Goal: Task Accomplishment & Management: Manage account settings

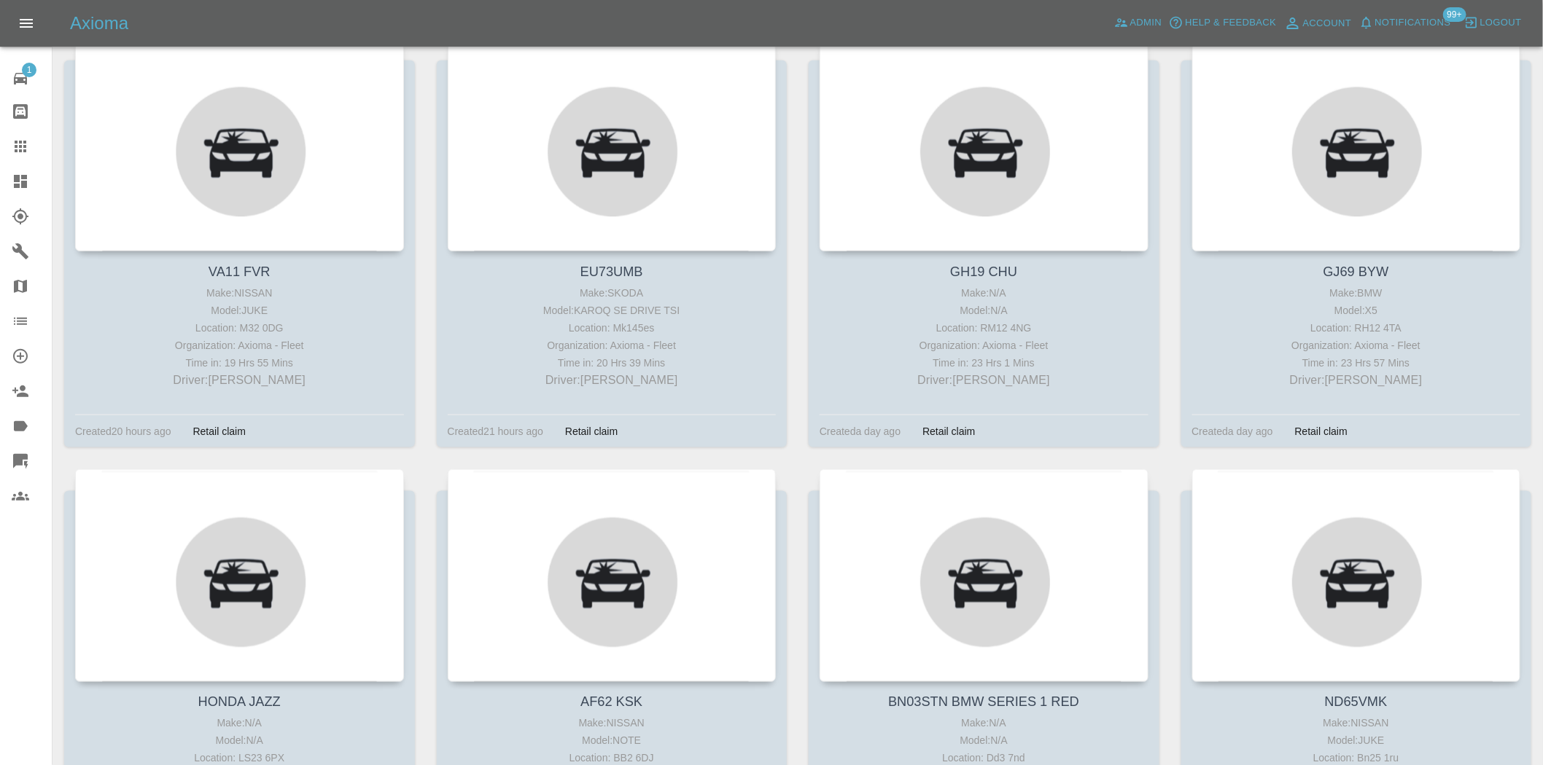
scroll to position [2569, 0]
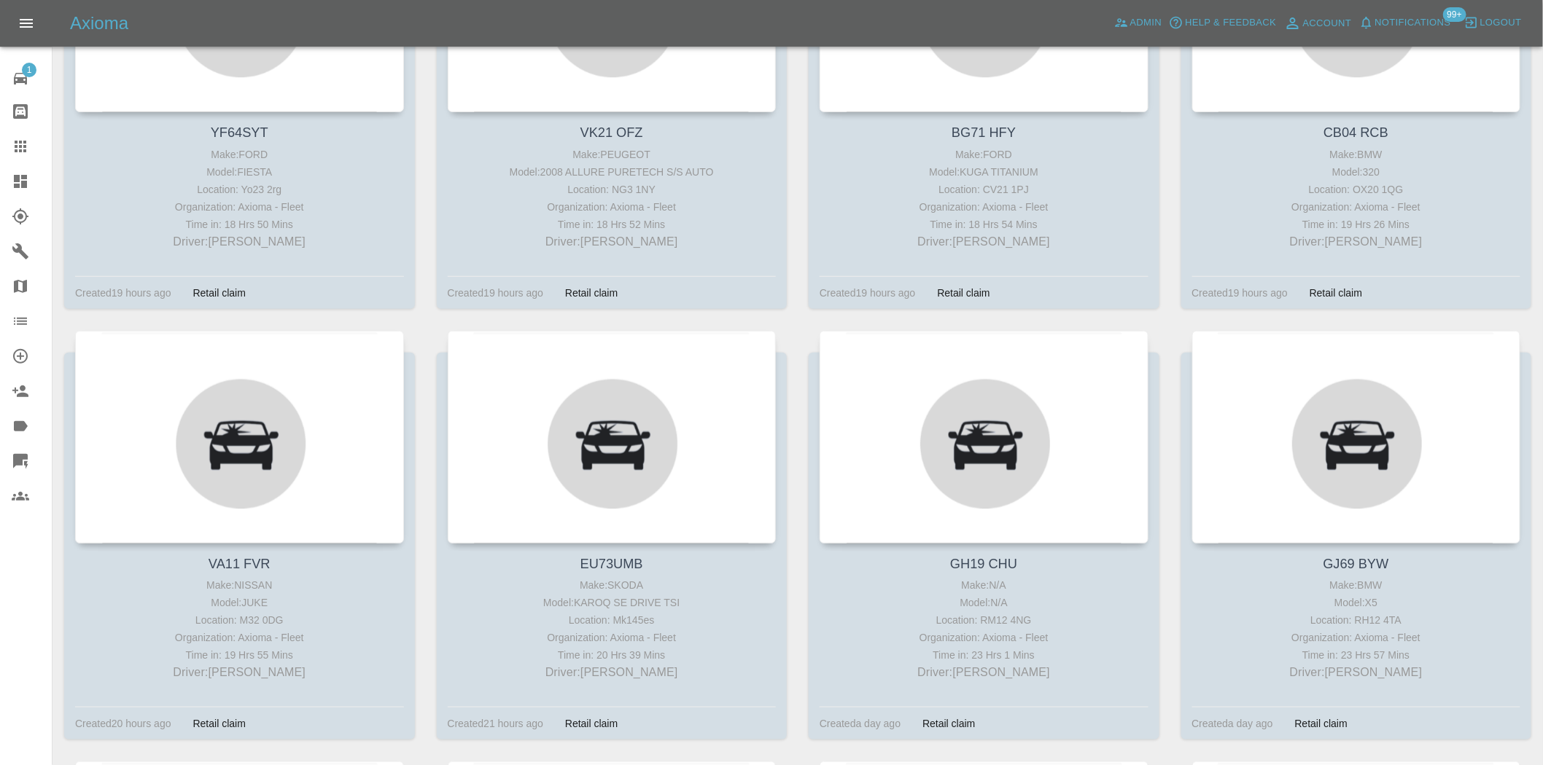
click at [27, 179] on icon at bounding box center [20, 181] width 17 height 17
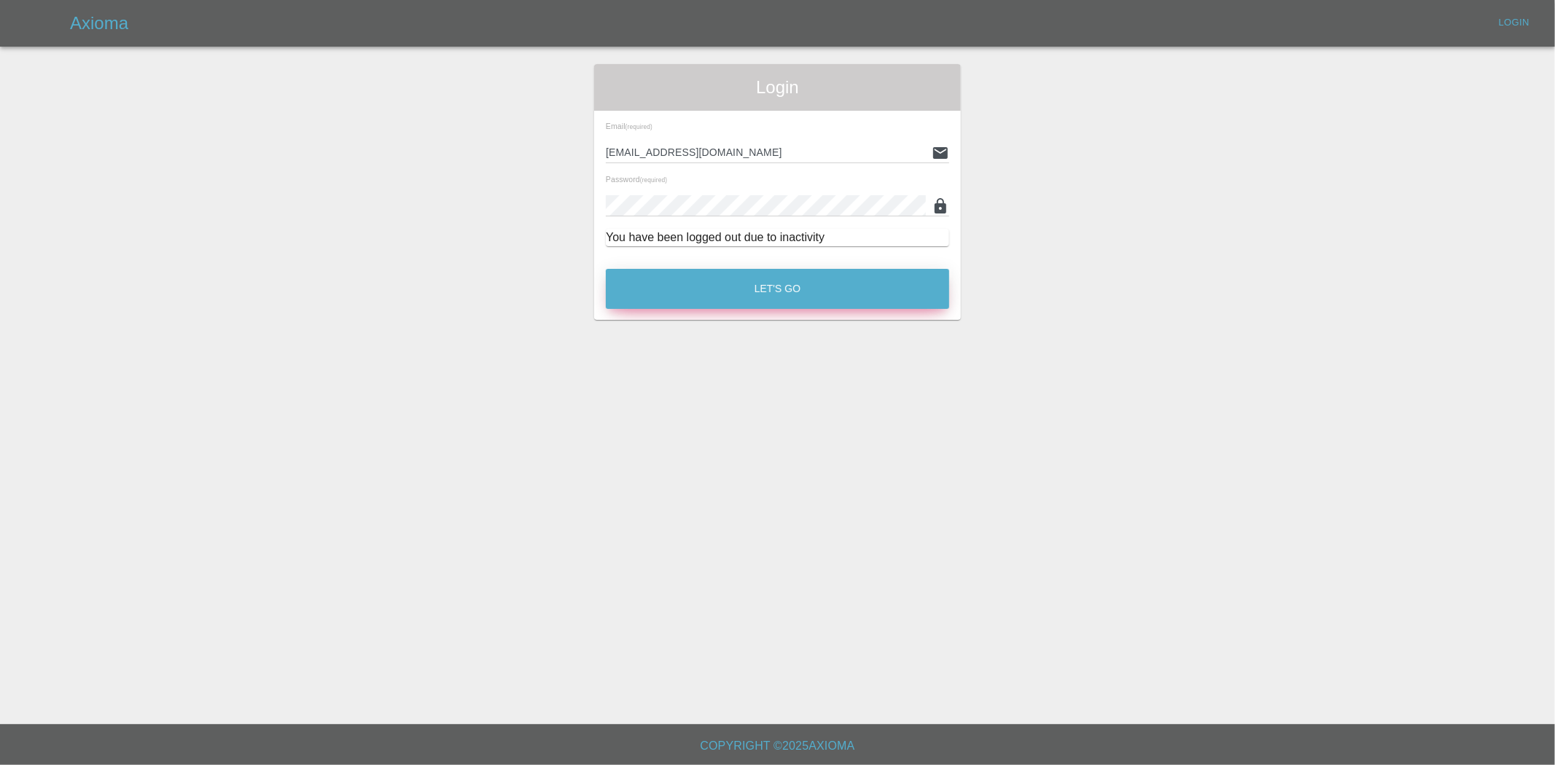
click at [728, 304] on button "Let's Go" at bounding box center [777, 289] width 343 height 40
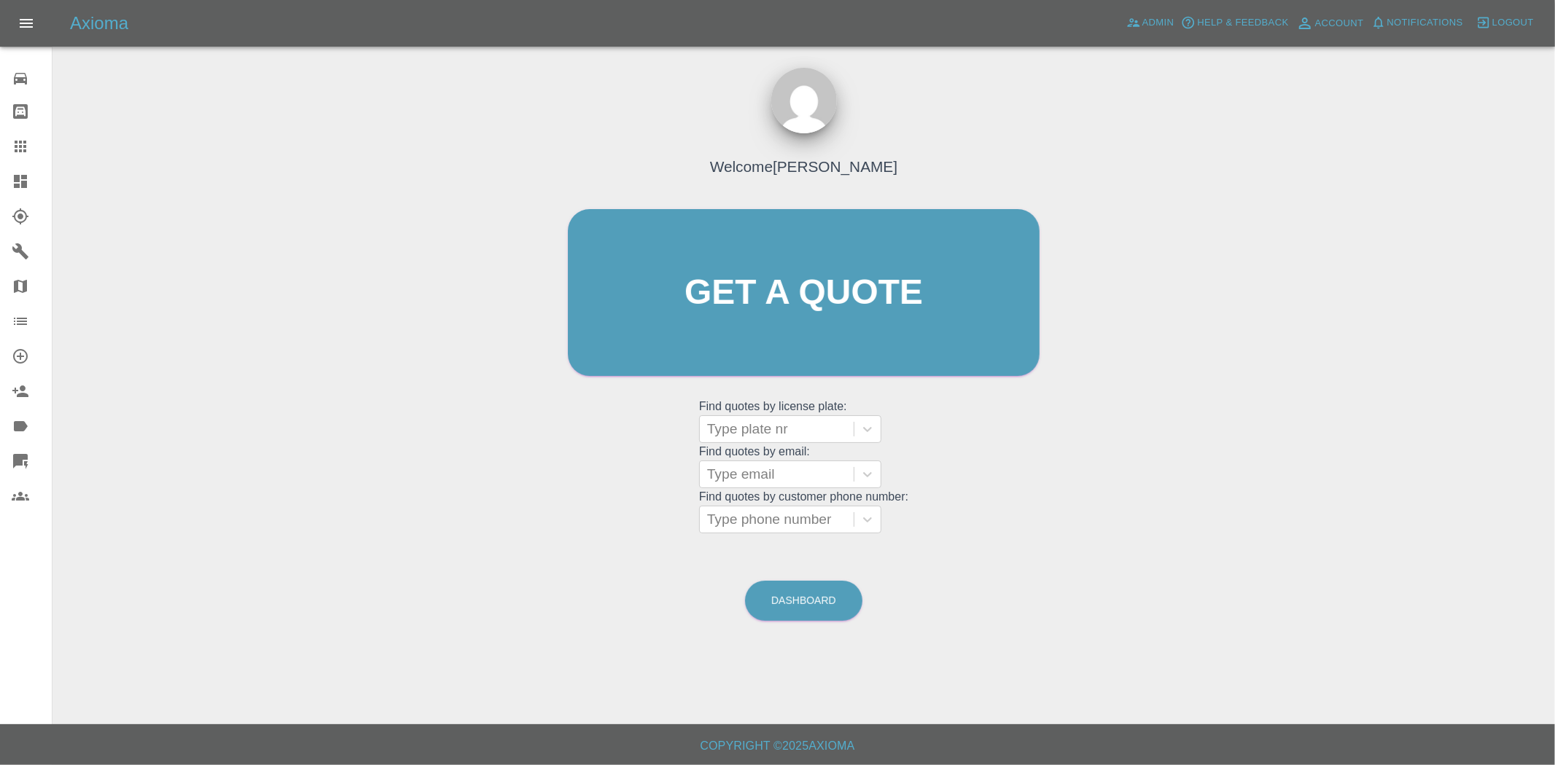
click at [16, 192] on link "Dashboard" at bounding box center [26, 181] width 52 height 35
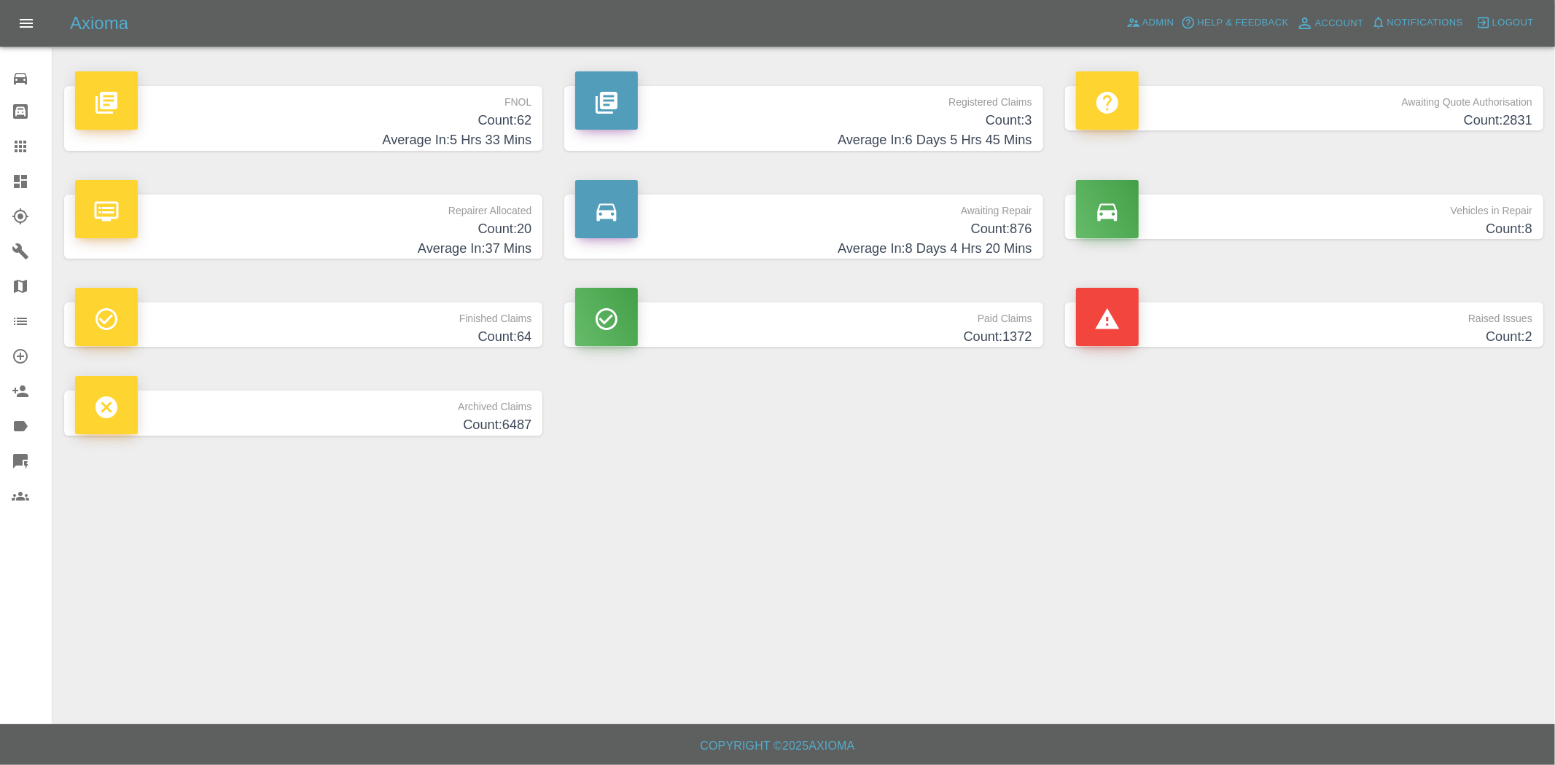
click at [453, 122] on h4 "Count: 62" at bounding box center [303, 121] width 456 height 20
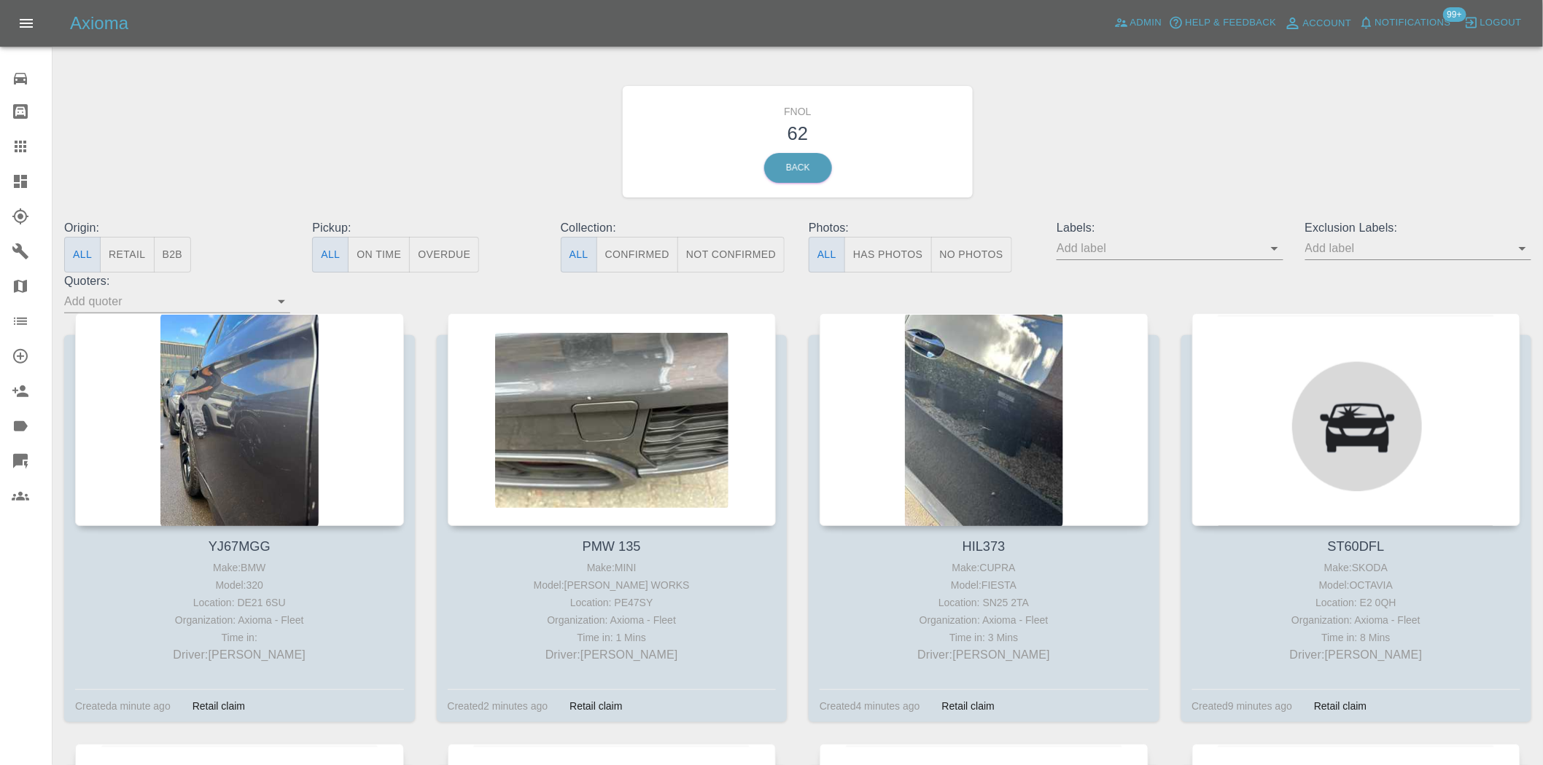
click at [20, 185] on icon at bounding box center [20, 181] width 17 height 17
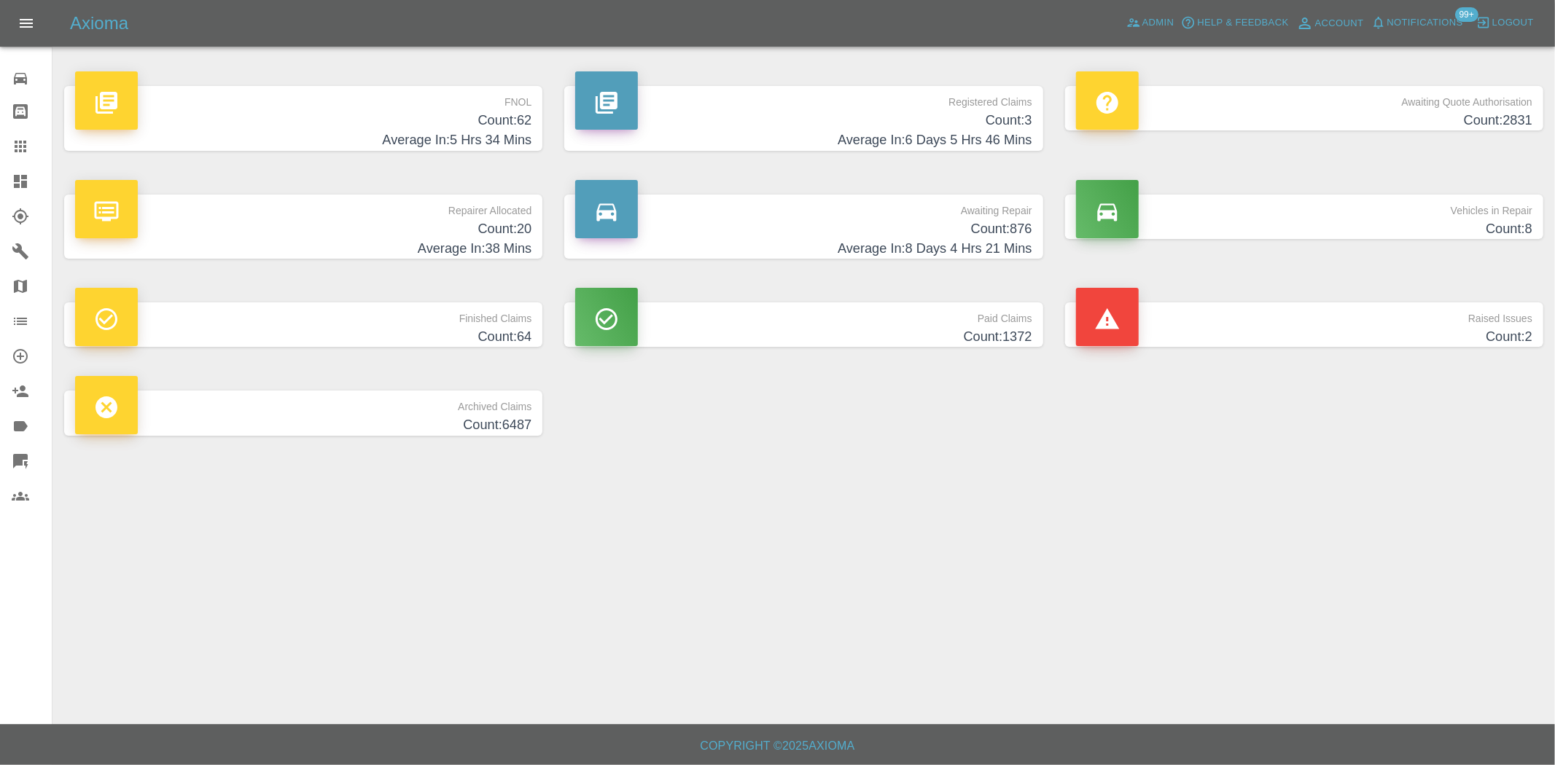
click at [488, 125] on h4 "Count: 62" at bounding box center [303, 121] width 456 height 20
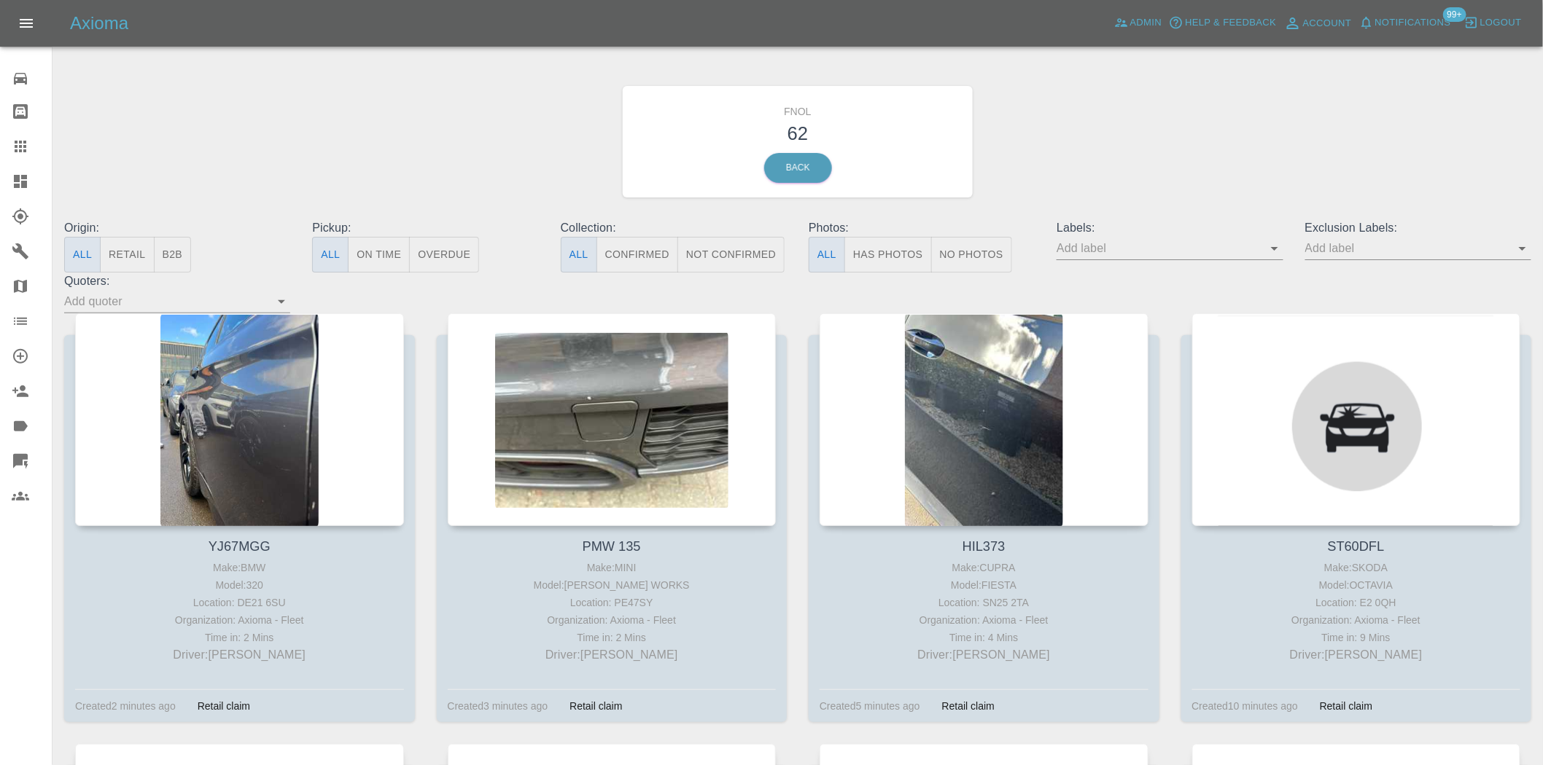
click at [20, 176] on icon at bounding box center [20, 181] width 17 height 17
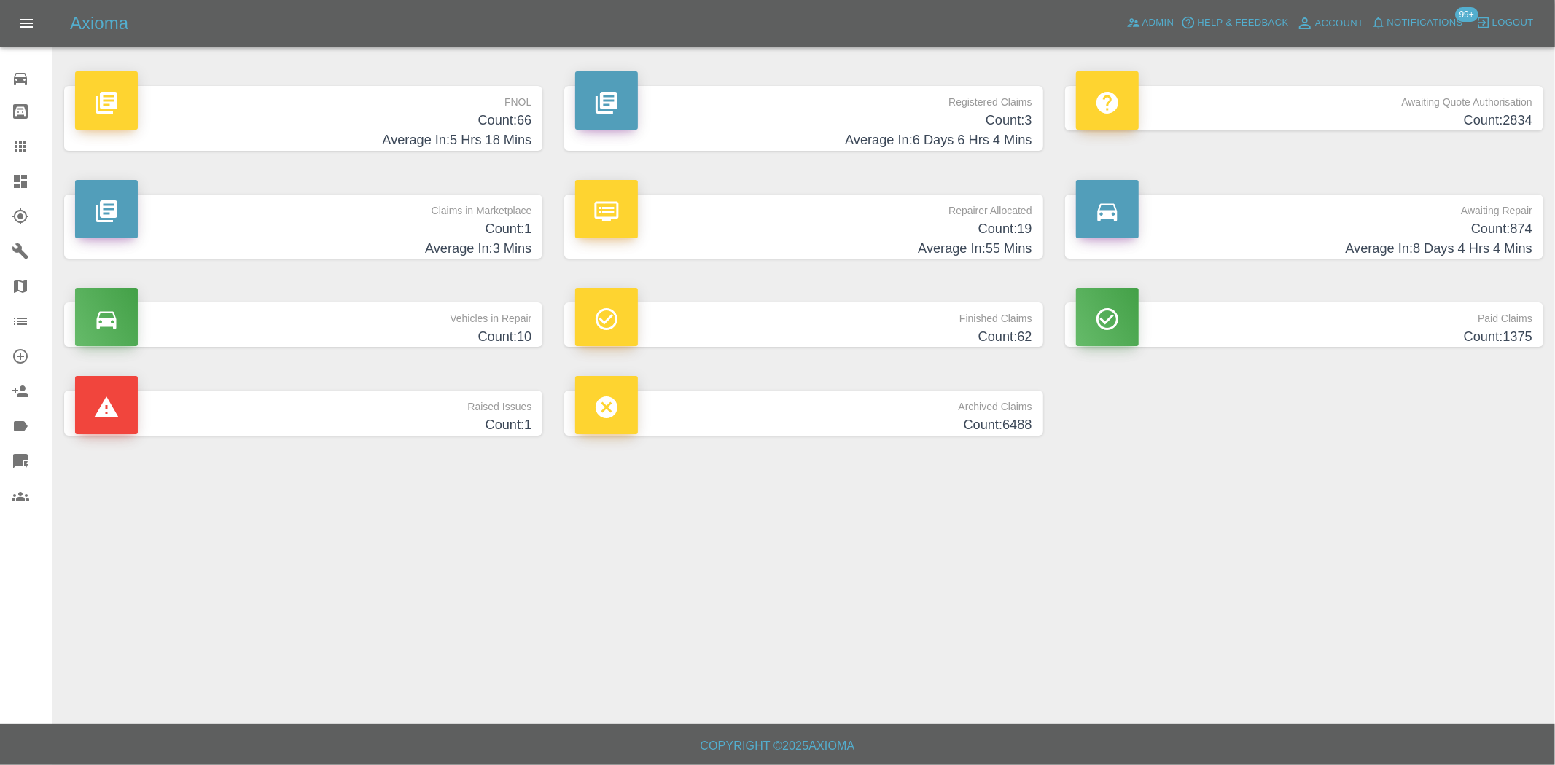
click at [471, 117] on h4 "Count: 66" at bounding box center [303, 121] width 456 height 20
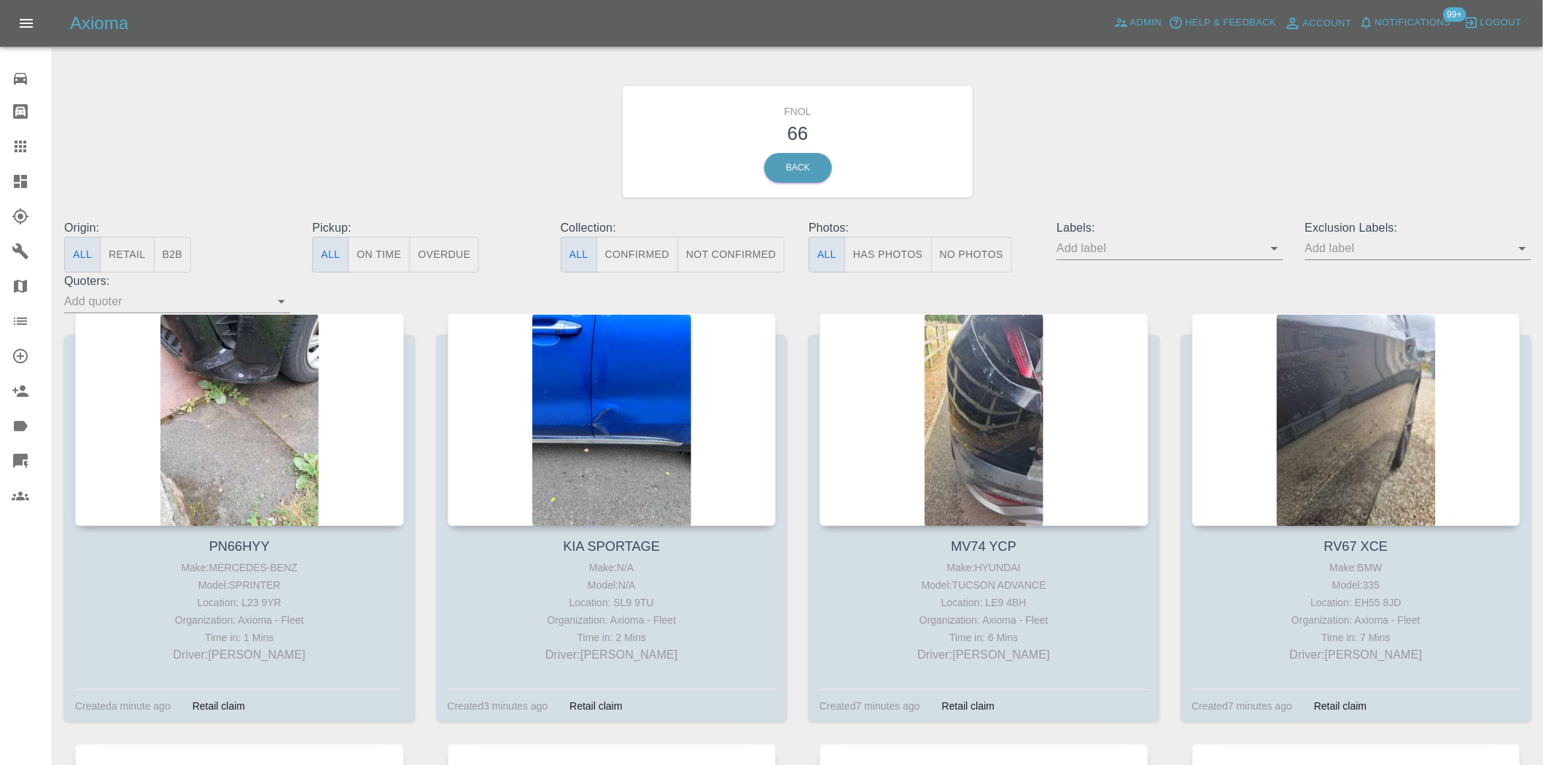
drag, startPoint x: 621, startPoint y: 374, endPoint x: 1337, endPoint y: 248, distance: 726.9
click at [1094, 248] on input "text" at bounding box center [1158, 248] width 204 height 23
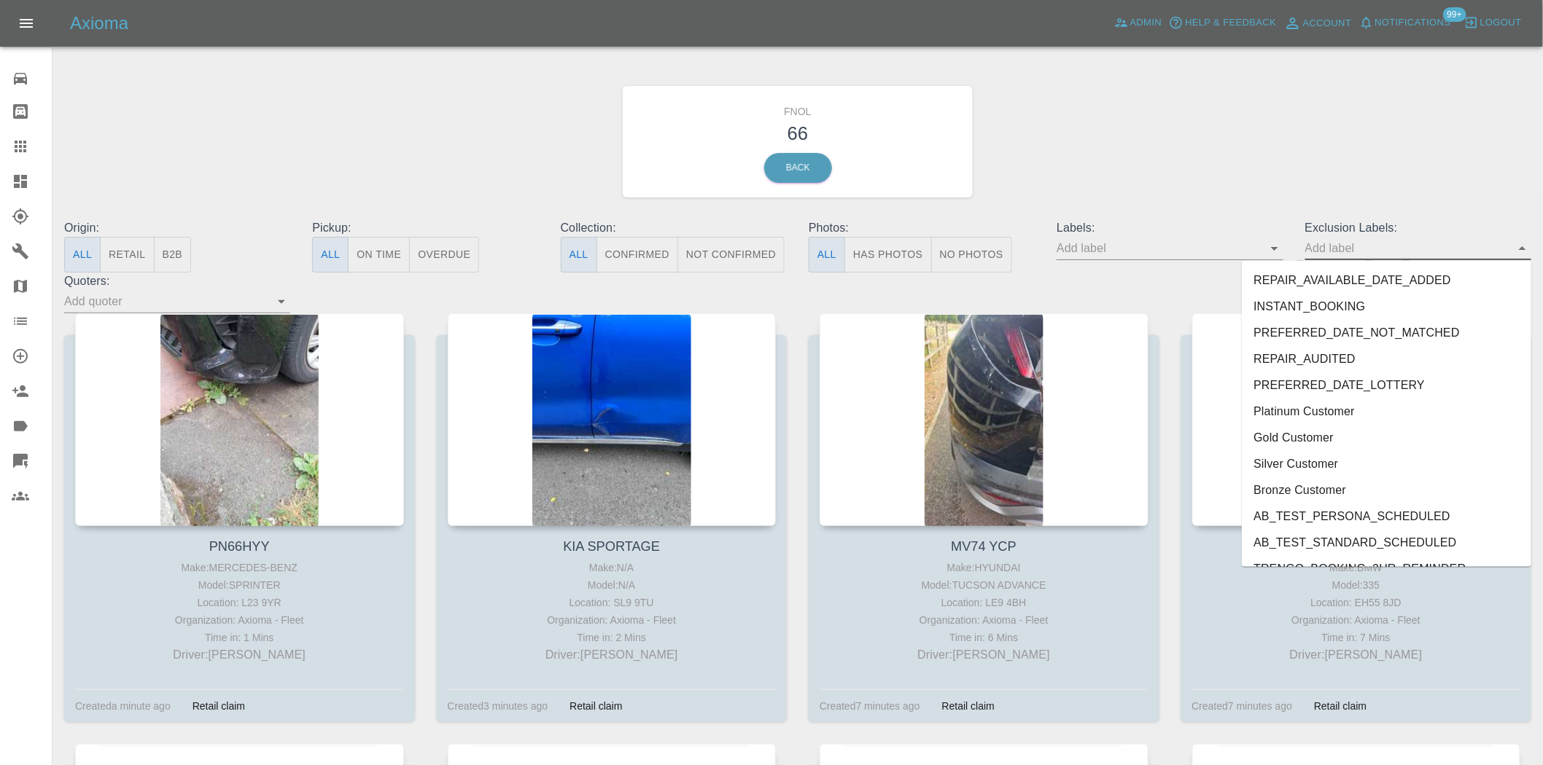
scroll to position [3037, 0]
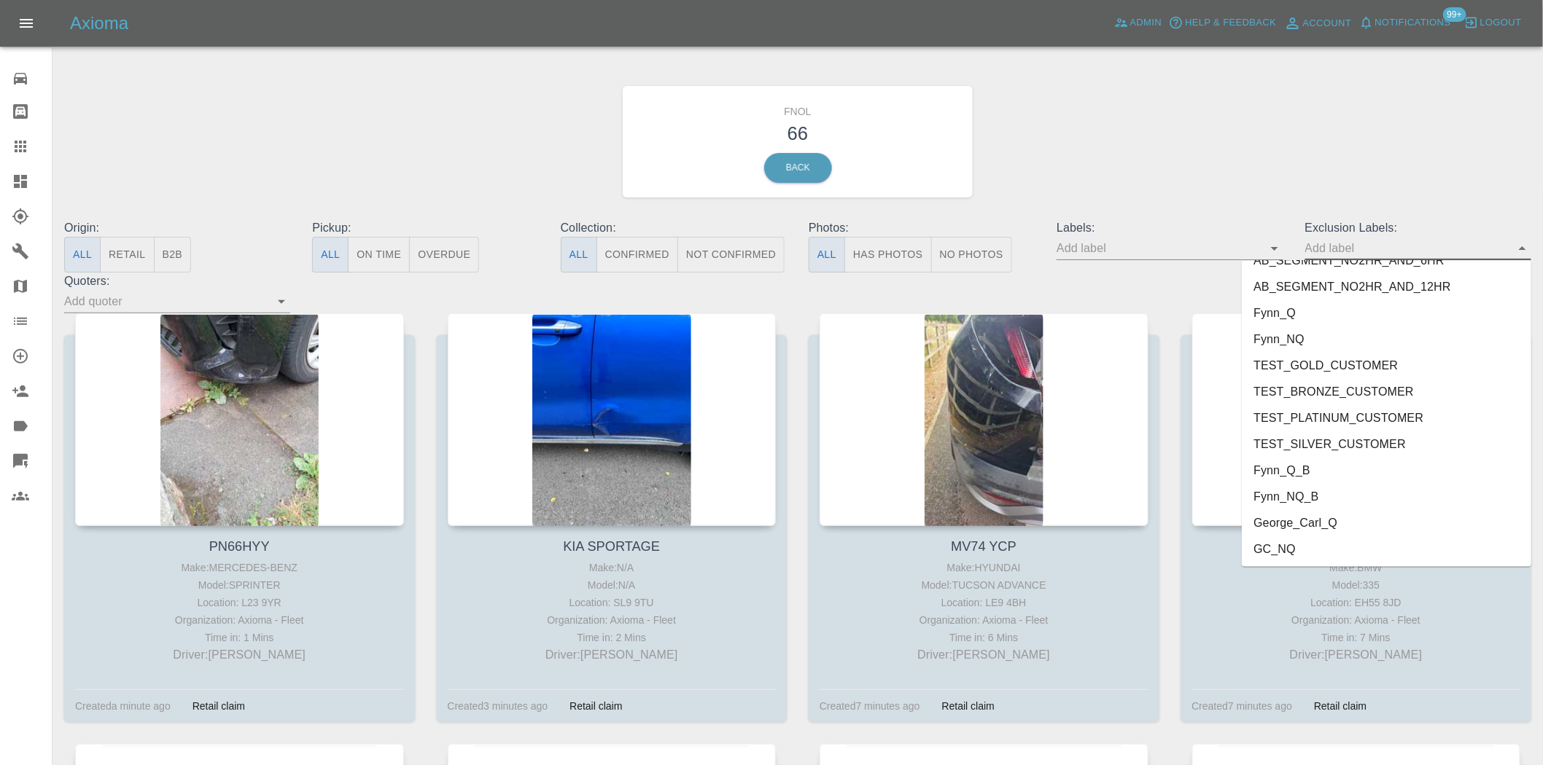
click at [1094, 512] on li "George_Carl_Q" at bounding box center [1385, 523] width 289 height 26
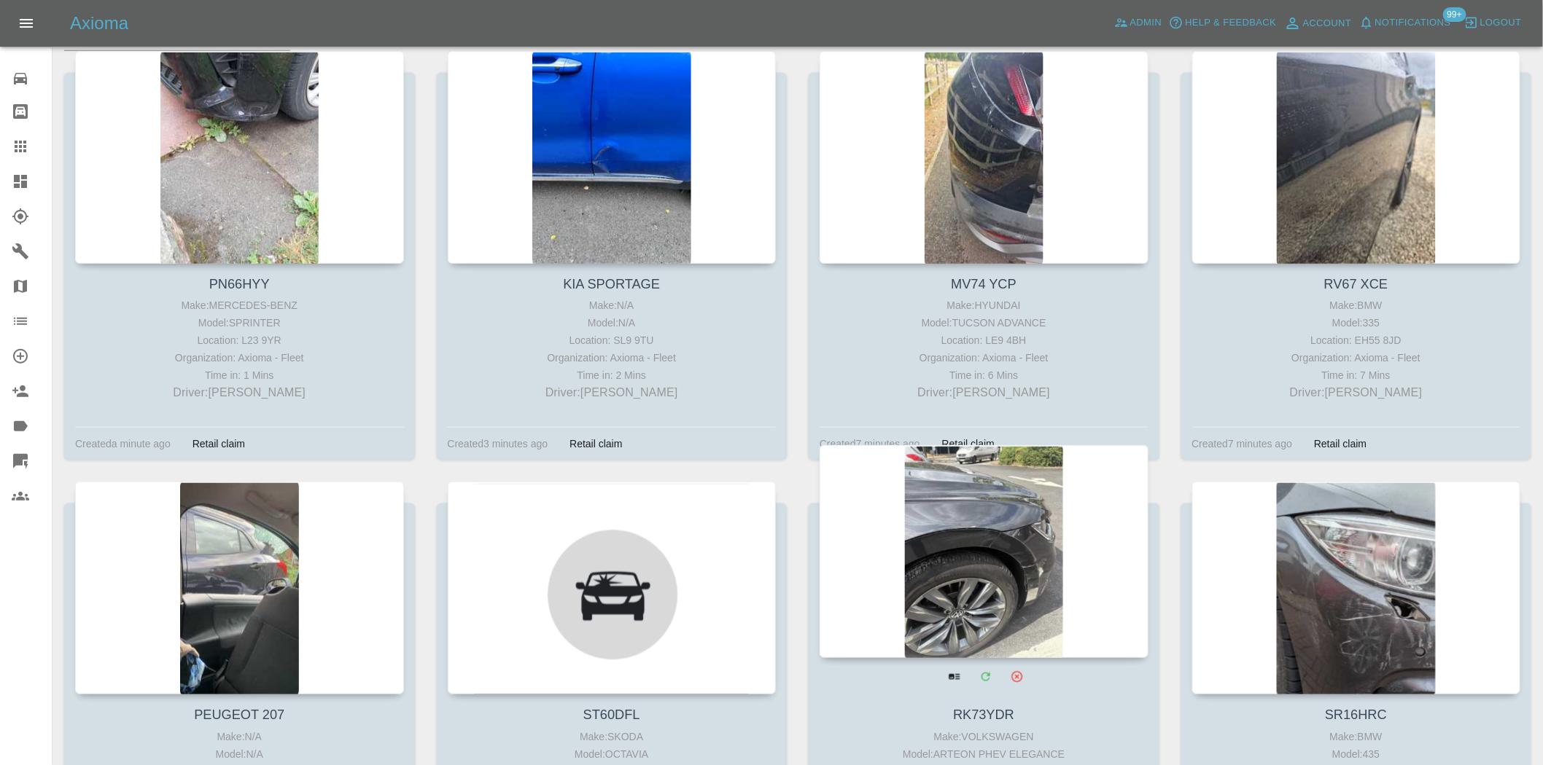
scroll to position [0, 0]
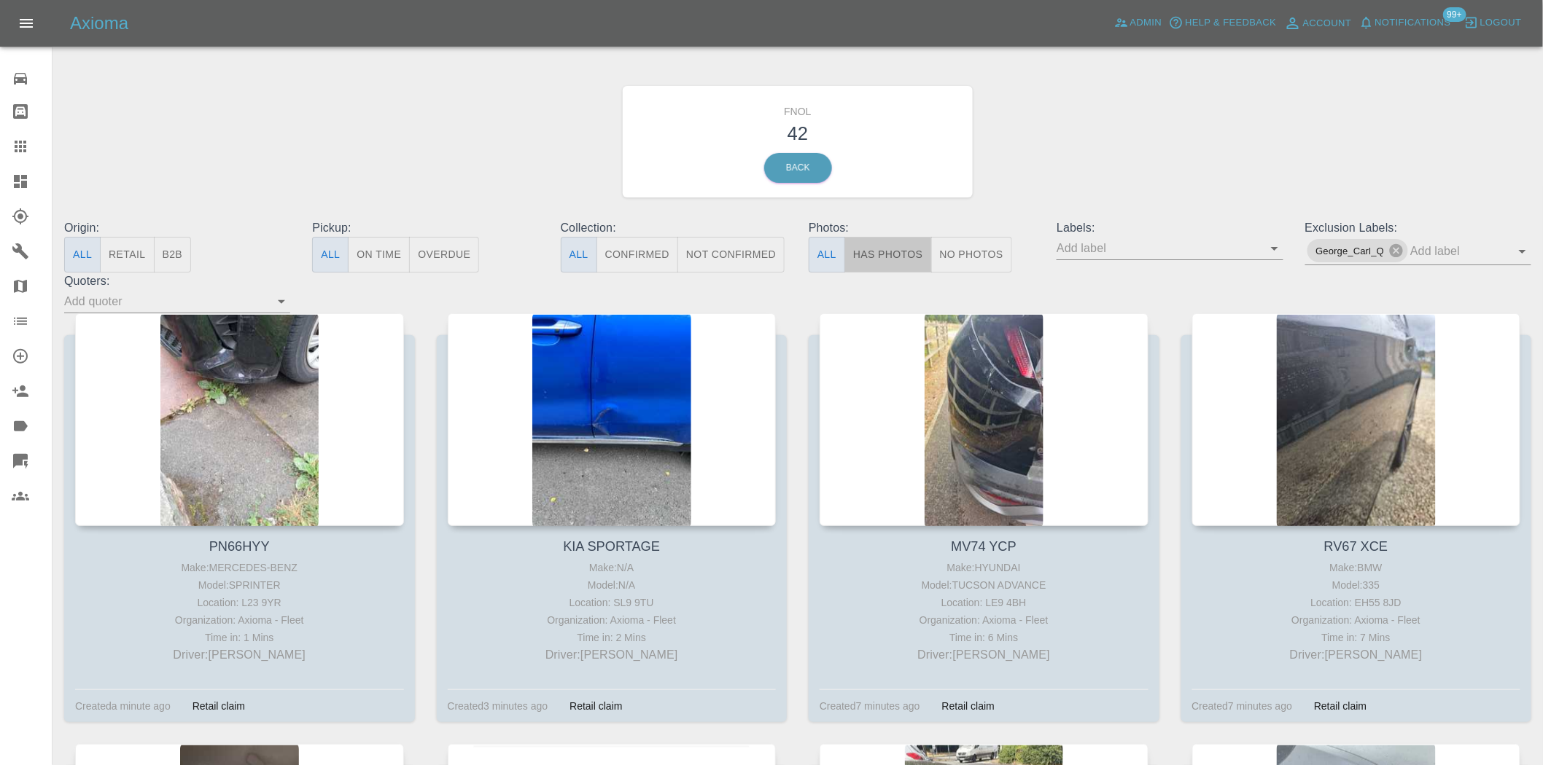
click at [902, 246] on button "Has Photos" at bounding box center [887, 255] width 87 height 36
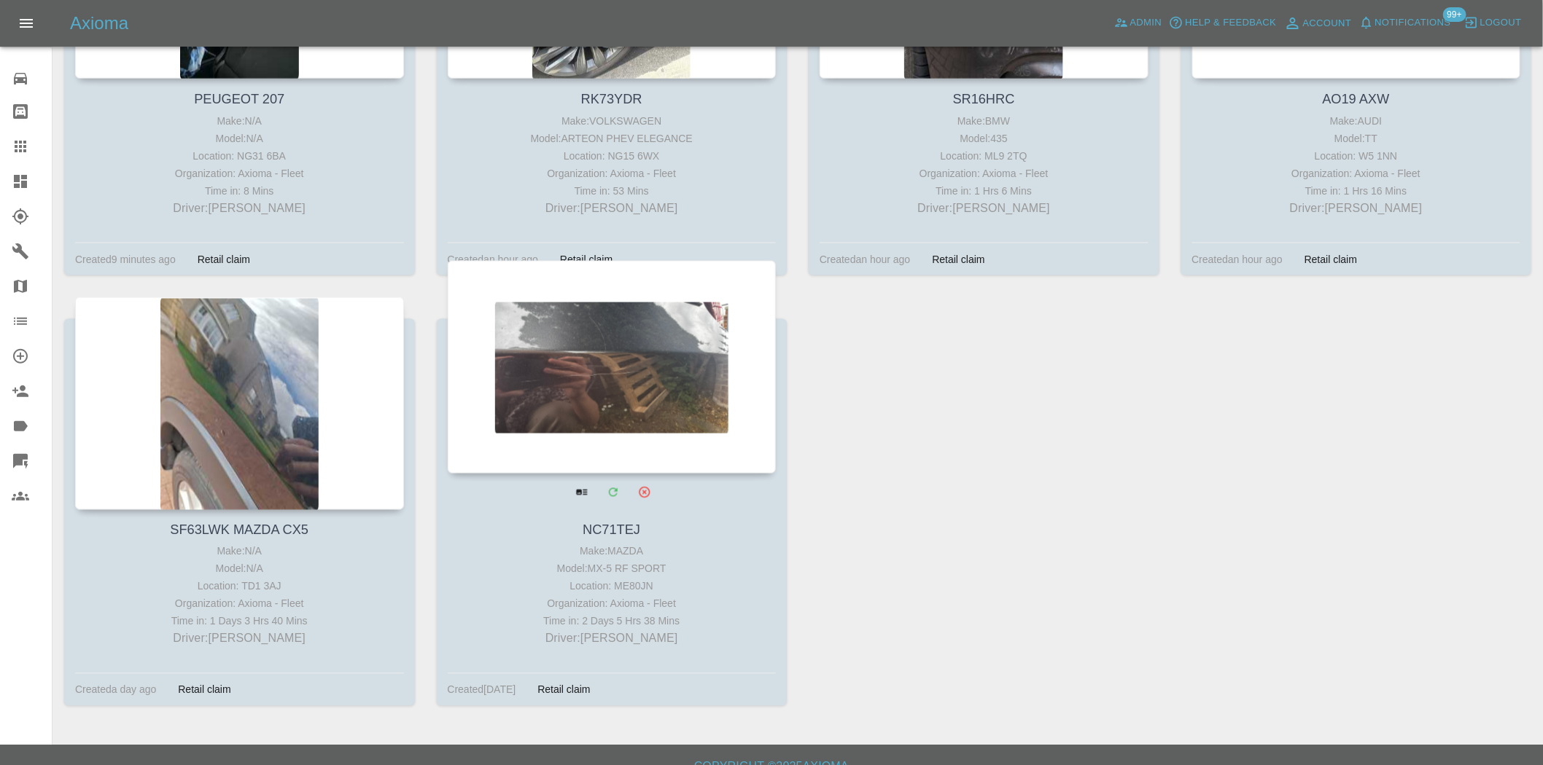
scroll to position [900, 0]
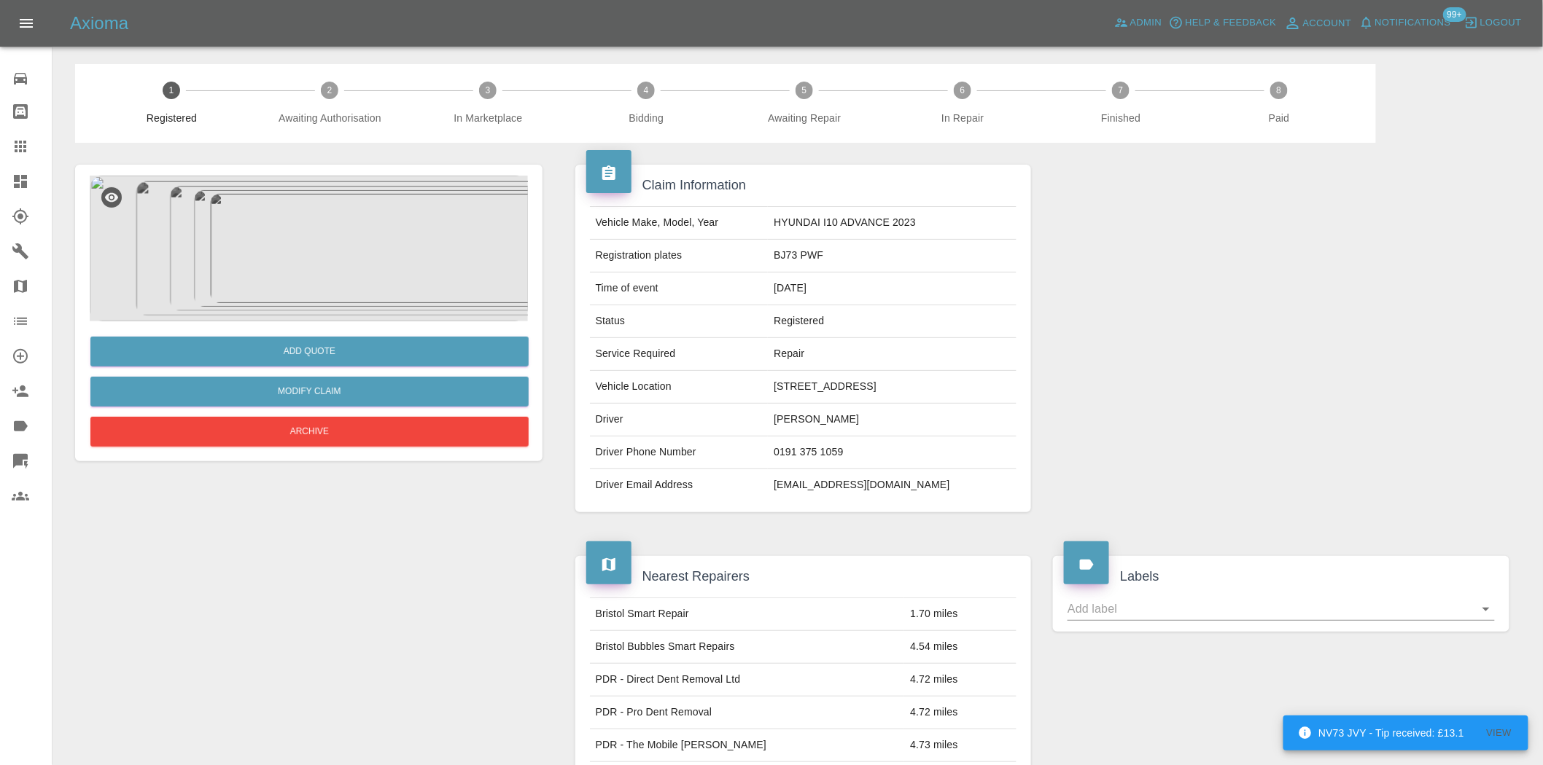
click at [317, 239] on img at bounding box center [309, 249] width 438 height 146
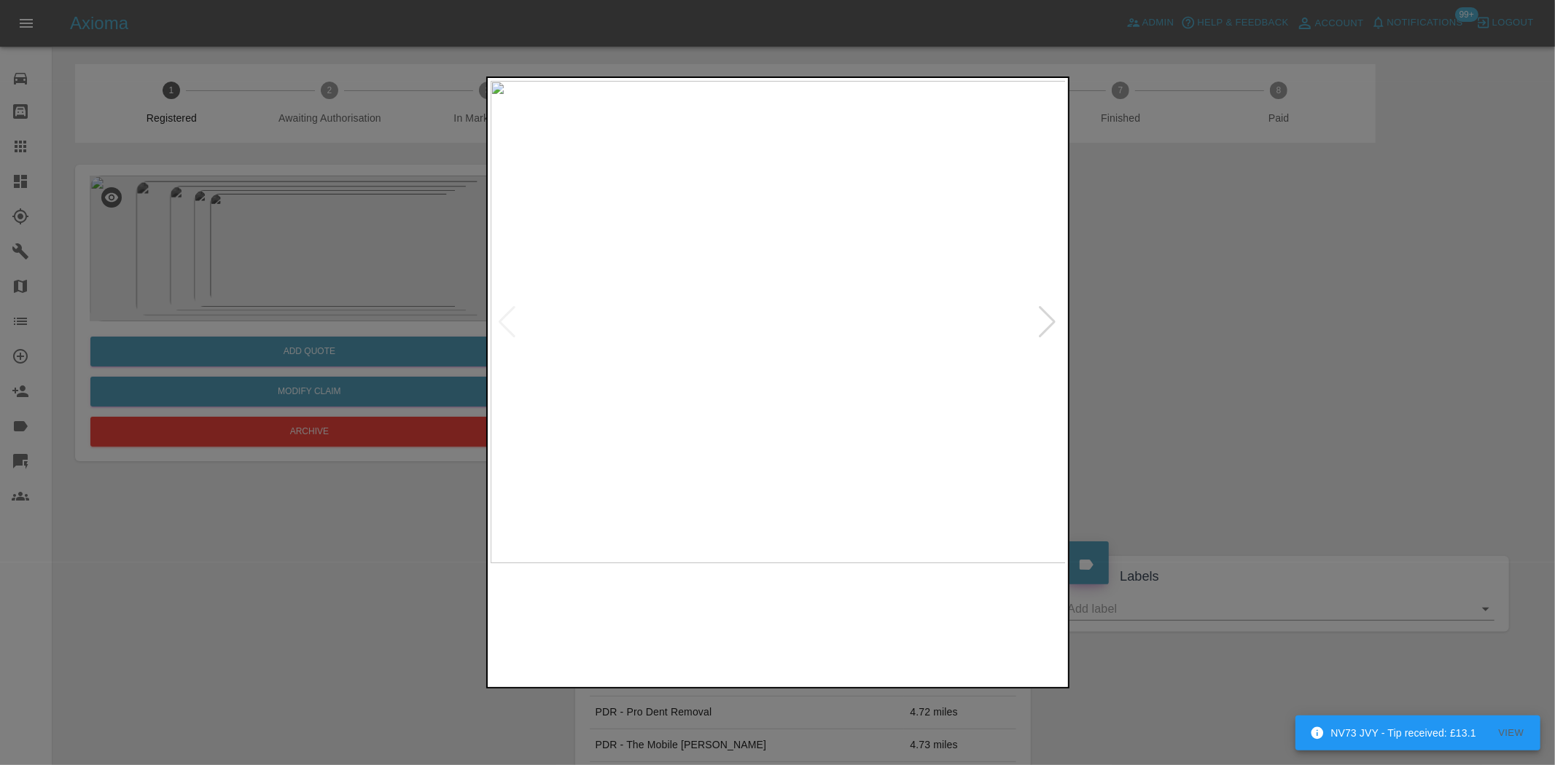
click at [774, 301] on img at bounding box center [779, 322] width 576 height 483
click at [770, 300] on img at bounding box center [779, 322] width 576 height 483
click at [782, 292] on img at bounding box center [779, 322] width 576 height 483
click at [782, 290] on img at bounding box center [764, 414] width 1728 height 1449
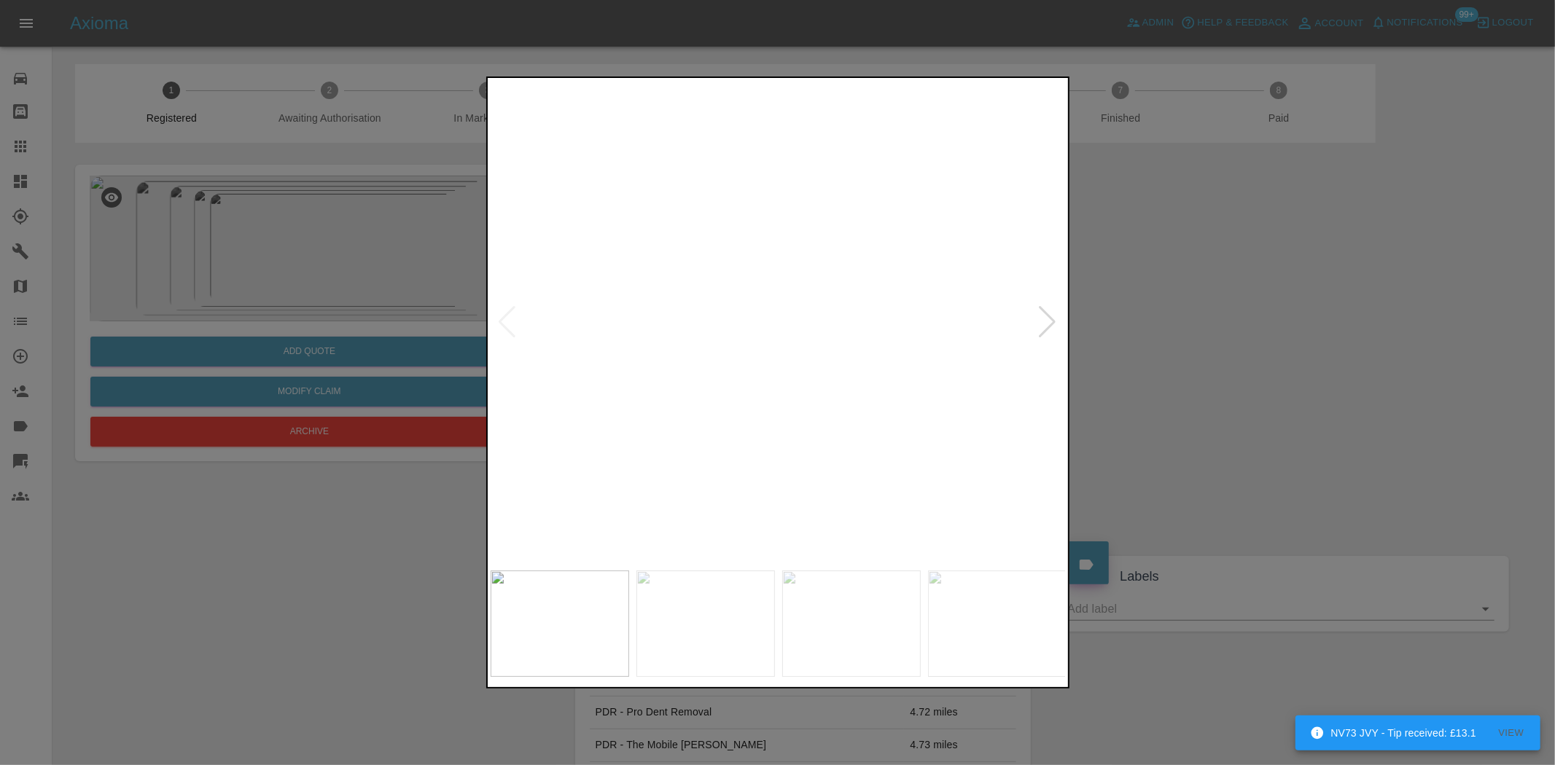
click at [782, 290] on img at bounding box center [764, 414] width 1728 height 1449
click at [666, 310] on img at bounding box center [779, 322] width 576 height 483
click at [892, 293] on img at bounding box center [779, 322] width 576 height 483
click at [890, 293] on img at bounding box center [436, 409] width 1728 height 1449
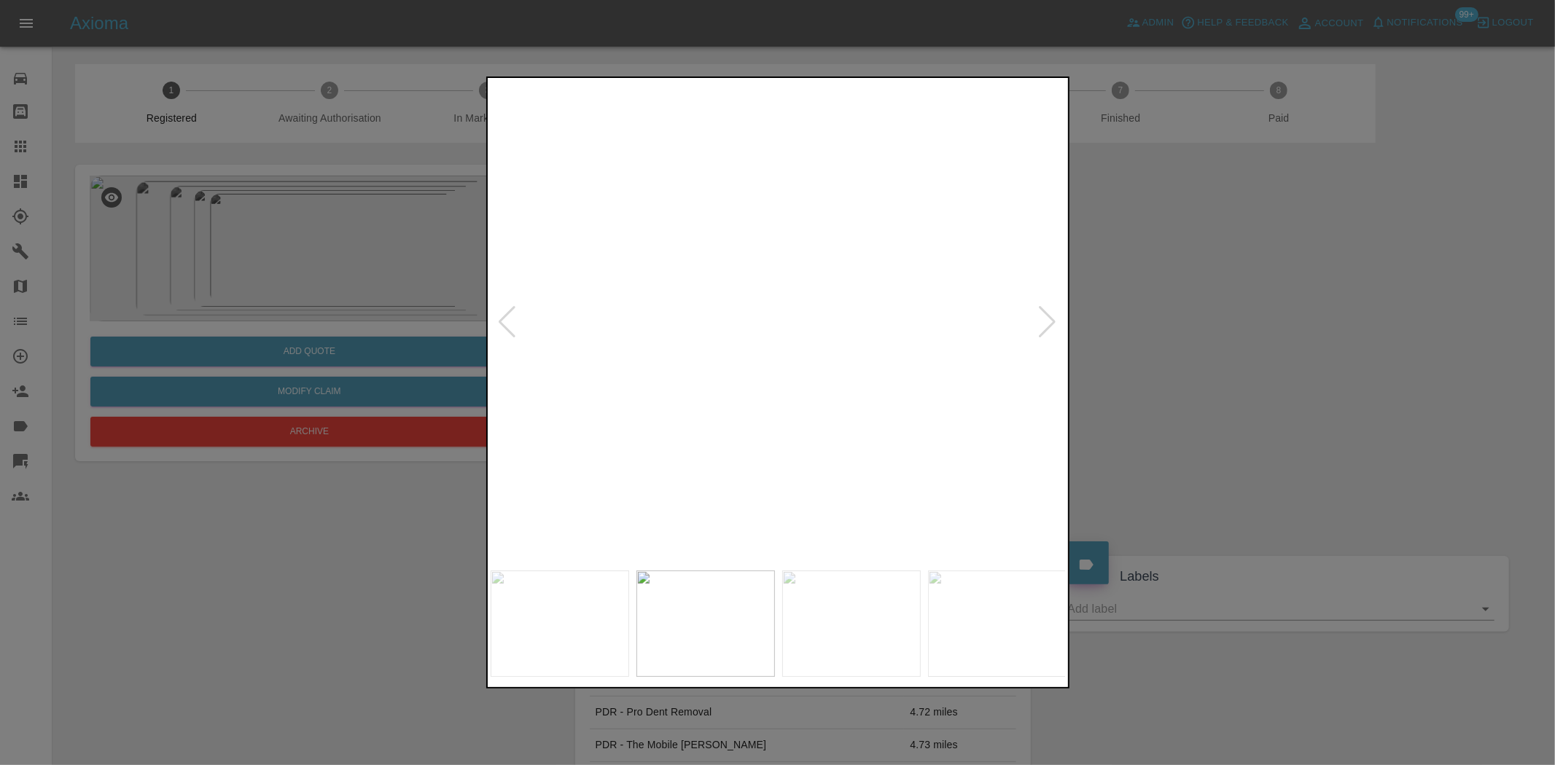
click at [890, 293] on img at bounding box center [436, 409] width 1728 height 1449
click at [751, 318] on img at bounding box center [766, 322] width 576 height 483
click at [707, 322] on img at bounding box center [779, 322] width 576 height 483
click at [662, 319] on img at bounding box center [779, 322] width 576 height 483
click at [608, 318] on img at bounding box center [779, 322] width 576 height 483
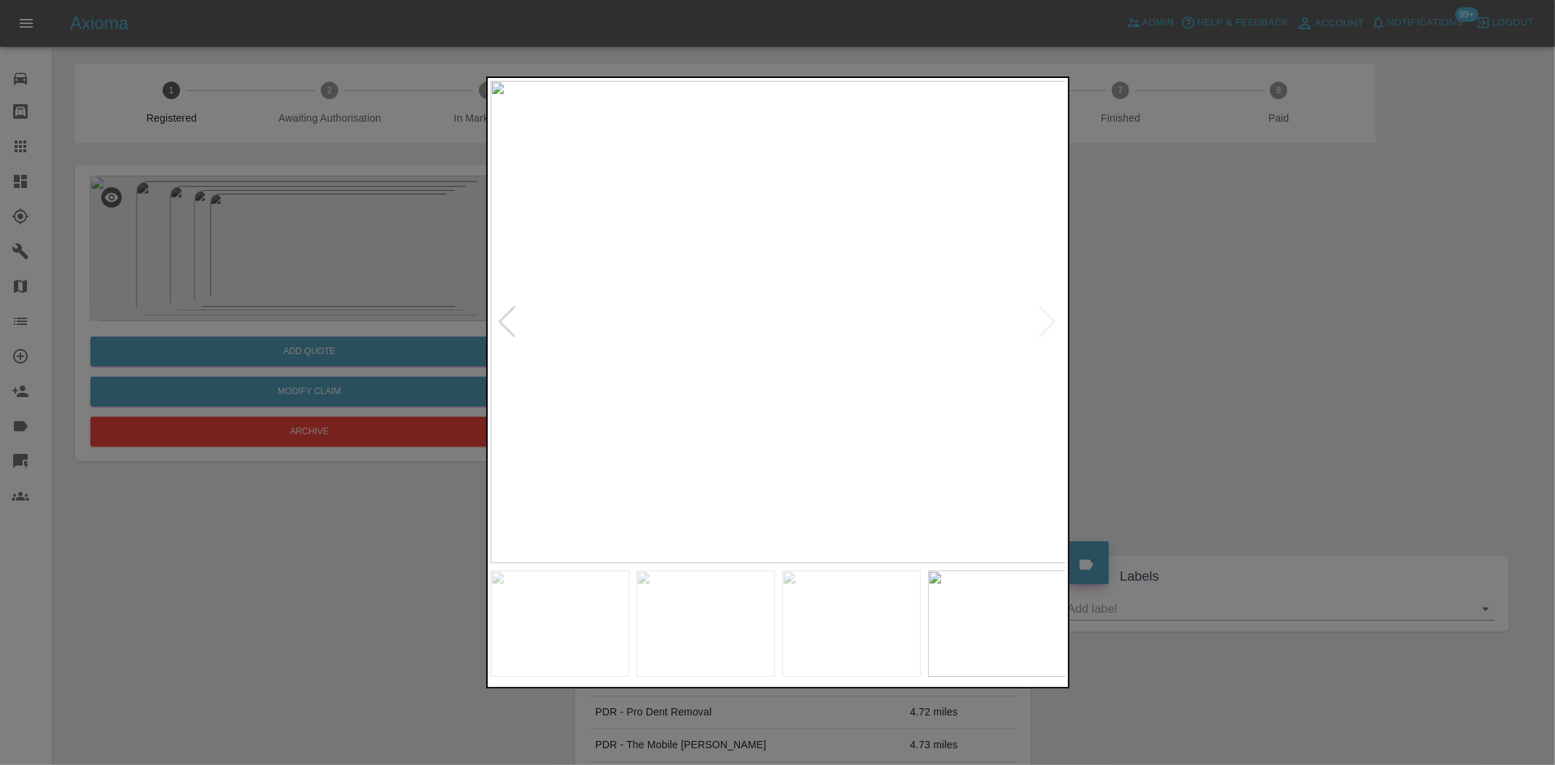
click at [590, 325] on img at bounding box center [779, 322] width 576 height 483
click at [732, 339] on img at bounding box center [779, 322] width 576 height 483
click at [583, 408] on img at bounding box center [779, 322] width 576 height 483
click at [691, 381] on img at bounding box center [779, 322] width 576 height 483
click at [884, 389] on img at bounding box center [828, 322] width 576 height 483
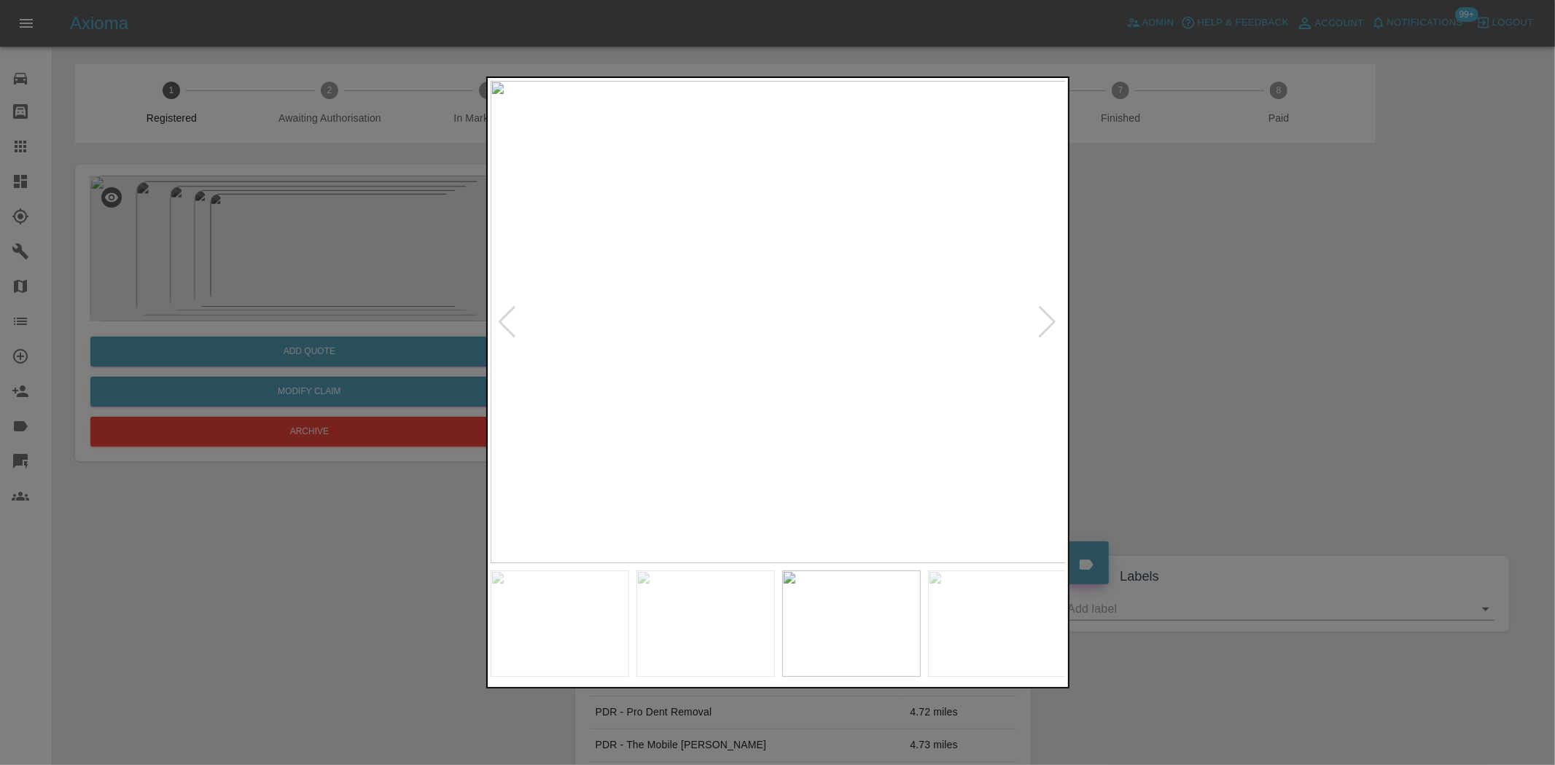
click at [720, 323] on img at bounding box center [779, 322] width 576 height 483
click at [720, 323] on img at bounding box center [951, 319] width 1728 height 1449
click at [705, 332] on img at bounding box center [951, 319] width 1728 height 1449
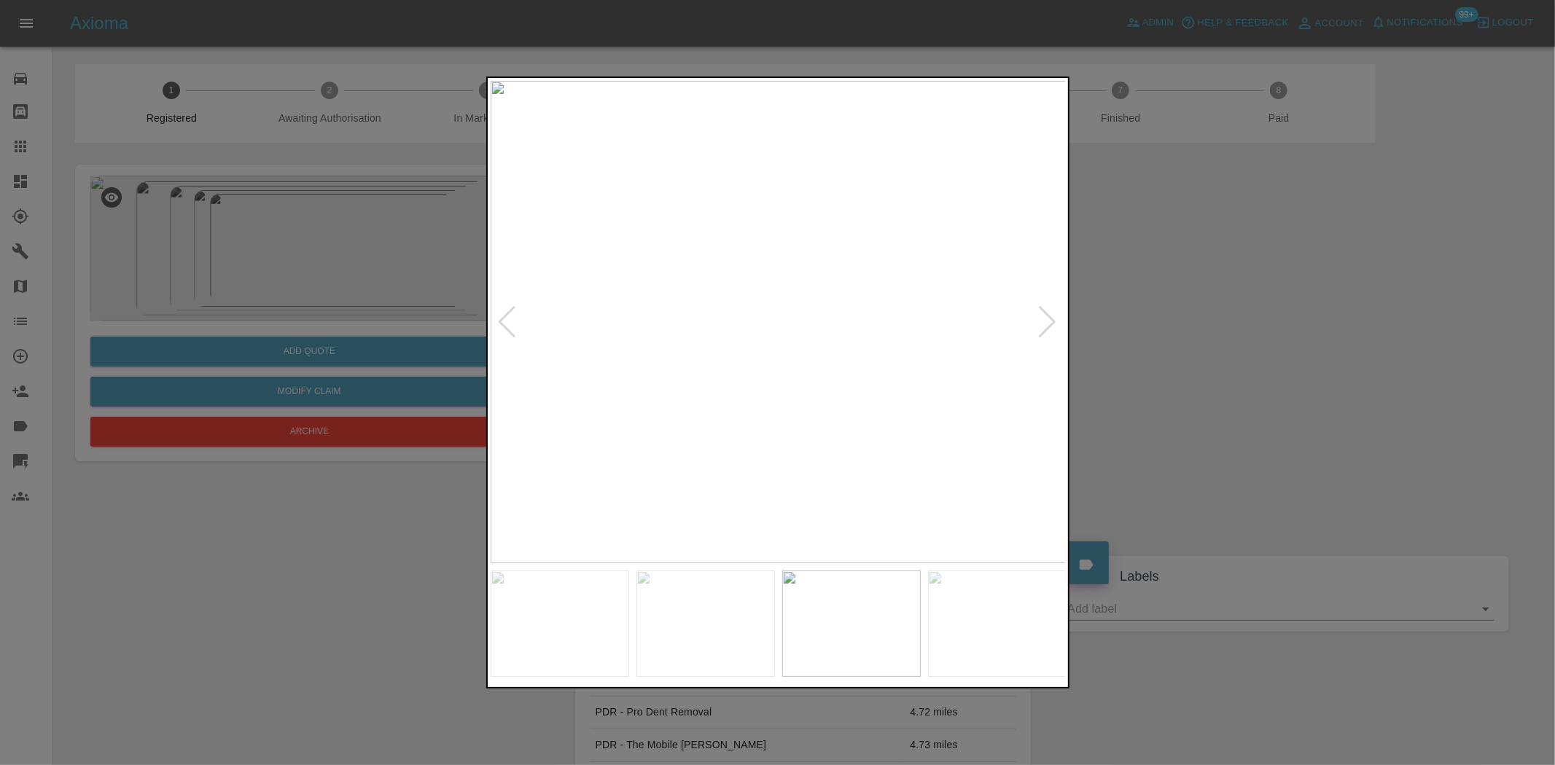
click at [737, 334] on img at bounding box center [779, 322] width 576 height 483
click at [814, 339] on img at bounding box center [797, 322] width 576 height 483
click at [994, 367] on img at bounding box center [779, 322] width 576 height 483
click at [906, 356] on img at bounding box center [779, 322] width 576 height 483
click at [888, 361] on img at bounding box center [779, 322] width 576 height 483
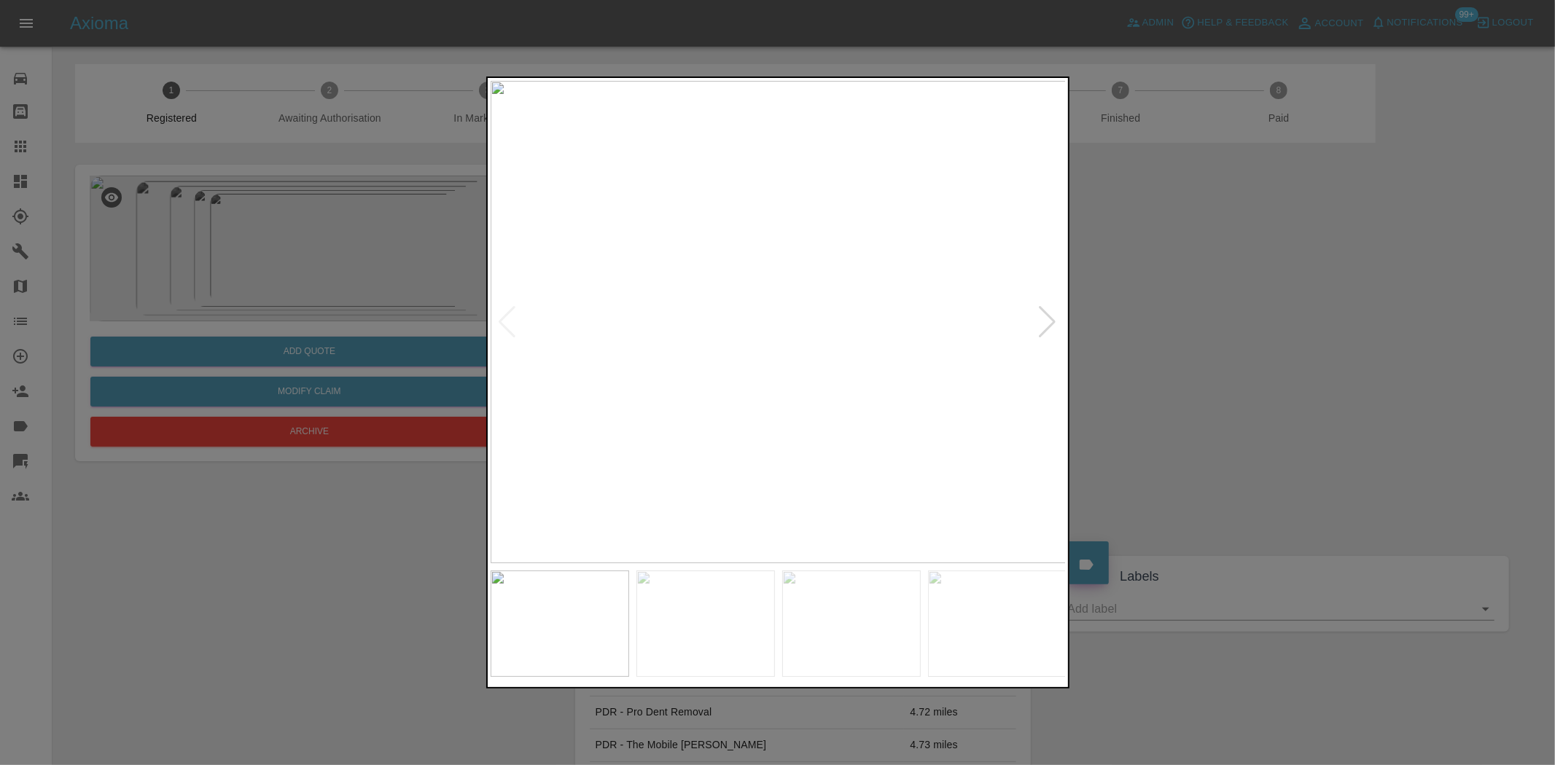
click at [820, 301] on img at bounding box center [779, 322] width 576 height 483
click at [820, 301] on img at bounding box center [650, 385] width 1728 height 1449
click at [809, 360] on img at bounding box center [812, 322] width 576 height 483
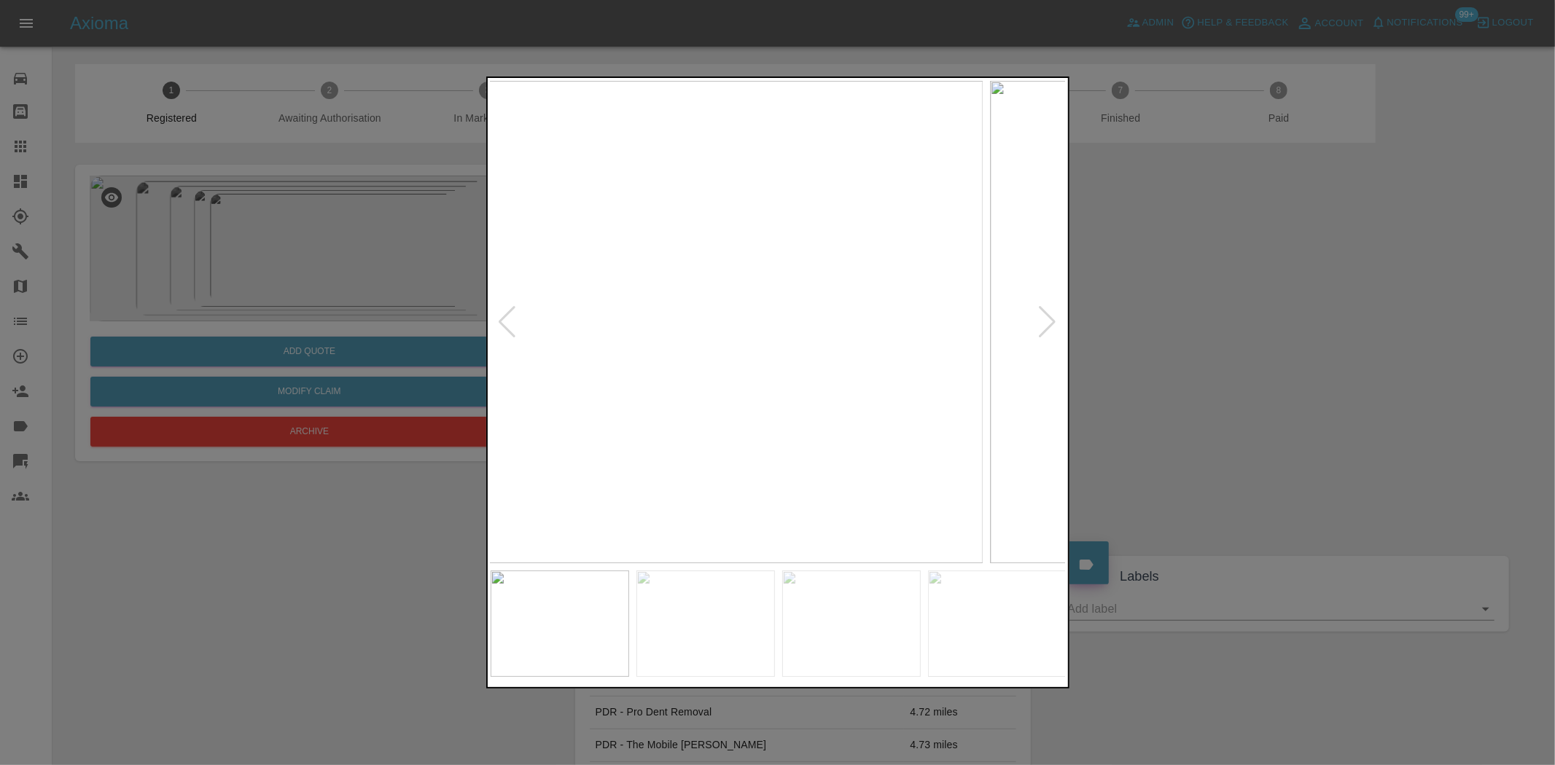
click at [681, 375] on img at bounding box center [695, 322] width 576 height 483
click at [606, 389] on img at bounding box center [779, 322] width 576 height 483
click at [728, 389] on img at bounding box center [779, 322] width 576 height 483
click at [623, 382] on img at bounding box center [779, 322] width 576 height 483
click at [635, 382] on img at bounding box center [779, 322] width 576 height 483
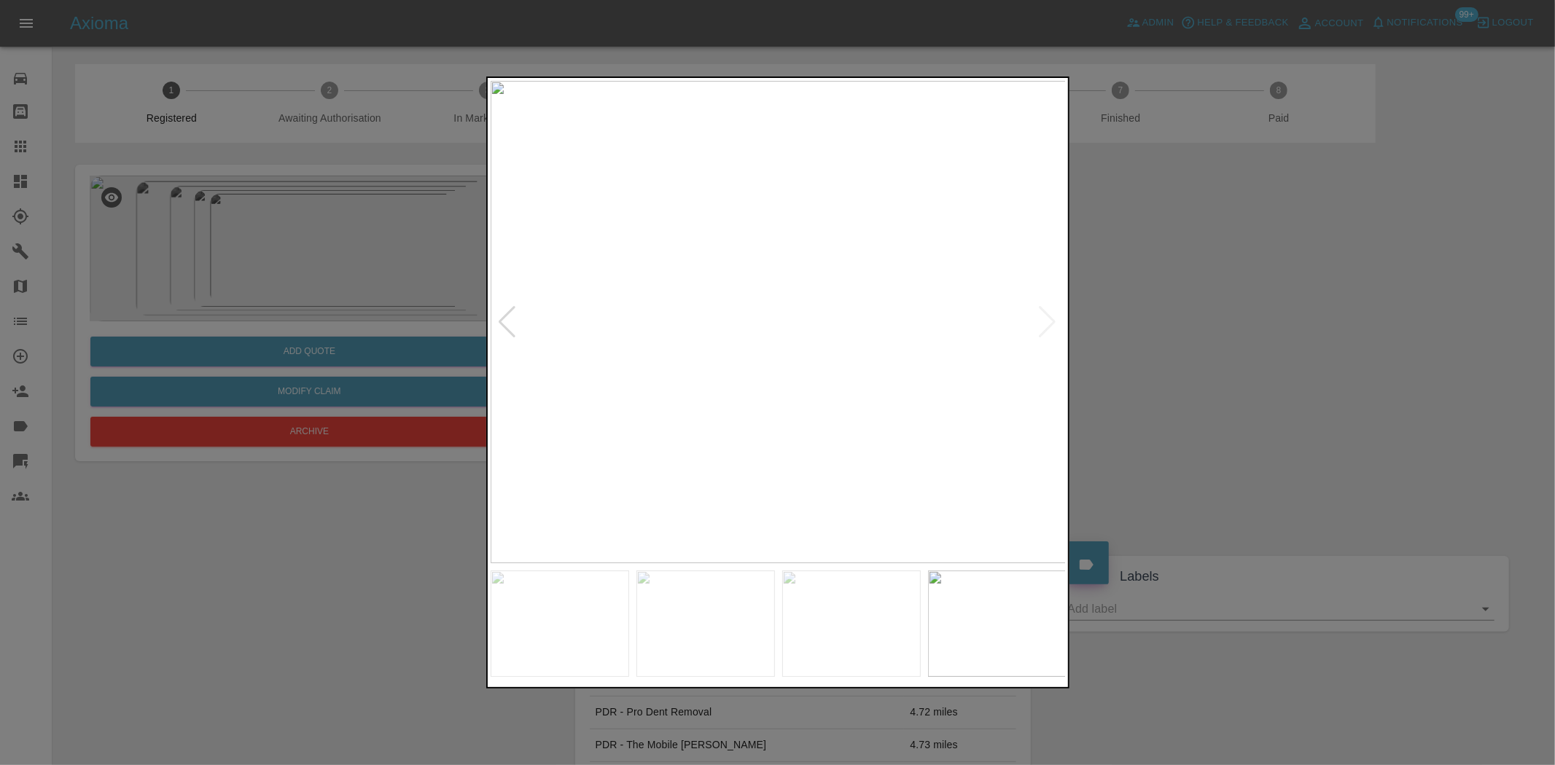
click at [622, 388] on img at bounding box center [779, 322] width 576 height 483
click at [766, 375] on img at bounding box center [779, 322] width 576 height 483
click at [660, 377] on img at bounding box center [779, 322] width 576 height 483
click at [708, 290] on img at bounding box center [779, 322] width 576 height 483
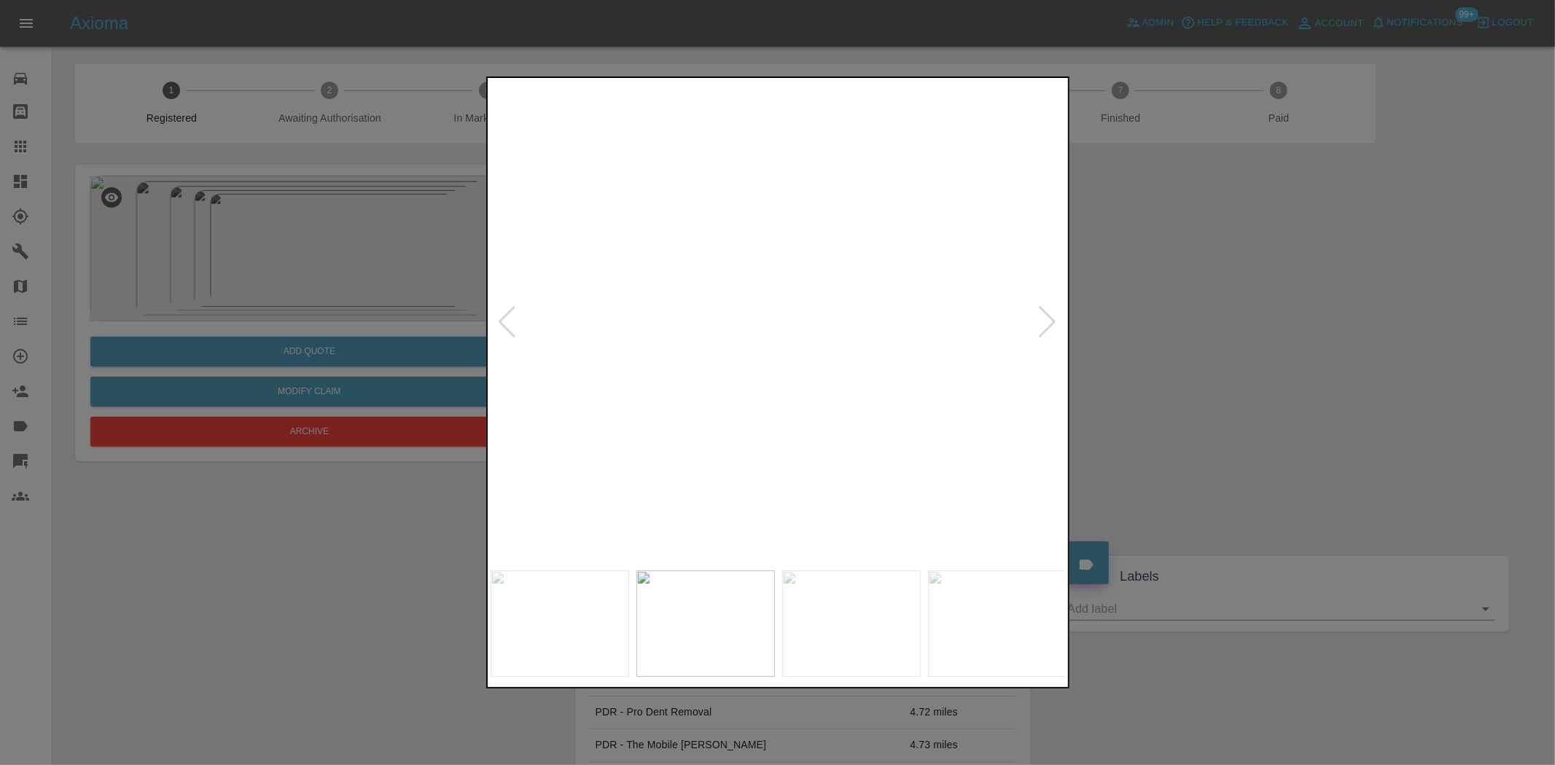
click at [697, 379] on img at bounding box center [954, 578] width 1728 height 1449
click at [674, 367] on img at bounding box center [953, 578] width 1728 height 1449
click at [313, 156] on div at bounding box center [777, 382] width 1555 height 765
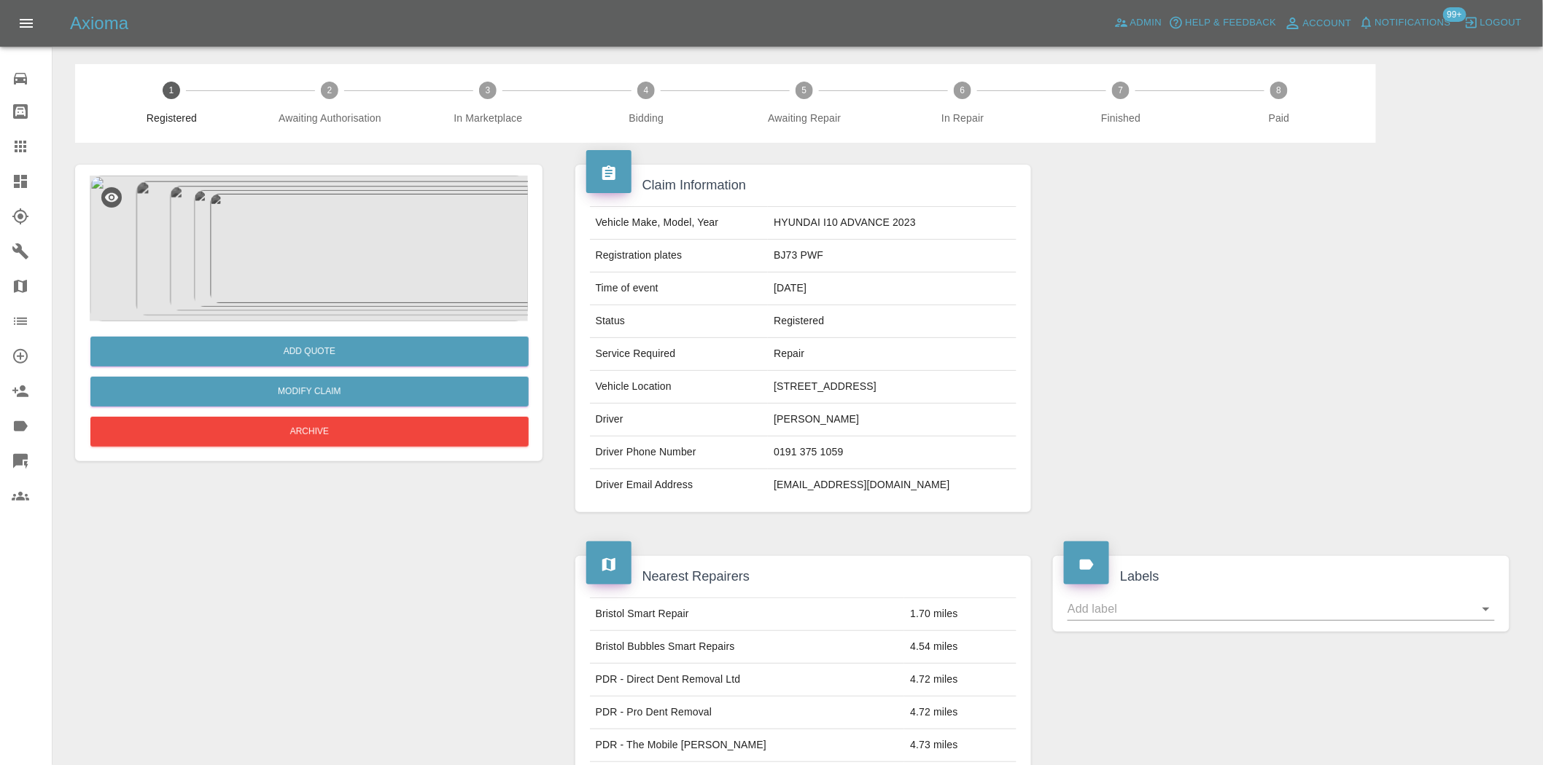
click at [558, 424] on div "Claim Information Vehicle Make, Model, Year HYUNDAI I10 ADVANCE 2023 Registrati…" at bounding box center [1042, 681] width 978 height 1077
click at [300, 221] on img at bounding box center [309, 249] width 438 height 146
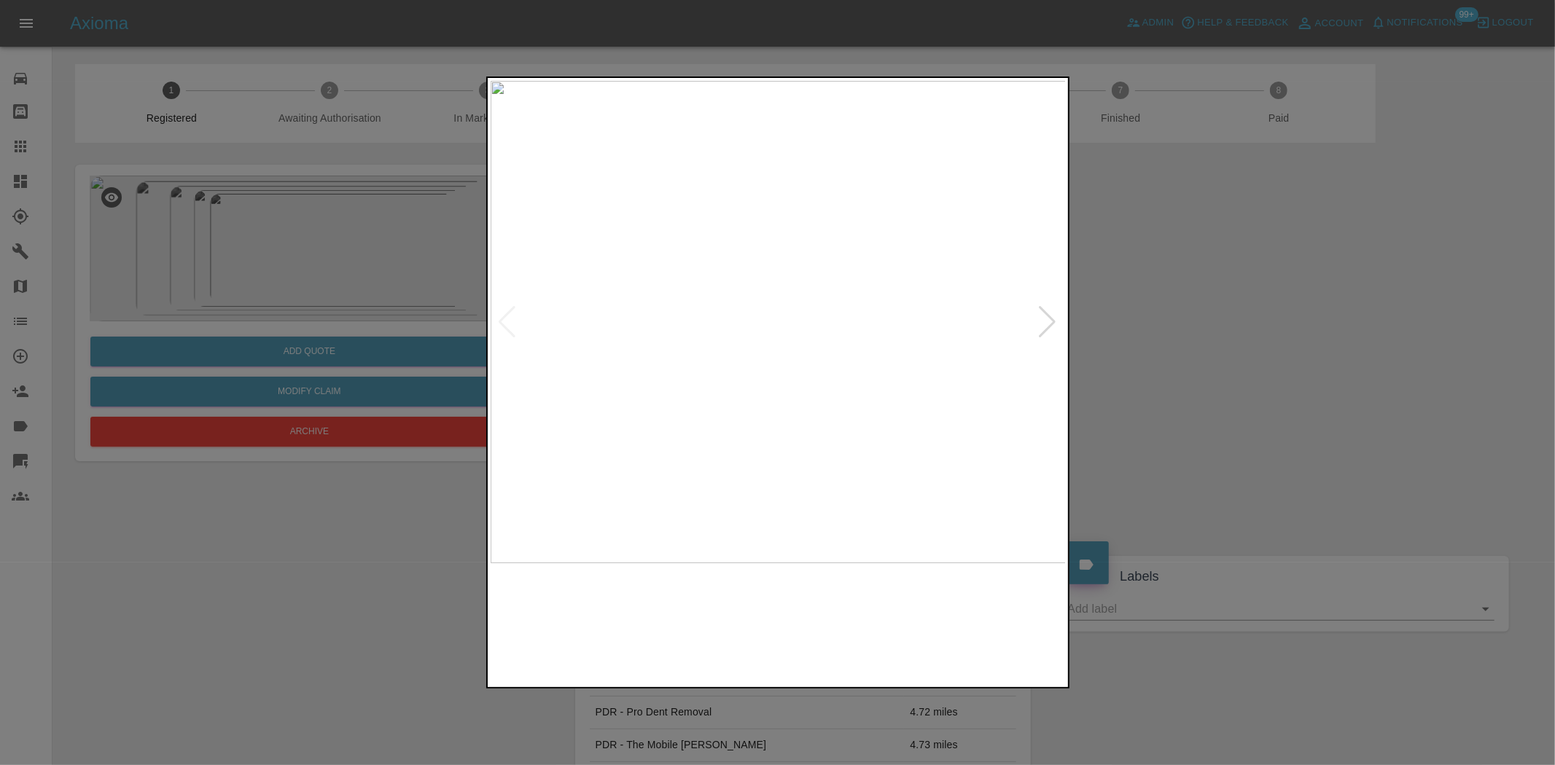
click at [598, 289] on img at bounding box center [779, 322] width 576 height 483
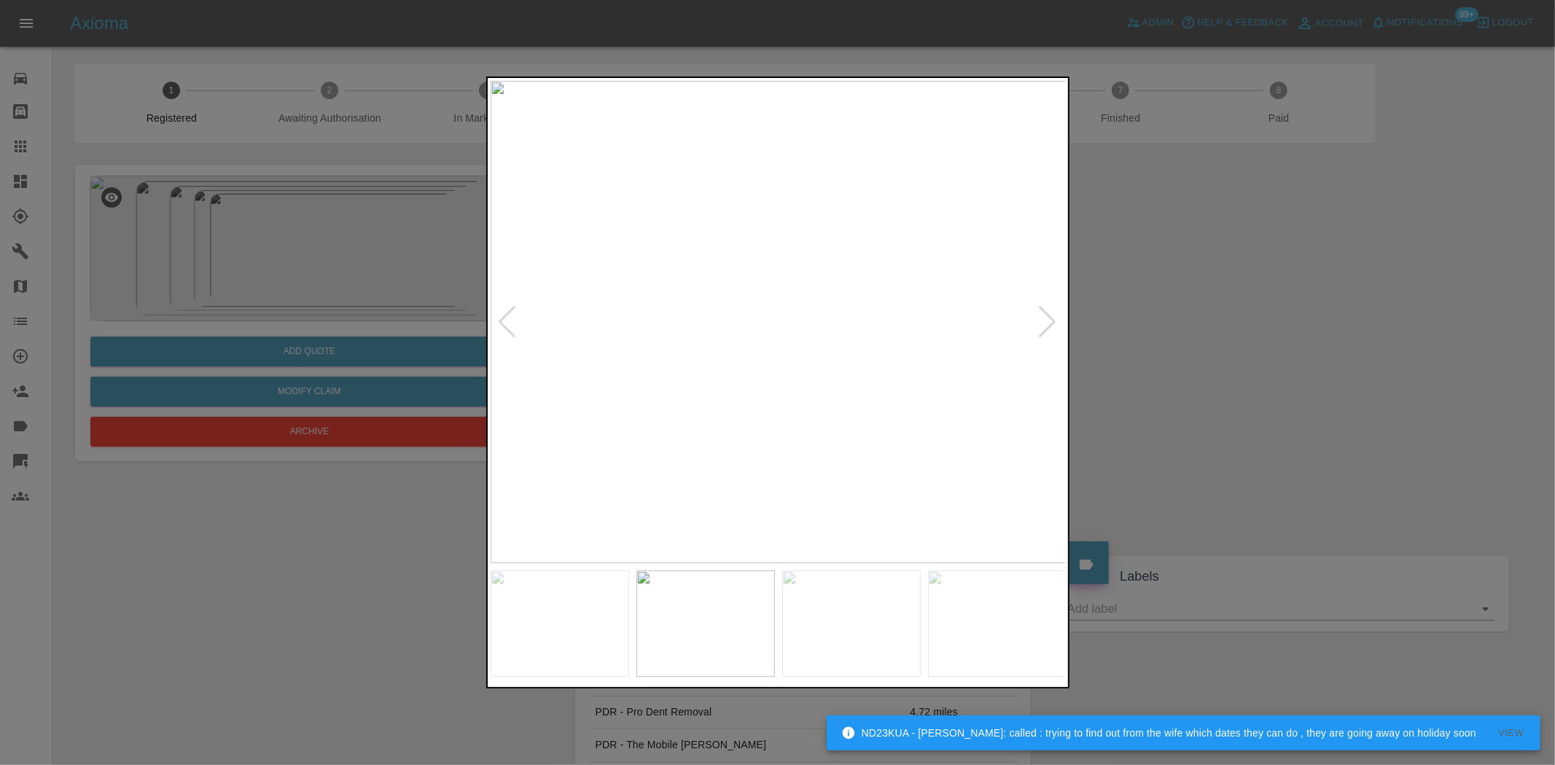
click at [686, 336] on img at bounding box center [779, 322] width 576 height 483
click at [946, 346] on img at bounding box center [779, 322] width 576 height 483
click at [709, 338] on img at bounding box center [851, 322] width 576 height 483
click at [744, 395] on img at bounding box center [779, 322] width 576 height 483
click at [840, 407] on img at bounding box center [779, 322] width 576 height 483
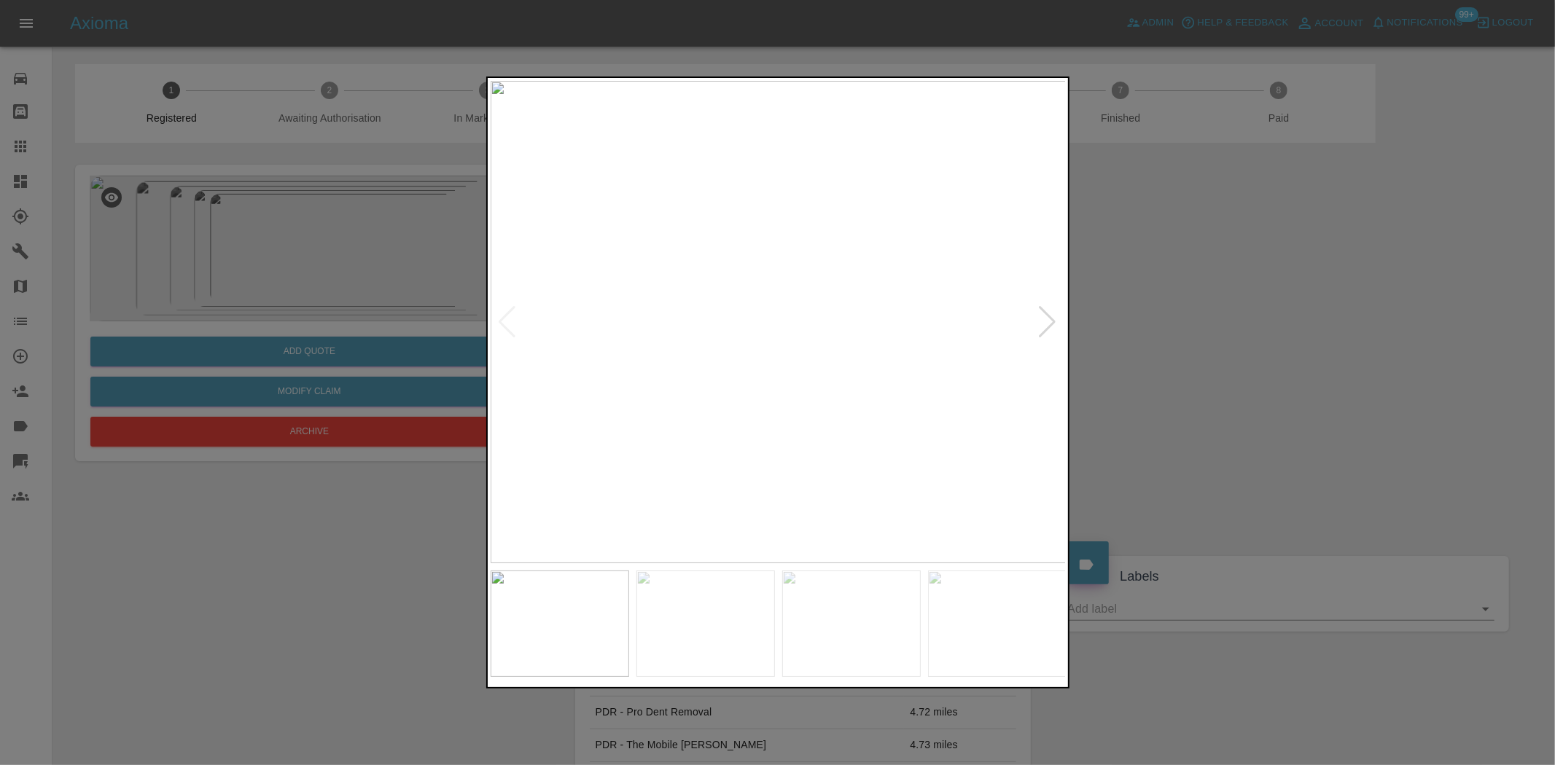
click at [432, 230] on div at bounding box center [777, 382] width 1555 height 765
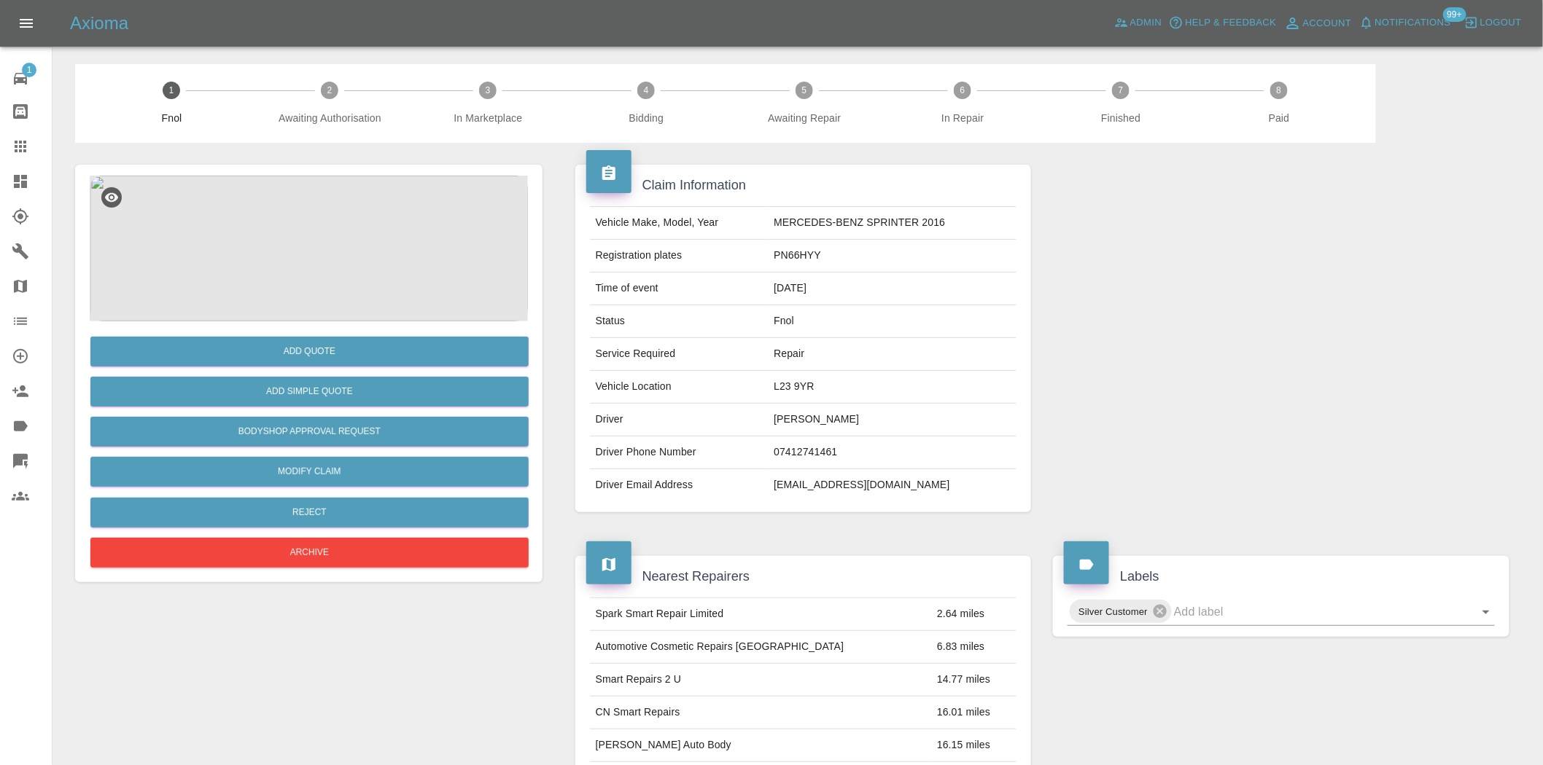
click at [329, 206] on img at bounding box center [309, 249] width 438 height 146
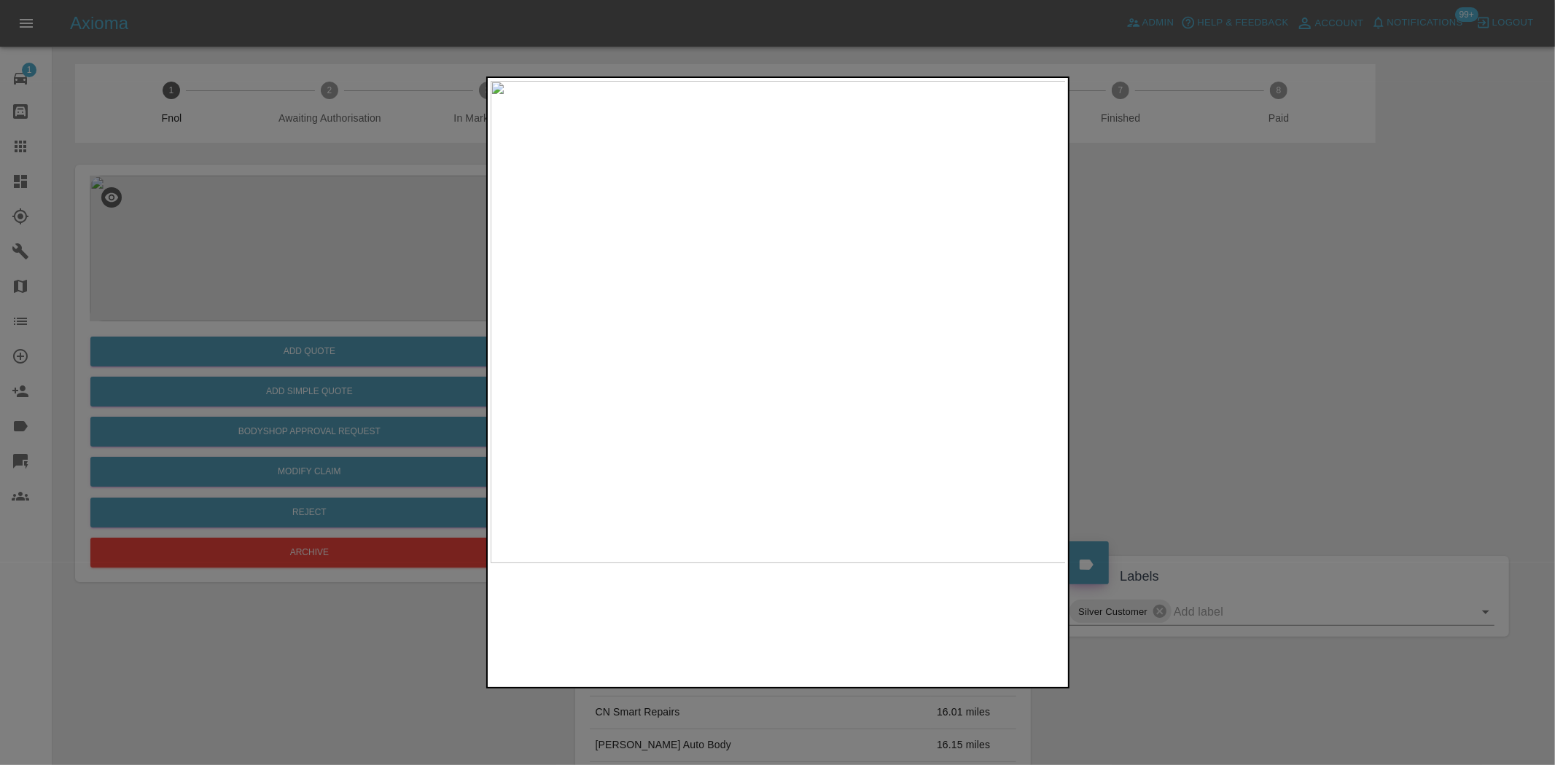
click at [748, 322] on img at bounding box center [779, 322] width 576 height 483
click at [807, 246] on img at bounding box center [779, 322] width 576 height 483
click at [798, 248] on img at bounding box center [688, 548] width 1728 height 1449
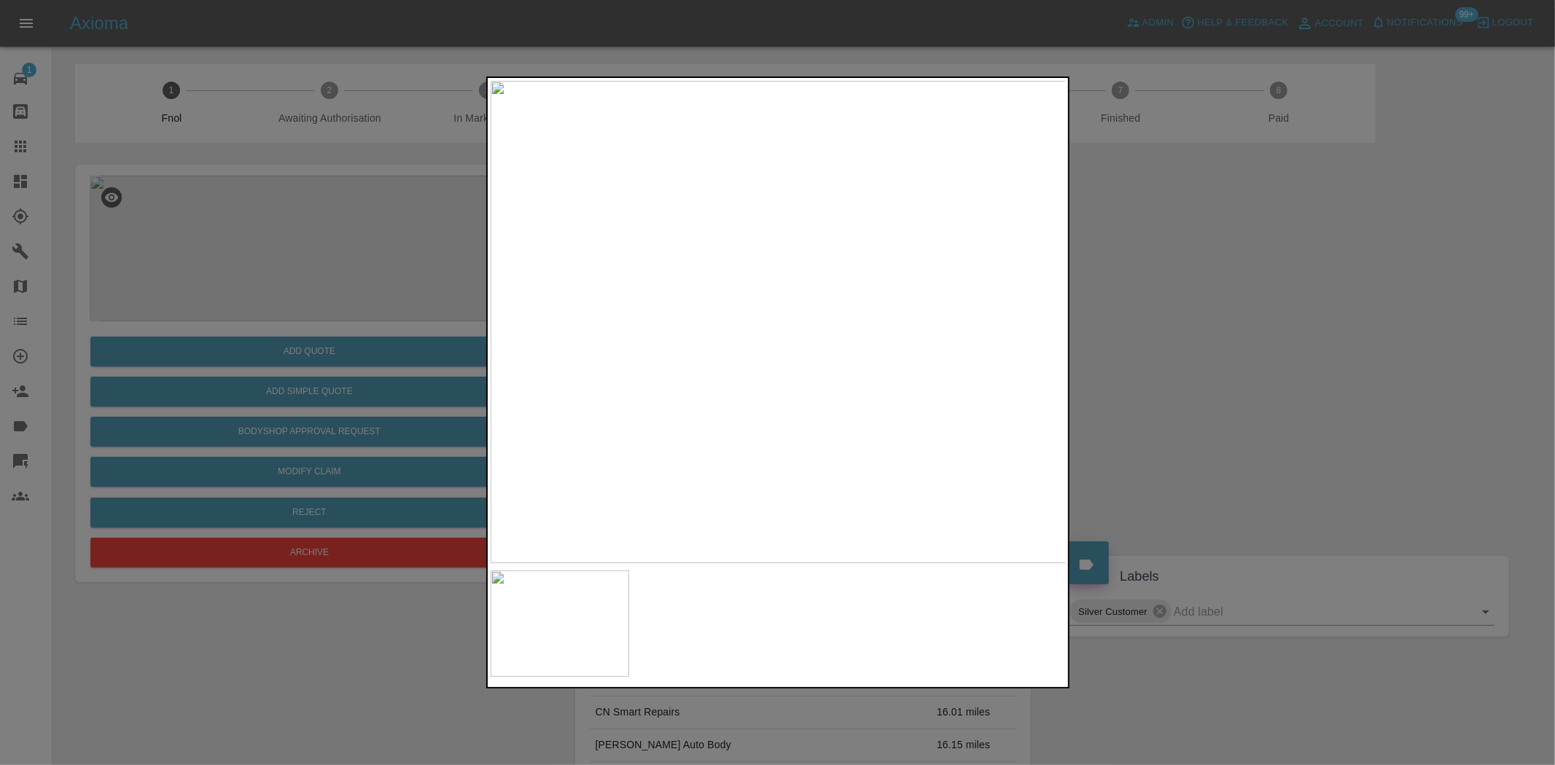
click at [734, 166] on img at bounding box center [779, 322] width 576 height 483
drag, startPoint x: 313, startPoint y: 258, endPoint x: 326, endPoint y: 281, distance: 25.8
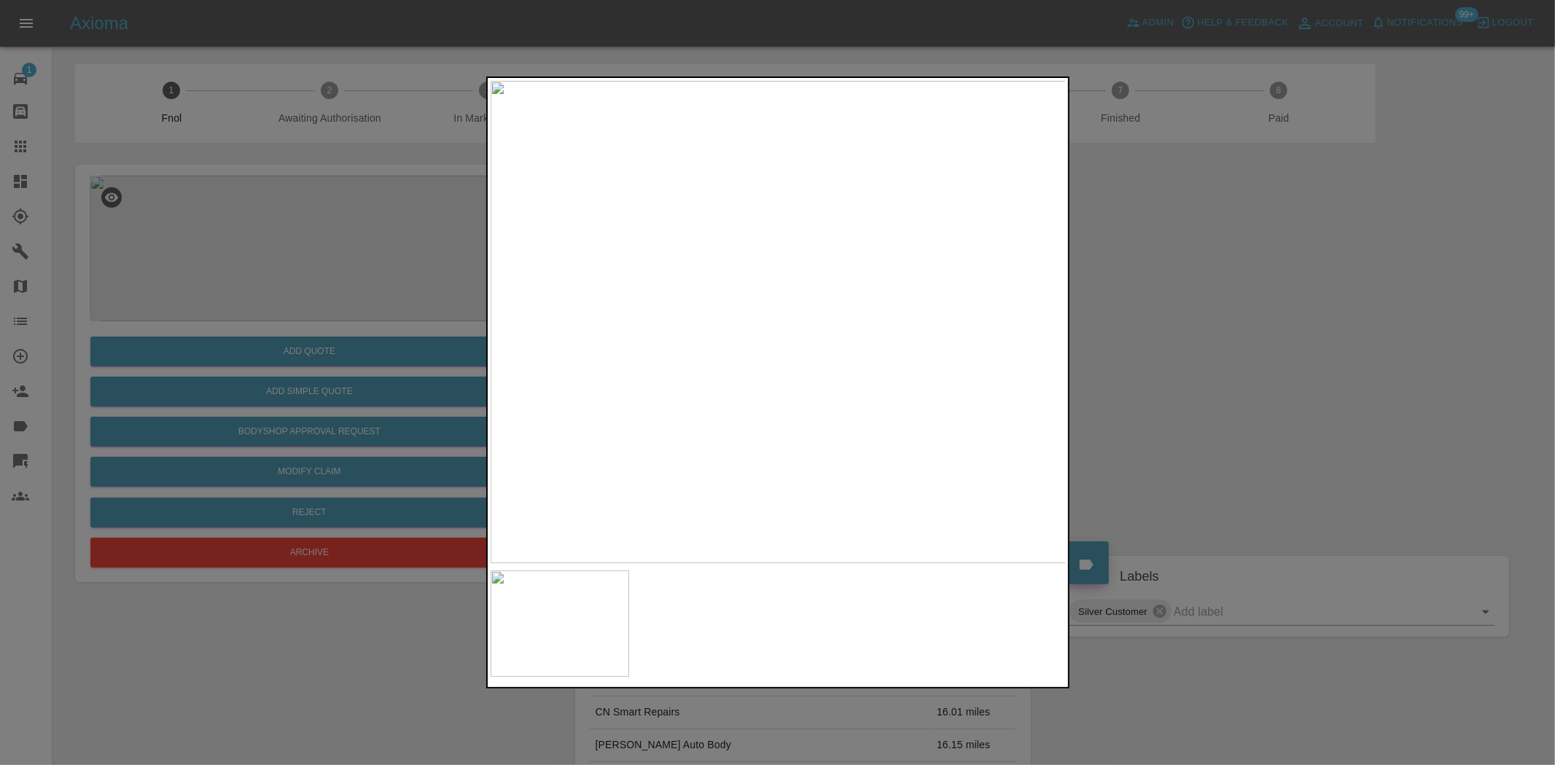
click at [314, 259] on div at bounding box center [777, 382] width 1555 height 765
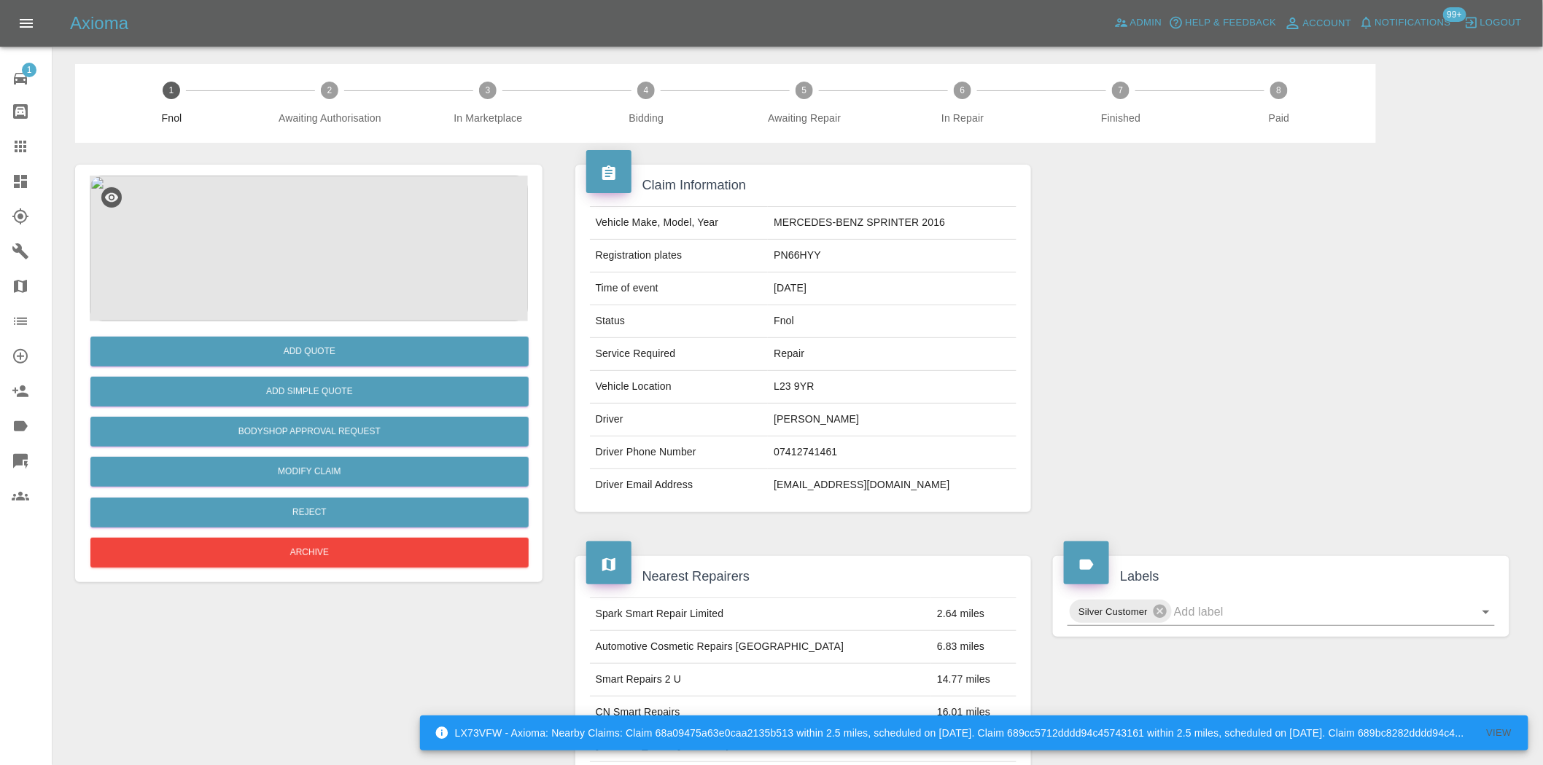
click at [310, 217] on img at bounding box center [309, 249] width 438 height 146
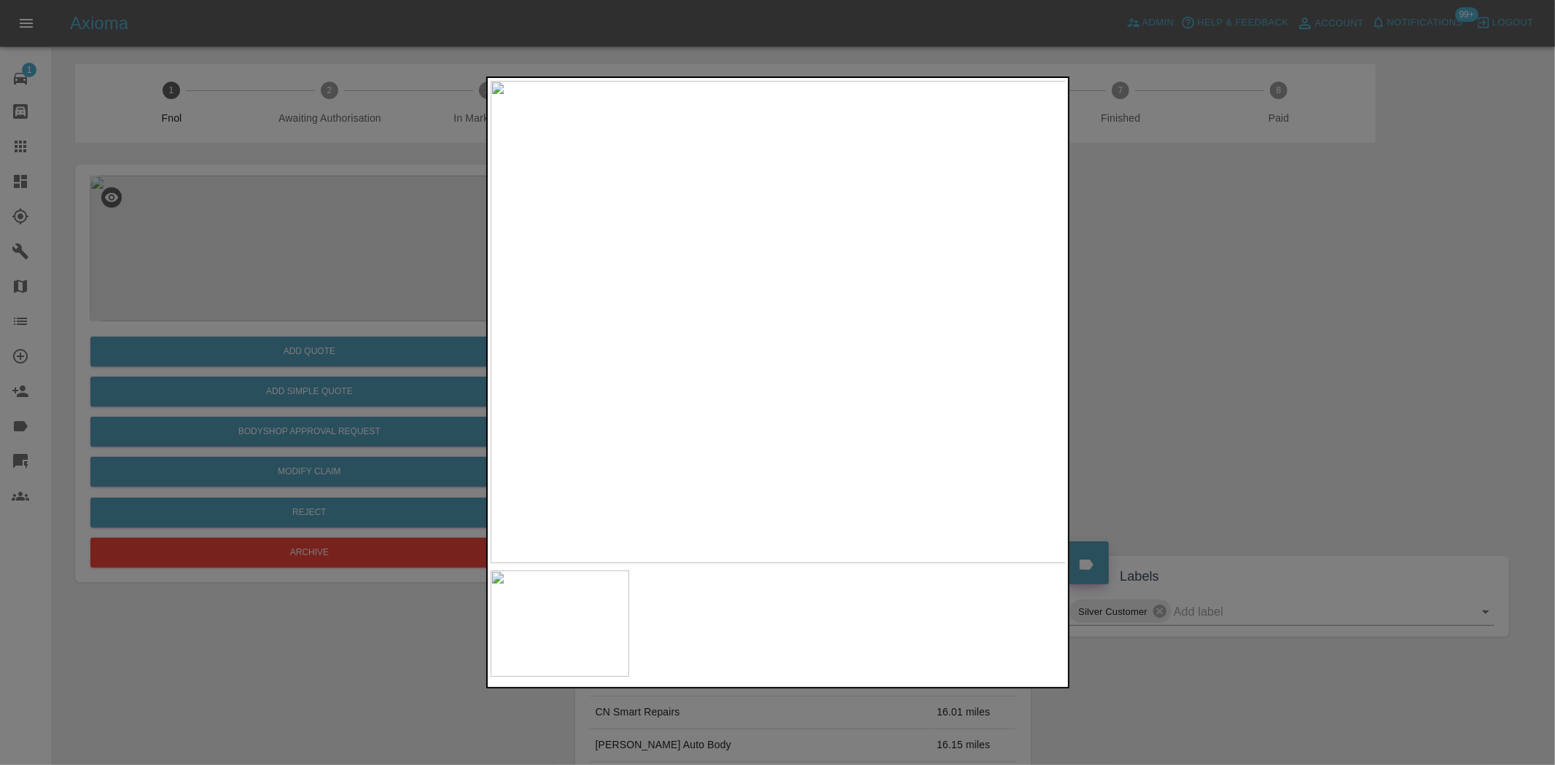
click at [759, 219] on img at bounding box center [779, 322] width 576 height 483
click at [759, 220] on img at bounding box center [834, 631] width 1728 height 1449
click at [720, 313] on img at bounding box center [779, 322] width 576 height 483
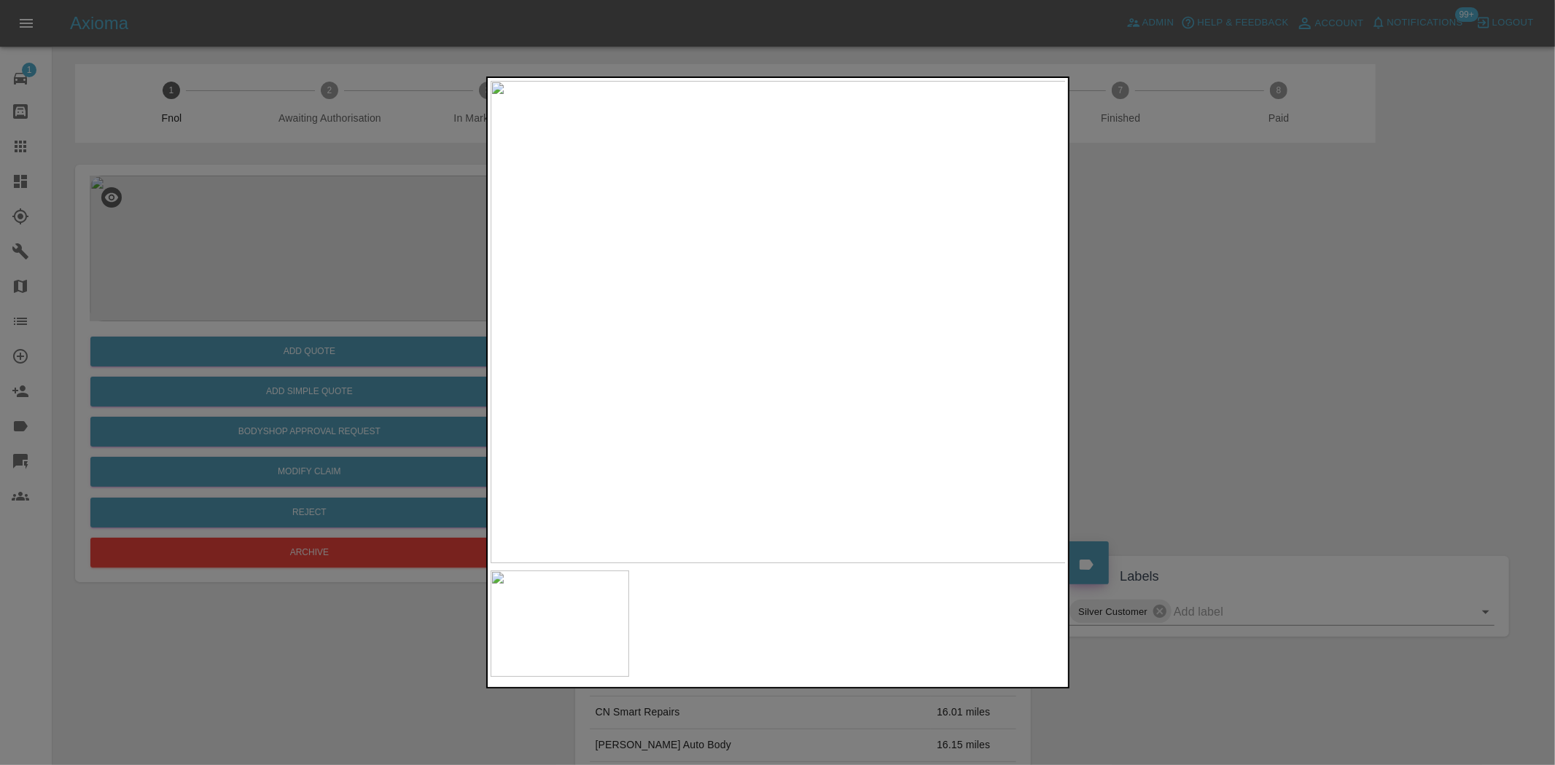
click at [849, 214] on img at bounding box center [779, 322] width 576 height 483
click at [837, 213] on img at bounding box center [779, 322] width 576 height 483
click at [786, 212] on img at bounding box center [599, 650] width 1728 height 1449
click at [784, 212] on img at bounding box center [599, 650] width 1728 height 1449
drag, startPoint x: 301, startPoint y: 265, endPoint x: 315, endPoint y: 413, distance: 149.4
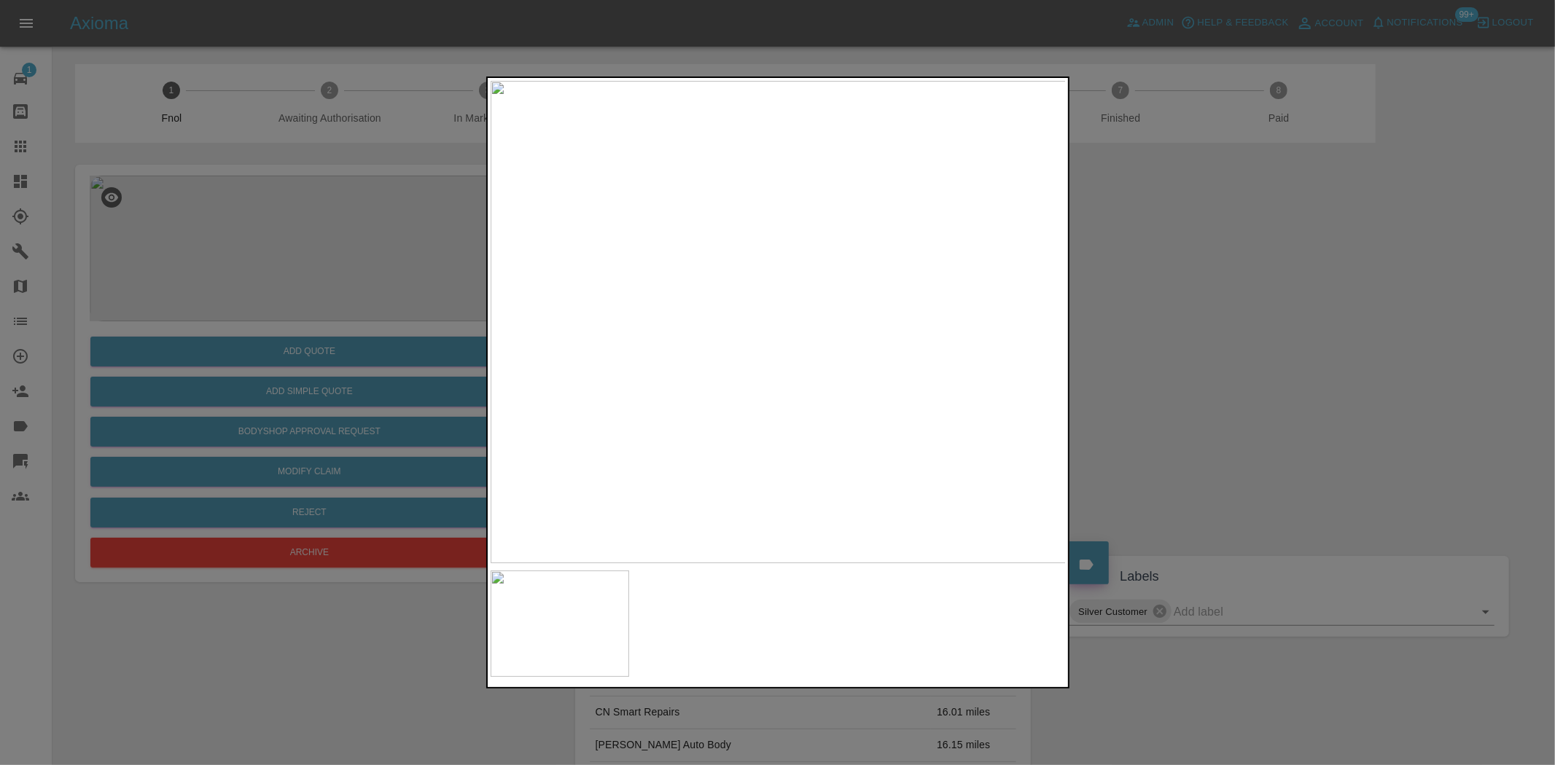
click at [301, 268] on div at bounding box center [777, 382] width 1555 height 765
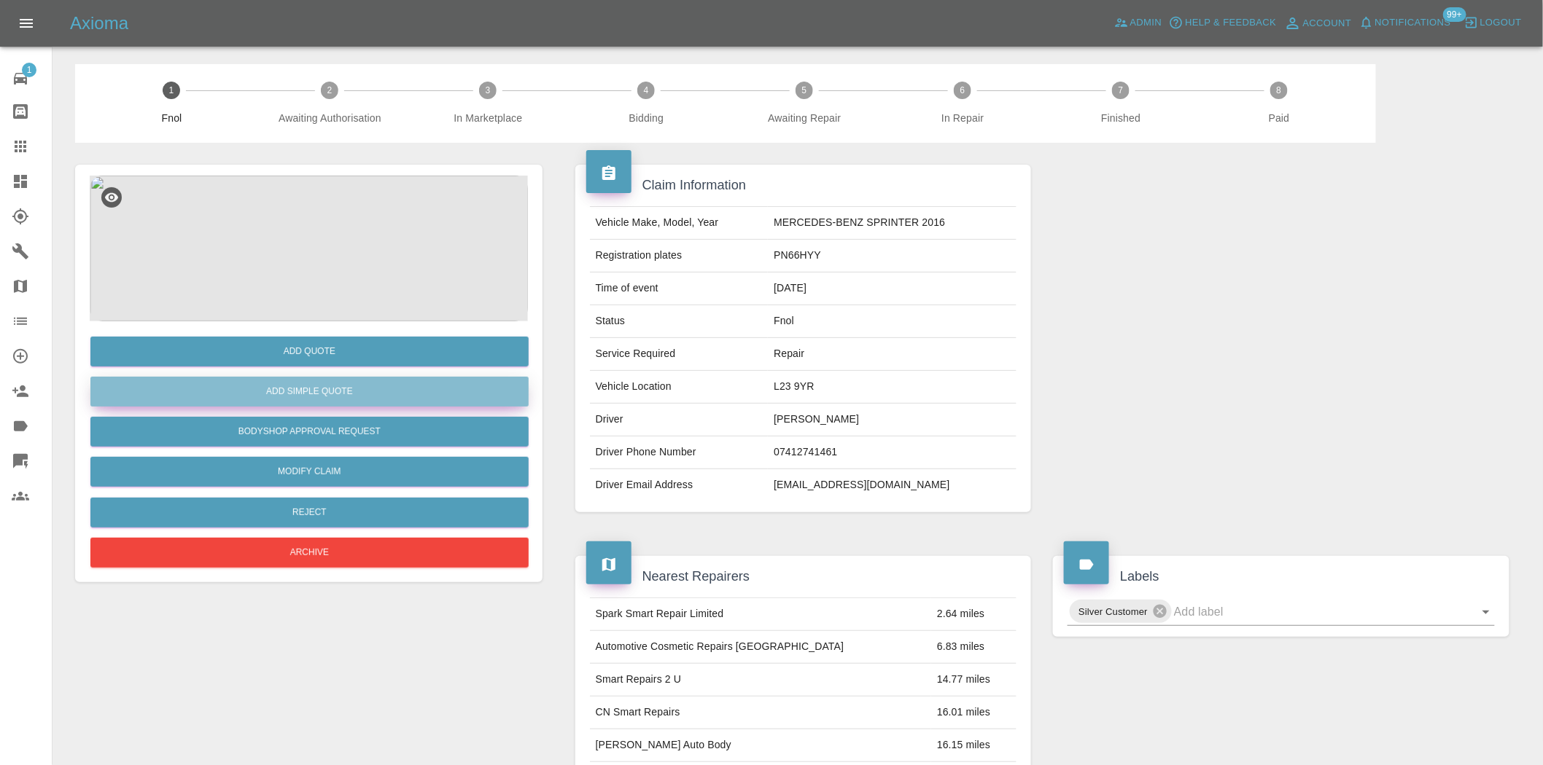
click at [329, 395] on button "Add Simple Quote" at bounding box center [309, 392] width 438 height 30
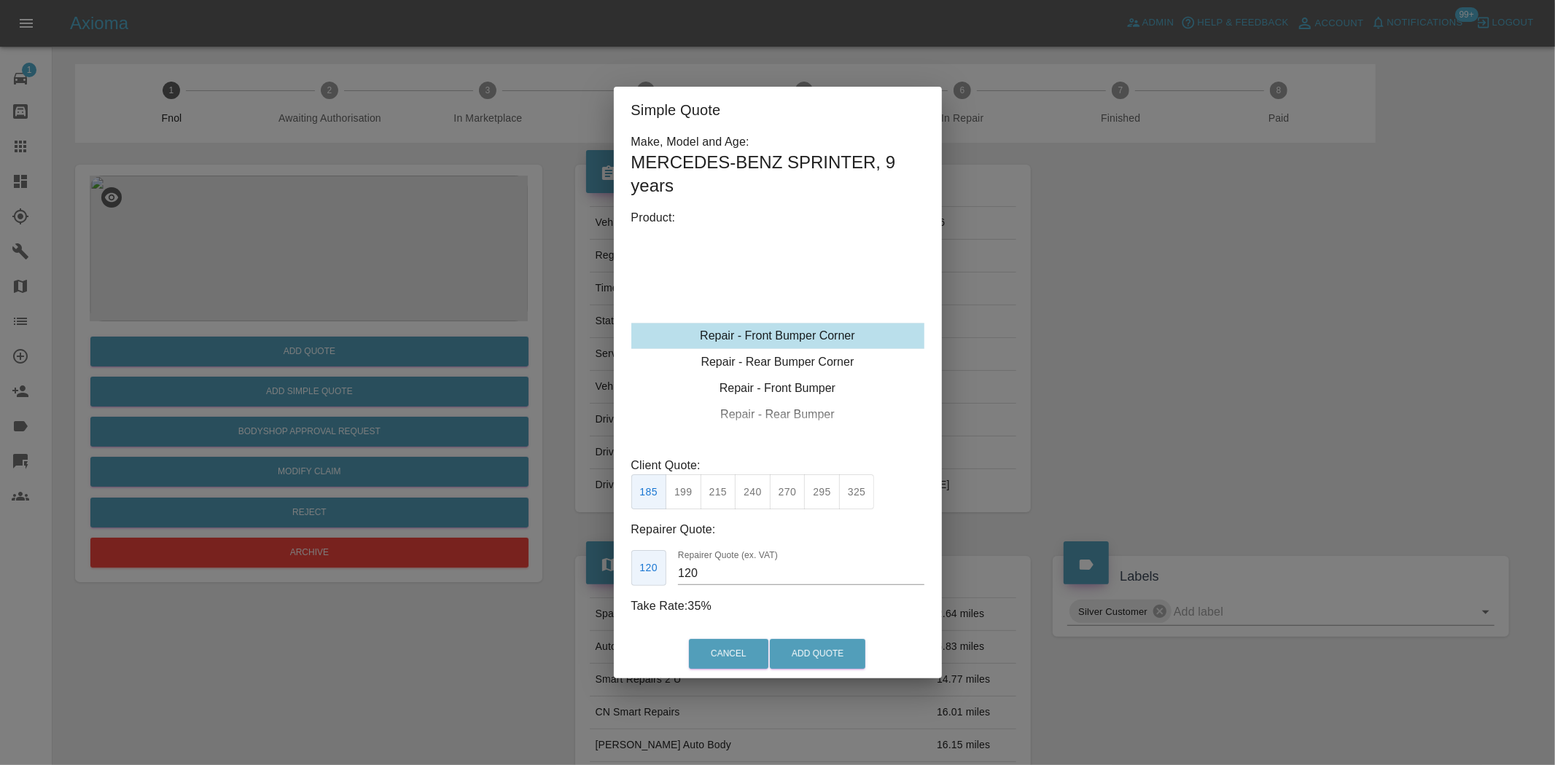
click at [754, 340] on div "Repair - Front Bumper Corner" at bounding box center [777, 336] width 293 height 26
click at [849, 494] on button "325" at bounding box center [857, 493] width 36 height 36
click at [834, 492] on button "295" at bounding box center [822, 493] width 36 height 36
drag, startPoint x: 869, startPoint y: 499, endPoint x: 720, endPoint y: 548, distance: 156.5
click at [865, 499] on button "325" at bounding box center [857, 493] width 36 height 36
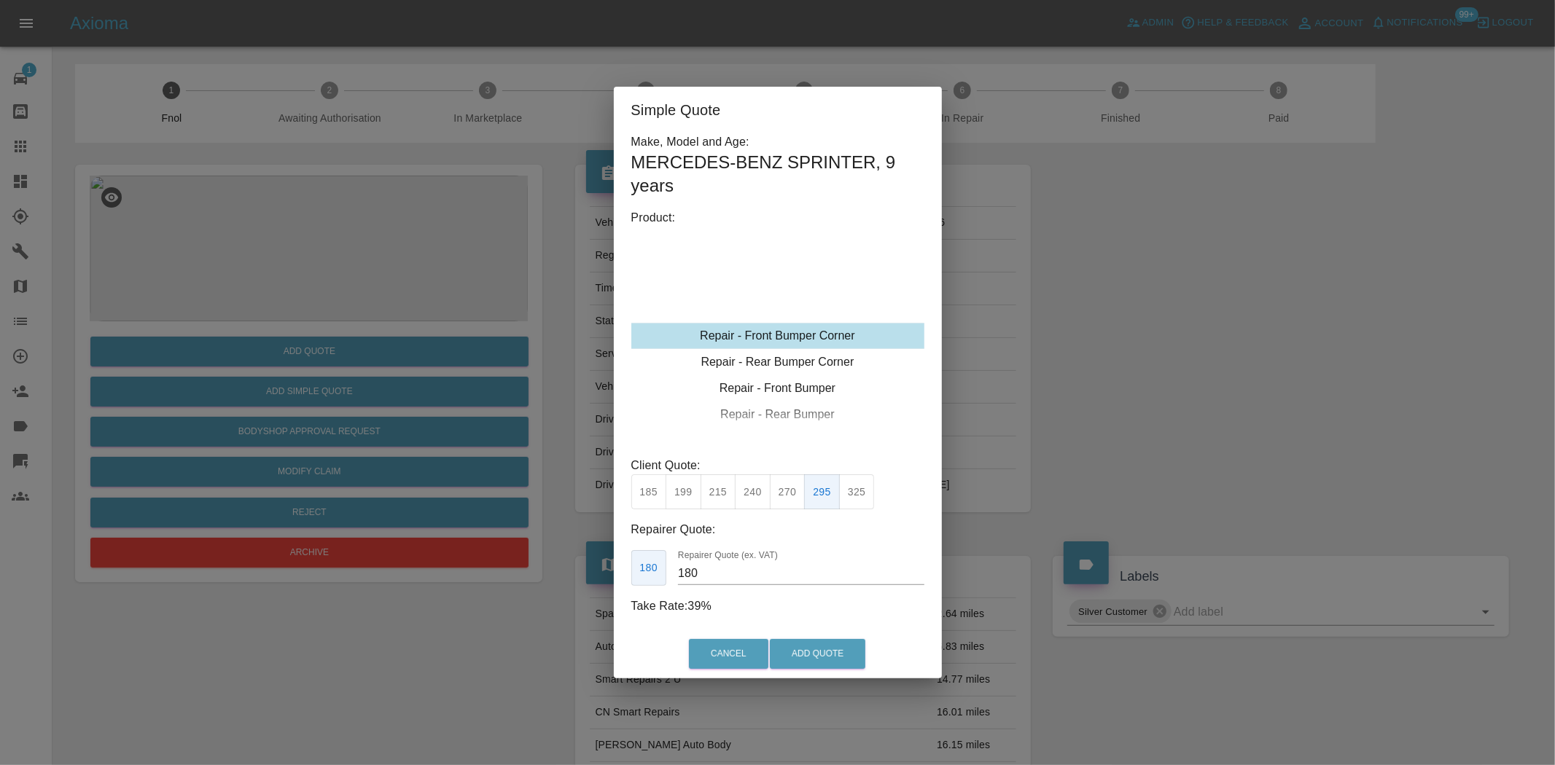
type input "200"
drag, startPoint x: 707, startPoint y: 574, endPoint x: 697, endPoint y: 577, distance: 10.6
click at [698, 577] on input "200" at bounding box center [801, 573] width 246 height 23
click at [797, 640] on button "Add Quote" at bounding box center [817, 654] width 95 height 30
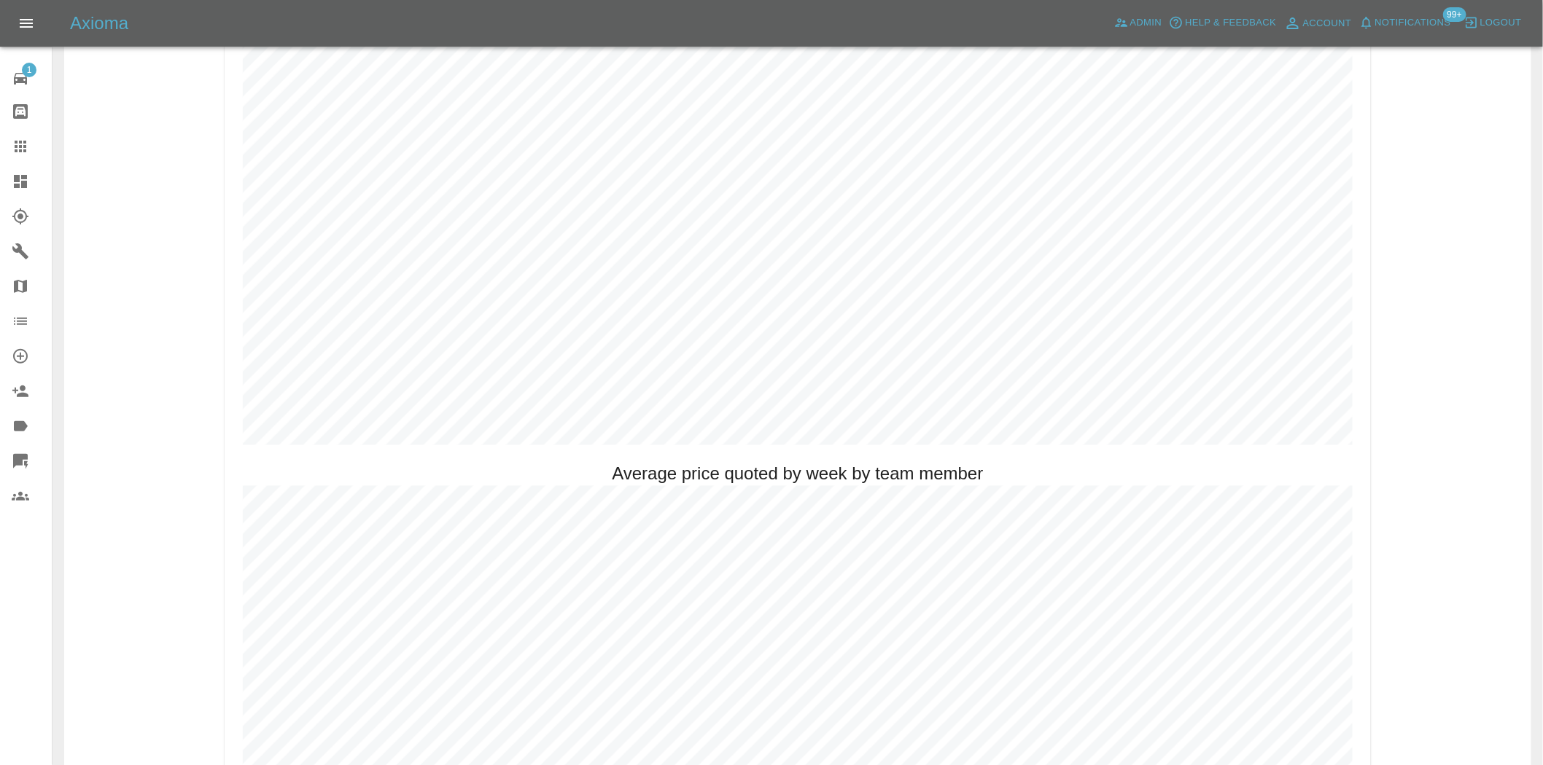
scroll to position [891, 0]
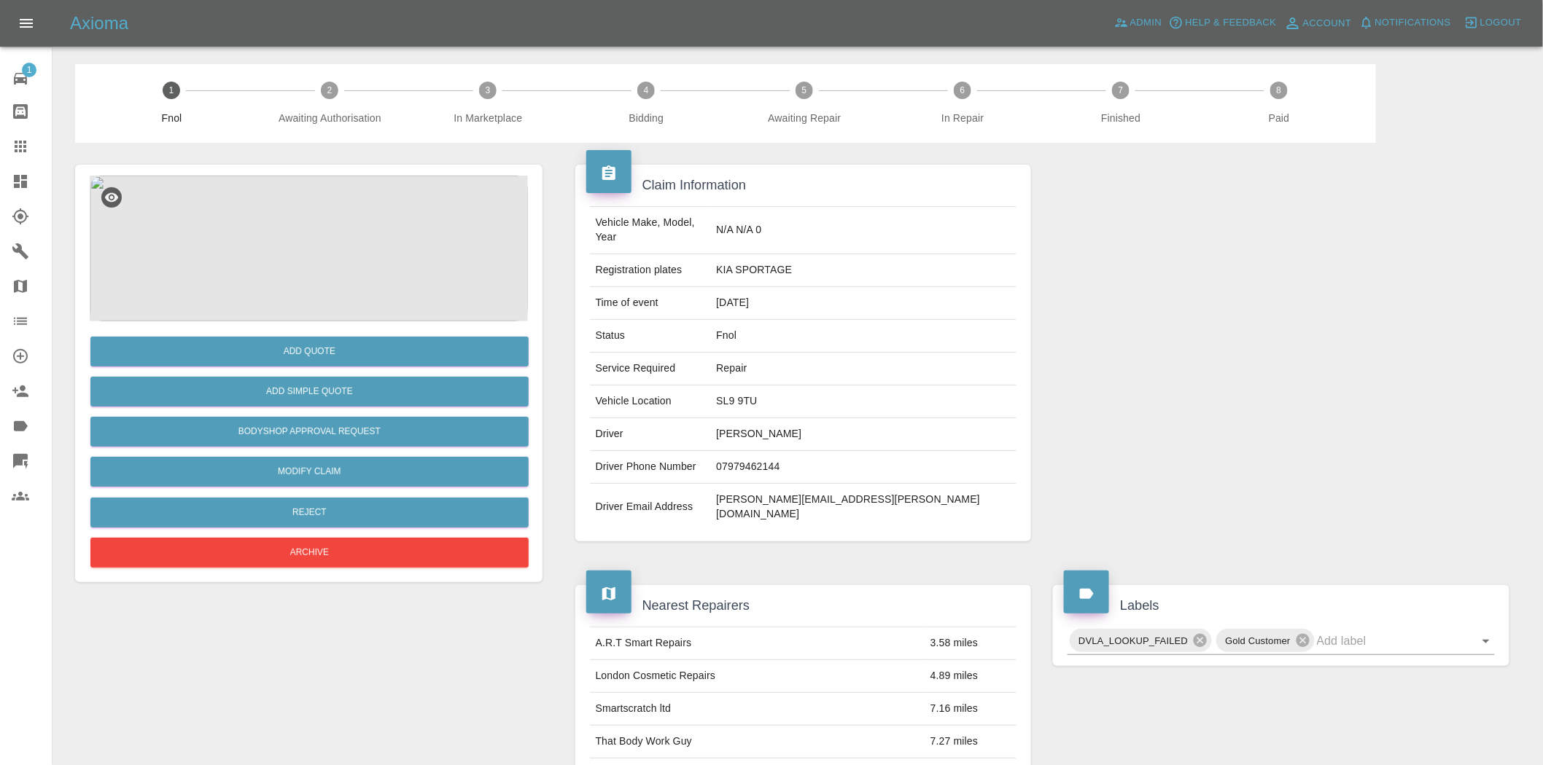
click at [327, 271] on img at bounding box center [309, 249] width 438 height 146
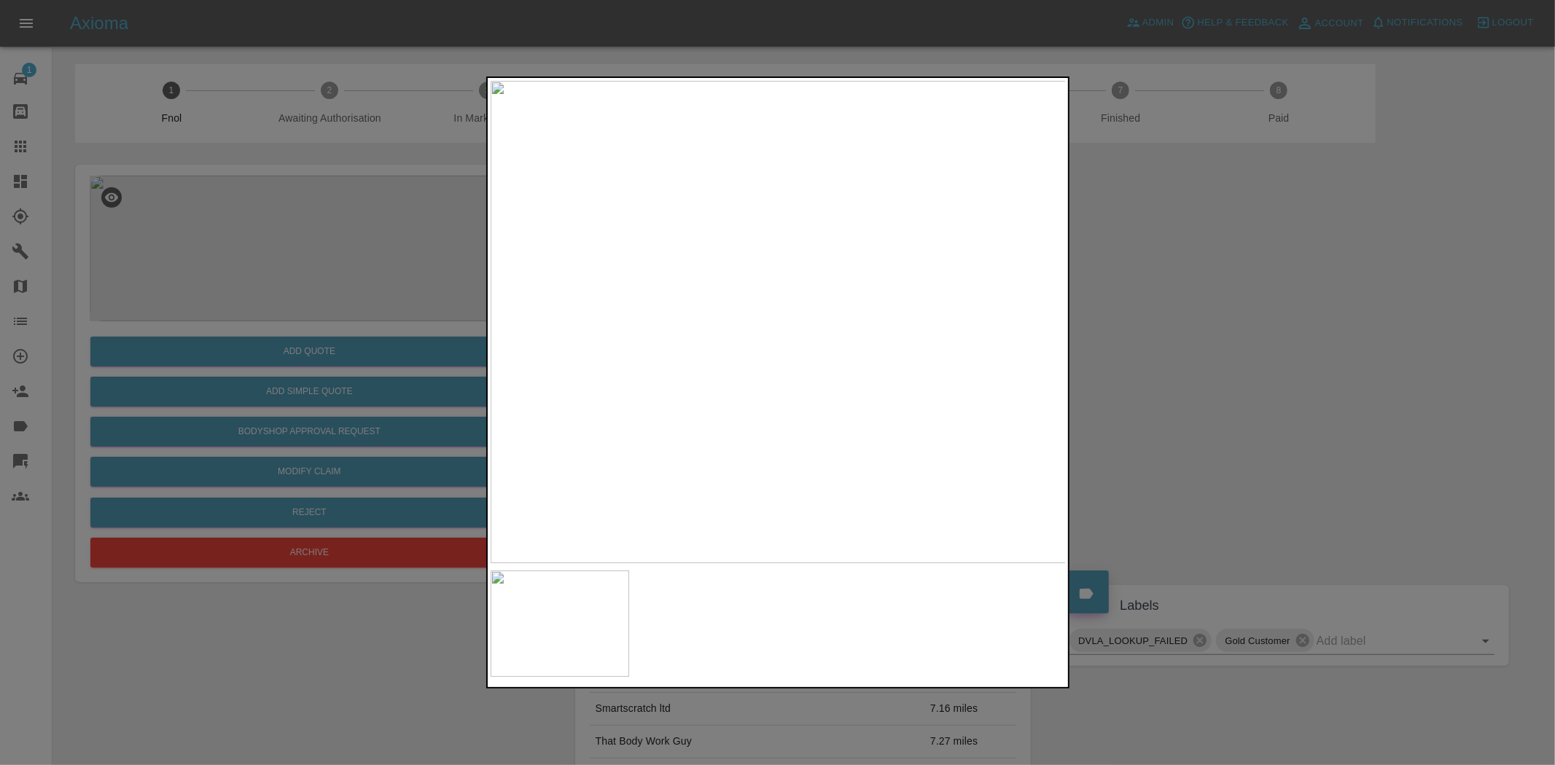
click at [767, 332] on img at bounding box center [779, 322] width 576 height 483
click at [771, 330] on img at bounding box center [812, 262] width 1728 height 1449
click at [734, 562] on img at bounding box center [759, 443] width 1728 height 1449
click at [764, 424] on img at bounding box center [759, 472] width 1728 height 1449
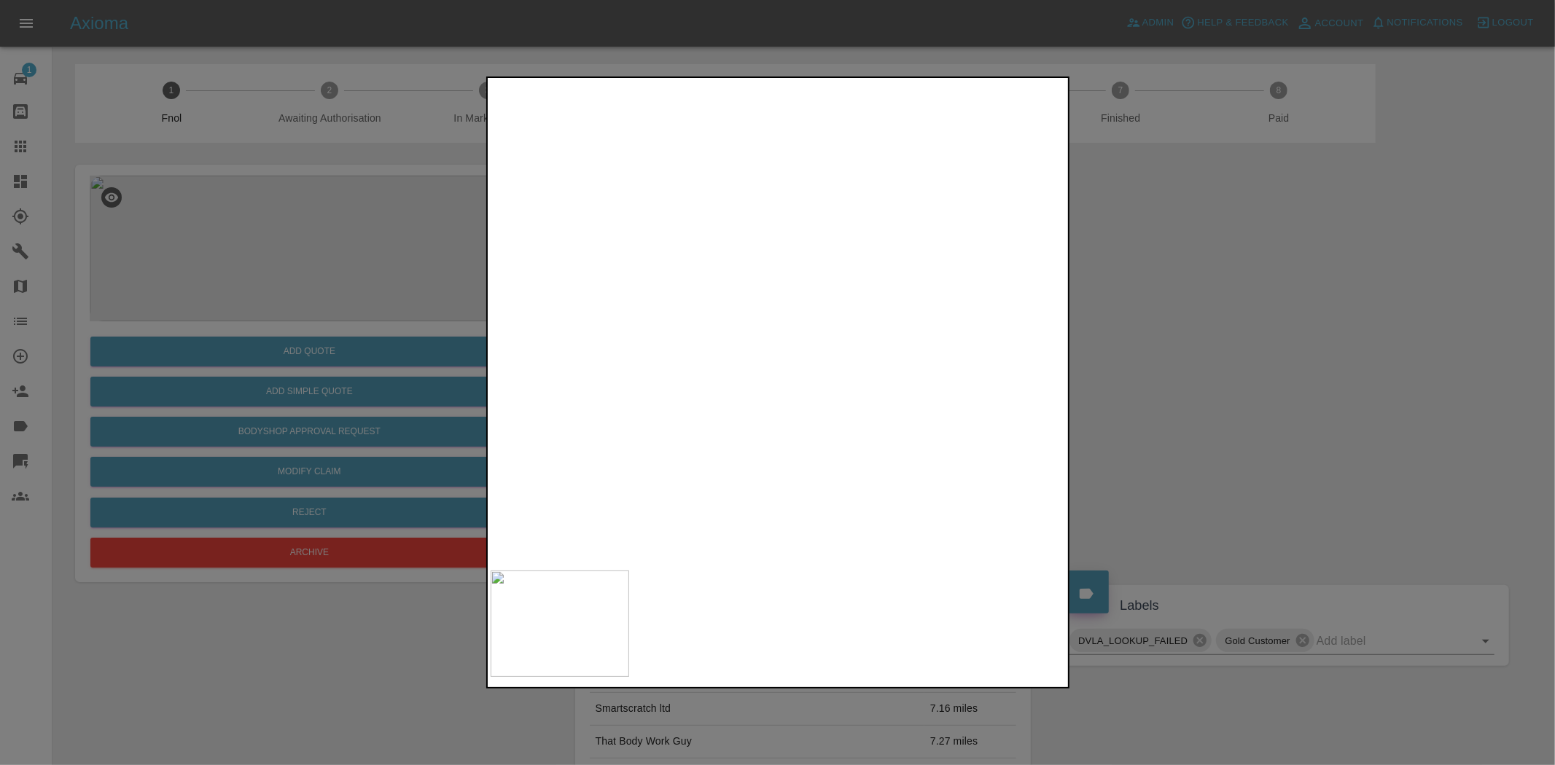
click at [764, 424] on img at bounding box center [759, 472] width 1728 height 1449
click at [671, 463] on img at bounding box center [779, 322] width 576 height 483
click at [738, 365] on img at bounding box center [779, 322] width 576 height 483
click at [847, 370] on img at bounding box center [779, 322] width 576 height 483
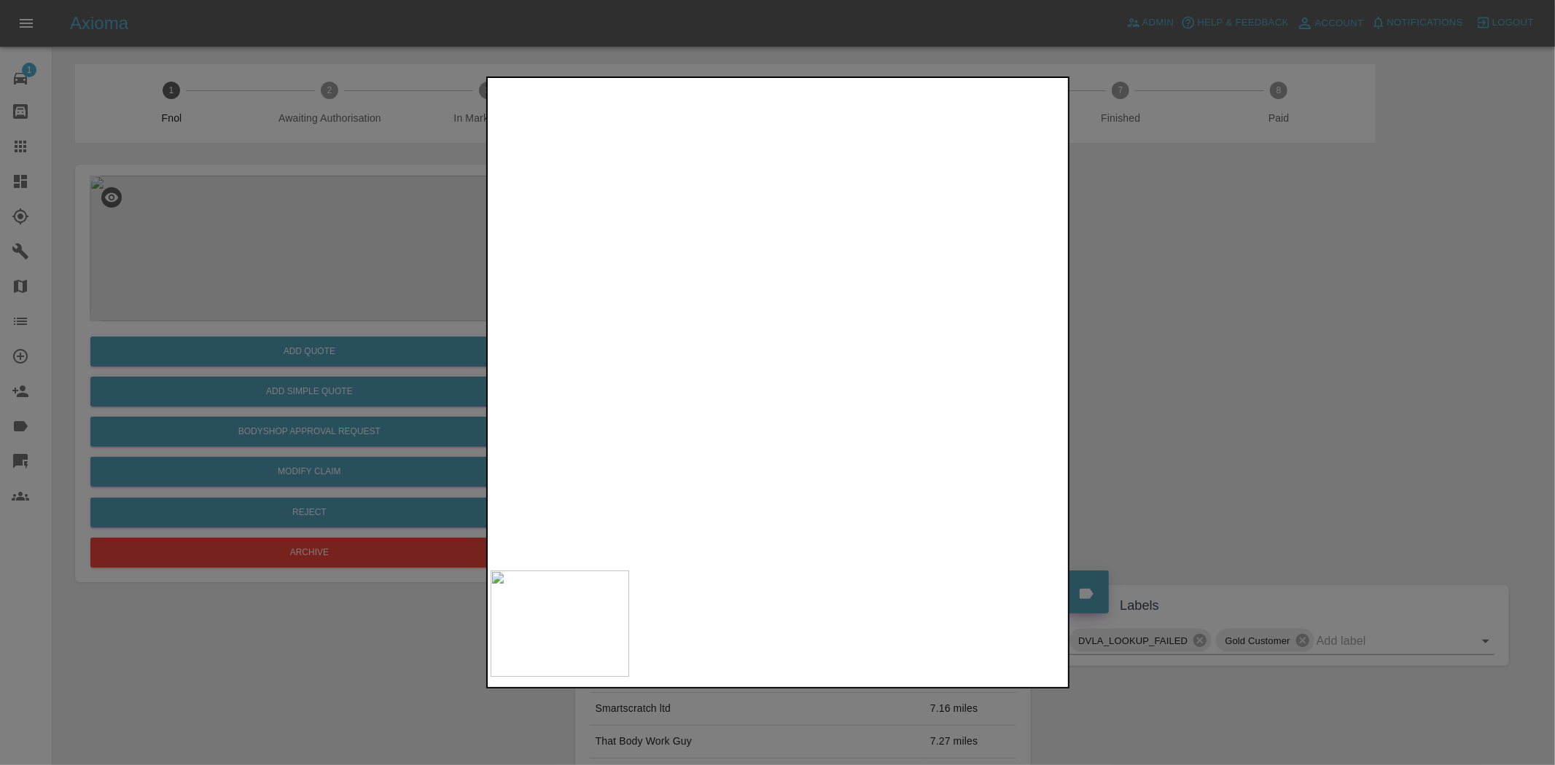
click at [812, 462] on img at bounding box center [675, 322] width 1728 height 1449
click at [771, 430] on img at bounding box center [675, 322] width 1728 height 1449
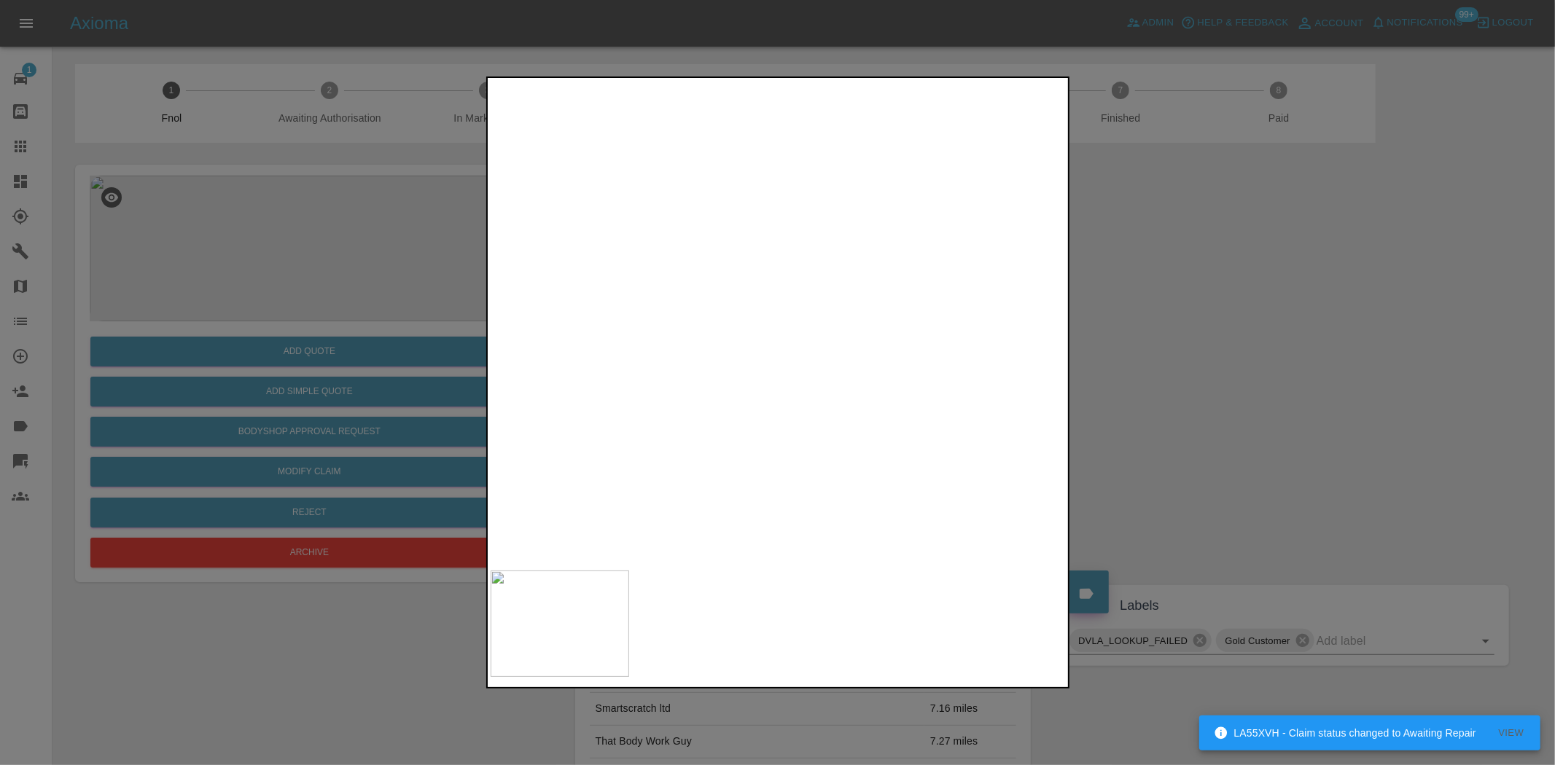
click at [771, 397] on img at bounding box center [860, 346] width 1728 height 1449
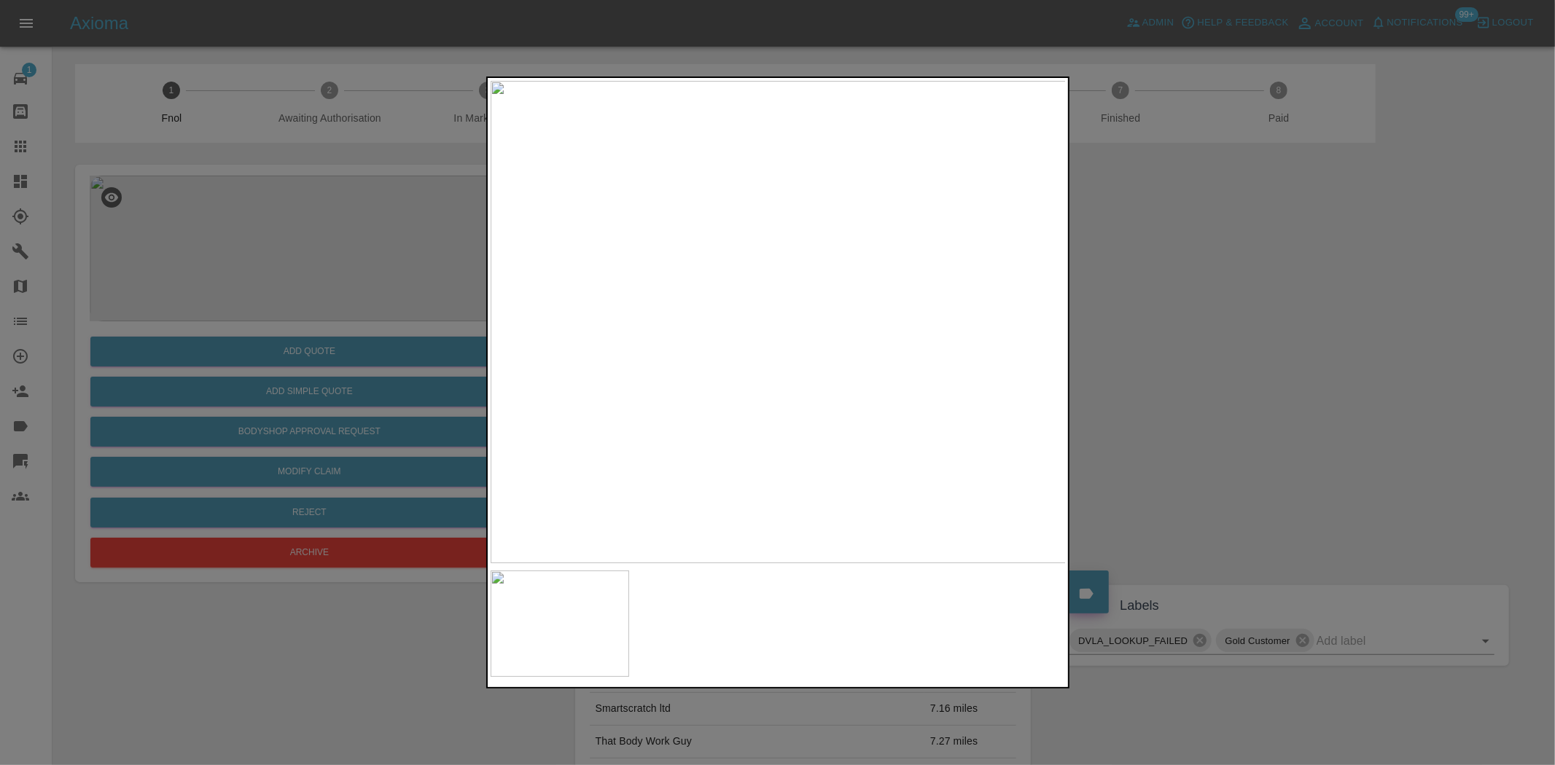
click at [764, 355] on img at bounding box center [779, 322] width 576 height 483
click at [585, 367] on img at bounding box center [817, 222] width 1728 height 1449
click at [709, 374] on img at bounding box center [569, 260] width 1728 height 1449
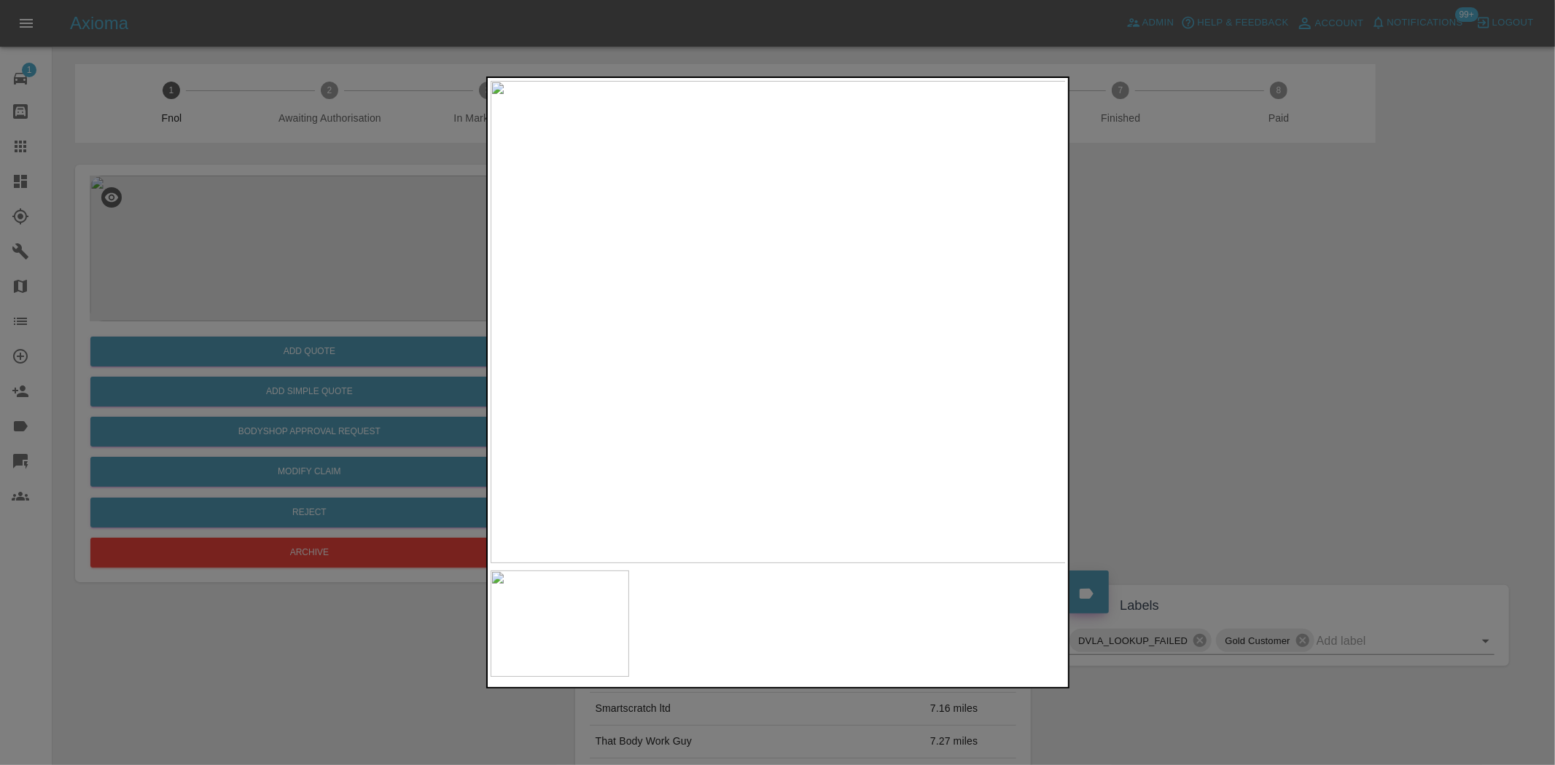
click at [357, 334] on div at bounding box center [777, 382] width 1555 height 765
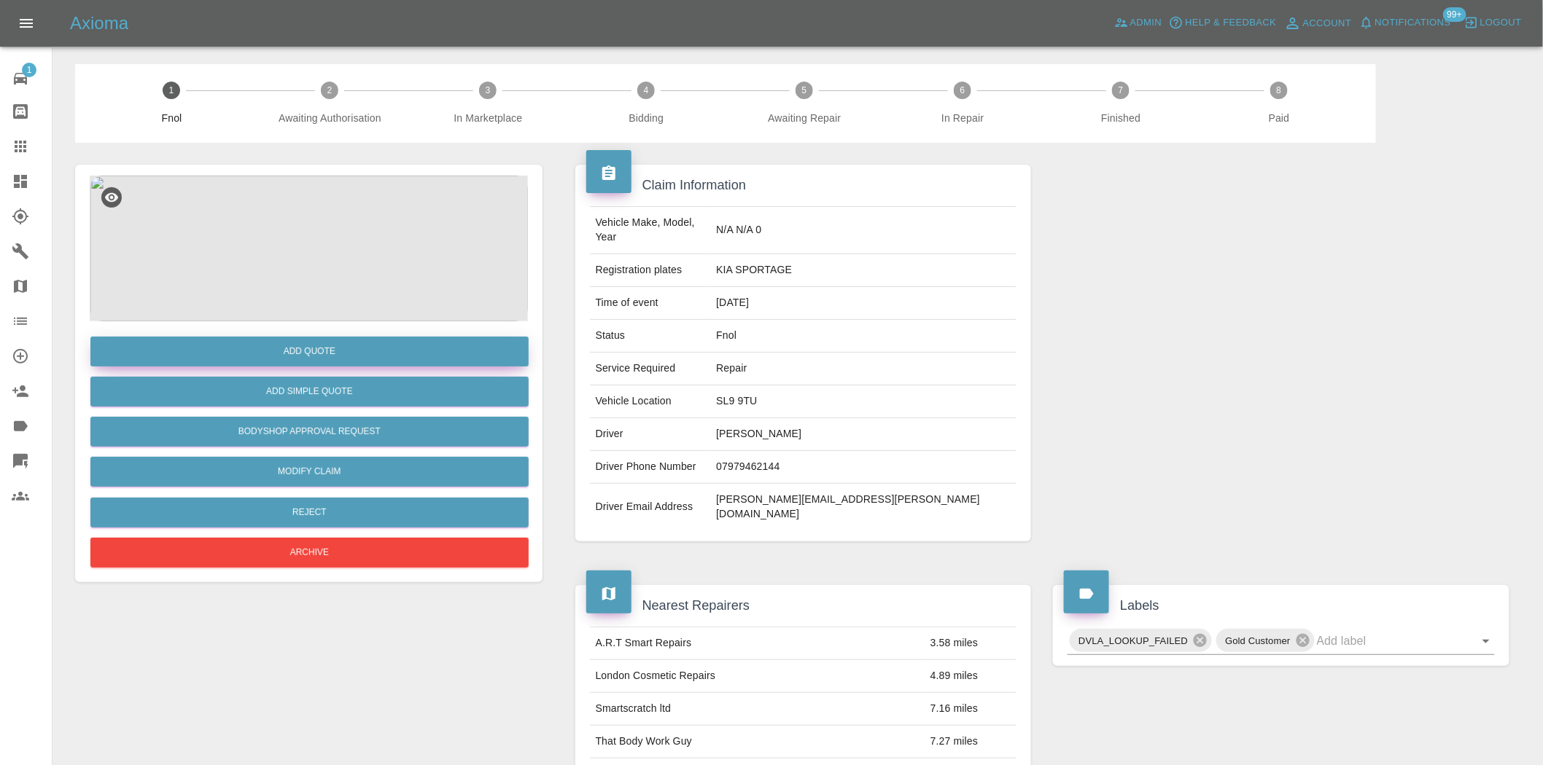
click at [357, 343] on button "Add Quote" at bounding box center [309, 352] width 438 height 30
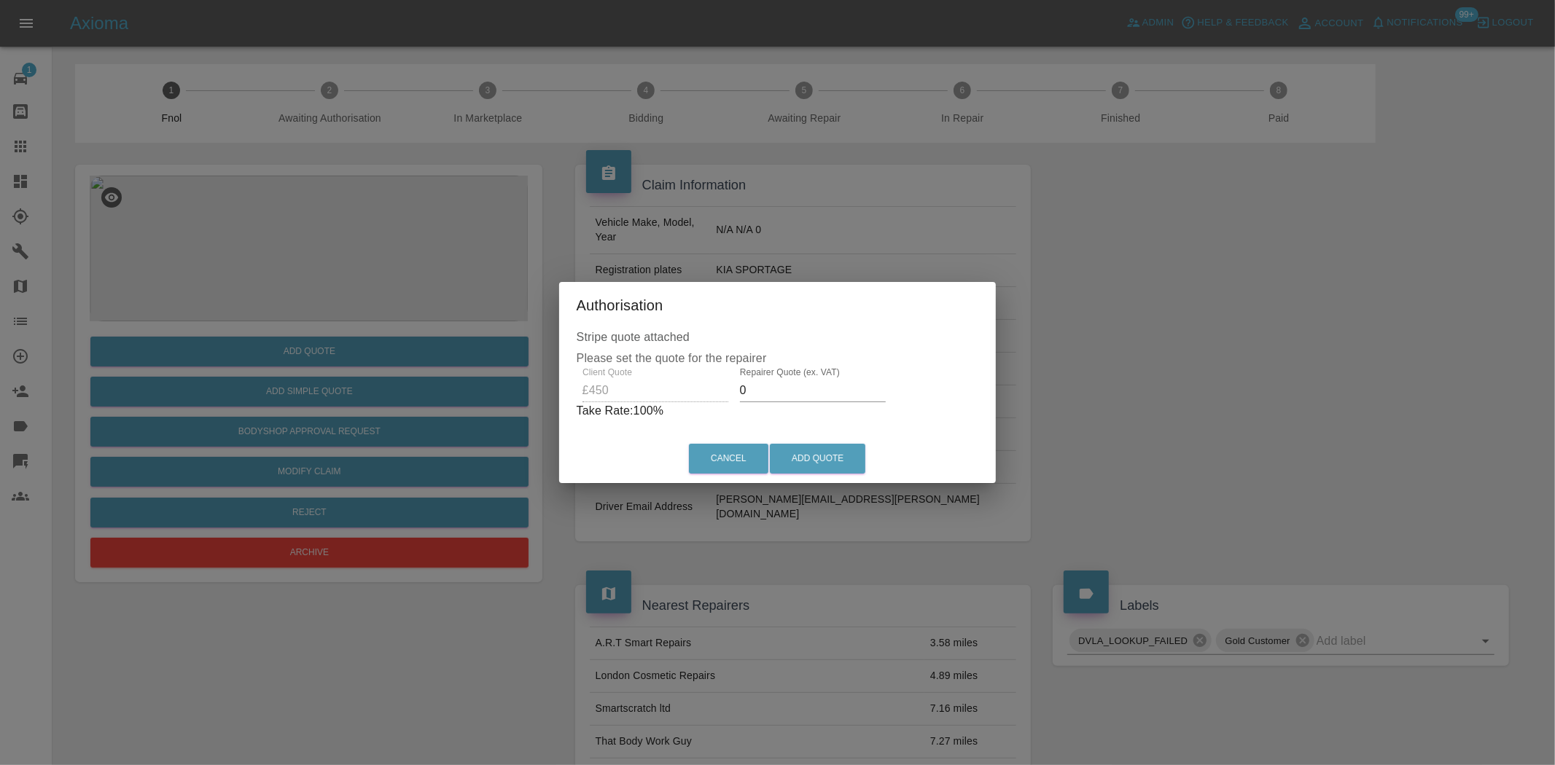
click at [636, 402] on div "Client Quote £450 Repairer Quote (ex. VAT) 0 Take Rate: 100 %" at bounding box center [778, 393] width 402 height 52
type input "300"
click at [785, 448] on button "Add Quote" at bounding box center [817, 459] width 95 height 30
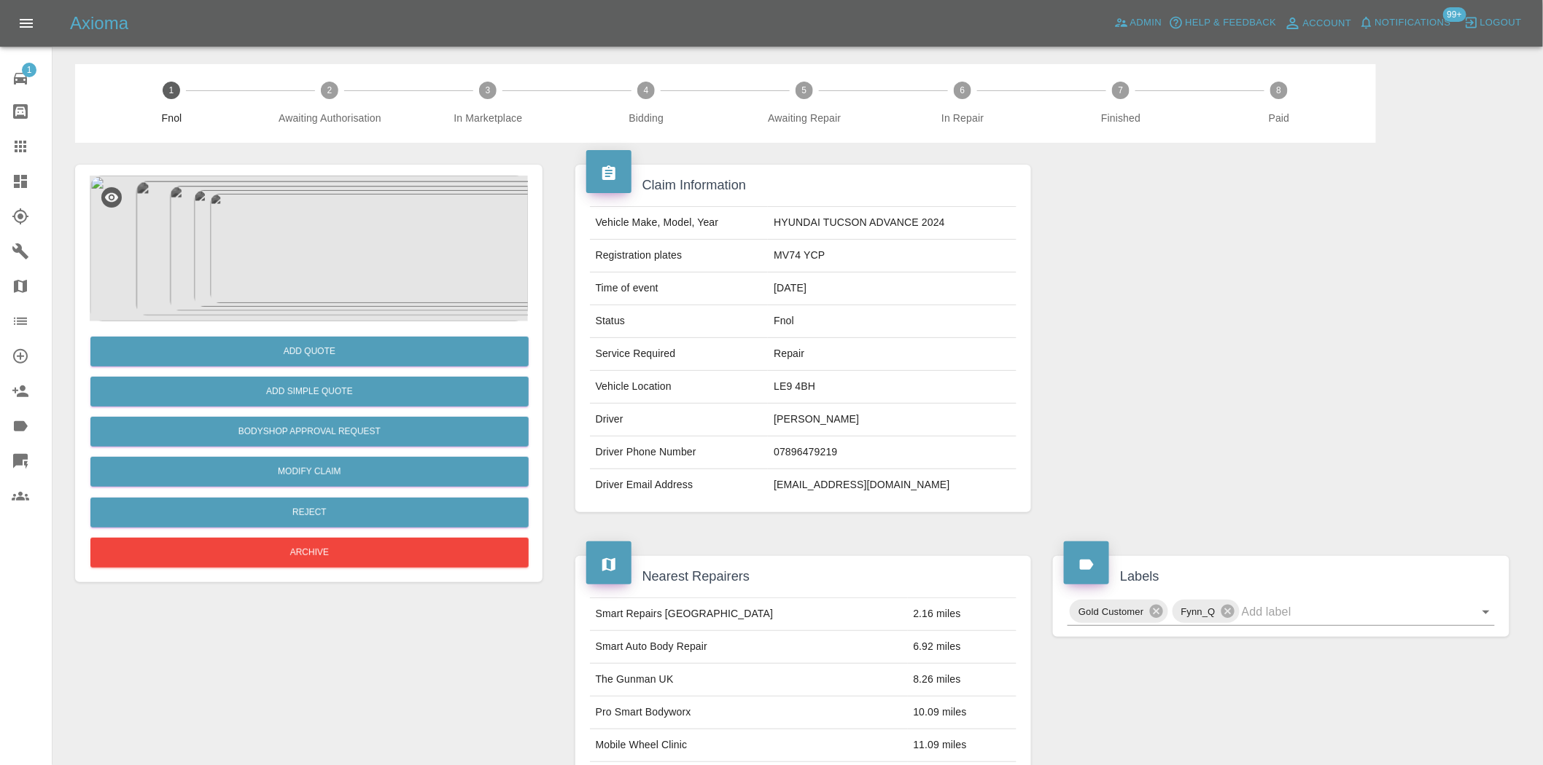
click at [312, 275] on img at bounding box center [309, 249] width 438 height 146
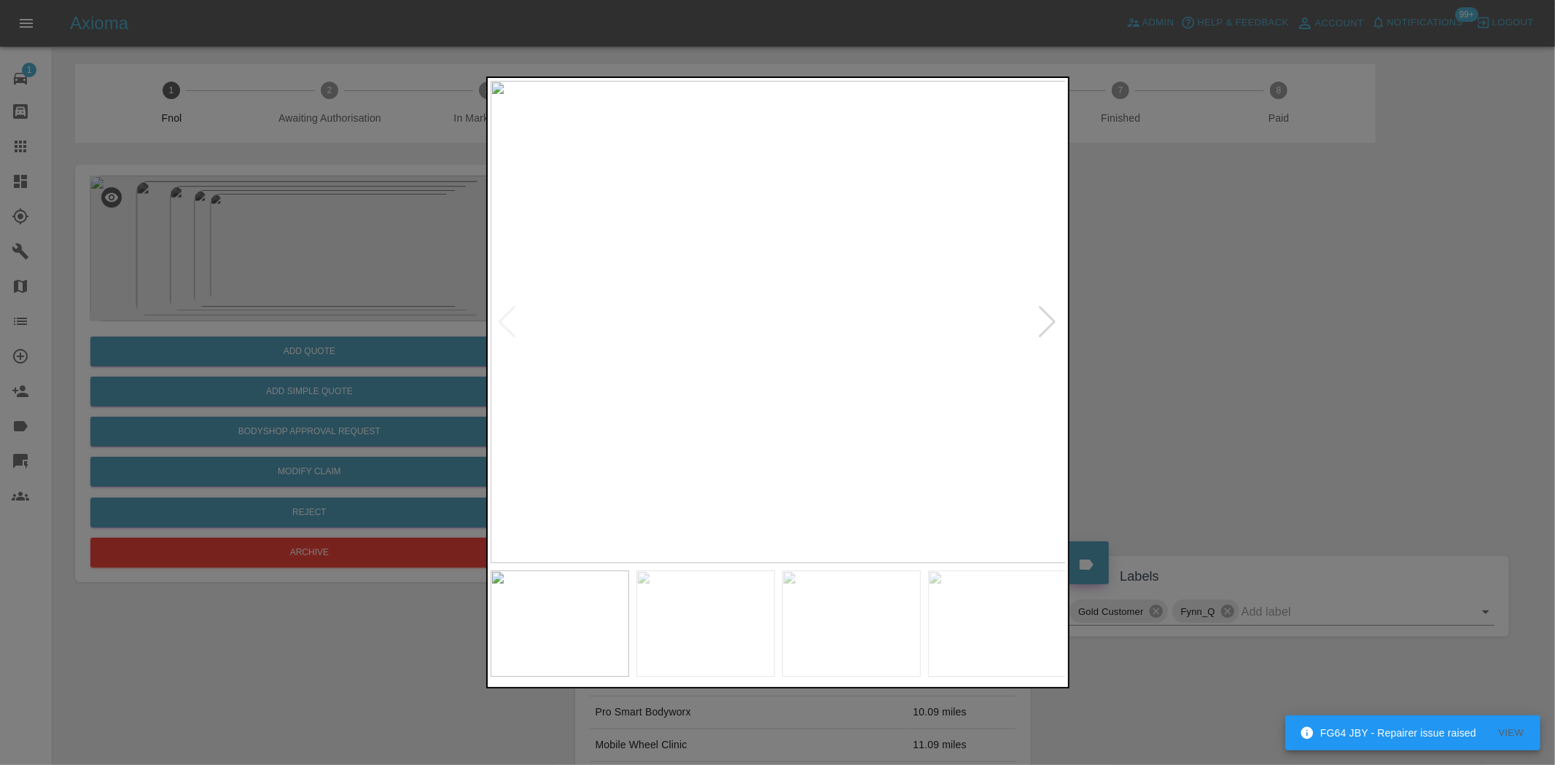
click at [798, 356] on img at bounding box center [779, 322] width 576 height 483
click at [728, 392] on img at bounding box center [779, 322] width 576 height 483
click at [631, 397] on img at bounding box center [779, 322] width 576 height 483
click at [806, 315] on img at bounding box center [779, 322] width 576 height 483
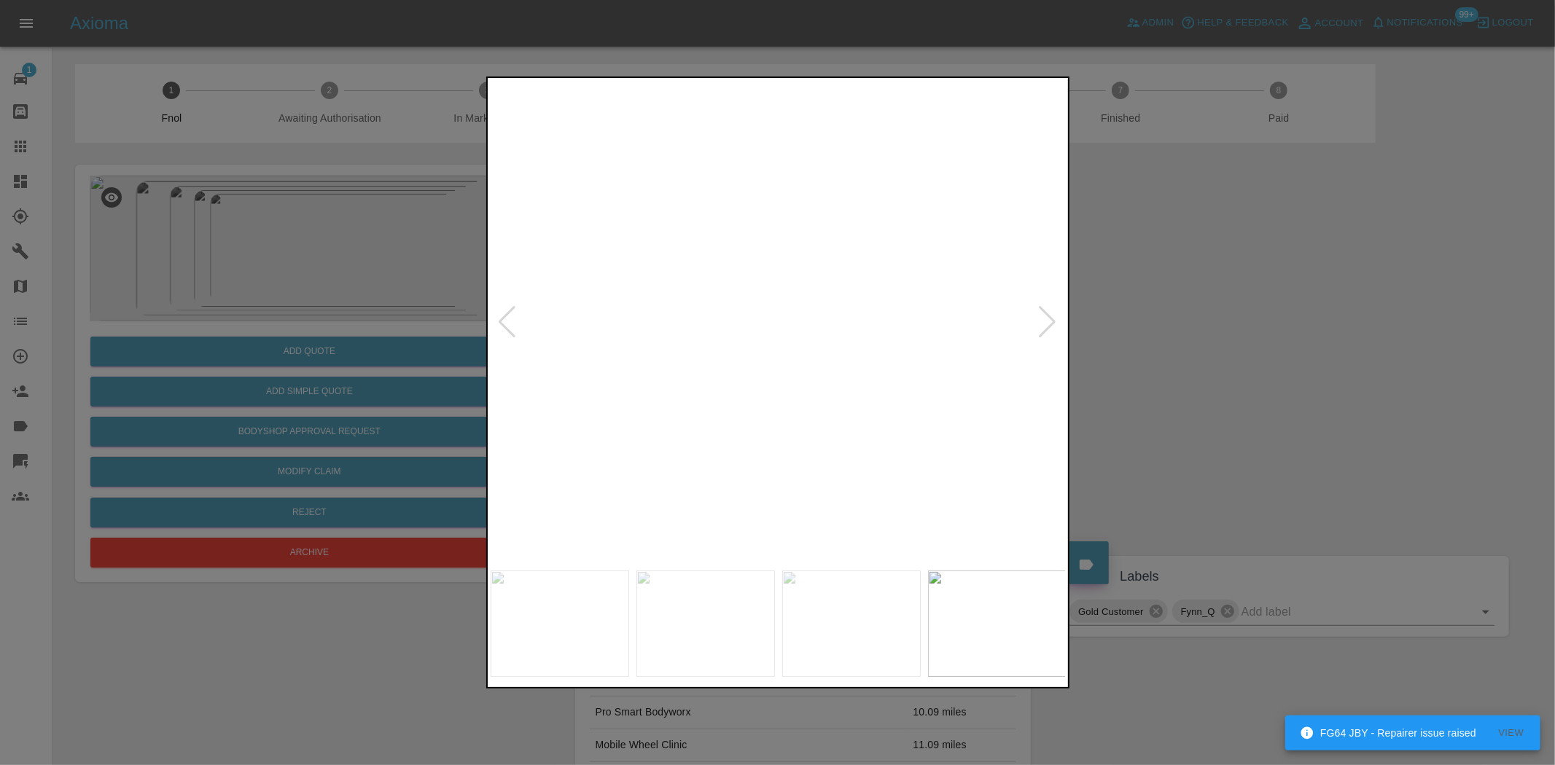
click at [795, 419] on img at bounding box center [691, 343] width 1728 height 1449
click at [655, 416] on img at bounding box center [779, 322] width 576 height 483
click at [739, 438] on img at bounding box center [779, 322] width 576 height 483
click at [738, 438] on img at bounding box center [779, 322] width 576 height 483
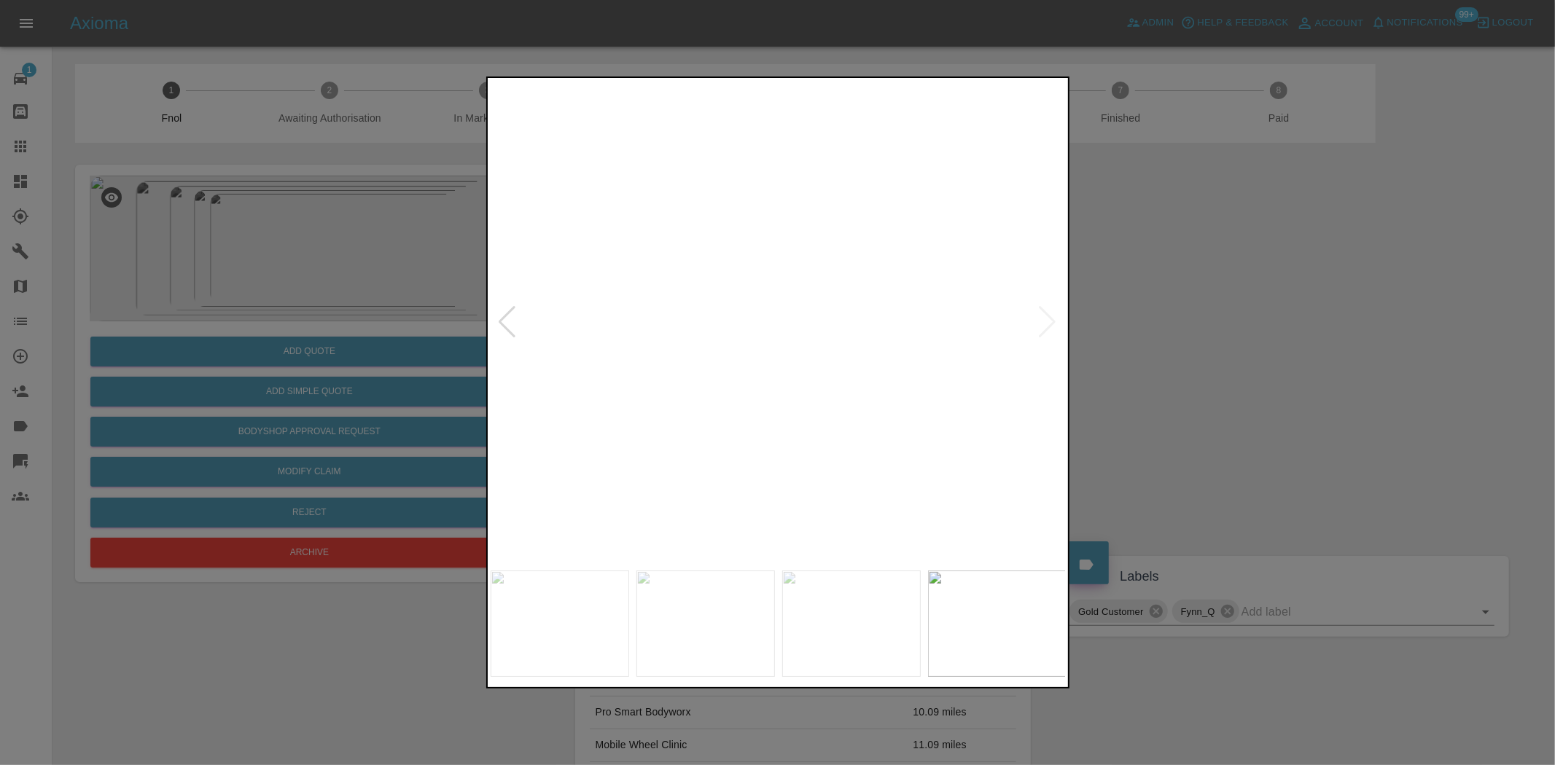
click at [761, 455] on img at bounding box center [773, 322] width 576 height 483
click at [763, 437] on img at bounding box center [779, 322] width 576 height 483
click at [762, 440] on img at bounding box center [779, 322] width 576 height 483
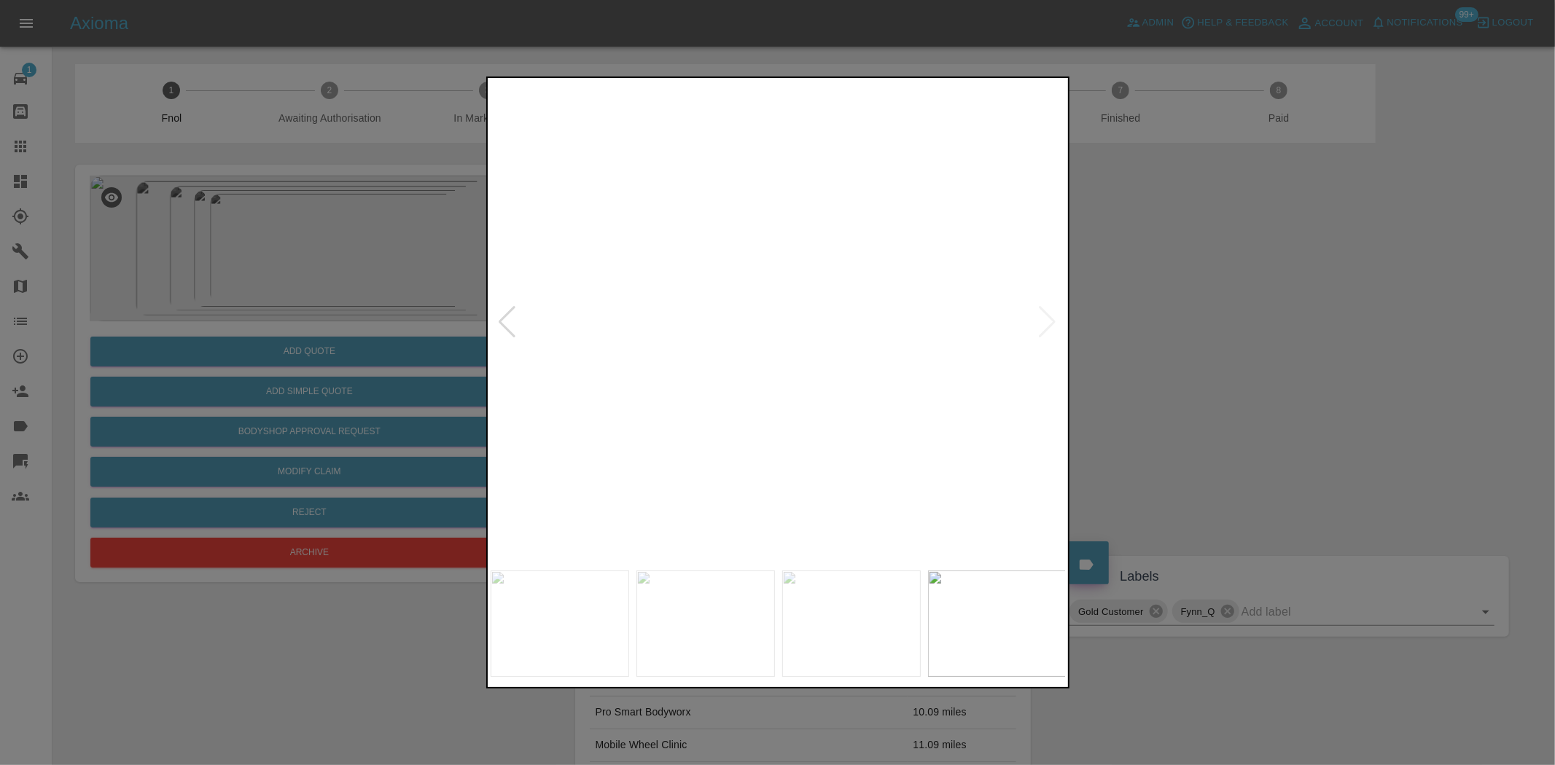
click at [890, 454] on img at bounding box center [779, 322] width 576 height 483
click at [818, 427] on img at bounding box center [779, 322] width 576 height 483
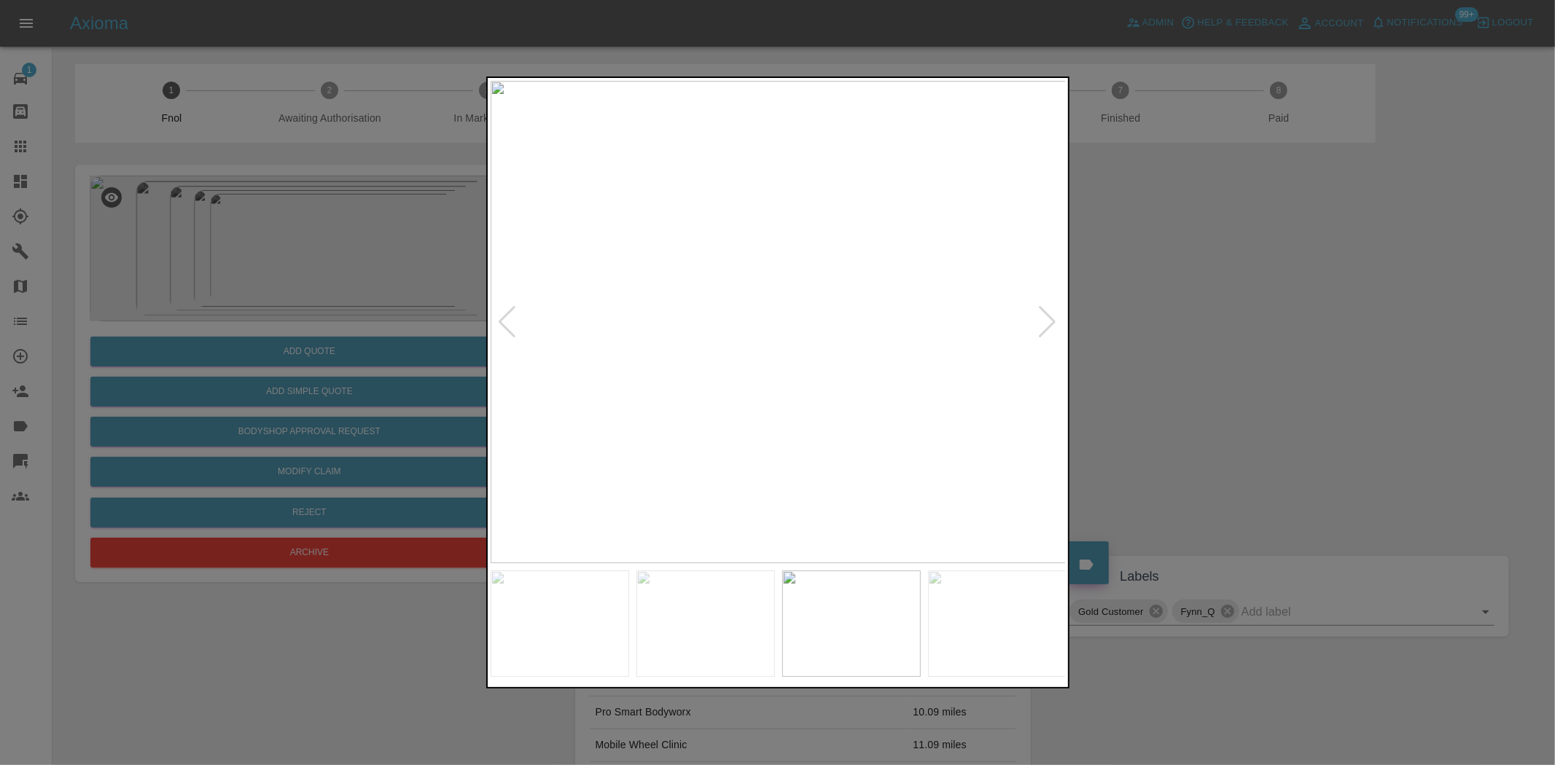
click at [818, 426] on img at bounding box center [779, 322] width 576 height 483
click at [800, 420] on img at bounding box center [657, 8] width 1728 height 1449
click at [886, 391] on img at bounding box center [779, 322] width 576 height 483
click at [749, 386] on img at bounding box center [784, 322] width 576 height 483
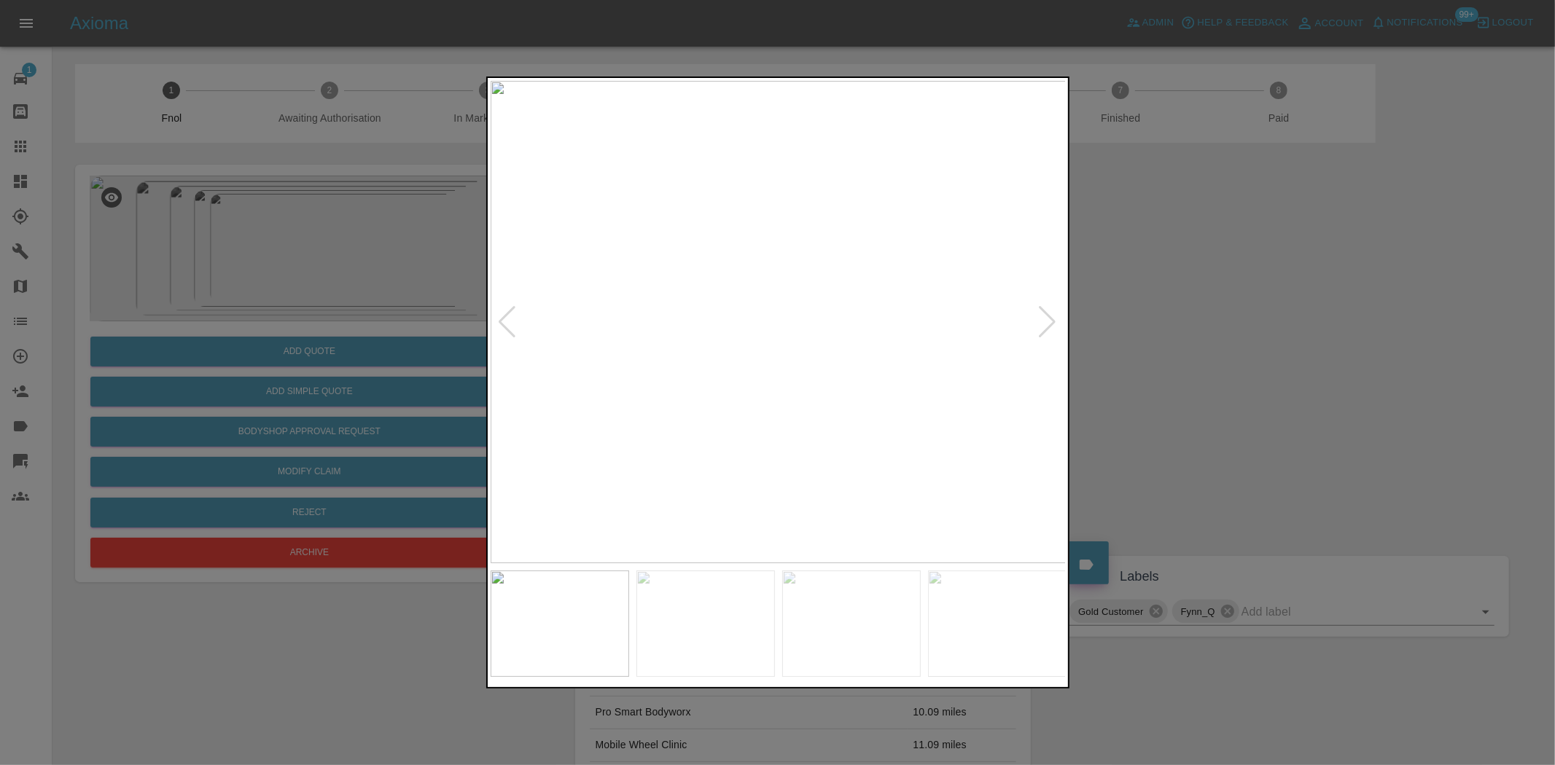
click at [804, 375] on img at bounding box center [779, 322] width 576 height 483
click at [764, 375] on img at bounding box center [779, 322] width 576 height 483
click at [764, 375] on img at bounding box center [817, 161] width 1728 height 1449
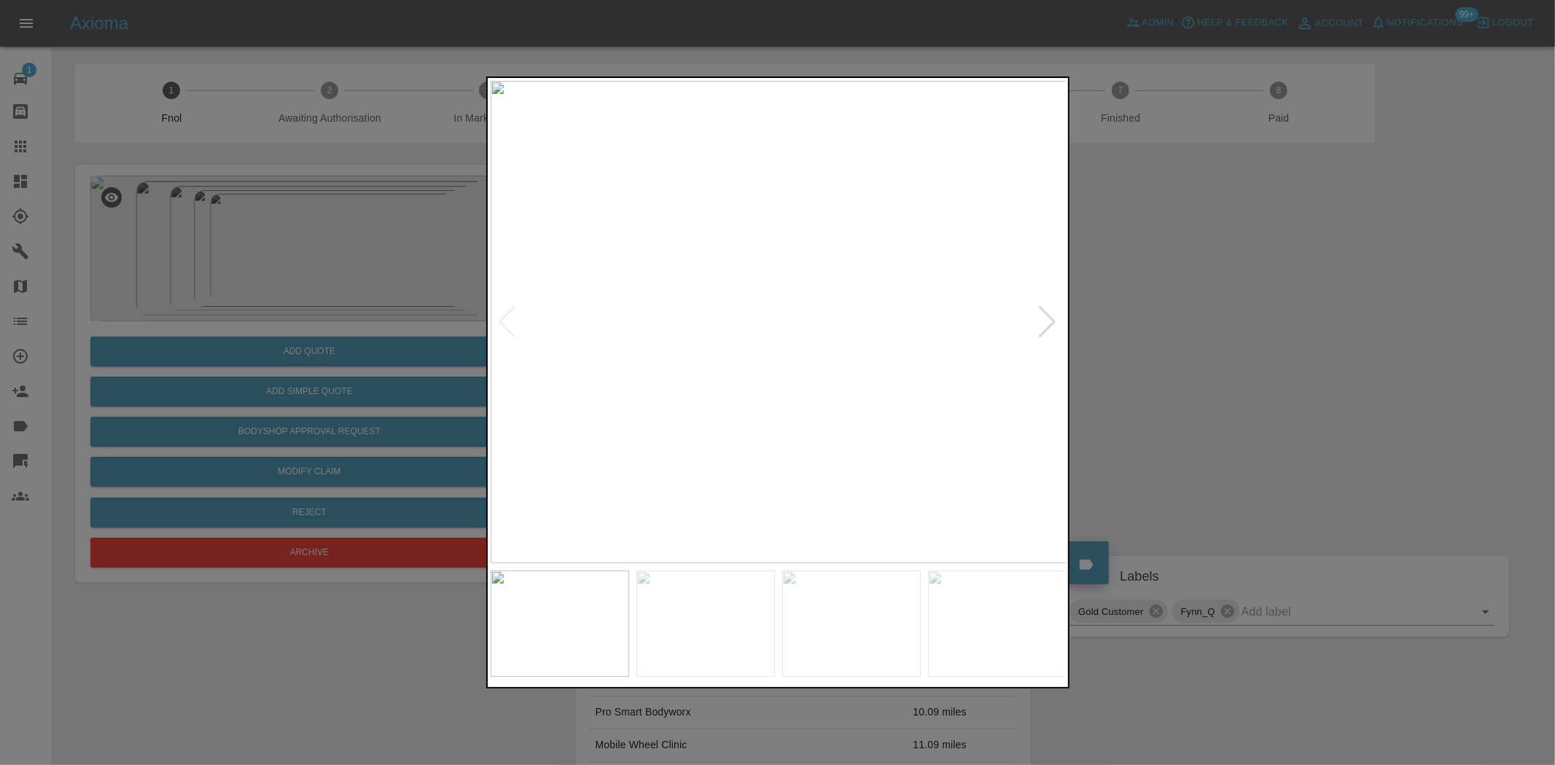
click at [885, 429] on img at bounding box center [779, 322] width 576 height 483
click at [864, 428] on img at bounding box center [779, 322] width 576 height 483
click at [340, 358] on div at bounding box center [777, 382] width 1555 height 765
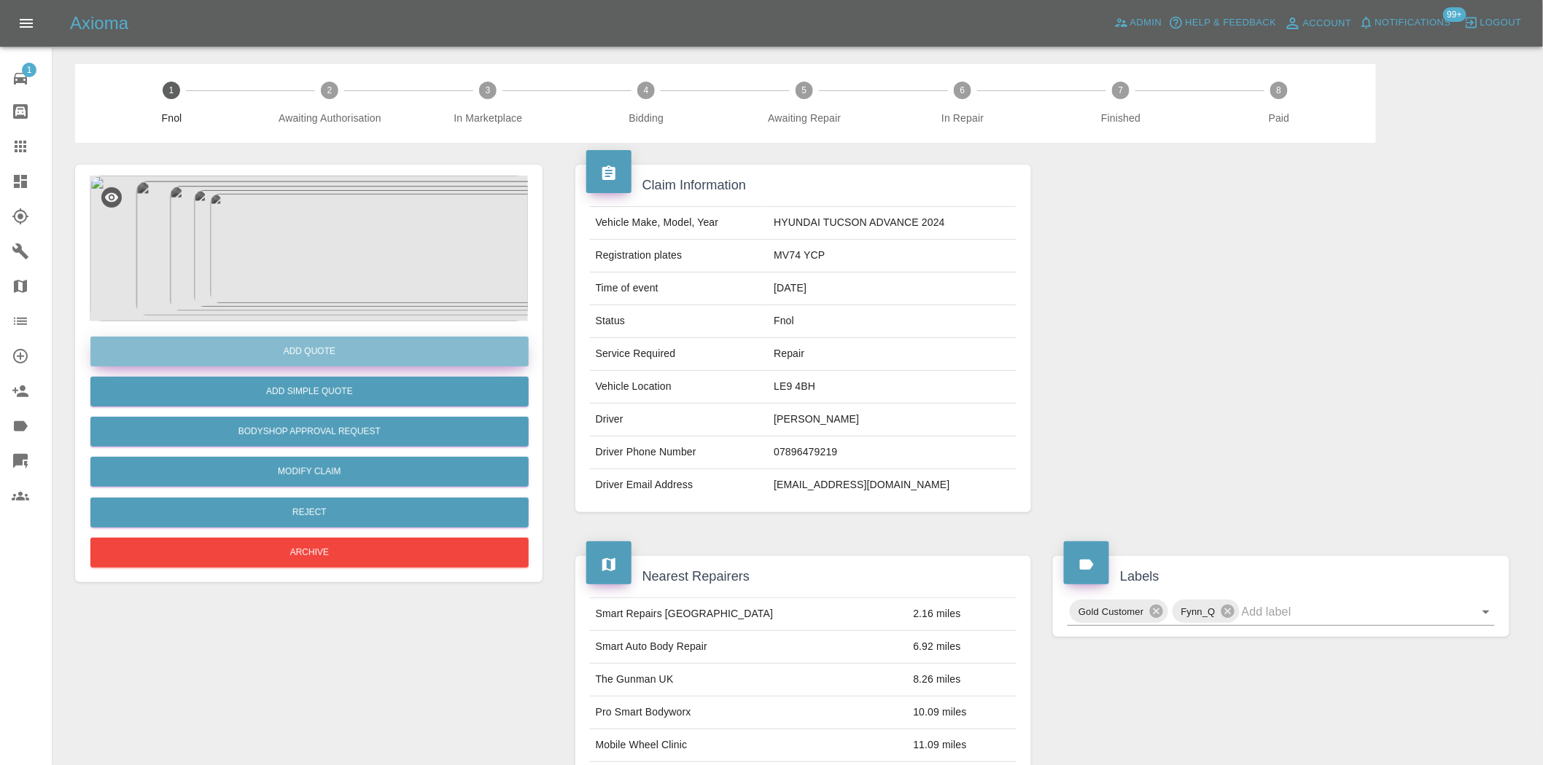
click at [340, 358] on button "Add Quote" at bounding box center [309, 352] width 438 height 30
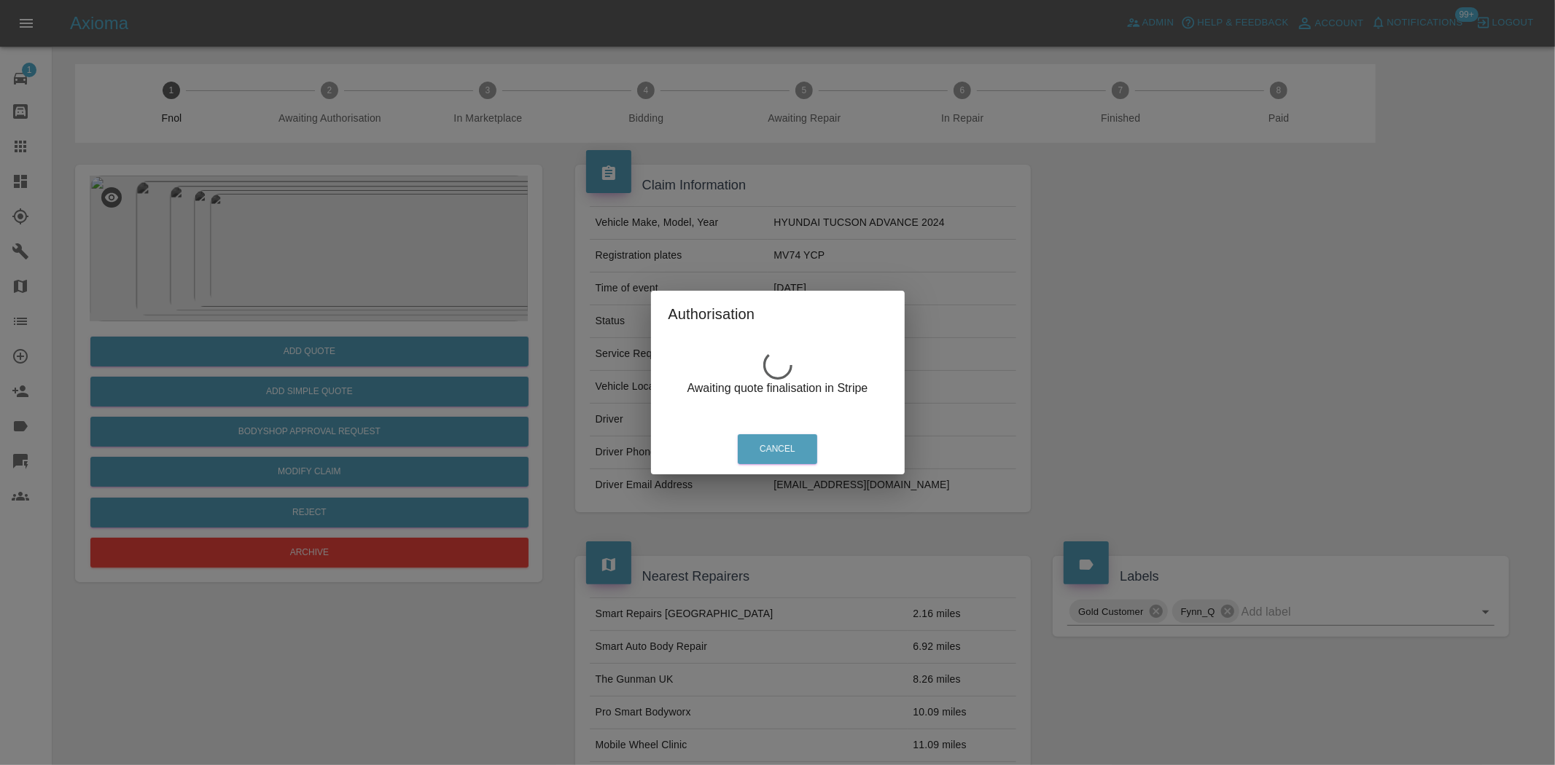
click at [317, 256] on div "Authorisation Awaiting quote finalisation in Stripe Cancel" at bounding box center [777, 382] width 1555 height 765
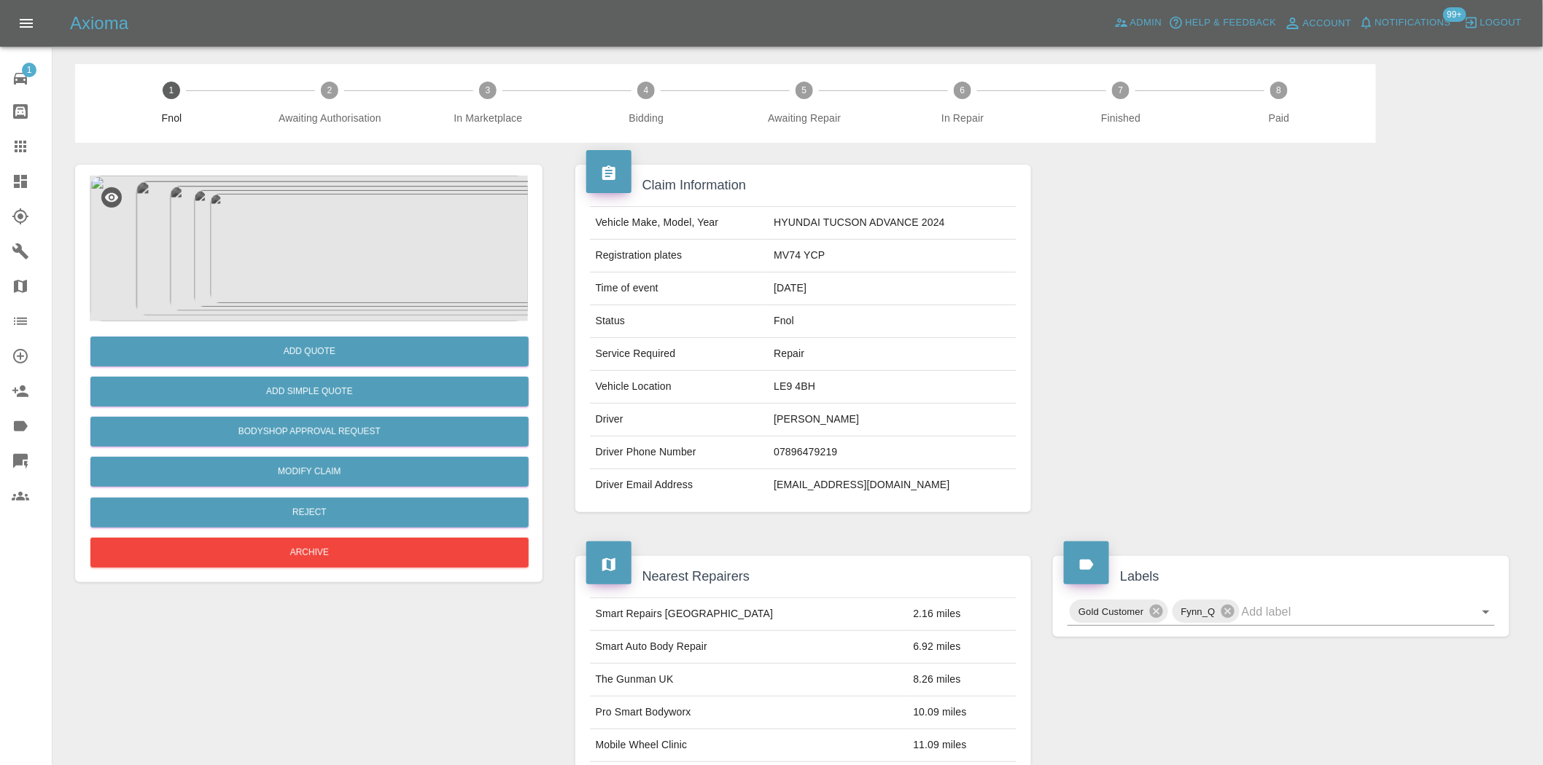
click at [317, 252] on img at bounding box center [309, 249] width 438 height 146
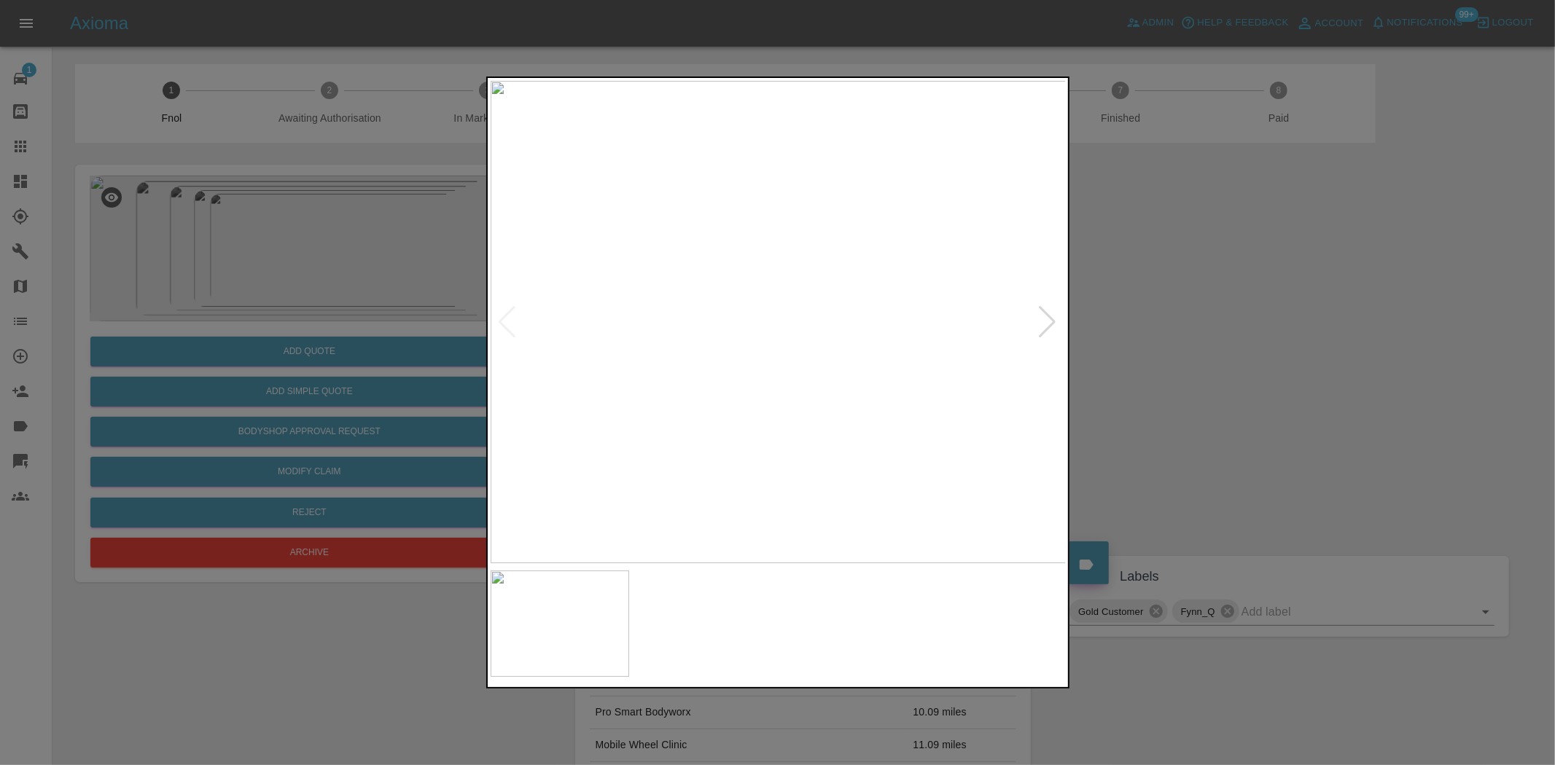
click at [752, 347] on img at bounding box center [779, 322] width 576 height 483
click at [799, 303] on img at bounding box center [779, 322] width 576 height 483
click at [799, 303] on img at bounding box center [713, 378] width 1728 height 1449
click at [803, 287] on img at bounding box center [713, 378] width 1728 height 1449
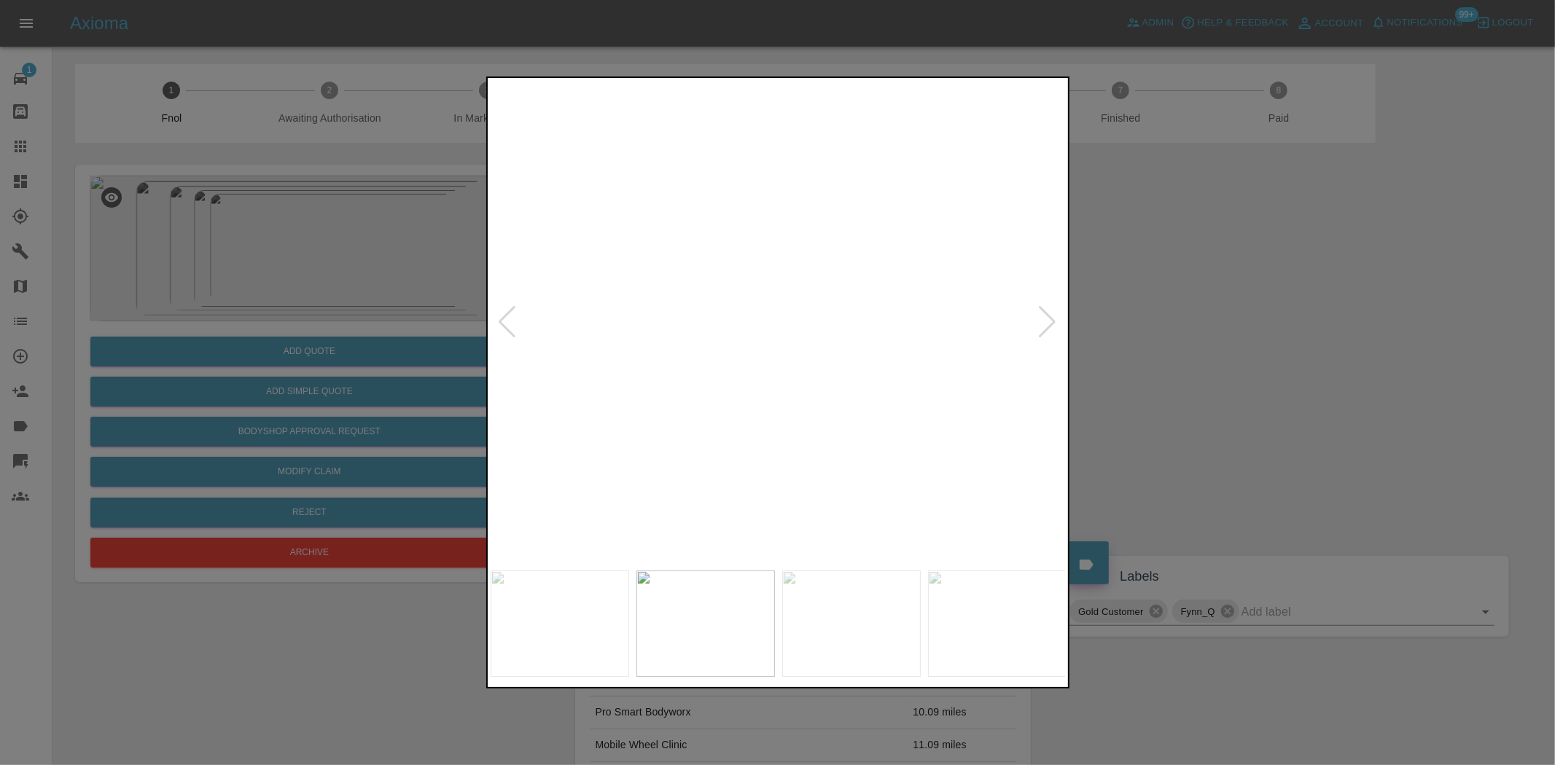
drag, startPoint x: 347, startPoint y: 159, endPoint x: 343, endPoint y: 176, distance: 17.2
click at [347, 163] on div at bounding box center [777, 382] width 1555 height 765
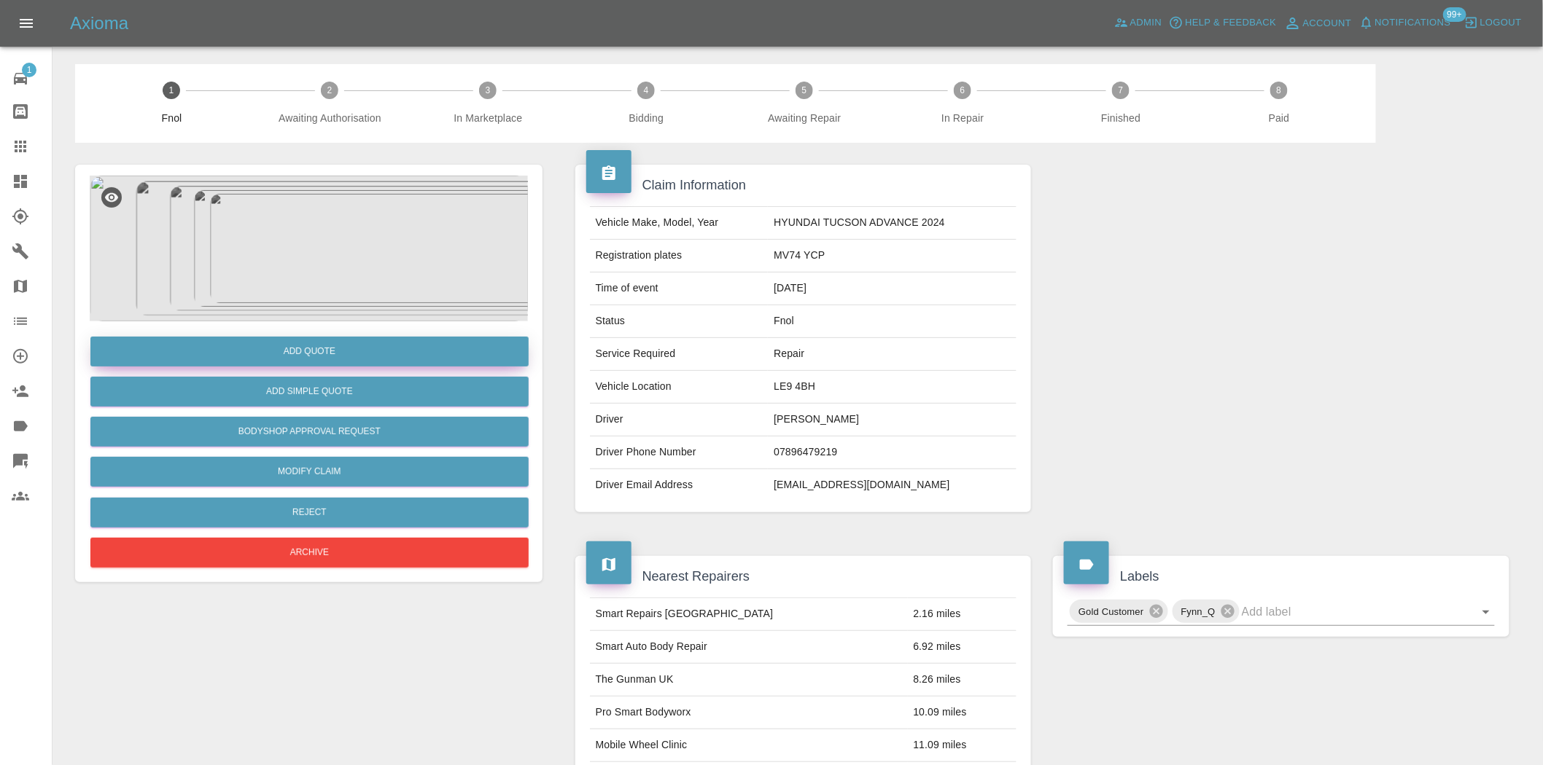
click at [297, 354] on button "Add Quote" at bounding box center [309, 352] width 438 height 30
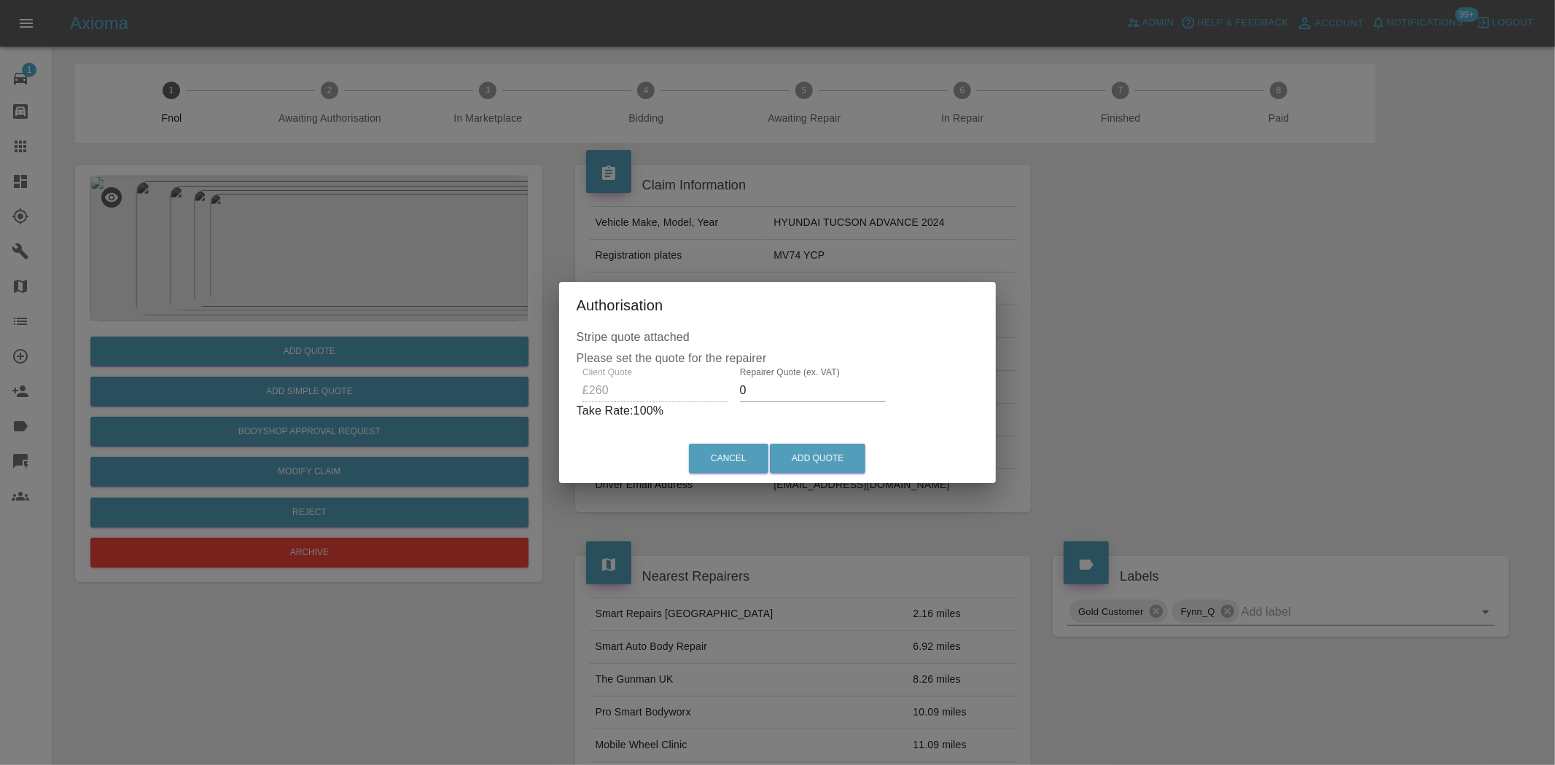
click at [712, 394] on div "Client Quote £260 Repairer Quote (ex. VAT) 0 Take Rate: 100 %" at bounding box center [778, 393] width 402 height 52
type input "150"
click at [800, 453] on button "Add Quote" at bounding box center [817, 459] width 95 height 30
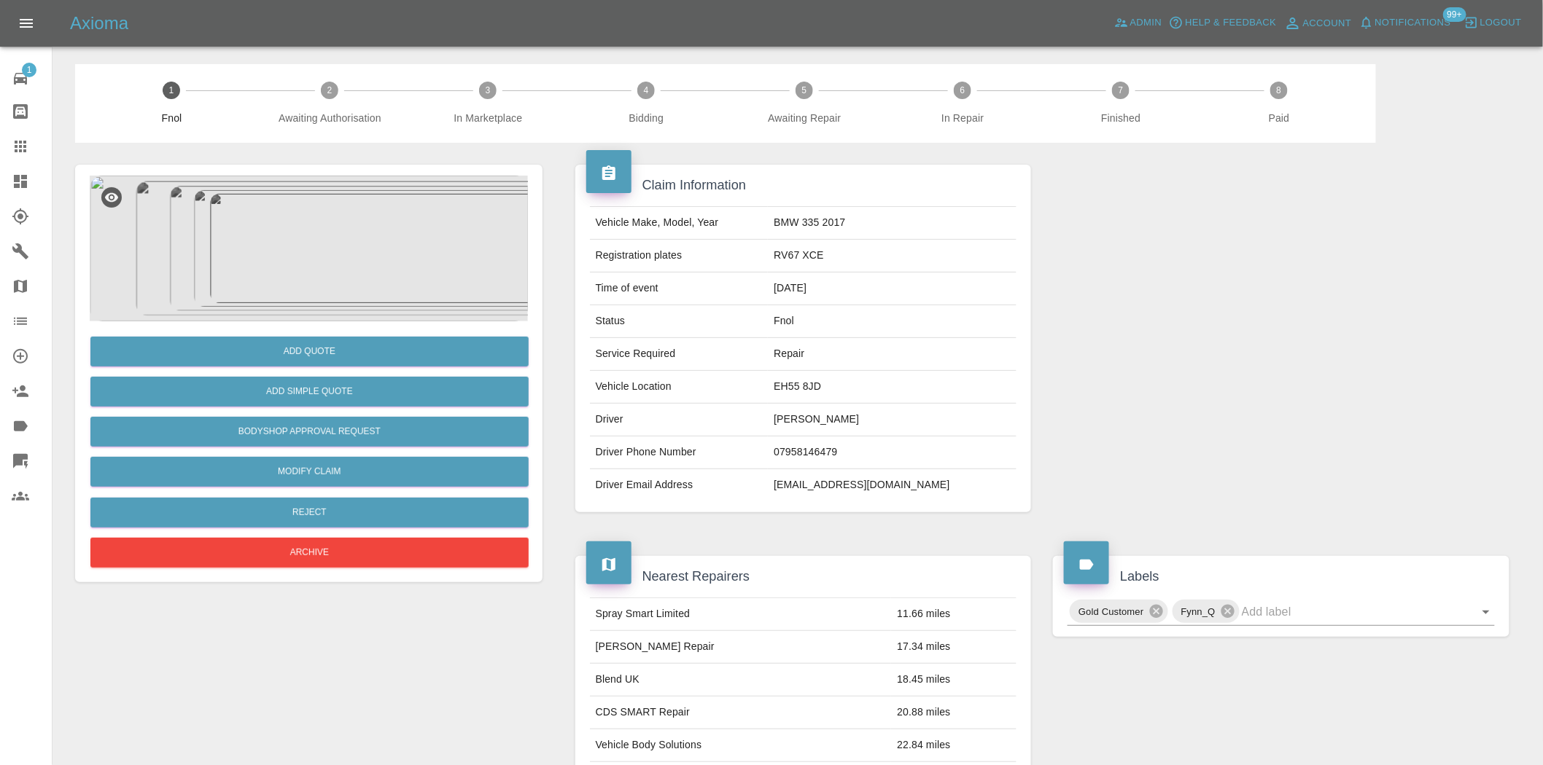
click at [314, 263] on img at bounding box center [309, 249] width 438 height 146
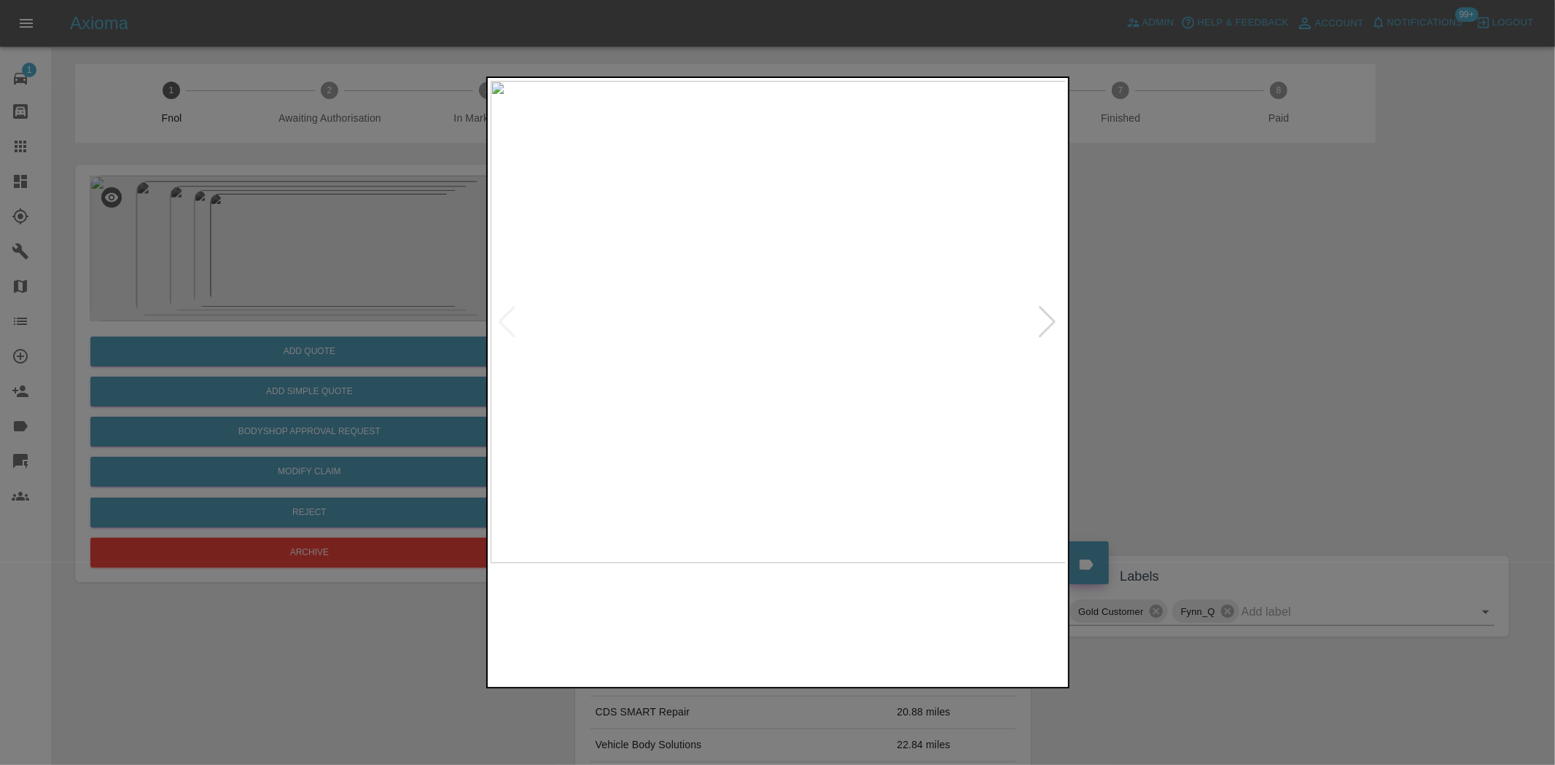
click at [665, 336] on img at bounding box center [779, 322] width 576 height 483
click at [624, 330] on img at bounding box center [768, 322] width 576 height 483
click at [625, 362] on img at bounding box center [779, 322] width 576 height 483
click at [394, 362] on div at bounding box center [777, 382] width 1555 height 765
click at [369, 353] on div at bounding box center [777, 382] width 1555 height 765
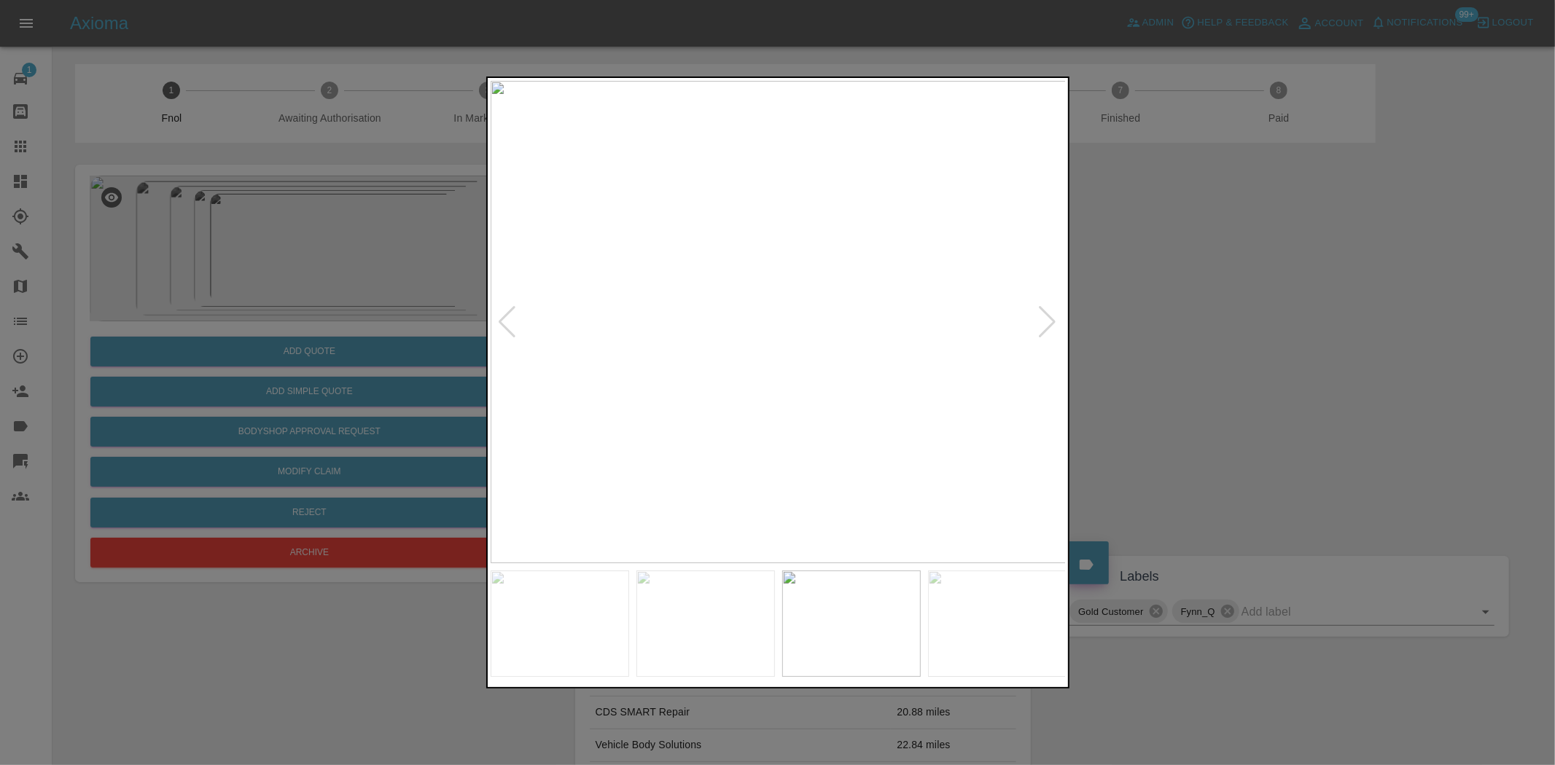
click at [230, 335] on div at bounding box center [777, 382] width 1555 height 765
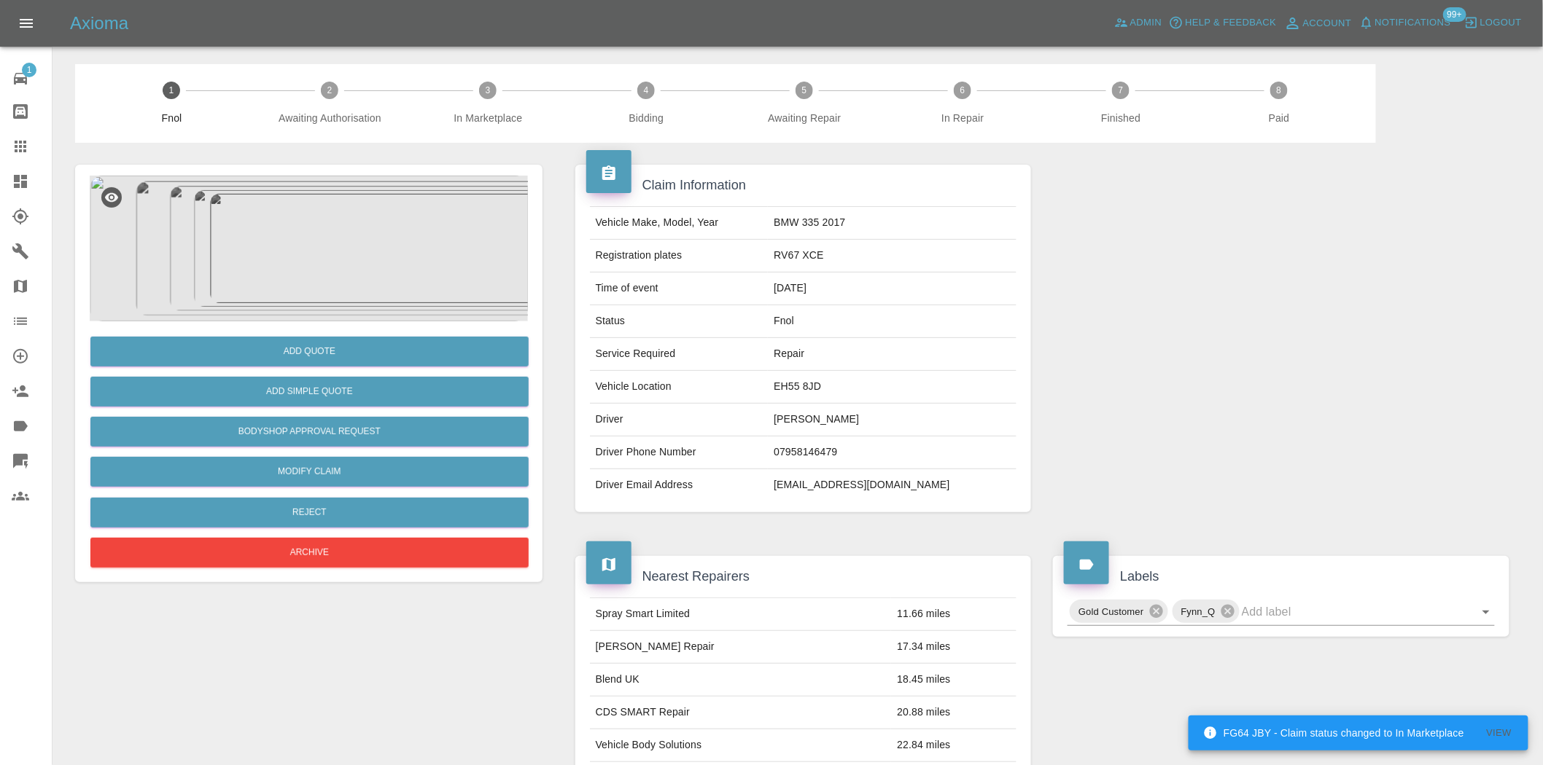
click at [333, 222] on img at bounding box center [309, 249] width 438 height 146
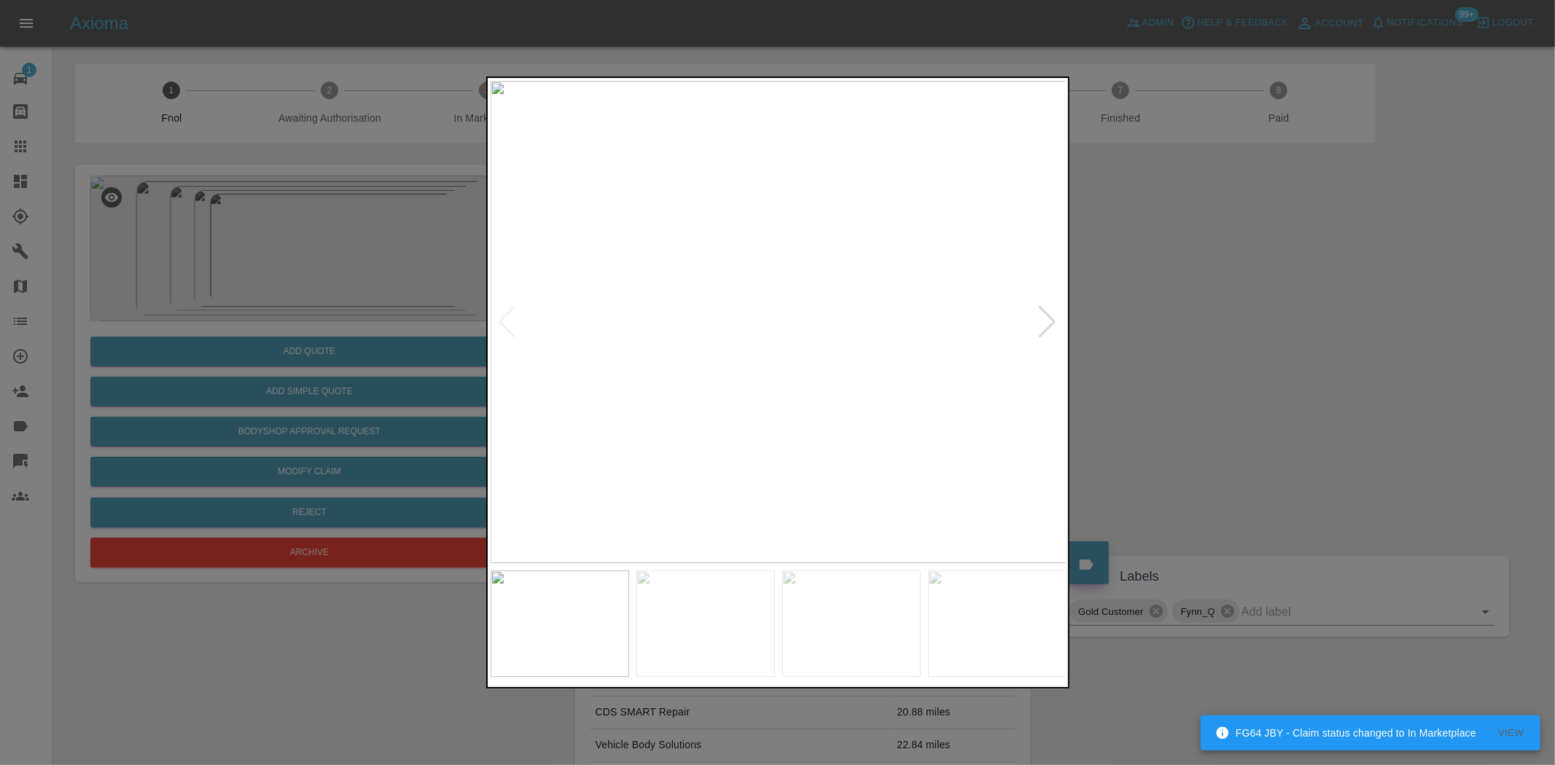
drag, startPoint x: 451, startPoint y: 302, endPoint x: 432, endPoint y: 314, distance: 22.0
click at [450, 301] on div at bounding box center [777, 382] width 1555 height 765
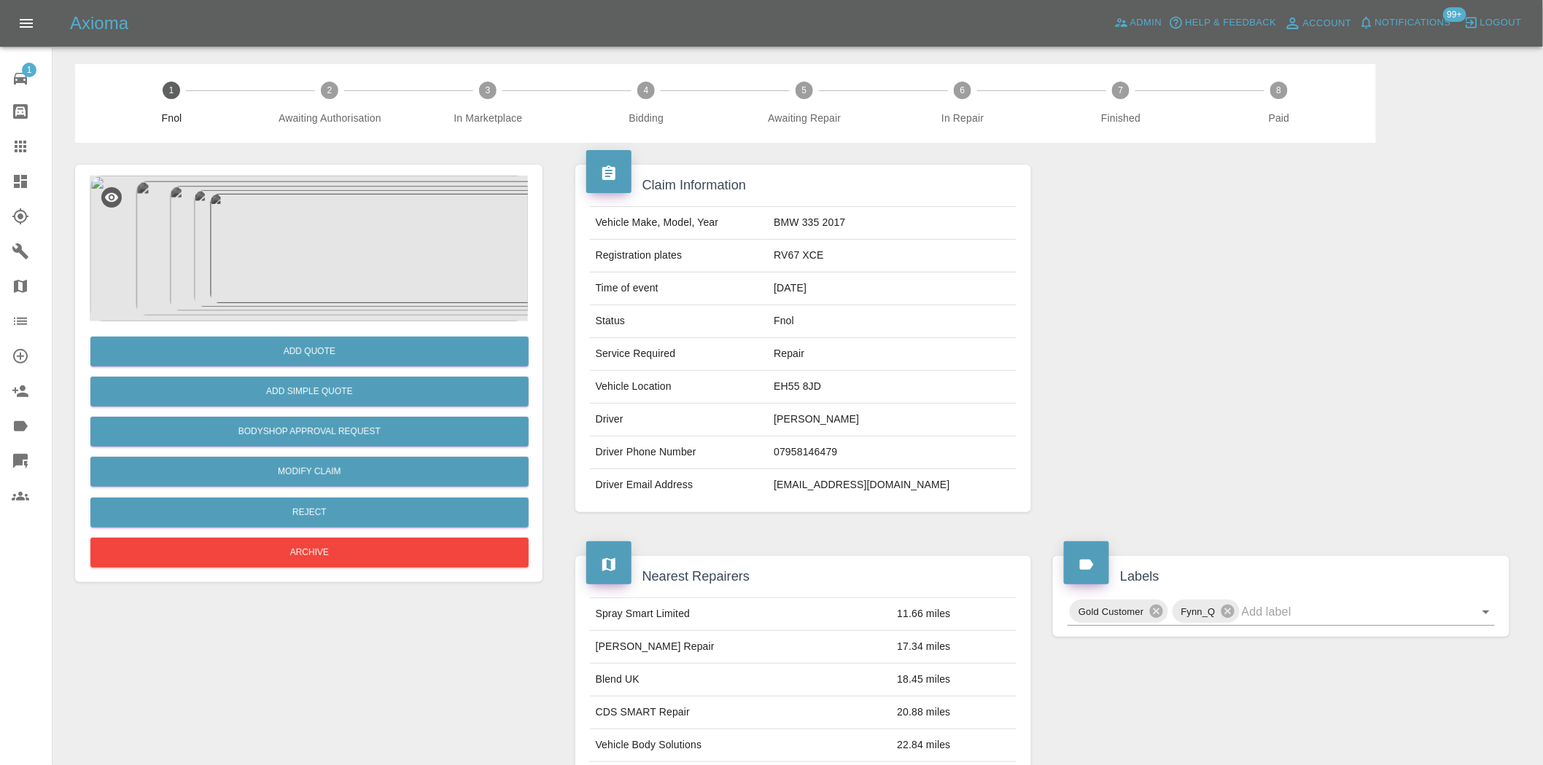
click at [258, 273] on img at bounding box center [309, 249] width 438 height 146
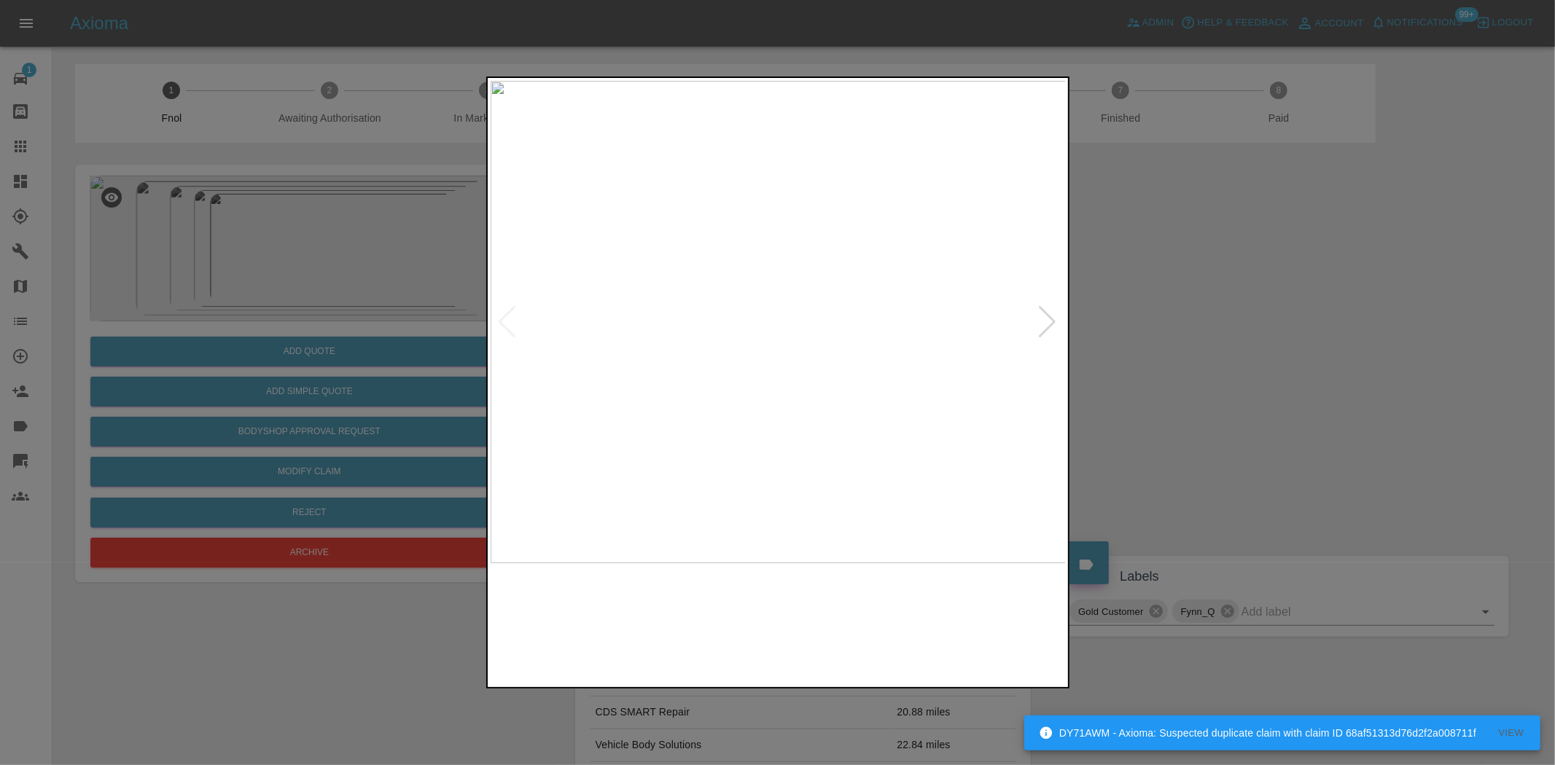
click at [713, 319] on img at bounding box center [779, 322] width 576 height 483
click at [790, 295] on img at bounding box center [779, 322] width 576 height 483
click at [775, 338] on img at bounding box center [739, 405] width 1728 height 1449
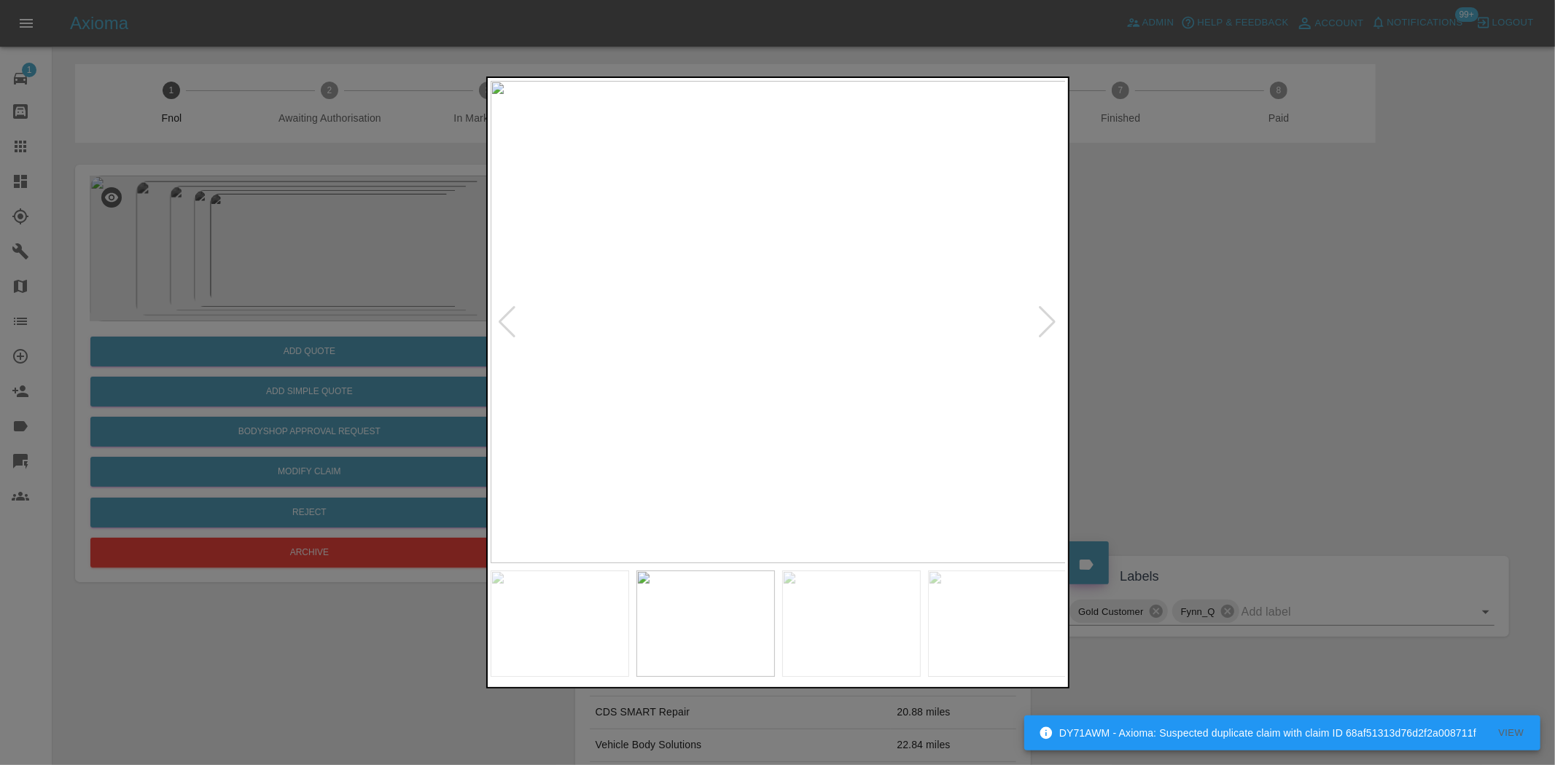
click at [713, 362] on img at bounding box center [779, 322] width 576 height 483
click at [767, 305] on img at bounding box center [779, 322] width 576 height 483
click at [878, 190] on img at bounding box center [814, 373] width 1728 height 1449
click at [875, 201] on img at bounding box center [919, 257] width 1728 height 1449
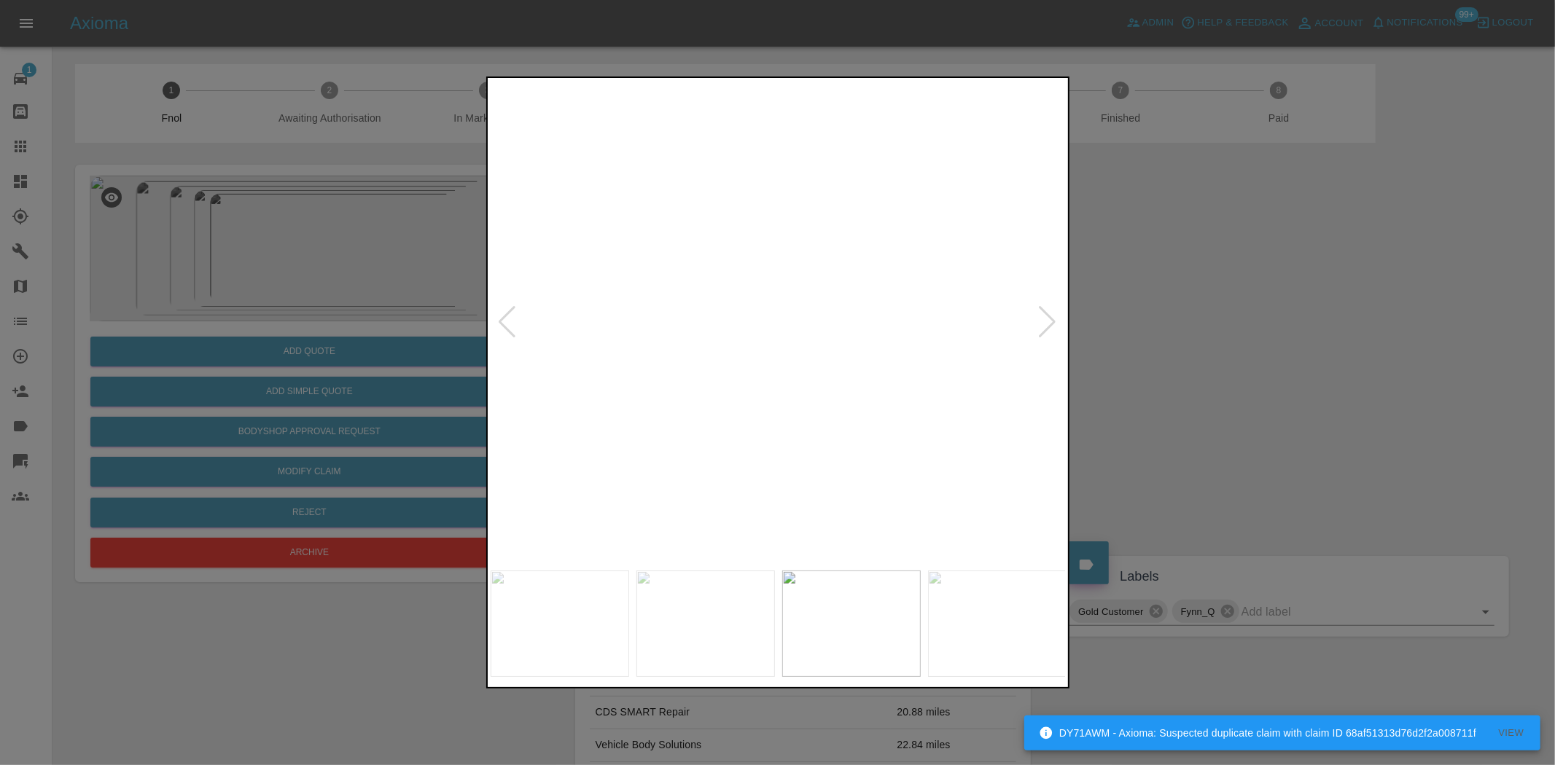
click at [875, 201] on img at bounding box center [919, 257] width 1728 height 1449
click at [747, 239] on img at bounding box center [779, 322] width 576 height 483
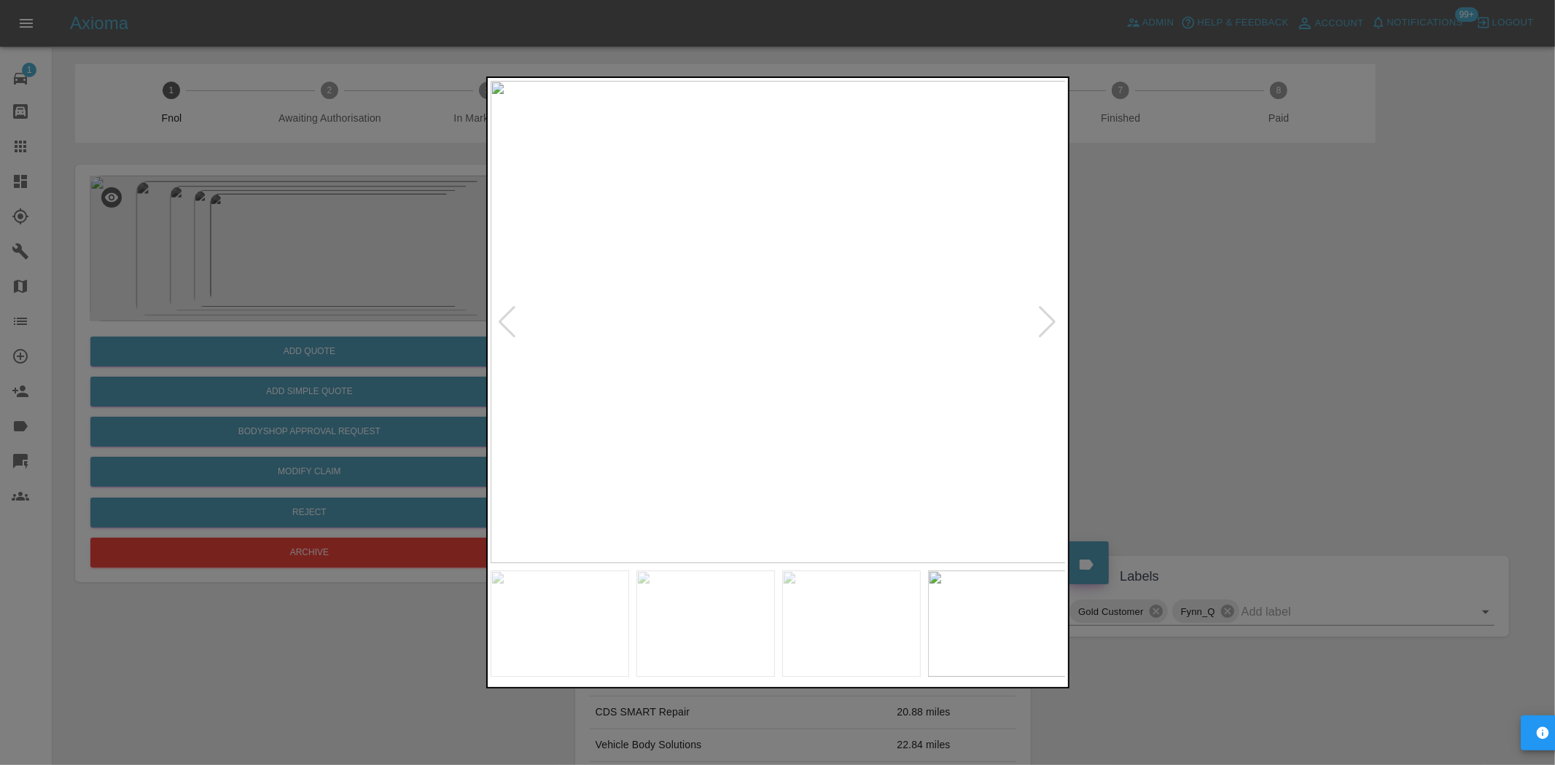
click at [756, 296] on img at bounding box center [779, 322] width 576 height 483
drag, startPoint x: 311, startPoint y: 397, endPoint x: 268, endPoint y: 431, distance: 54.5
click at [308, 399] on div at bounding box center [777, 382] width 1555 height 765
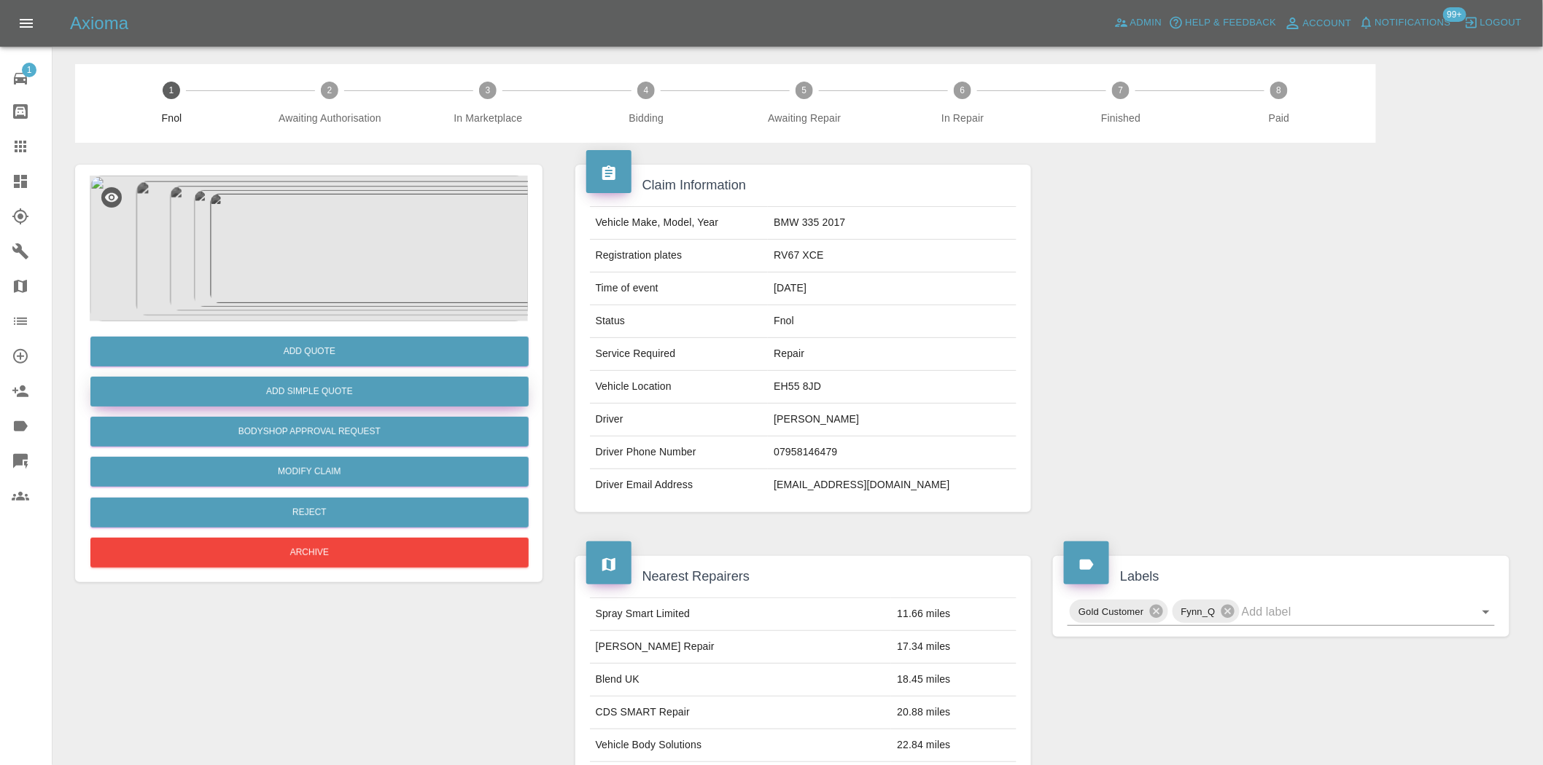
click at [281, 394] on button "Add Simple Quote" at bounding box center [309, 392] width 438 height 30
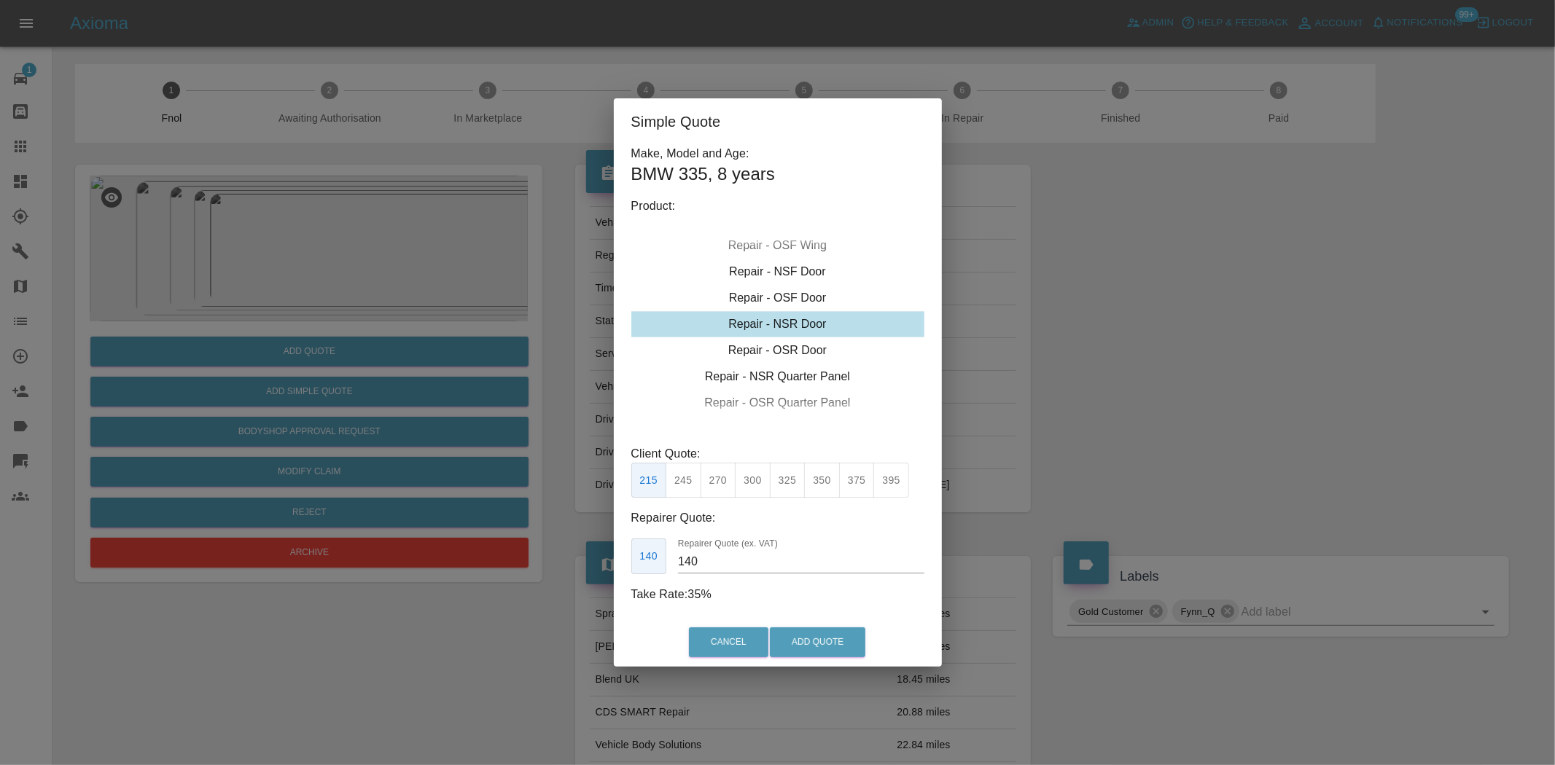
click at [771, 329] on div "Repair - NSR Door" at bounding box center [777, 324] width 293 height 26
click at [760, 476] on button "300" at bounding box center [753, 481] width 36 height 36
type input "190"
click at [813, 633] on button "Add Quote" at bounding box center [817, 643] width 95 height 30
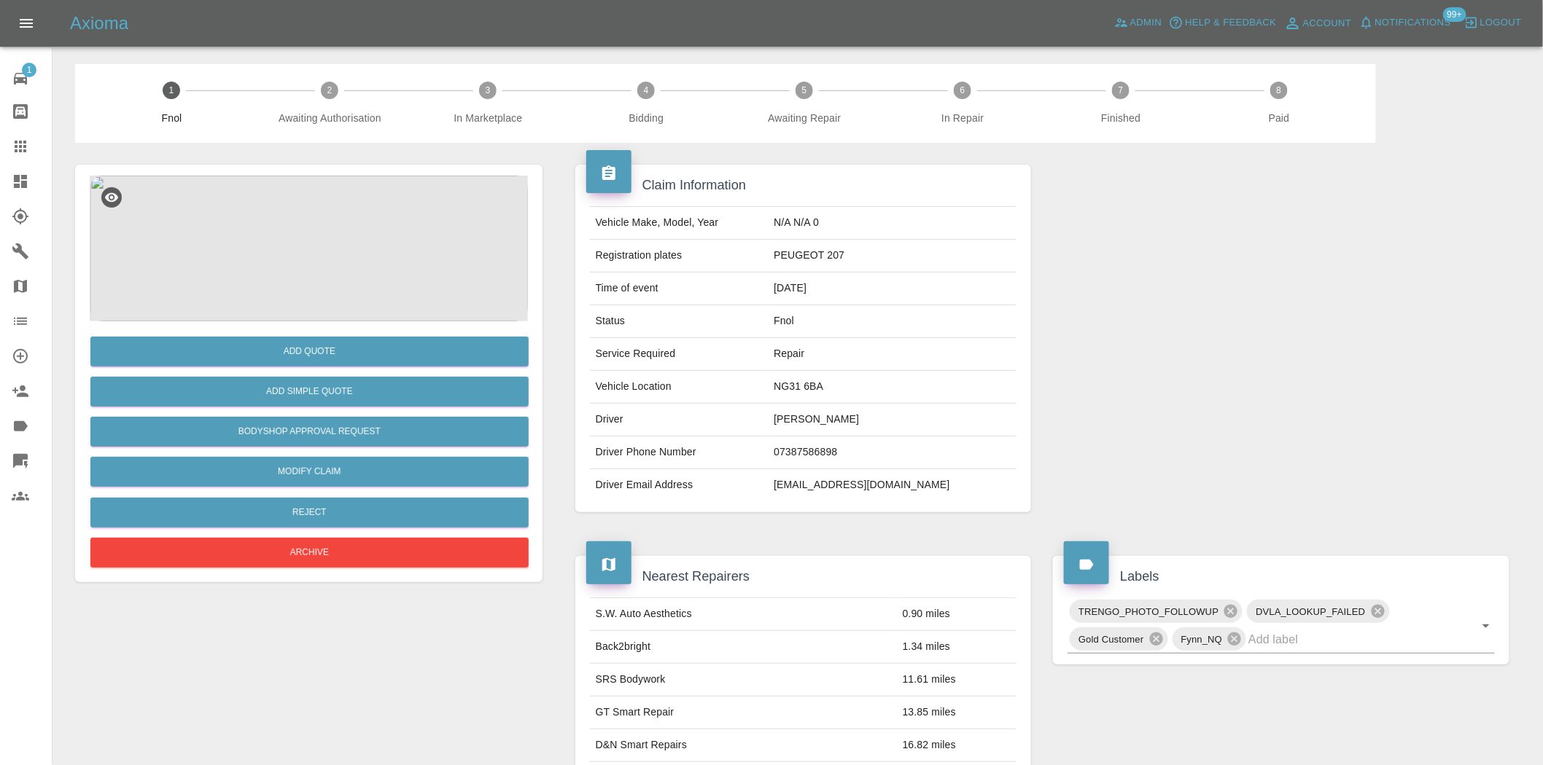
click at [308, 233] on img at bounding box center [309, 249] width 438 height 146
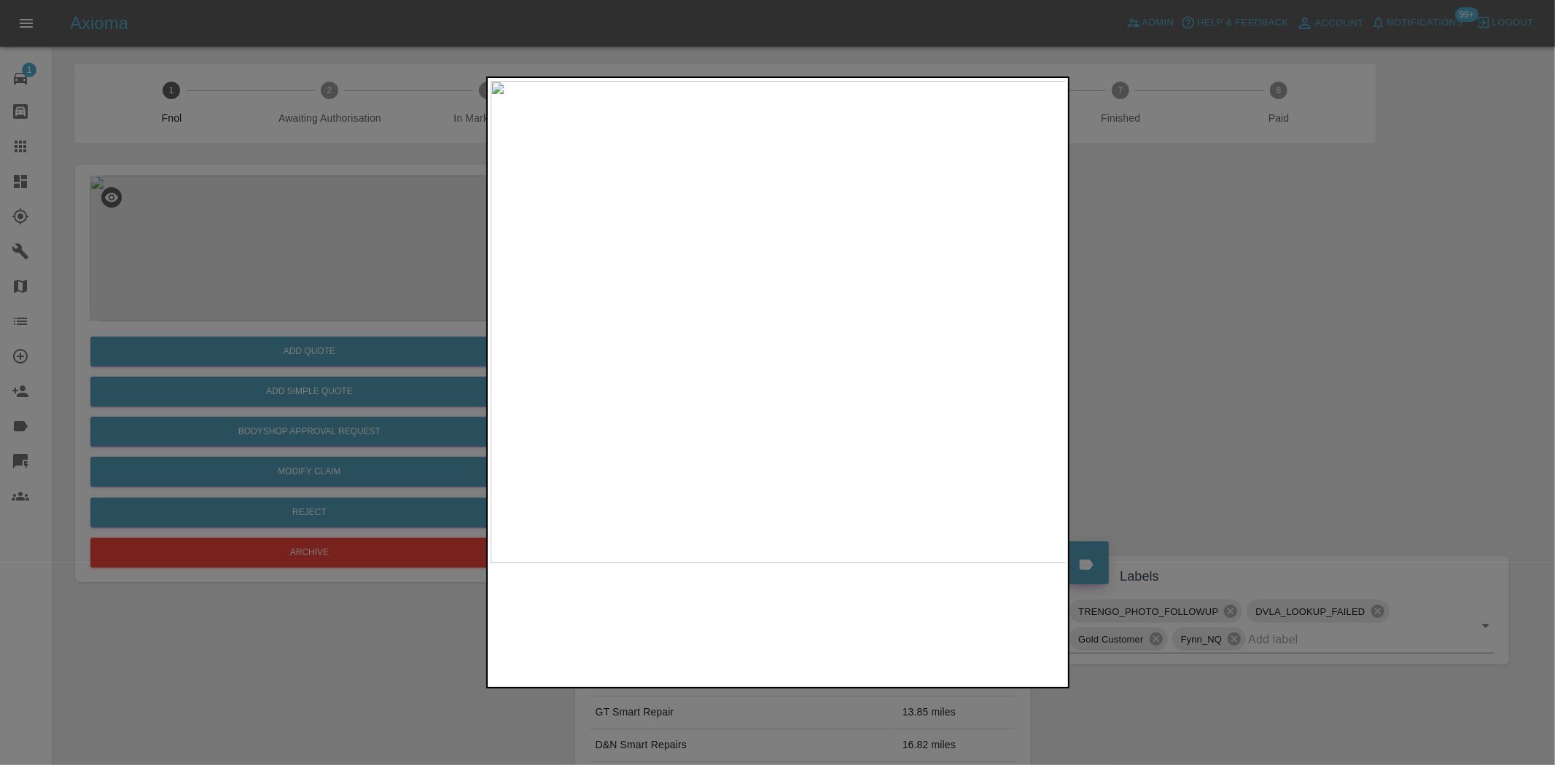
click at [705, 321] on img at bounding box center [779, 322] width 576 height 483
click at [620, 384] on img at bounding box center [779, 322] width 576 height 483
click at [760, 311] on img at bounding box center [779, 322] width 576 height 483
click at [708, 445] on img at bounding box center [715, 562] width 1728 height 1449
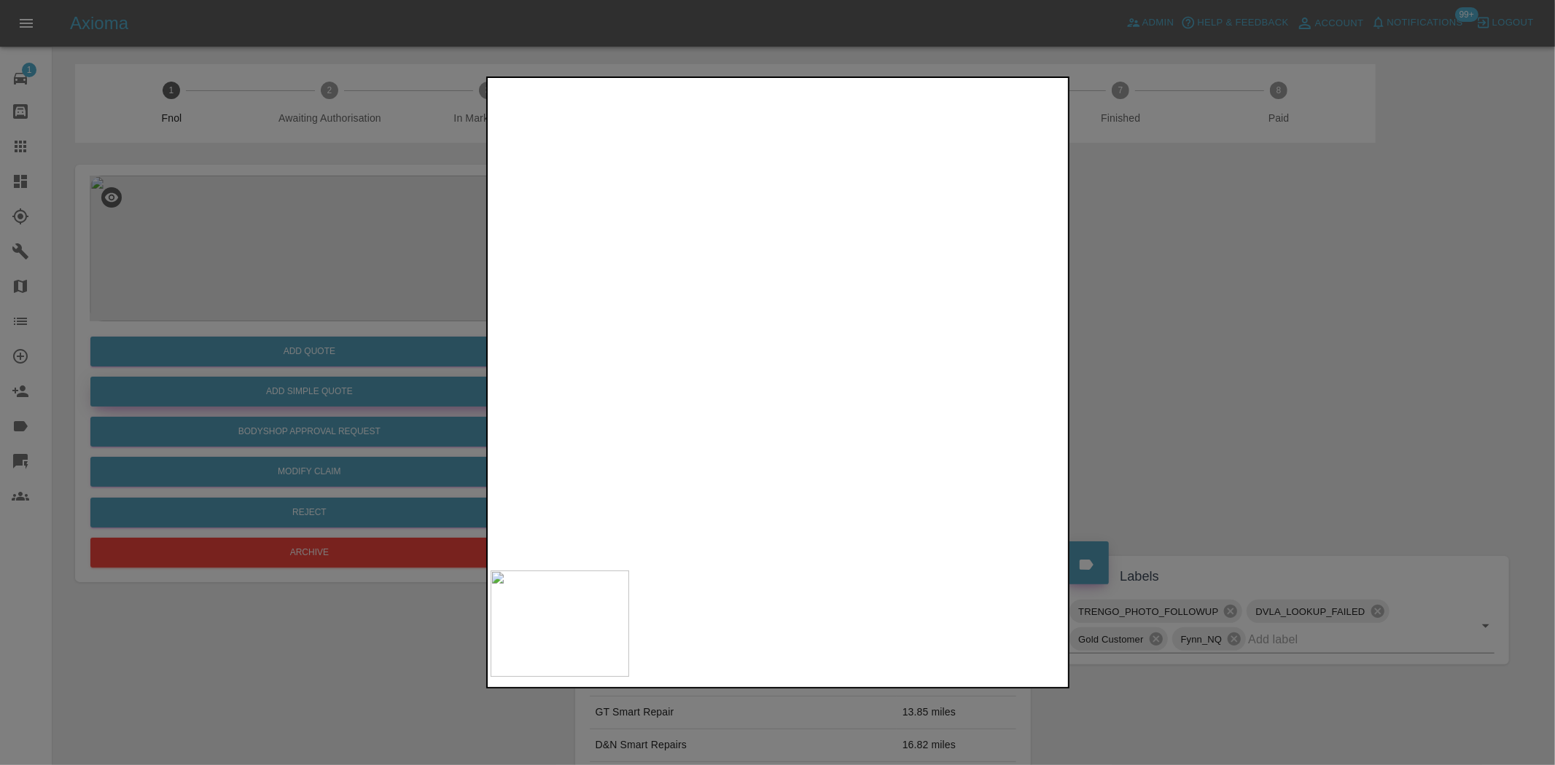
drag, startPoint x: 316, startPoint y: 300, endPoint x: 280, endPoint y: 394, distance: 100.6
click at [313, 301] on div at bounding box center [777, 382] width 1555 height 765
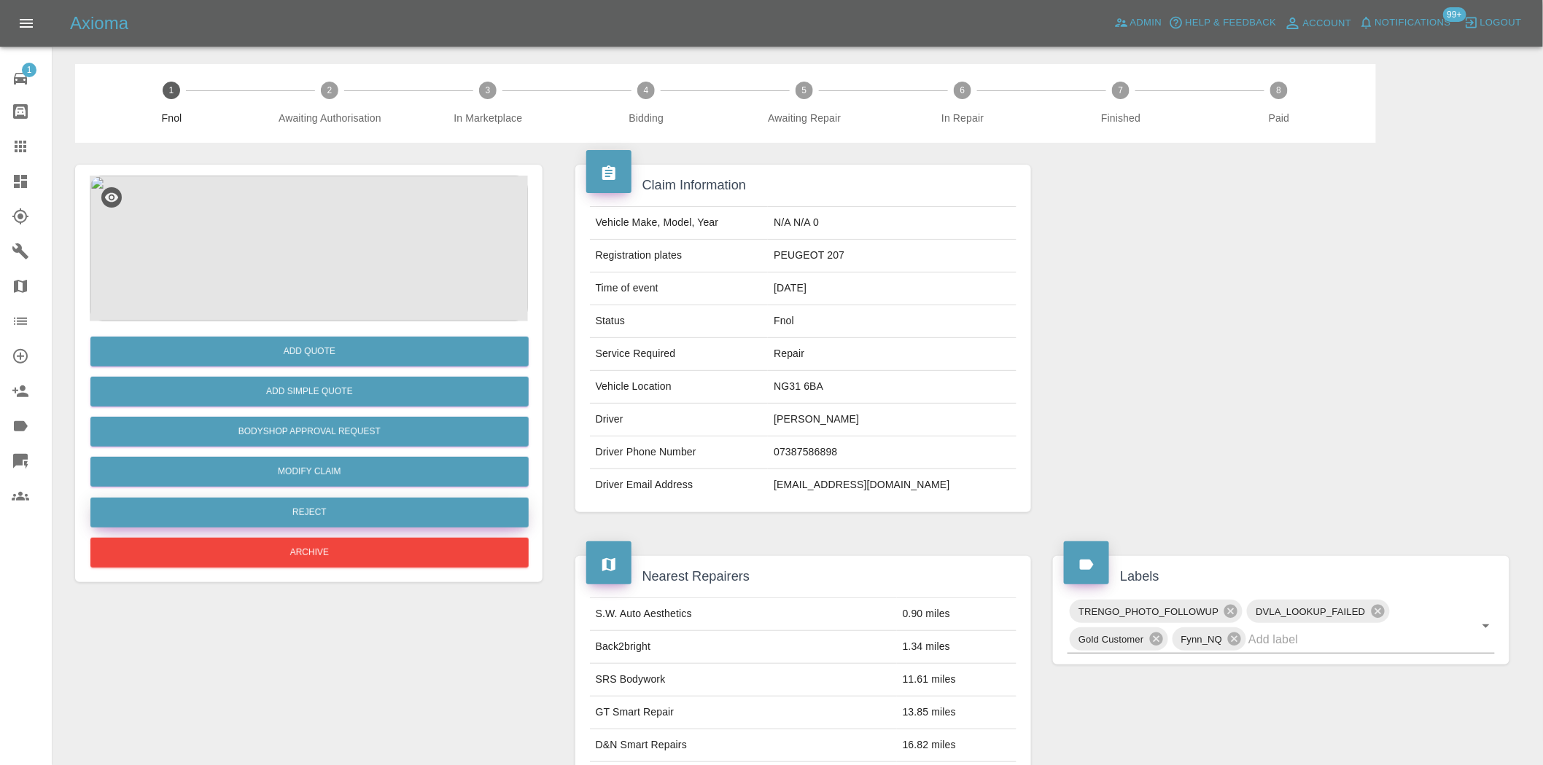
click at [312, 512] on button "Reject" at bounding box center [309, 513] width 438 height 30
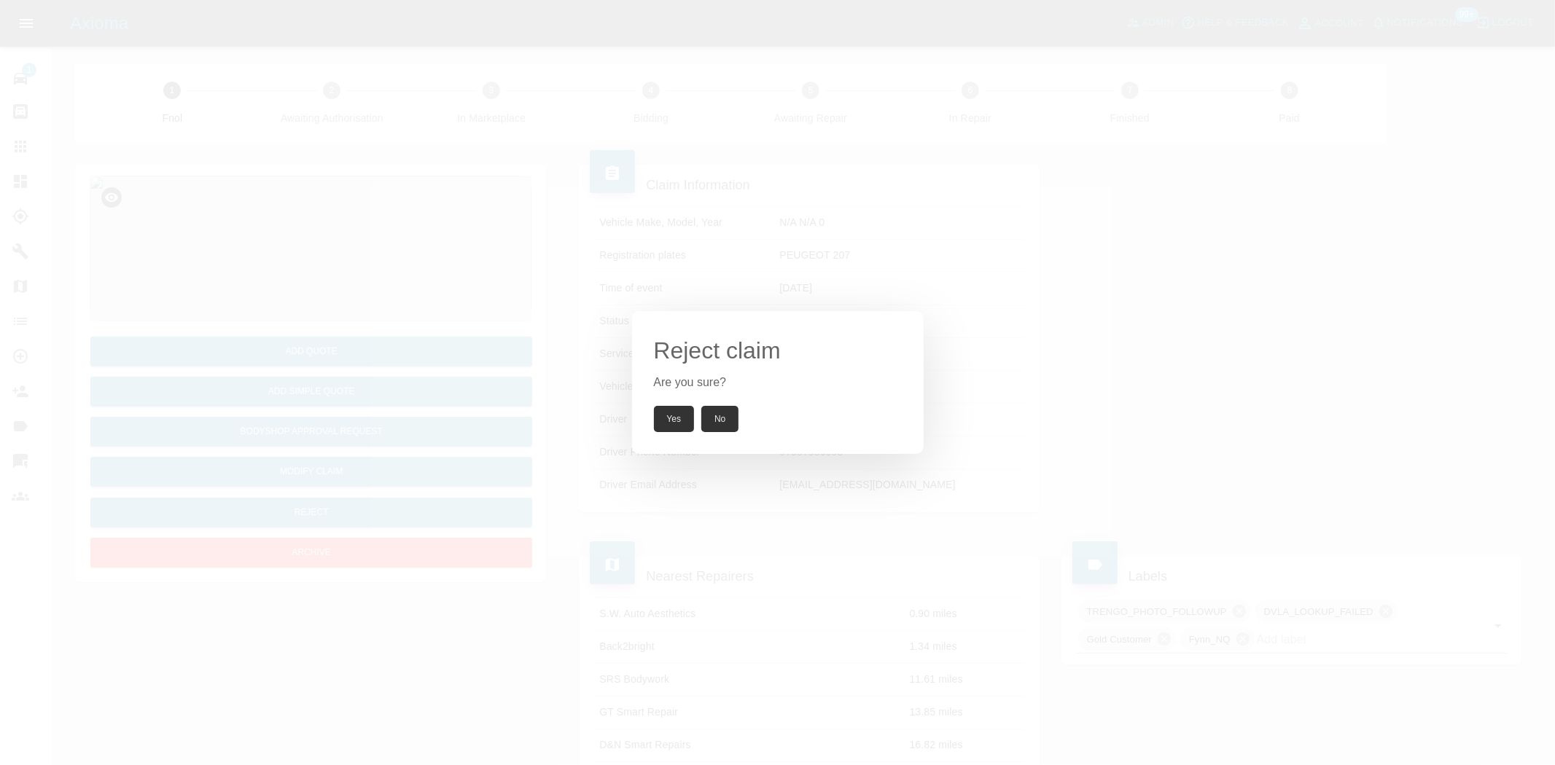
click at [659, 412] on button "Yes" at bounding box center [674, 419] width 41 height 26
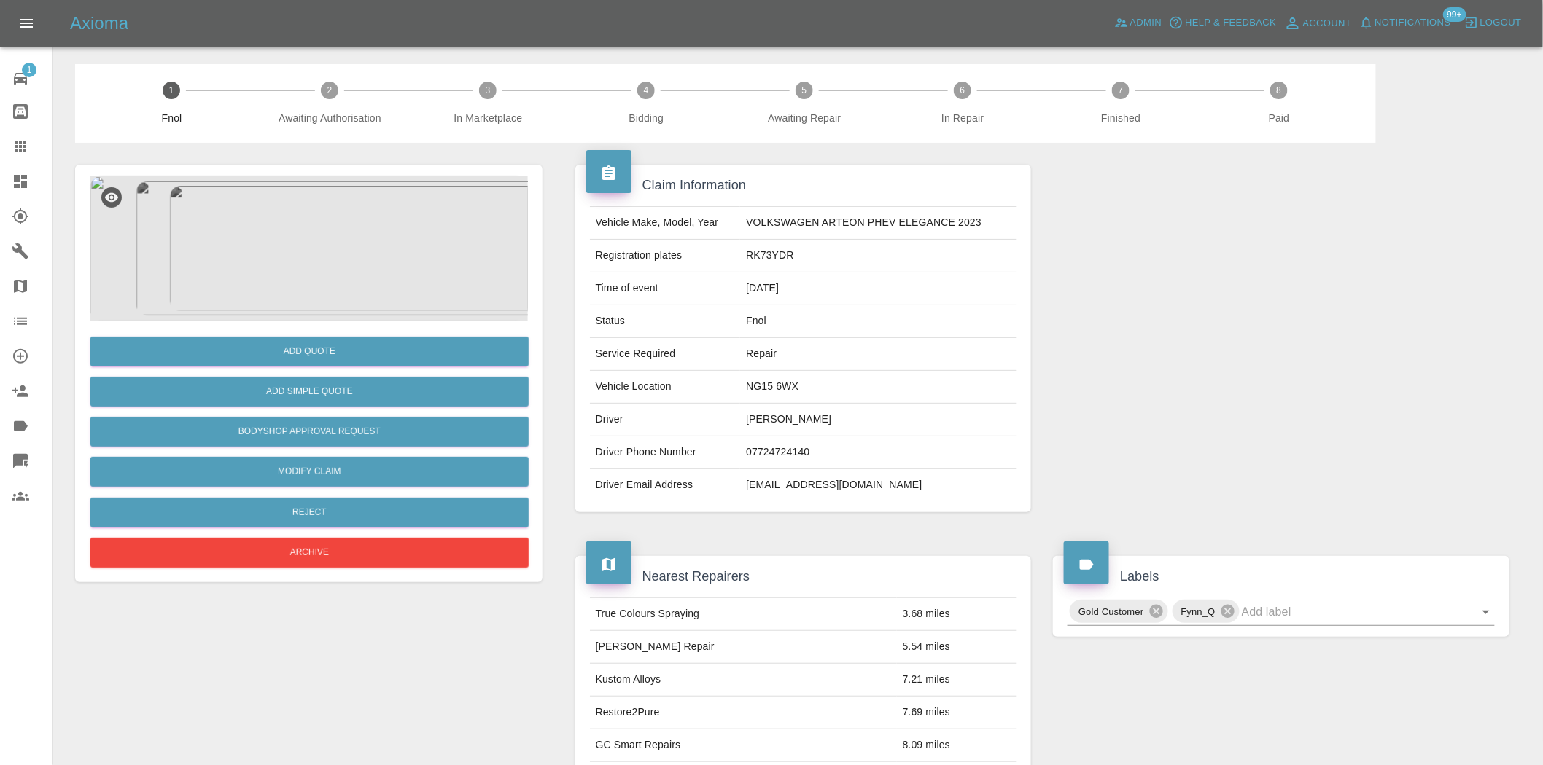
click at [333, 246] on img at bounding box center [309, 249] width 438 height 146
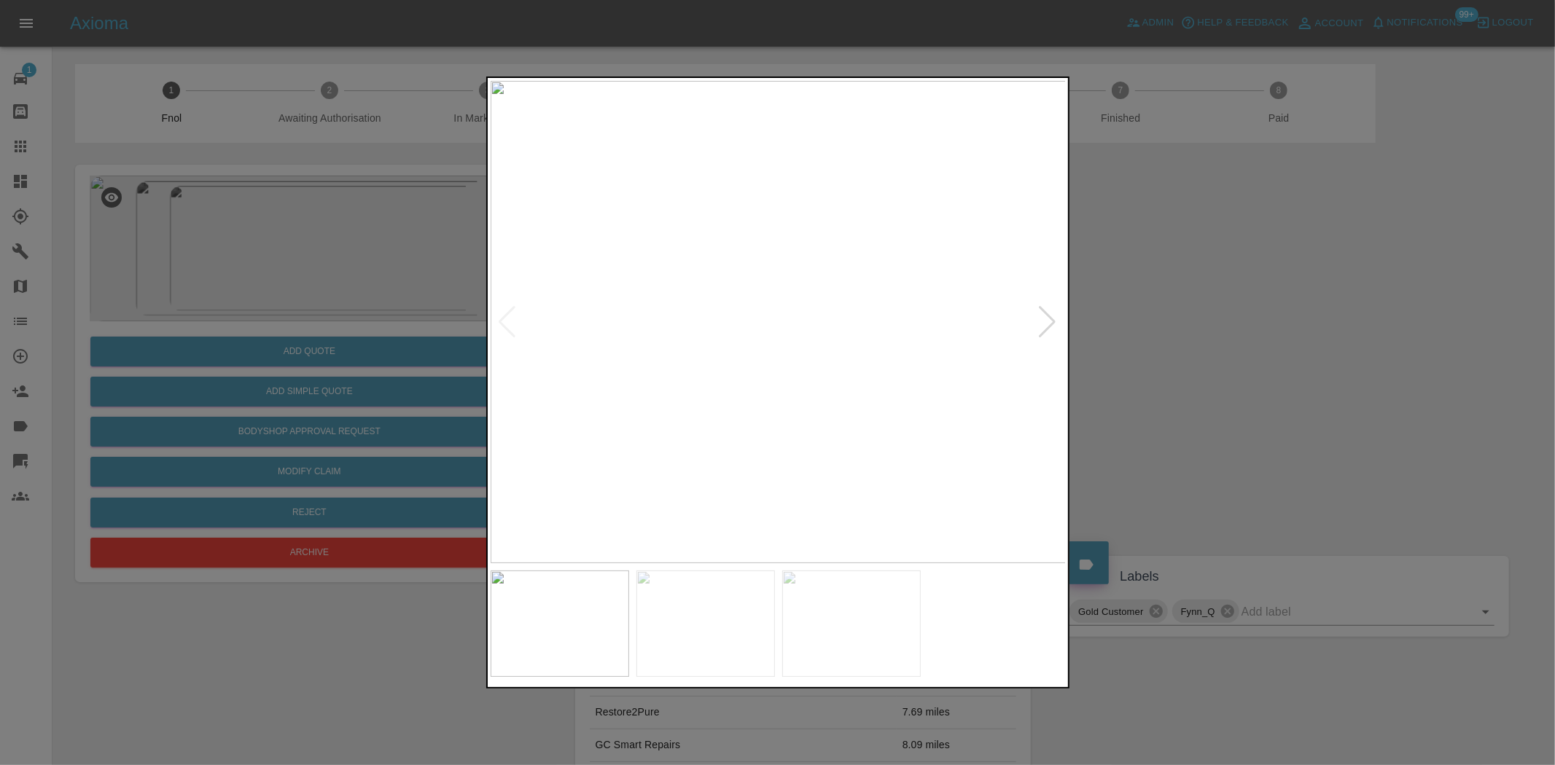
click at [798, 300] on img at bounding box center [779, 322] width 576 height 483
click at [512, 373] on img at bounding box center [779, 322] width 576 height 483
click at [686, 365] on img at bounding box center [746, 322] width 576 height 483
click at [588, 375] on img at bounding box center [779, 322] width 576 height 483
click at [522, 367] on img at bounding box center [779, 322] width 576 height 483
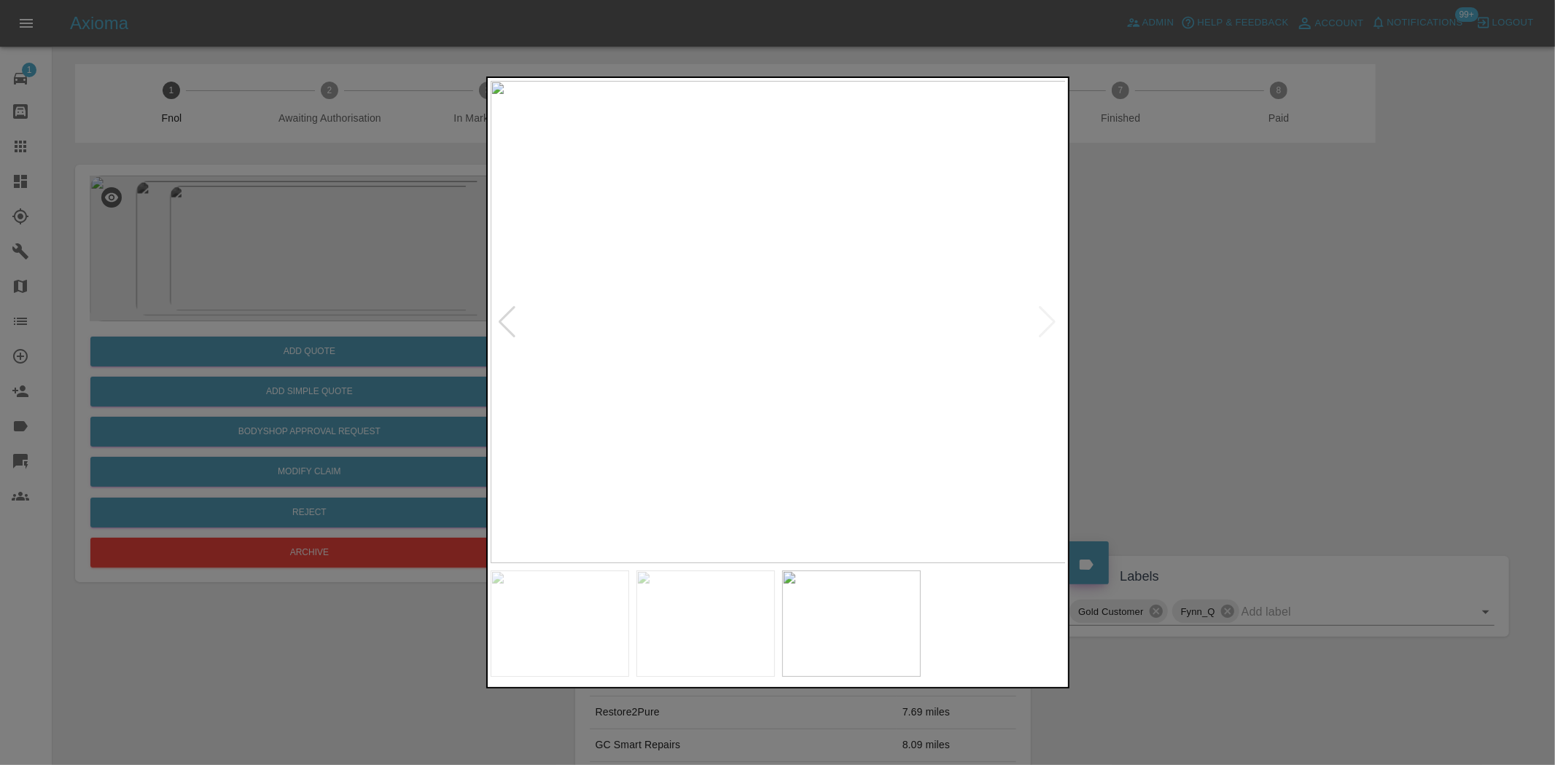
click at [377, 332] on div at bounding box center [777, 382] width 1555 height 765
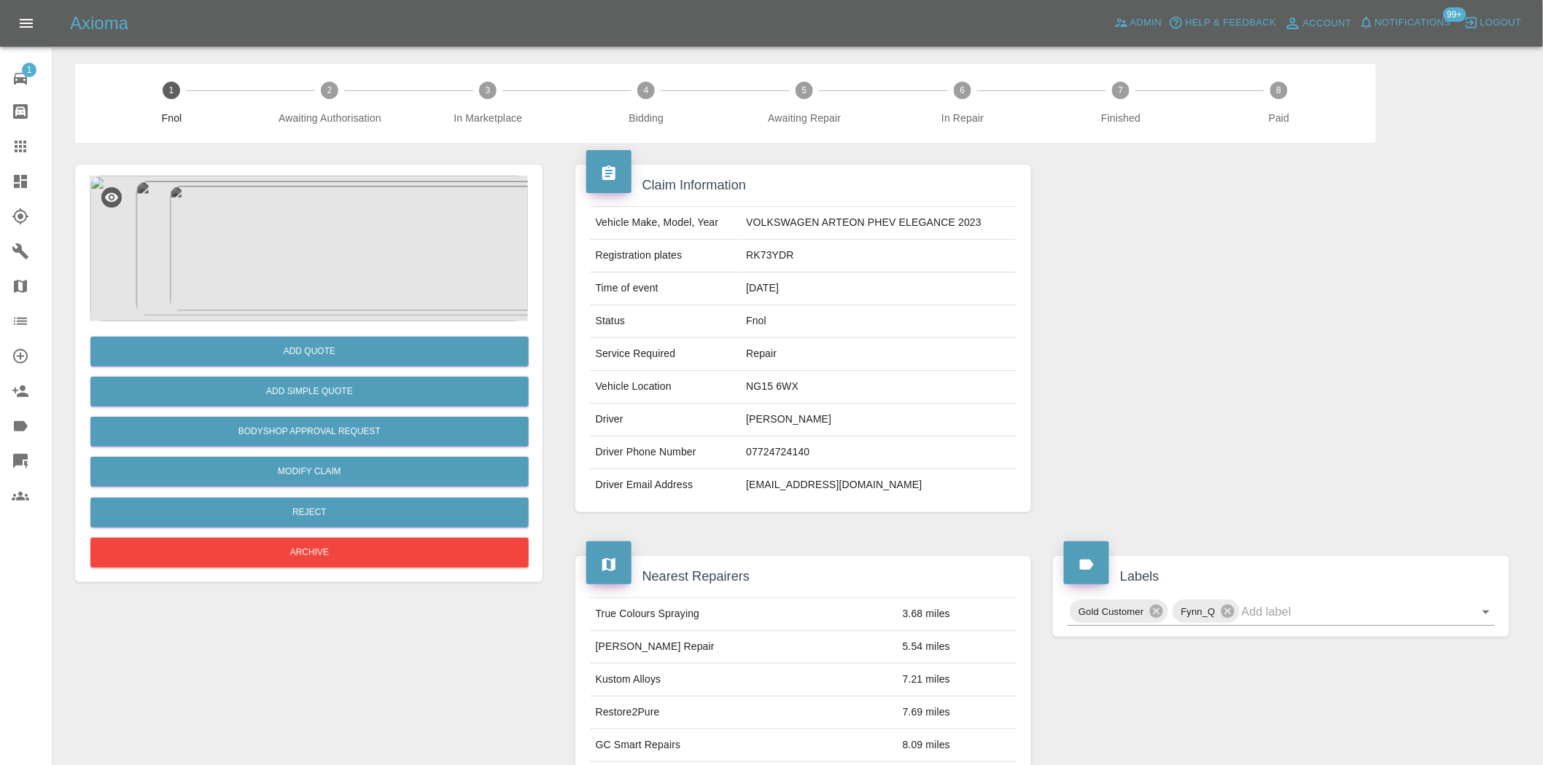
click at [297, 281] on img at bounding box center [309, 249] width 438 height 146
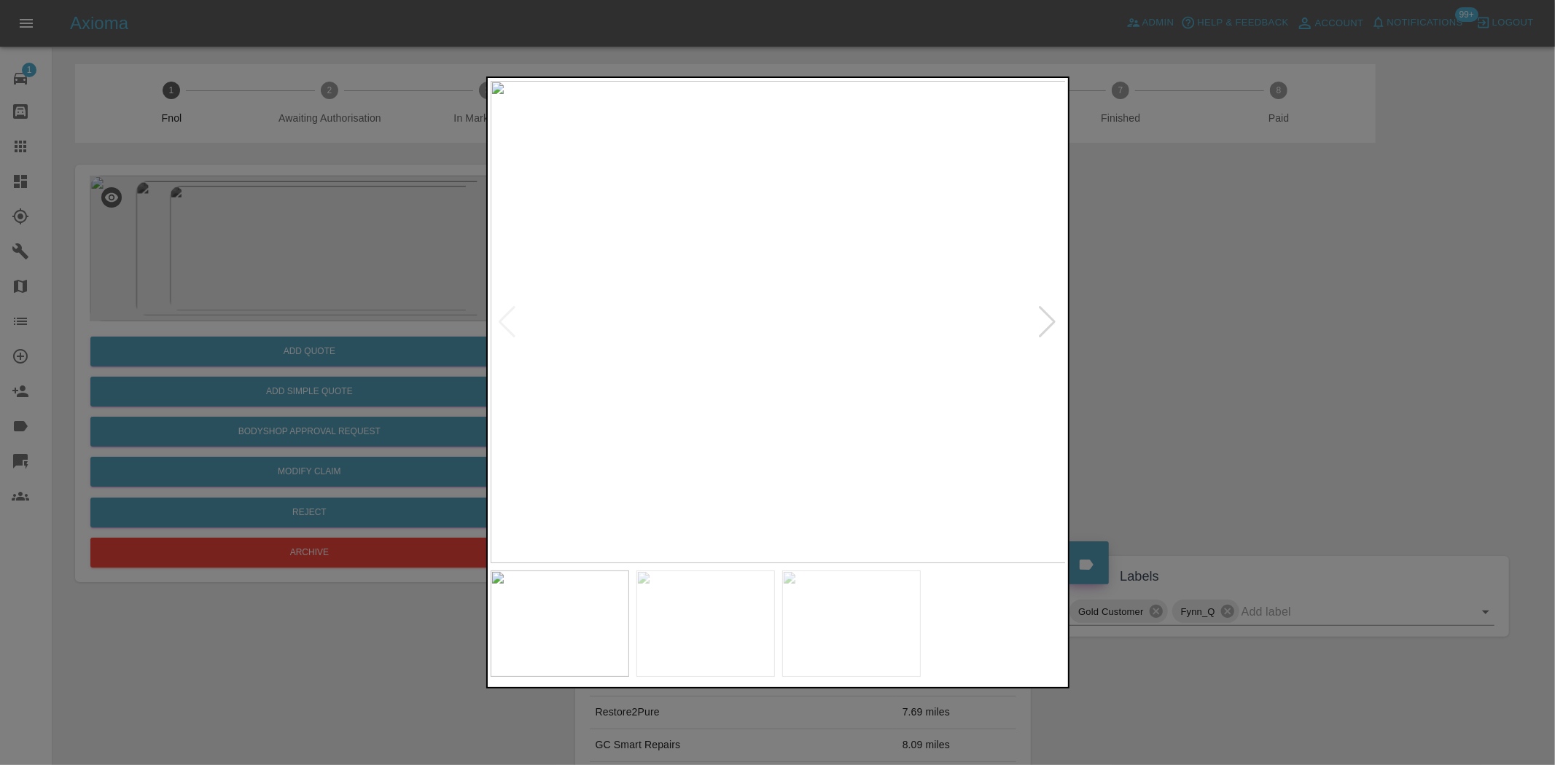
click at [784, 275] on img at bounding box center [779, 322] width 576 height 483
click at [771, 276] on img at bounding box center [779, 322] width 576 height 483
click at [755, 280] on img at bounding box center [779, 322] width 576 height 483
click at [779, 304] on img at bounding box center [848, 448] width 1728 height 1449
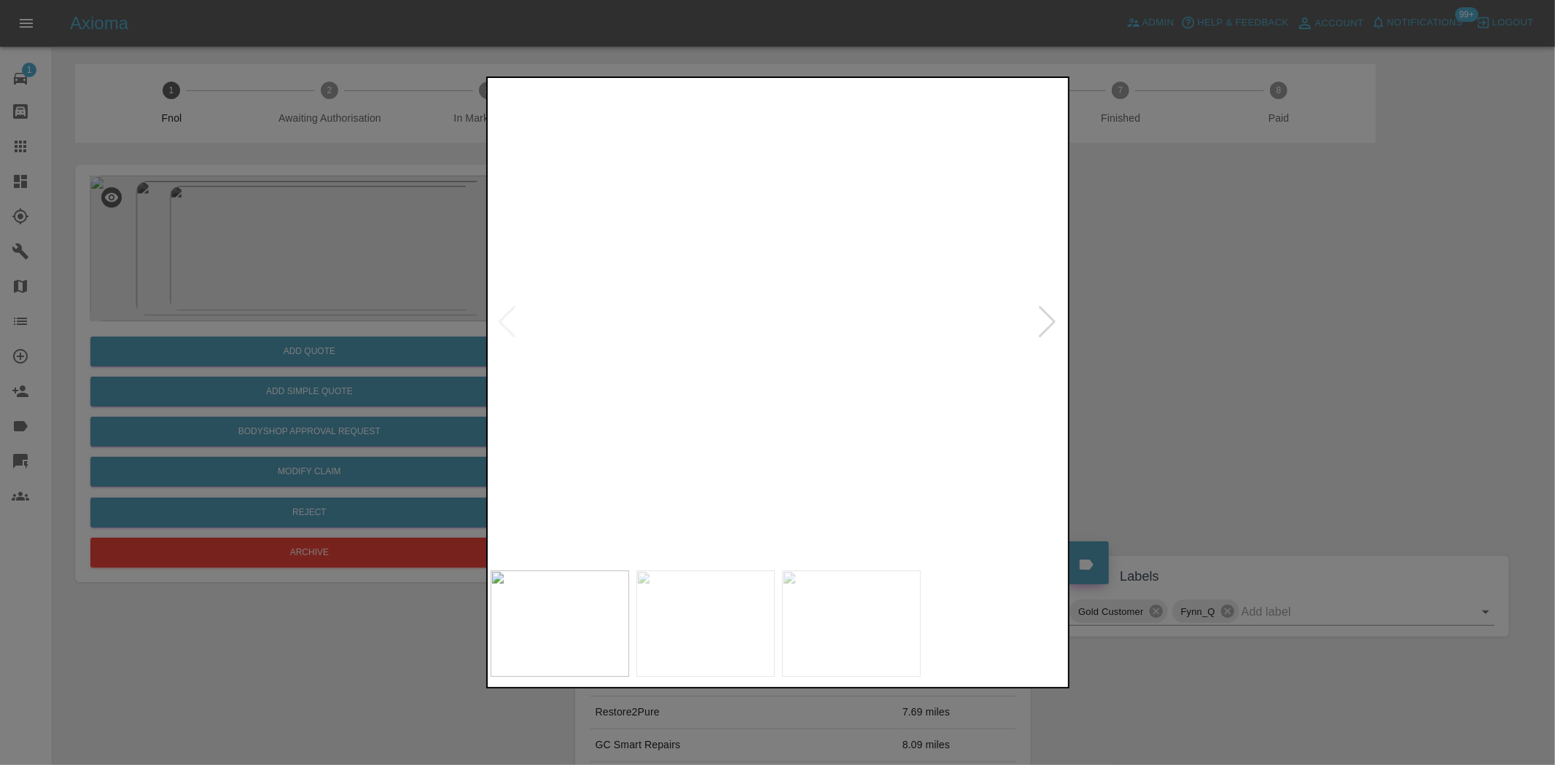
click at [731, 338] on img at bounding box center [923, 448] width 1728 height 1449
drag, startPoint x: 1430, startPoint y: 454, endPoint x: 1274, endPoint y: 650, distance: 250.6
click at [1427, 454] on div at bounding box center [777, 382] width 1555 height 765
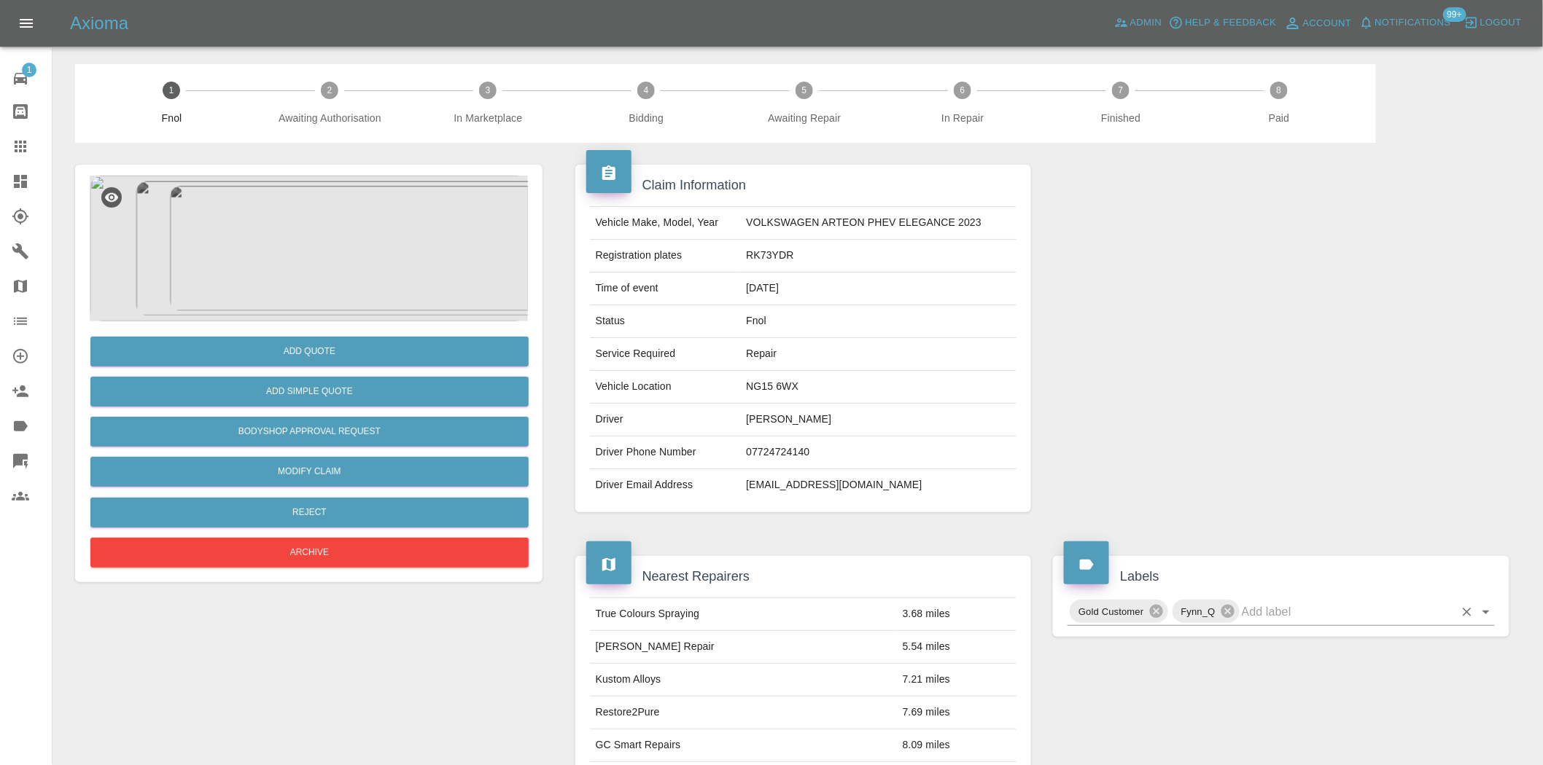
click at [1281, 617] on input "text" at bounding box center [1347, 612] width 212 height 23
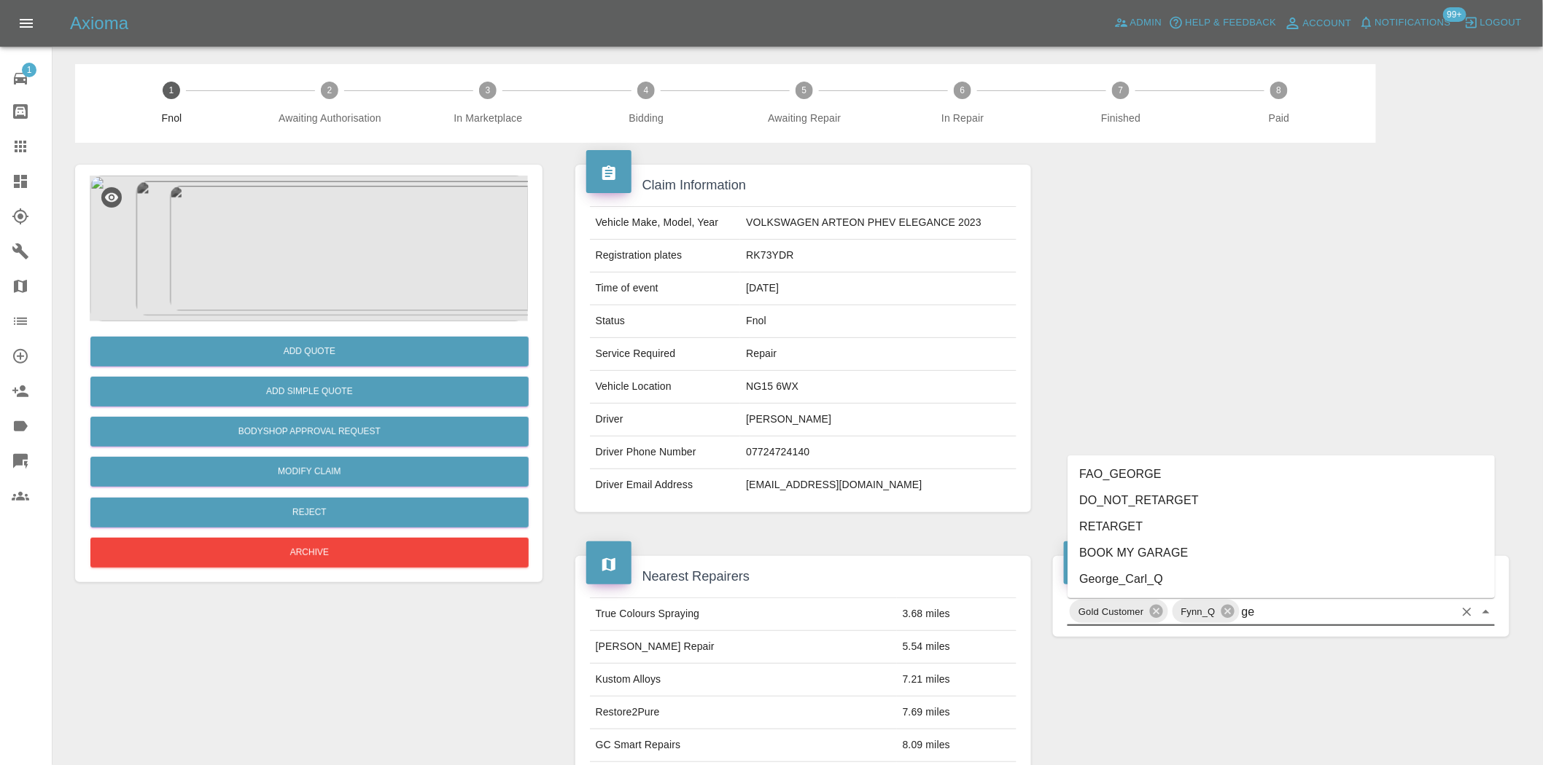
type input "geo"
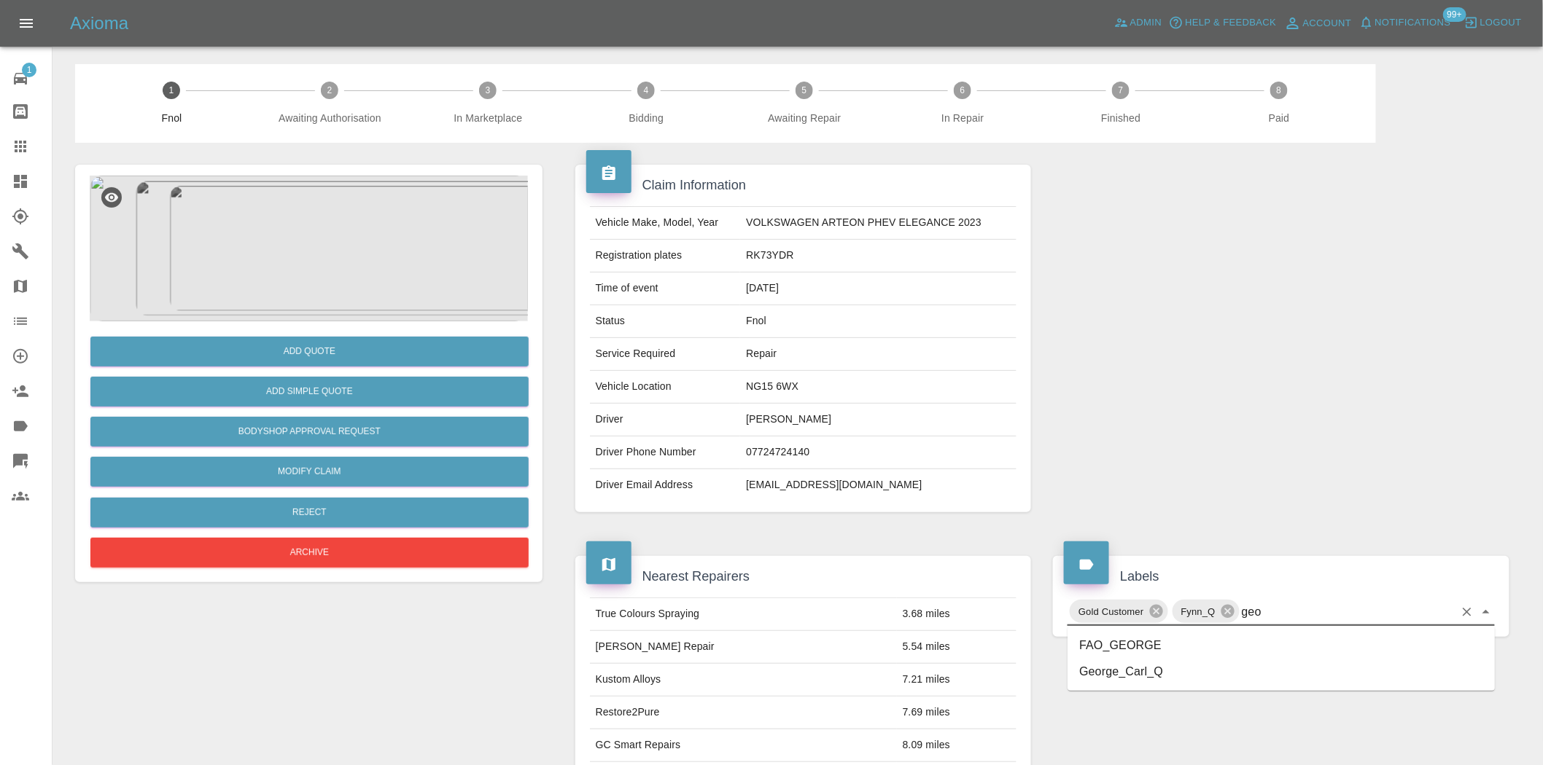
click at [1155, 676] on li "George_Carl_Q" at bounding box center [1280, 672] width 427 height 26
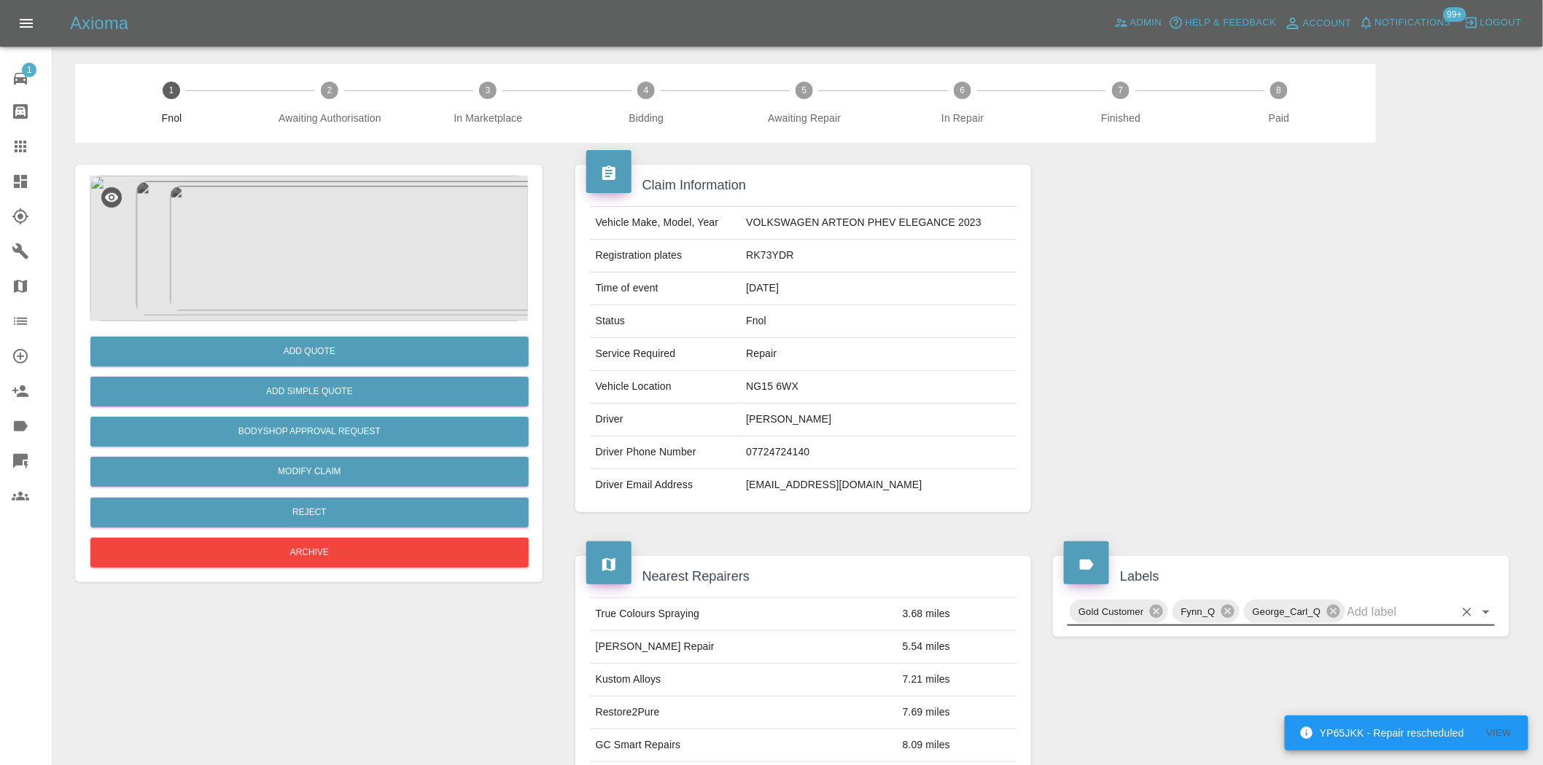
click at [1142, 384] on div at bounding box center [1281, 338] width 478 height 391
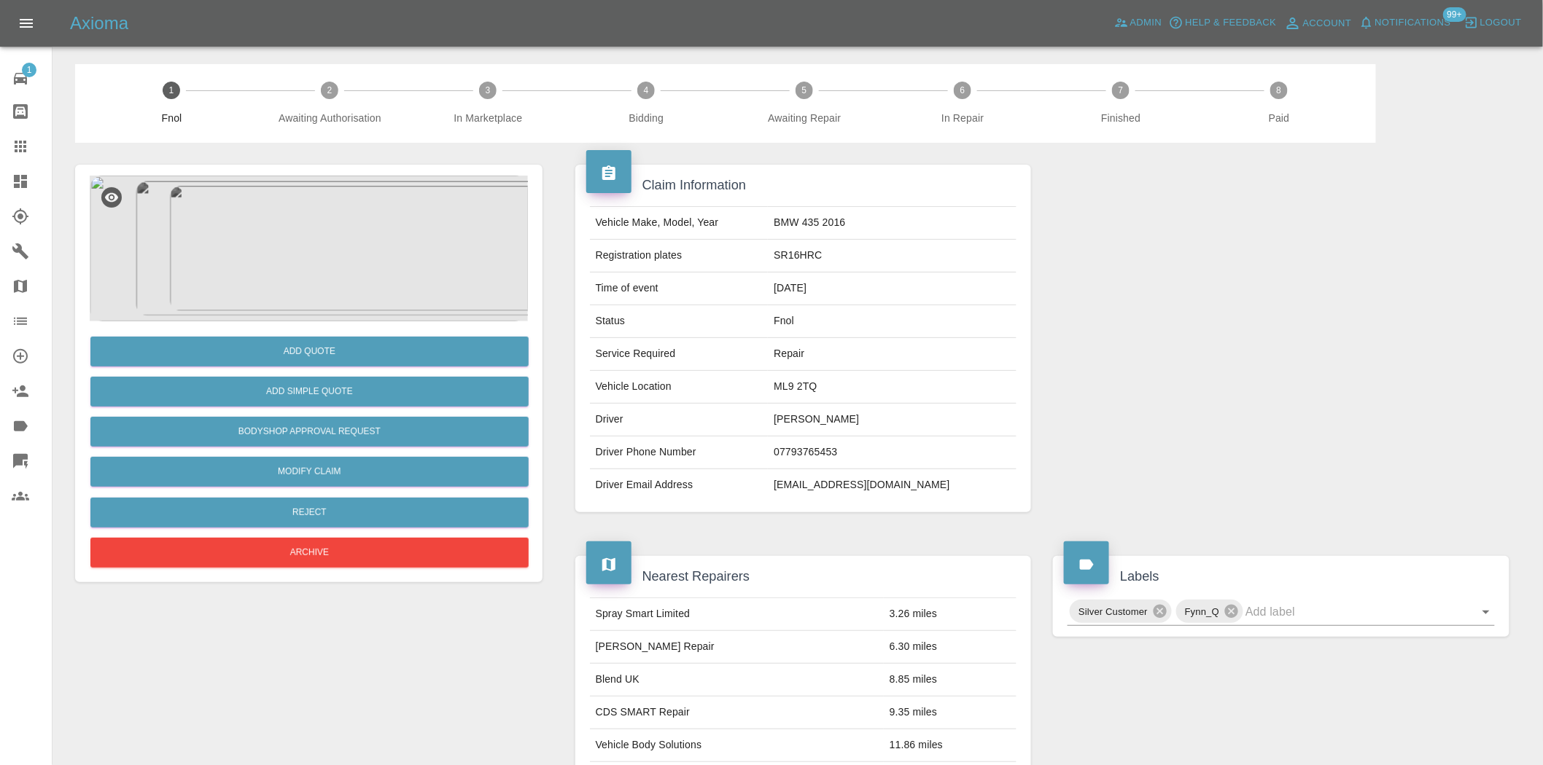
click at [331, 255] on img at bounding box center [309, 249] width 438 height 146
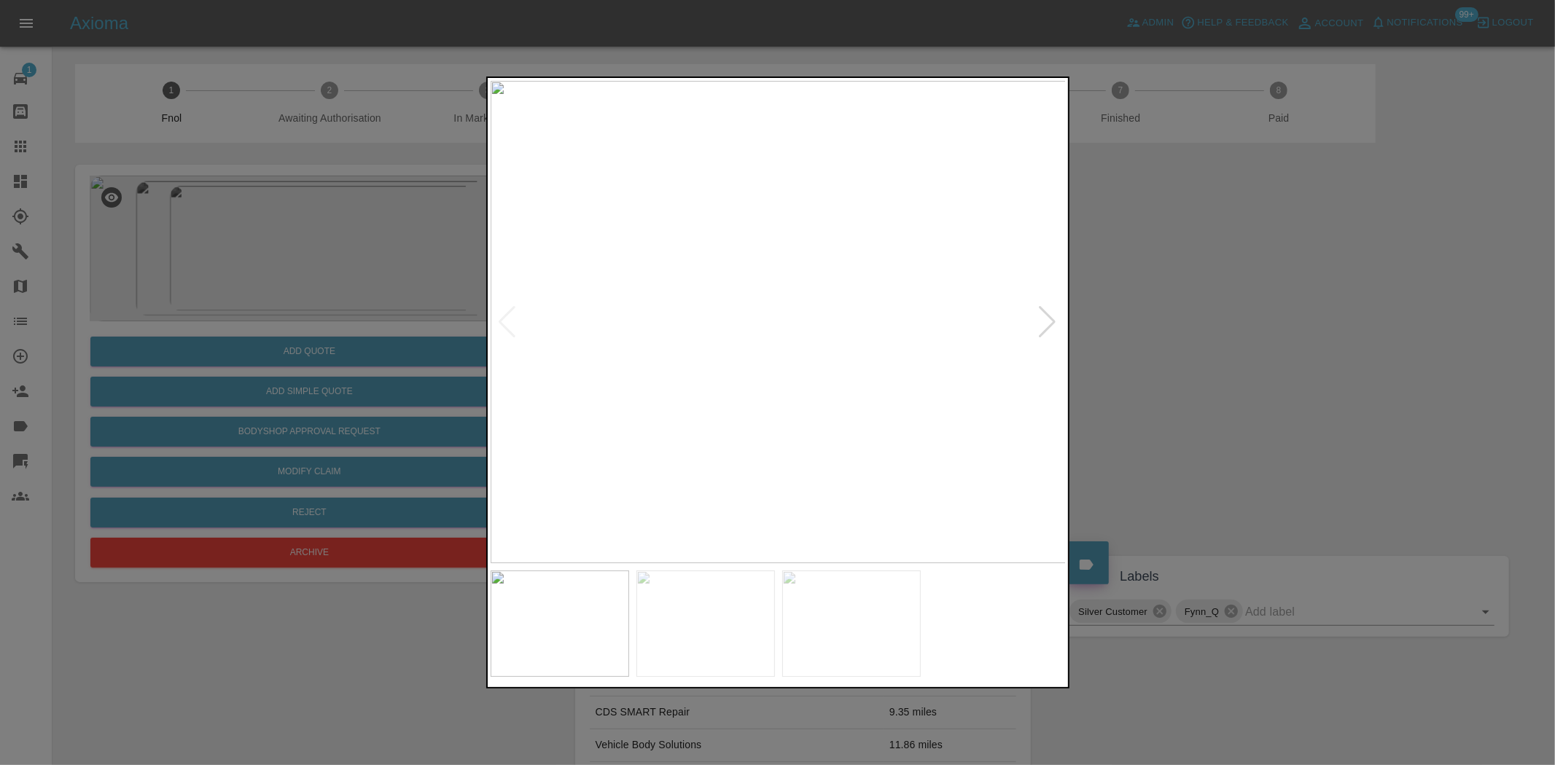
click at [809, 354] on img at bounding box center [779, 322] width 576 height 483
click at [678, 391] on img at bounding box center [684, 225] width 1728 height 1449
click at [805, 409] on img at bounding box center [557, 192] width 1728 height 1449
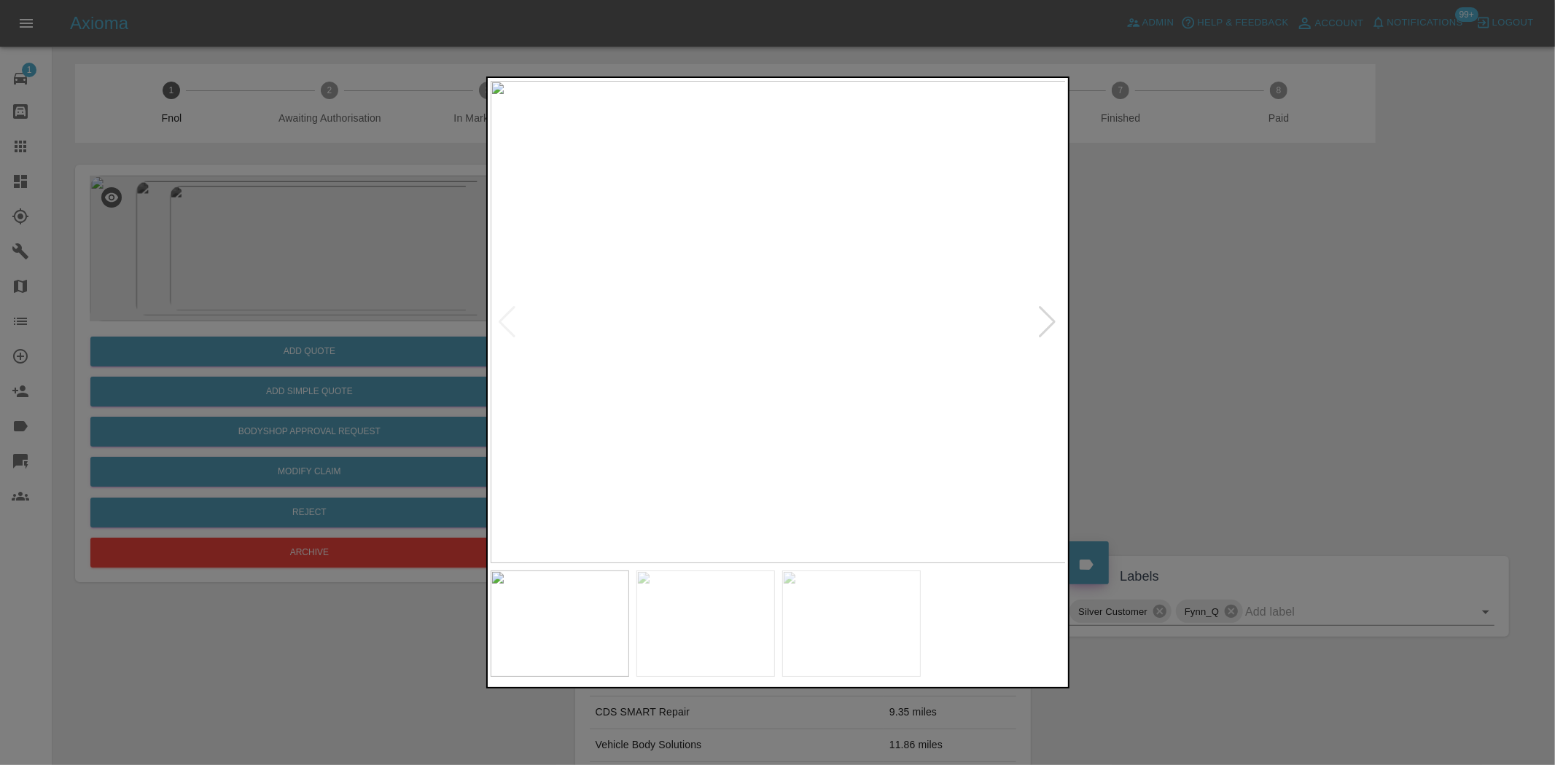
click at [763, 441] on img at bounding box center [779, 322] width 576 height 483
click at [741, 423] on img at bounding box center [779, 322] width 576 height 483
click at [718, 424] on img at bounding box center [779, 322] width 576 height 483
click at [781, 361] on img at bounding box center [779, 322] width 576 height 483
click at [779, 360] on img at bounding box center [779, 322] width 576 height 483
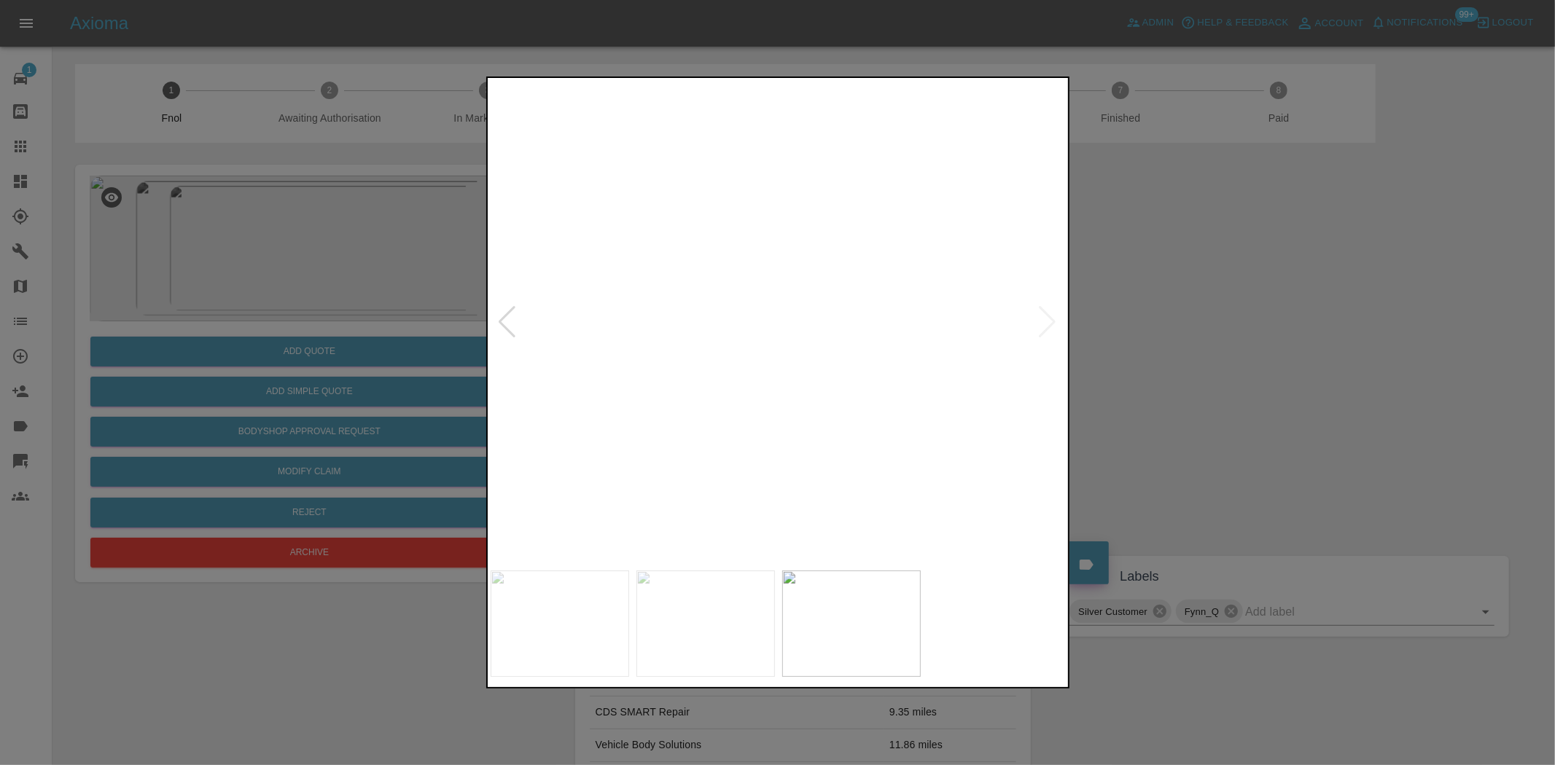
click at [787, 487] on img at bounding box center [814, 285] width 1728 height 1449
click at [710, 541] on img at bounding box center [942, 552] width 1728 height 1449
click at [655, 292] on img at bounding box center [900, 373] width 1728 height 1449
click at [679, 305] on img at bounding box center [876, 349] width 1728 height 1449
click at [741, 387] on img at bounding box center [763, 231] width 1728 height 1449
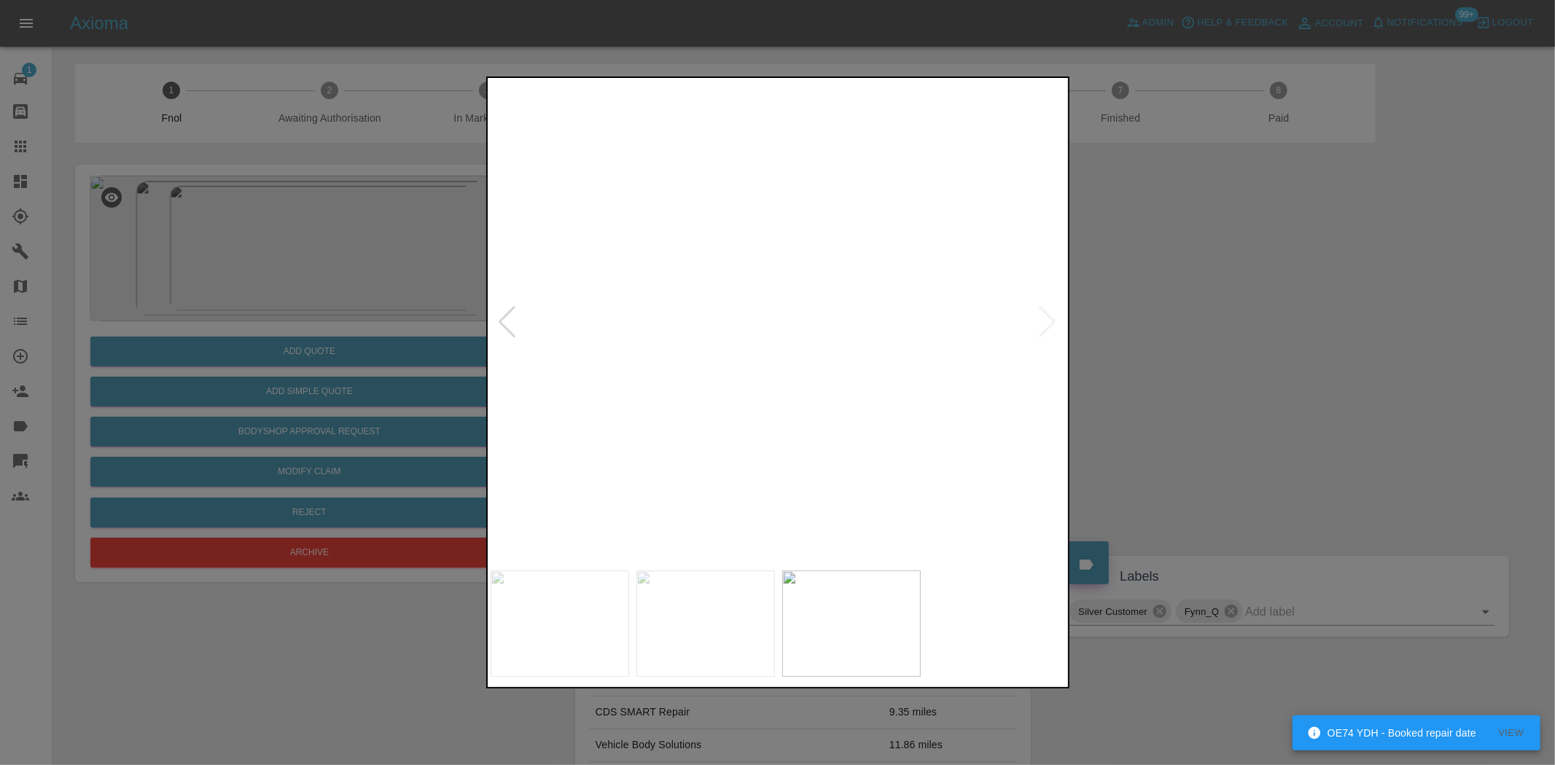
click at [741, 387] on img at bounding box center [785, 260] width 1728 height 1449
click at [742, 432] on img at bounding box center [779, 322] width 576 height 483
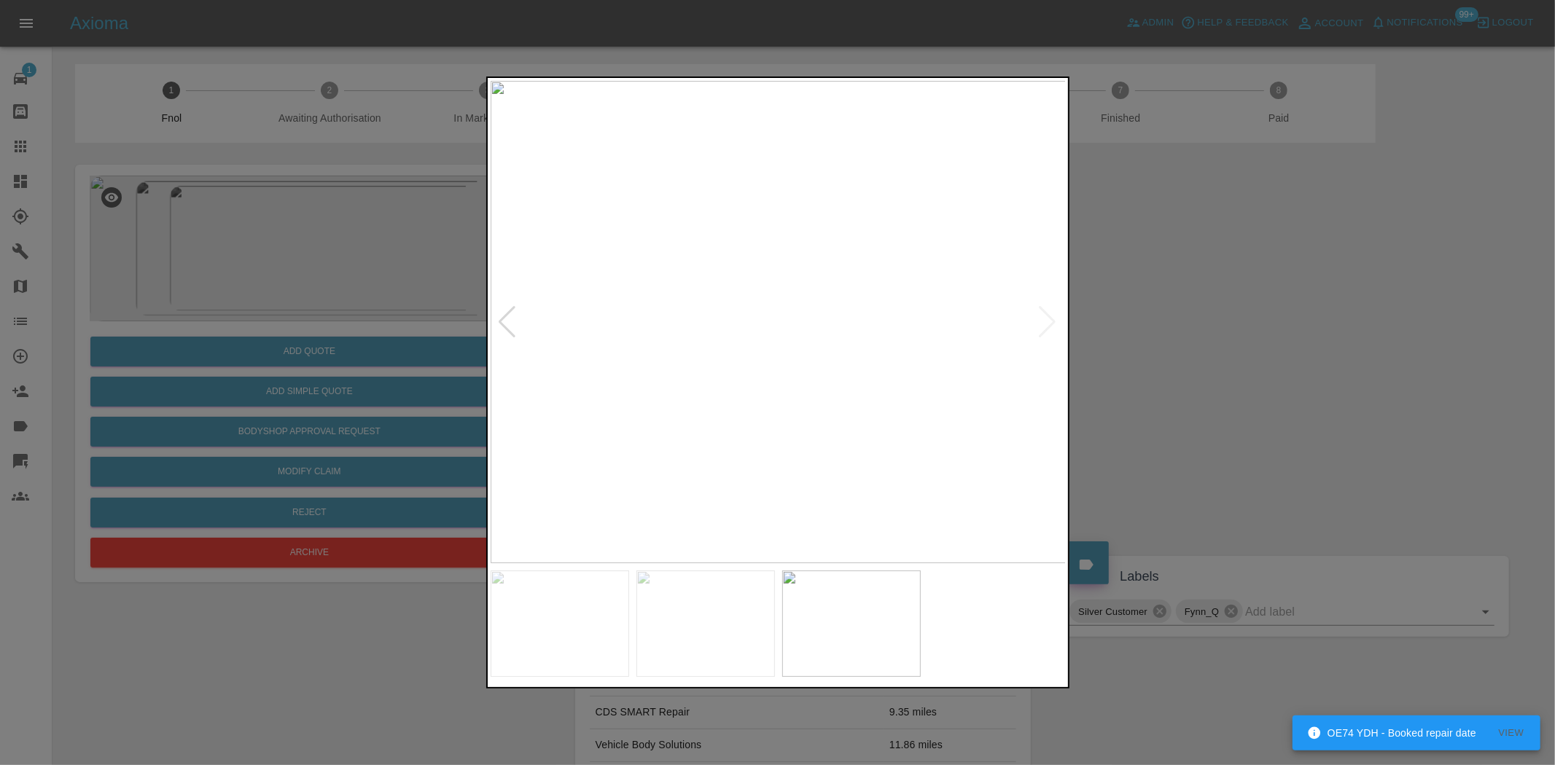
click at [919, 413] on img at bounding box center [779, 322] width 576 height 483
click at [805, 321] on img at bounding box center [779, 322] width 576 height 483
click at [931, 250] on img at bounding box center [844, 132] width 1728 height 1449
click at [862, 273] on img at bounding box center [844, 129] width 1728 height 1449
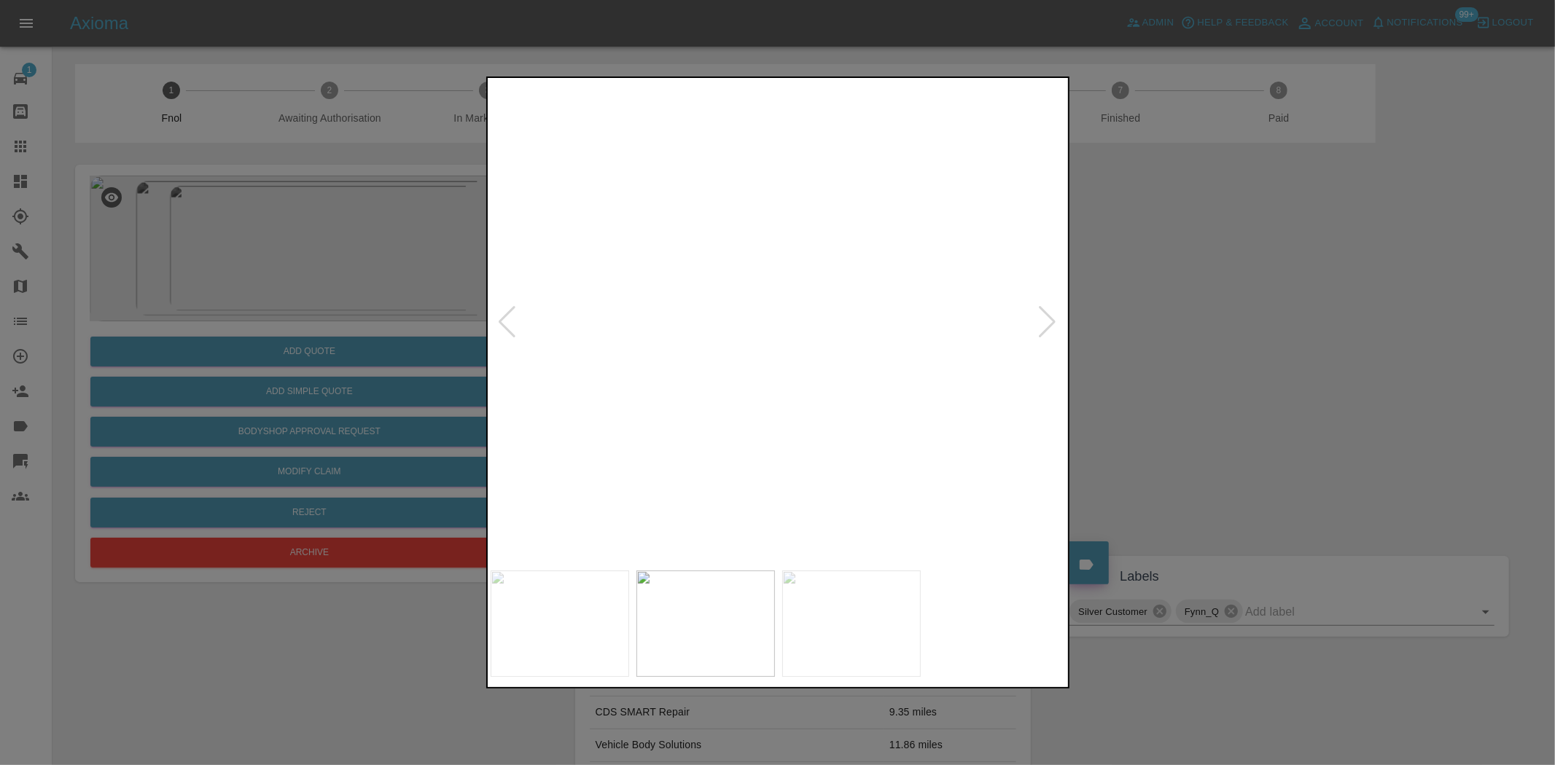
click at [413, 391] on div at bounding box center [777, 382] width 1555 height 765
drag, startPoint x: 358, startPoint y: 394, endPoint x: 374, endPoint y: 360, distance: 37.2
click at [362, 389] on div at bounding box center [777, 382] width 1555 height 765
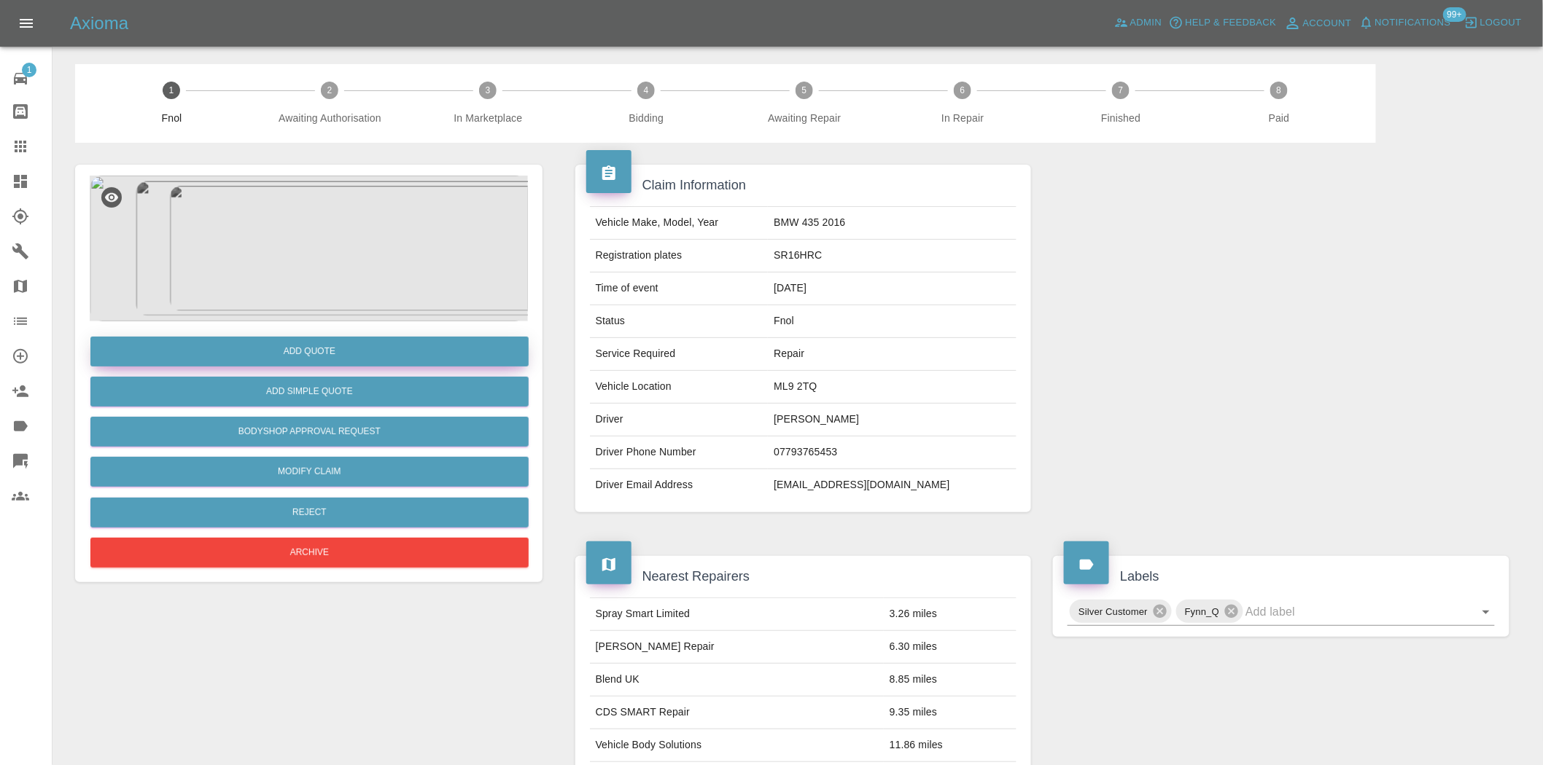
click at [374, 360] on button "Add Quote" at bounding box center [309, 352] width 438 height 30
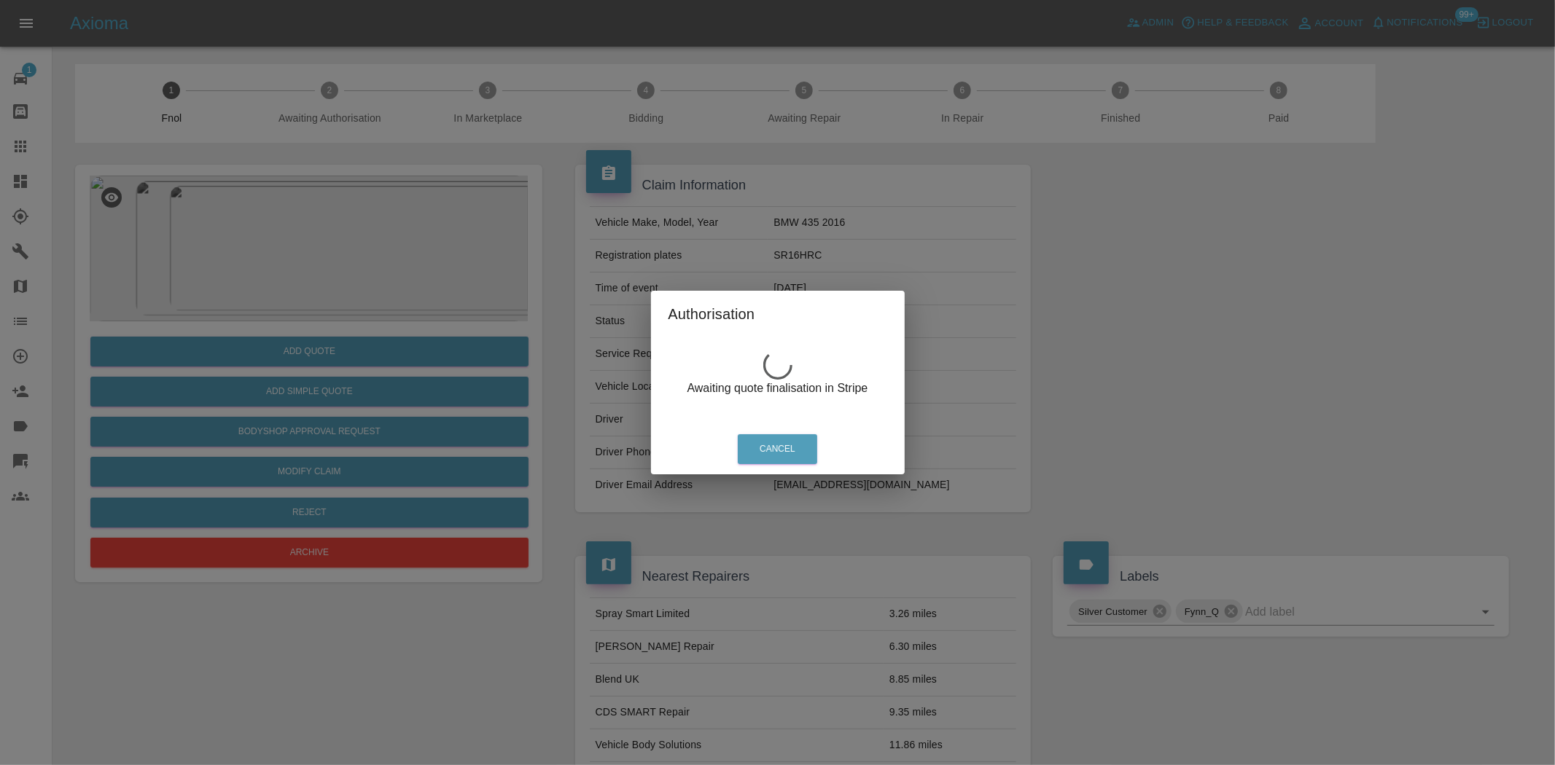
click at [344, 268] on div "Authorisation Awaiting quote finalisation in Stripe Cancel" at bounding box center [777, 382] width 1555 height 765
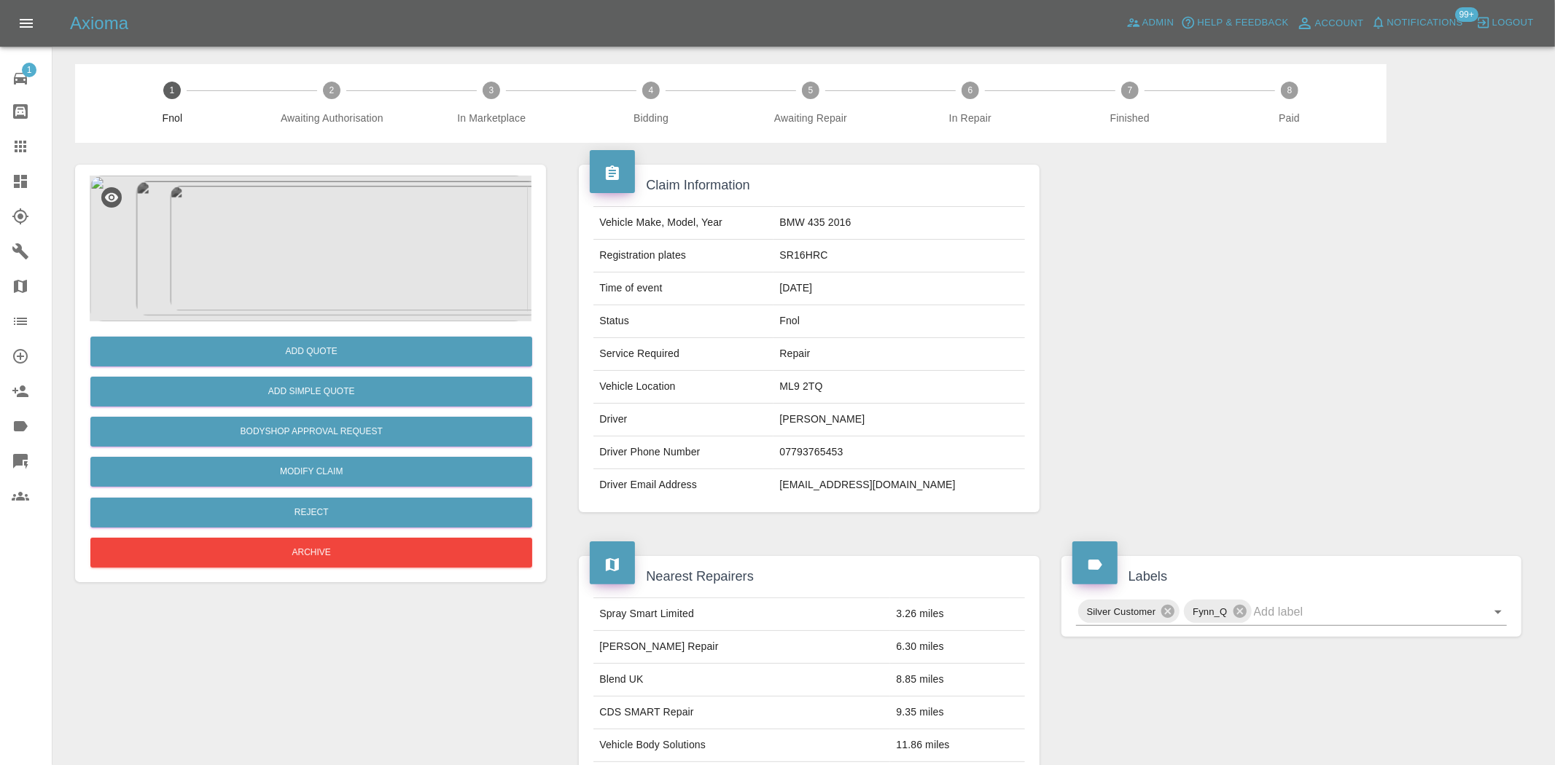
click at [338, 271] on img at bounding box center [309, 249] width 438 height 146
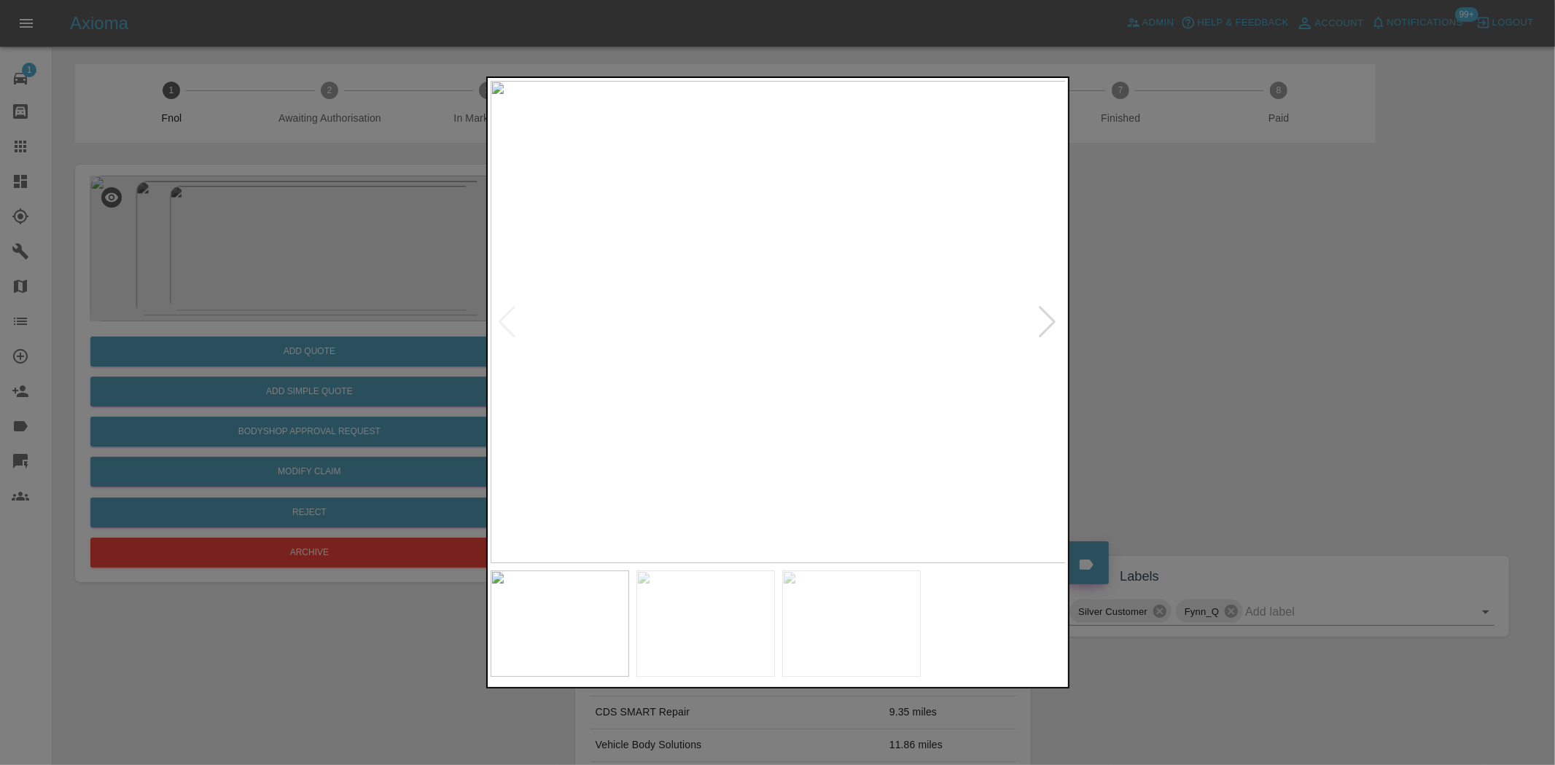
click at [818, 418] on img at bounding box center [779, 322] width 576 height 483
click at [822, 421] on img at bounding box center [657, 35] width 1728 height 1449
click at [889, 518] on img at bounding box center [779, 322] width 576 height 483
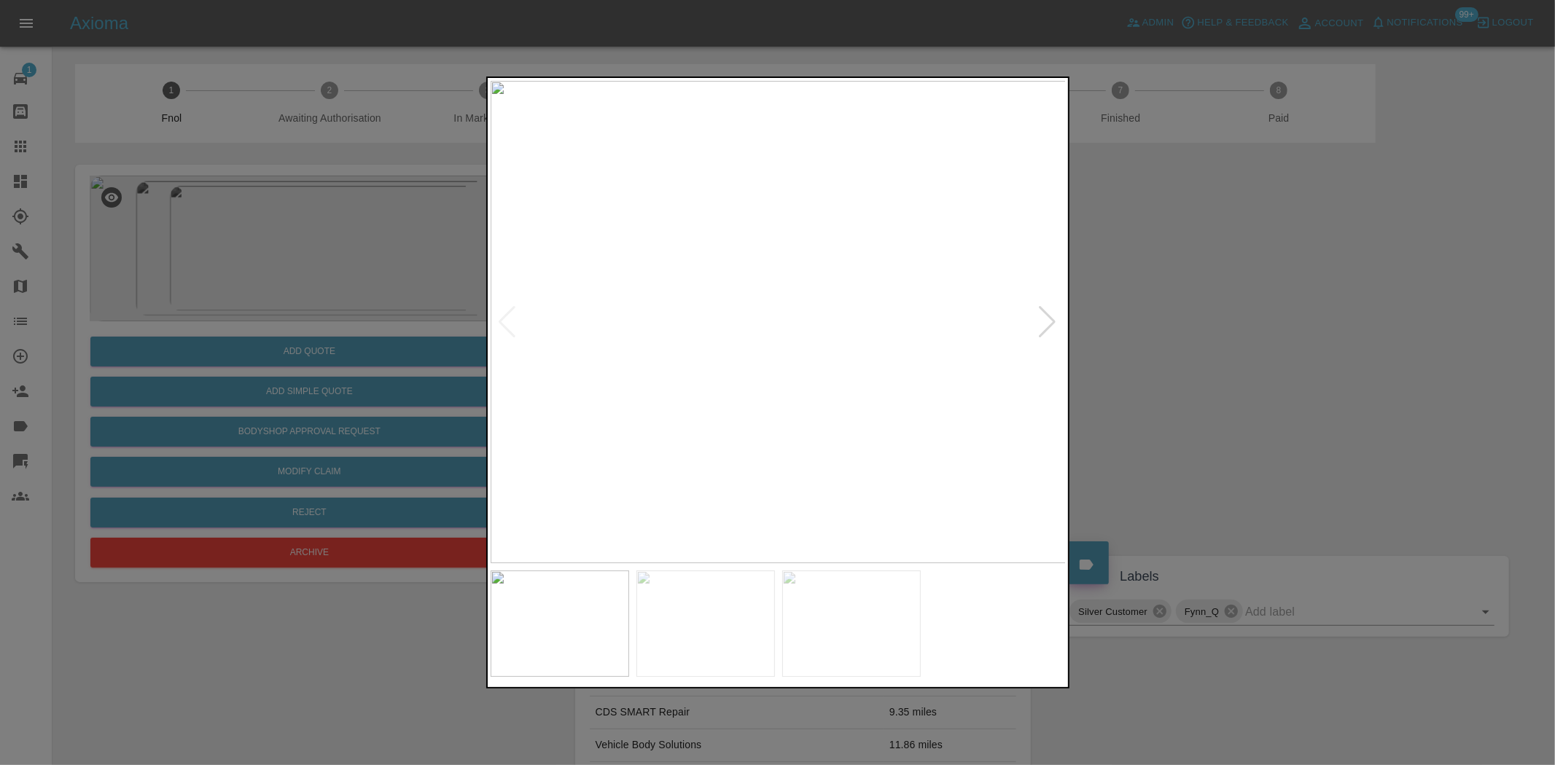
click at [889, 518] on img at bounding box center [779, 322] width 576 height 483
click at [440, 303] on div at bounding box center [777, 382] width 1555 height 765
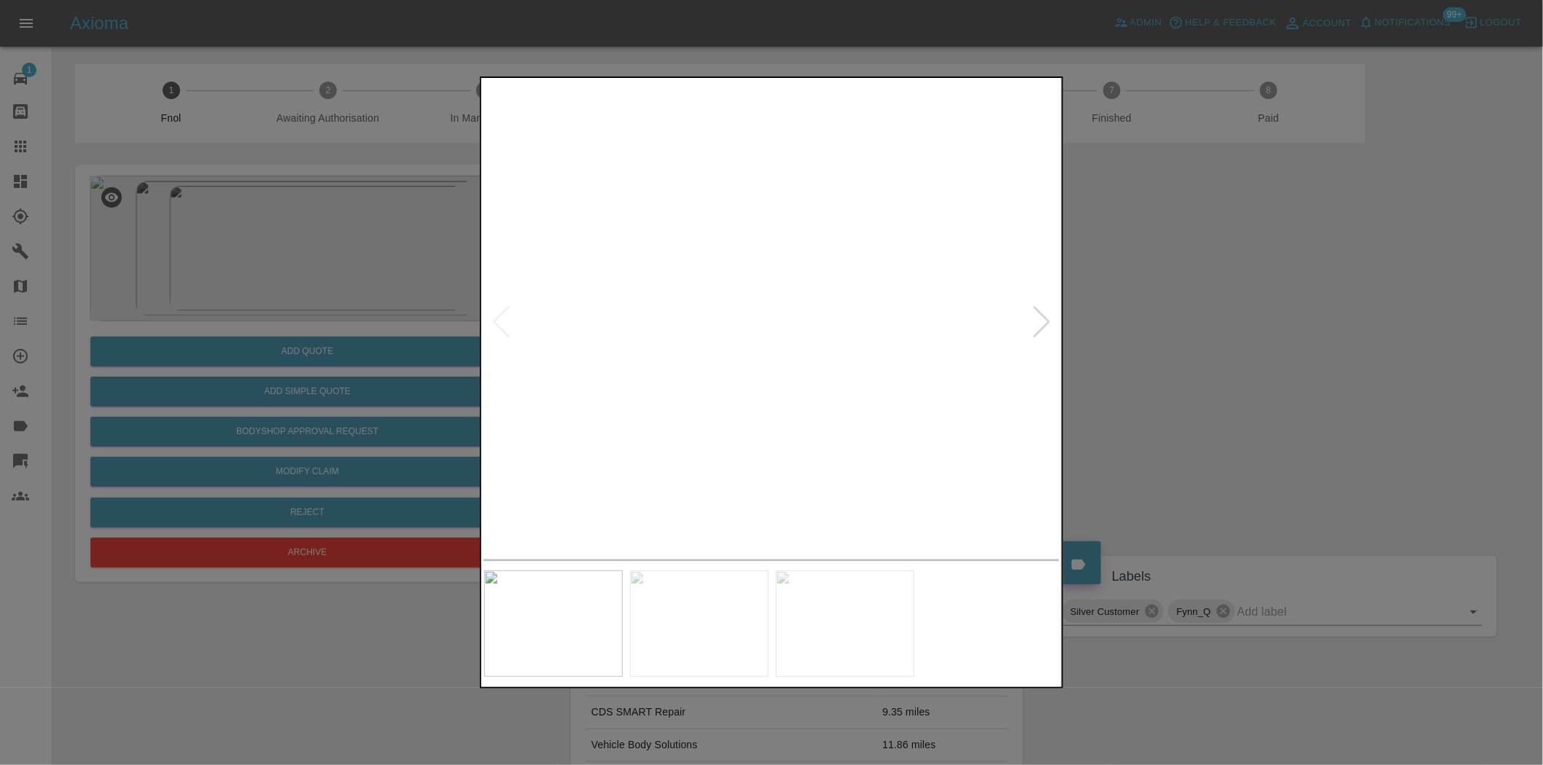
click at [440, 303] on img at bounding box center [309, 249] width 438 height 146
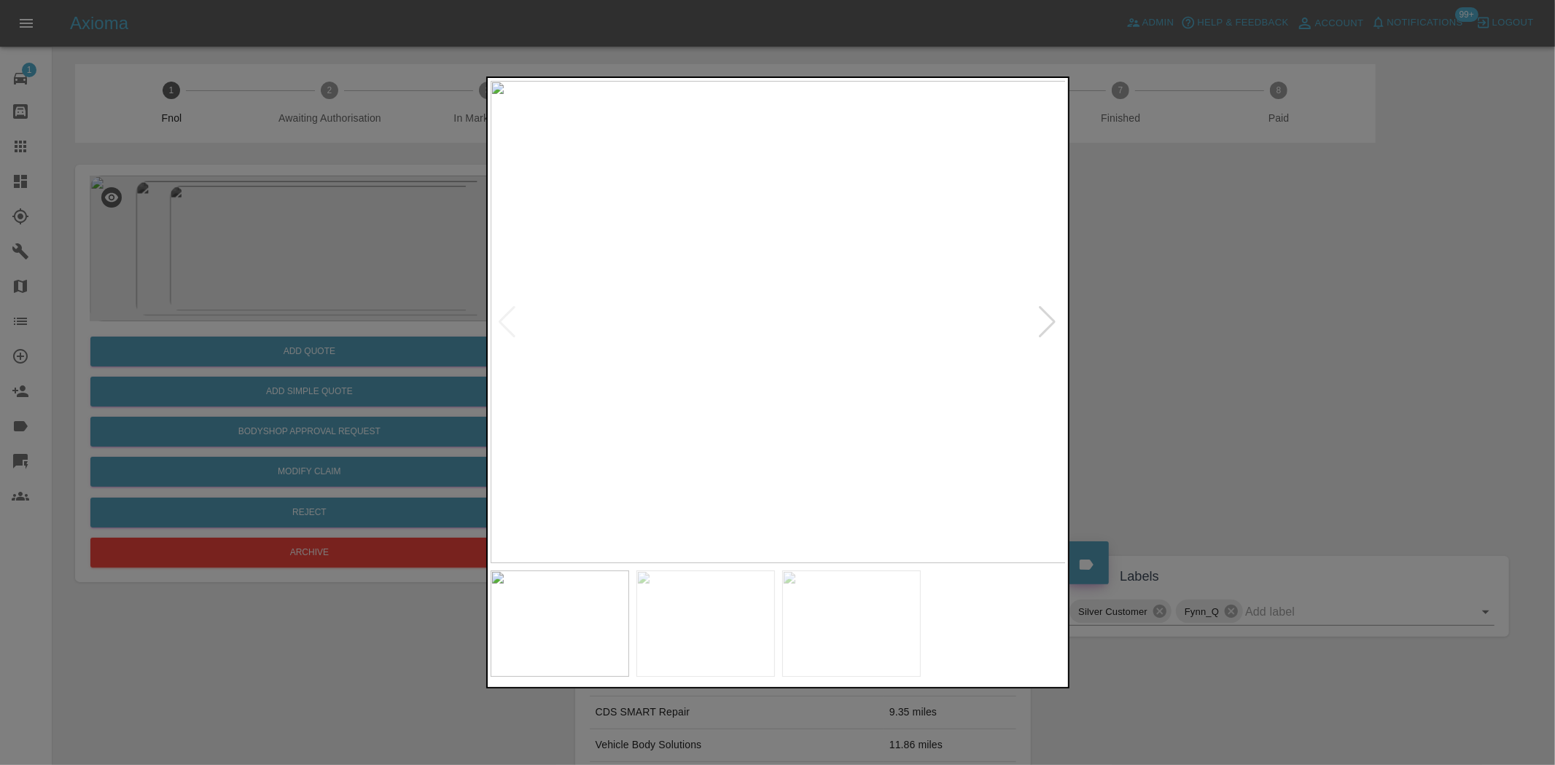
click at [418, 390] on div at bounding box center [777, 382] width 1555 height 765
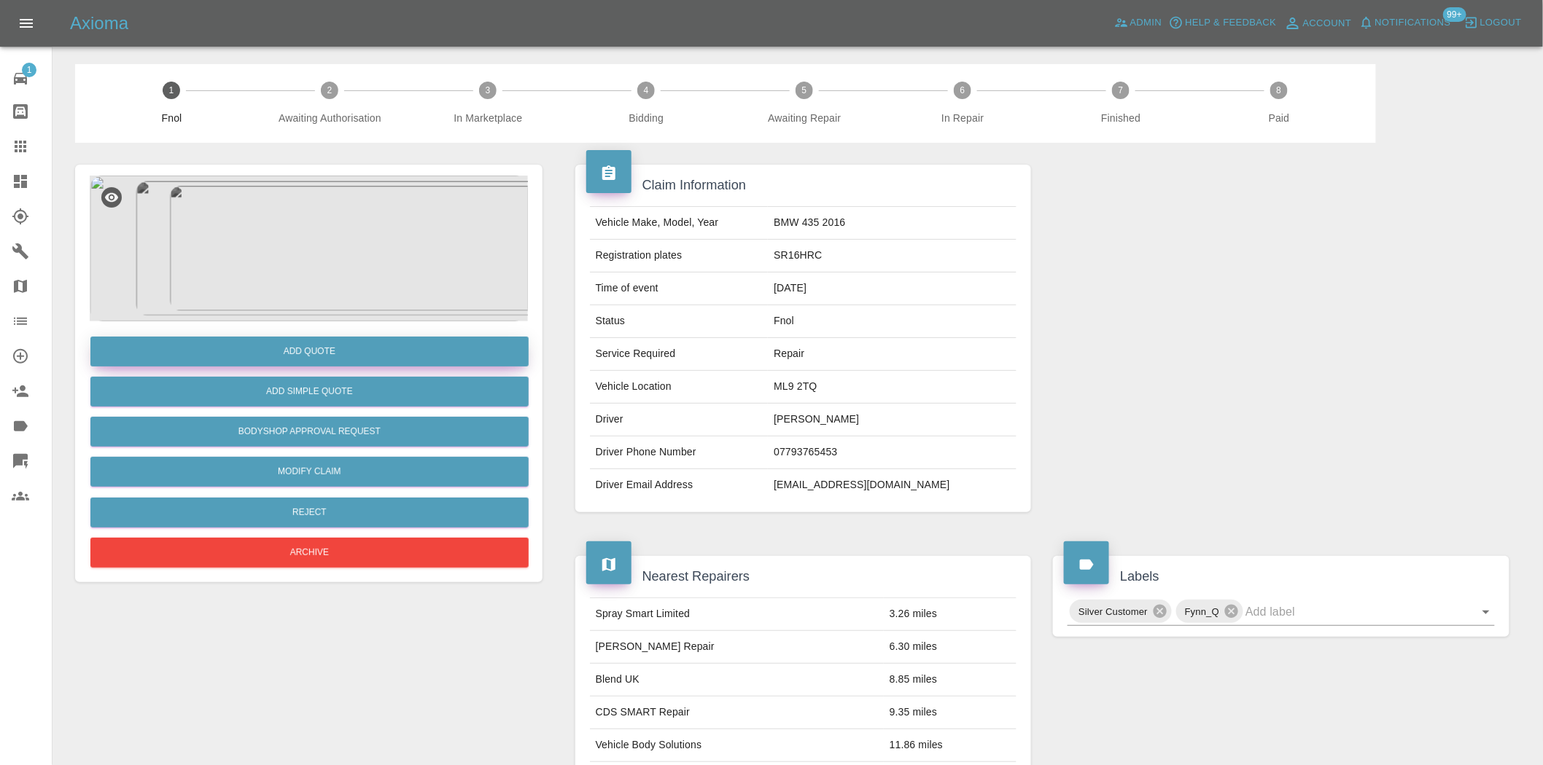
click at [402, 352] on button "Add Quote" at bounding box center [309, 352] width 438 height 30
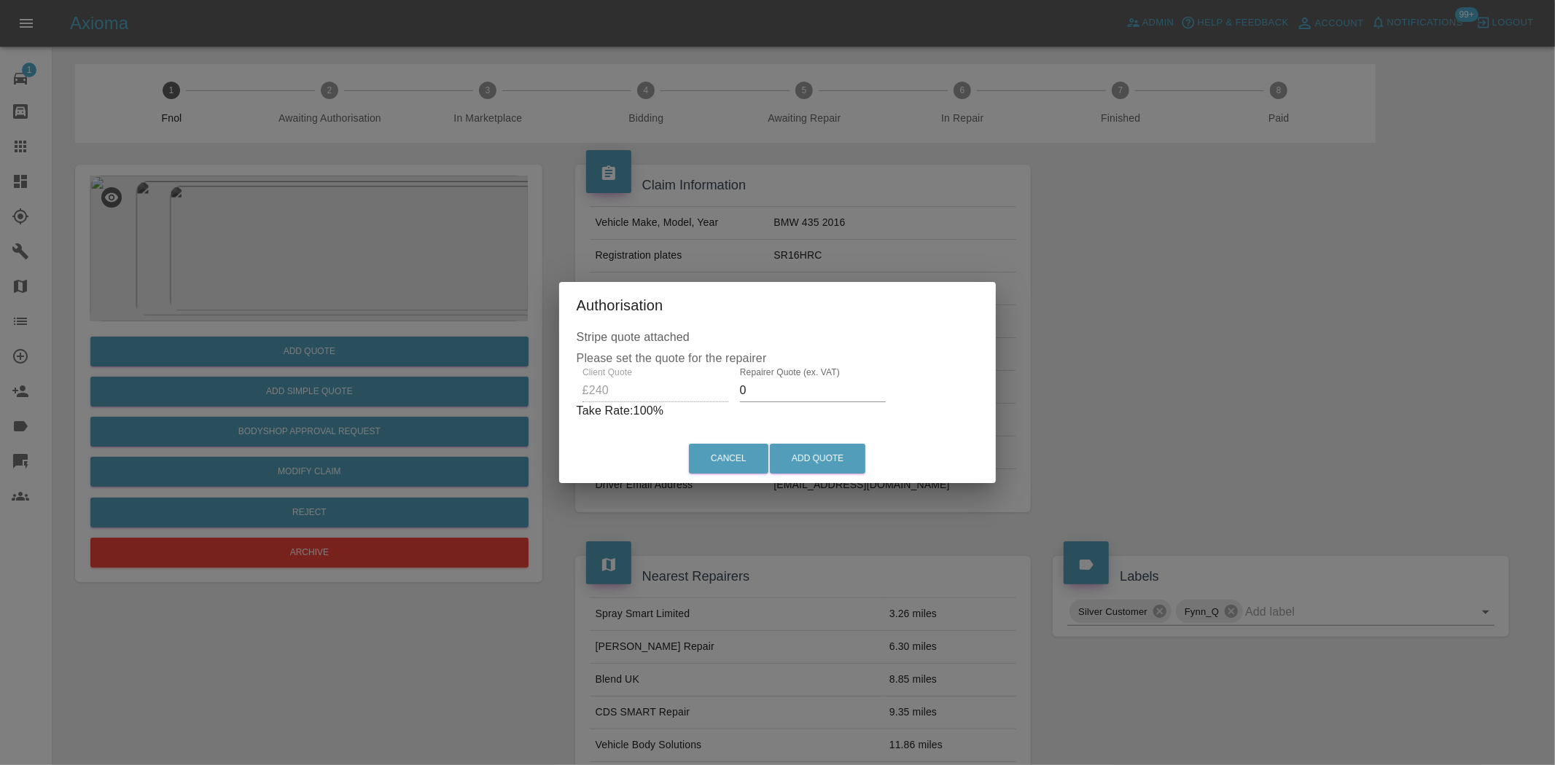
click at [636, 380] on div "Client Quote £240 Repairer Quote (ex. VAT) 0 Take Rate: 100 %" at bounding box center [778, 393] width 402 height 52
drag, startPoint x: 789, startPoint y: 388, endPoint x: 628, endPoint y: 412, distance: 162.2
click at [630, 412] on div "Client Quote £240 Repairer Quote (ex. VAT) 200 Take Rate: 17 %" at bounding box center [778, 393] width 396 height 52
drag, startPoint x: 763, startPoint y: 388, endPoint x: 534, endPoint y: 359, distance: 230.8
click at [550, 359] on div "Authorisation Stripe quote attached Please set the quote for the repairer Clien…" at bounding box center [777, 382] width 1555 height 765
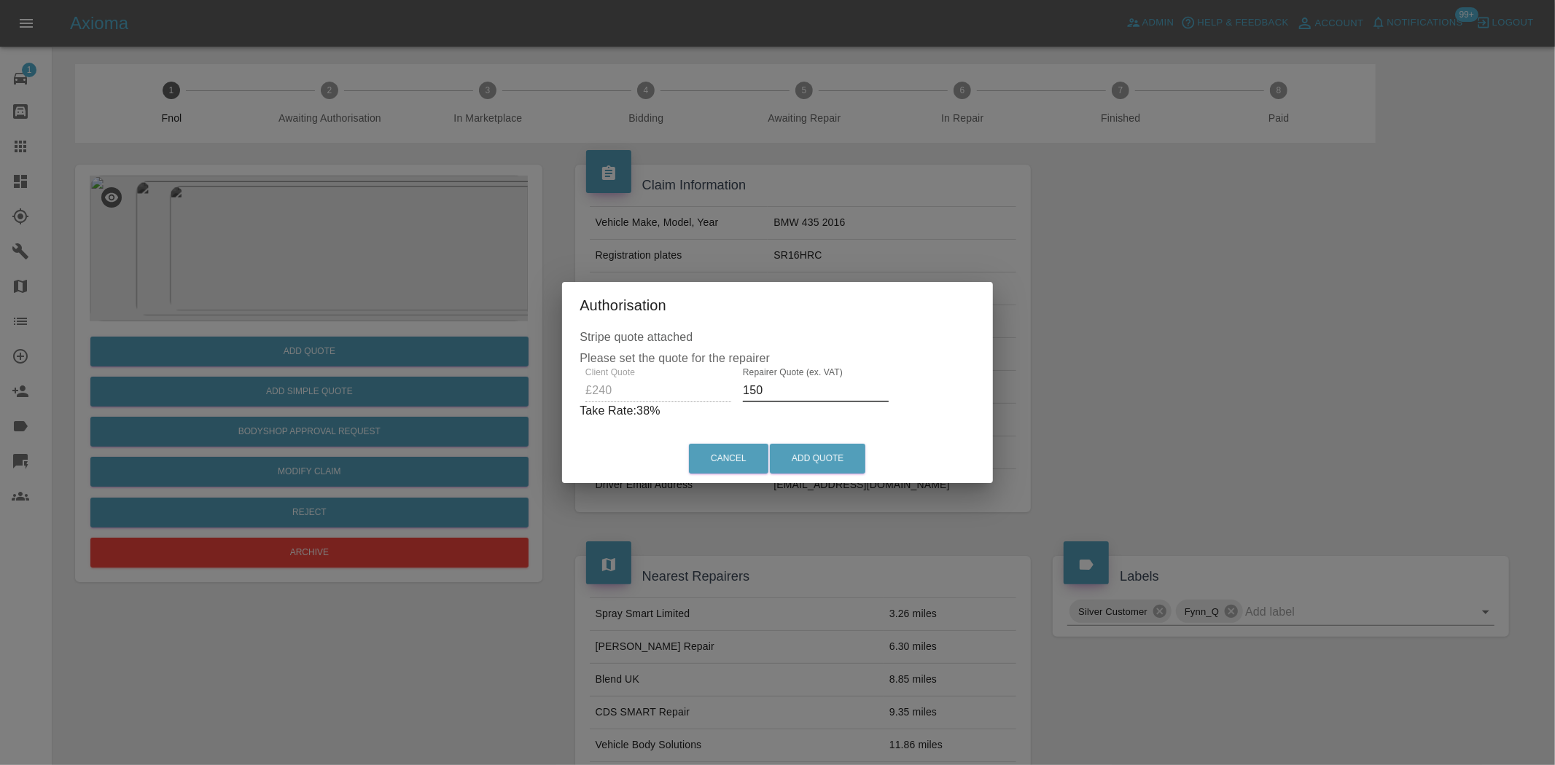
type input "150"
click at [833, 440] on div "Cancel Add Quote" at bounding box center [777, 458] width 431 height 49
click at [835, 454] on button "Add Quote" at bounding box center [817, 459] width 95 height 30
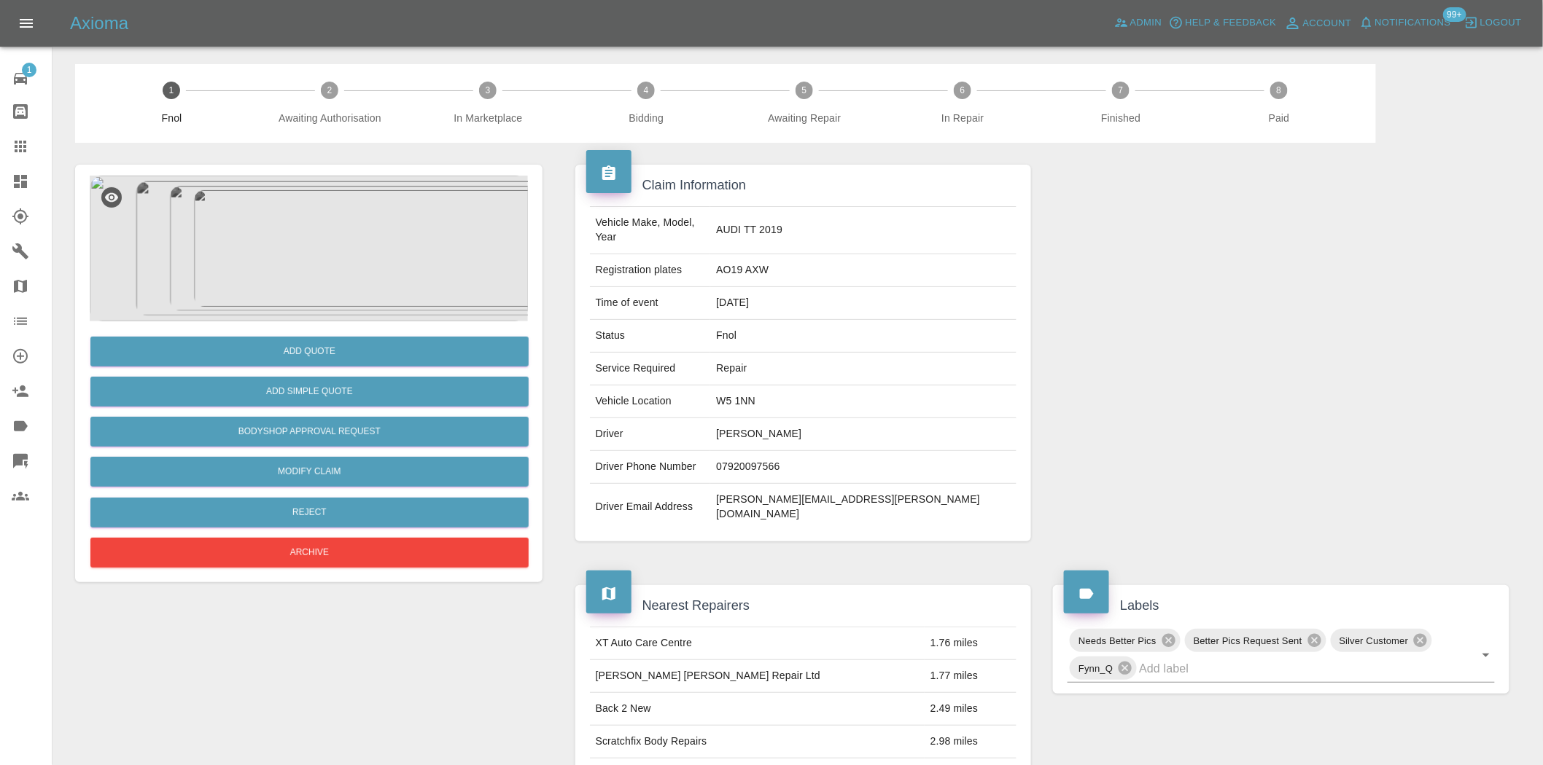
click at [363, 249] on img at bounding box center [309, 249] width 438 height 146
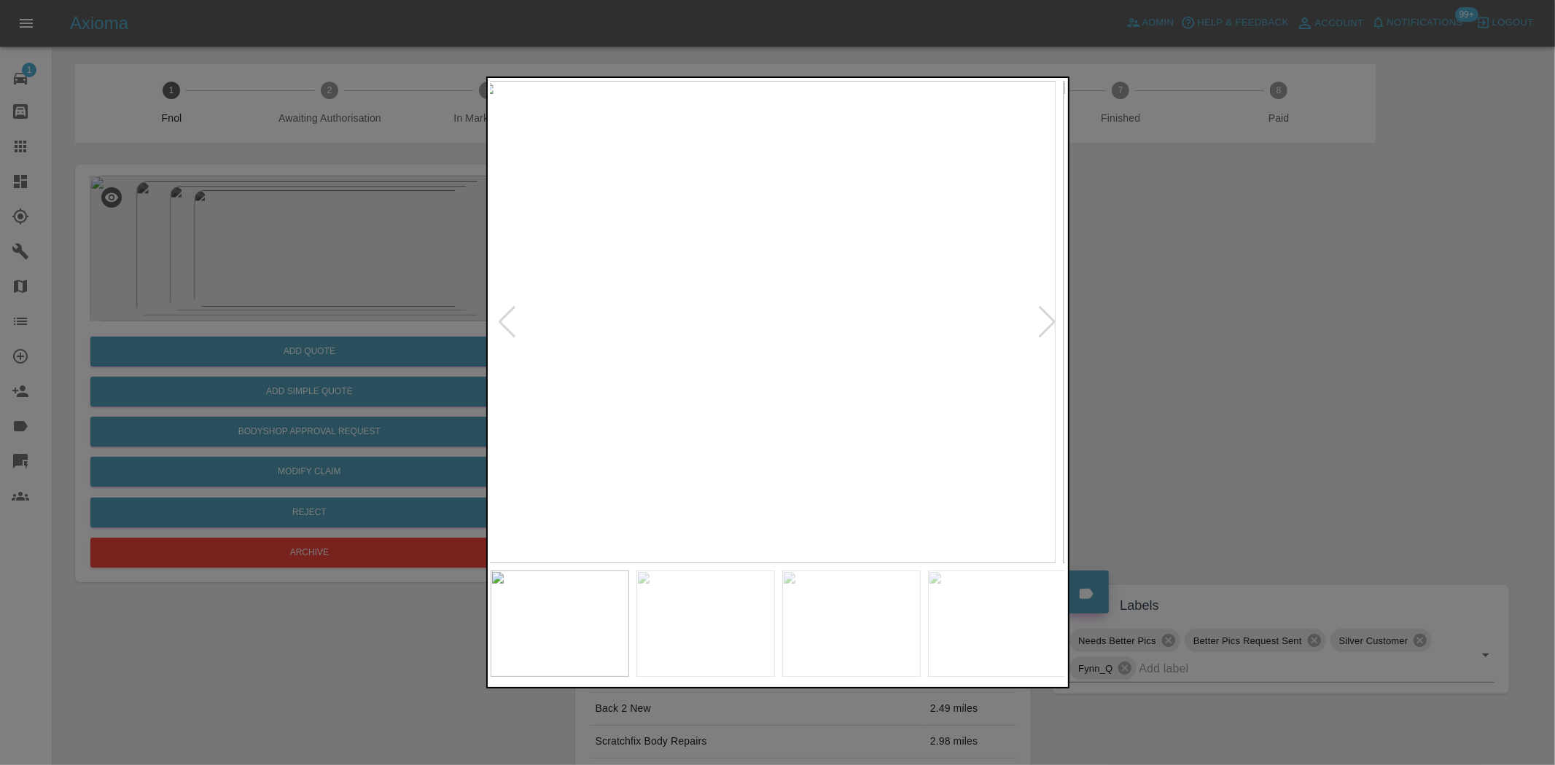
click at [693, 311] on img at bounding box center [768, 322] width 576 height 483
click at [808, 335] on img at bounding box center [779, 322] width 576 height 483
click at [786, 330] on img at bounding box center [779, 322] width 576 height 483
click at [725, 341] on img at bounding box center [779, 322] width 576 height 483
click at [591, 339] on img at bounding box center [779, 322] width 576 height 483
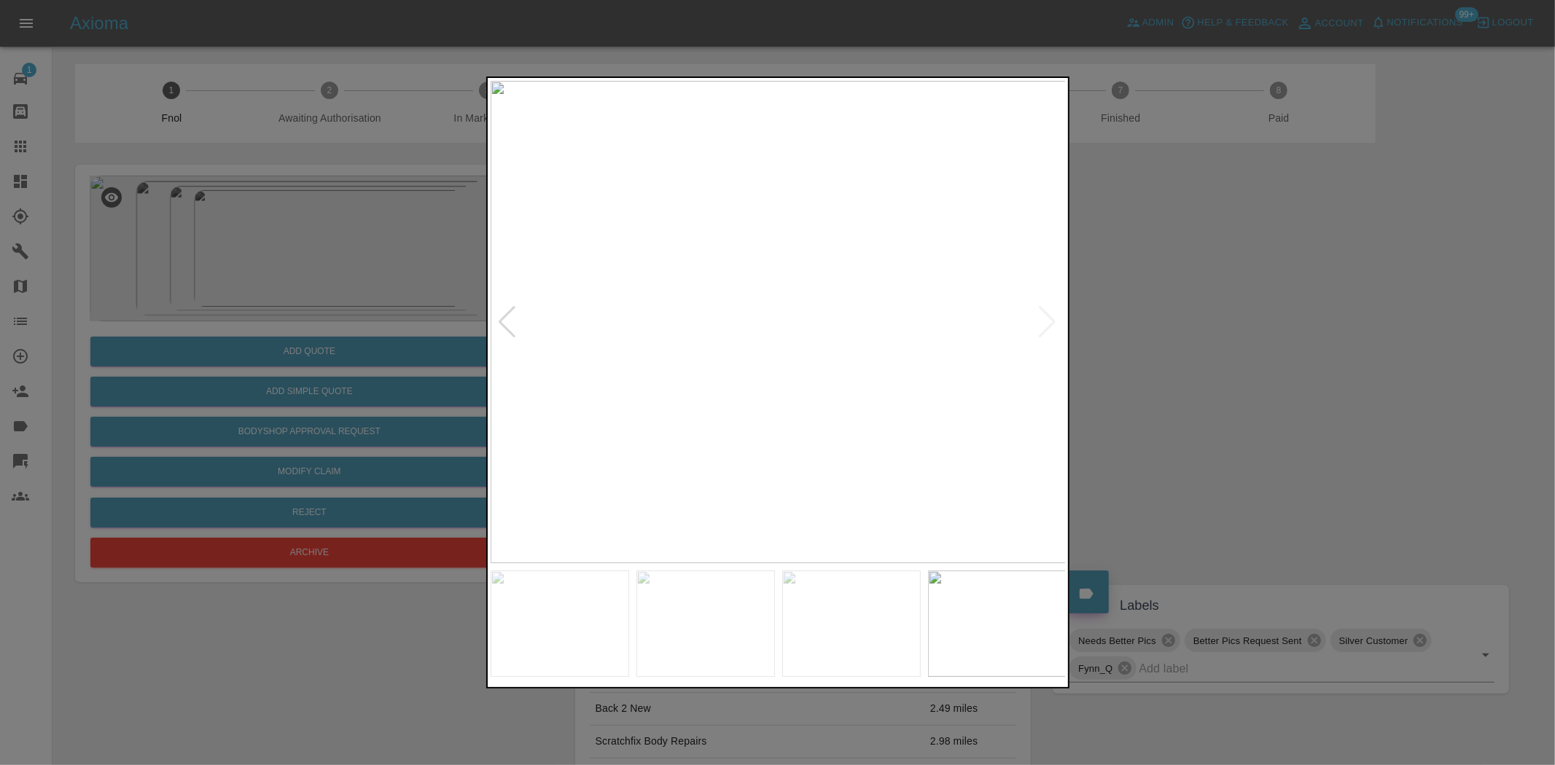
click at [245, 310] on div at bounding box center [777, 382] width 1555 height 765
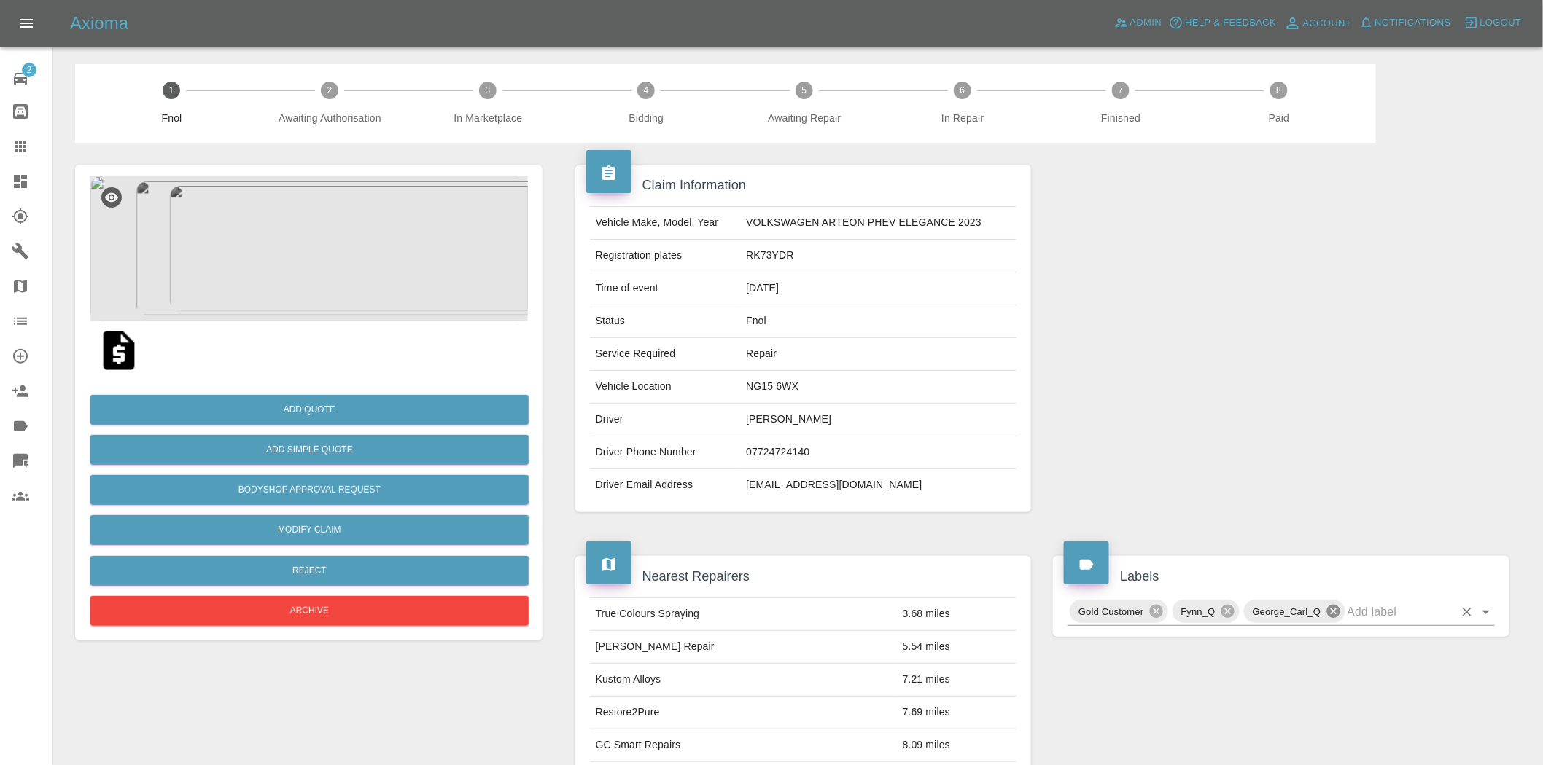
drag, startPoint x: 1337, startPoint y: 615, endPoint x: 1320, endPoint y: 541, distance: 76.2
click at [1337, 615] on icon at bounding box center [1332, 611] width 13 height 13
click at [1252, 373] on div at bounding box center [1281, 338] width 478 height 391
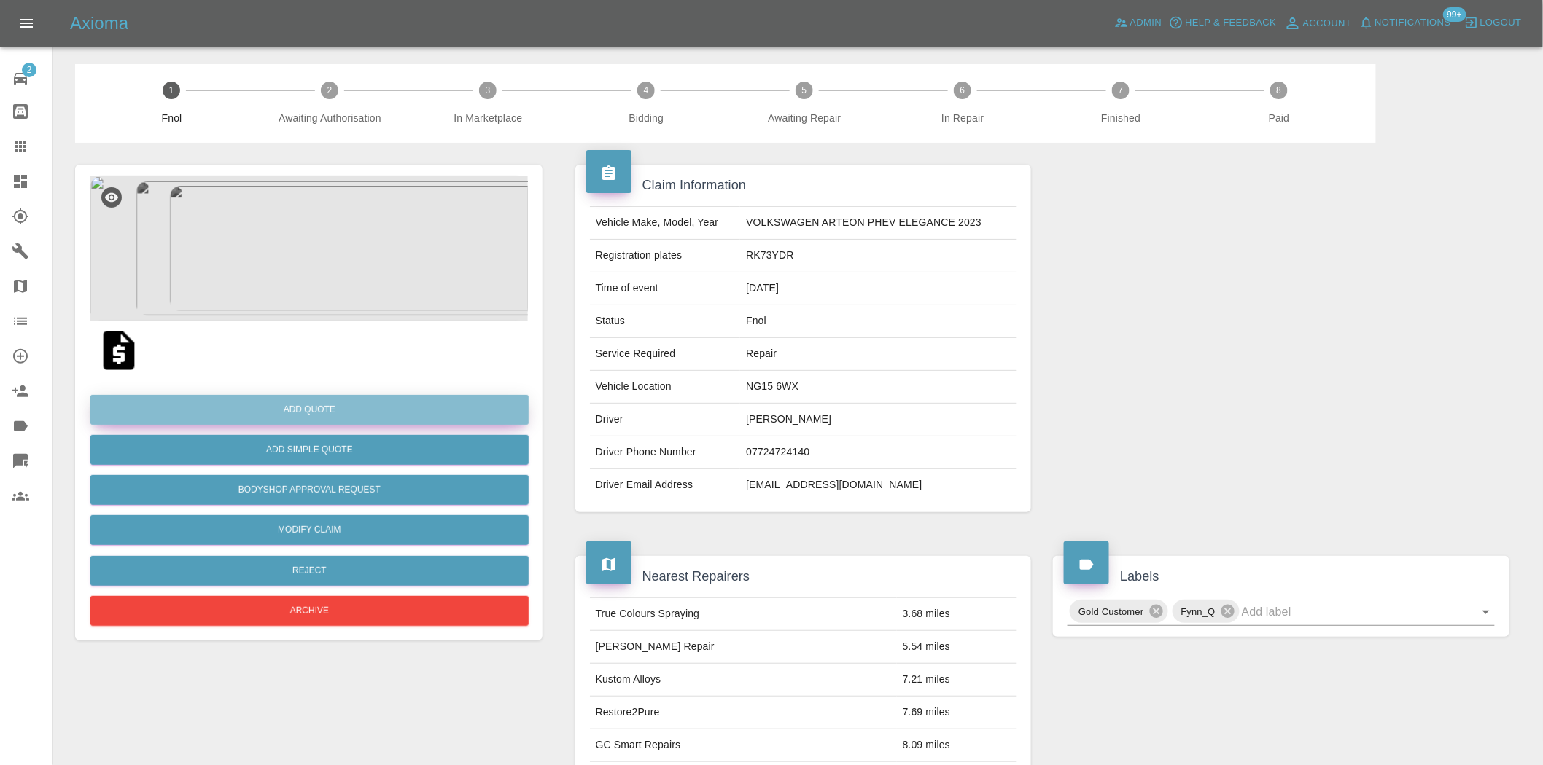
click at [327, 412] on button "Add Quote" at bounding box center [309, 410] width 438 height 30
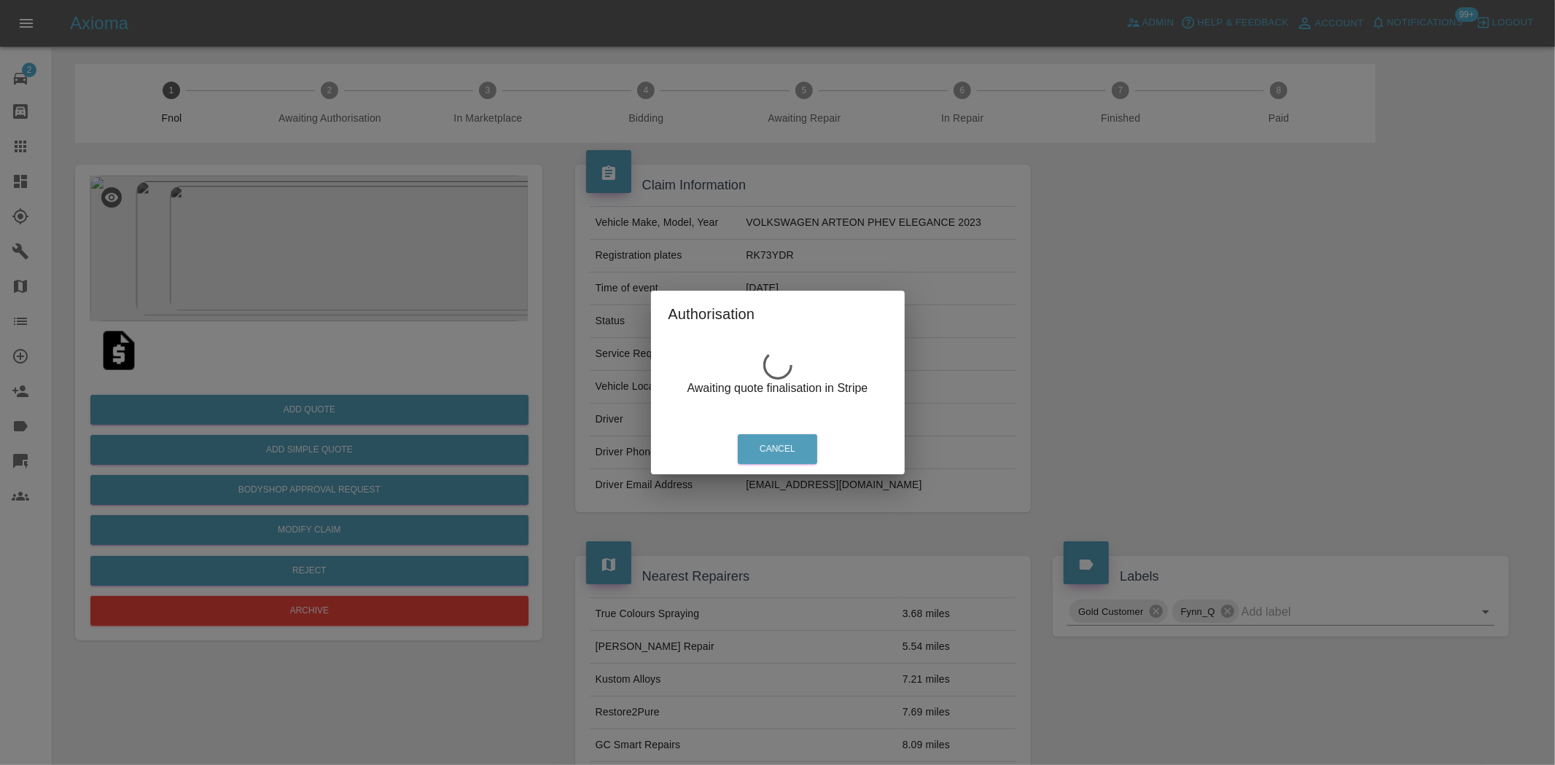
click at [277, 274] on div "Authorisation Awaiting quote finalisation in Stripe Cancel" at bounding box center [777, 382] width 1555 height 765
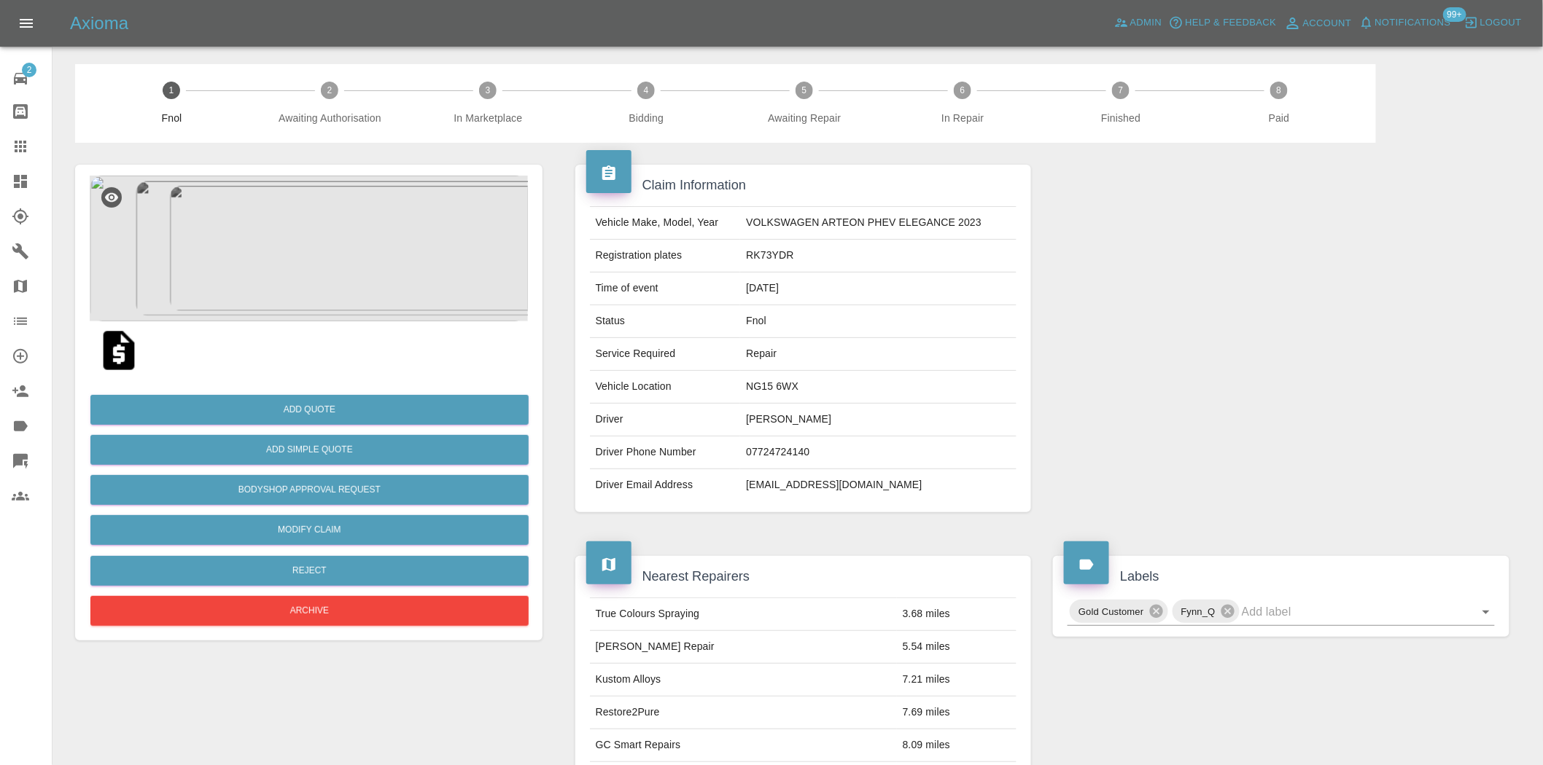
click at [330, 216] on img at bounding box center [309, 249] width 438 height 146
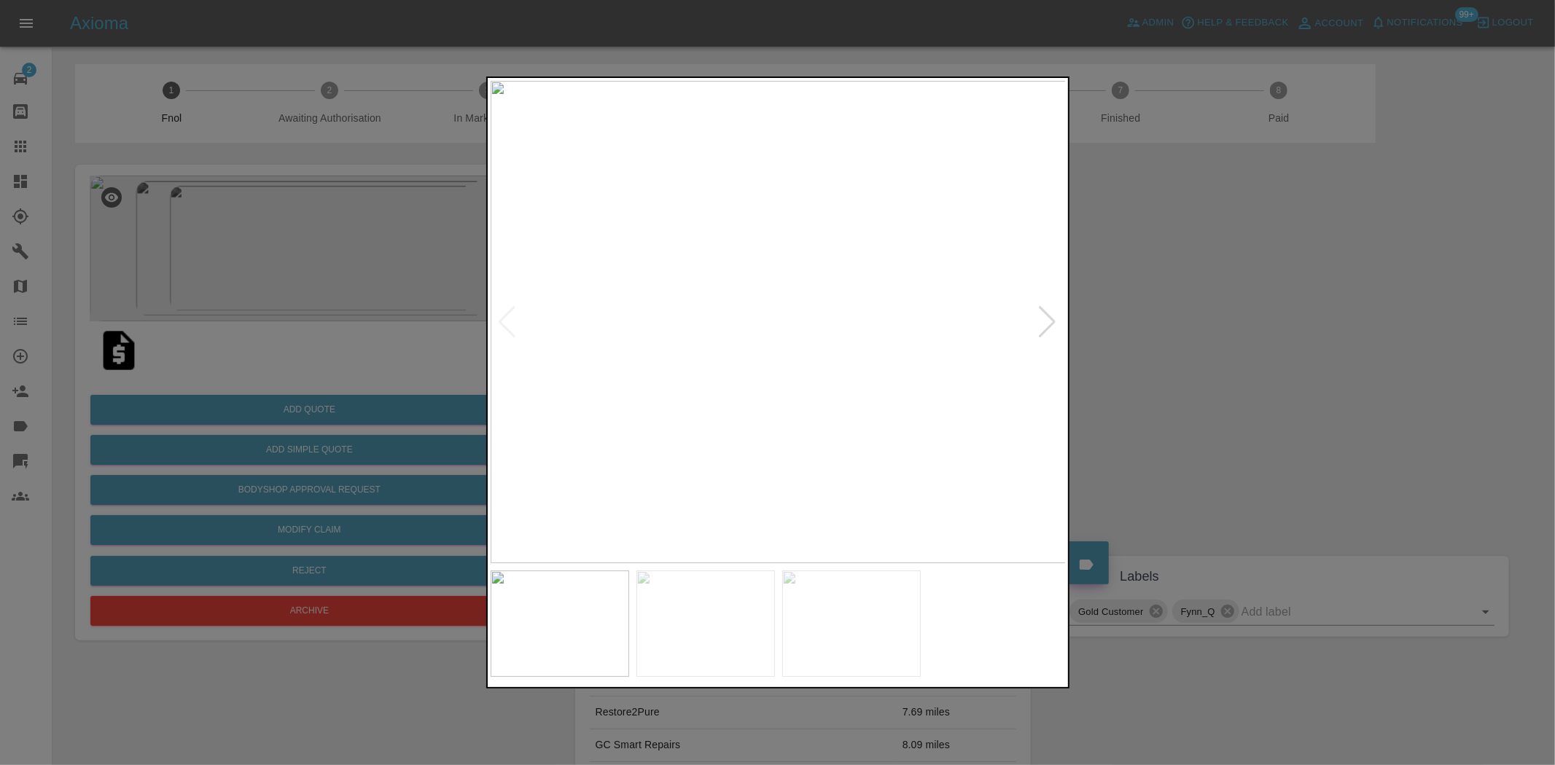
click at [822, 293] on img at bounding box center [779, 322] width 576 height 483
click at [847, 343] on img at bounding box center [830, 417] width 1728 height 1449
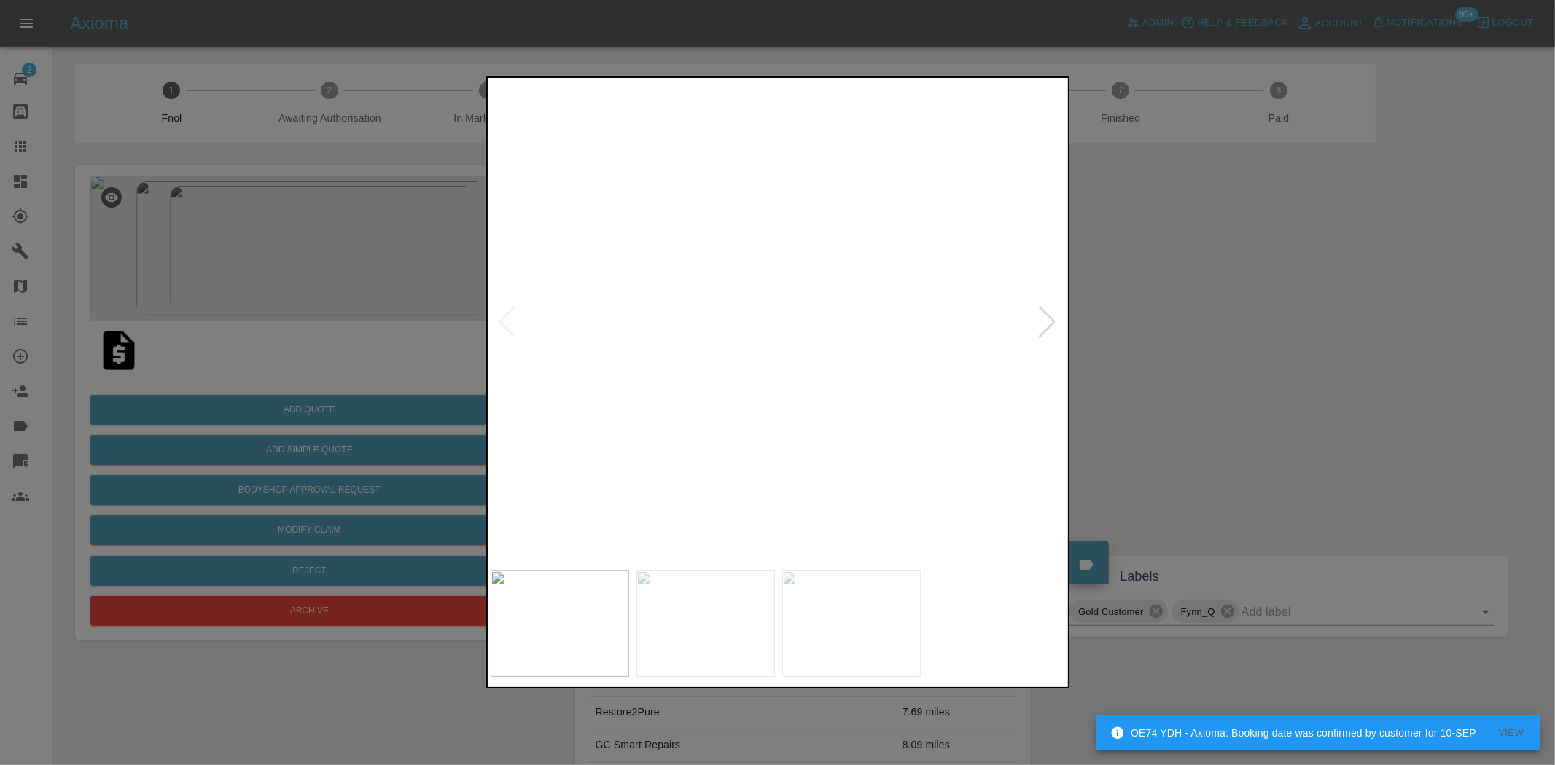
click at [738, 321] on img at bounding box center [796, 381] width 1728 height 1449
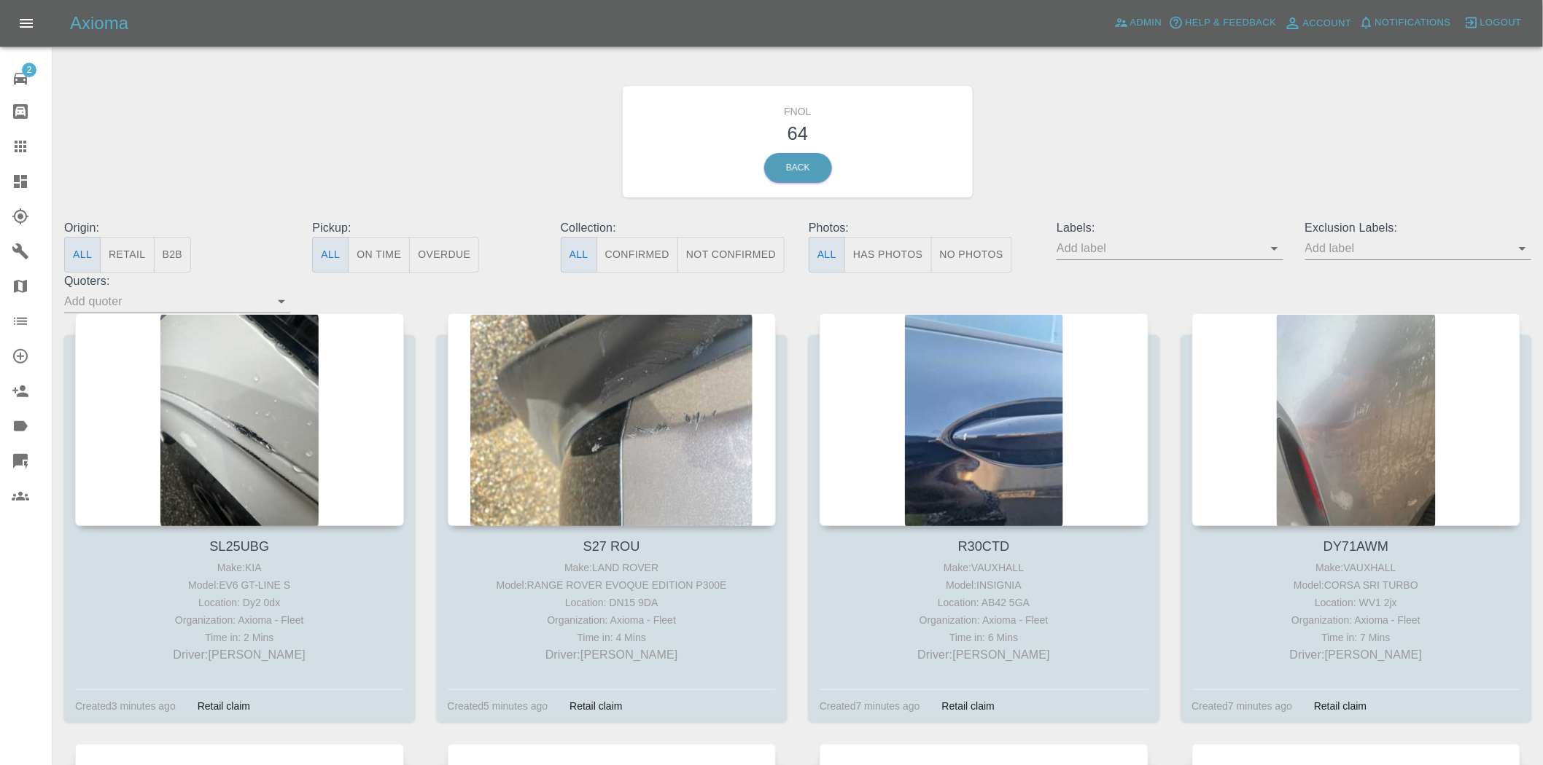
drag, startPoint x: 865, startPoint y: 249, endPoint x: 209, endPoint y: 402, distance: 673.2
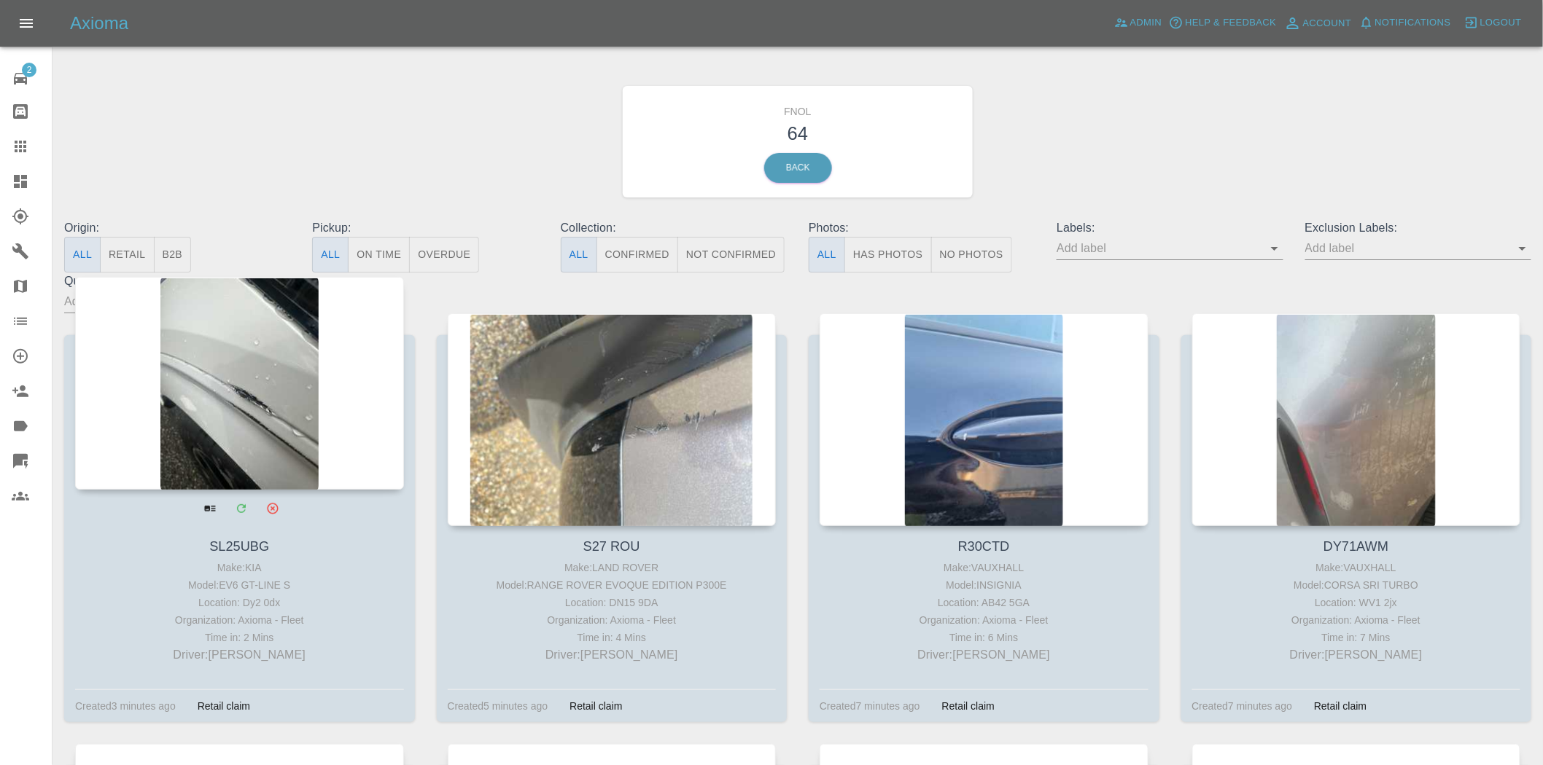
click at [865, 249] on button "Has Photos" at bounding box center [887, 255] width 87 height 36
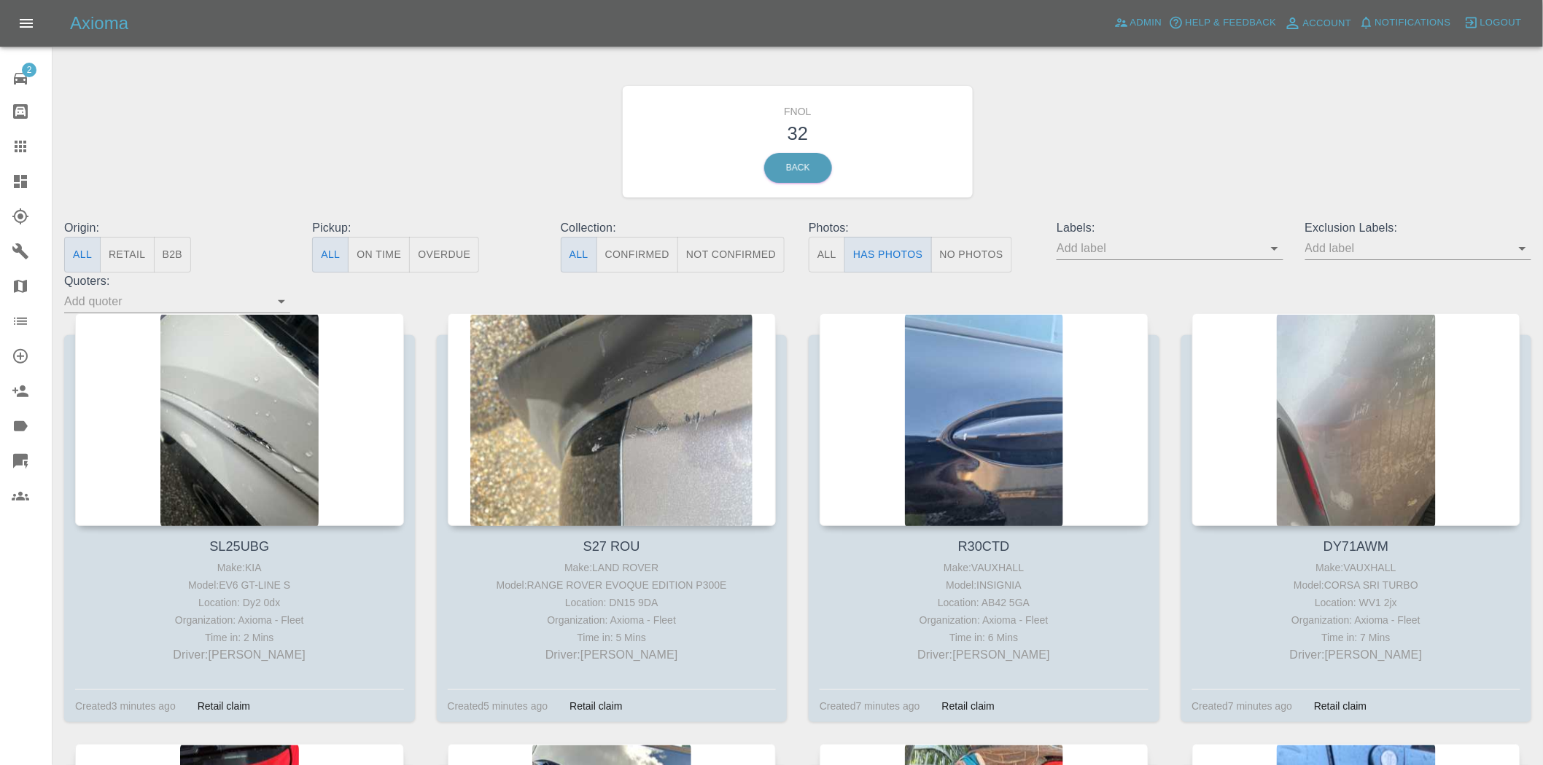
click at [1260, 249] on input "text" at bounding box center [1158, 248] width 204 height 23
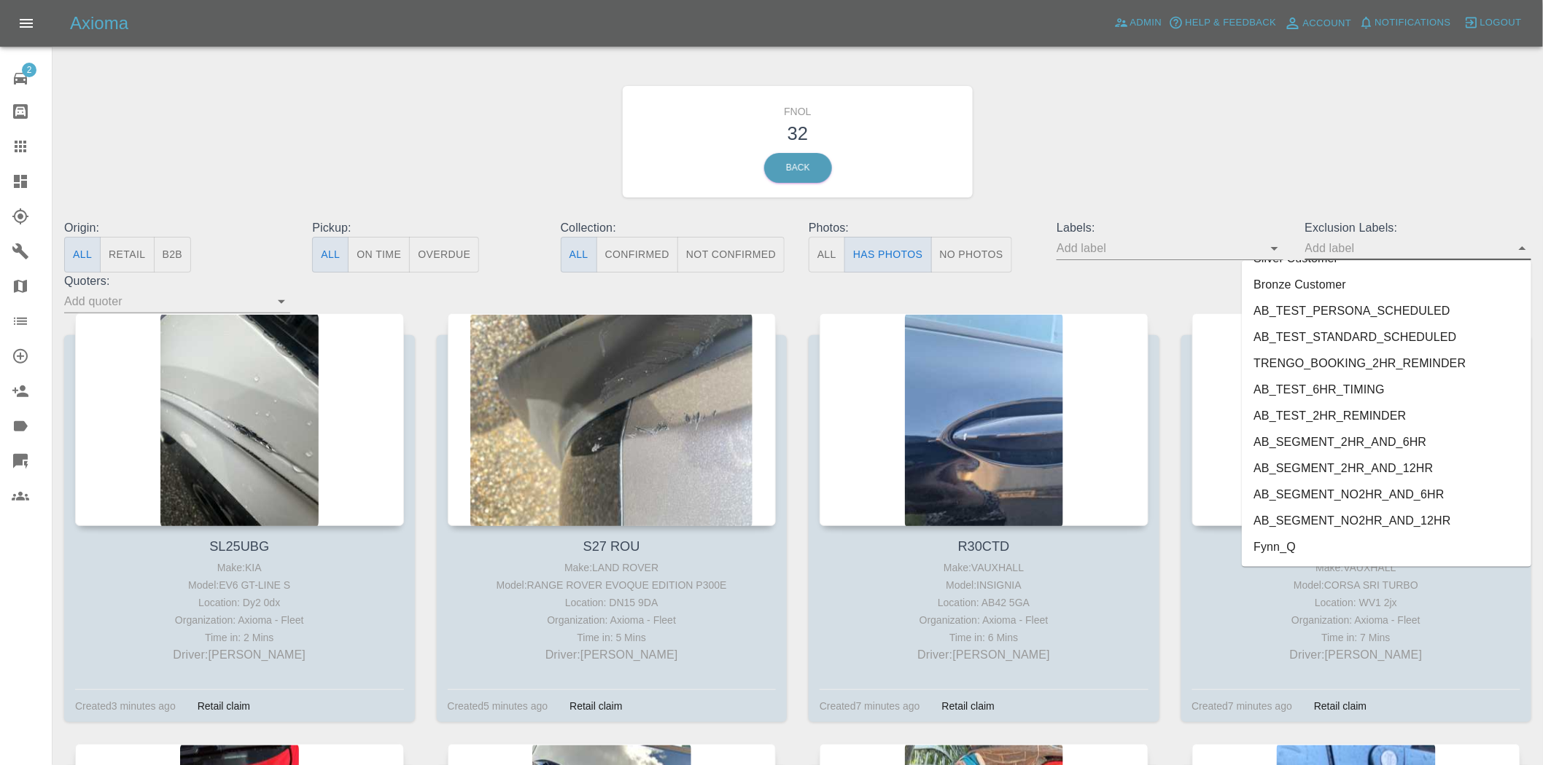
scroll to position [3037, 0]
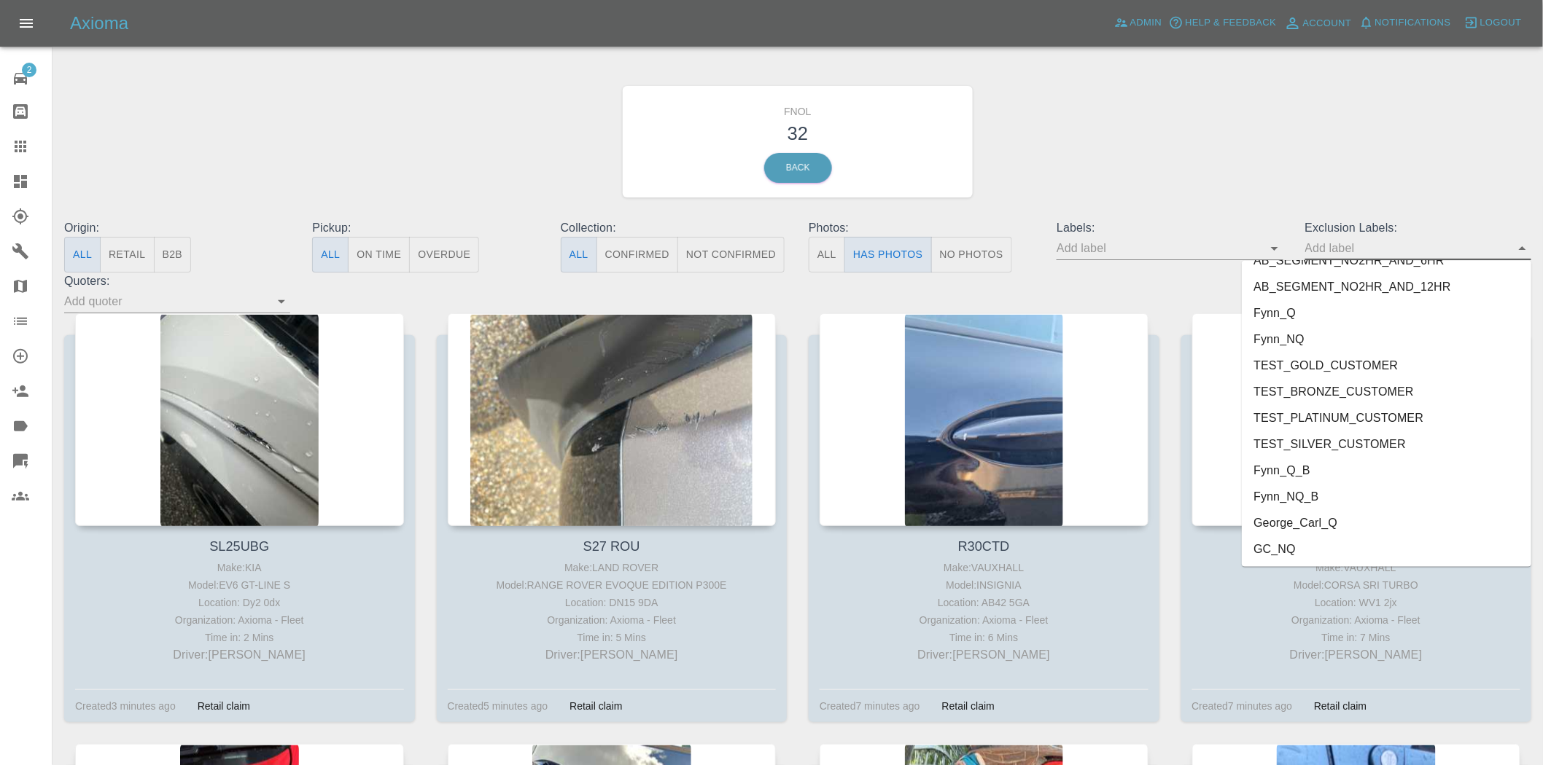
click at [1303, 520] on li "George_Carl_Q" at bounding box center [1385, 523] width 289 height 26
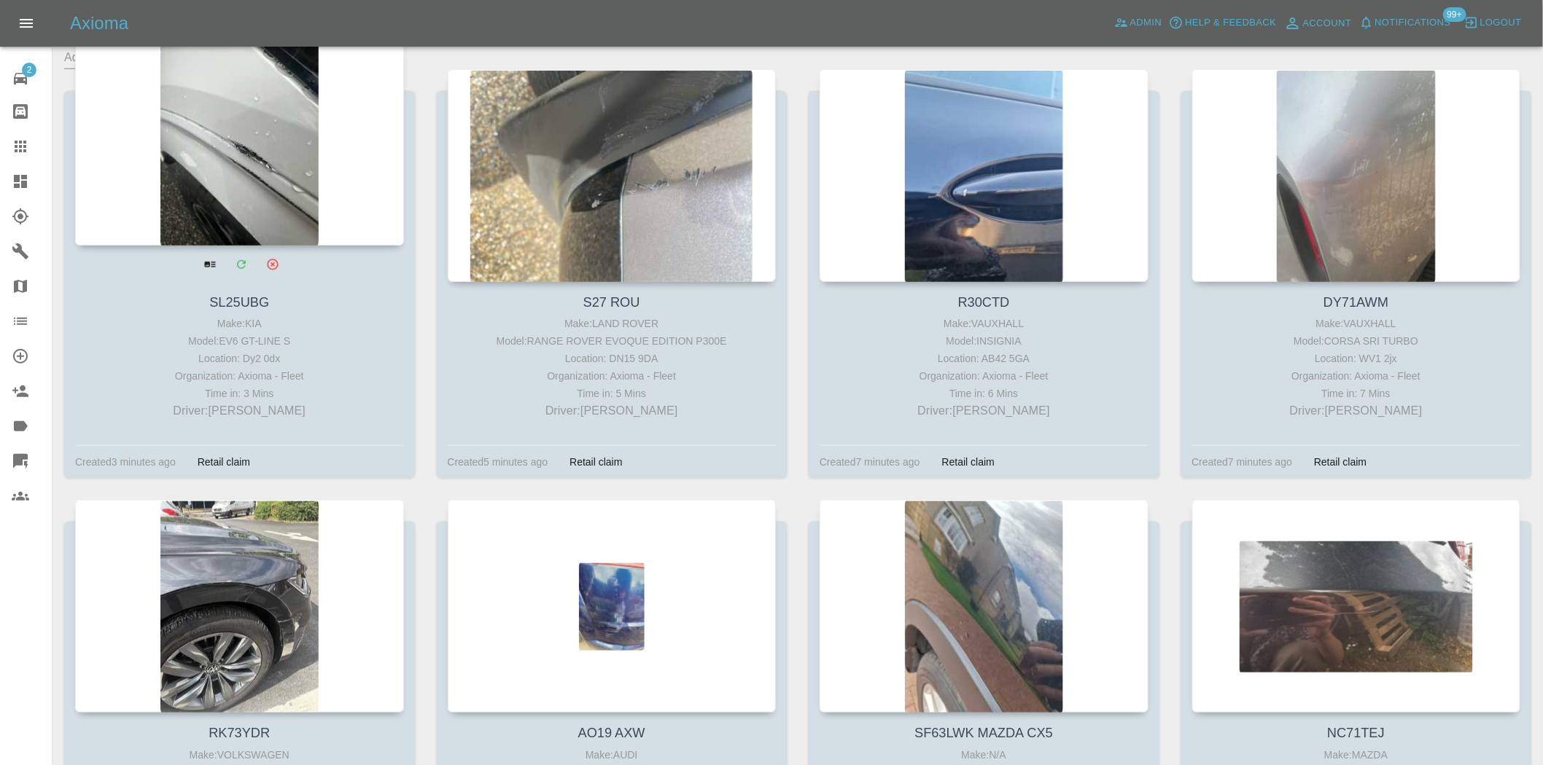
scroll to position [0, 0]
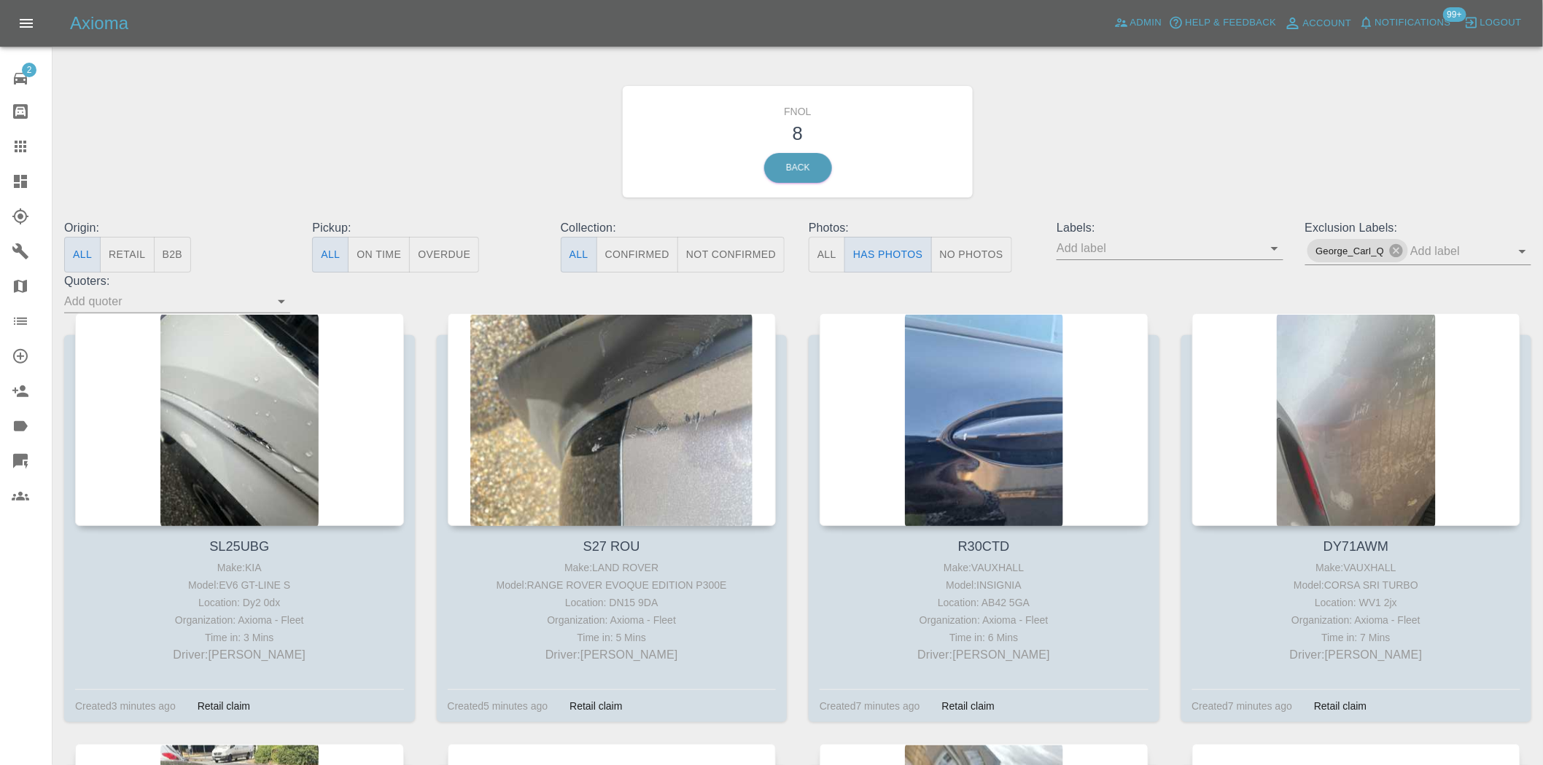
drag, startPoint x: 27, startPoint y: 173, endPoint x: 4, endPoint y: 154, distance: 30.1
click at [27, 175] on icon at bounding box center [20, 181] width 17 height 17
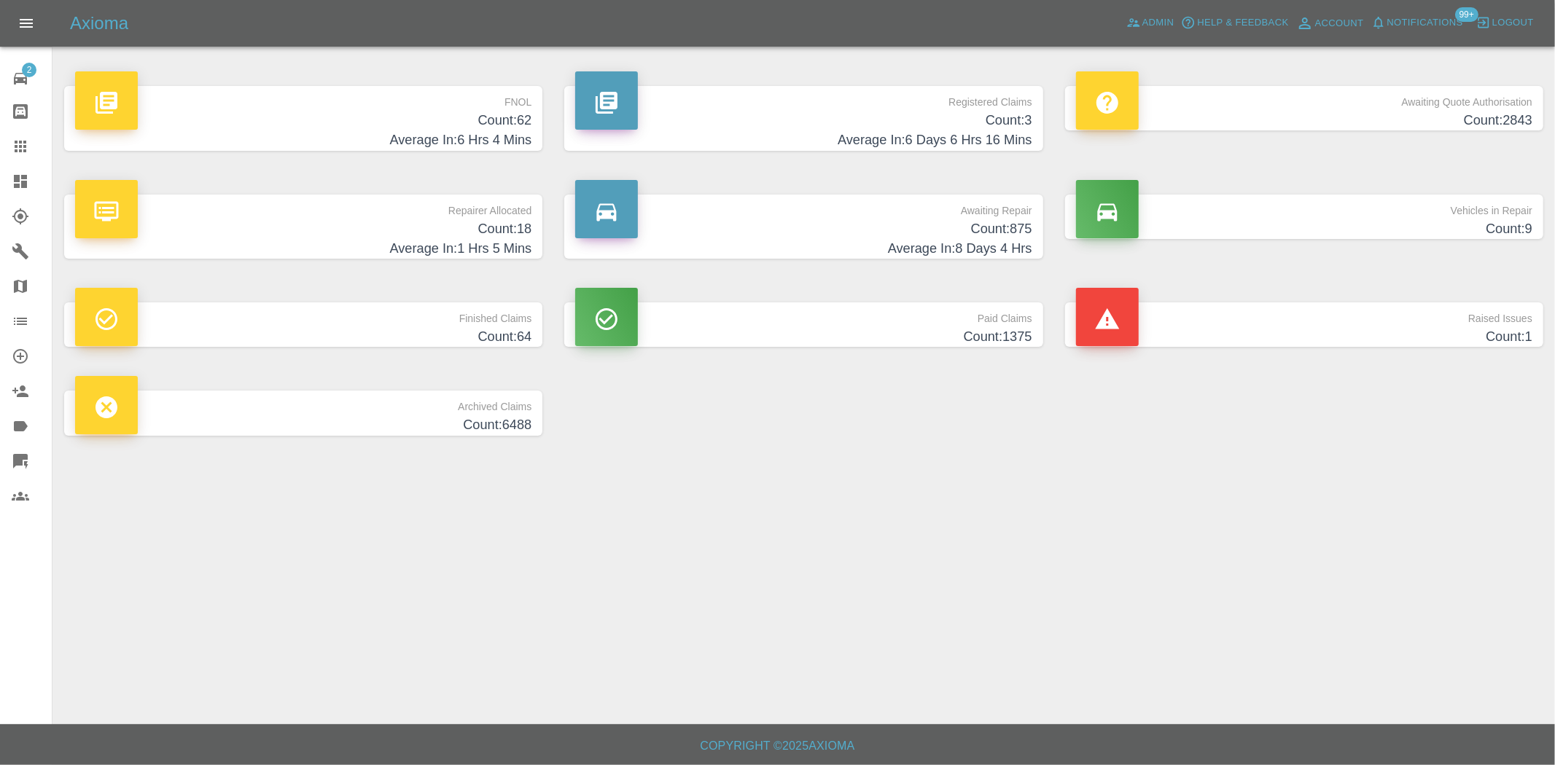
drag, startPoint x: 975, startPoint y: 119, endPoint x: 785, endPoint y: 336, distance: 288.3
click at [975, 120] on h4 "Count: 3" at bounding box center [803, 121] width 456 height 20
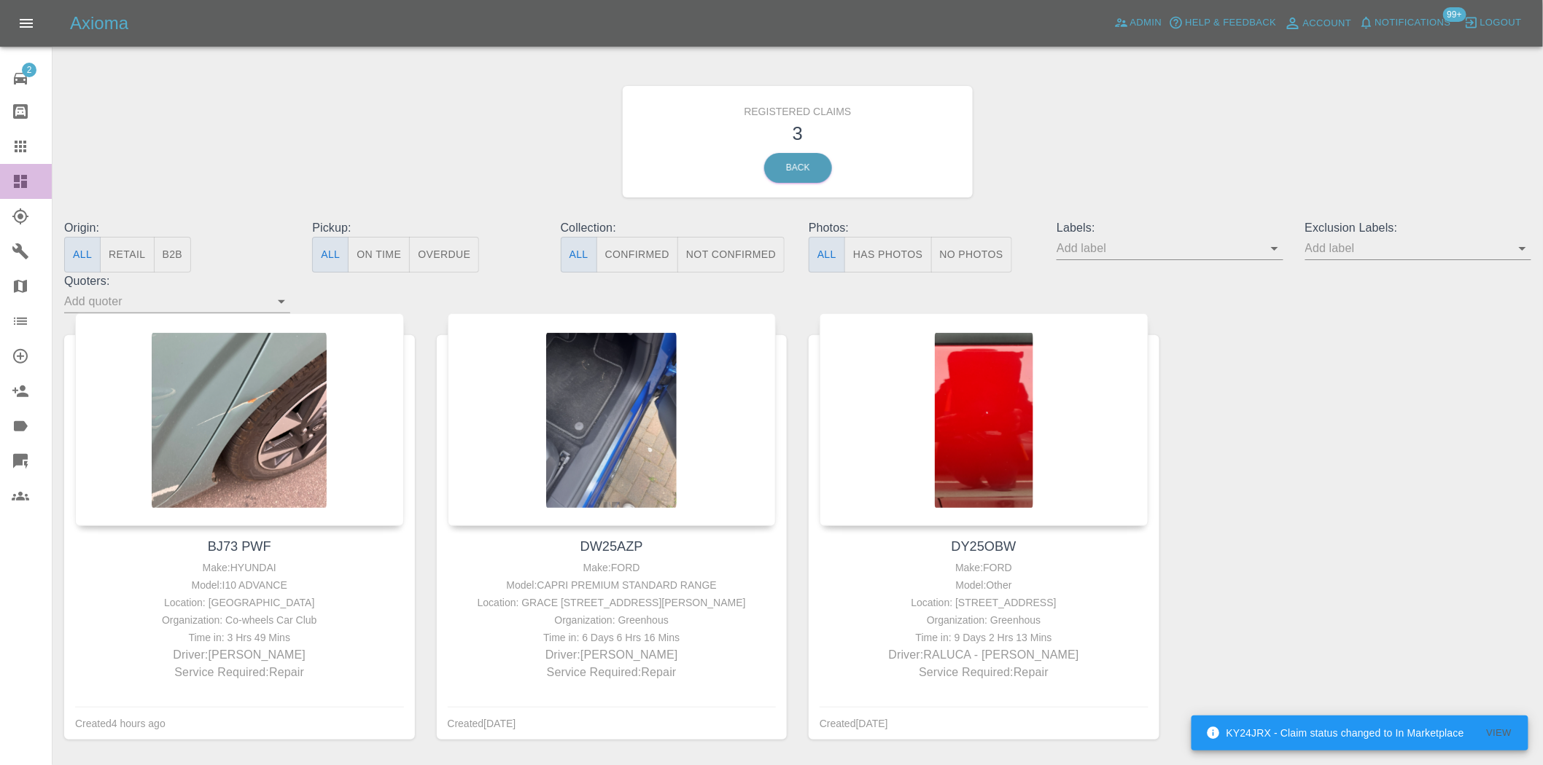
click at [18, 173] on icon at bounding box center [20, 181] width 17 height 17
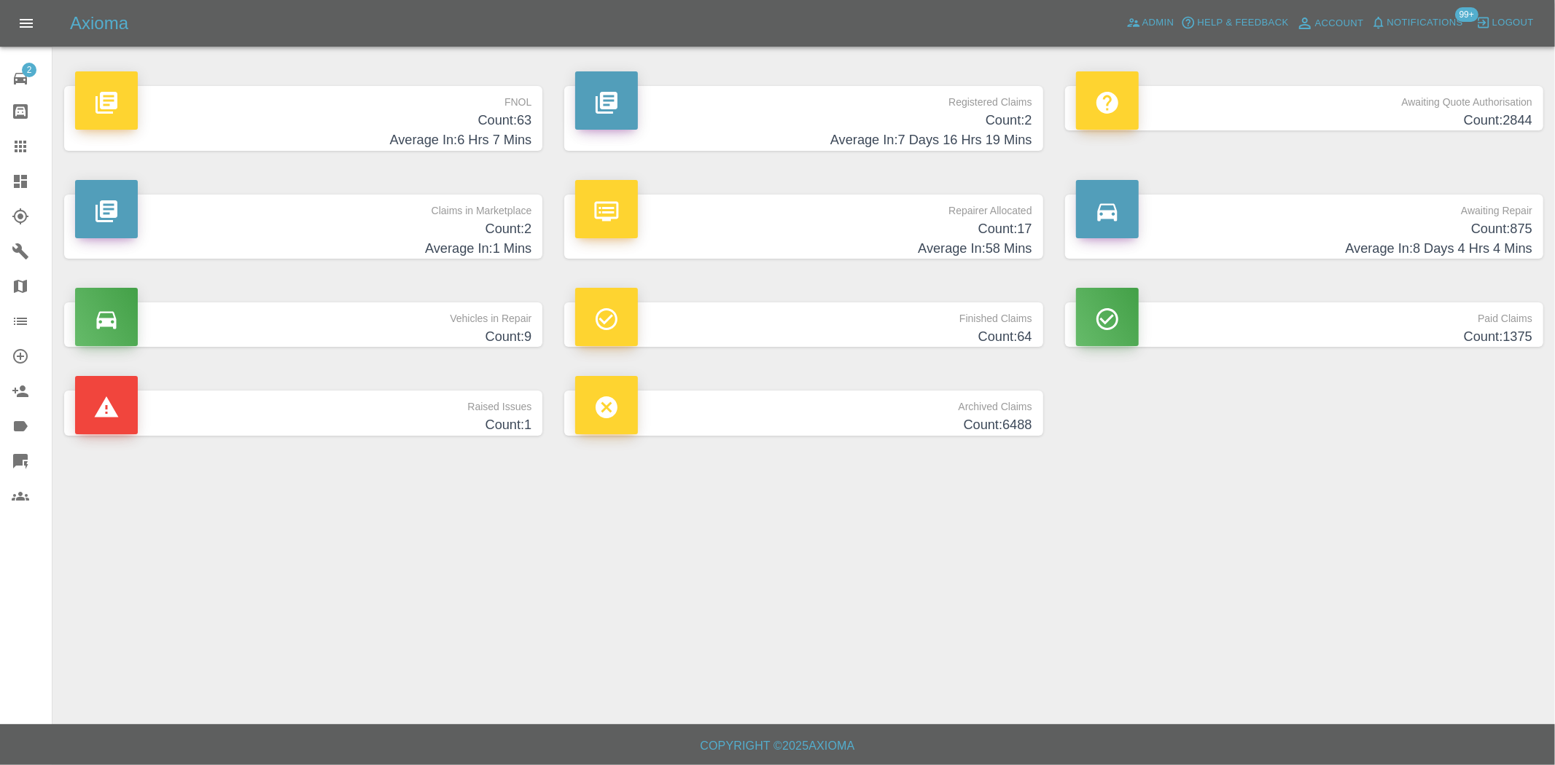
click at [459, 130] on h4 "Average In: 6 Hrs 7 Mins" at bounding box center [303, 140] width 456 height 20
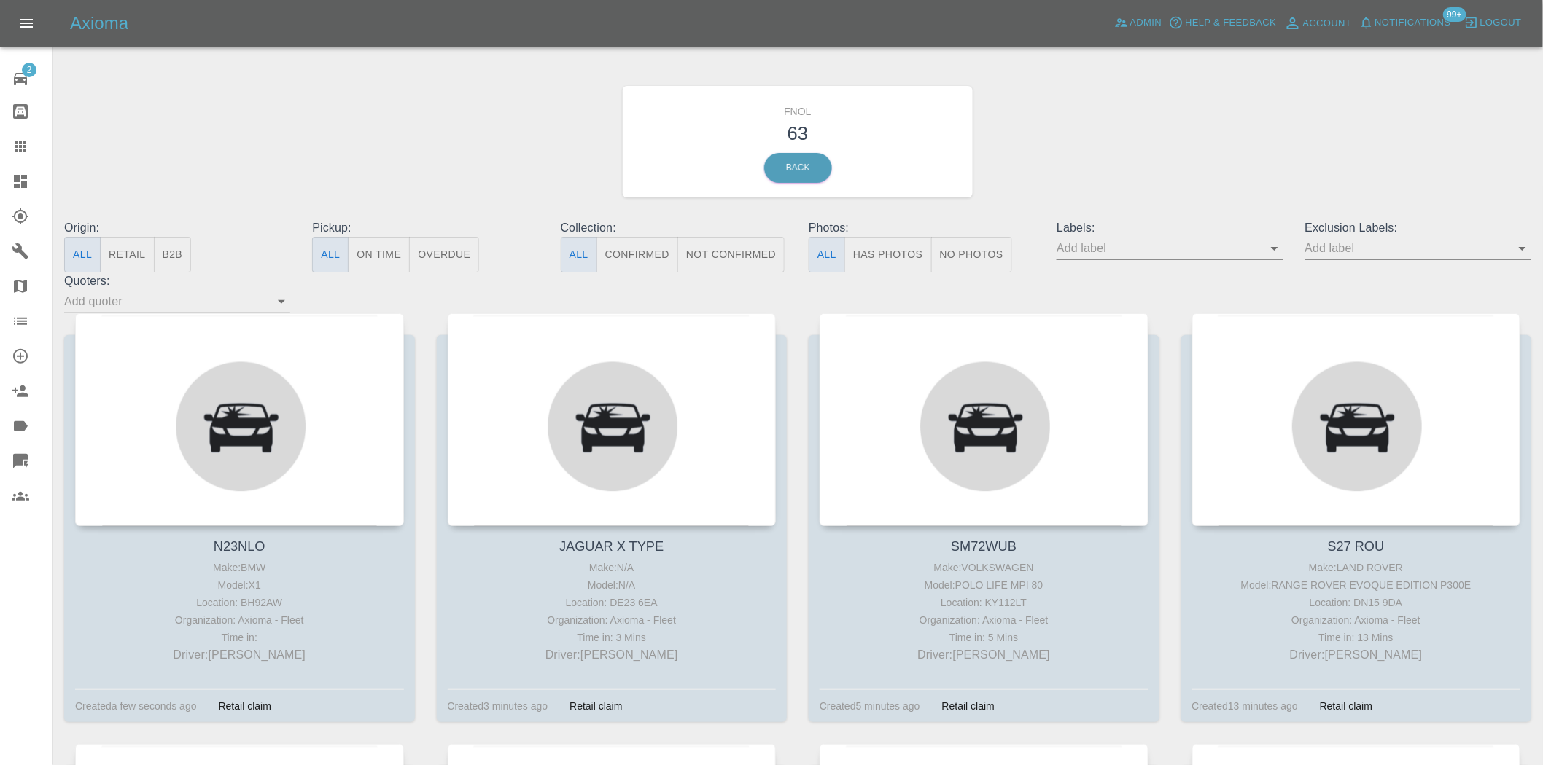
click at [894, 246] on button "Has Photos" at bounding box center [887, 255] width 87 height 36
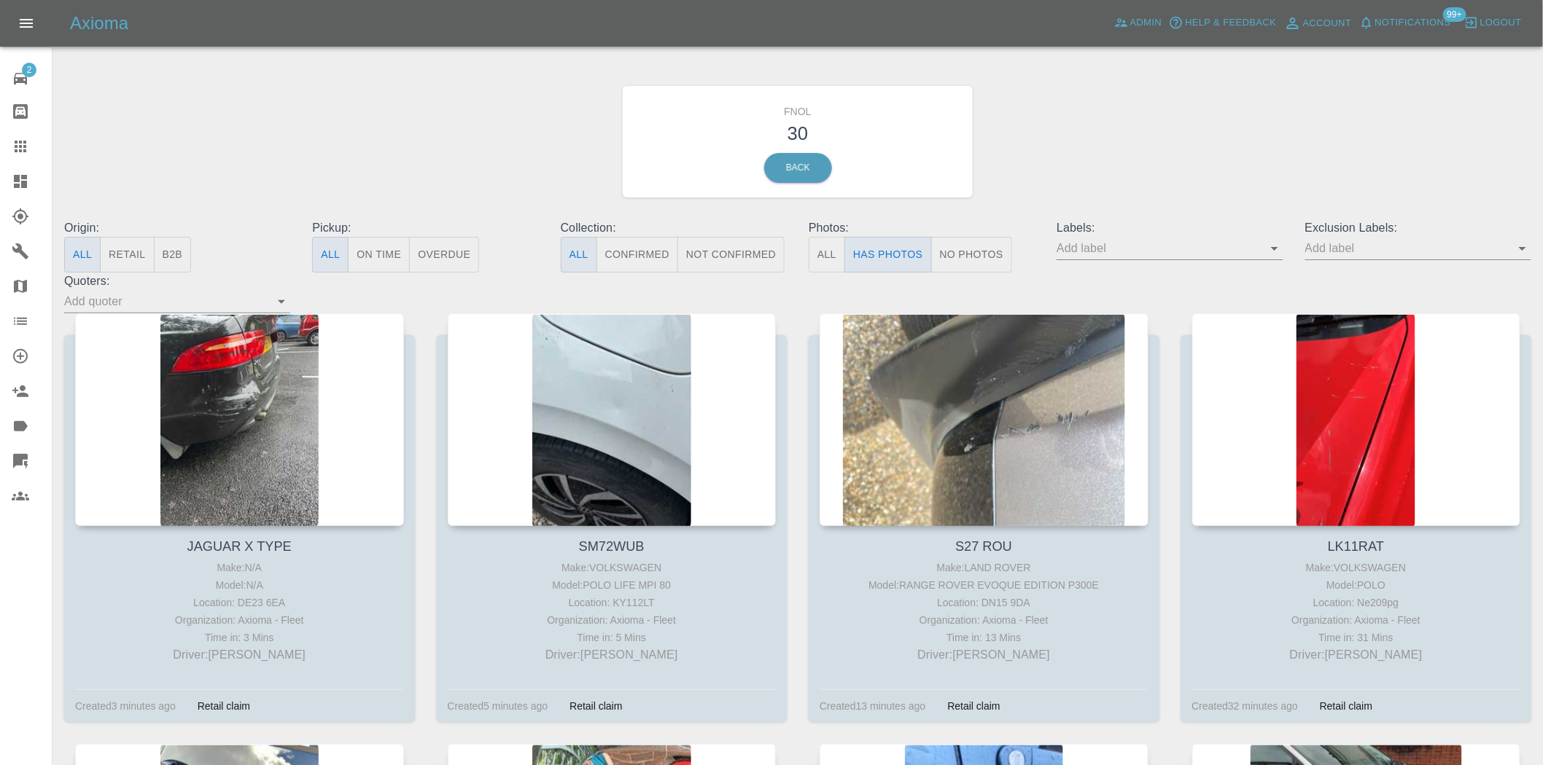
click at [1260, 254] on input "text" at bounding box center [1158, 248] width 204 height 23
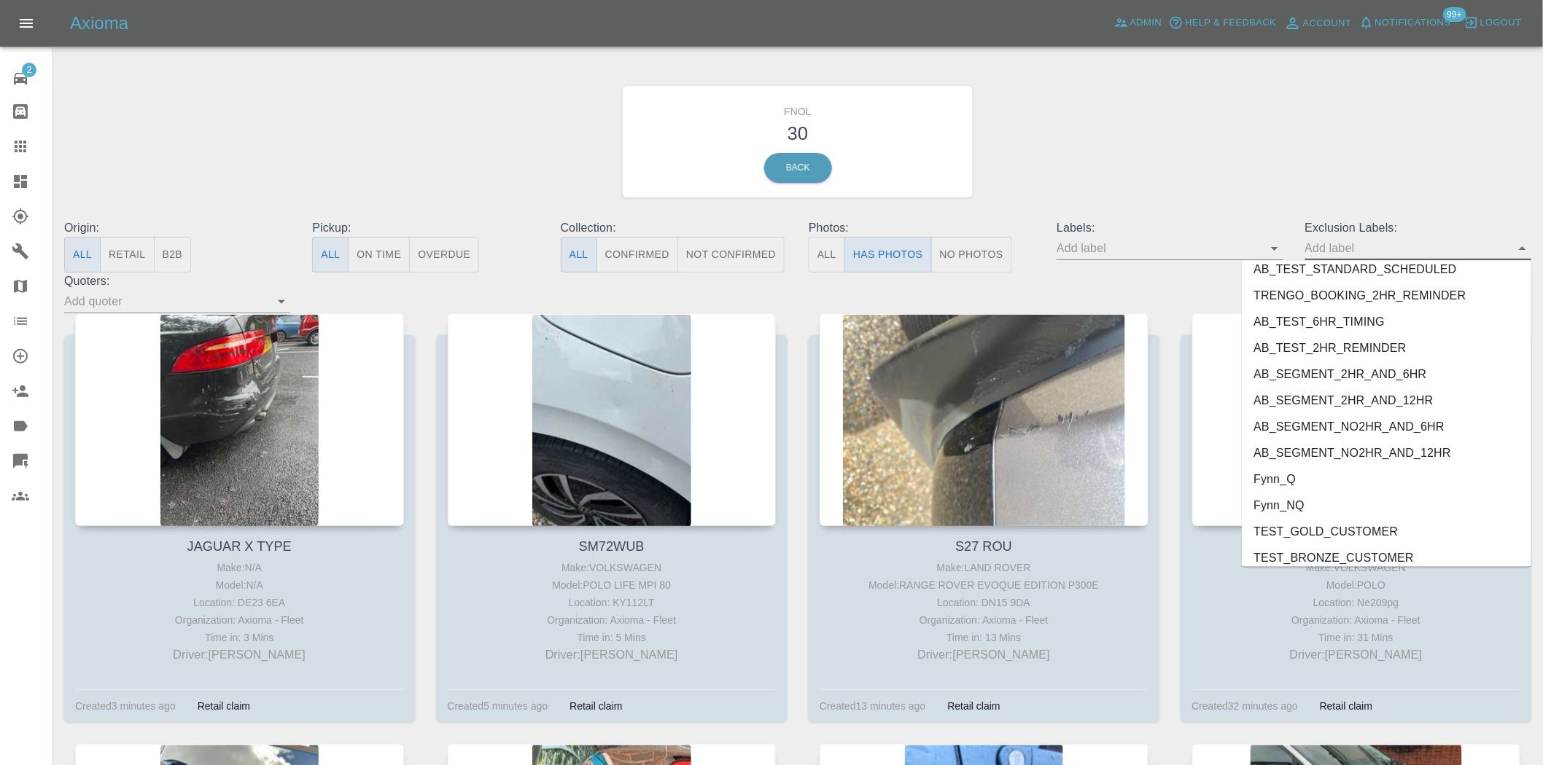
scroll to position [3037, 0]
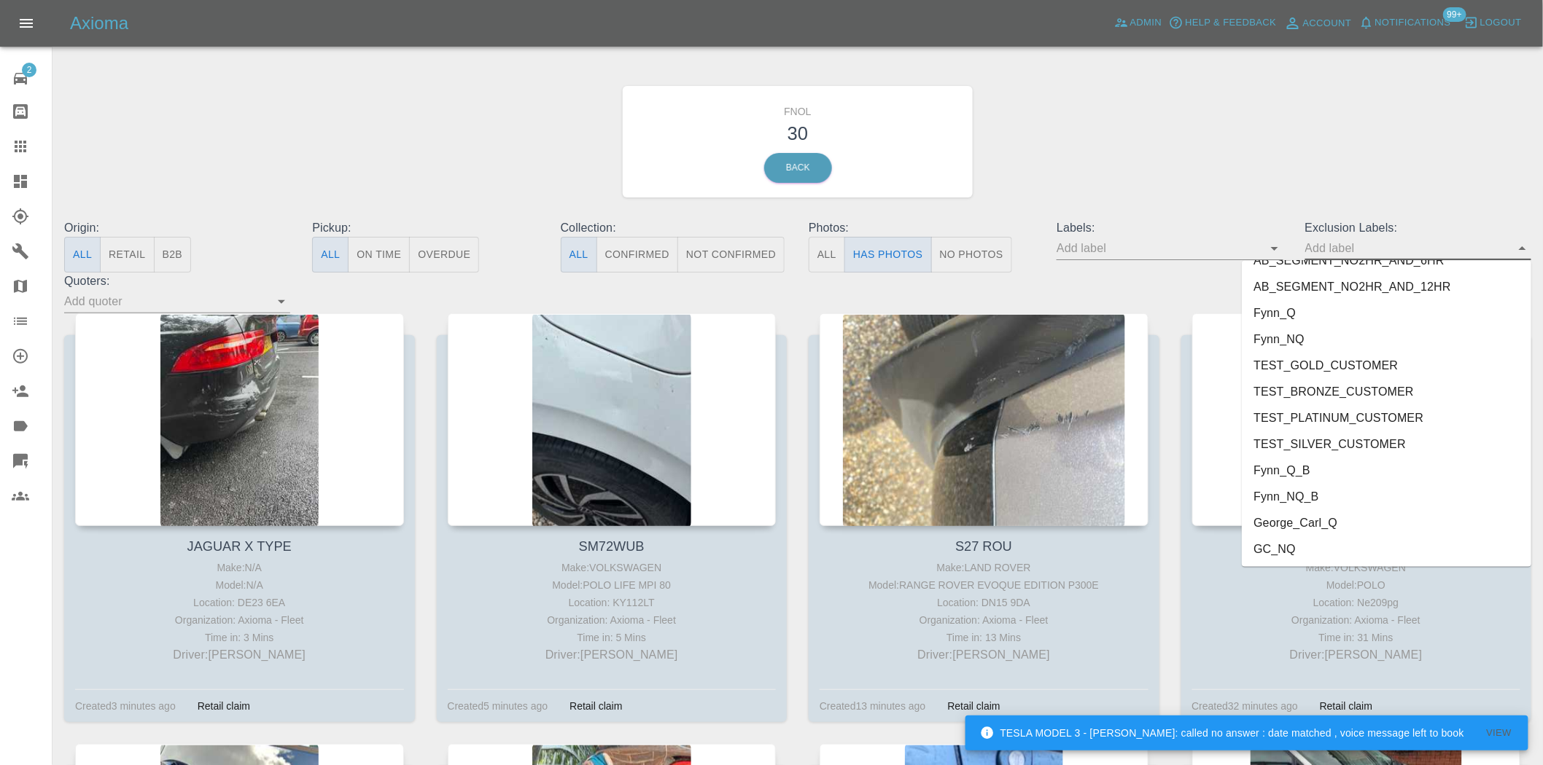
click at [1296, 522] on li "George_Carl_Q" at bounding box center [1385, 523] width 289 height 26
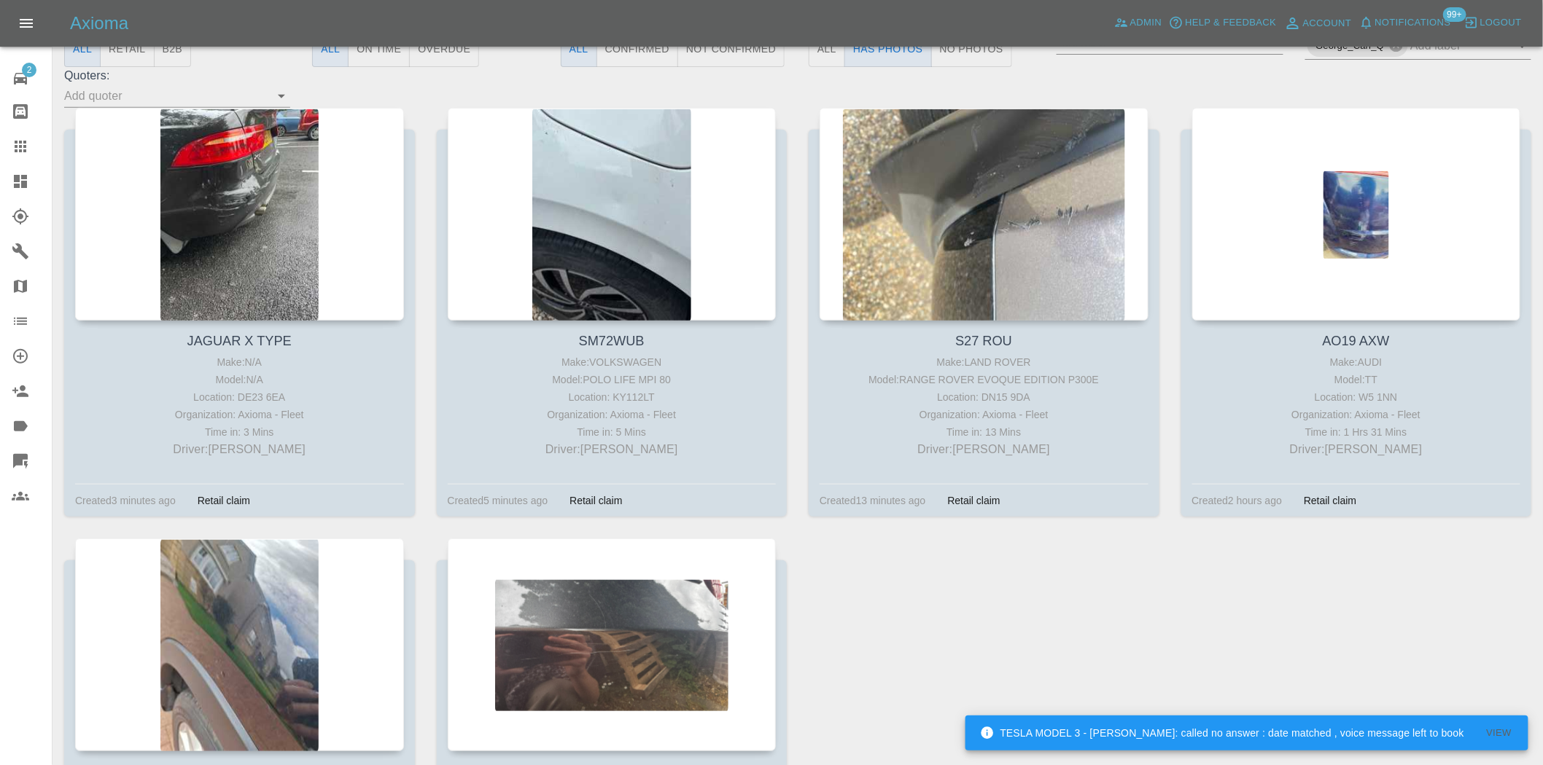
scroll to position [0, 0]
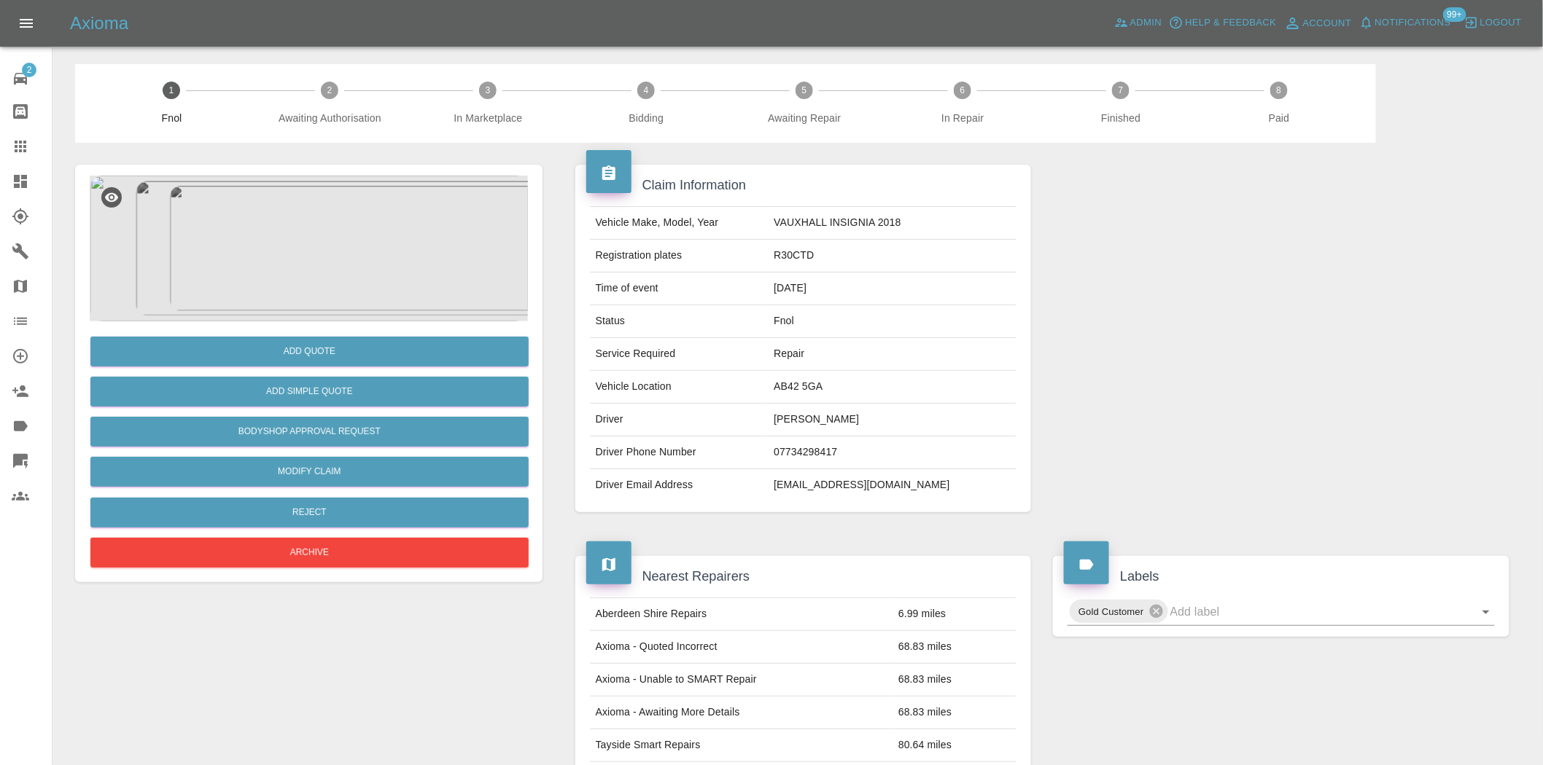
click at [315, 209] on img at bounding box center [309, 249] width 438 height 146
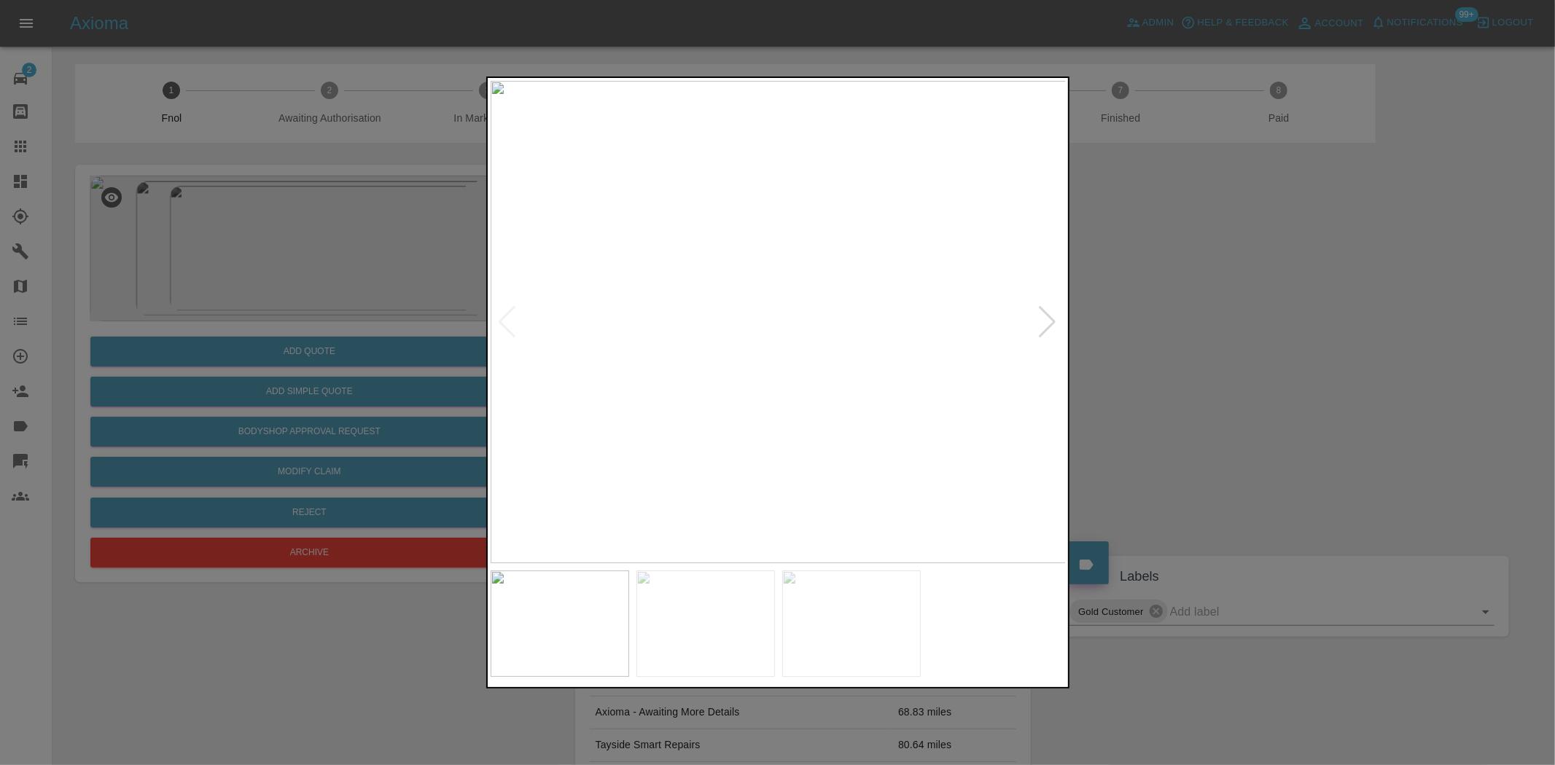
click at [658, 390] on img at bounding box center [779, 322] width 576 height 483
click at [675, 418] on img at bounding box center [704, 322] width 576 height 483
click at [835, 394] on img at bounding box center [779, 322] width 576 height 483
click at [835, 394] on img at bounding box center [606, 106] width 1728 height 1449
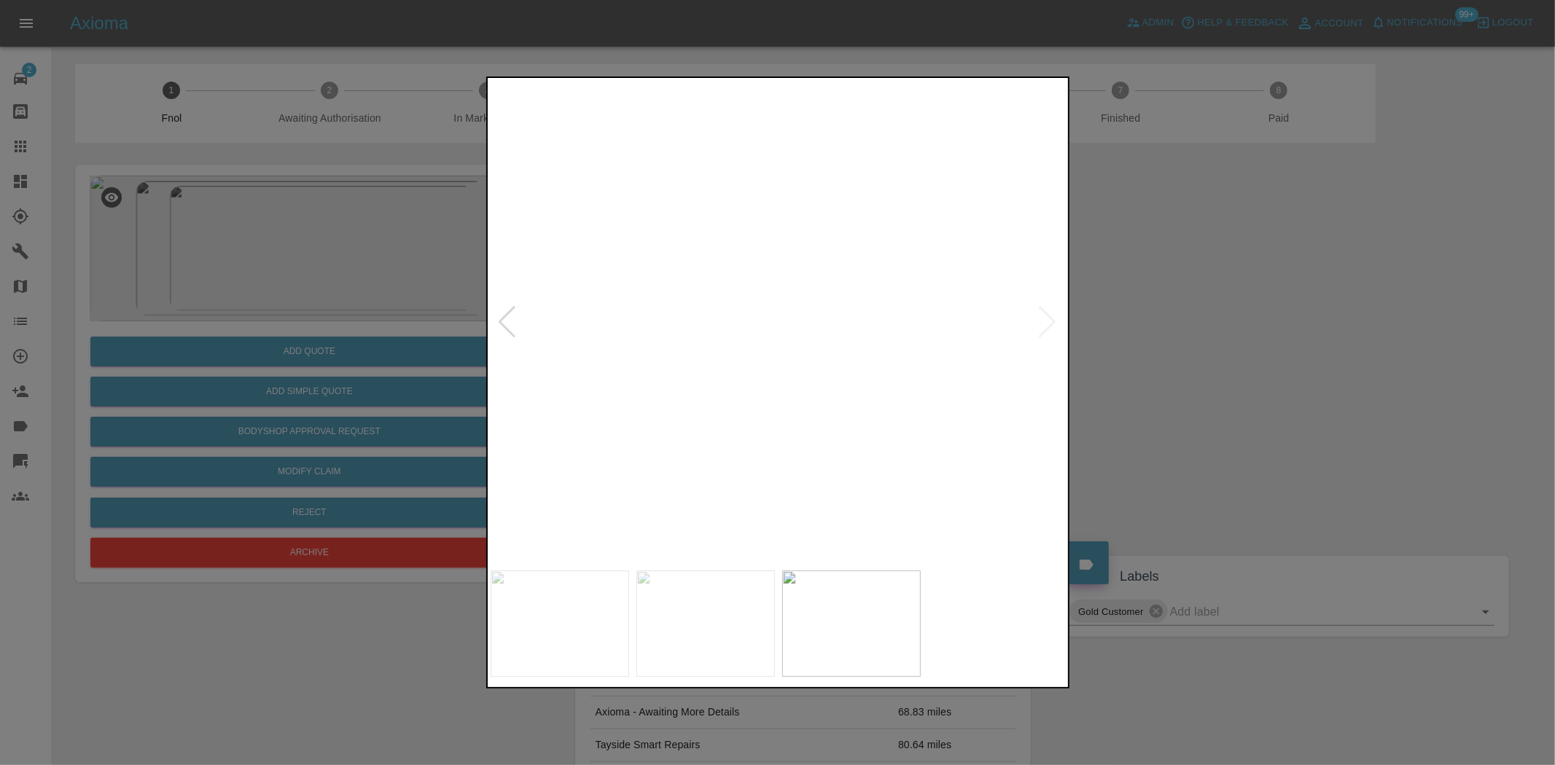
click at [835, 394] on img at bounding box center [606, 106] width 1728 height 1449
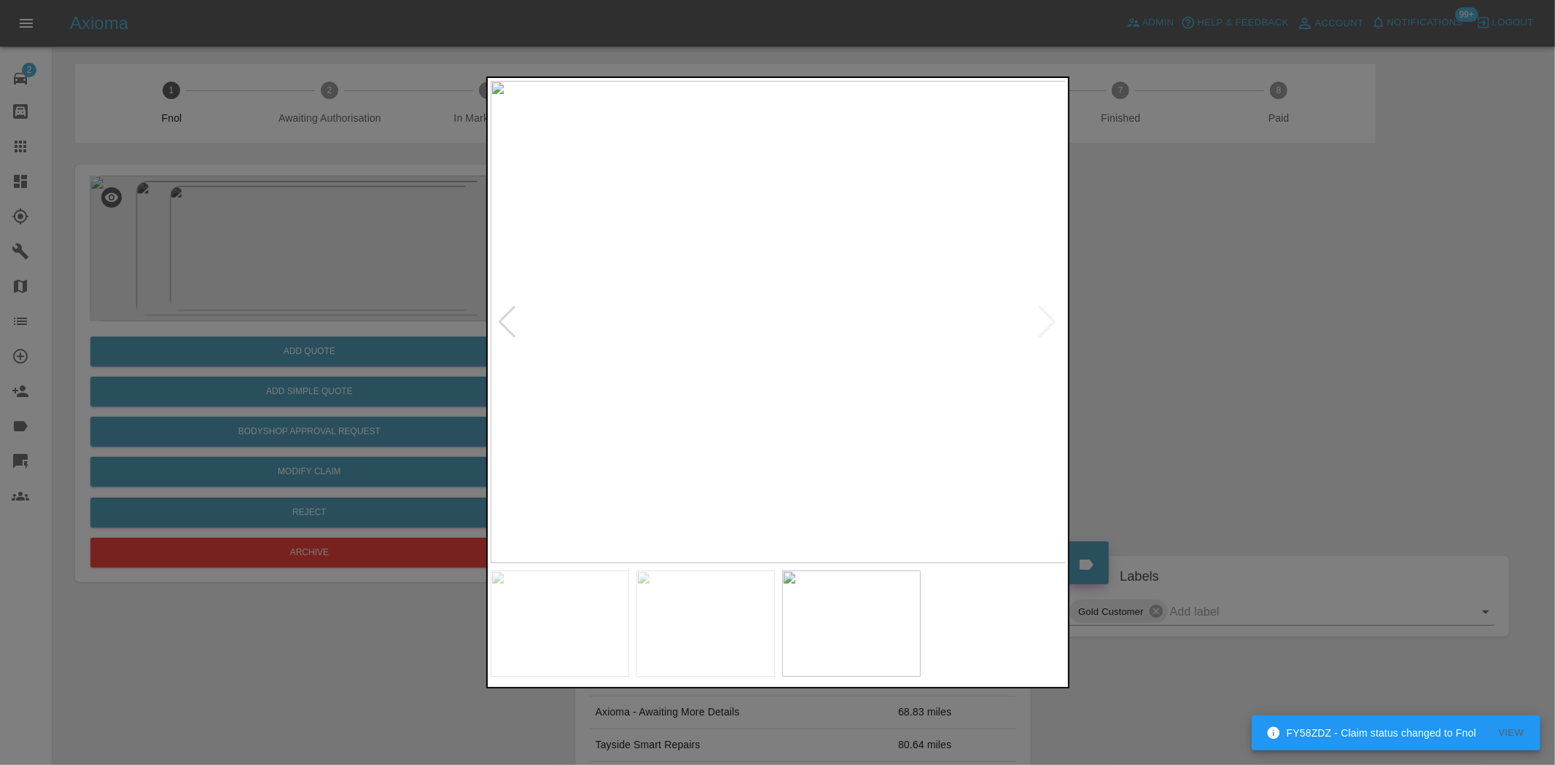
click at [663, 360] on img at bounding box center [779, 322] width 576 height 483
click at [838, 358] on img at bounding box center [779, 322] width 576 height 483
click at [829, 402] on img at bounding box center [779, 322] width 576 height 483
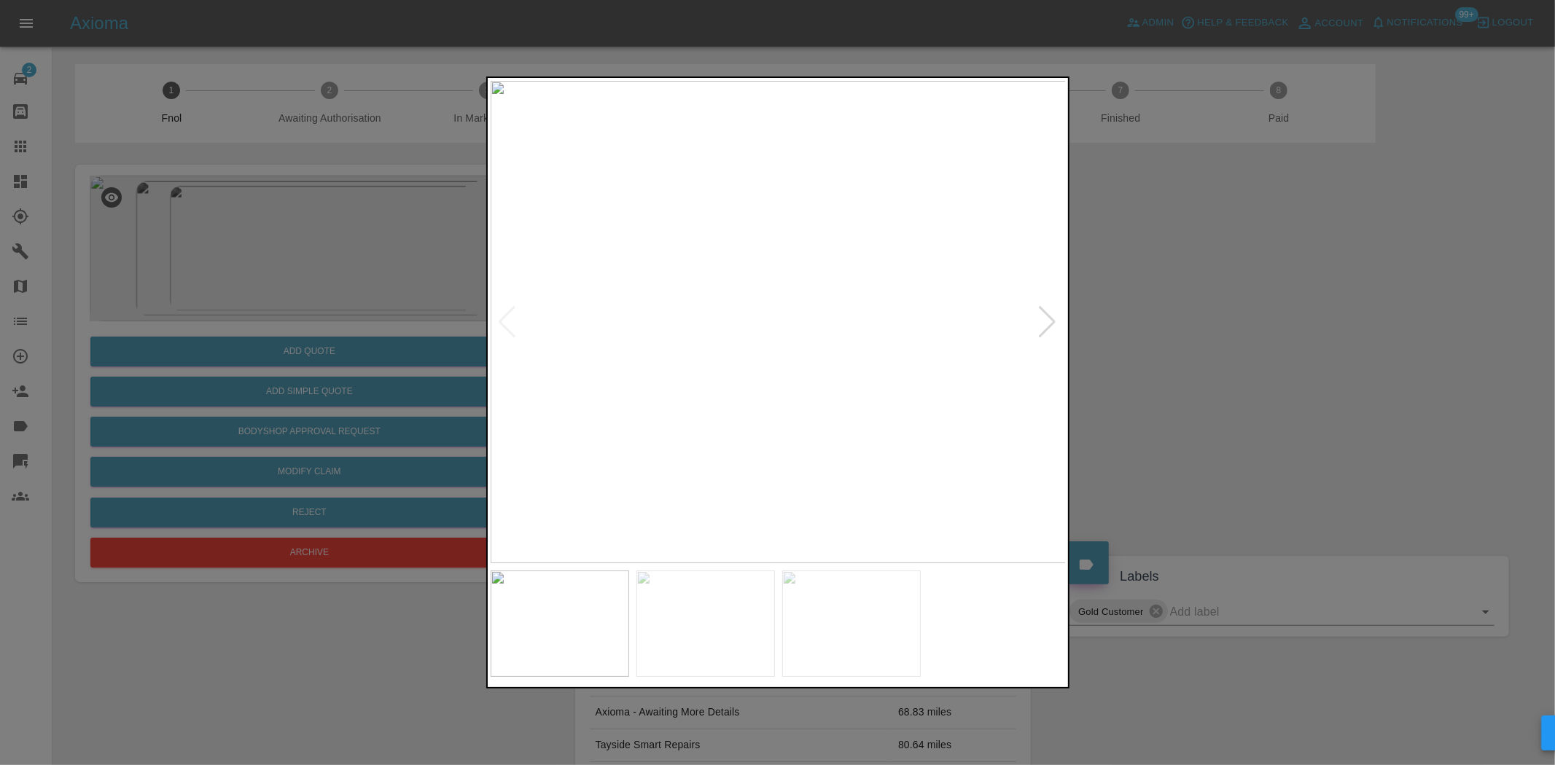
click at [239, 294] on div at bounding box center [777, 382] width 1555 height 765
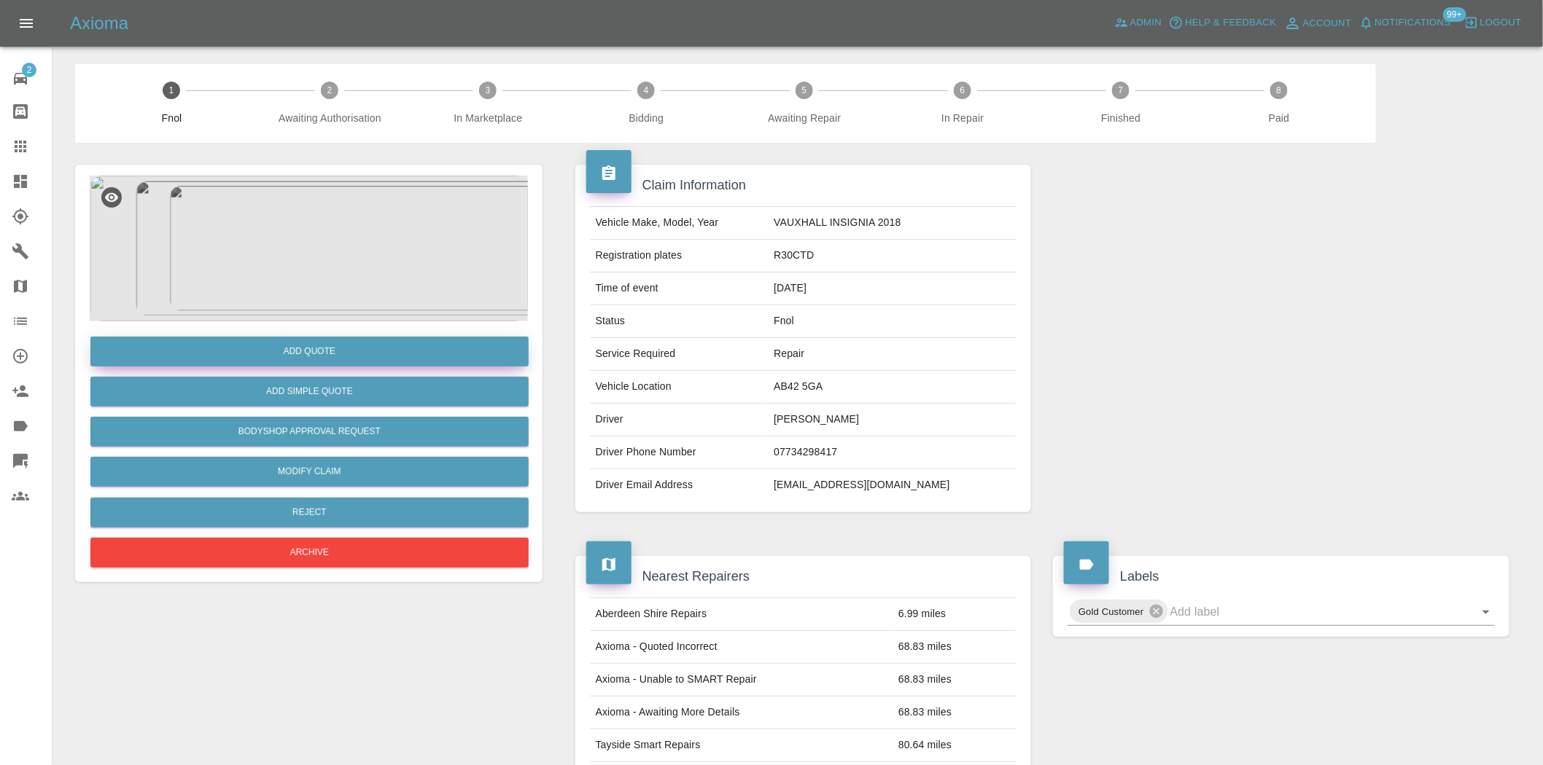
click at [354, 347] on button "Add Quote" at bounding box center [309, 352] width 438 height 30
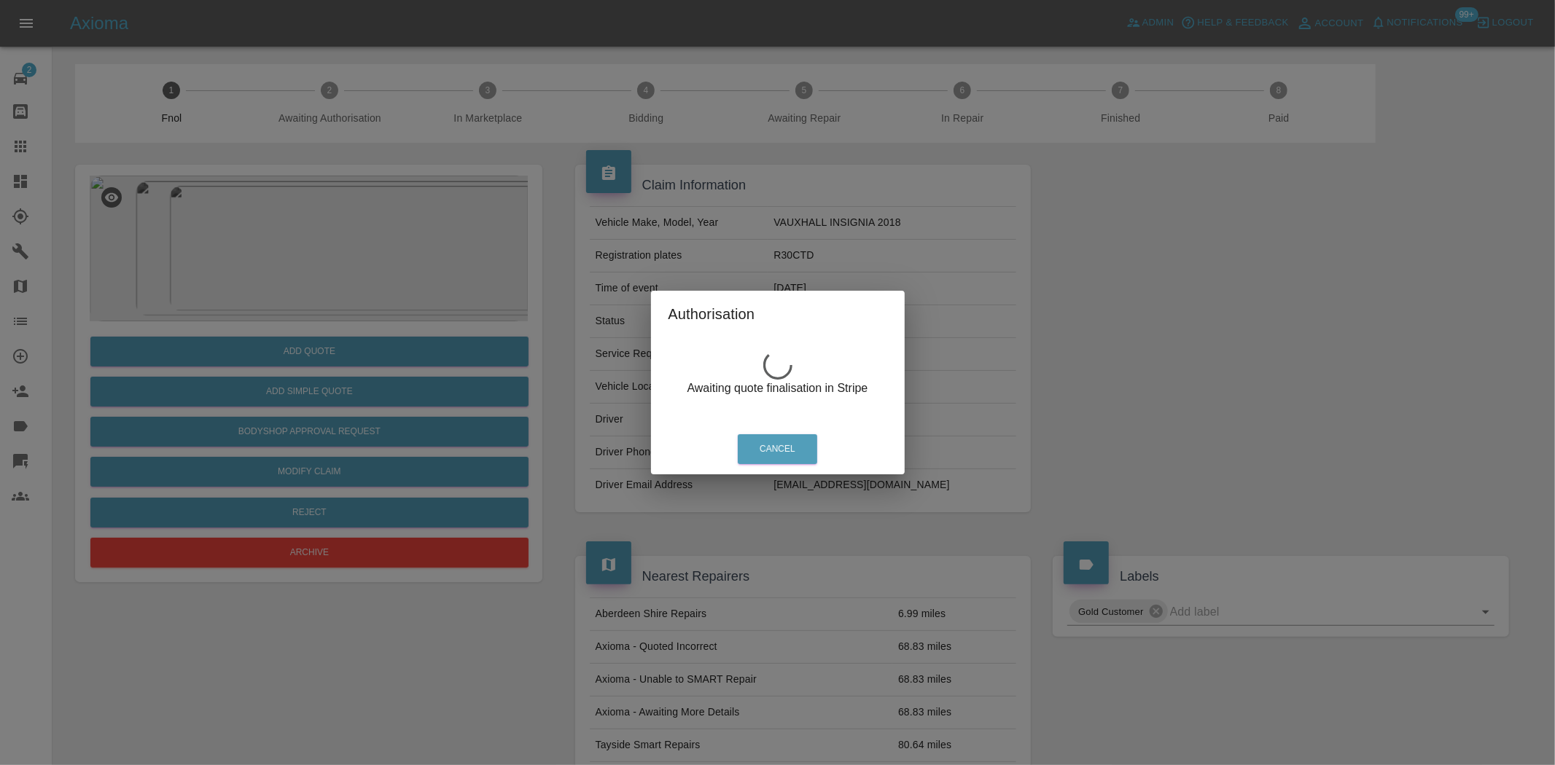
click at [322, 260] on div "Authorisation Awaiting quote finalisation in Stripe Cancel" at bounding box center [777, 382] width 1555 height 765
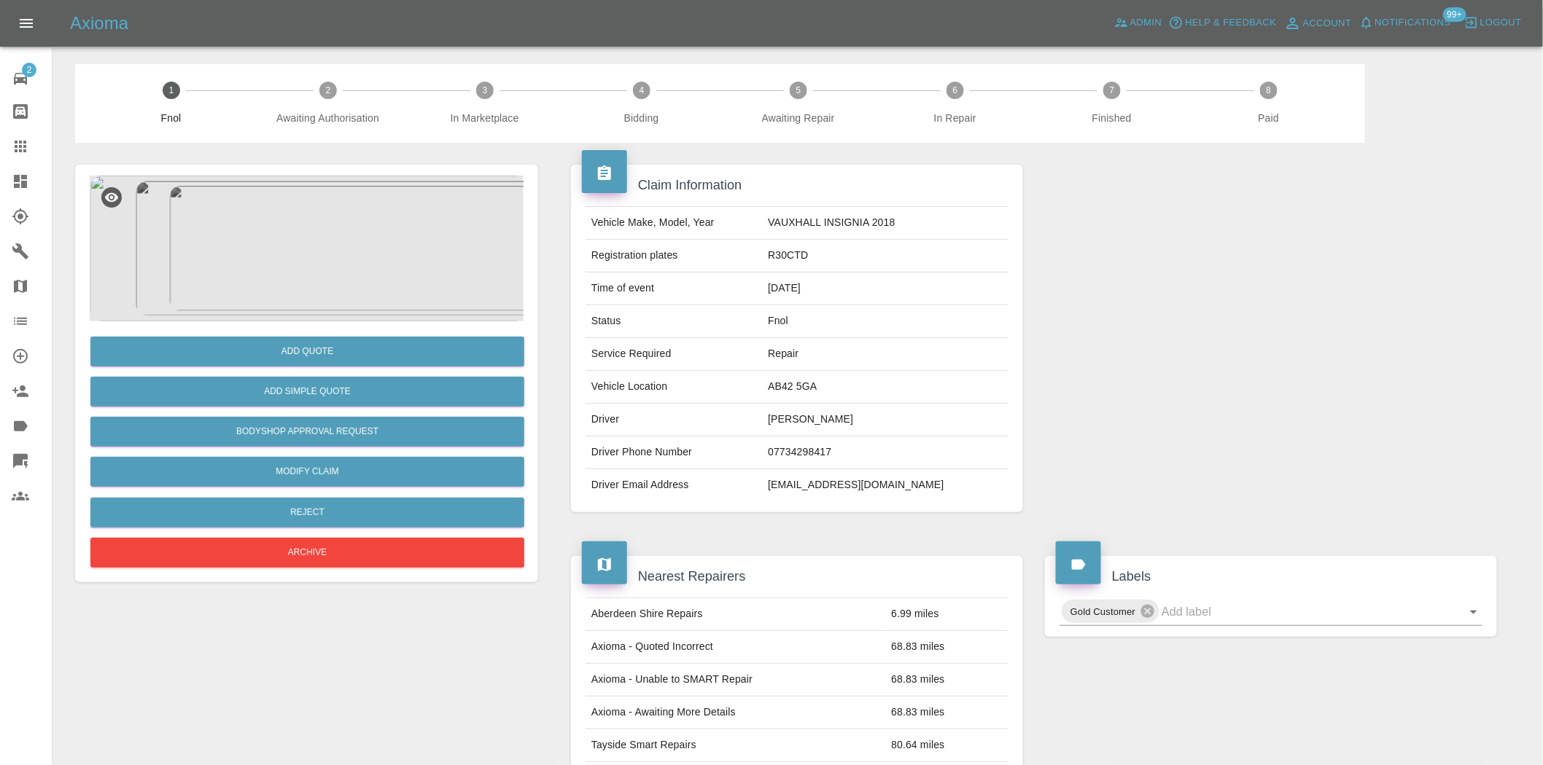
click at [321, 260] on img at bounding box center [309, 249] width 438 height 146
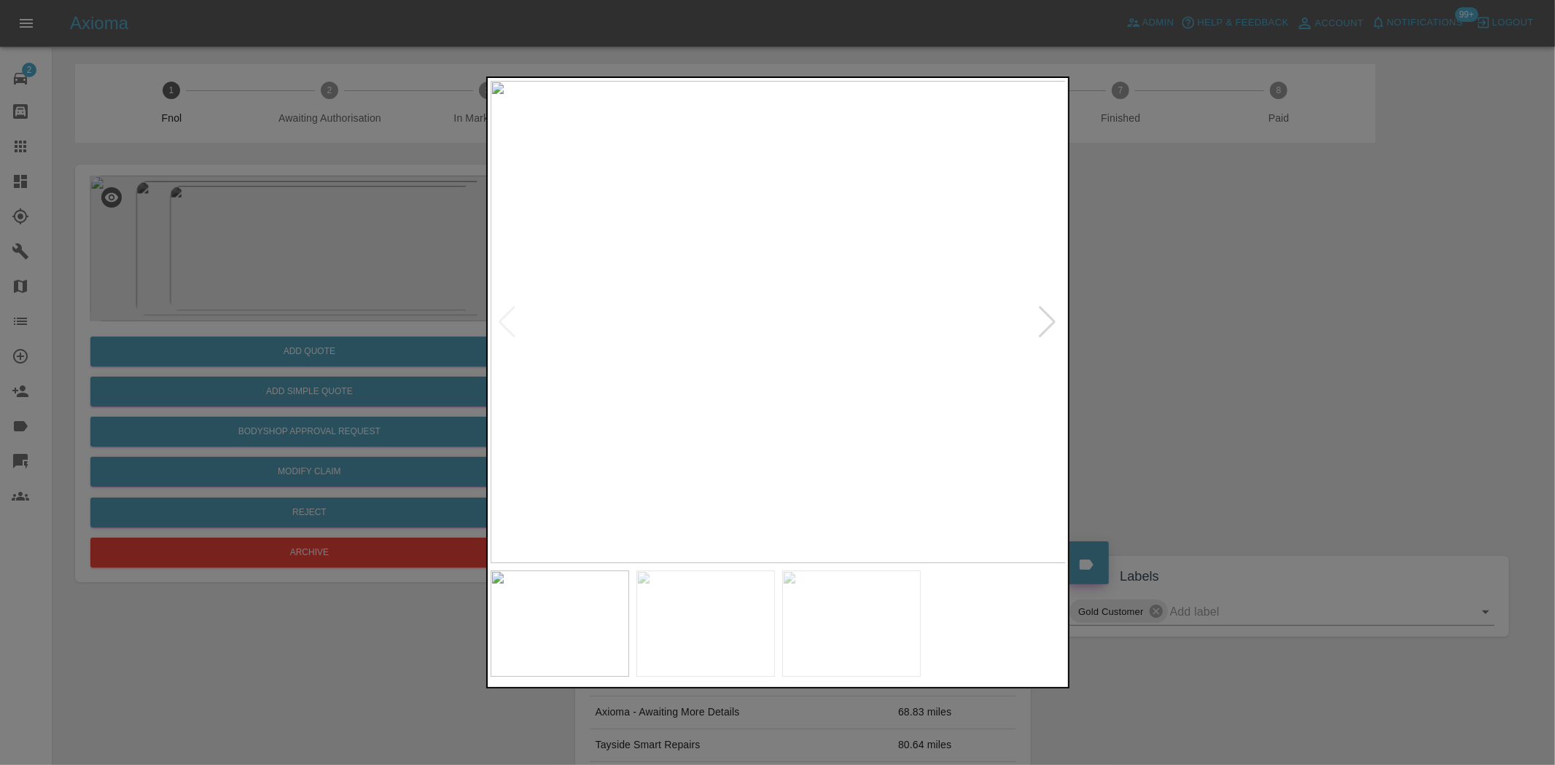
click at [695, 358] on img at bounding box center [779, 322] width 576 height 483
click at [693, 361] on img at bounding box center [779, 322] width 576 height 483
click at [831, 347] on img at bounding box center [1031, 205] width 1728 height 1449
click at [829, 348] on img at bounding box center [1031, 206] width 1728 height 1449
click at [774, 405] on img at bounding box center [779, 322] width 576 height 483
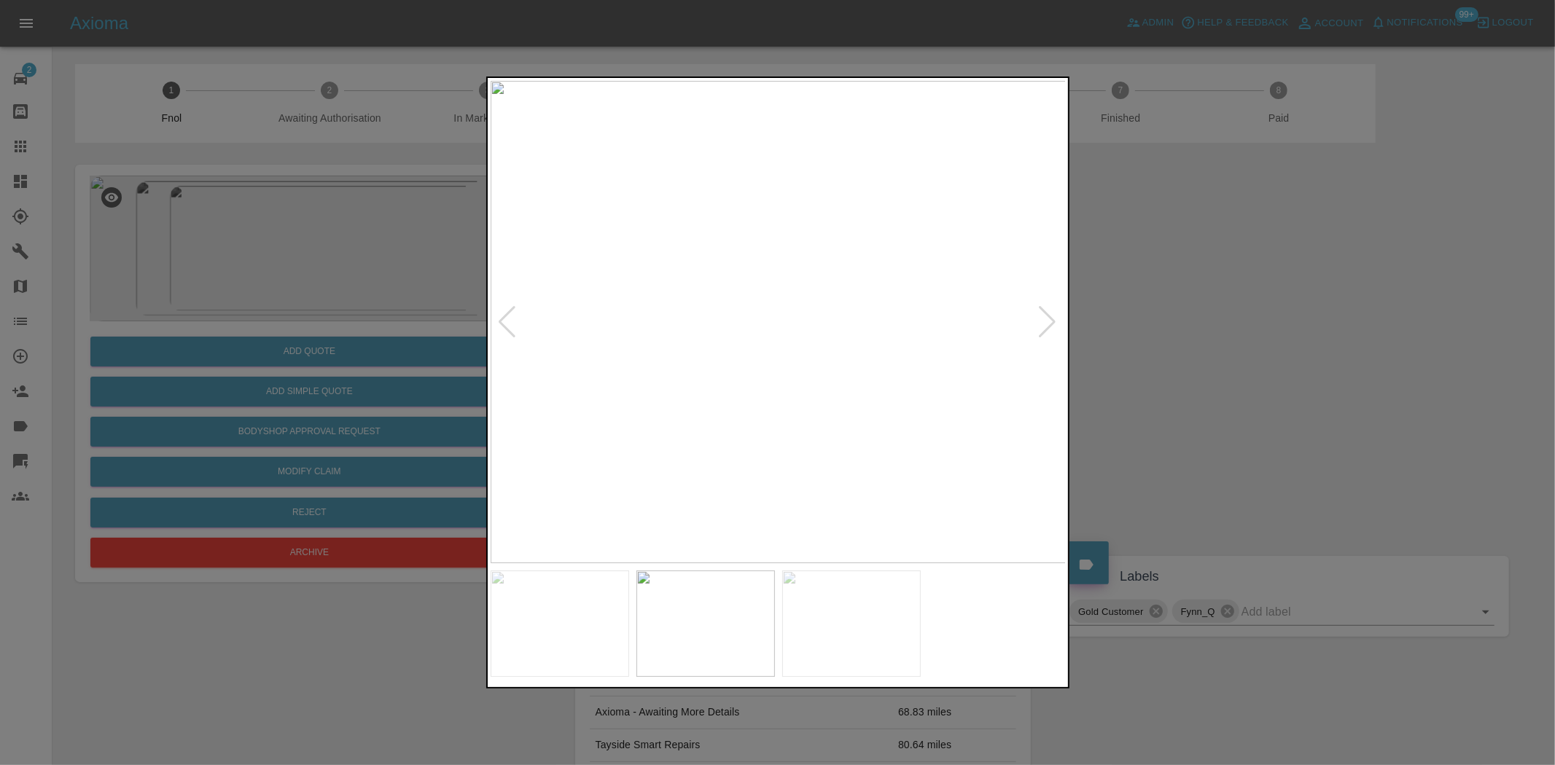
drag, startPoint x: 334, startPoint y: 315, endPoint x: 324, endPoint y: 369, distance: 54.9
click at [334, 317] on div at bounding box center [777, 382] width 1555 height 765
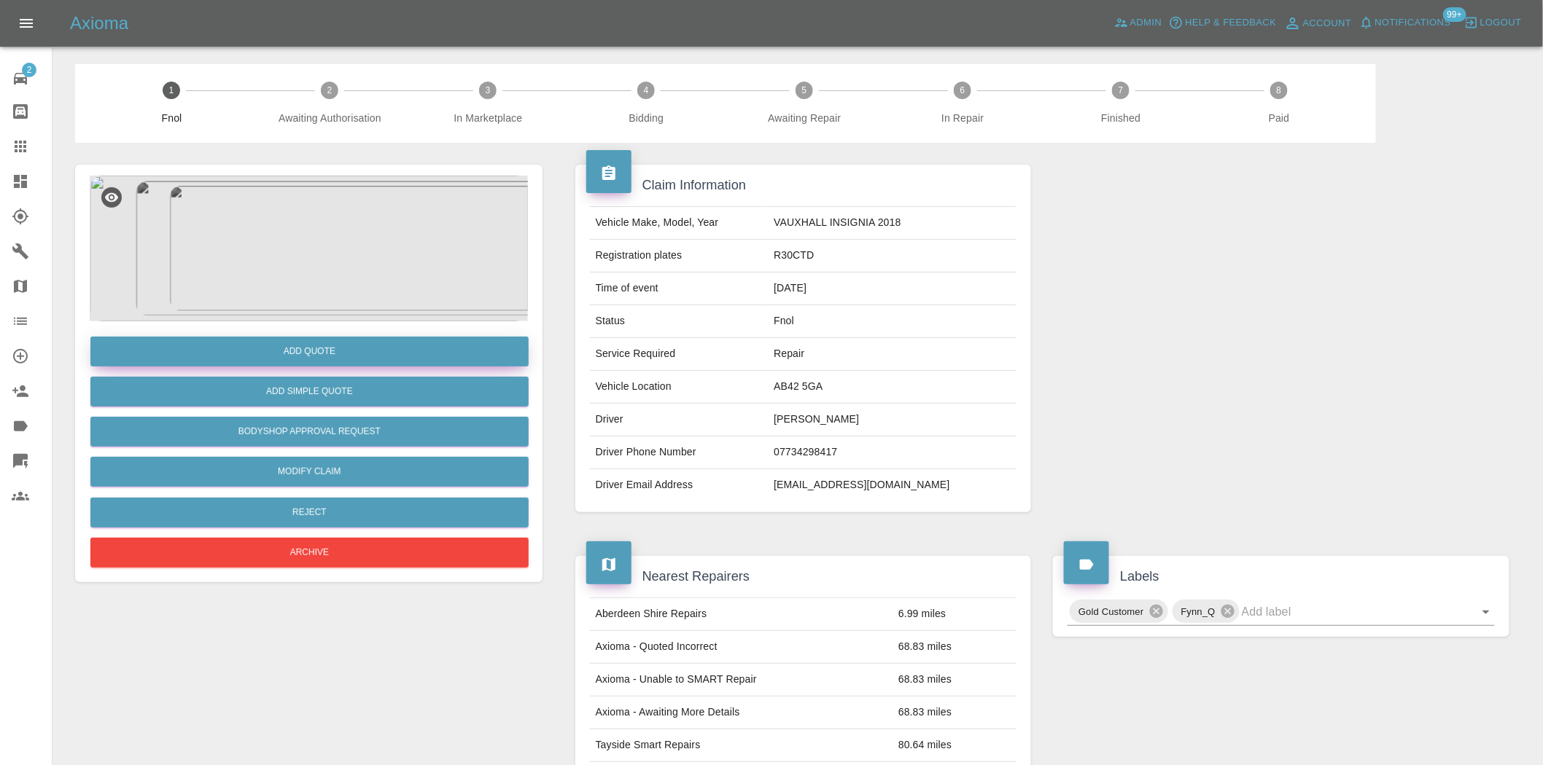
click at [332, 358] on button "Add Quote" at bounding box center [309, 352] width 438 height 30
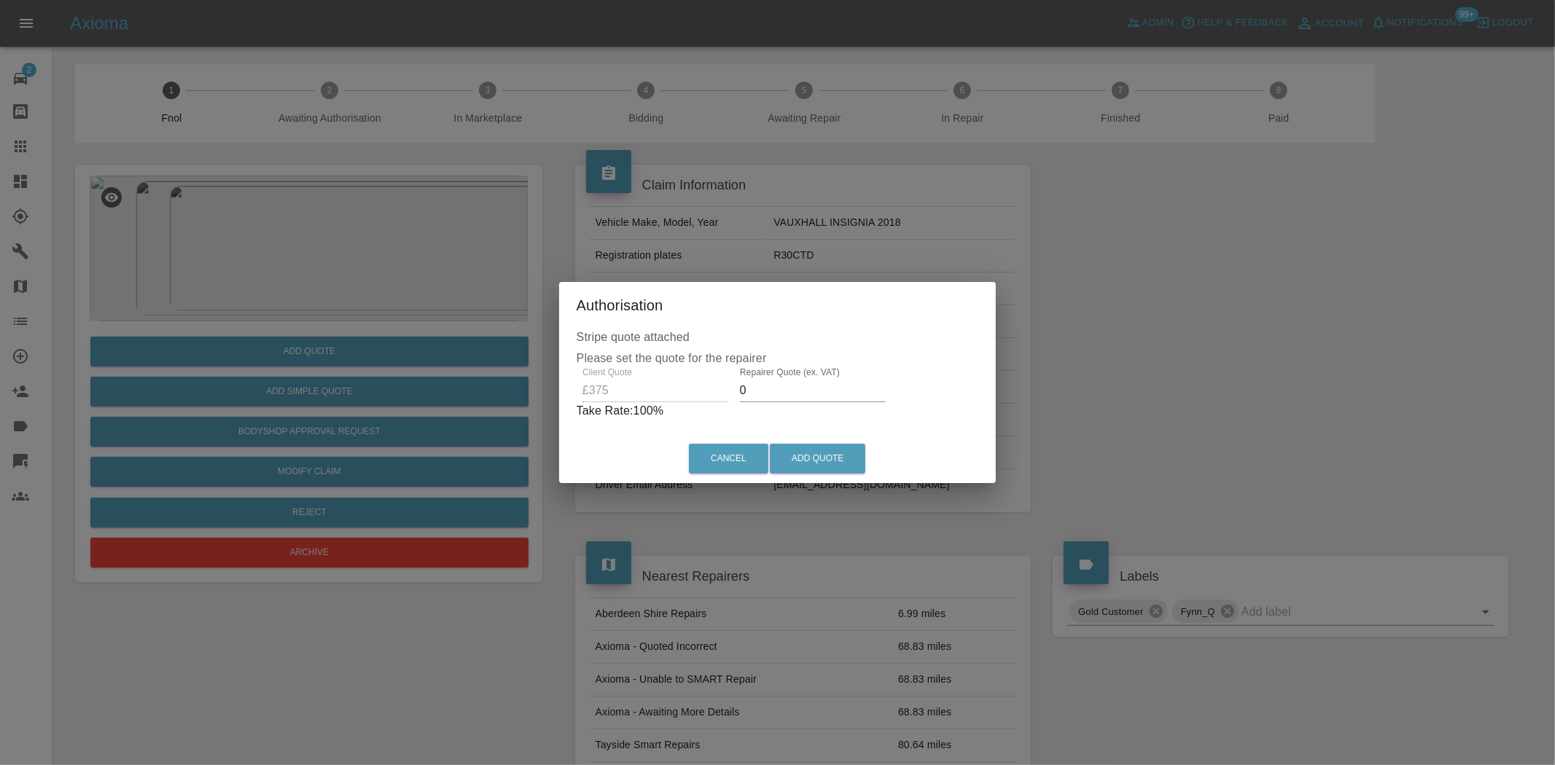
click at [672, 397] on div "Client Quote £375 Repairer Quote (ex. VAT) 0 Take Rate: 100 %" at bounding box center [778, 393] width 402 height 52
drag, startPoint x: 781, startPoint y: 398, endPoint x: 441, endPoint y: 312, distance: 350.4
click at [476, 312] on div "Authorisation Stripe quote attached Please set the quote for the repairer Clien…" at bounding box center [777, 382] width 1555 height 765
type input "220"
click at [842, 467] on button "Add Quote" at bounding box center [817, 459] width 95 height 30
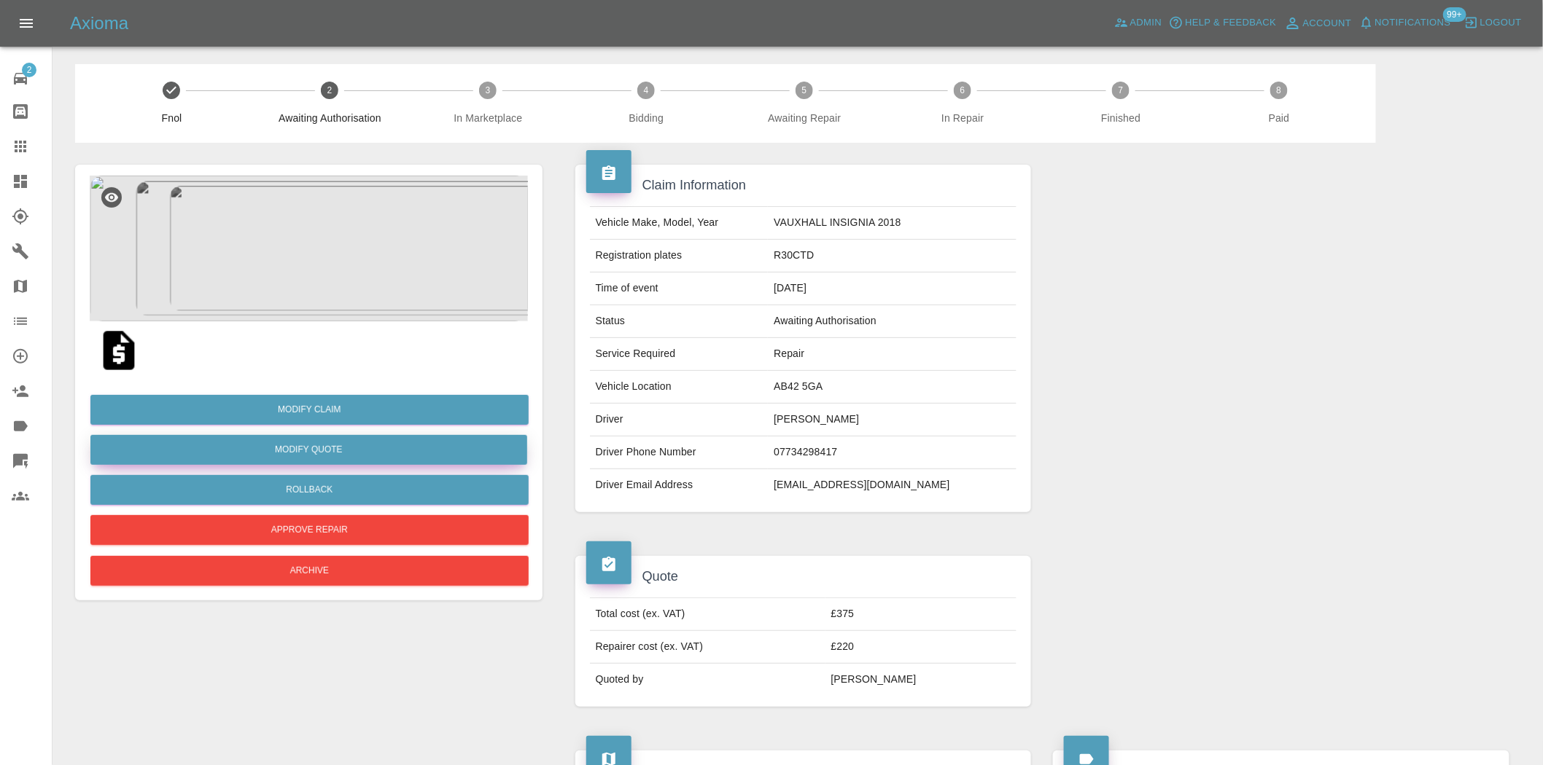
click at [326, 448] on button "Modify Quote" at bounding box center [308, 450] width 437 height 30
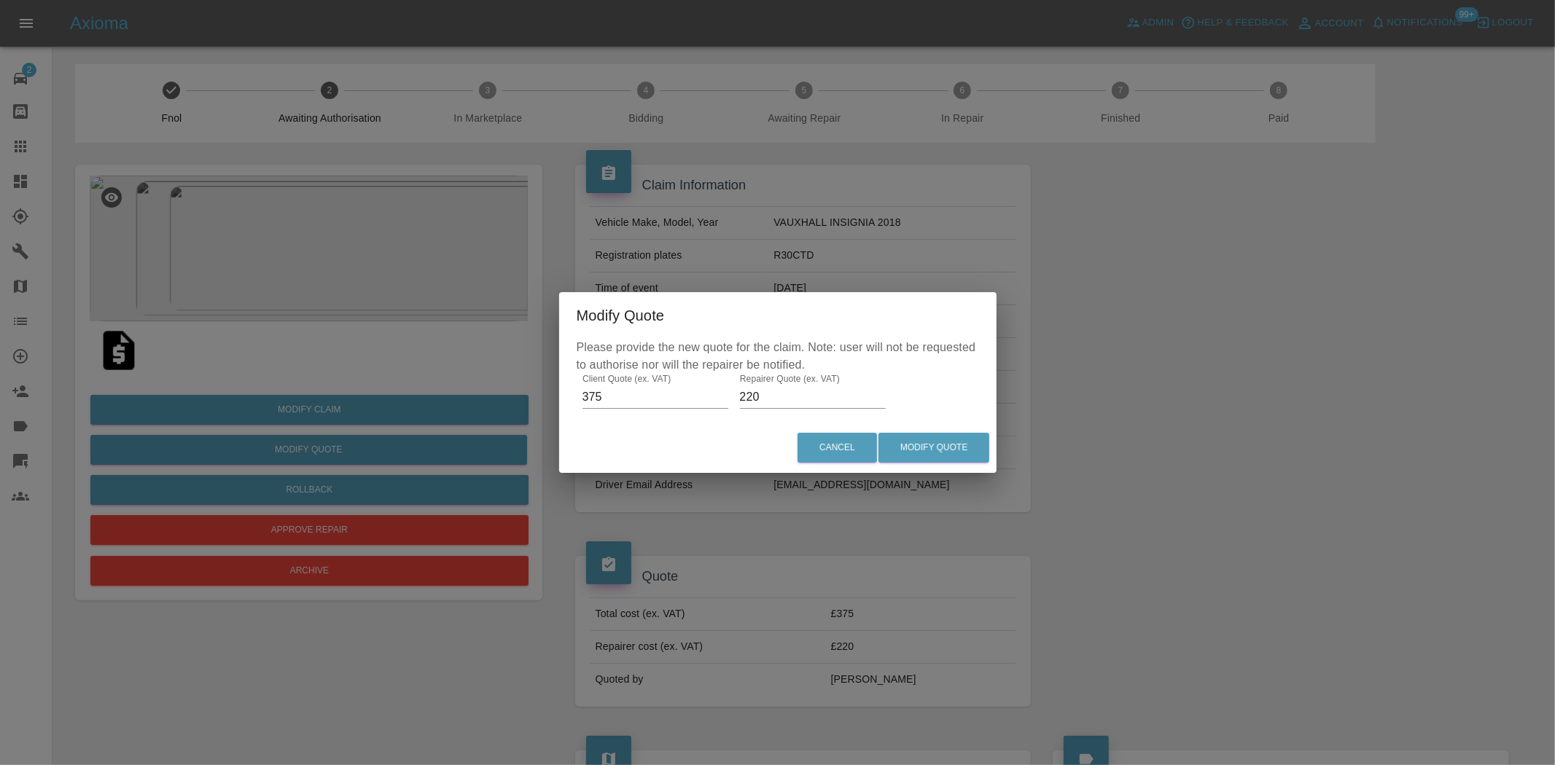
drag, startPoint x: 760, startPoint y: 401, endPoint x: 588, endPoint y: 426, distance: 174.5
click at [589, 425] on div "Modify Quote Please provide the new quote for the claim. Note: user will not be…" at bounding box center [777, 382] width 437 height 180
type input "235"
click at [930, 450] on button "Modify Quote" at bounding box center [933, 448] width 111 height 30
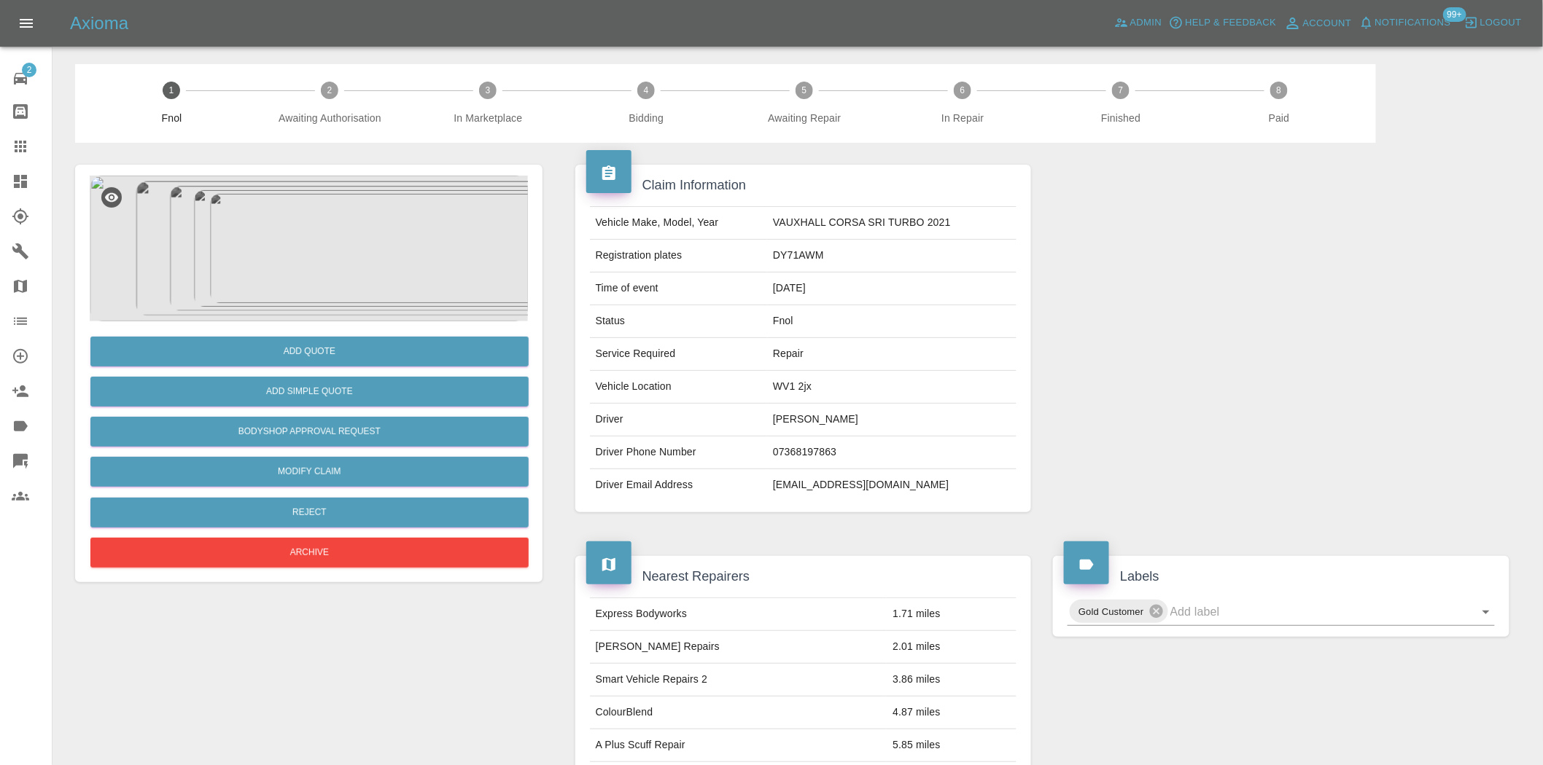
click at [373, 260] on img at bounding box center [309, 249] width 438 height 146
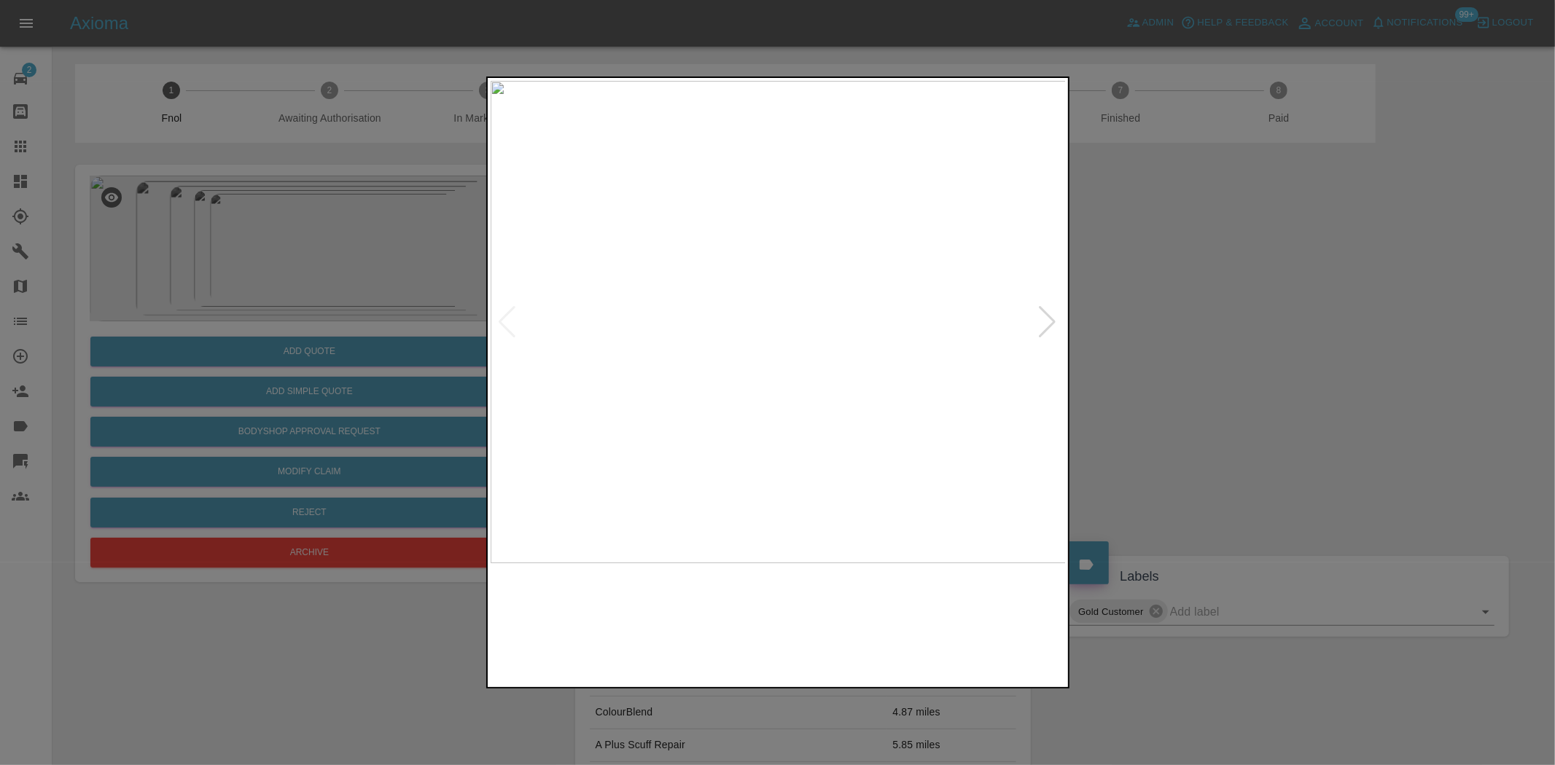
click at [738, 333] on img at bounding box center [779, 322] width 576 height 483
click at [759, 355] on img at bounding box center [779, 322] width 576 height 483
click at [709, 370] on img at bounding box center [779, 322] width 576 height 483
click at [698, 370] on img at bounding box center [779, 322] width 576 height 483
click at [631, 359] on img at bounding box center [779, 322] width 576 height 483
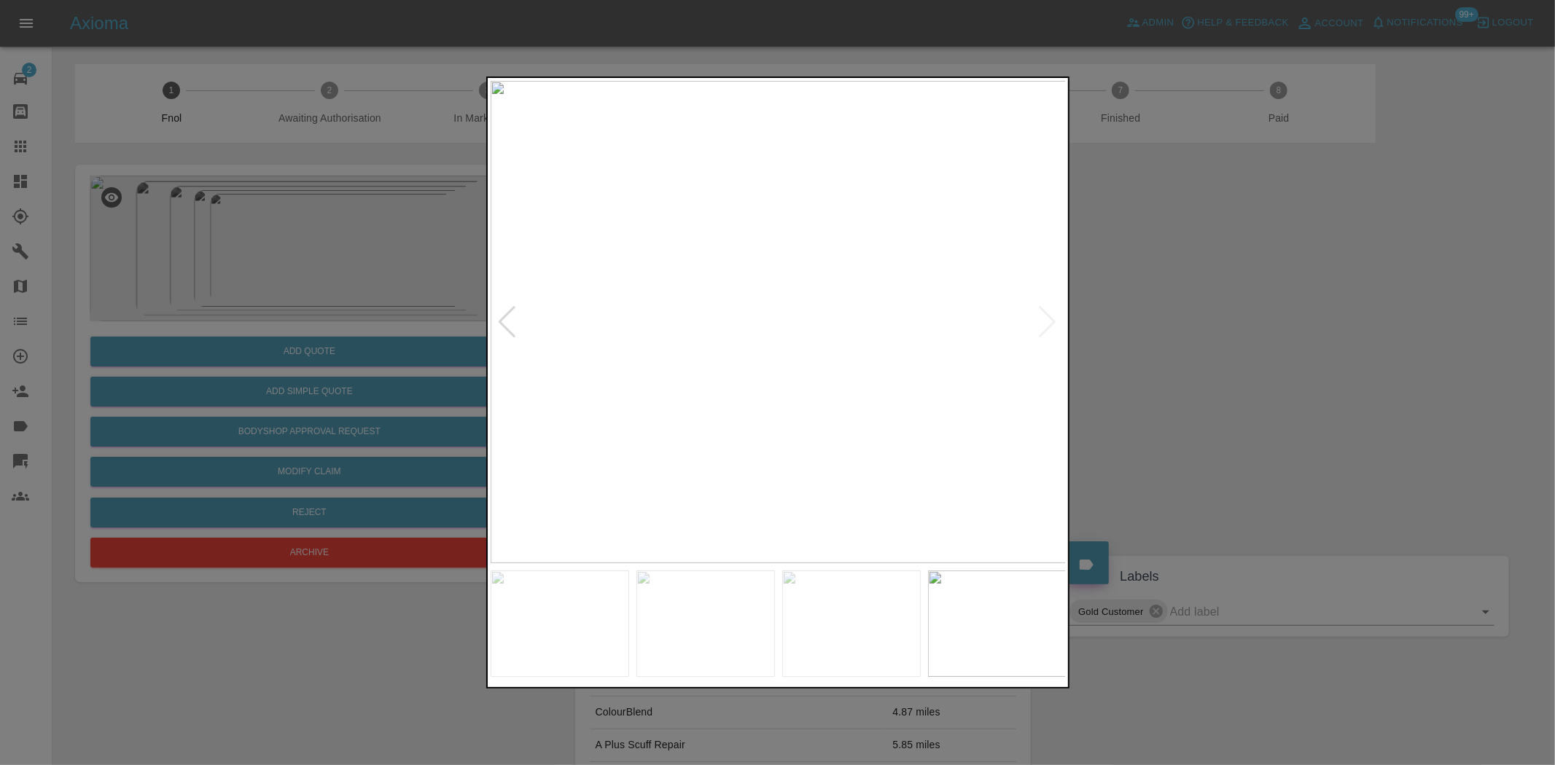
click at [851, 347] on img at bounding box center [779, 322] width 576 height 483
click at [855, 335] on img at bounding box center [779, 322] width 576 height 483
click at [797, 389] on img at bounding box center [818, 322] width 576 height 483
click at [841, 387] on img at bounding box center [779, 322] width 576 height 483
click at [324, 385] on div at bounding box center [777, 382] width 1555 height 765
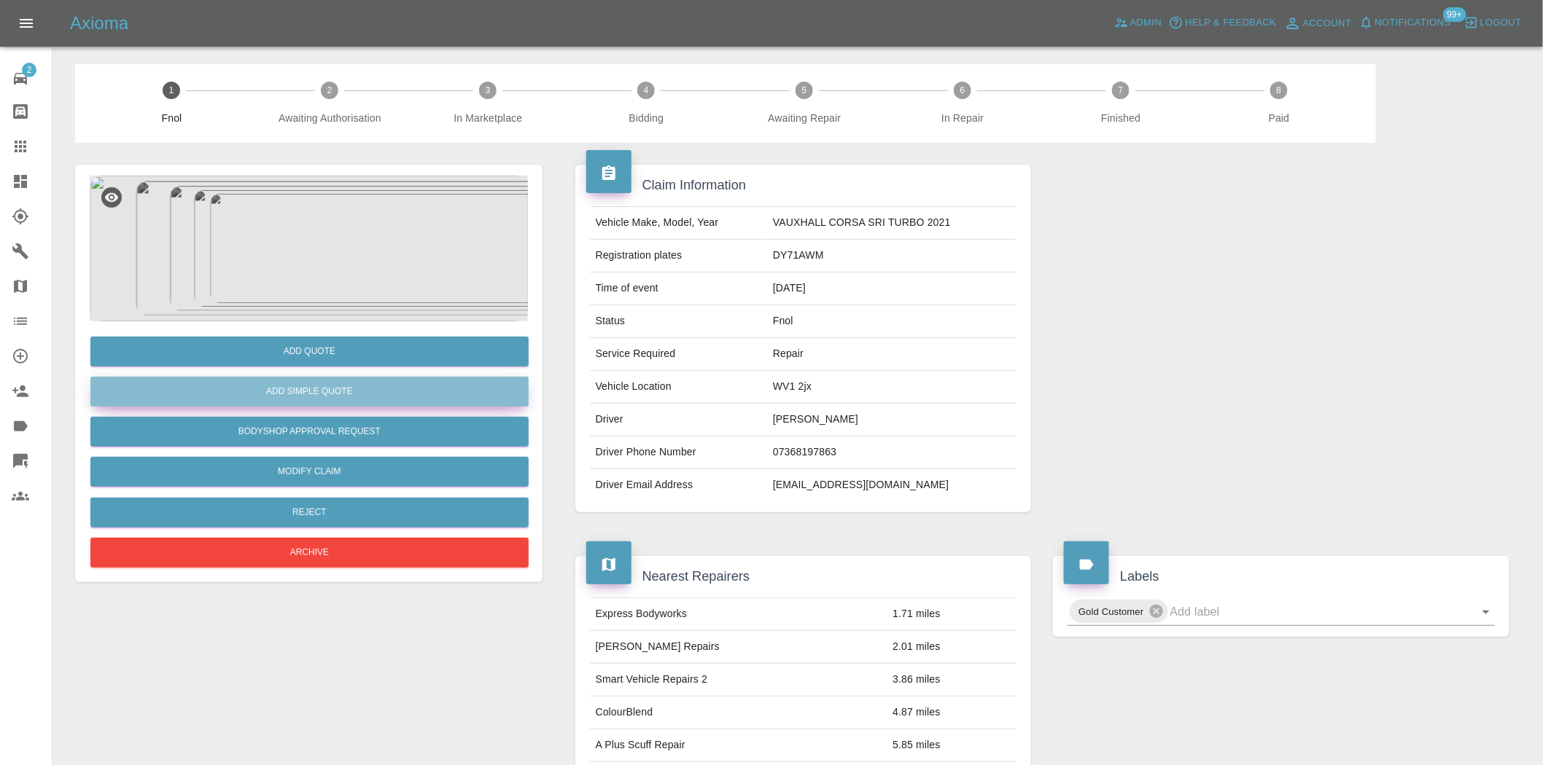
click at [319, 385] on button "Add Simple Quote" at bounding box center [309, 392] width 438 height 30
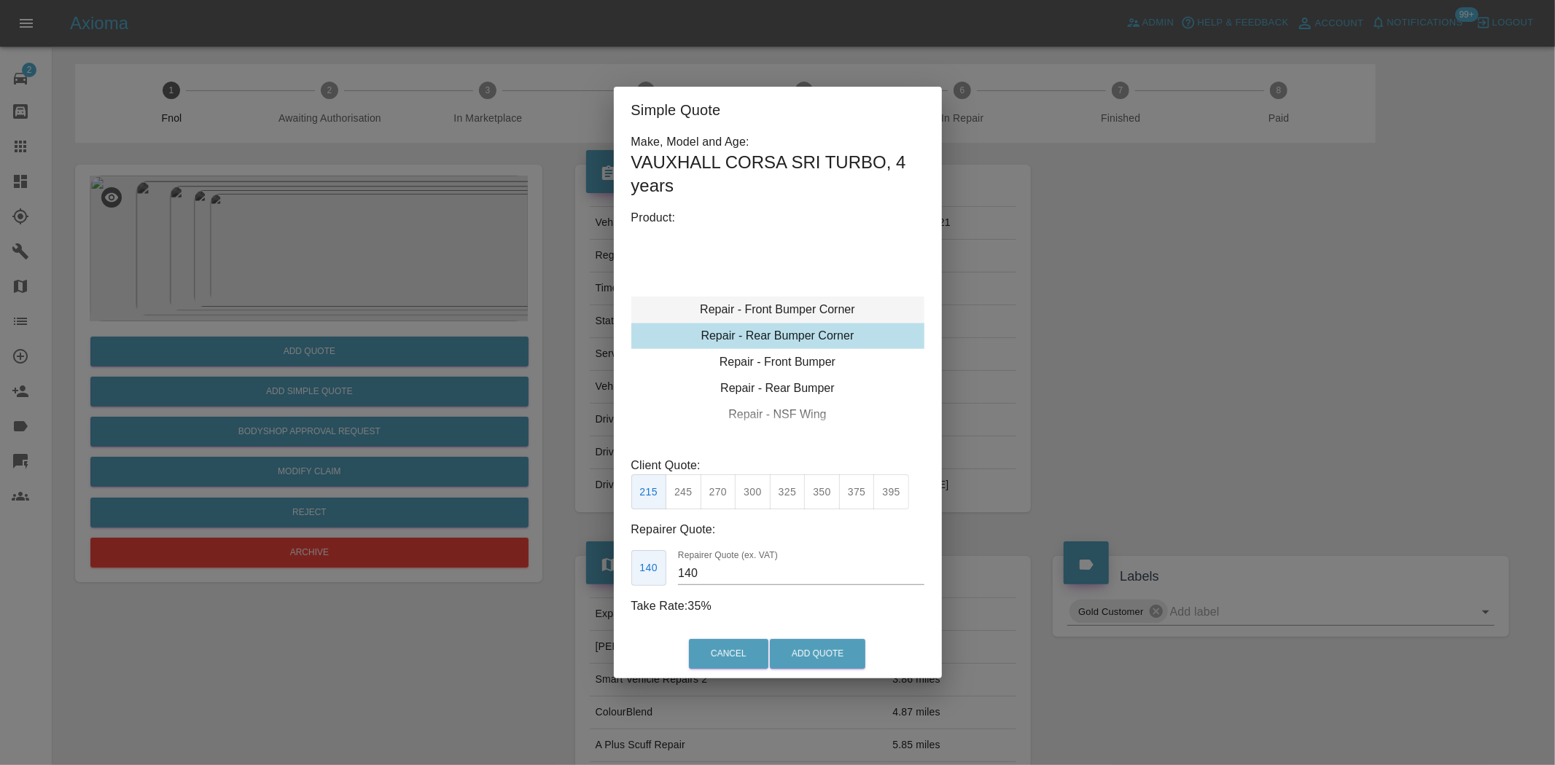
type input "120"
click at [776, 327] on div "Repair - Rear Bumper Corner" at bounding box center [777, 336] width 293 height 26
drag, startPoint x: 689, startPoint y: 494, endPoint x: 697, endPoint y: 515, distance: 21.9
click at [688, 497] on button "199" at bounding box center [684, 493] width 36 height 36
click at [827, 656] on button "Add Quote" at bounding box center [817, 654] width 95 height 30
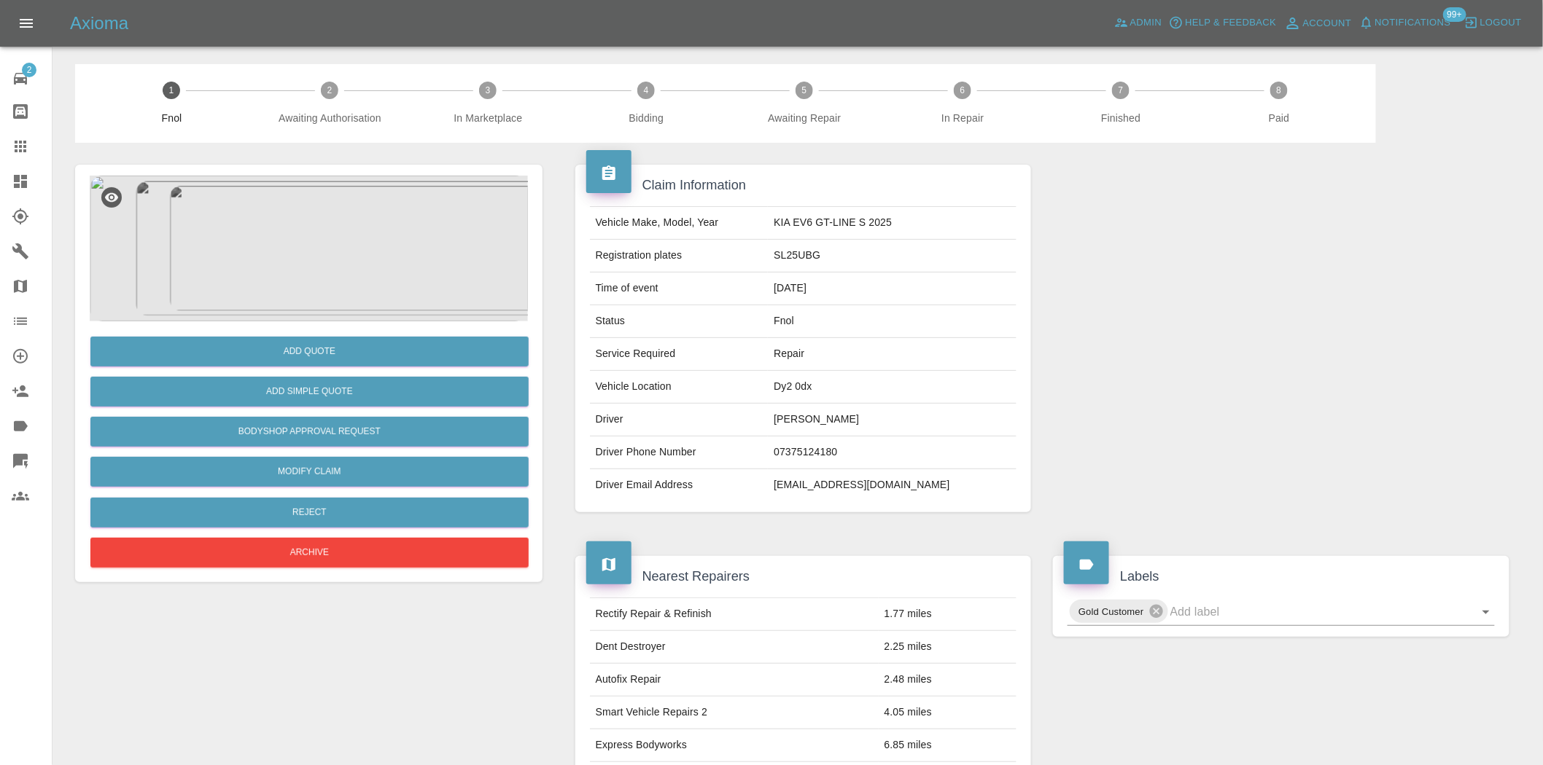
click at [314, 213] on img at bounding box center [309, 249] width 438 height 146
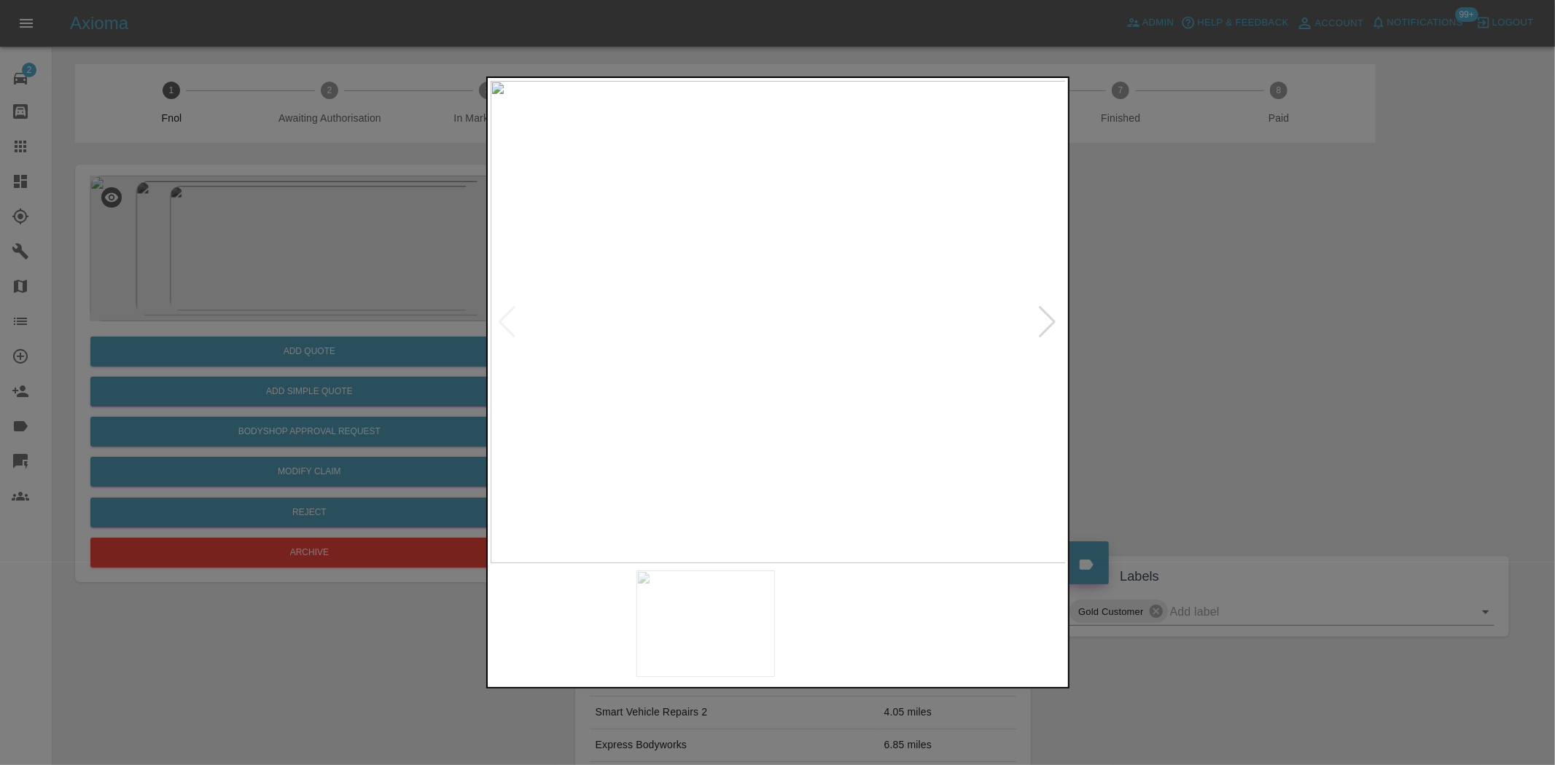
click at [765, 391] on img at bounding box center [779, 322] width 576 height 483
click at [776, 321] on img at bounding box center [779, 322] width 576 height 483
click at [768, 321] on img at bounding box center [783, 327] width 1728 height 1449
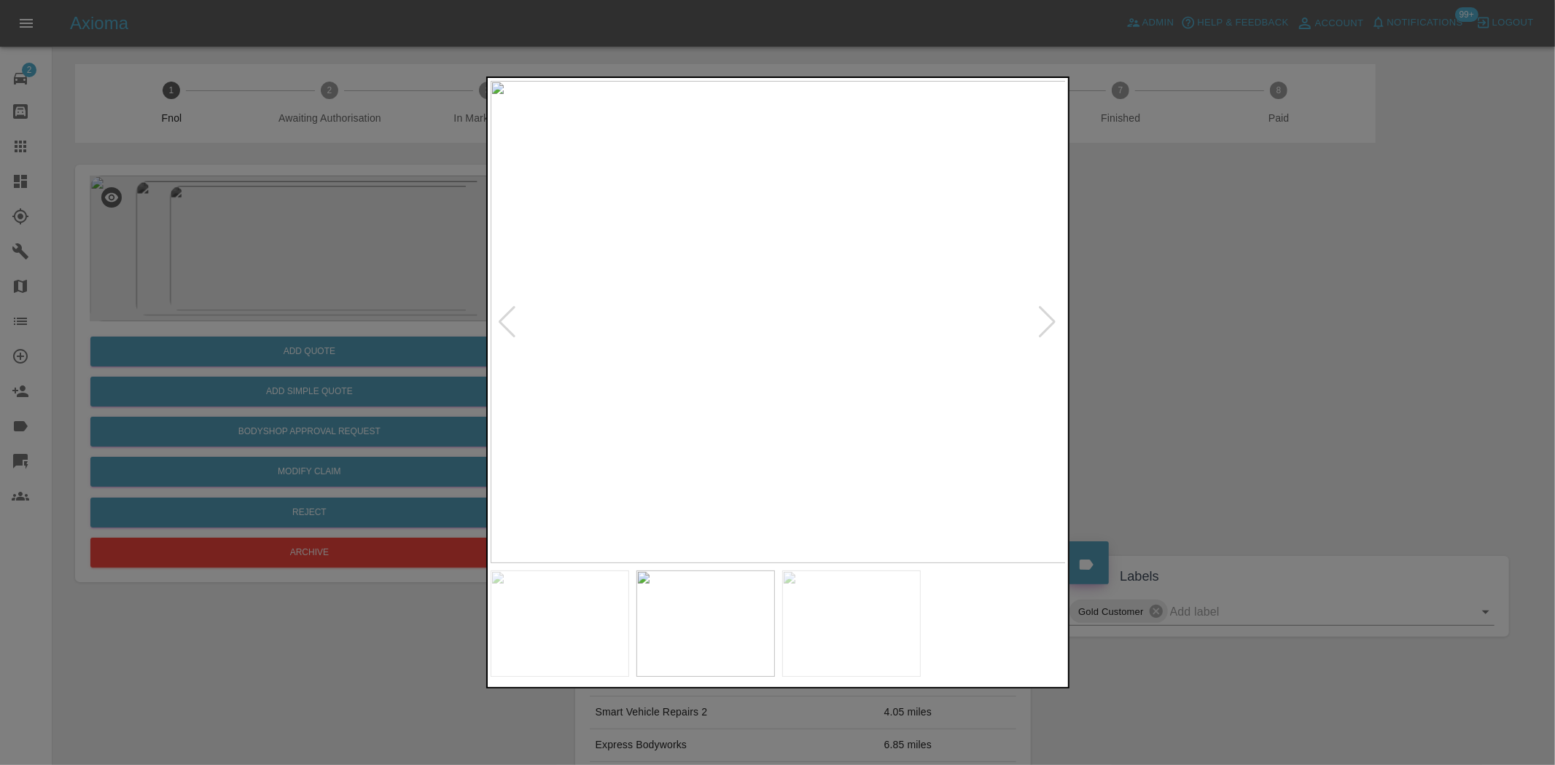
click at [697, 348] on img at bounding box center [779, 322] width 576 height 483
click at [624, 343] on img at bounding box center [779, 322] width 576 height 483
click at [780, 319] on img at bounding box center [779, 322] width 576 height 483
click at [761, 353] on img at bounding box center [779, 322] width 576 height 483
drag, startPoint x: 338, startPoint y: 252, endPoint x: 825, endPoint y: 243, distance: 487.1
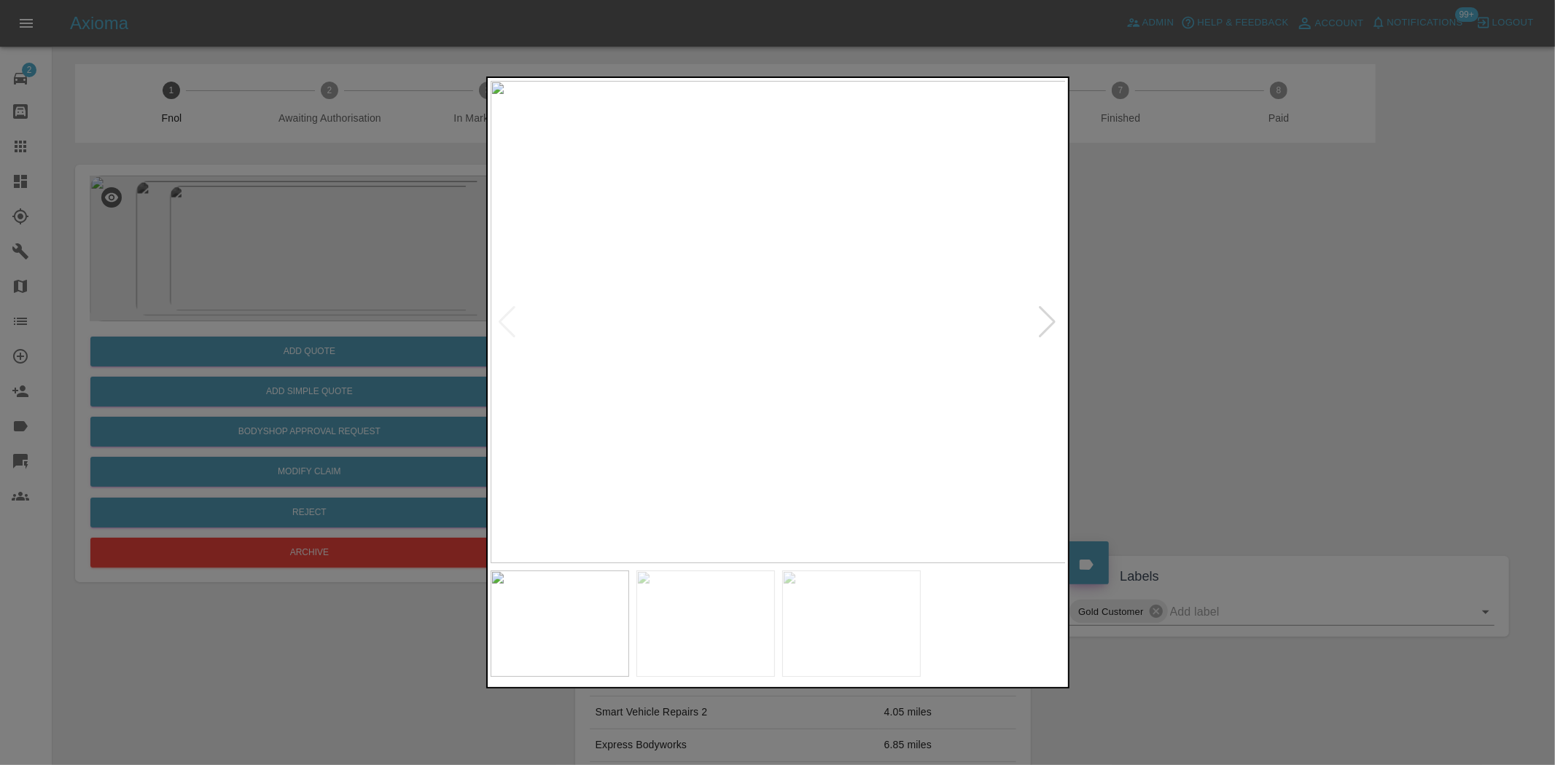
click at [389, 264] on div at bounding box center [777, 382] width 1555 height 765
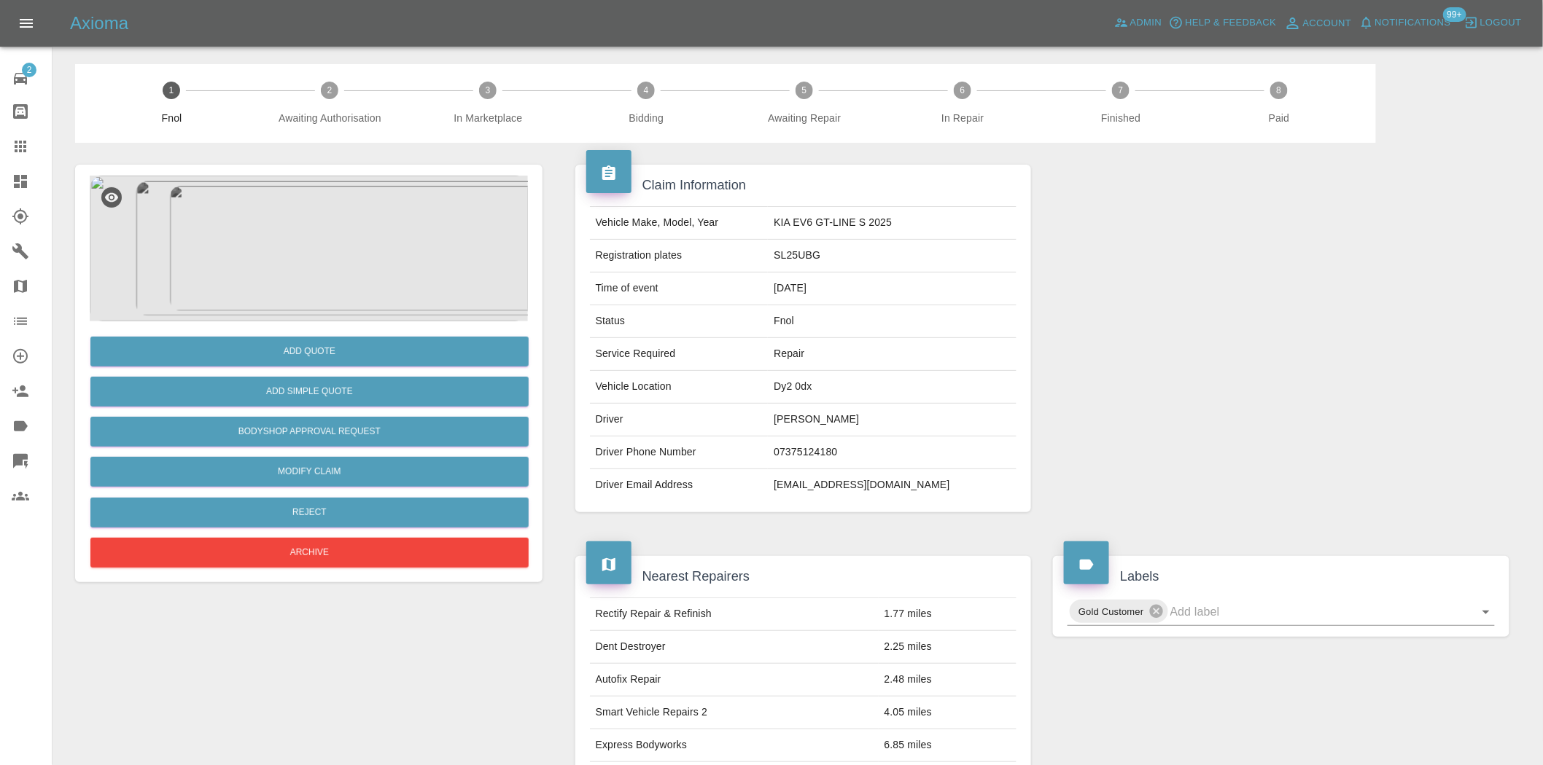
click at [373, 182] on img at bounding box center [309, 249] width 438 height 146
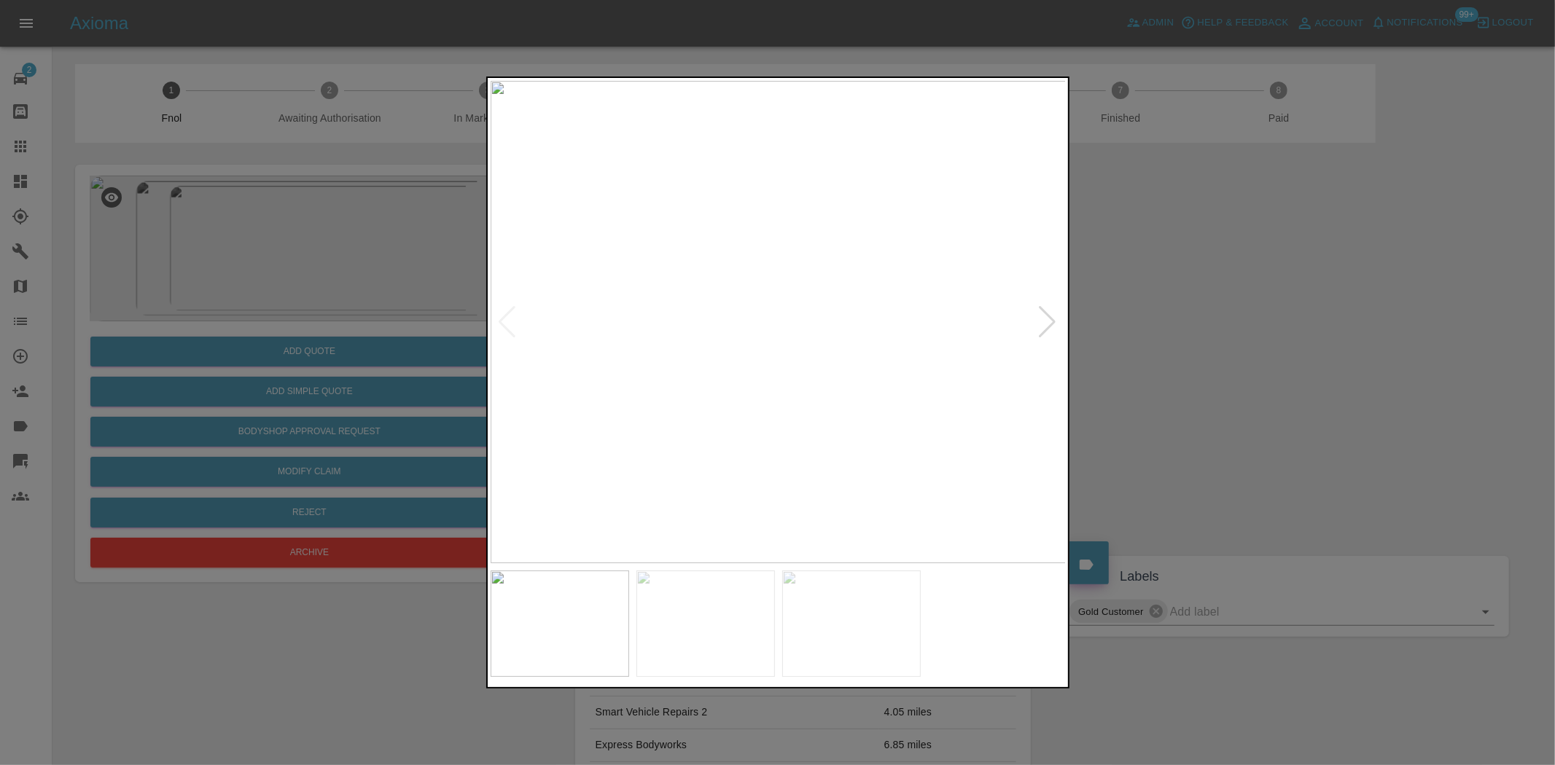
click at [383, 181] on div at bounding box center [777, 382] width 1555 height 765
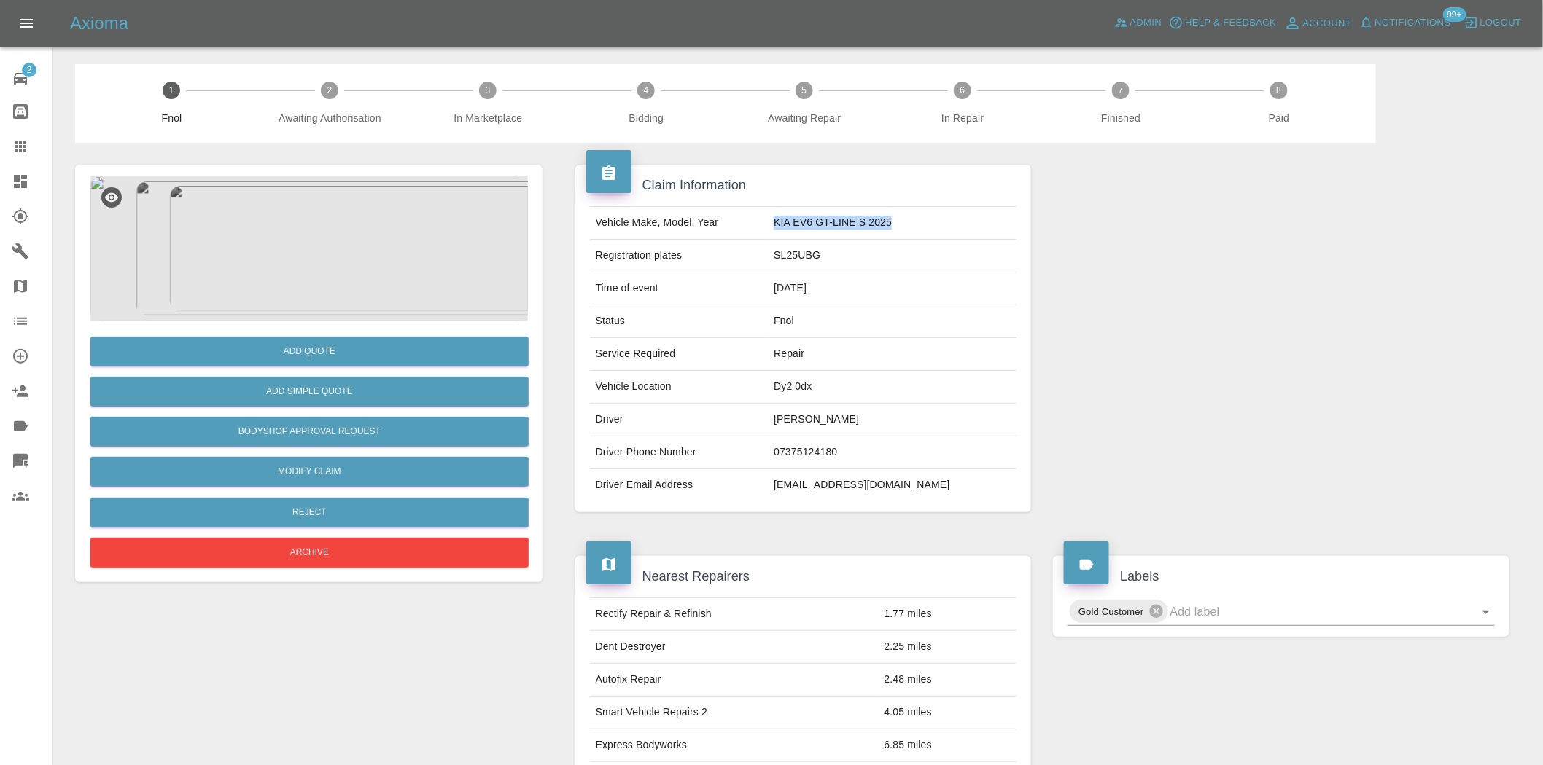
drag, startPoint x: 804, startPoint y: 219, endPoint x: 1018, endPoint y: 1, distance: 305.7
click at [956, 230] on td "KIA EV6 GT-LINE S 2025" at bounding box center [892, 223] width 249 height 33
copy td "KIA EV6 GT-LINE S 2025"
click at [313, 239] on img at bounding box center [309, 249] width 438 height 146
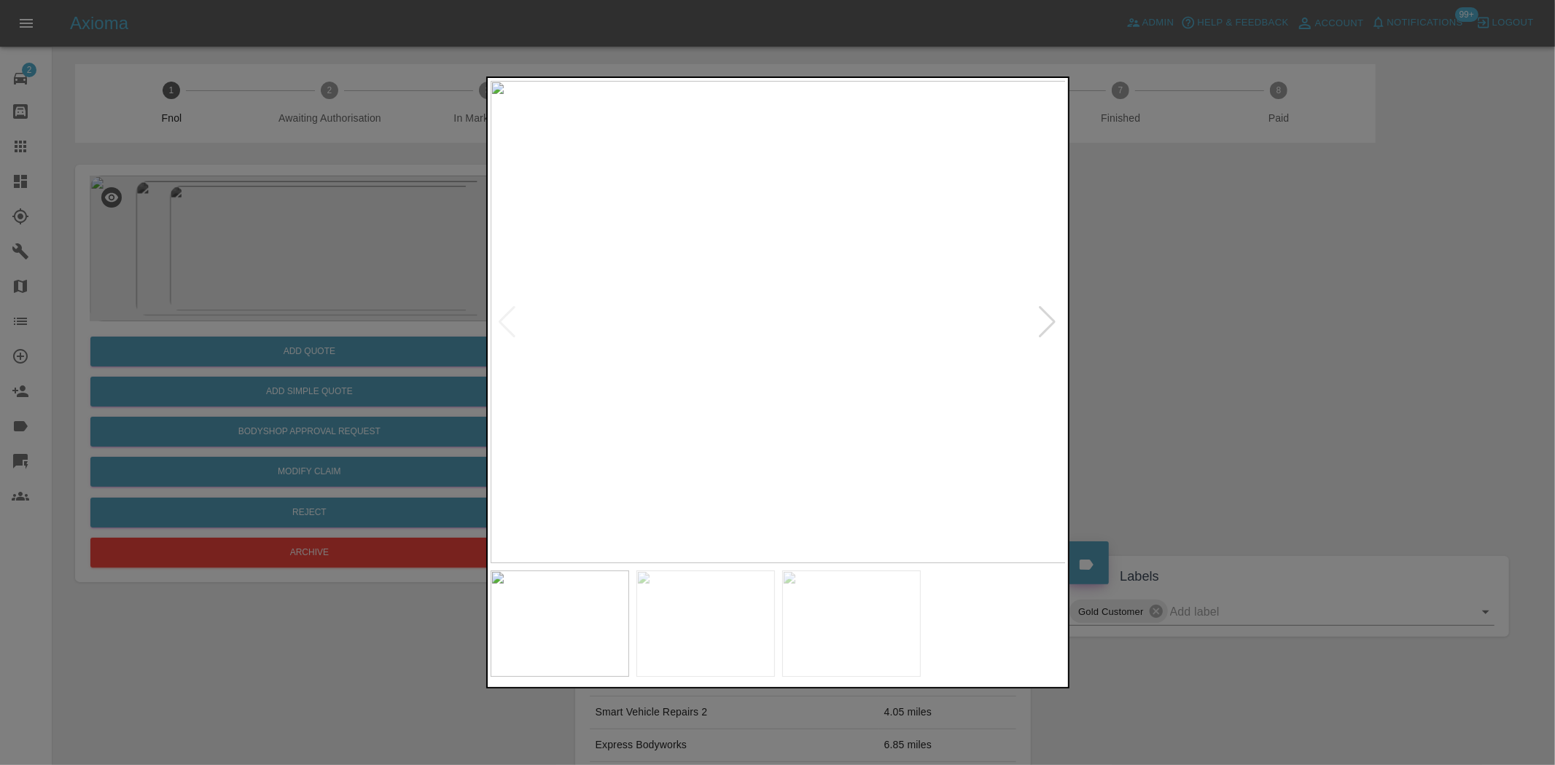
click at [831, 357] on img at bounding box center [779, 322] width 576 height 483
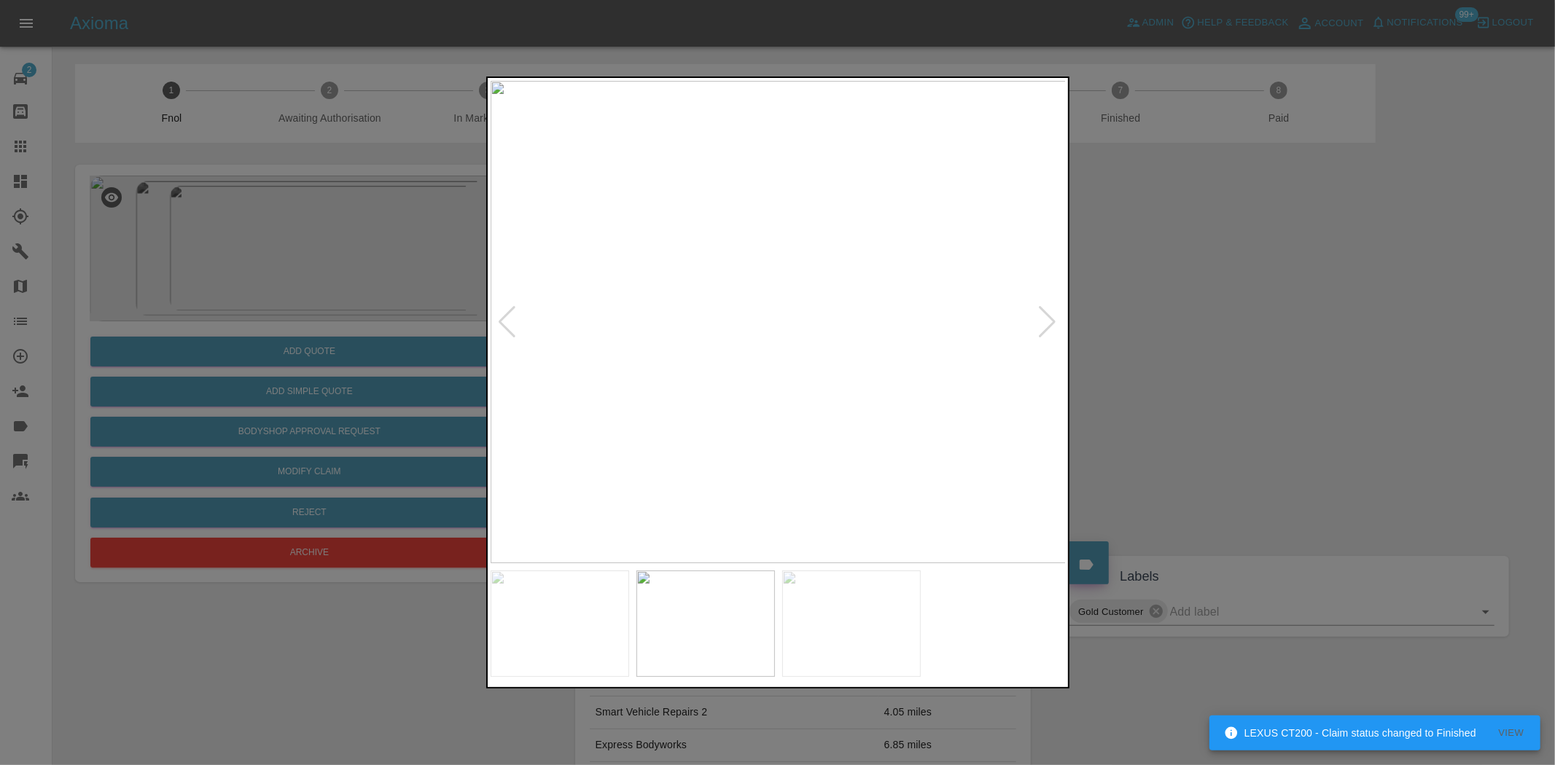
click at [690, 324] on img at bounding box center [779, 322] width 576 height 483
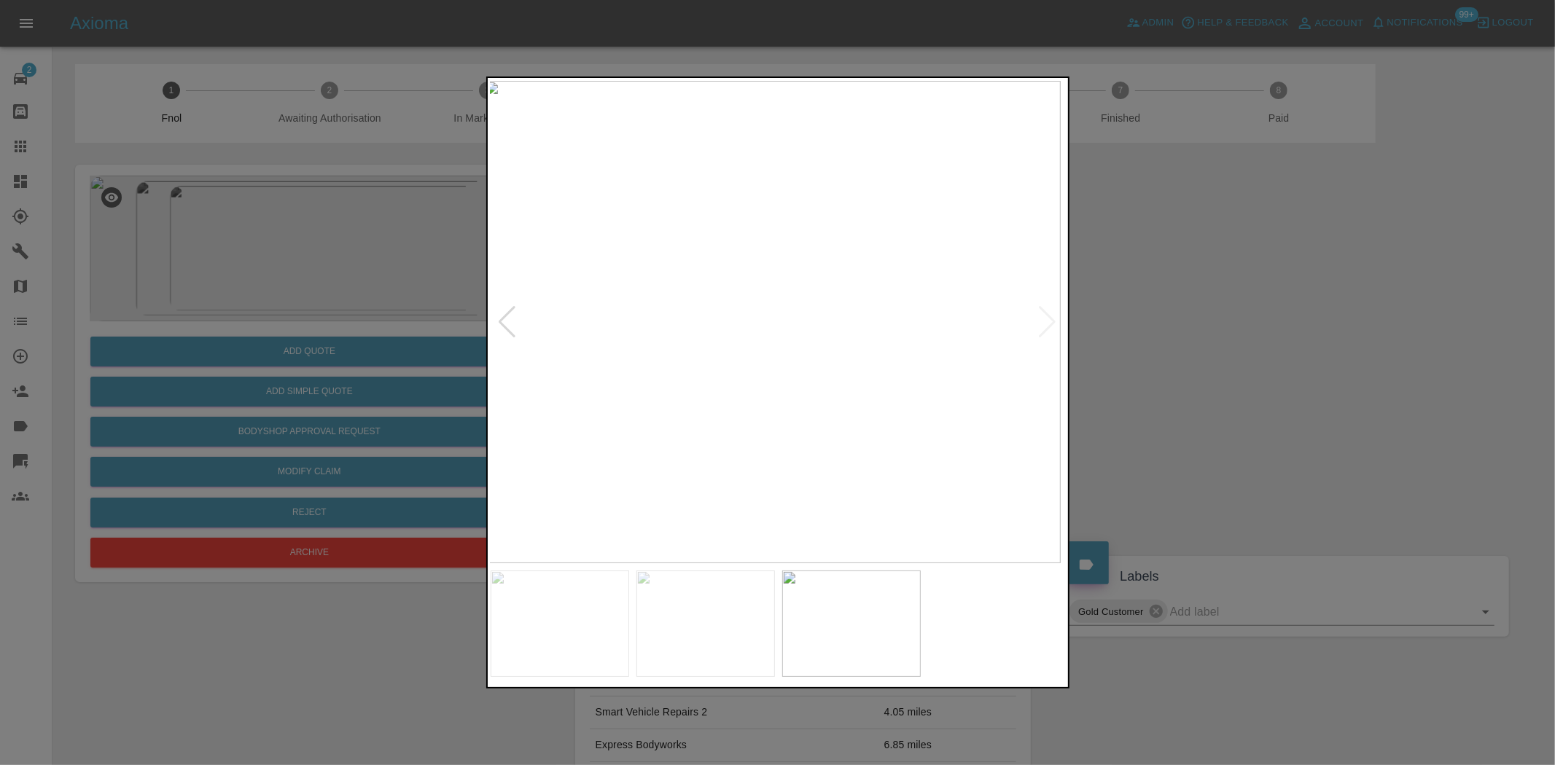
click at [580, 338] on img at bounding box center [772, 322] width 576 height 483
click at [820, 373] on img at bounding box center [825, 322] width 576 height 483
click at [621, 376] on img at bounding box center [691, 322] width 576 height 483
click at [647, 306] on img at bounding box center [779, 322] width 576 height 483
click at [684, 292] on img at bounding box center [779, 322] width 576 height 483
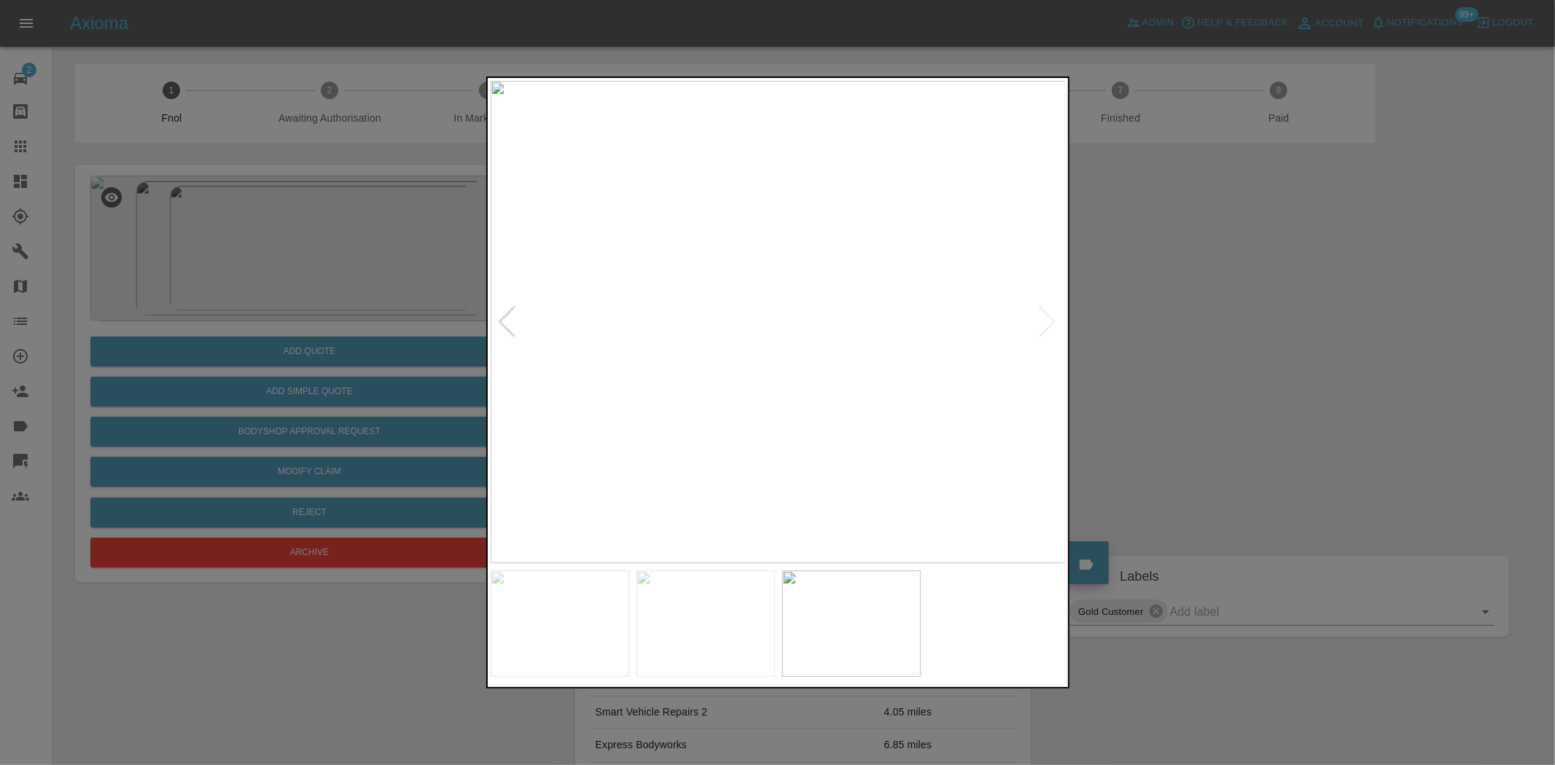
click at [684, 292] on img at bounding box center [779, 322] width 576 height 483
click at [340, 292] on div at bounding box center [777, 382] width 1555 height 765
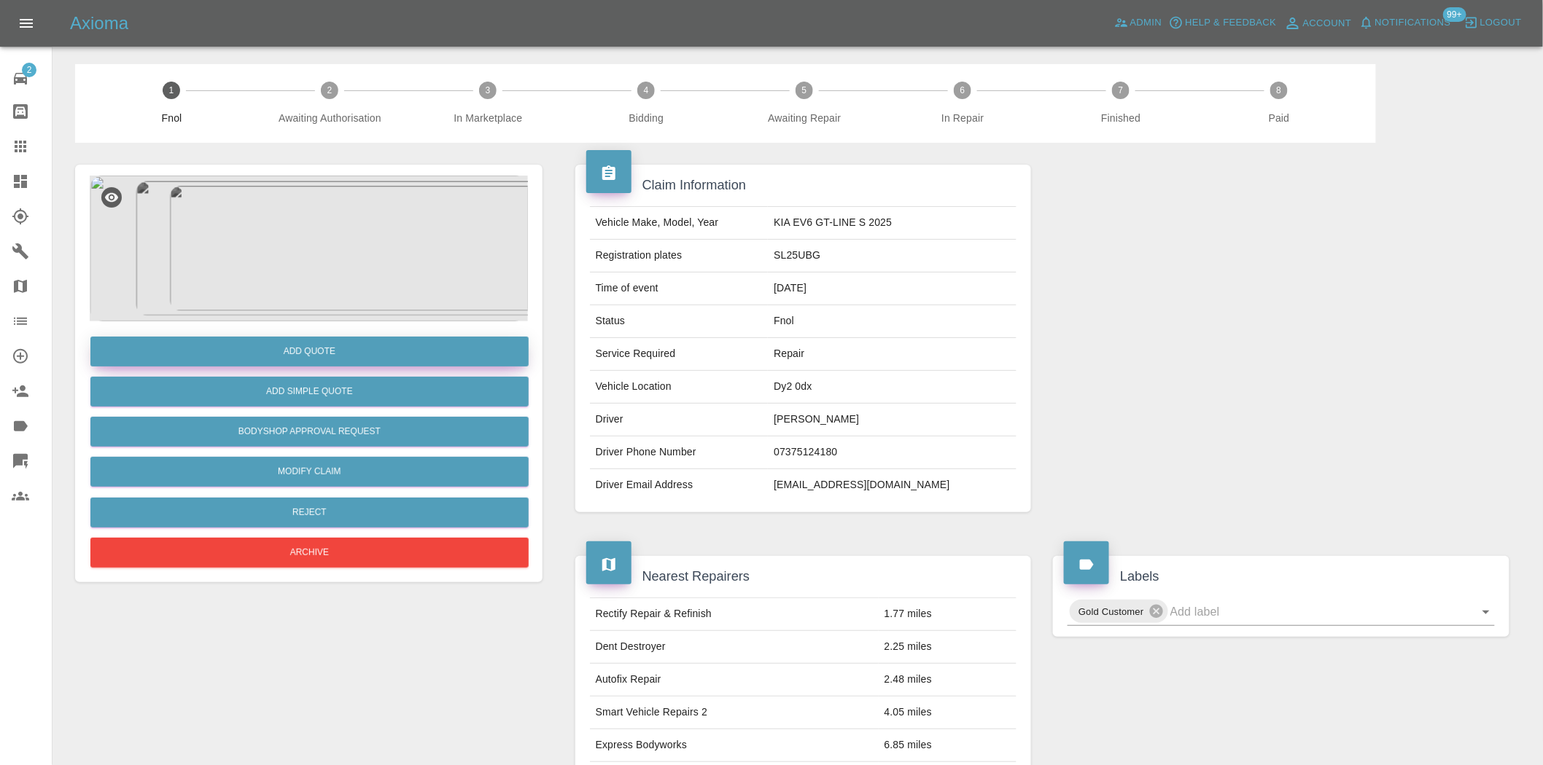
click at [346, 343] on button "Add Quote" at bounding box center [309, 352] width 438 height 30
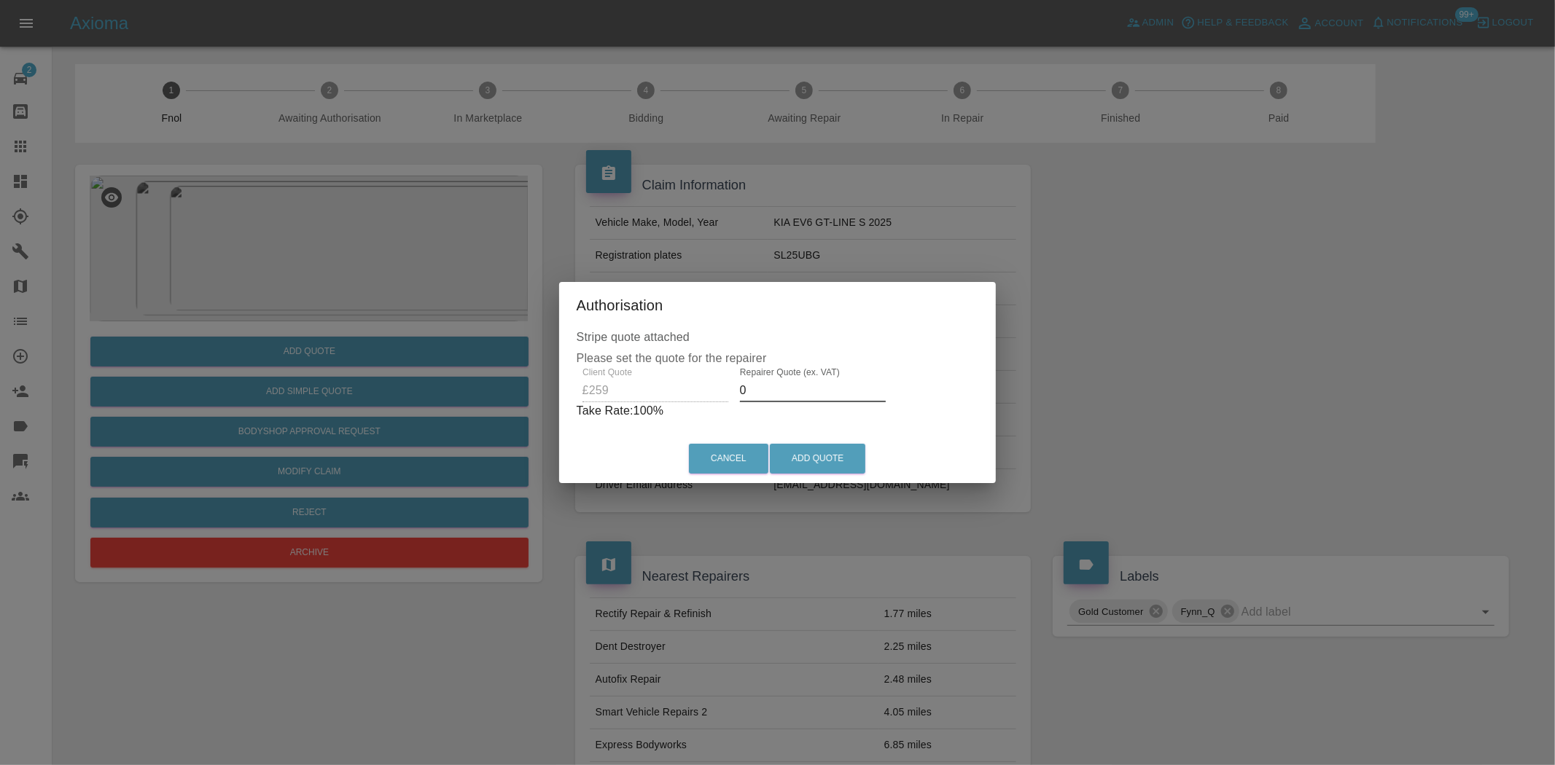
click at [742, 394] on input "0" at bounding box center [813, 390] width 146 height 23
type input "160"
click at [813, 453] on button "Add Quote" at bounding box center [817, 459] width 95 height 30
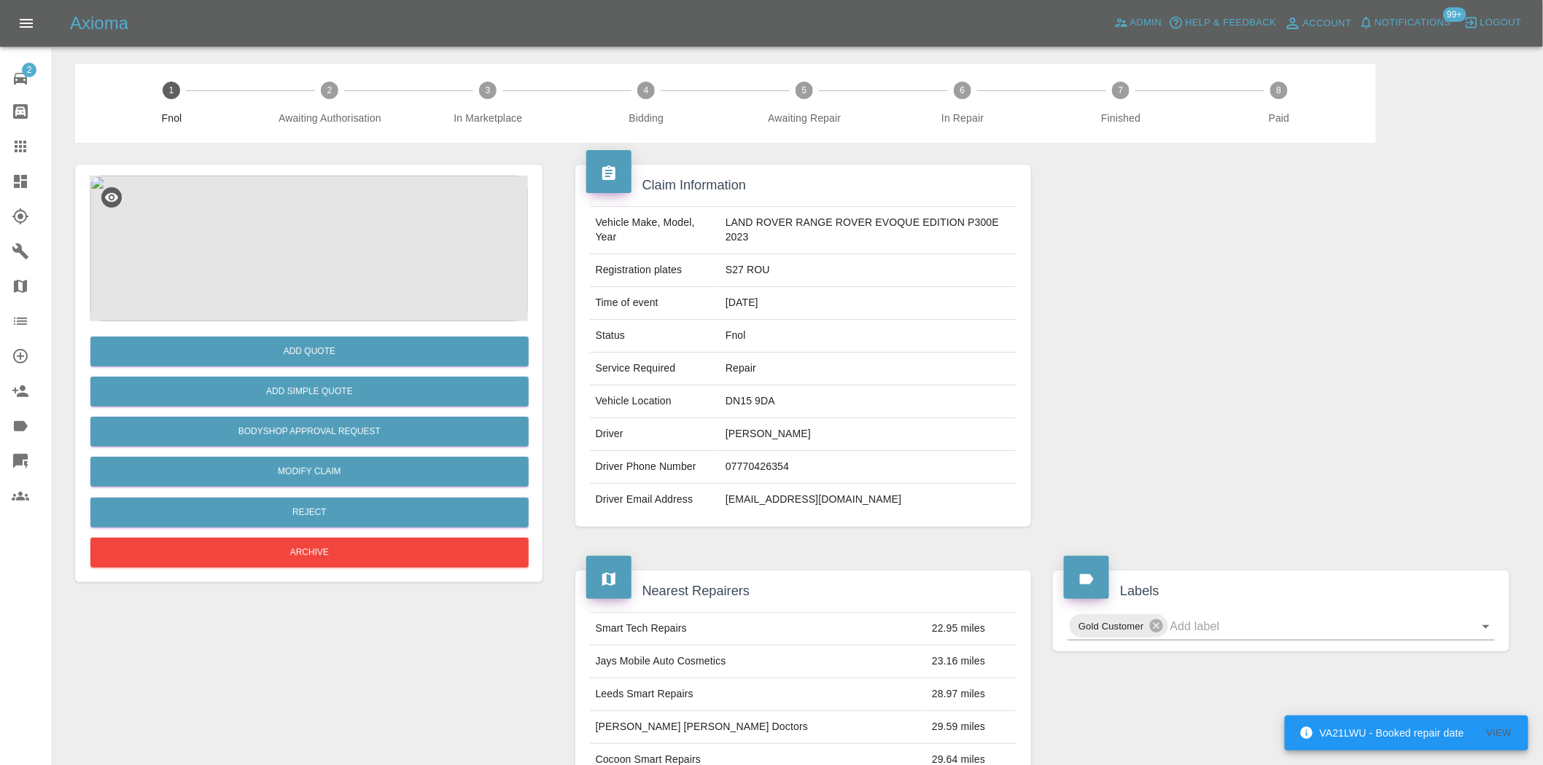
click at [327, 300] on img at bounding box center [309, 249] width 438 height 146
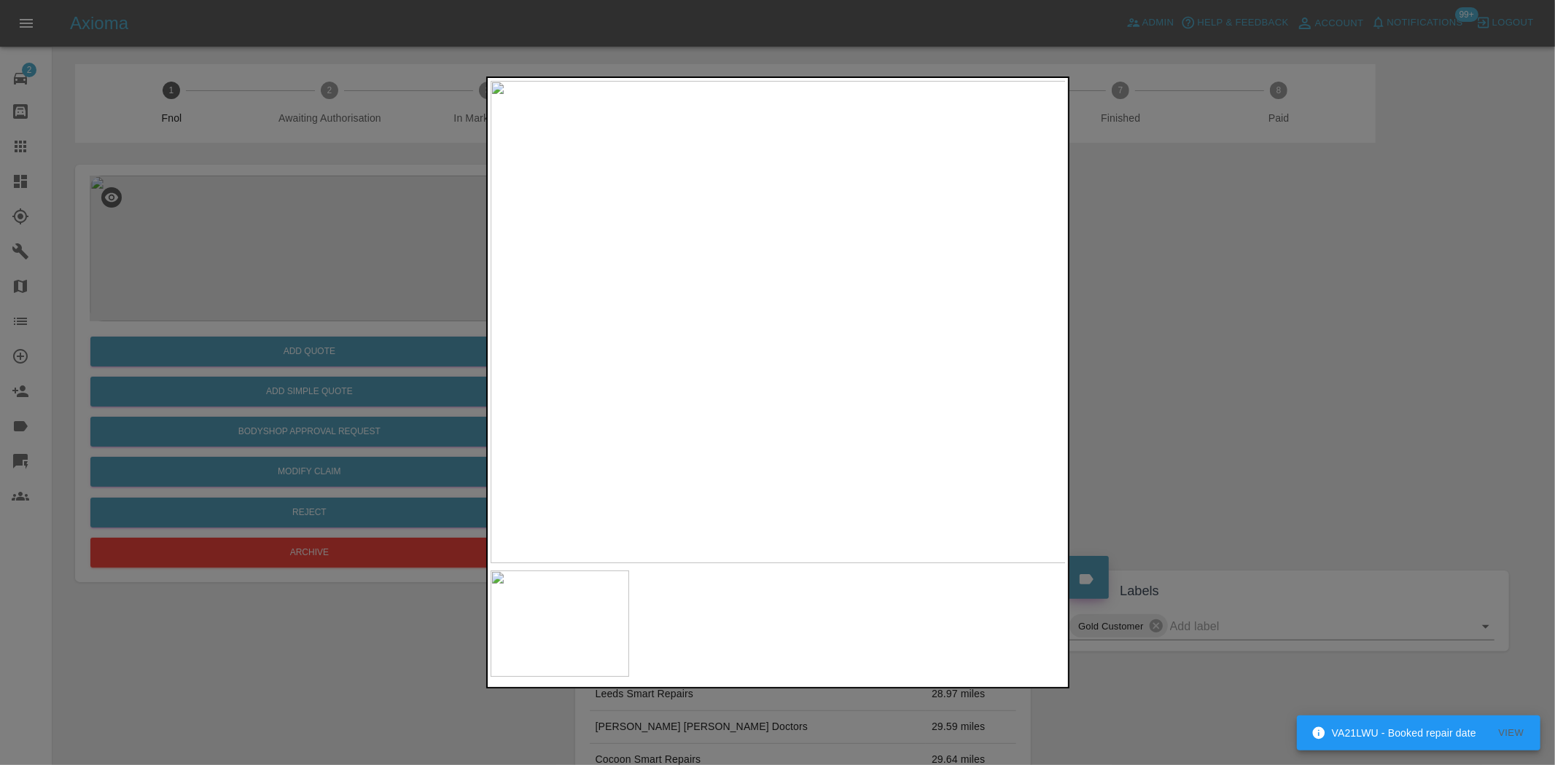
click at [762, 340] on img at bounding box center [779, 322] width 576 height 483
click at [653, 326] on img at bounding box center [779, 322] width 576 height 483
click at [819, 359] on img at bounding box center [779, 322] width 576 height 483
click at [899, 359] on img at bounding box center [779, 322] width 576 height 483
click at [739, 325] on img at bounding box center [779, 322] width 576 height 483
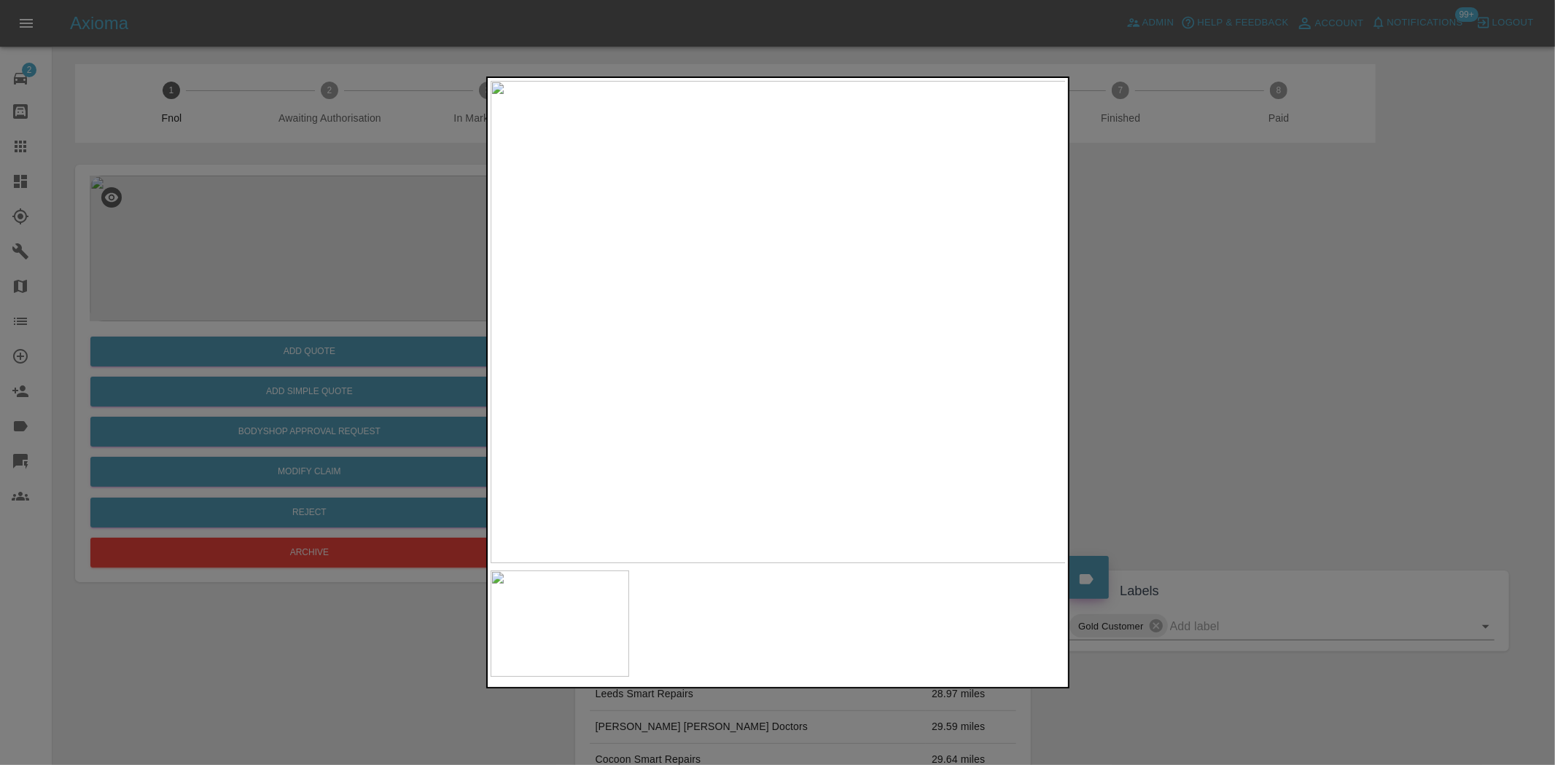
click at [273, 163] on div at bounding box center [777, 382] width 1555 height 765
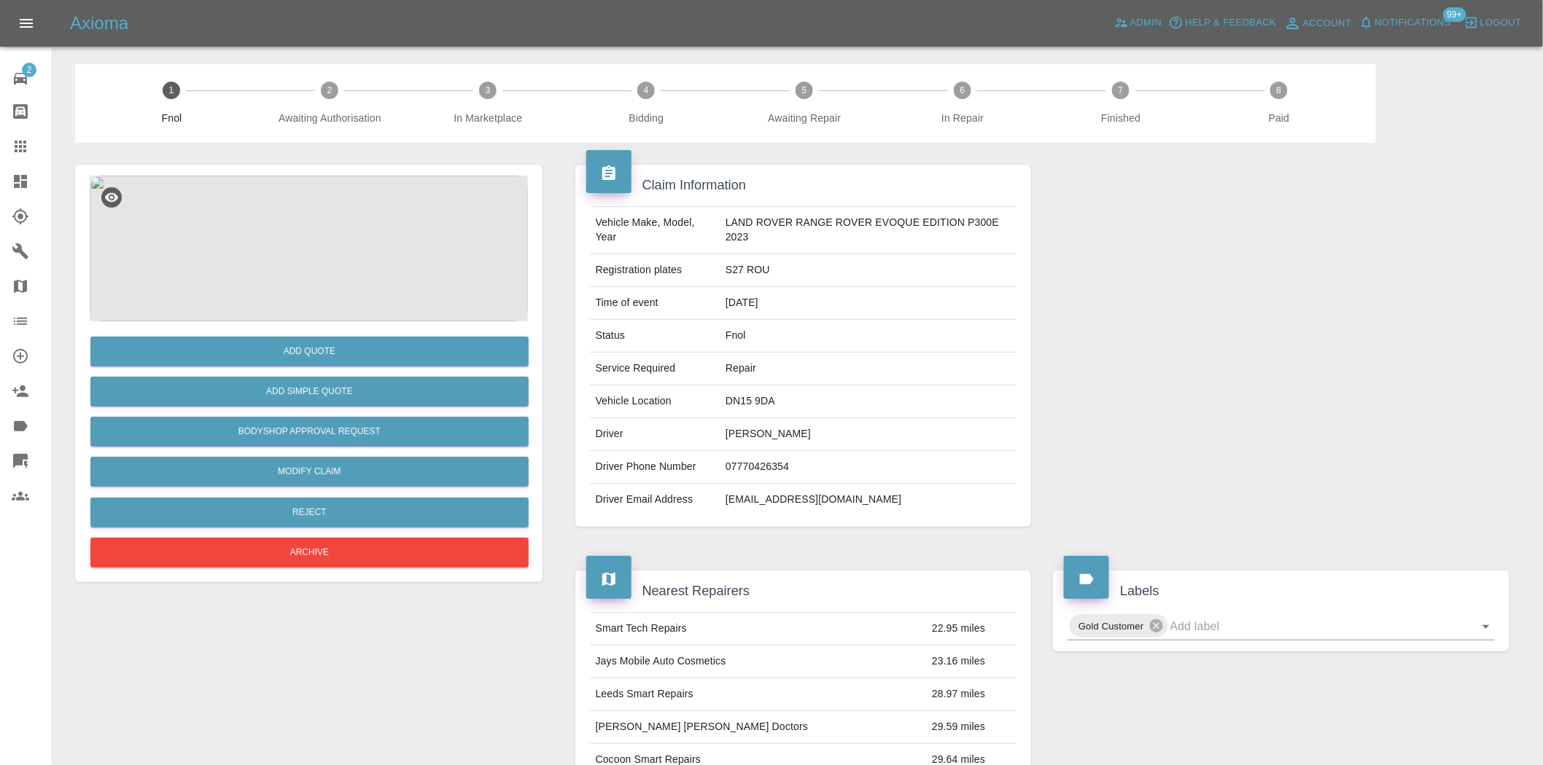
click at [295, 235] on img at bounding box center [309, 249] width 438 height 146
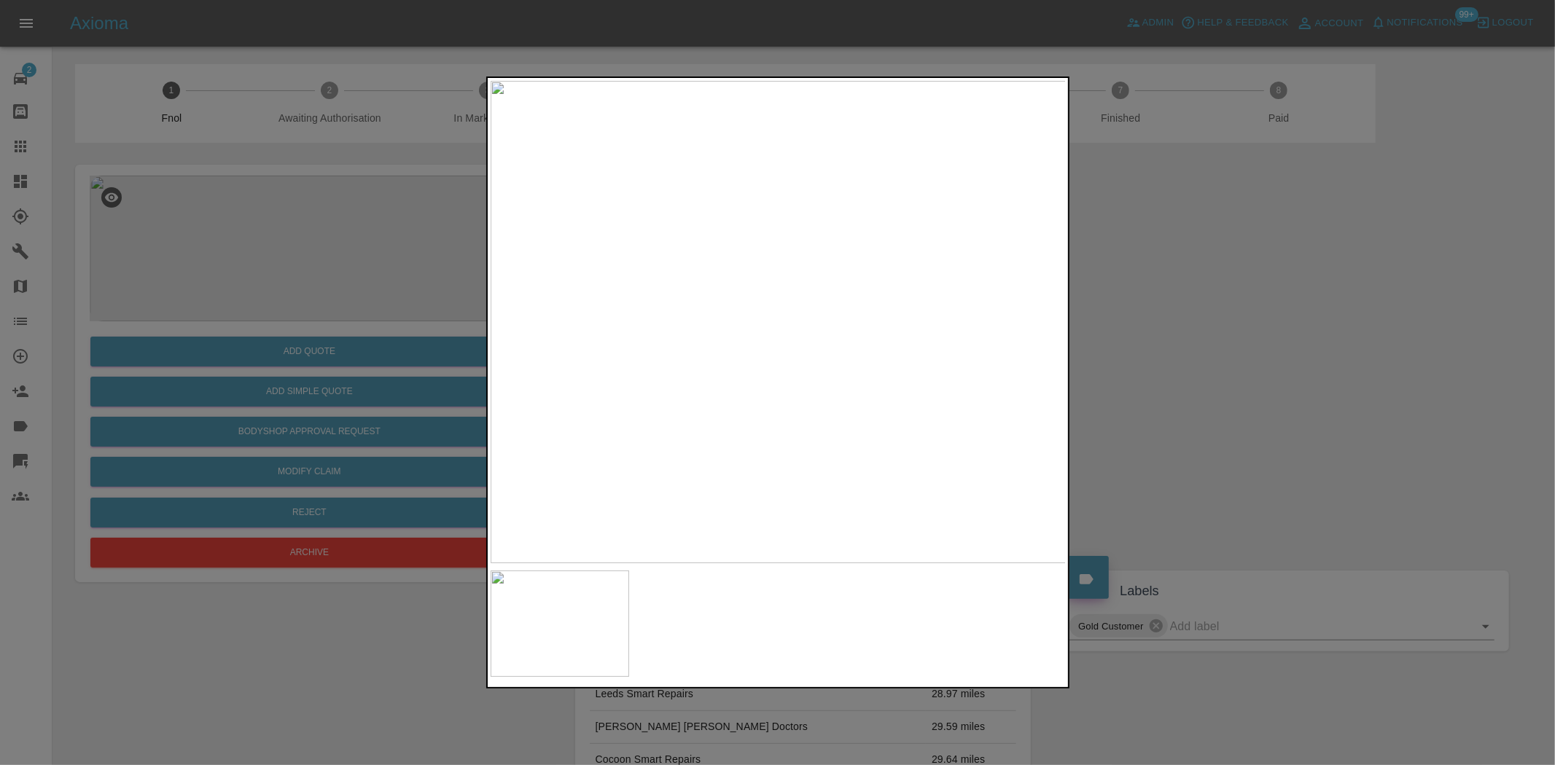
click at [333, 297] on div at bounding box center [777, 382] width 1555 height 765
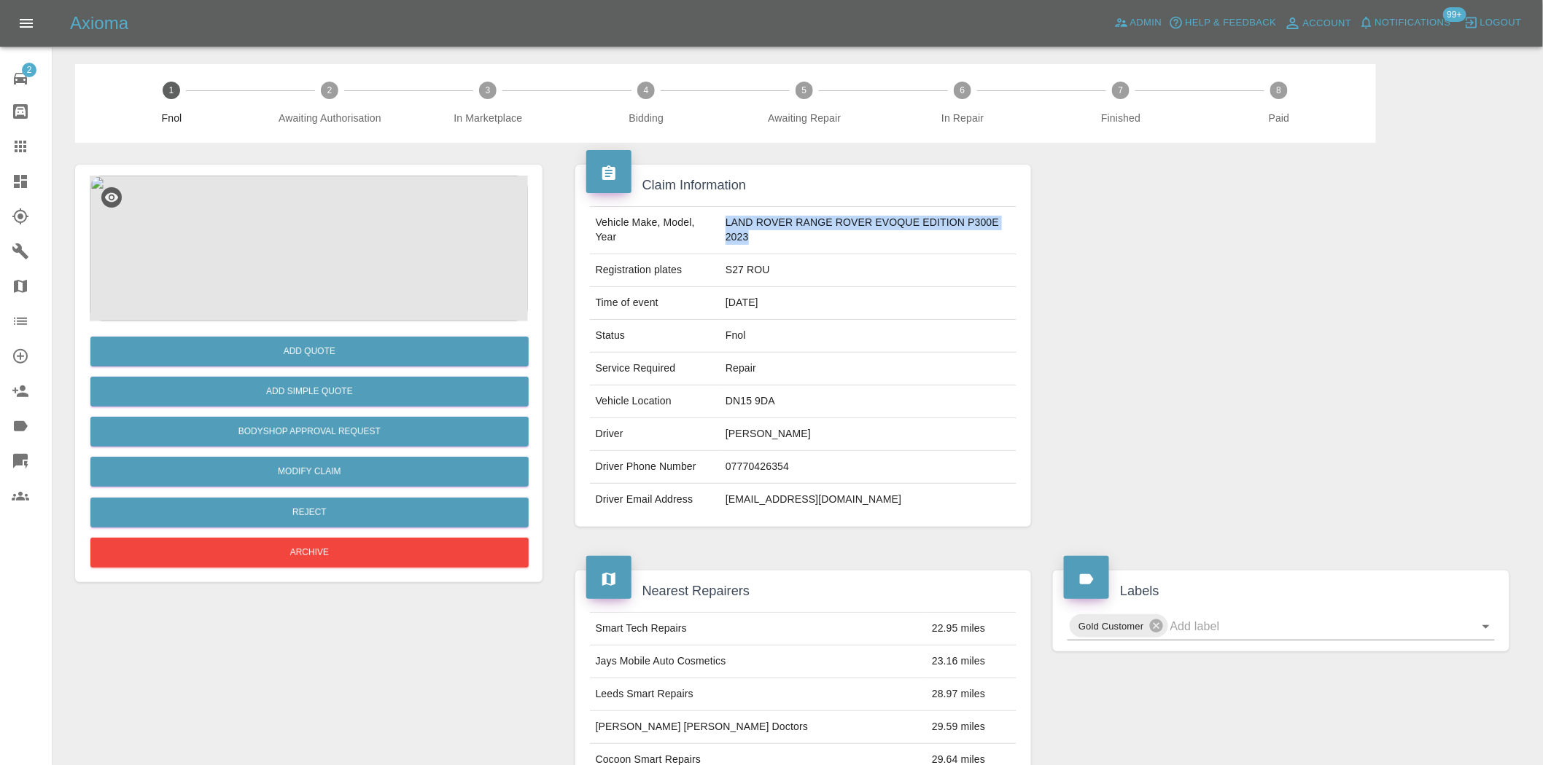
drag, startPoint x: 724, startPoint y: 220, endPoint x: 763, endPoint y: 246, distance: 46.7
click at [763, 243] on td "LAND ROVER RANGE ROVER EVOQUE EDITION P300E 2023" at bounding box center [868, 230] width 297 height 47
copy td "LAND ROVER RANGE ROVER EVOQUE EDITION P300E 2023"
click at [308, 183] on img at bounding box center [309, 249] width 438 height 146
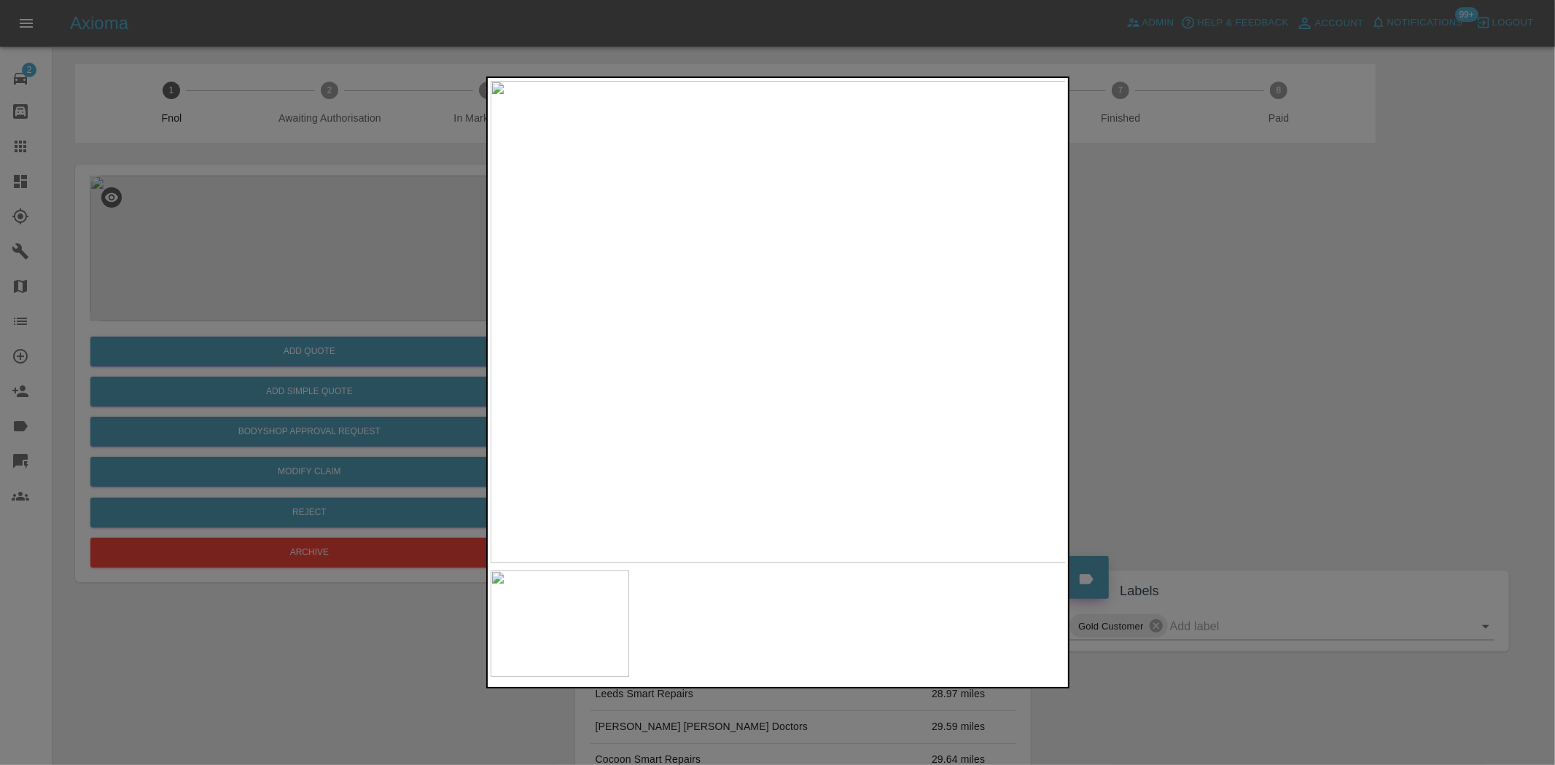
click at [752, 318] on img at bounding box center [779, 322] width 576 height 483
click at [375, 280] on div at bounding box center [777, 382] width 1555 height 765
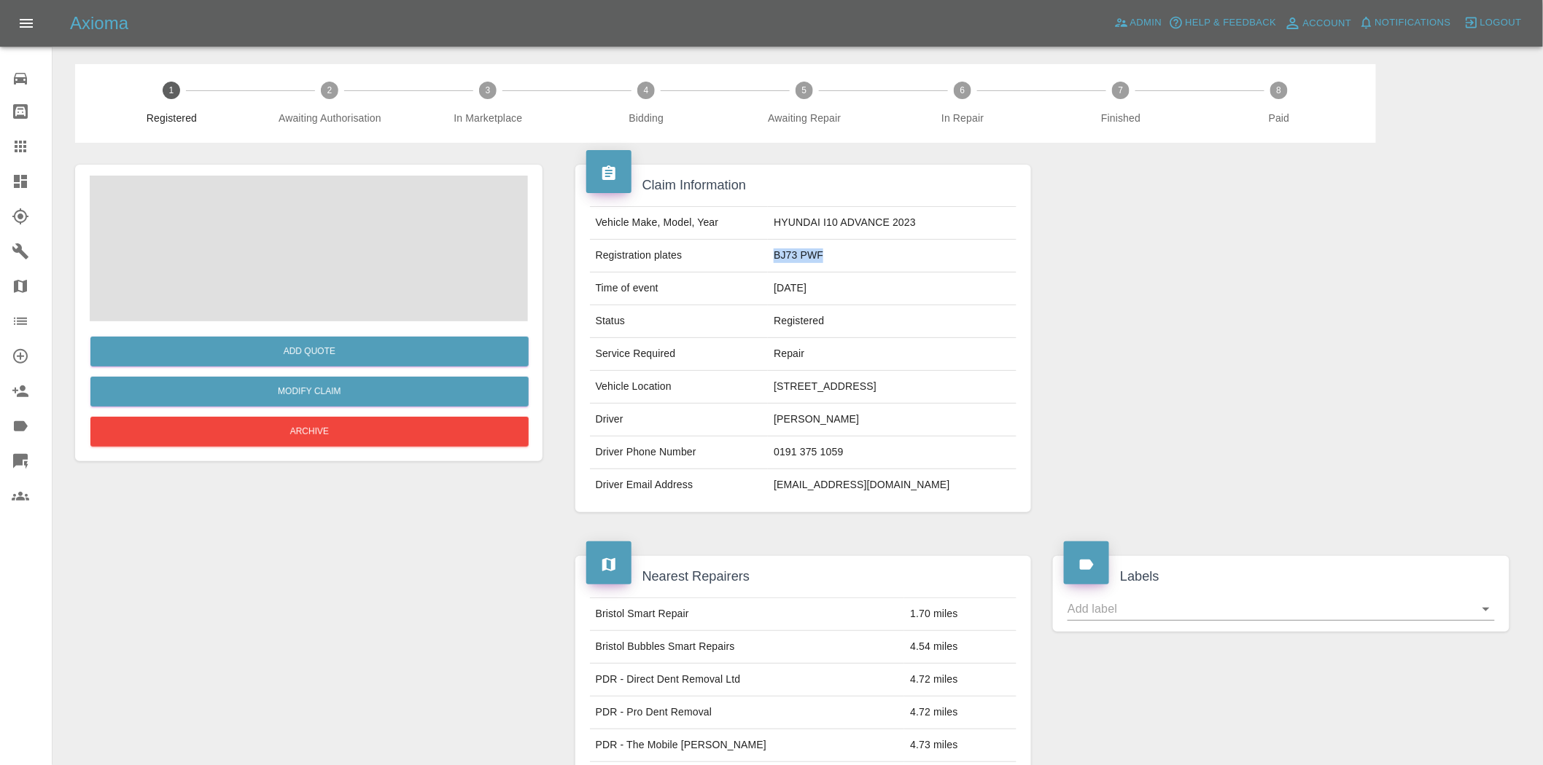
drag, startPoint x: 847, startPoint y: 246, endPoint x: 80, endPoint y: 249, distance: 766.9
click at [774, 248] on tr "Registration plates BJ73 PWF" at bounding box center [803, 256] width 427 height 33
copy tr "BJ73 PWF"
click at [816, 222] on td "HYUNDAI I10 ADVANCE 2023" at bounding box center [892, 223] width 249 height 33
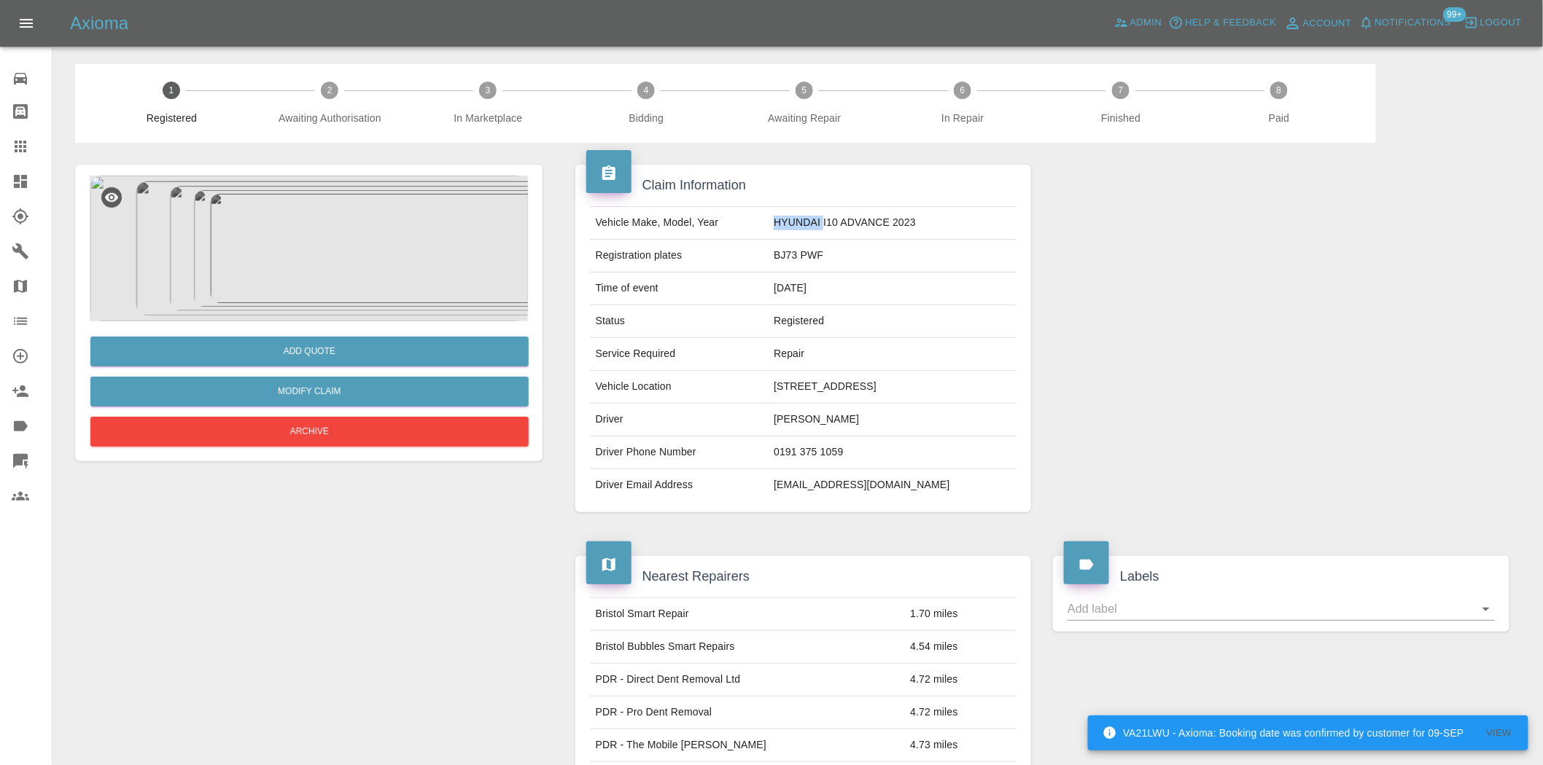
copy td "HYUNDAI"
click at [850, 222] on td "HYUNDAI I10 ADVANCE 2023" at bounding box center [892, 223] width 249 height 33
drag, startPoint x: 843, startPoint y: 221, endPoint x: 928, endPoint y: 227, distance: 85.5
click at [928, 227] on td "HYUNDAI I10 ADVANCE 2023" at bounding box center [892, 223] width 249 height 33
click at [949, 227] on td "HYUNDAI I10 ADVANCE 2023" at bounding box center [892, 223] width 249 height 33
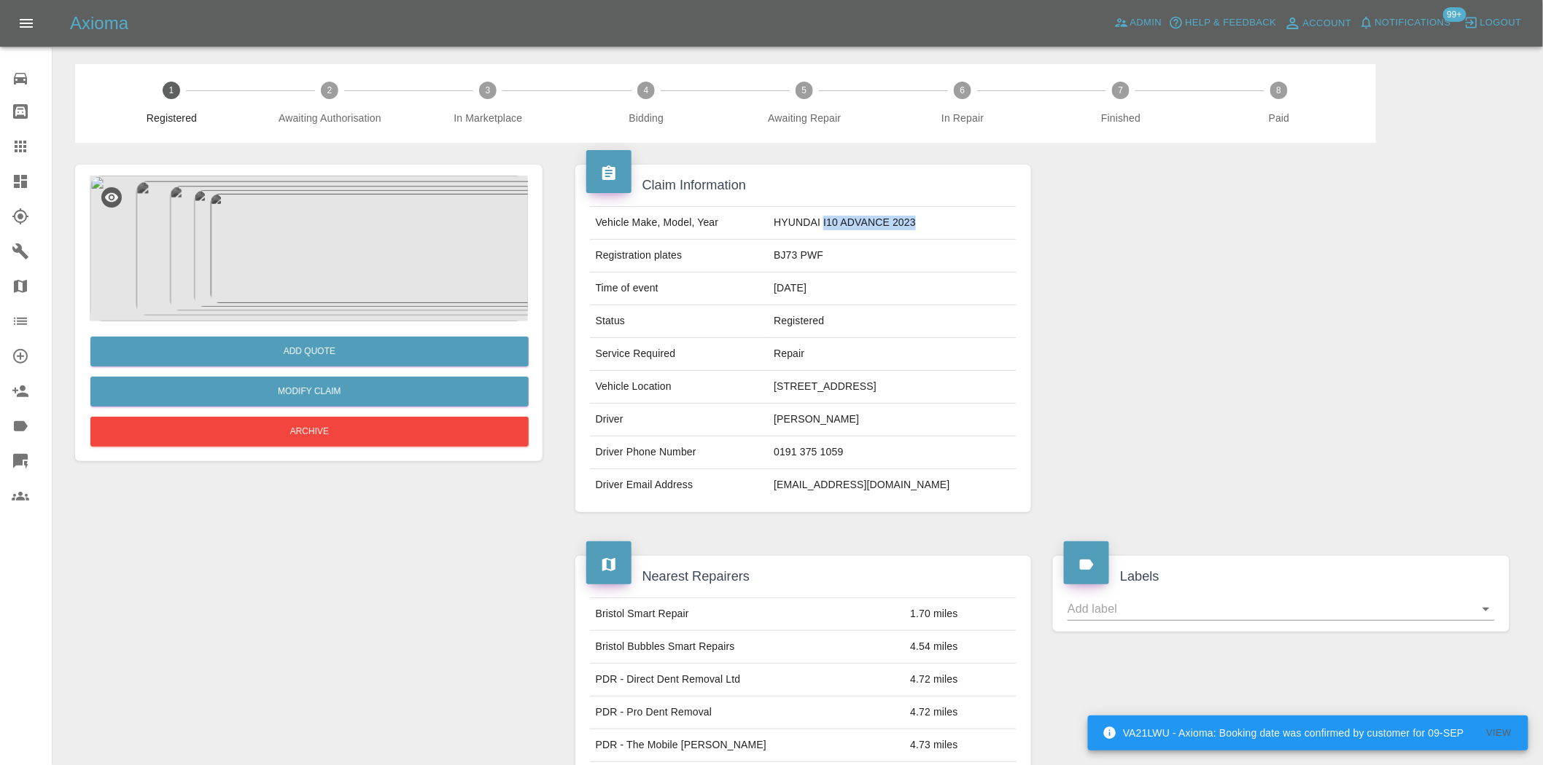
drag, startPoint x: 886, startPoint y: 222, endPoint x: 819, endPoint y: 230, distance: 68.4
click at [840, 222] on td "HYUNDAI I10 ADVANCE 2023" at bounding box center [892, 223] width 249 height 33
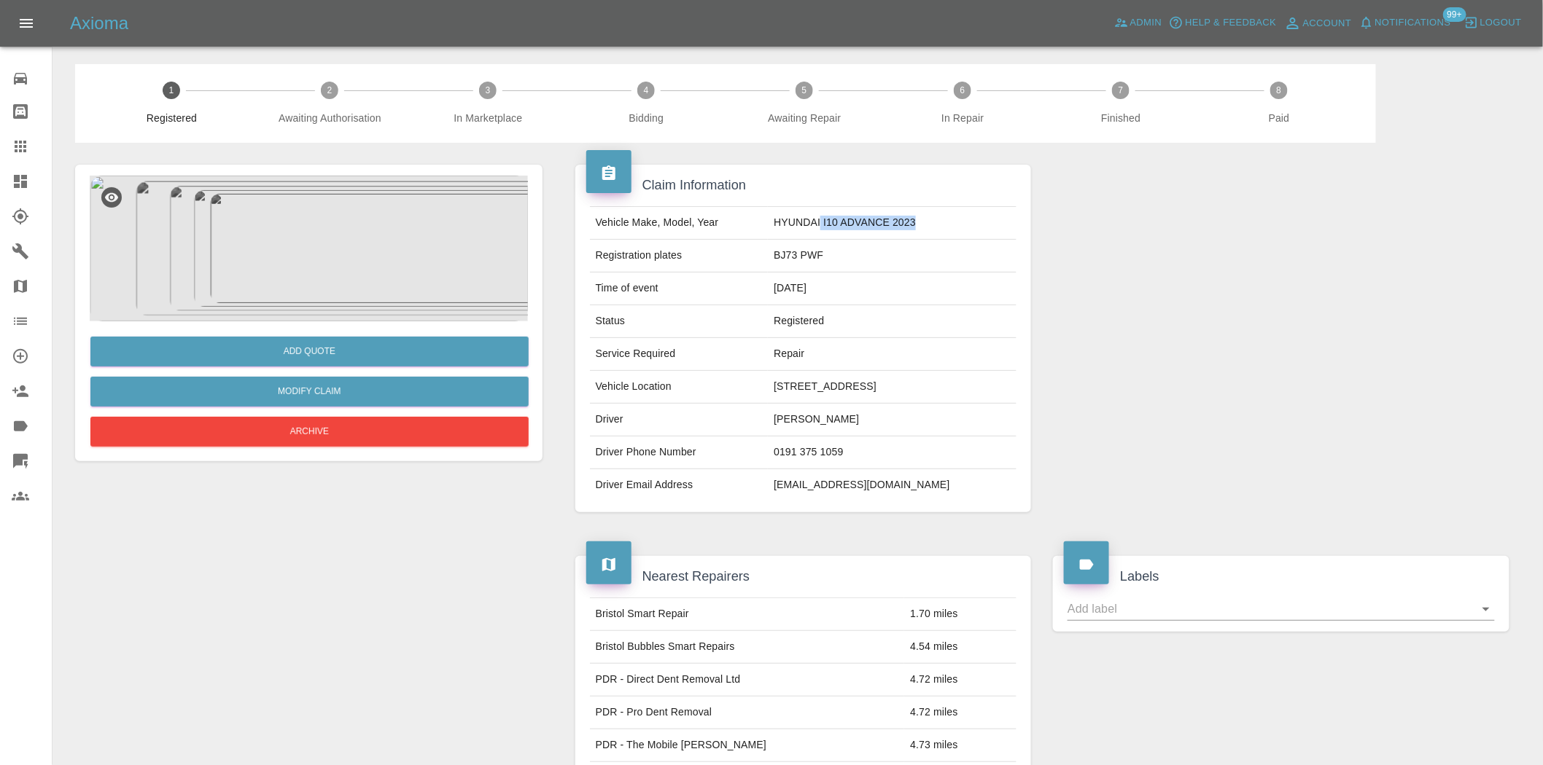
copy td "I10 ADVANCE 2023"
drag, startPoint x: 858, startPoint y: 250, endPoint x: 146, endPoint y: 220, distance: 712.9
click at [784, 260] on tr "Registration plates BJ73 PWF" at bounding box center [803, 256] width 427 height 33
copy tr "BJ73 PWF"
click at [286, 343] on button "Add Quote" at bounding box center [309, 352] width 438 height 30
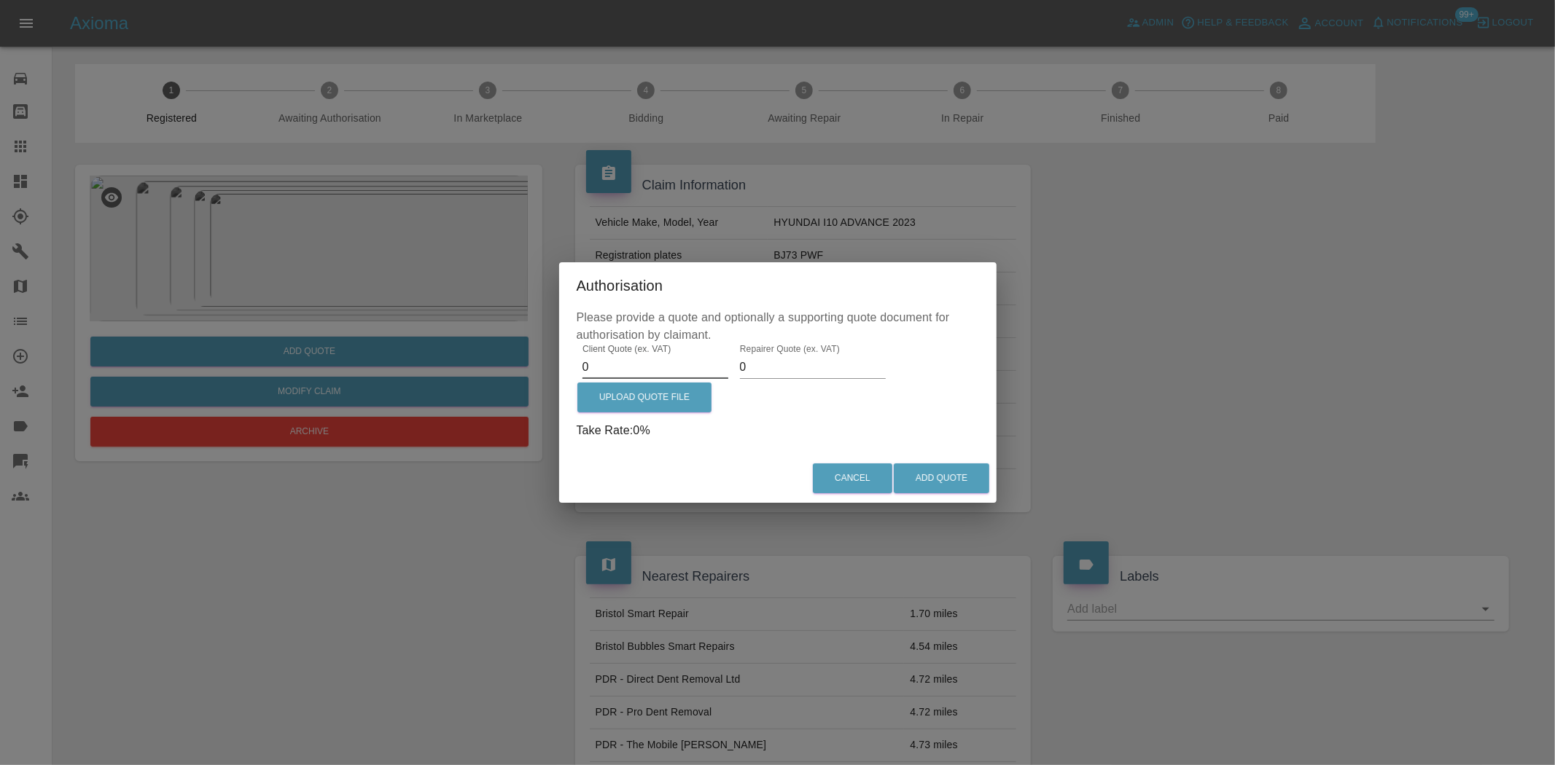
drag, startPoint x: 616, startPoint y: 366, endPoint x: 375, endPoint y: 367, distance: 241.3
click at [375, 367] on div "Authorisation Please provide a quote and optionally a supporting quote document…" at bounding box center [777, 382] width 1555 height 765
type input "1550"
click at [658, 391] on label "Upload Quote File" at bounding box center [644, 398] width 134 height 30
click at [0, 0] on input "Upload Quote File" at bounding box center [0, 0] width 0 height 0
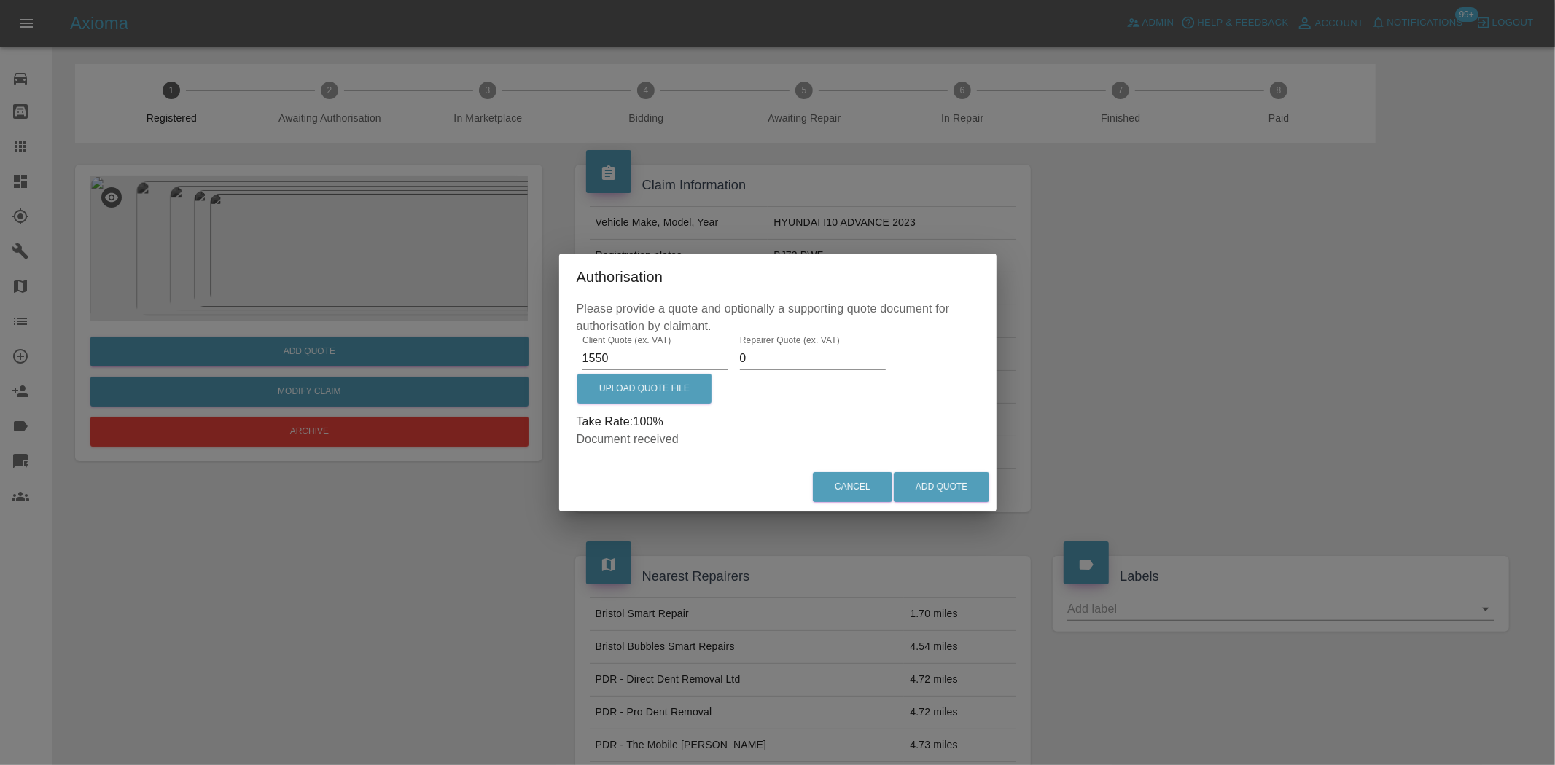
click at [744, 418] on p "Take Rate: 100 %" at bounding box center [778, 421] width 402 height 17
click at [964, 489] on button "Add Quote" at bounding box center [941, 487] width 95 height 30
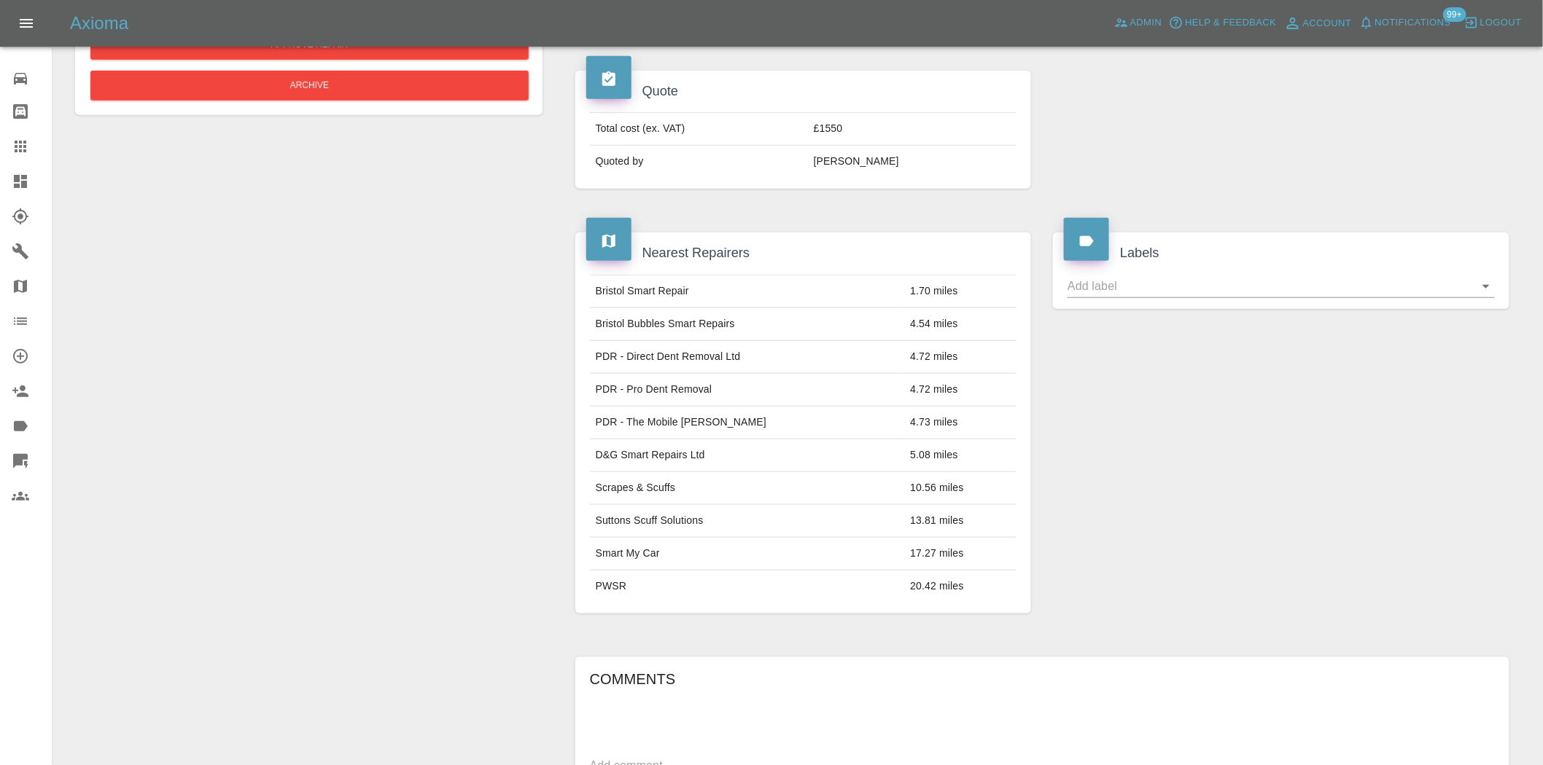
scroll to position [712, 0]
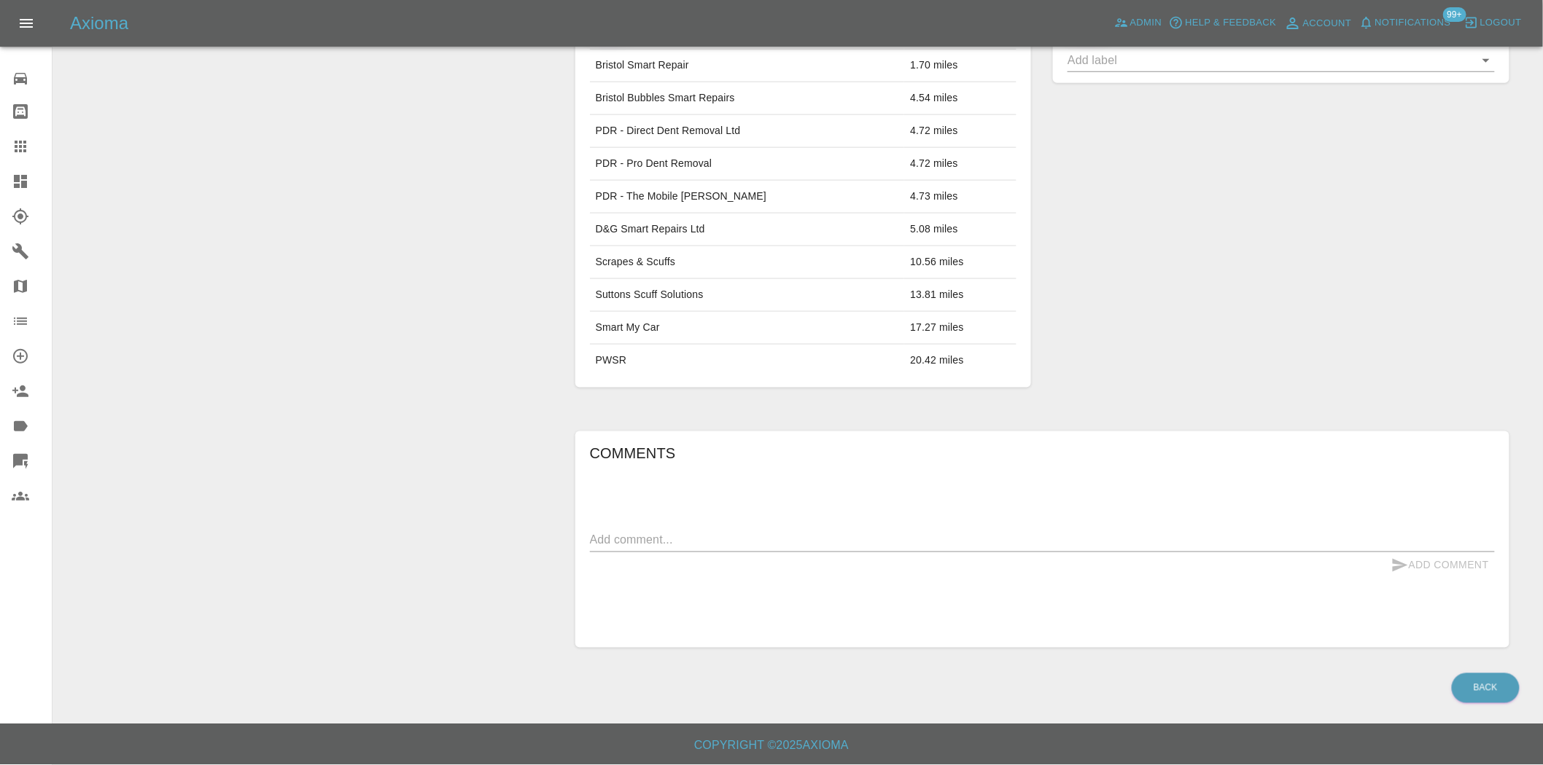
click at [661, 543] on textarea at bounding box center [1042, 540] width 905 height 17
paste textarea "Repair and Paint 7 Panels Flatliner required"
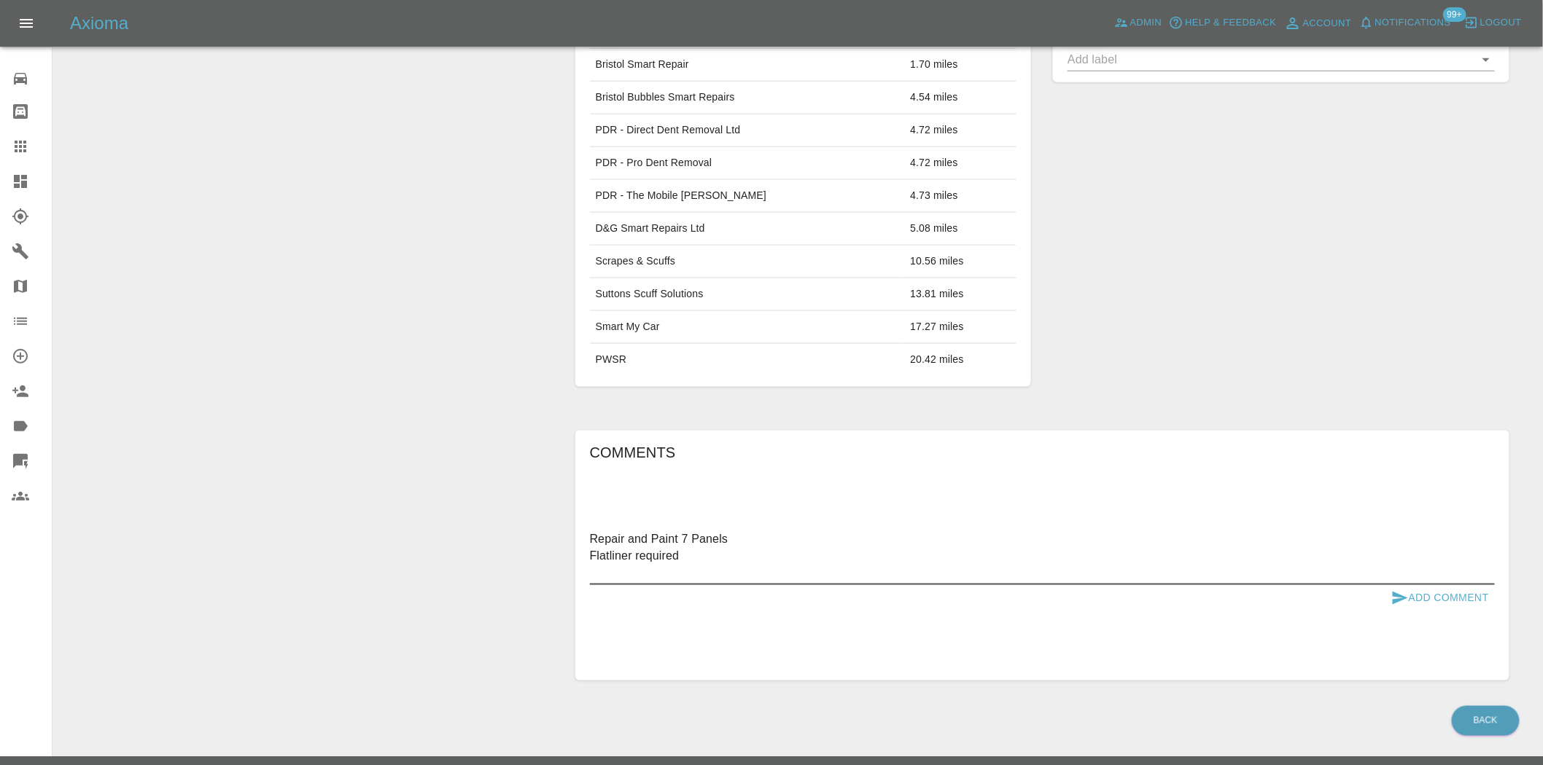
type textarea "Repair and Paint 7 Panels Flatliner required"
click at [1416, 595] on button "Add Comment" at bounding box center [1439, 598] width 109 height 27
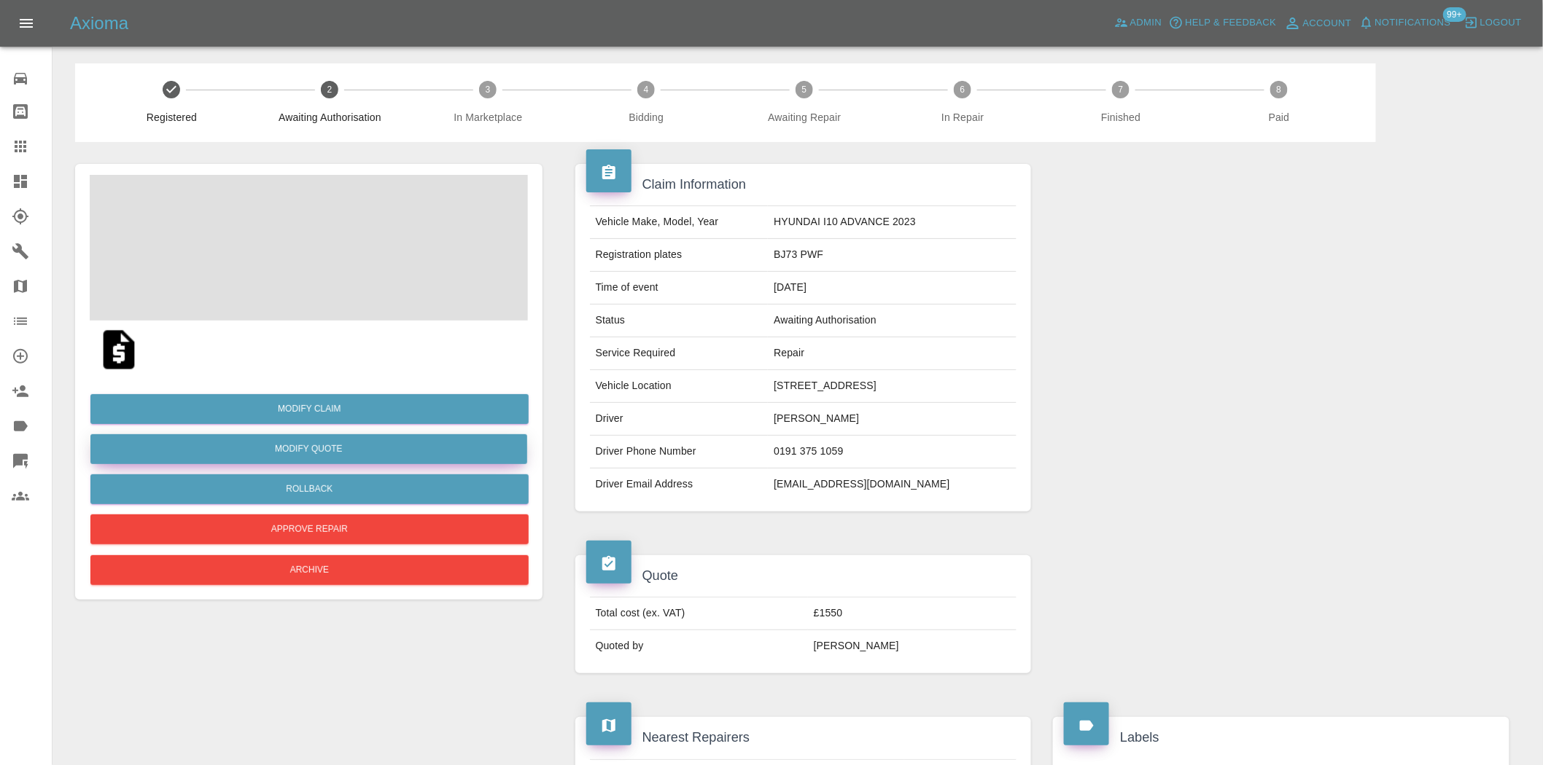
scroll to position [0, 0]
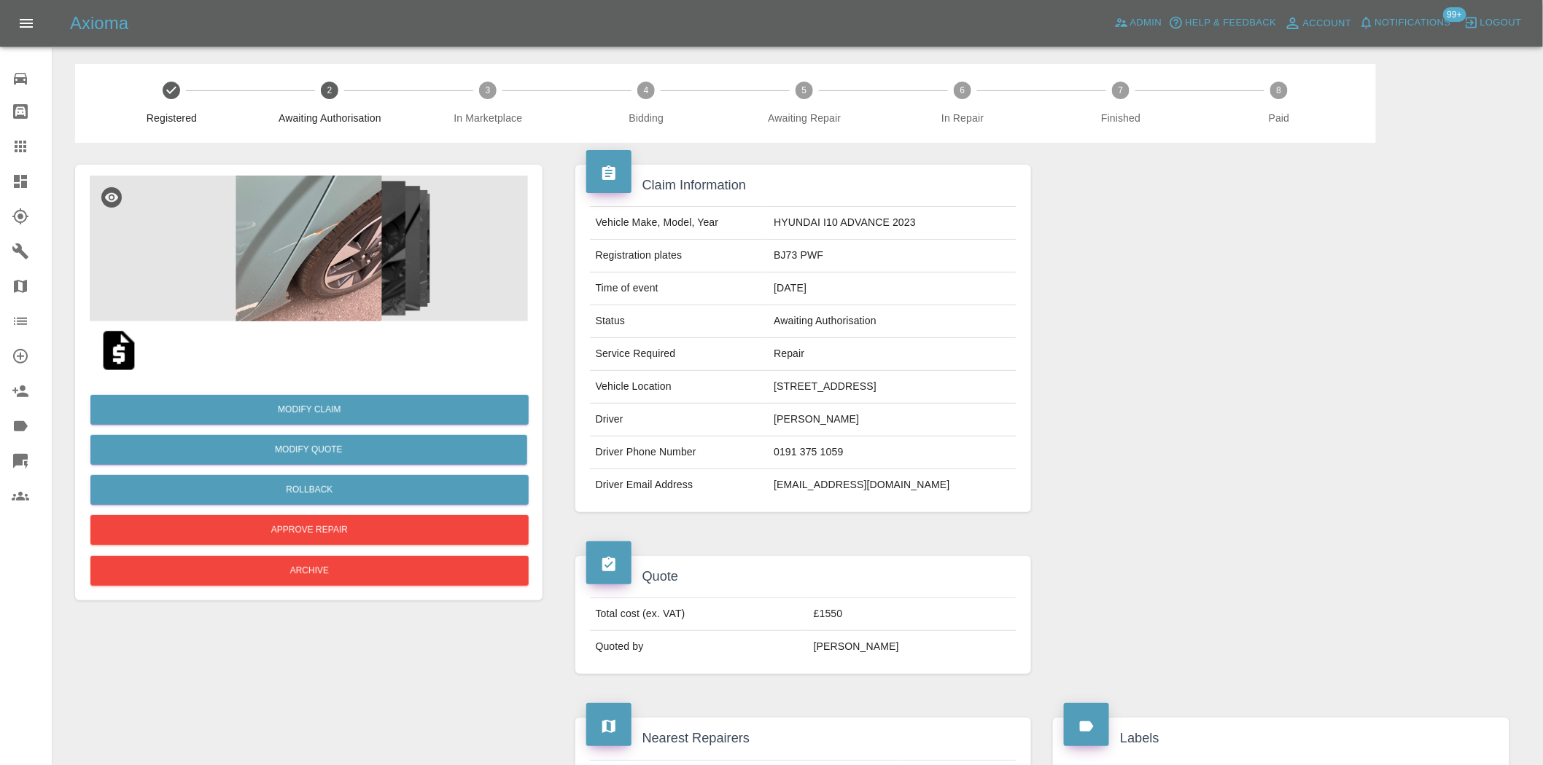
click at [343, 278] on img at bounding box center [309, 249] width 438 height 146
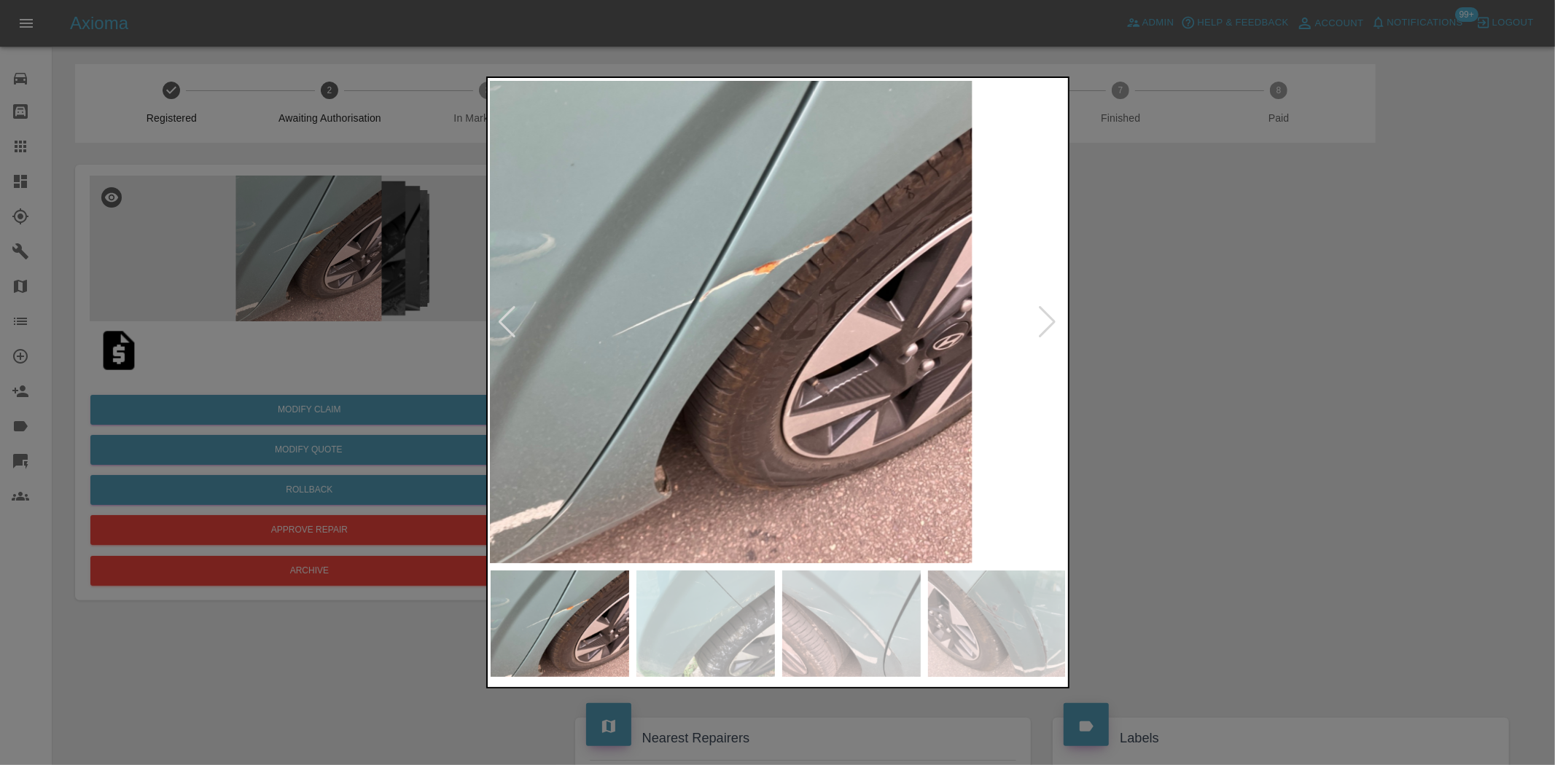
click at [659, 334] on img at bounding box center [731, 322] width 576 height 483
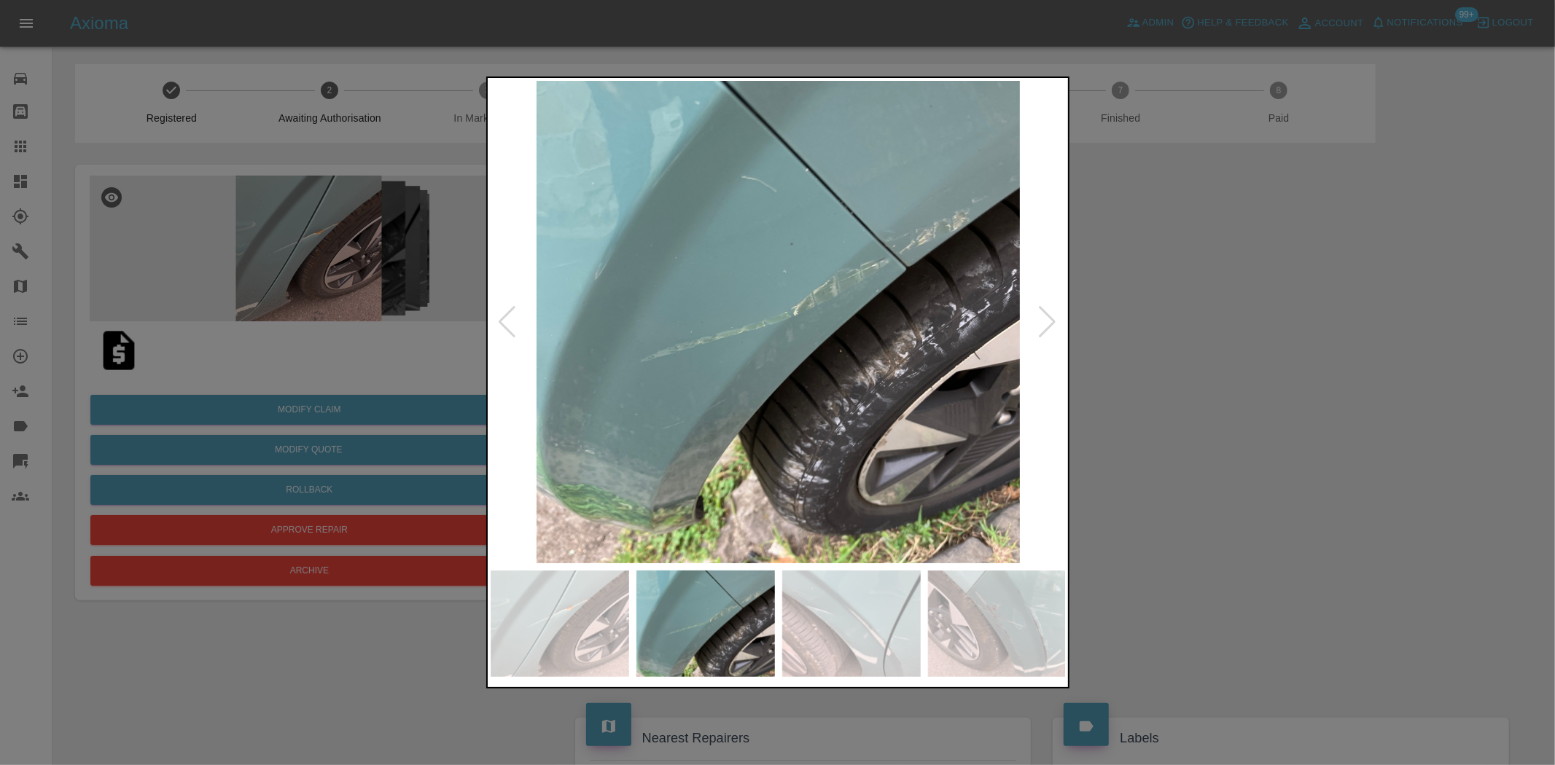
click at [681, 337] on img at bounding box center [779, 322] width 576 height 483
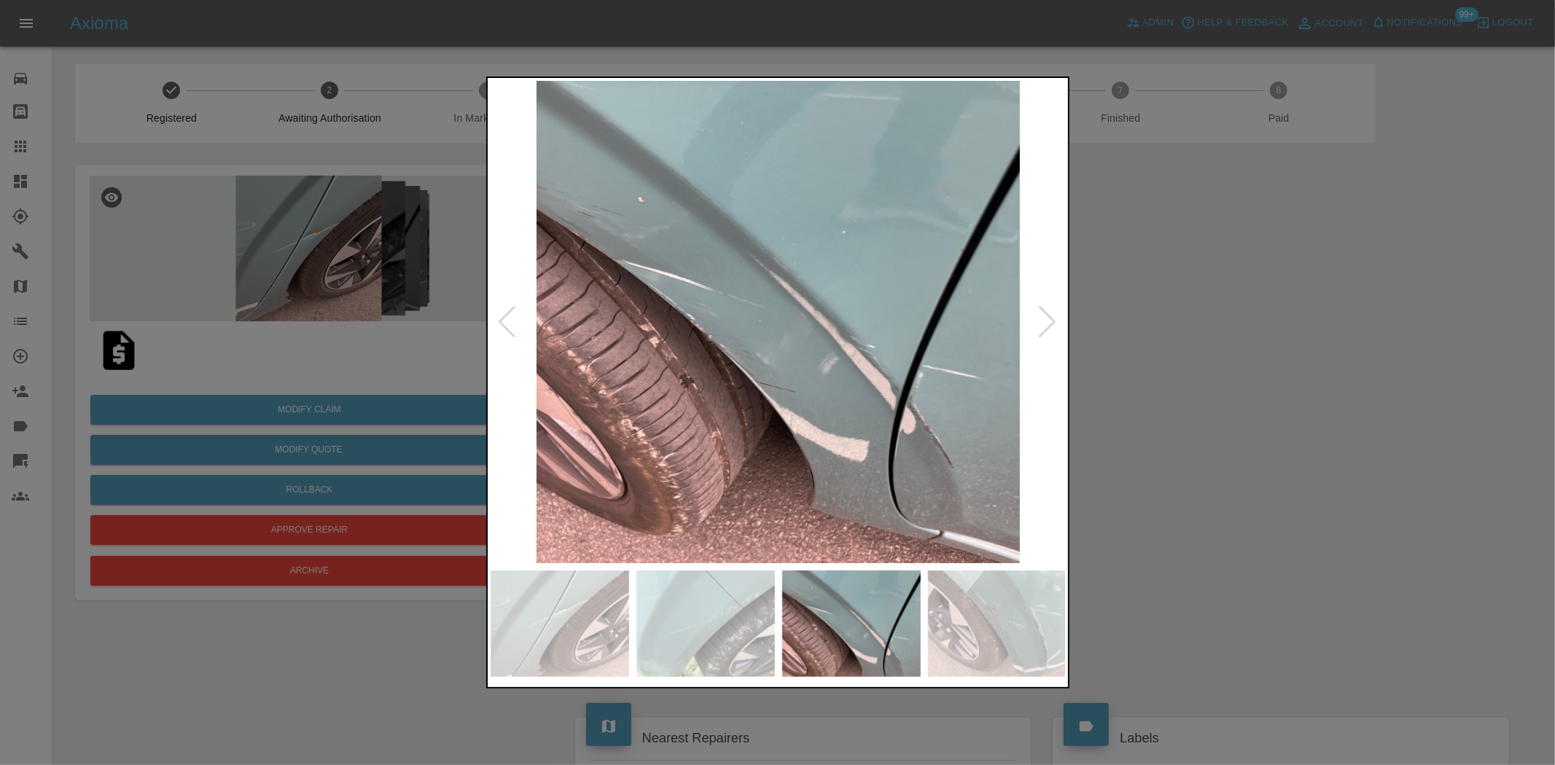
click at [725, 340] on img at bounding box center [779, 322] width 576 height 483
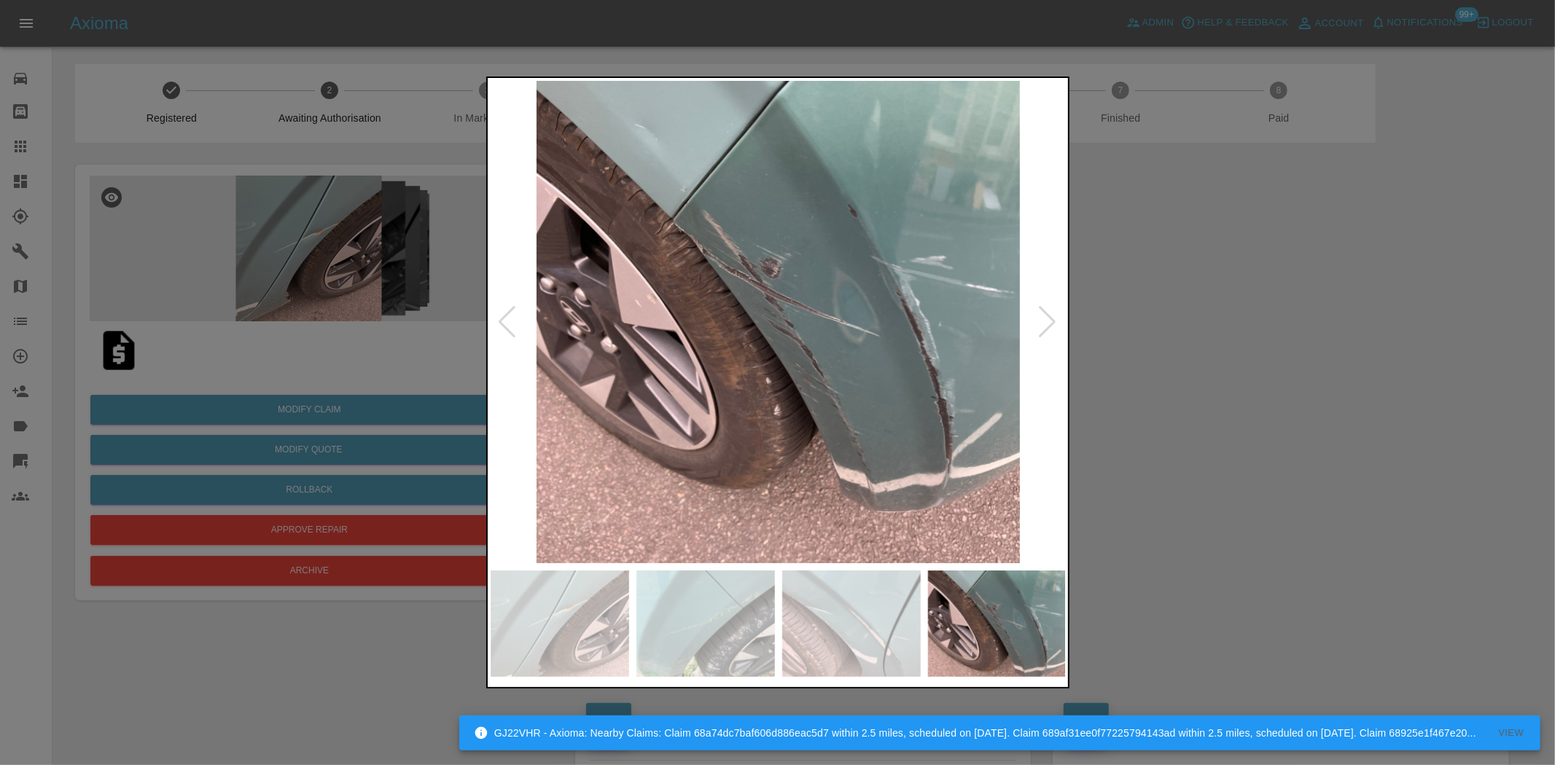
click at [722, 347] on img at bounding box center [779, 322] width 576 height 483
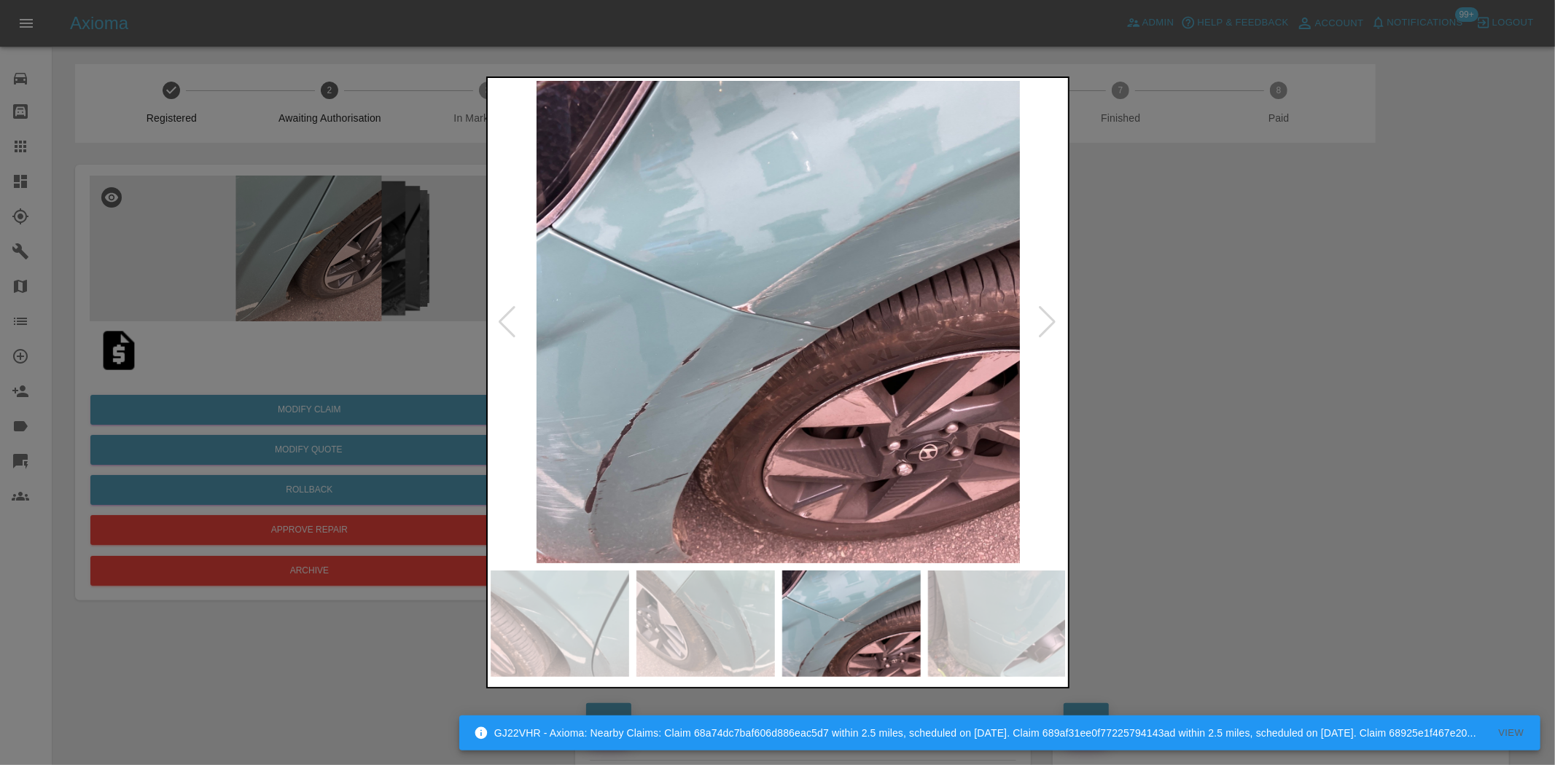
click at [700, 353] on img at bounding box center [779, 322] width 576 height 483
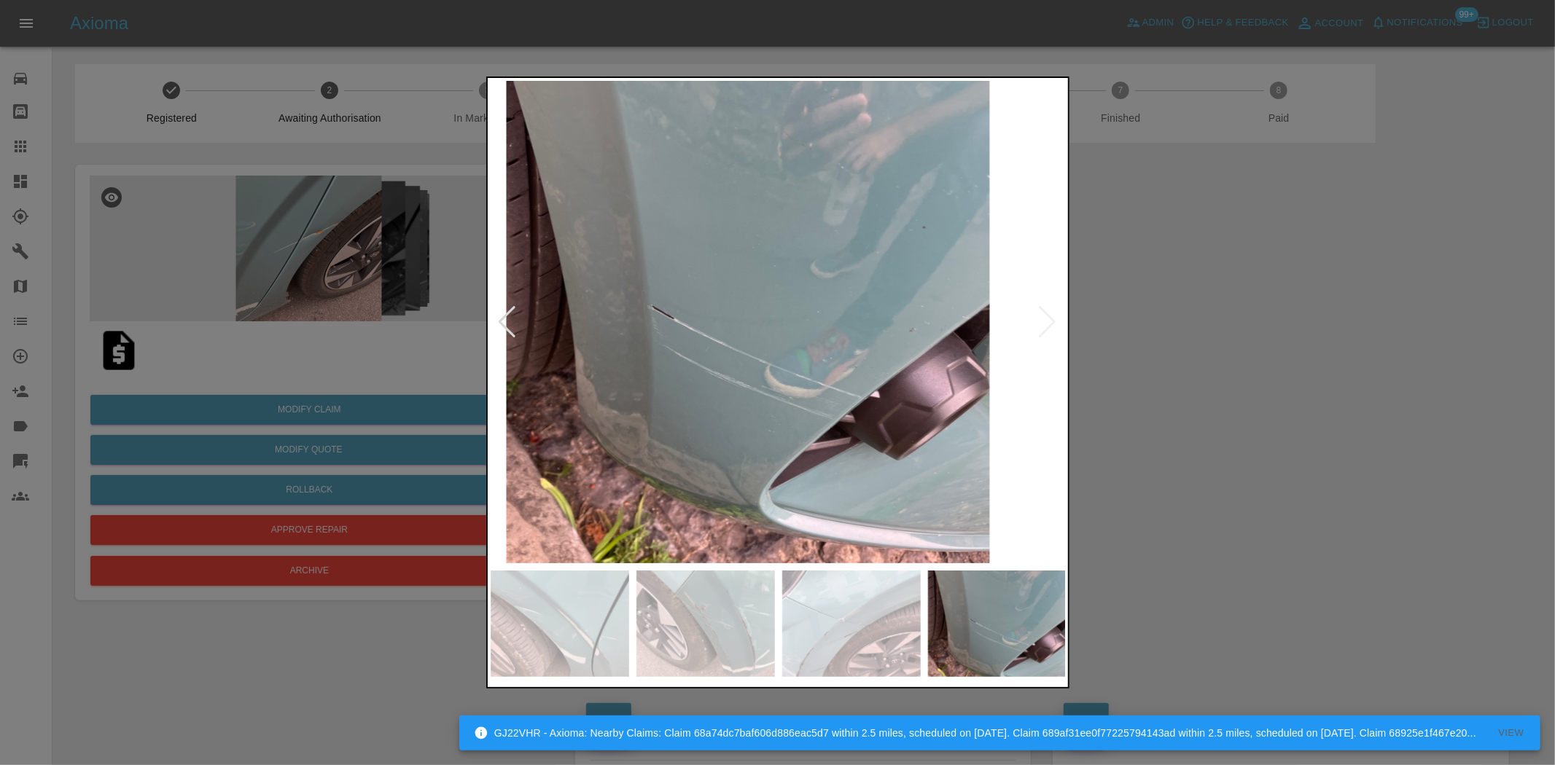
click at [714, 363] on img at bounding box center [748, 322] width 576 height 483
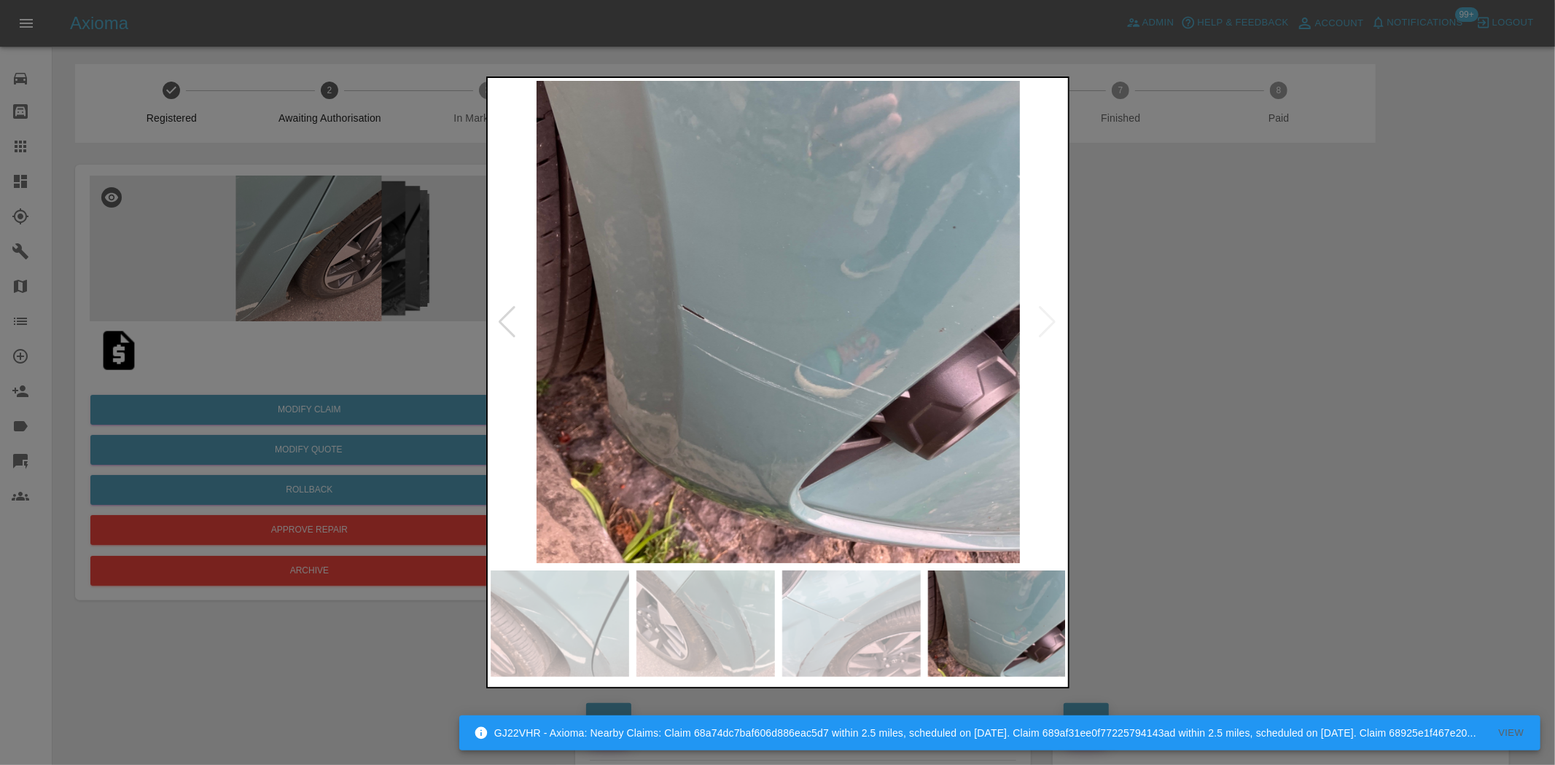
click at [671, 351] on img at bounding box center [779, 322] width 576 height 483
click at [775, 346] on img at bounding box center [779, 322] width 576 height 483
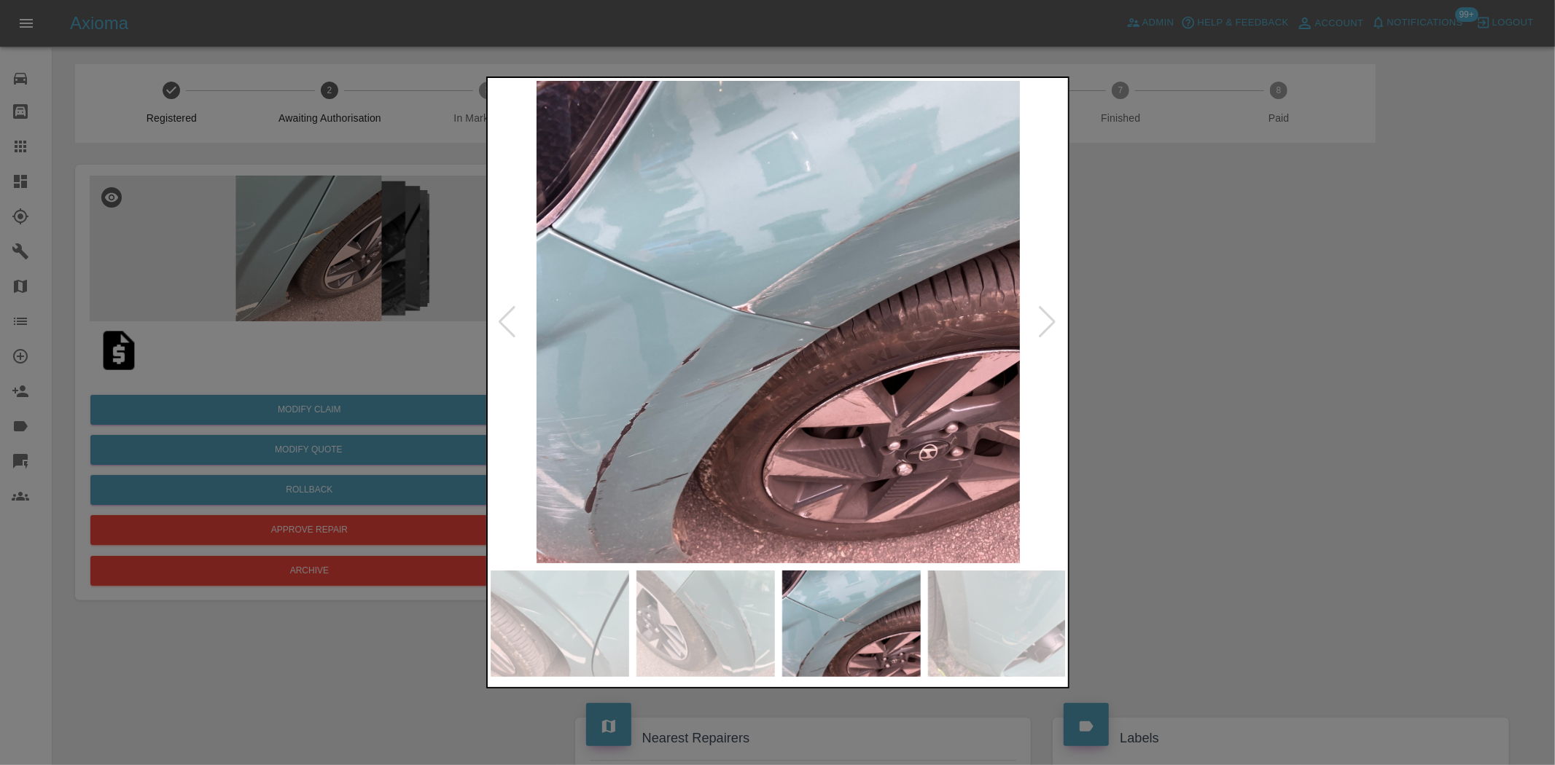
click at [855, 345] on img at bounding box center [779, 322] width 576 height 483
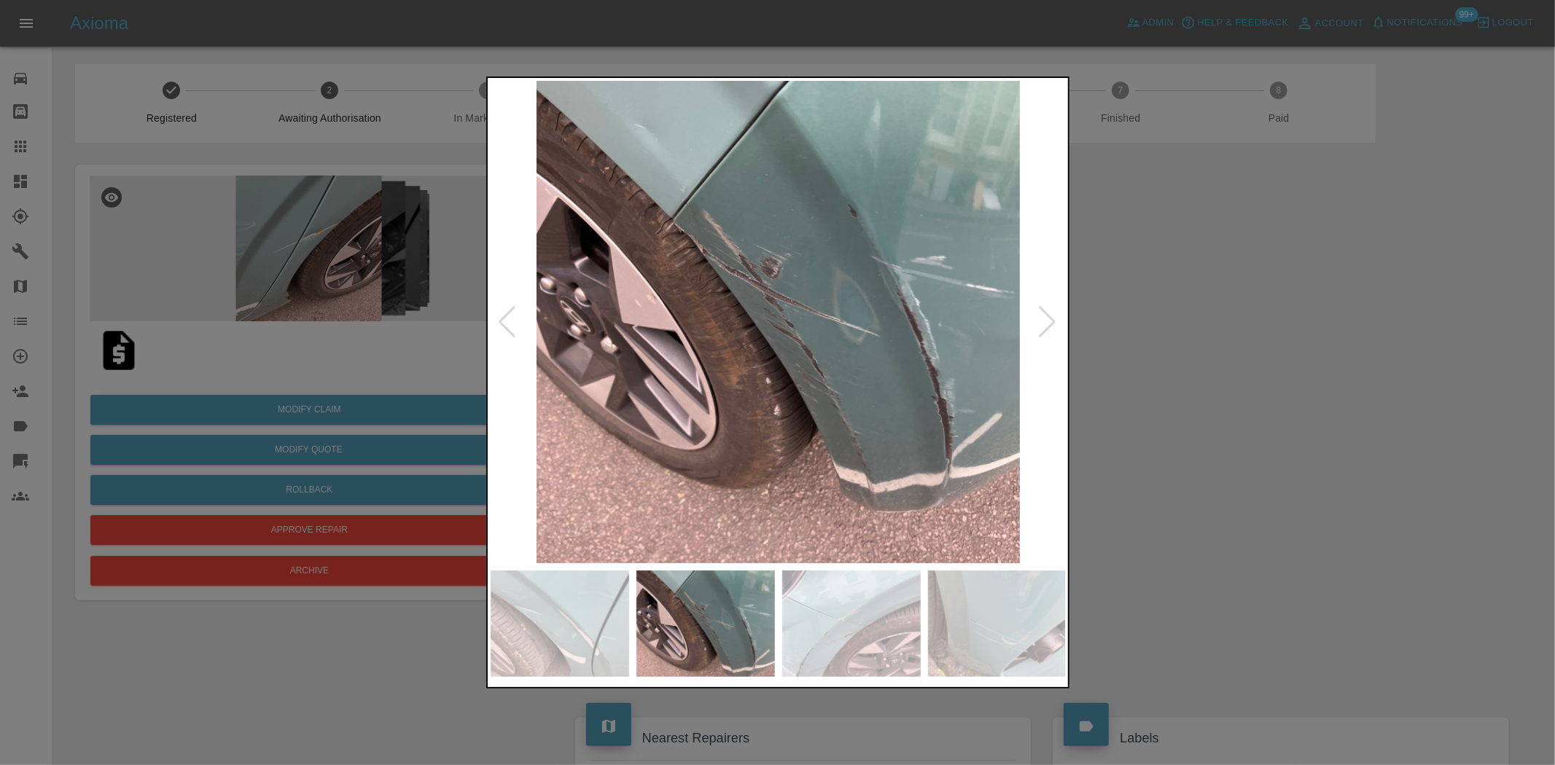
click at [846, 348] on img at bounding box center [779, 322] width 576 height 483
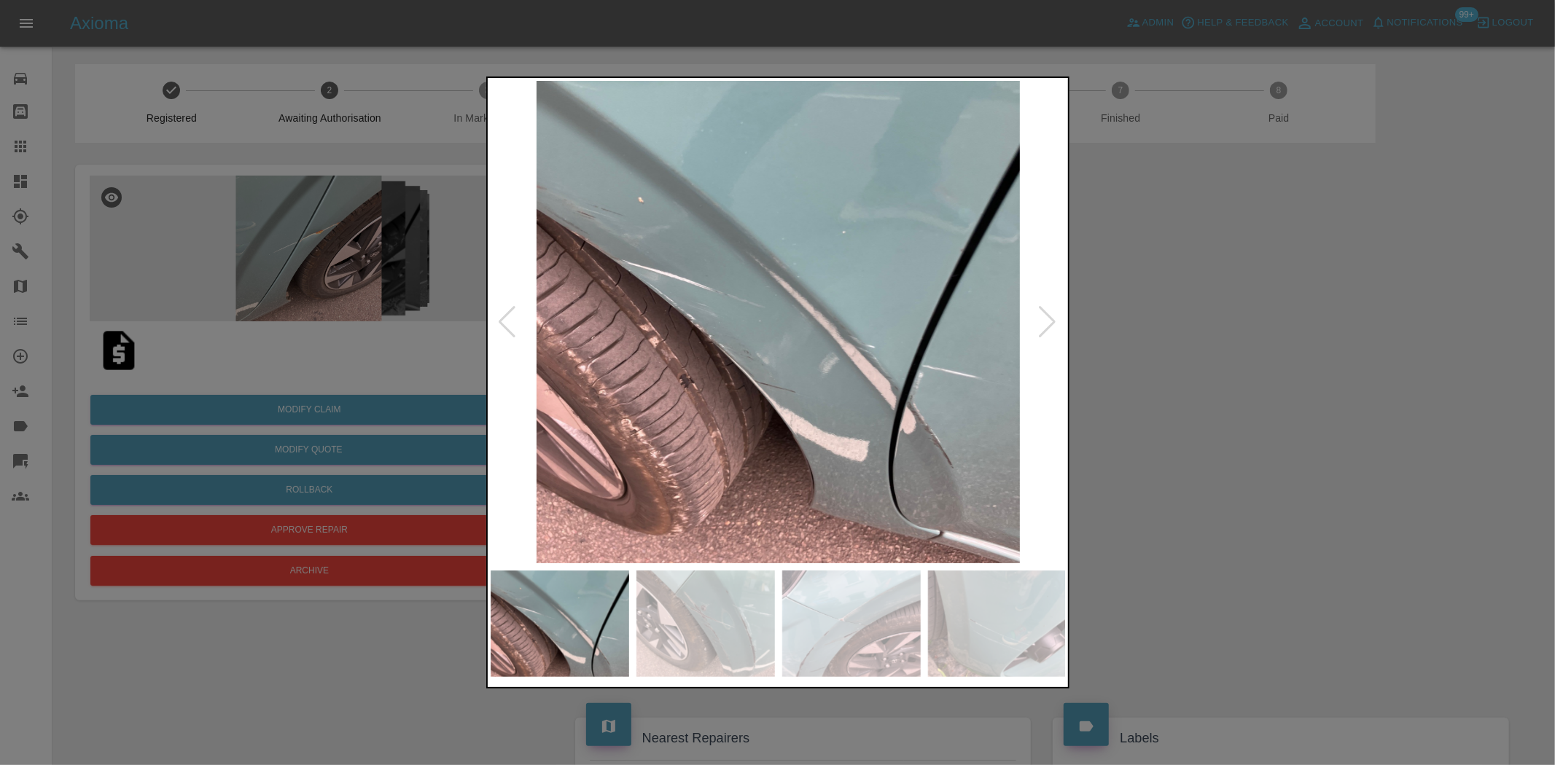
click at [759, 353] on img at bounding box center [779, 322] width 576 height 483
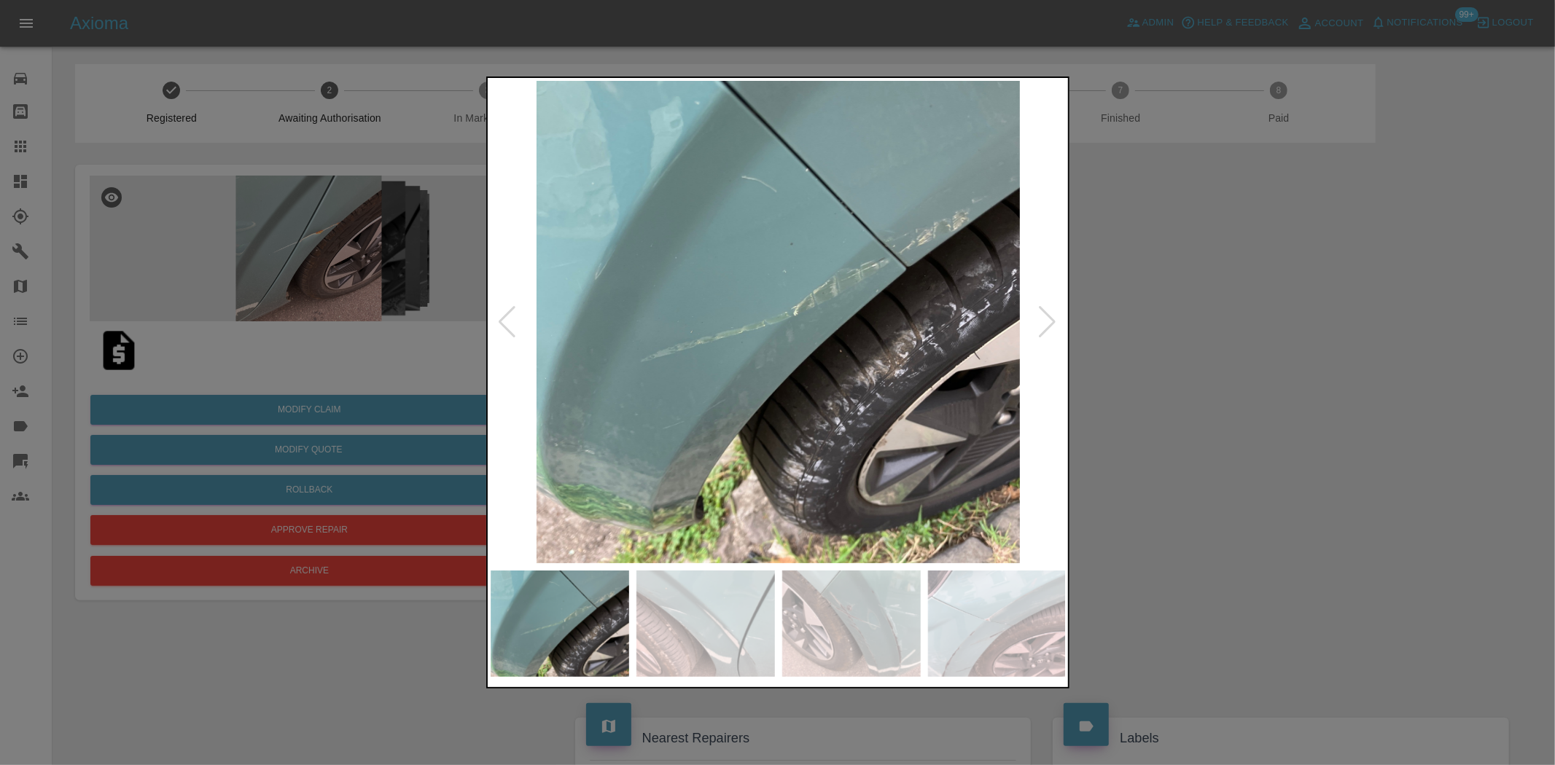
click at [850, 358] on img at bounding box center [779, 322] width 576 height 483
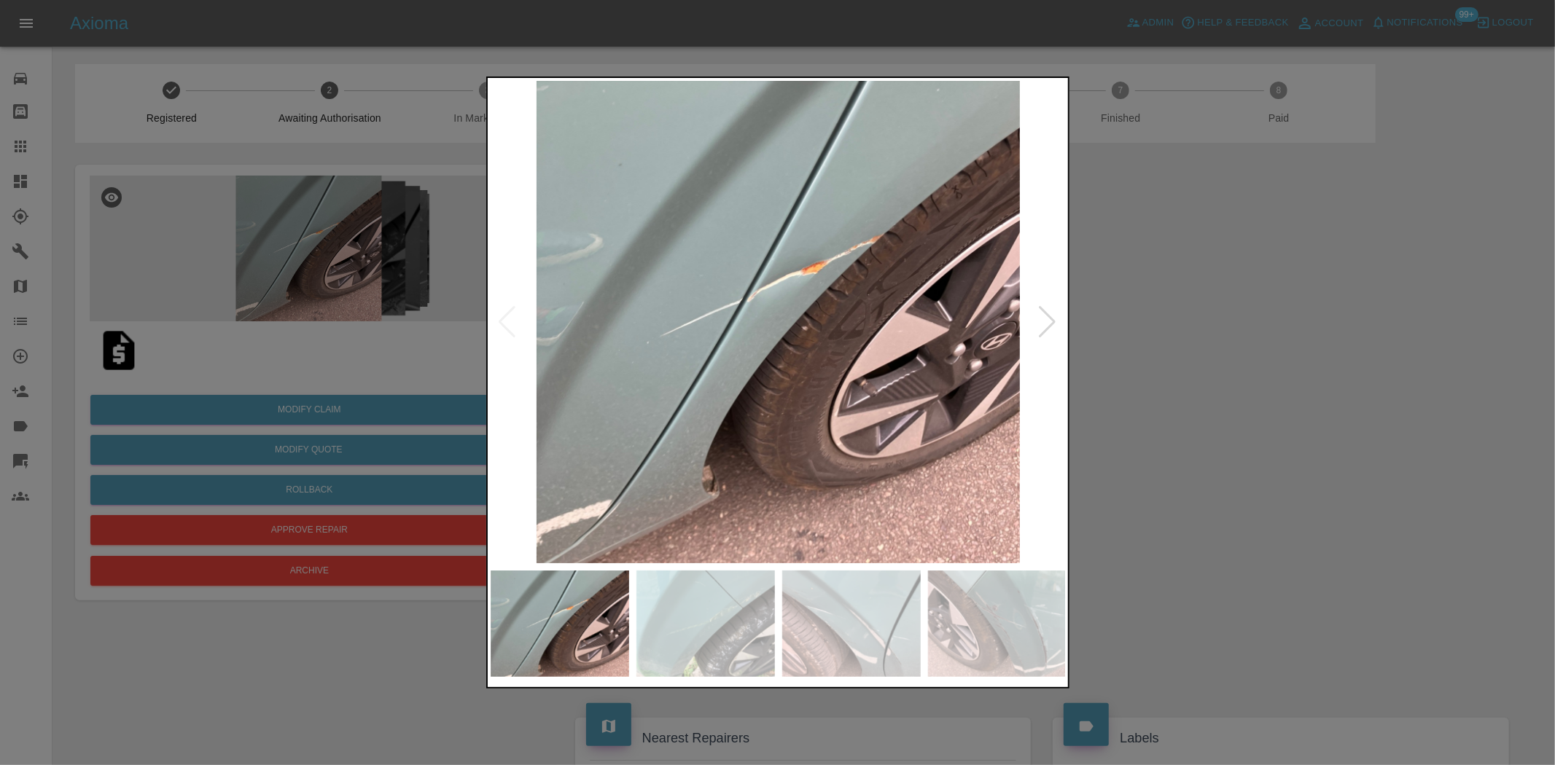
click at [785, 353] on img at bounding box center [779, 322] width 576 height 483
click at [781, 332] on img at bounding box center [779, 322] width 576 height 483
drag, startPoint x: 95, startPoint y: 223, endPoint x: 103, endPoint y: 224, distance: 8.1
click at [97, 223] on div at bounding box center [777, 382] width 1555 height 765
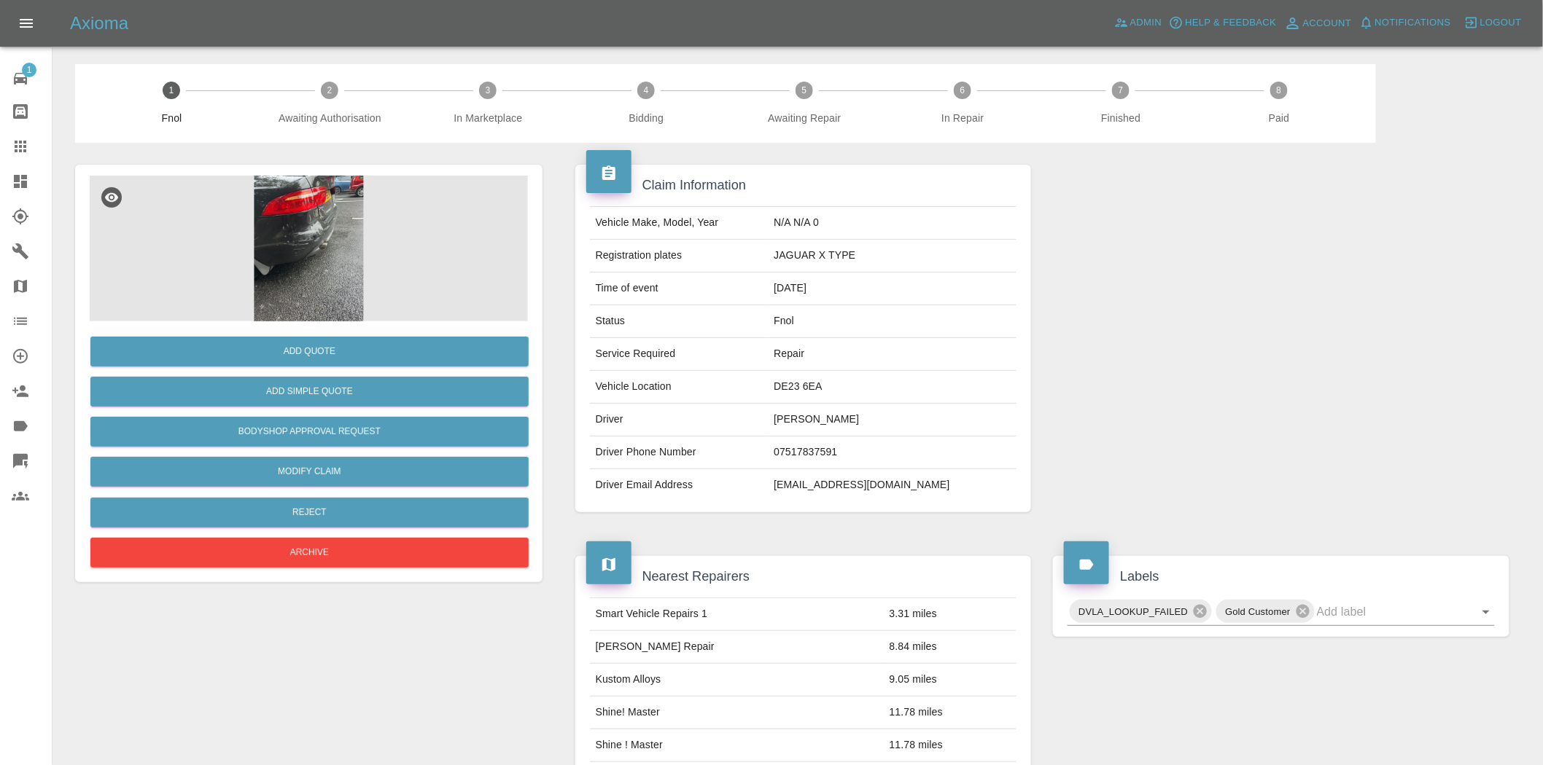
click at [338, 232] on img at bounding box center [309, 249] width 438 height 146
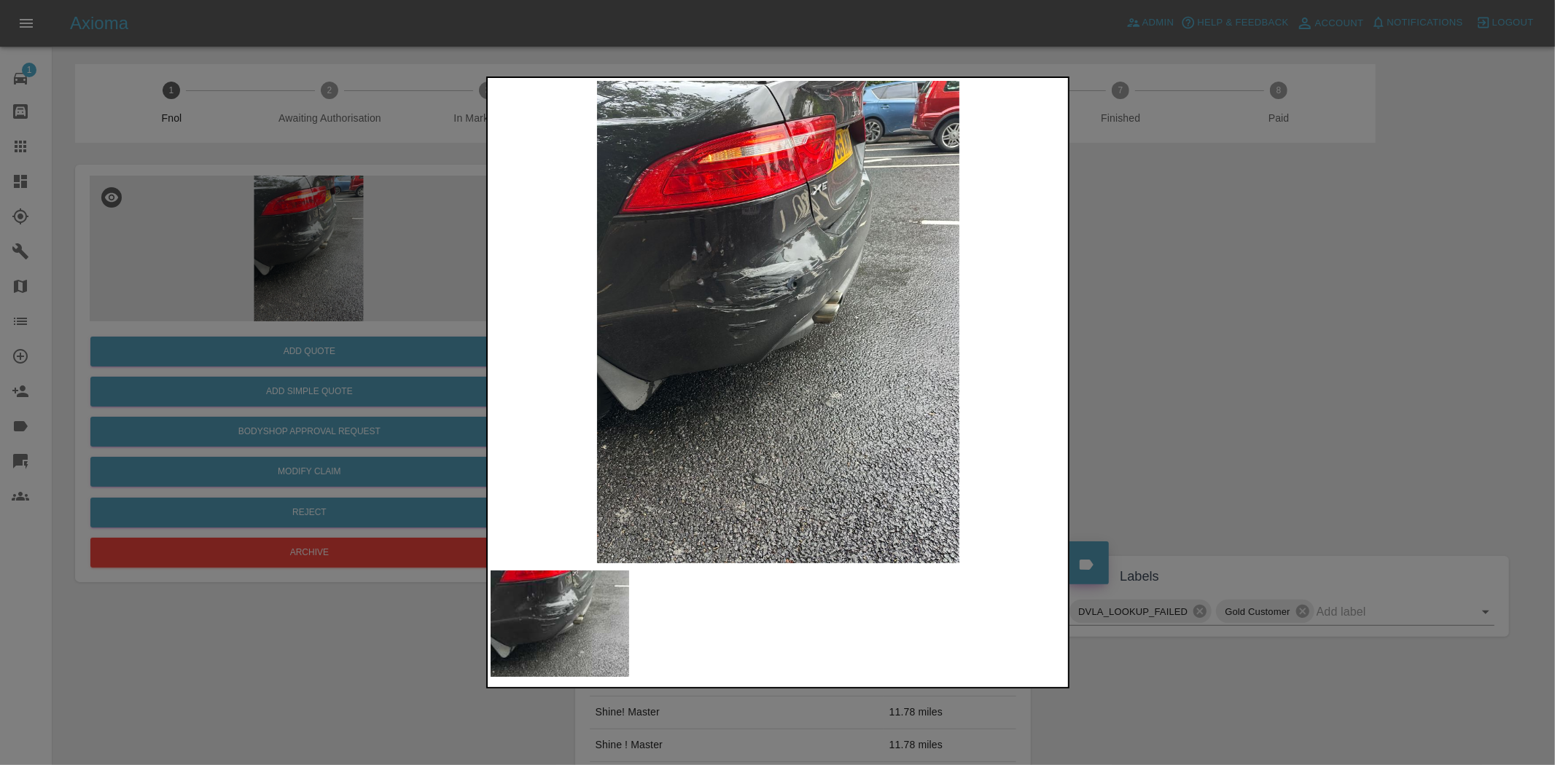
click at [739, 282] on img at bounding box center [779, 322] width 576 height 483
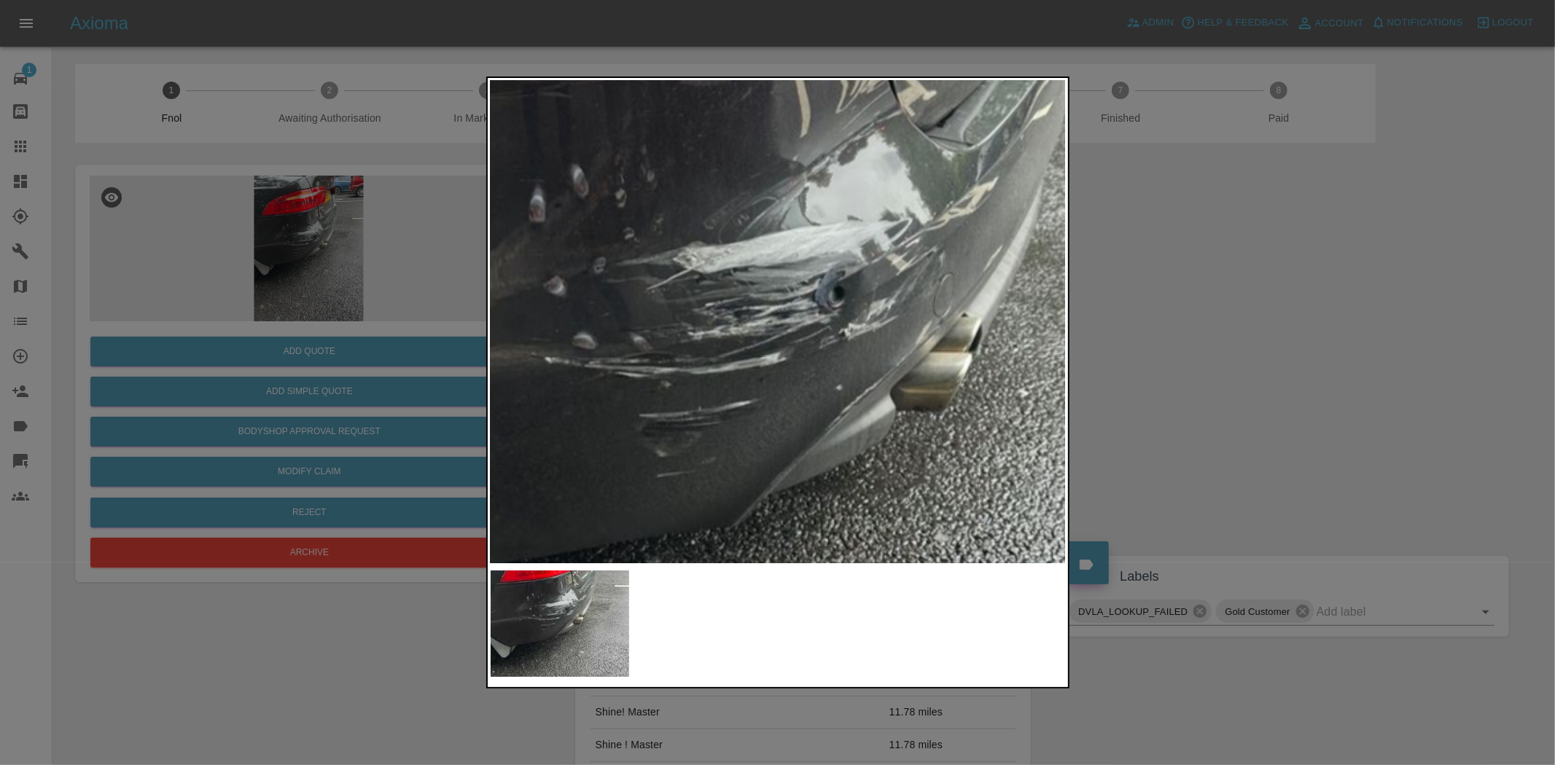
click at [744, 332] on img at bounding box center [788, 407] width 1728 height 1449
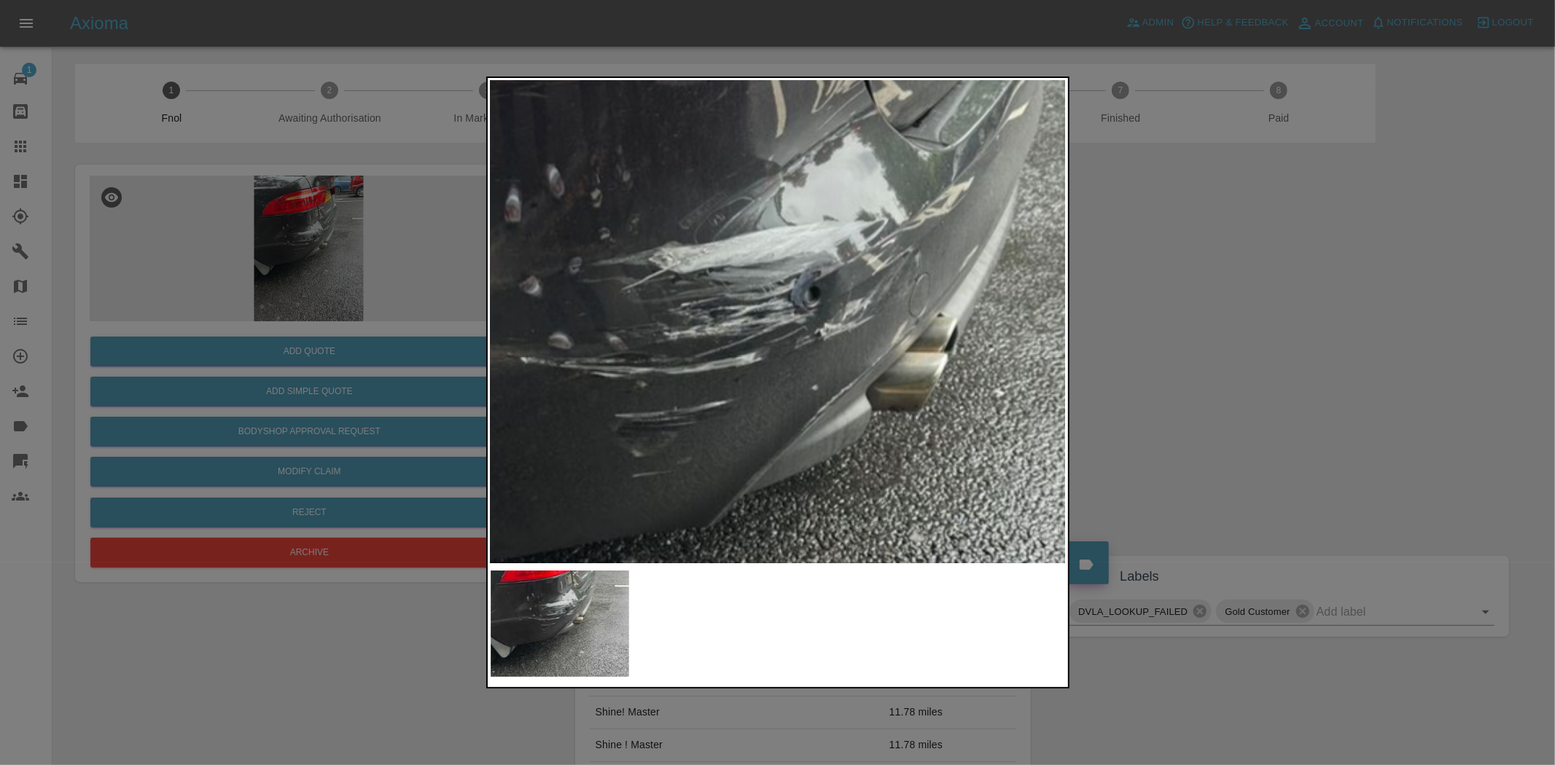
click at [740, 332] on img at bounding box center [764, 407] width 1728 height 1449
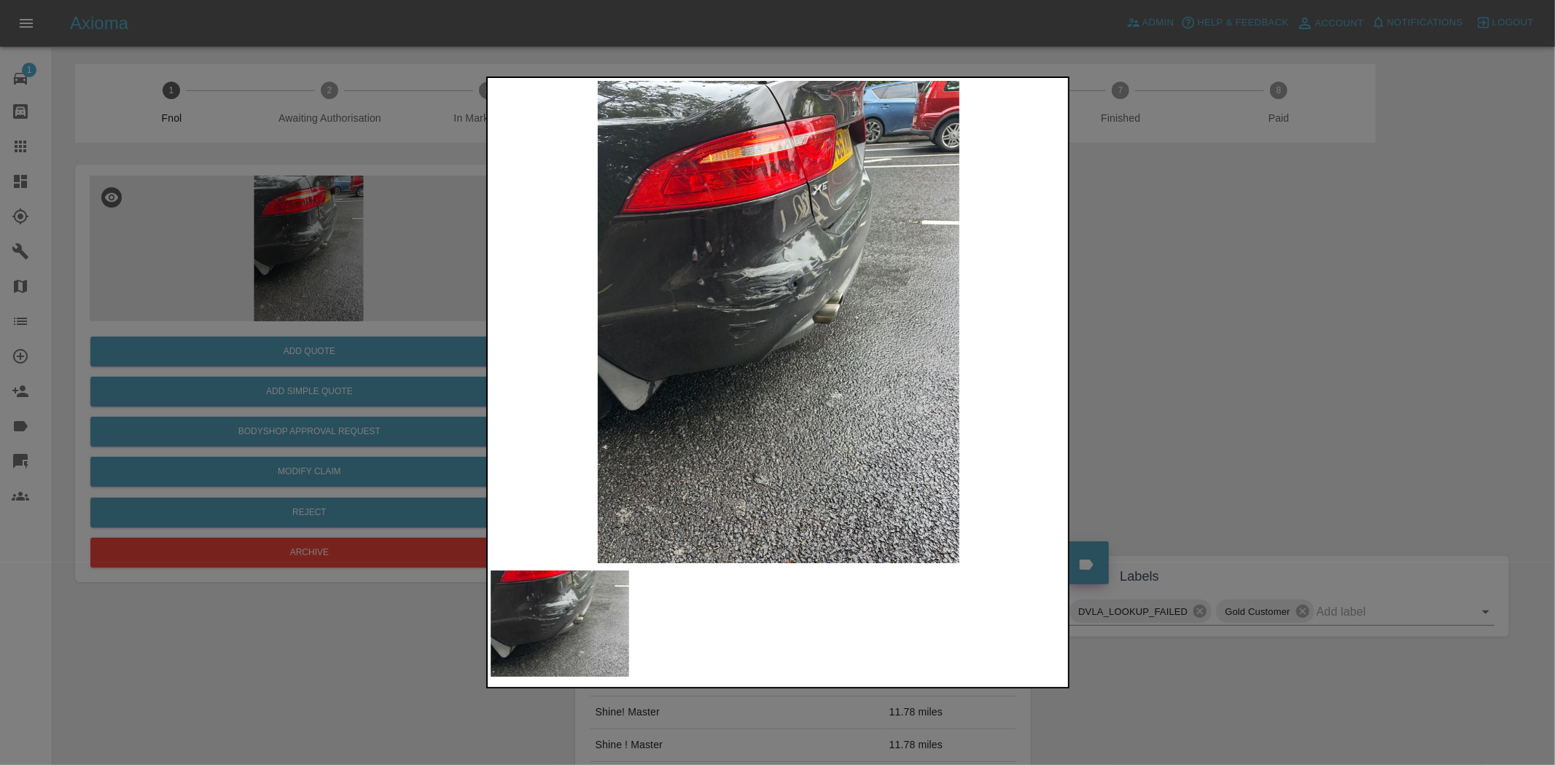
click at [722, 365] on img at bounding box center [779, 322] width 576 height 483
click at [831, 279] on img at bounding box center [779, 322] width 576 height 483
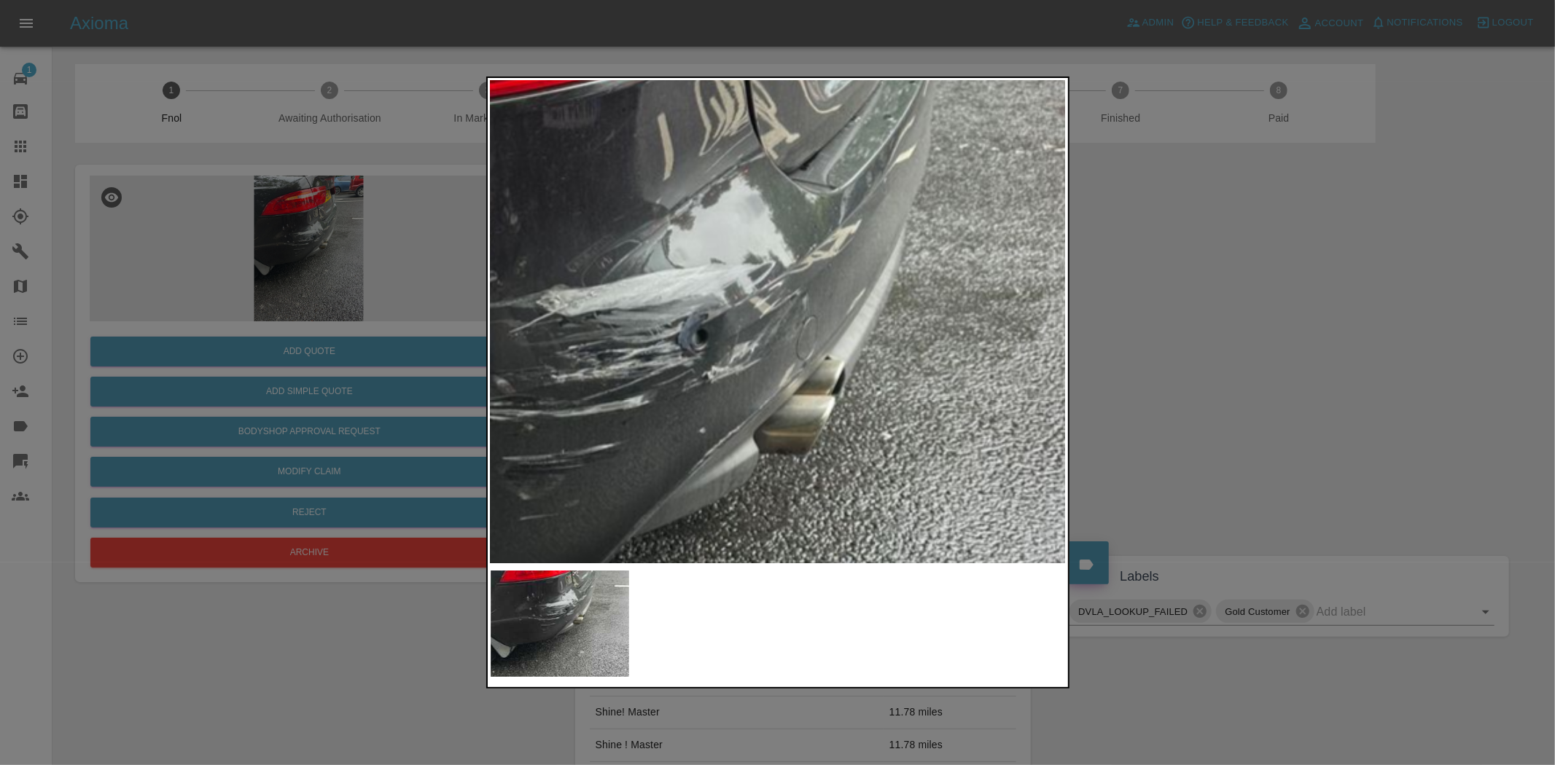
click at [770, 348] on img at bounding box center [651, 450] width 1728 height 1449
click at [522, 381] on img at bounding box center [651, 450] width 1728 height 1449
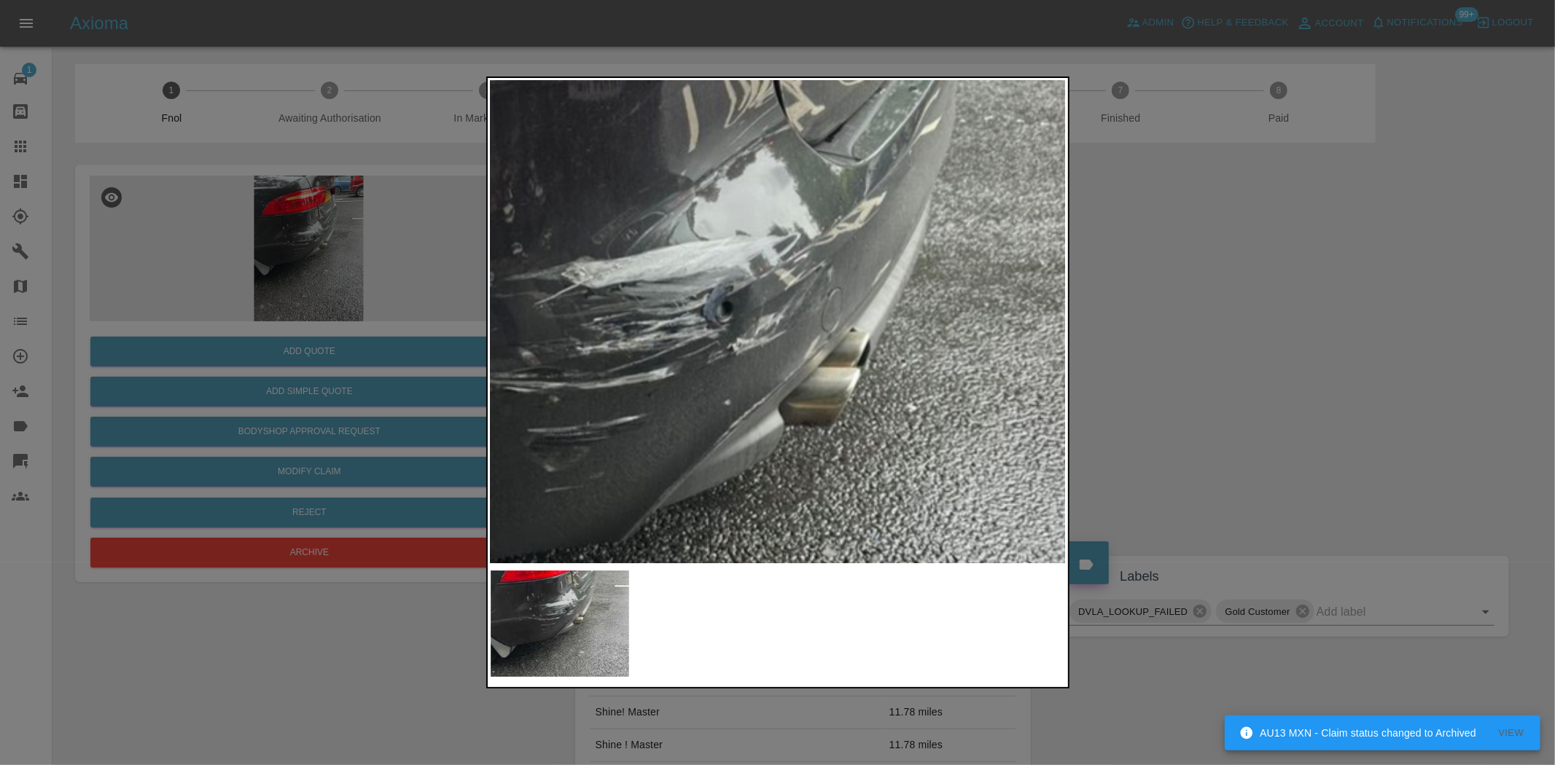
click at [652, 385] on img at bounding box center [677, 421] width 1728 height 1449
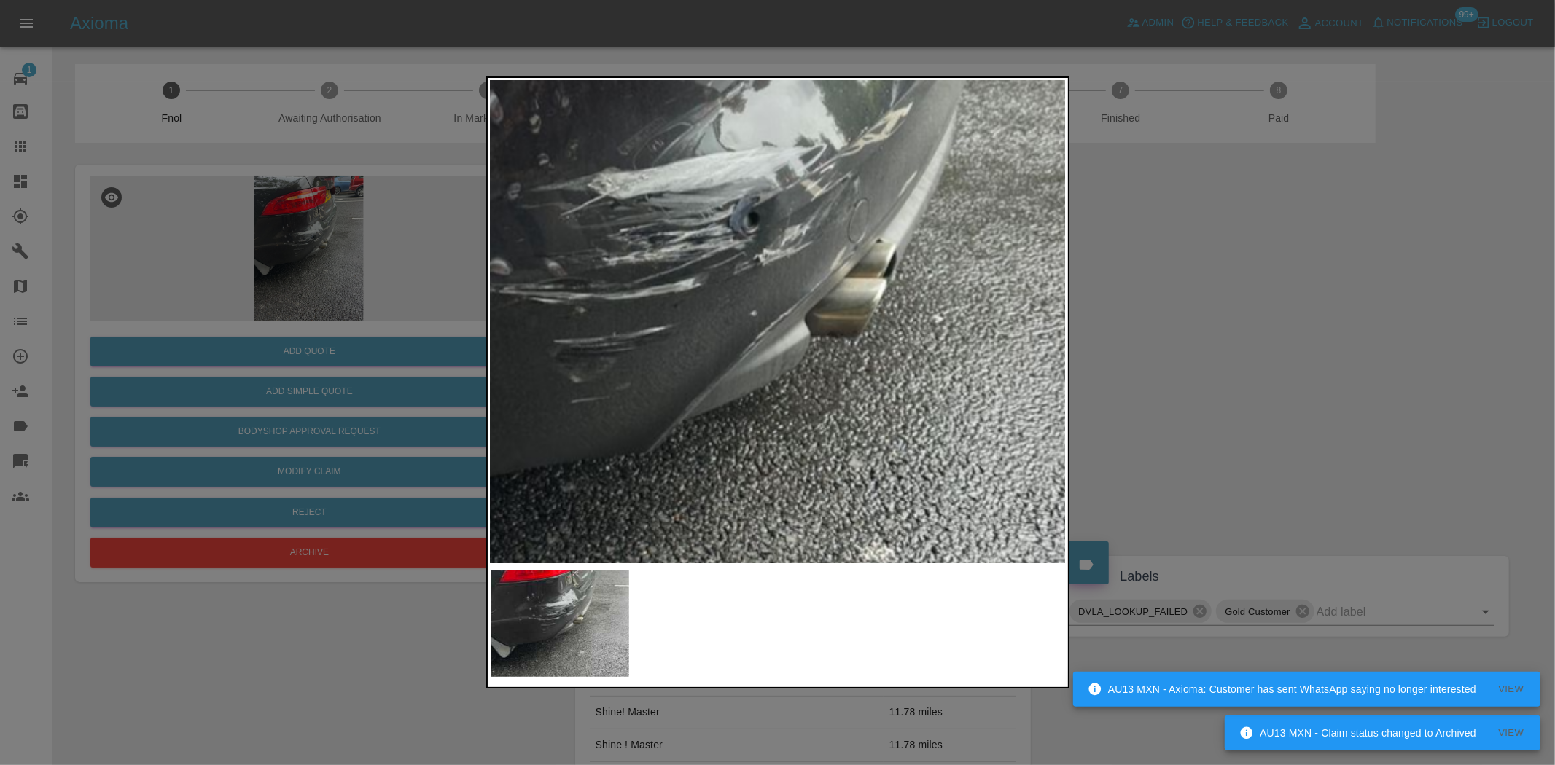
click at [850, 442] on img at bounding box center [703, 333] width 1728 height 1449
click at [850, 434] on img at bounding box center [708, 333] width 1728 height 1449
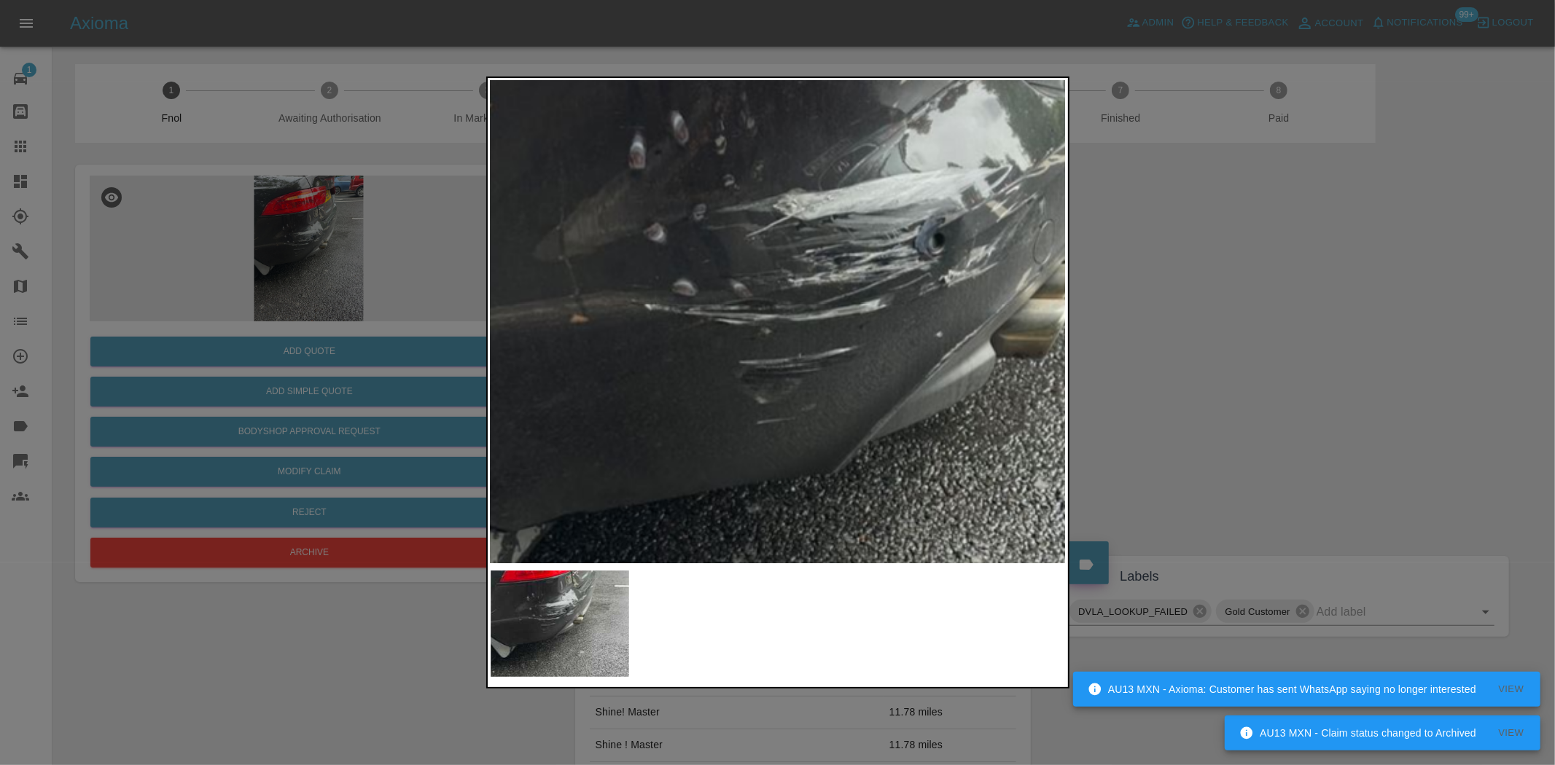
drag, startPoint x: 359, startPoint y: 375, endPoint x: 391, endPoint y: 455, distance: 85.7
click at [357, 375] on div at bounding box center [777, 382] width 1555 height 765
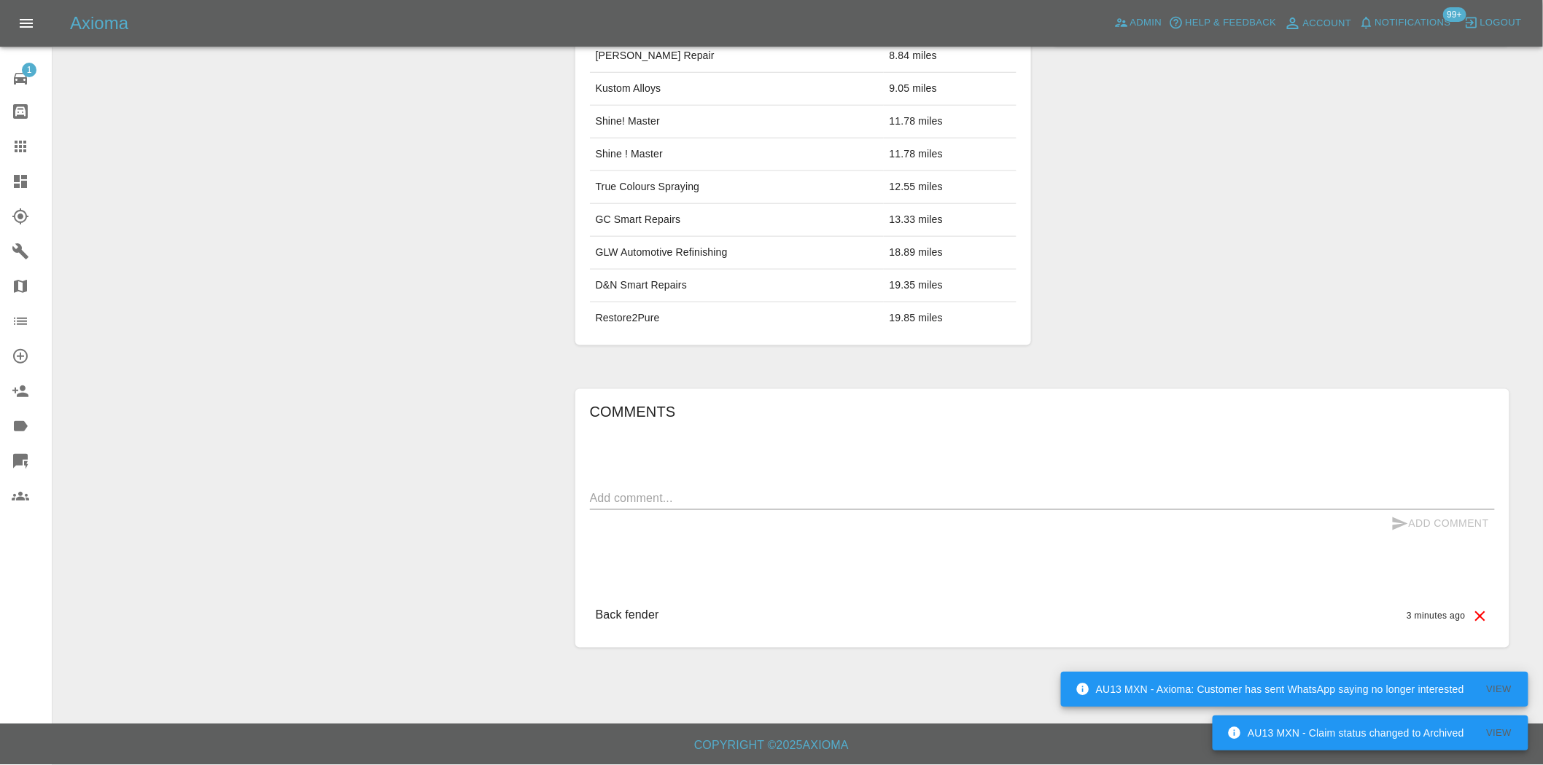
scroll to position [26, 0]
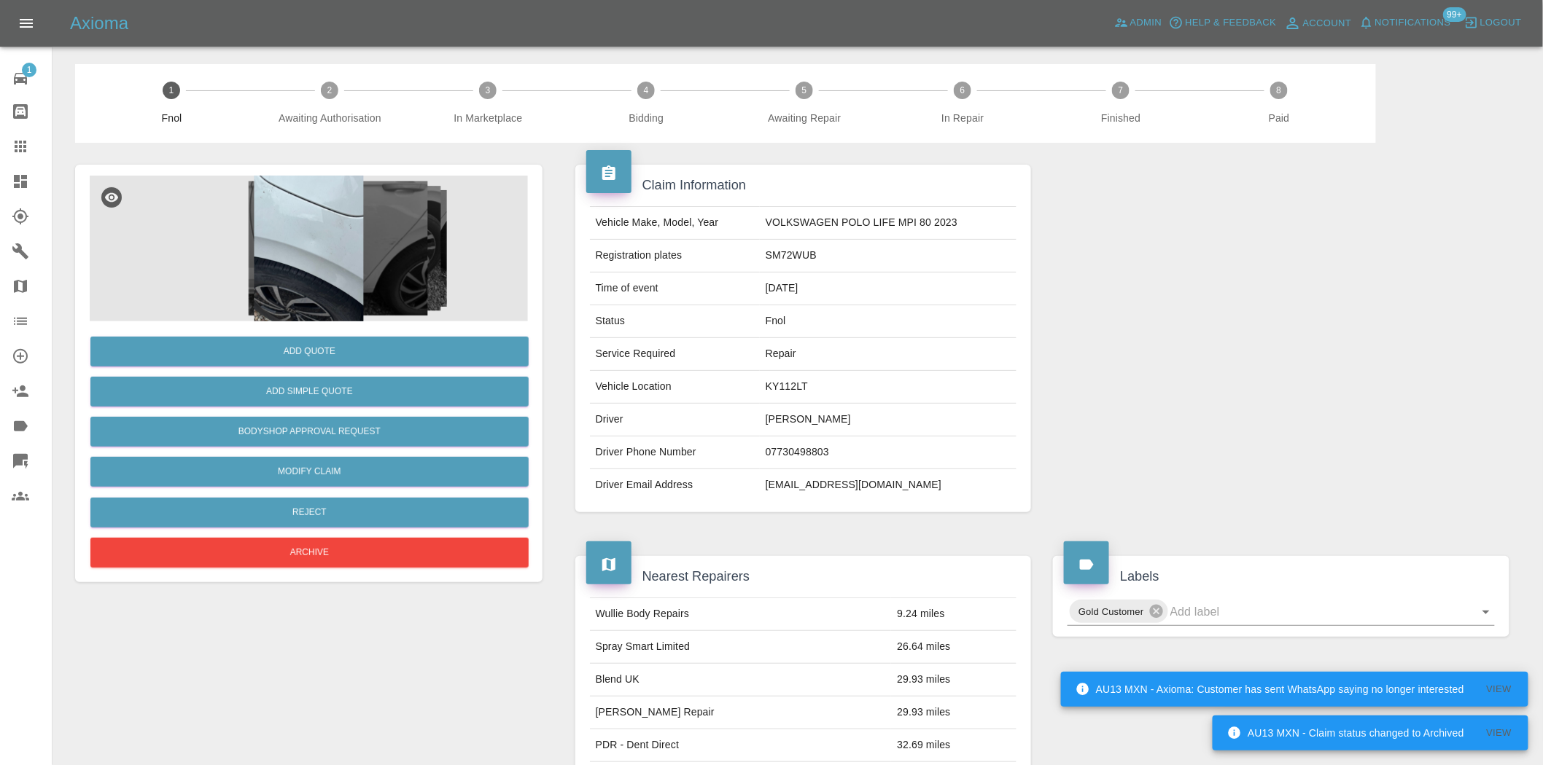
click at [304, 257] on img at bounding box center [309, 249] width 438 height 146
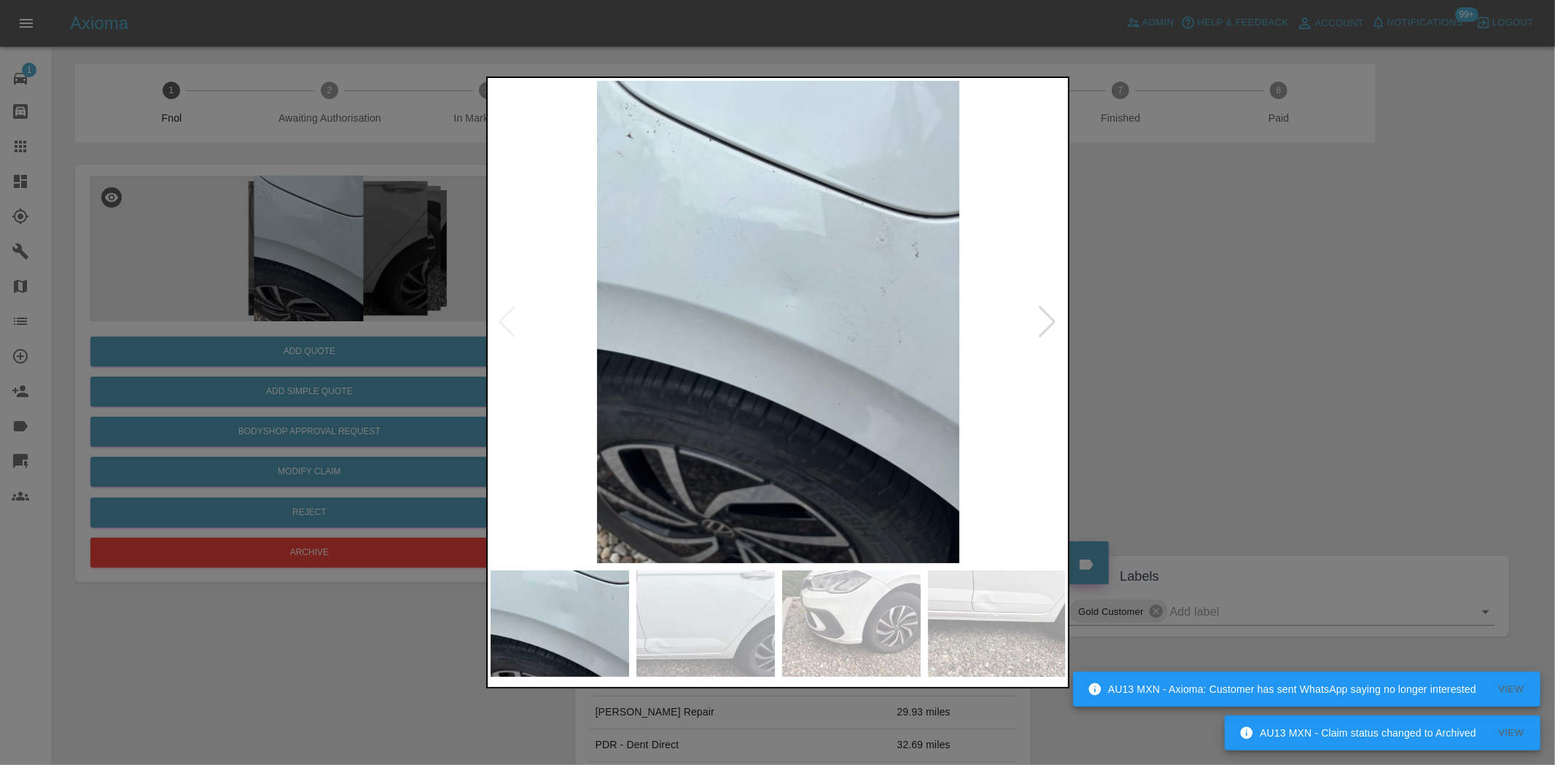
click at [726, 358] on img at bounding box center [779, 322] width 576 height 483
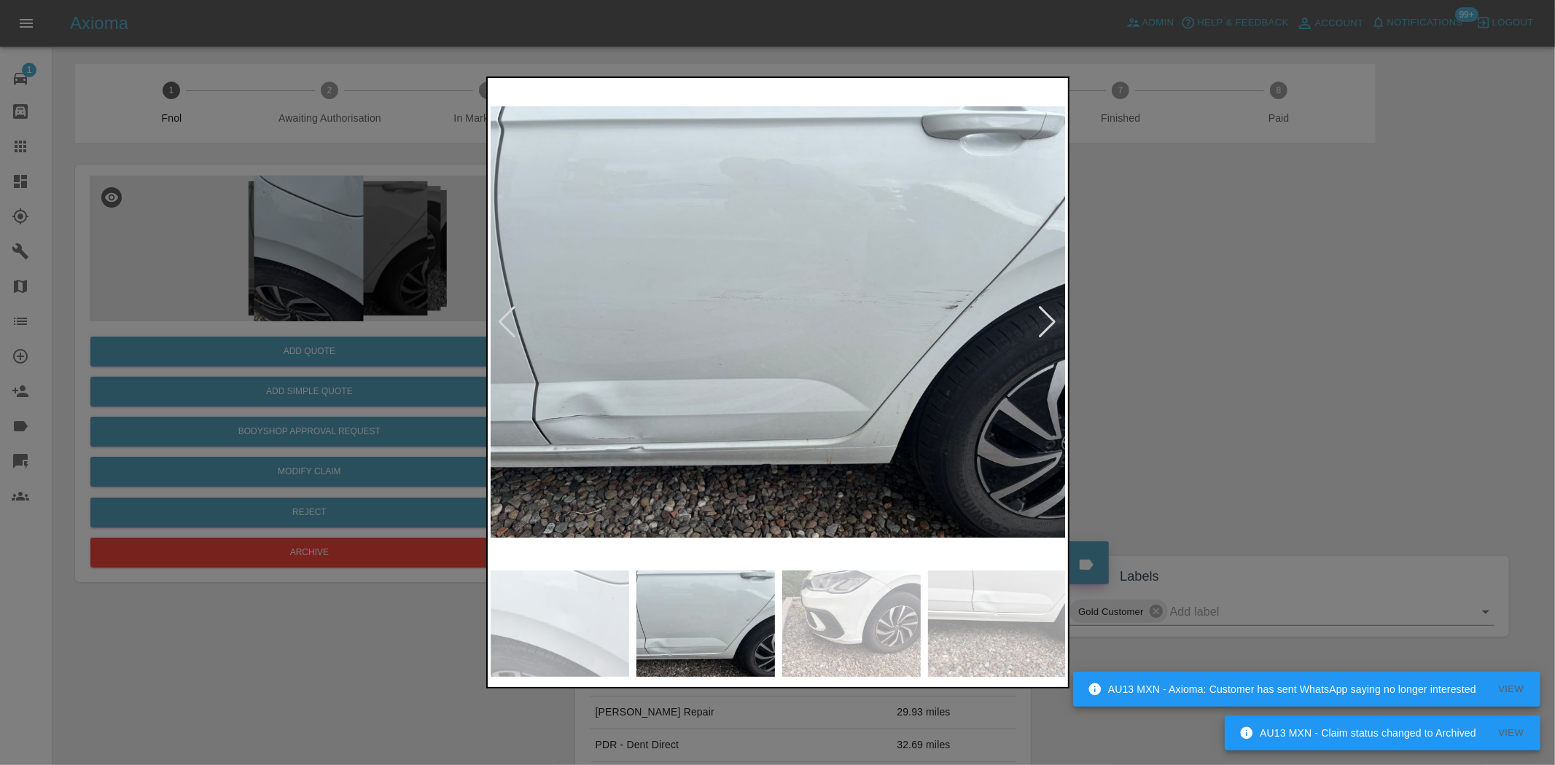
click at [695, 376] on img at bounding box center [779, 322] width 576 height 483
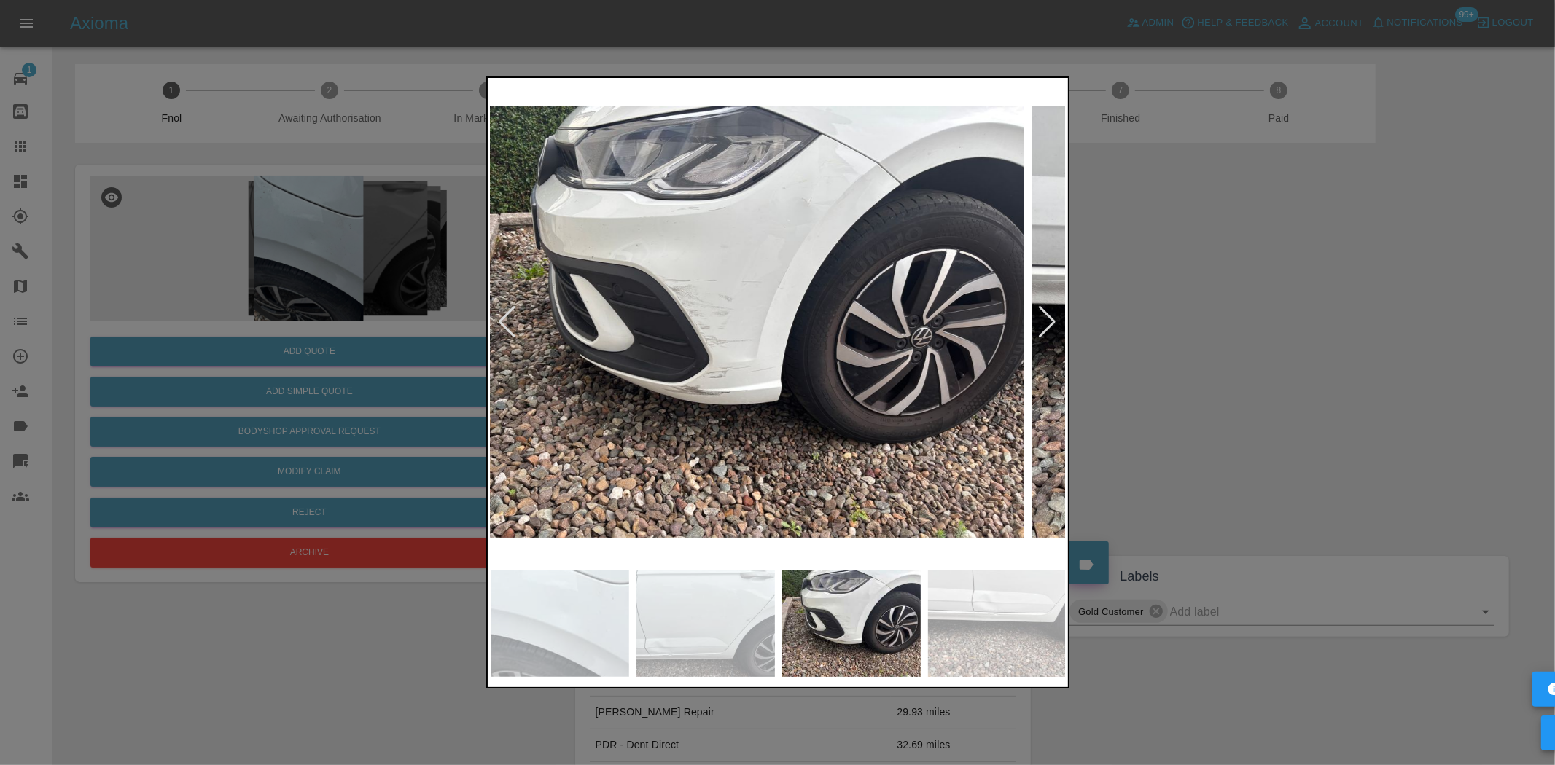
click at [674, 402] on img at bounding box center [736, 322] width 576 height 483
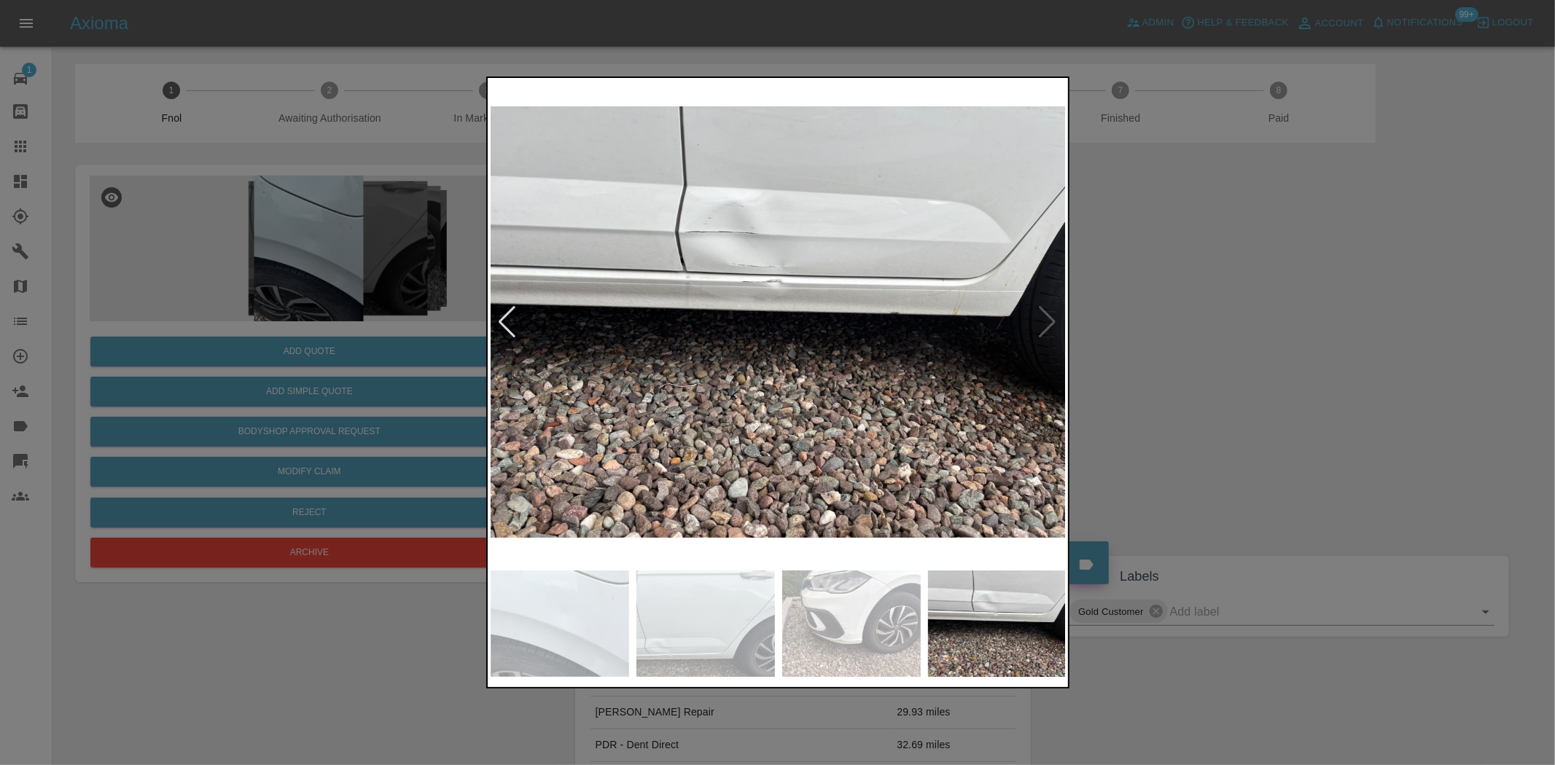
click at [647, 396] on img at bounding box center [779, 322] width 576 height 483
click at [758, 251] on img at bounding box center [779, 322] width 576 height 483
click at [757, 250] on img at bounding box center [779, 322] width 576 height 483
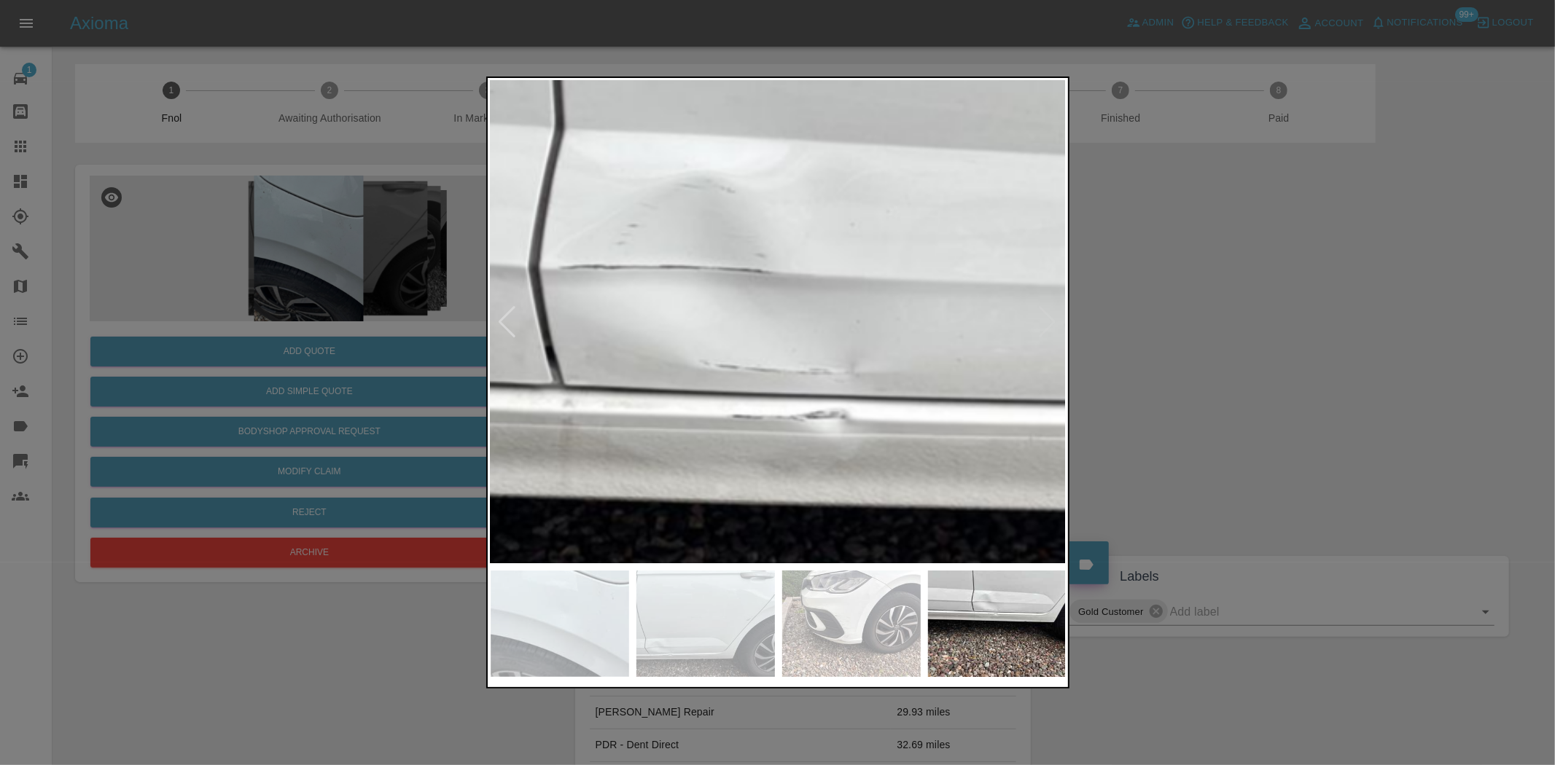
click at [759, 259] on img at bounding box center [839, 538] width 1728 height 1449
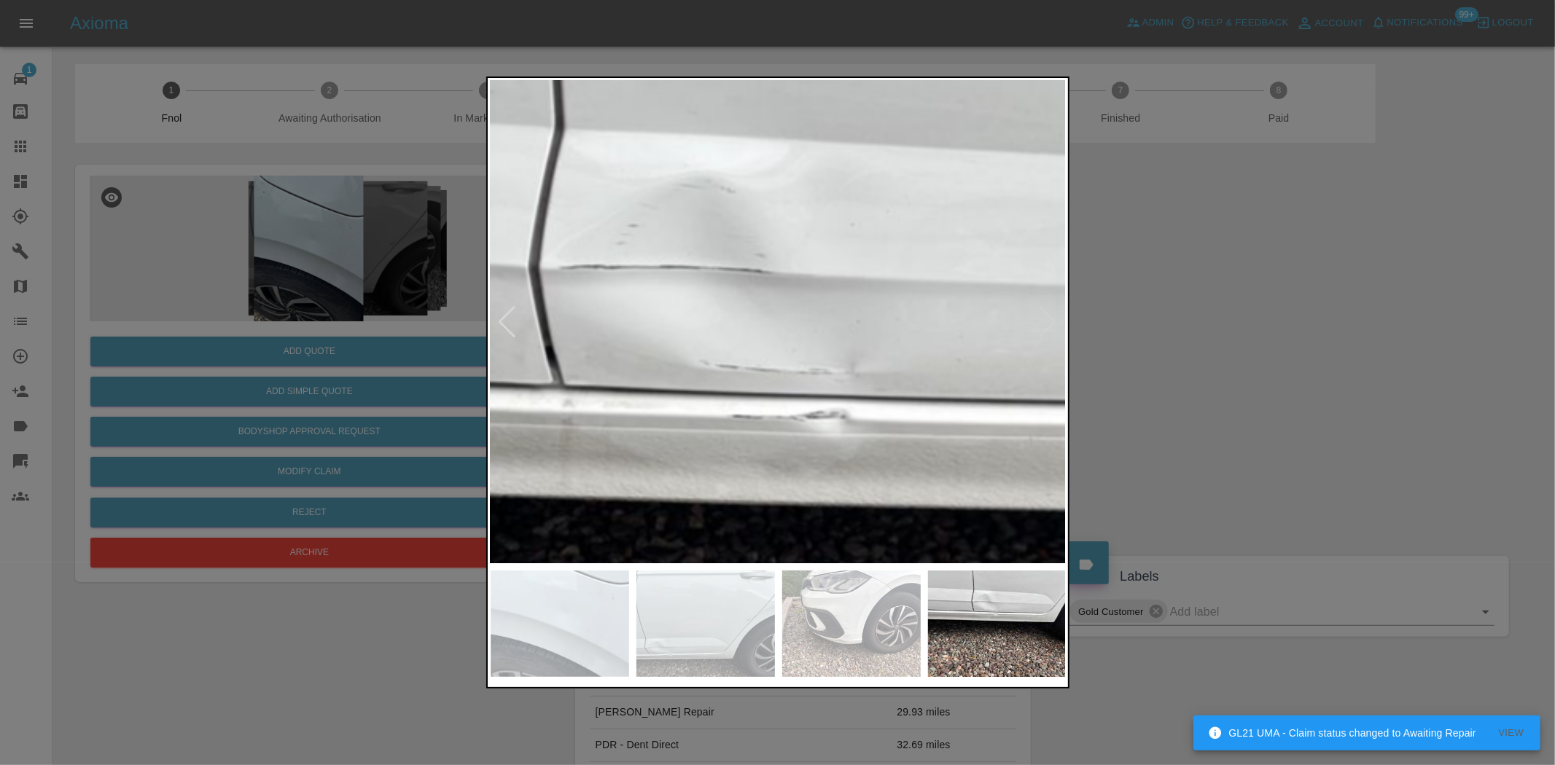
click at [673, 288] on img at bounding box center [839, 538] width 1728 height 1449
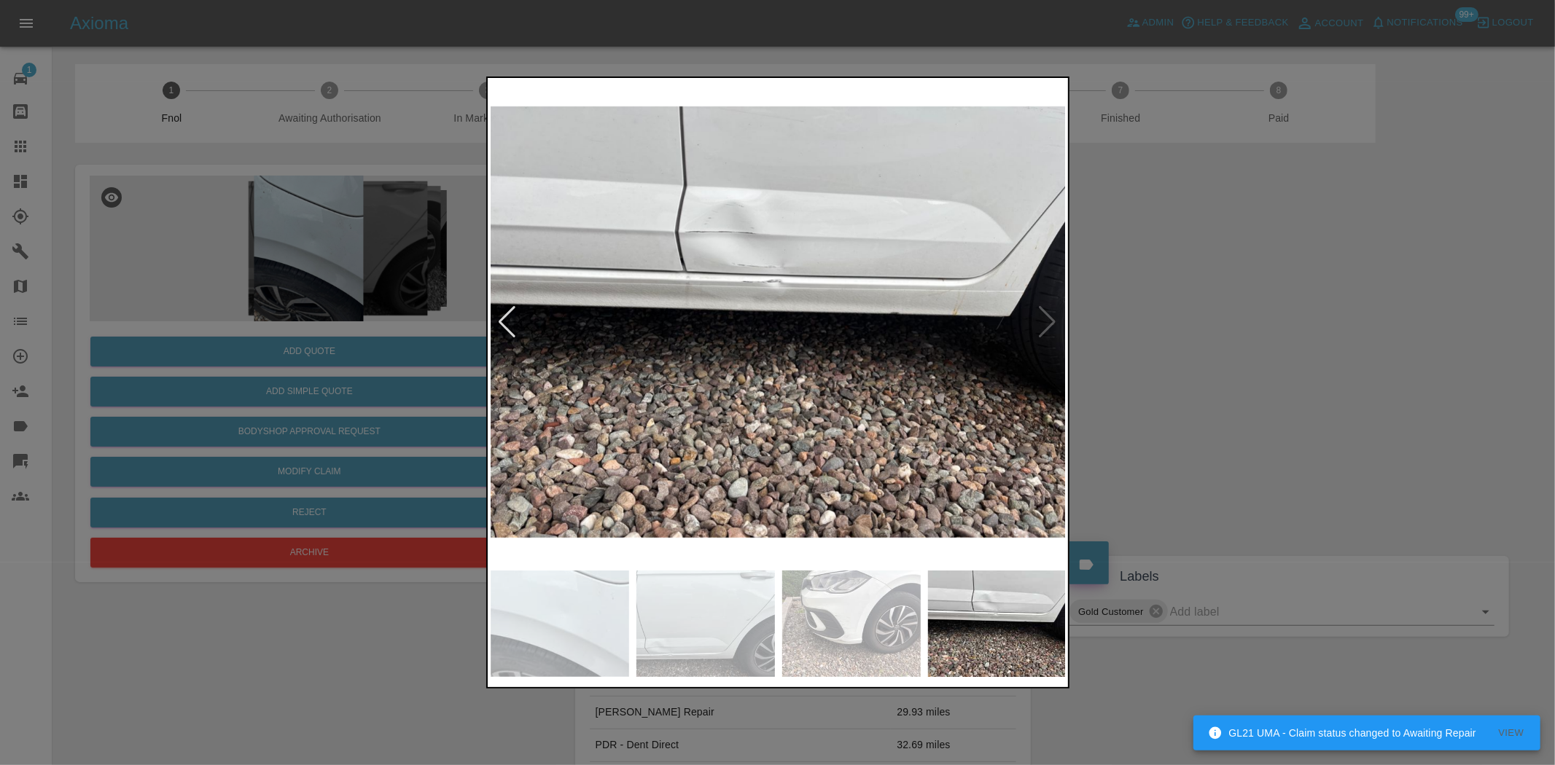
click at [714, 308] on img at bounding box center [779, 322] width 576 height 483
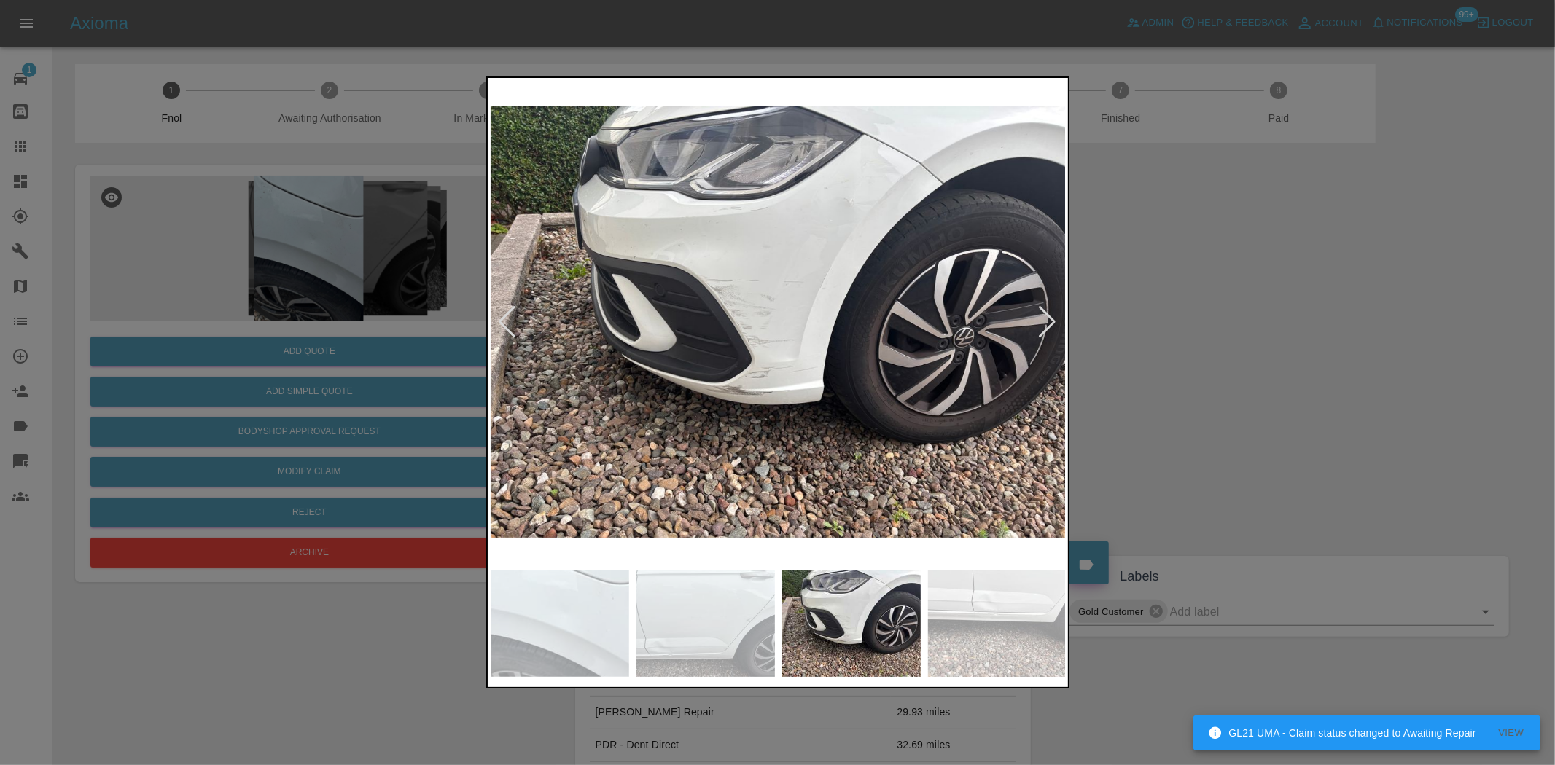
click at [766, 290] on img at bounding box center [779, 322] width 576 height 483
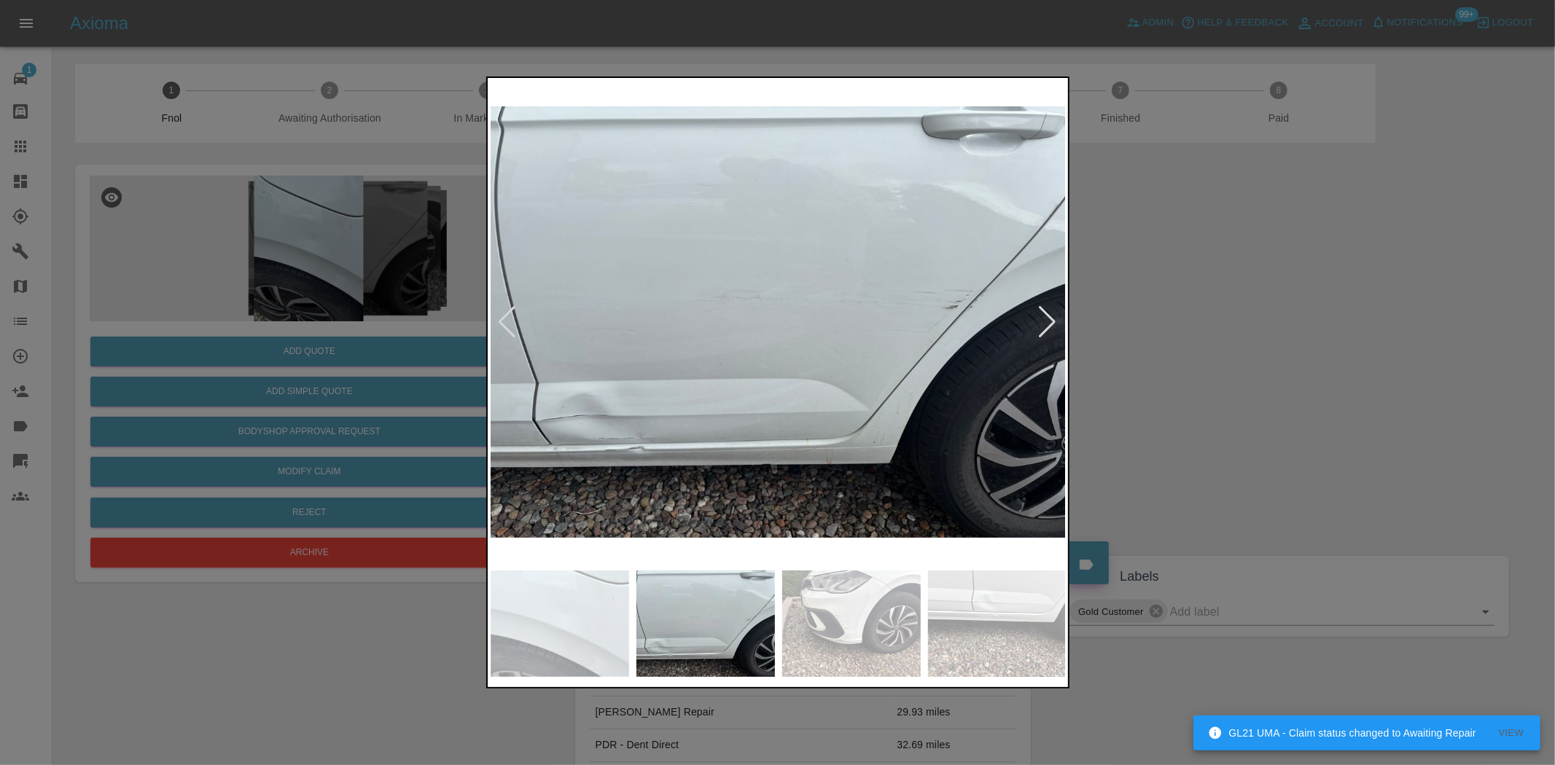
click at [843, 405] on img at bounding box center [779, 322] width 576 height 483
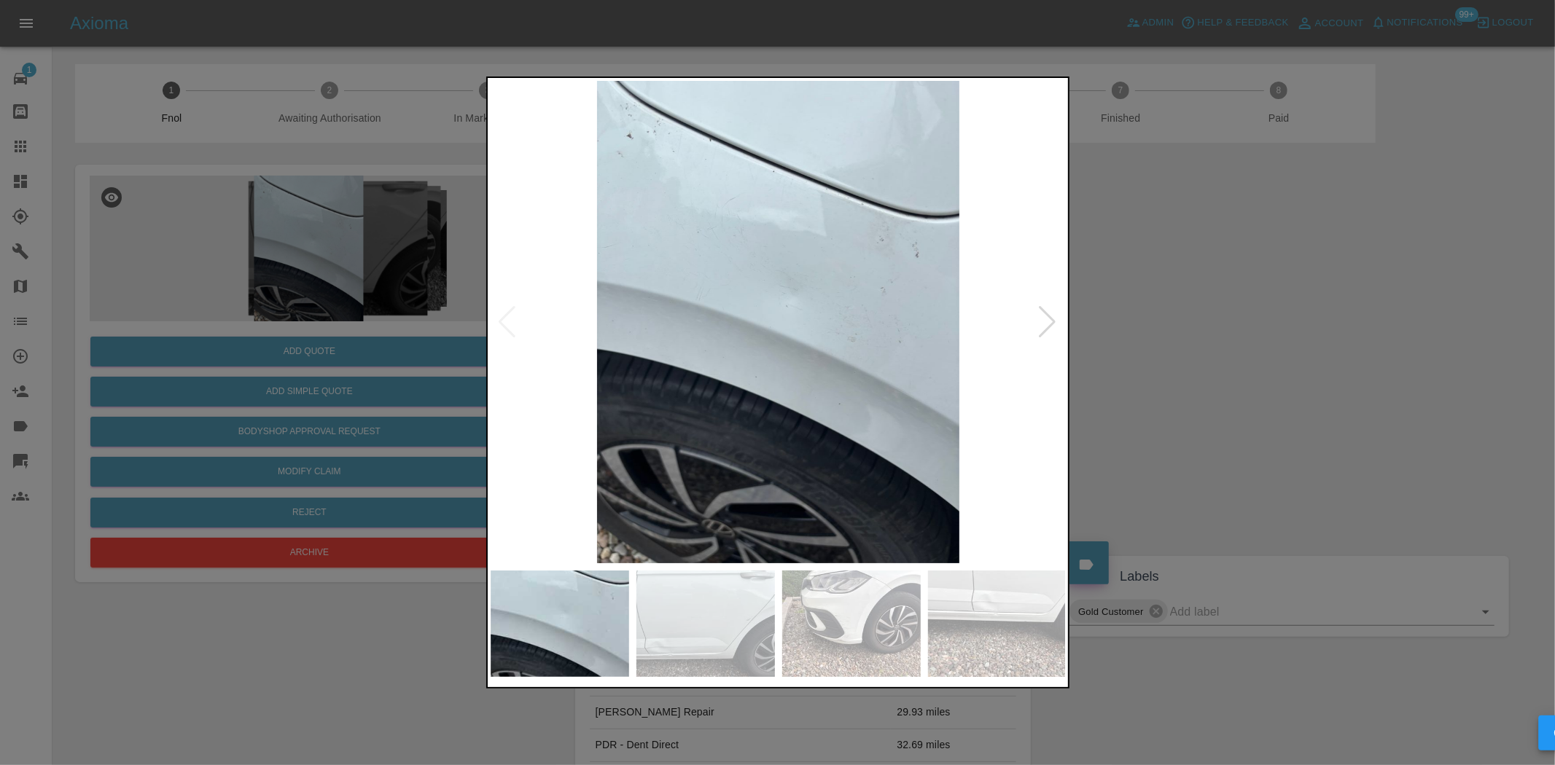
click at [1008, 376] on img at bounding box center [779, 322] width 576 height 483
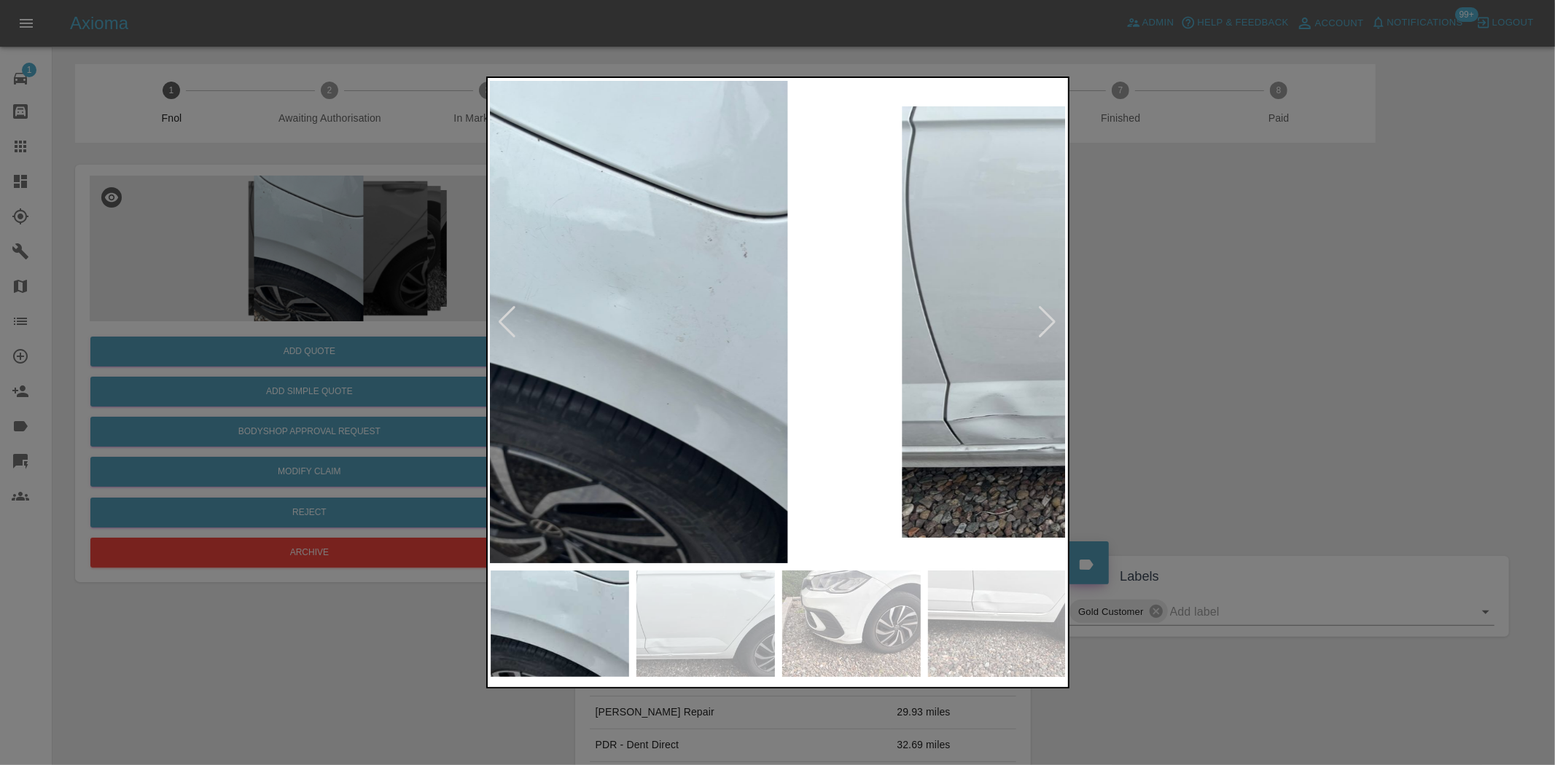
click at [627, 368] on img at bounding box center [607, 322] width 576 height 483
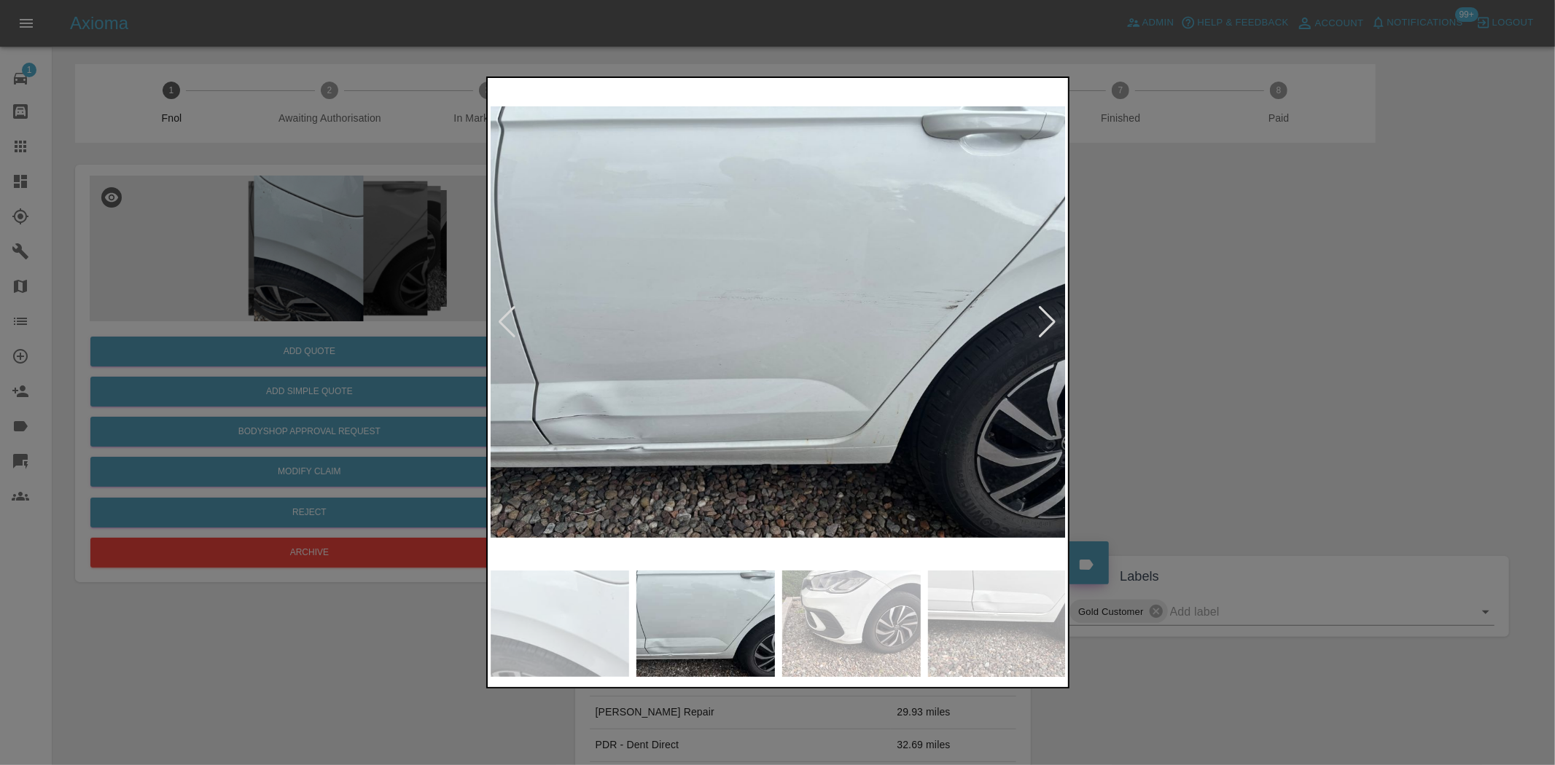
click at [792, 353] on img at bounding box center [779, 322] width 576 height 483
click at [511, 353] on img at bounding box center [779, 322] width 576 height 483
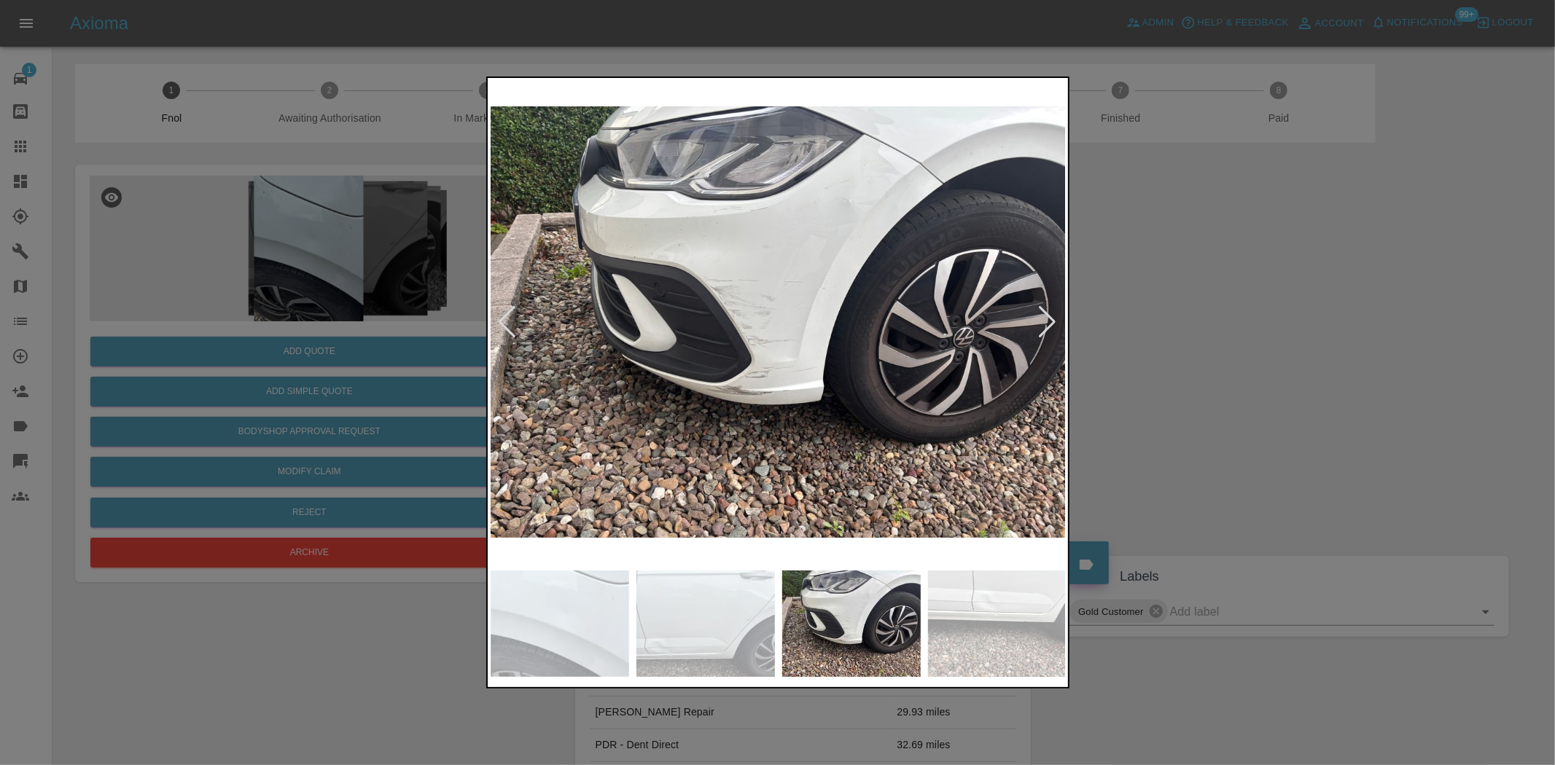
click at [667, 347] on img at bounding box center [779, 322] width 576 height 483
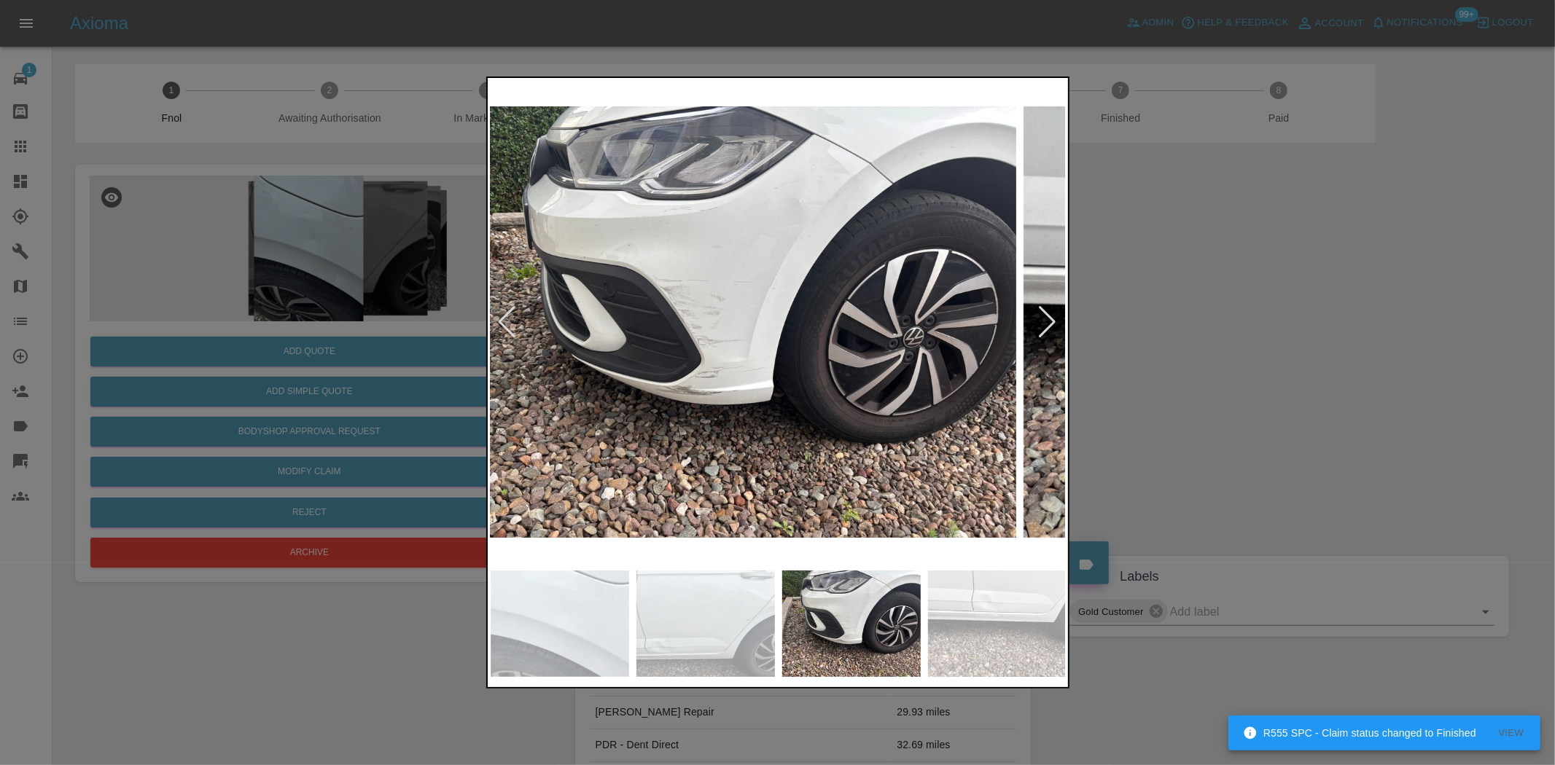
click at [694, 358] on img at bounding box center [728, 322] width 576 height 483
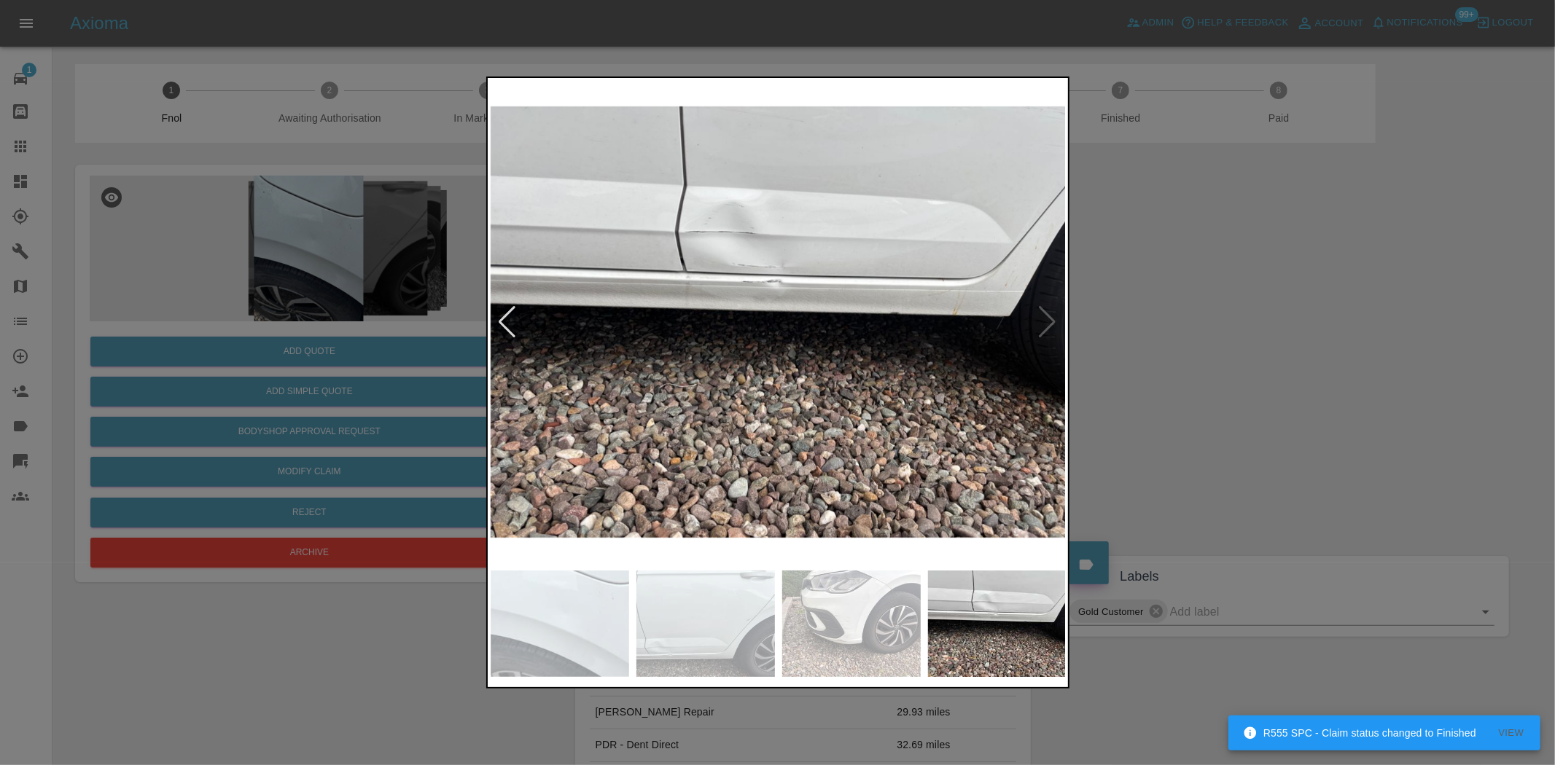
click at [695, 252] on img at bounding box center [779, 322] width 576 height 483
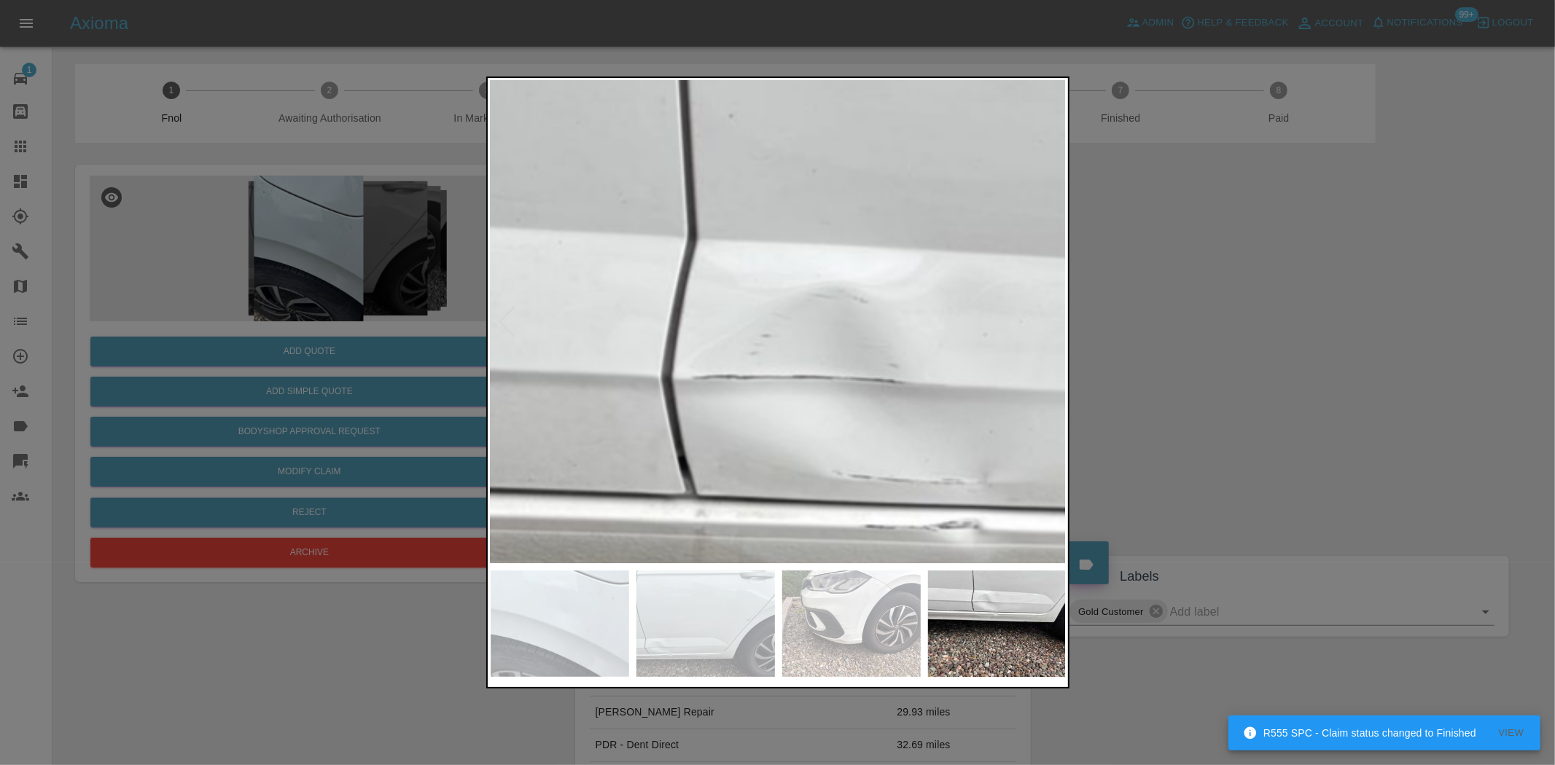
click at [629, 273] on img at bounding box center [972, 648] width 1728 height 1449
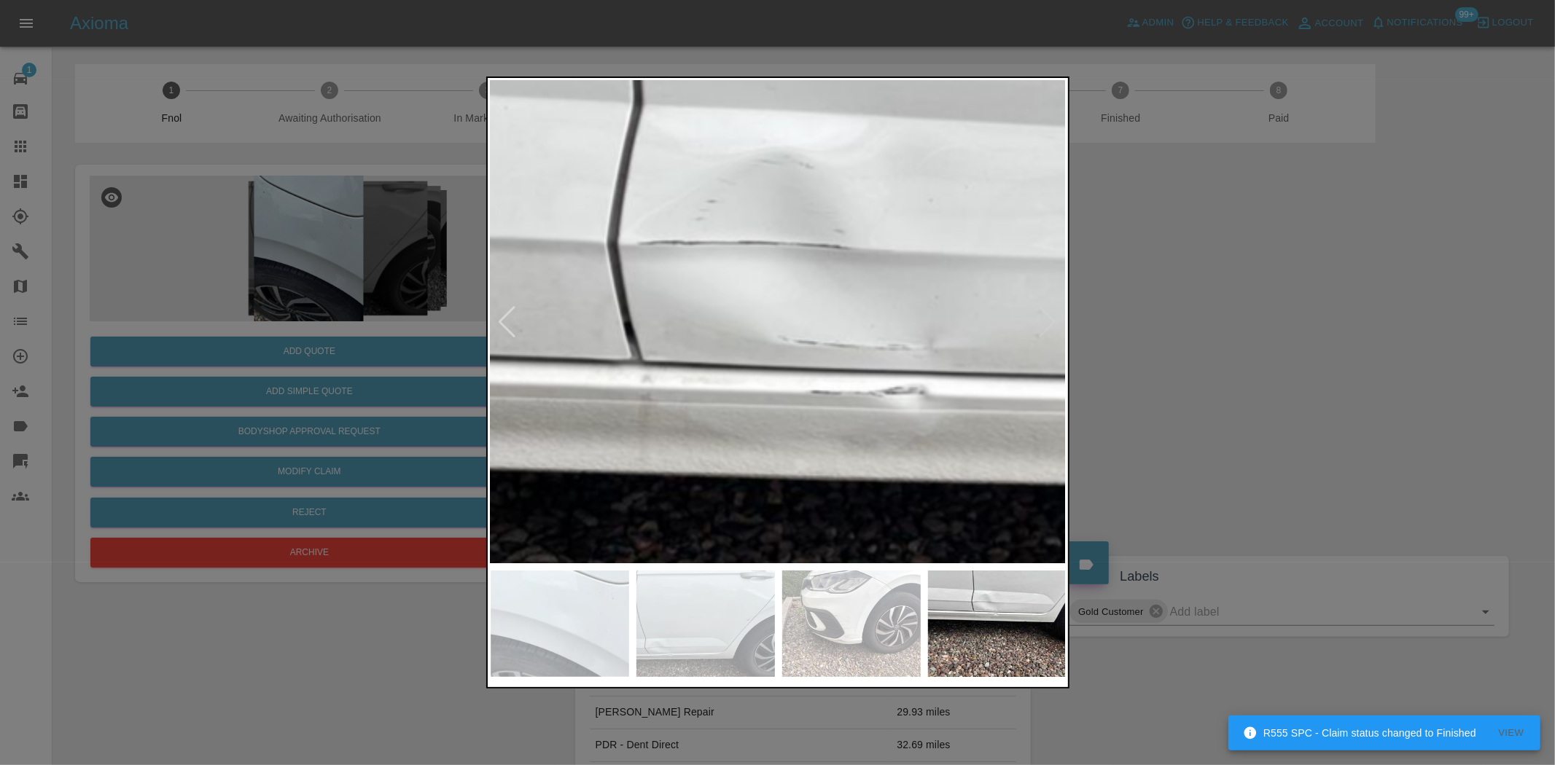
click at [622, 365] on img at bounding box center [918, 514] width 1728 height 1449
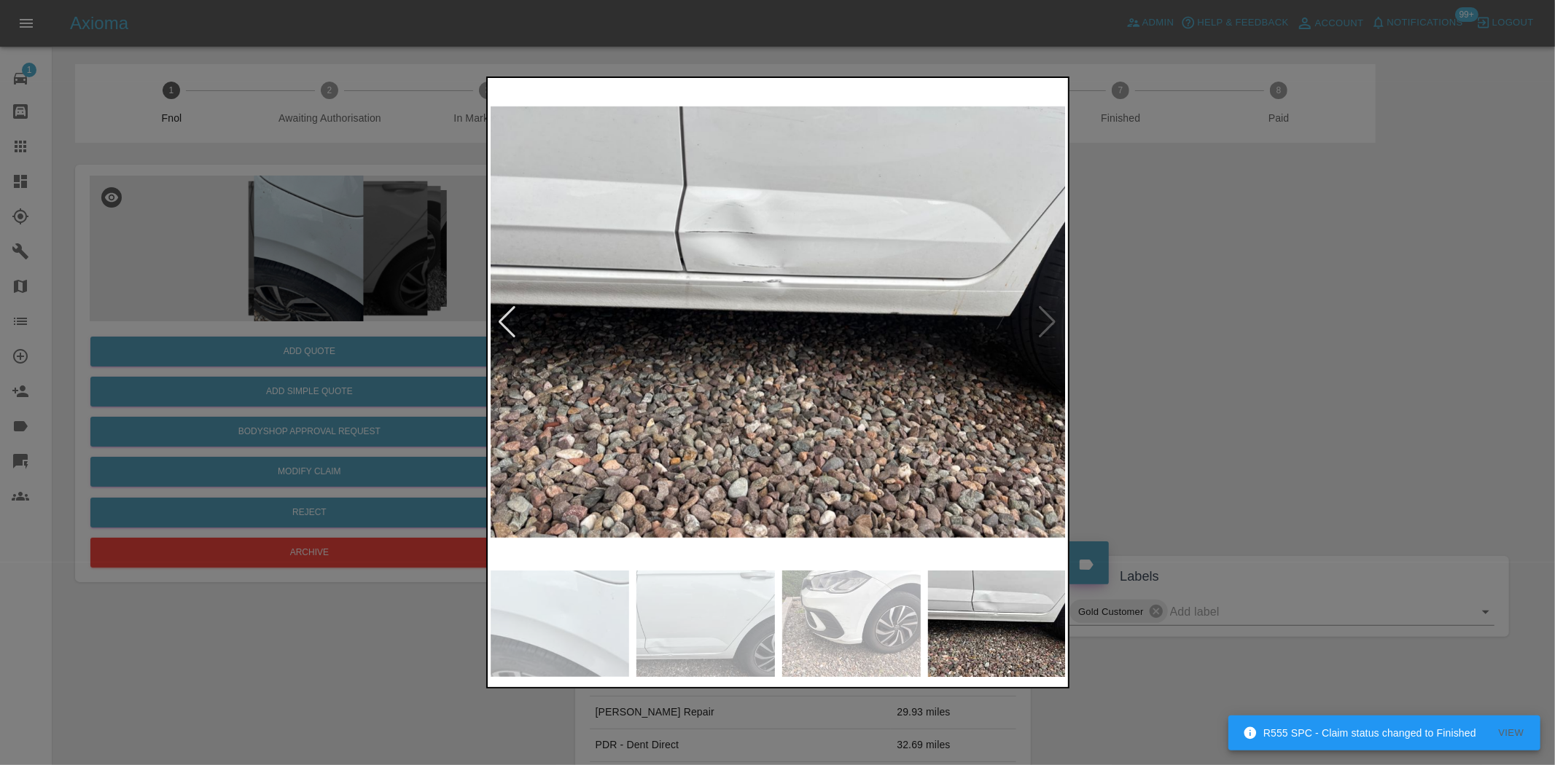
click at [416, 273] on div at bounding box center [777, 382] width 1555 height 765
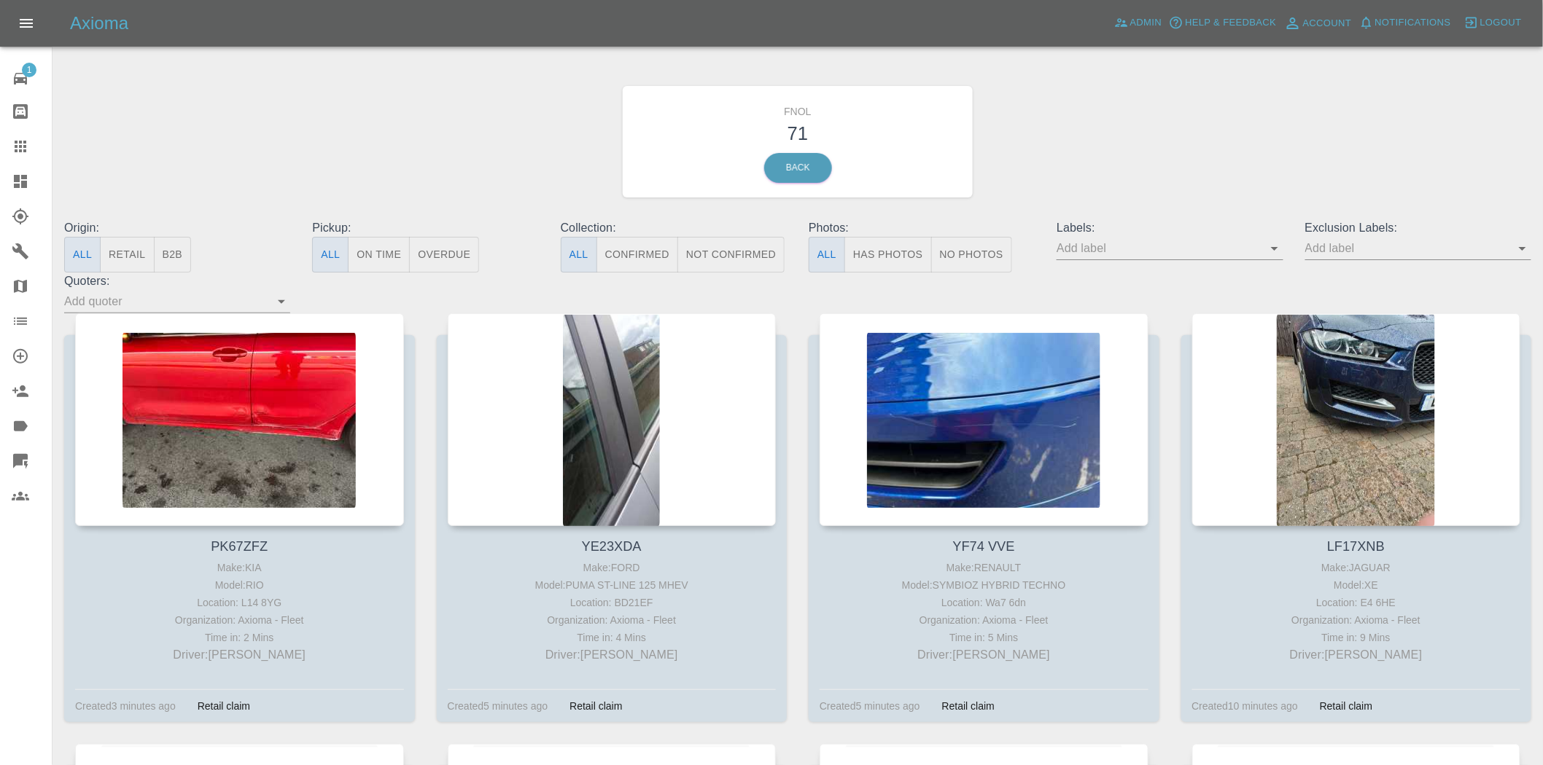
click at [889, 242] on button "Has Photos" at bounding box center [887, 255] width 87 height 36
click at [1260, 252] on input "text" at bounding box center [1158, 248] width 204 height 23
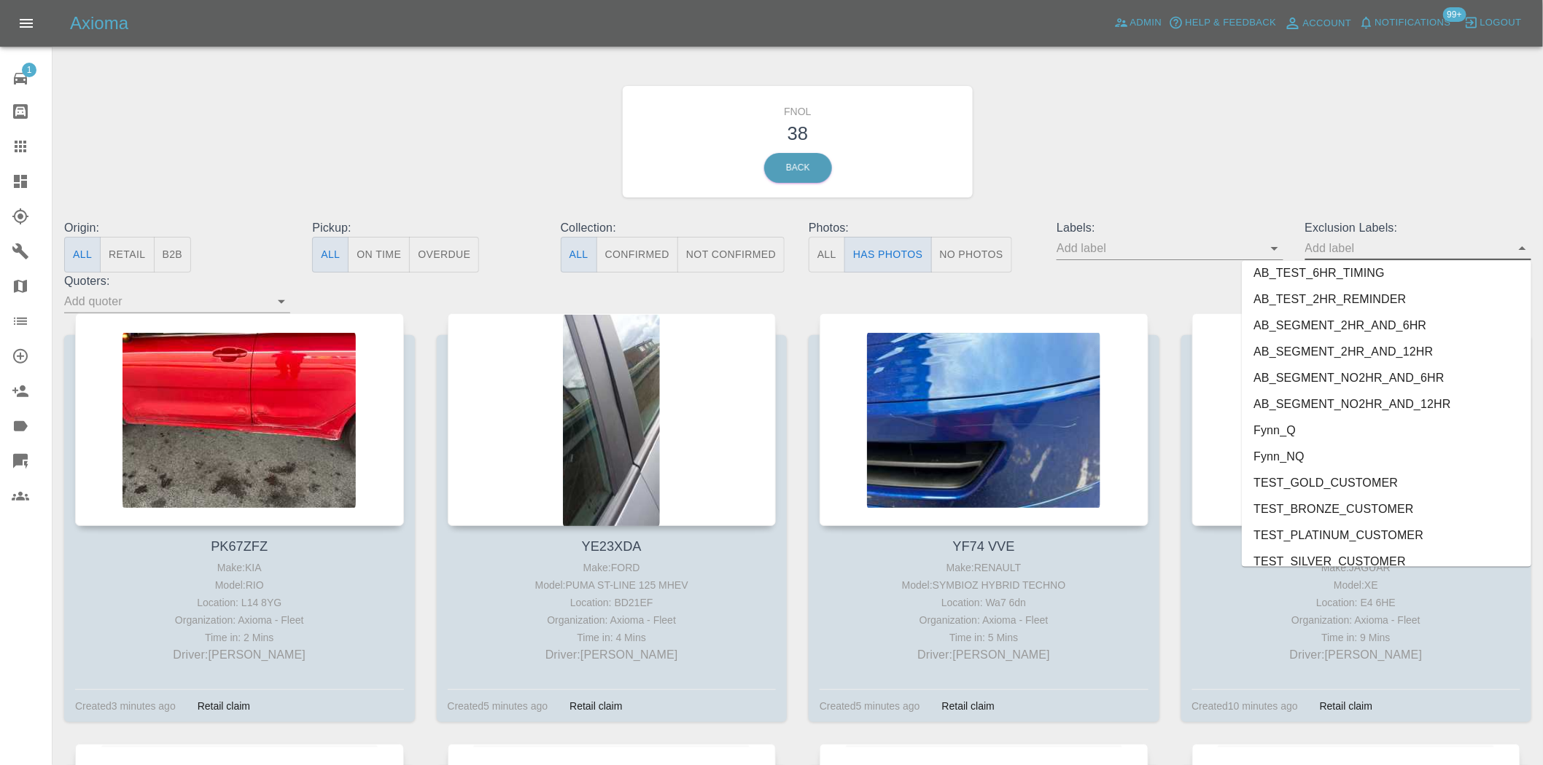
scroll to position [3037, 0]
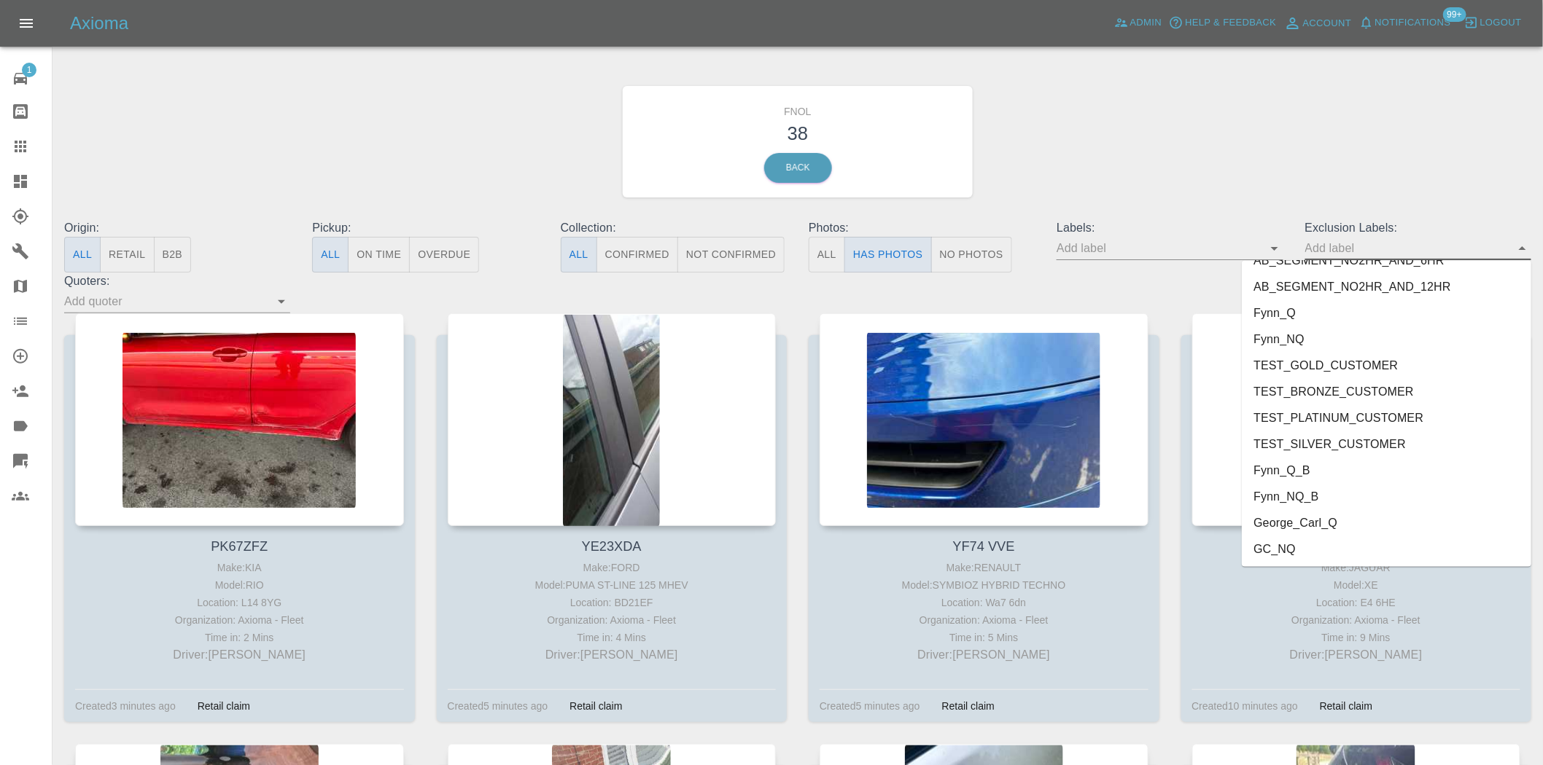
click at [1278, 523] on li "George_Carl_Q" at bounding box center [1385, 523] width 289 height 26
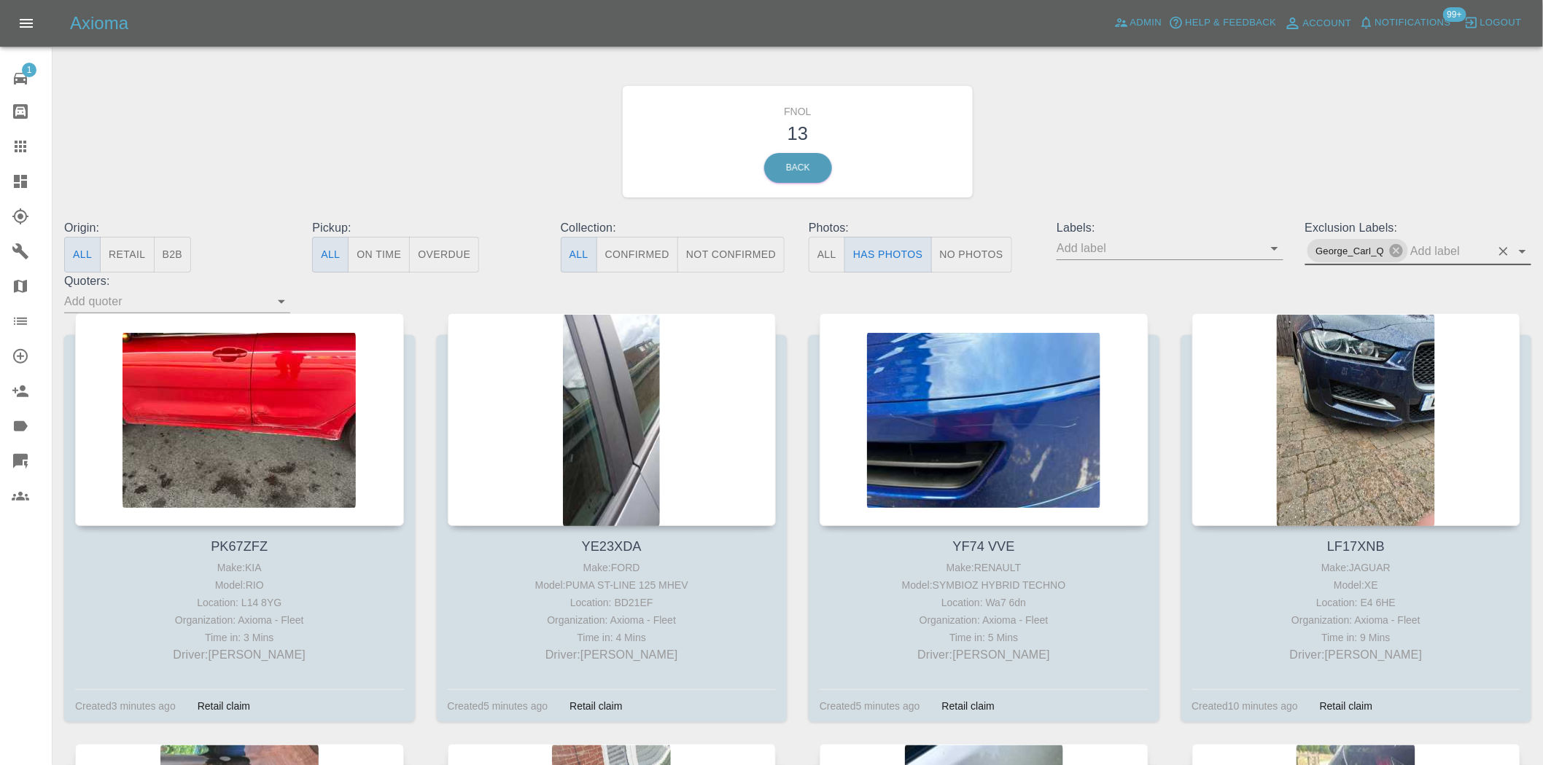
click at [409, 131] on div "FNOL 13 Back" at bounding box center [797, 141] width 1489 height 155
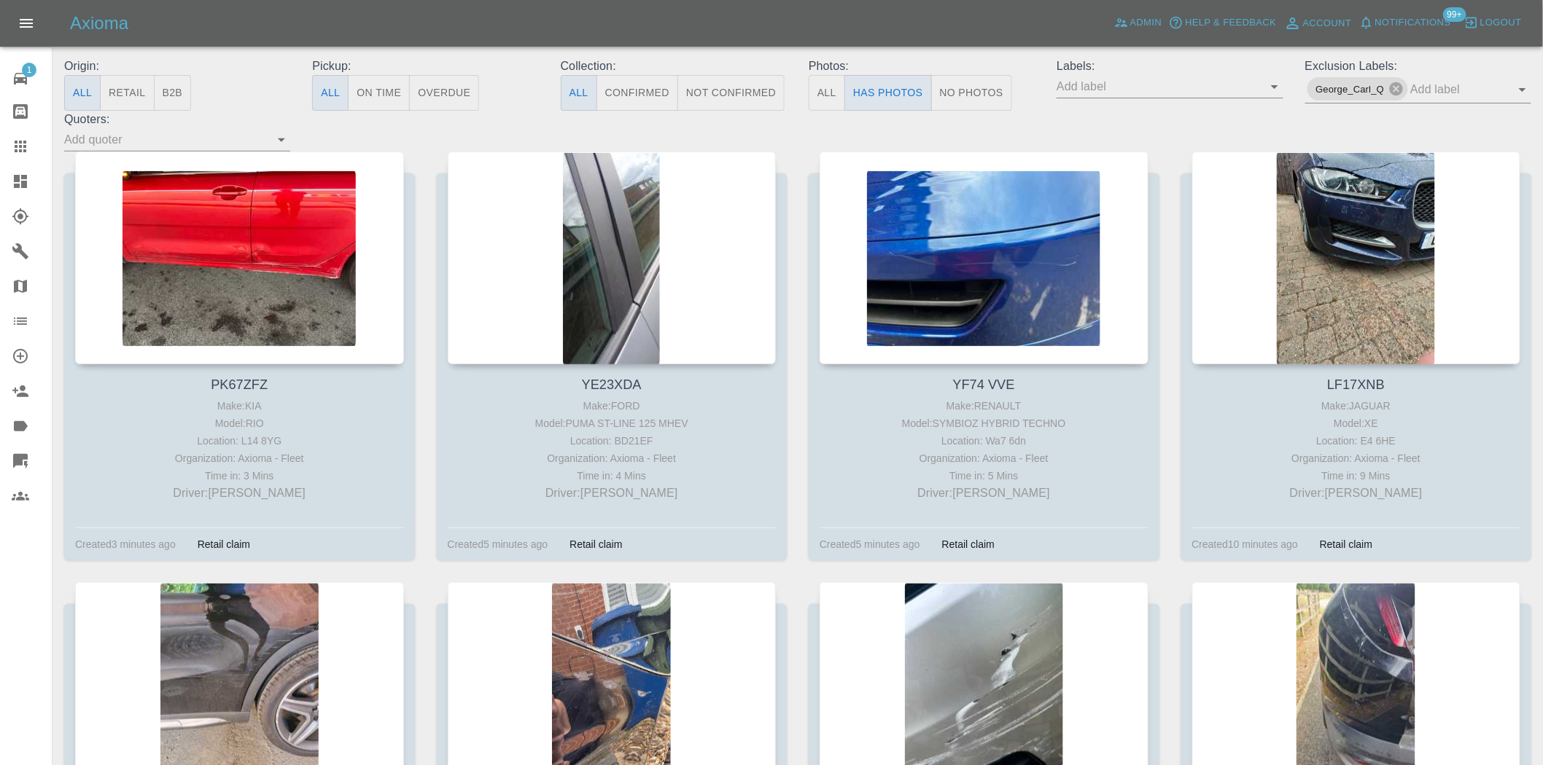
scroll to position [566, 0]
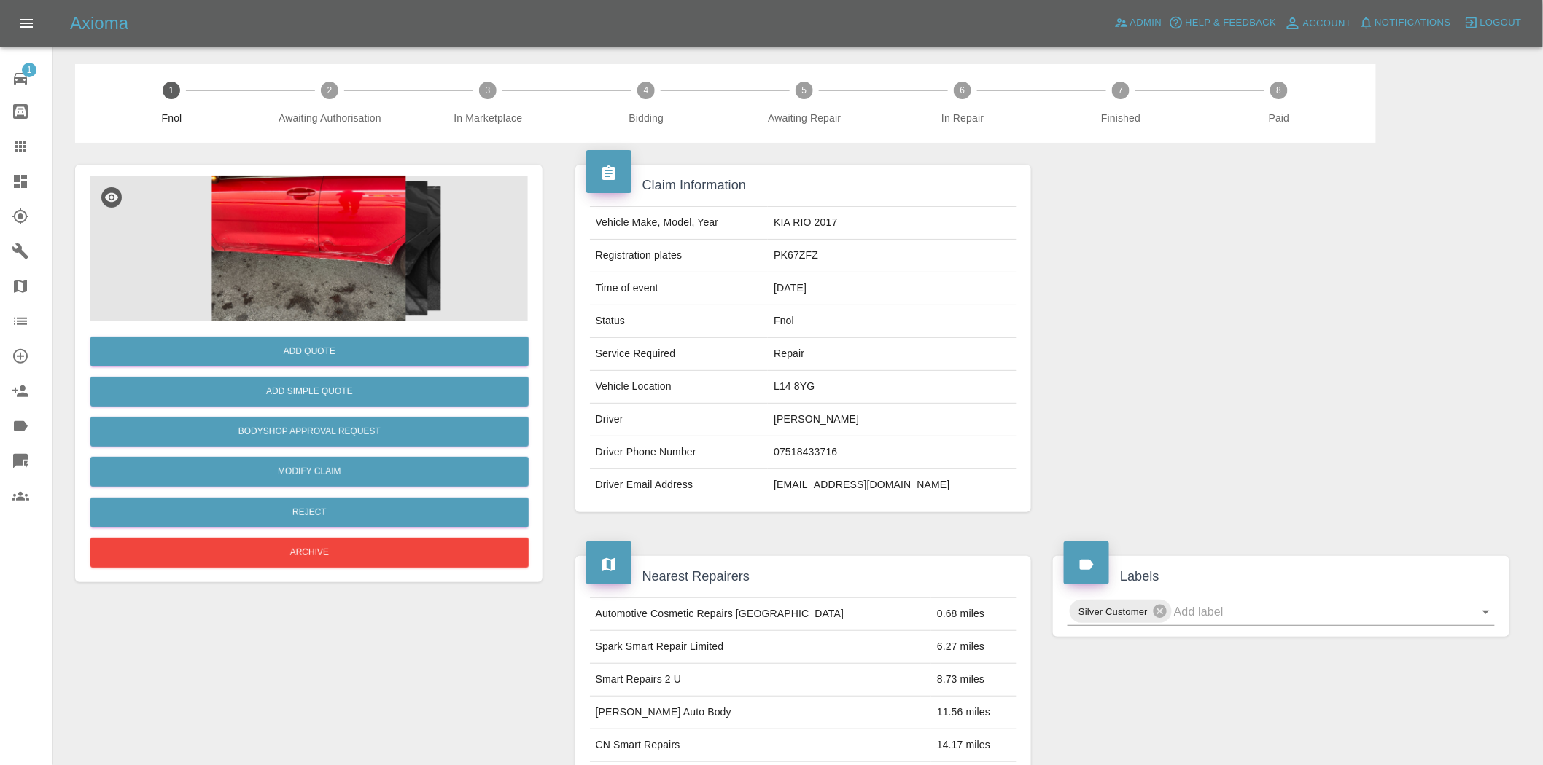
click at [304, 217] on img at bounding box center [309, 249] width 438 height 146
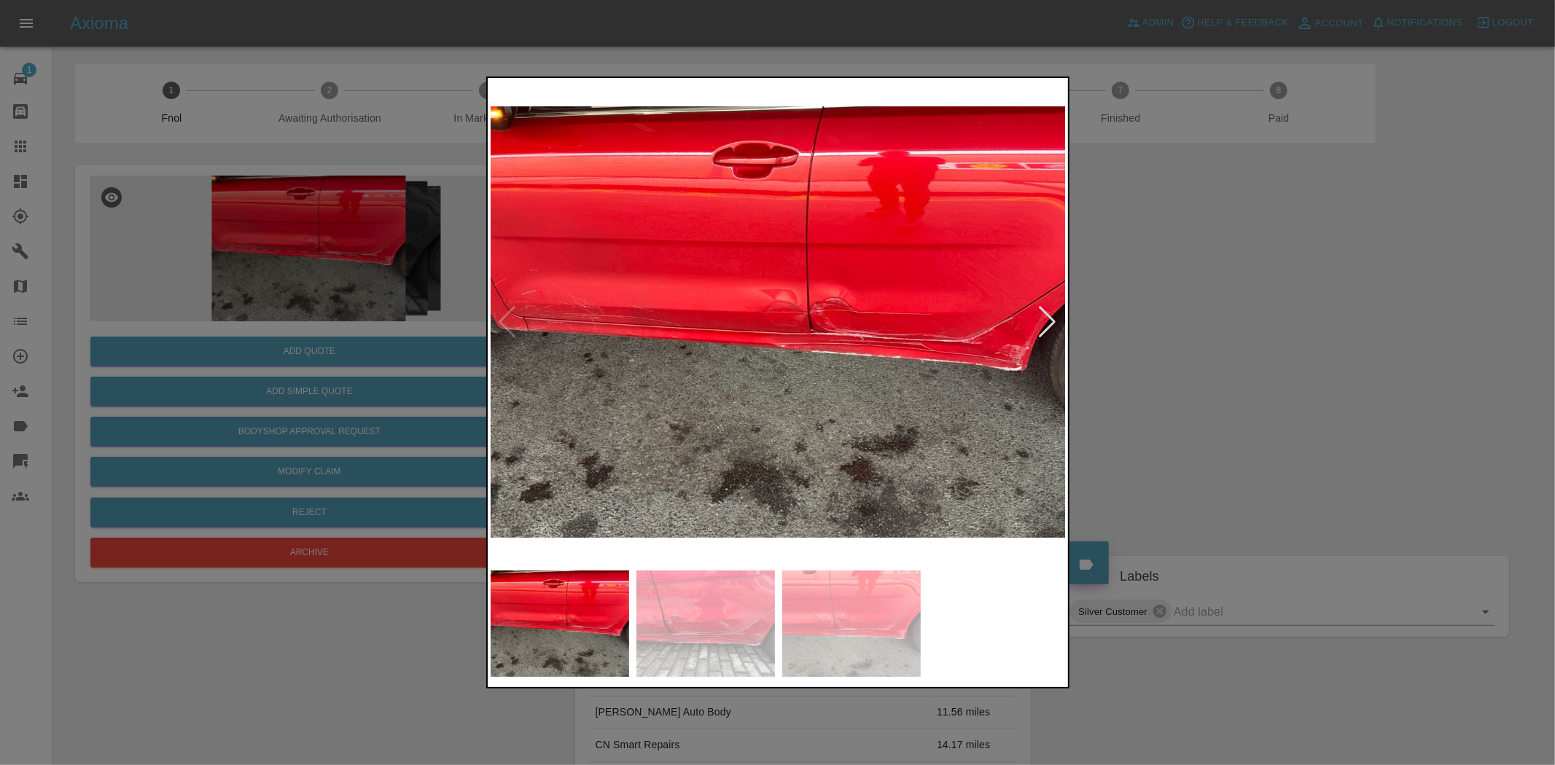
click at [811, 341] on img at bounding box center [779, 322] width 576 height 483
click at [811, 343] on img at bounding box center [779, 322] width 576 height 483
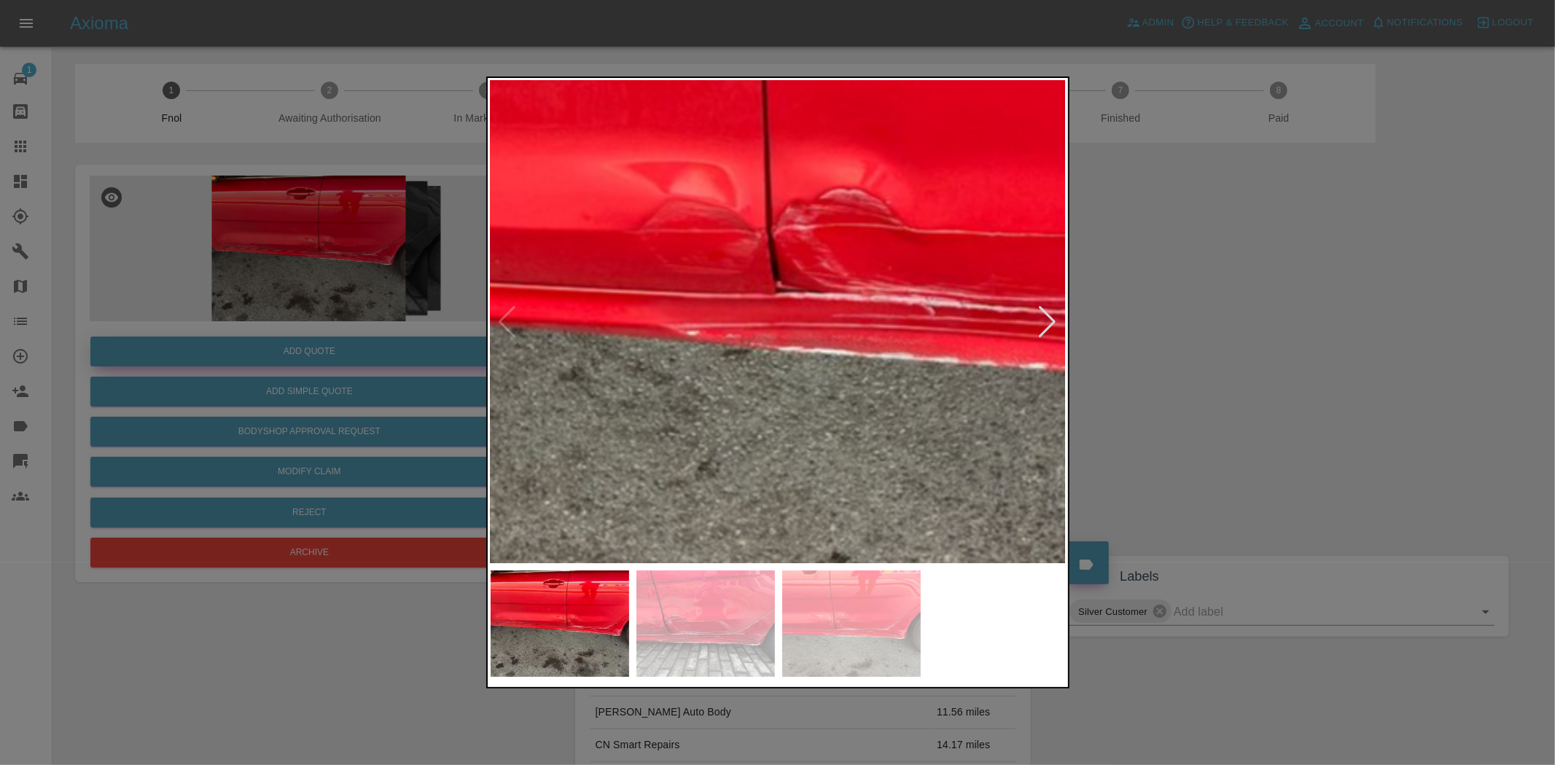
drag, startPoint x: 317, startPoint y: 293, endPoint x: 216, endPoint y: 348, distance: 115.1
click at [311, 295] on div at bounding box center [777, 382] width 1555 height 765
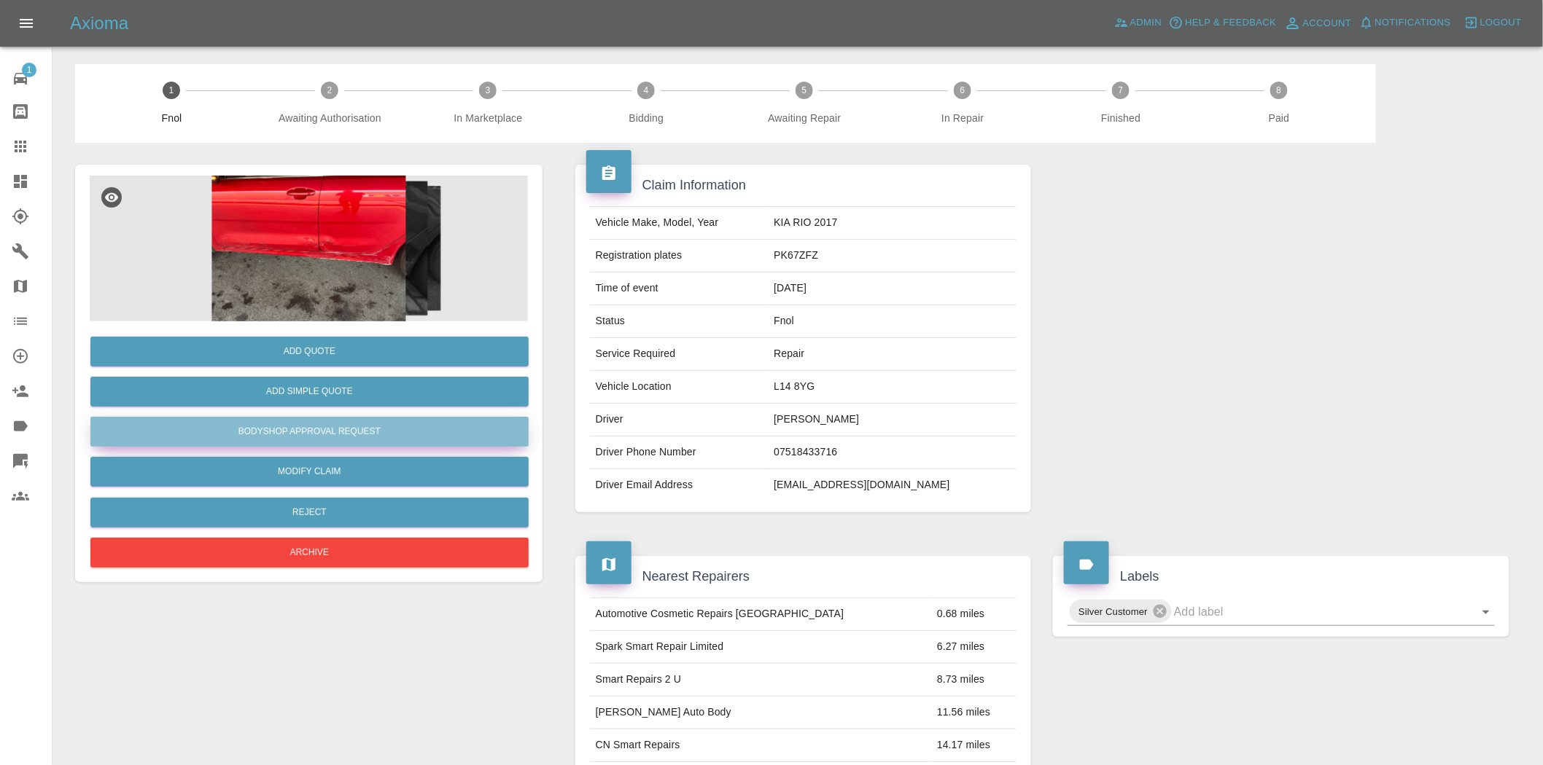
click at [255, 428] on button "Bodyshop Approval Request" at bounding box center [309, 432] width 438 height 30
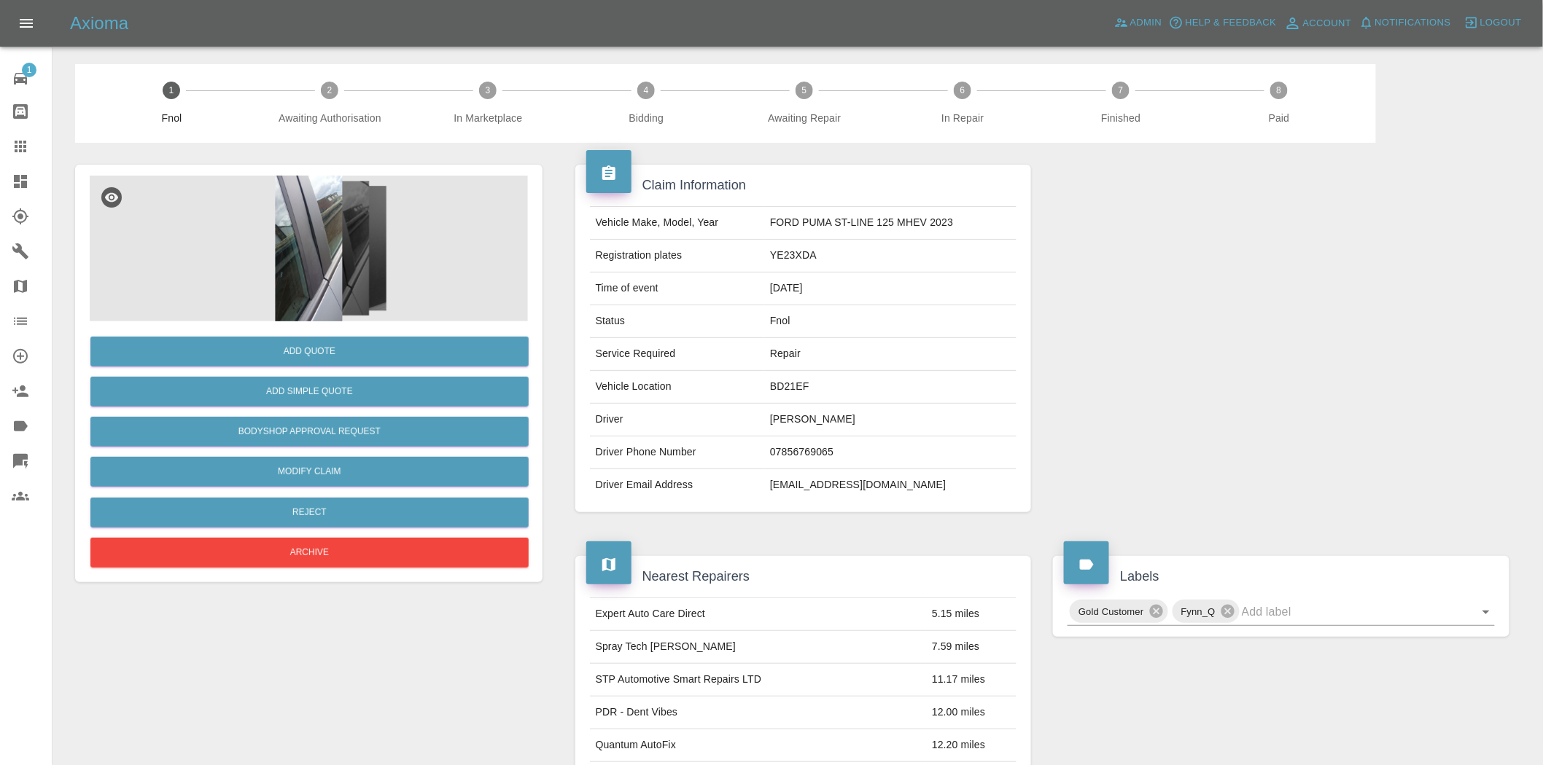
click at [304, 250] on img at bounding box center [309, 249] width 438 height 146
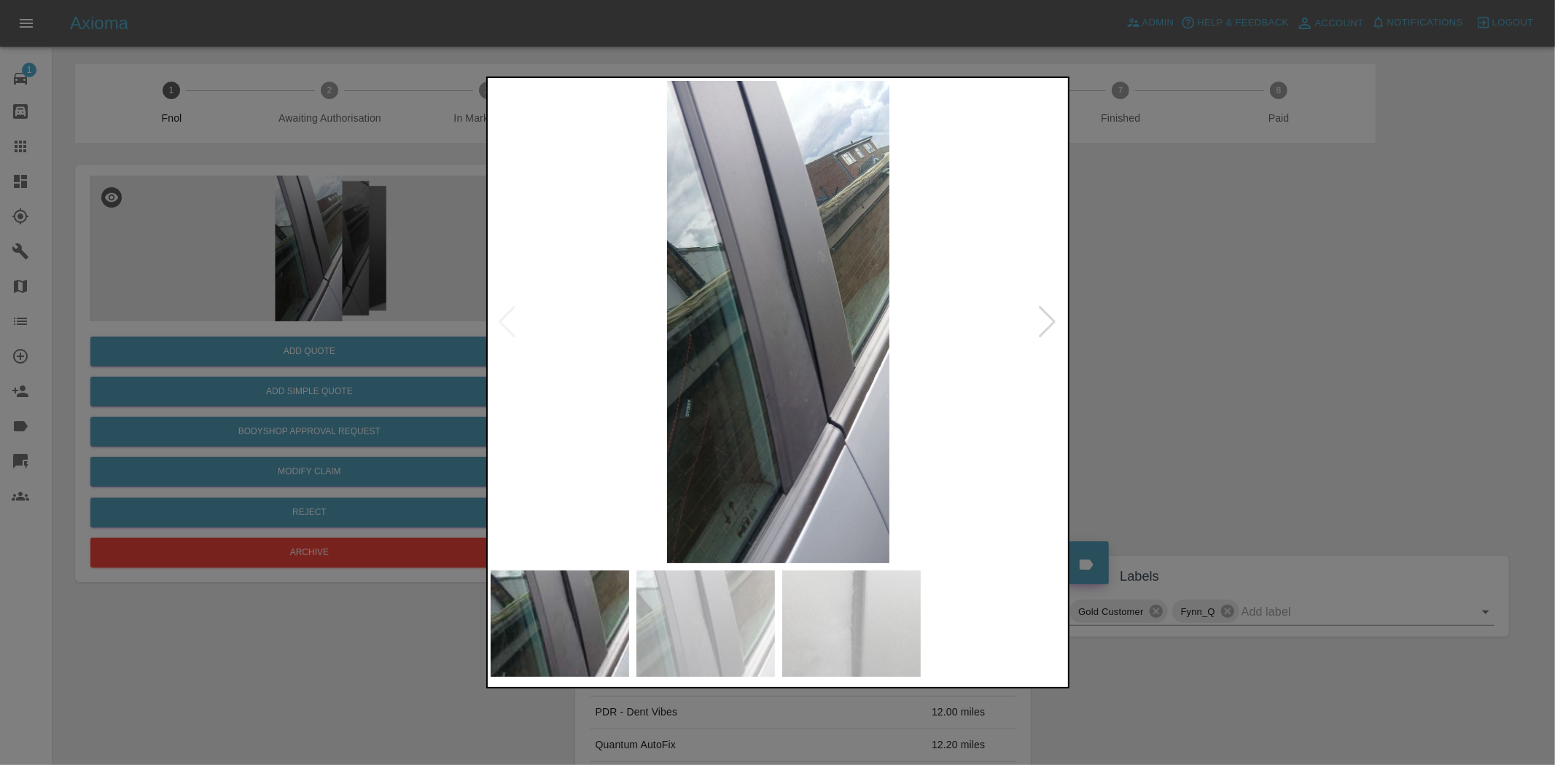
click at [748, 272] on img at bounding box center [779, 322] width 576 height 483
click at [748, 270] on img at bounding box center [779, 322] width 576 height 483
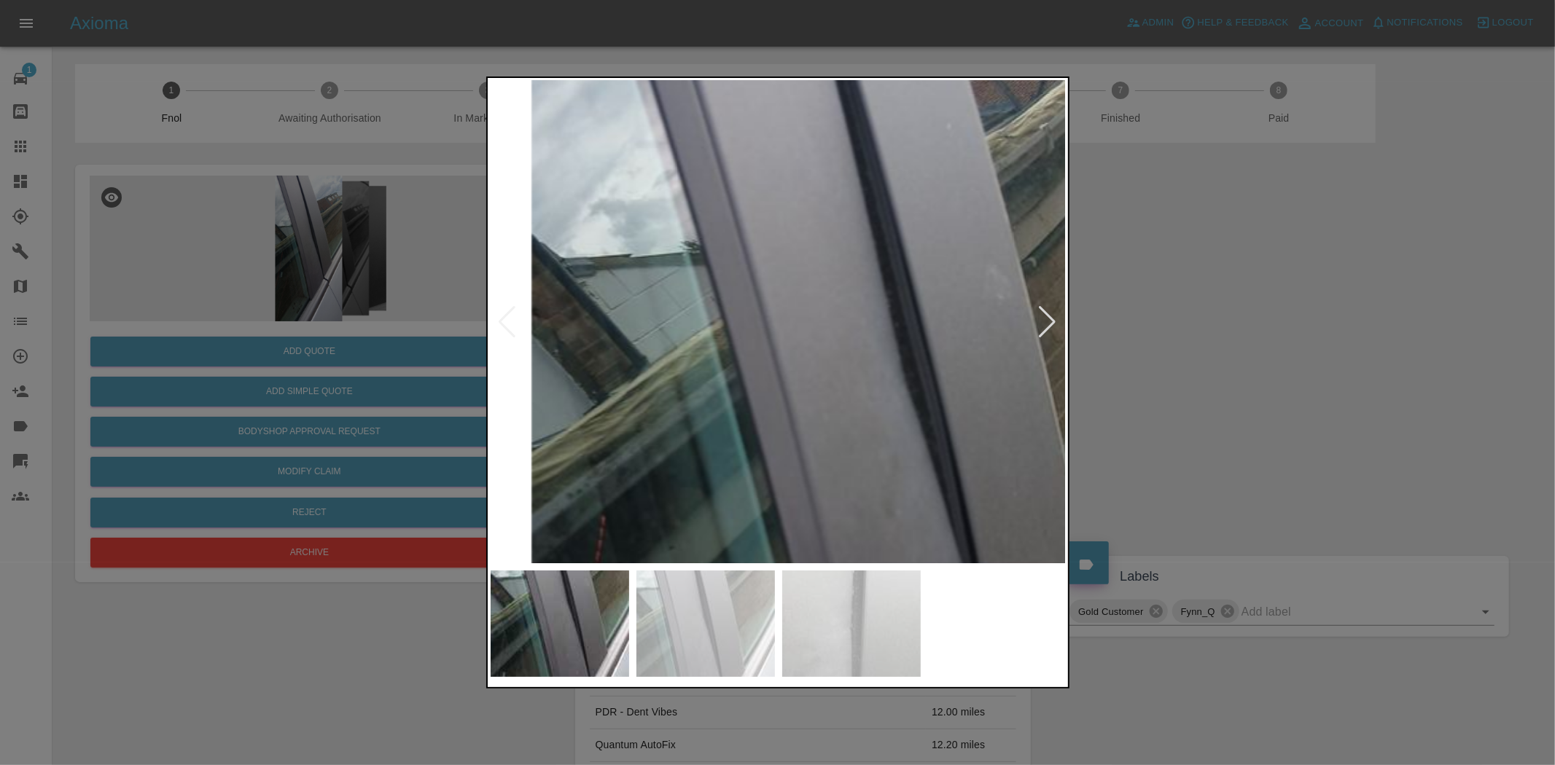
click at [748, 270] on img at bounding box center [866, 480] width 1728 height 1449
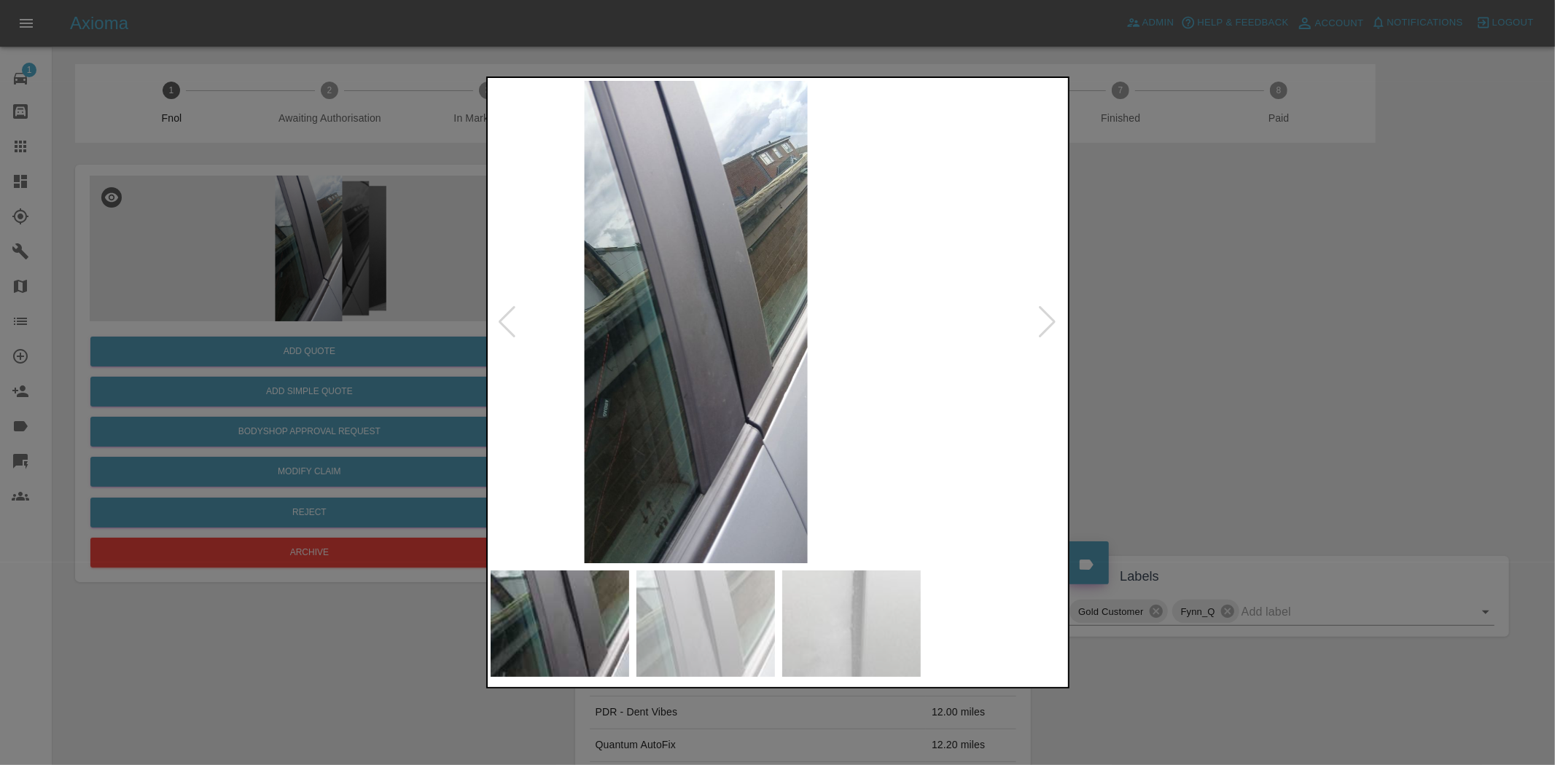
click at [690, 301] on img at bounding box center [696, 322] width 576 height 483
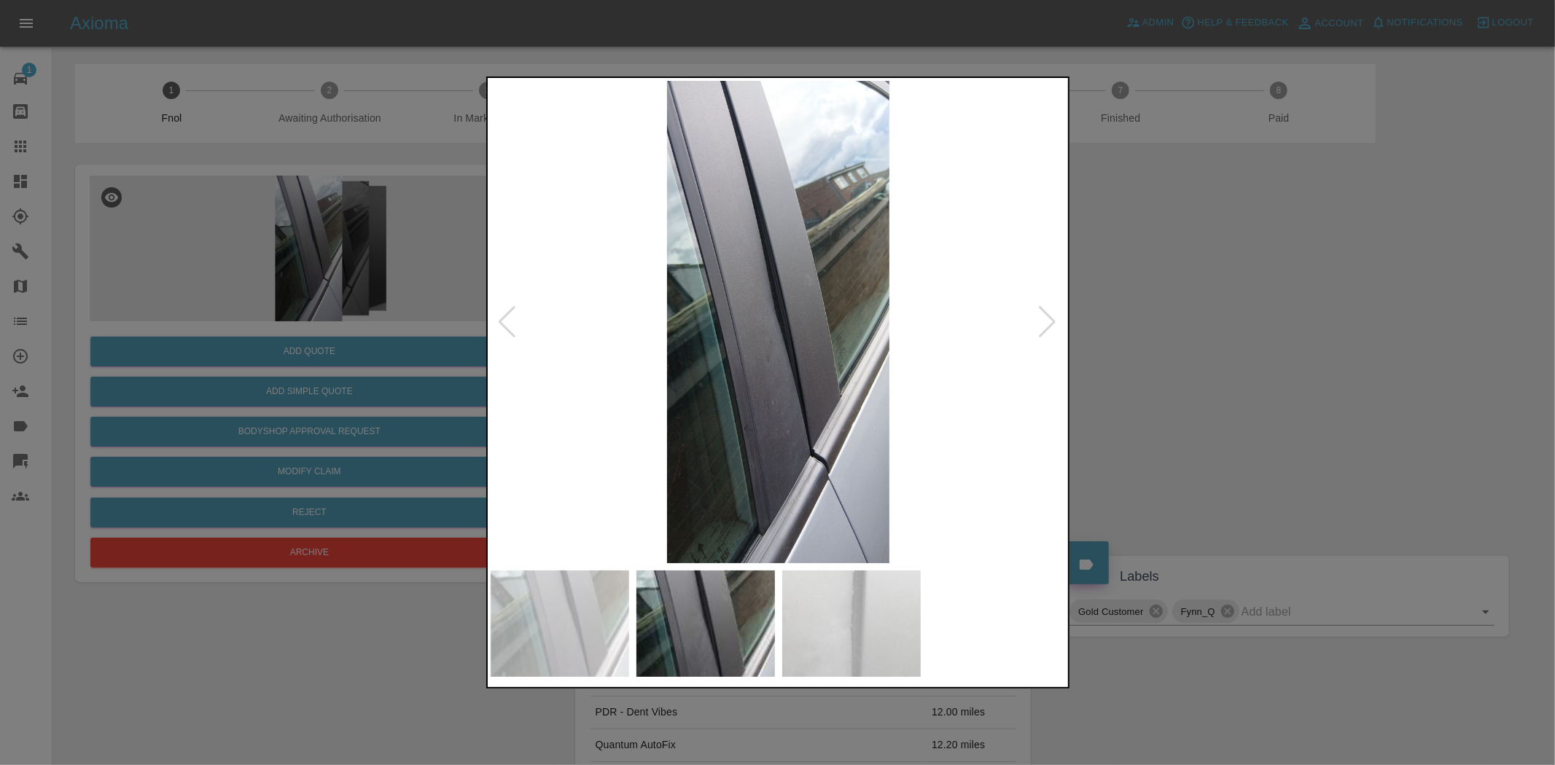
click at [610, 319] on img at bounding box center [779, 322] width 576 height 483
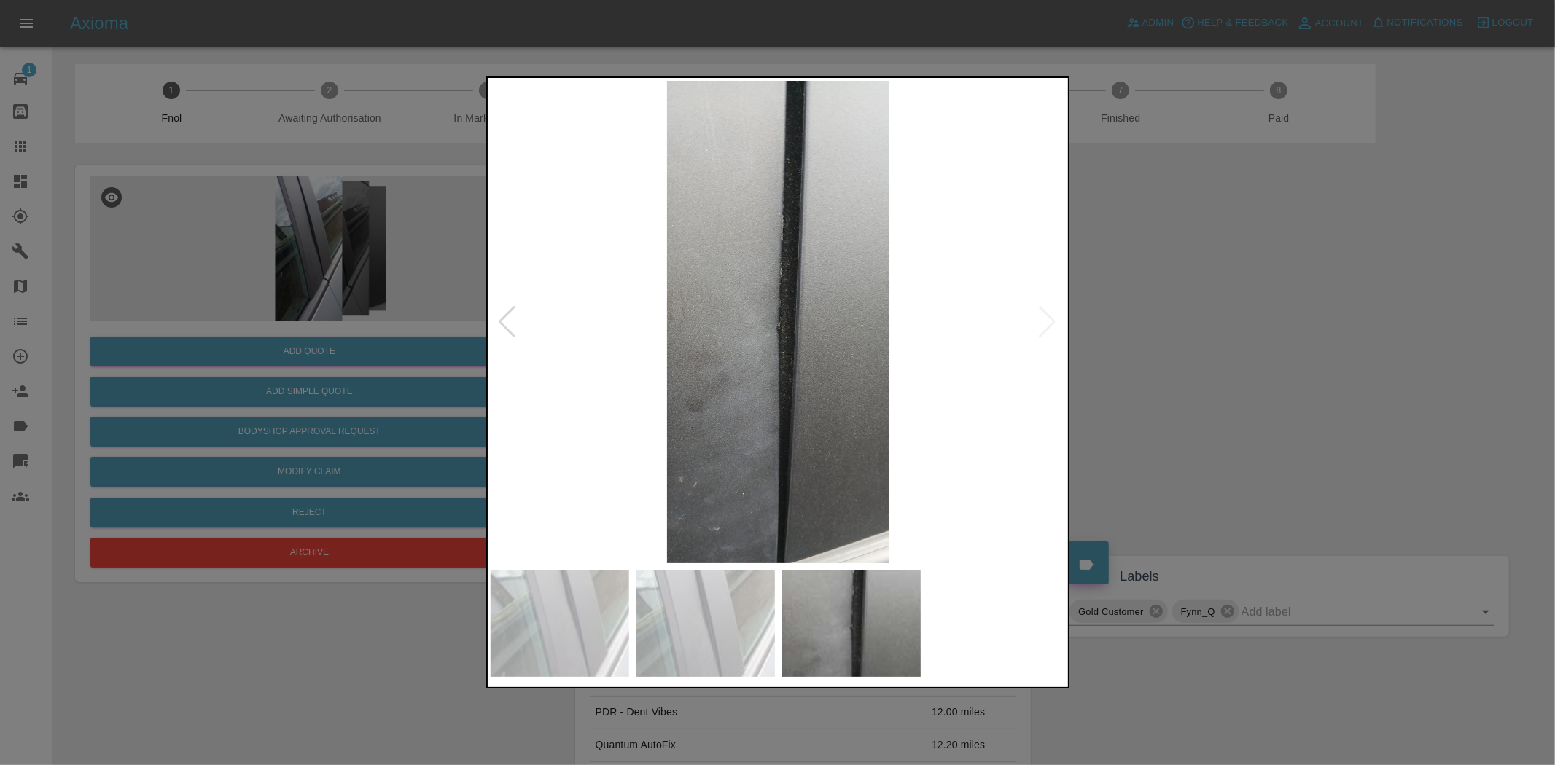
click at [656, 344] on img at bounding box center [779, 322] width 576 height 483
click at [761, 353] on img at bounding box center [779, 322] width 576 height 483
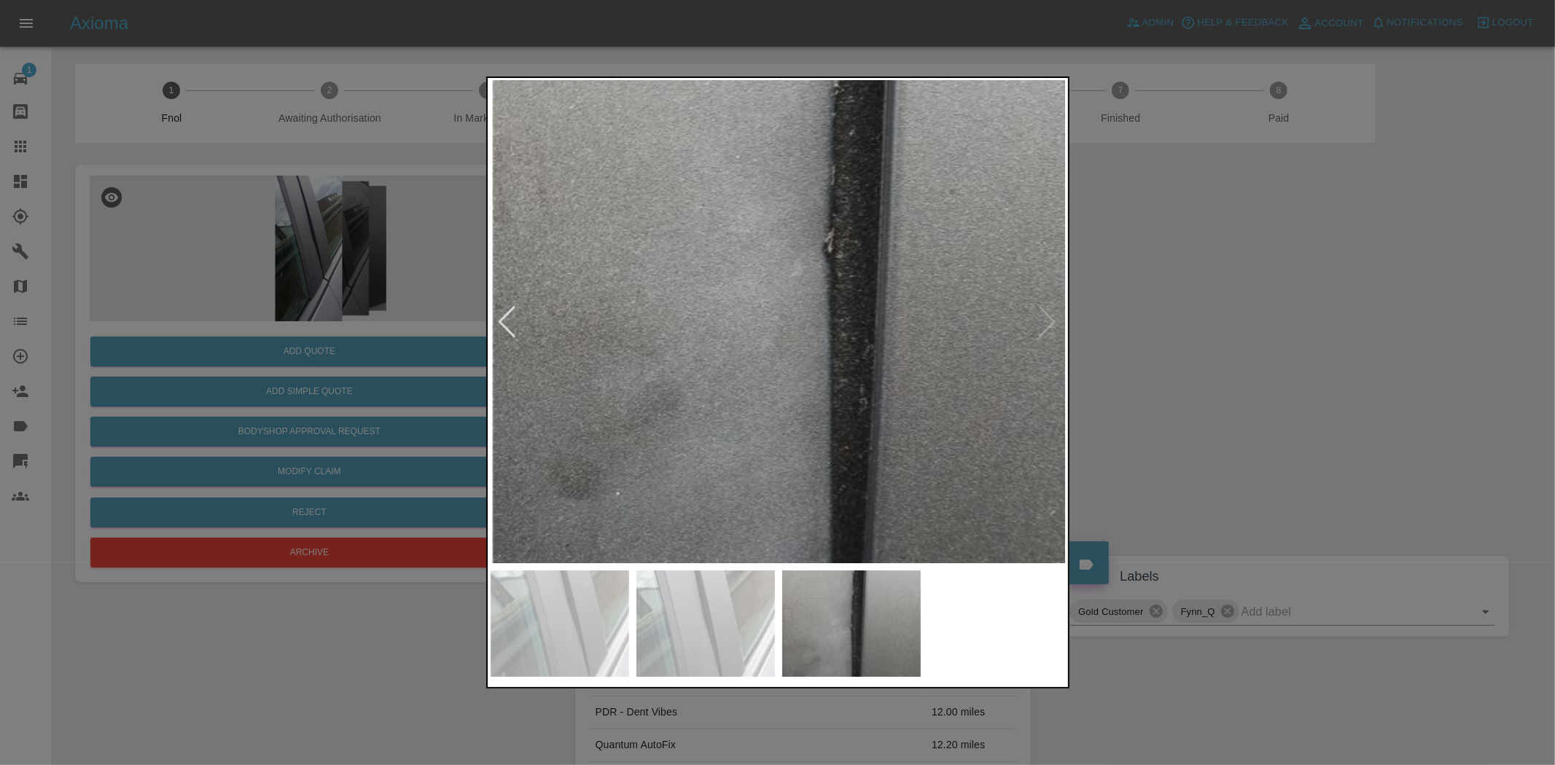
click at [469, 323] on div at bounding box center [777, 382] width 1555 height 765
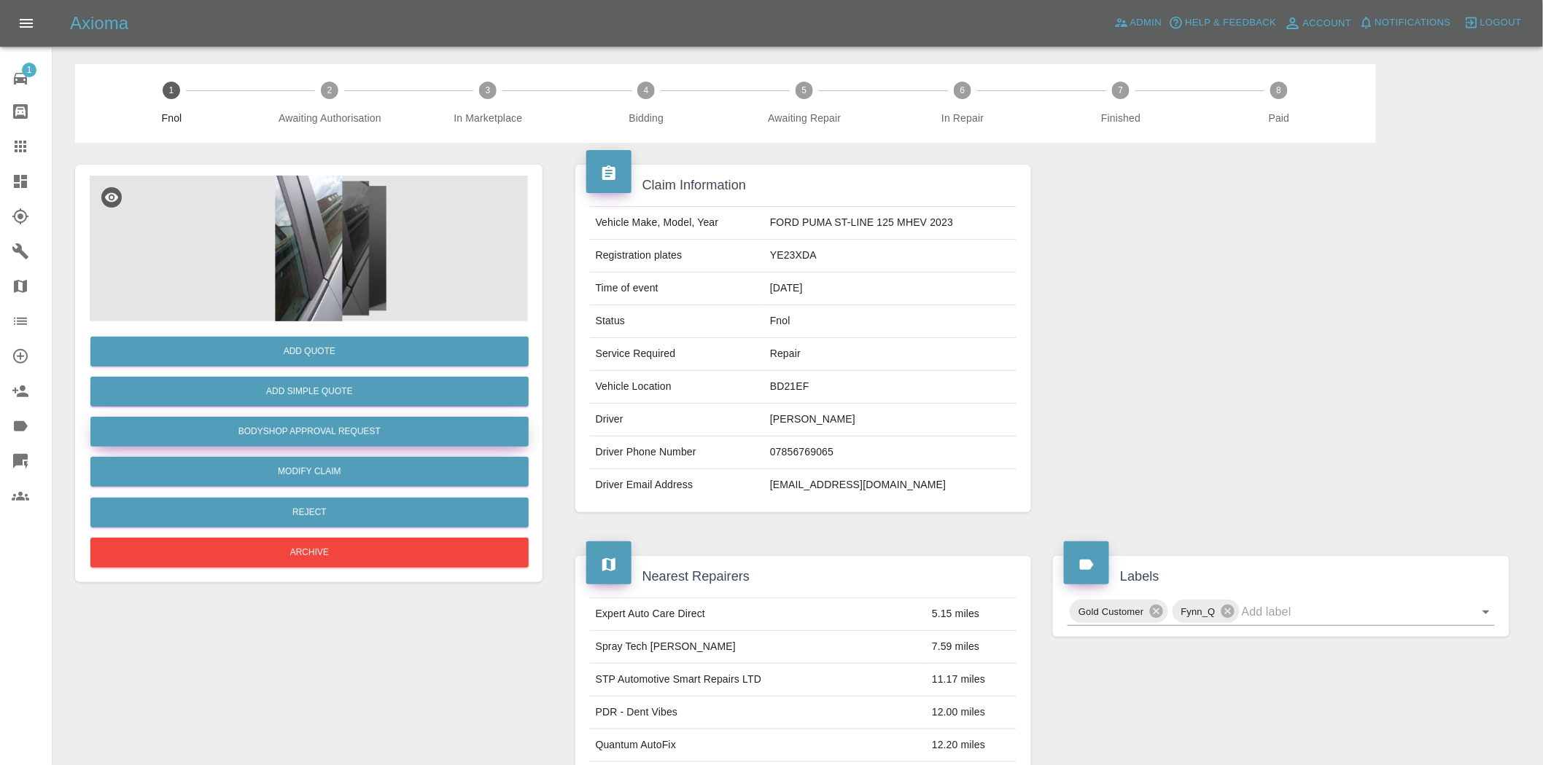
click at [337, 438] on button "Bodyshop Approval Request" at bounding box center [309, 432] width 438 height 30
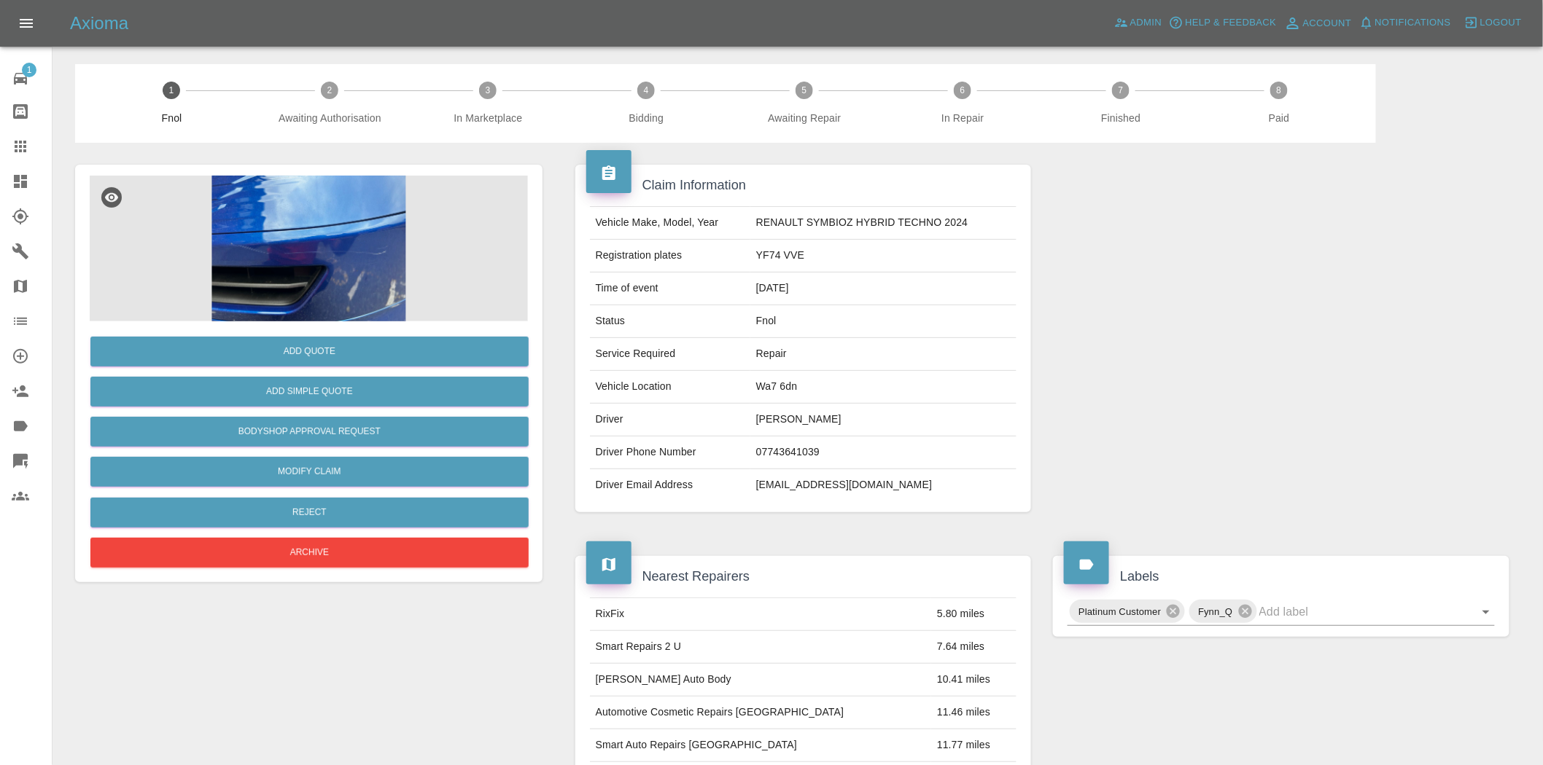
click at [367, 238] on img at bounding box center [309, 249] width 438 height 146
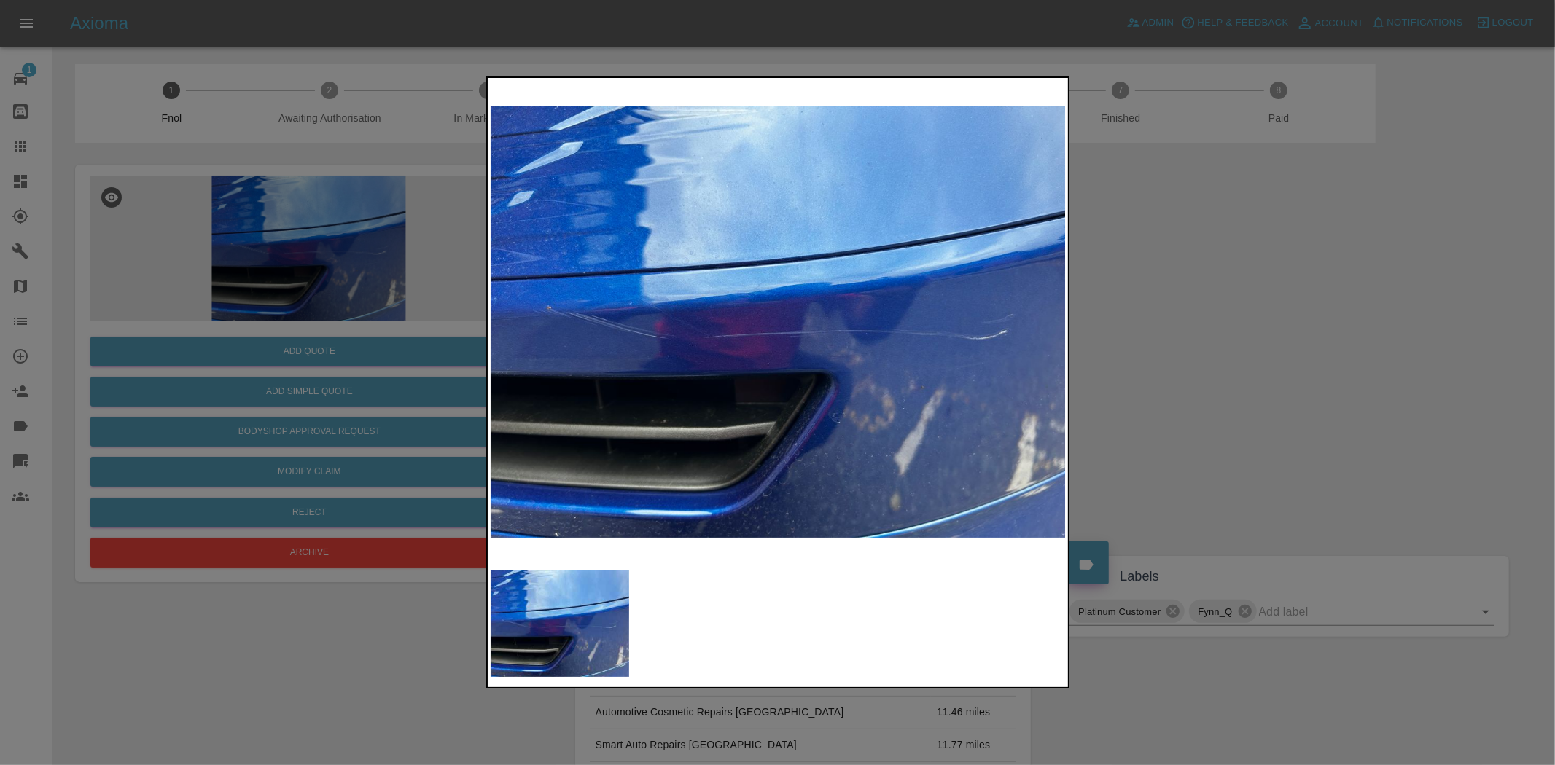
click at [711, 309] on img at bounding box center [779, 322] width 576 height 483
click at [720, 335] on img at bounding box center [779, 322] width 576 height 483
click at [252, 230] on div at bounding box center [777, 382] width 1555 height 765
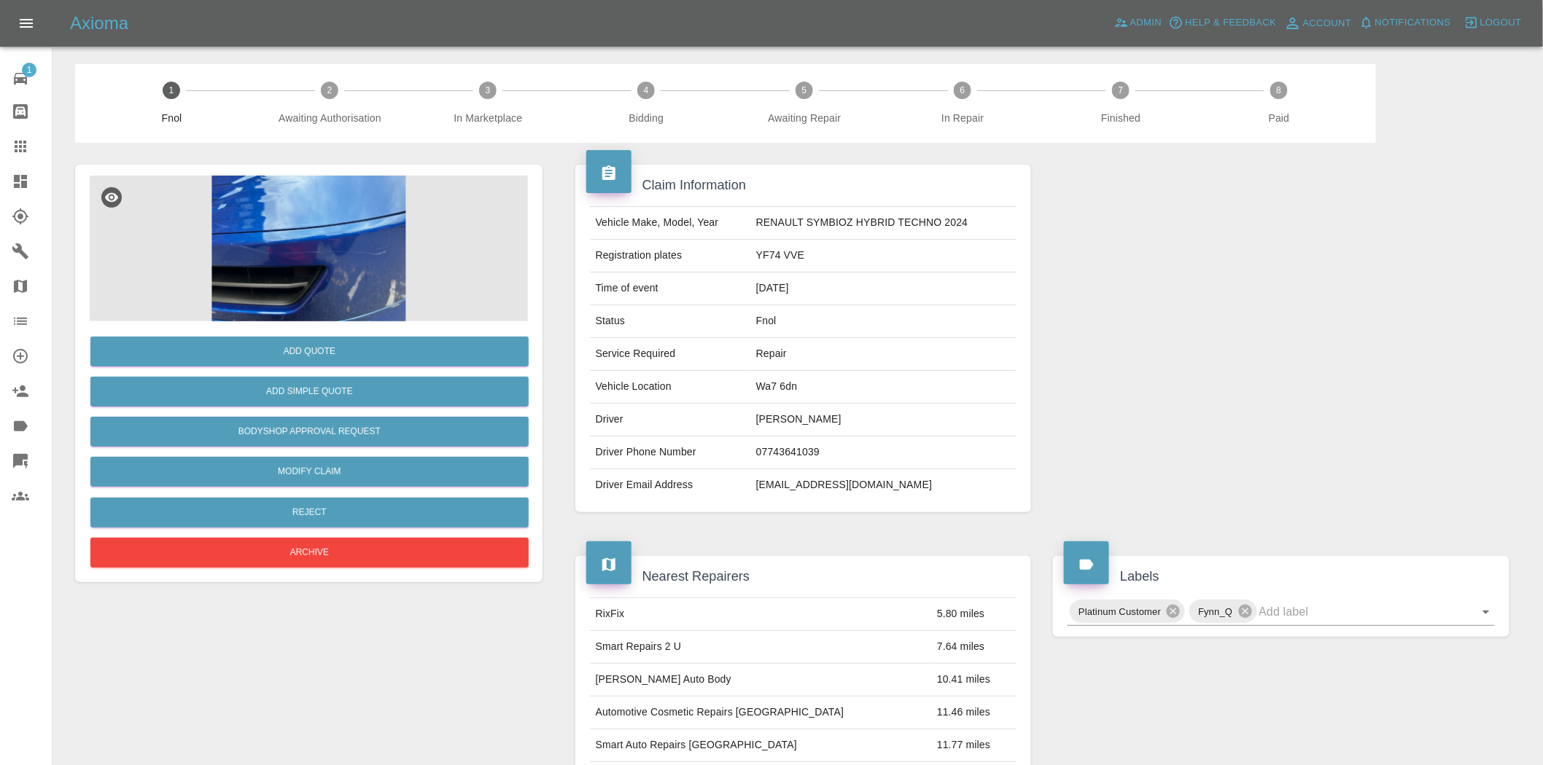
click at [338, 242] on img at bounding box center [309, 249] width 438 height 146
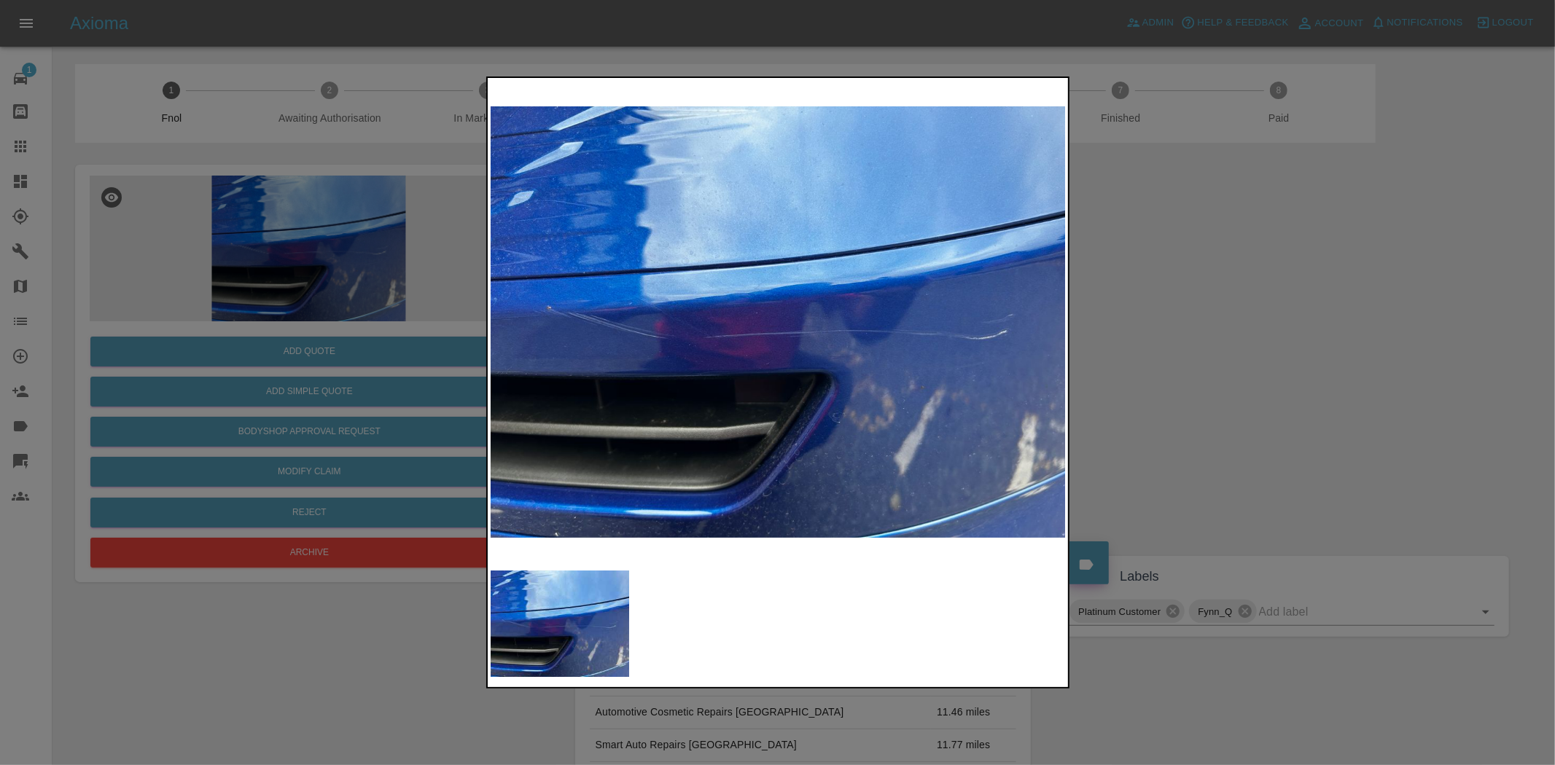
click at [292, 289] on div at bounding box center [777, 382] width 1555 height 765
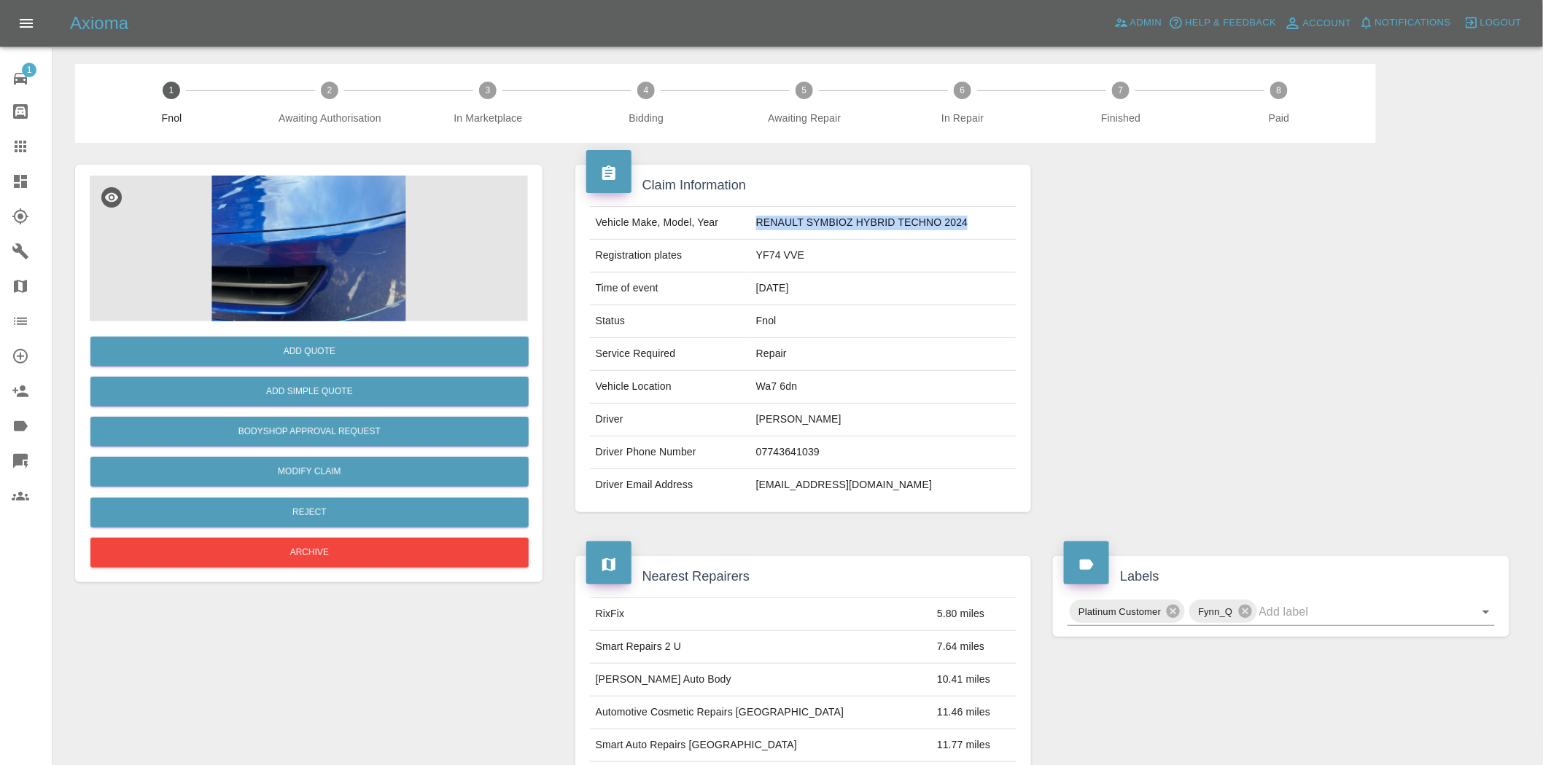
drag, startPoint x: 753, startPoint y: 220, endPoint x: 984, endPoint y: 217, distance: 231.1
click at [984, 217] on td "RENAULT SYMBIOZ HYBRID TECHNO 2024" at bounding box center [883, 223] width 266 height 33
copy td "RENAULT SYMBIOZ HYBRID TECHNO 2024"
click at [373, 222] on img at bounding box center [309, 249] width 438 height 146
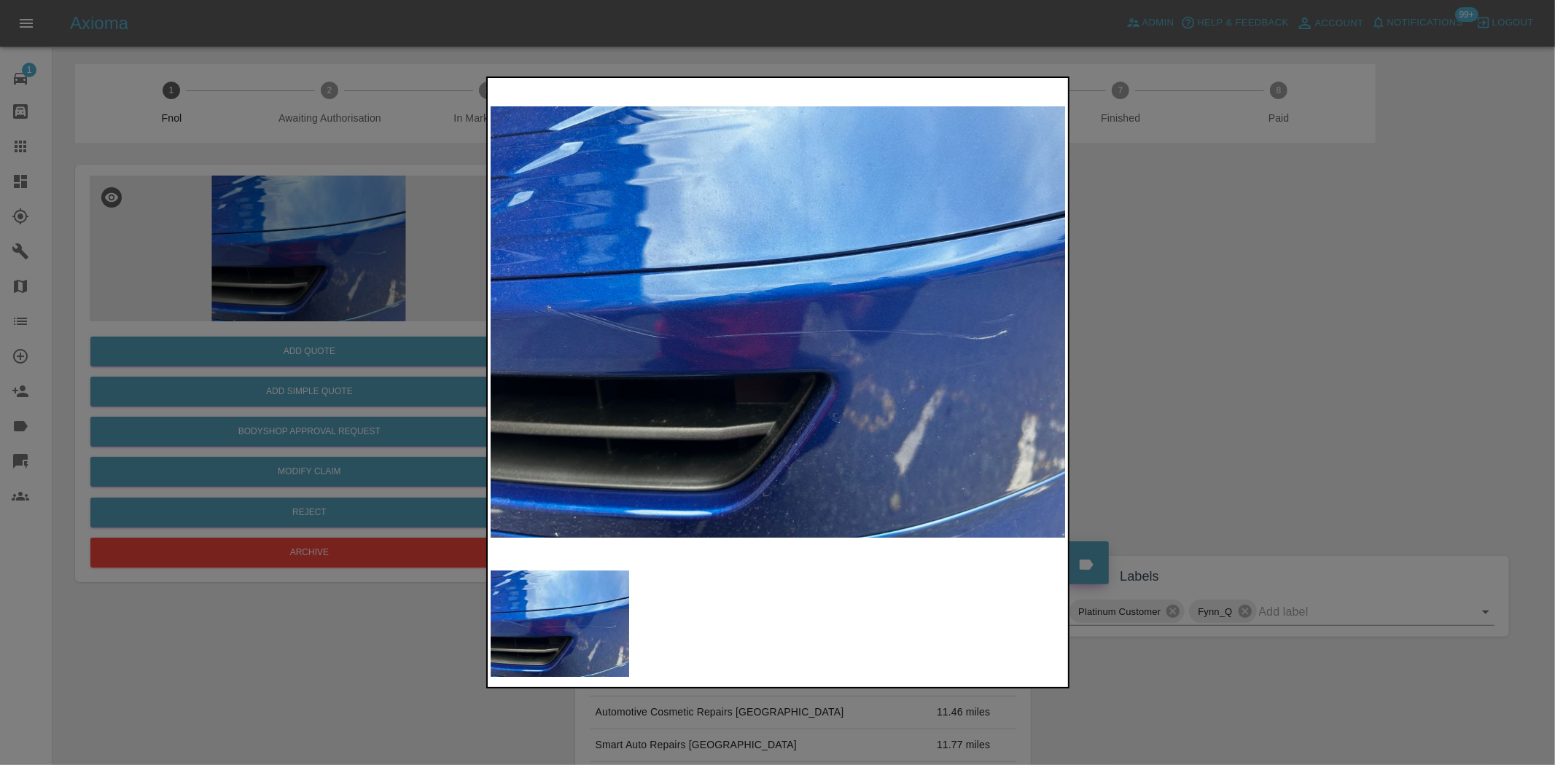
click at [286, 391] on div at bounding box center [777, 382] width 1555 height 765
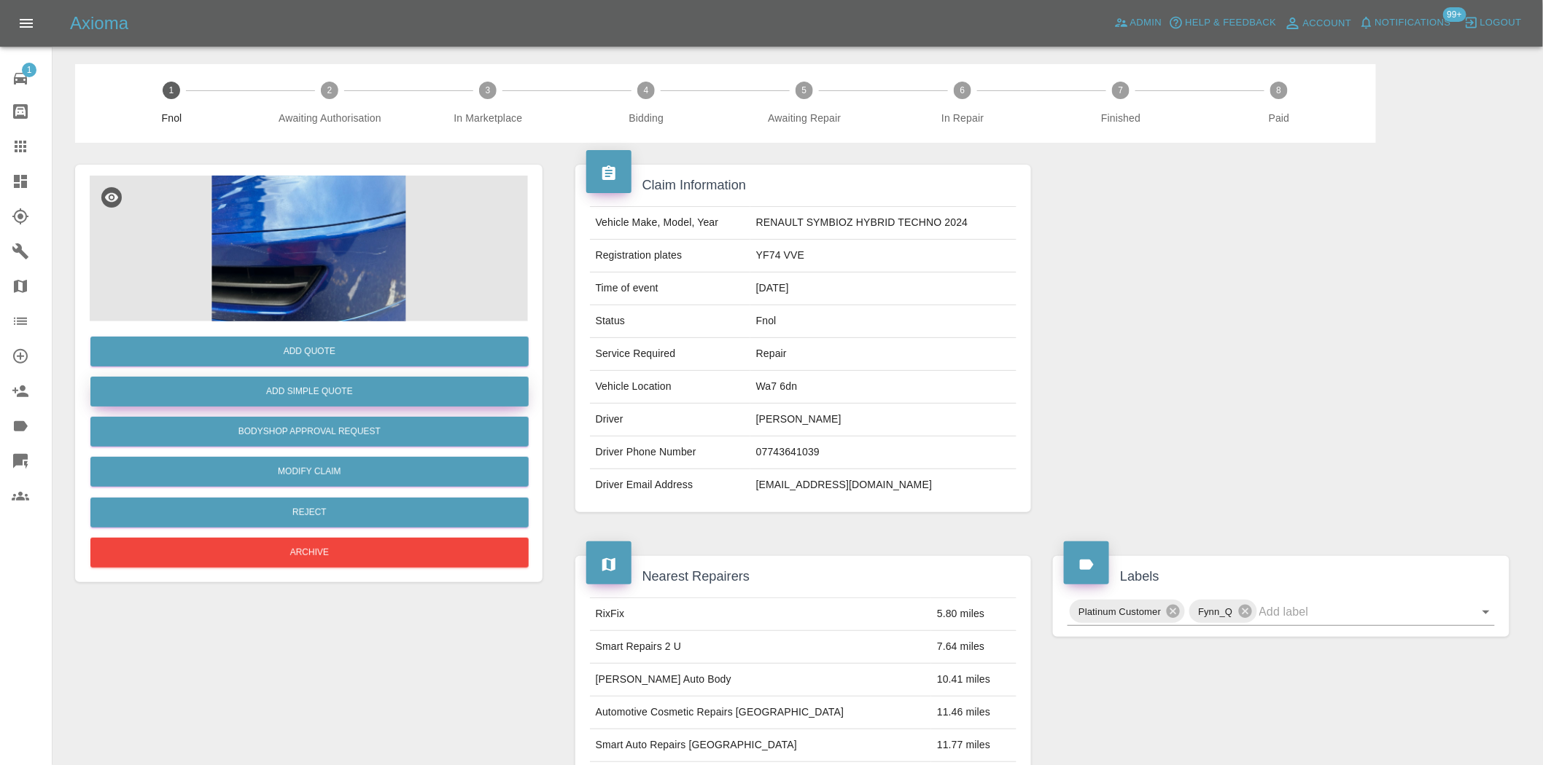
click at [309, 391] on button "Add Simple Quote" at bounding box center [309, 392] width 438 height 30
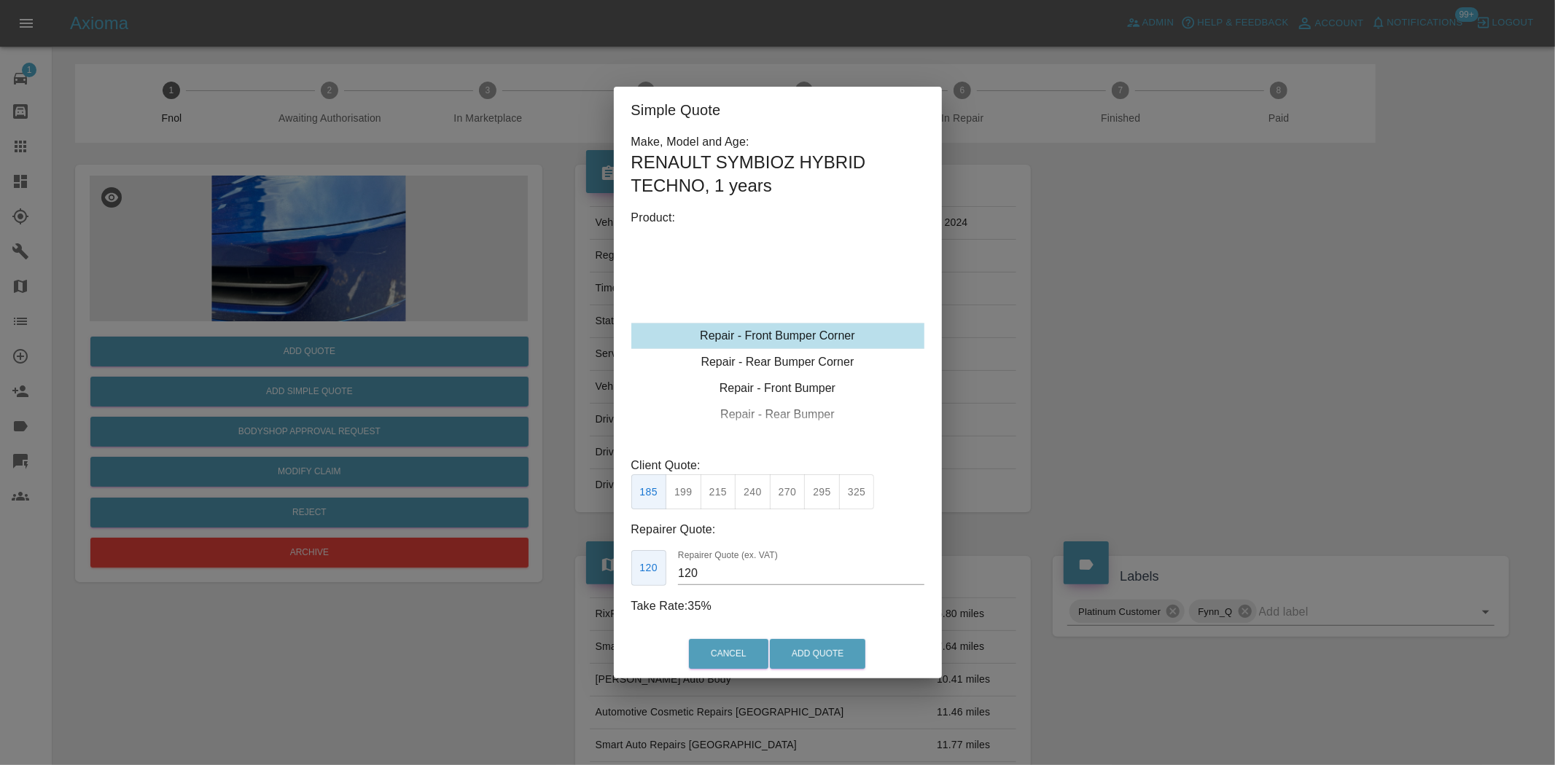
click at [768, 331] on div "Repair - Front Bumper Corner" at bounding box center [777, 336] width 293 height 26
click at [732, 485] on button "215" at bounding box center [719, 493] width 36 height 36
type input "135"
click at [811, 653] on button "Add Quote" at bounding box center [817, 654] width 95 height 30
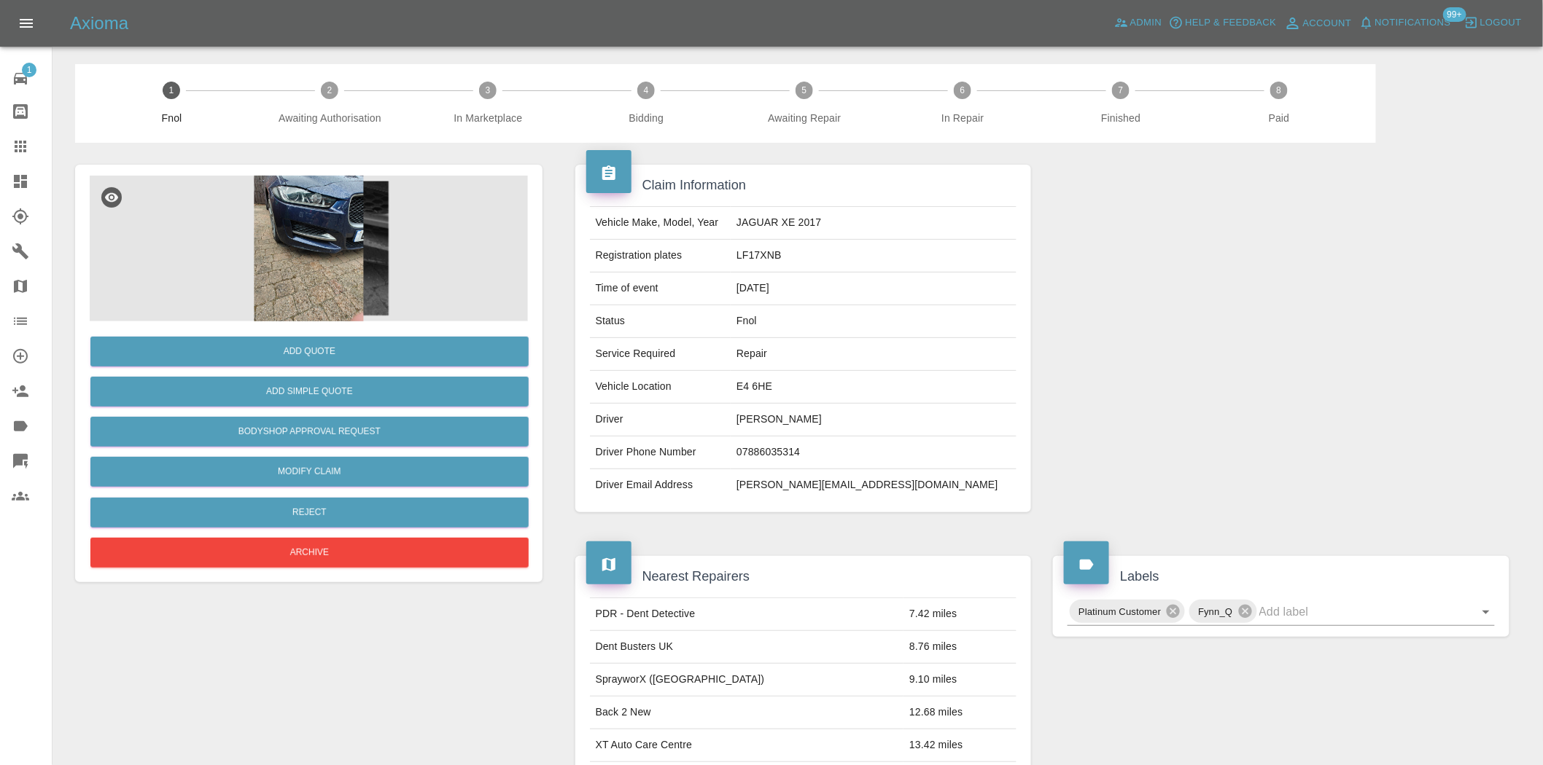
click at [366, 241] on img at bounding box center [309, 249] width 438 height 146
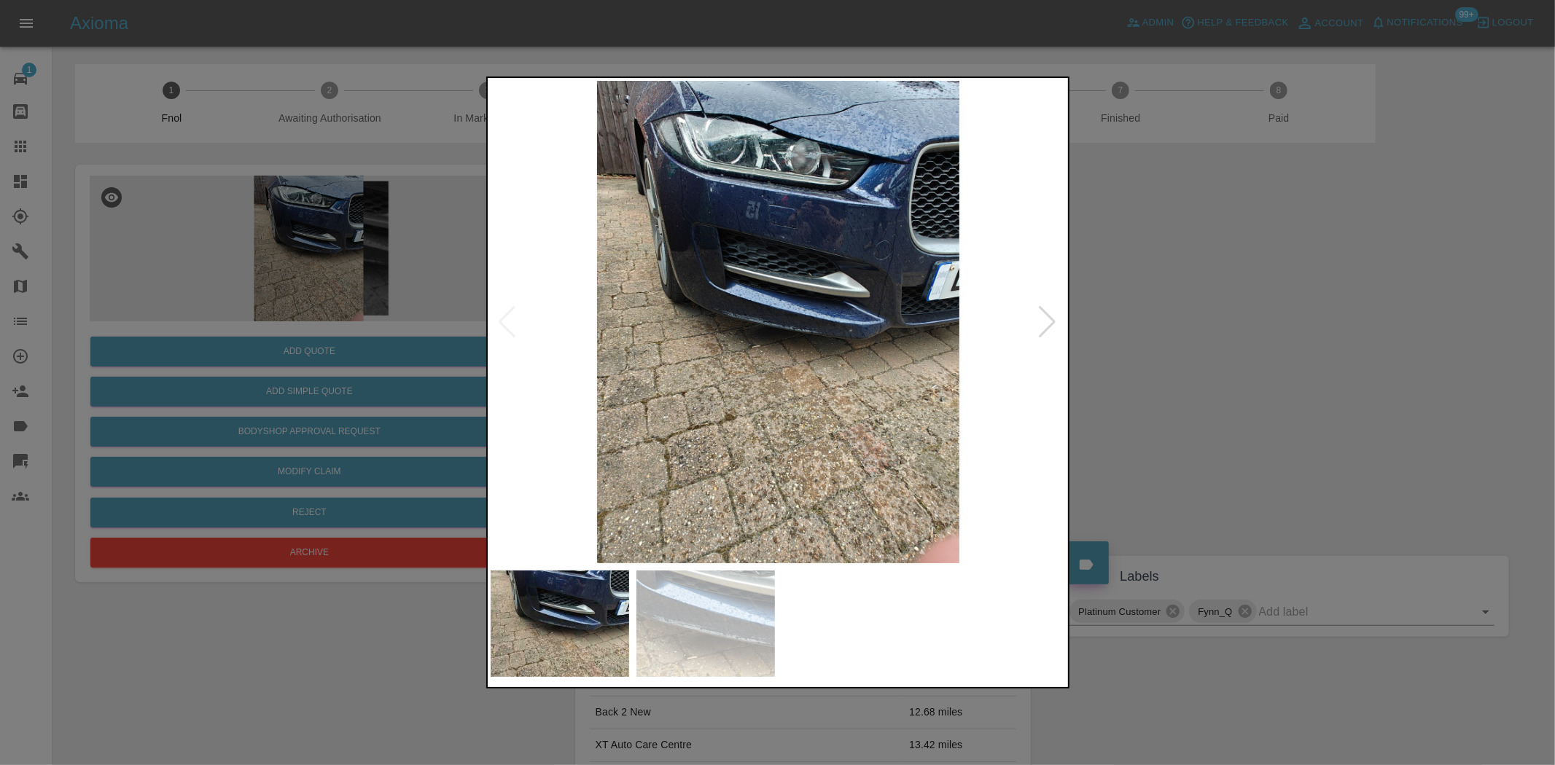
click at [788, 253] on img at bounding box center [779, 322] width 576 height 483
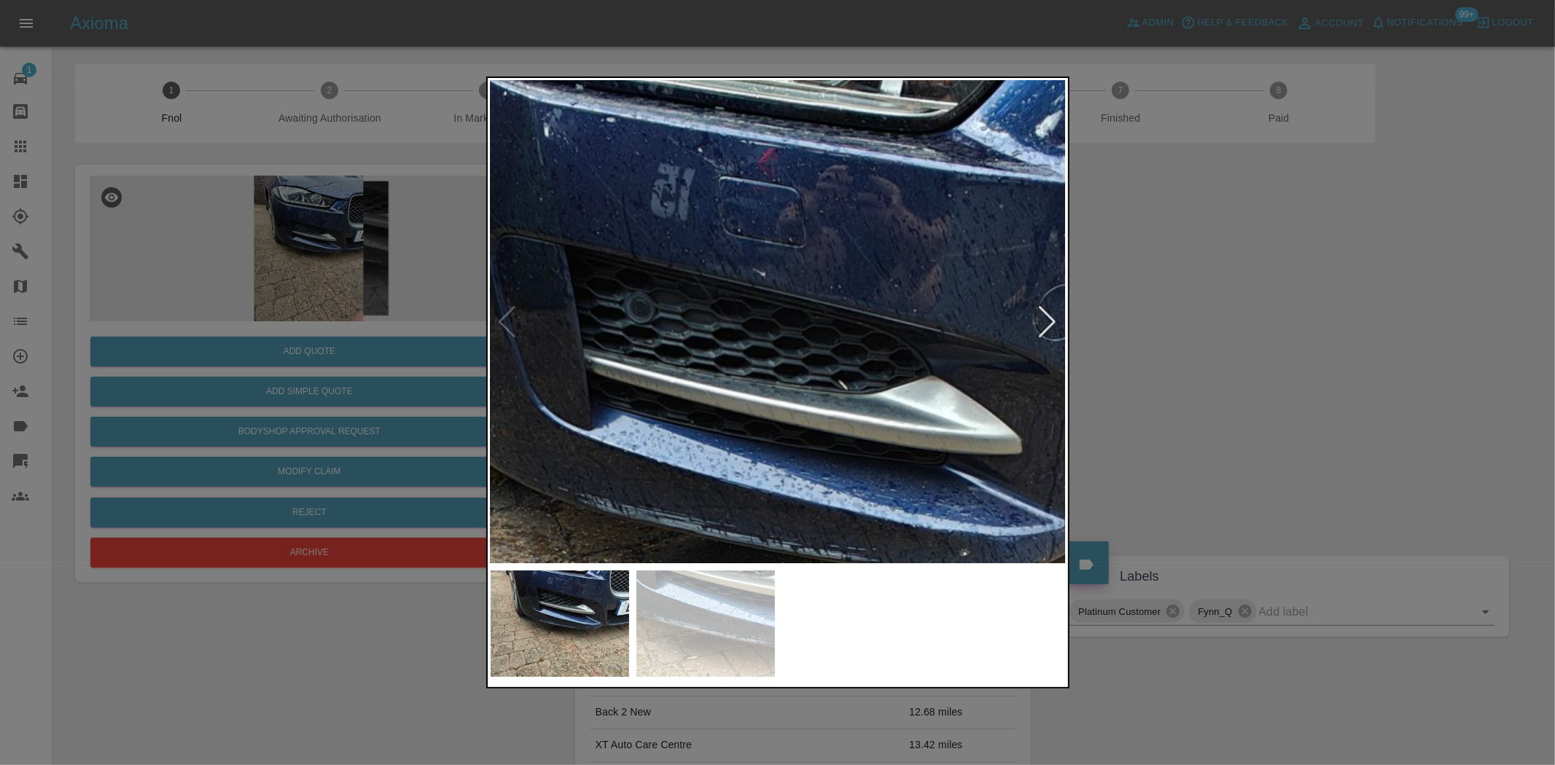
click at [788, 253] on img at bounding box center [747, 529] width 1728 height 1449
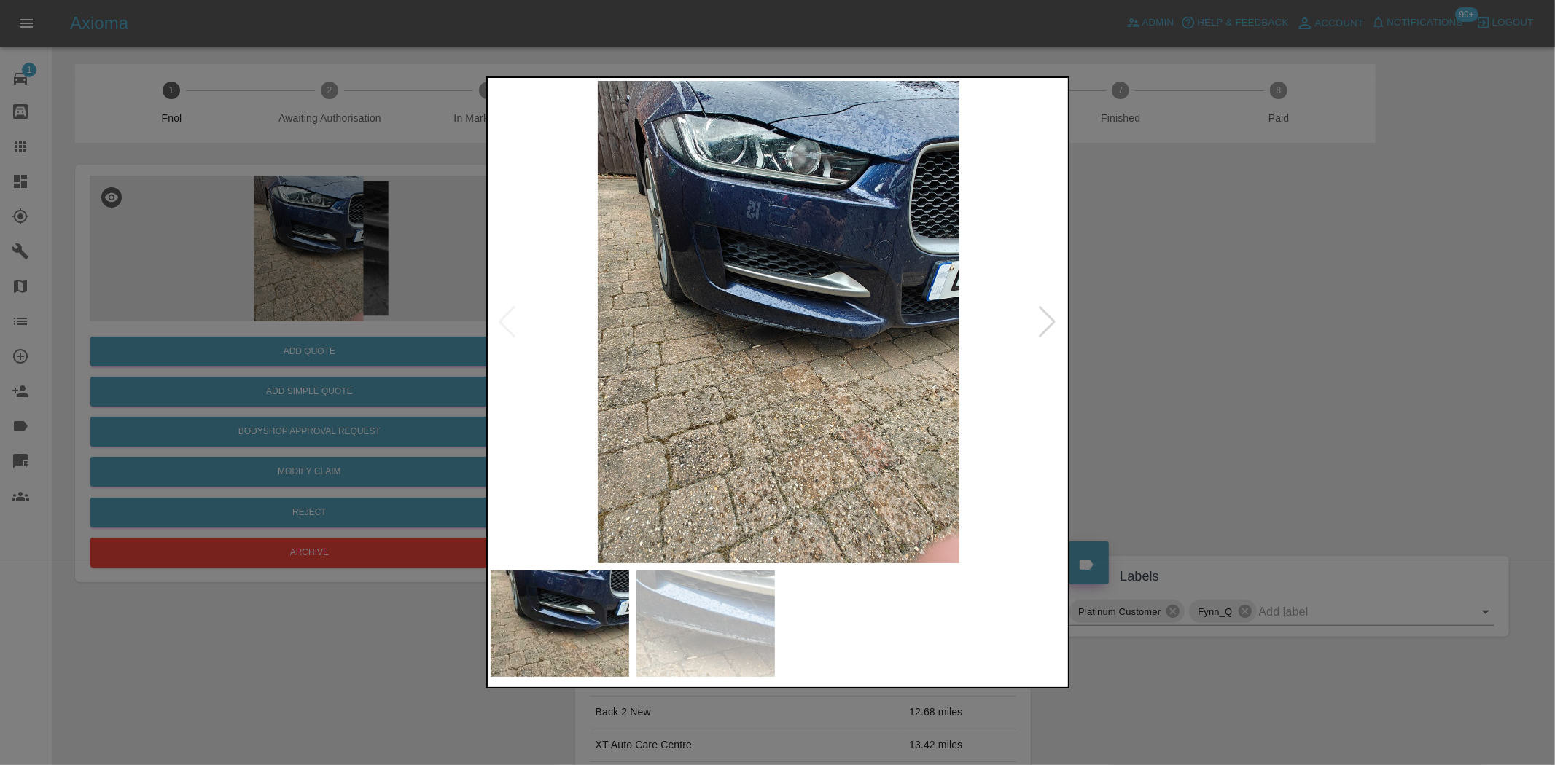
click at [682, 276] on img at bounding box center [779, 322] width 576 height 483
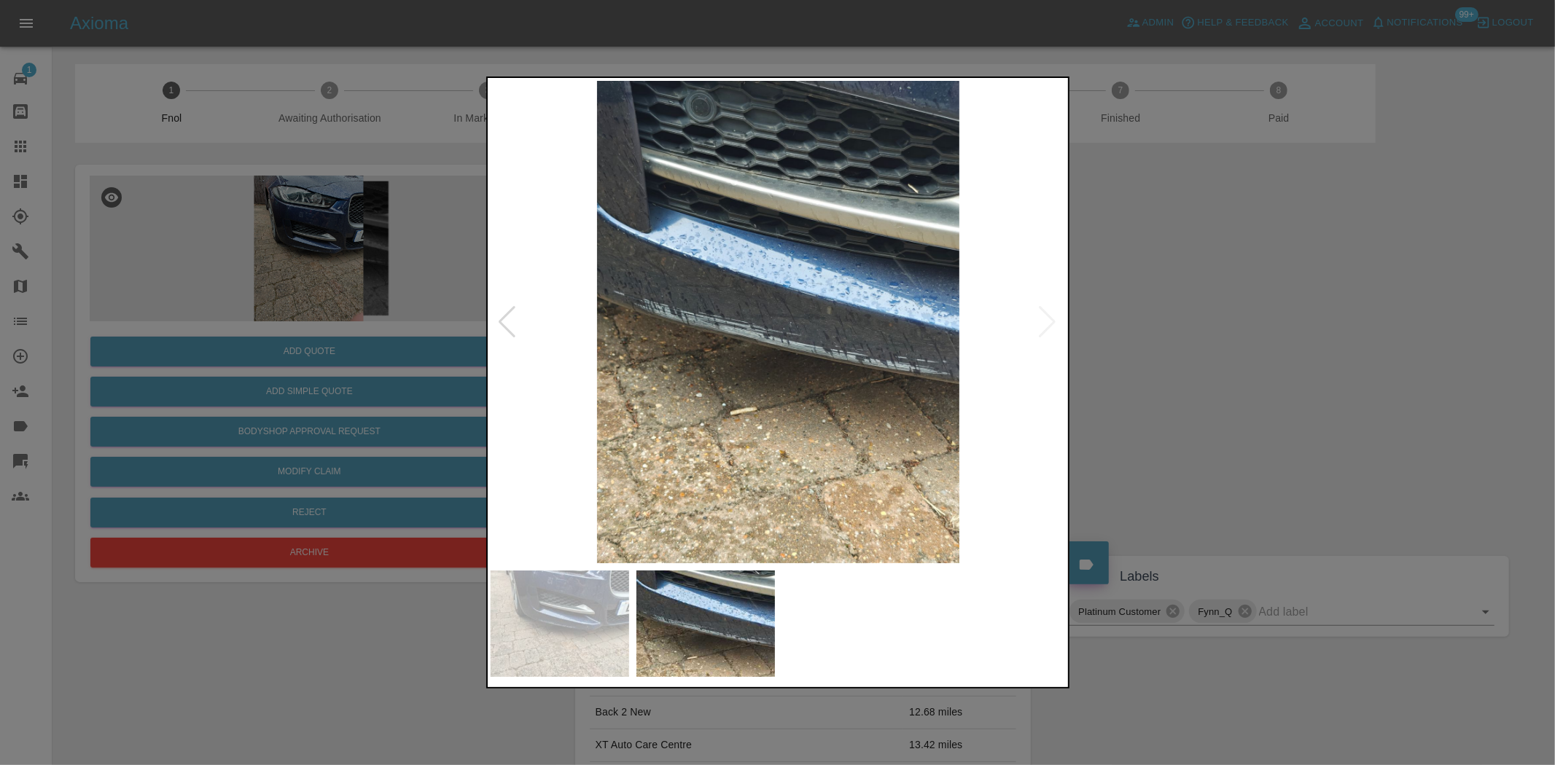
click at [795, 343] on img at bounding box center [779, 322] width 576 height 483
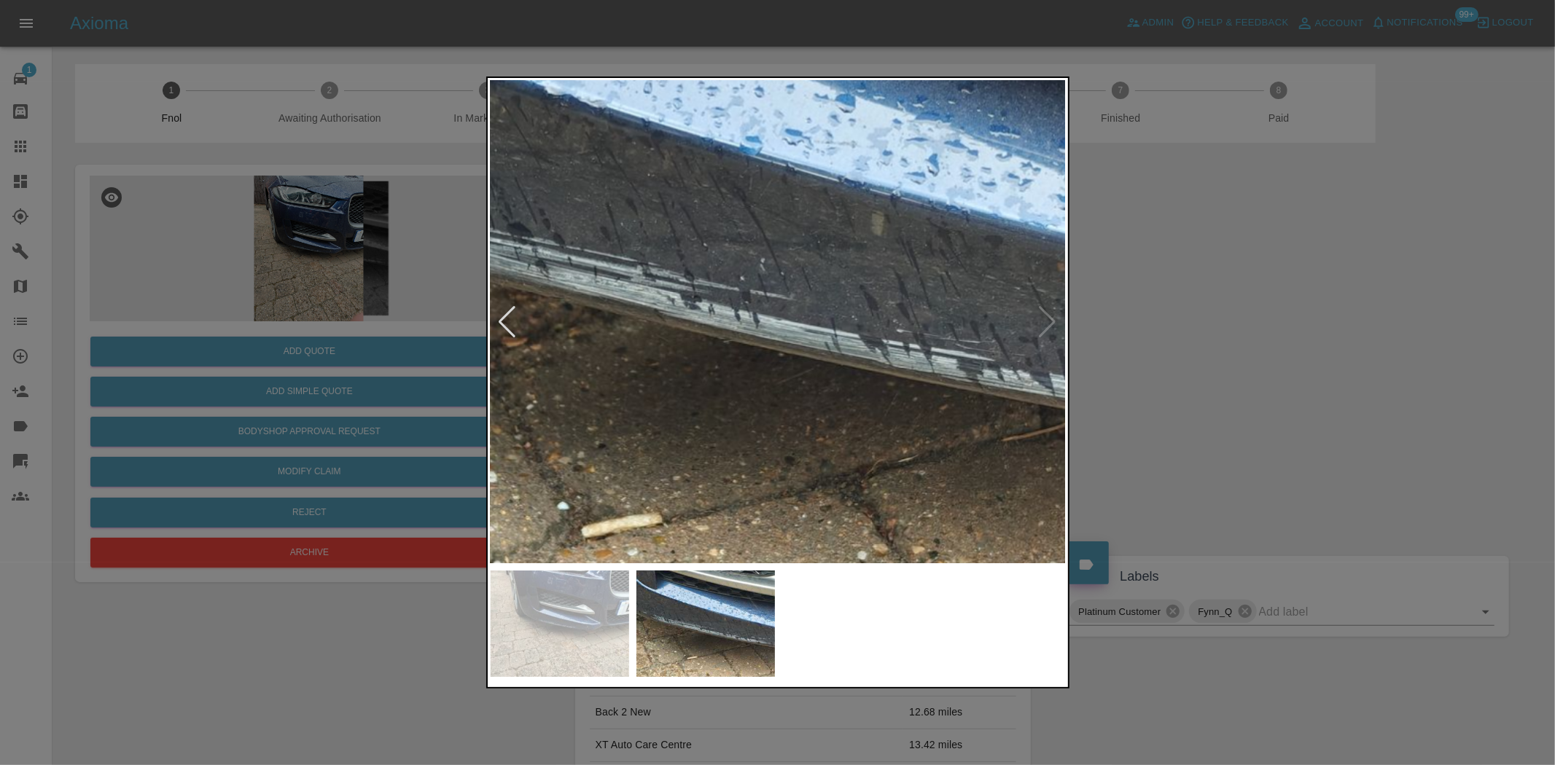
click at [795, 343] on img at bounding box center [725, 259] width 1728 height 1449
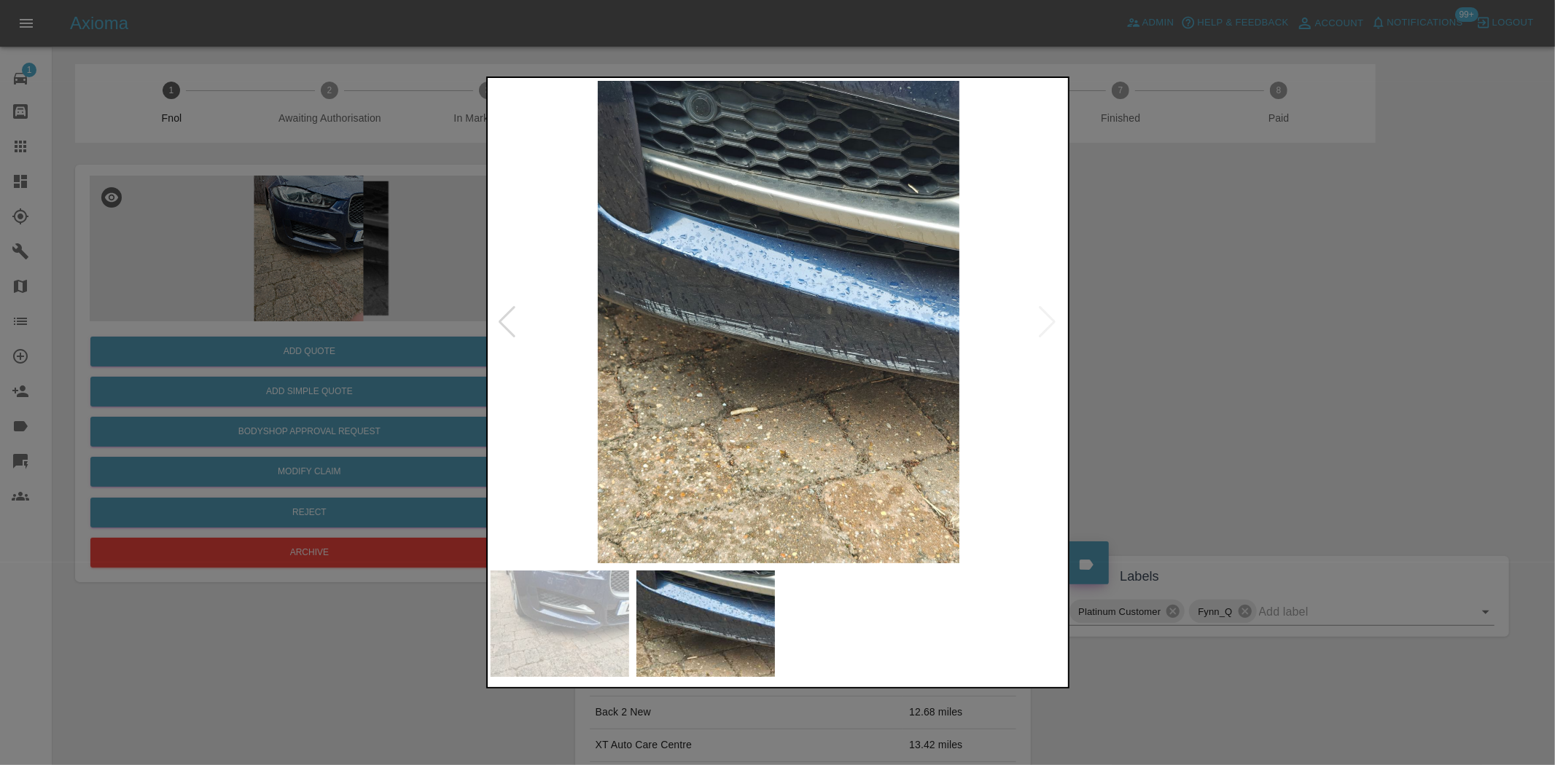
click at [768, 283] on img at bounding box center [779, 322] width 576 height 483
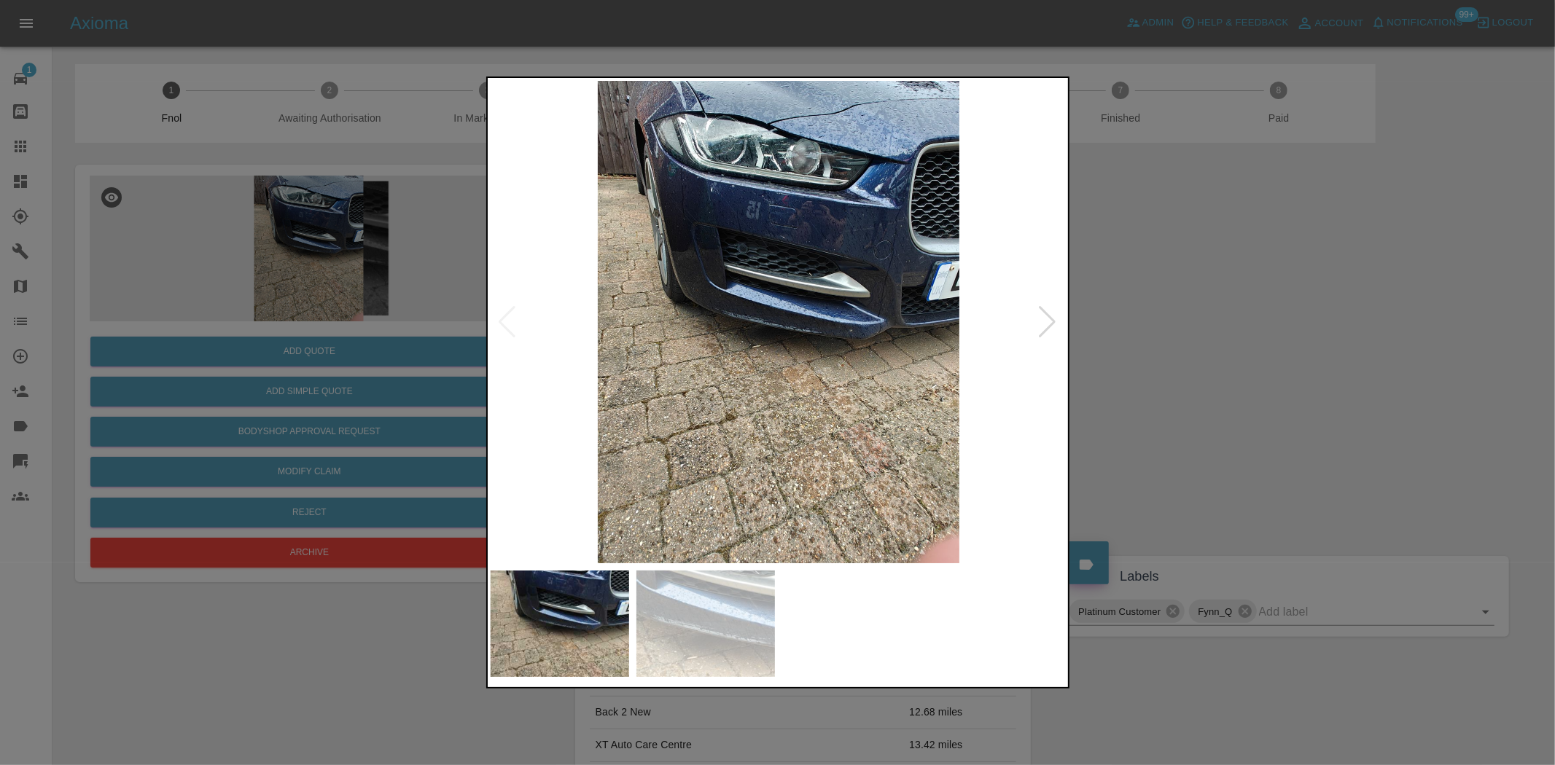
click at [769, 199] on img at bounding box center [779, 322] width 576 height 483
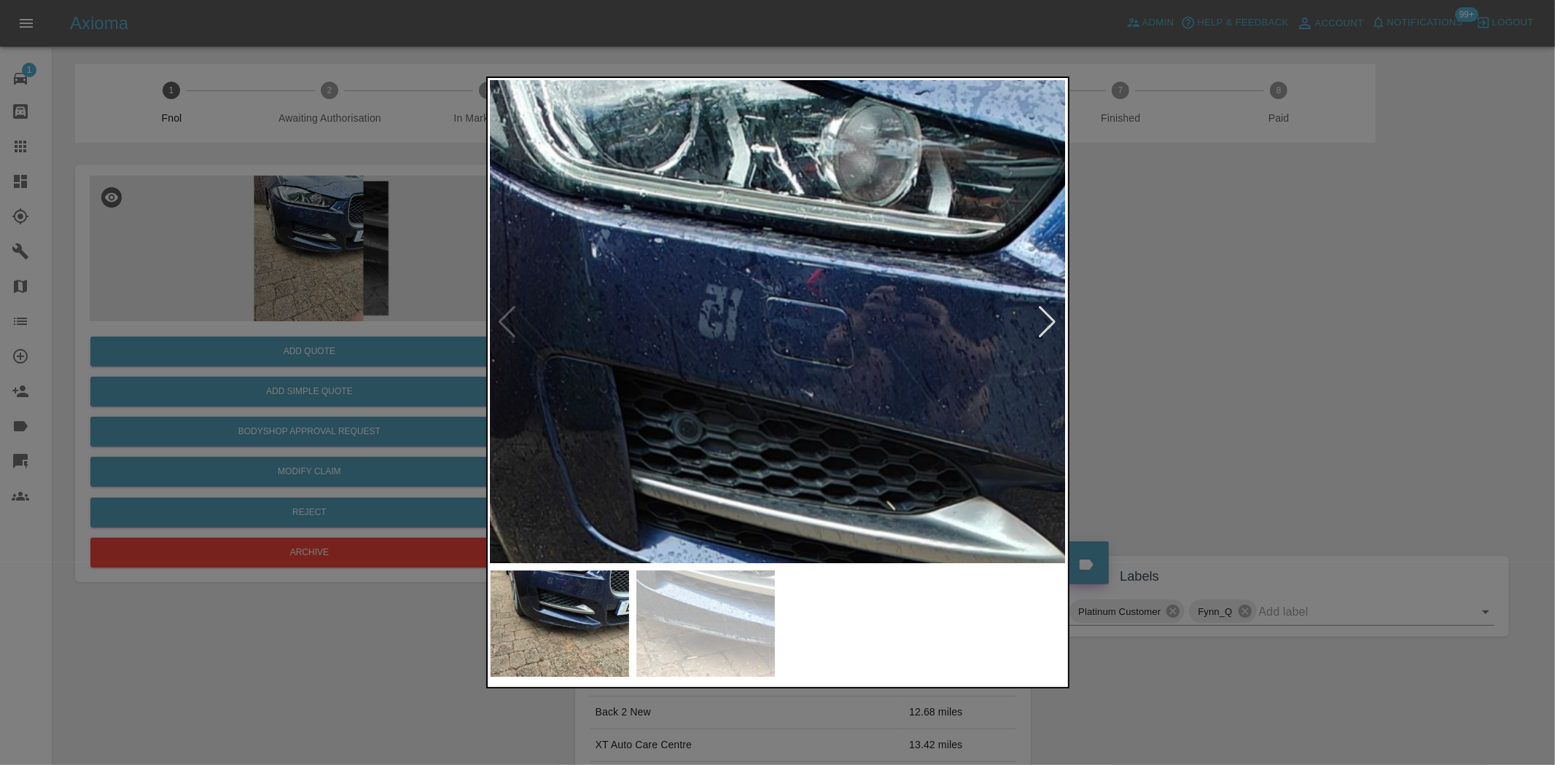
click at [697, 217] on img at bounding box center [795, 649] width 1728 height 1449
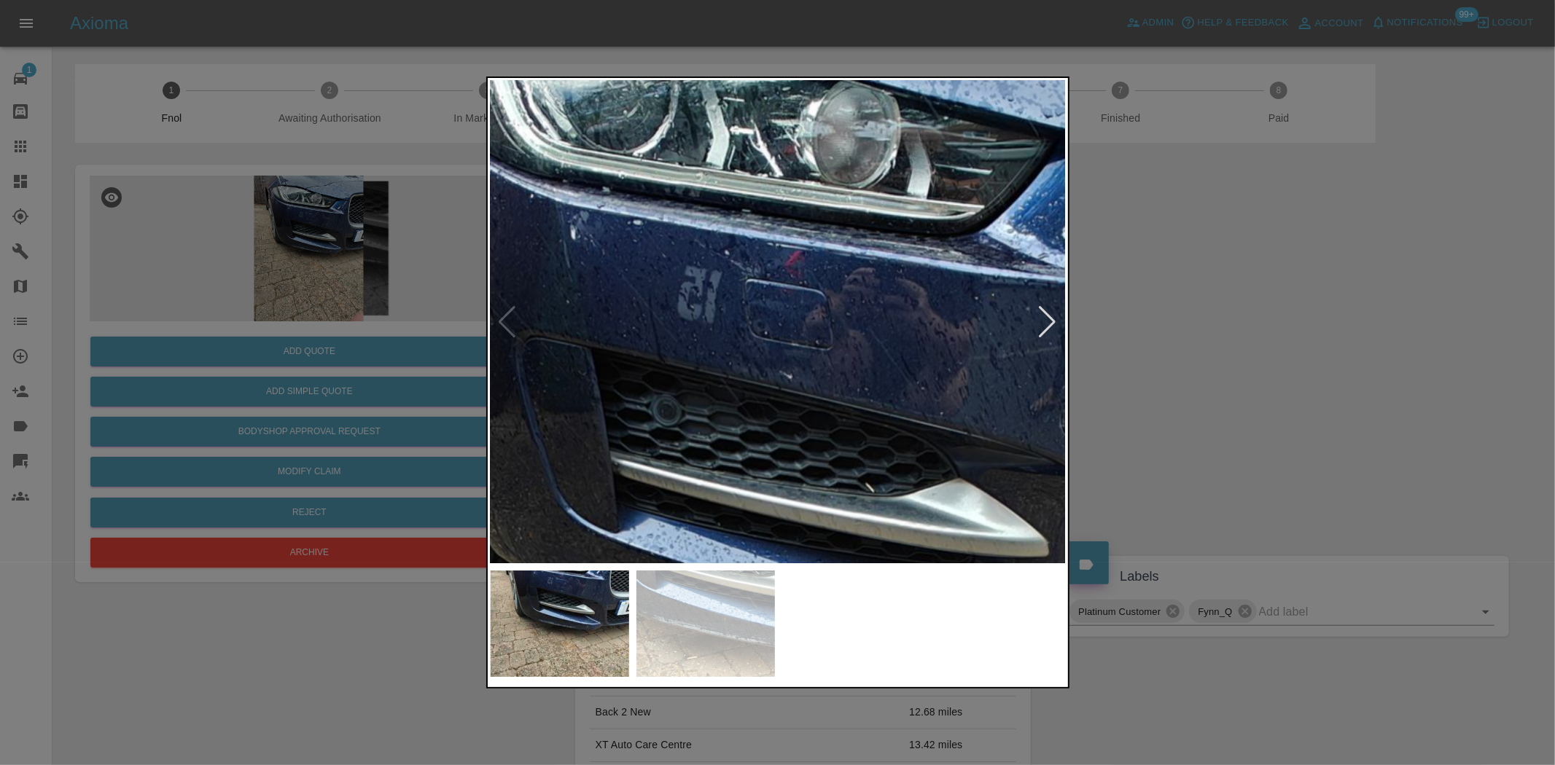
click at [741, 405] on img at bounding box center [774, 631] width 1728 height 1449
click at [366, 312] on div at bounding box center [777, 382] width 1555 height 765
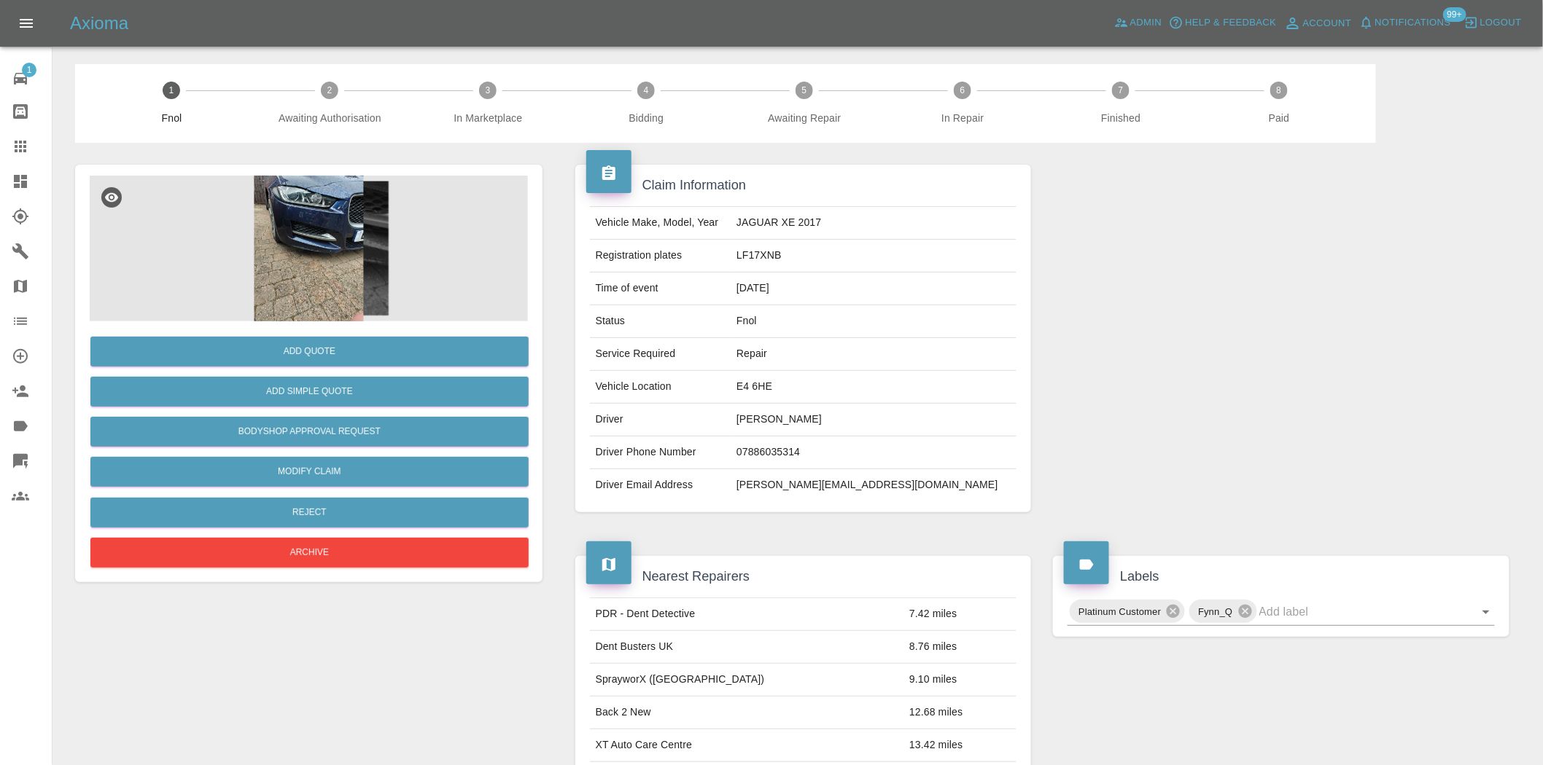
click at [273, 252] on img at bounding box center [309, 249] width 438 height 146
click at [356, 245] on img at bounding box center [309, 249] width 438 height 146
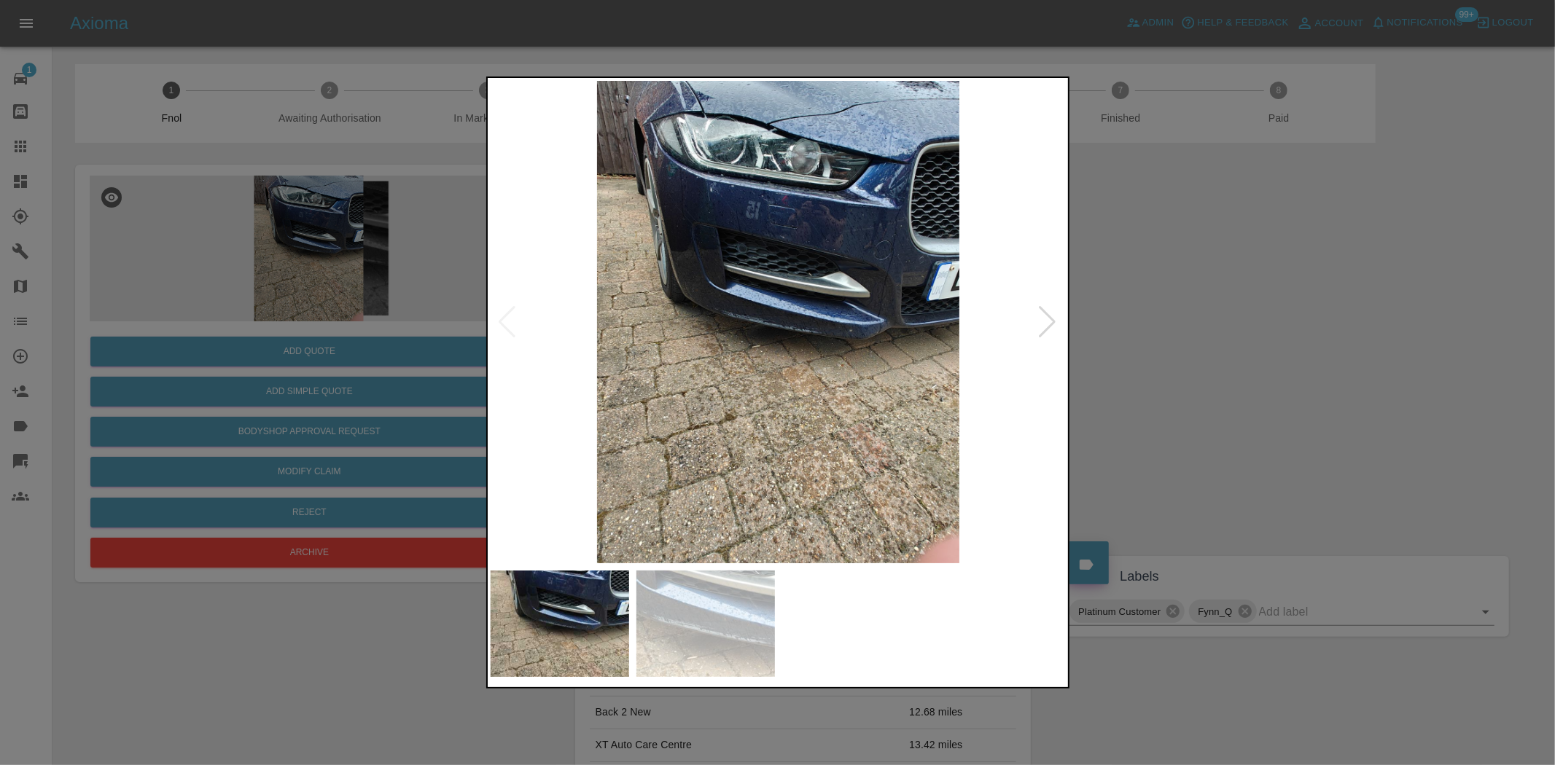
click at [713, 463] on img at bounding box center [779, 322] width 576 height 483
click at [719, 612] on img at bounding box center [705, 624] width 139 height 106
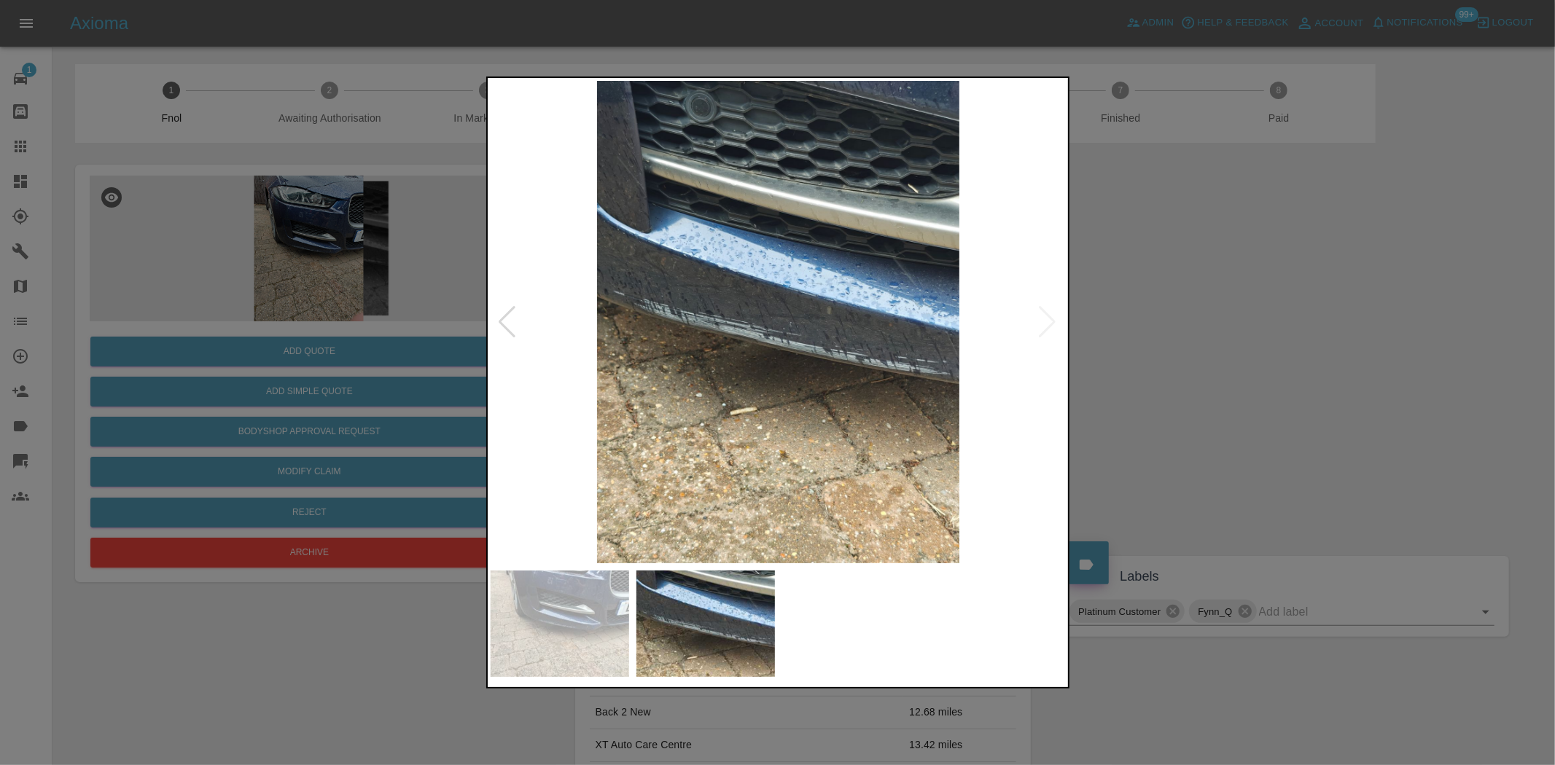
click at [784, 347] on img at bounding box center [779, 322] width 576 height 483
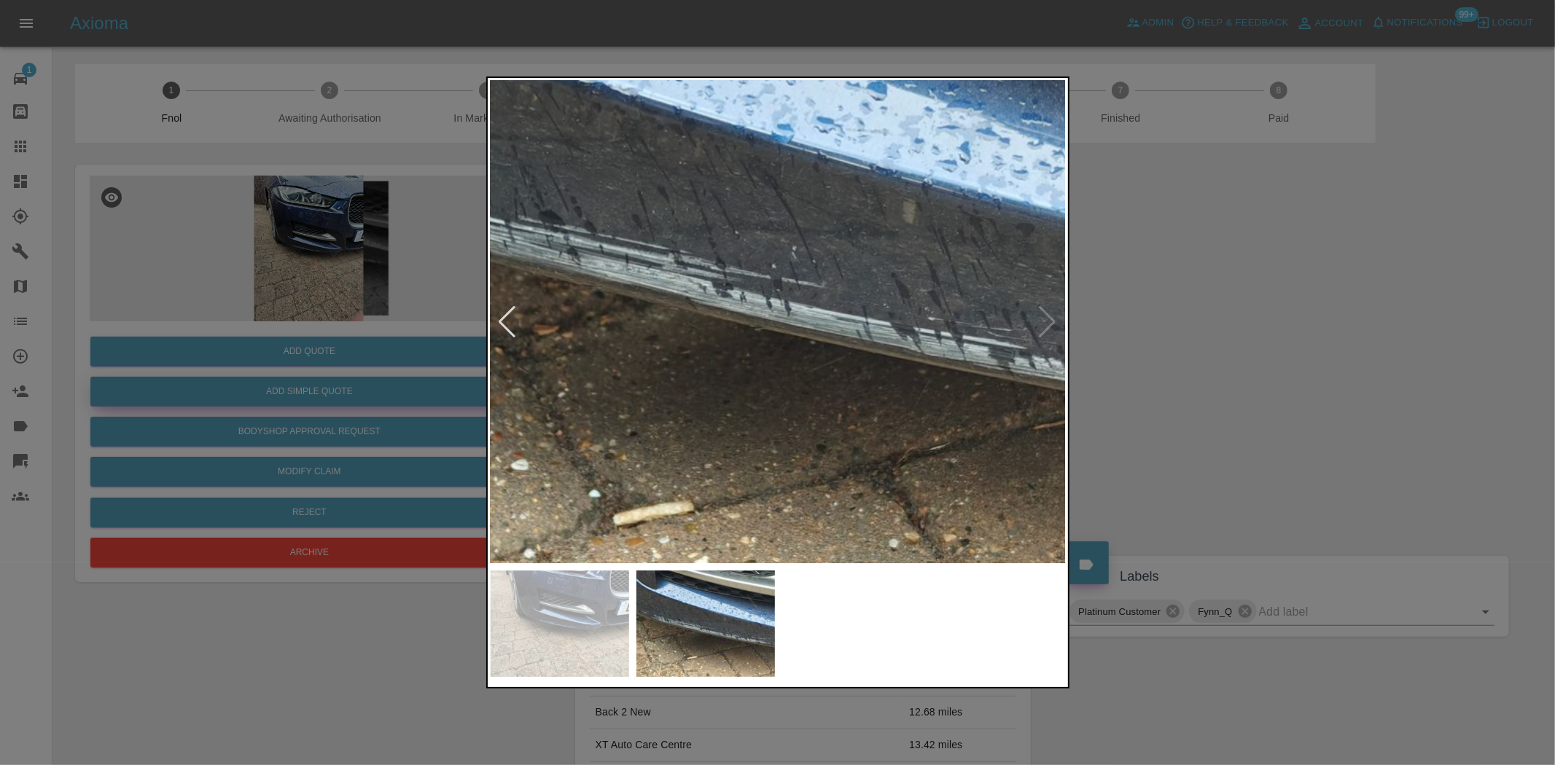
drag, startPoint x: 341, startPoint y: 330, endPoint x: 318, endPoint y: 390, distance: 64.8
click at [324, 346] on div at bounding box center [777, 382] width 1555 height 765
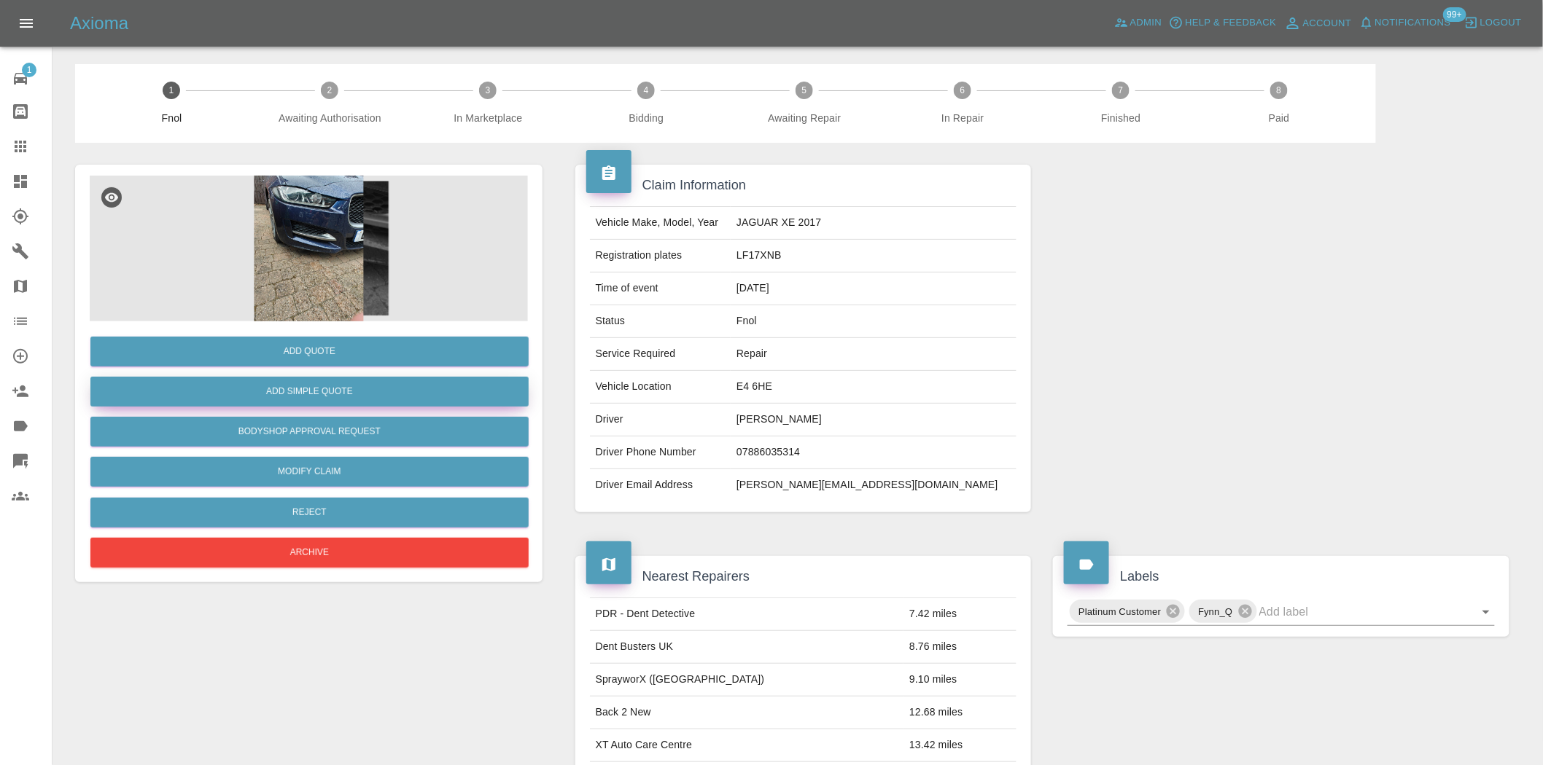
click at [321, 394] on button "Add Simple Quote" at bounding box center [309, 392] width 438 height 30
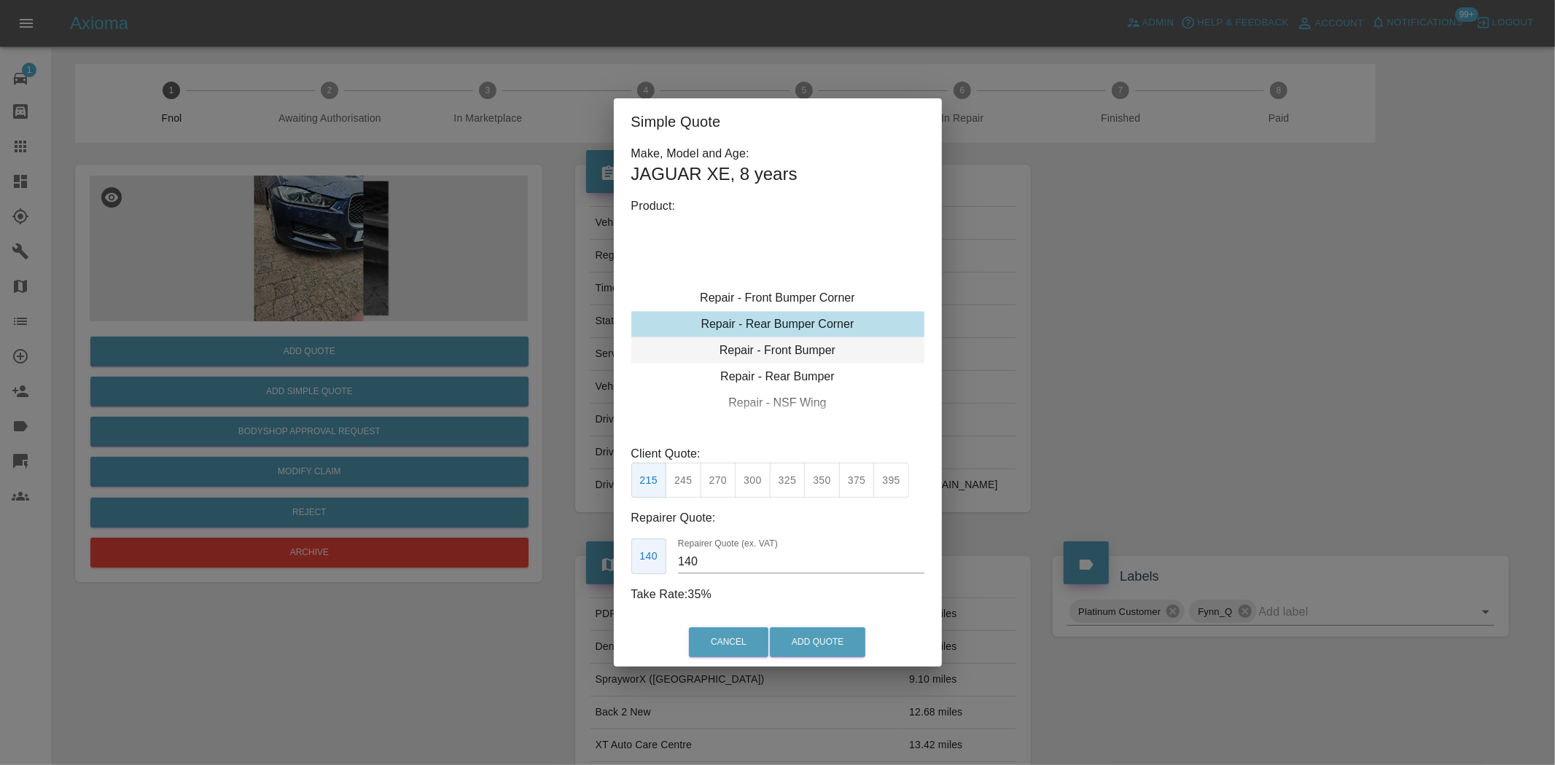
type input "120"
click at [782, 324] on div "Repair - Front Bumper Corner" at bounding box center [777, 324] width 293 height 26
click at [685, 481] on button "199" at bounding box center [684, 481] width 36 height 36
click at [833, 642] on button "Add Quote" at bounding box center [817, 643] width 95 height 30
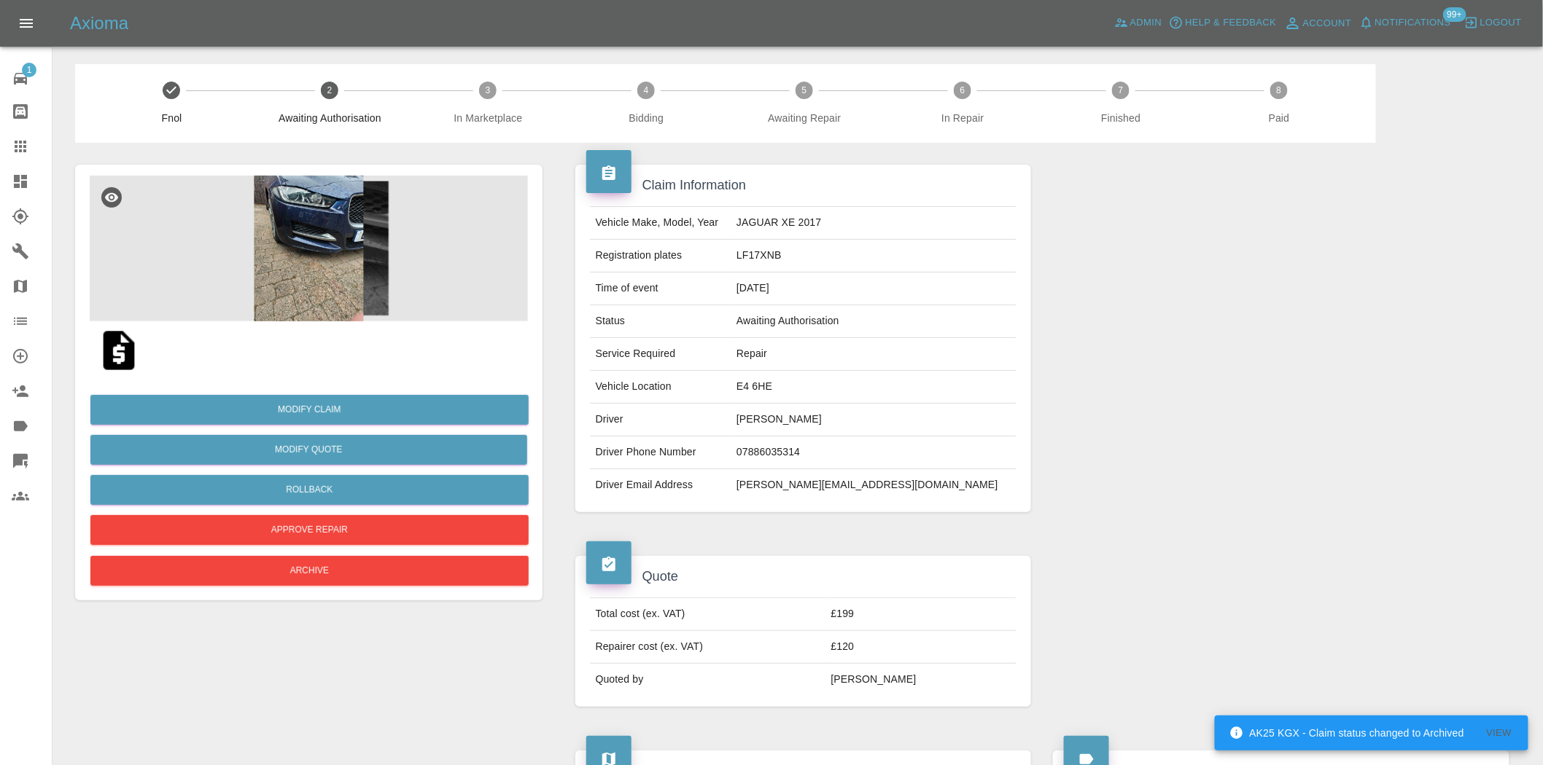
click at [12, 140] on icon at bounding box center [20, 146] width 17 height 17
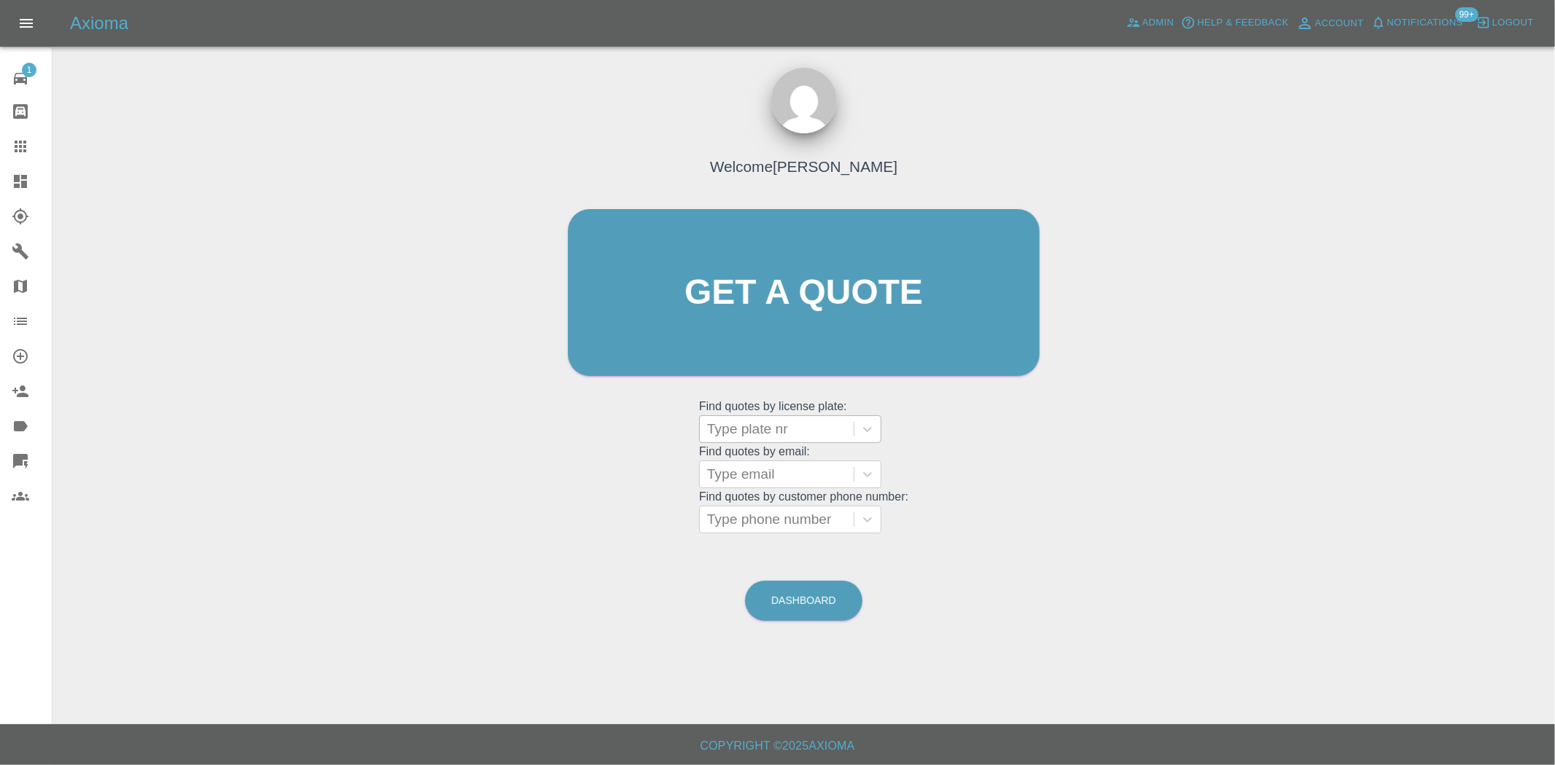
click at [732, 416] on div "Type plate nr" at bounding box center [790, 430] width 182 height 28
paste input "68b05708e3ead697244ed6a1"
type input "68b05708e3ead697244ed6a1"
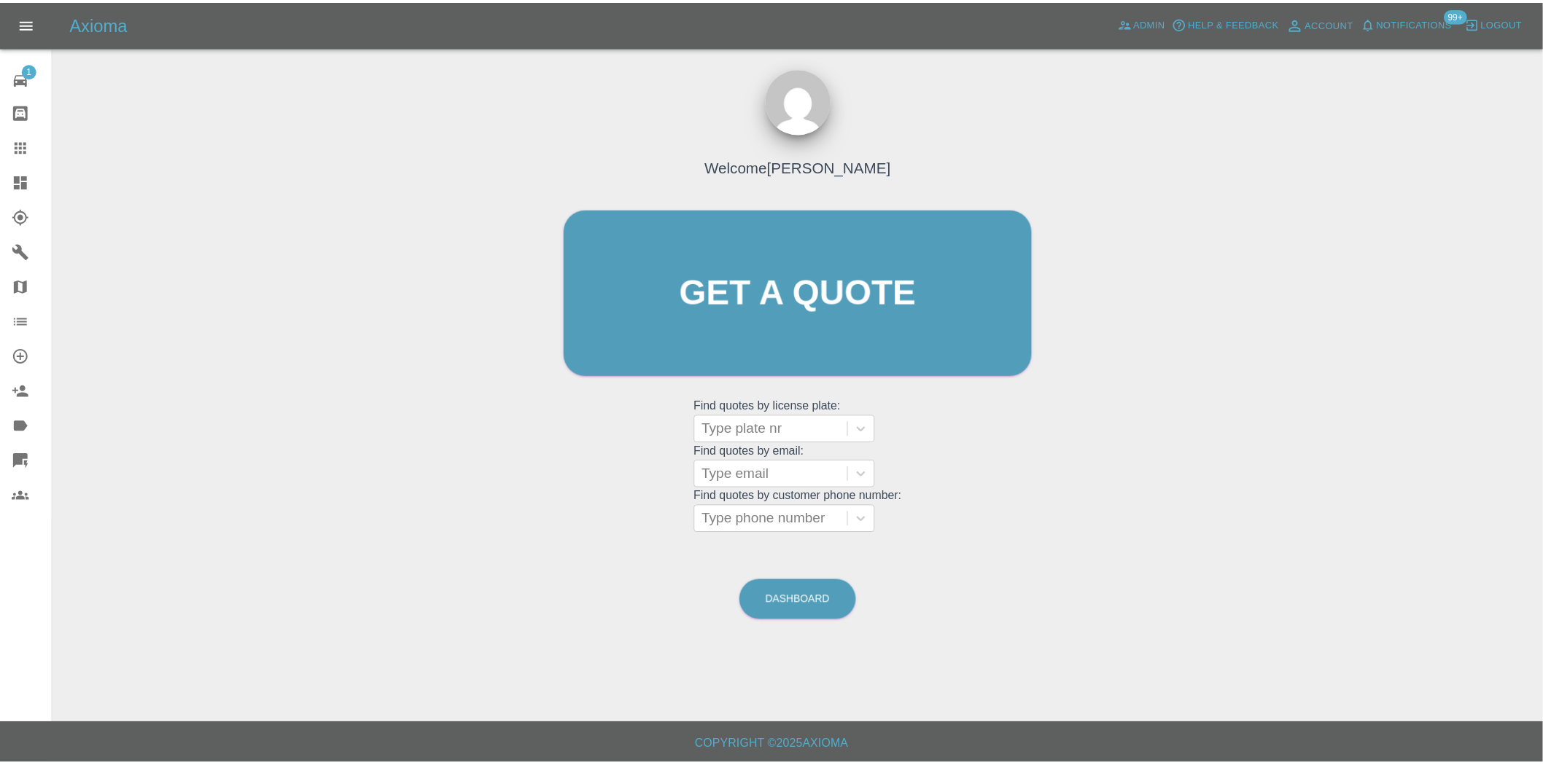
scroll to position [0, 0]
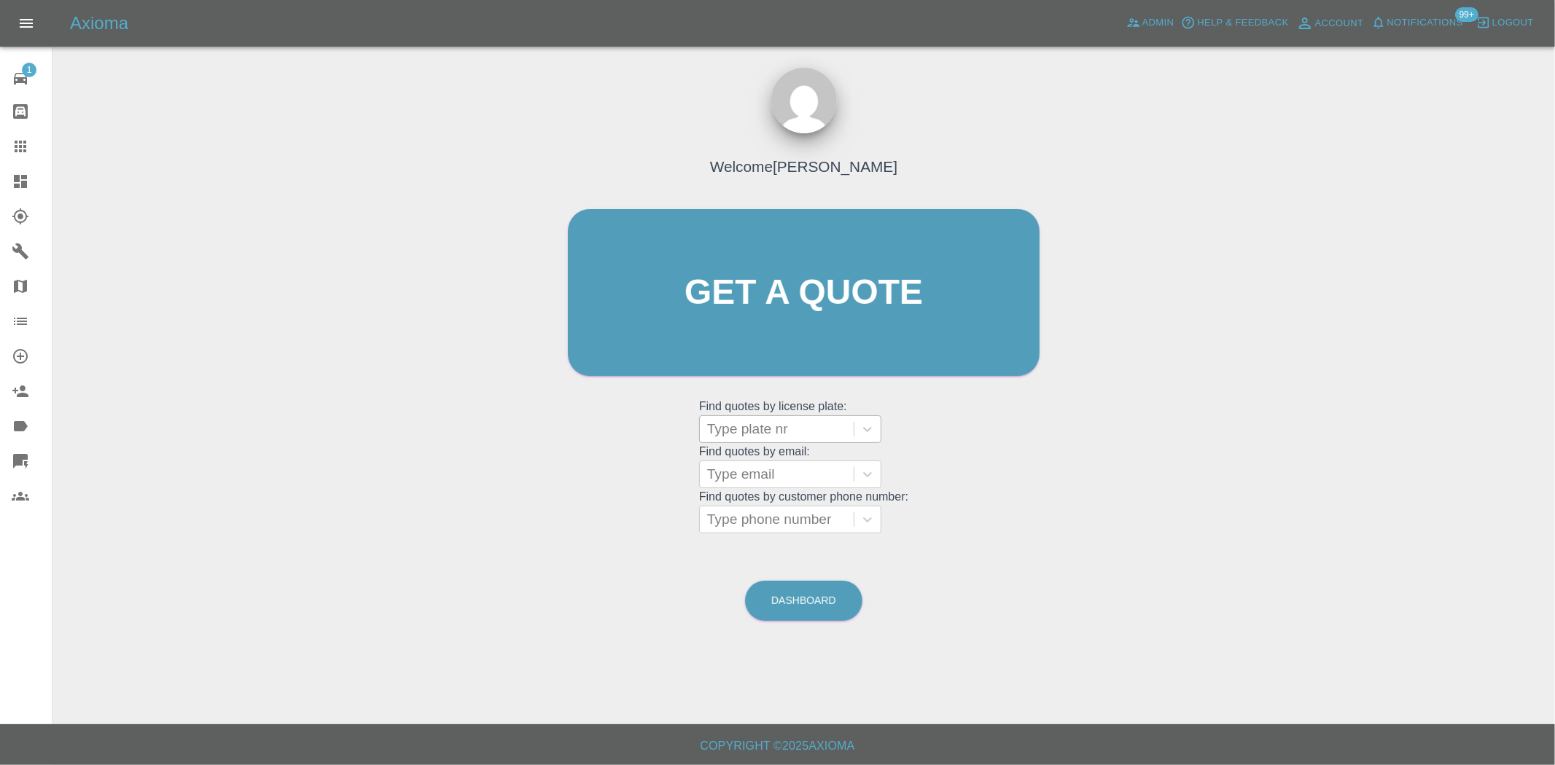
click at [784, 439] on div at bounding box center [776, 429] width 139 height 20
paste input "DE14VAJ"
type input "DE14VAJ"
click at [780, 467] on div "DE14VAJ, Awaiting Authorisation" at bounding box center [790, 475] width 182 height 47
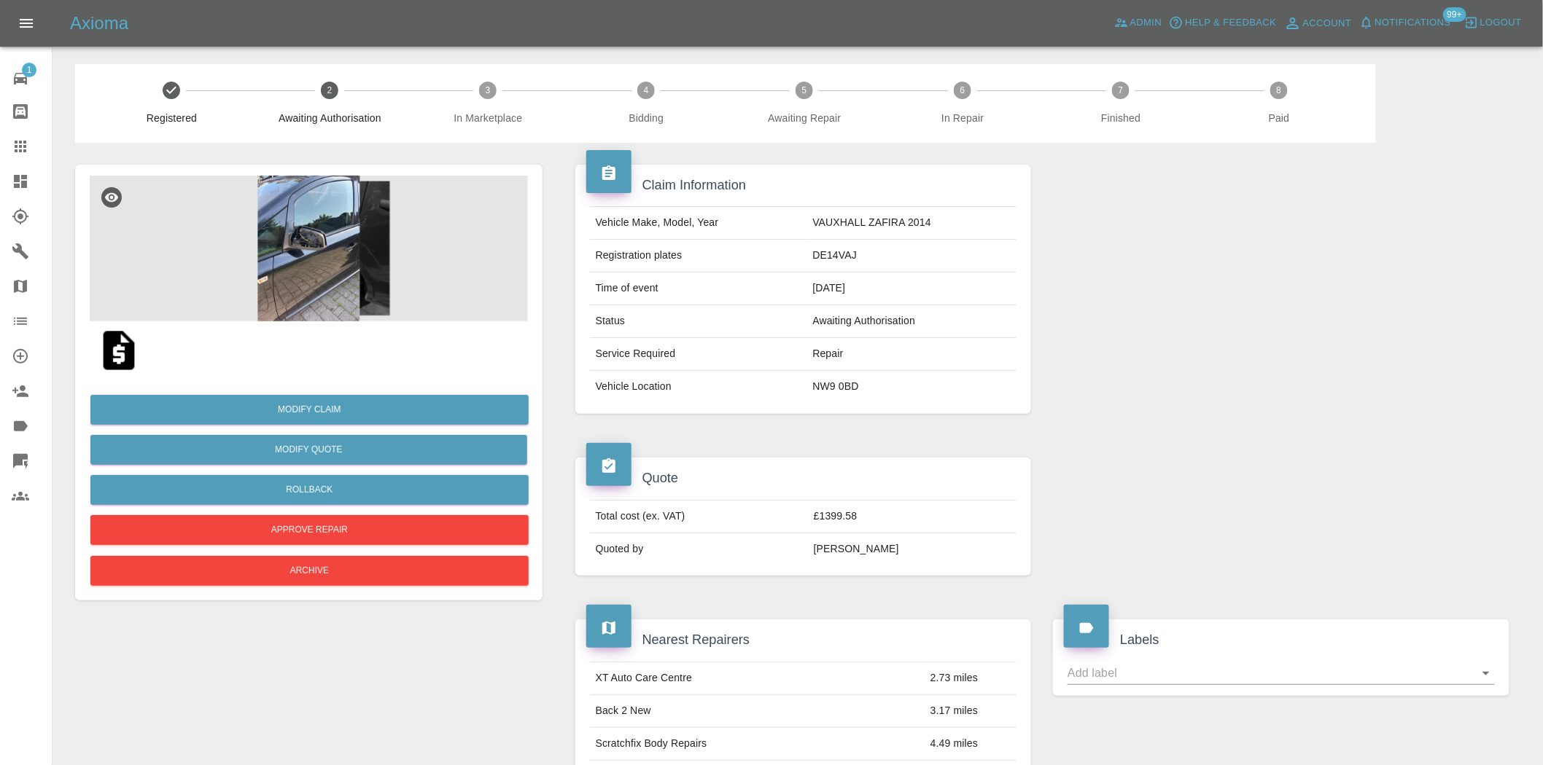
click at [321, 222] on img at bounding box center [309, 249] width 438 height 146
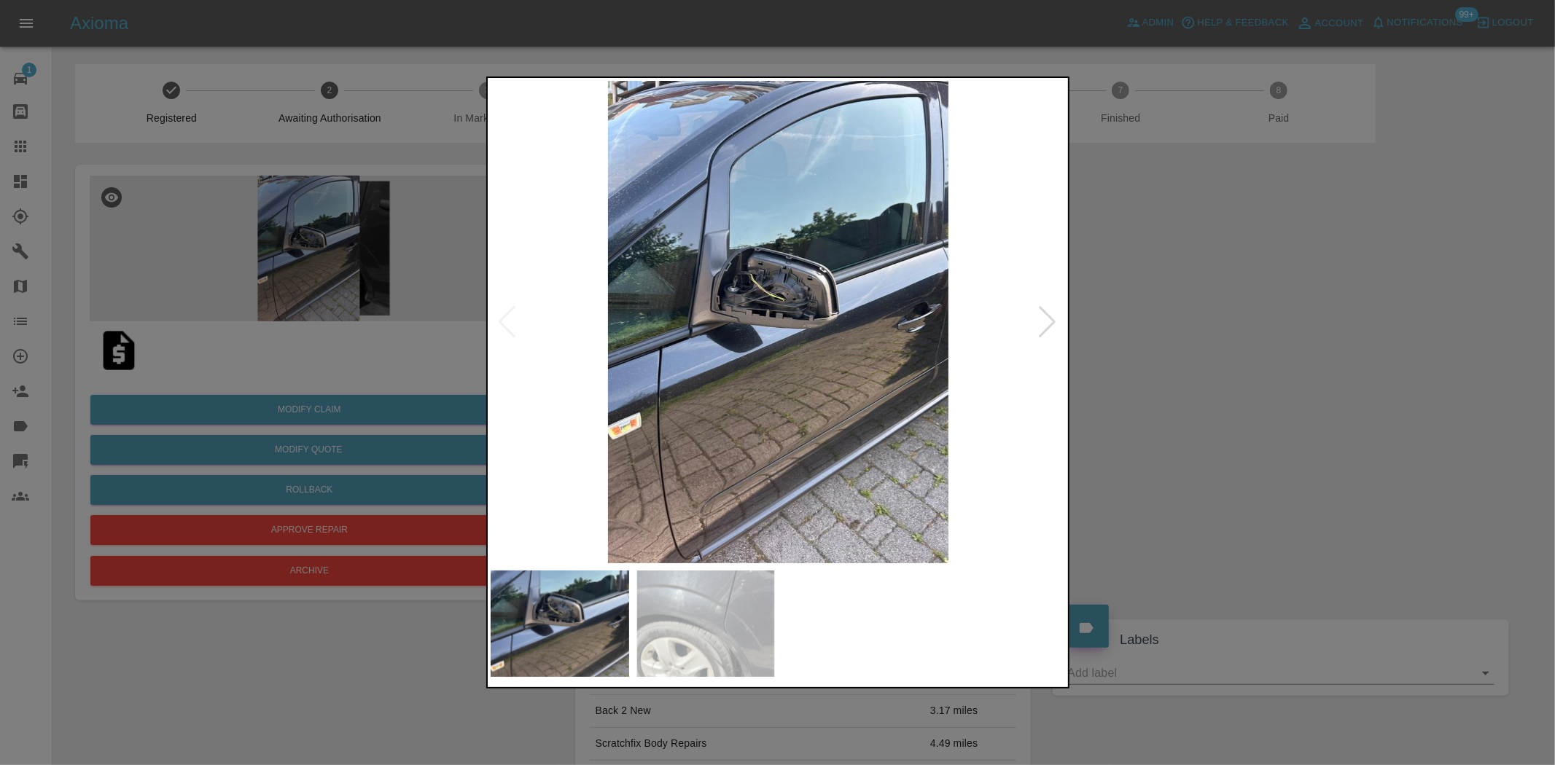
click at [806, 287] on img at bounding box center [779, 322] width 576 height 483
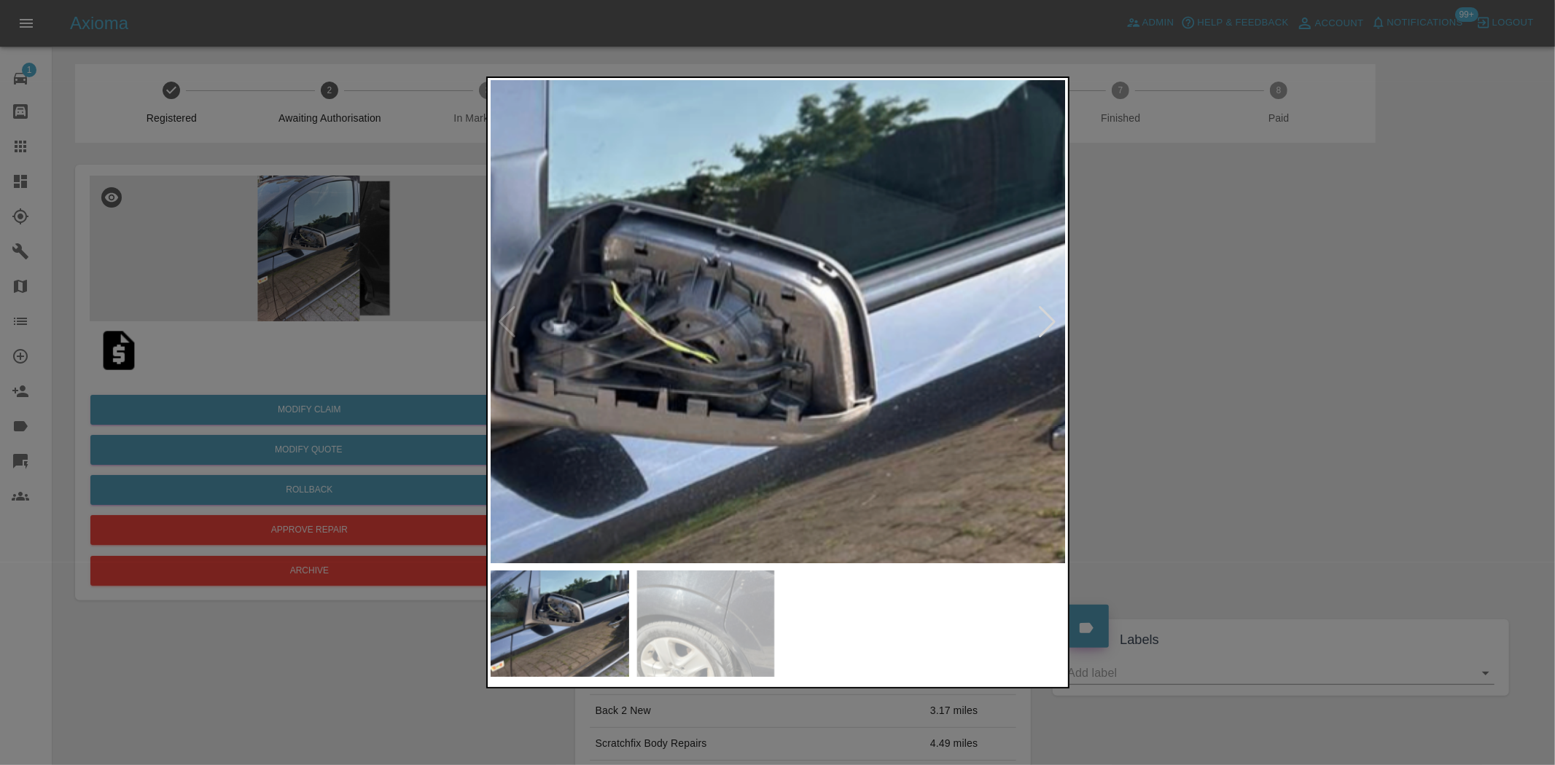
click at [657, 324] on img at bounding box center [693, 427] width 1728 height 1449
click at [640, 324] on img at bounding box center [693, 427] width 1728 height 1449
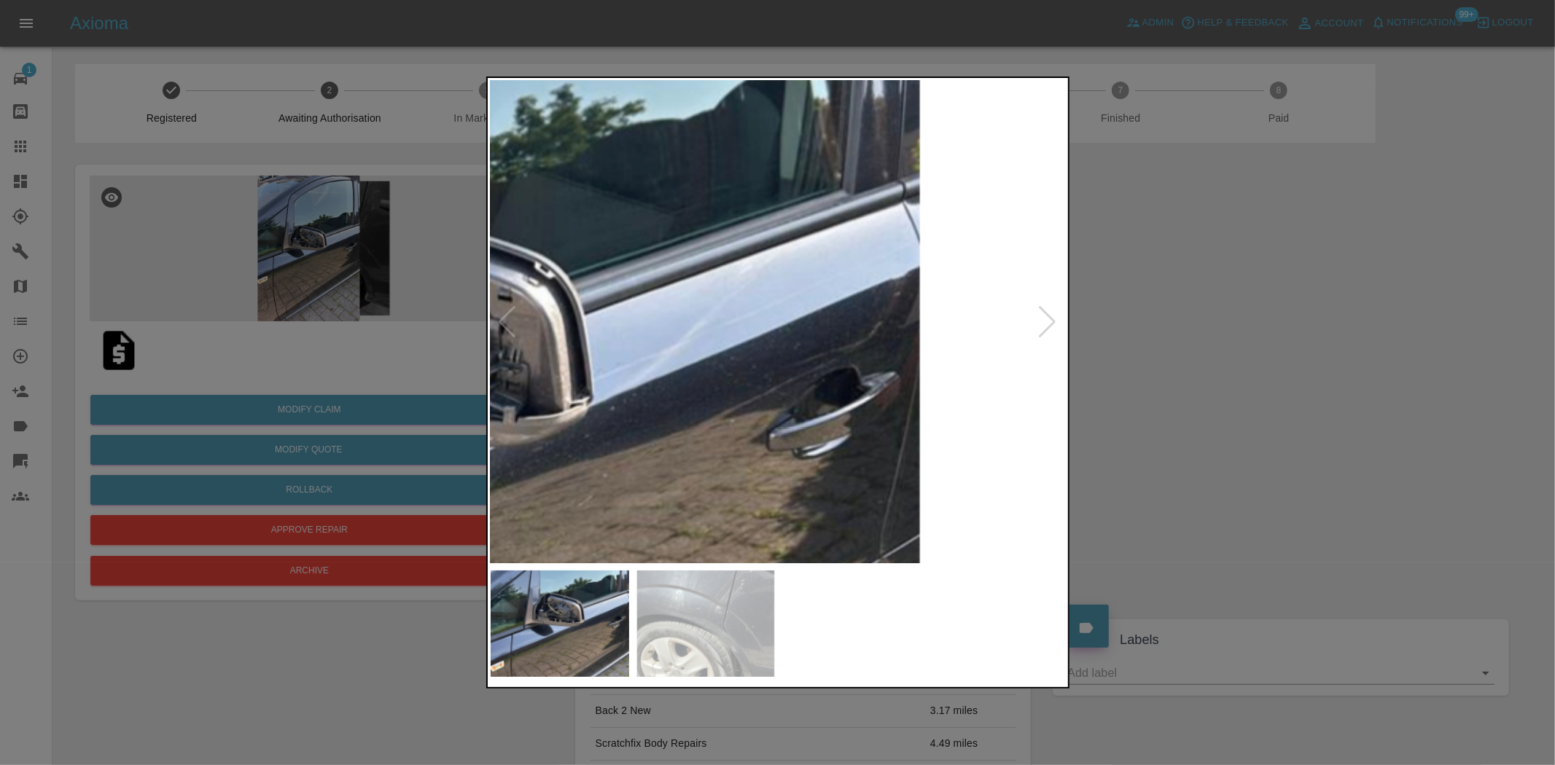
click at [324, 311] on div at bounding box center [777, 382] width 1555 height 765
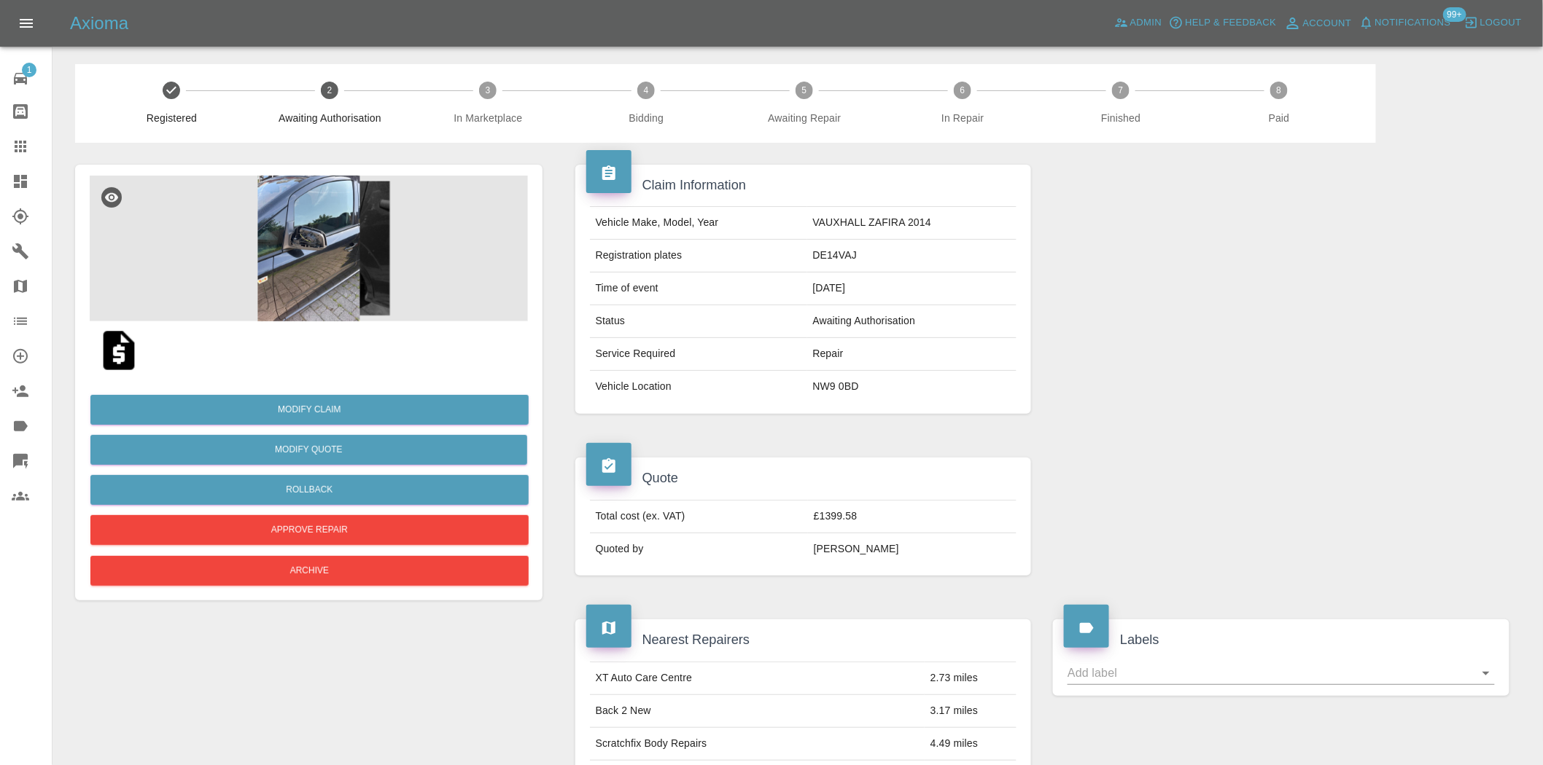
click at [133, 345] on img at bounding box center [118, 350] width 47 height 47
click at [314, 457] on button "Modify Quote" at bounding box center [308, 450] width 437 height 30
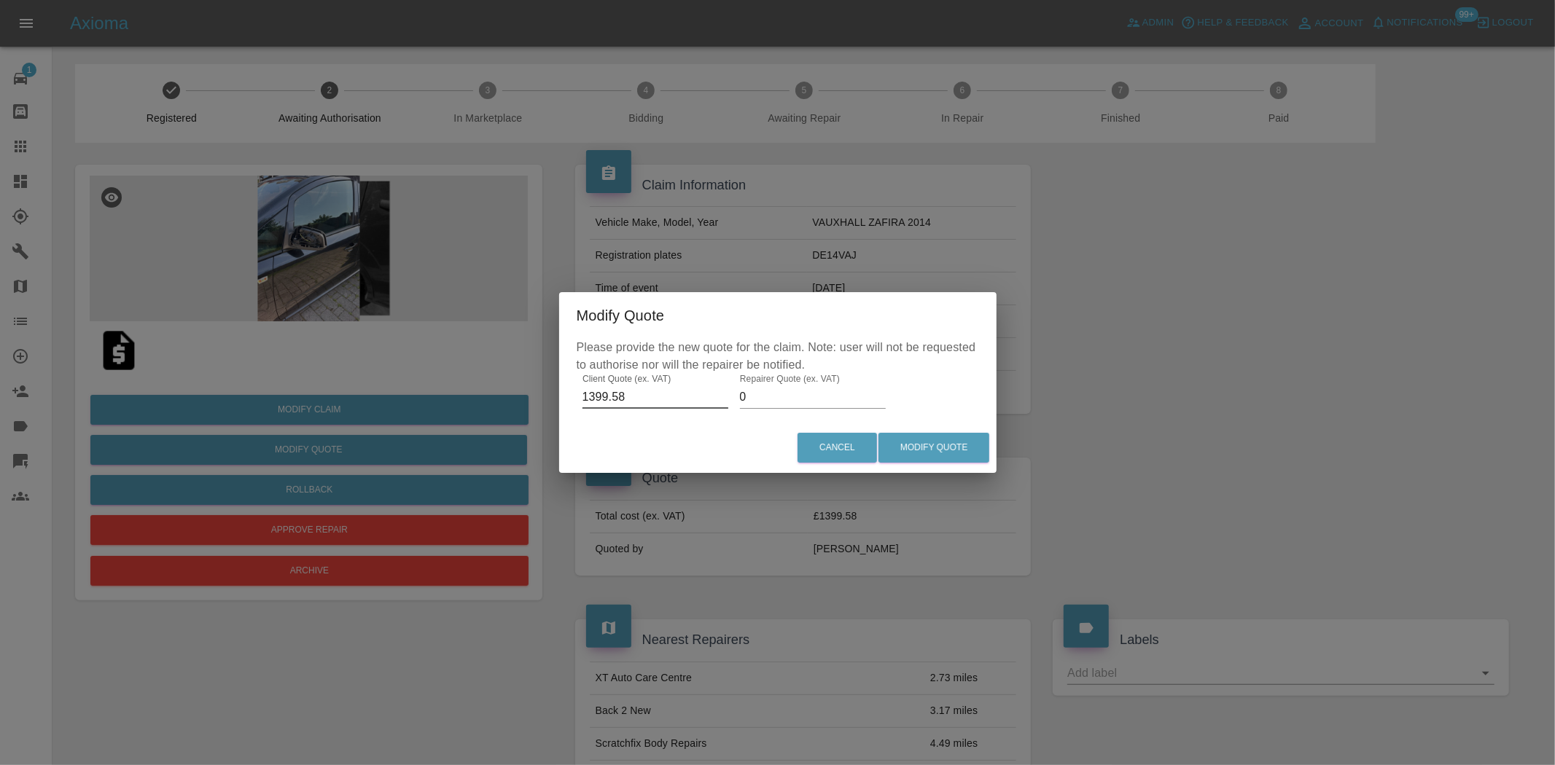
drag, startPoint x: 637, startPoint y: 402, endPoint x: 432, endPoint y: 398, distance: 204.9
click at [434, 398] on div "Modify Quote Please provide the new quote for the claim. Note: user will not be…" at bounding box center [777, 382] width 1555 height 765
paste input "6"
type input "1369.58"
click at [929, 439] on button "Modify Quote" at bounding box center [933, 448] width 111 height 30
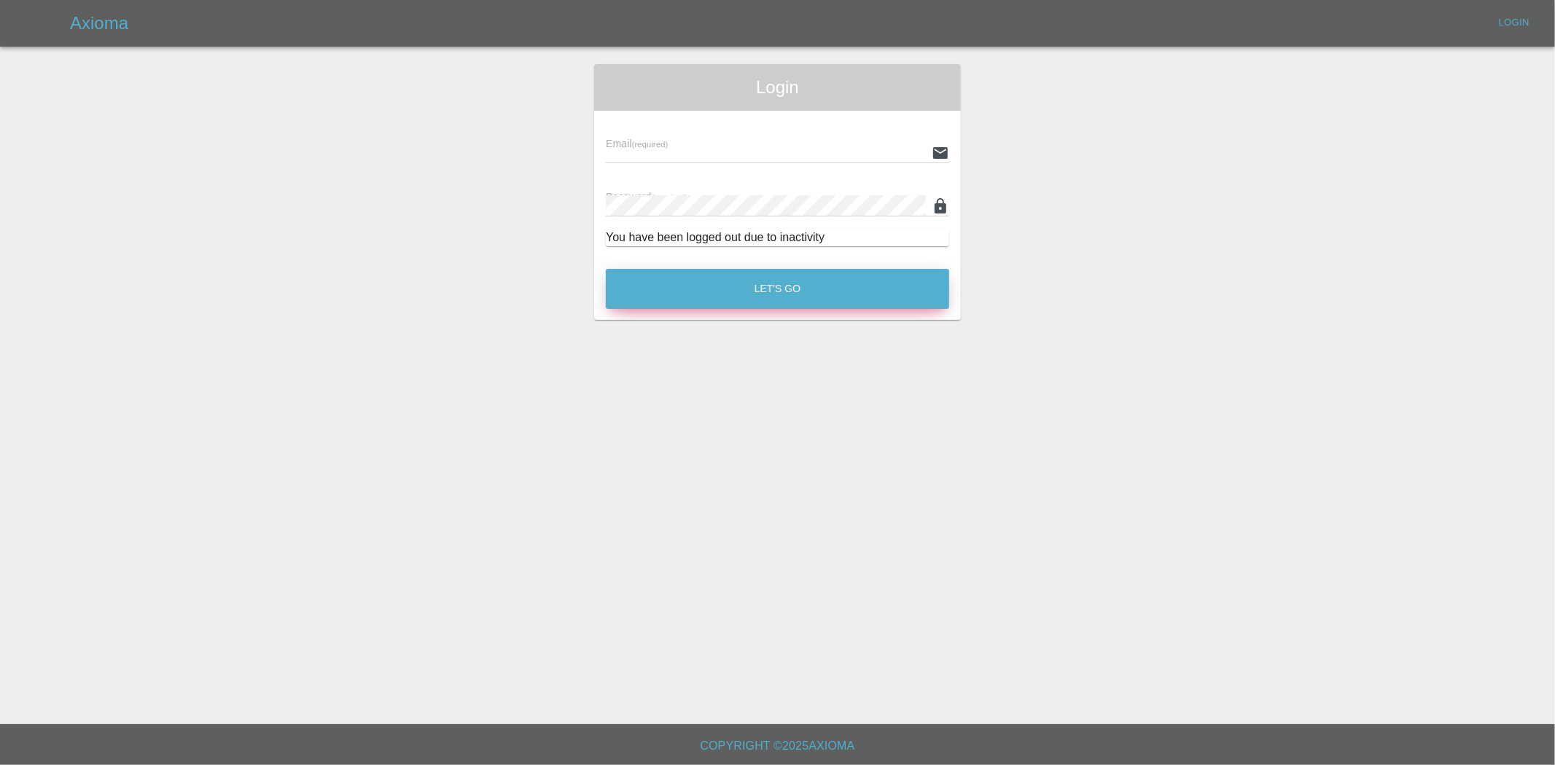
type input "ankur.mehta@axioma.co.uk"
drag, startPoint x: 780, startPoint y: 289, endPoint x: 706, endPoint y: 287, distance: 74.4
click at [780, 288] on button "Let's Go" at bounding box center [777, 289] width 343 height 40
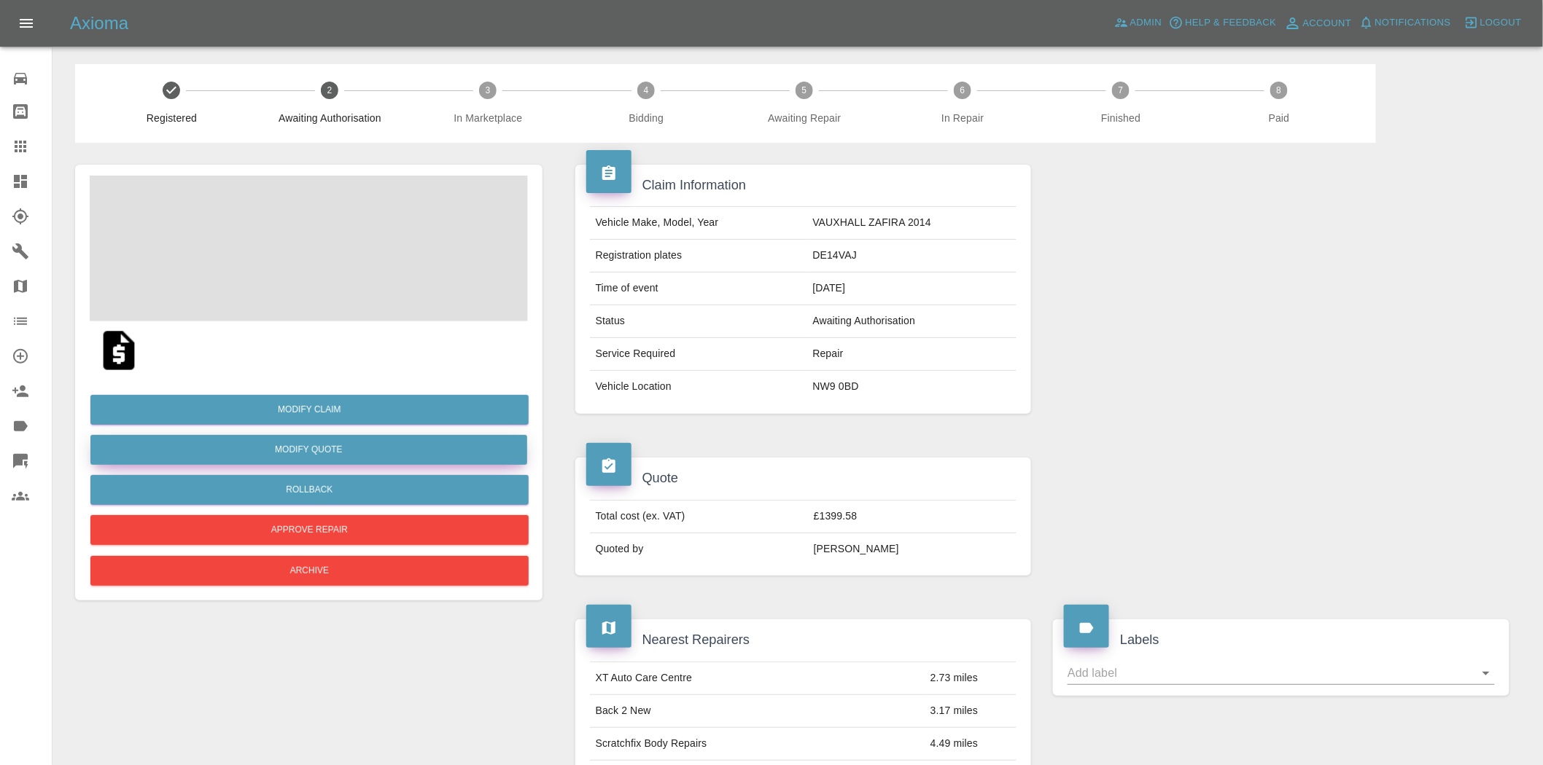
click at [330, 440] on button "Modify Quote" at bounding box center [308, 450] width 437 height 30
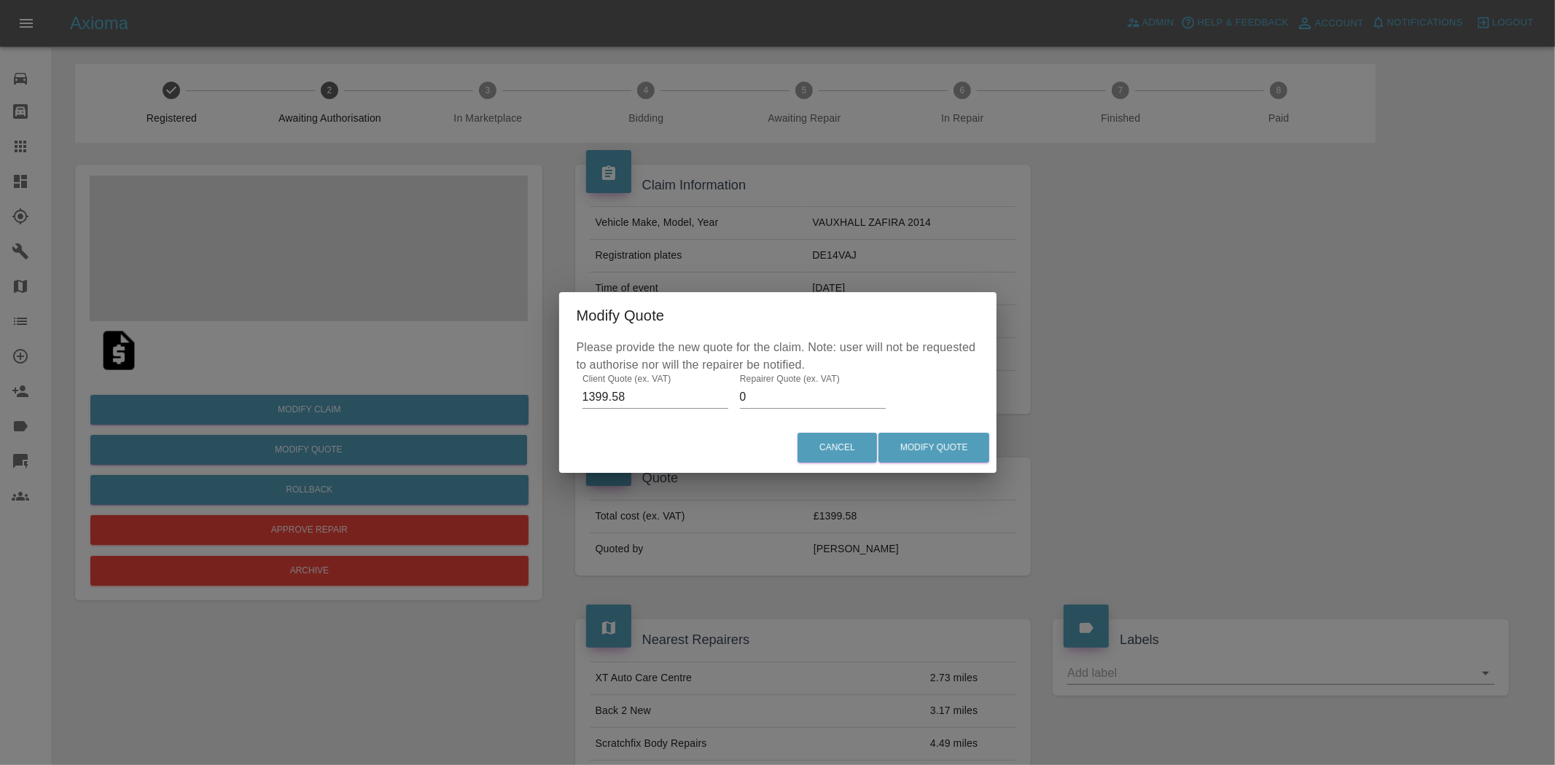
drag, startPoint x: 426, startPoint y: 402, endPoint x: 399, endPoint y: 406, distance: 27.2
click at [399, 406] on div "Modify Quote Please provide the new quote for the claim. Note: user will not be…" at bounding box center [777, 382] width 1555 height 765
paste input "6"
type input "1369.58"
click at [943, 456] on button "Modify Quote" at bounding box center [933, 448] width 111 height 30
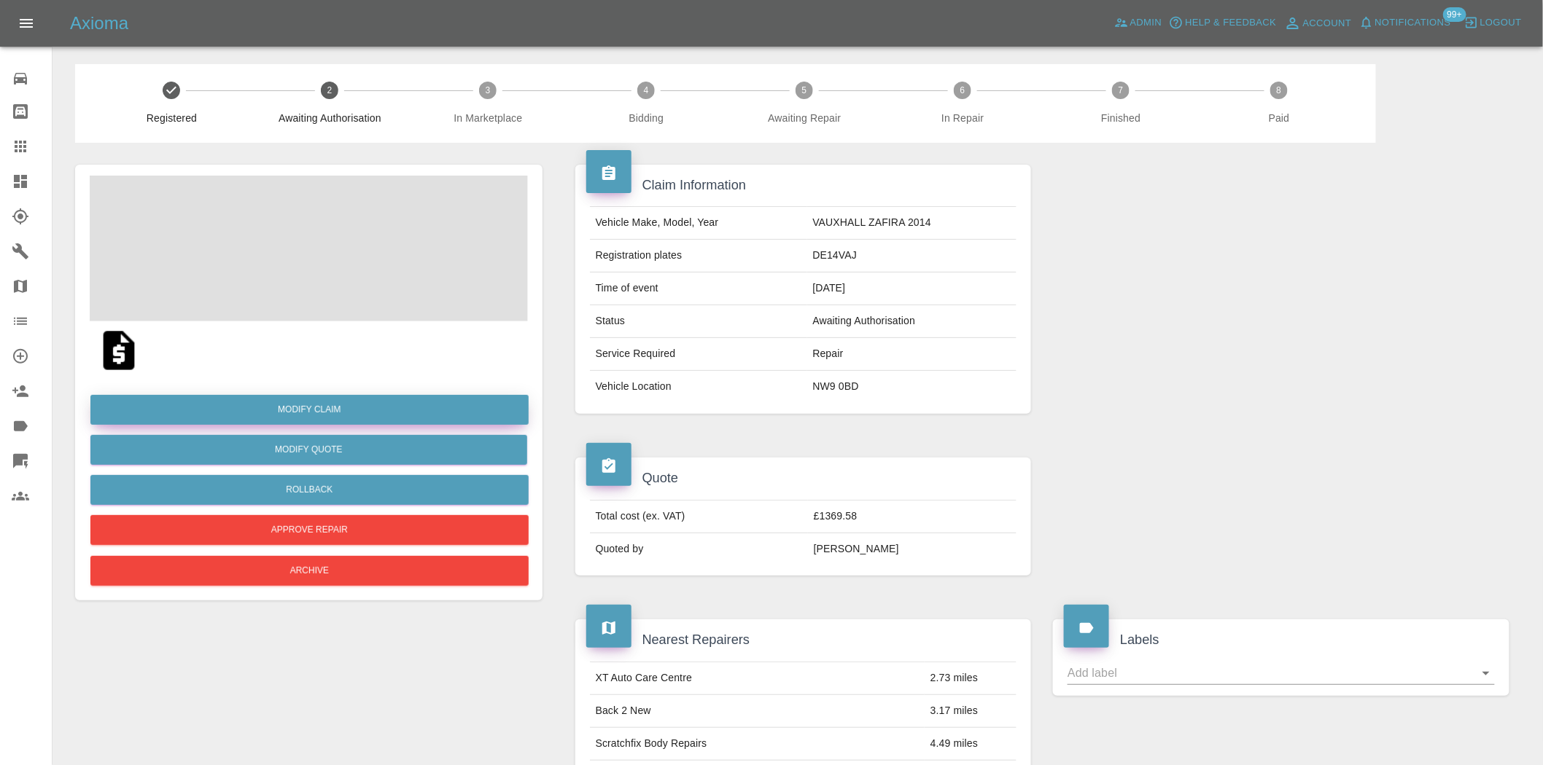
click at [344, 410] on link "Modify Claim" at bounding box center [309, 410] width 438 height 30
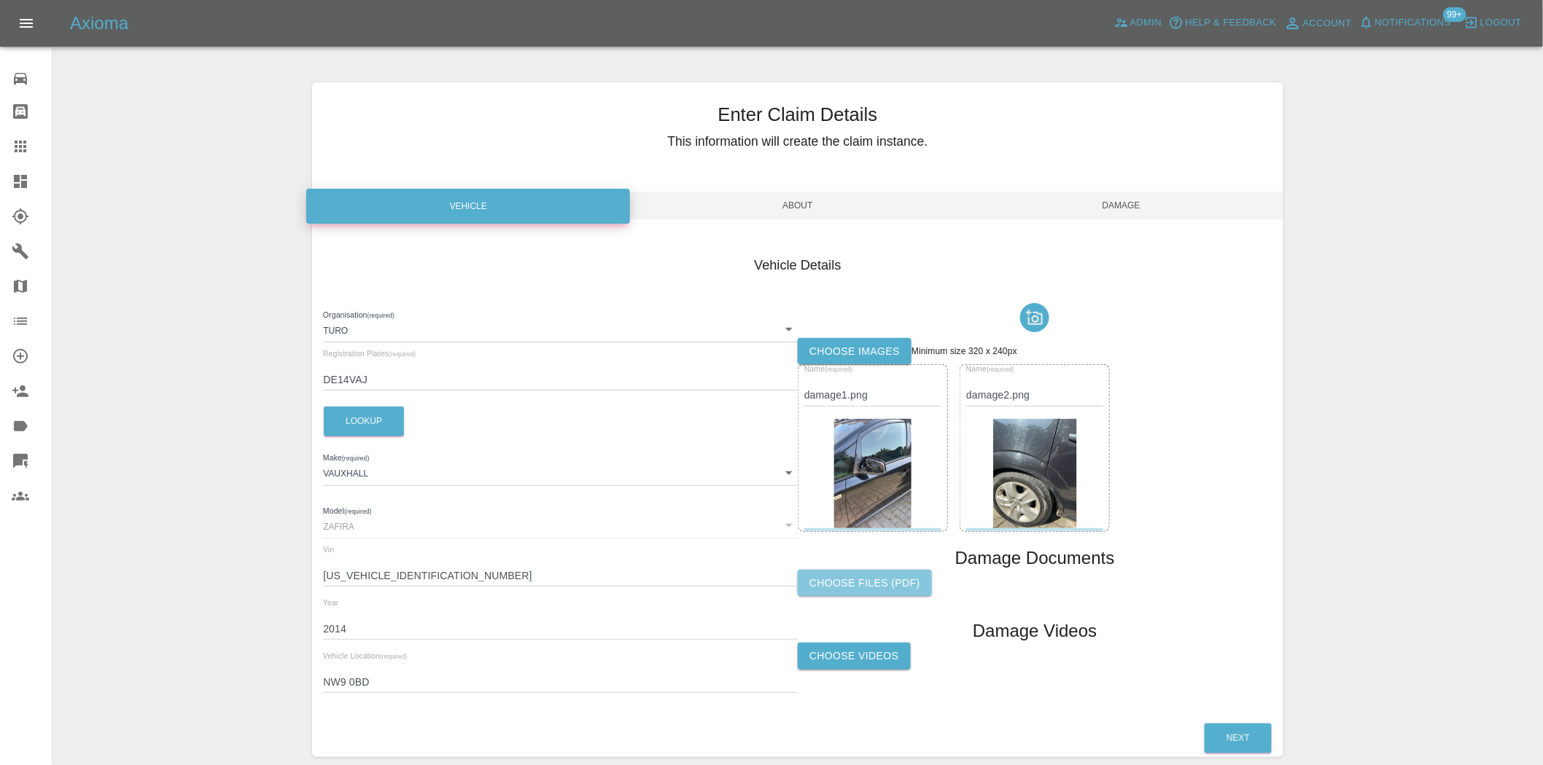
click at [881, 588] on label "Choose files (pdf)" at bounding box center [865, 583] width 134 height 27
click at [0, 0] on input "Choose files (pdf)" at bounding box center [0, 0] width 0 height 0
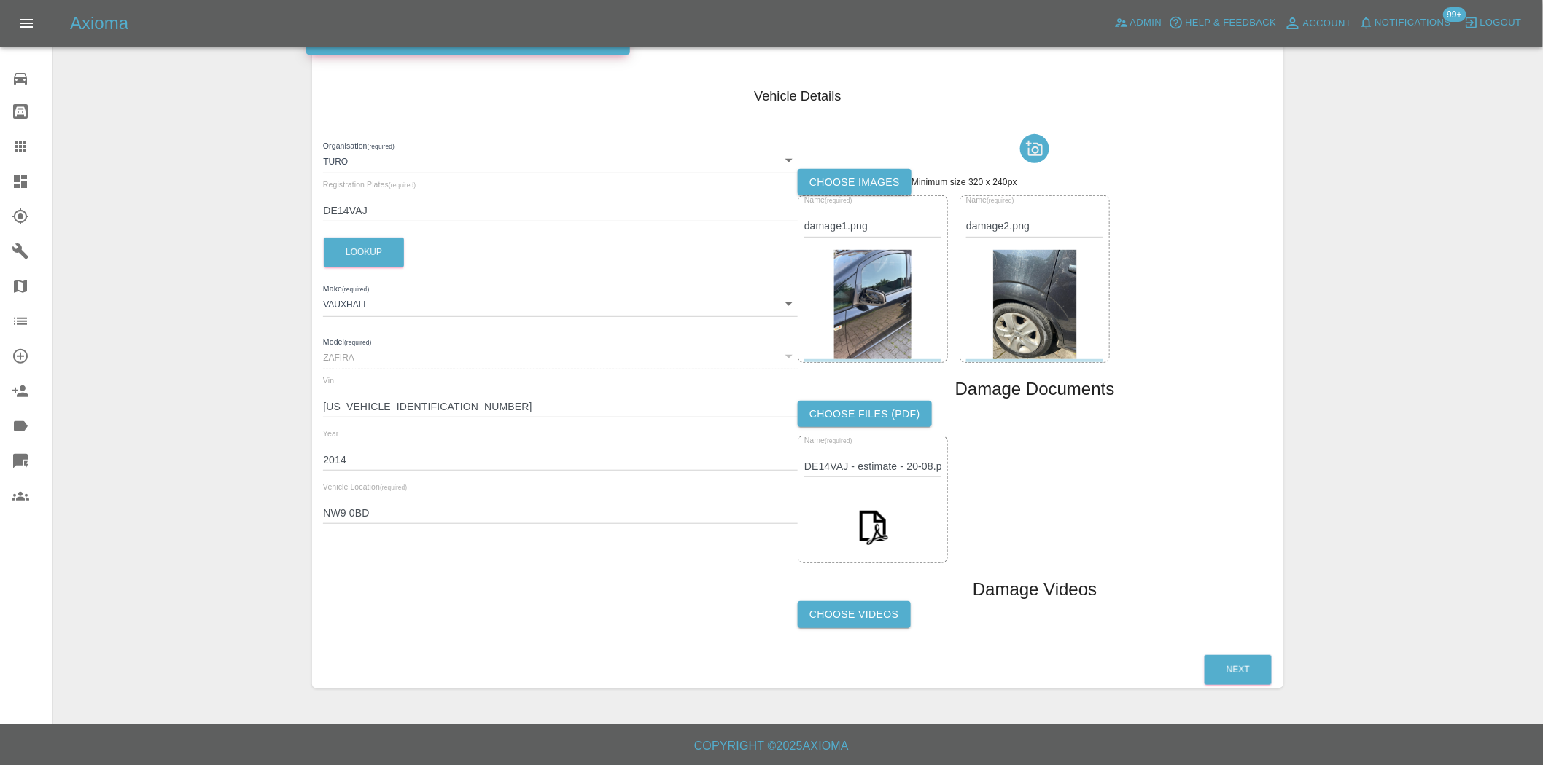
click at [1218, 647] on div "Vehicle Details Organisation (required) Turo 5ec6335d368e5a0017d59530 Registrat…" at bounding box center [797, 358] width 970 height 587
click at [1226, 657] on button "Next" at bounding box center [1237, 670] width 67 height 30
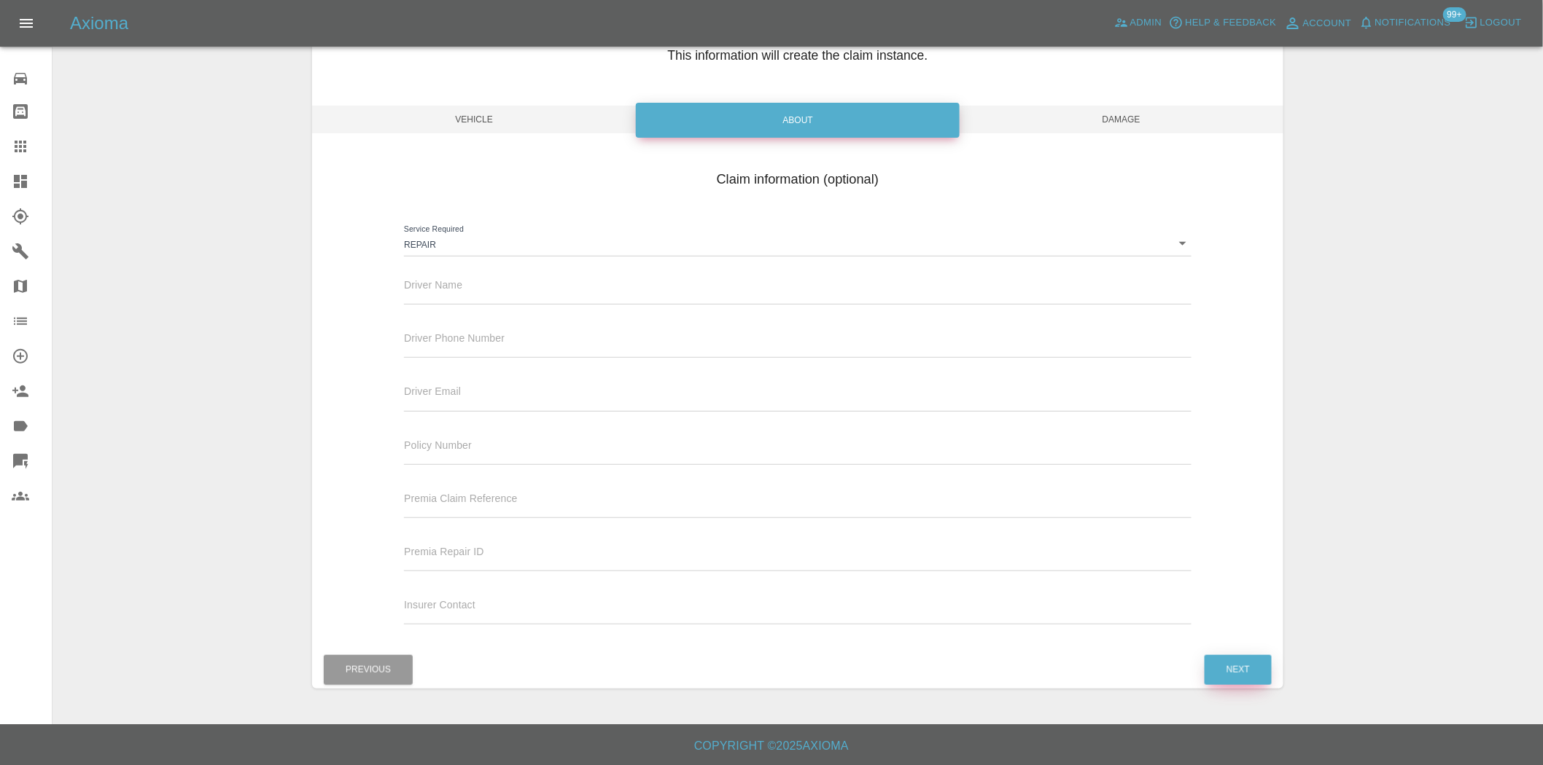
scroll to position [85, 0]
click at [1229, 668] on button "Next" at bounding box center [1237, 671] width 67 height 30
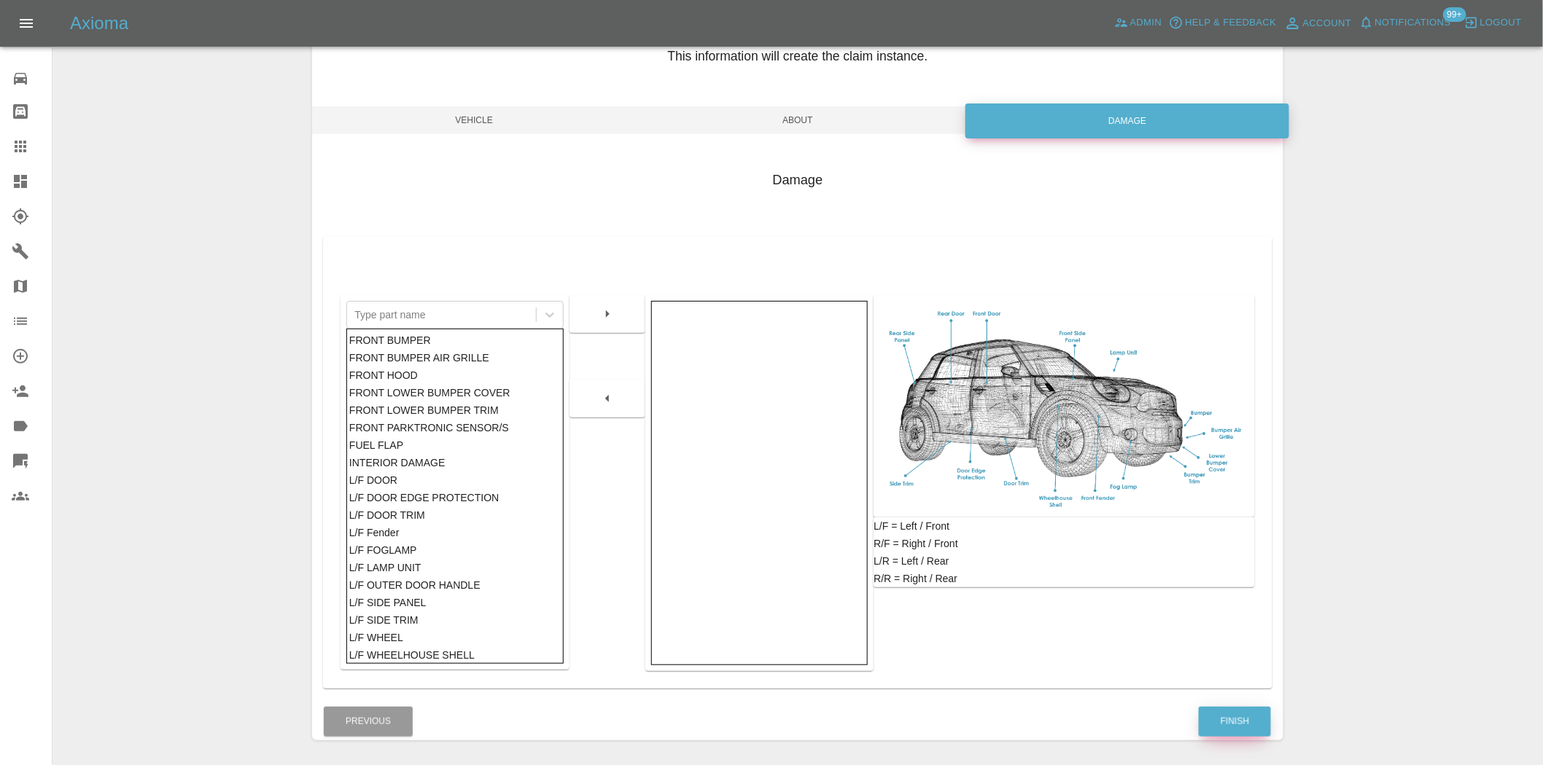
click at [1236, 731] on button "Finish" at bounding box center [1234, 722] width 72 height 30
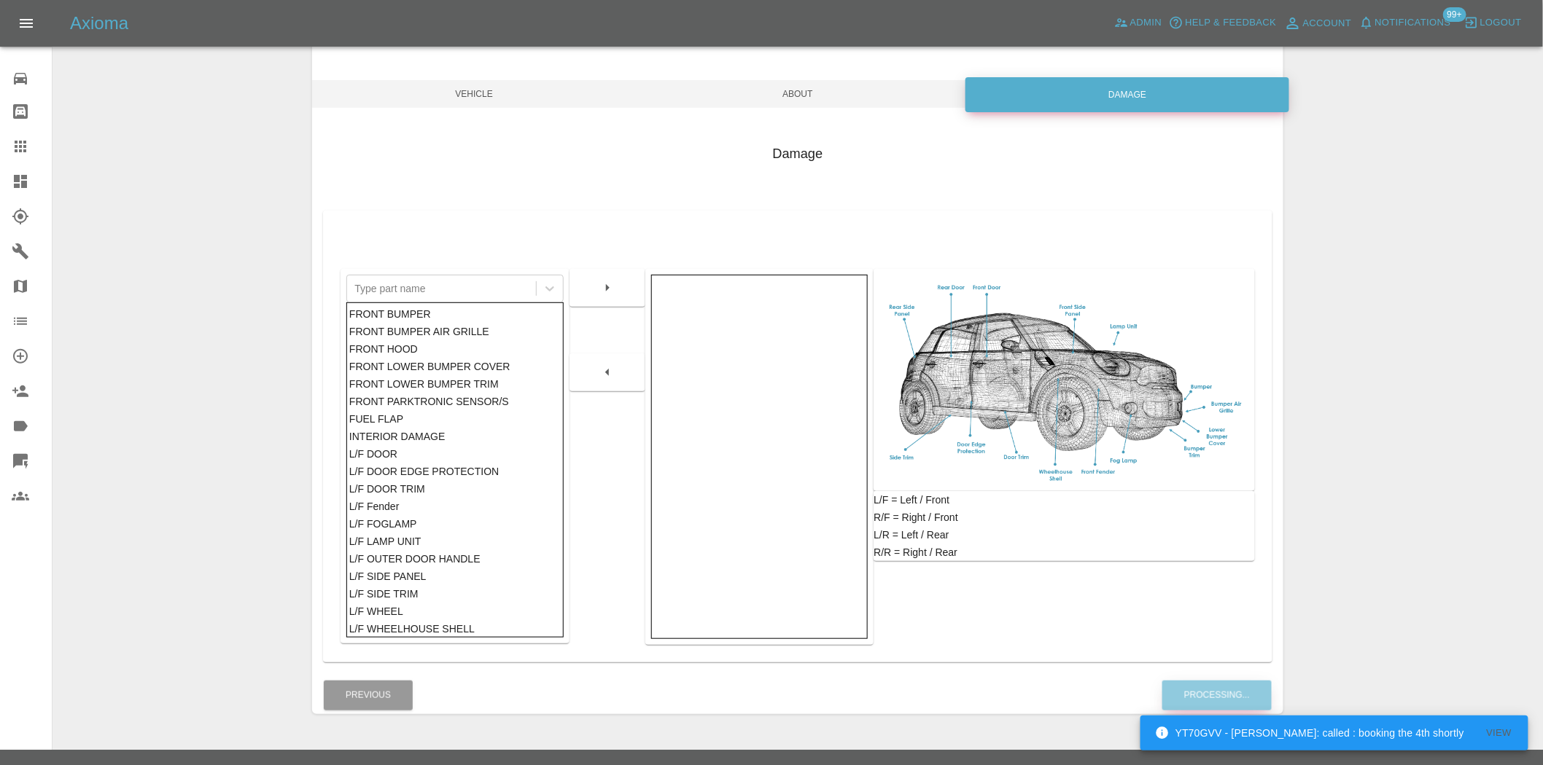
scroll to position [136, 0]
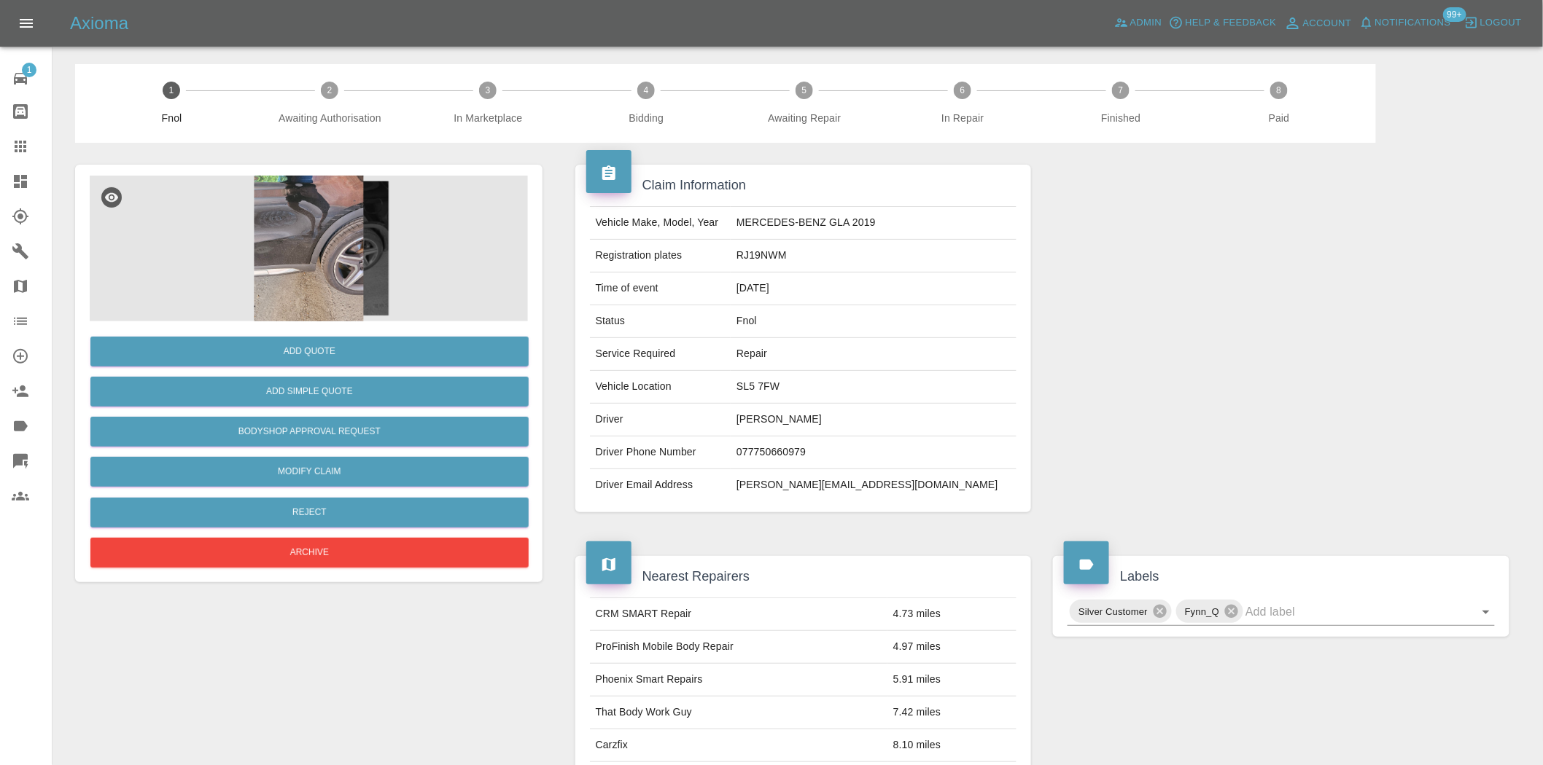
click at [330, 235] on img at bounding box center [309, 249] width 438 height 146
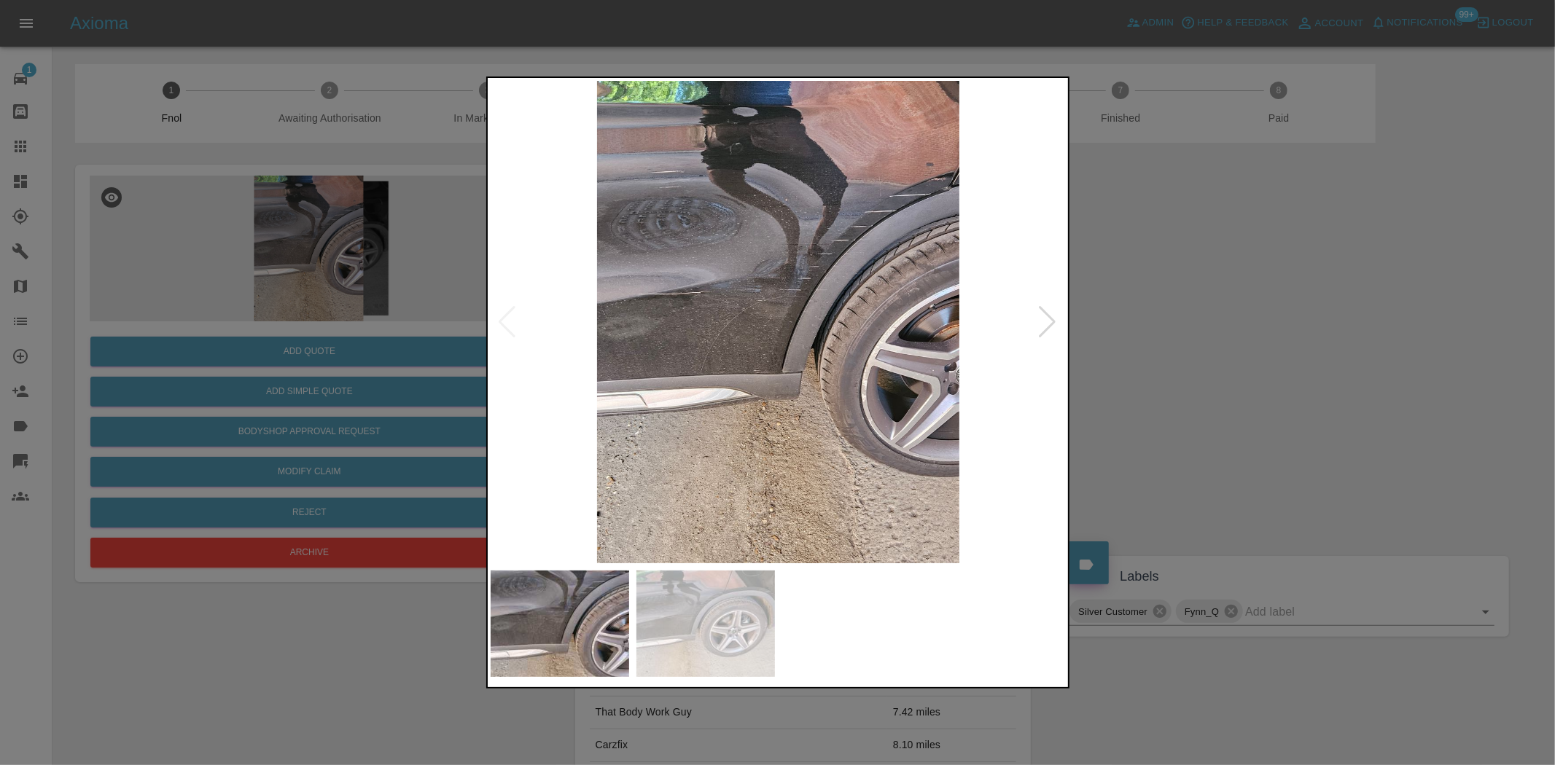
click at [688, 277] on img at bounding box center [779, 322] width 576 height 483
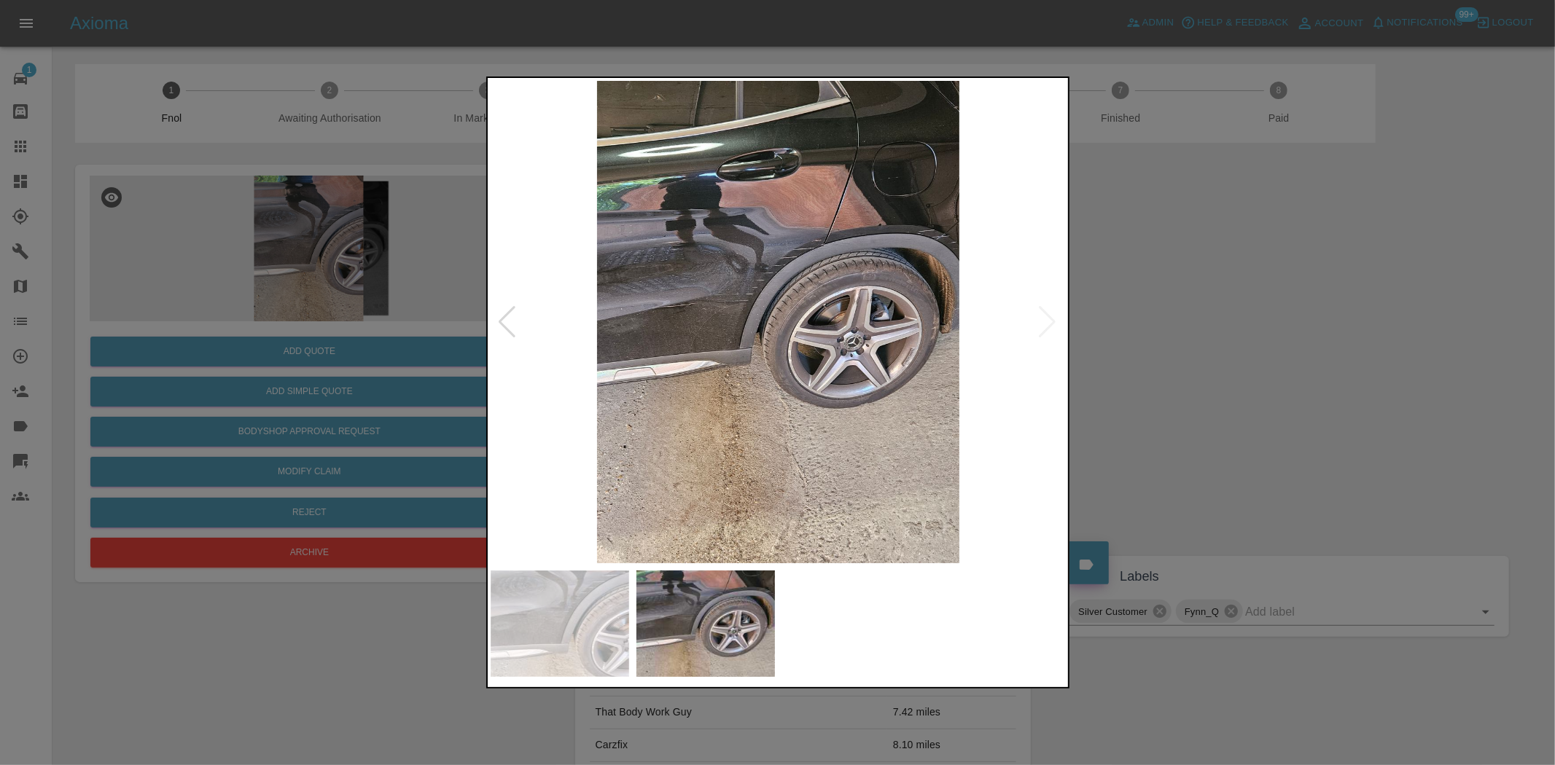
click at [682, 321] on img at bounding box center [779, 322] width 576 height 483
click at [878, 209] on img at bounding box center [779, 322] width 576 height 483
click at [928, 242] on img at bounding box center [779, 322] width 576 height 483
click at [928, 243] on img at bounding box center [779, 322] width 576 height 483
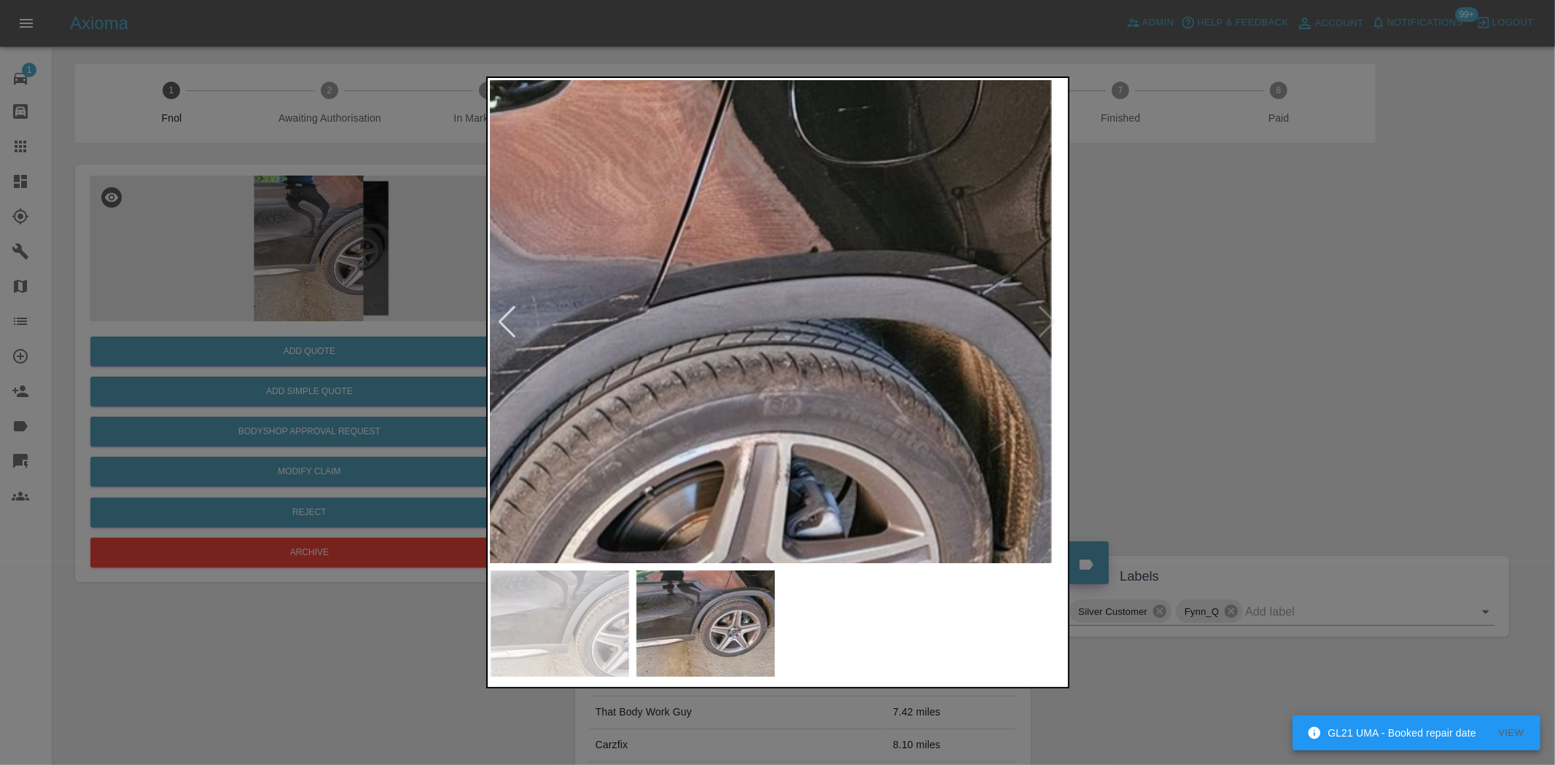
click at [857, 385] on img at bounding box center [509, 542] width 1728 height 1449
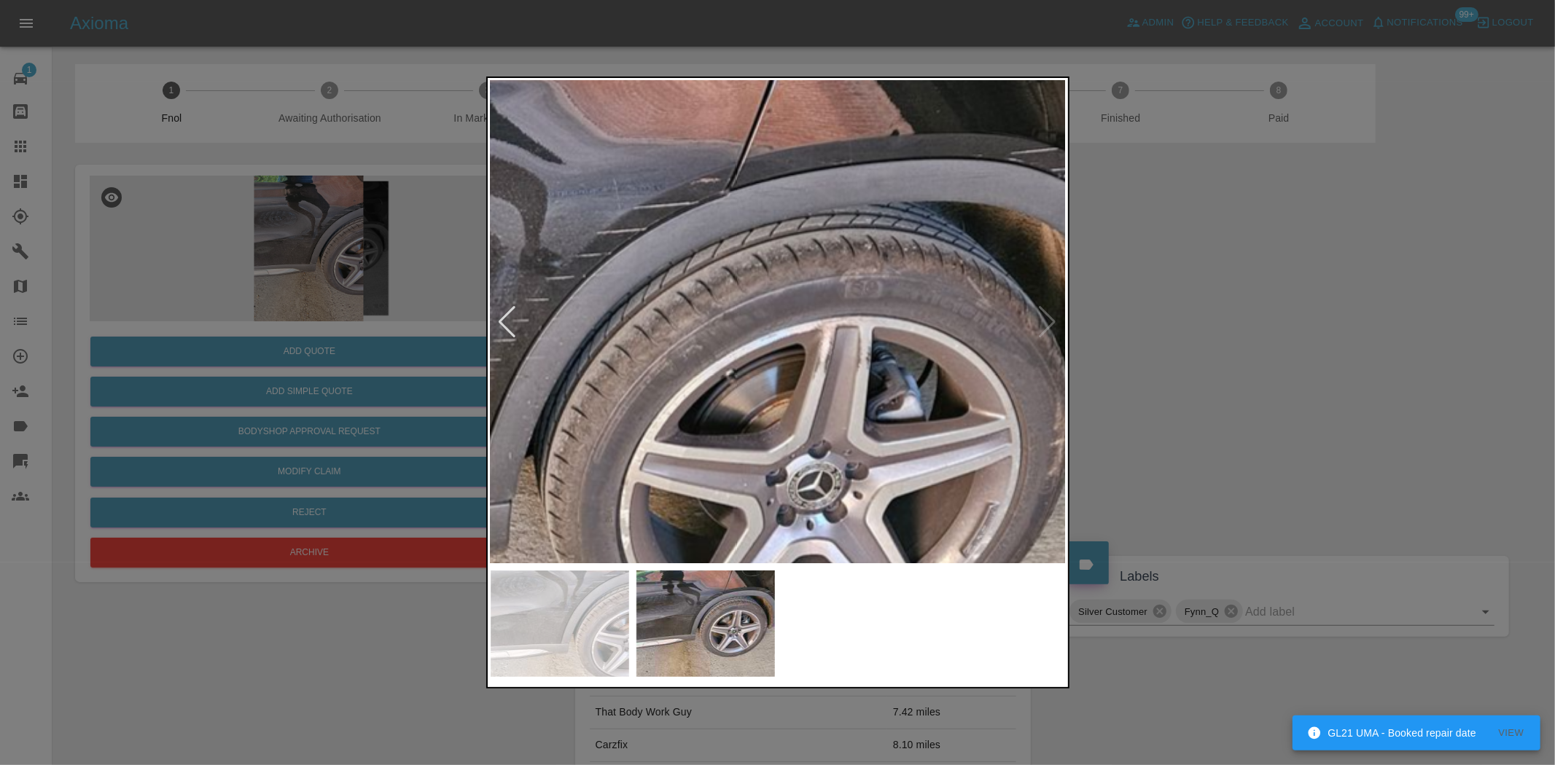
click at [774, 292] on img at bounding box center [590, 425] width 1728 height 1449
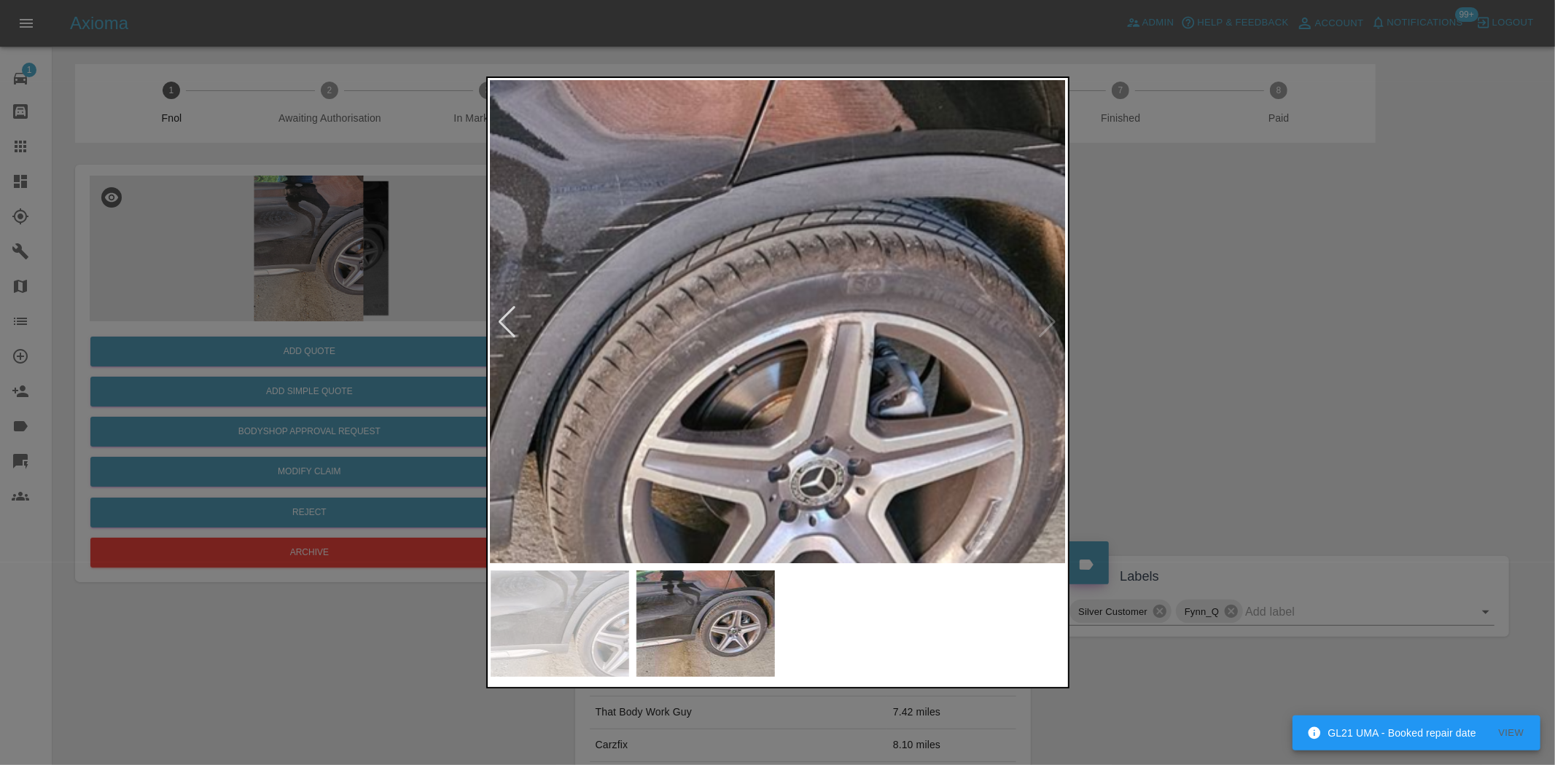
click at [674, 356] on img at bounding box center [592, 421] width 1728 height 1449
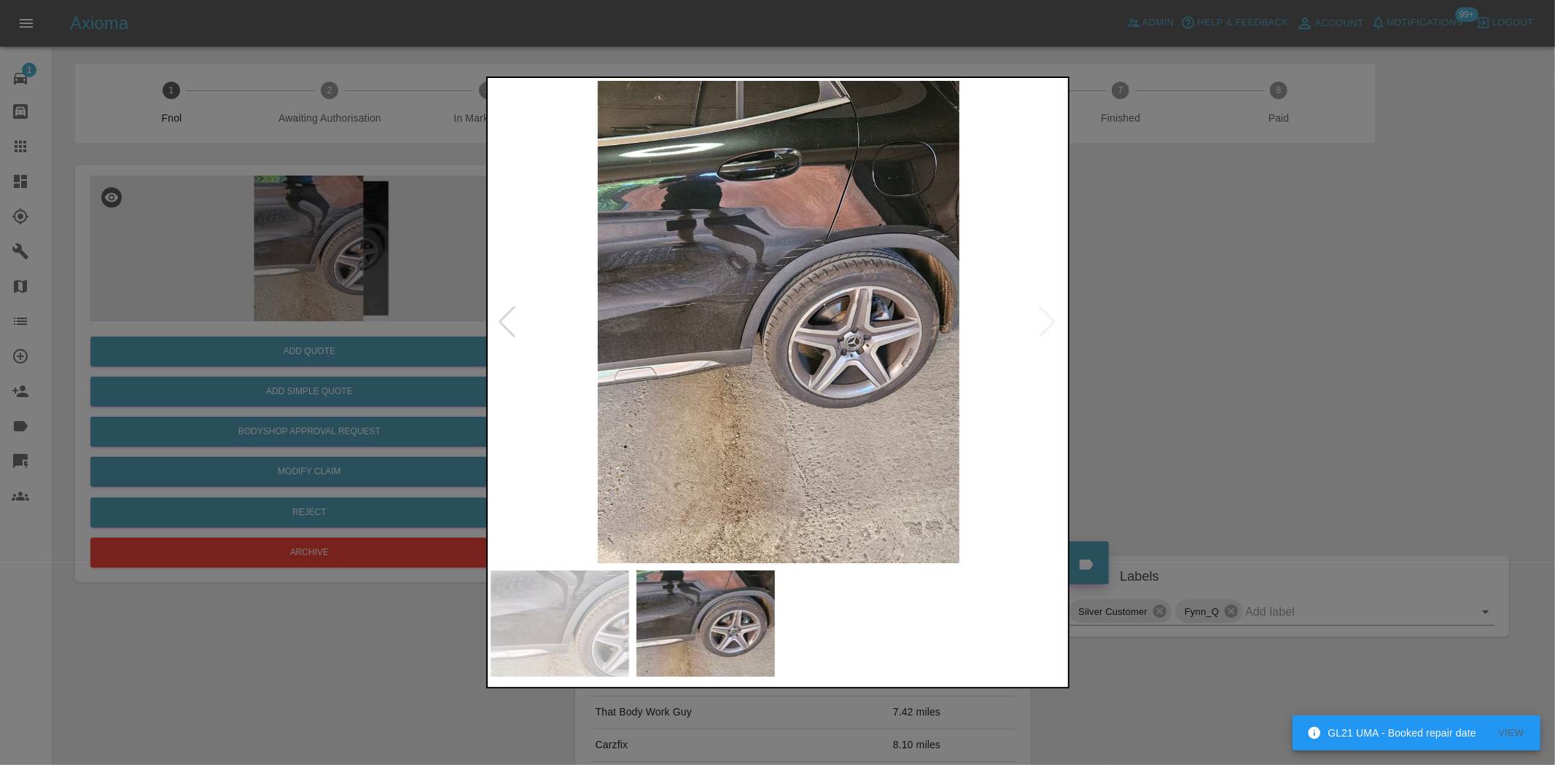
click at [763, 379] on img at bounding box center [779, 322] width 576 height 483
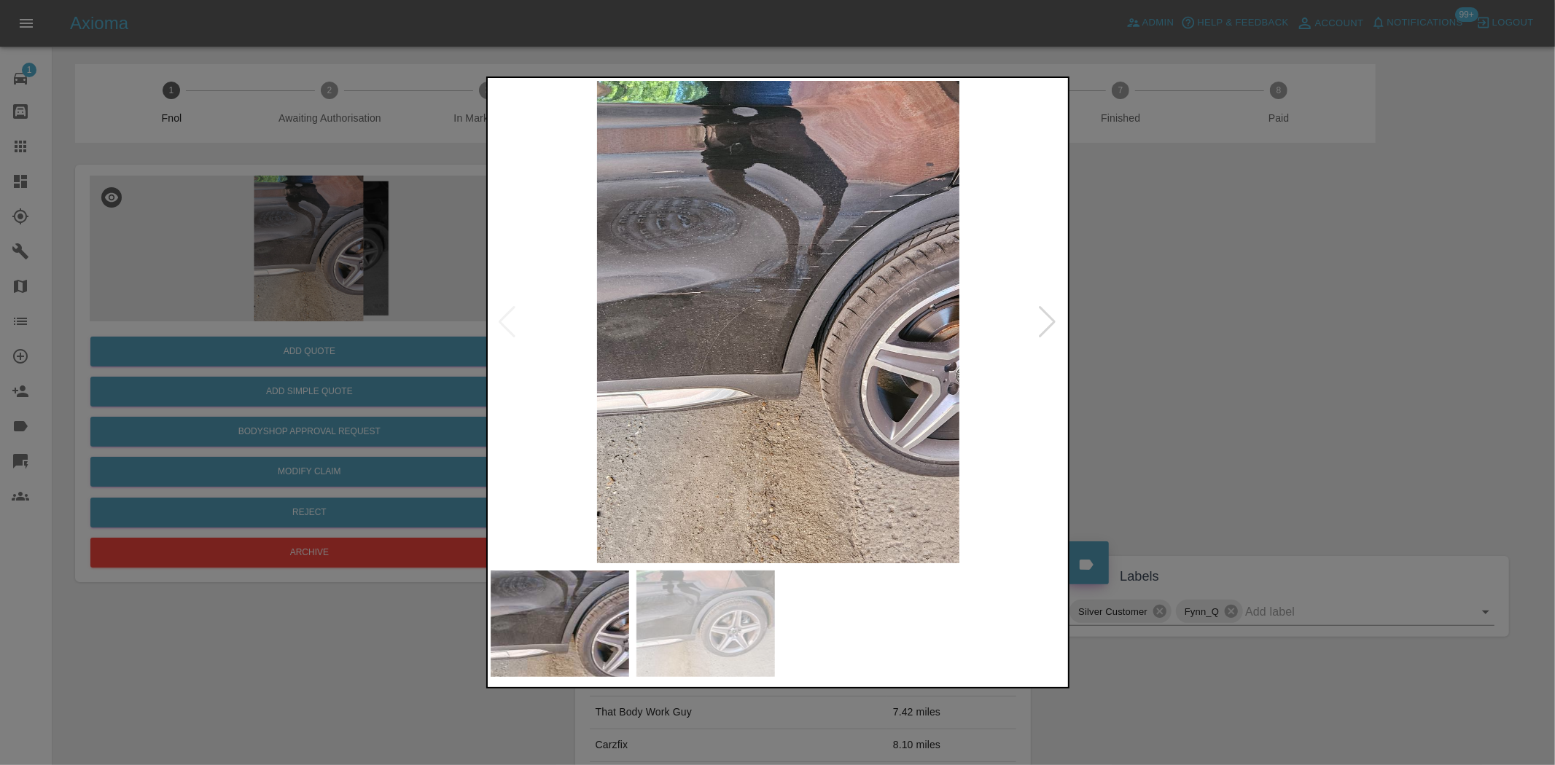
click at [740, 287] on img at bounding box center [779, 322] width 576 height 483
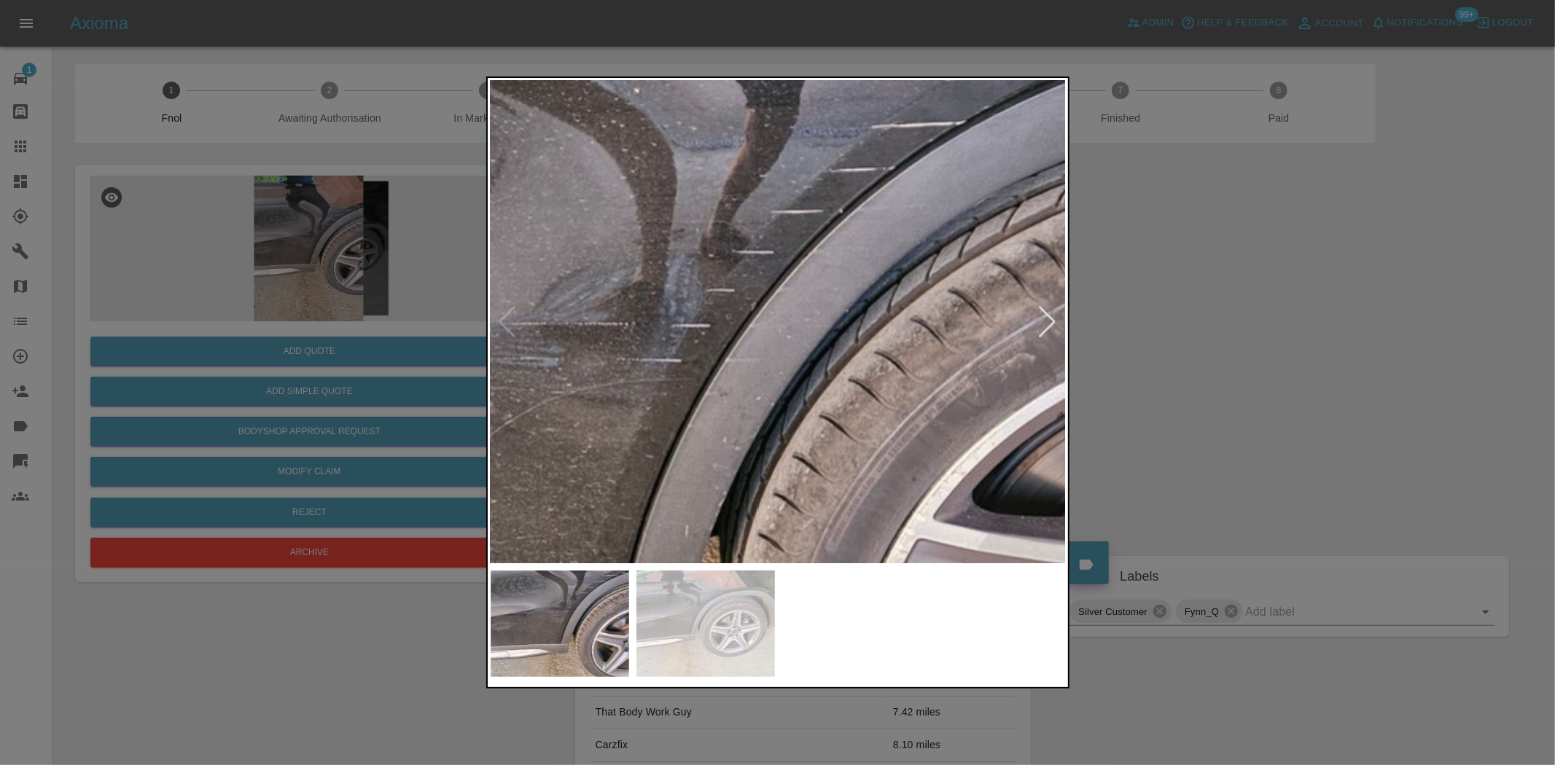
click at [540, 309] on img at bounding box center [612, 457] width 1728 height 1449
click at [639, 312] on img at bounding box center [612, 457] width 1728 height 1449
drag, startPoint x: 350, startPoint y: 161, endPoint x: 437, endPoint y: 9, distance: 175.1
click at [348, 163] on div at bounding box center [777, 382] width 1555 height 765
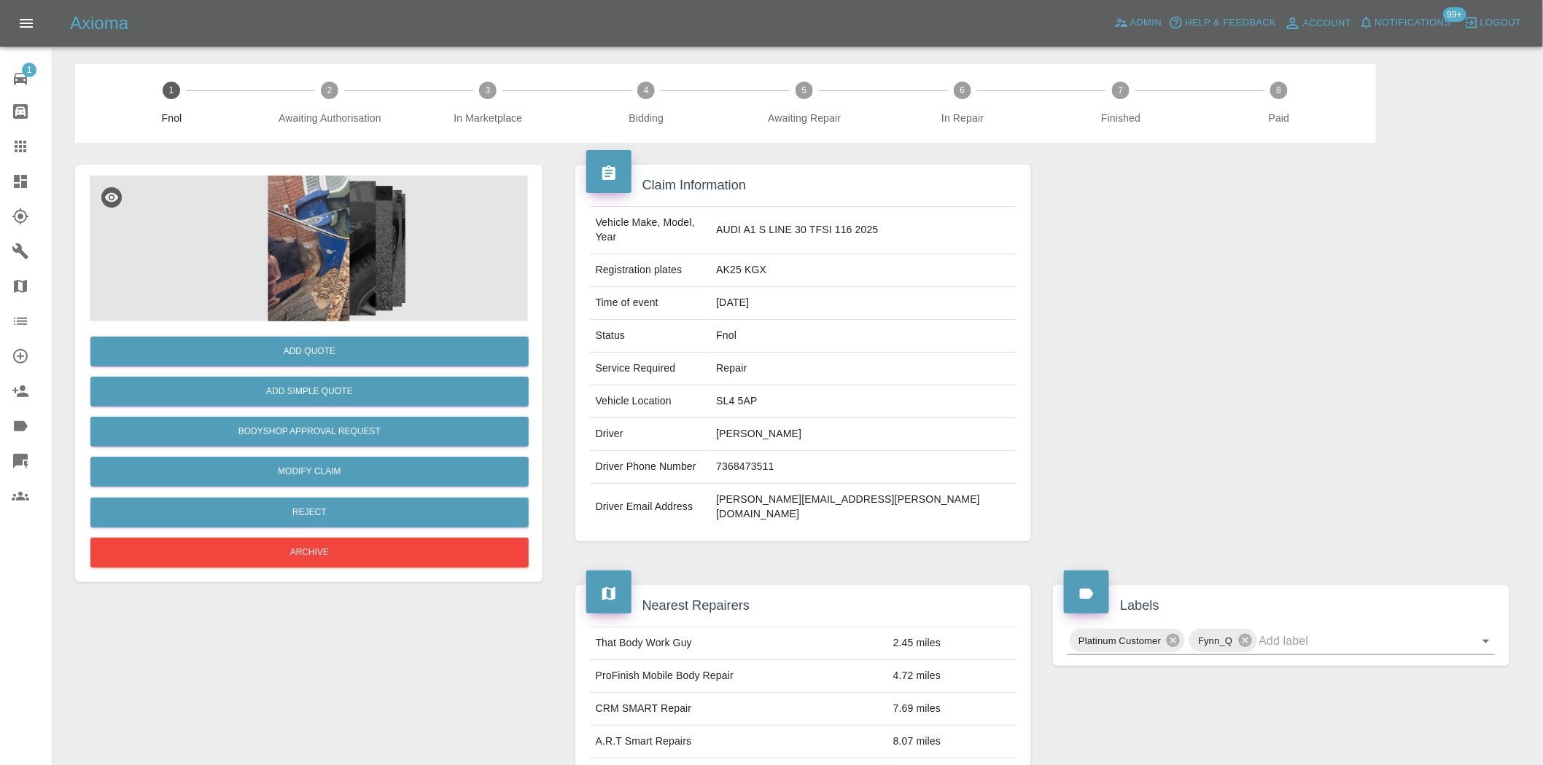
click at [338, 249] on img at bounding box center [309, 249] width 438 height 146
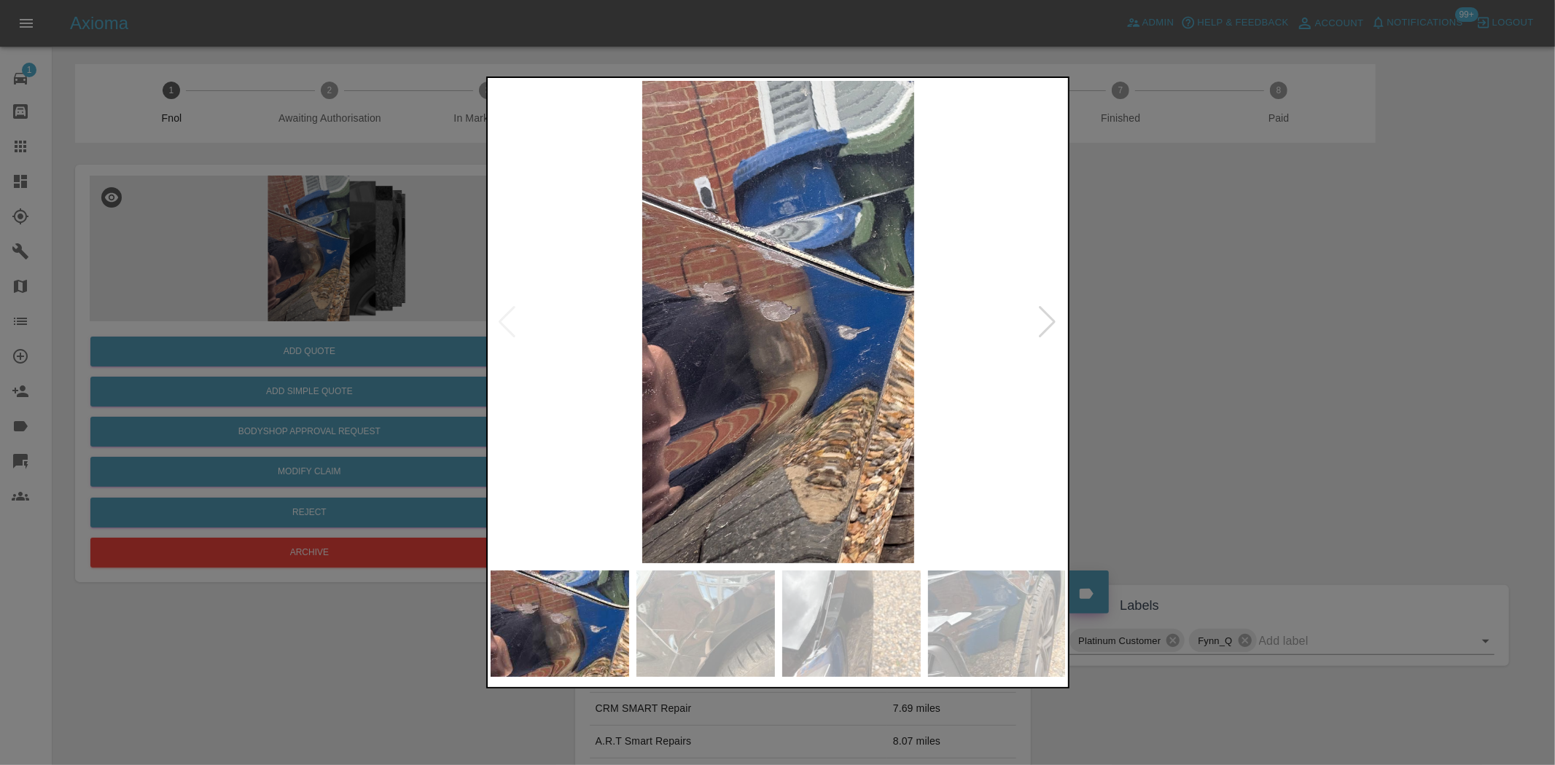
click at [712, 375] on img at bounding box center [779, 322] width 576 height 483
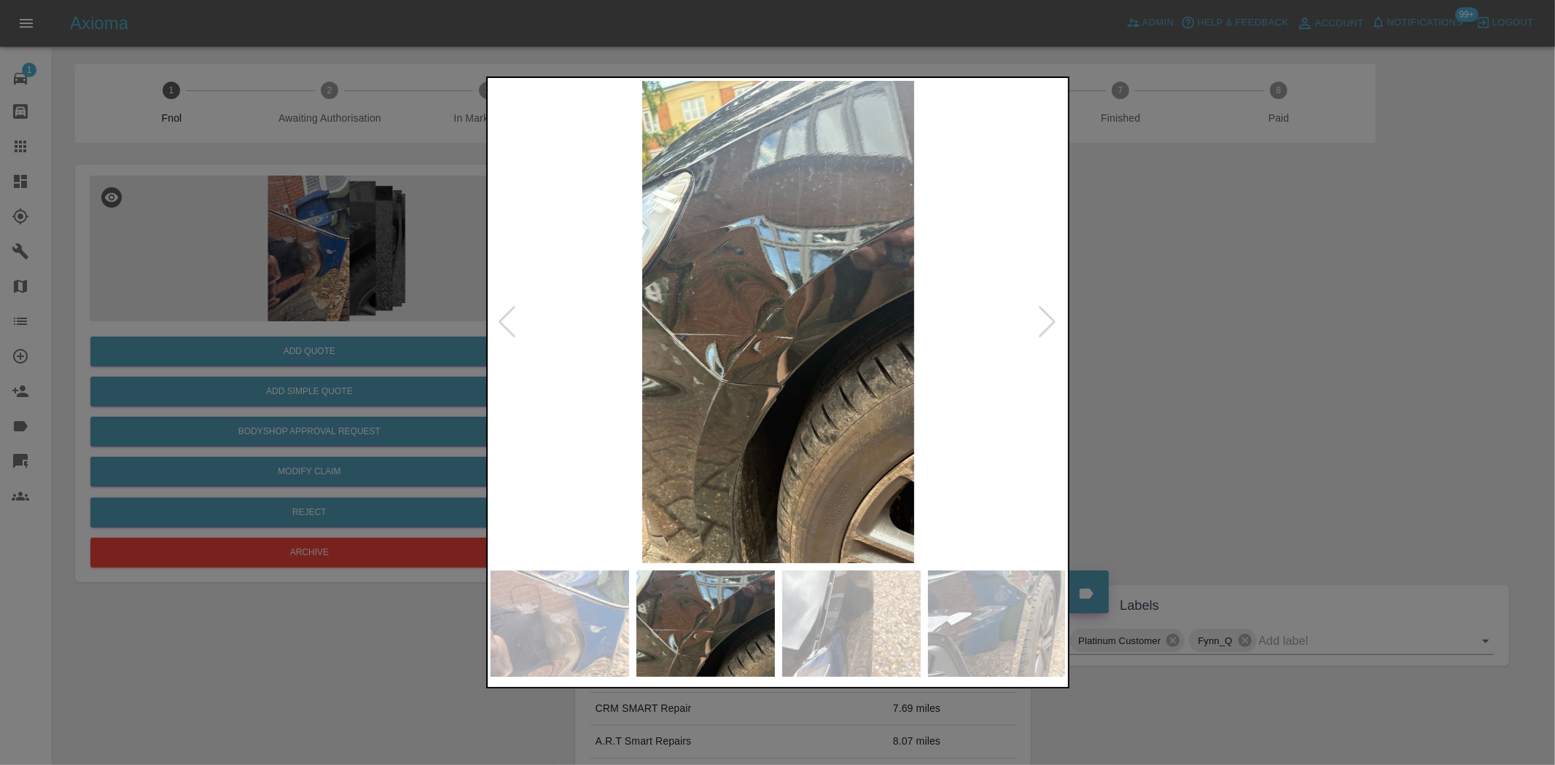
click at [636, 405] on img at bounding box center [779, 322] width 576 height 483
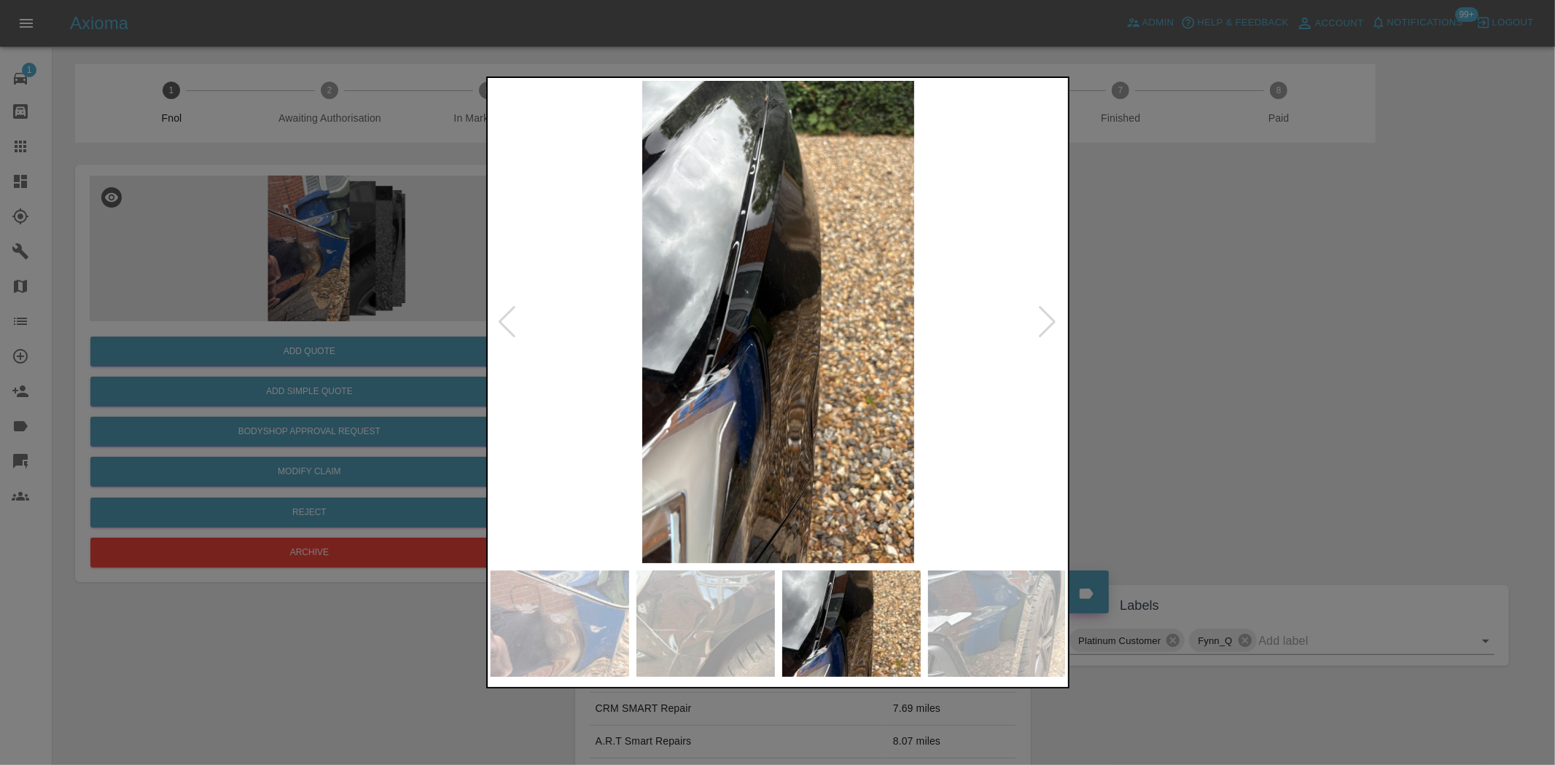
click at [661, 409] on img at bounding box center [779, 322] width 576 height 483
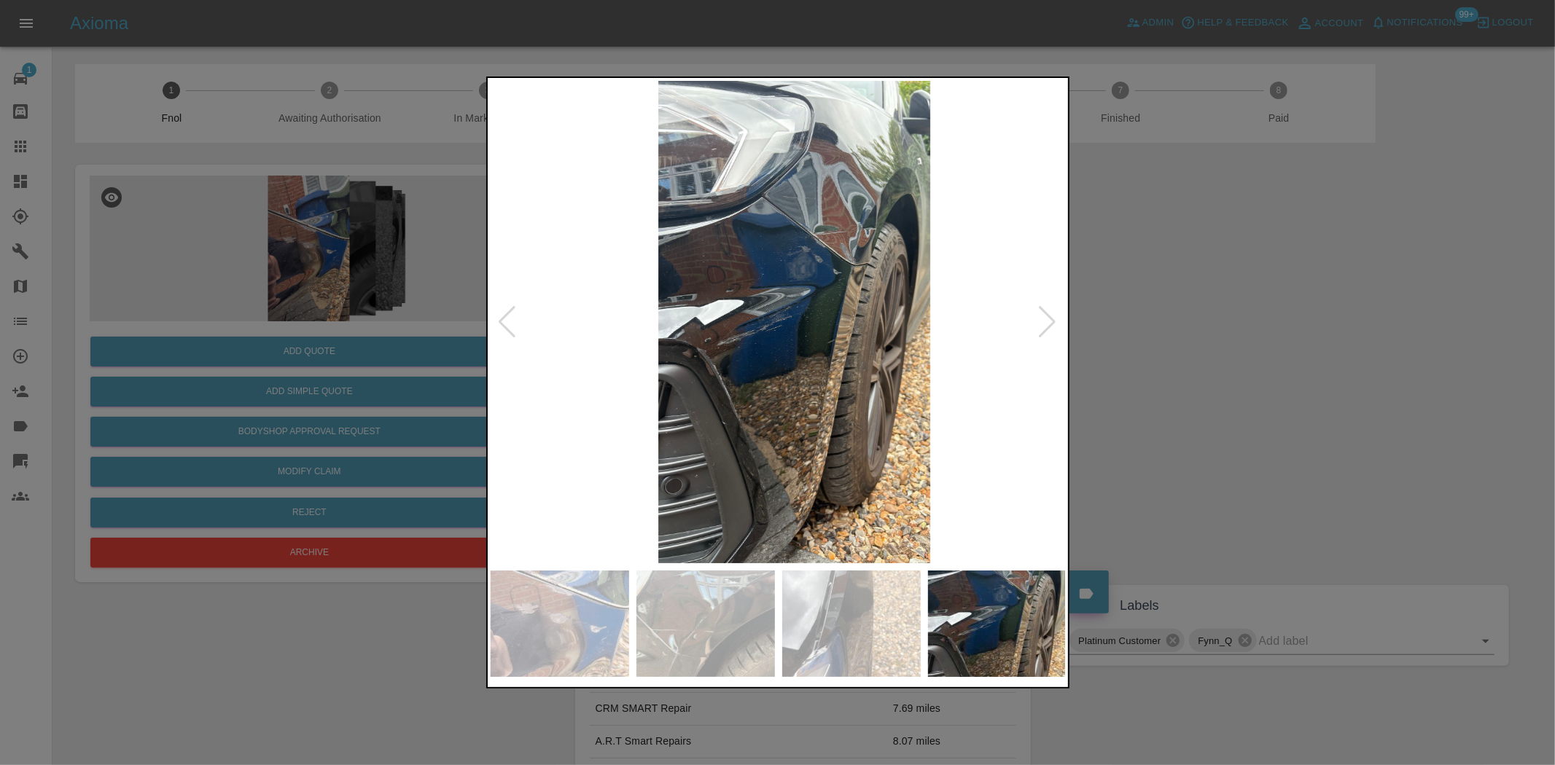
click at [856, 361] on img at bounding box center [795, 322] width 576 height 483
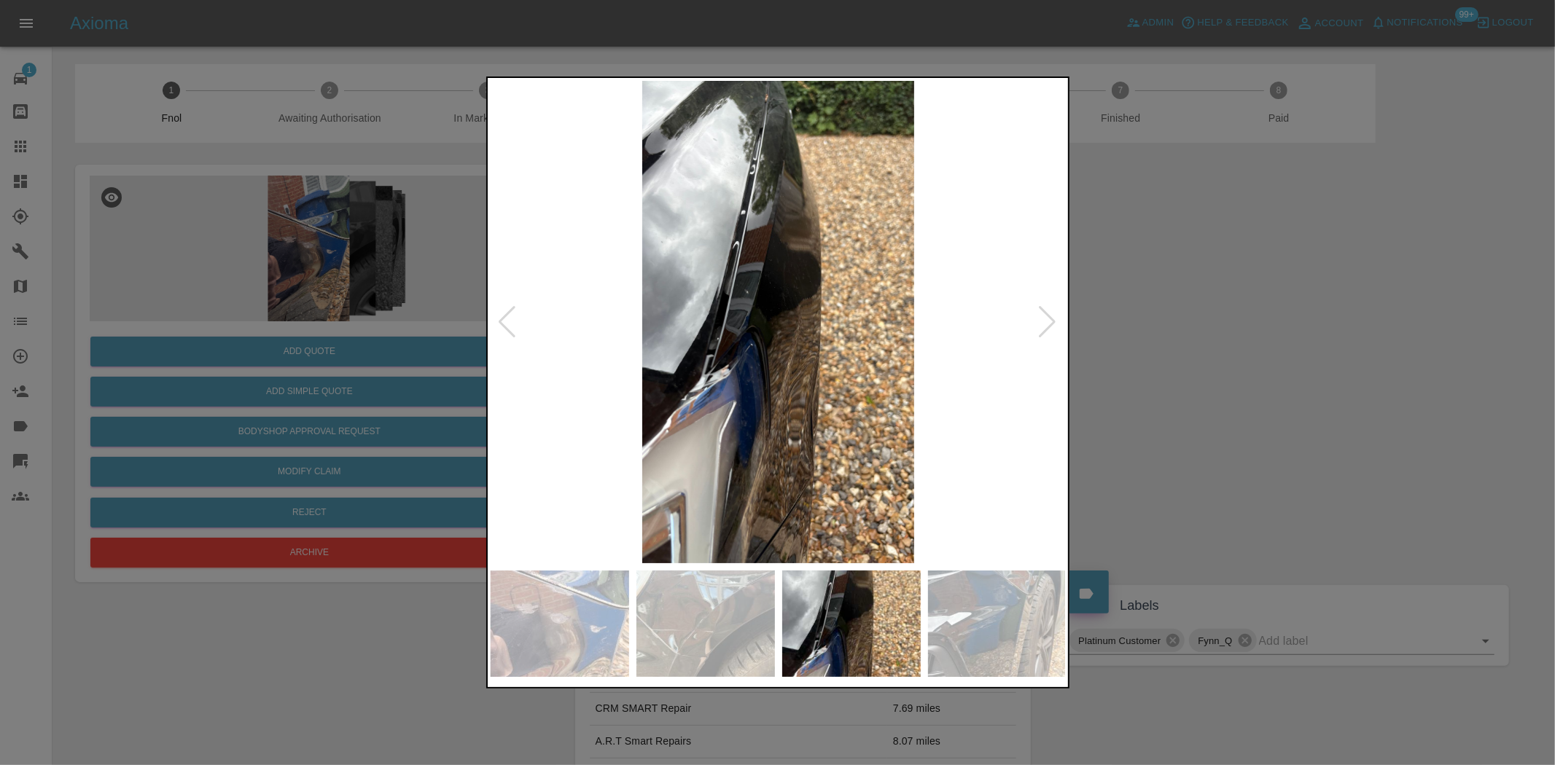
click at [740, 270] on img at bounding box center [779, 322] width 576 height 483
click at [739, 270] on img at bounding box center [779, 322] width 576 height 483
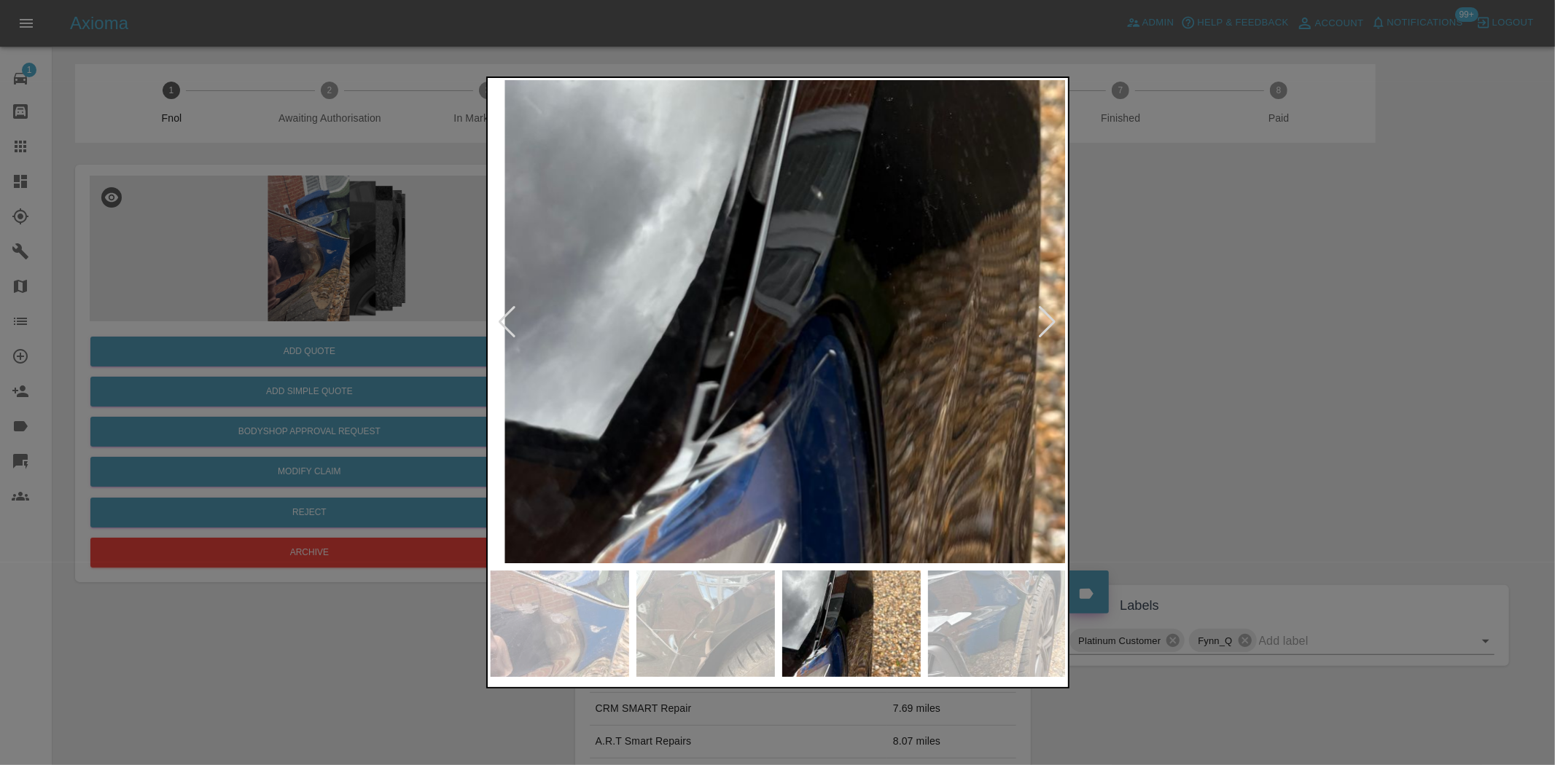
click at [773, 165] on img at bounding box center [911, 284] width 1728 height 1449
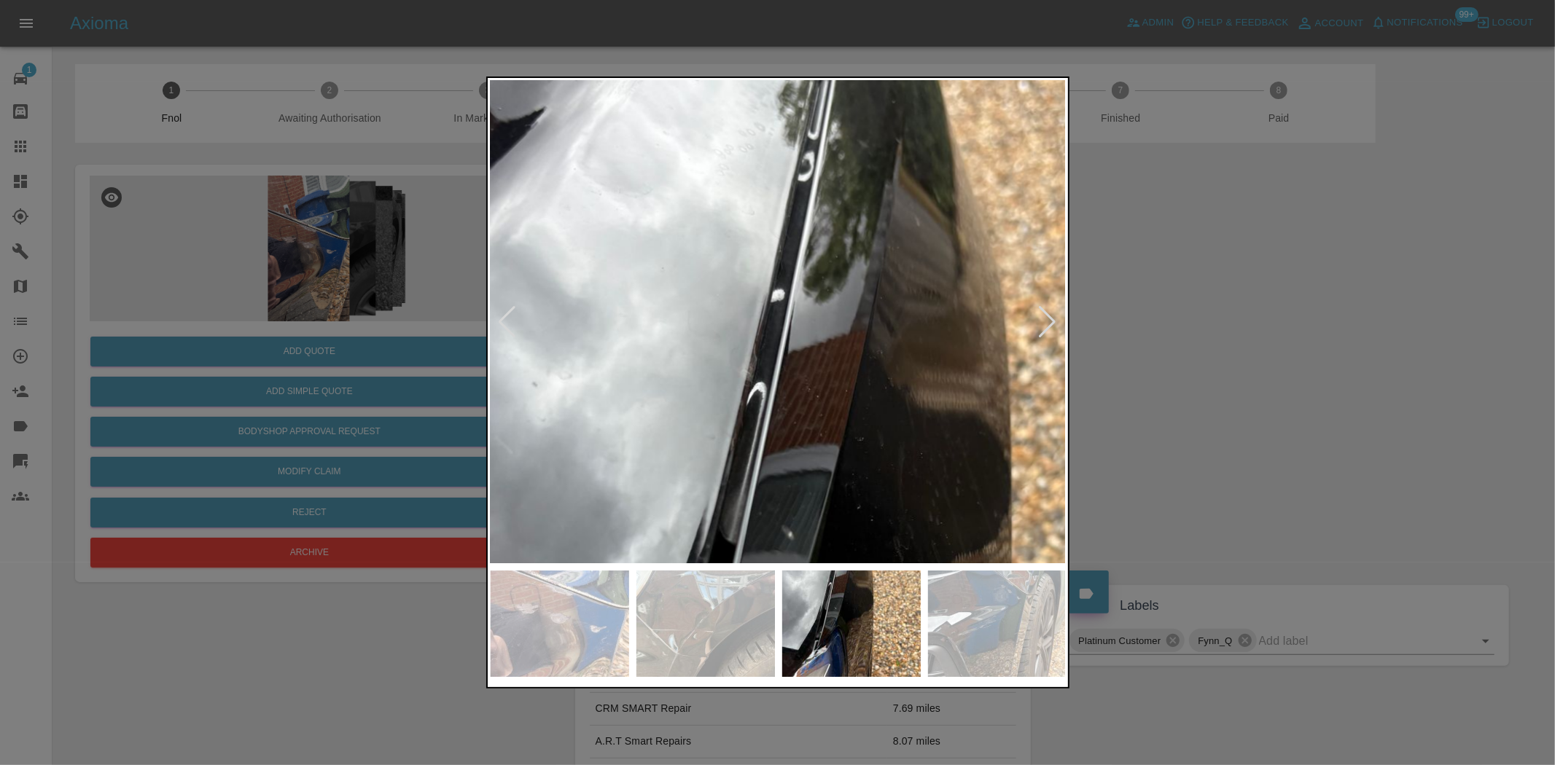
click at [811, 482] on img at bounding box center [882, 625] width 1728 height 1449
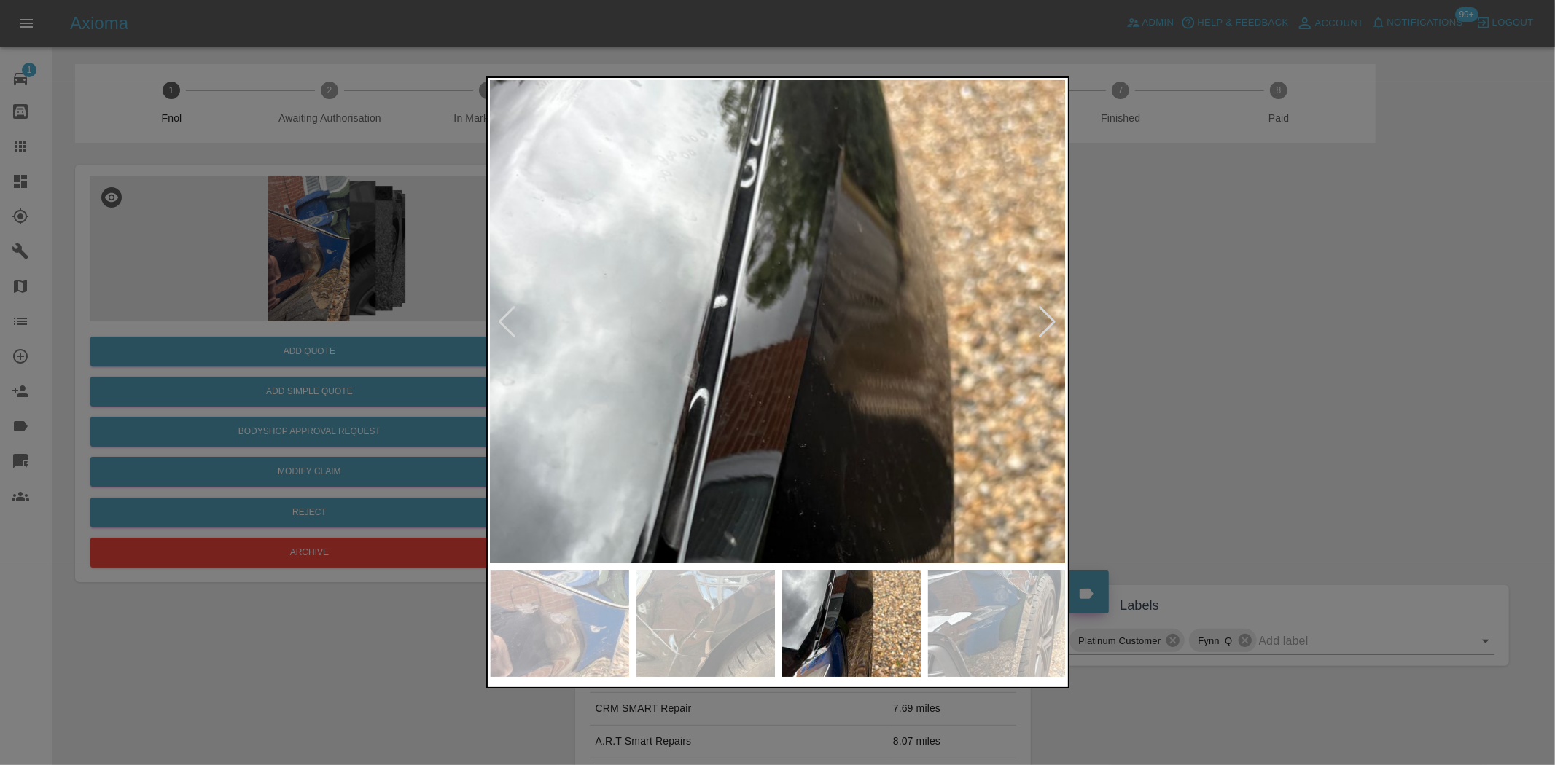
click at [730, 227] on img at bounding box center [825, 631] width 1728 height 1449
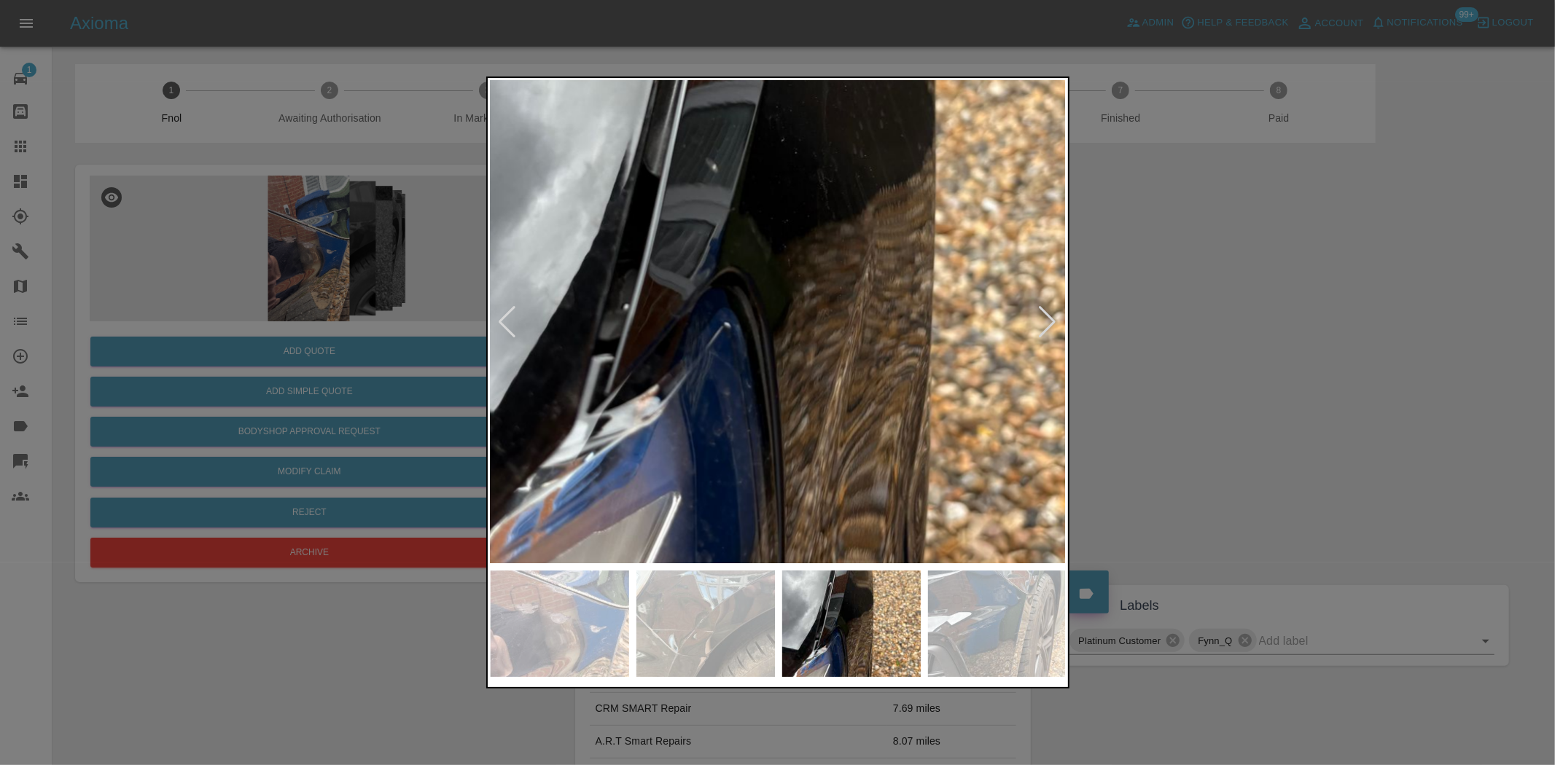
click at [756, 257] on img at bounding box center [806, 257] width 1728 height 1449
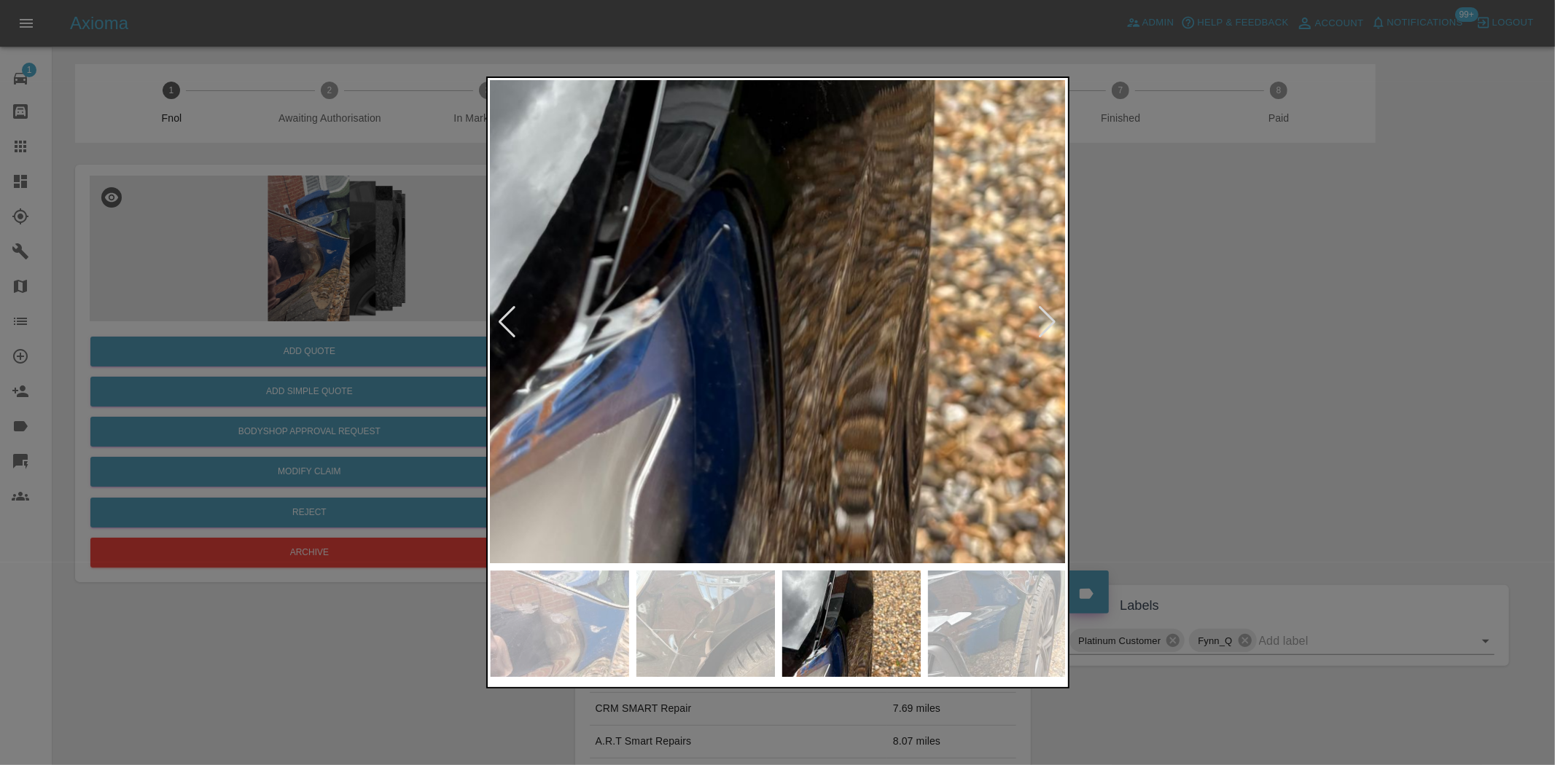
click at [744, 300] on img at bounding box center [806, 159] width 1728 height 1449
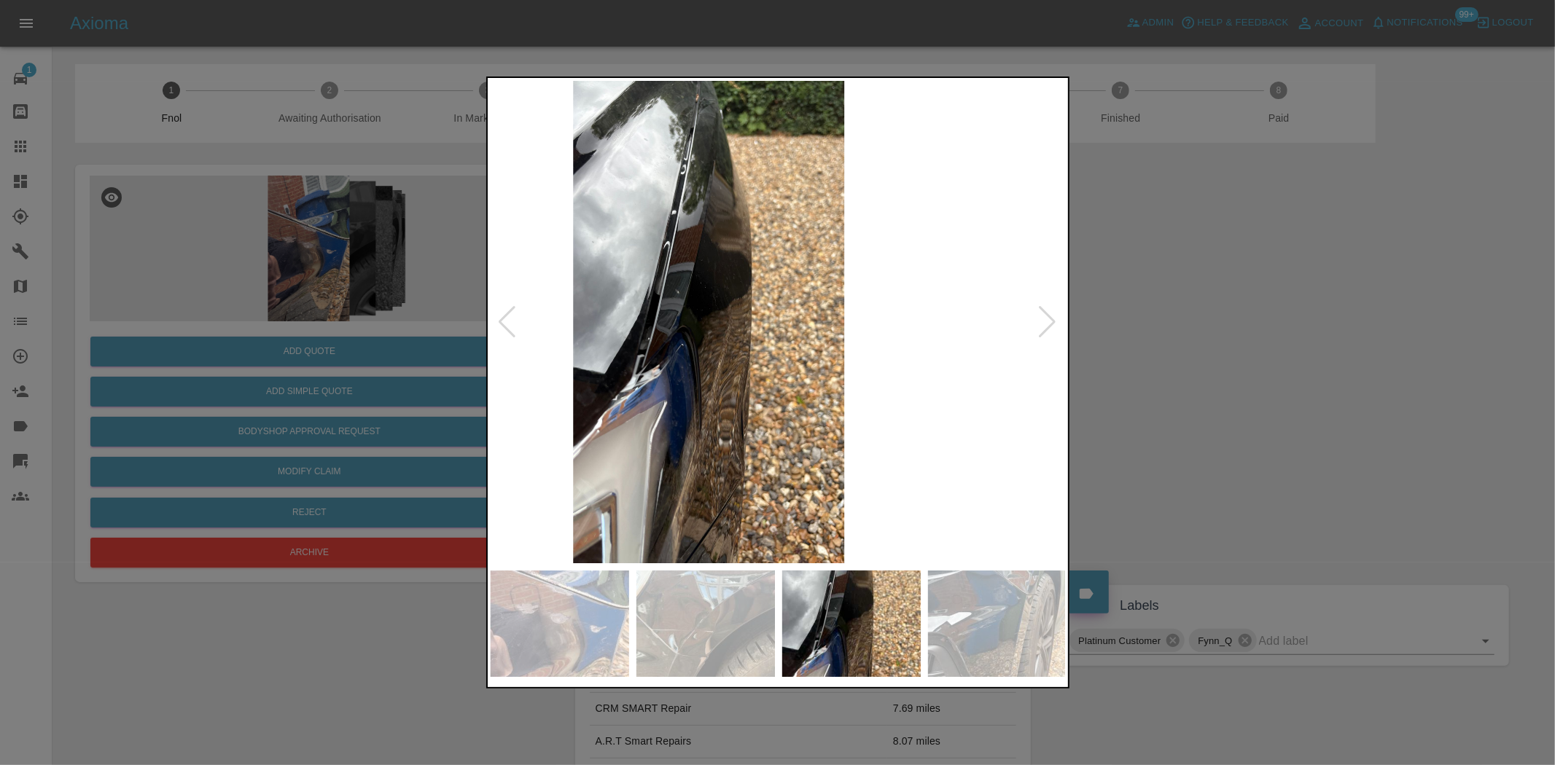
click at [629, 432] on img at bounding box center [709, 322] width 576 height 483
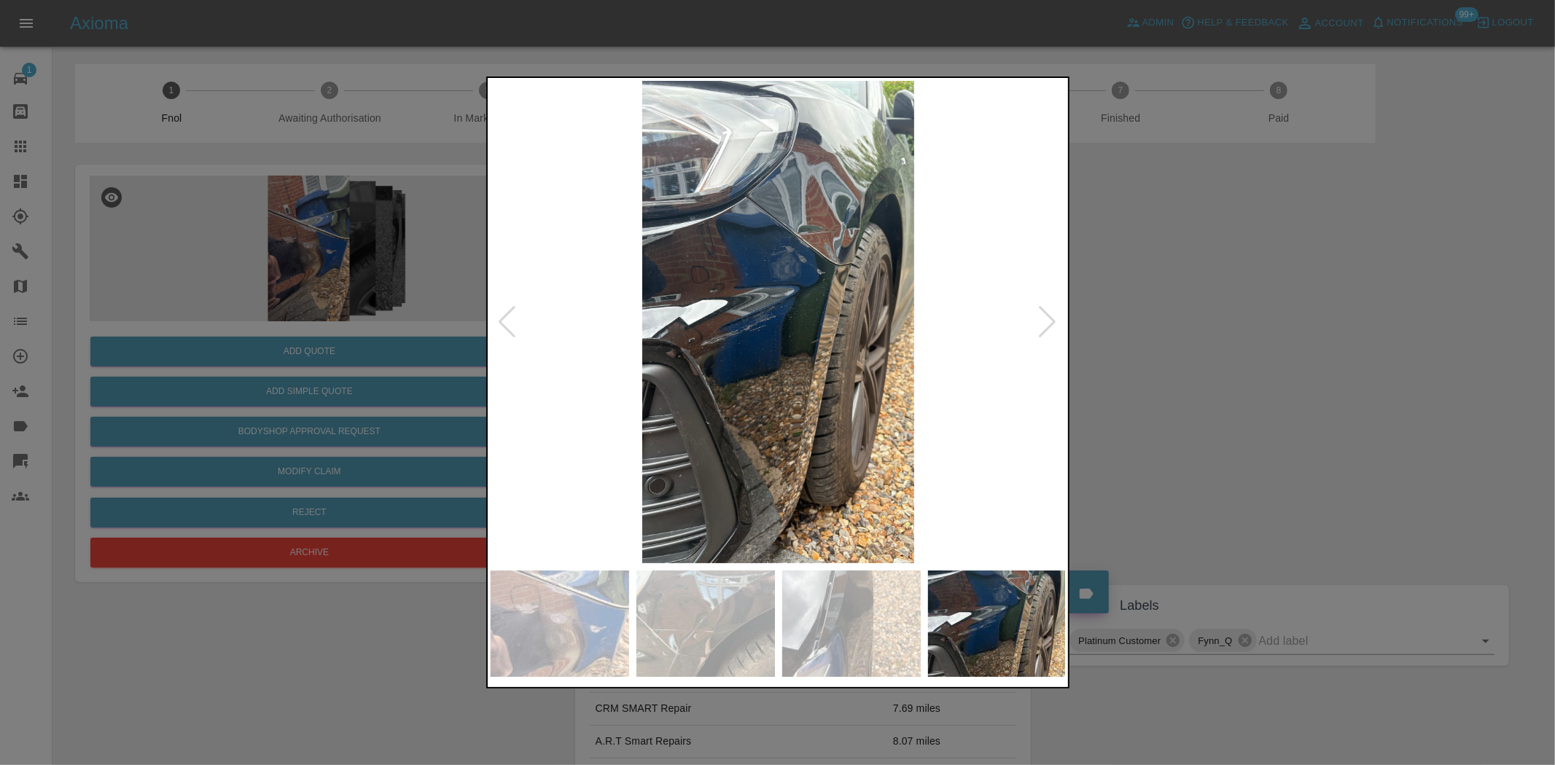
click at [682, 278] on img at bounding box center [779, 322] width 576 height 483
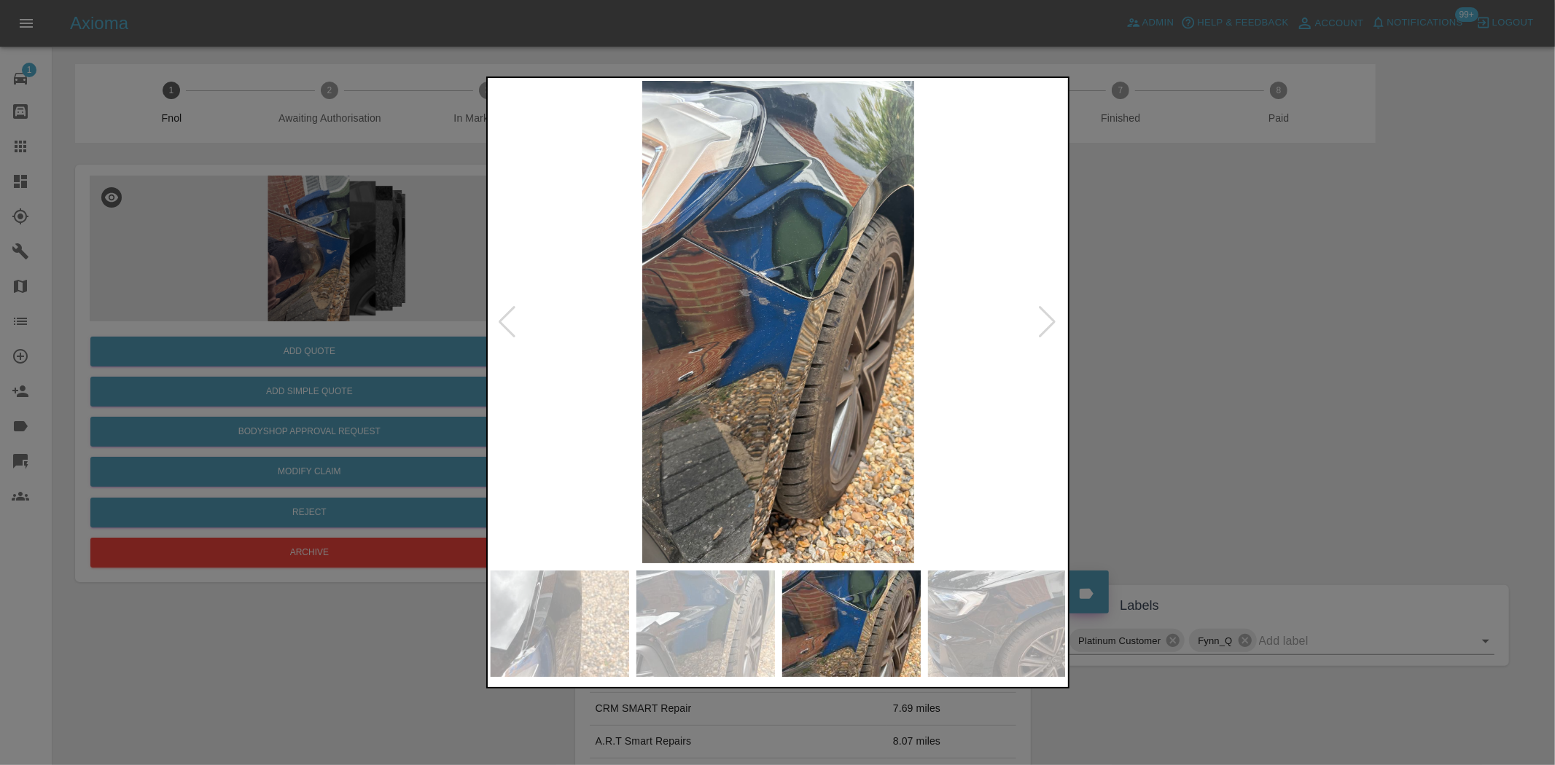
click at [667, 306] on img at bounding box center [779, 322] width 576 height 483
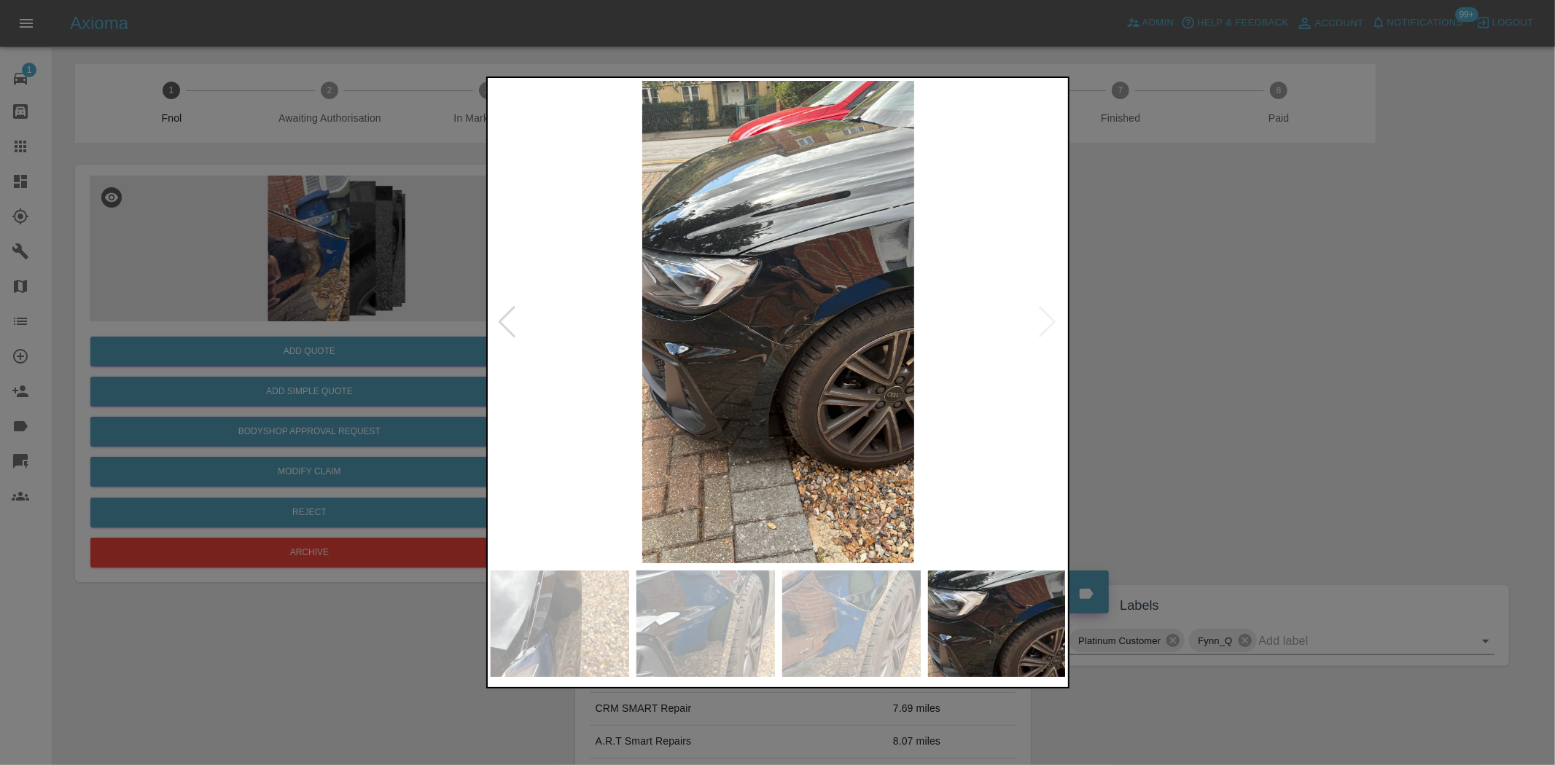
click at [747, 302] on img at bounding box center [779, 322] width 576 height 483
click at [744, 302] on img at bounding box center [779, 322] width 576 height 483
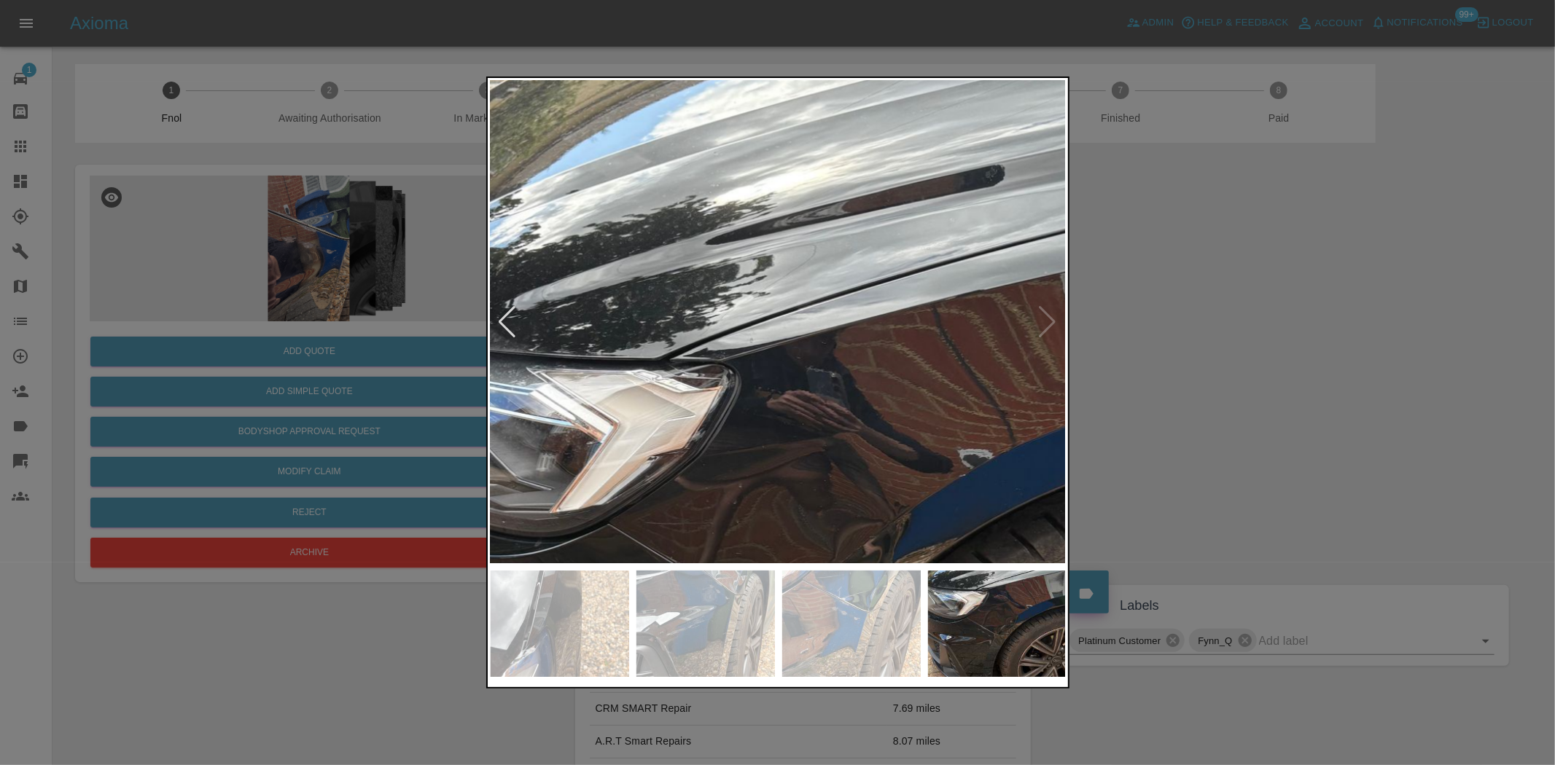
click at [623, 352] on img at bounding box center [787, 560] width 1728 height 1449
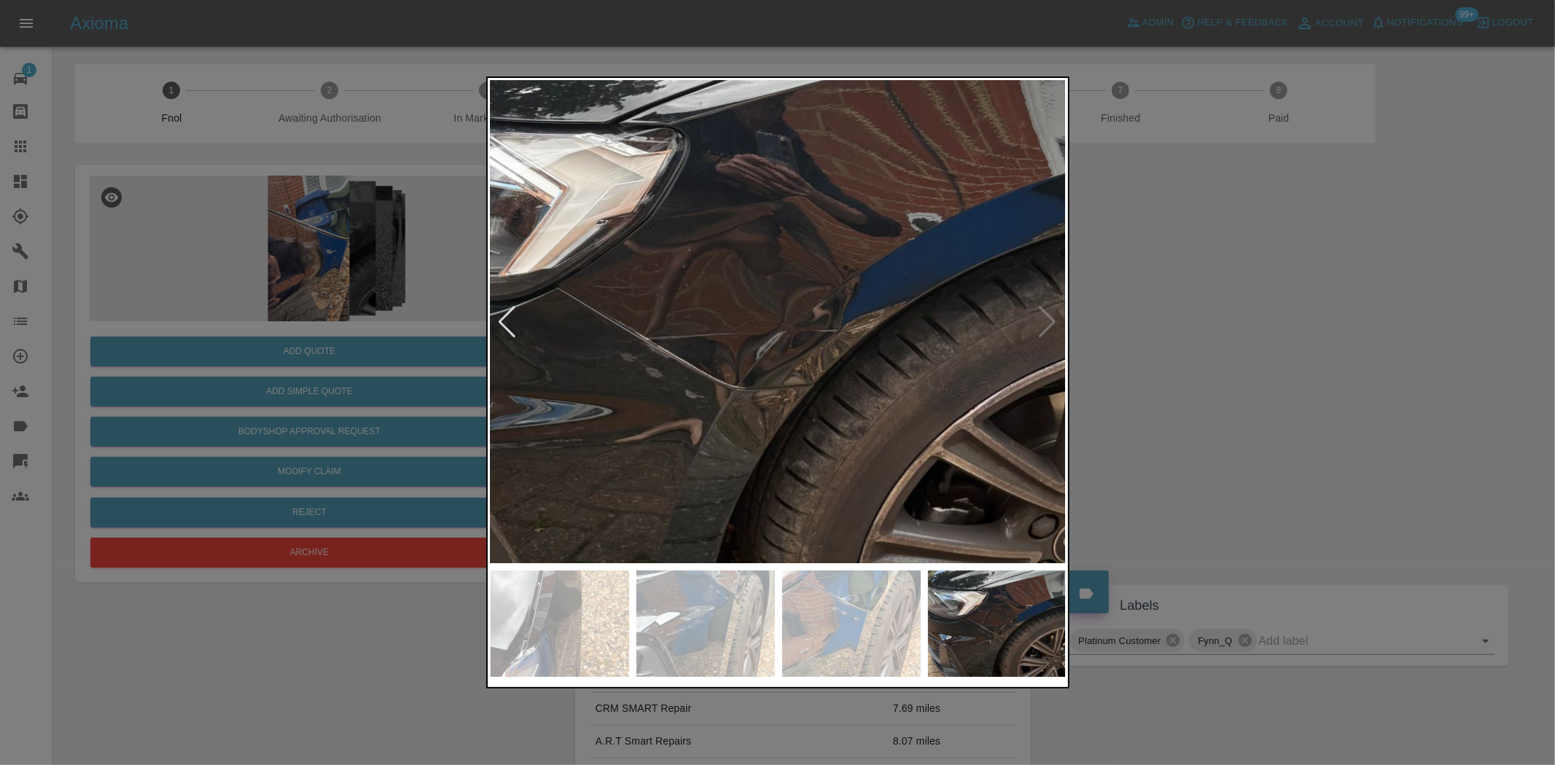
click at [677, 345] on img at bounding box center [736, 323] width 1728 height 1449
click at [673, 359] on img at bounding box center [735, 322] width 1728 height 1449
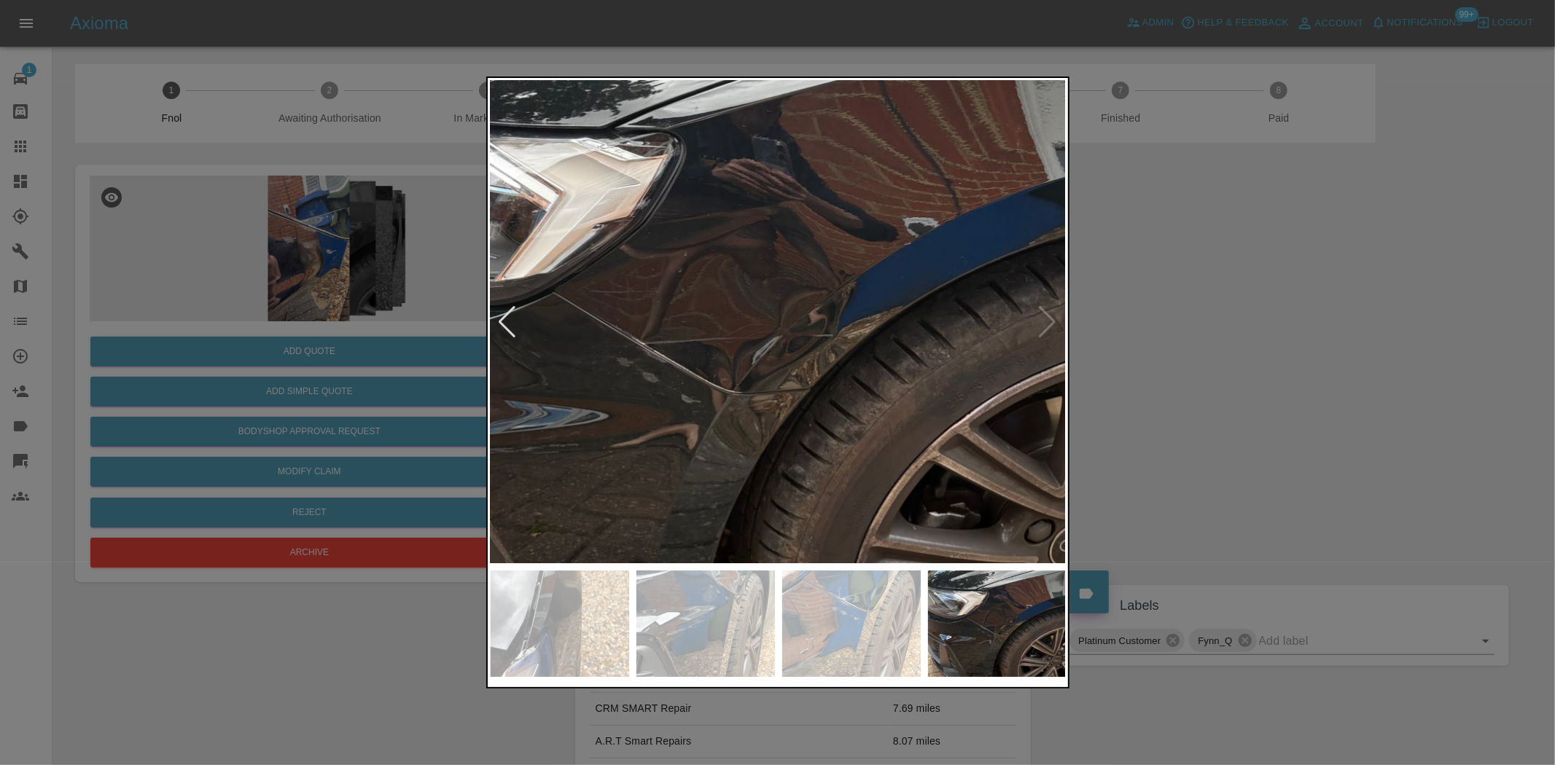
click at [671, 360] on img at bounding box center [733, 328] width 1728 height 1449
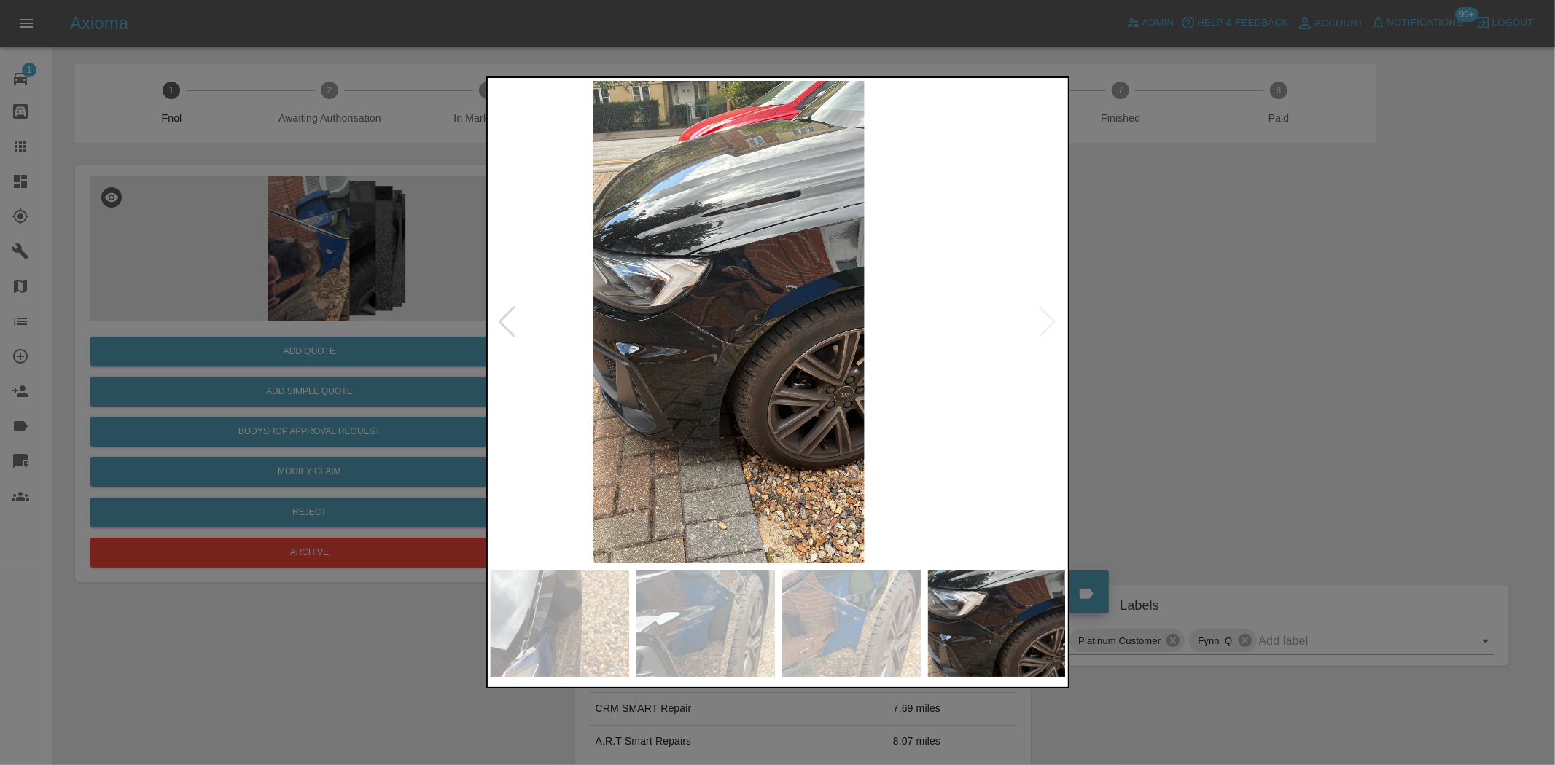
click at [621, 387] on img at bounding box center [728, 322] width 576 height 483
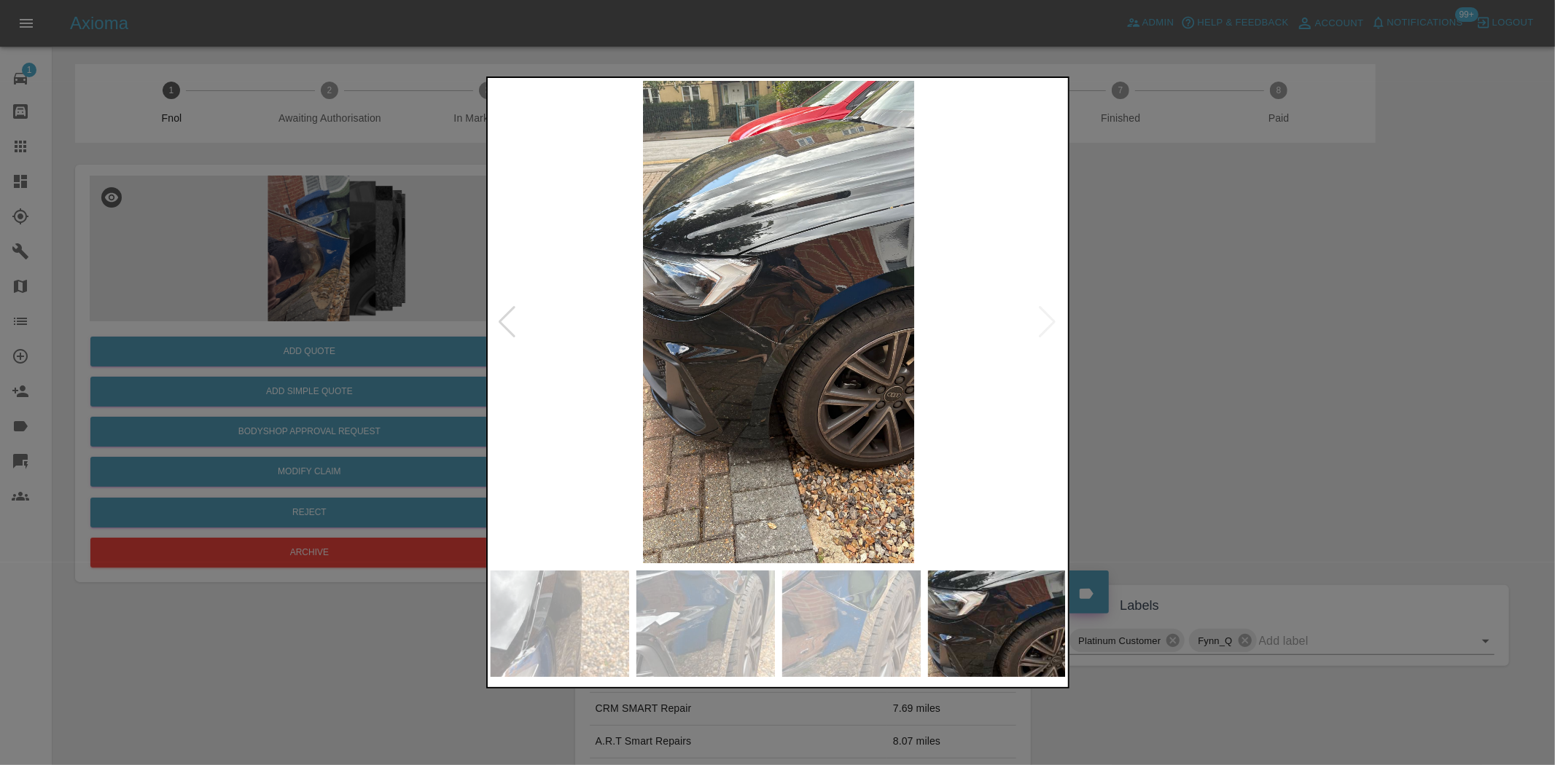
drag, startPoint x: 314, startPoint y: 317, endPoint x: 311, endPoint y: 395, distance: 78.1
click at [314, 319] on div at bounding box center [777, 382] width 1555 height 765
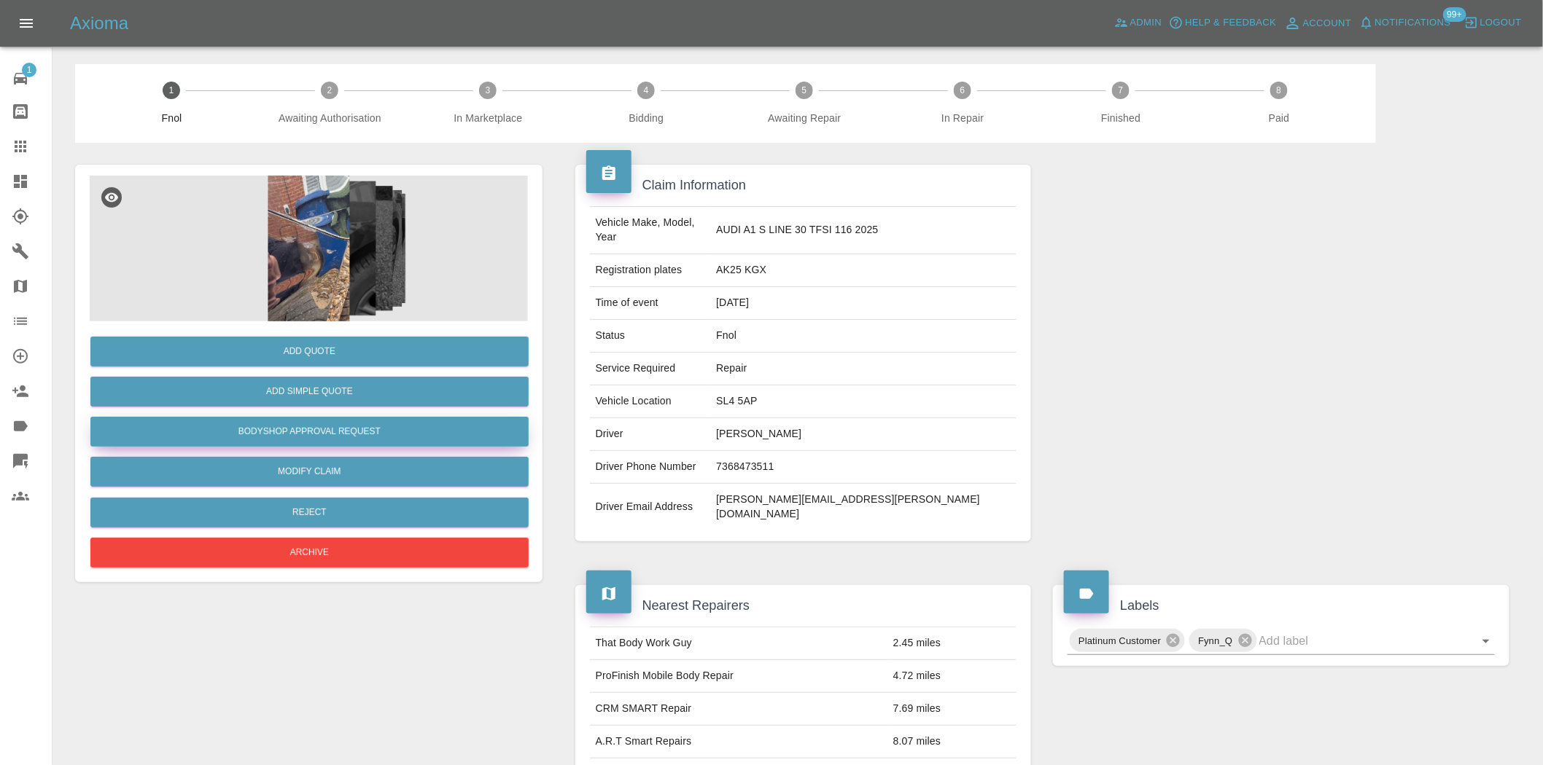
click at [331, 424] on button "Bodyshop Approval Request" at bounding box center [309, 432] width 438 height 30
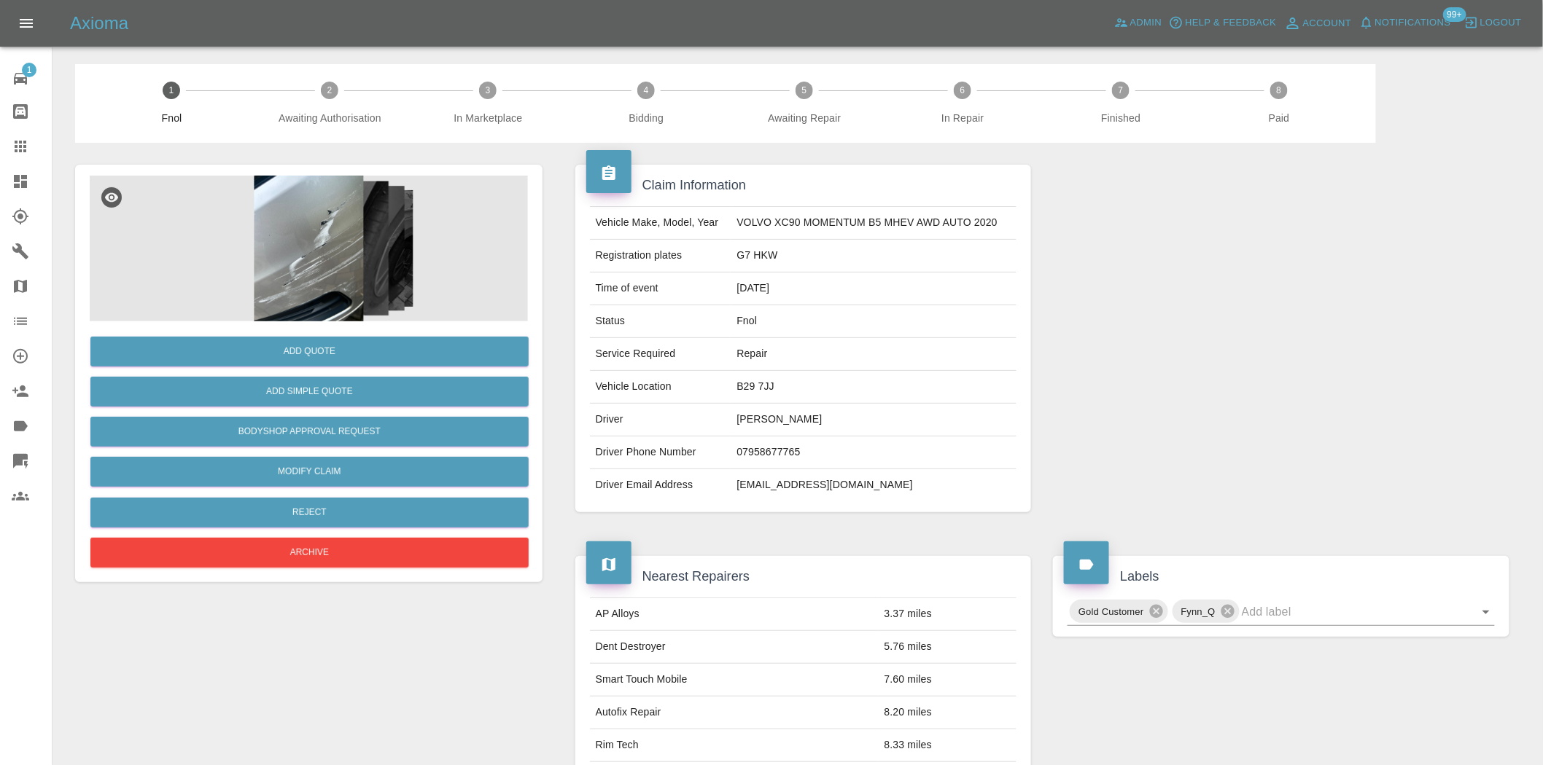
click at [333, 235] on img at bounding box center [309, 249] width 438 height 146
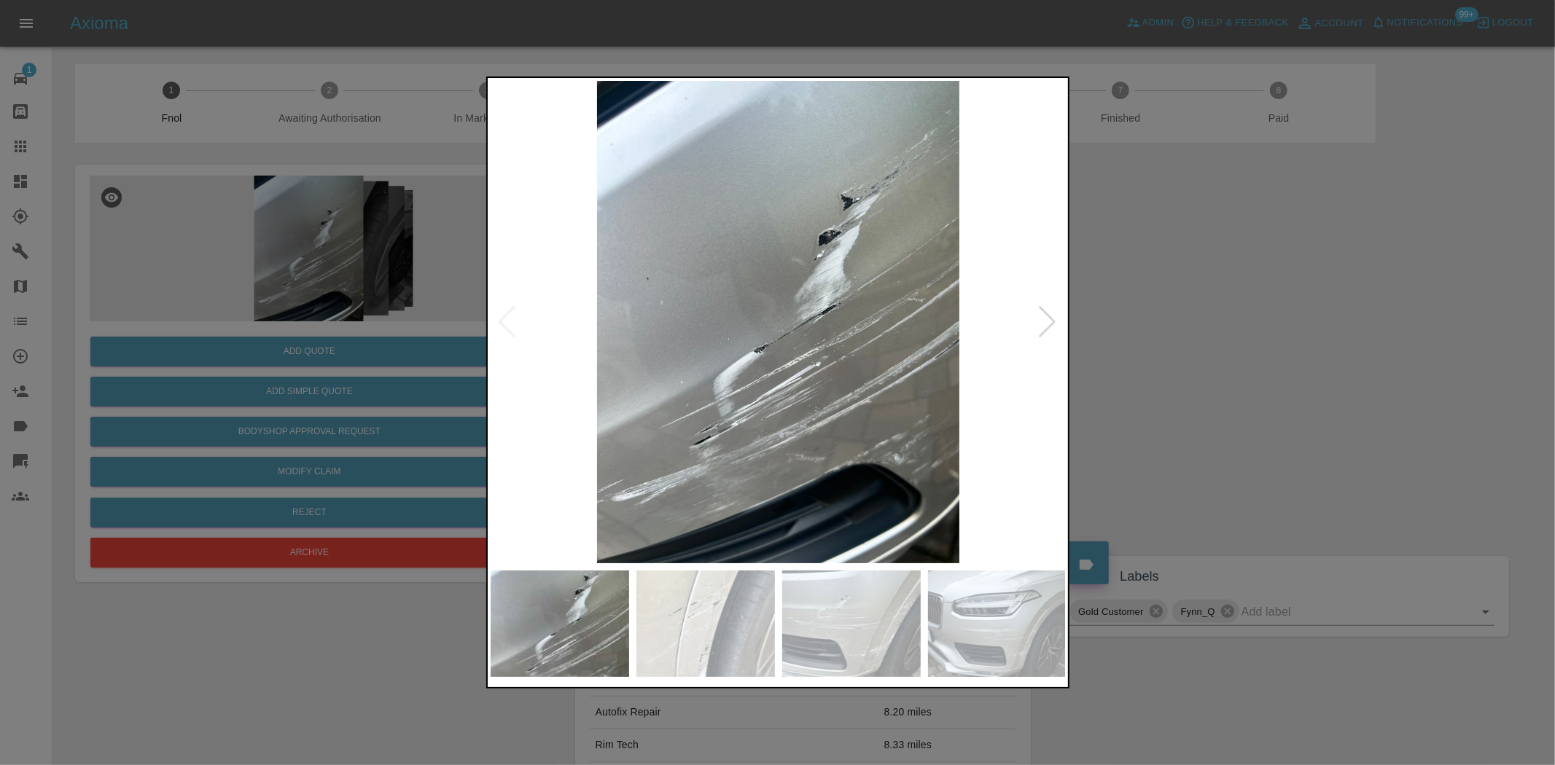
click at [700, 348] on img at bounding box center [779, 322] width 576 height 483
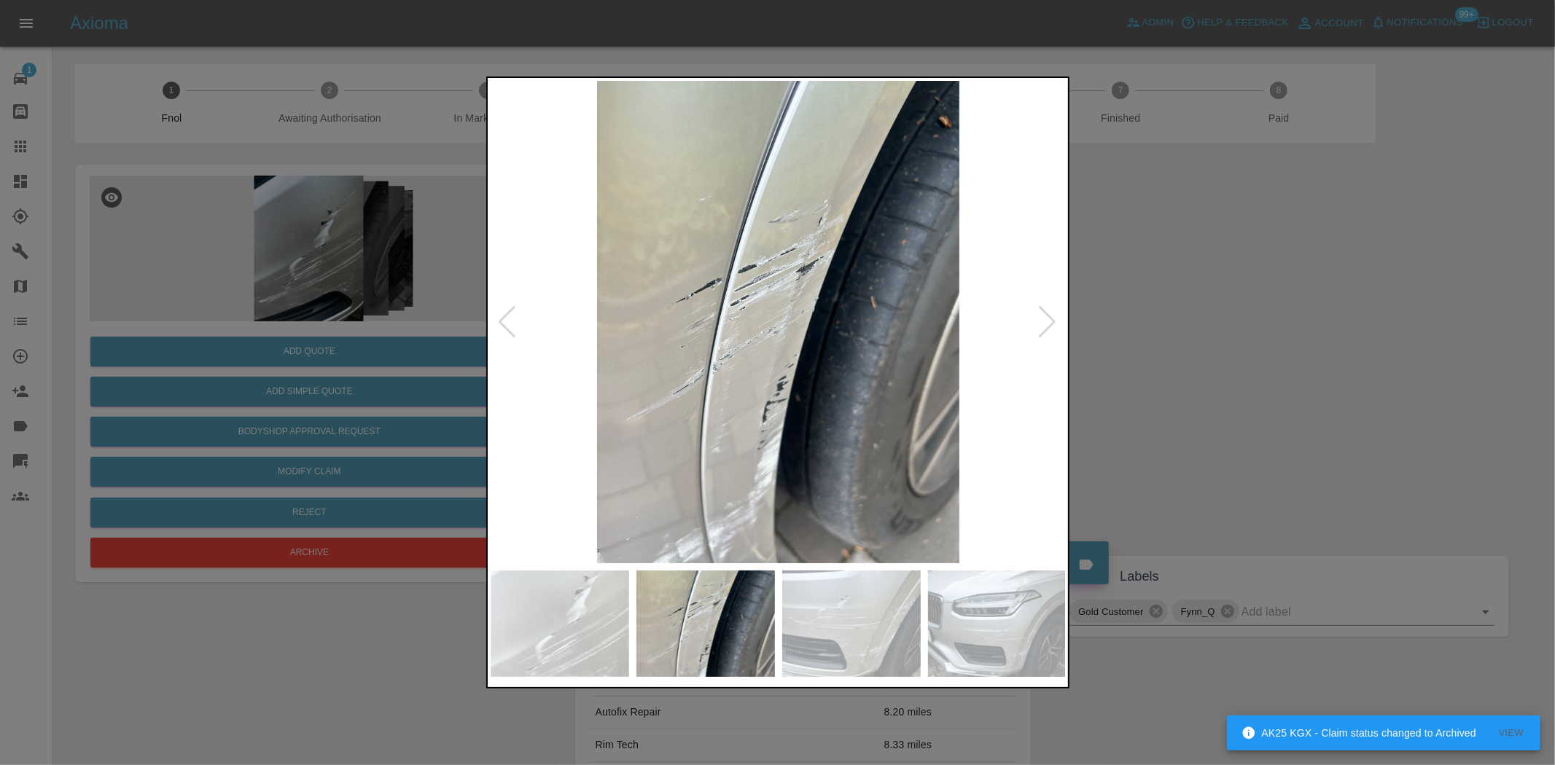
click at [736, 370] on img at bounding box center [779, 322] width 576 height 483
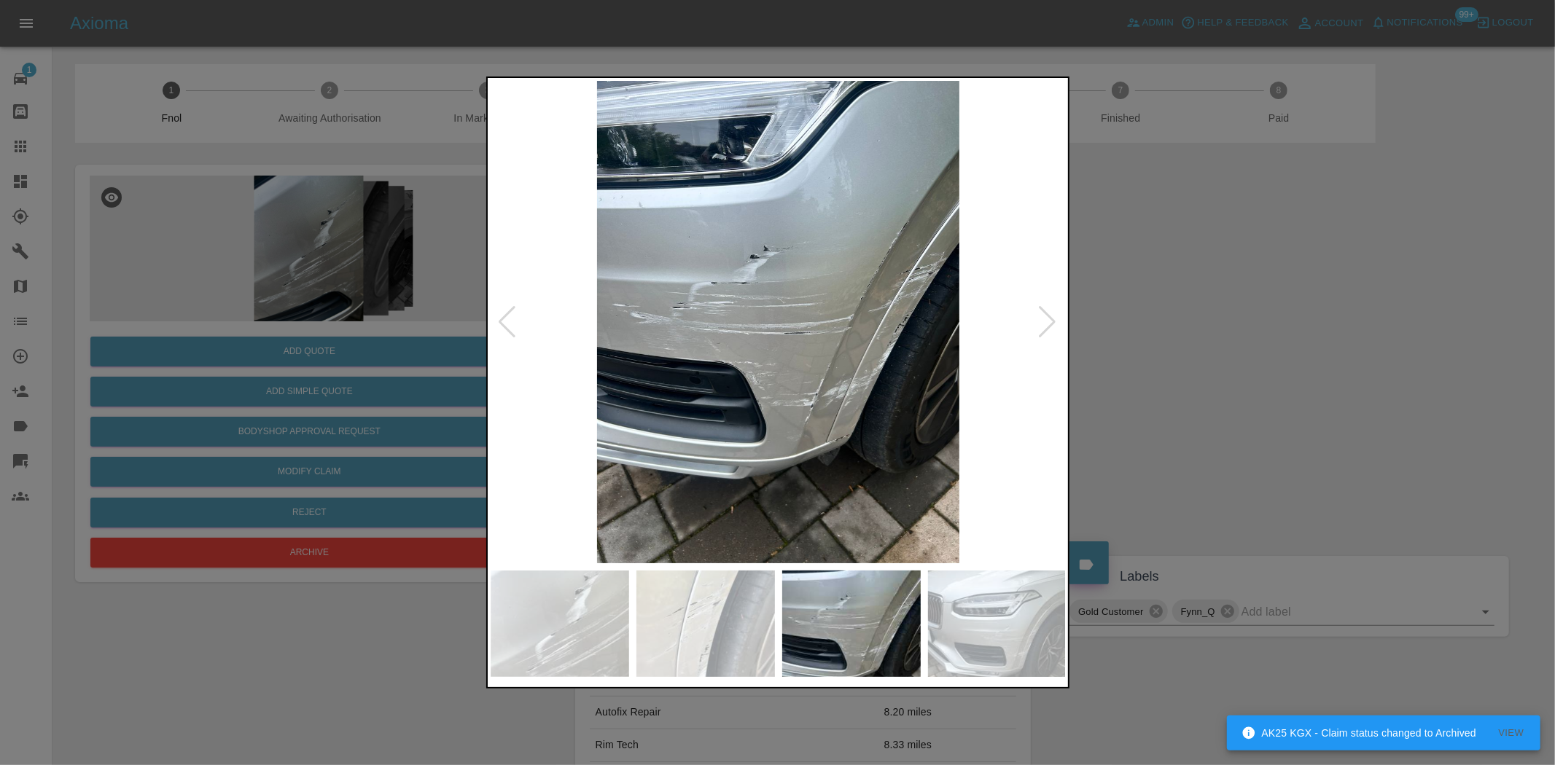
click at [716, 375] on img at bounding box center [779, 322] width 576 height 483
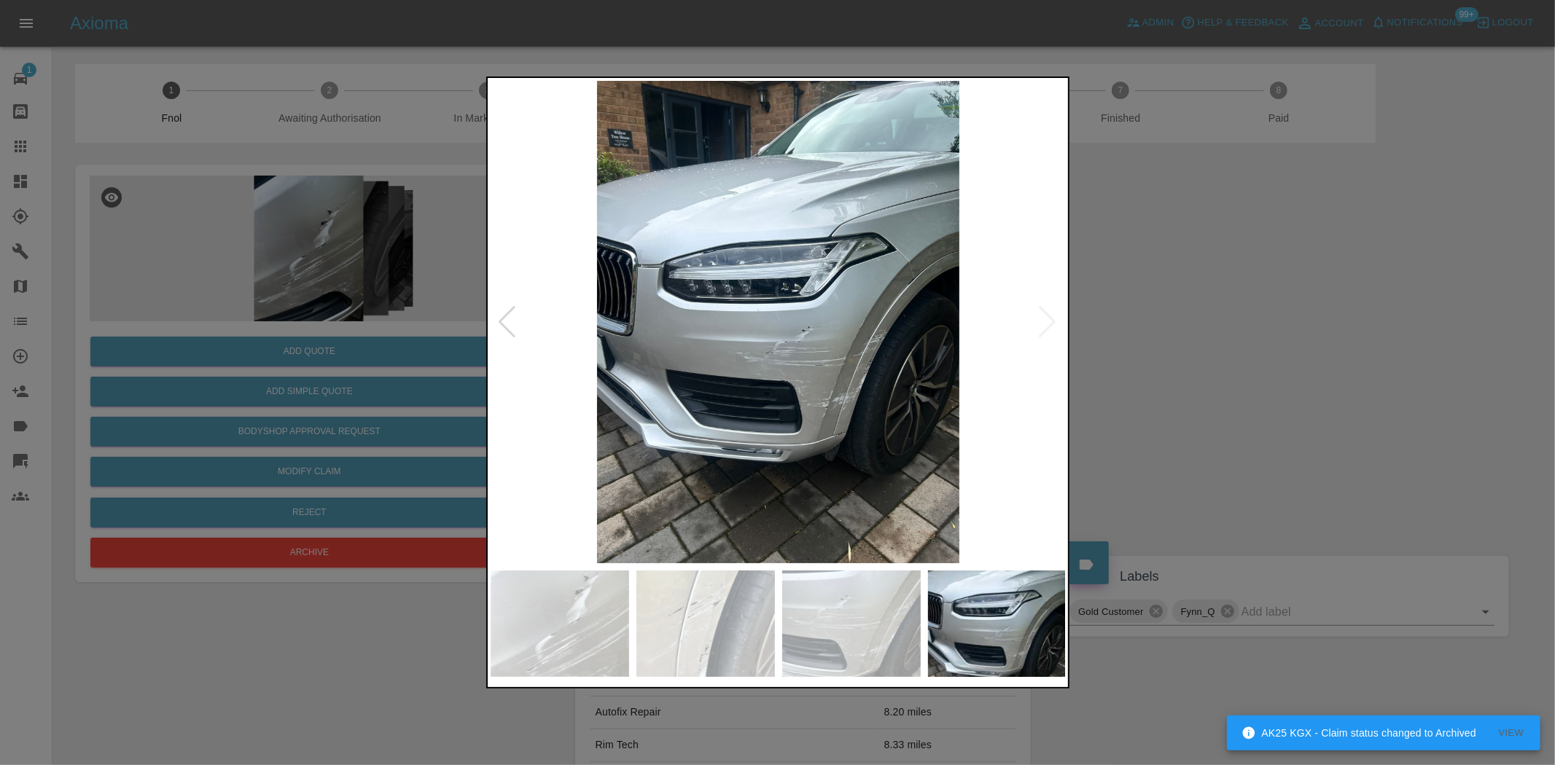
click at [674, 348] on img at bounding box center [779, 322] width 576 height 483
click at [806, 359] on img at bounding box center [779, 322] width 576 height 483
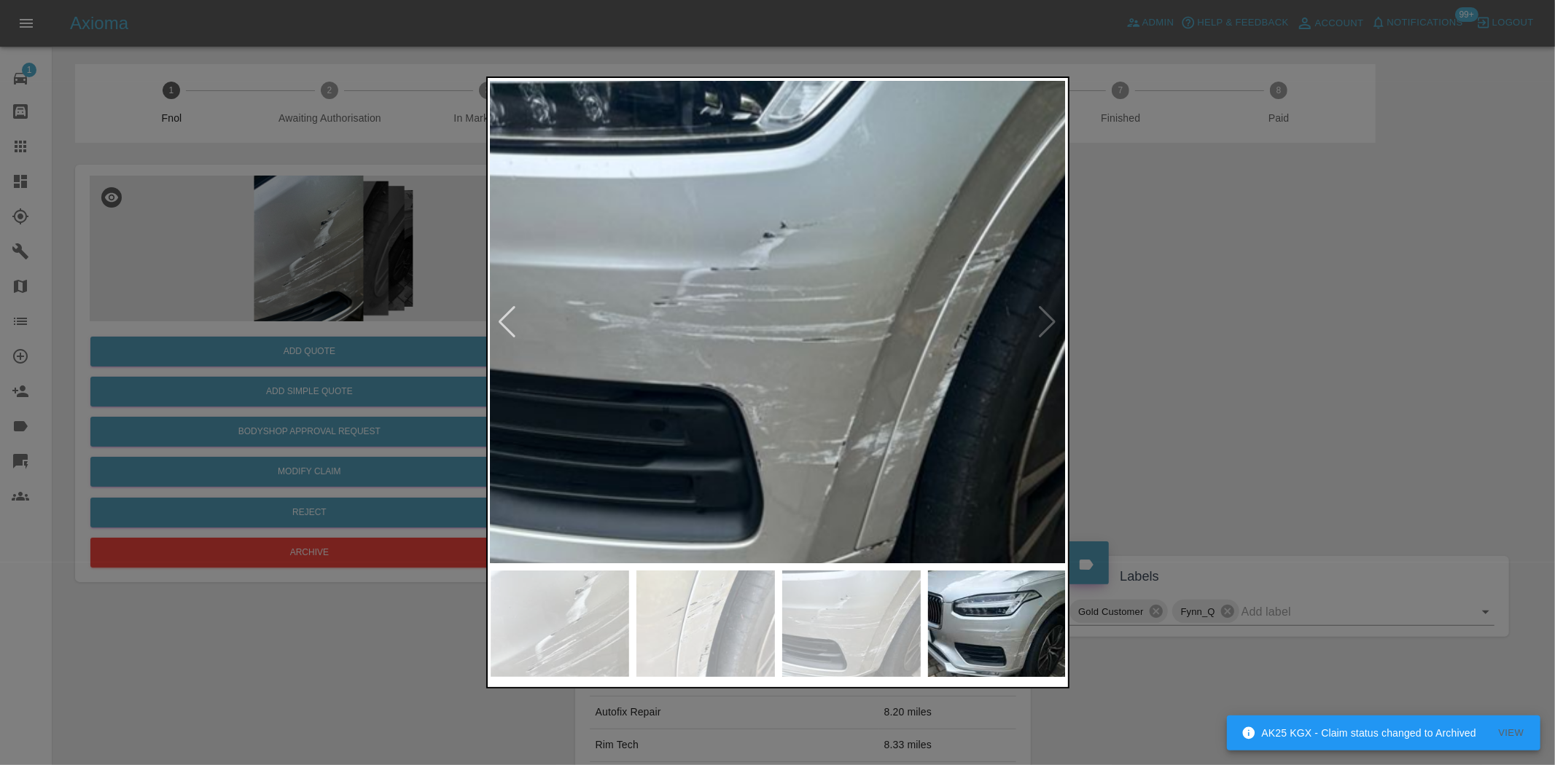
click at [798, 361] on img at bounding box center [691, 210] width 1728 height 1449
click at [797, 356] on img at bounding box center [691, 210] width 1728 height 1449
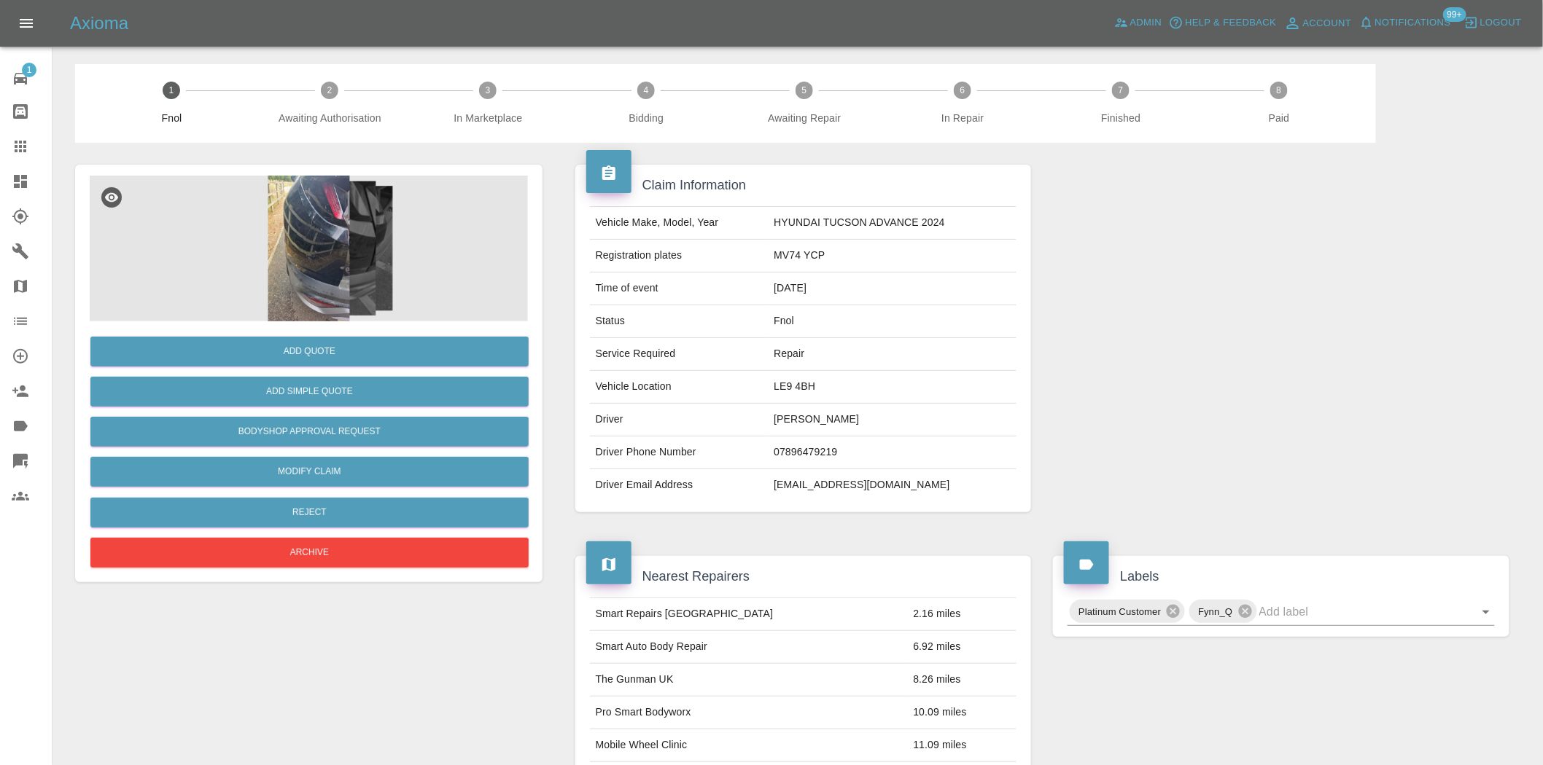
click at [327, 261] on img at bounding box center [309, 249] width 438 height 146
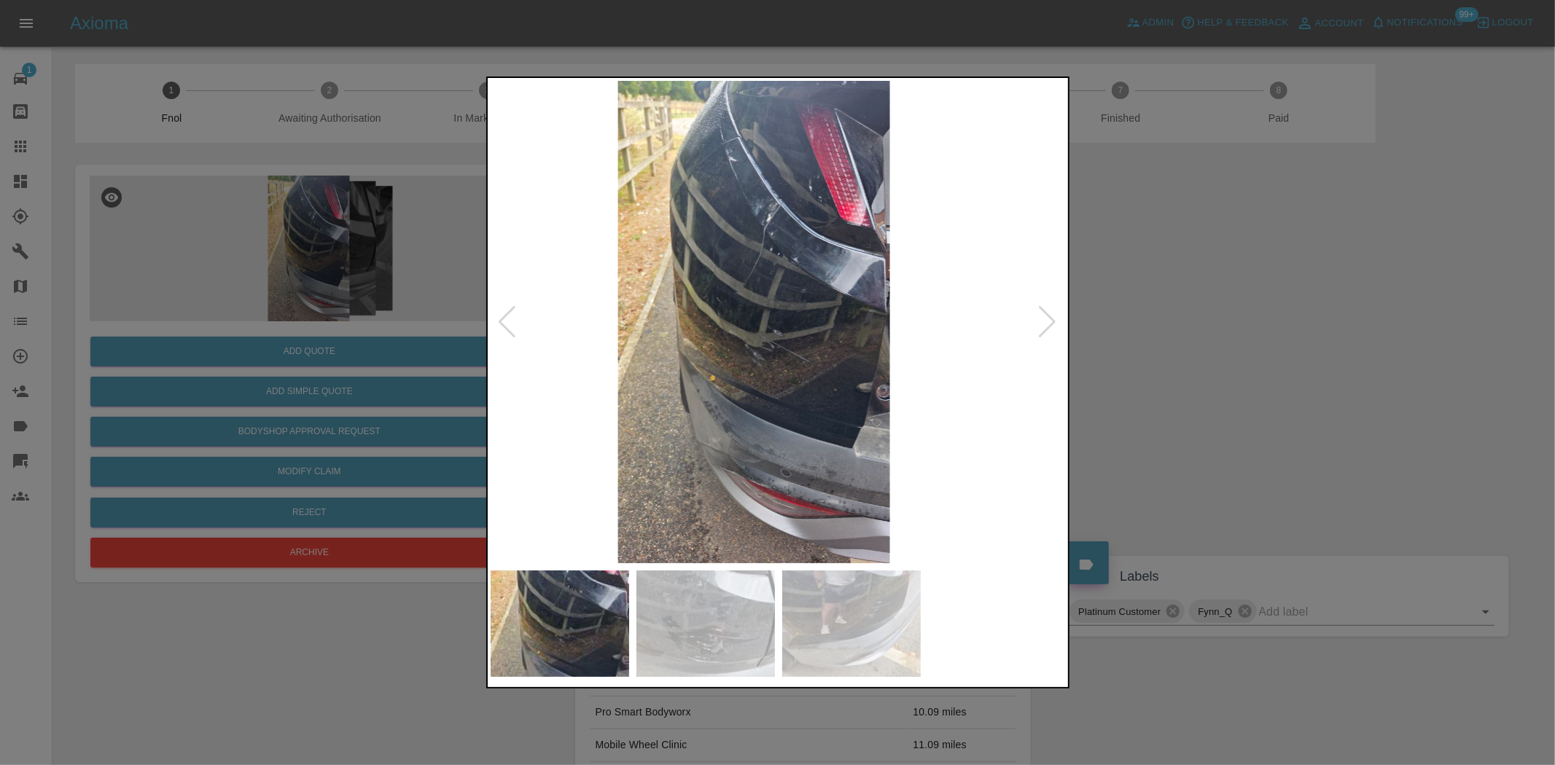
click at [705, 311] on img at bounding box center [754, 322] width 576 height 483
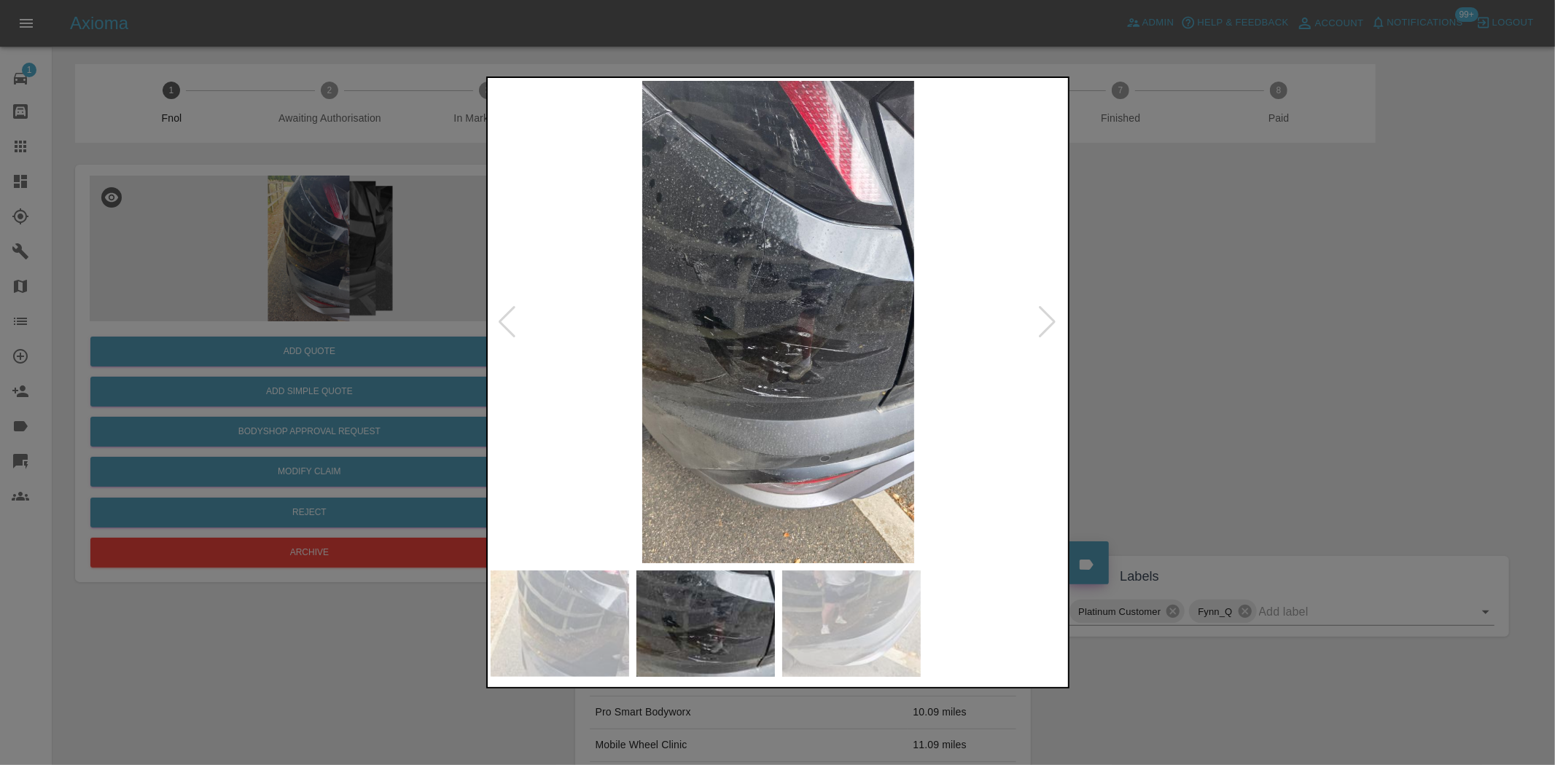
click at [775, 300] on img at bounding box center [779, 322] width 576 height 483
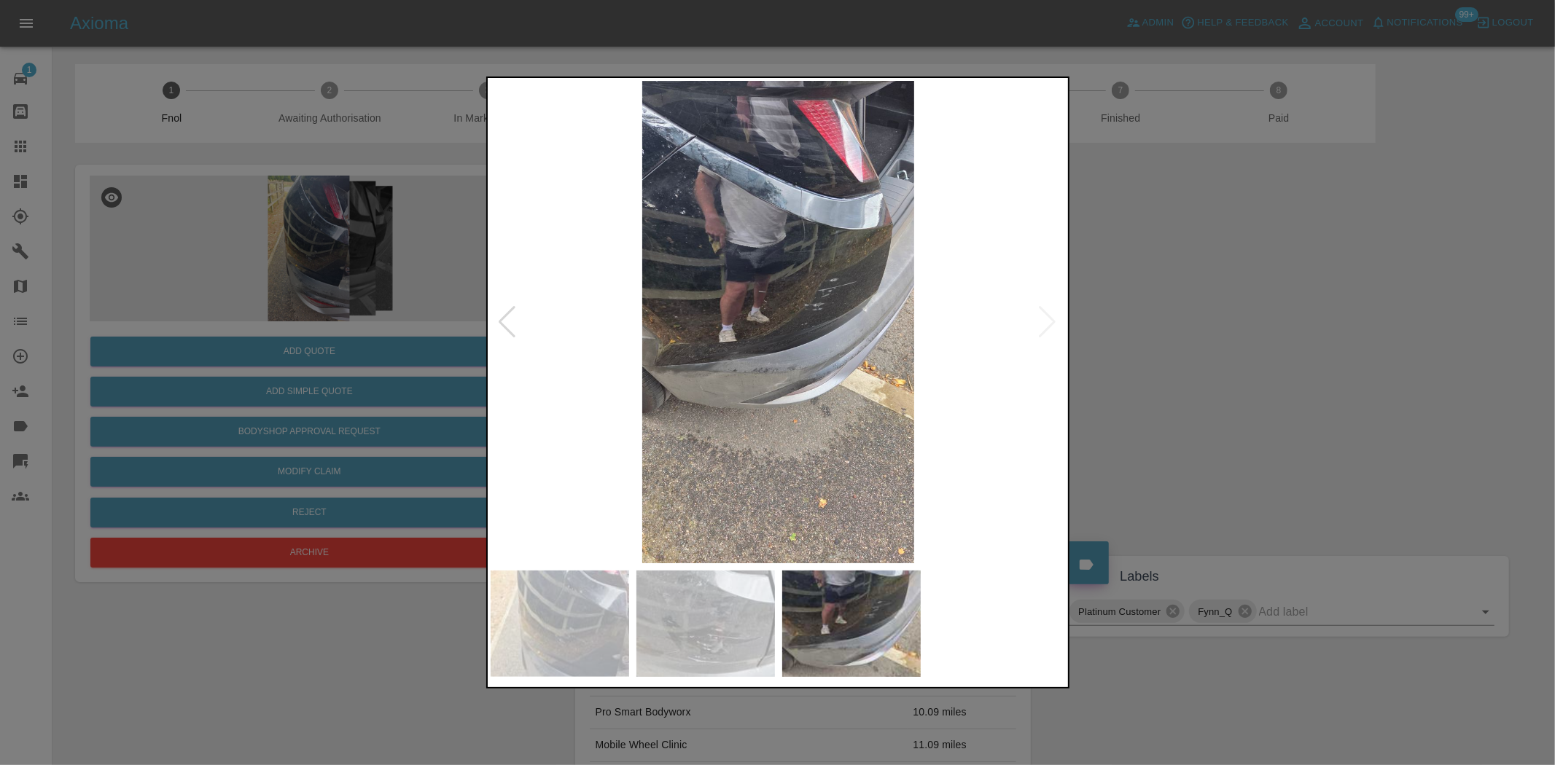
click at [781, 322] on img at bounding box center [779, 322] width 576 height 483
click at [843, 297] on img at bounding box center [779, 322] width 576 height 483
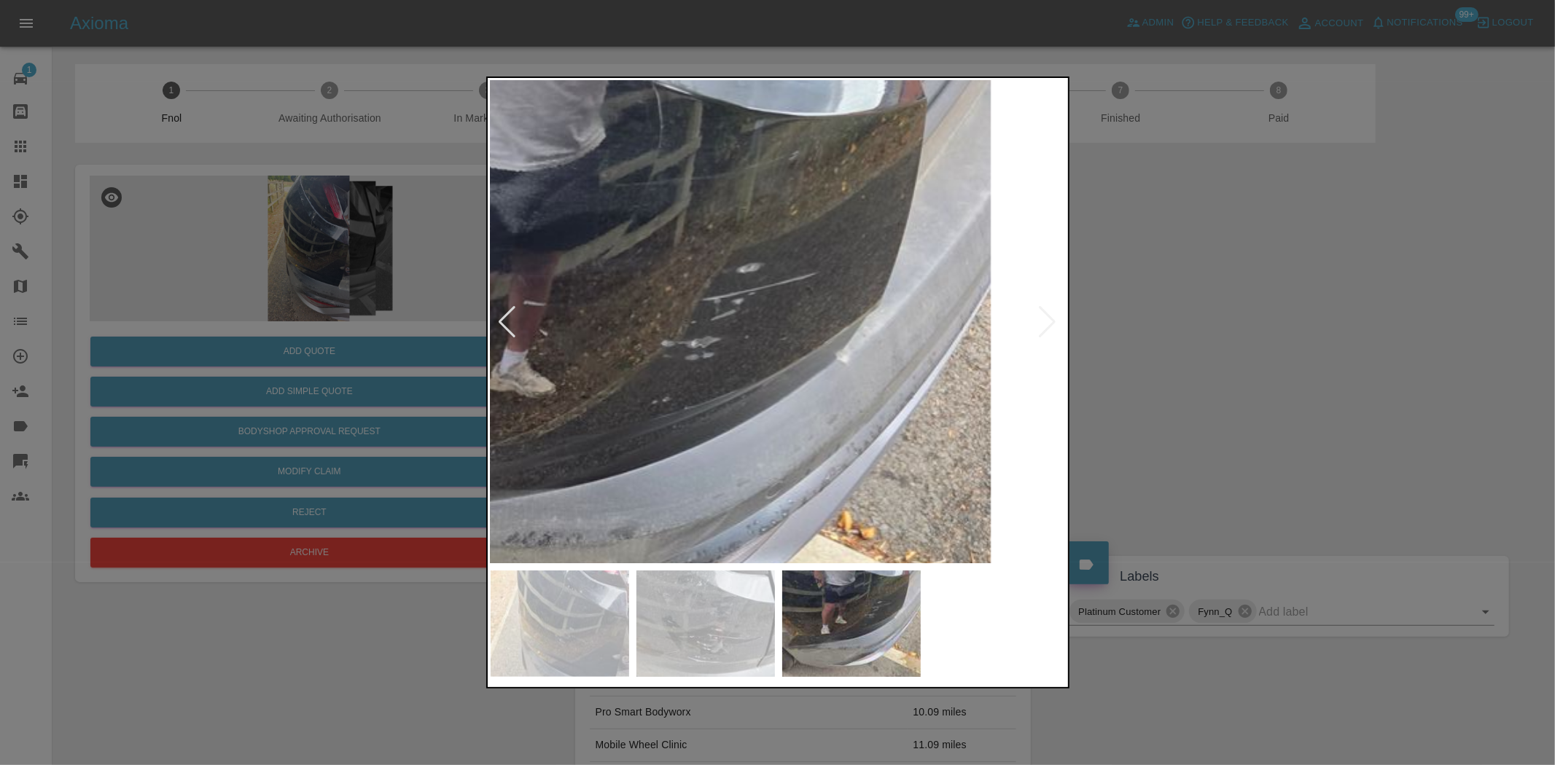
click at [821, 292] on img at bounding box center [582, 394] width 1728 height 1449
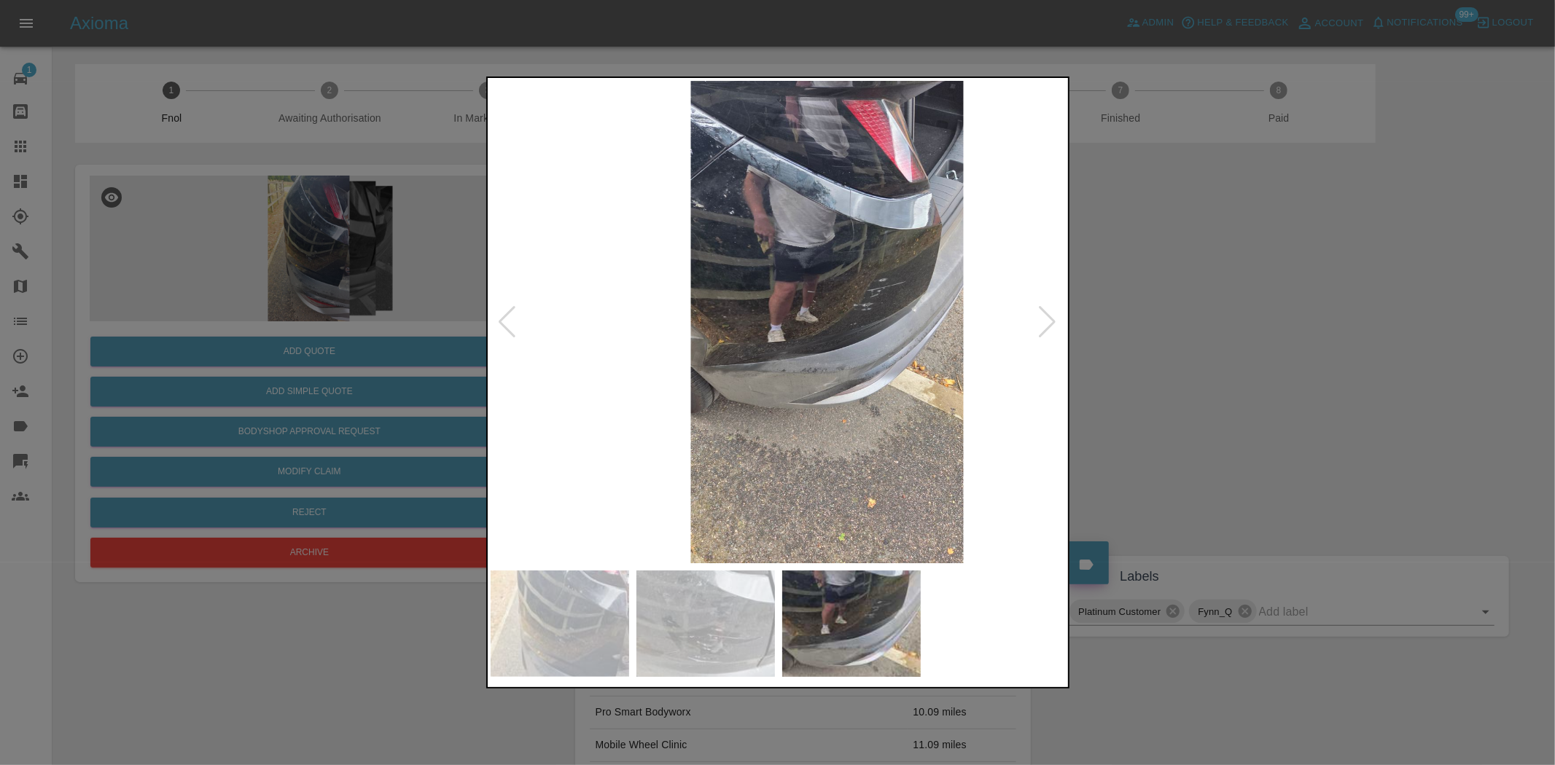
click at [810, 313] on img at bounding box center [827, 322] width 576 height 483
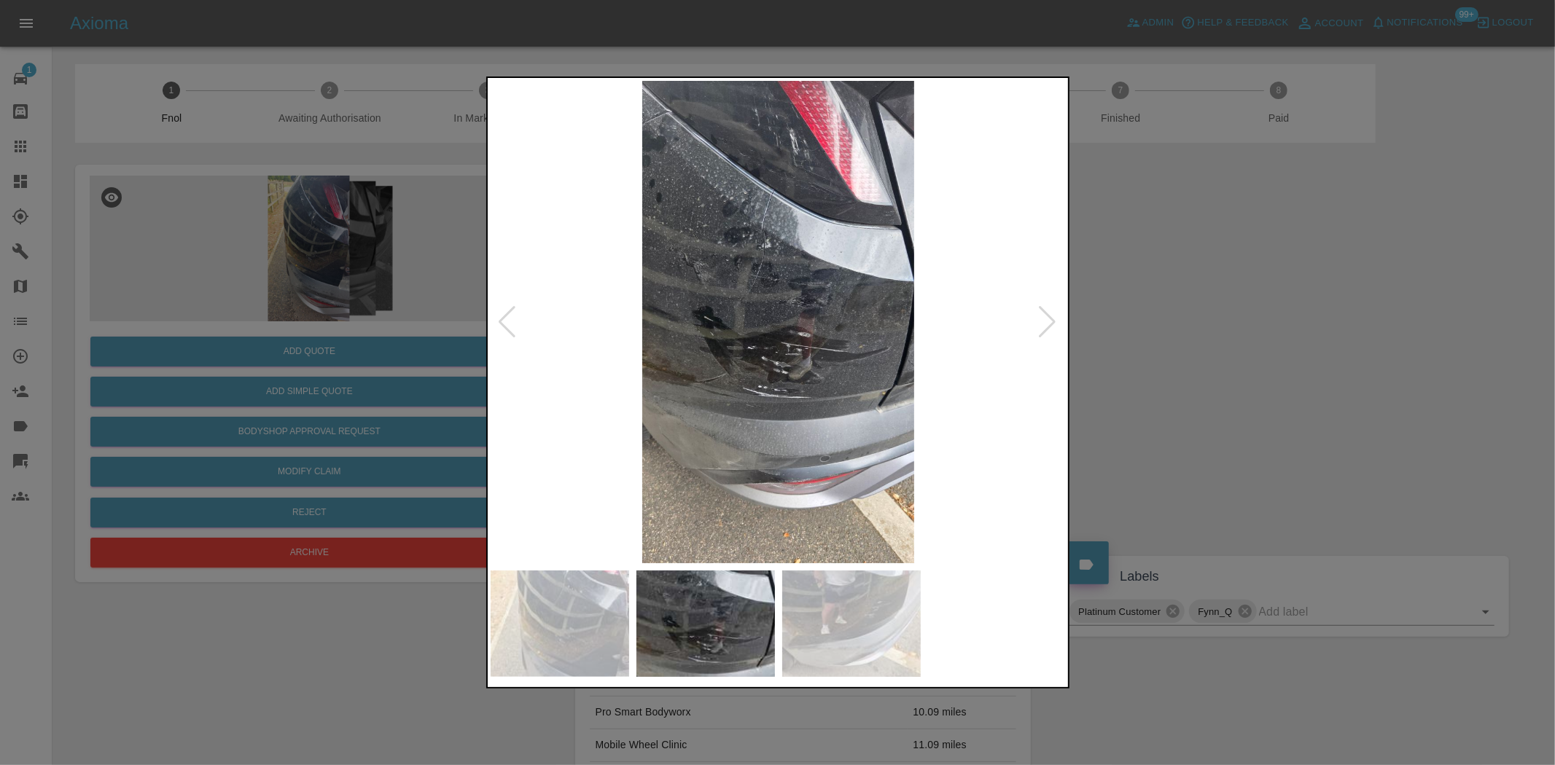
click at [800, 317] on img at bounding box center [779, 322] width 576 height 483
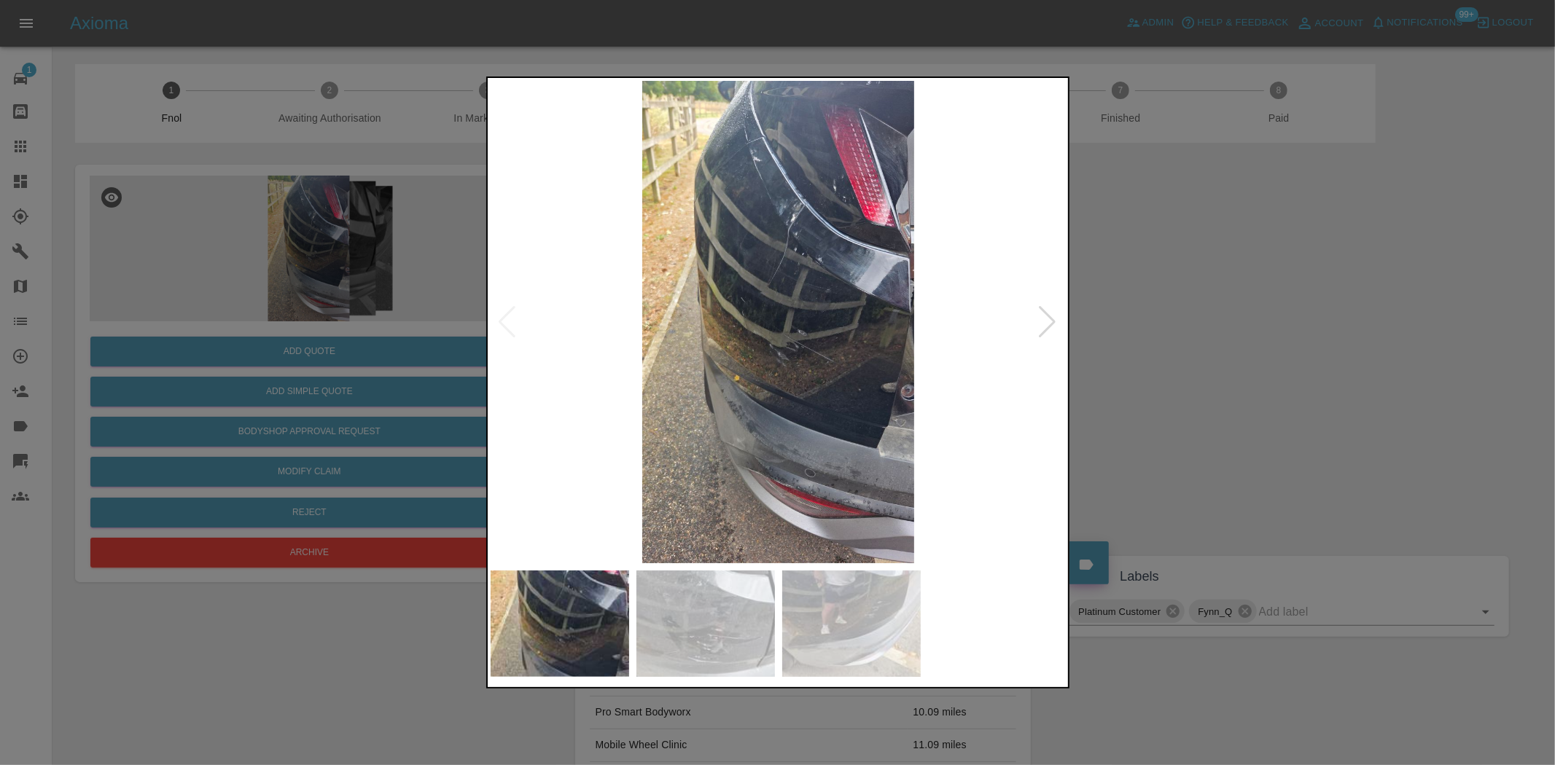
click at [811, 338] on img at bounding box center [779, 322] width 576 height 483
click at [837, 339] on img at bounding box center [779, 322] width 576 height 483
click at [805, 340] on img at bounding box center [779, 322] width 576 height 483
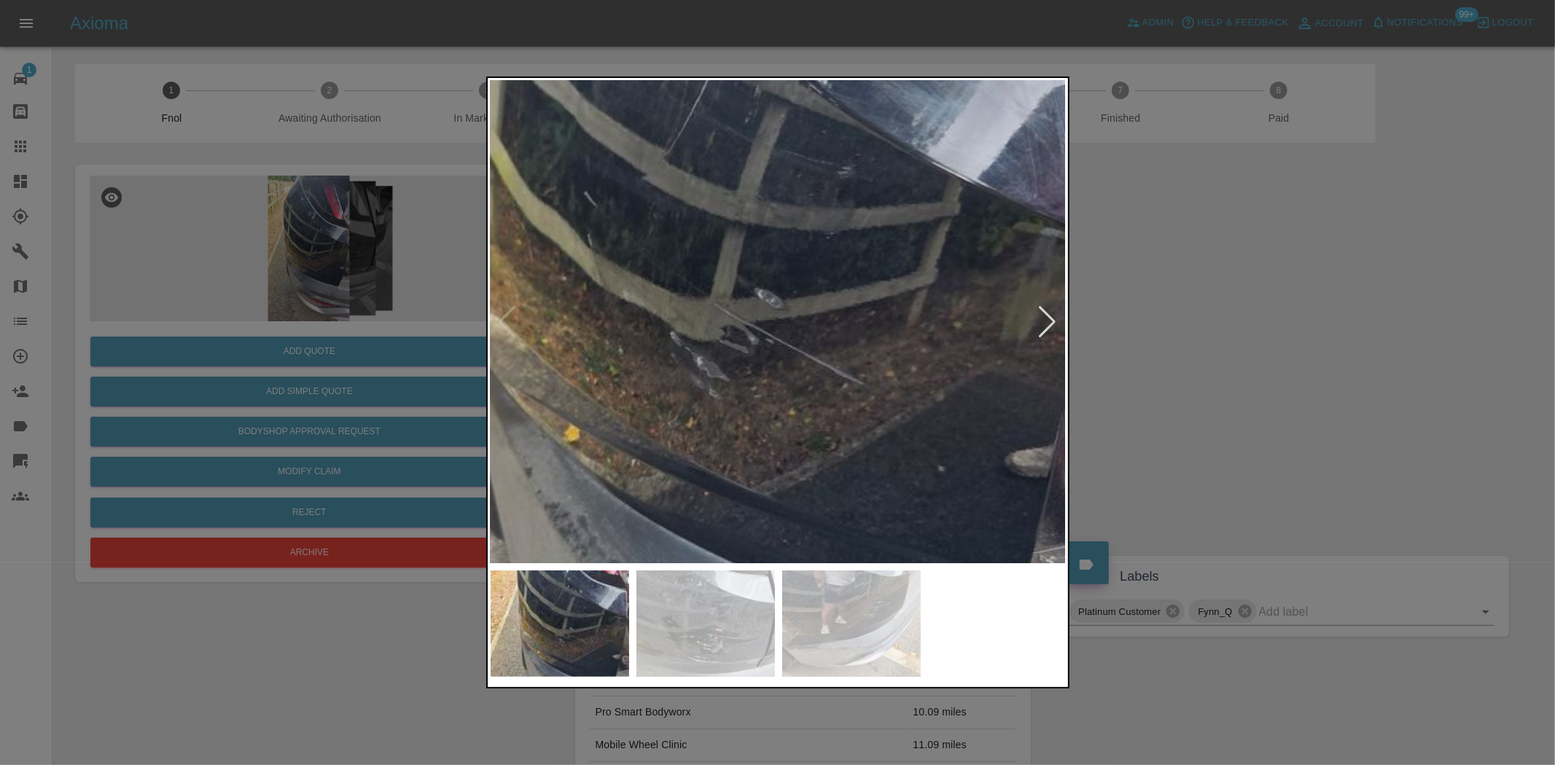
click at [805, 340] on img at bounding box center [696, 266] width 1728 height 1449
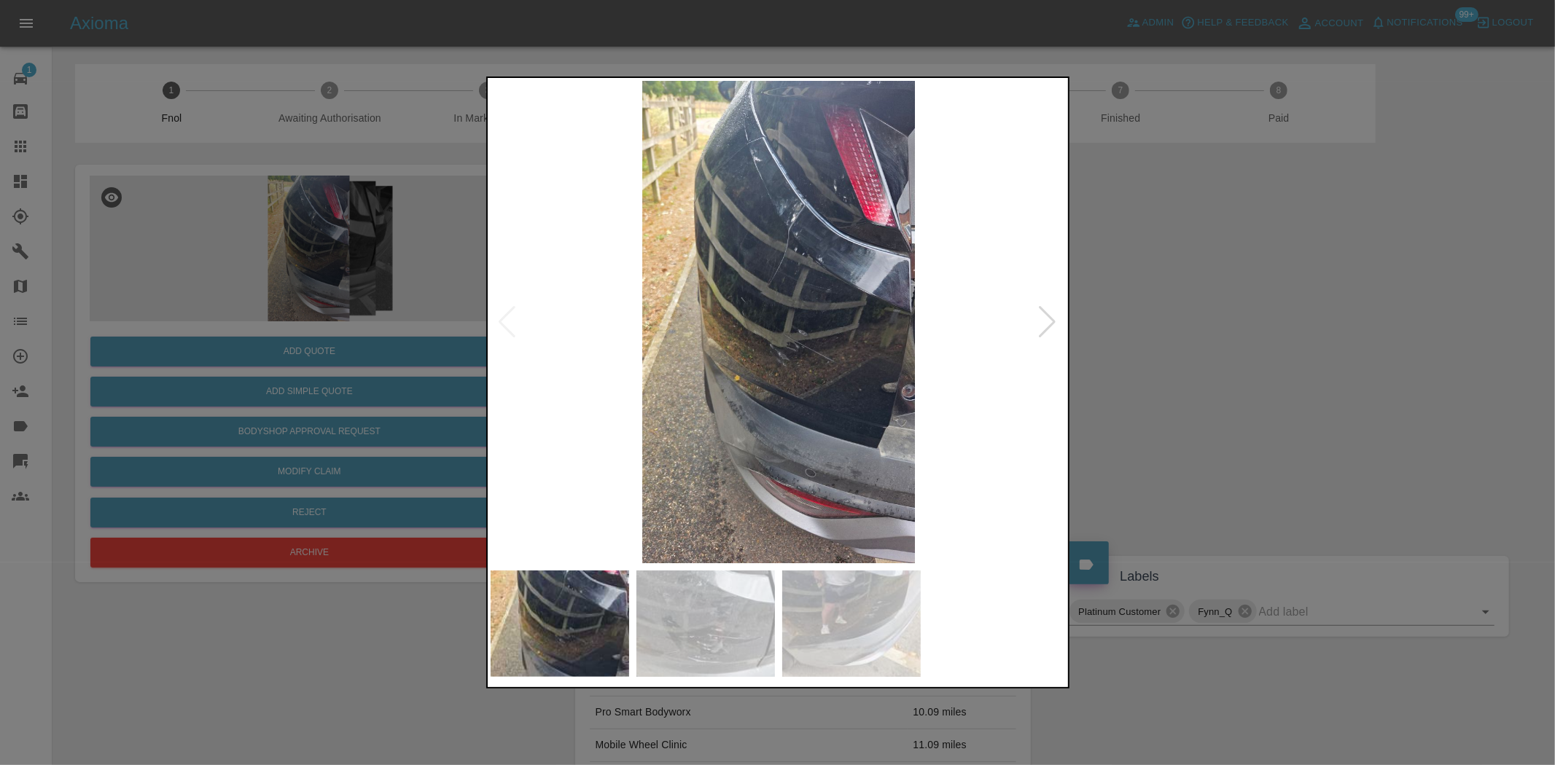
click at [722, 341] on img at bounding box center [779, 322] width 576 height 483
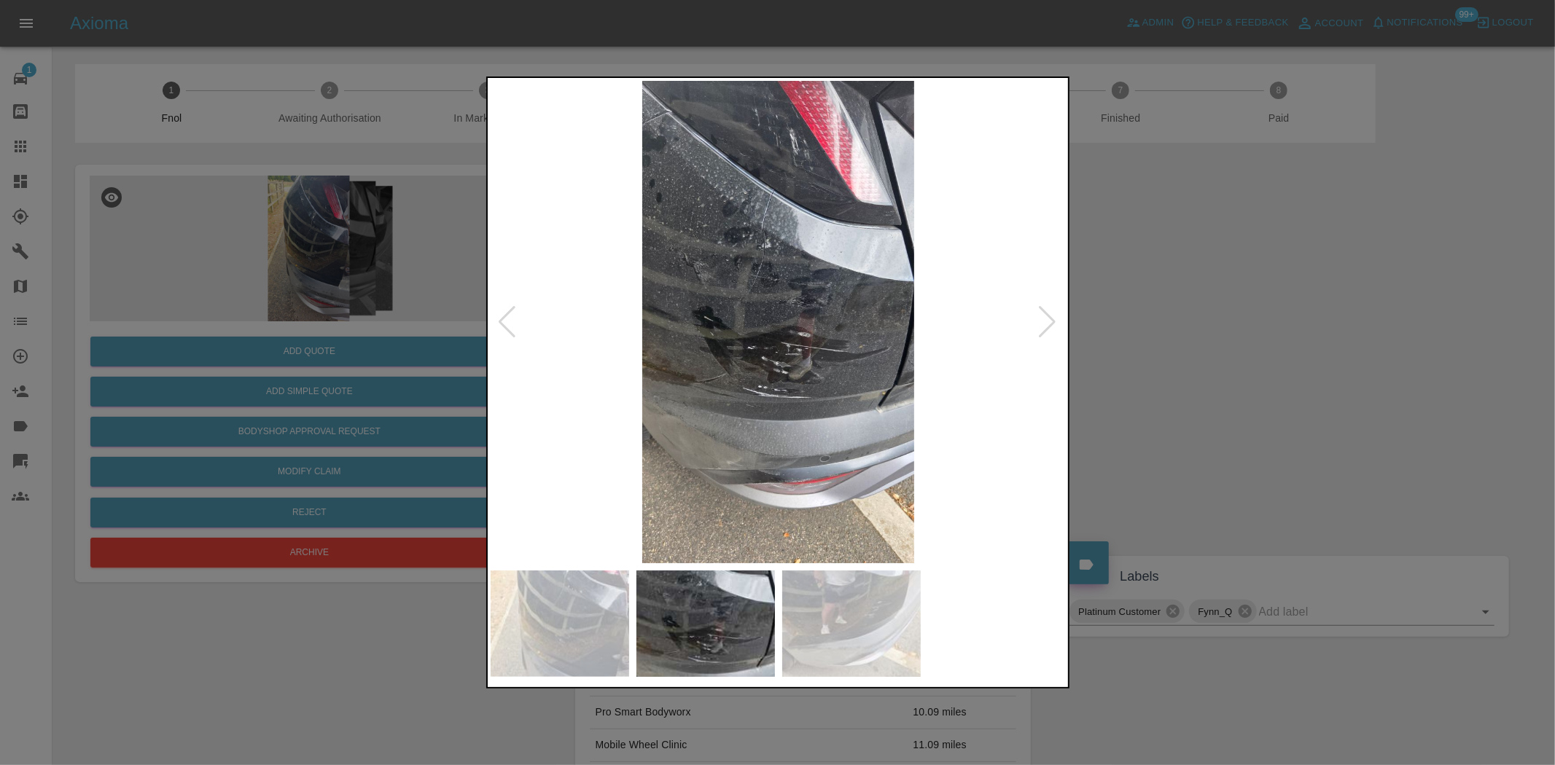
click at [805, 357] on img at bounding box center [779, 322] width 576 height 483
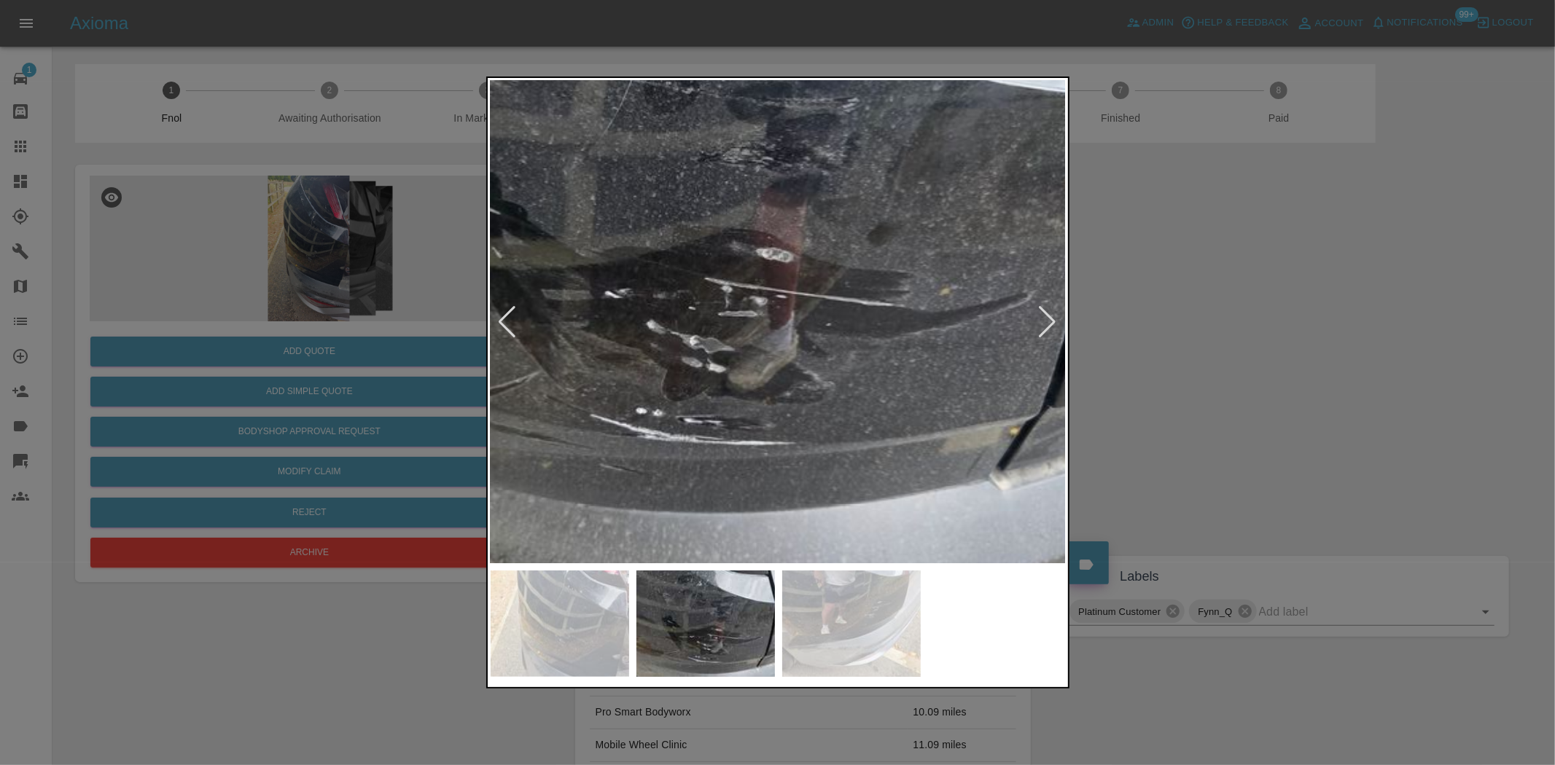
click at [805, 357] on img at bounding box center [696, 217] width 1728 height 1449
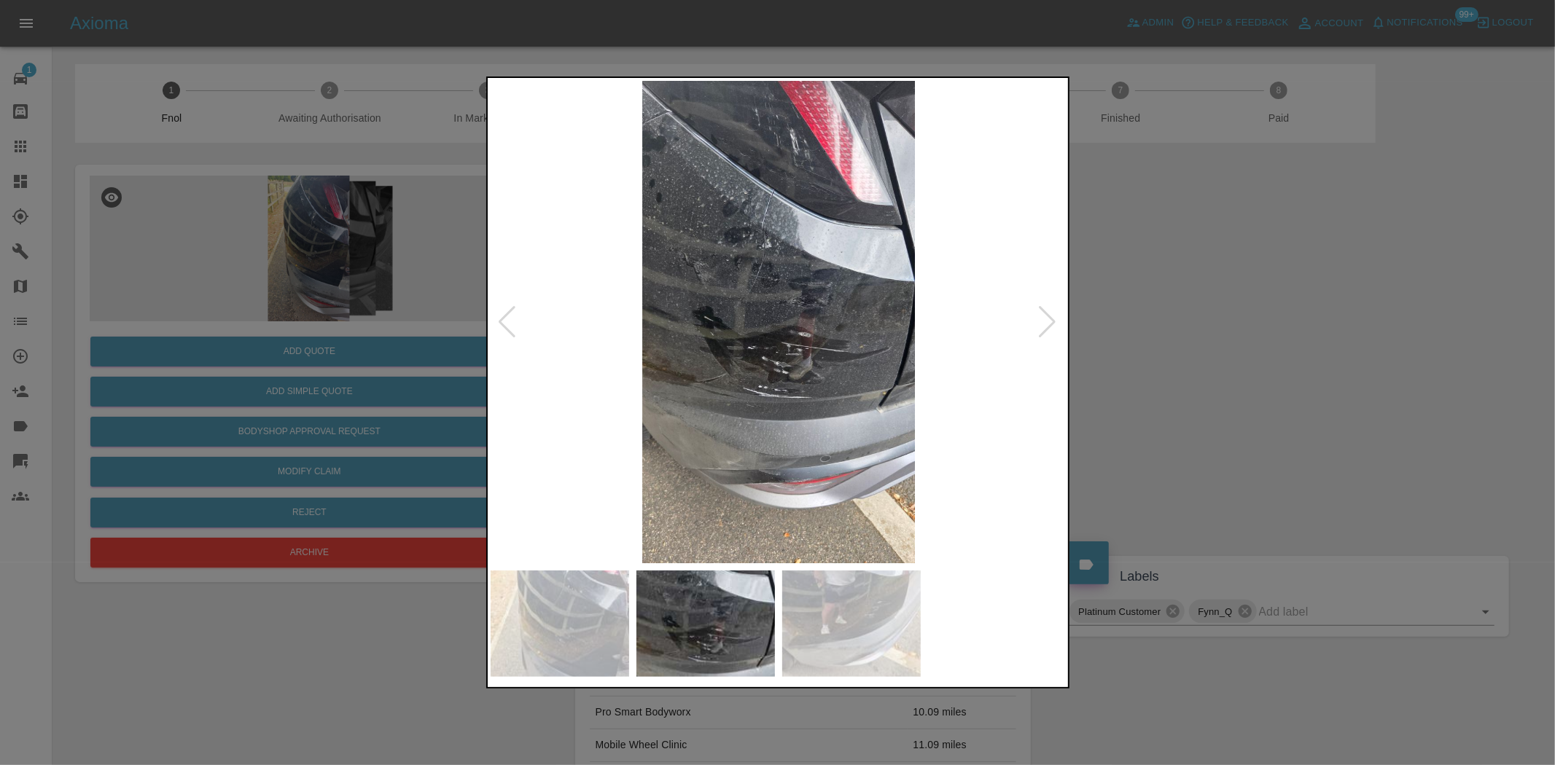
click at [127, 155] on div at bounding box center [777, 382] width 1555 height 765
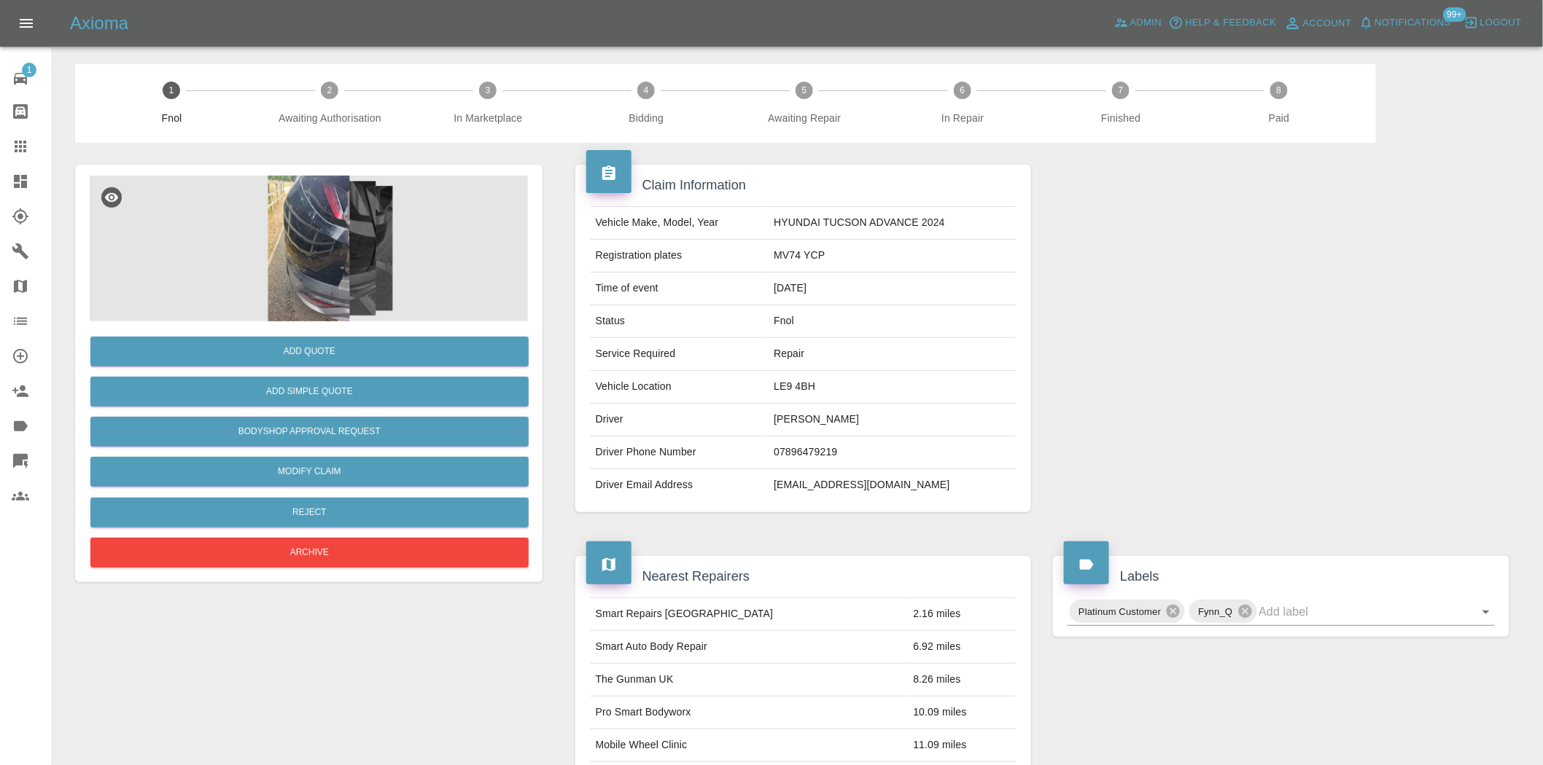
click at [348, 253] on img at bounding box center [309, 249] width 438 height 146
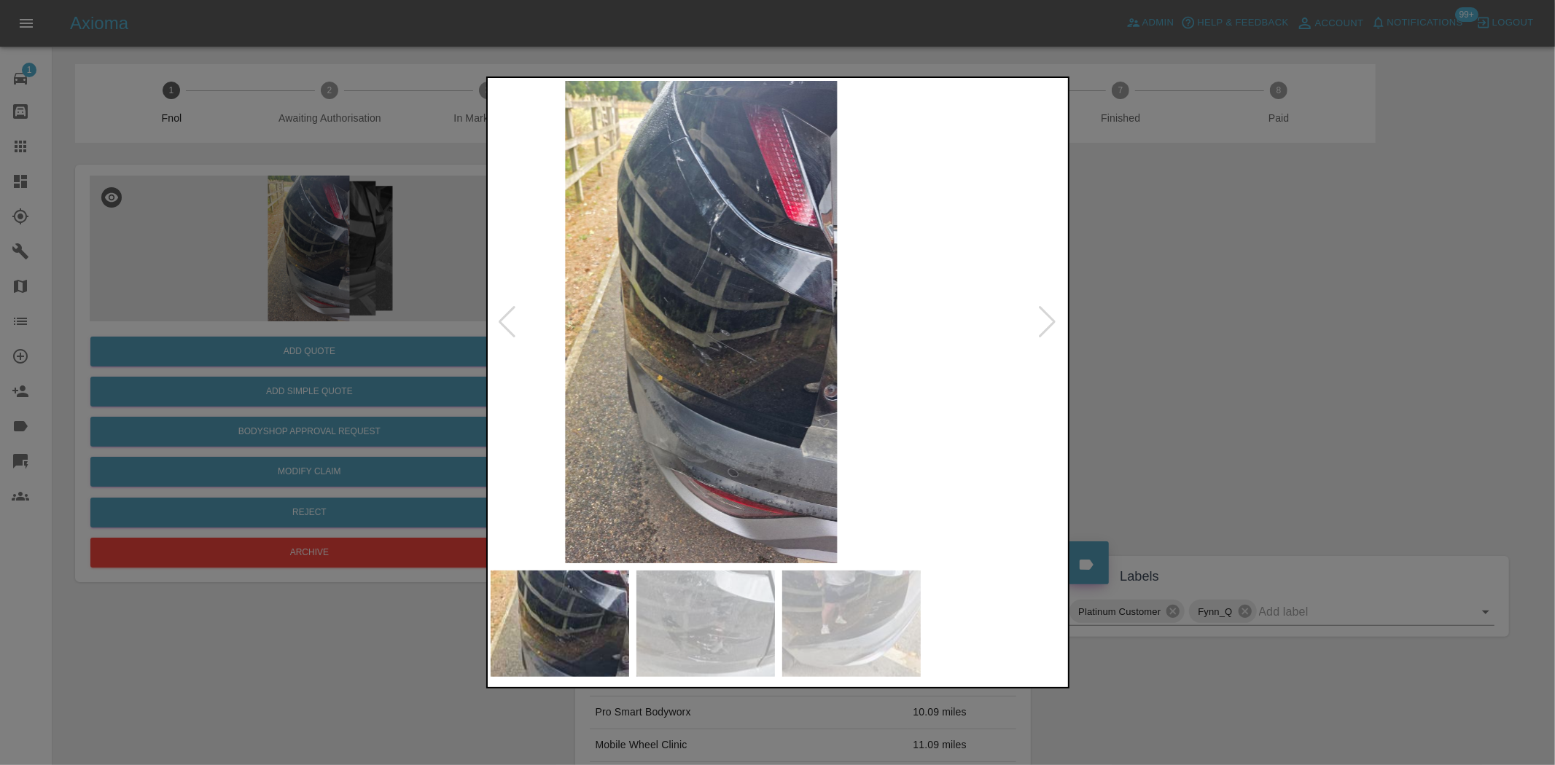
click at [677, 383] on img at bounding box center [701, 322] width 576 height 483
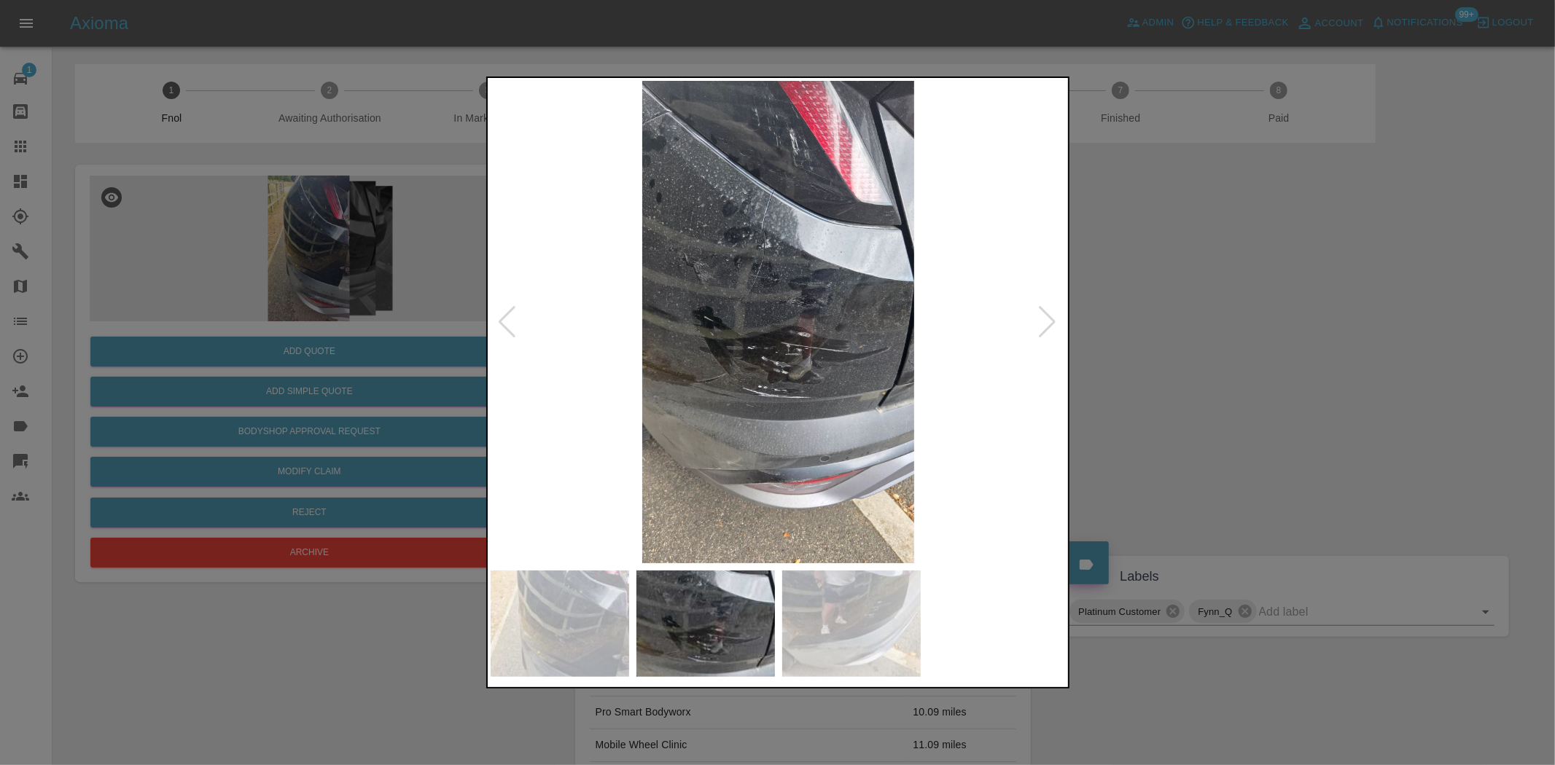
click at [758, 406] on img at bounding box center [779, 322] width 576 height 483
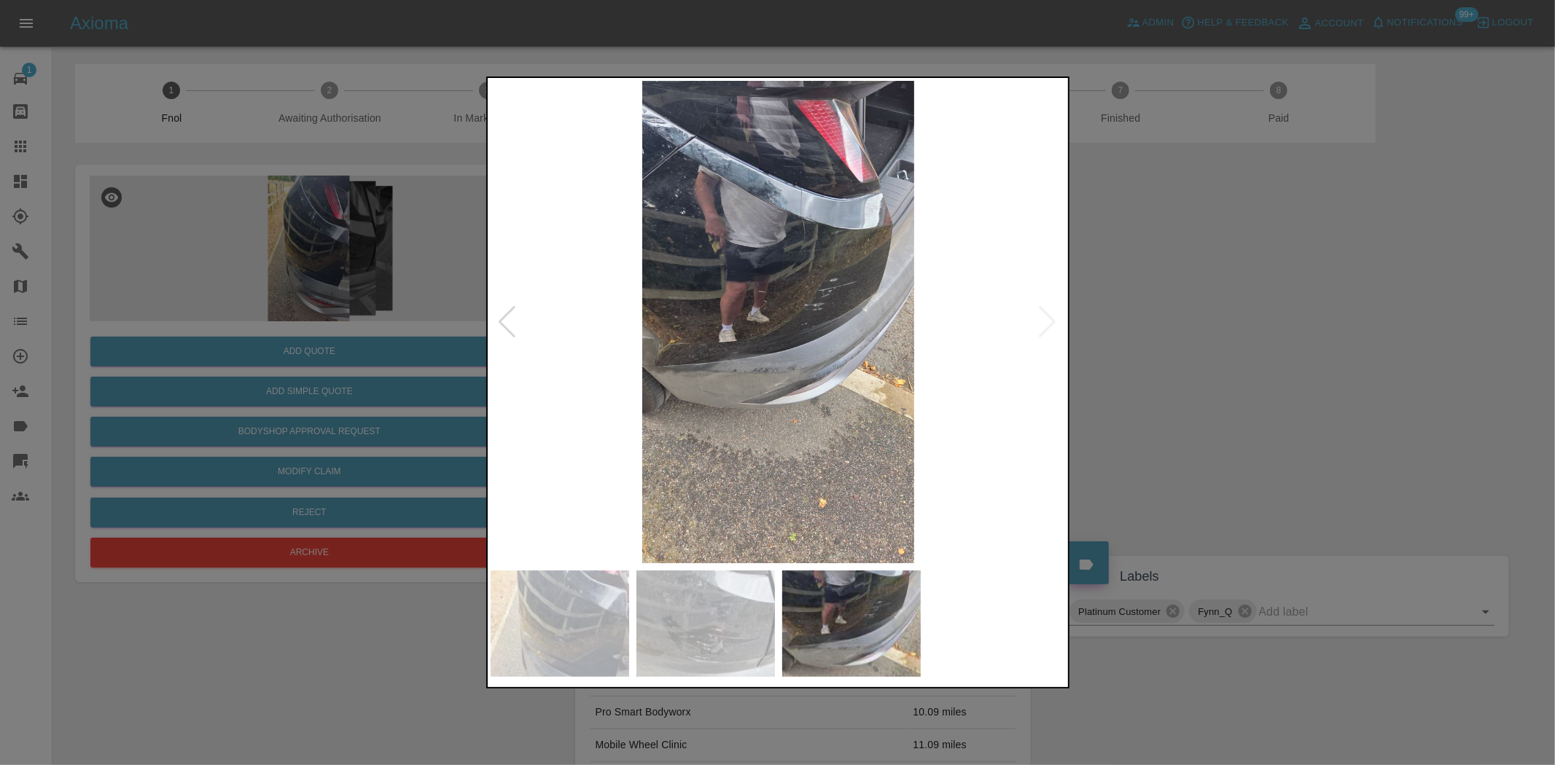
click at [720, 399] on img at bounding box center [779, 322] width 576 height 483
click at [573, 369] on img at bounding box center [779, 322] width 576 height 483
drag, startPoint x: 251, startPoint y: 312, endPoint x: 274, endPoint y: 368, distance: 60.8
click at [252, 314] on div at bounding box center [777, 382] width 1555 height 765
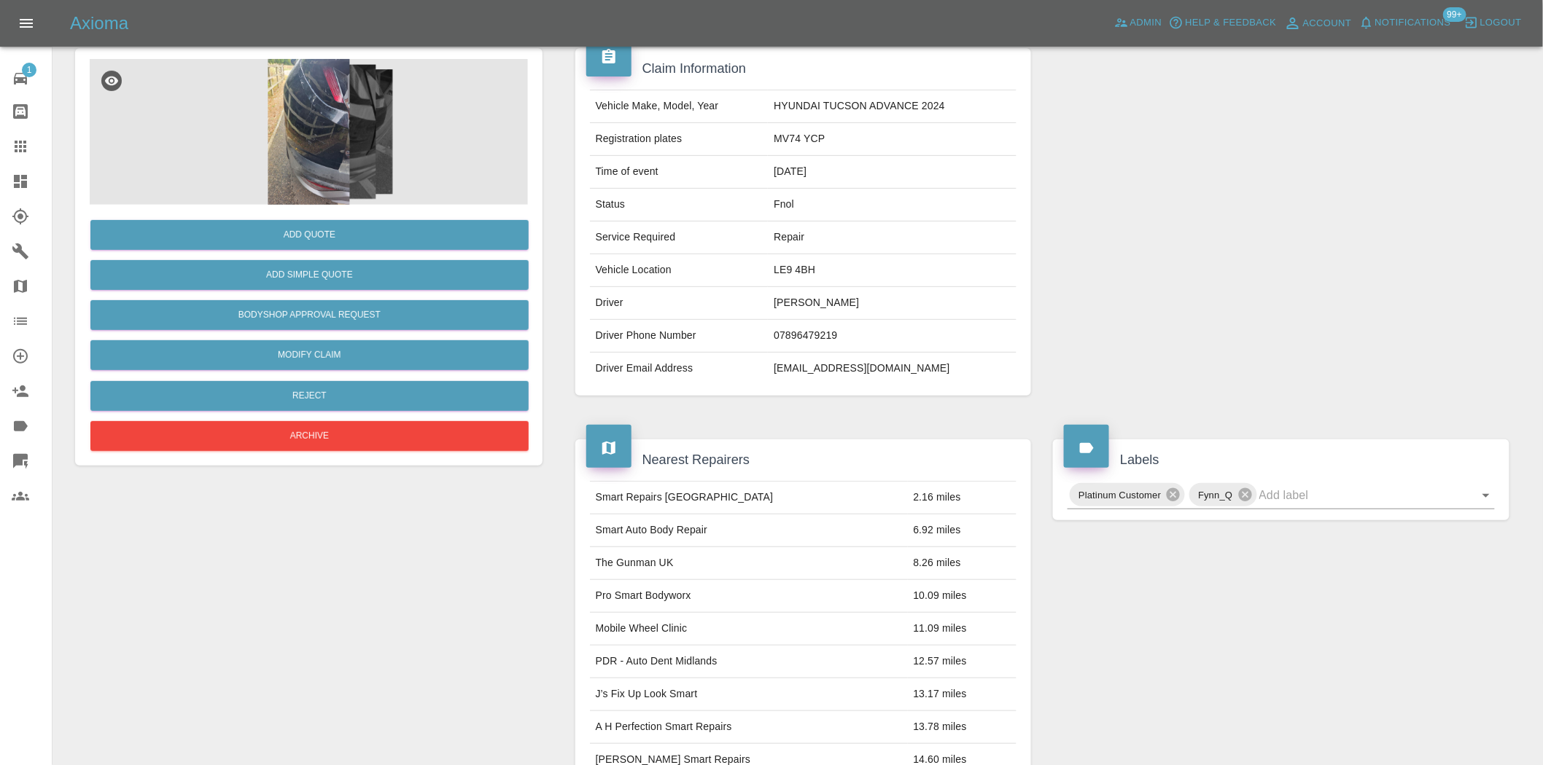
scroll to position [88, 0]
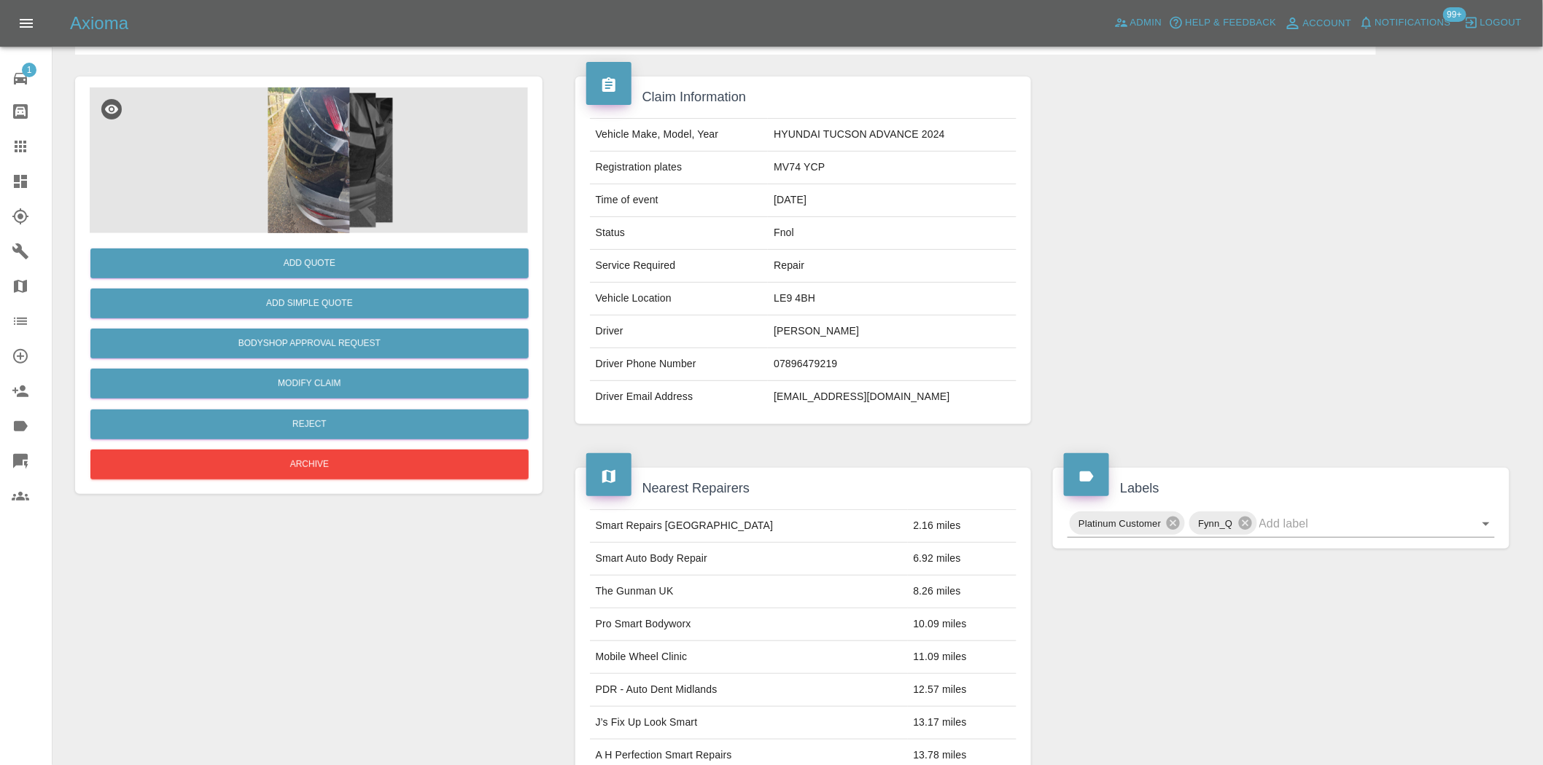
click at [311, 580] on div "Add Quote Add Simple Quote Bodyshop Approval Request Modify Claim Reject Archive" at bounding box center [308, 645] width 489 height 1180
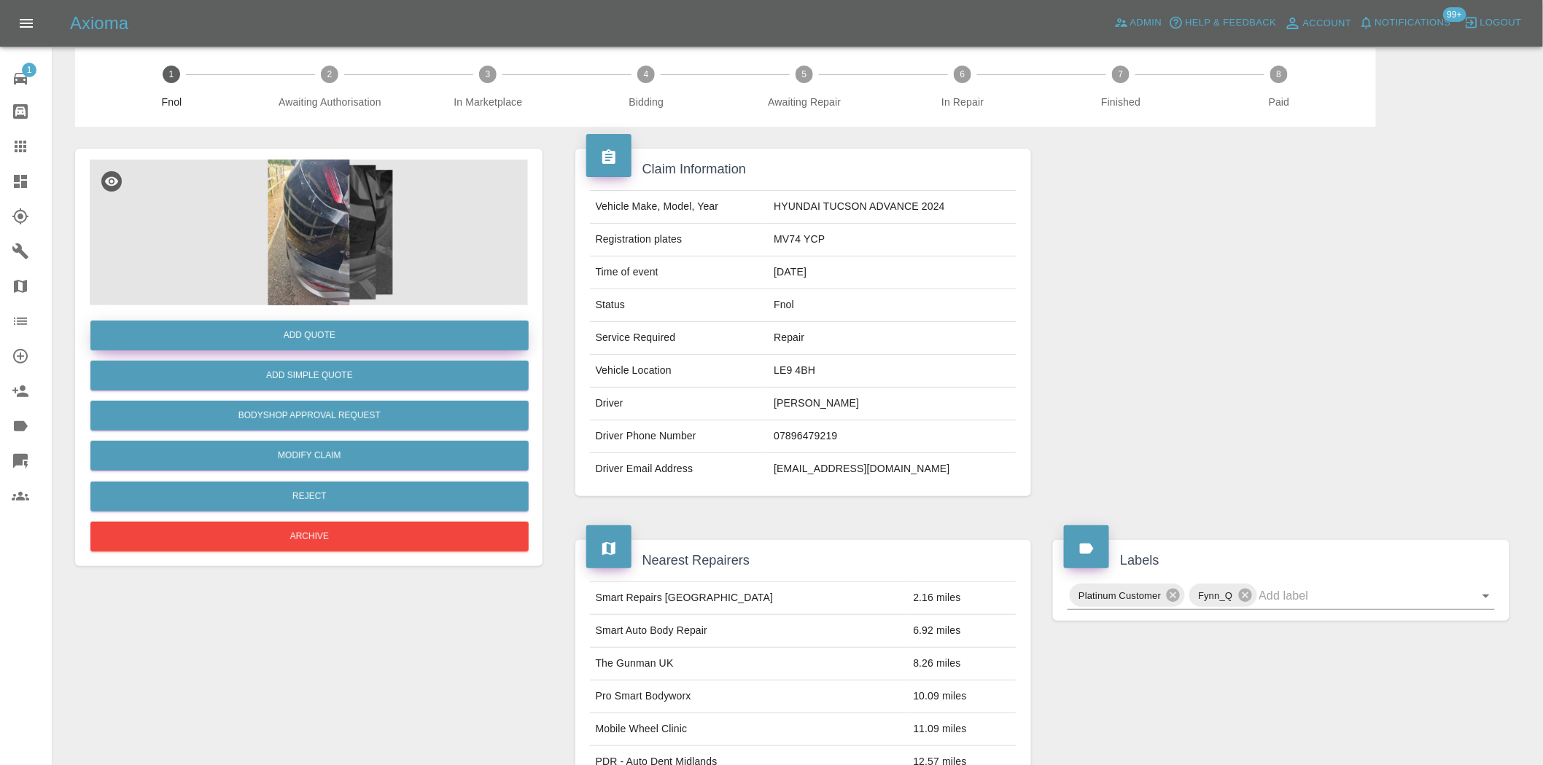
scroll to position [0, 0]
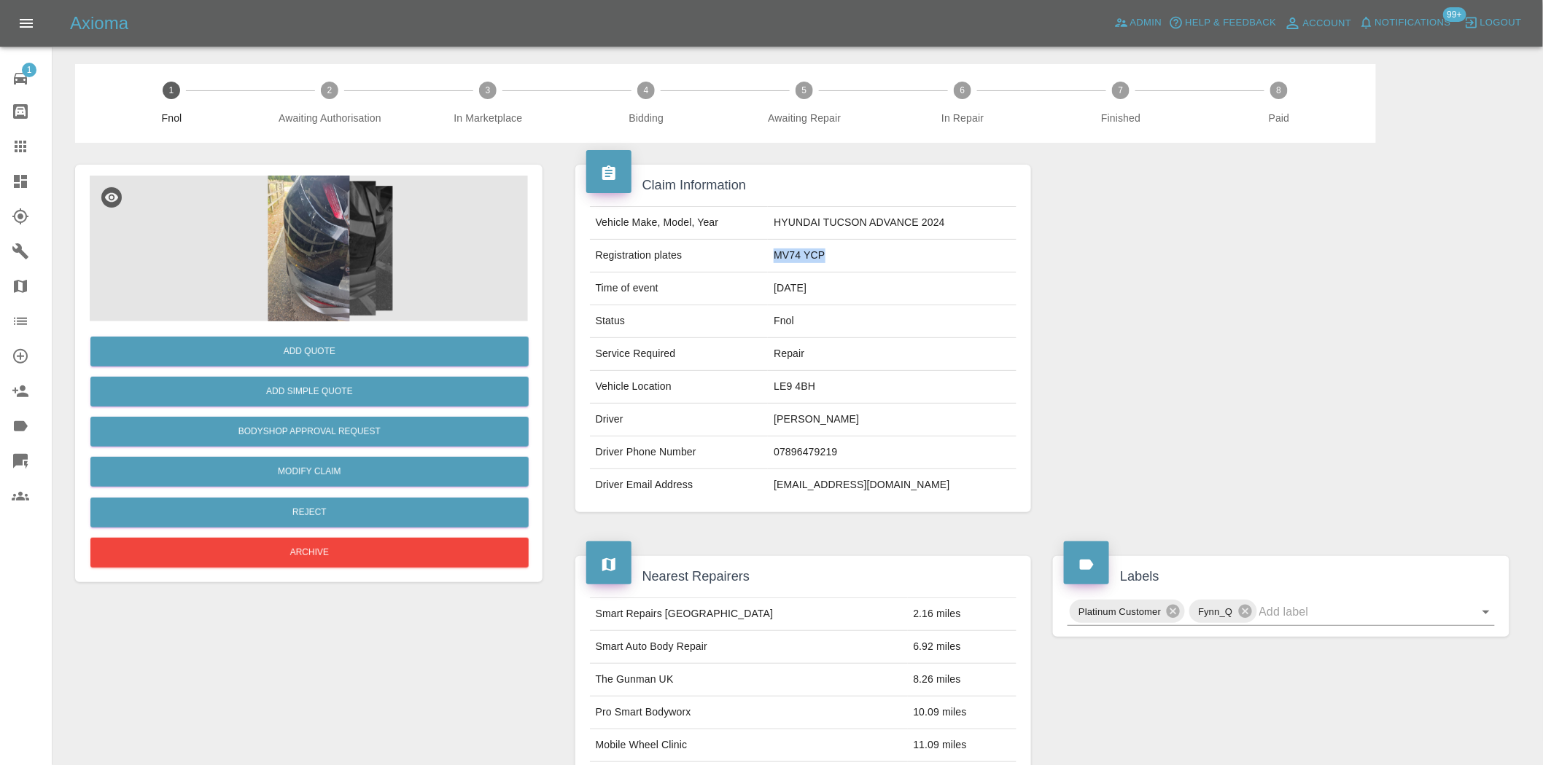
drag, startPoint x: 834, startPoint y: 260, endPoint x: 764, endPoint y: 249, distance: 70.8
click at [764, 249] on tr "Registration plates MV74 YCP" at bounding box center [803, 256] width 427 height 33
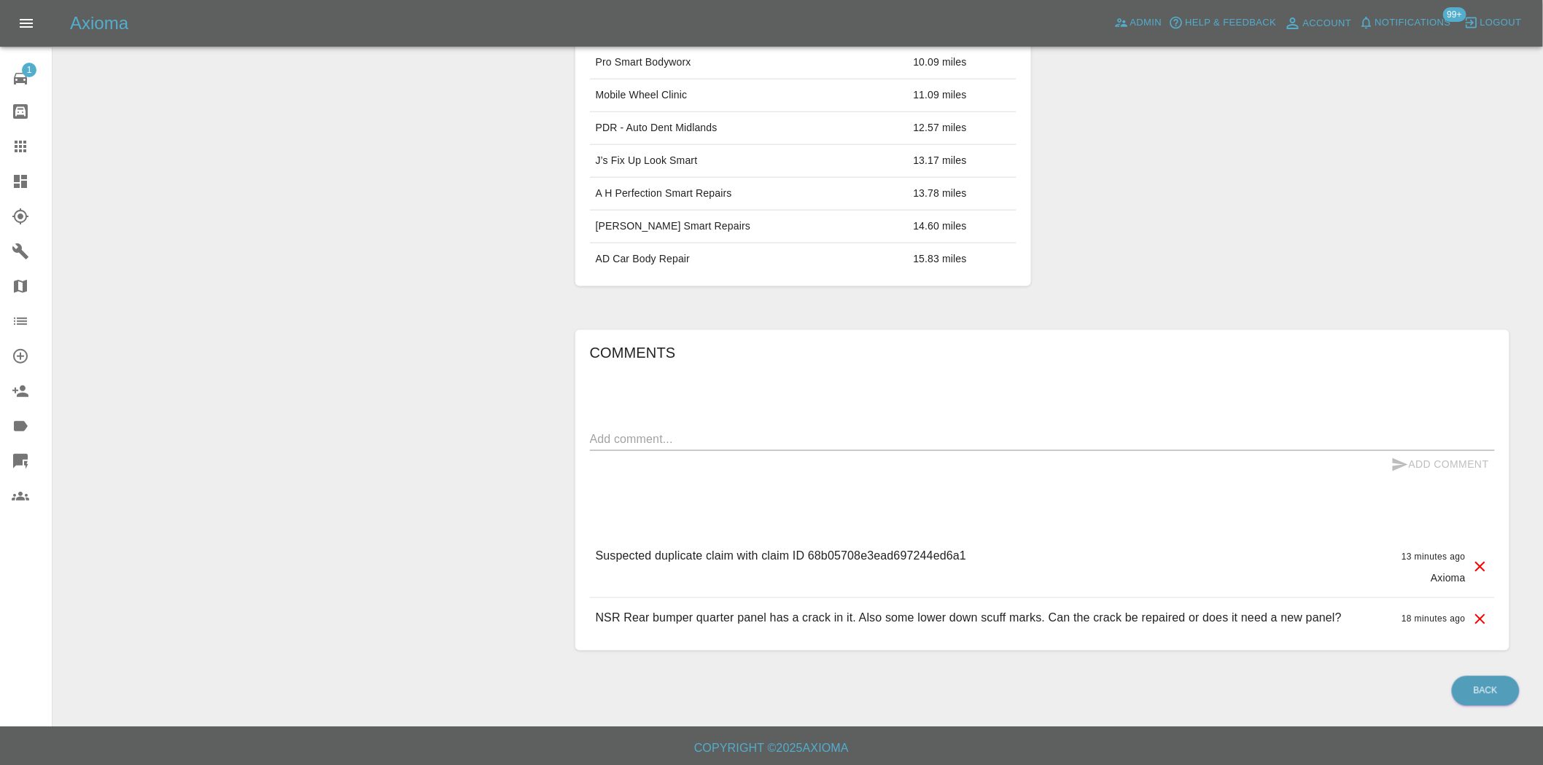
scroll to position [655, 0]
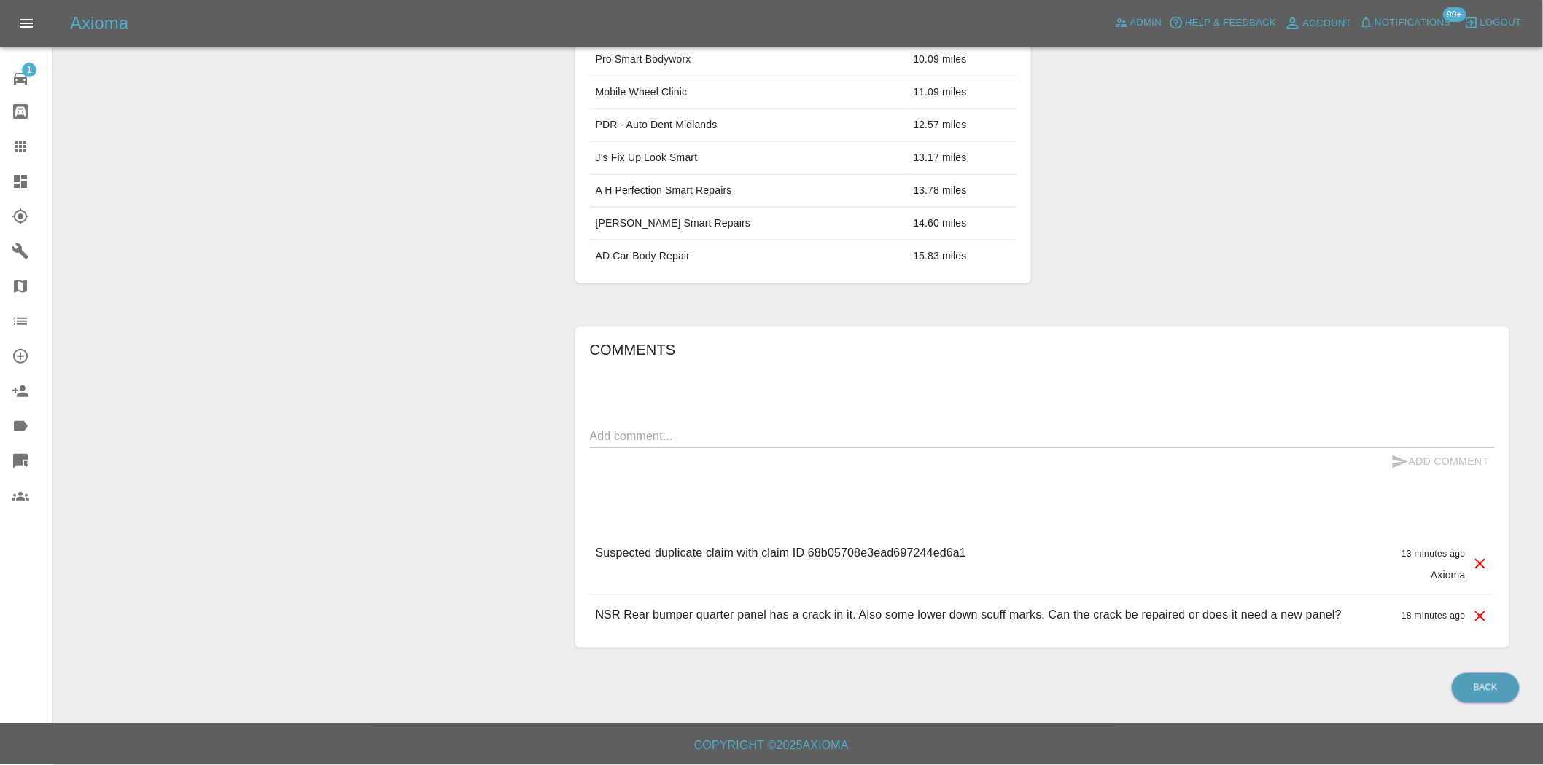
click at [859, 556] on p "Suspected duplicate claim with claim ID 68b05708e3ead697244ed6a1" at bounding box center [781, 553] width 371 height 17
copy p "68b05708e3ead697244ed6a1"
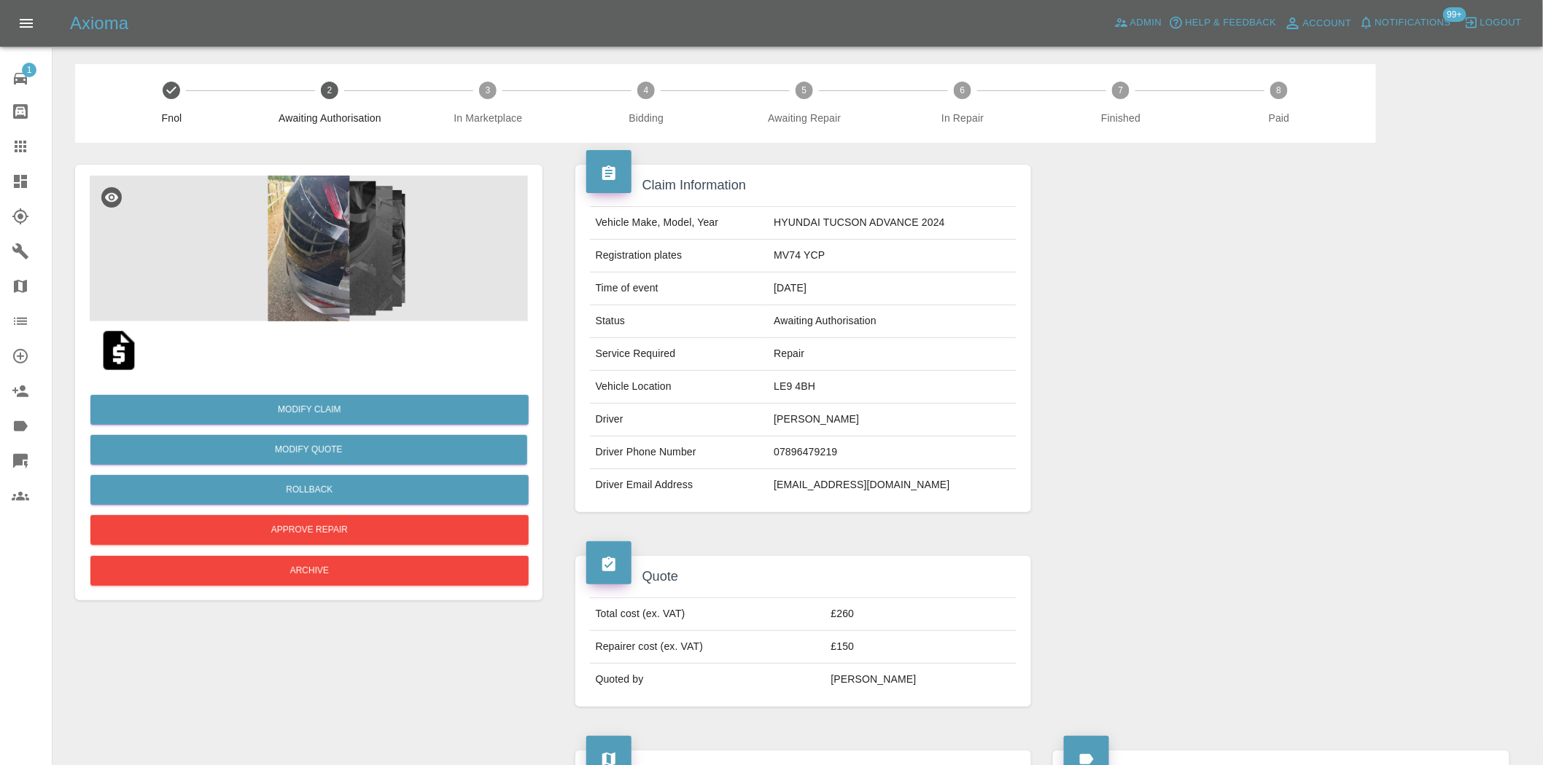
click at [324, 266] on img at bounding box center [309, 249] width 438 height 146
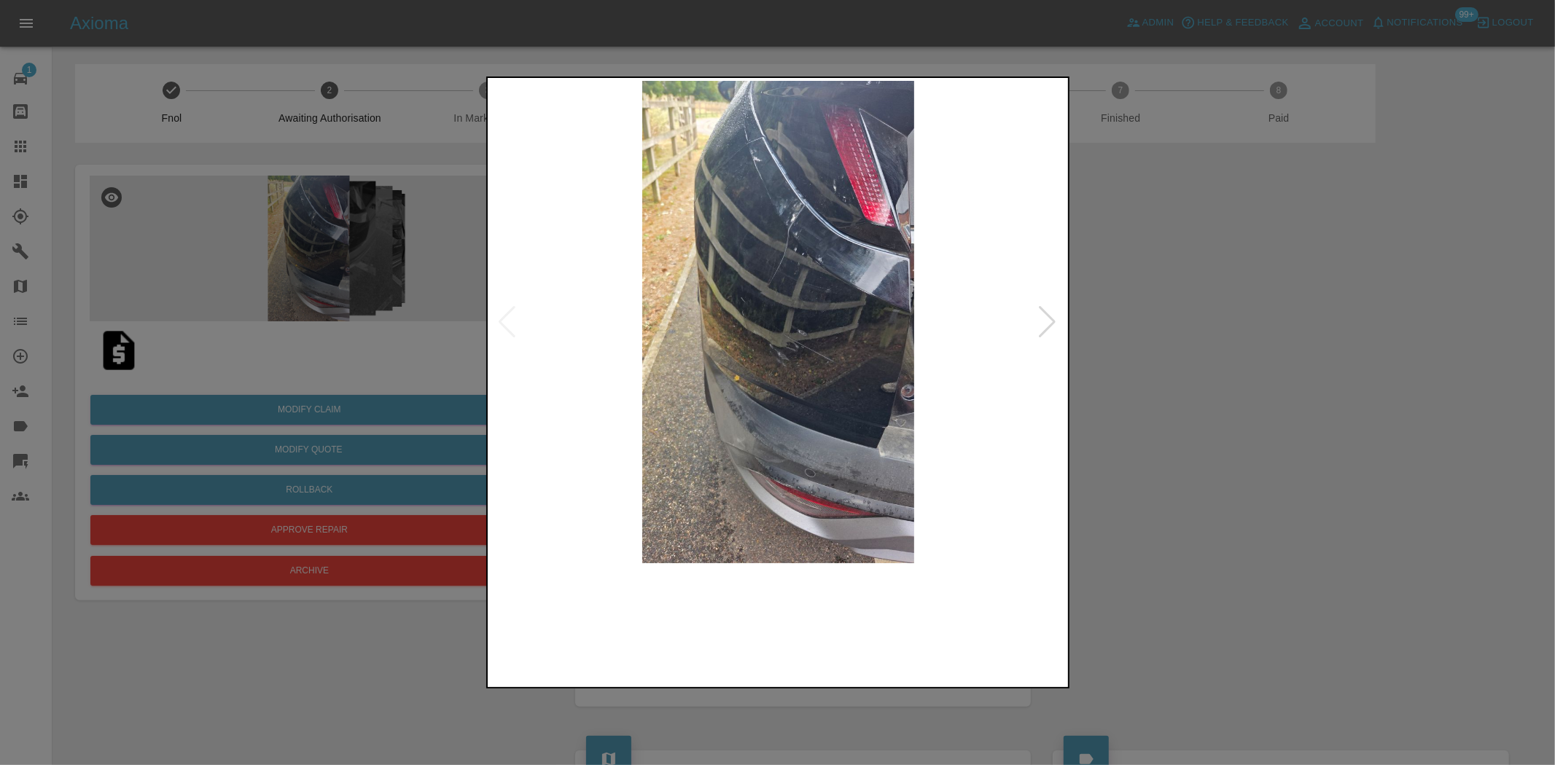
click at [800, 243] on img at bounding box center [779, 322] width 576 height 483
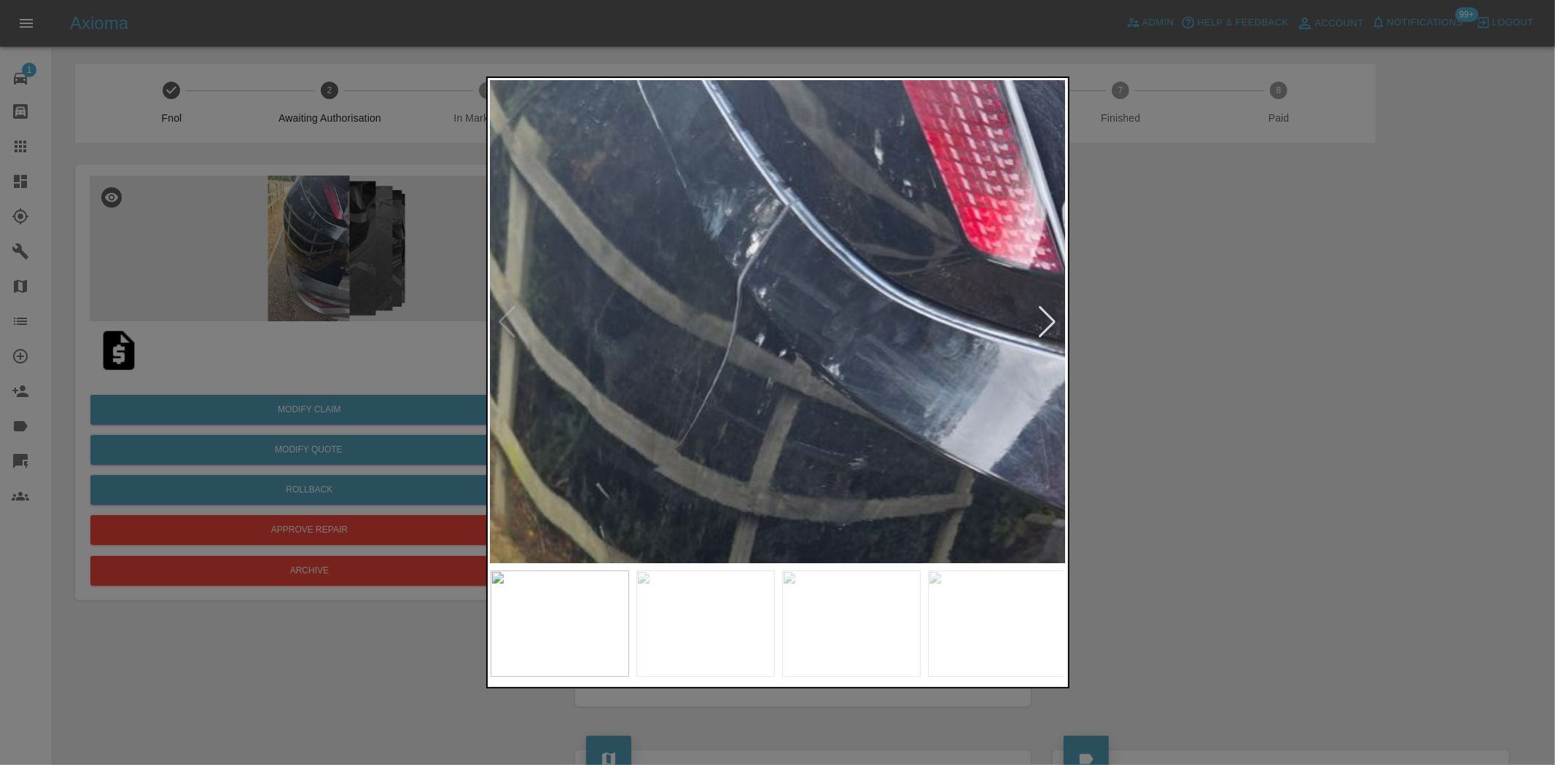
click at [795, 369] on img at bounding box center [708, 558] width 1728 height 1449
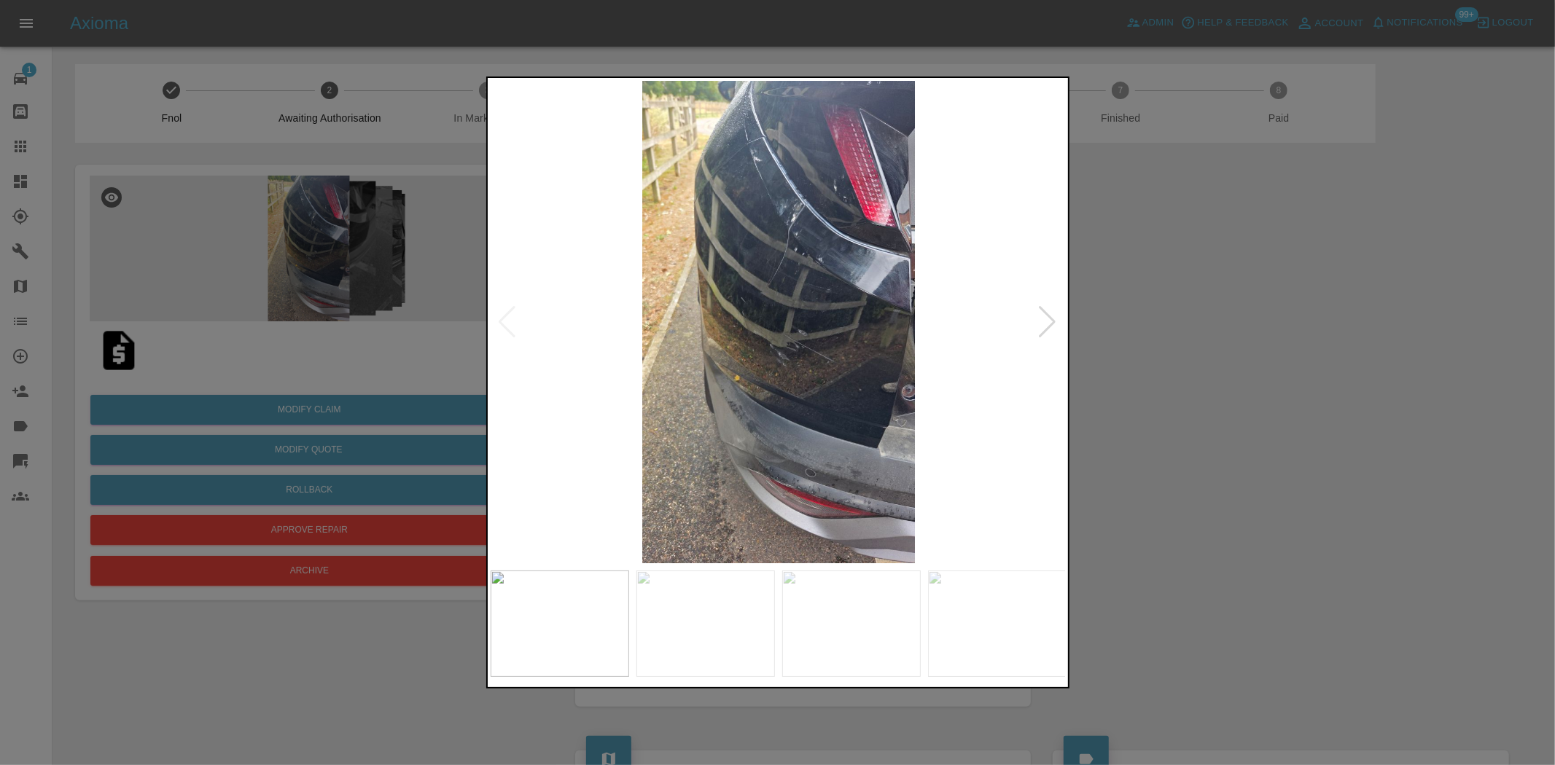
click at [588, 418] on img at bounding box center [779, 322] width 576 height 483
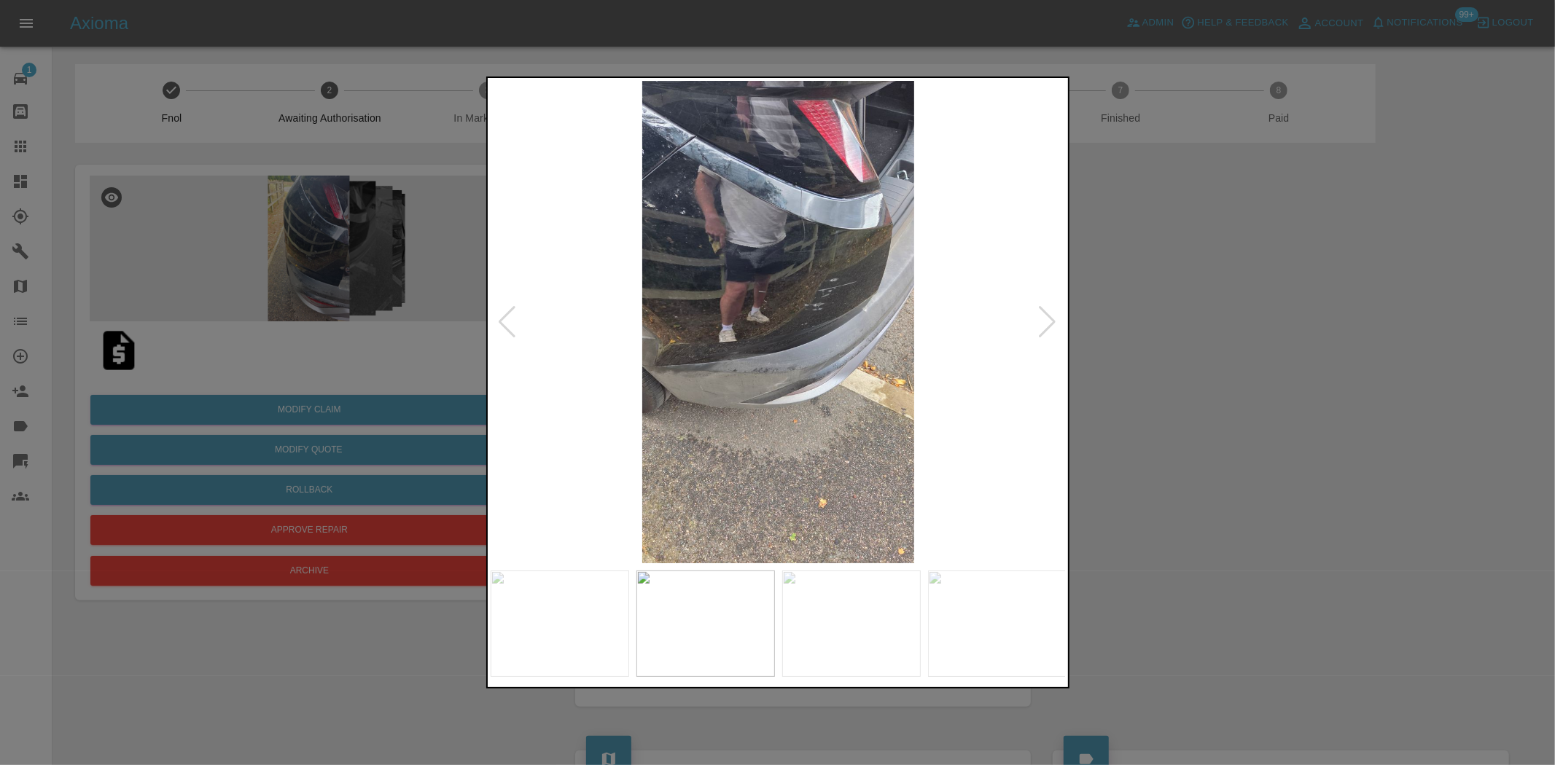
click at [775, 219] on img at bounding box center [779, 322] width 576 height 483
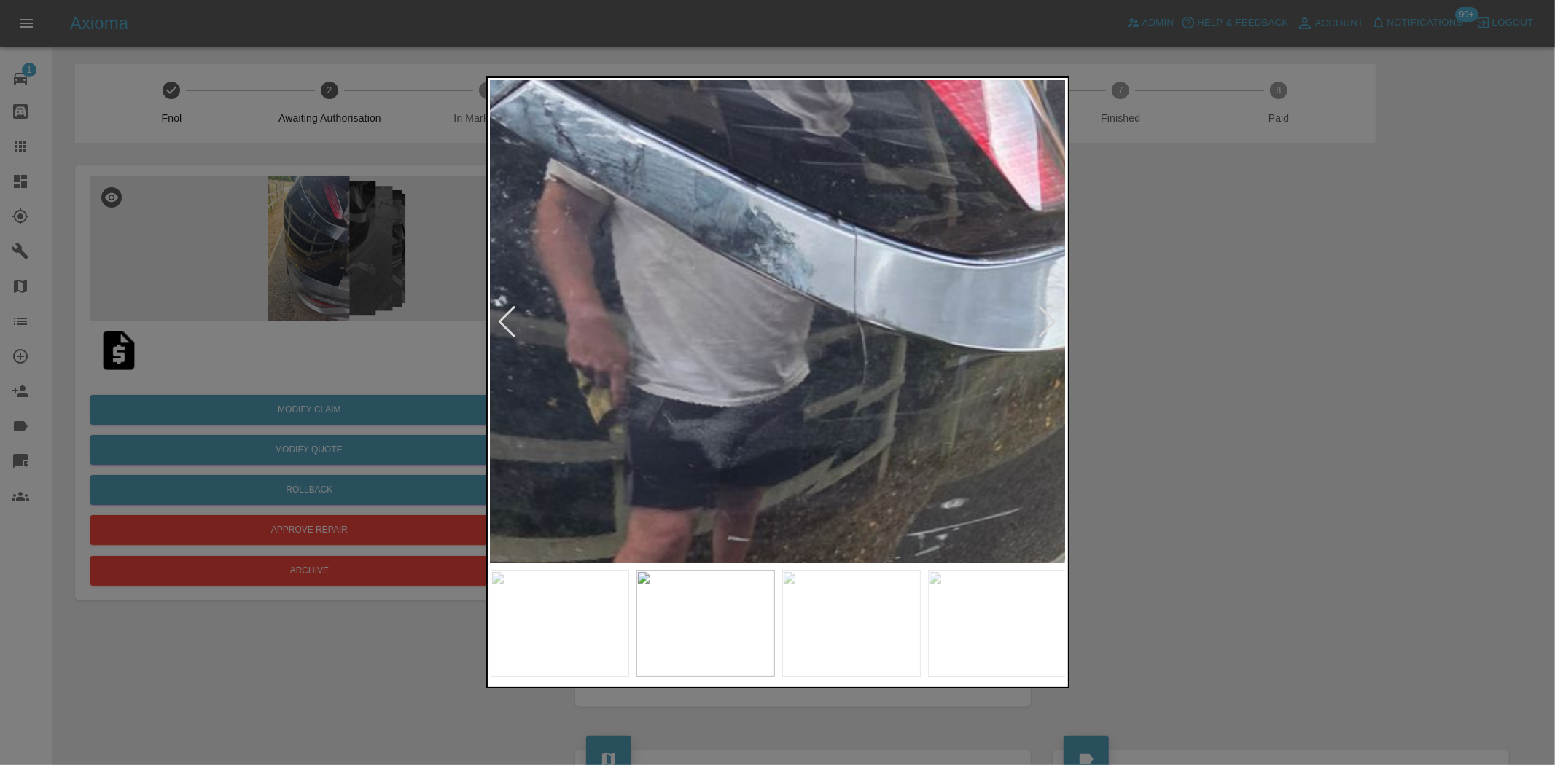
click at [755, 328] on img at bounding box center [786, 631] width 1728 height 1449
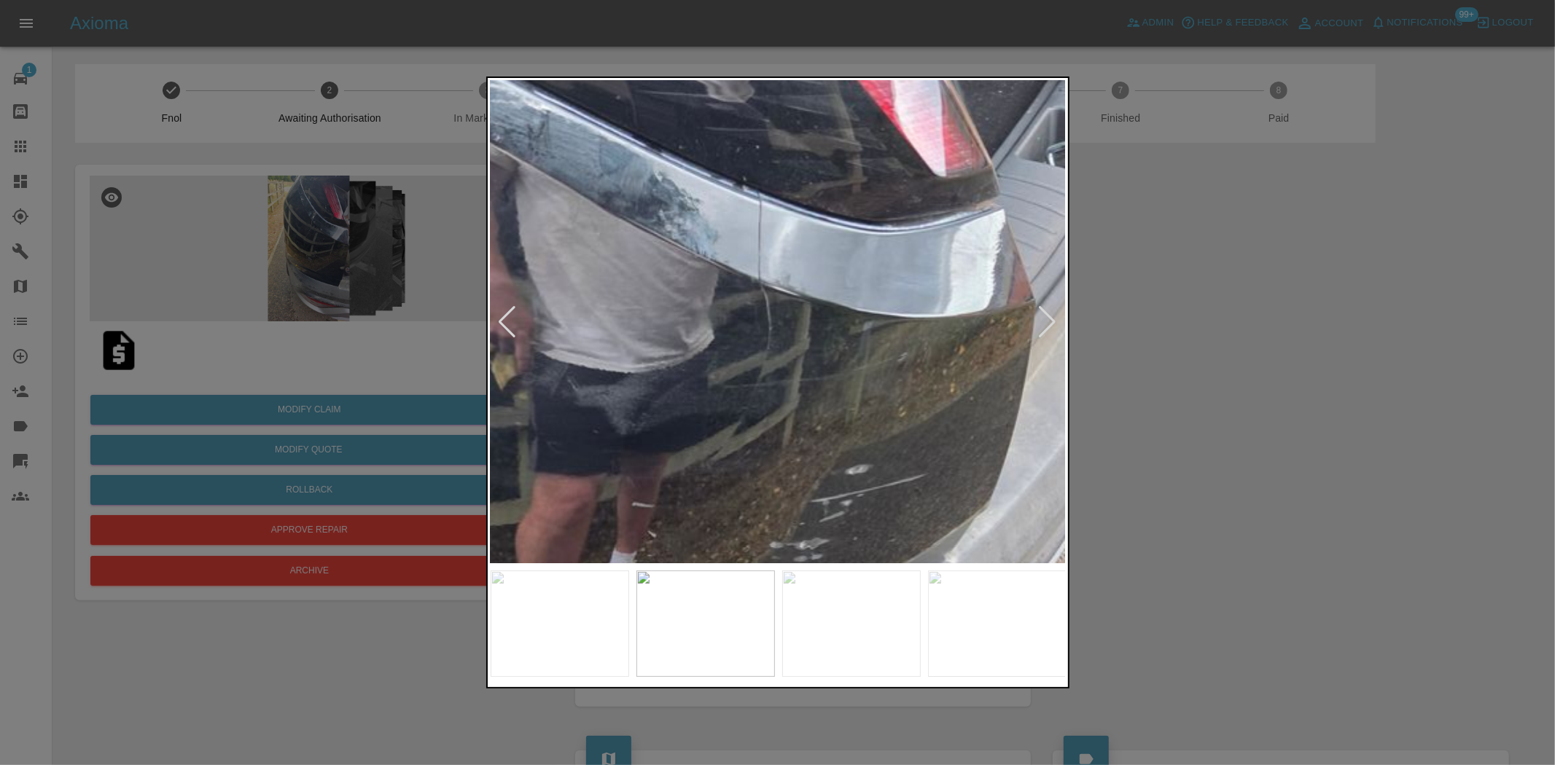
drag, startPoint x: 340, startPoint y: 284, endPoint x: 283, endPoint y: 307, distance: 61.2
click at [338, 285] on div at bounding box center [777, 382] width 1555 height 765
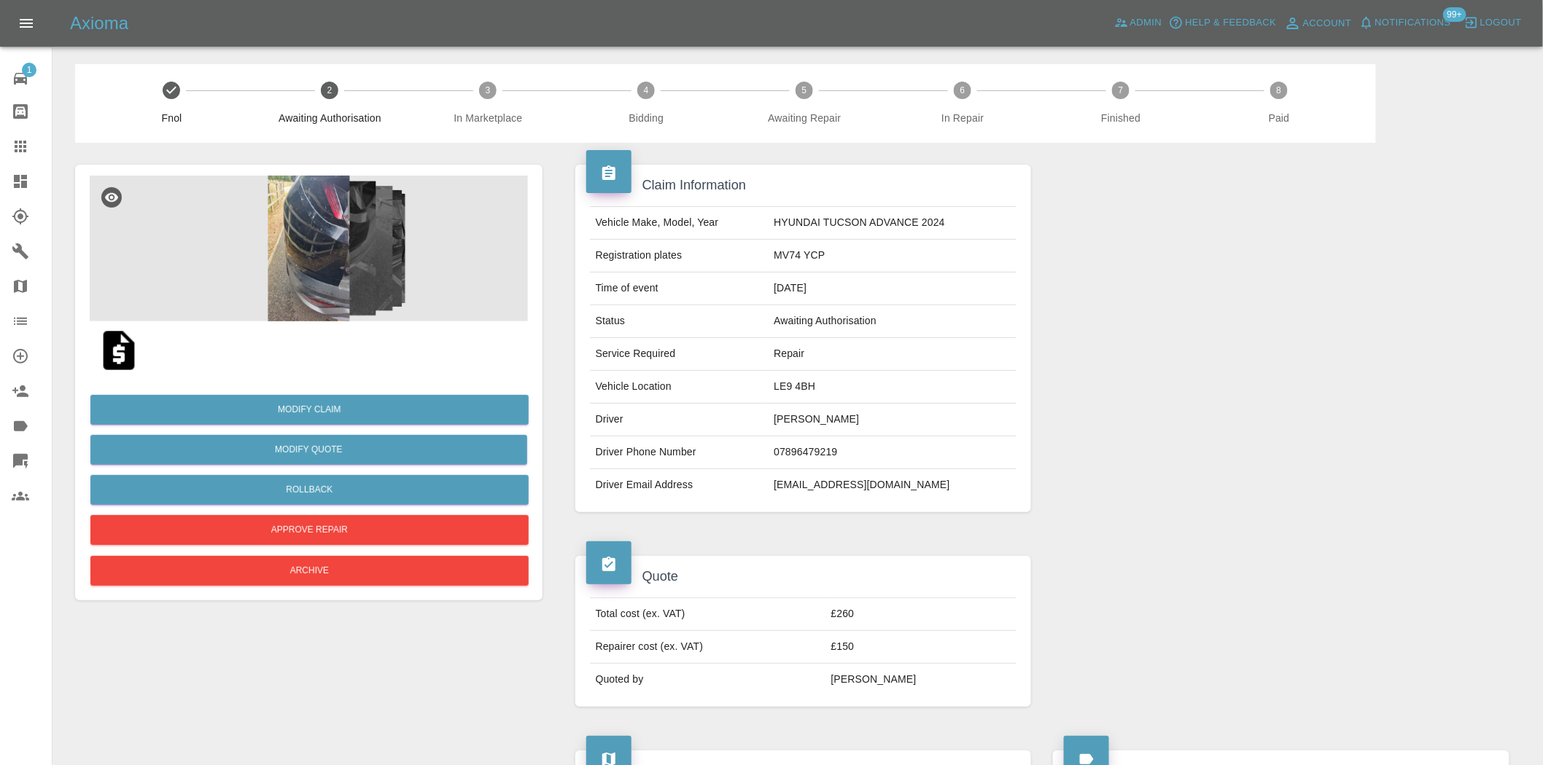
click at [295, 242] on img at bounding box center [309, 249] width 438 height 146
click at [338, 292] on img at bounding box center [309, 249] width 438 height 146
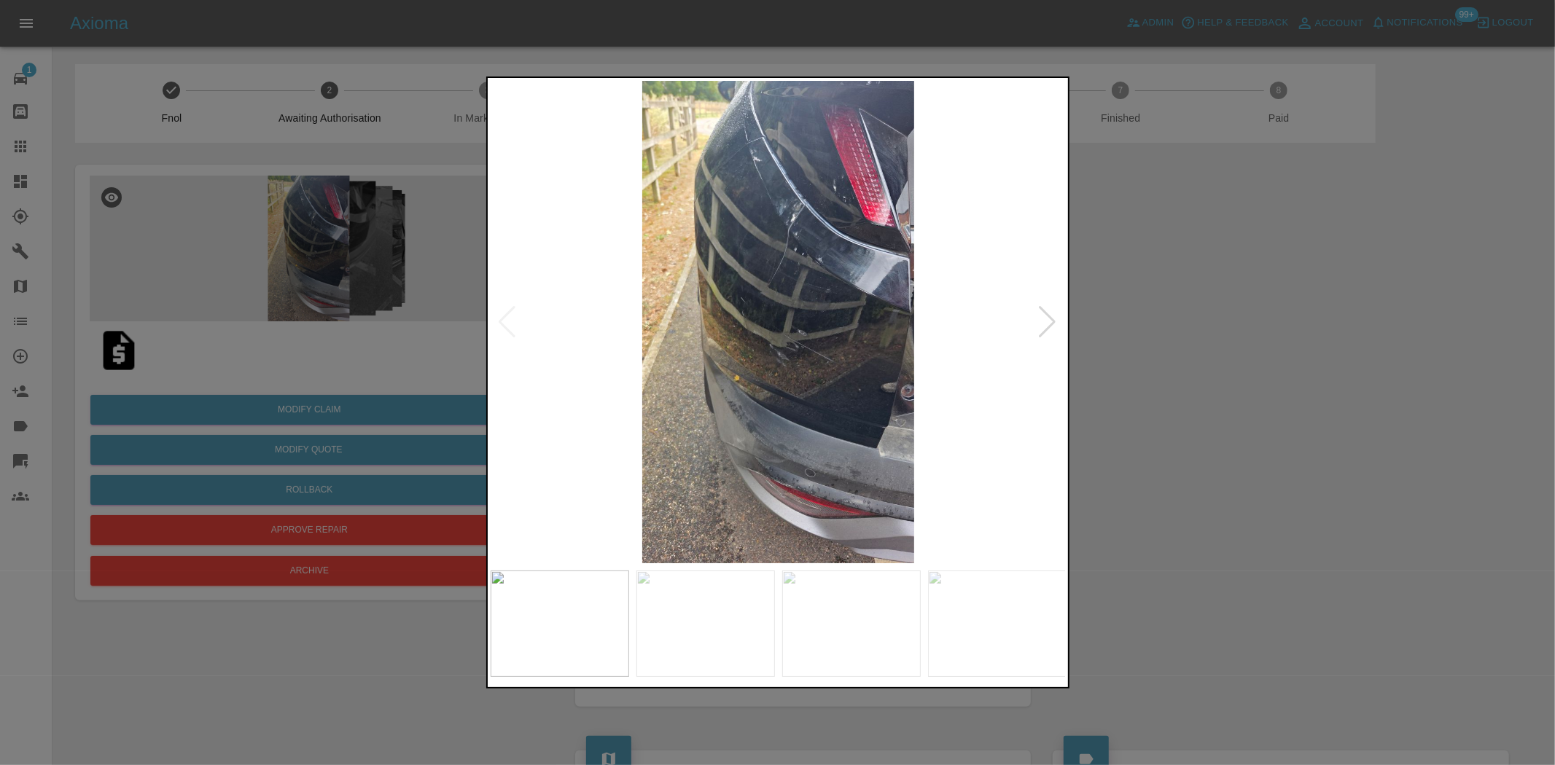
click at [727, 373] on img at bounding box center [779, 322] width 576 height 483
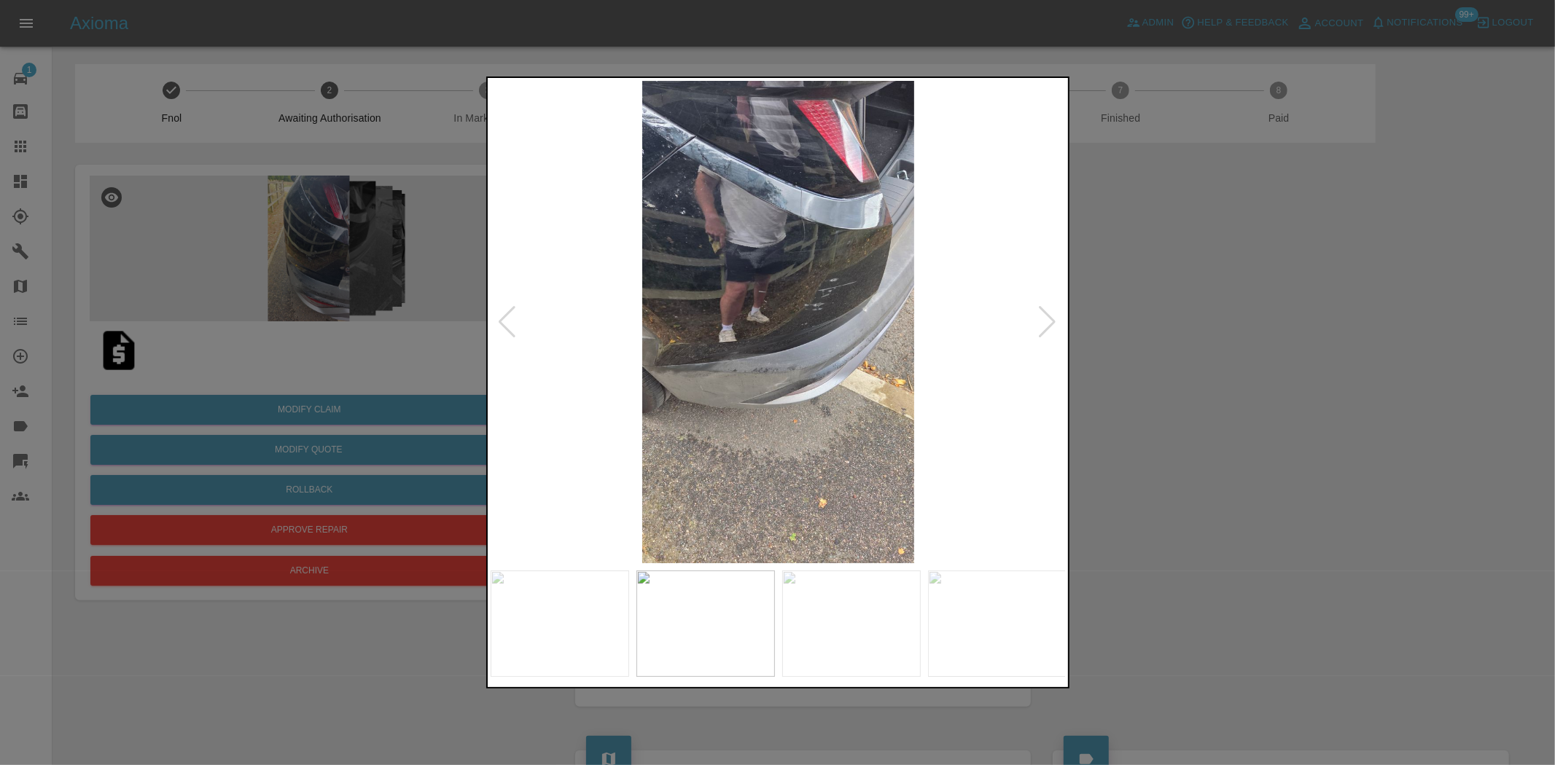
drag, startPoint x: 351, startPoint y: 327, endPoint x: 330, endPoint y: 345, distance: 27.9
click at [348, 327] on div at bounding box center [777, 382] width 1555 height 765
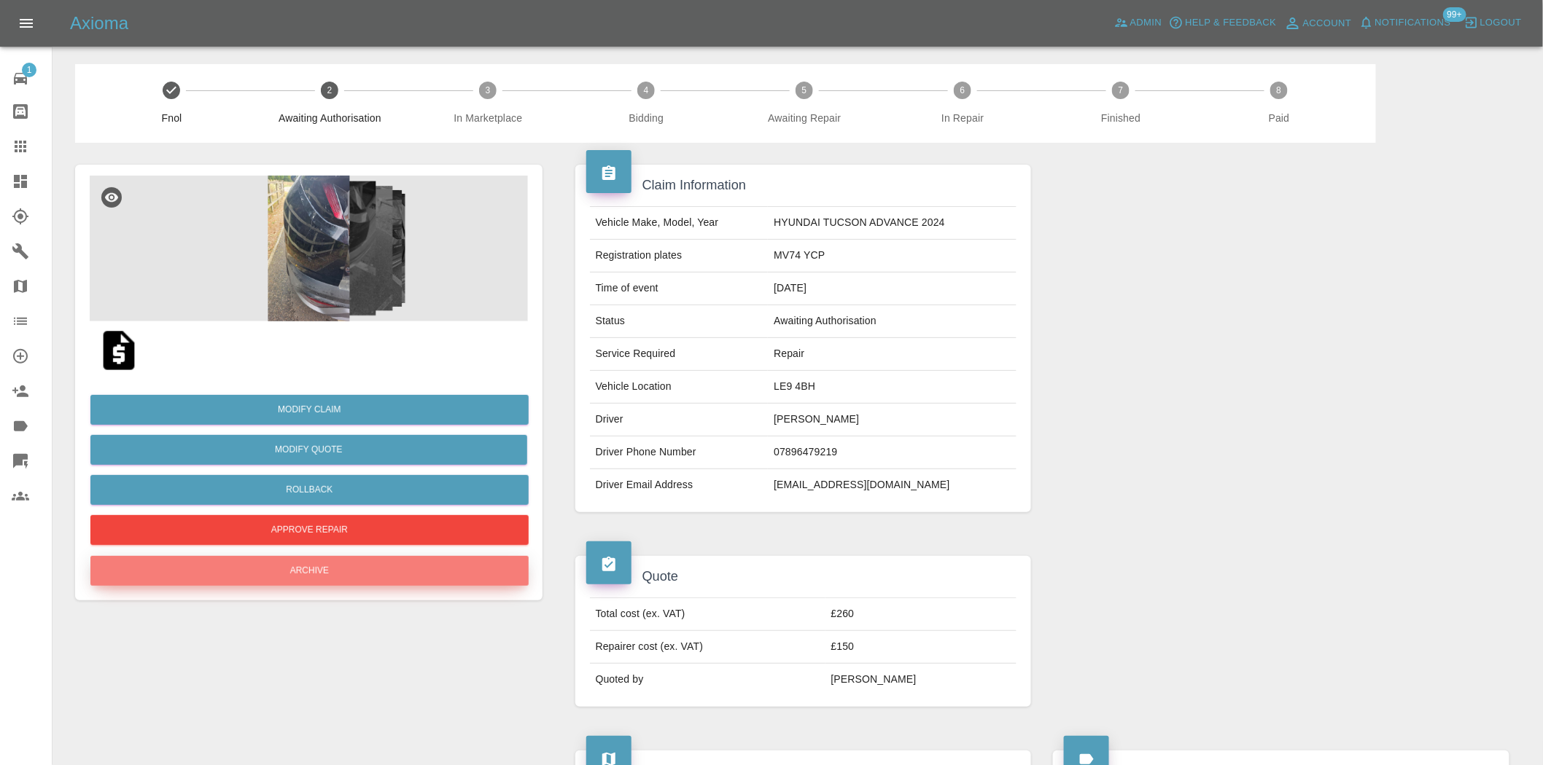
click at [324, 571] on button "Archive" at bounding box center [309, 571] width 438 height 30
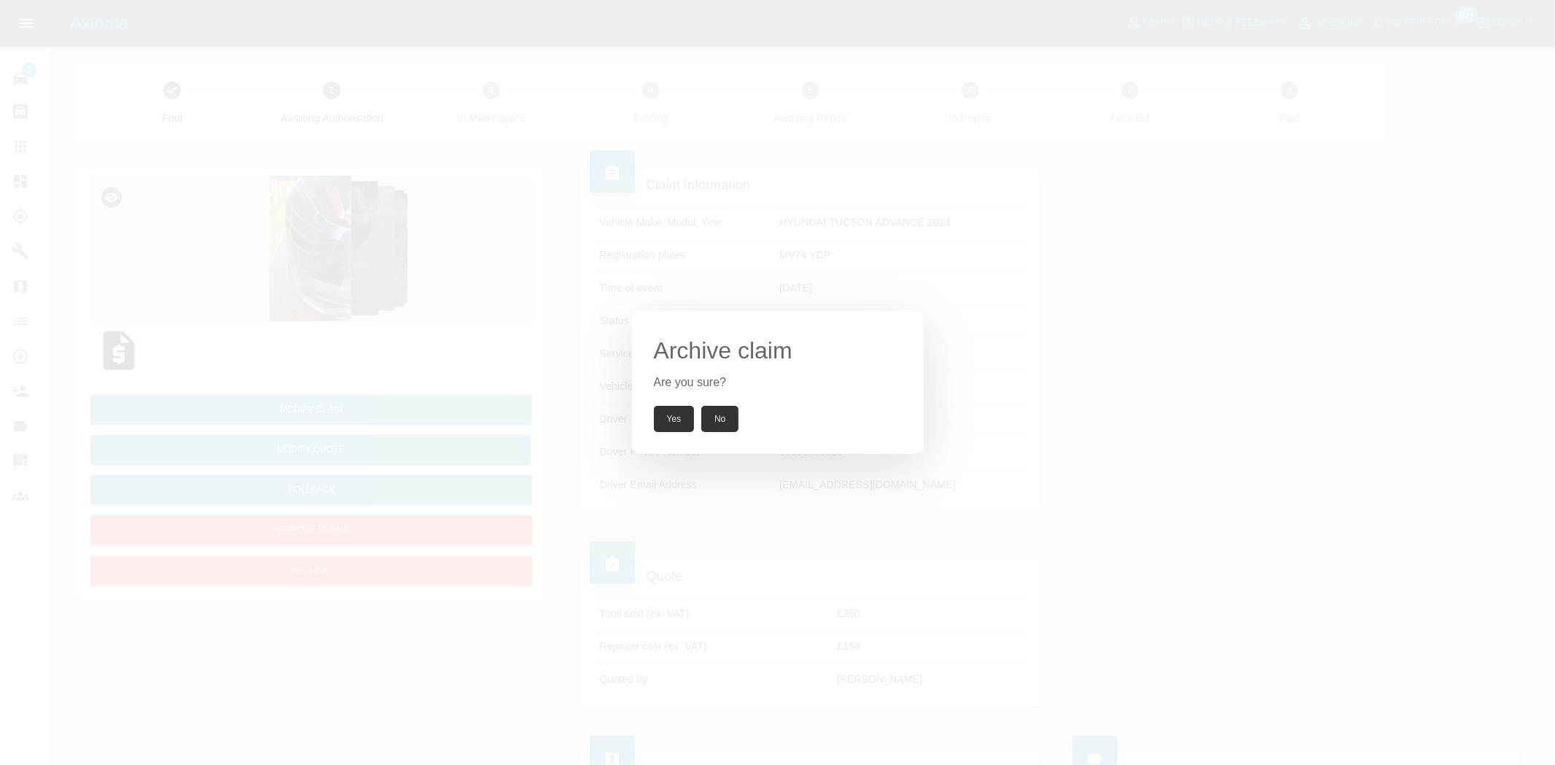
click at [380, 374] on div "Archive claim Are you sure? Yes No" at bounding box center [777, 382] width 1555 height 765
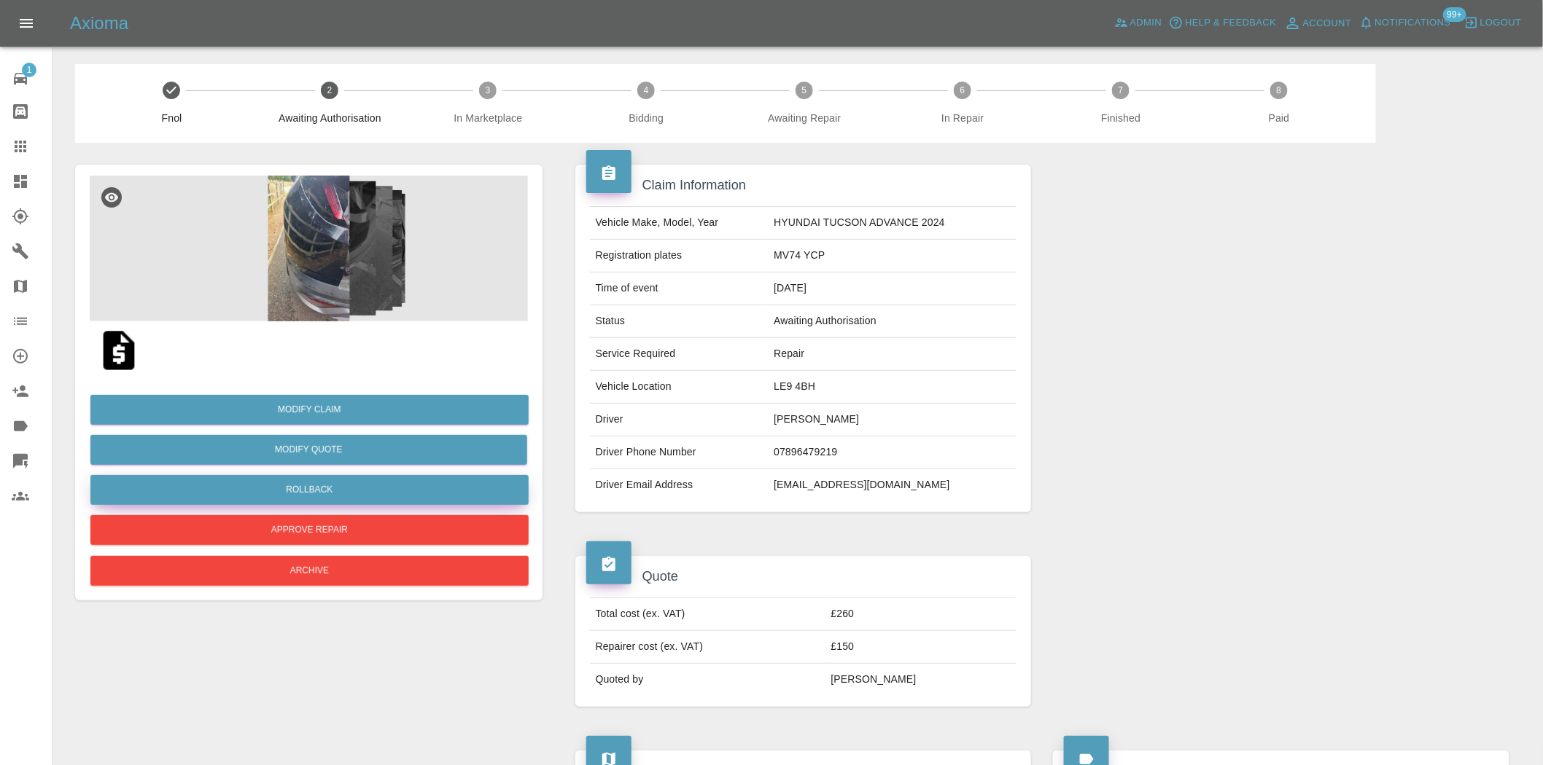
click at [311, 497] on button "Rollback" at bounding box center [309, 490] width 438 height 30
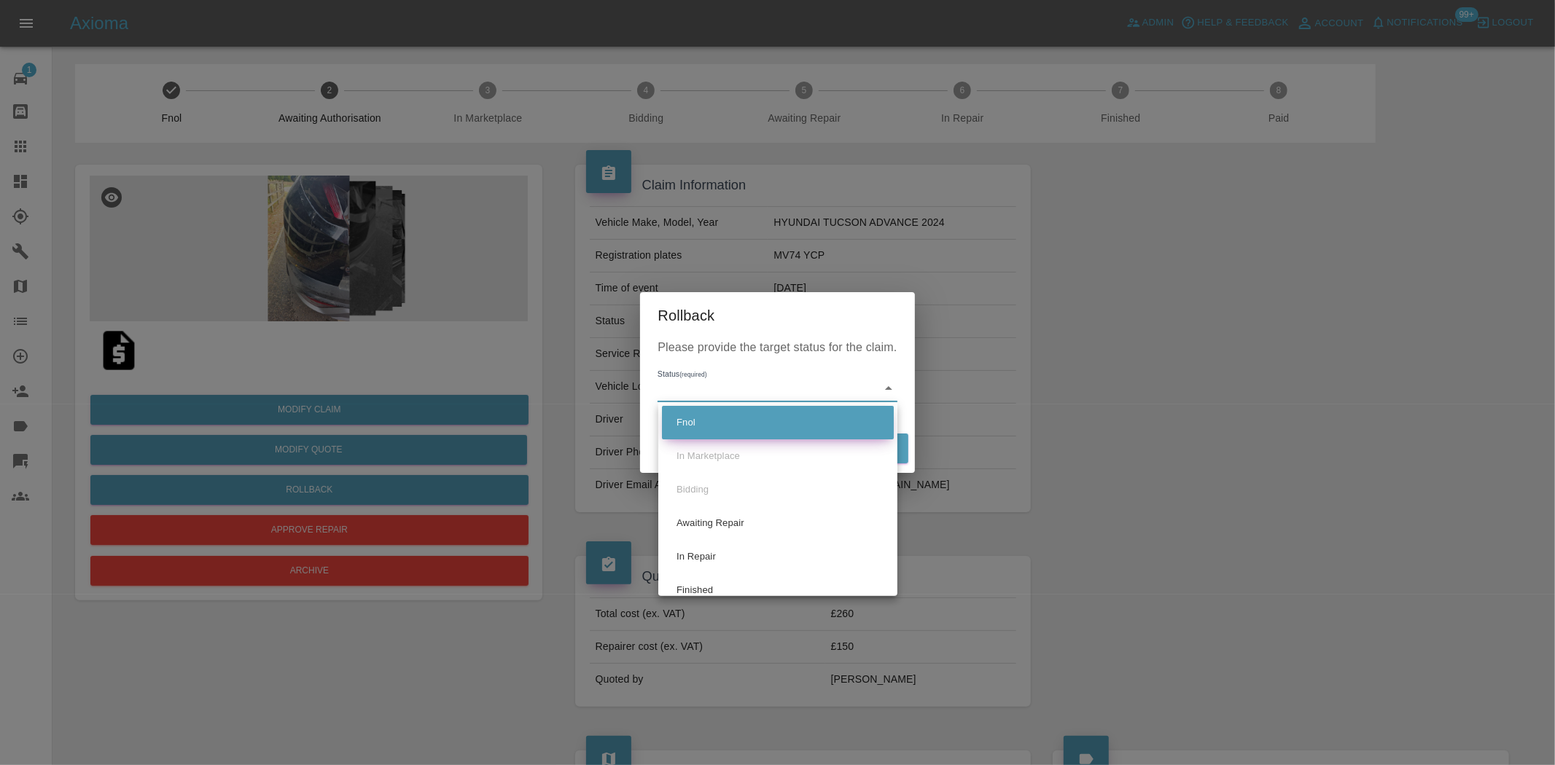
click at [704, 426] on li "Fnol" at bounding box center [778, 423] width 232 height 34
type input "fnol"
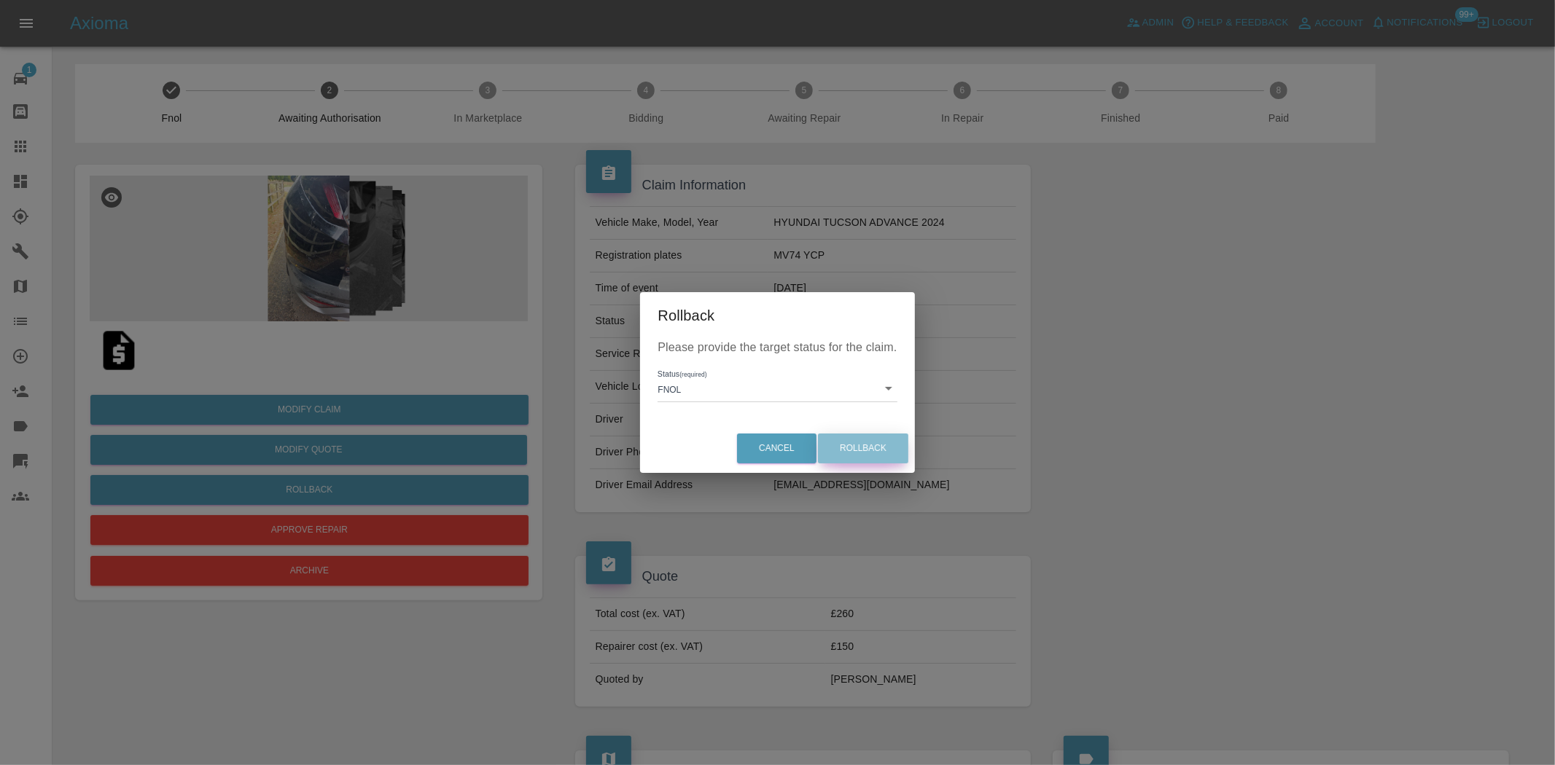
drag, startPoint x: 876, startPoint y: 443, endPoint x: 868, endPoint y: 448, distance: 9.9
click at [875, 443] on button "Rollback" at bounding box center [863, 449] width 90 height 30
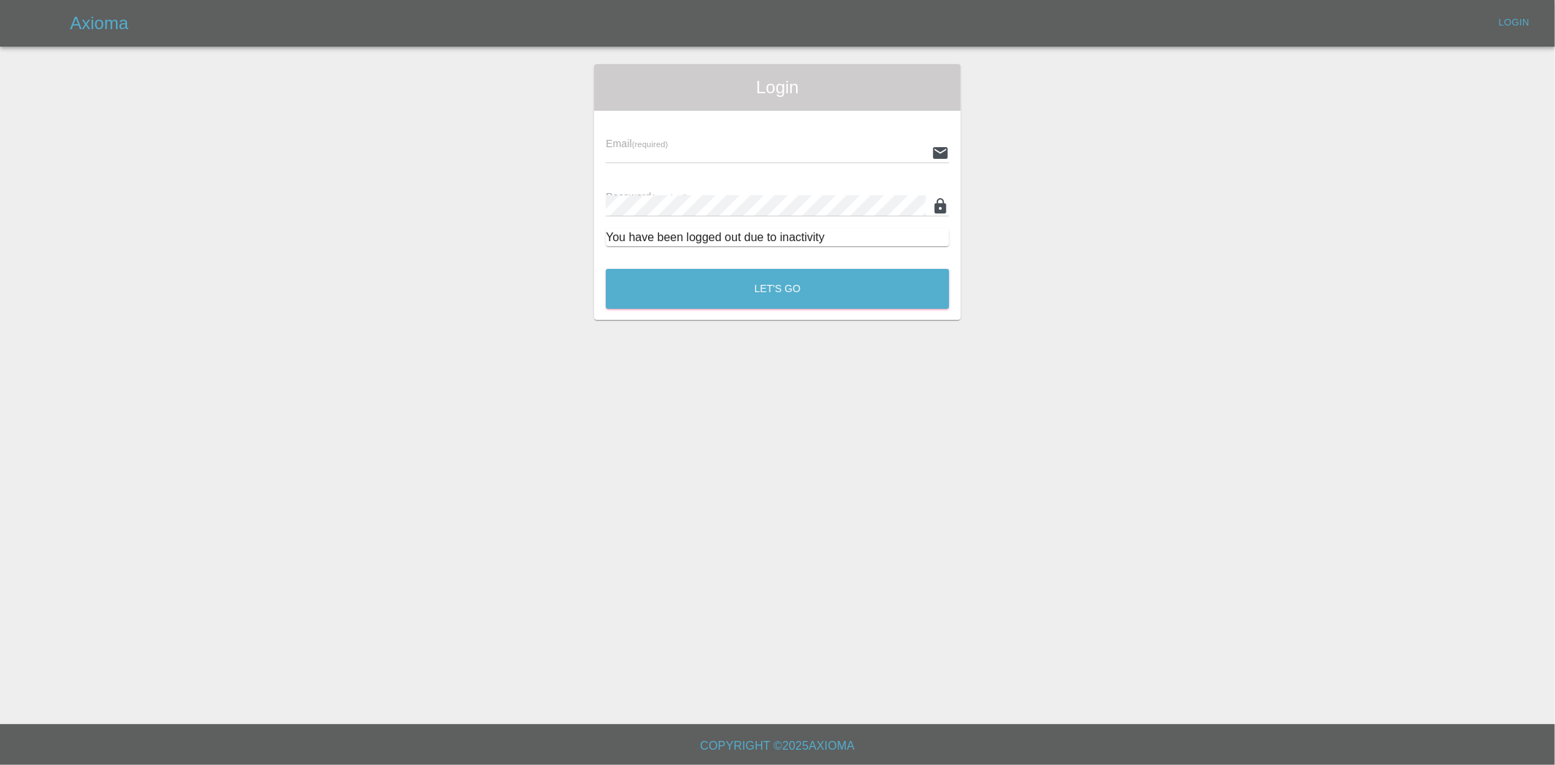
type input "[EMAIL_ADDRESS][DOMAIN_NAME]"
drag, startPoint x: 759, startPoint y: 265, endPoint x: 733, endPoint y: 300, distance: 43.3
click at [744, 281] on div "Let's Go" at bounding box center [777, 285] width 345 height 55
click at [733, 300] on button "Let's Go" at bounding box center [777, 289] width 343 height 40
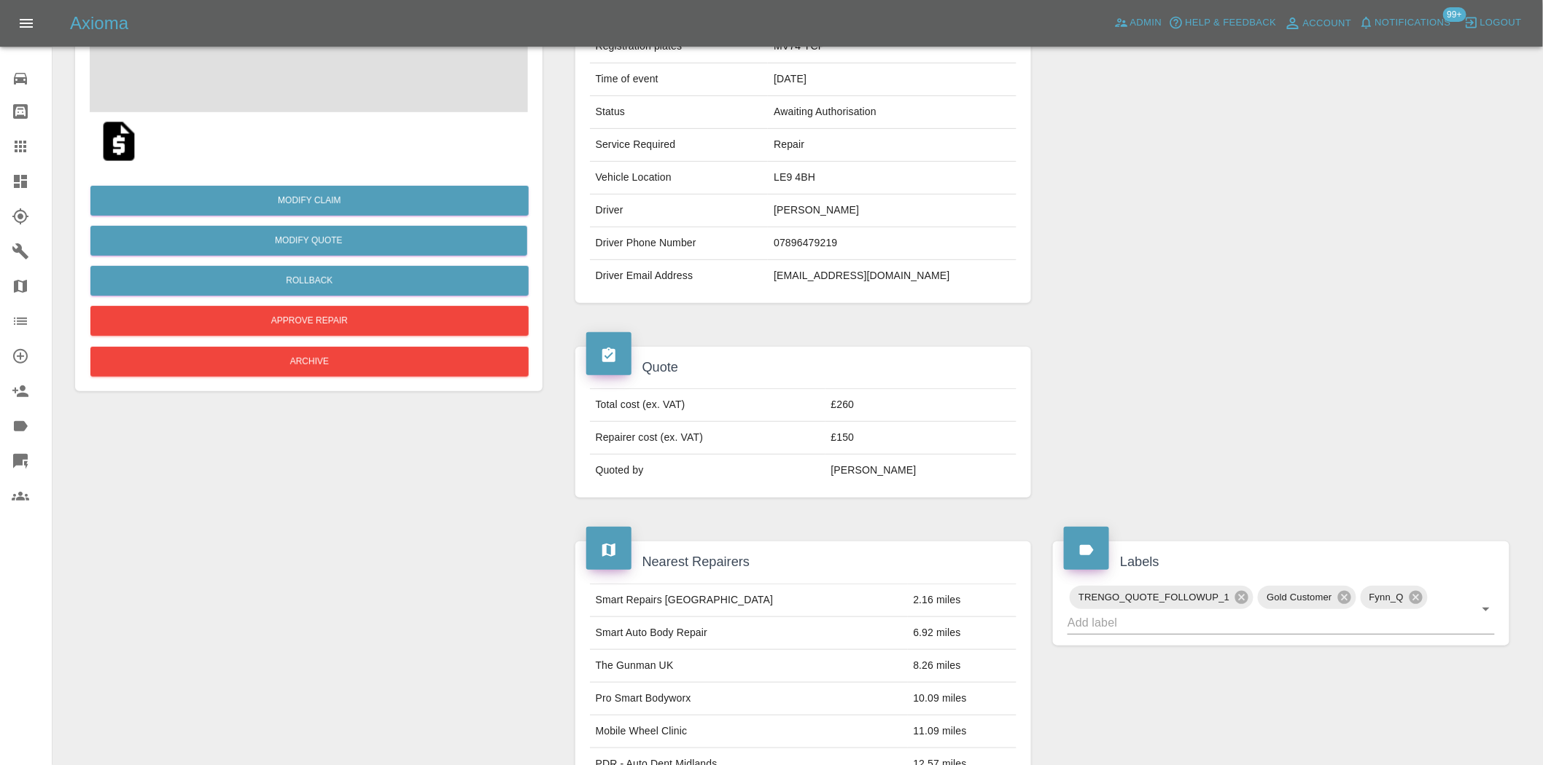
scroll to position [199, 0]
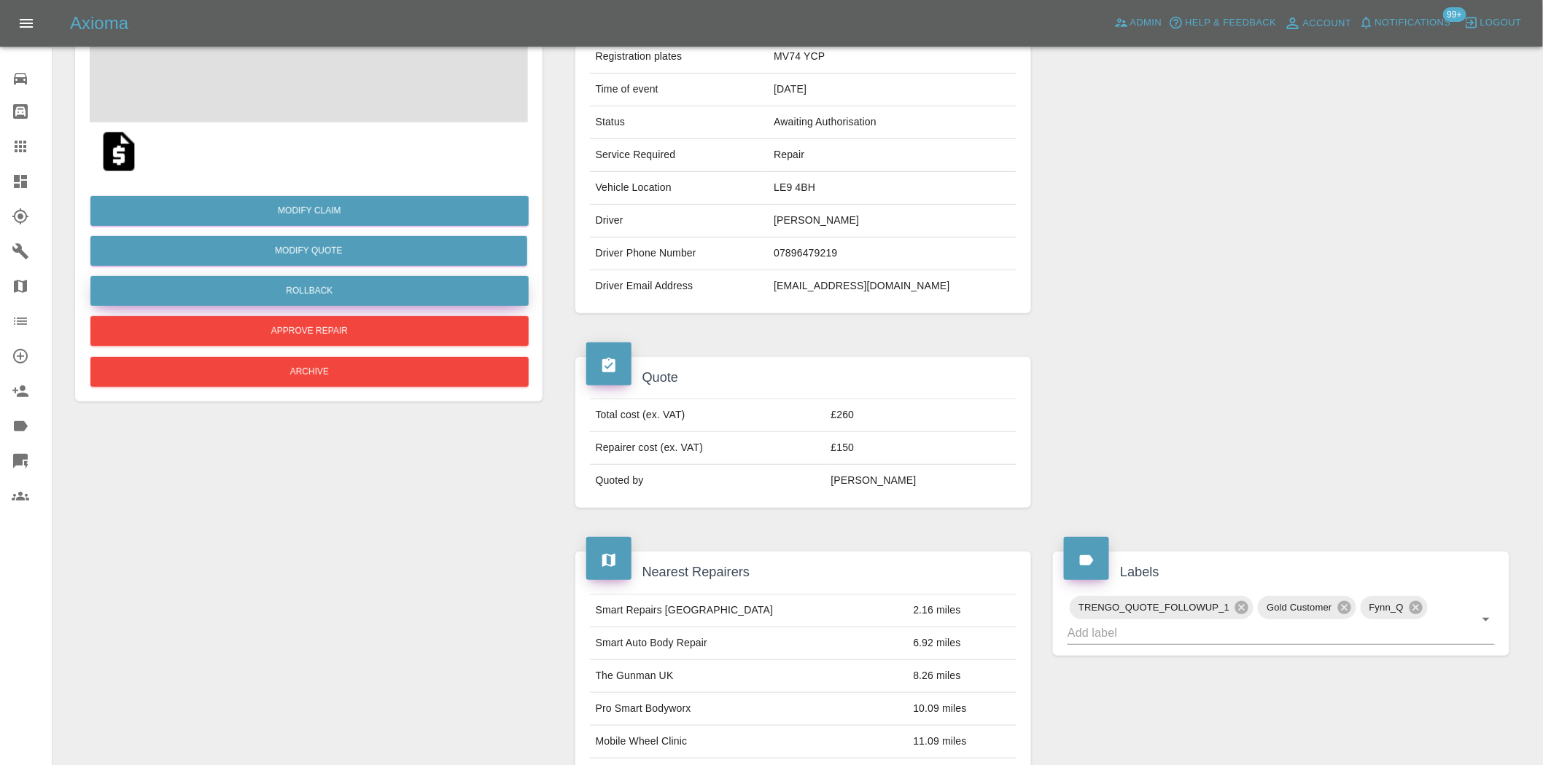
click at [305, 296] on button "Rollback" at bounding box center [309, 291] width 438 height 30
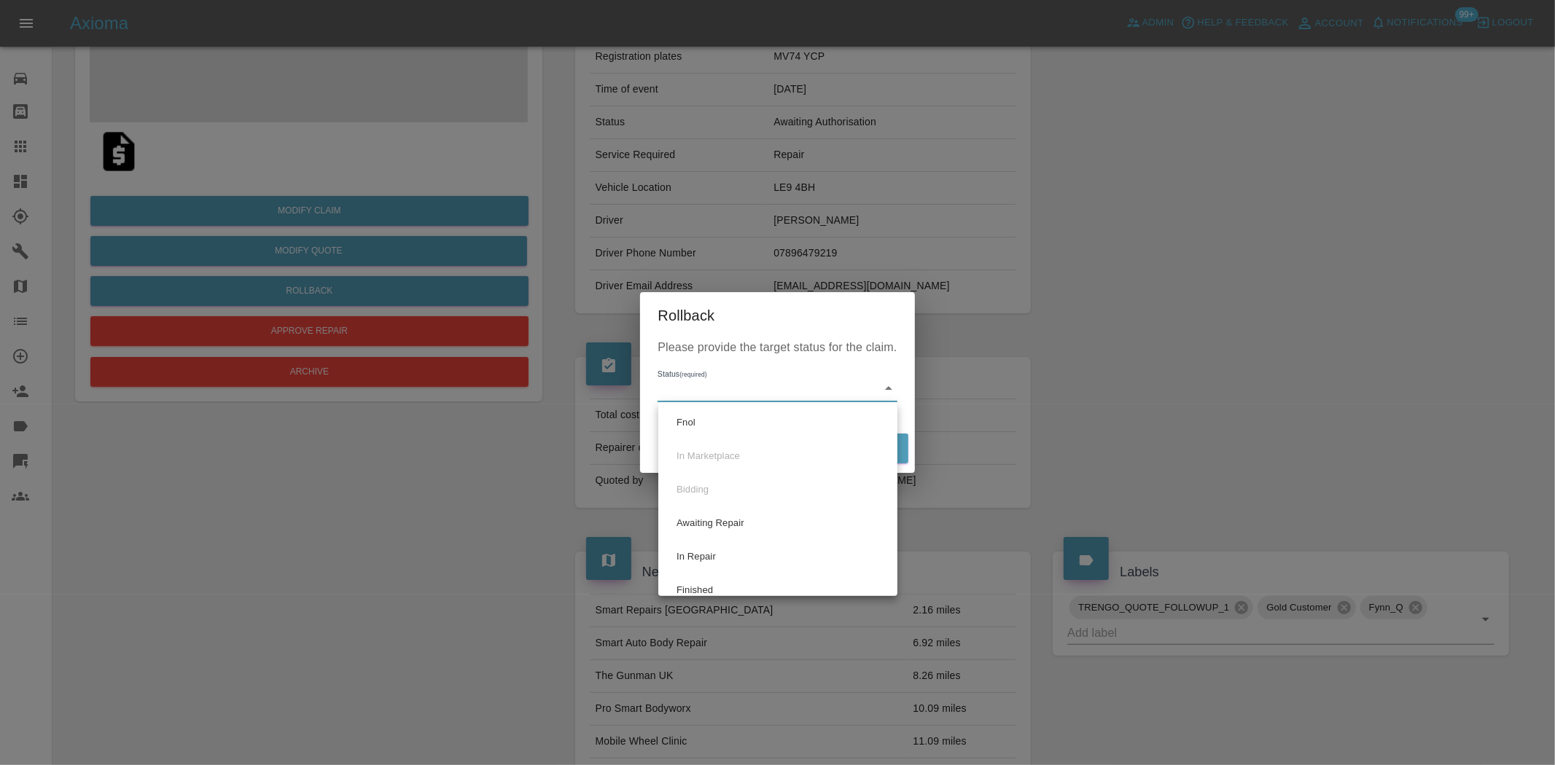
click at [741, 394] on body "Axioma Admin Help & Feedback Account Notifications 99+ Logout 0 Repair home Bod…" at bounding box center [777, 606] width 1555 height 1611
click at [718, 429] on li "Fnol" at bounding box center [778, 423] width 232 height 34
type input "fnol"
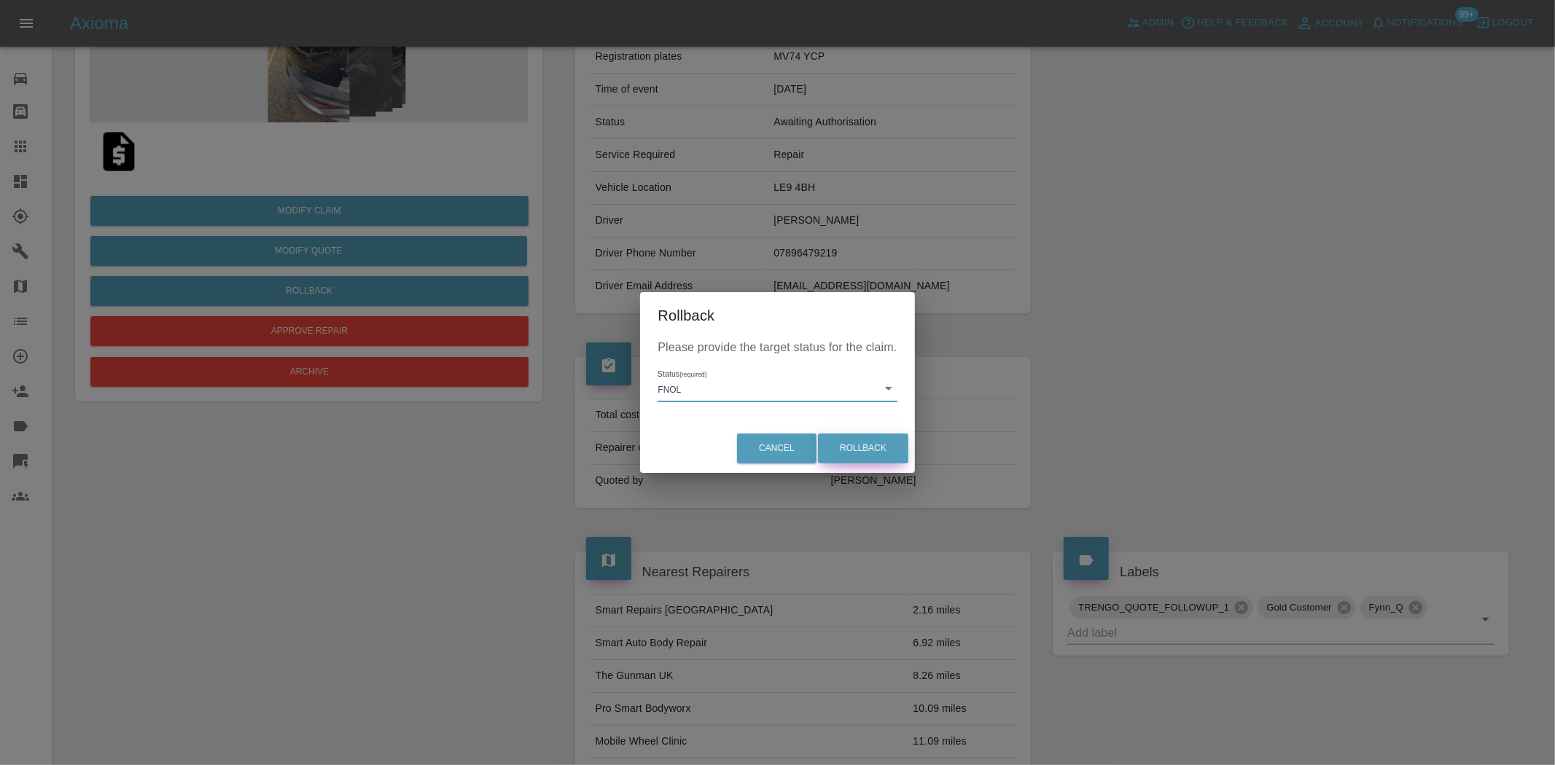
click at [856, 440] on button "Rollback" at bounding box center [863, 449] width 90 height 30
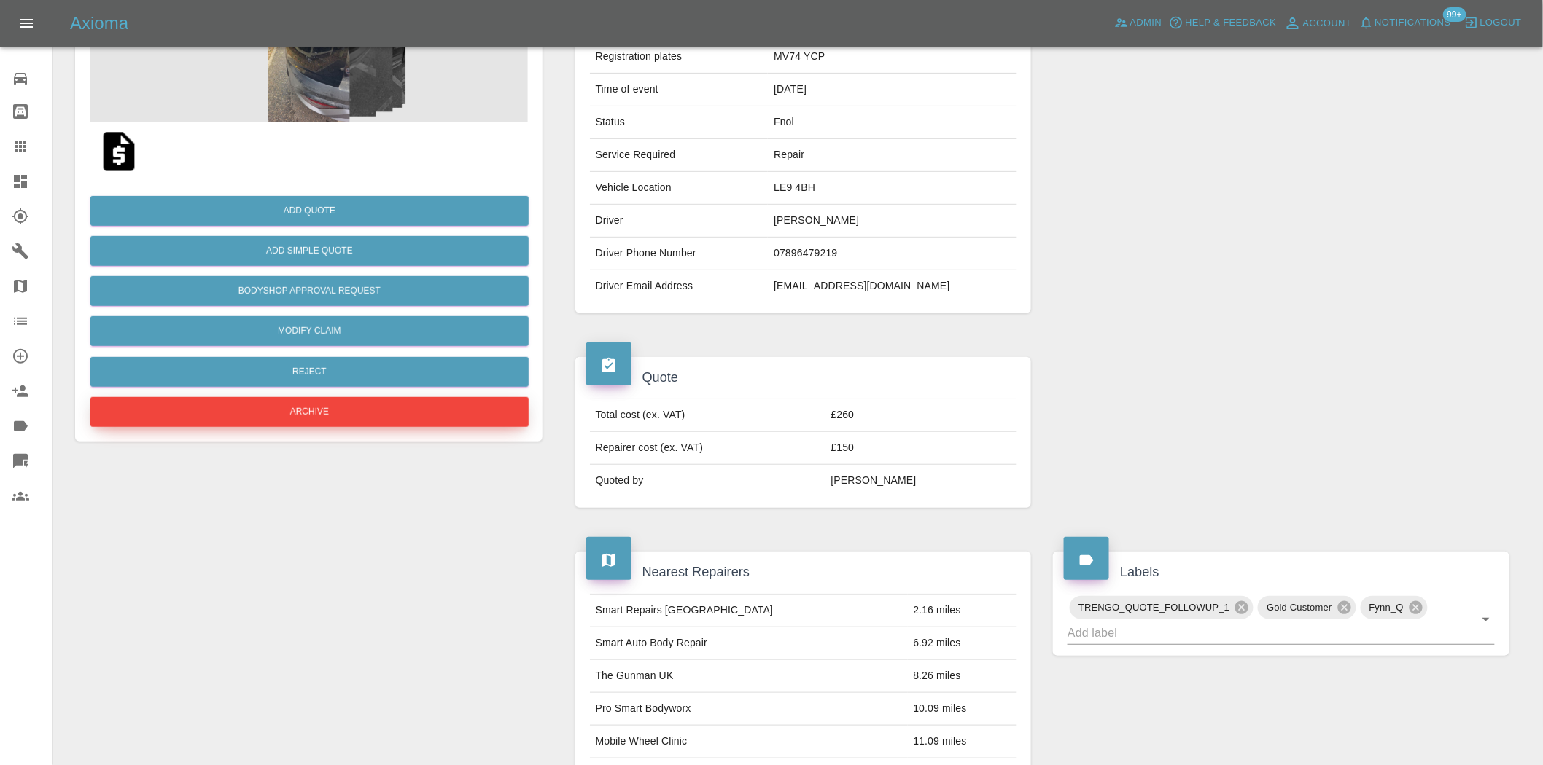
click at [323, 414] on button "Archive" at bounding box center [309, 412] width 438 height 30
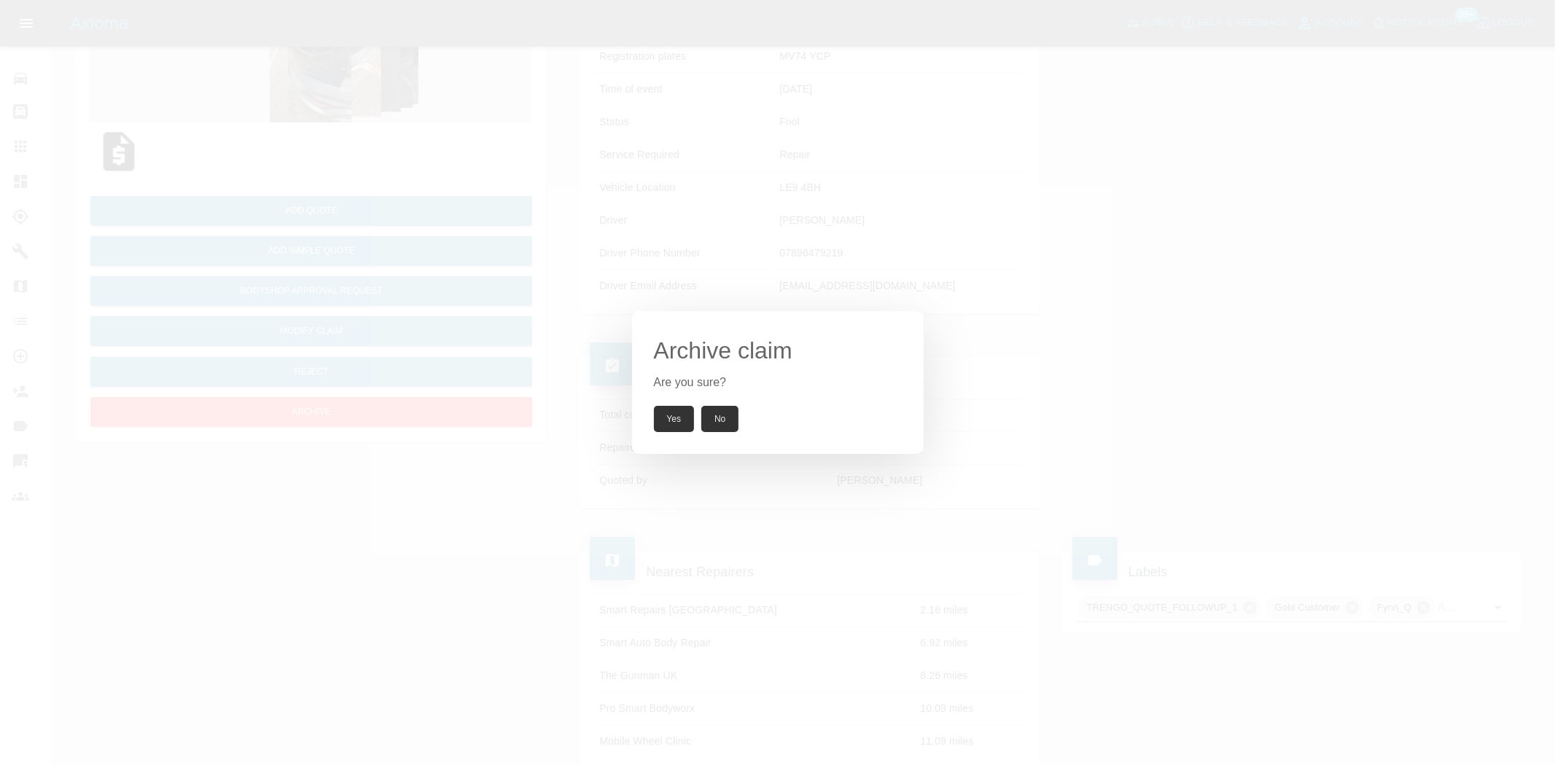
click at [680, 417] on button "Yes" at bounding box center [674, 419] width 41 height 26
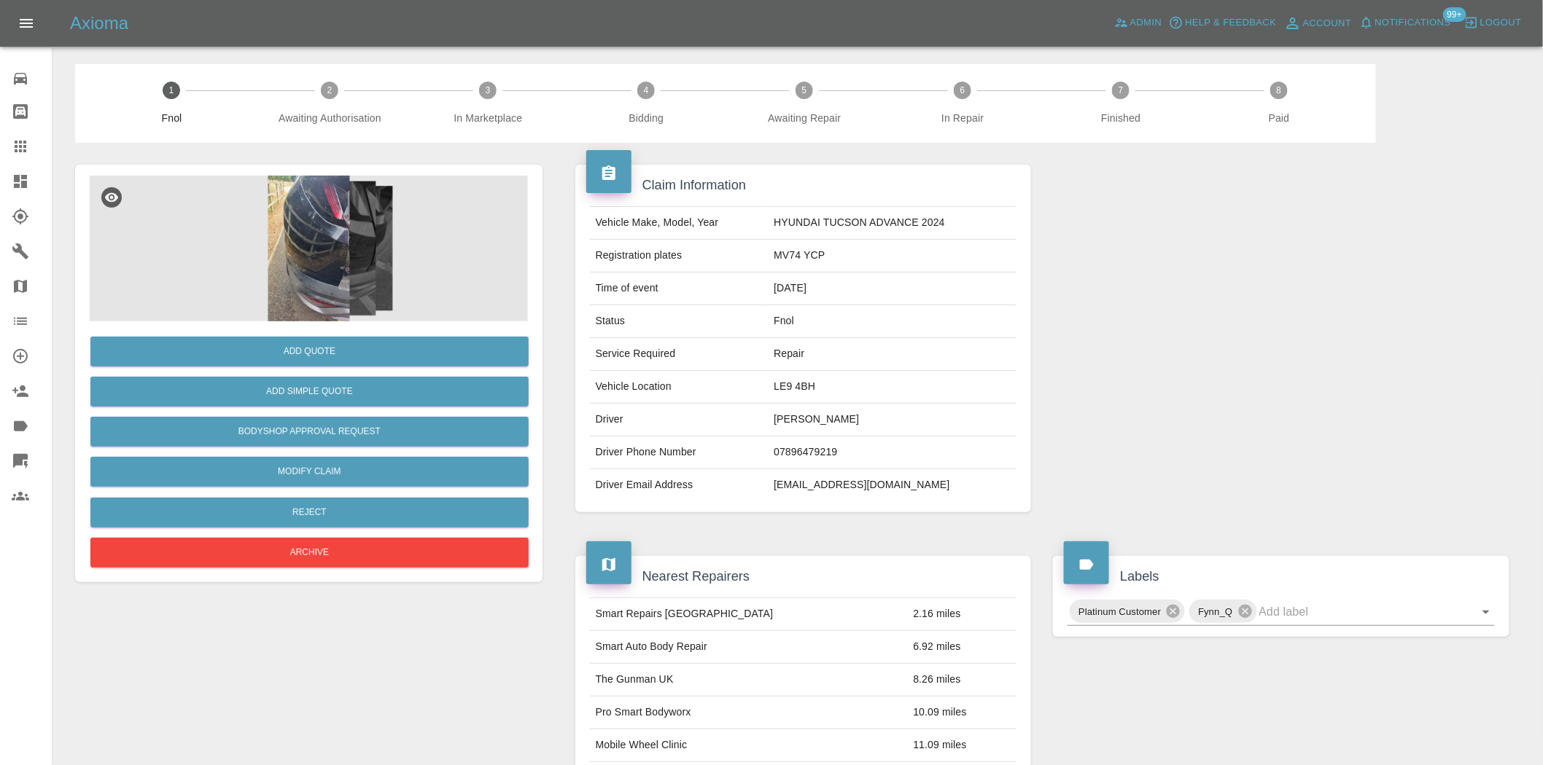
click at [316, 224] on img at bounding box center [309, 249] width 438 height 146
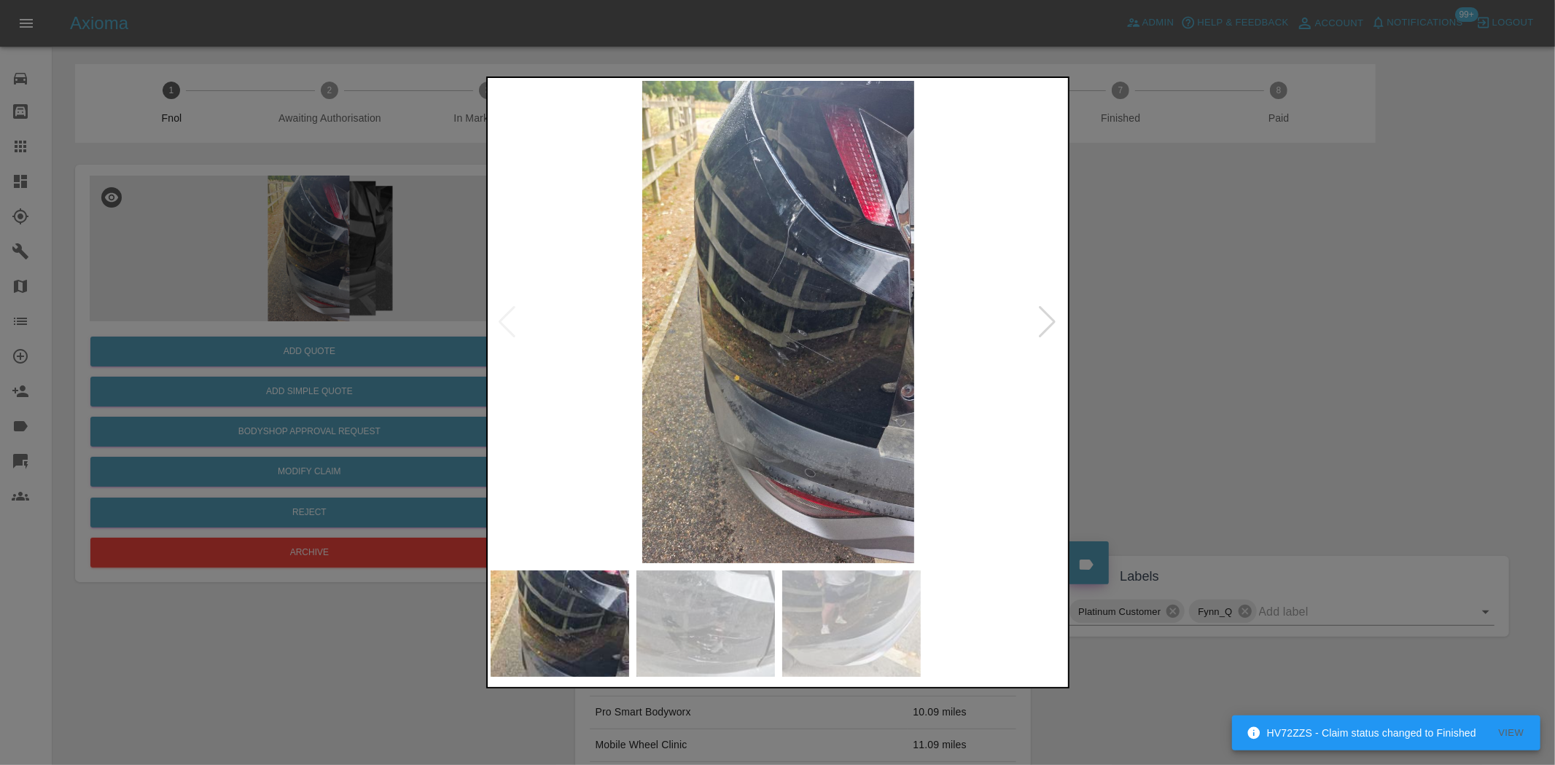
click at [812, 244] on img at bounding box center [779, 322] width 576 height 483
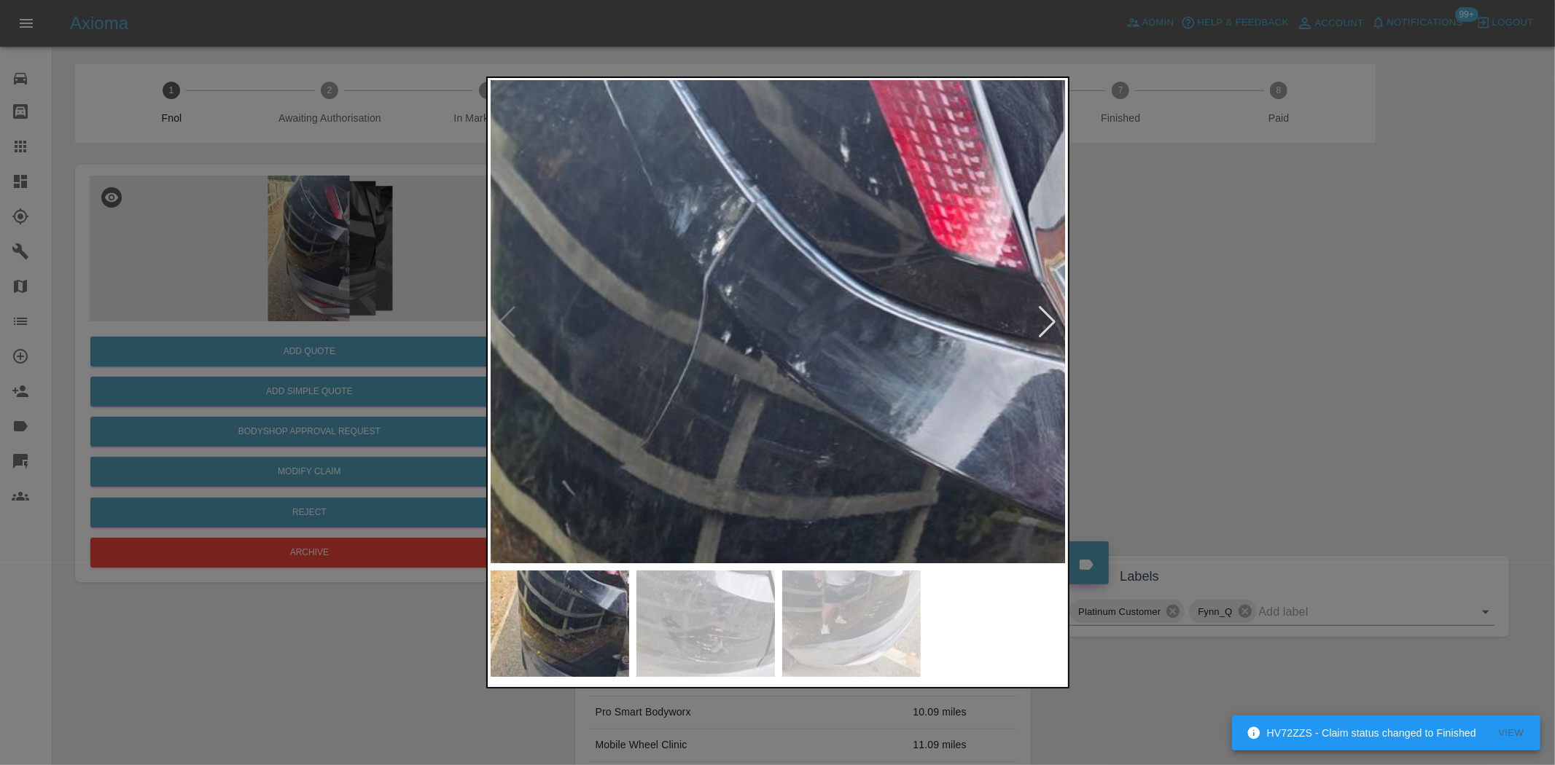
click at [760, 286] on img at bounding box center [674, 555] width 1728 height 1449
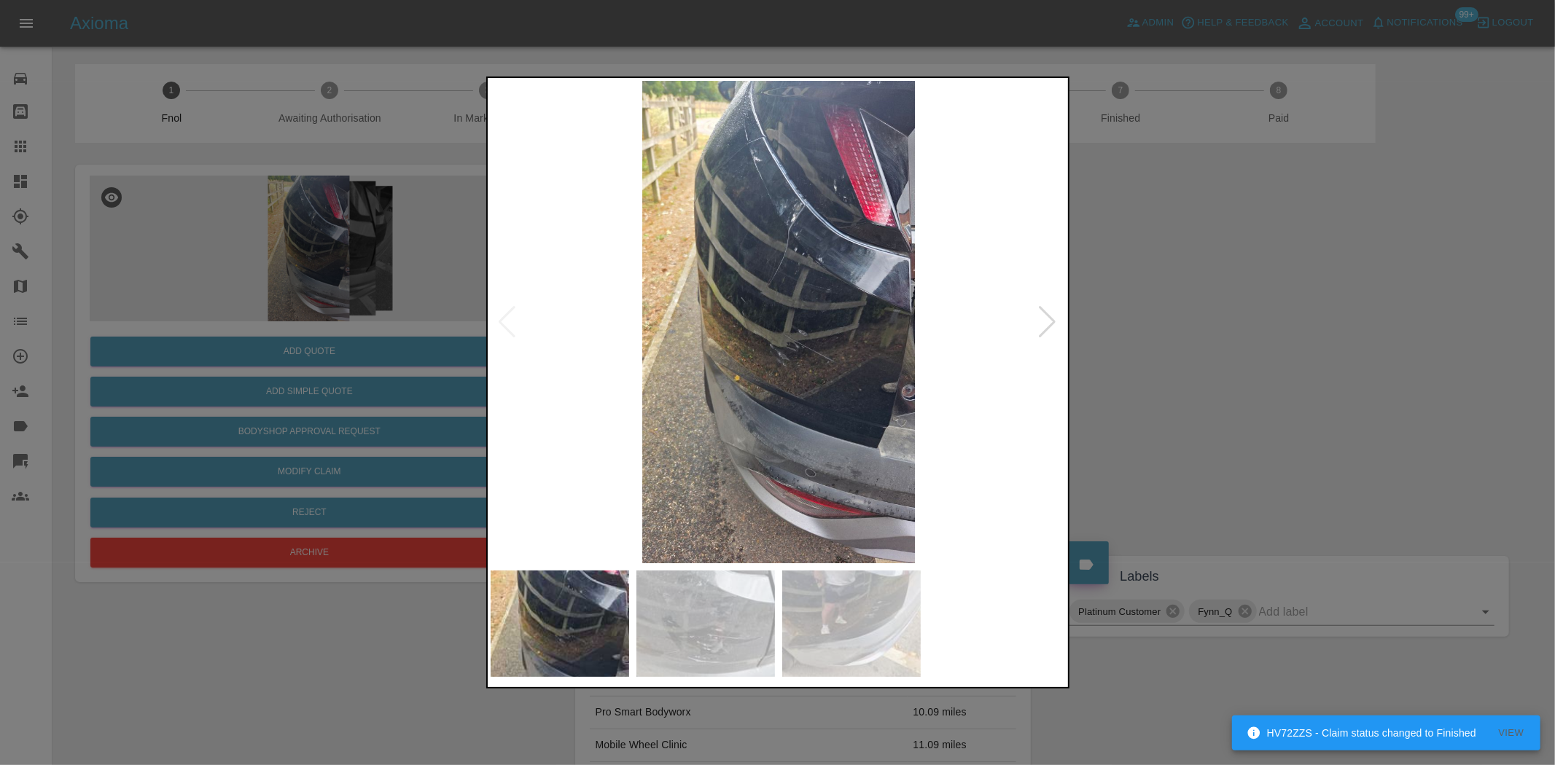
click at [598, 365] on img at bounding box center [779, 322] width 576 height 483
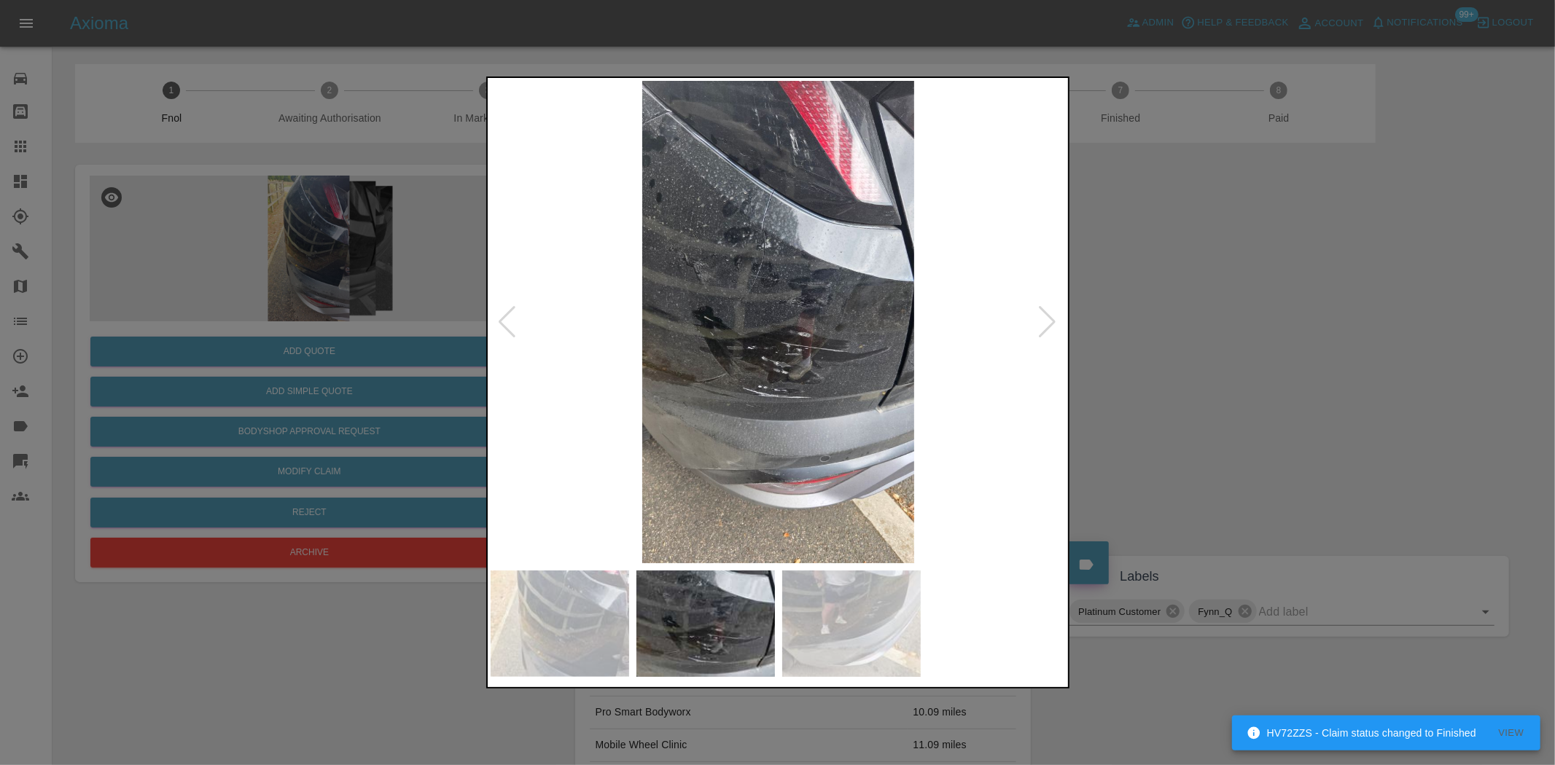
click at [747, 220] on img at bounding box center [779, 322] width 576 height 483
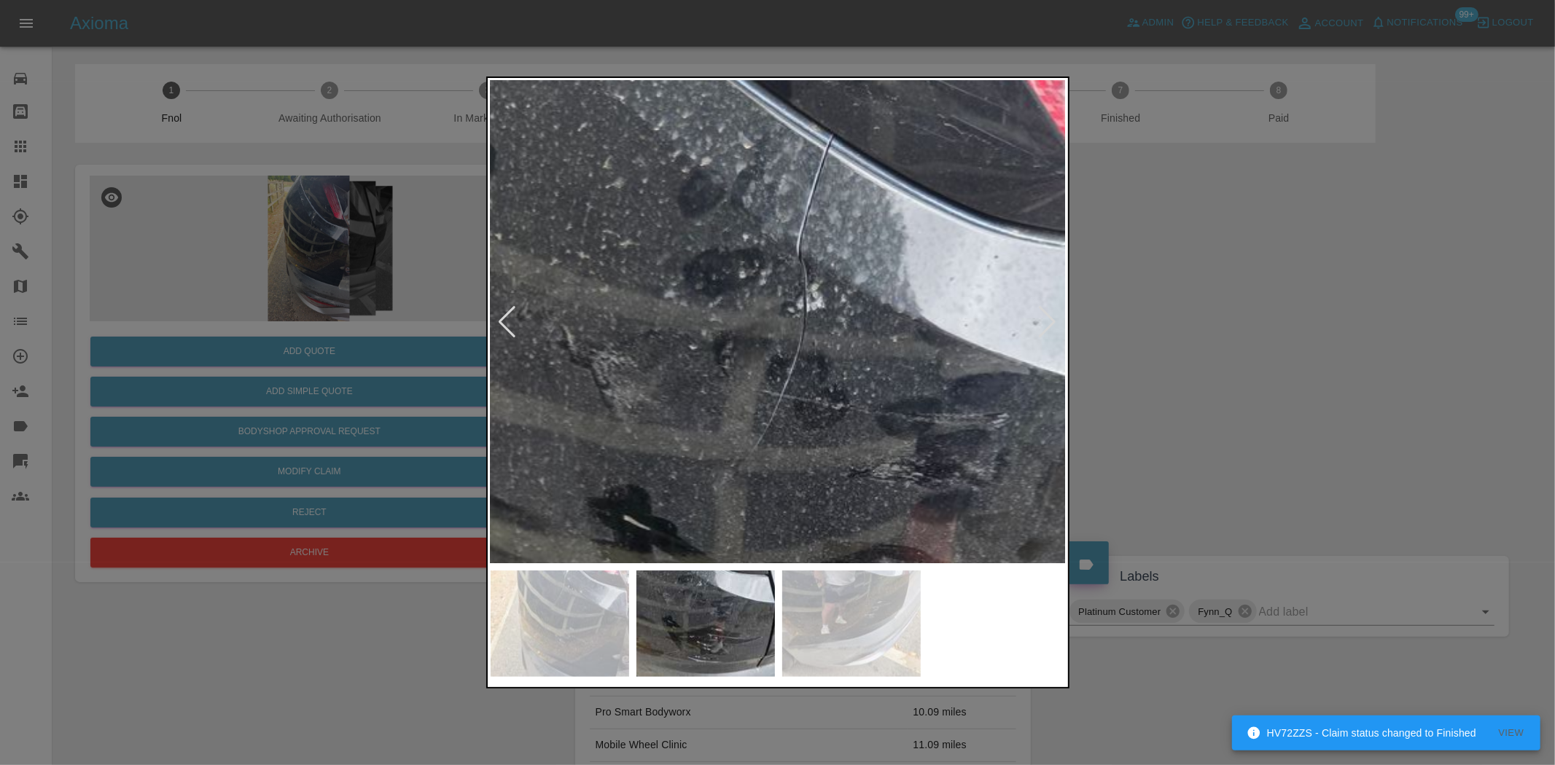
click at [698, 200] on img at bounding box center [846, 533] width 1728 height 1449
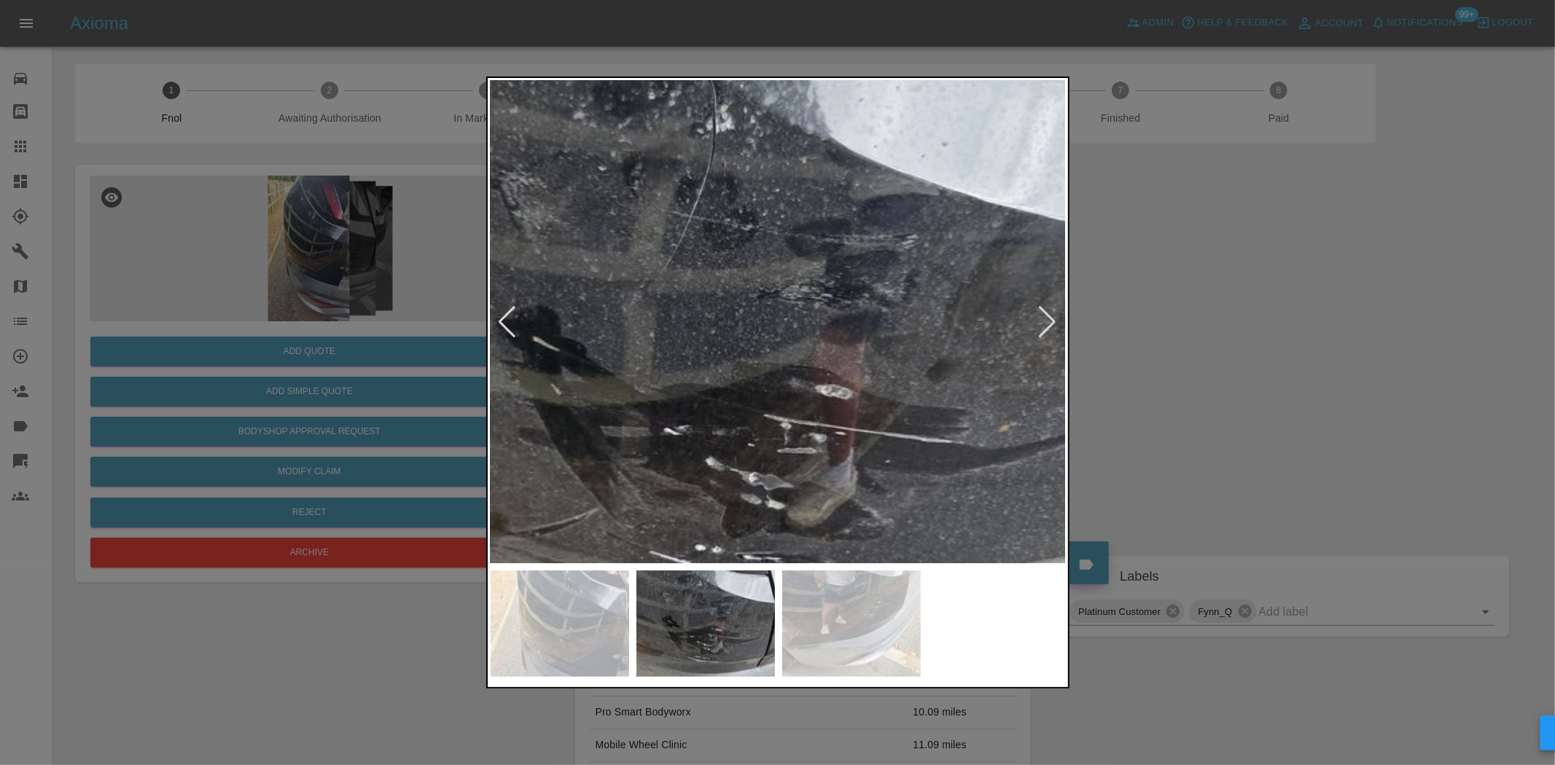
click at [727, 286] on img at bounding box center [755, 354] width 1728 height 1449
click at [256, 289] on div at bounding box center [777, 382] width 1555 height 765
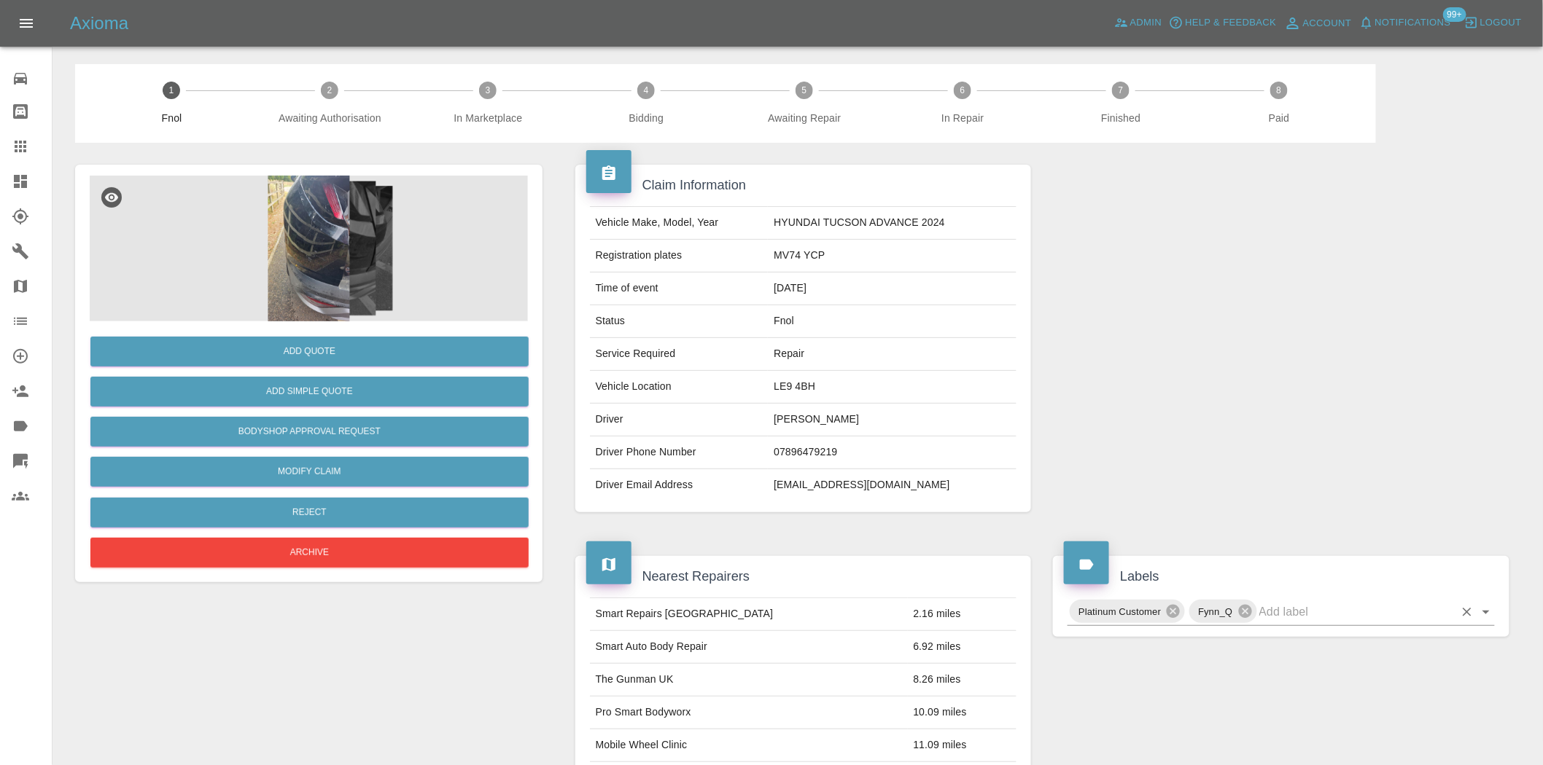
click at [1277, 613] on input "text" at bounding box center [1356, 612] width 195 height 23
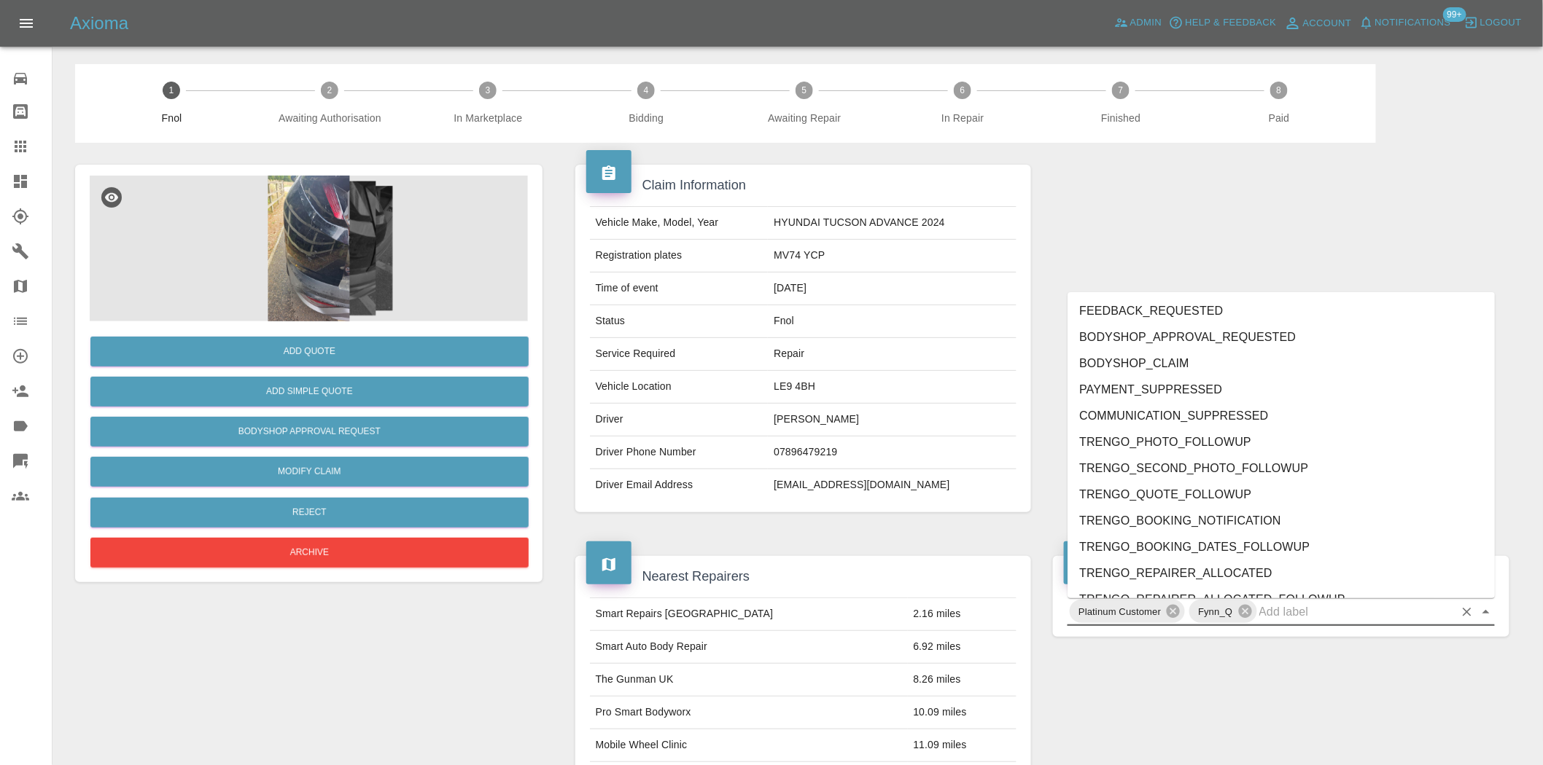
drag, startPoint x: 1081, startPoint y: 227, endPoint x: 1083, endPoint y: 219, distance: 7.4
click at [1081, 225] on div at bounding box center [1281, 338] width 478 height 391
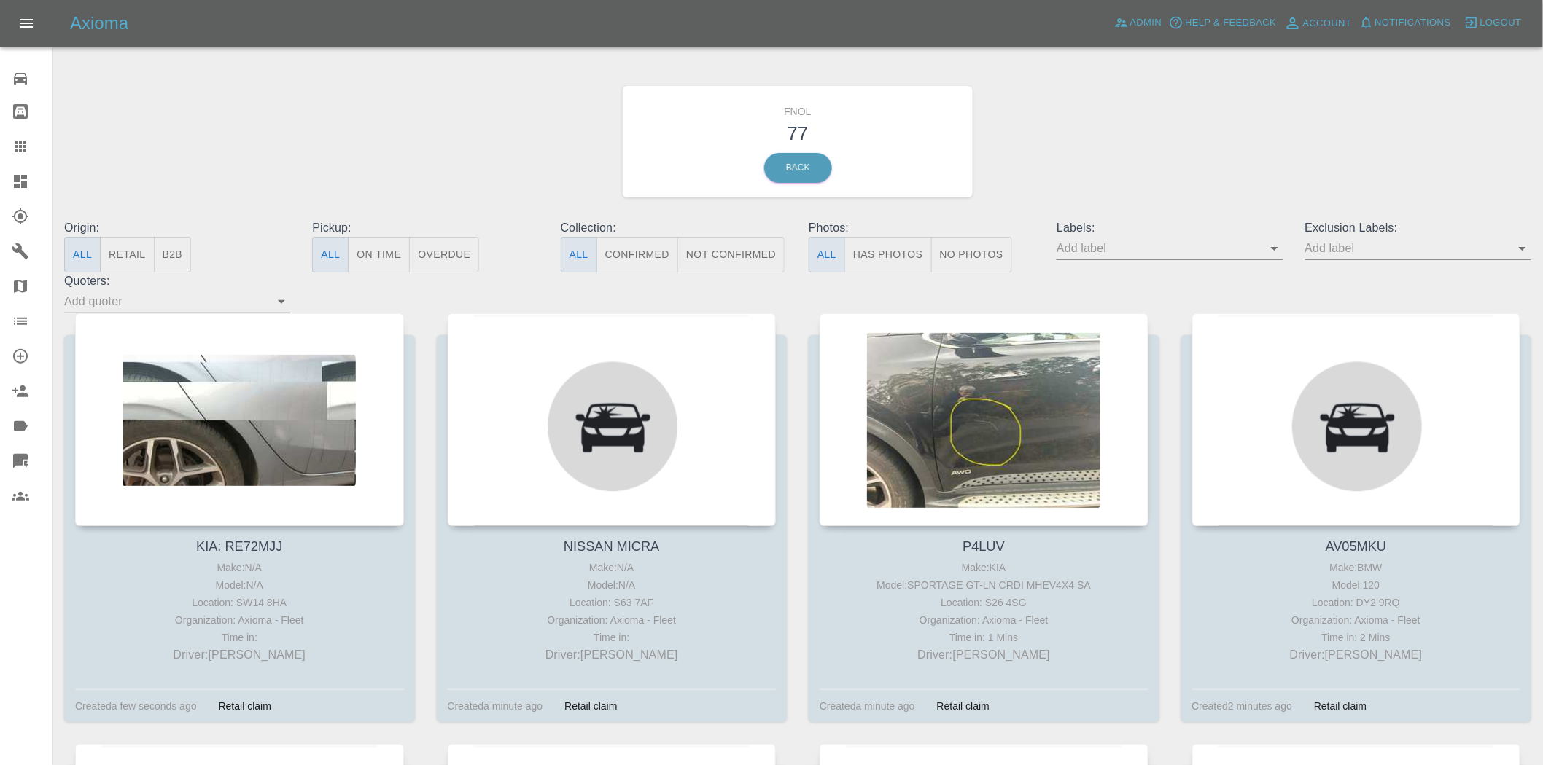
click at [879, 248] on button "Has Photos" at bounding box center [887, 255] width 87 height 36
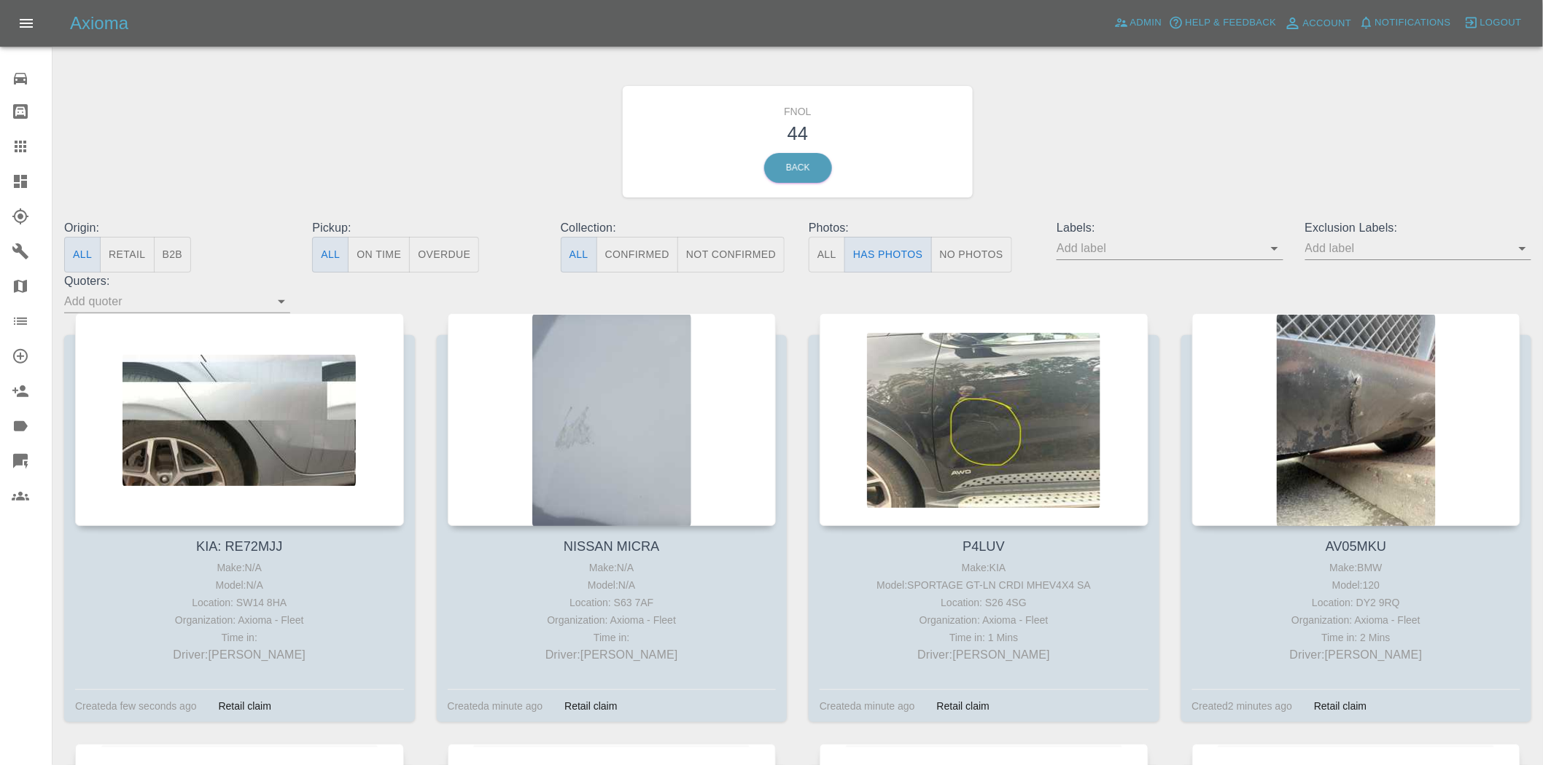
click at [1260, 246] on input "text" at bounding box center [1158, 248] width 204 height 23
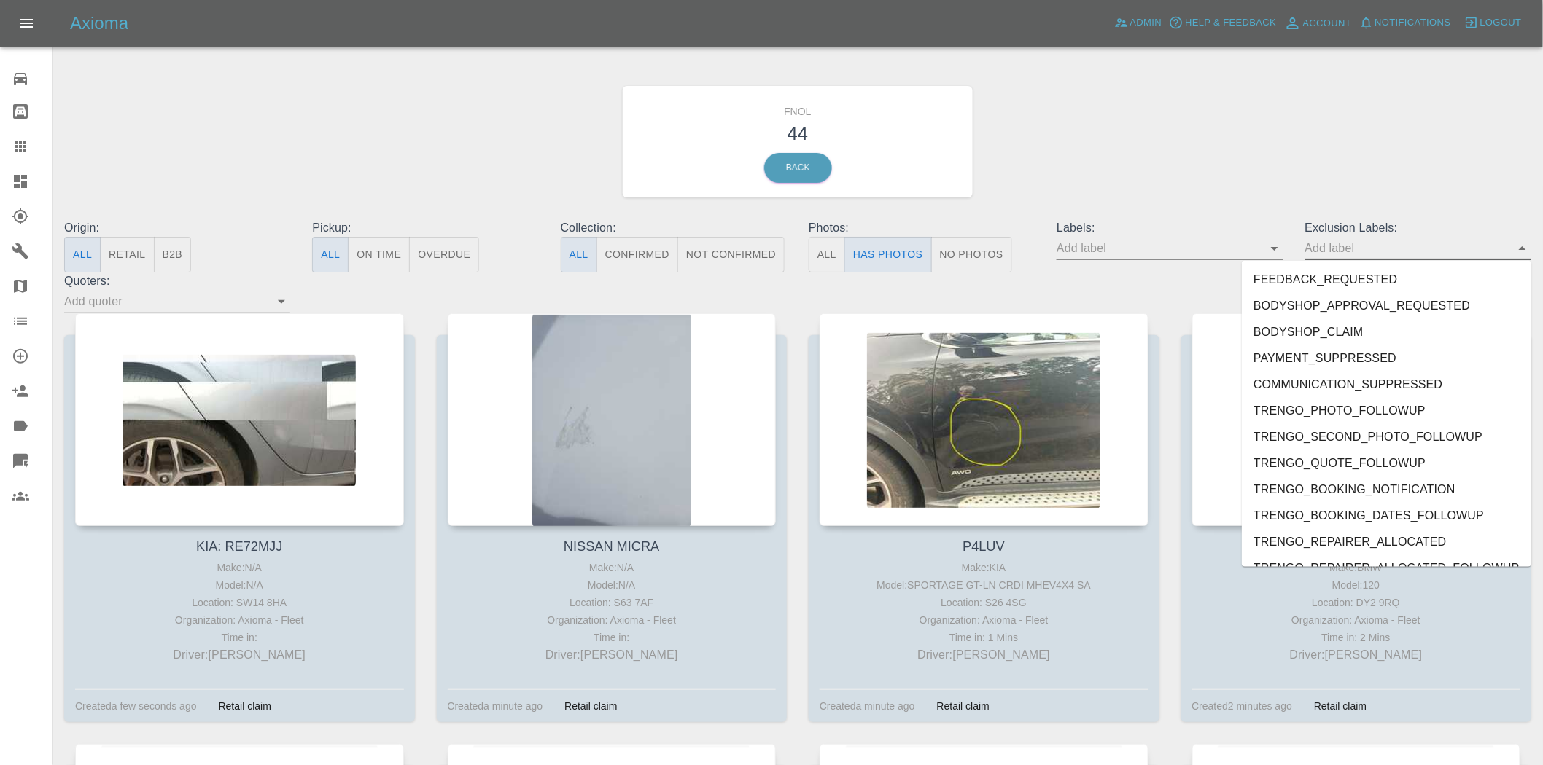
scroll to position [3037, 0]
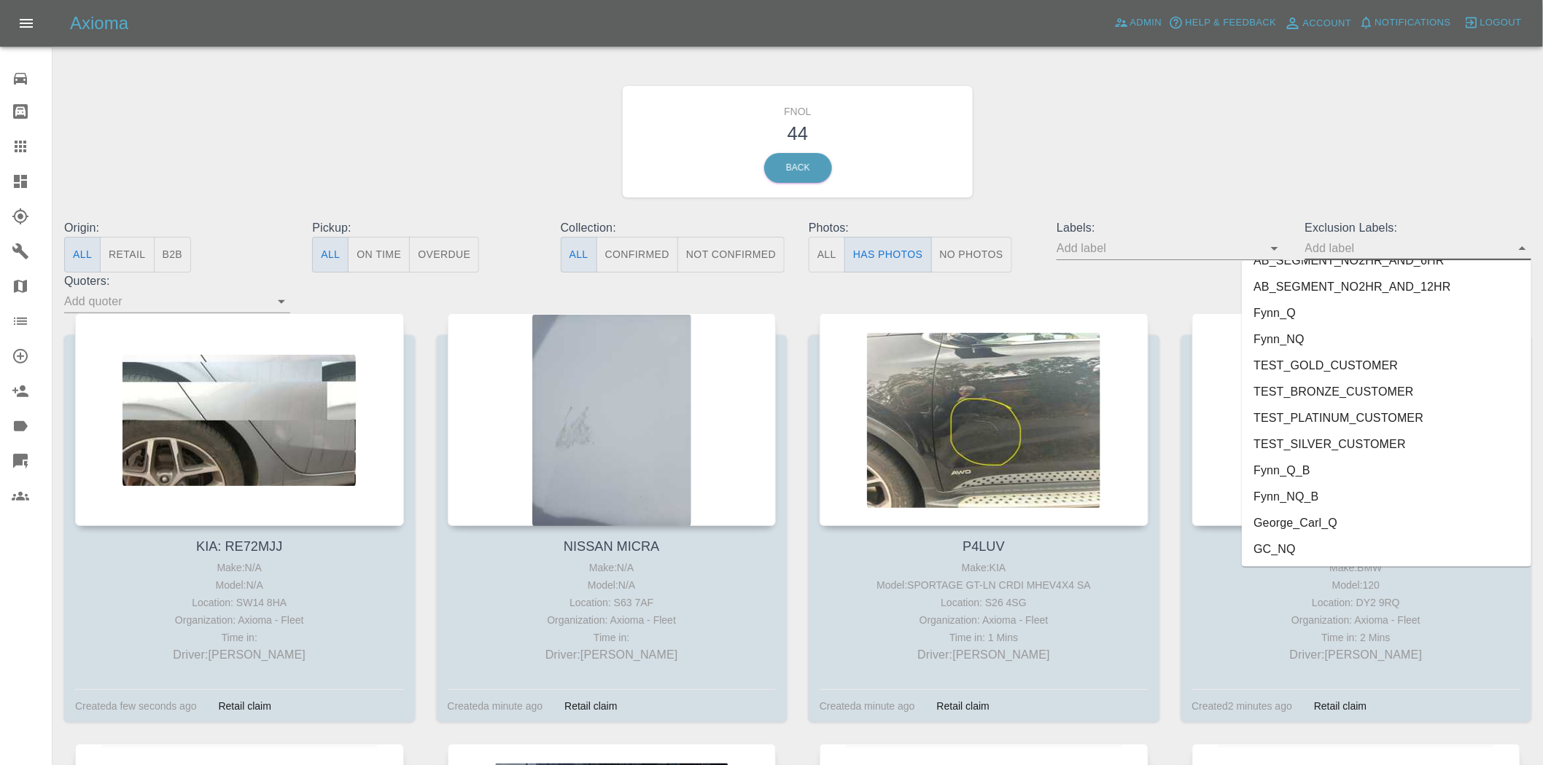
click at [1306, 530] on li "George_Carl_Q" at bounding box center [1385, 523] width 289 height 26
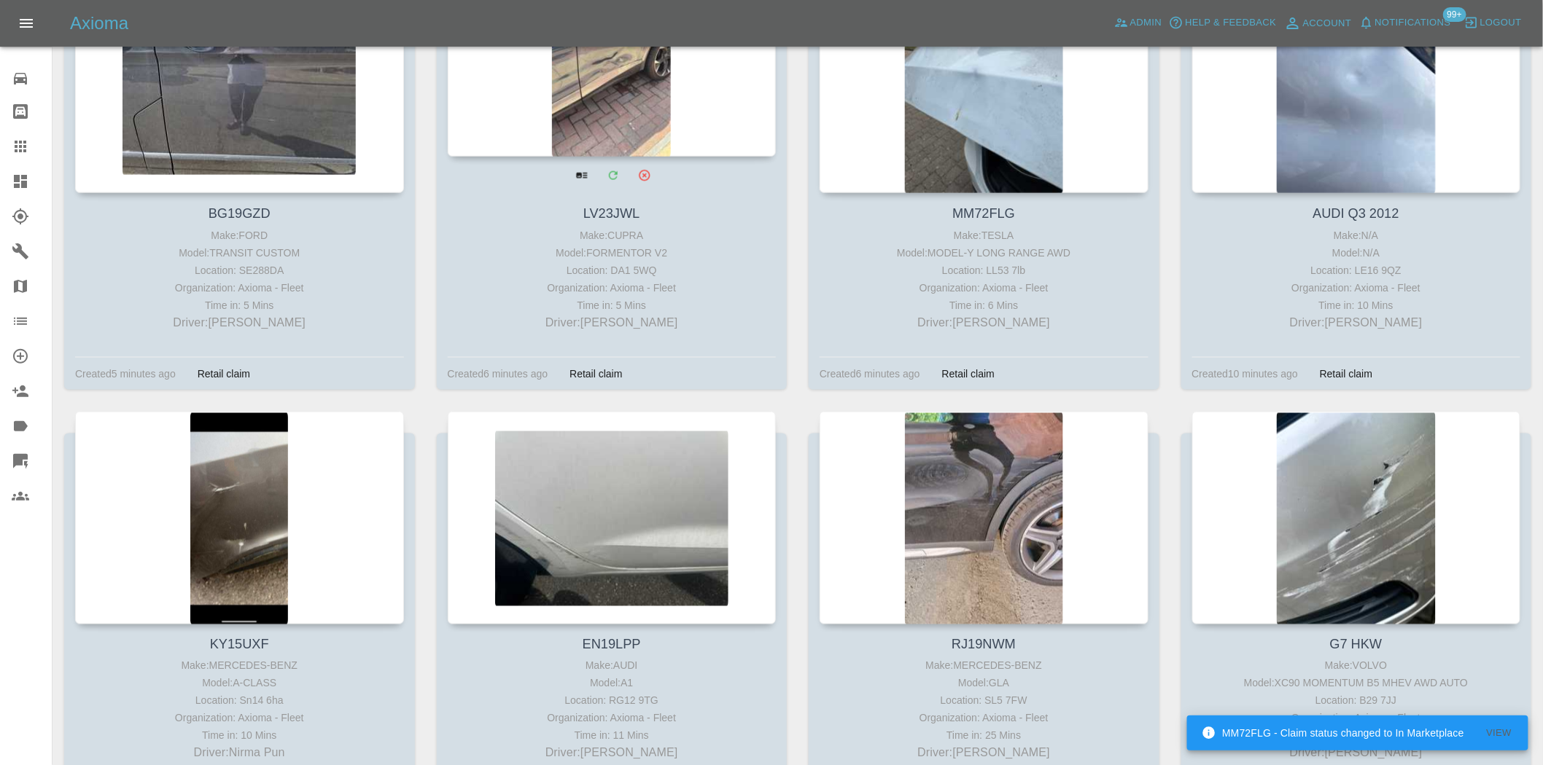
scroll to position [810, 0]
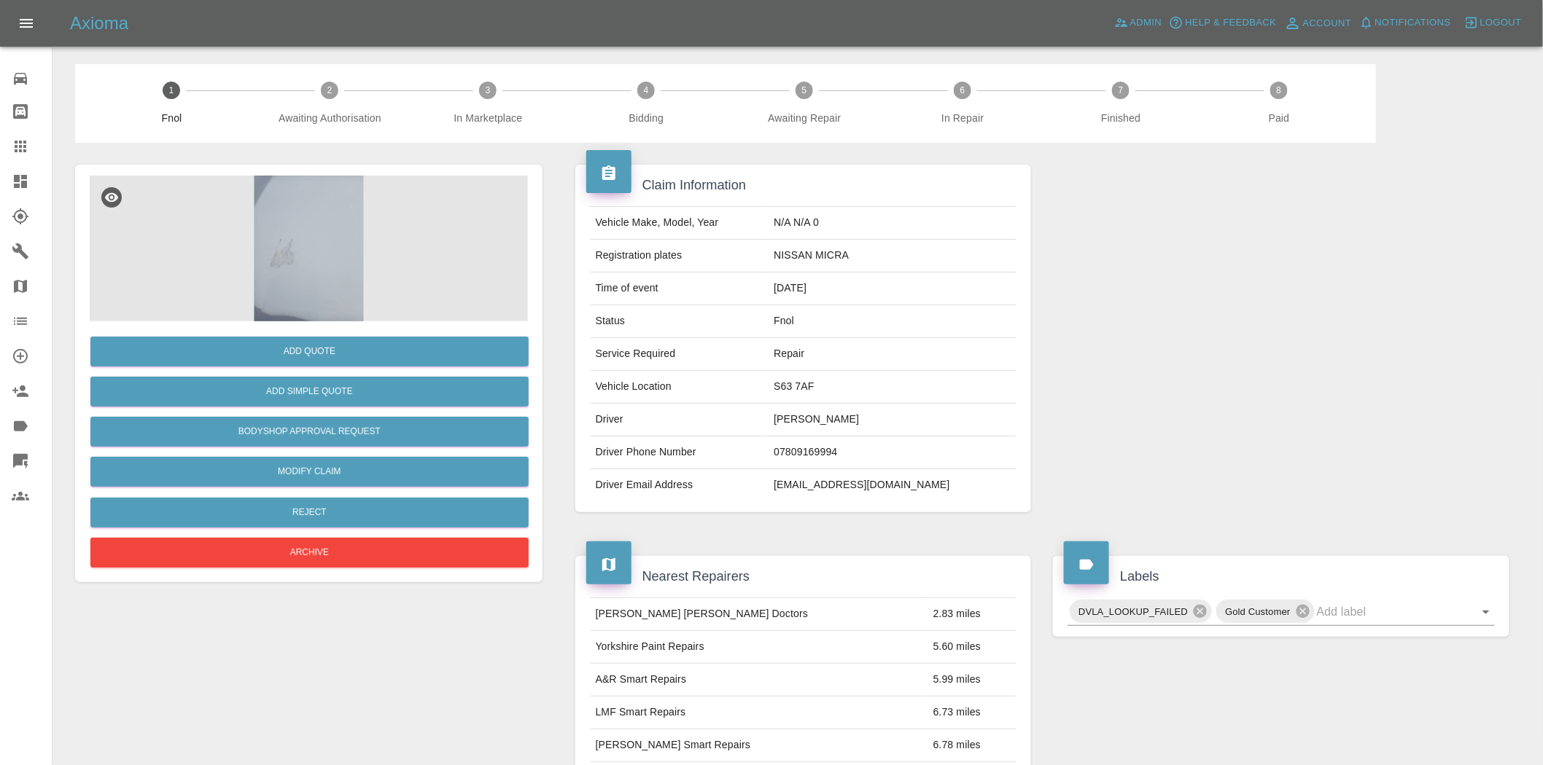
click at [359, 270] on img at bounding box center [309, 249] width 438 height 146
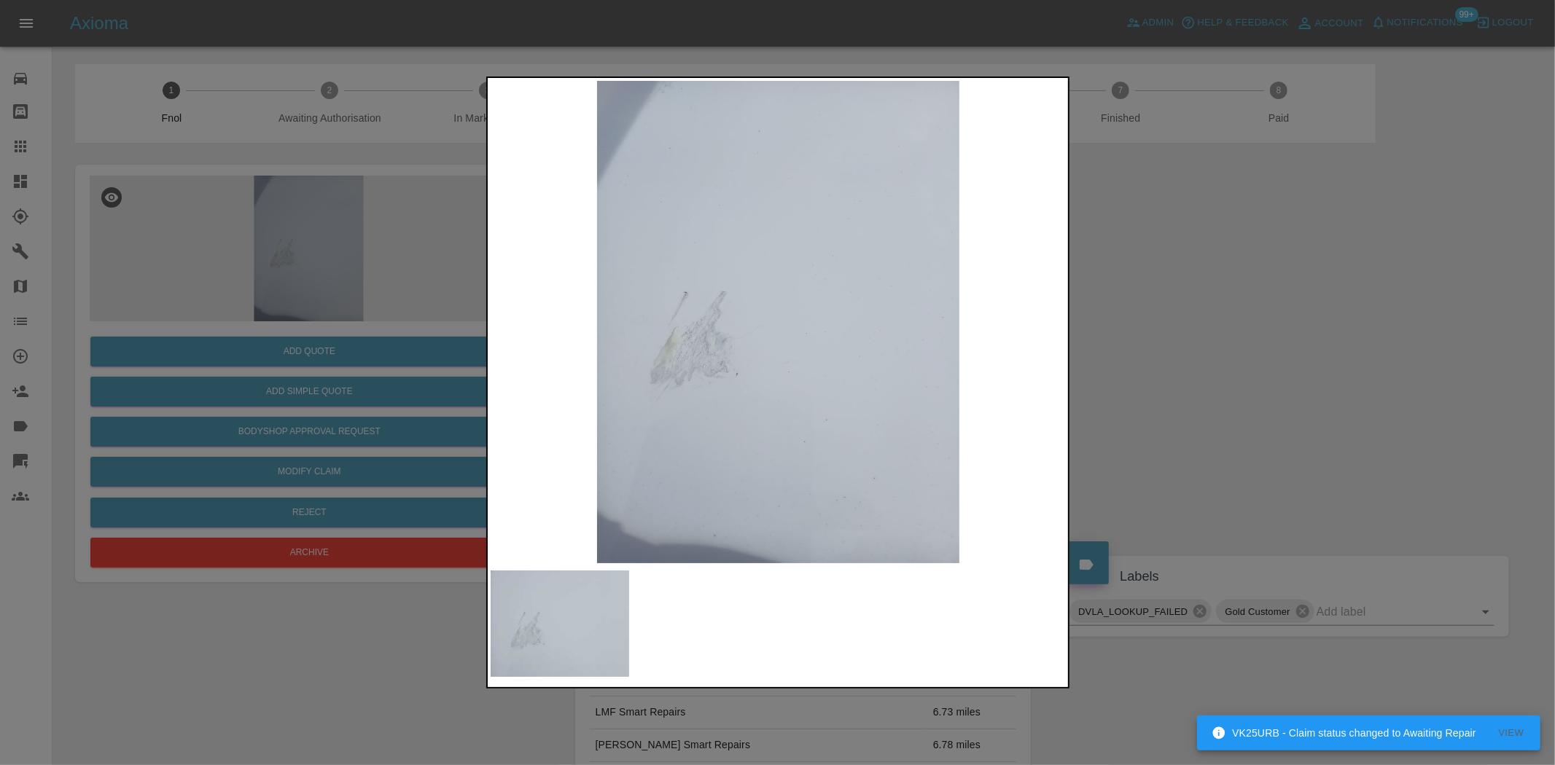
click at [616, 358] on img at bounding box center [779, 322] width 576 height 483
click at [355, 324] on div at bounding box center [777, 382] width 1555 height 765
click at [252, 283] on div at bounding box center [777, 382] width 1555 height 765
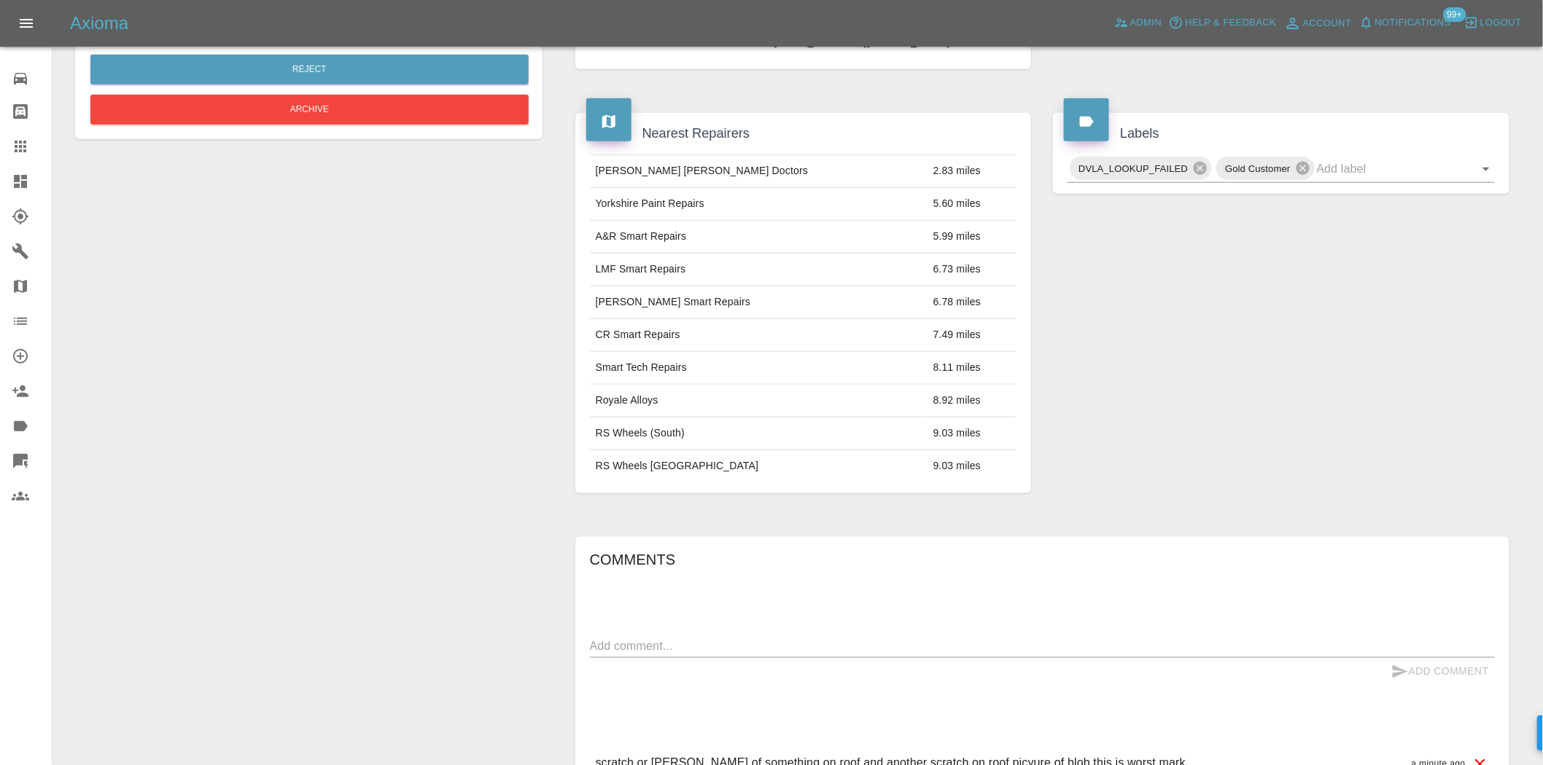
scroll to position [26, 0]
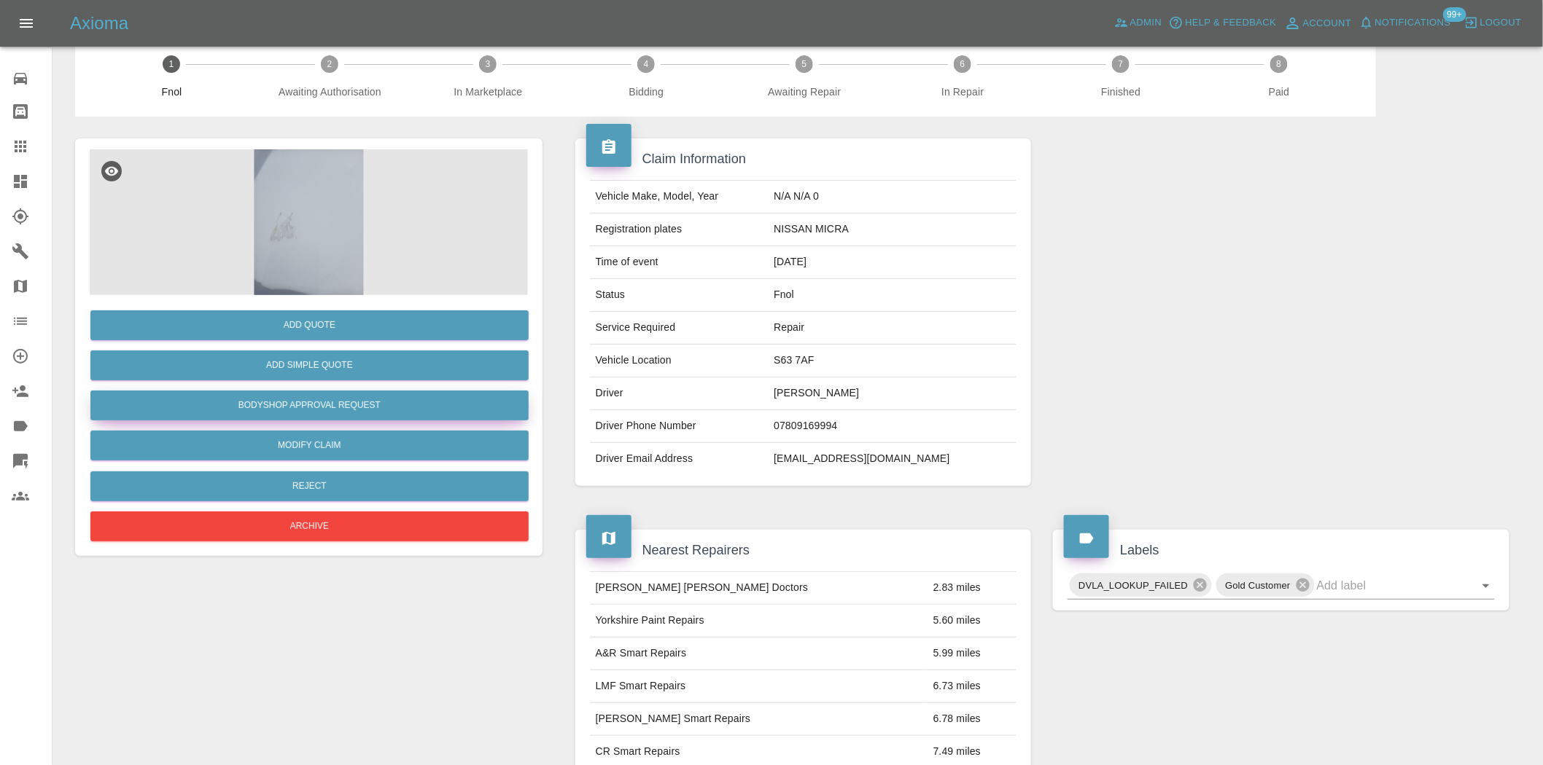
click at [345, 403] on button "Bodyshop Approval Request" at bounding box center [309, 406] width 438 height 30
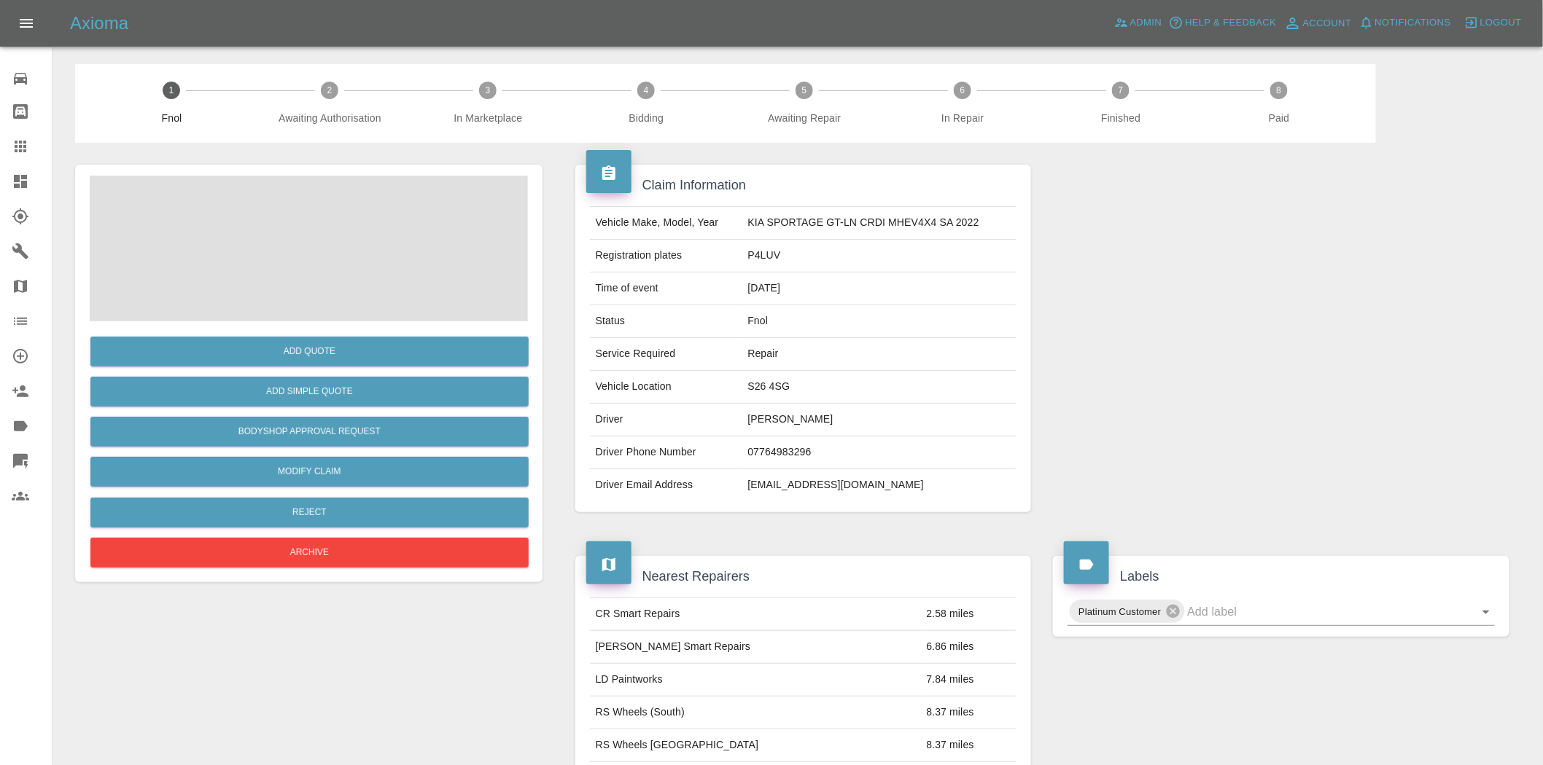
click at [308, 215] on span at bounding box center [309, 249] width 438 height 146
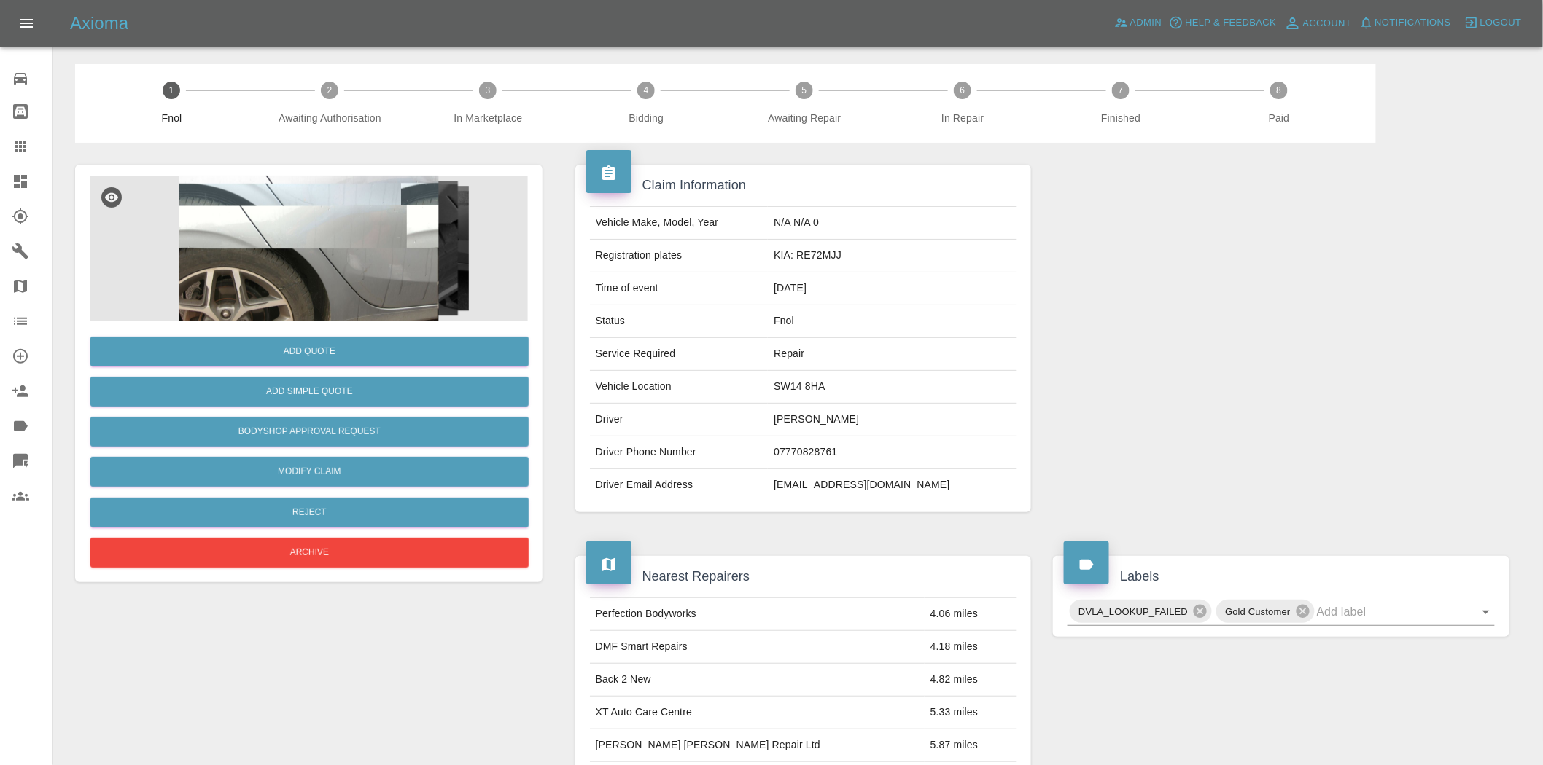
click at [312, 236] on img at bounding box center [309, 249] width 438 height 146
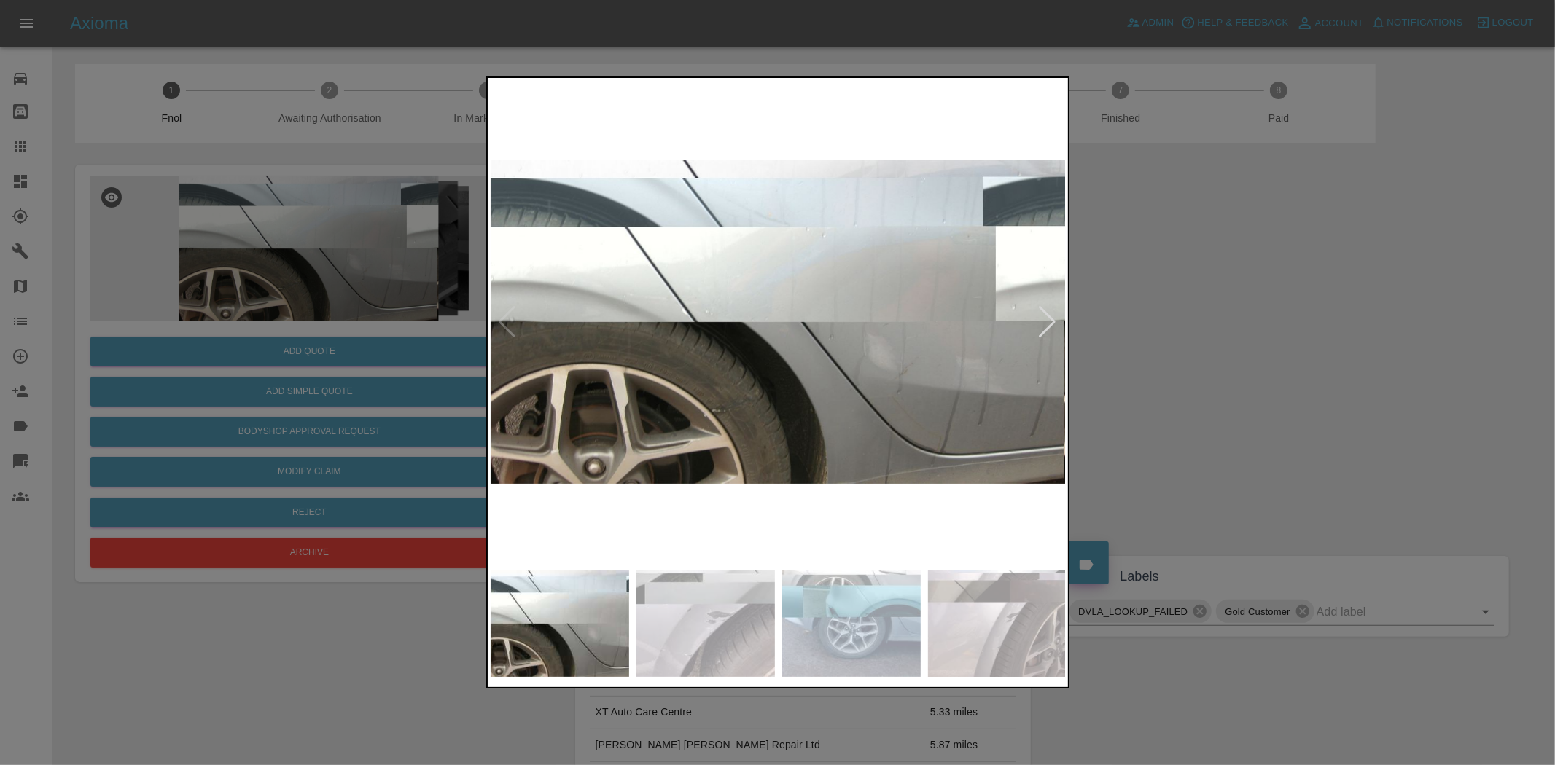
click at [585, 337] on img at bounding box center [779, 322] width 576 height 483
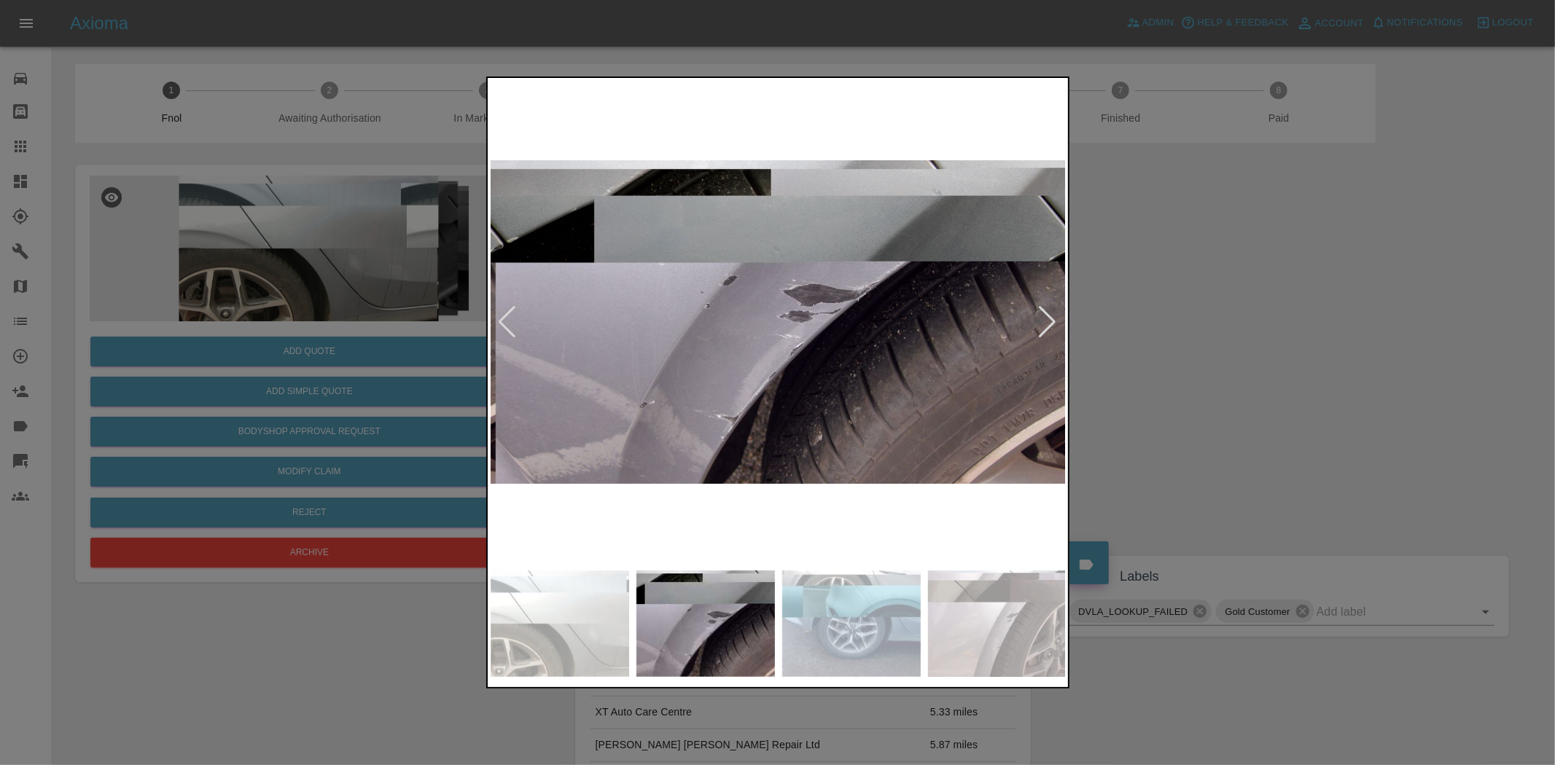
click at [655, 367] on img at bounding box center [779, 322] width 576 height 483
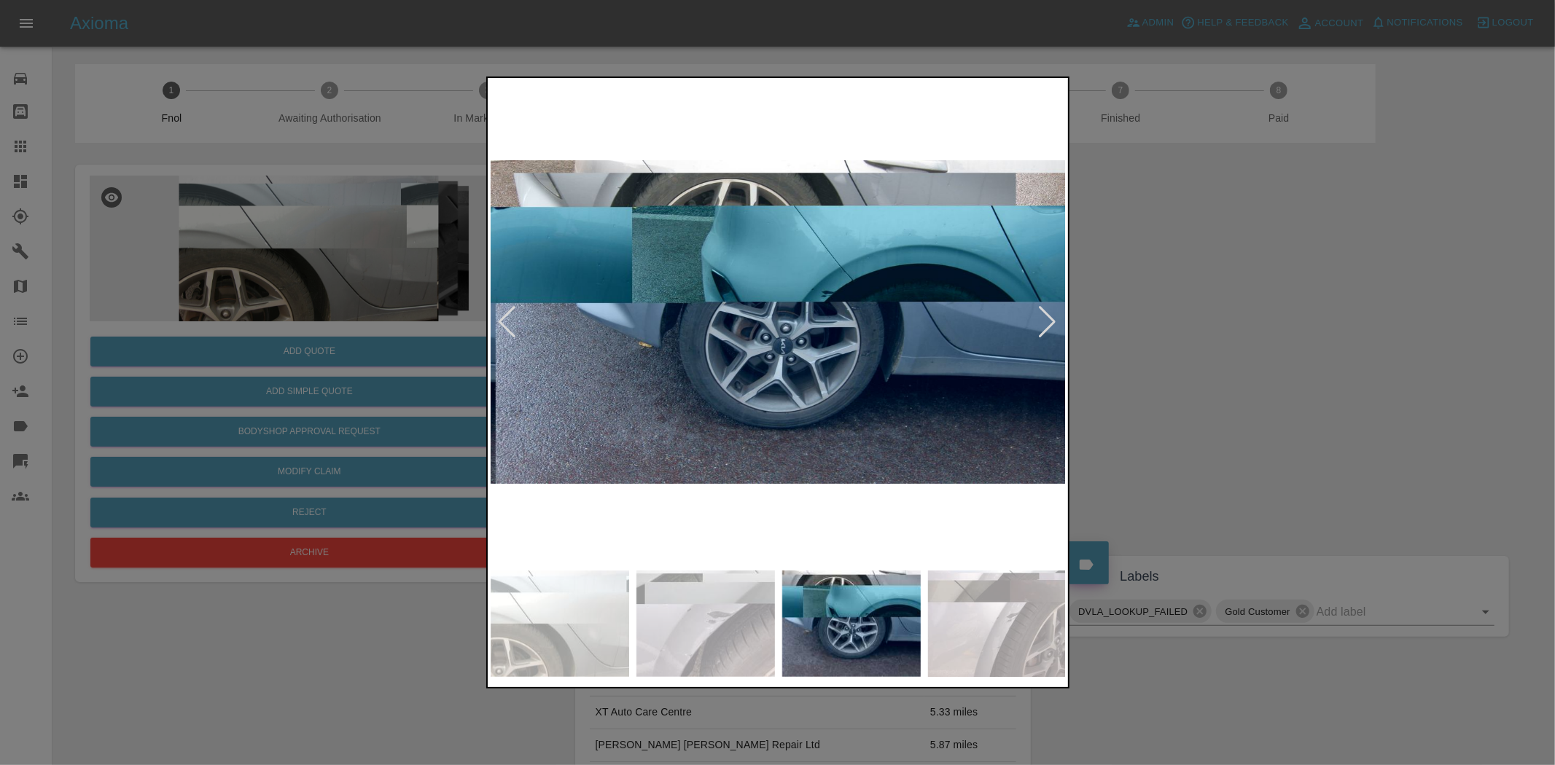
click at [501, 360] on img at bounding box center [779, 322] width 576 height 483
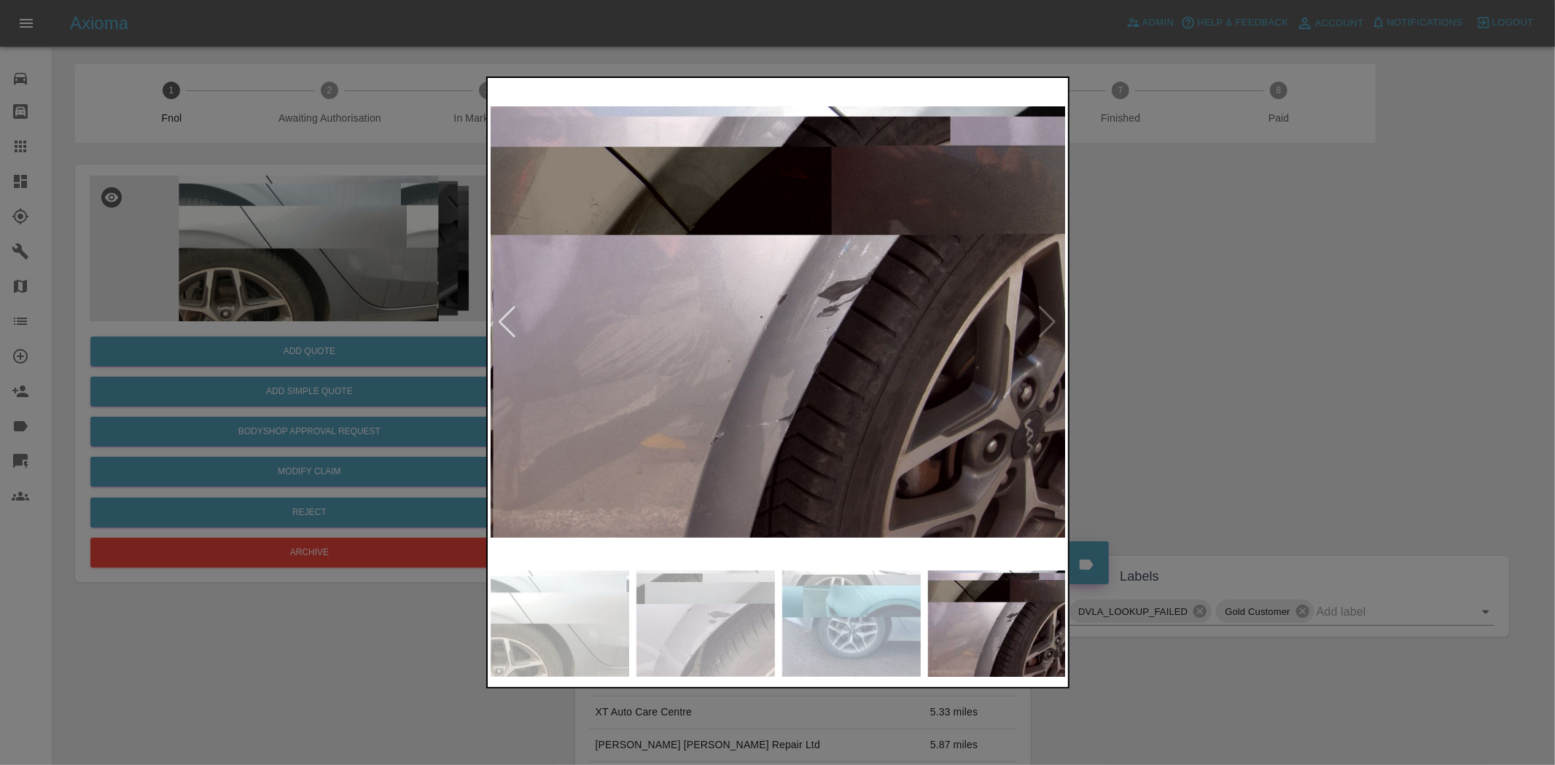
click at [545, 381] on img at bounding box center [779, 322] width 576 height 483
click at [527, 343] on img at bounding box center [779, 322] width 576 height 483
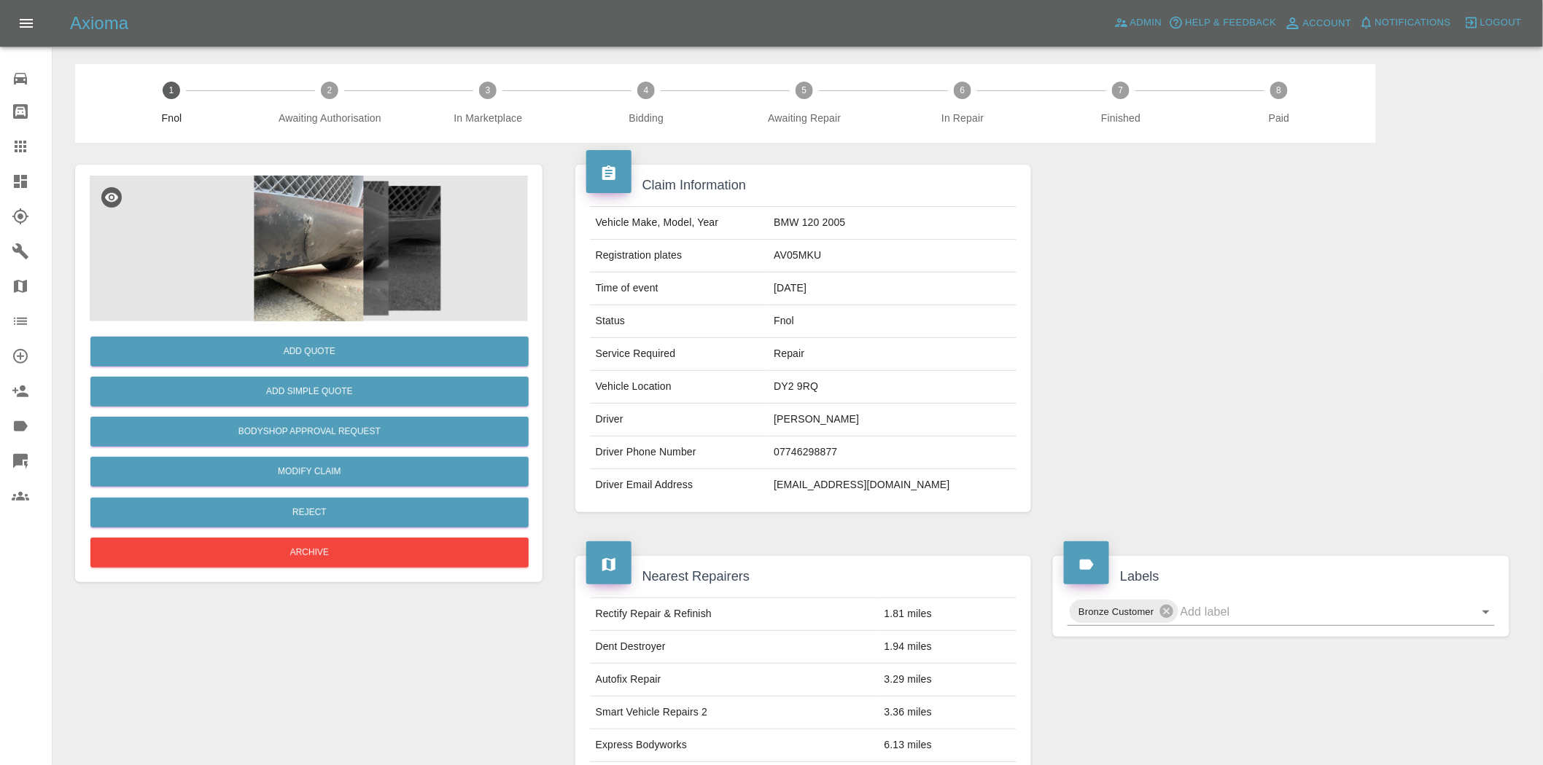
click at [319, 284] on img at bounding box center [309, 249] width 438 height 146
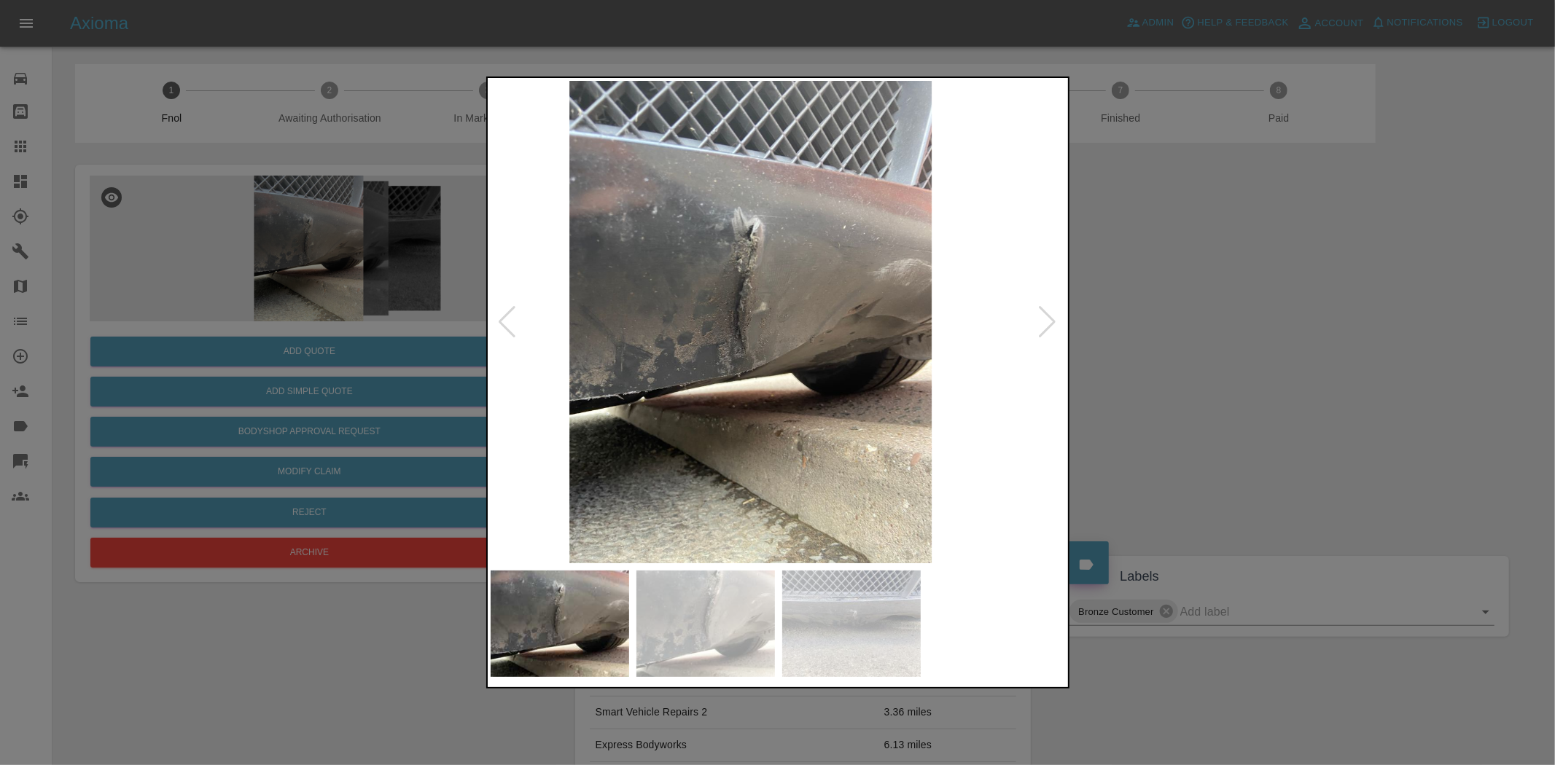
click at [621, 348] on img at bounding box center [751, 322] width 576 height 483
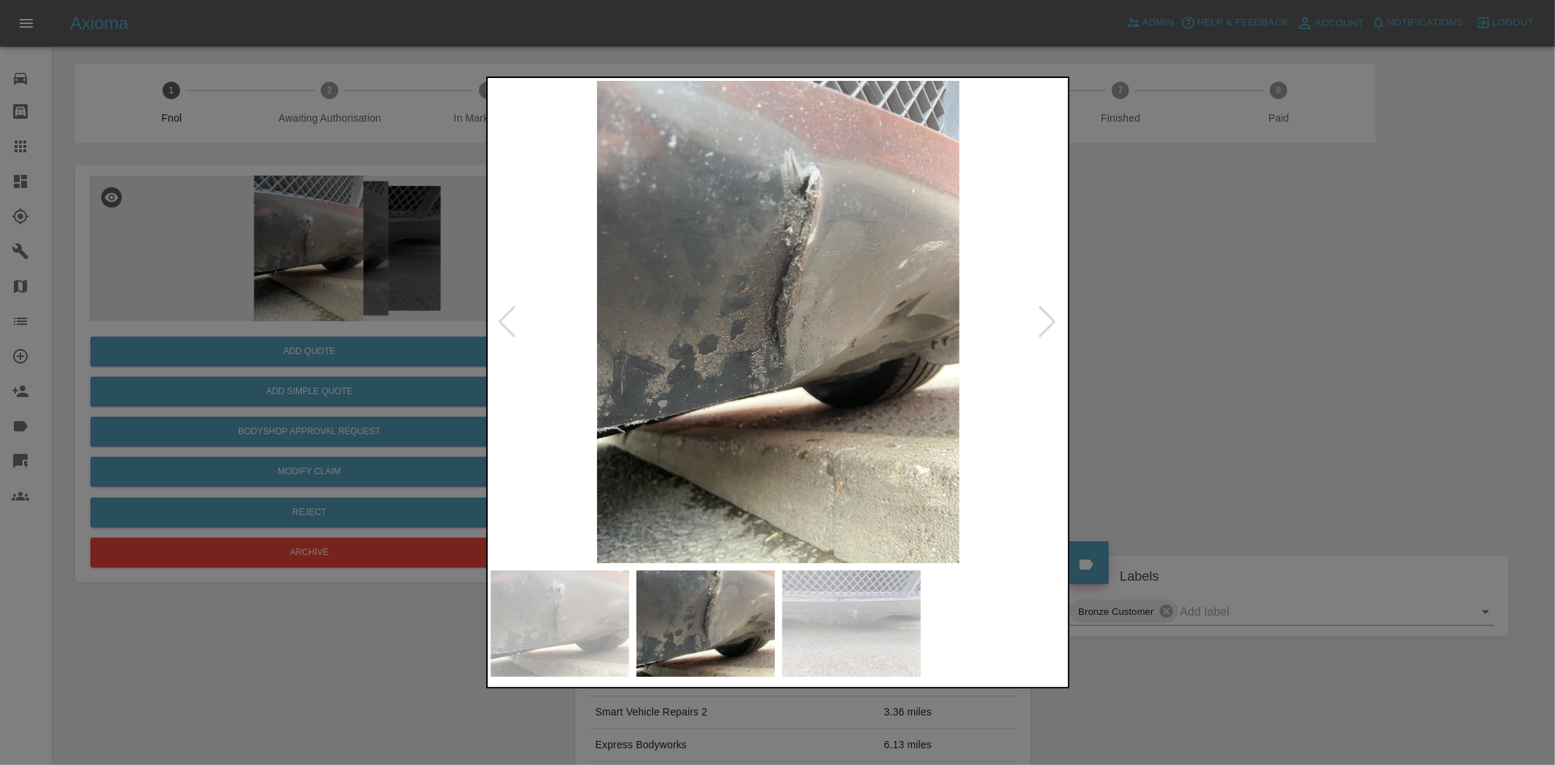
click at [622, 340] on img at bounding box center [779, 322] width 576 height 483
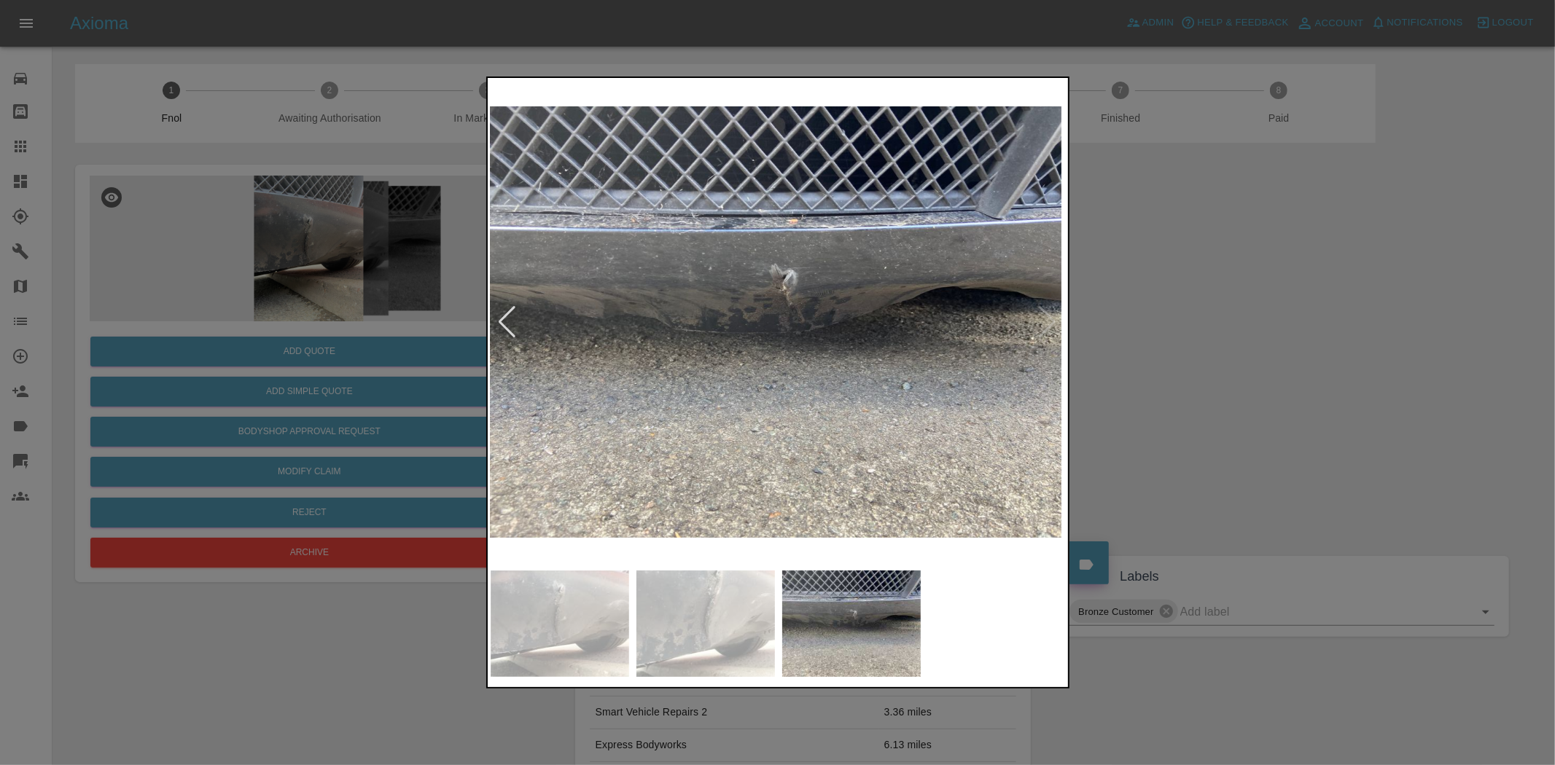
click at [639, 324] on img at bounding box center [774, 322] width 576 height 483
click at [833, 311] on img at bounding box center [779, 322] width 576 height 483
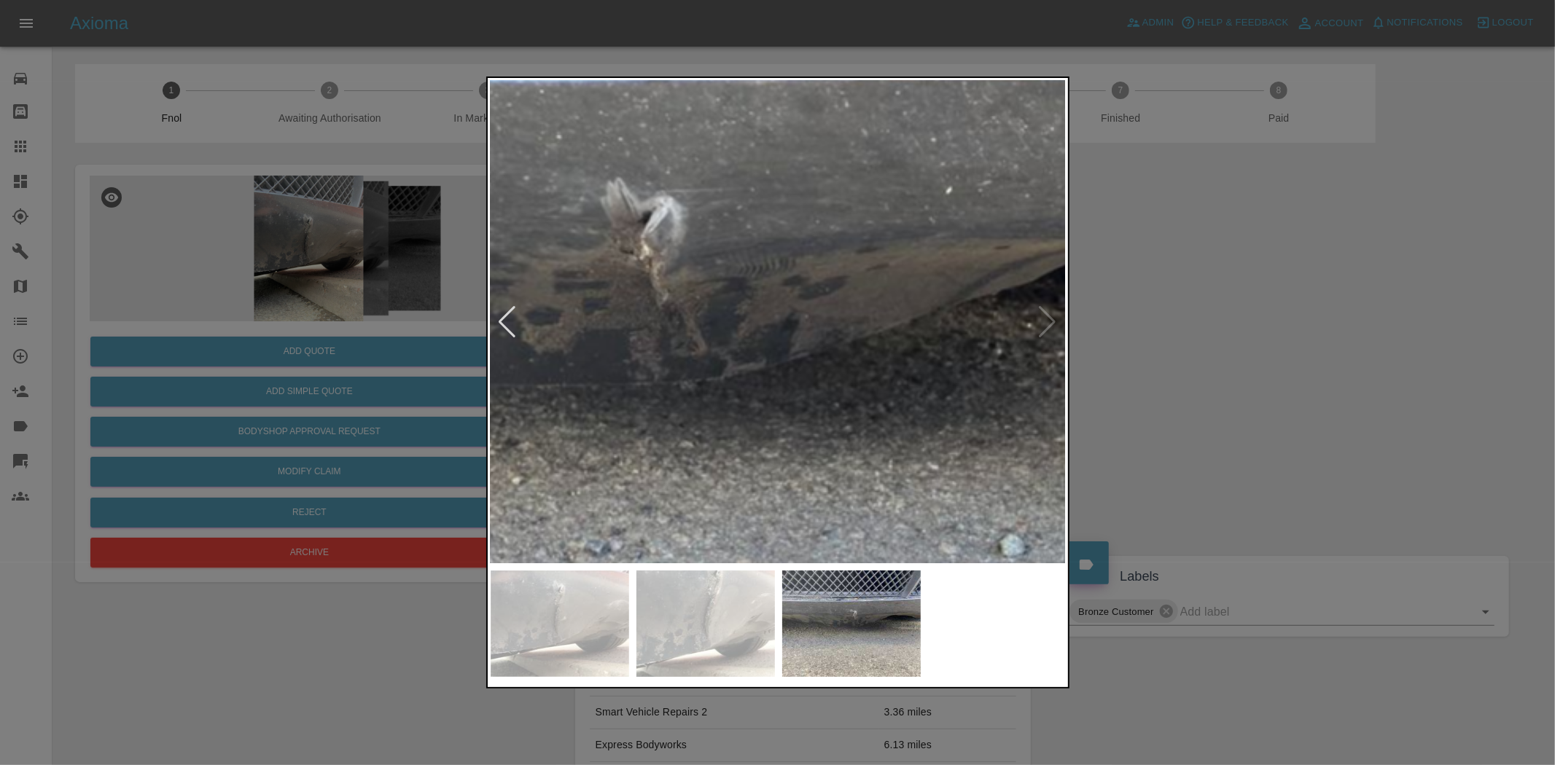
click at [781, 319] on img at bounding box center [613, 354] width 1728 height 1449
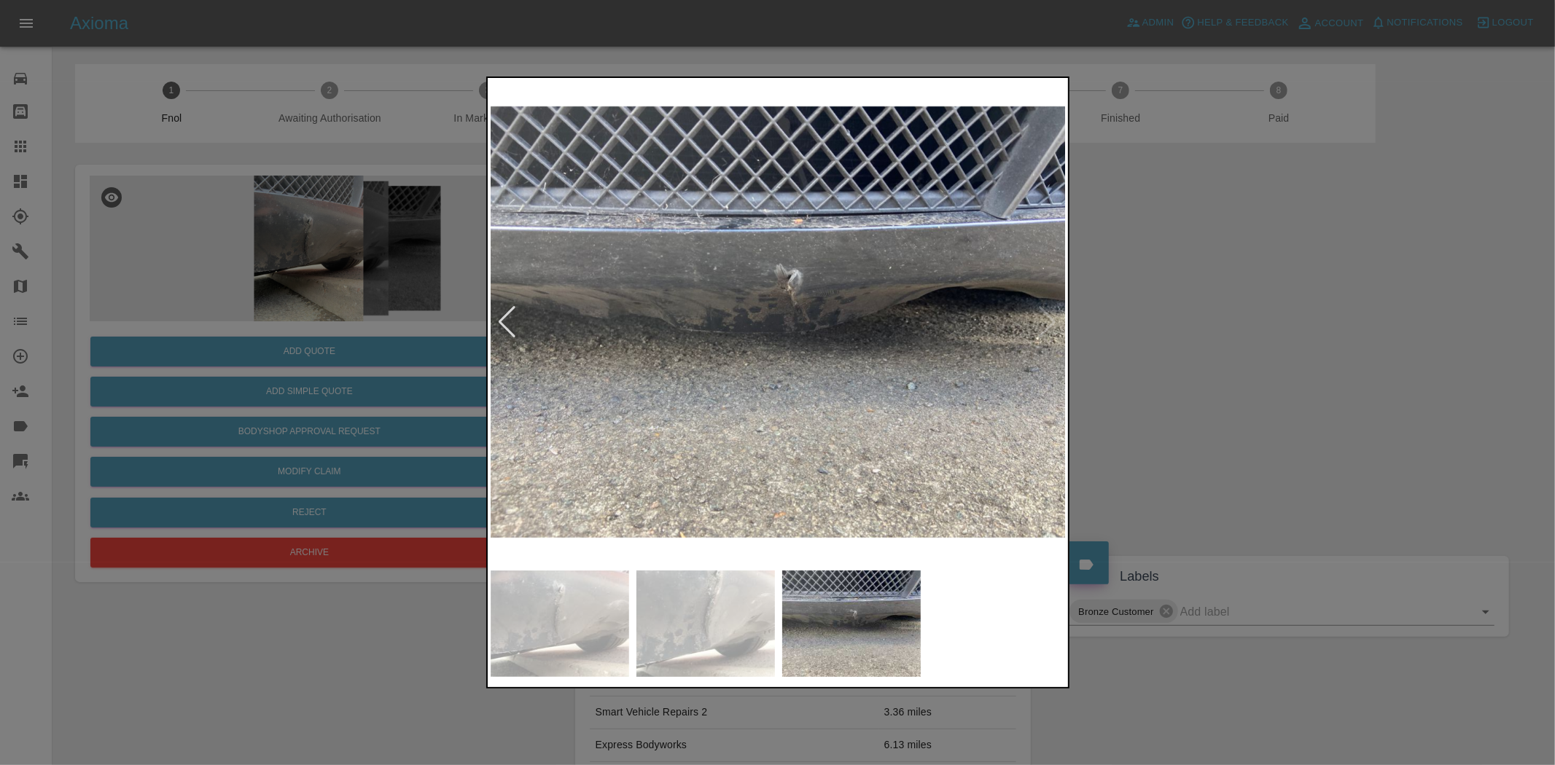
click at [787, 343] on img at bounding box center [779, 322] width 576 height 483
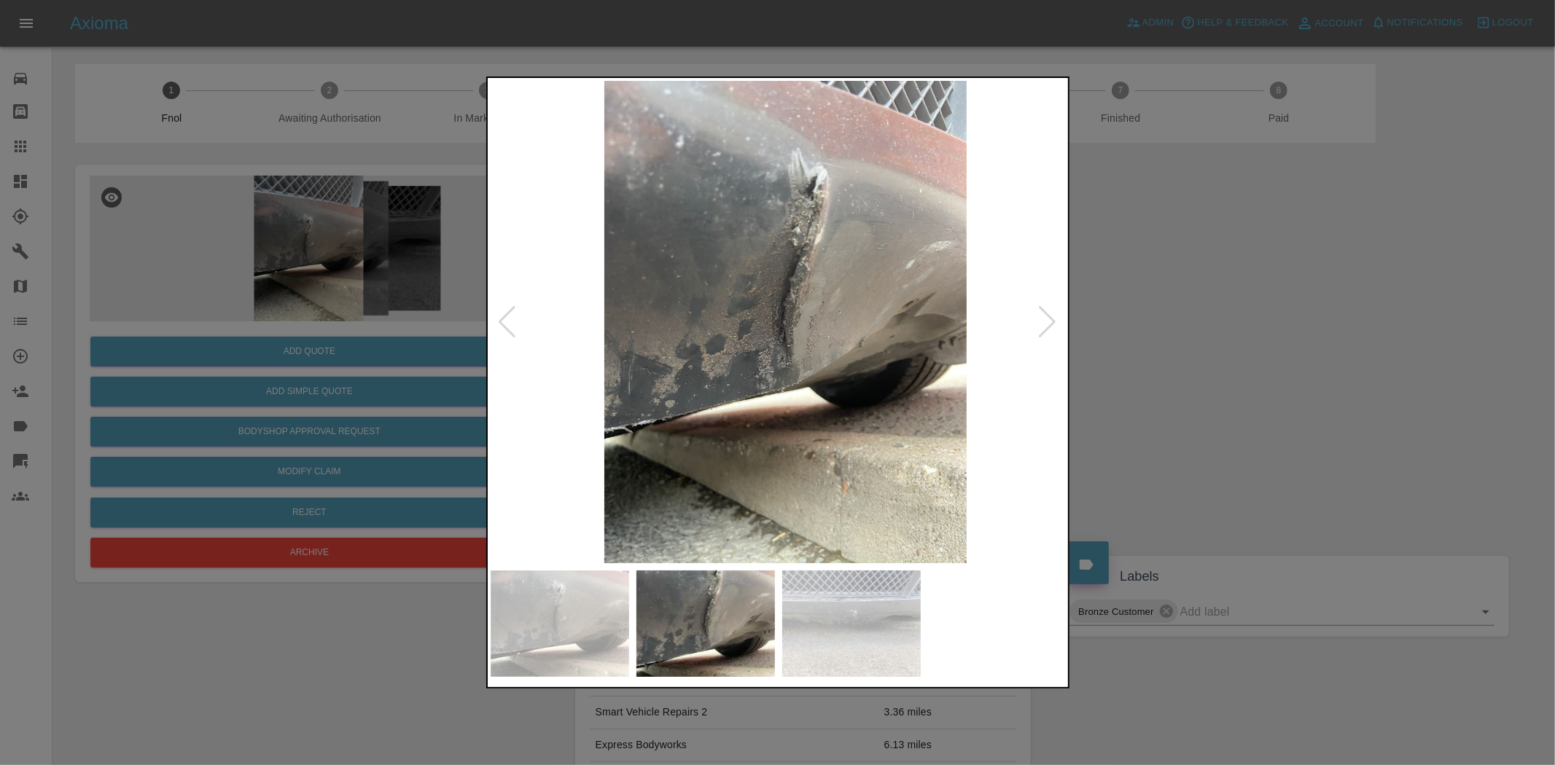
click at [854, 324] on img at bounding box center [786, 322] width 576 height 483
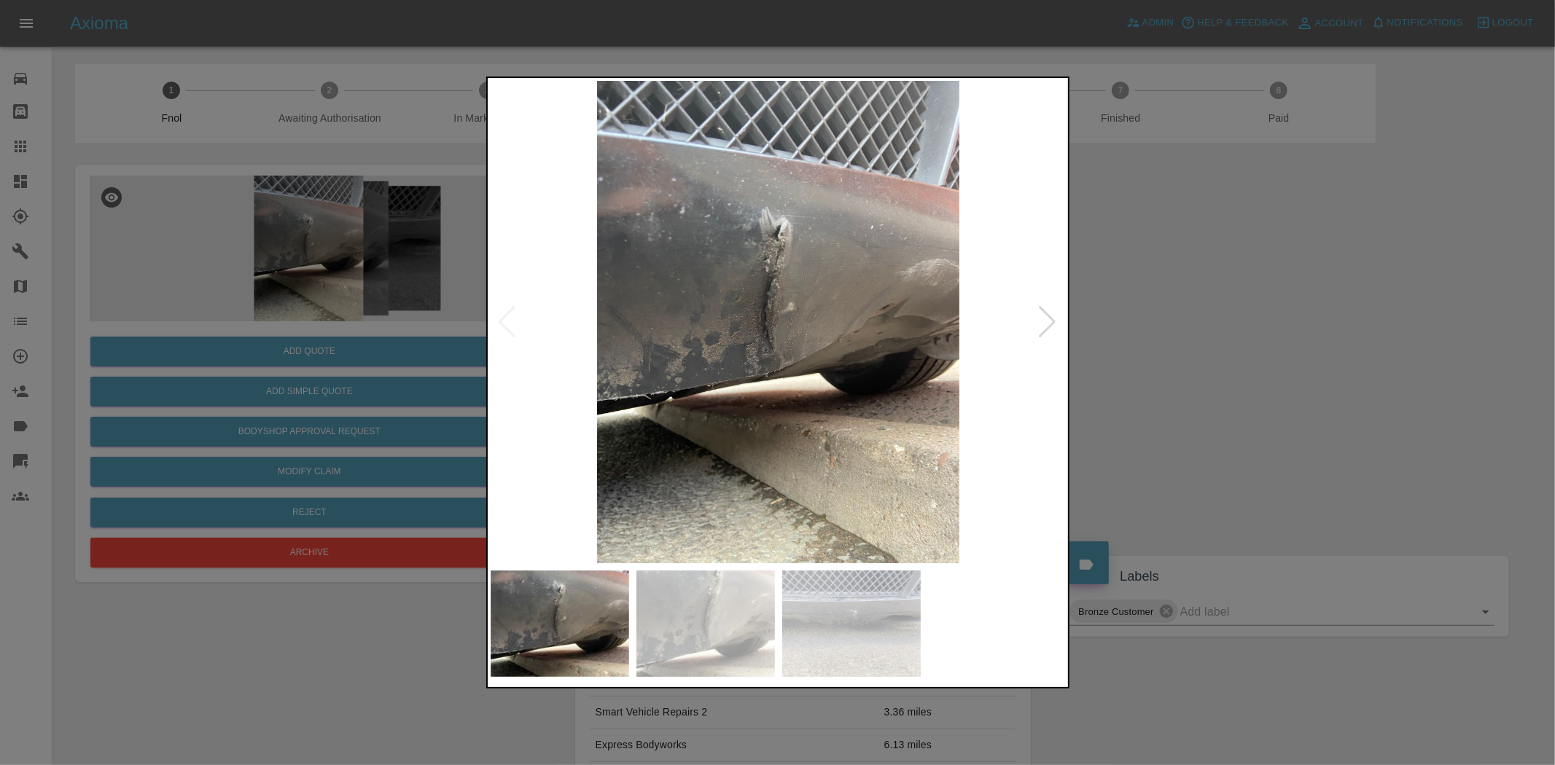
click at [849, 343] on img at bounding box center [779, 322] width 576 height 483
drag, startPoint x: 251, startPoint y: 266, endPoint x: 307, endPoint y: 290, distance: 61.1
click at [260, 266] on div at bounding box center [777, 382] width 1555 height 765
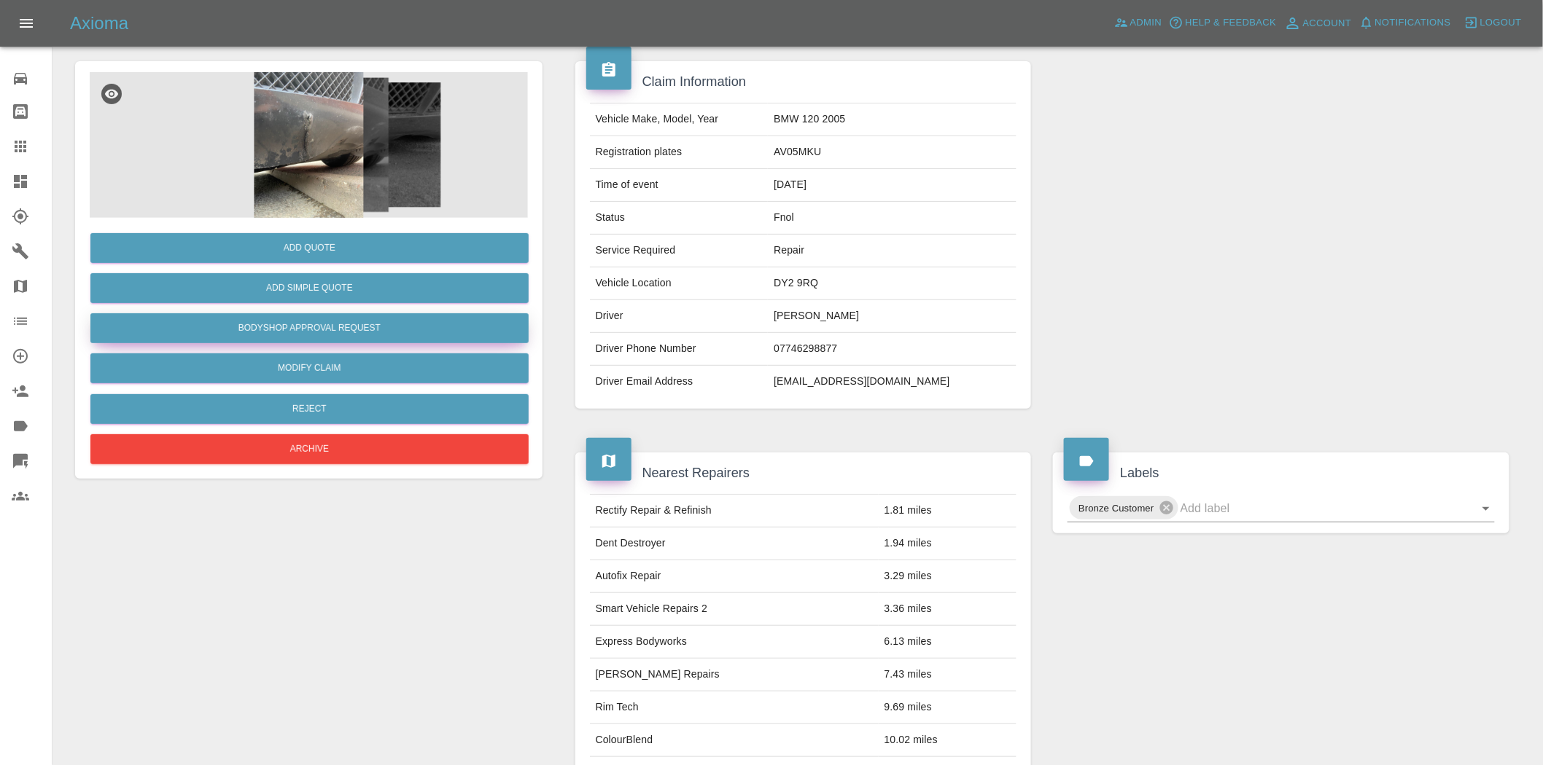
scroll to position [81, 0]
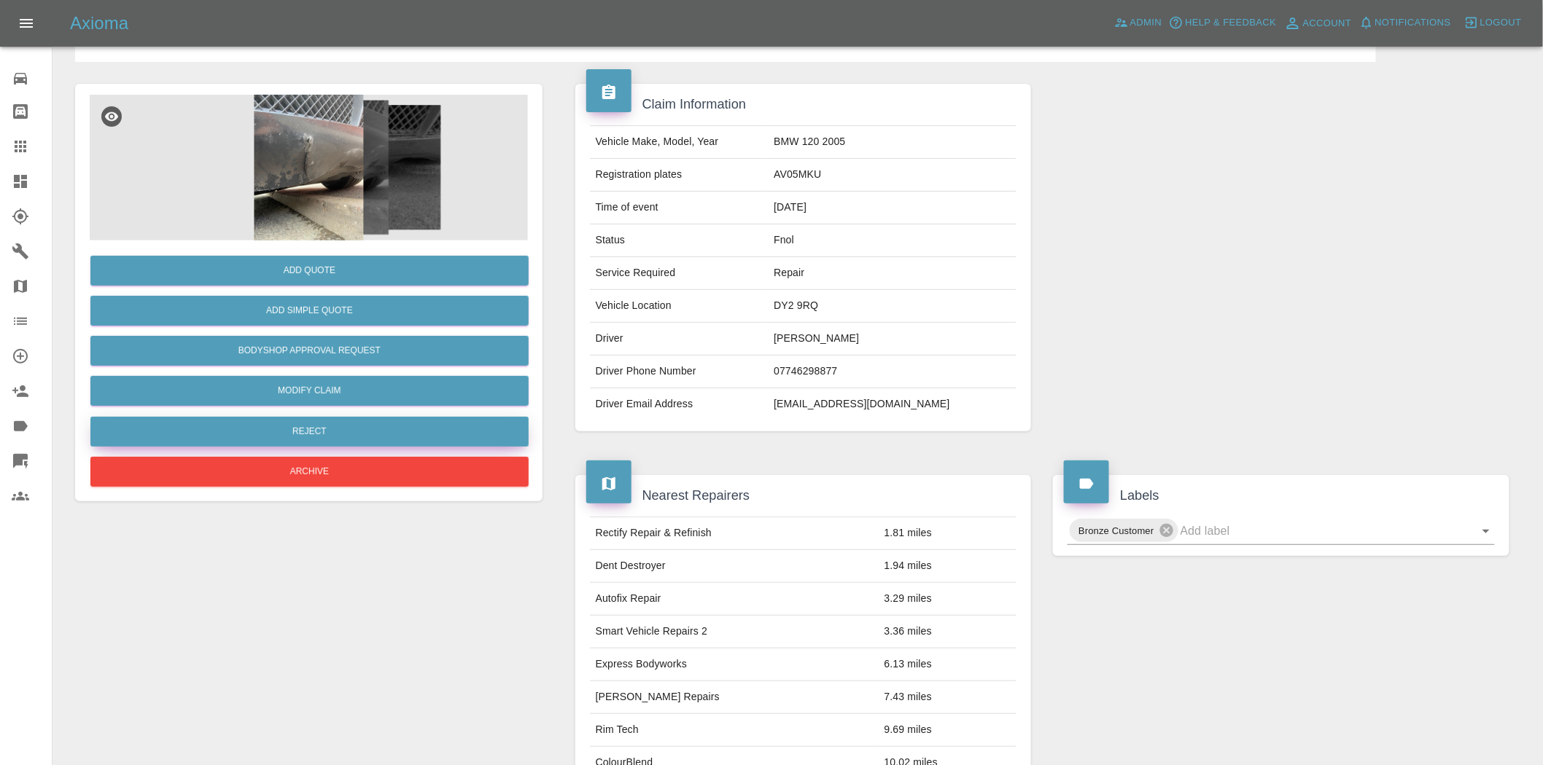
click at [353, 431] on button "Reject" at bounding box center [309, 432] width 438 height 30
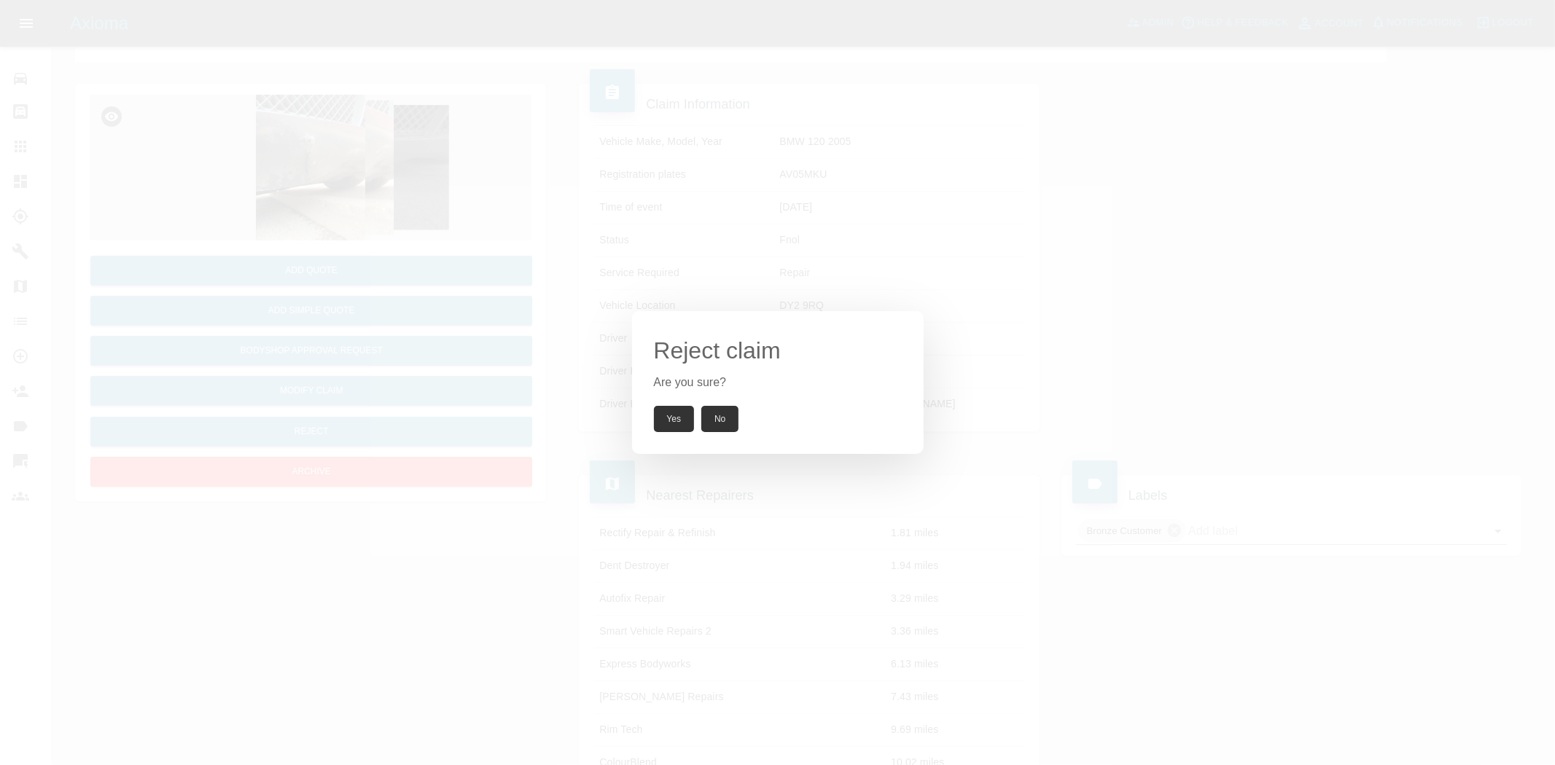
click at [675, 416] on button "Yes" at bounding box center [674, 419] width 41 height 26
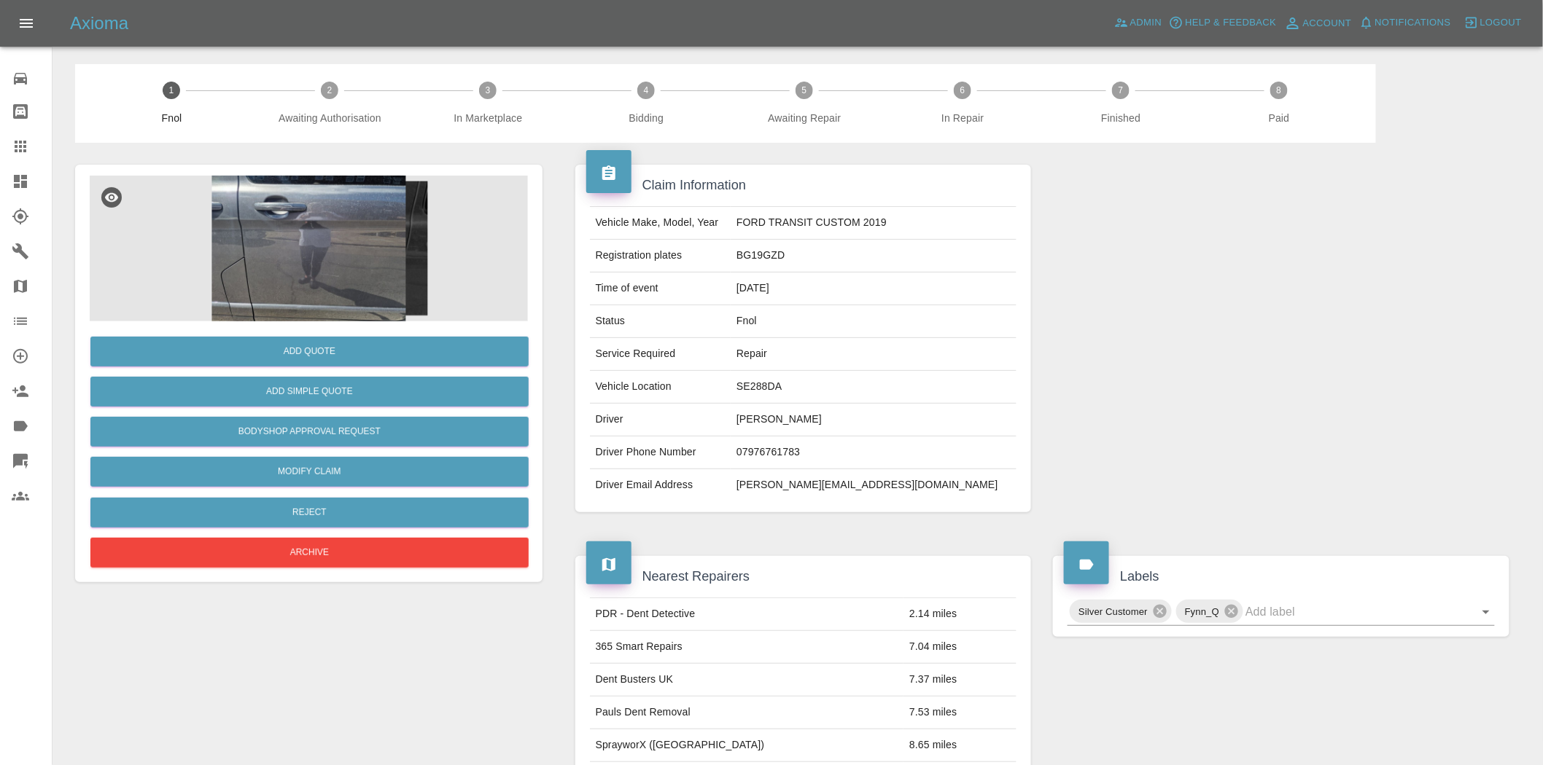
click at [375, 200] on img at bounding box center [309, 249] width 438 height 146
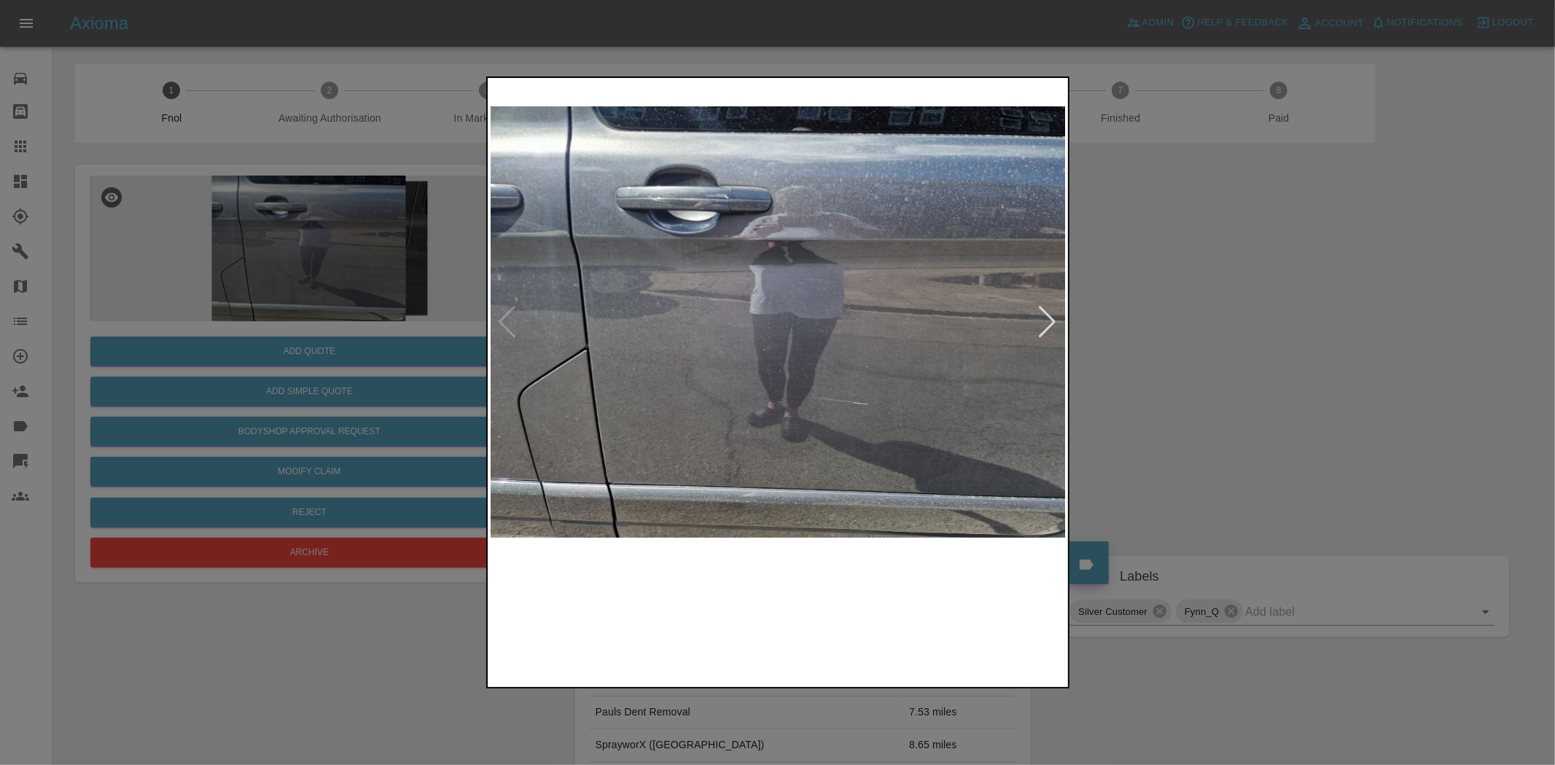
click at [693, 319] on img at bounding box center [779, 322] width 576 height 483
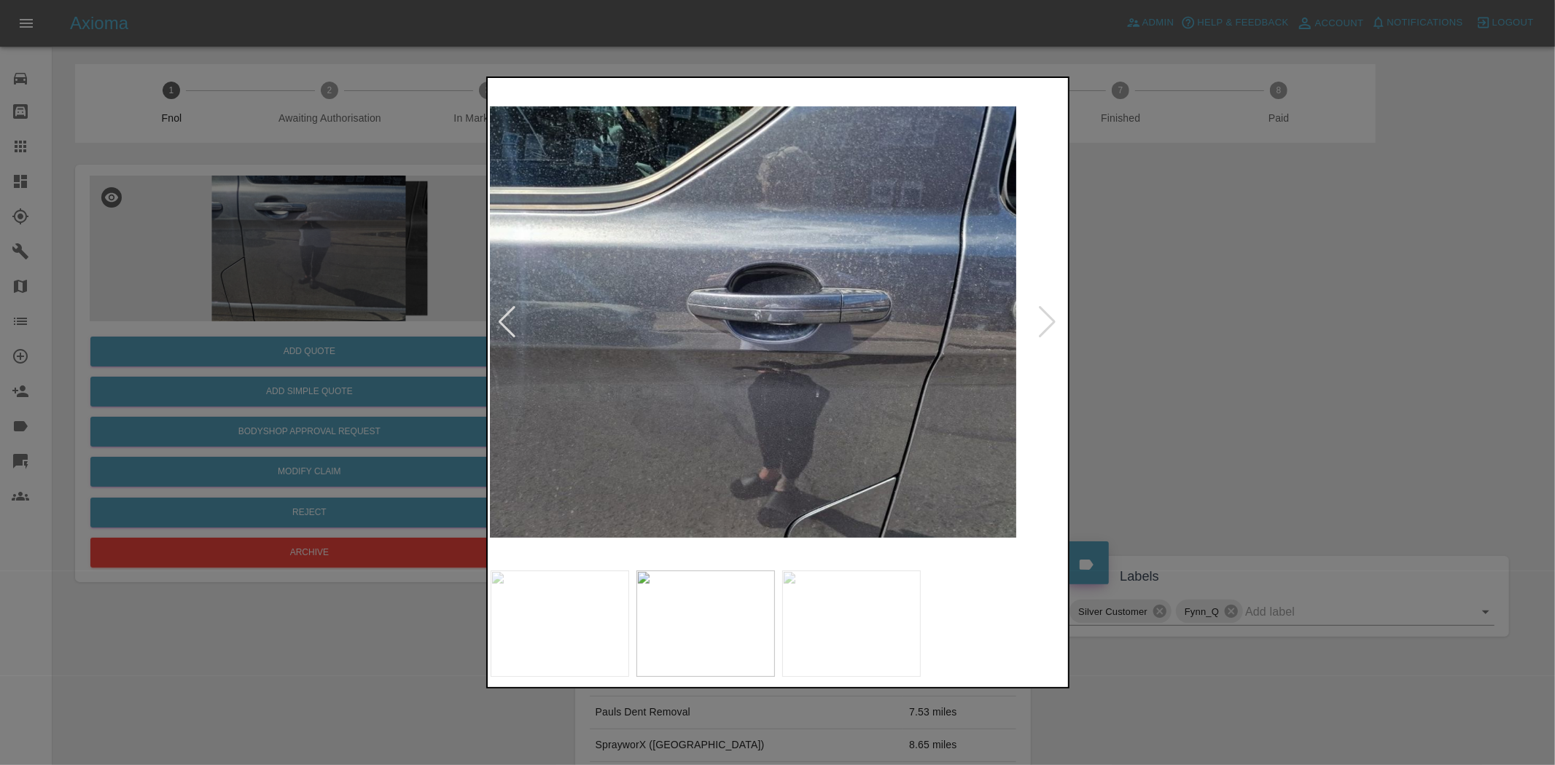
click at [655, 319] on img at bounding box center [728, 322] width 576 height 483
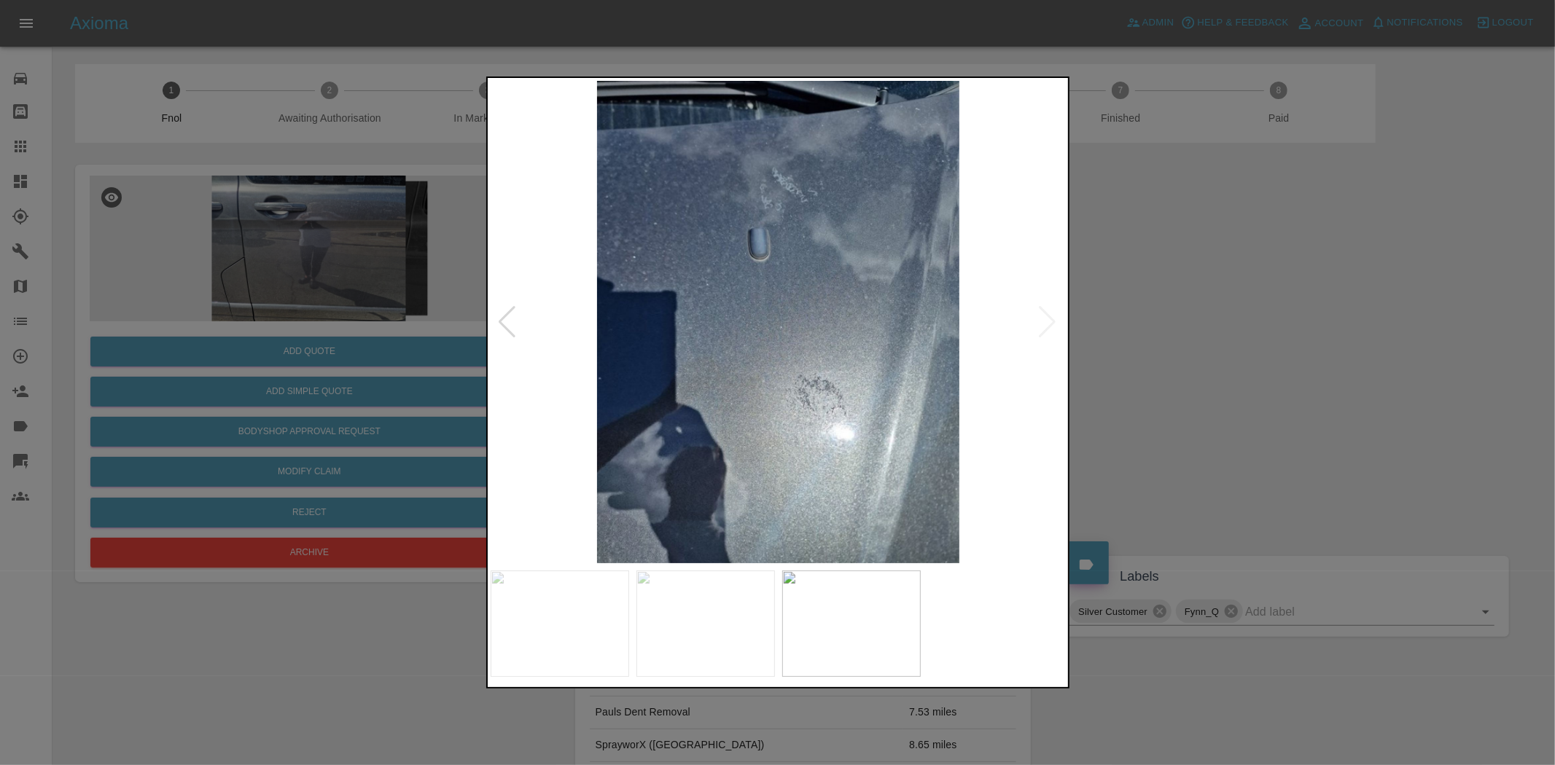
click at [616, 284] on img at bounding box center [779, 322] width 576 height 483
click at [844, 299] on img at bounding box center [779, 322] width 576 height 483
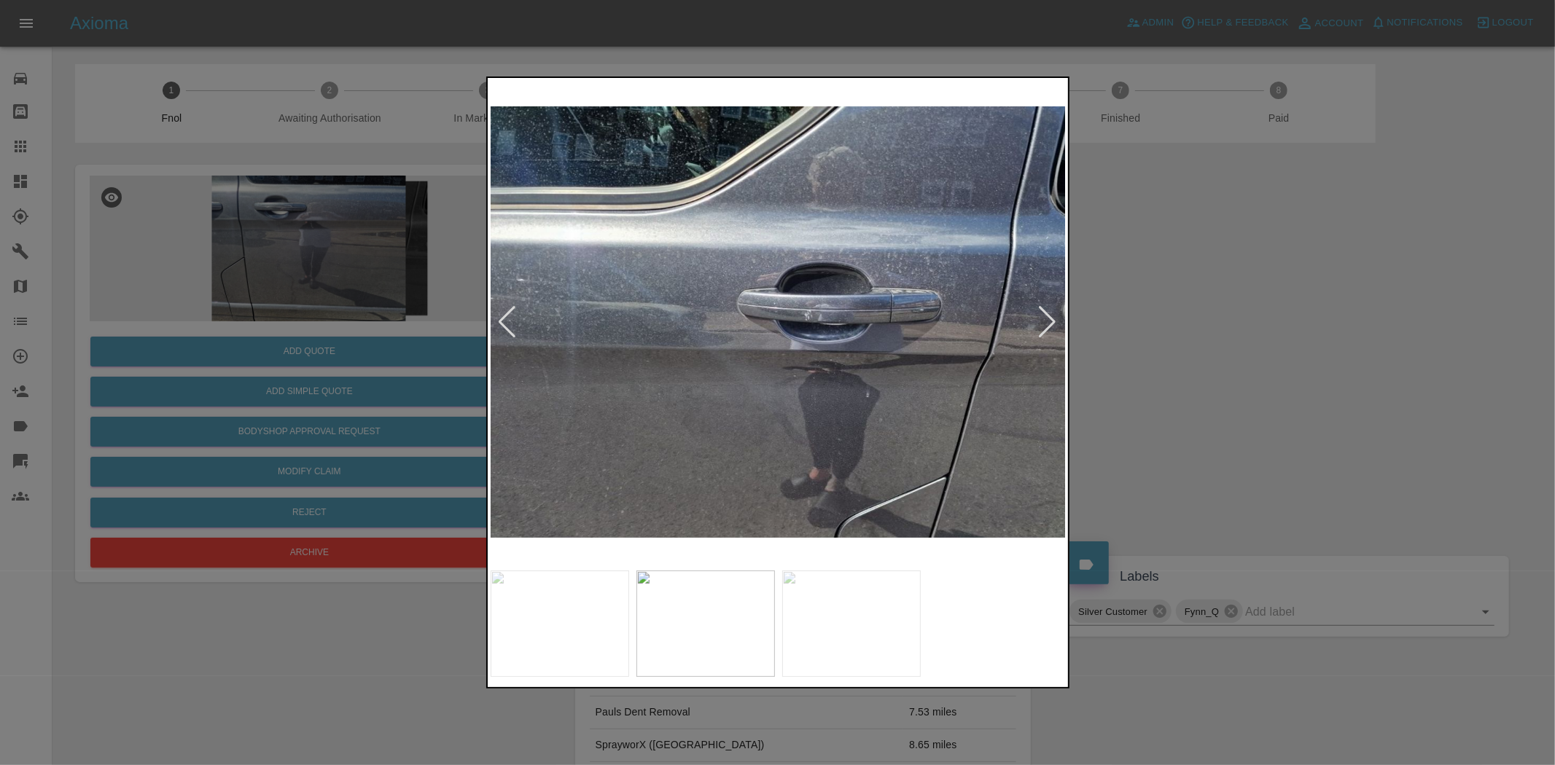
click at [806, 308] on img at bounding box center [779, 322] width 576 height 483
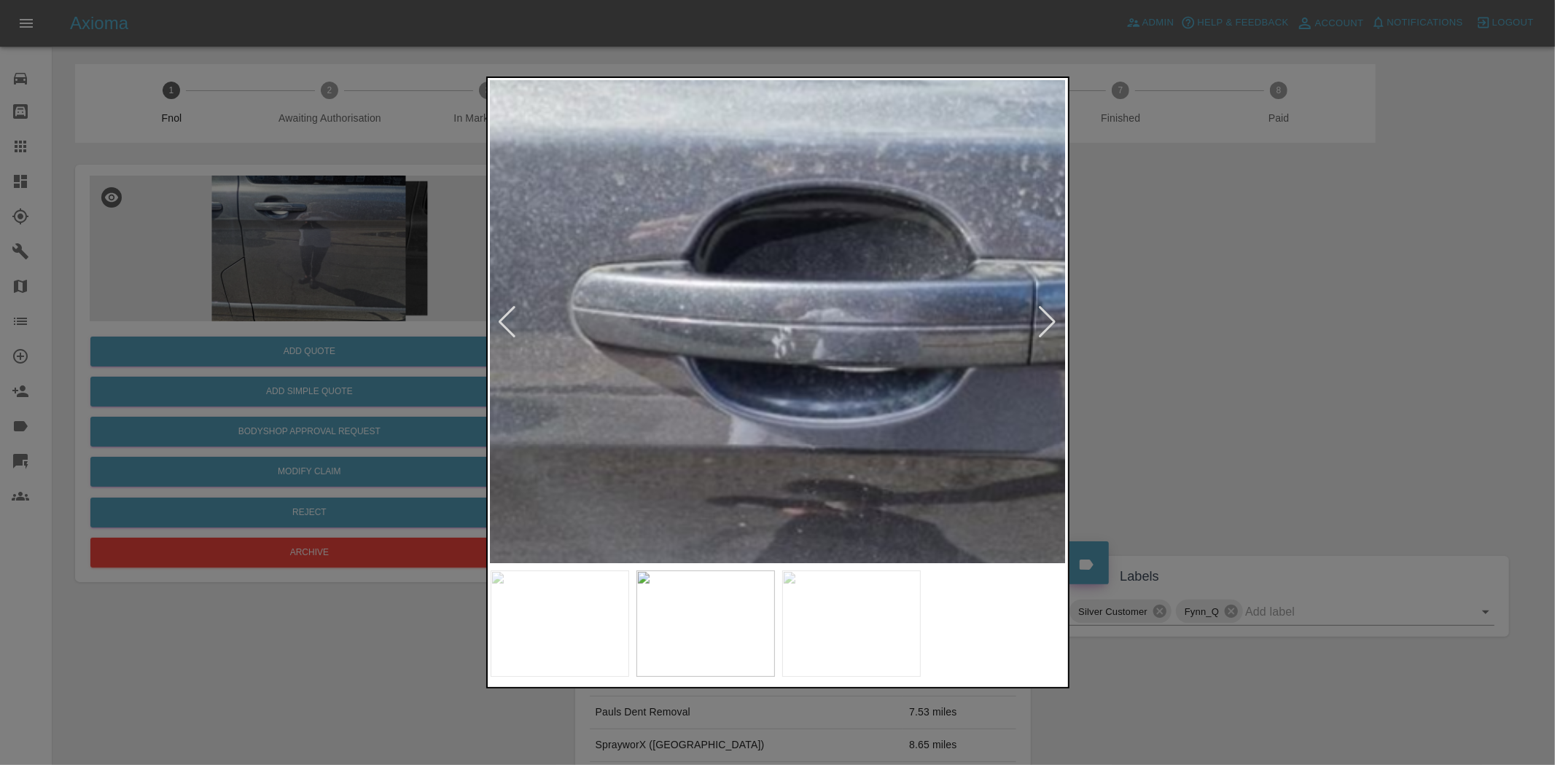
click at [804, 308] on img at bounding box center [693, 363] width 1728 height 1449
click at [803, 309] on img at bounding box center [693, 363] width 1728 height 1449
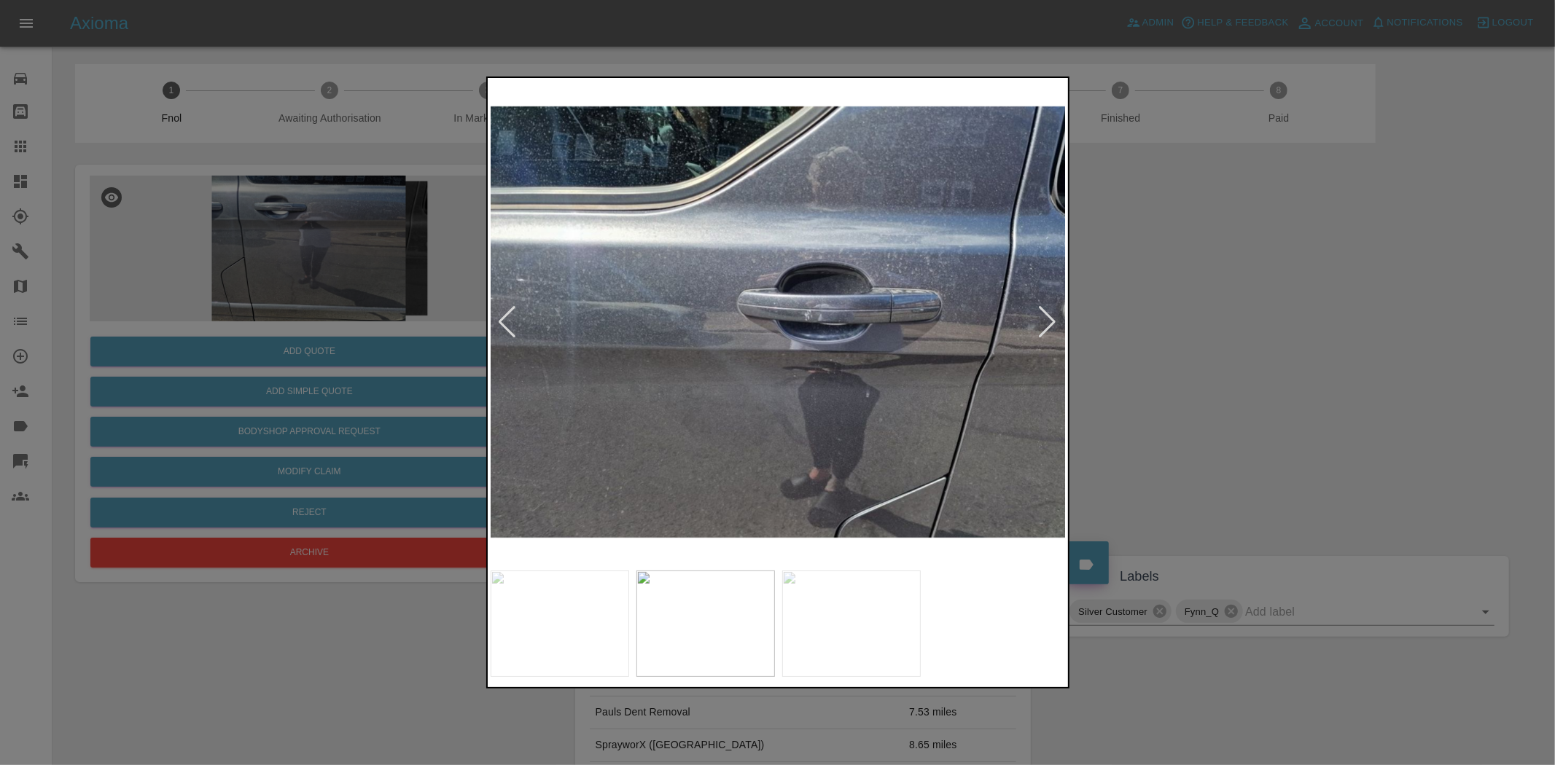
click at [782, 300] on img at bounding box center [779, 322] width 576 height 483
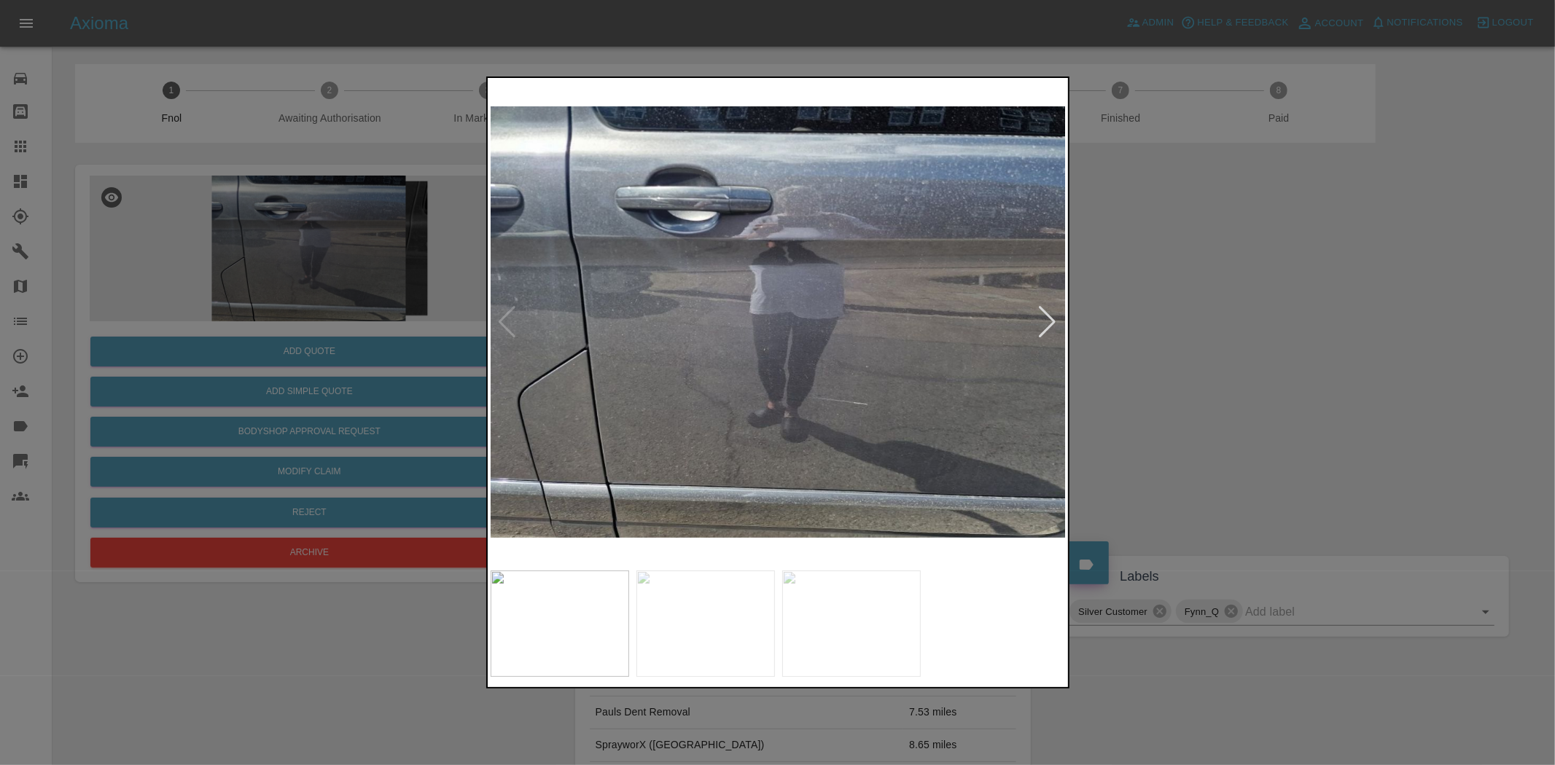
click at [652, 190] on img at bounding box center [779, 322] width 576 height 483
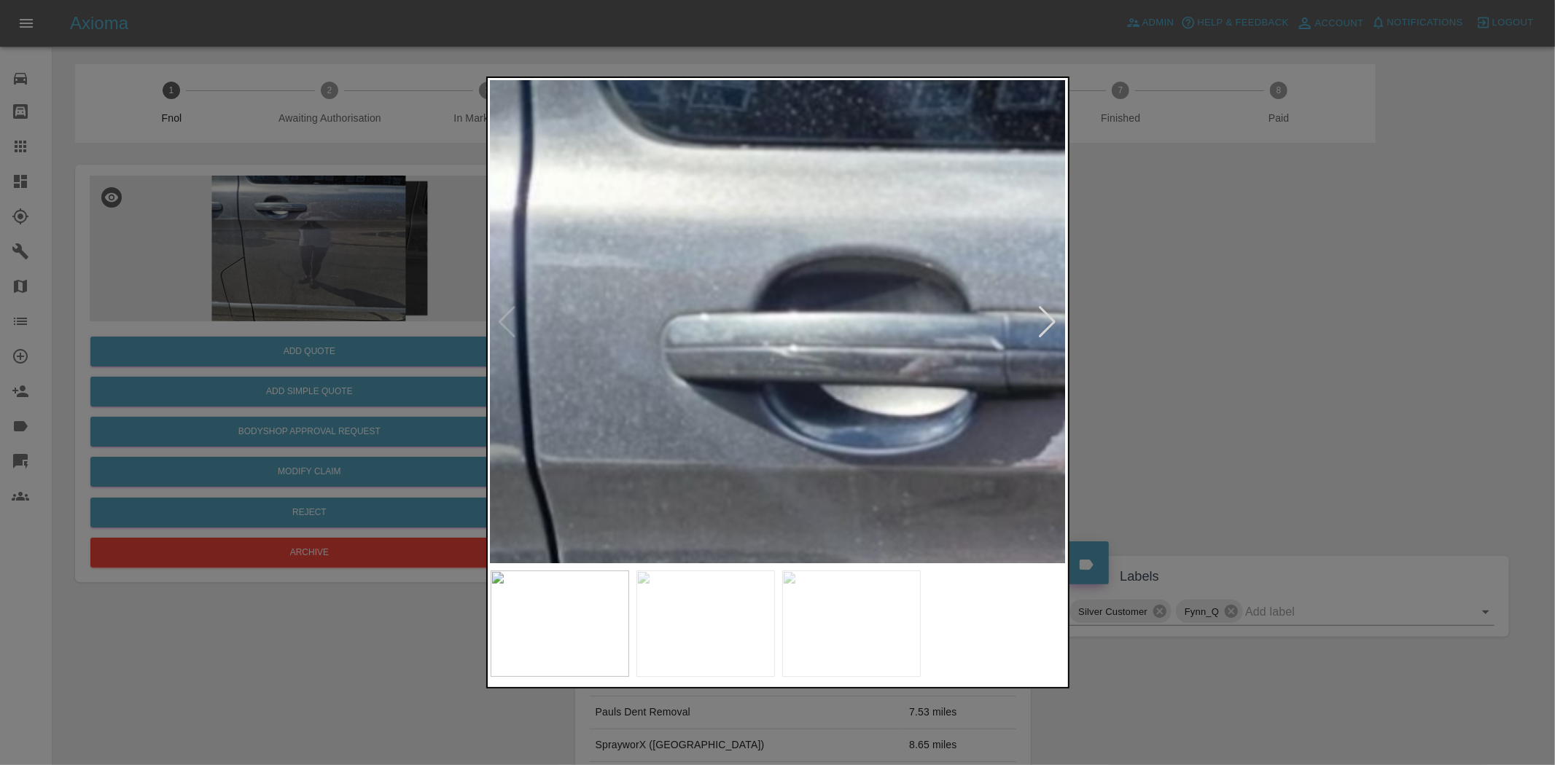
click at [643, 308] on img at bounding box center [1153, 720] width 1728 height 1449
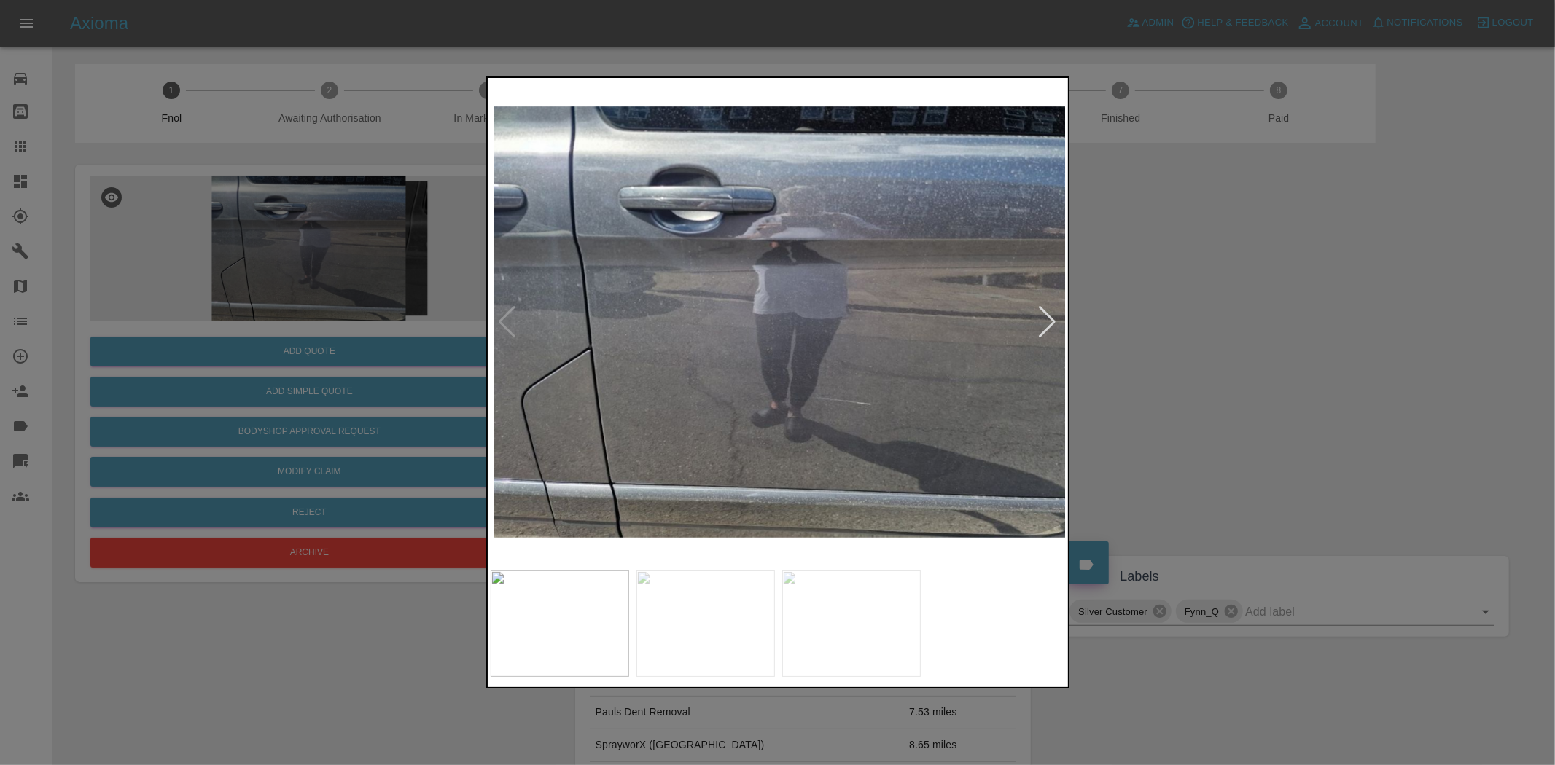
click at [730, 354] on img at bounding box center [782, 322] width 576 height 483
click at [606, 331] on img at bounding box center [779, 322] width 576 height 483
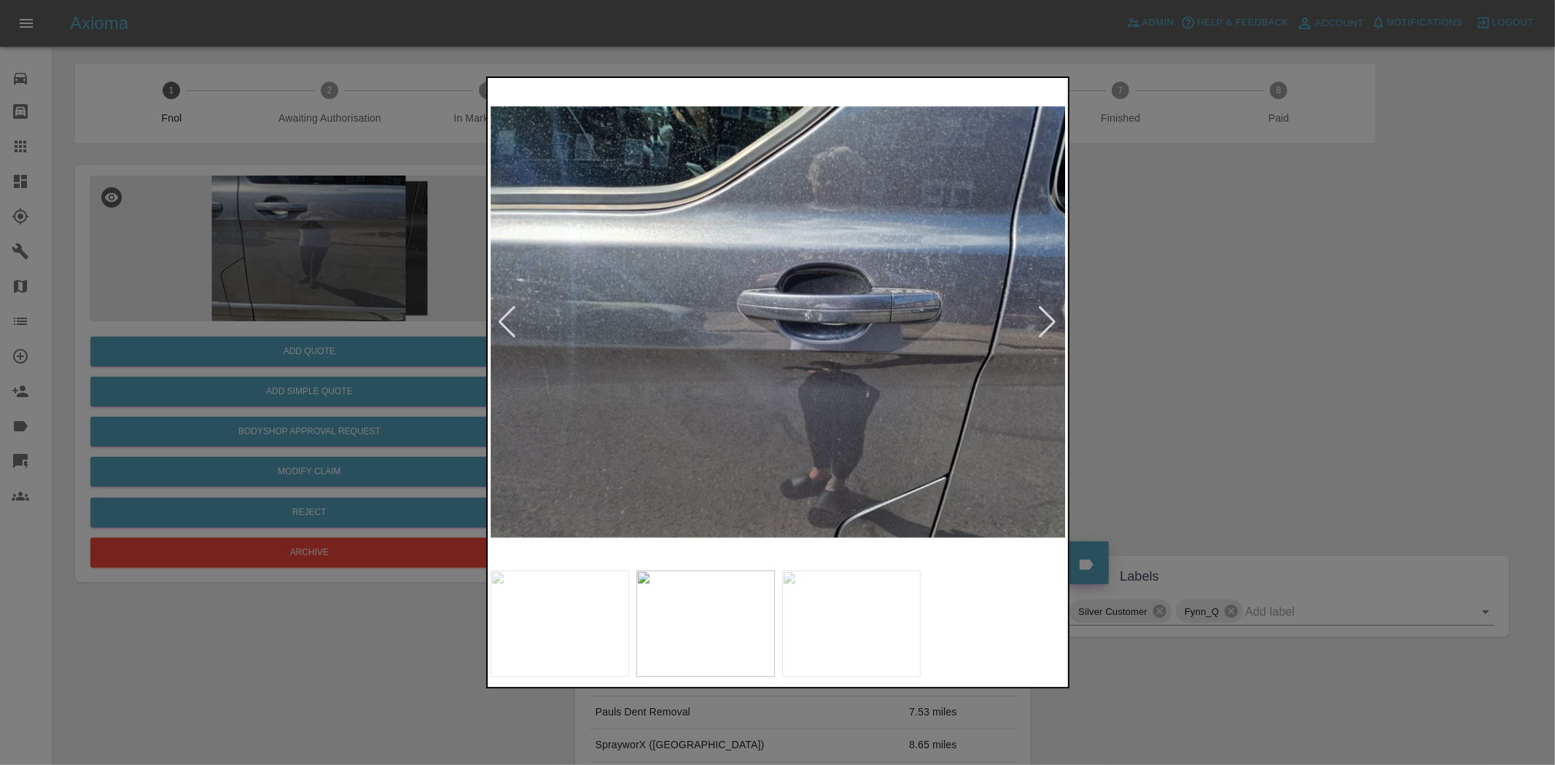
click at [312, 243] on div at bounding box center [777, 382] width 1555 height 765
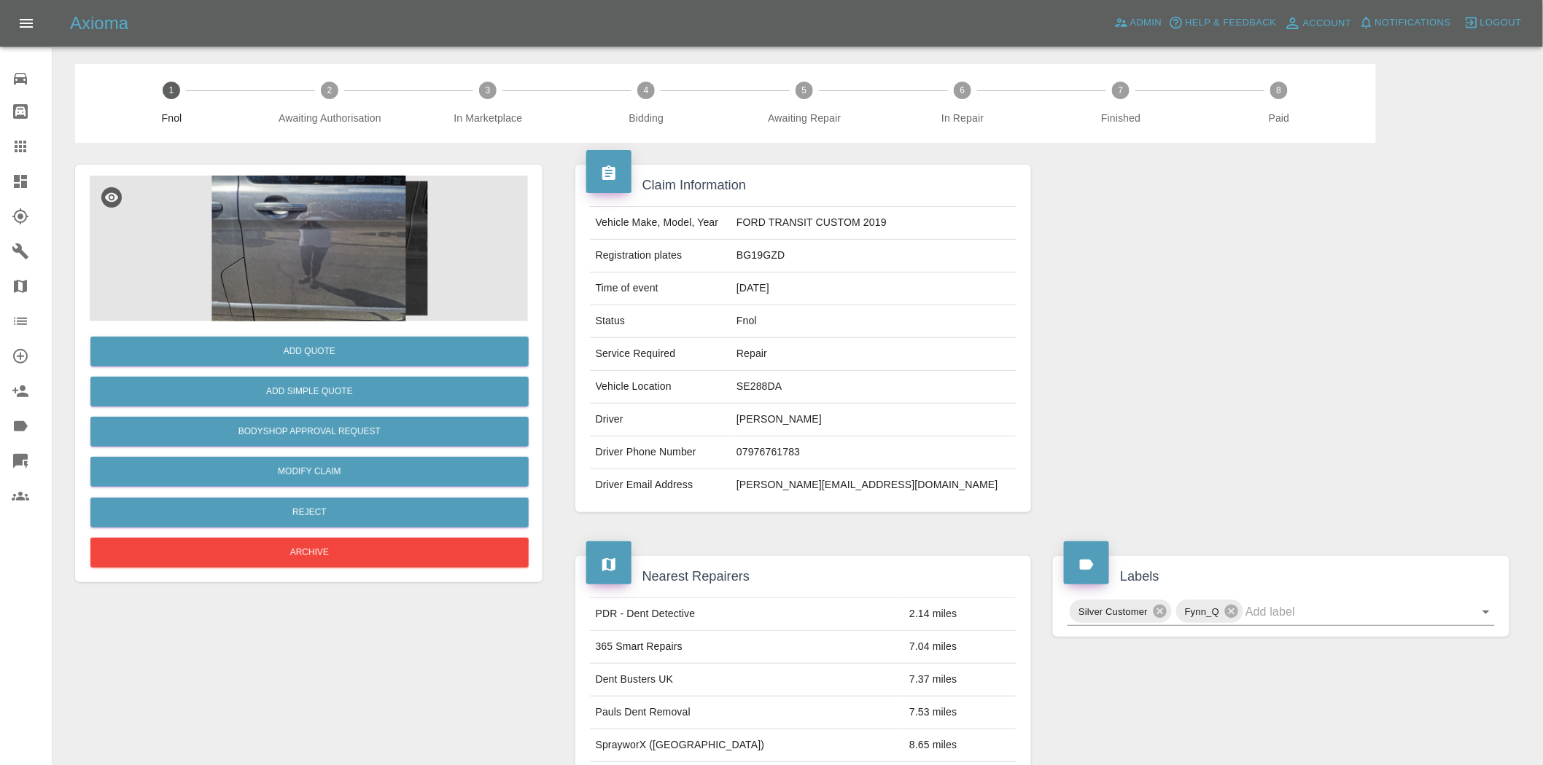
click at [328, 217] on img at bounding box center [309, 249] width 438 height 146
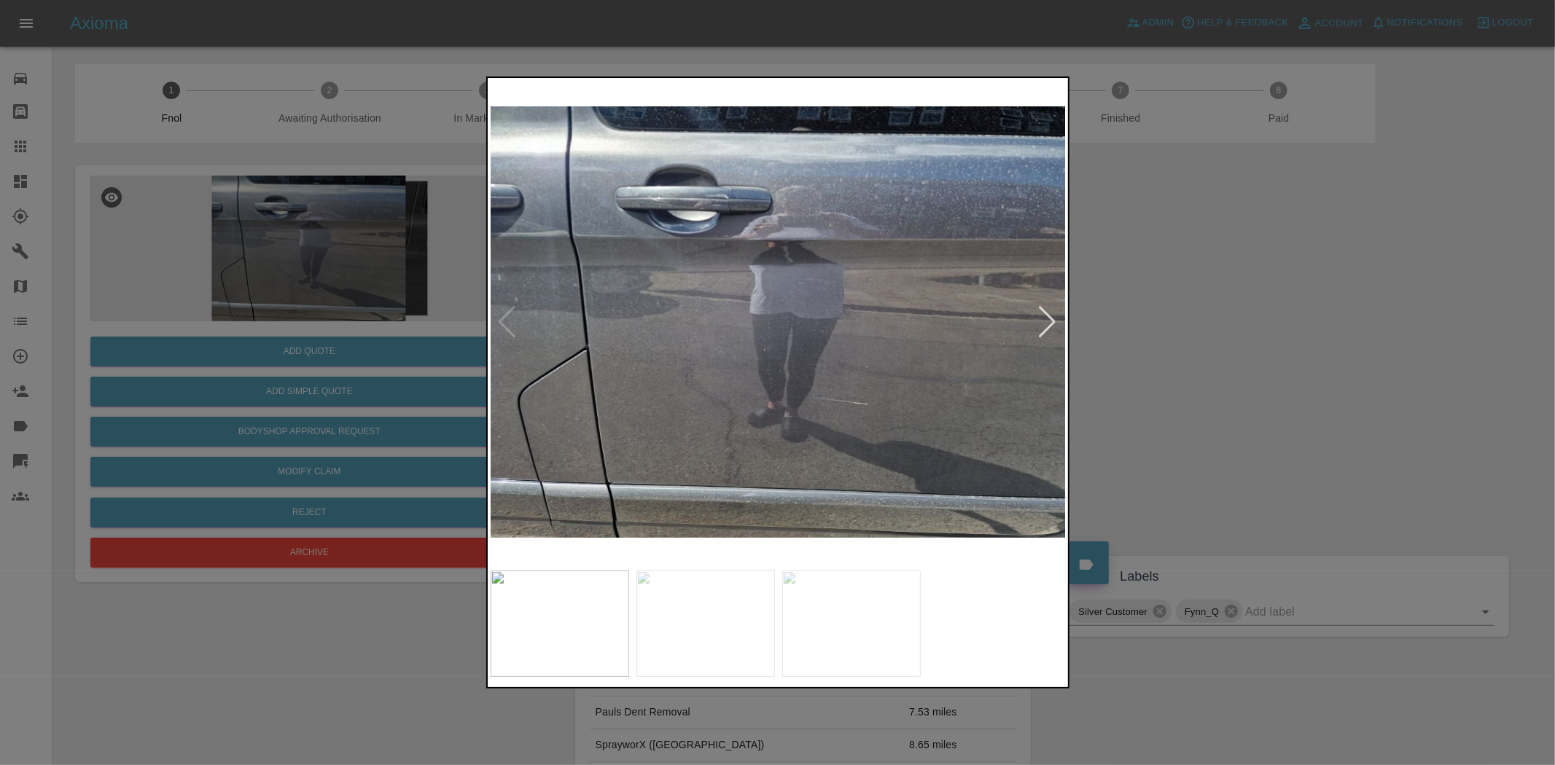
click at [878, 427] on img at bounding box center [779, 322] width 576 height 483
click at [876, 427] on img at bounding box center [779, 322] width 576 height 483
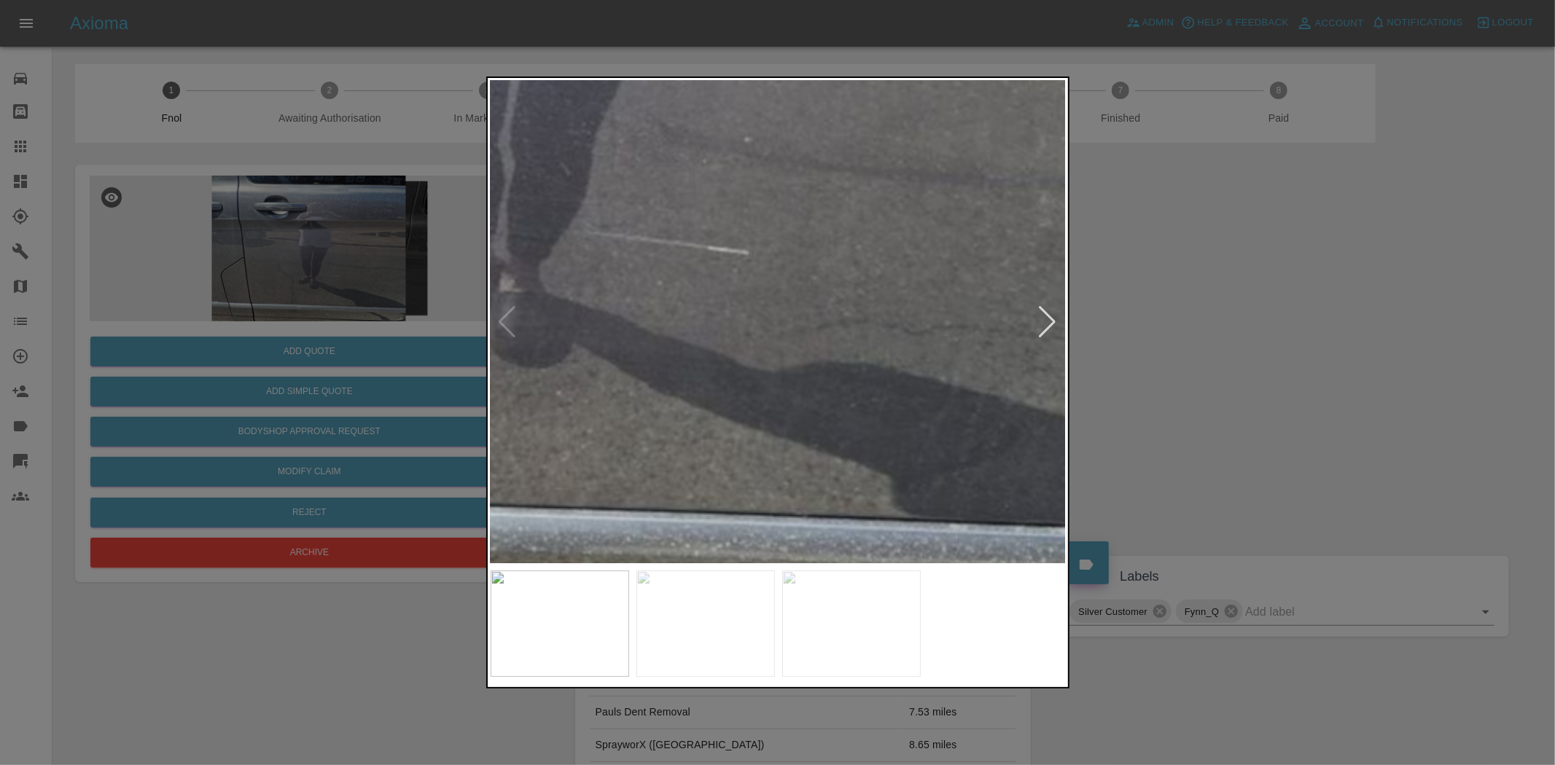
drag, startPoint x: 286, startPoint y: 205, endPoint x: 456, endPoint y: 44, distance: 233.1
click at [297, 205] on div at bounding box center [777, 382] width 1555 height 765
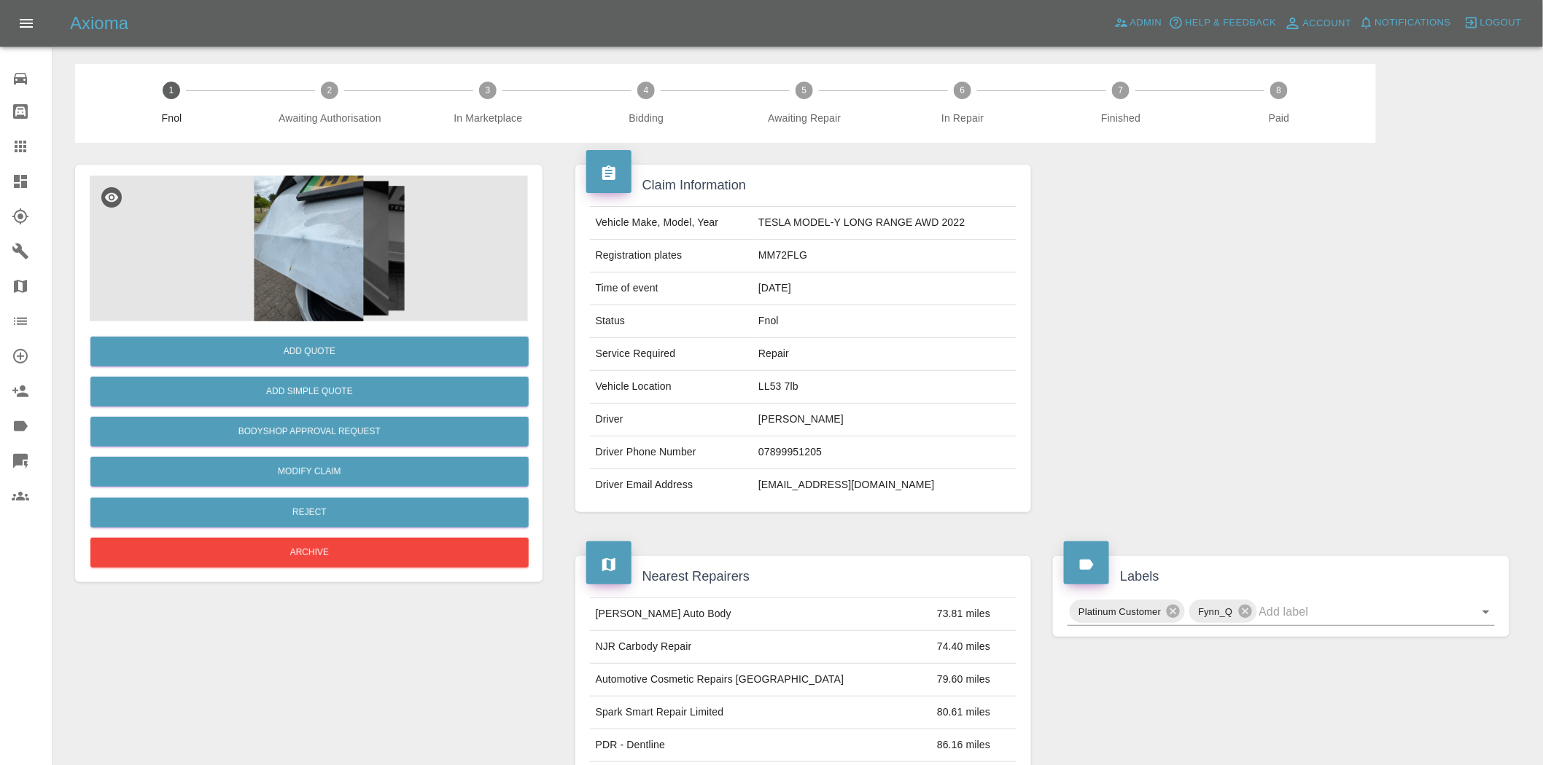
click at [301, 284] on img at bounding box center [309, 249] width 438 height 146
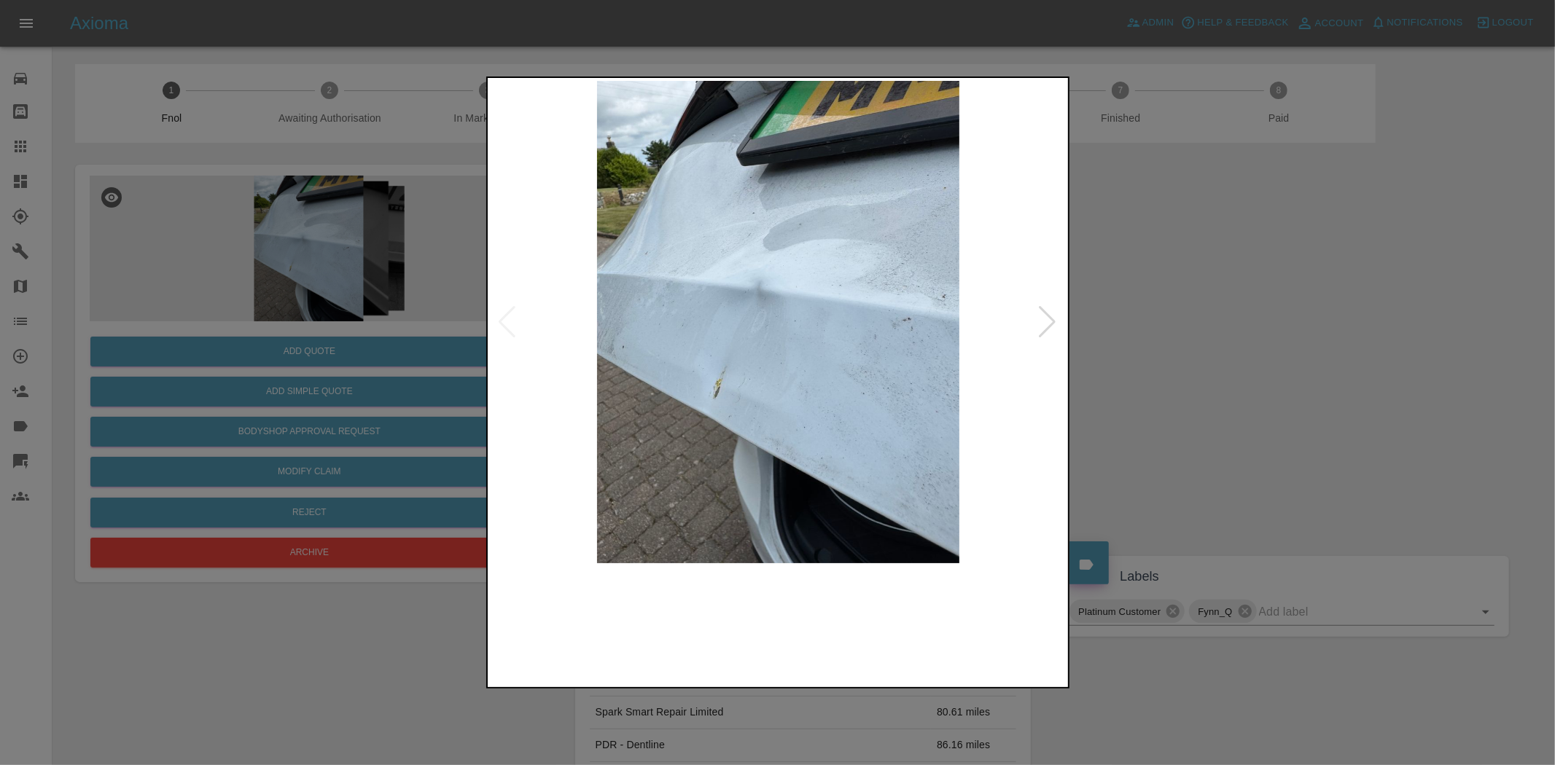
click at [698, 331] on img at bounding box center [779, 322] width 576 height 483
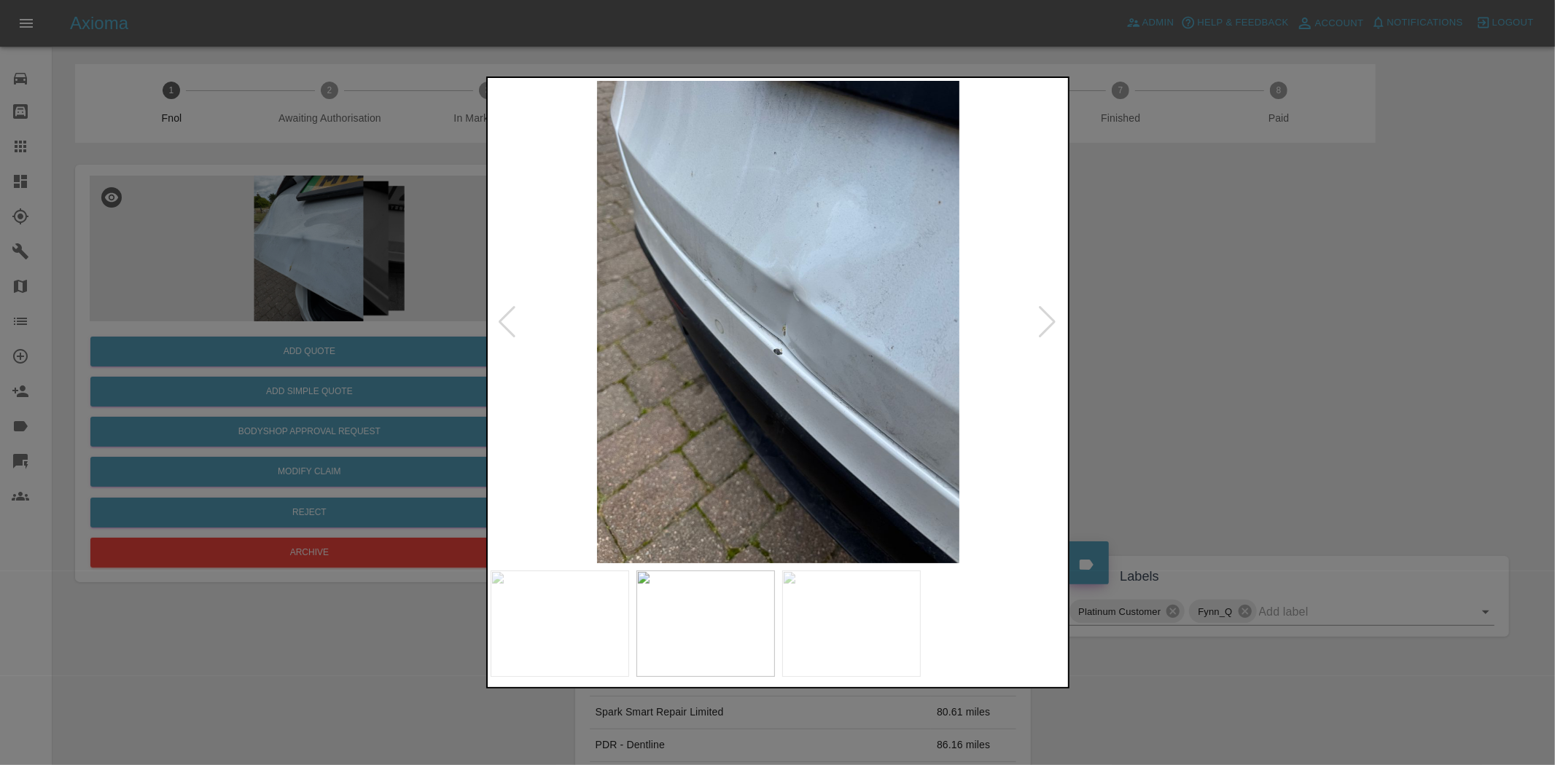
click at [761, 351] on img at bounding box center [779, 322] width 576 height 483
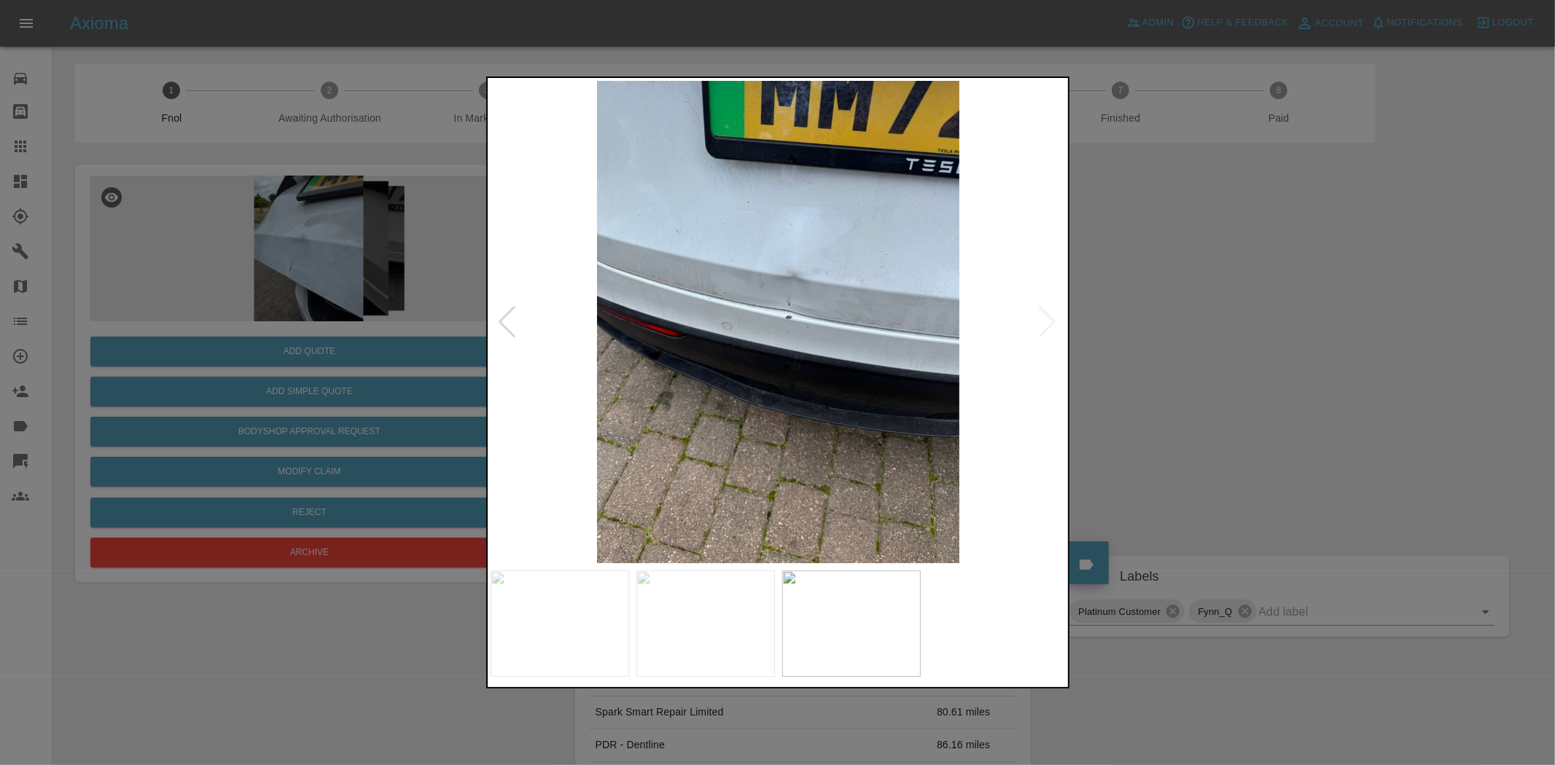
click at [698, 313] on img at bounding box center [779, 322] width 576 height 483
click at [752, 316] on img at bounding box center [779, 322] width 576 height 483
click at [746, 316] on img at bounding box center [779, 322] width 576 height 483
click at [857, 329] on img at bounding box center [779, 322] width 576 height 483
click at [842, 329] on img at bounding box center [779, 322] width 576 height 483
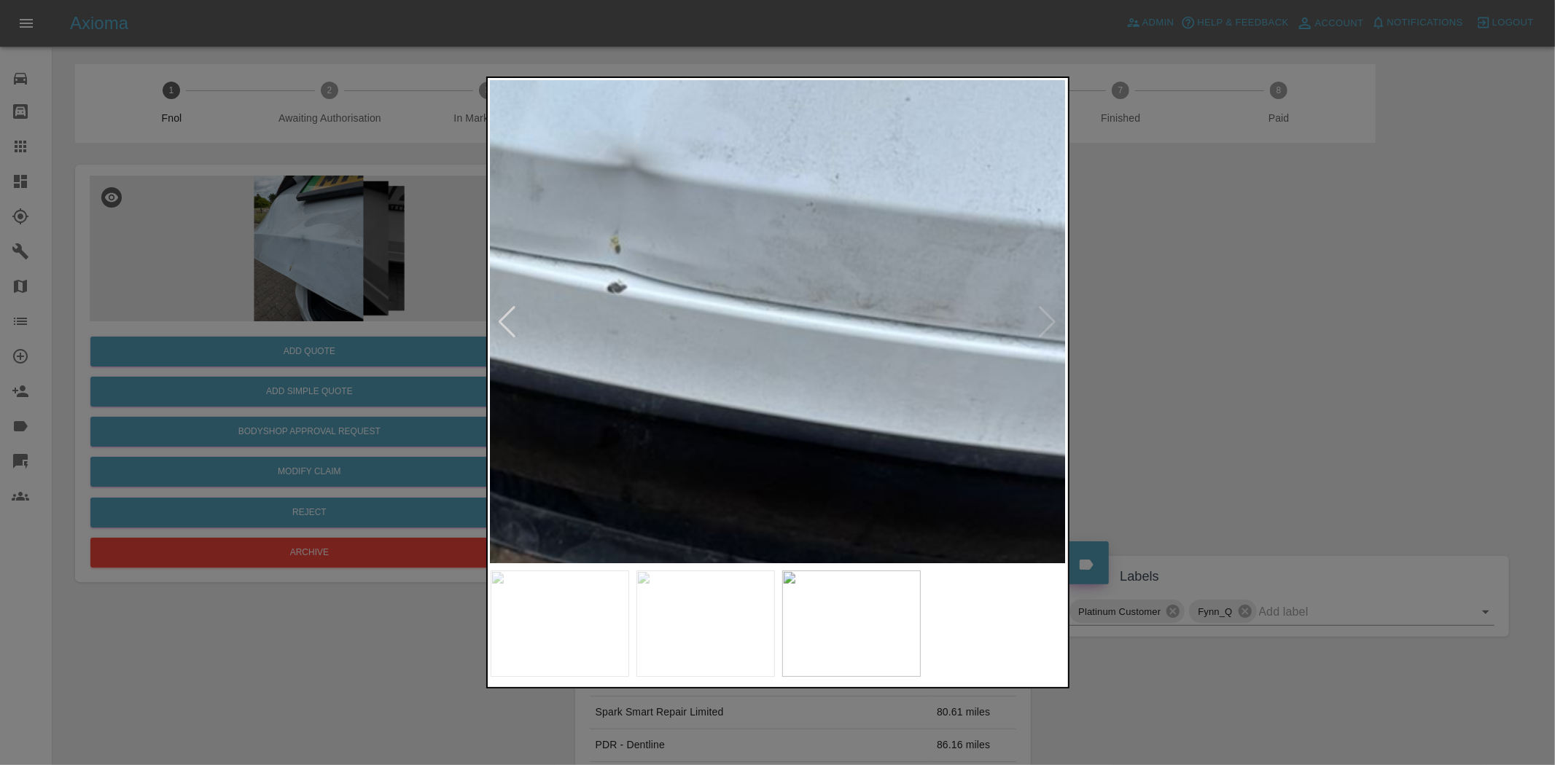
click at [412, 322] on div at bounding box center [777, 382] width 1555 height 765
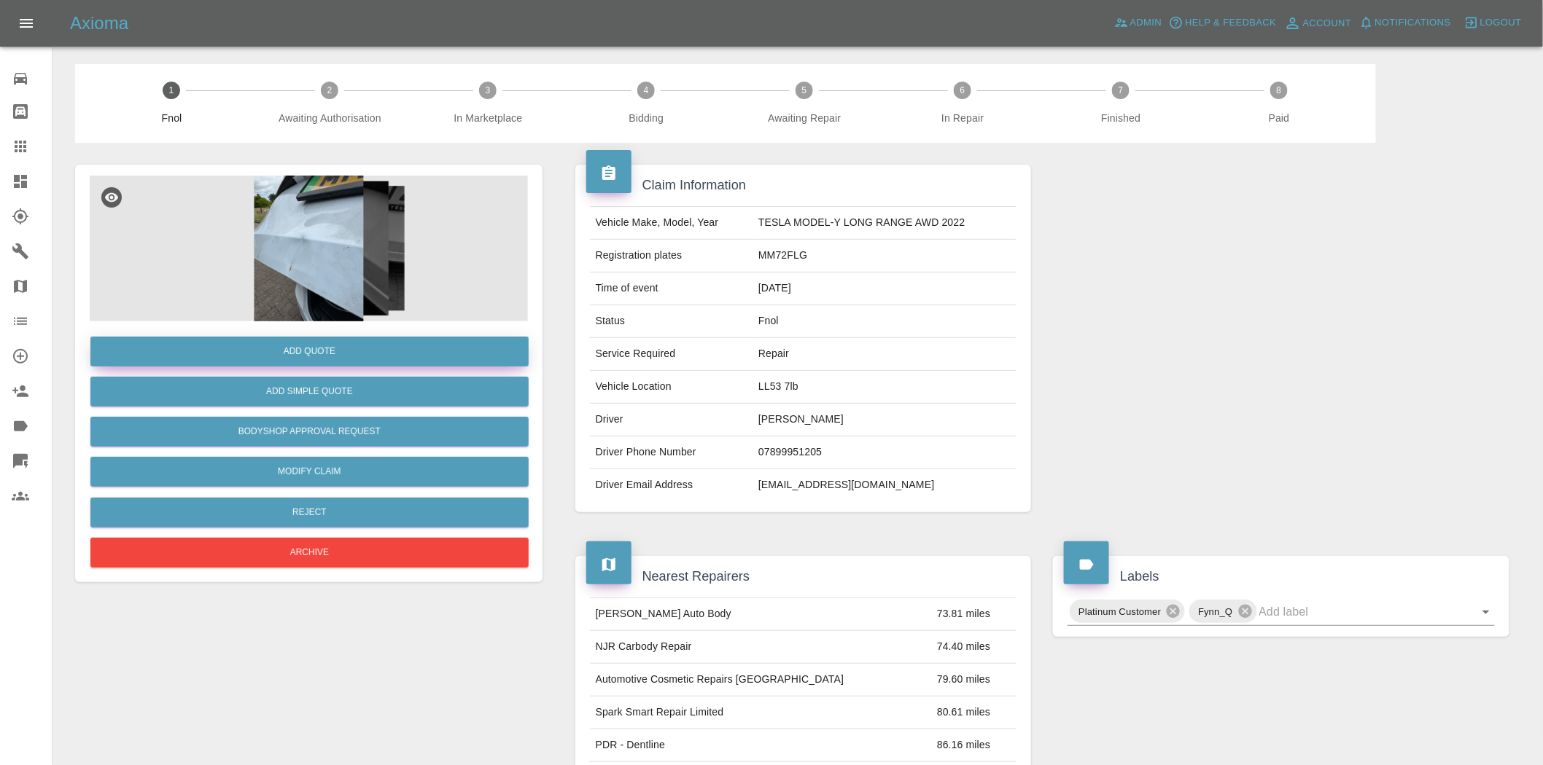
click at [352, 338] on button "Add Quote" at bounding box center [309, 352] width 438 height 30
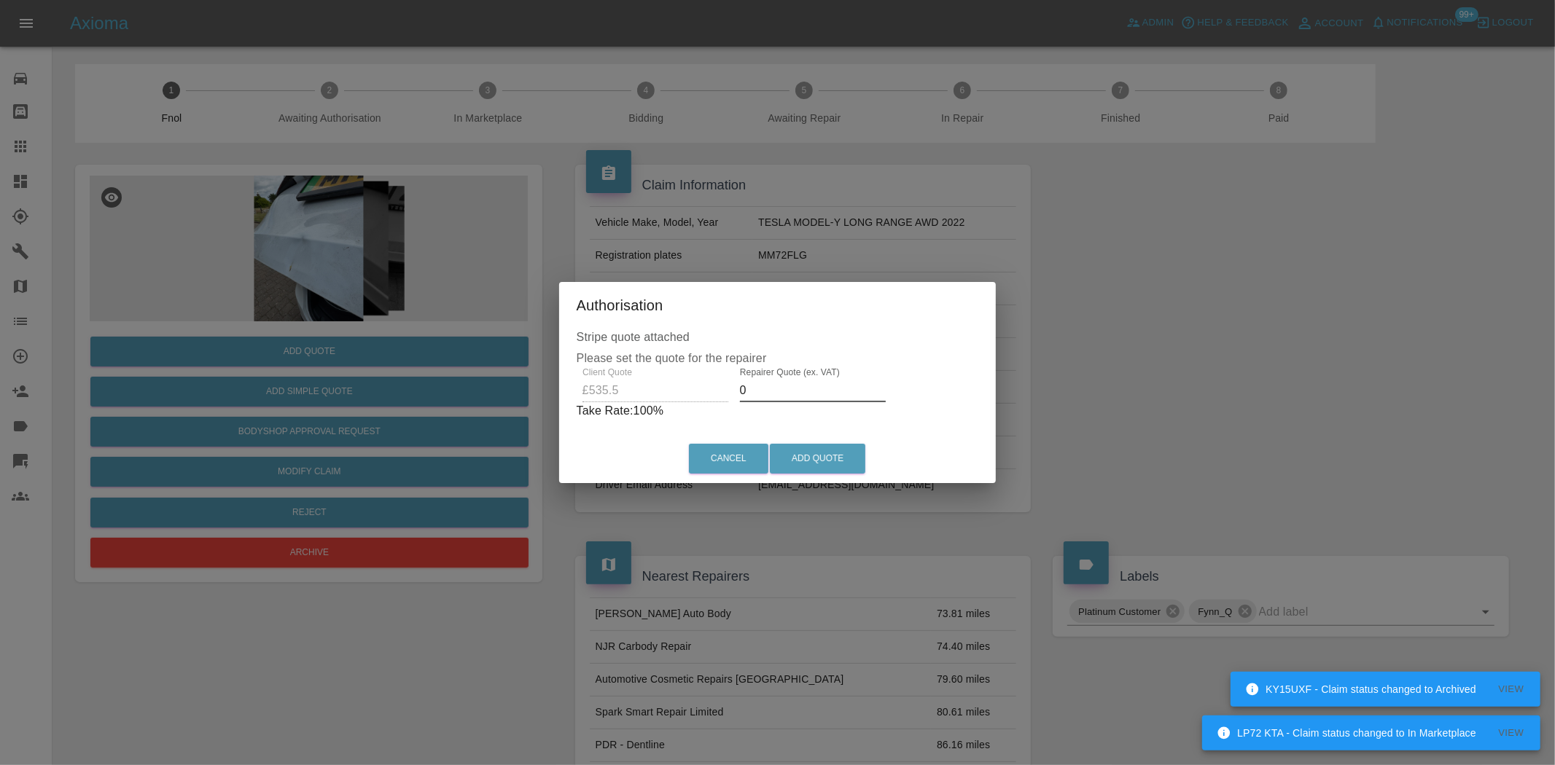
click at [679, 386] on div "Client Quote £535.5 Repairer Quote (ex. VAT) 0 Take Rate: 100 %" at bounding box center [778, 393] width 402 height 52
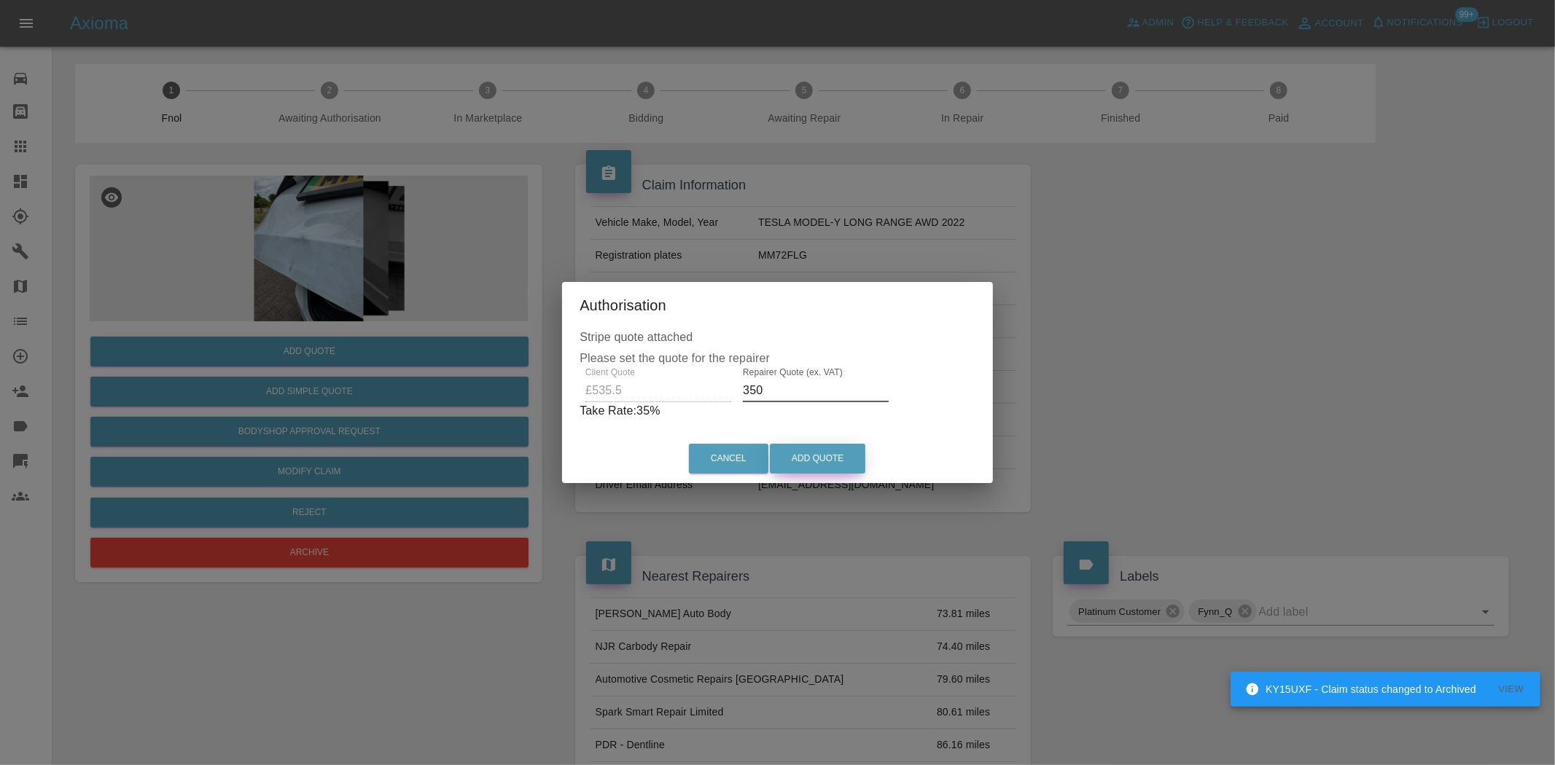
type input "350"
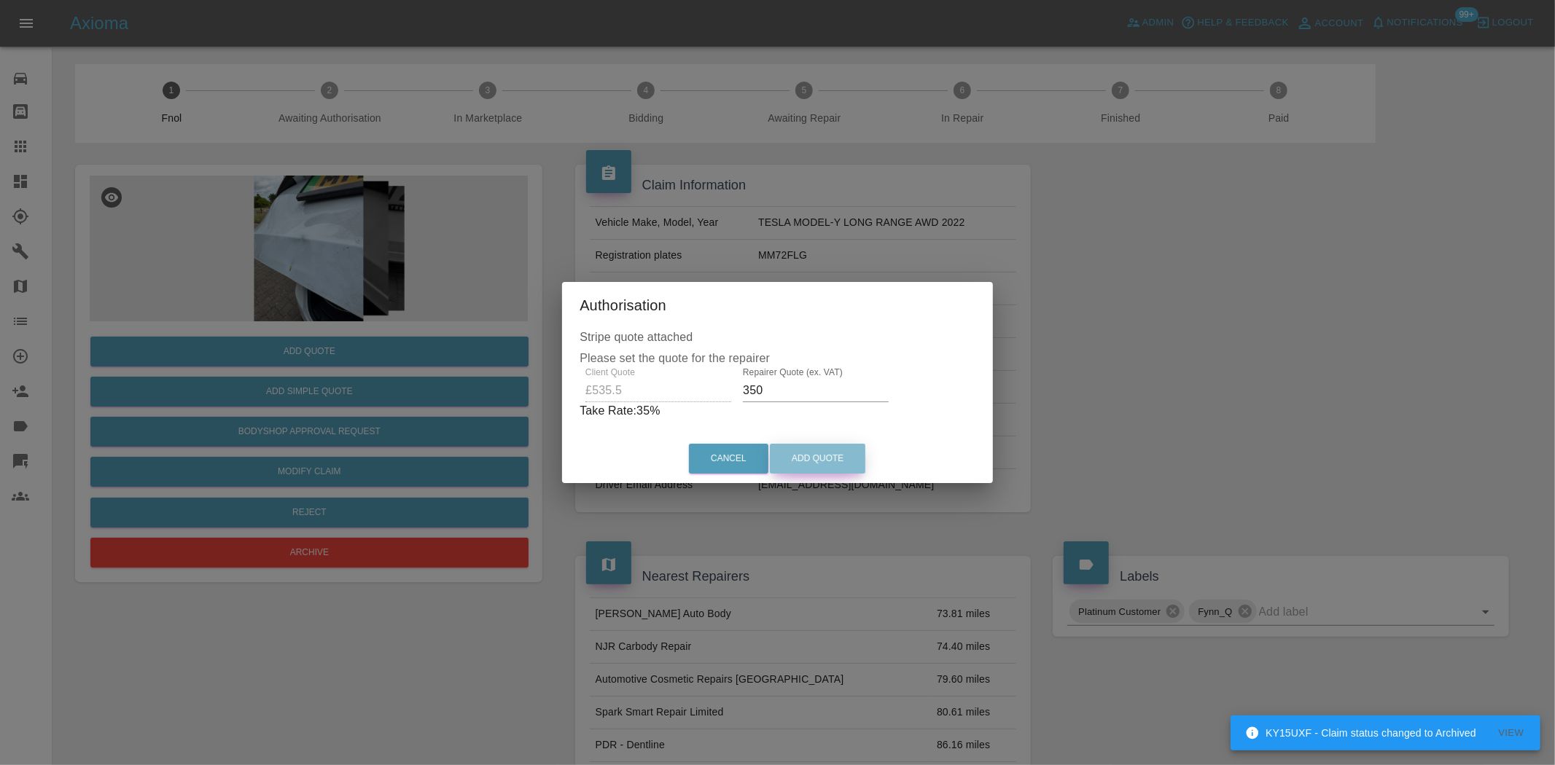
click at [798, 453] on button "Add Quote" at bounding box center [817, 459] width 95 height 30
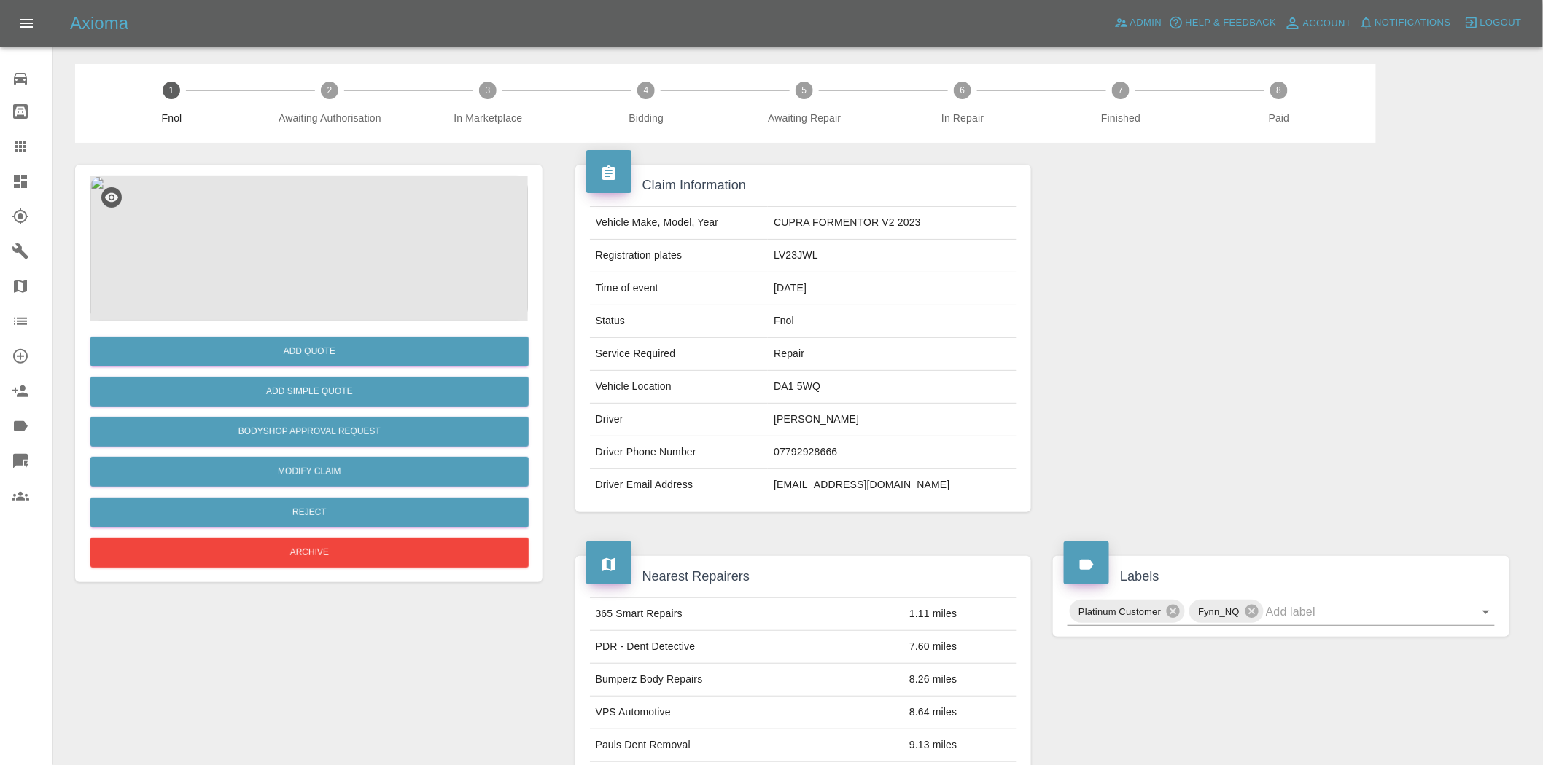
click at [316, 231] on img at bounding box center [309, 249] width 438 height 146
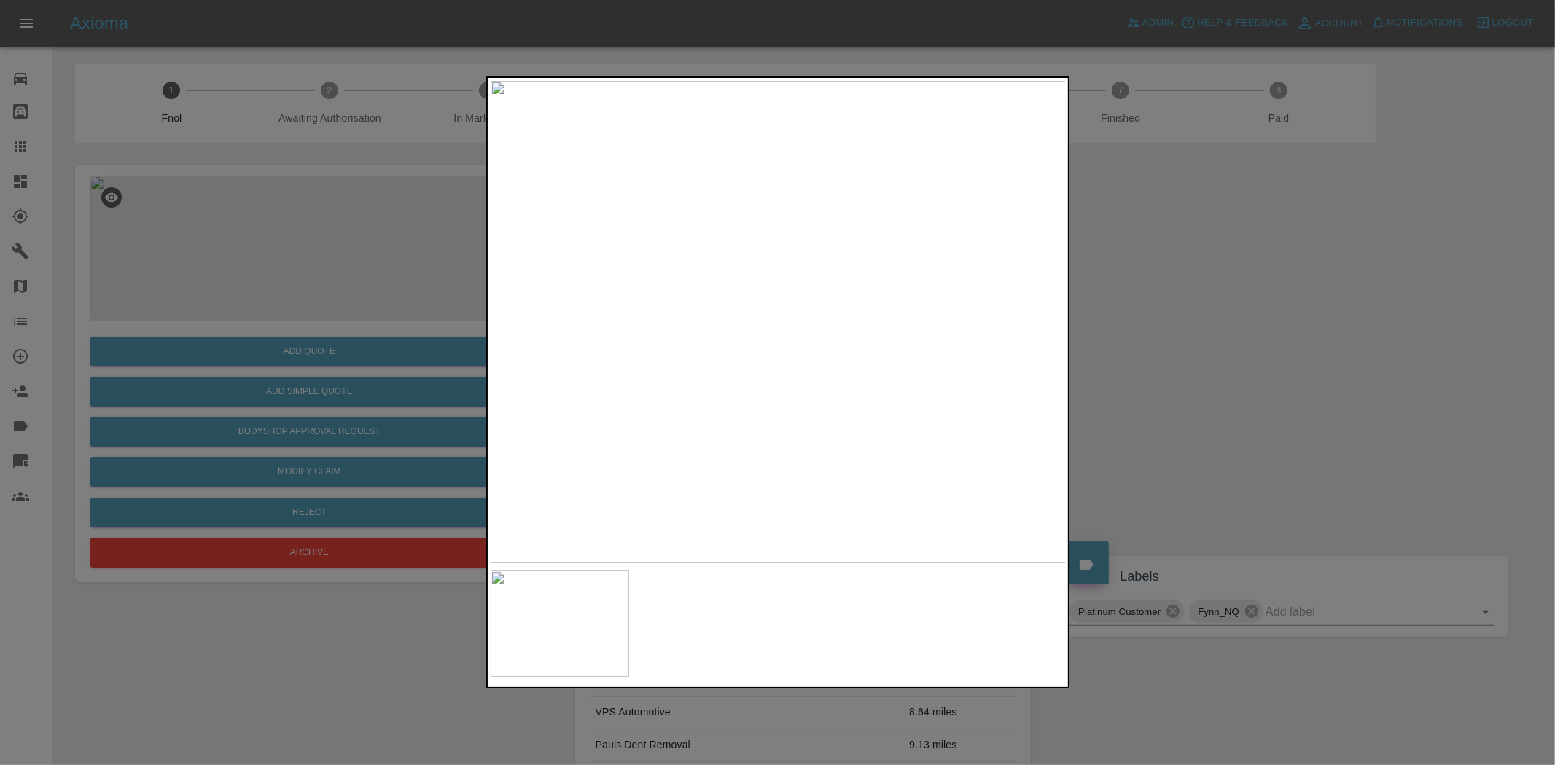
drag, startPoint x: 310, startPoint y: 235, endPoint x: 329, endPoint y: 316, distance: 83.1
click at [309, 241] on div at bounding box center [777, 382] width 1555 height 765
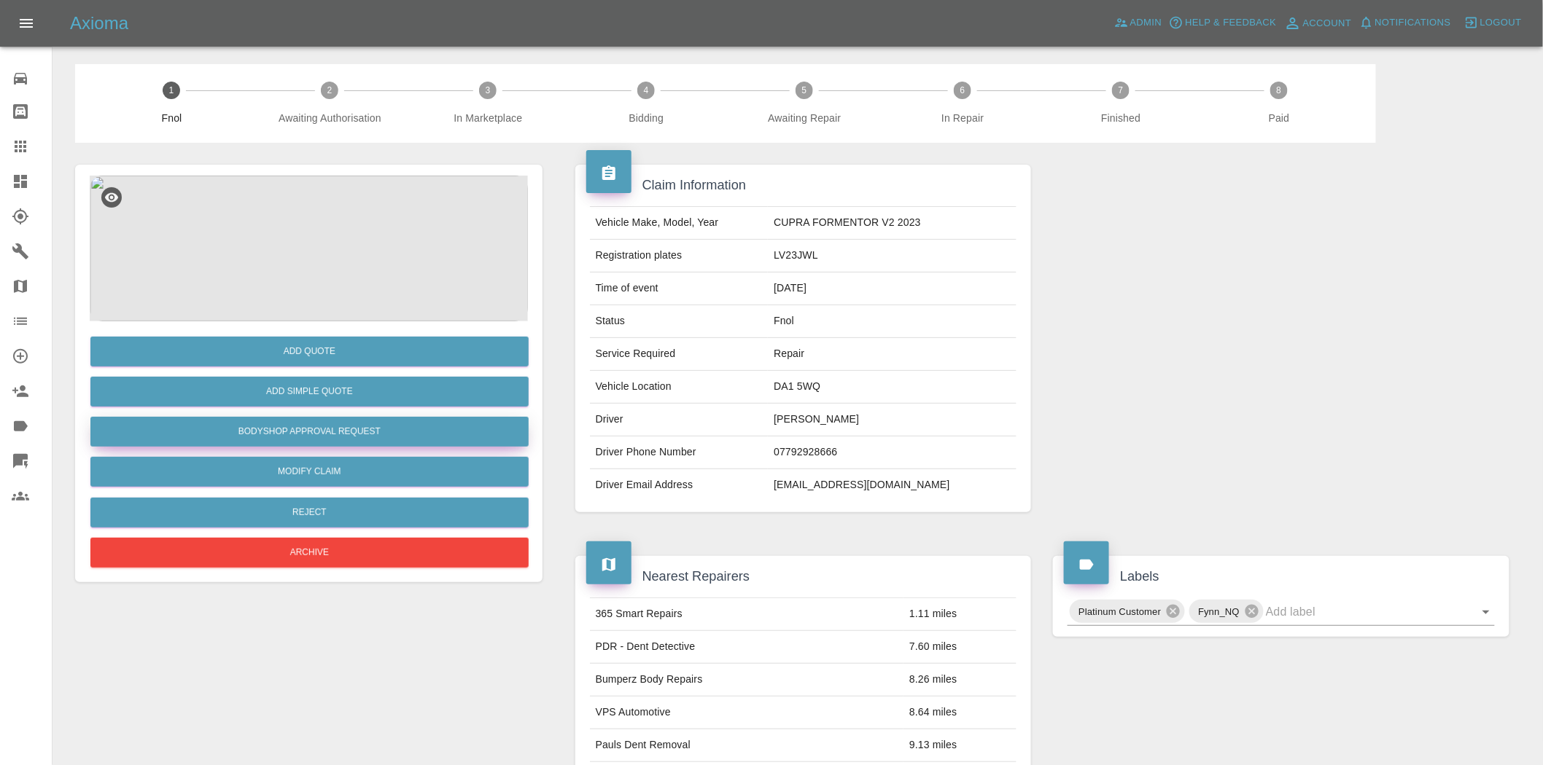
click at [293, 426] on button "Bodyshop Approval Request" at bounding box center [309, 432] width 438 height 30
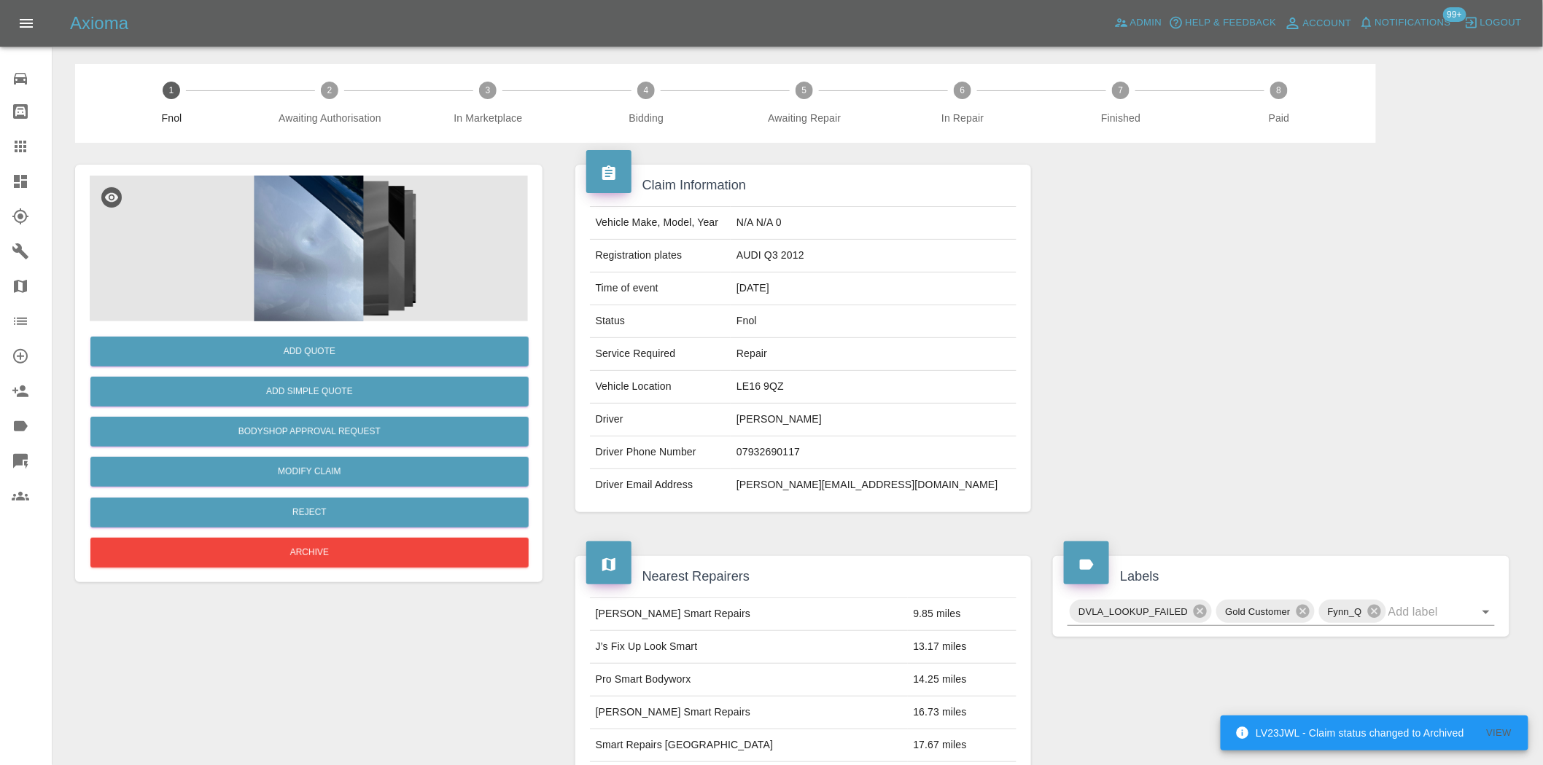
click at [334, 270] on img at bounding box center [309, 249] width 438 height 146
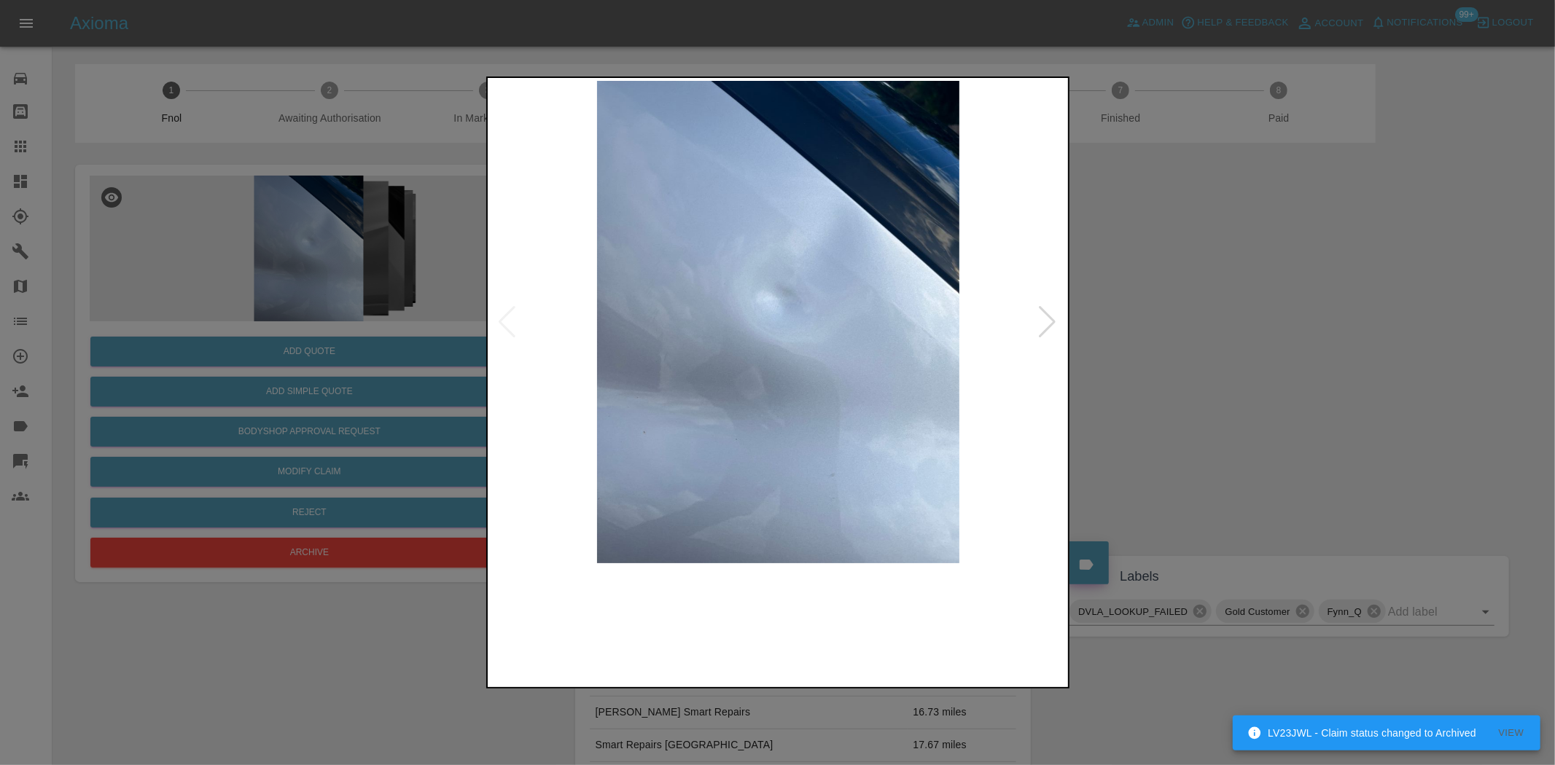
click at [659, 309] on img at bounding box center [779, 322] width 576 height 483
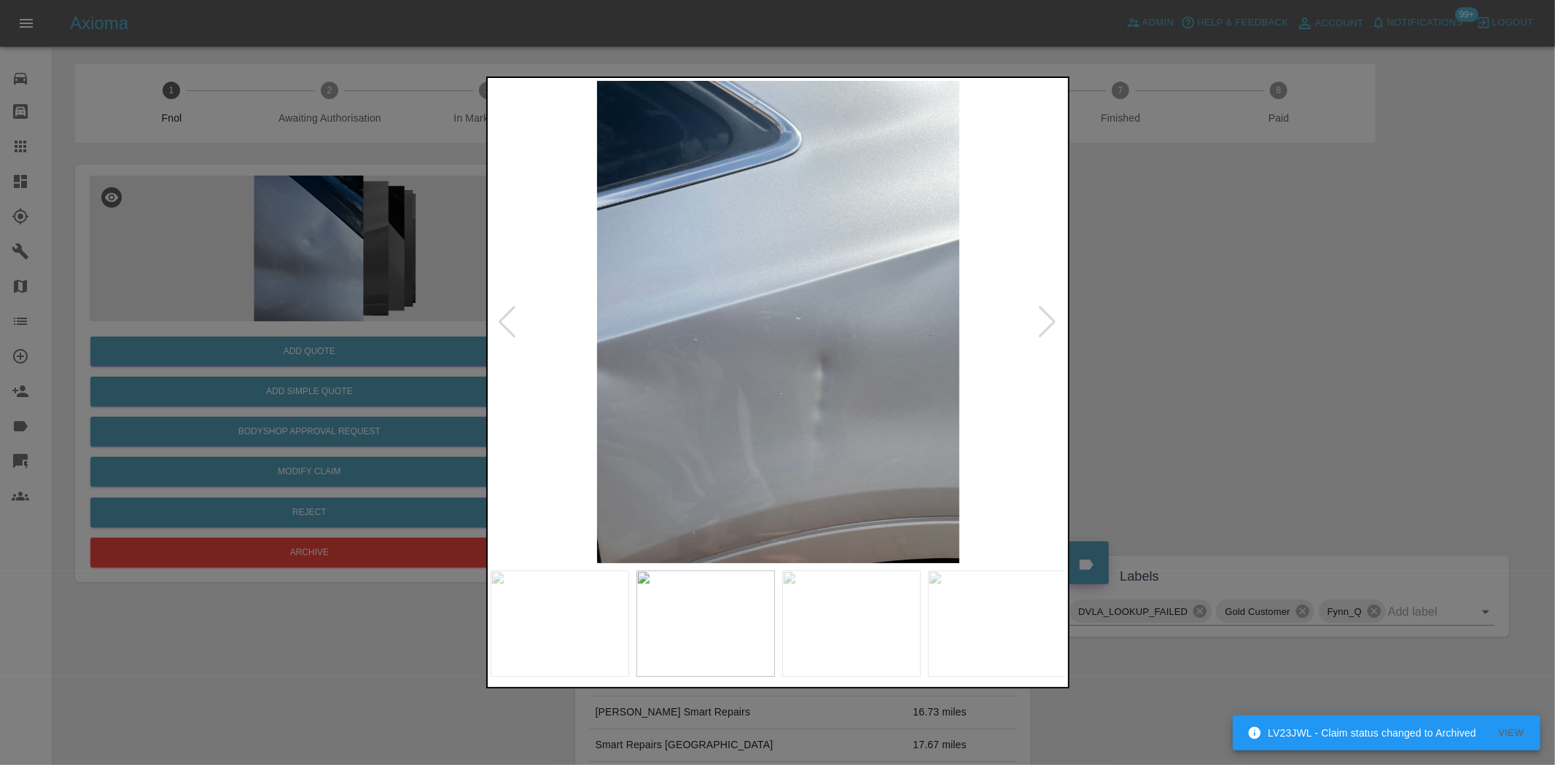
click at [659, 332] on img at bounding box center [779, 322] width 576 height 483
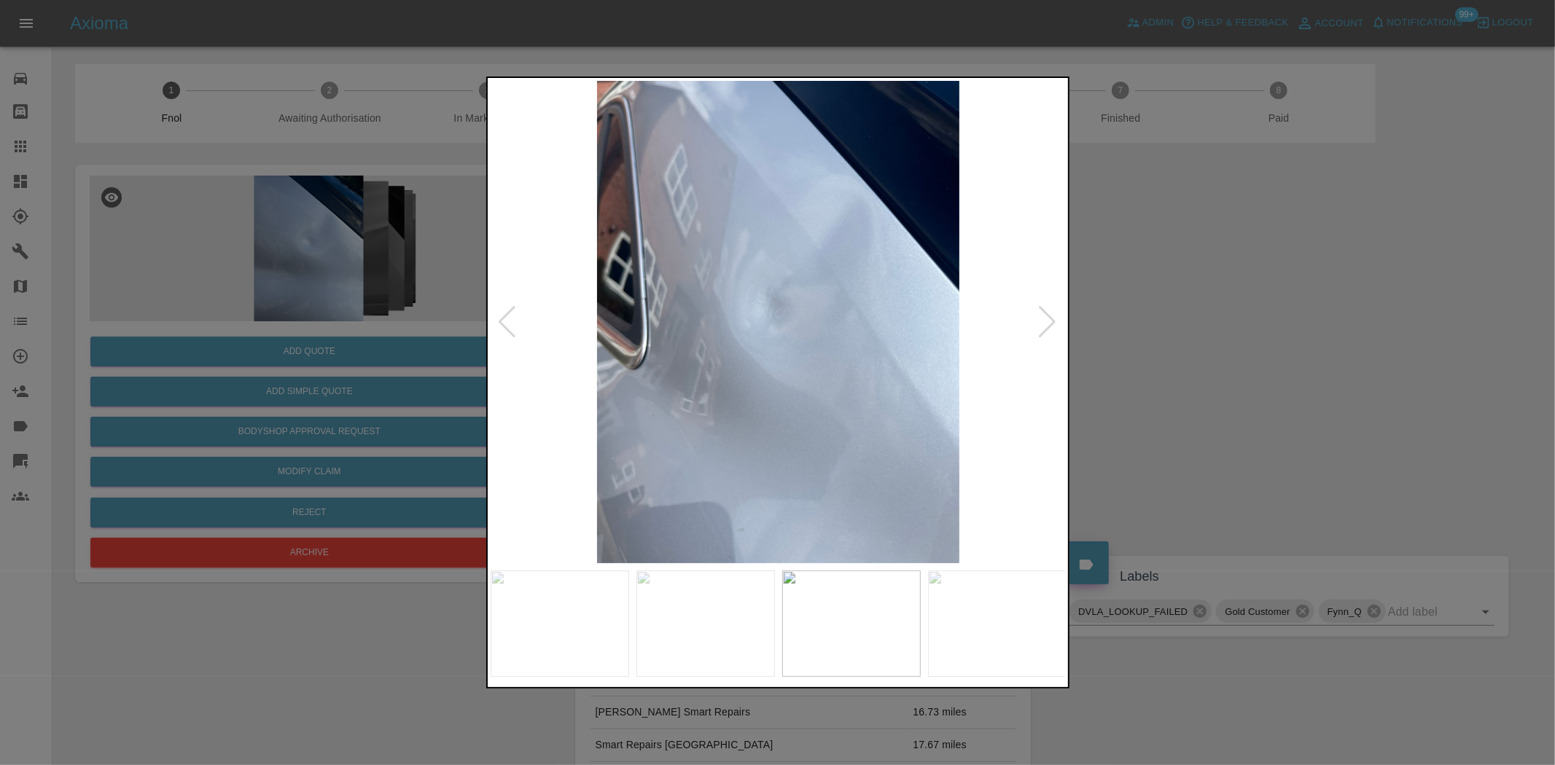
click at [791, 377] on img at bounding box center [779, 322] width 576 height 483
click at [624, 361] on img at bounding box center [779, 322] width 576 height 483
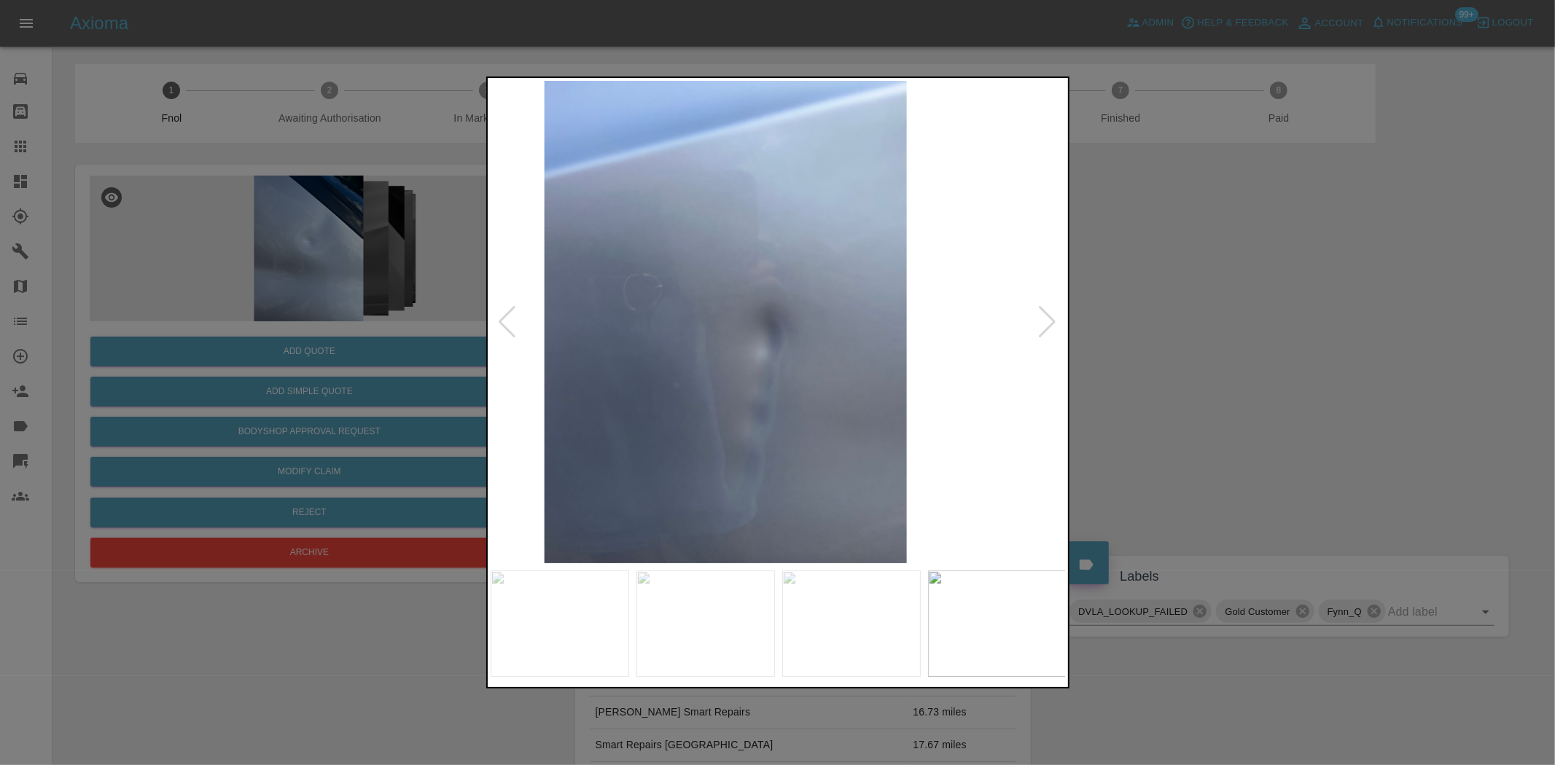
click at [631, 348] on img at bounding box center [725, 322] width 576 height 483
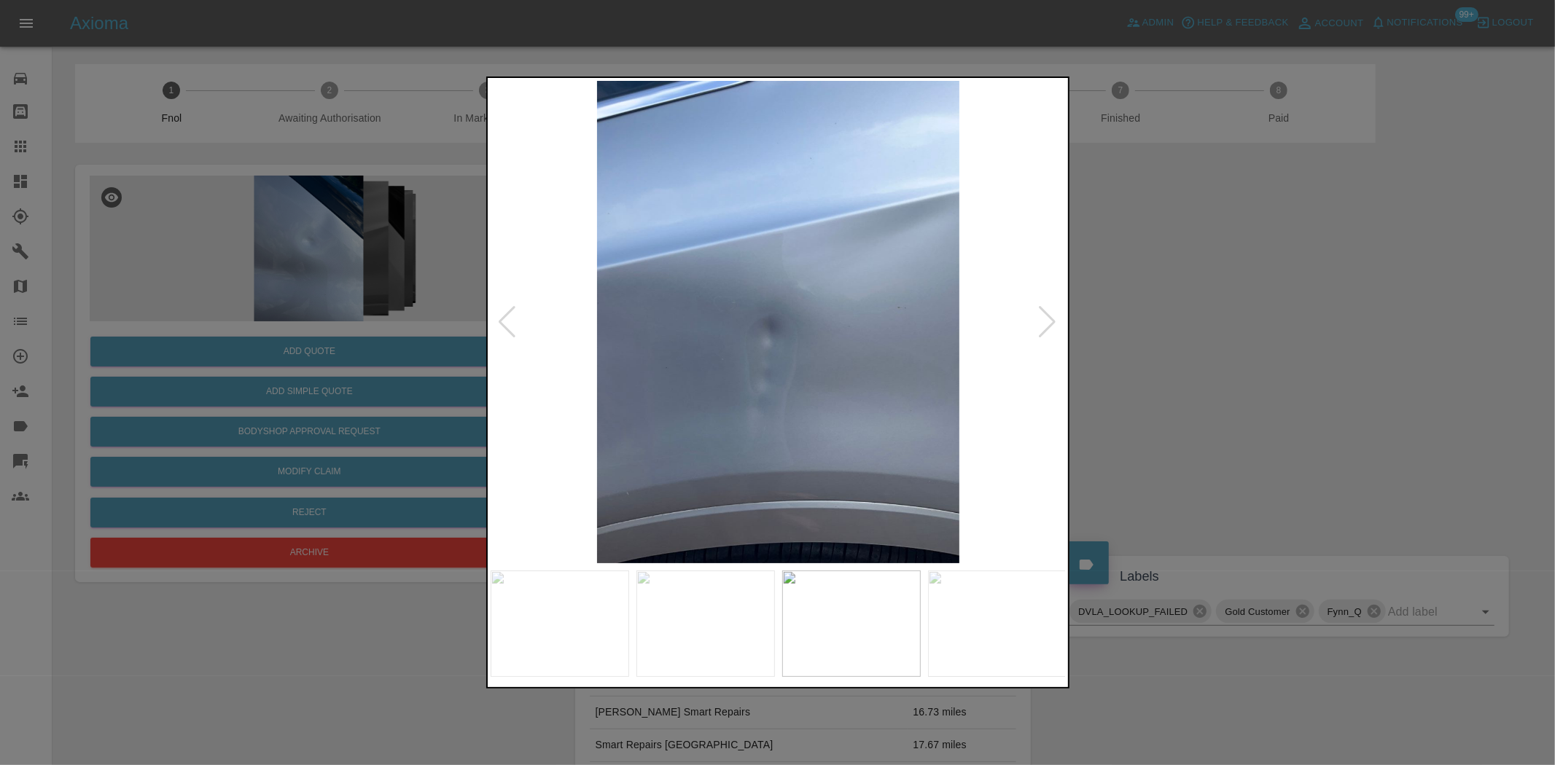
click at [481, 383] on div at bounding box center [777, 382] width 1555 height 765
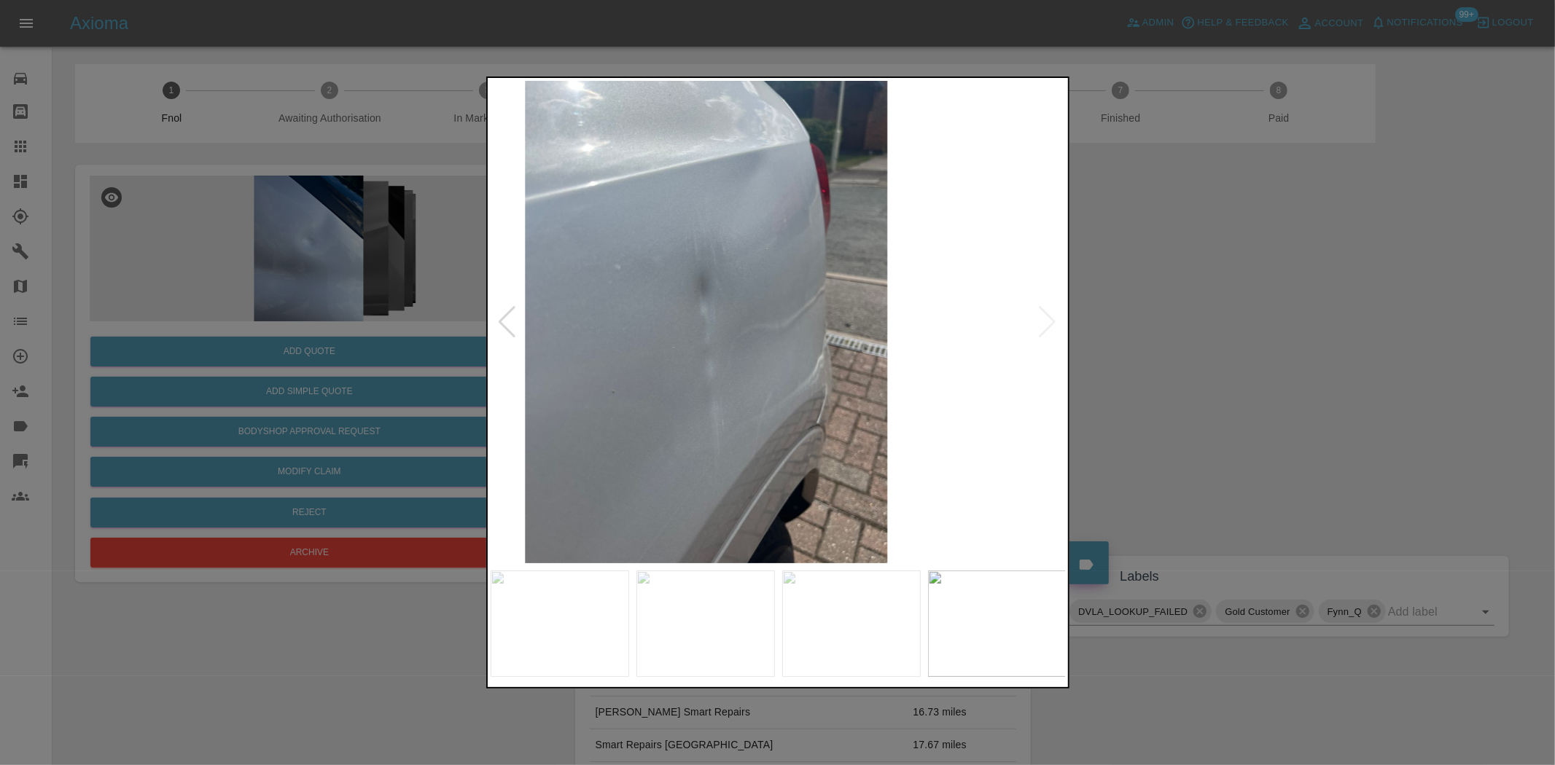
click at [610, 303] on img at bounding box center [706, 322] width 576 height 483
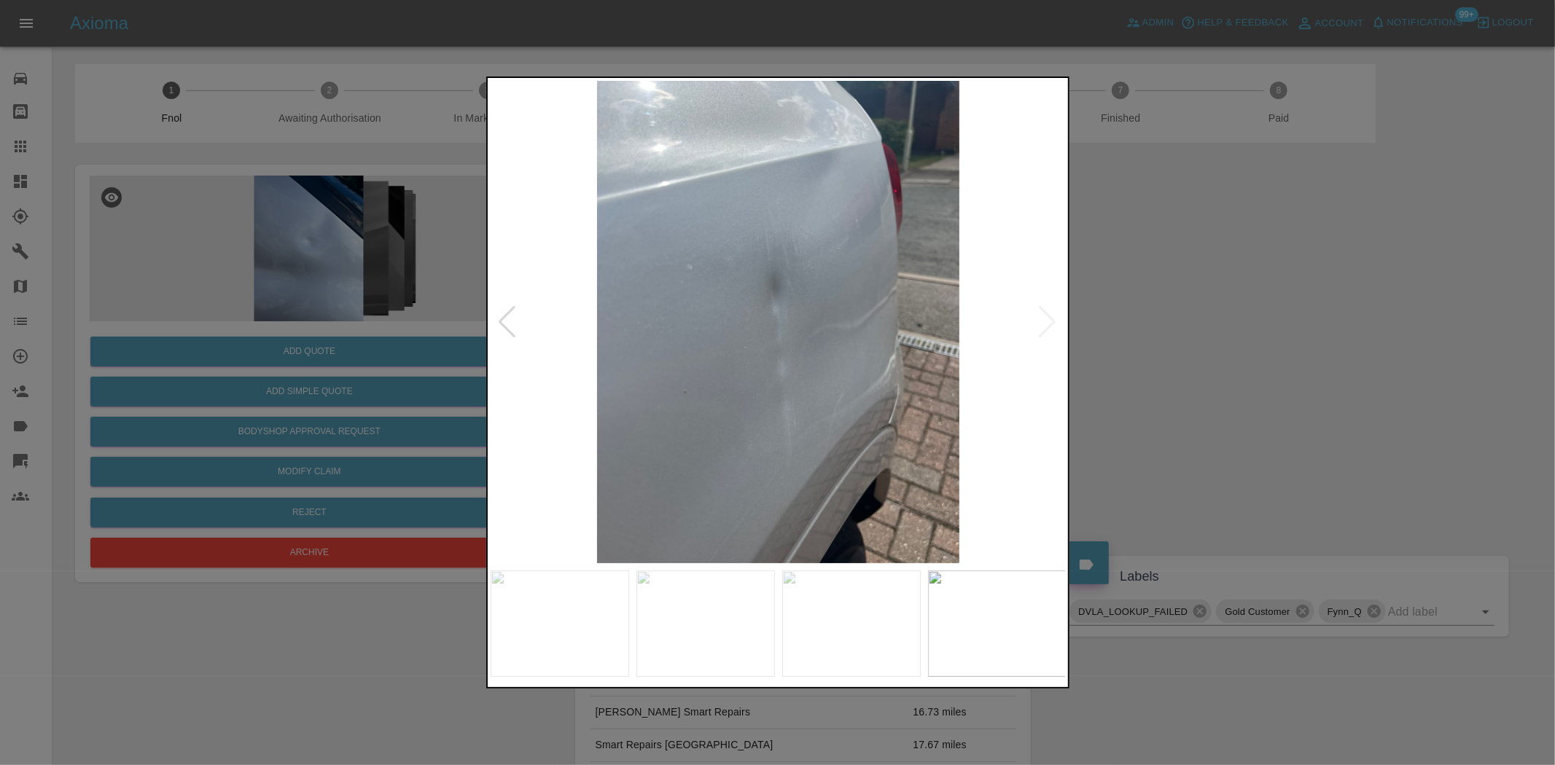
click at [788, 356] on img at bounding box center [779, 322] width 576 height 483
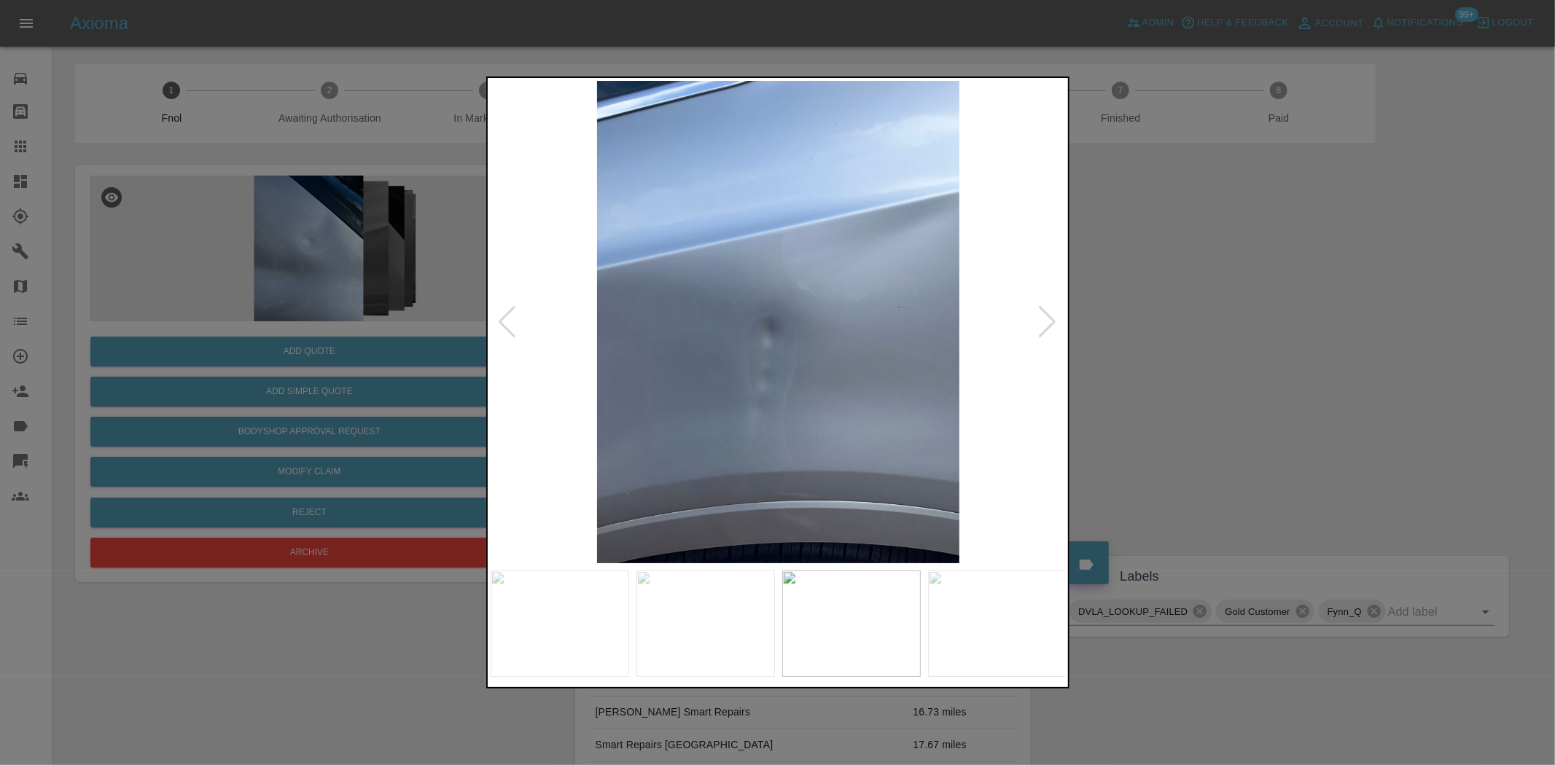
click at [853, 358] on img at bounding box center [779, 322] width 576 height 483
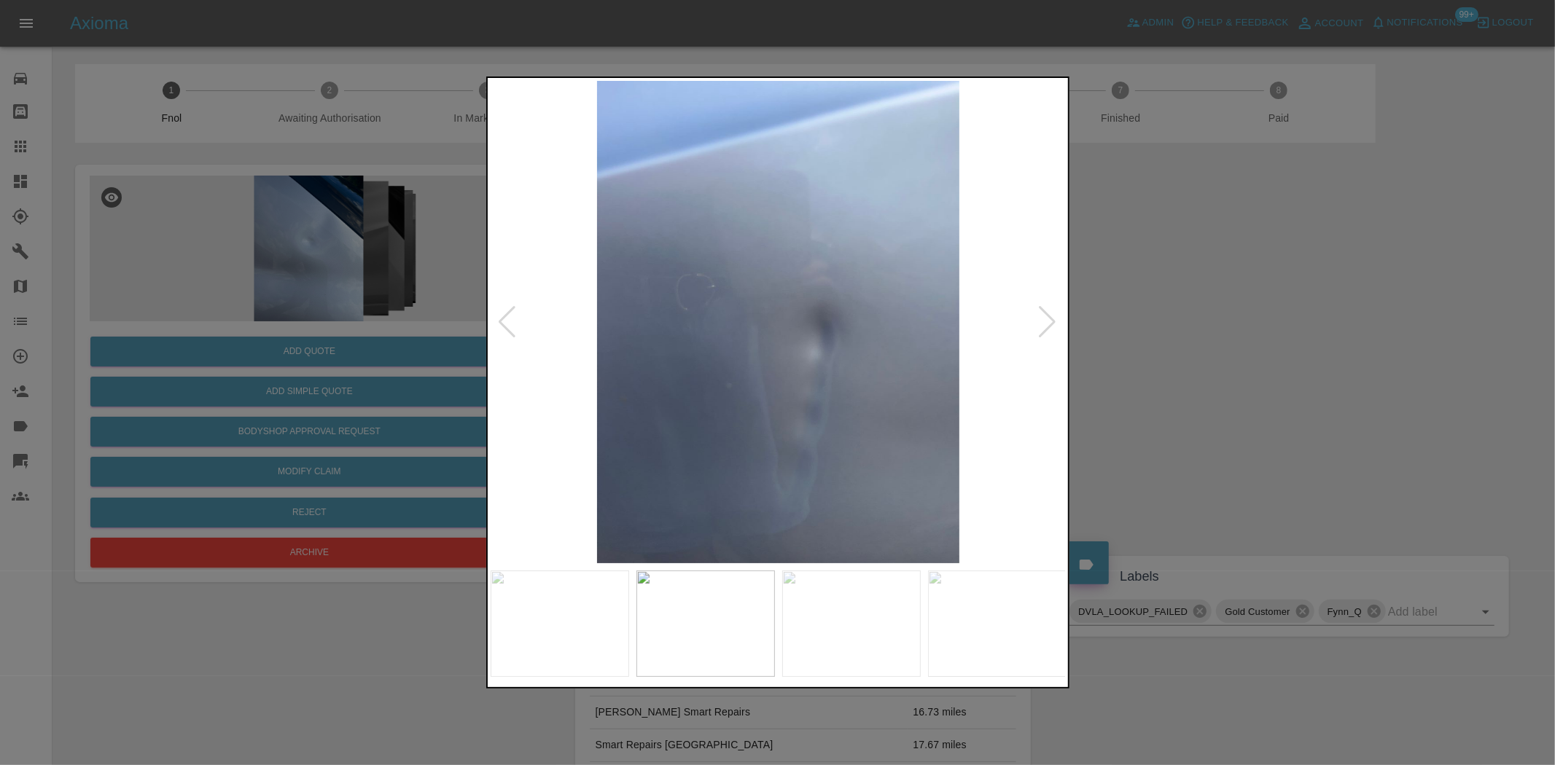
click at [857, 389] on img at bounding box center [779, 322] width 576 height 483
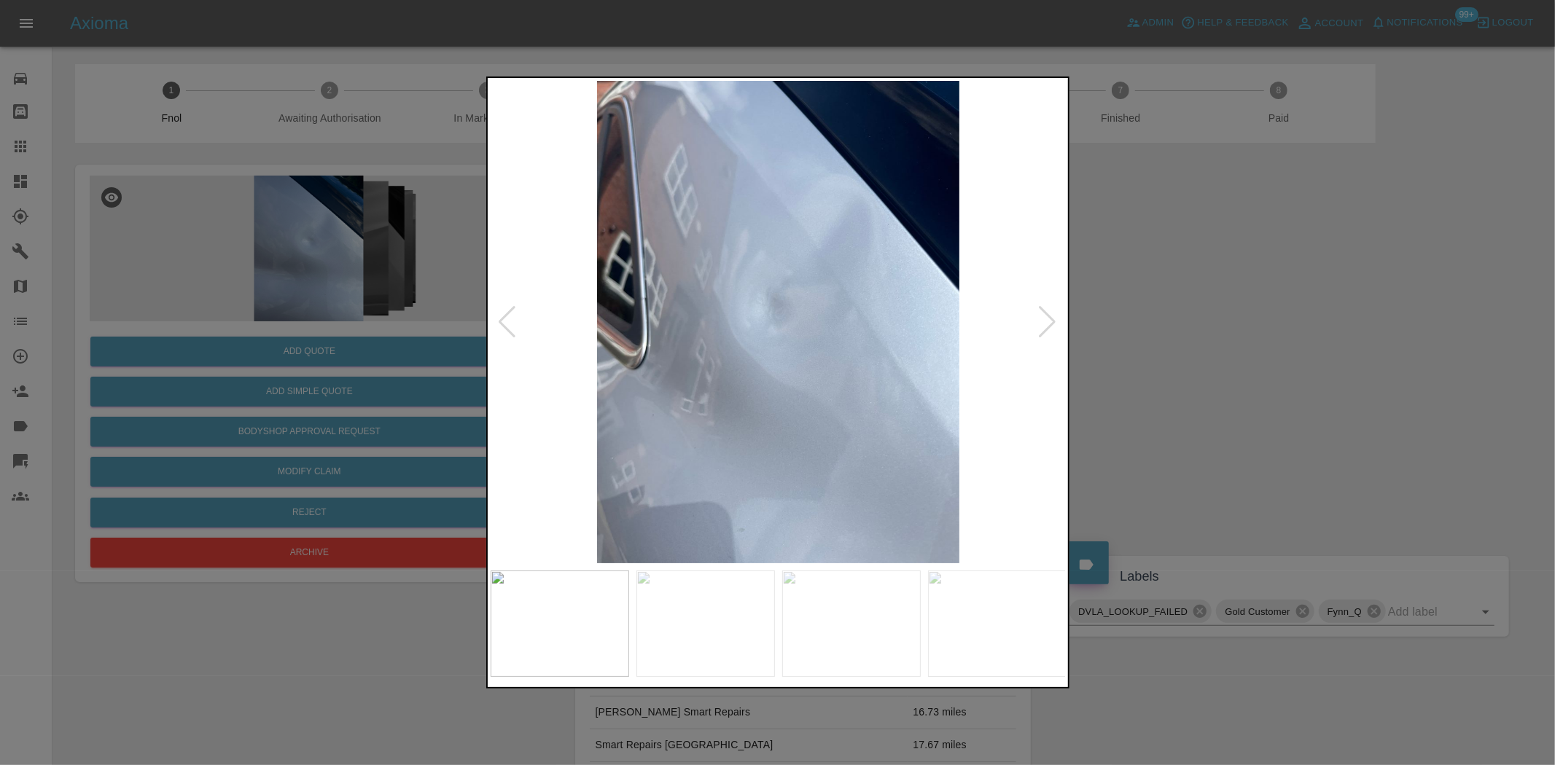
click at [868, 368] on img at bounding box center [779, 322] width 576 height 483
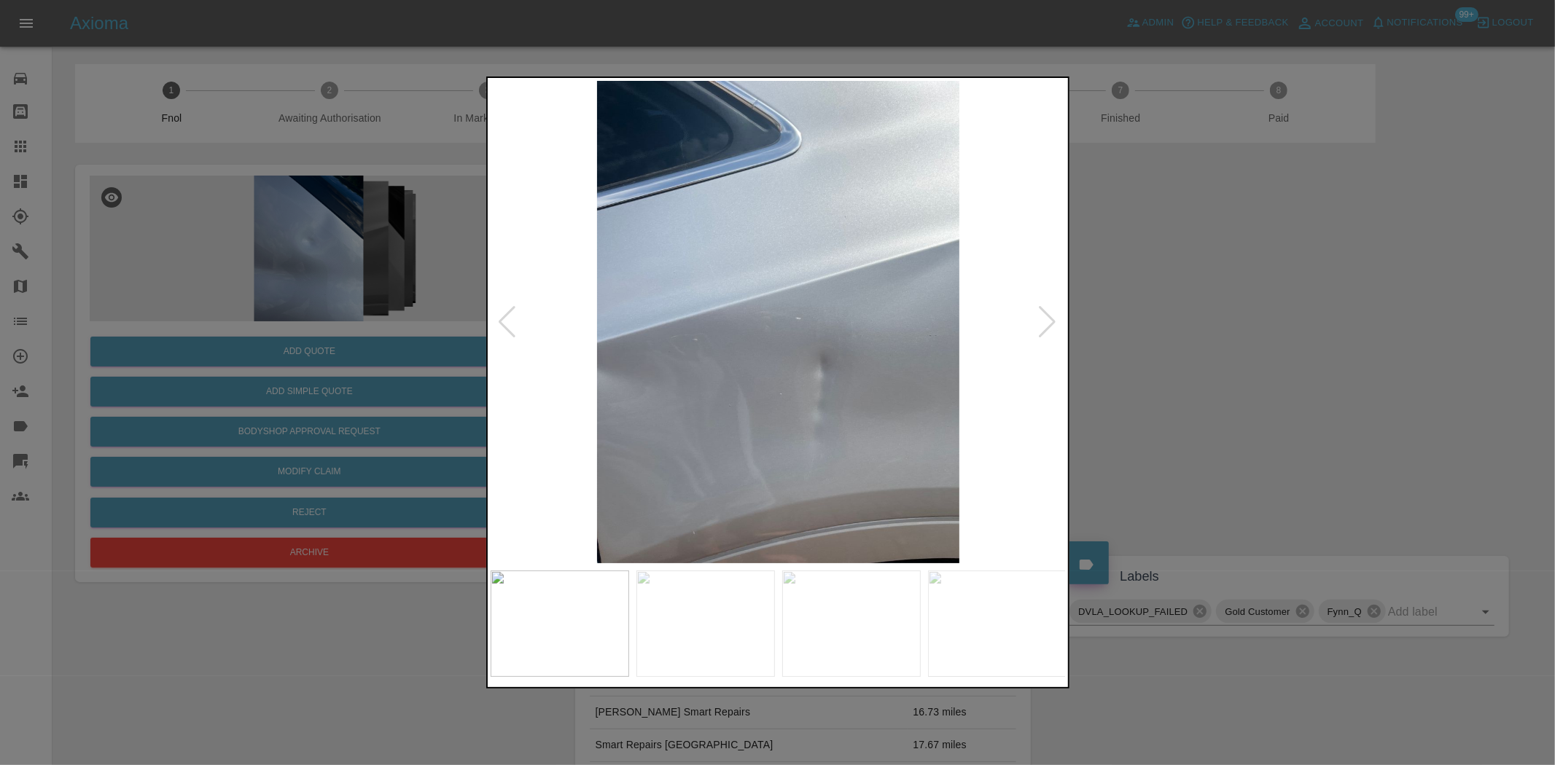
click at [937, 346] on img at bounding box center [779, 322] width 576 height 483
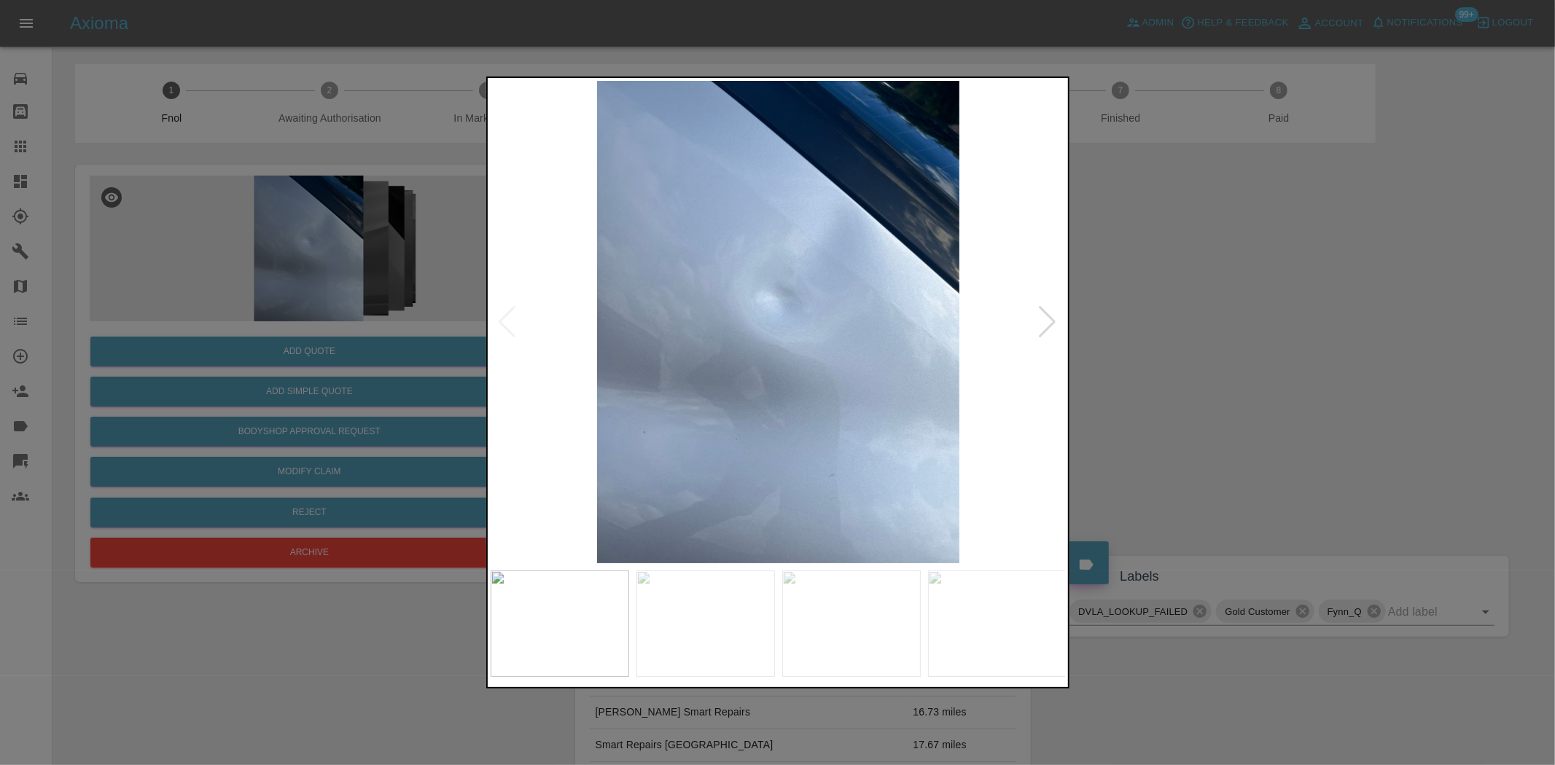
click at [995, 362] on img at bounding box center [779, 322] width 576 height 483
click at [316, 307] on div at bounding box center [777, 382] width 1555 height 765
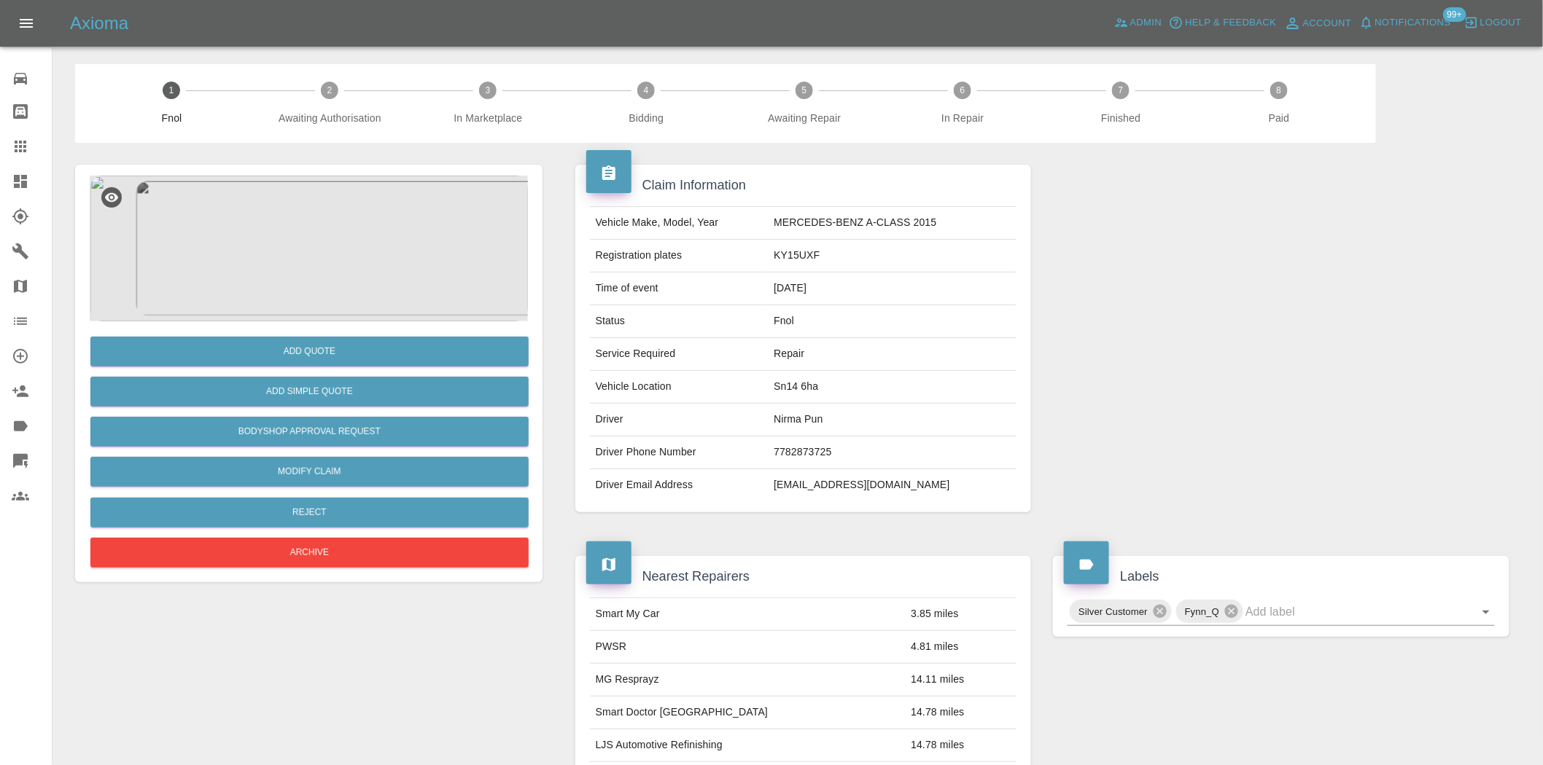
click at [304, 276] on img at bounding box center [309, 249] width 438 height 146
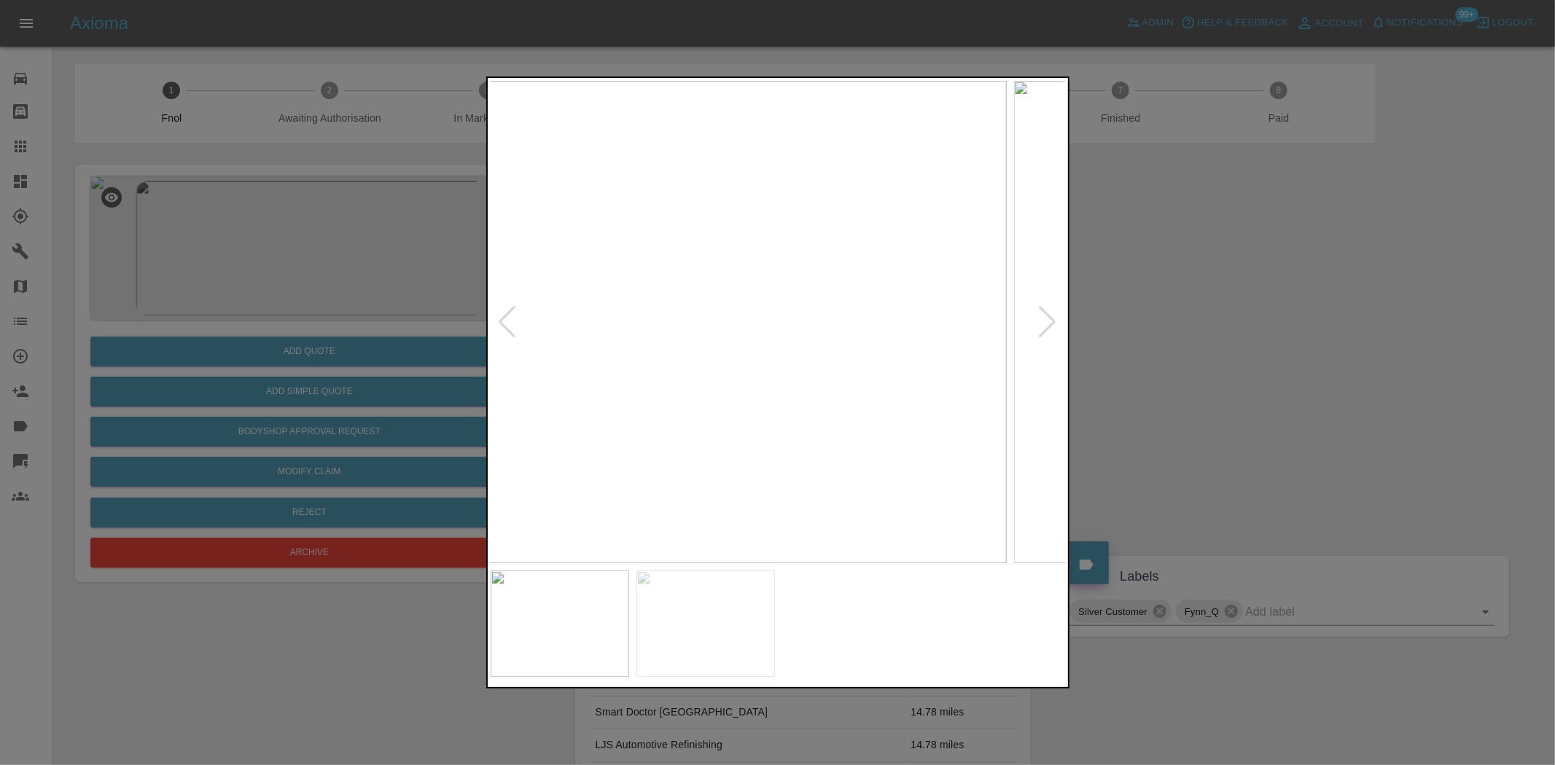
click at [686, 330] on img at bounding box center [718, 322] width 576 height 483
click at [728, 340] on img at bounding box center [779, 322] width 576 height 483
click at [752, 275] on img at bounding box center [779, 322] width 576 height 483
click at [689, 317] on img at bounding box center [753, 585] width 1728 height 1449
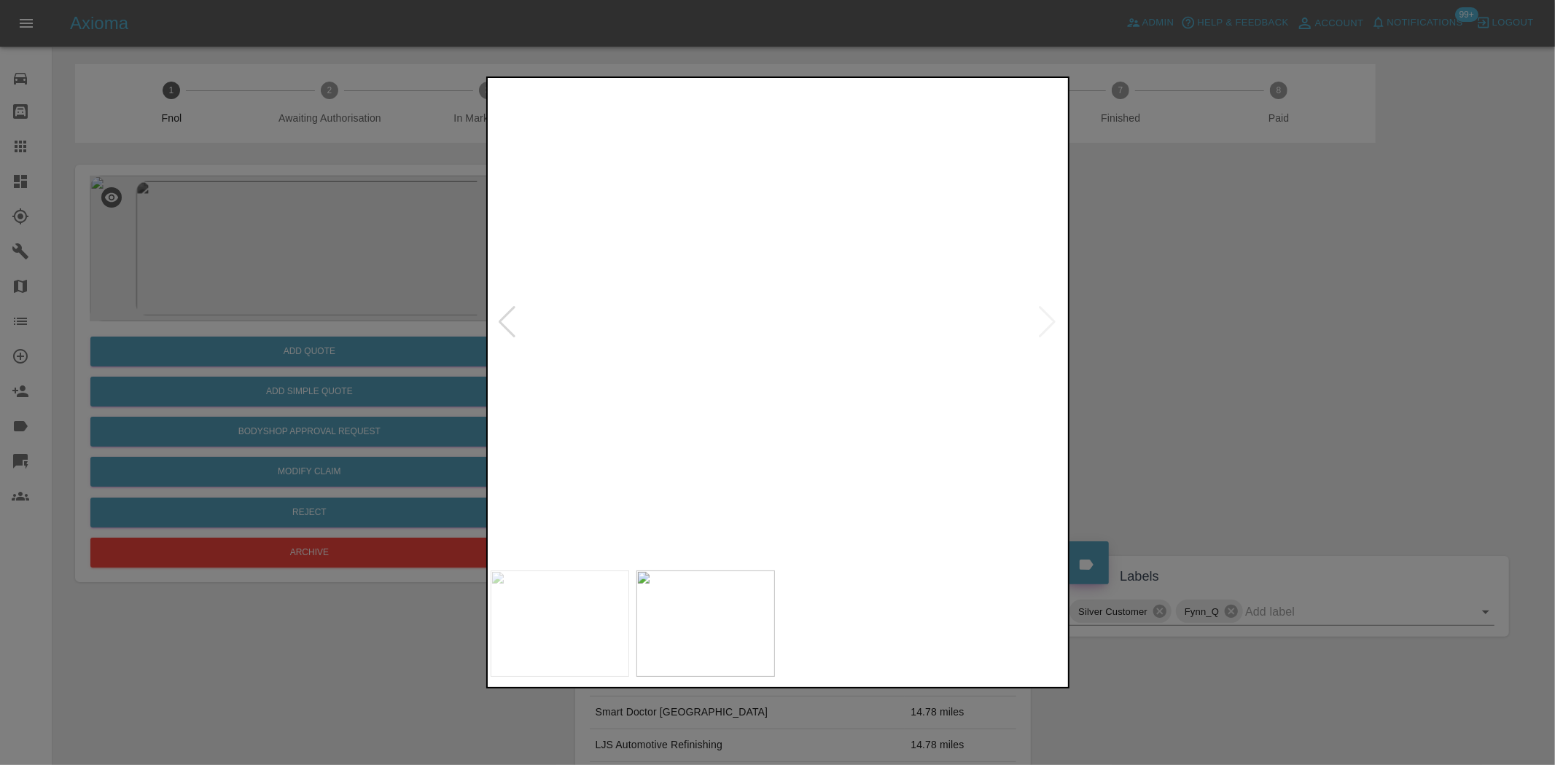
click at [735, 202] on img at bounding box center [722, 537] width 1728 height 1449
click at [722, 194] on img at bounding box center [694, 350] width 1728 height 1449
click at [694, 255] on img at bounding box center [647, 116] width 1728 height 1449
click at [701, 282] on img at bounding box center [615, 5] width 1728 height 1449
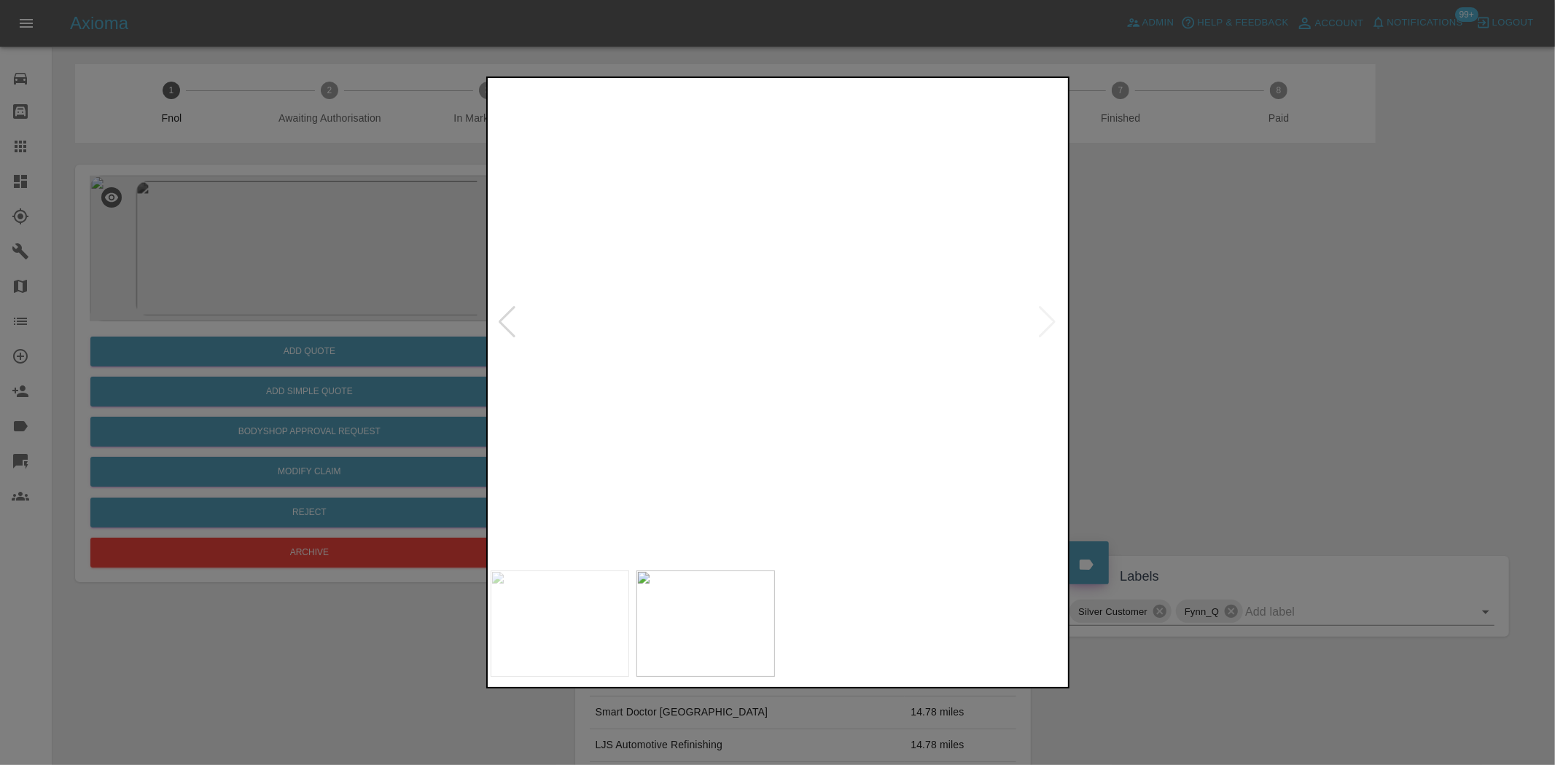
click at [752, 321] on img at bounding box center [779, 322] width 576 height 483
click at [738, 322] on img at bounding box center [779, 322] width 576 height 483
click at [685, 268] on img at bounding box center [806, 266] width 1728 height 1449
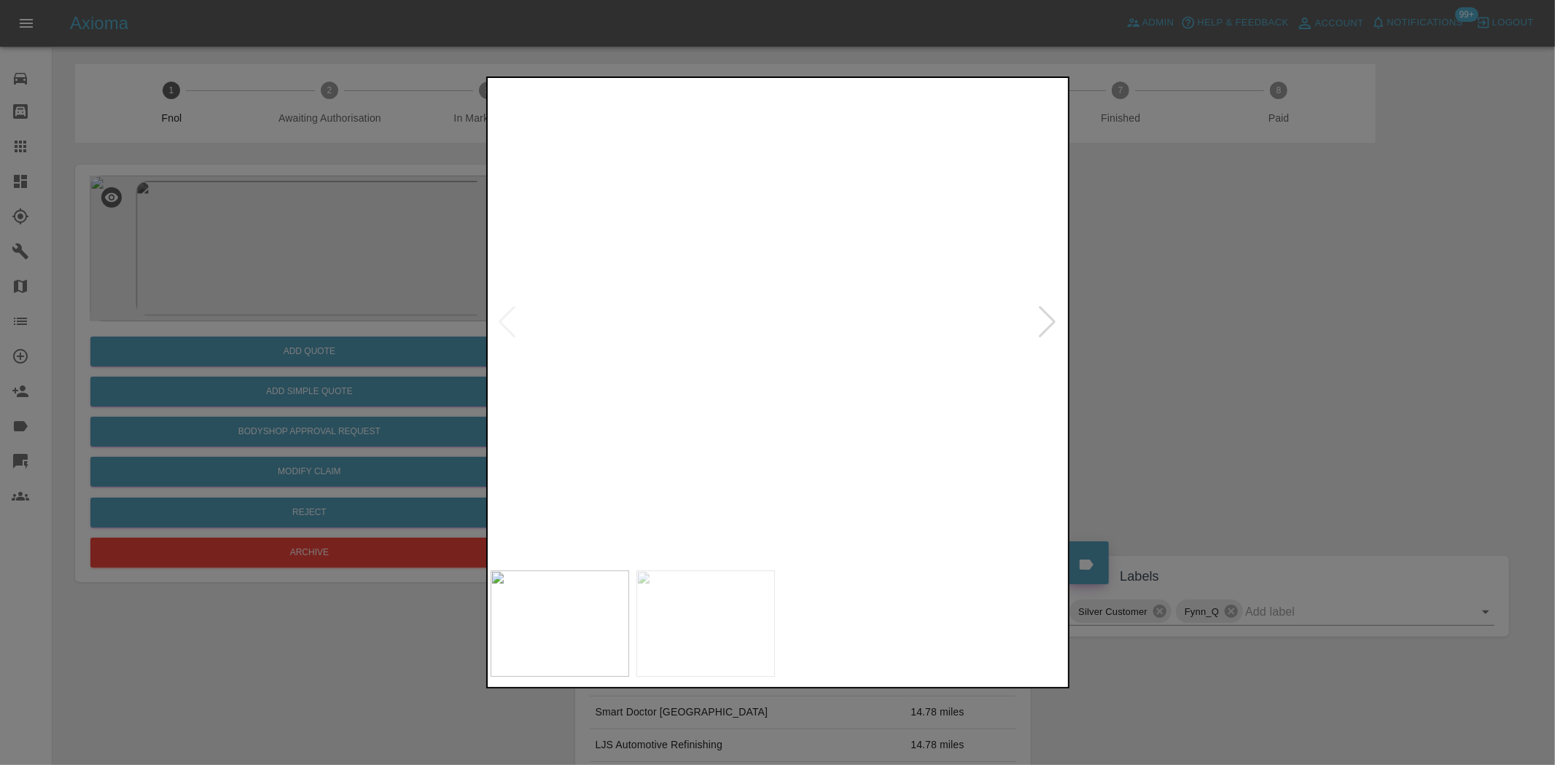
click at [304, 278] on div at bounding box center [777, 382] width 1555 height 765
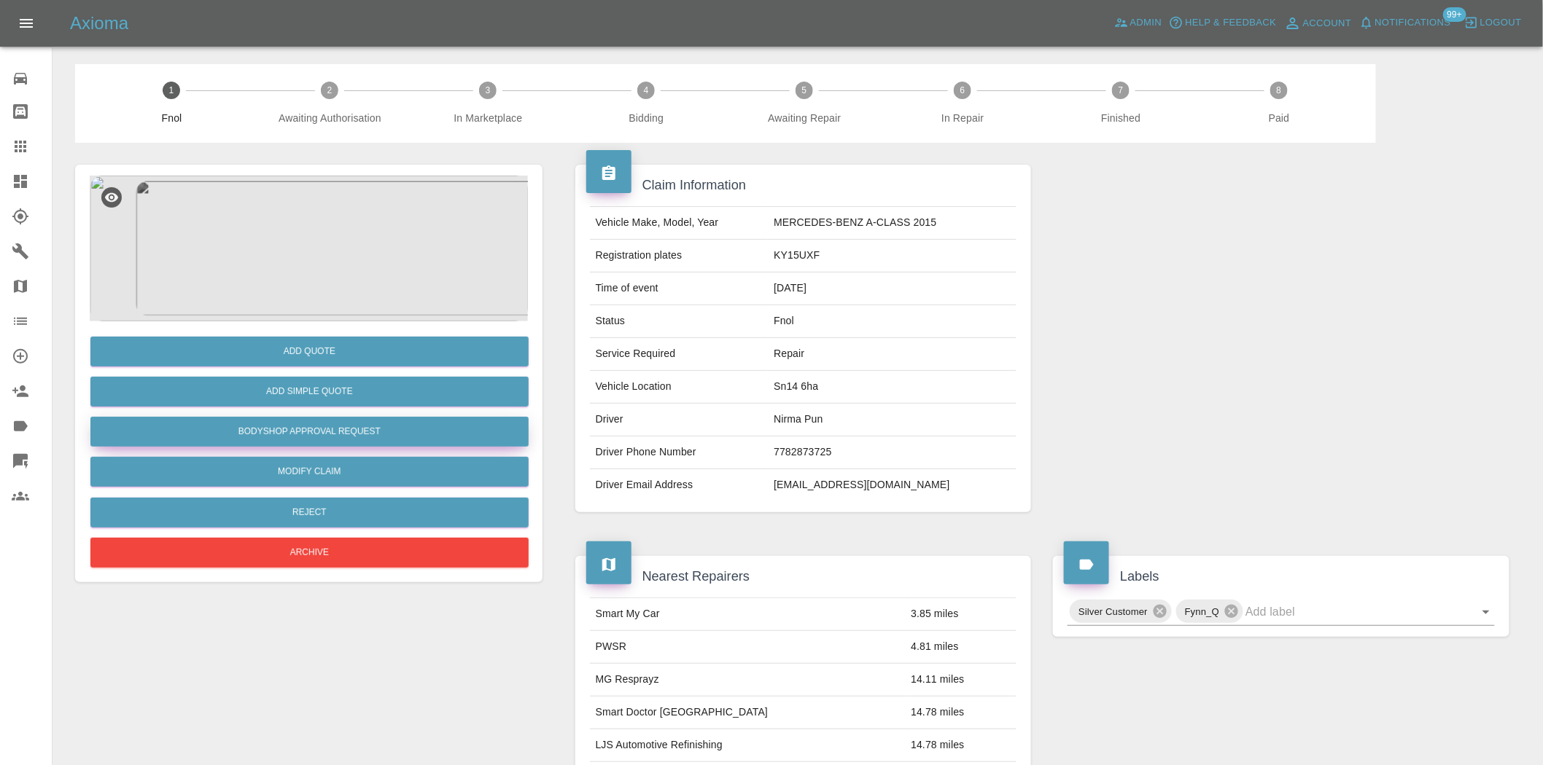
click at [308, 430] on button "Bodyshop Approval Request" at bounding box center [309, 432] width 438 height 30
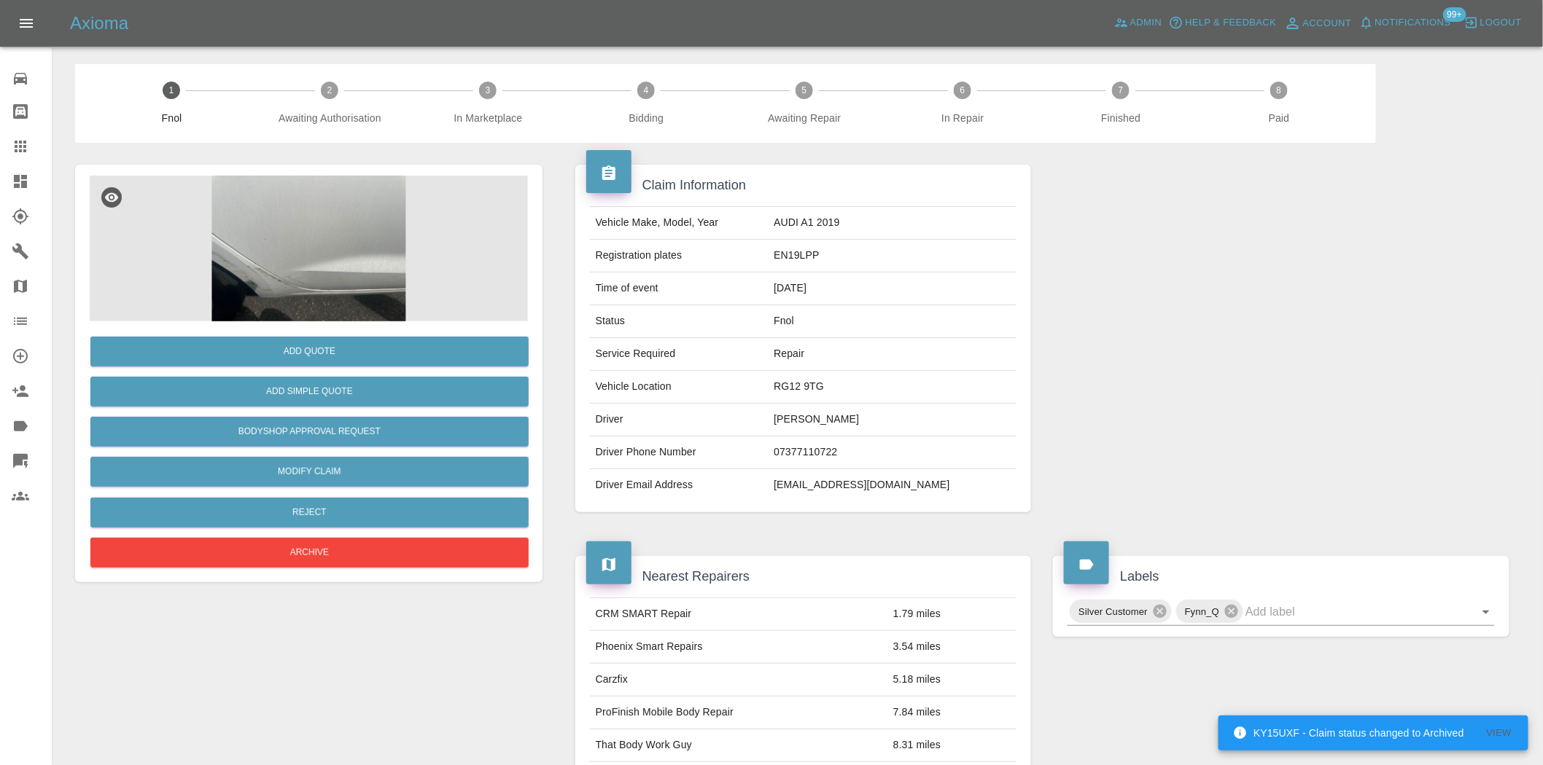
click at [274, 281] on img at bounding box center [309, 249] width 438 height 146
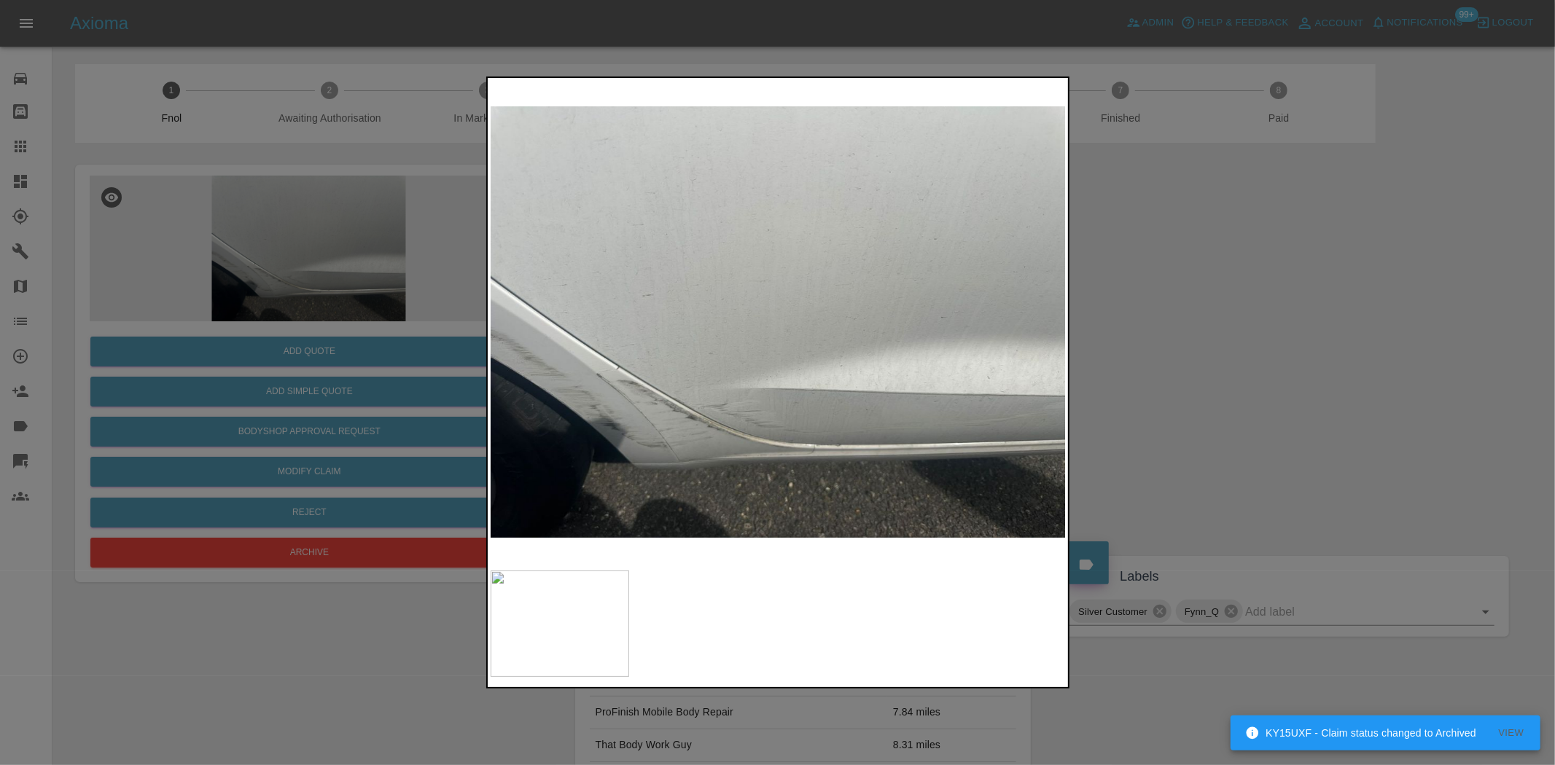
click at [603, 410] on img at bounding box center [779, 322] width 576 height 483
click at [620, 429] on img at bounding box center [779, 322] width 576 height 483
click at [715, 406] on img at bounding box center [779, 322] width 576 height 483
click at [714, 406] on img at bounding box center [779, 322] width 576 height 483
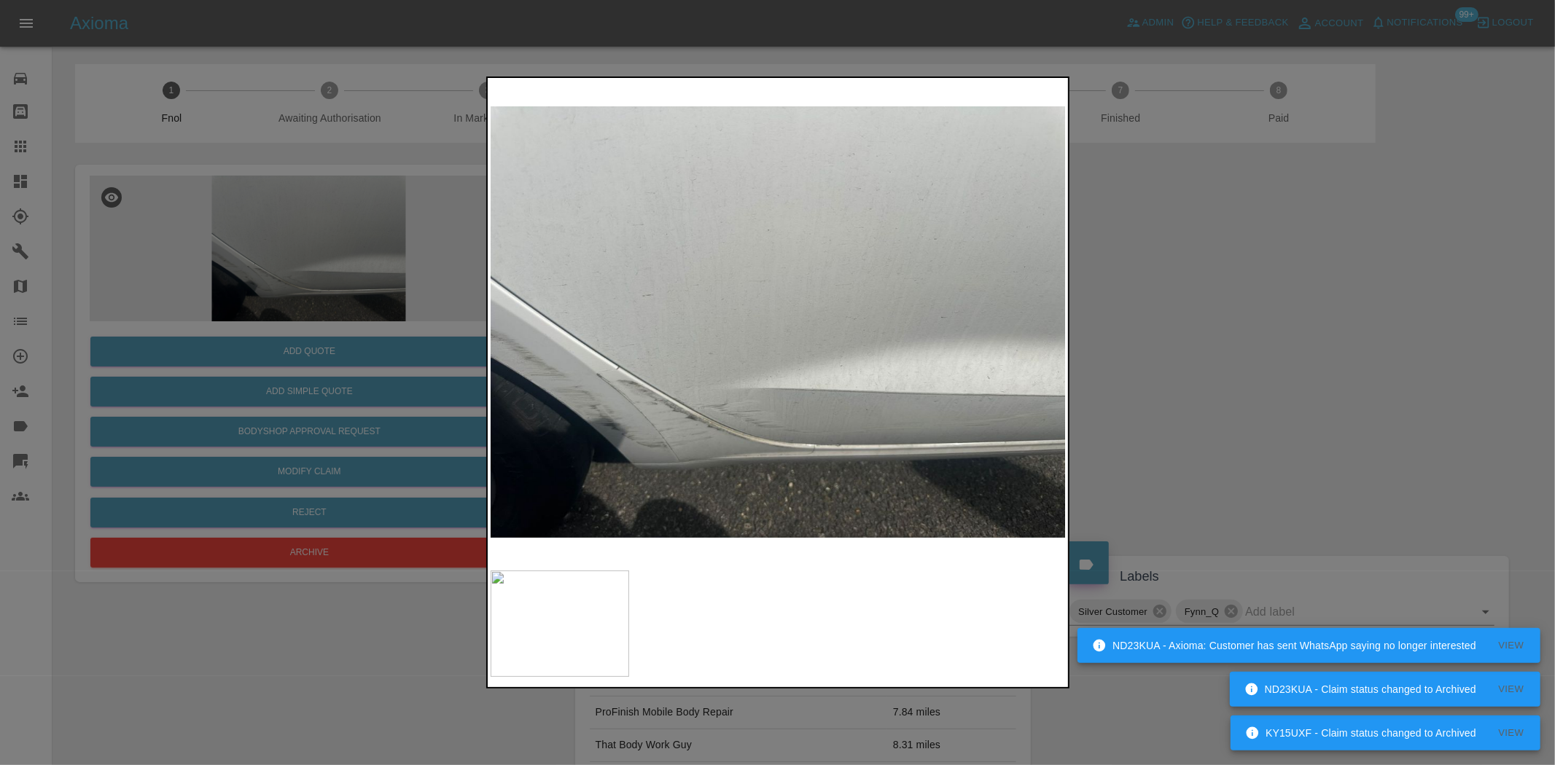
click at [593, 402] on img at bounding box center [779, 322] width 576 height 483
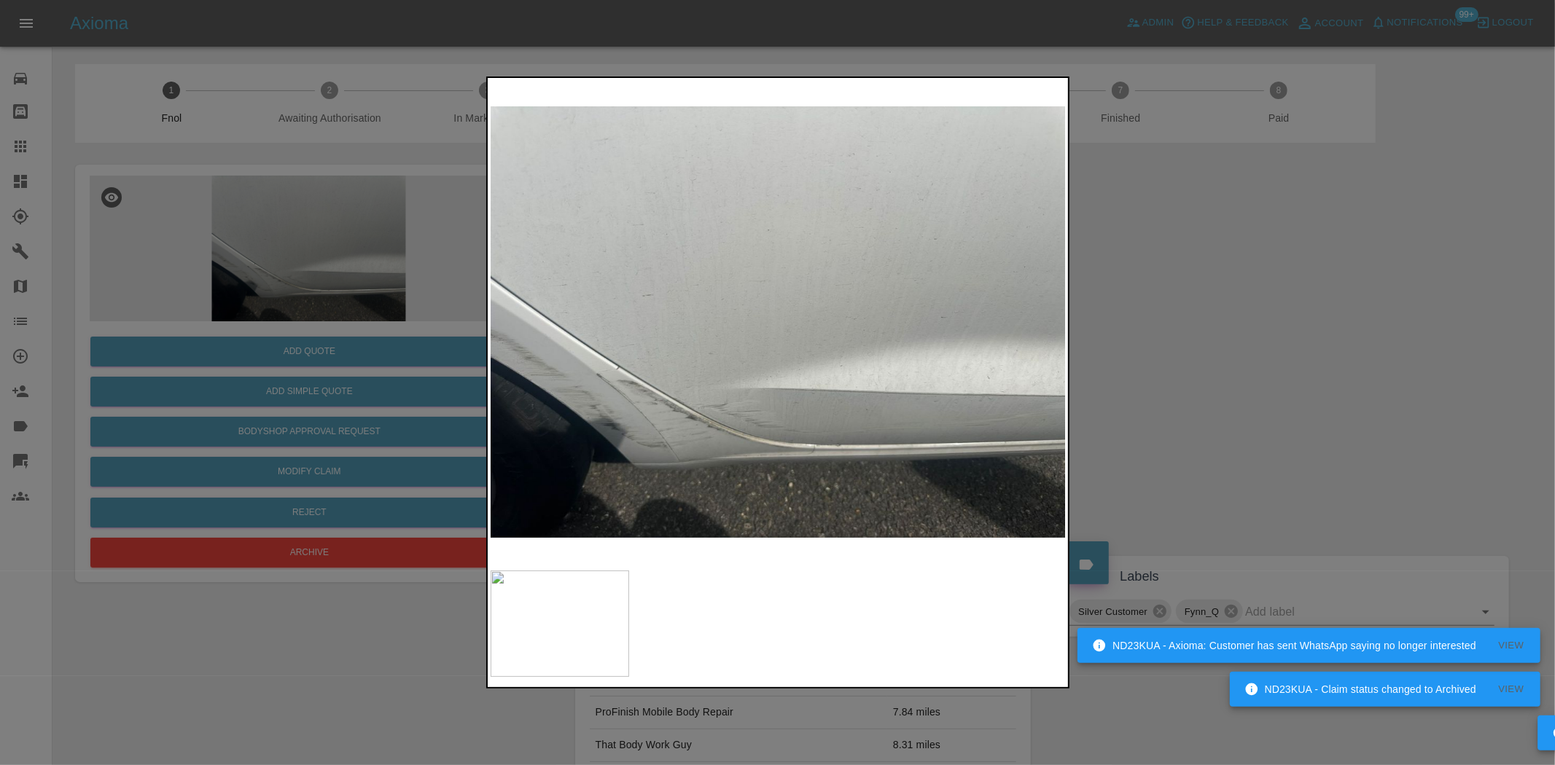
click at [593, 402] on img at bounding box center [779, 322] width 576 height 483
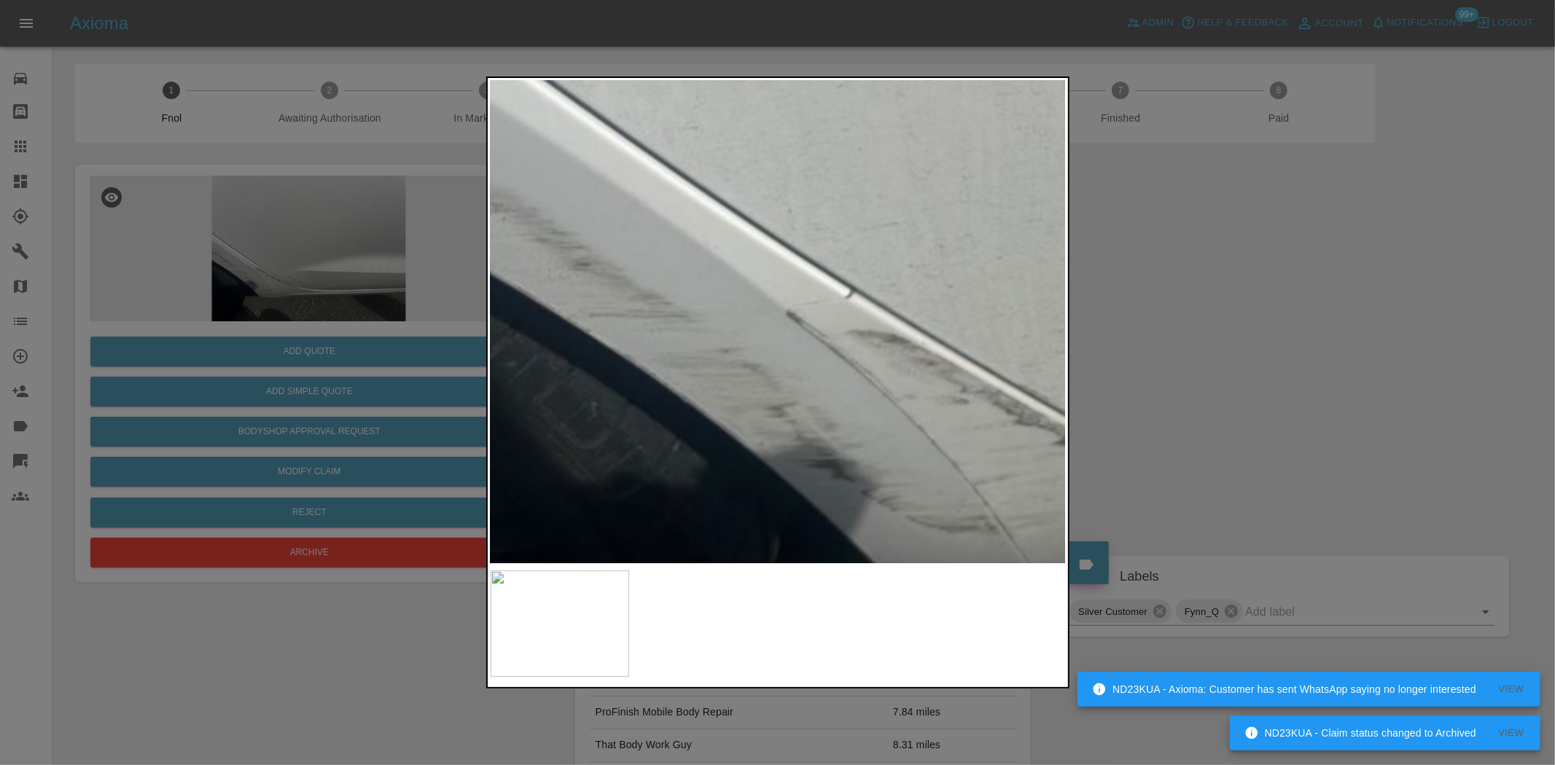
click at [612, 275] on img at bounding box center [1332, 157] width 1728 height 1449
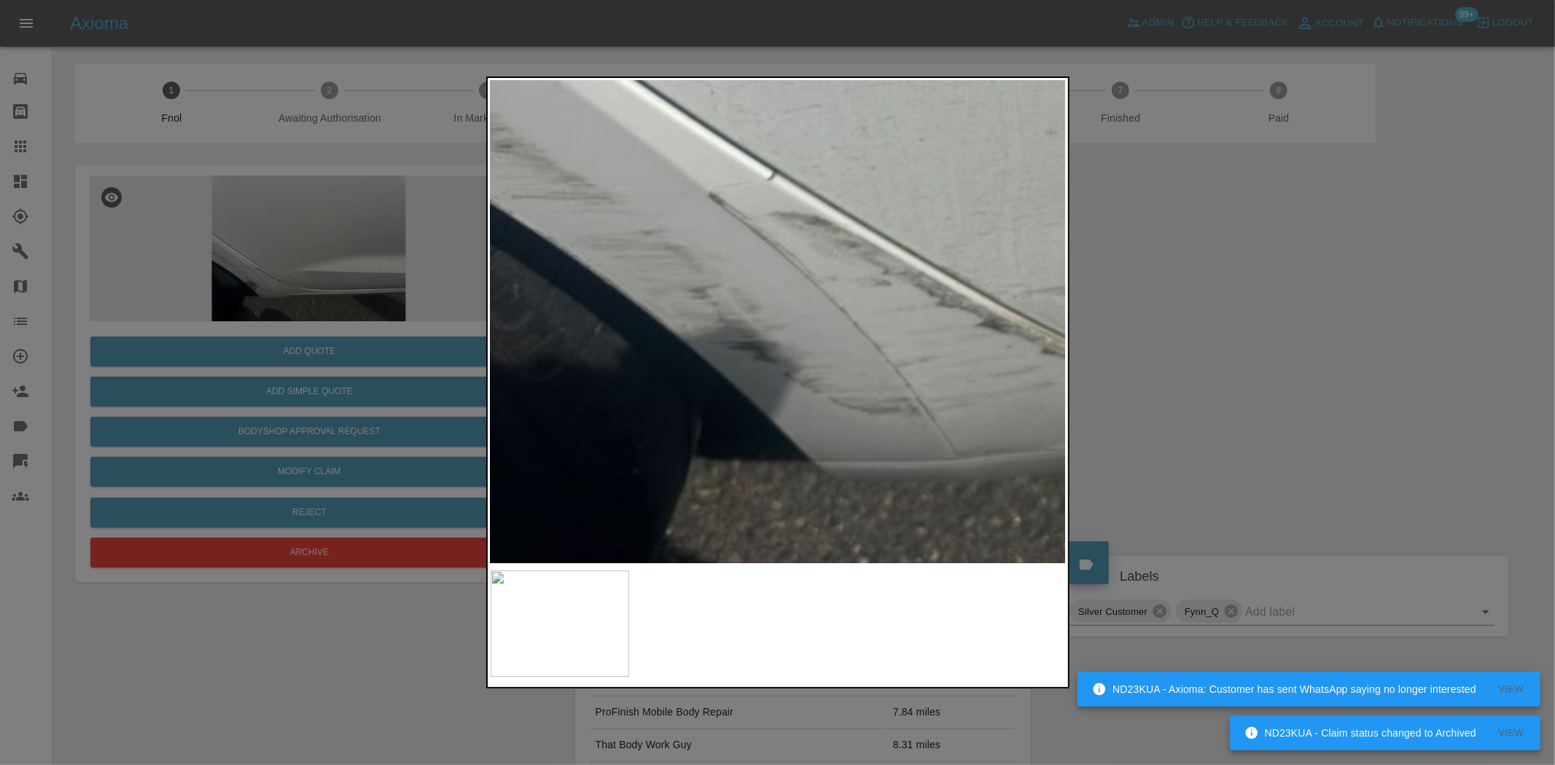
click at [577, 316] on img at bounding box center [1254, 38] width 1728 height 1449
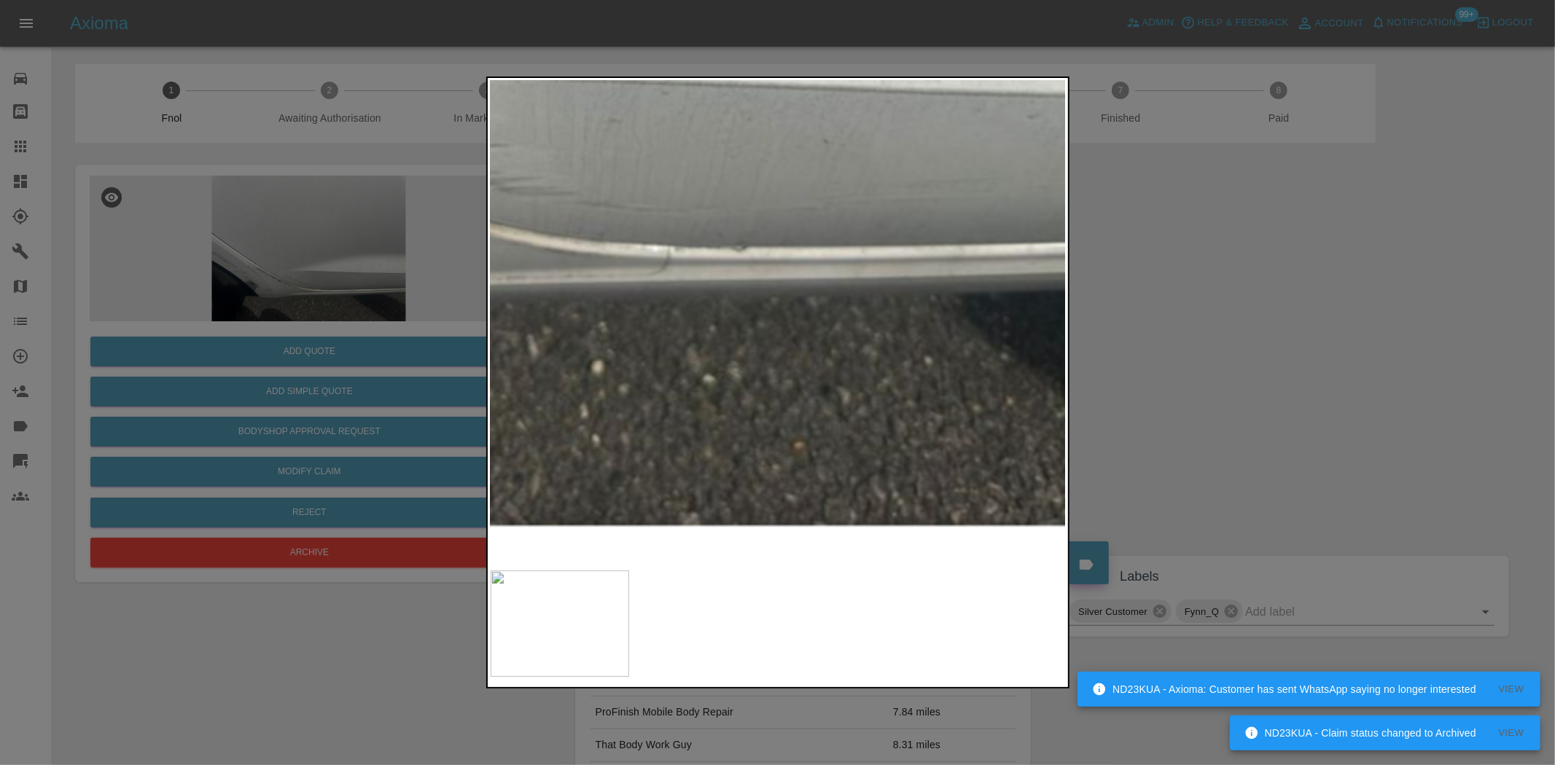
click at [447, 292] on div at bounding box center [777, 382] width 1555 height 765
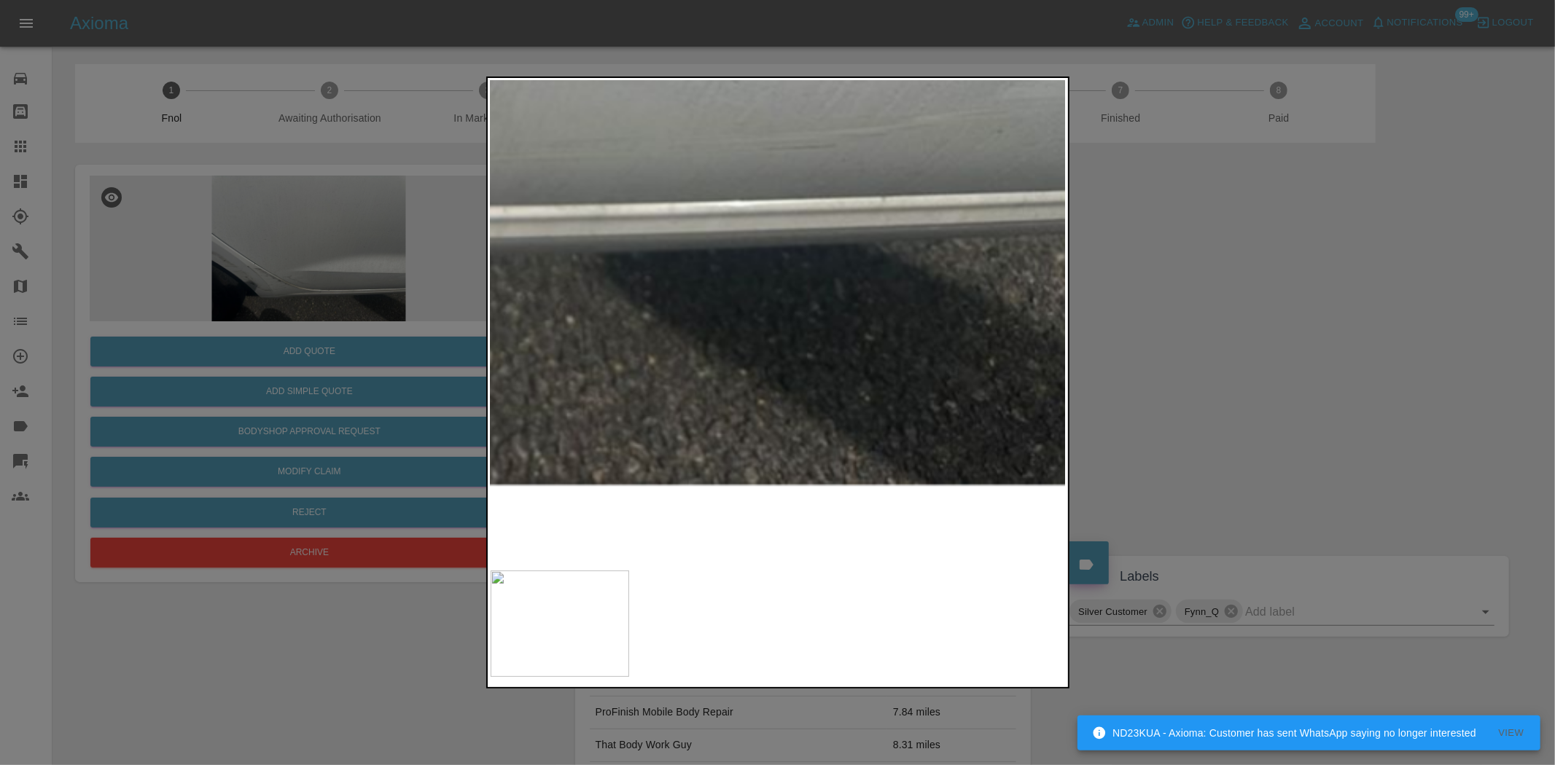
click at [474, 391] on div at bounding box center [777, 382] width 1555 height 765
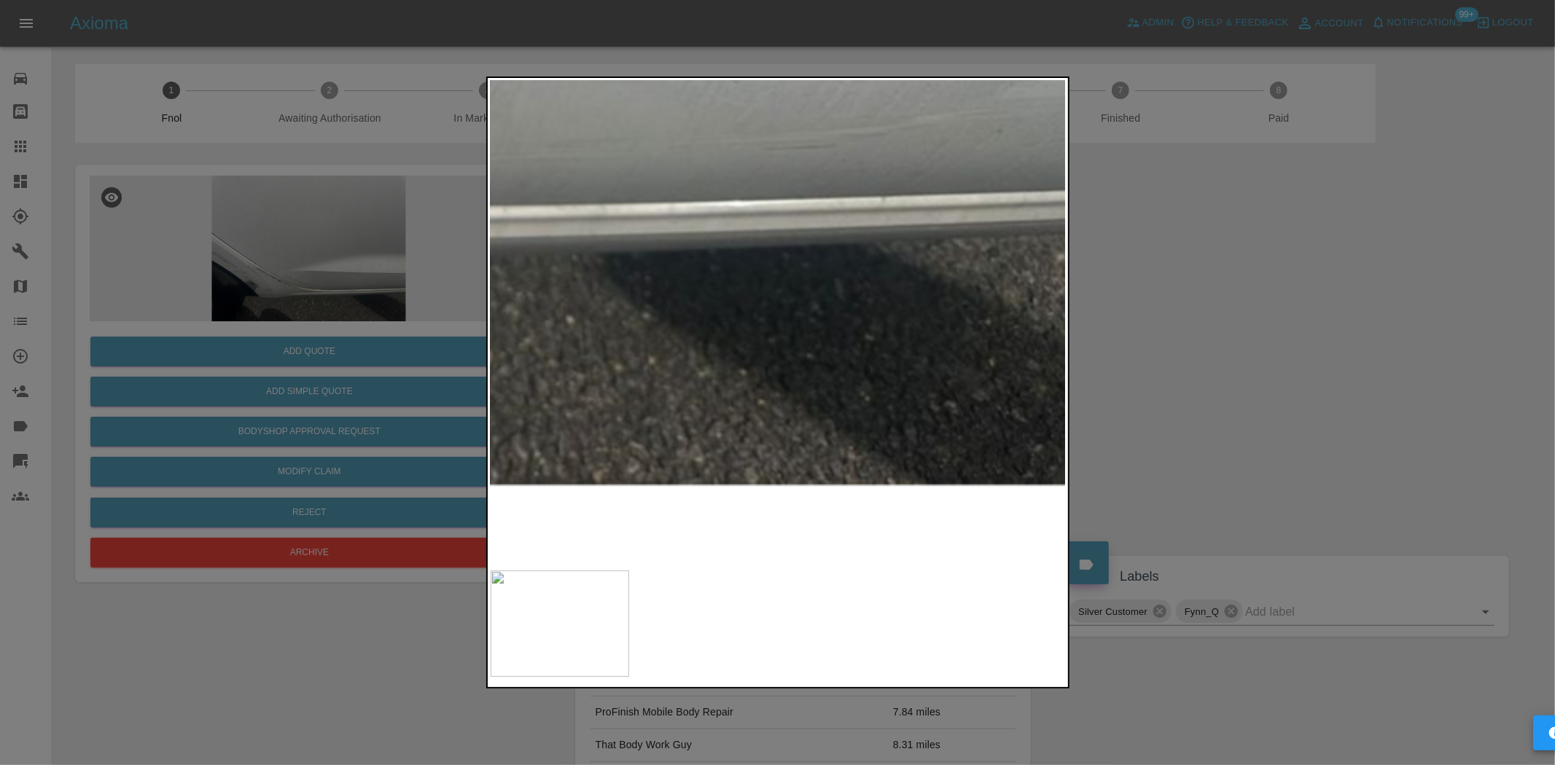
drag, startPoint x: 315, startPoint y: 238, endPoint x: 311, endPoint y: 245, distance: 8.5
click at [311, 241] on div at bounding box center [777, 382] width 1555 height 765
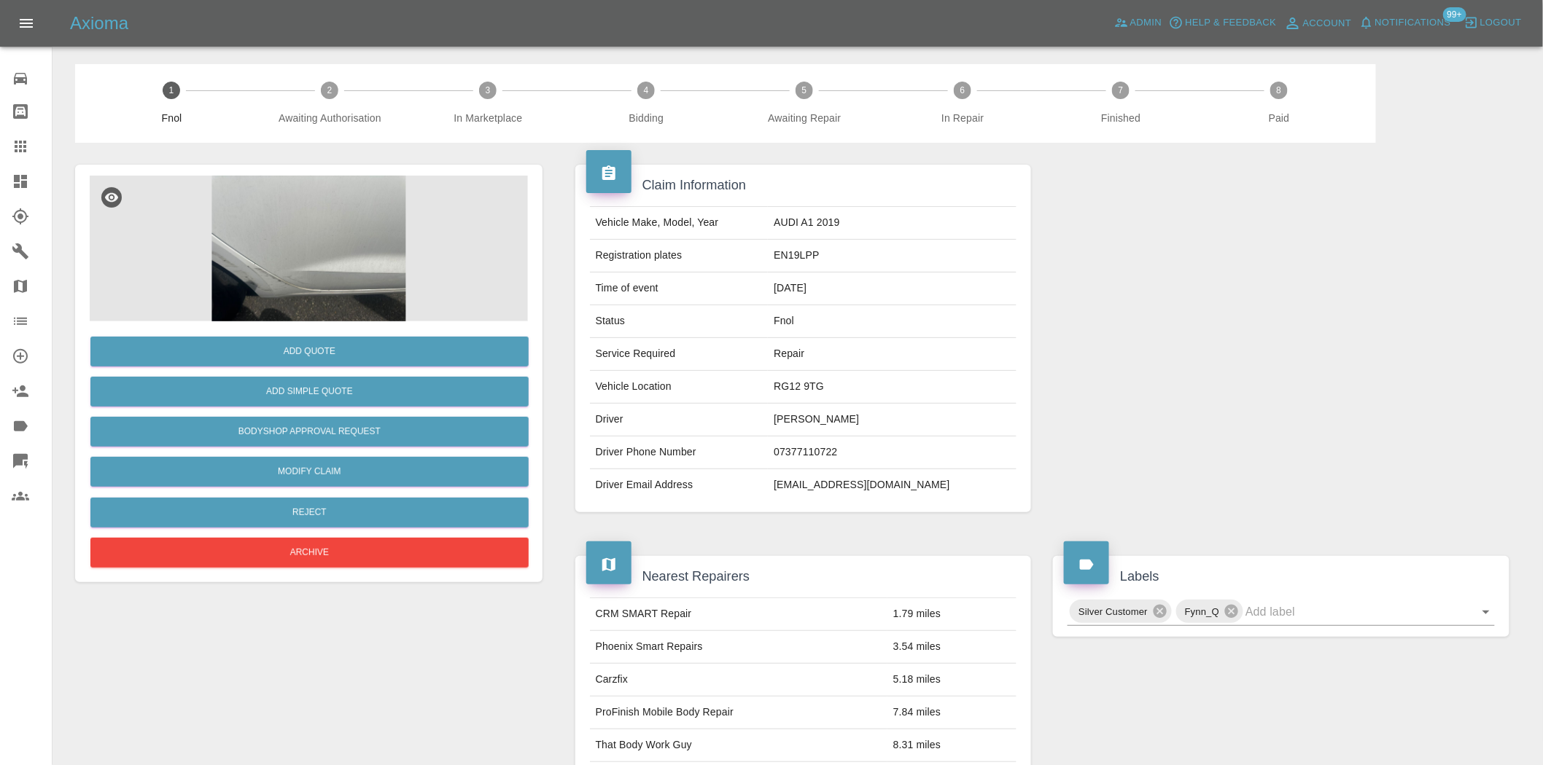
click at [312, 335] on div "Add Quote" at bounding box center [309, 351] width 438 height 37
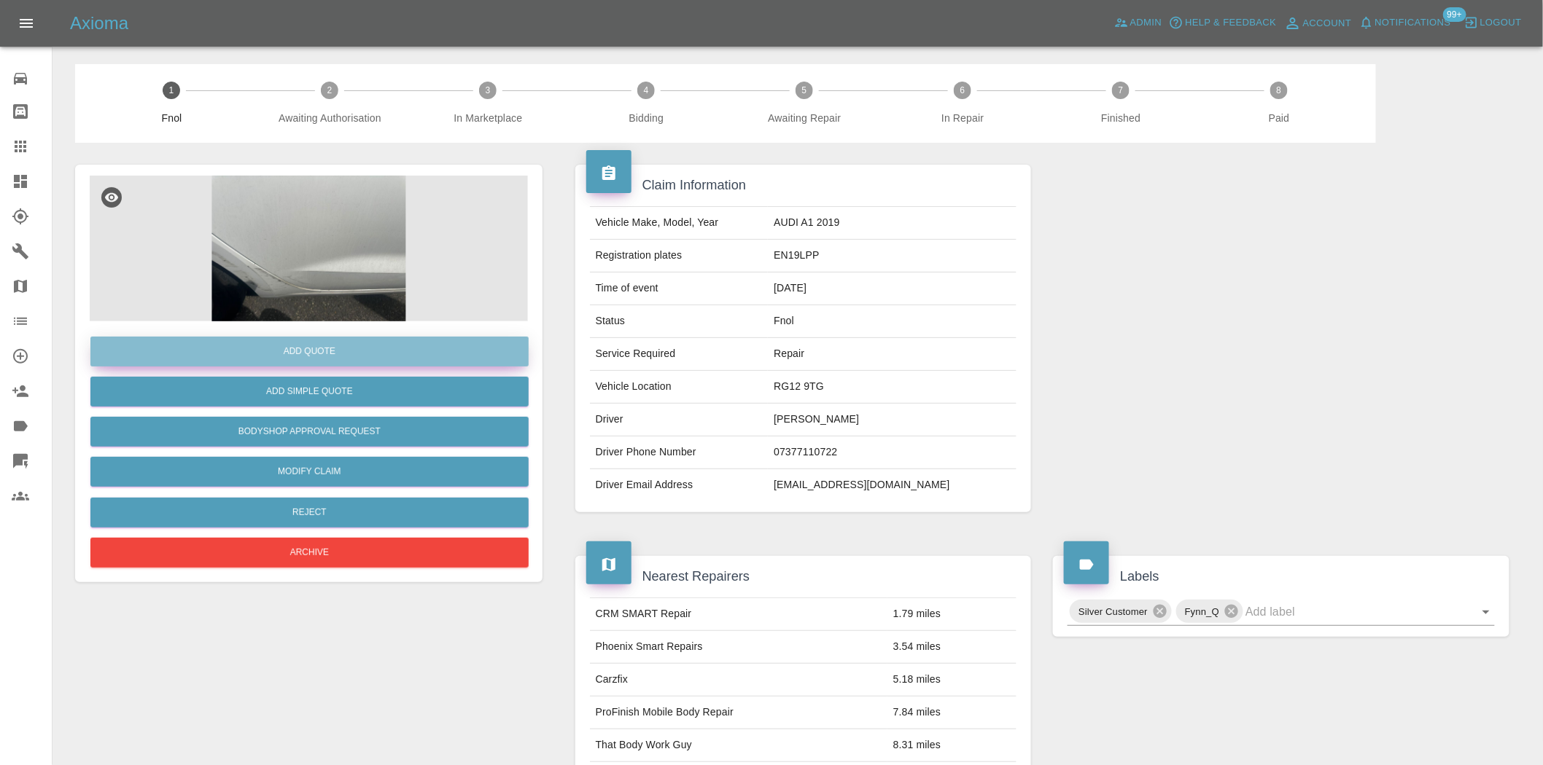
click at [312, 351] on button "Add Quote" at bounding box center [309, 352] width 438 height 30
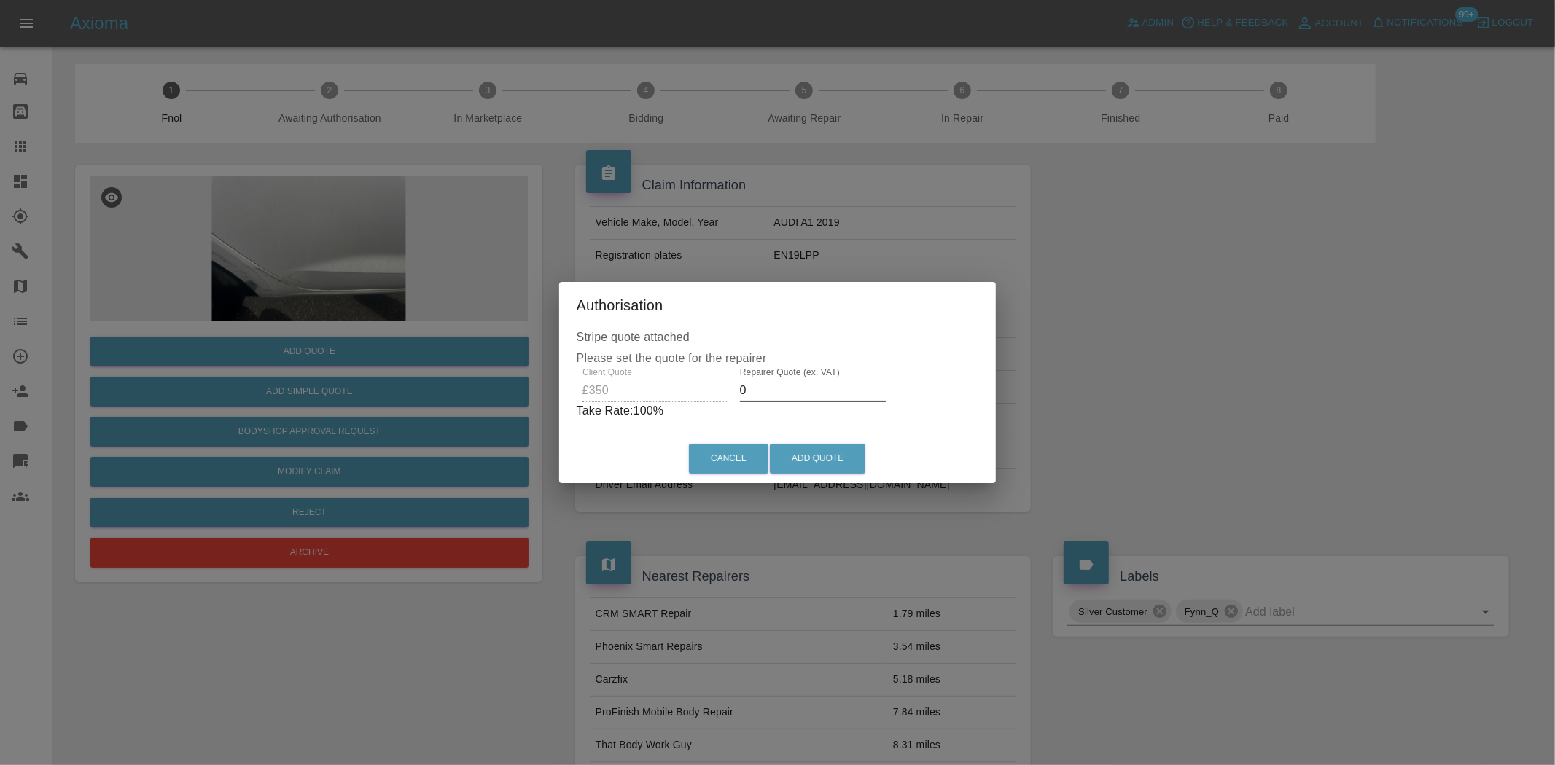
click at [658, 389] on div "Client Quote £350 Repairer Quote (ex. VAT) 0 Take Rate: 100 %" at bounding box center [778, 393] width 402 height 52
type input "220"
drag, startPoint x: 865, startPoint y: 474, endPoint x: 818, endPoint y: 454, distance: 51.3
click at [859, 472] on div "Cancel Add Quote" at bounding box center [777, 458] width 431 height 49
click at [817, 454] on button "Add Quote" at bounding box center [817, 459] width 95 height 30
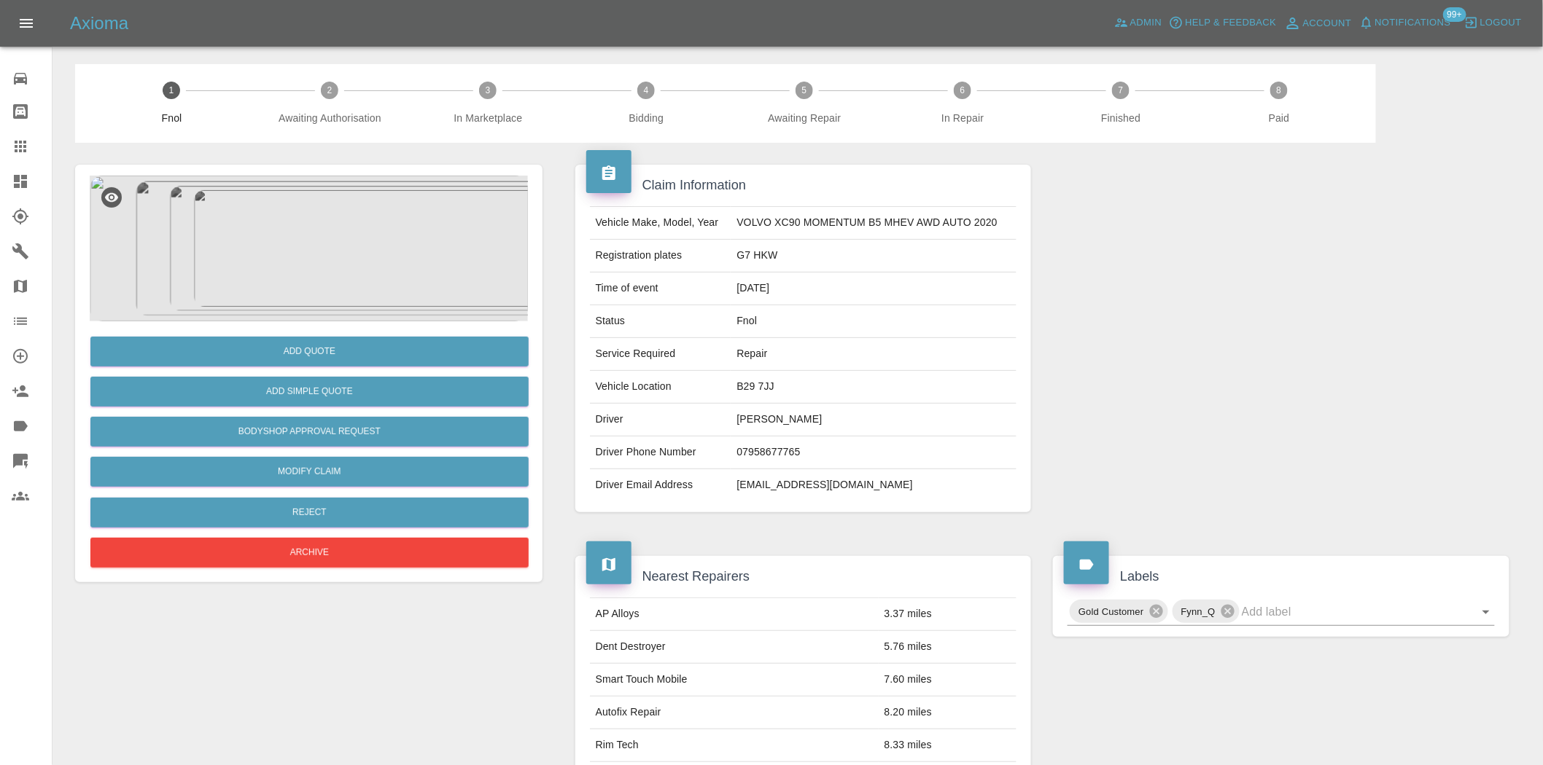
click at [324, 241] on img at bounding box center [309, 249] width 438 height 146
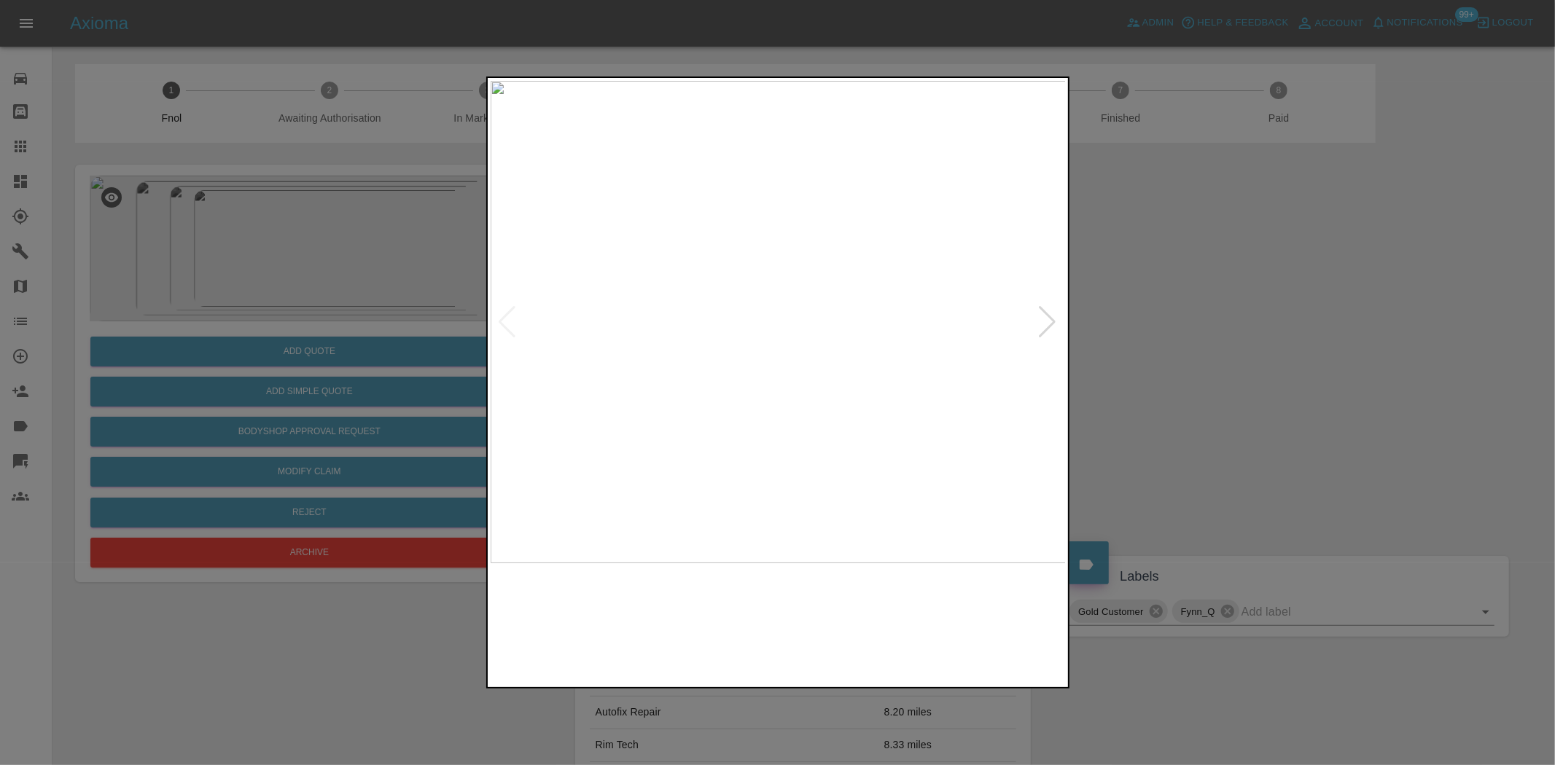
click at [572, 286] on img at bounding box center [779, 322] width 576 height 483
click at [713, 358] on img at bounding box center [779, 322] width 576 height 483
click at [360, 366] on div at bounding box center [777, 382] width 1555 height 765
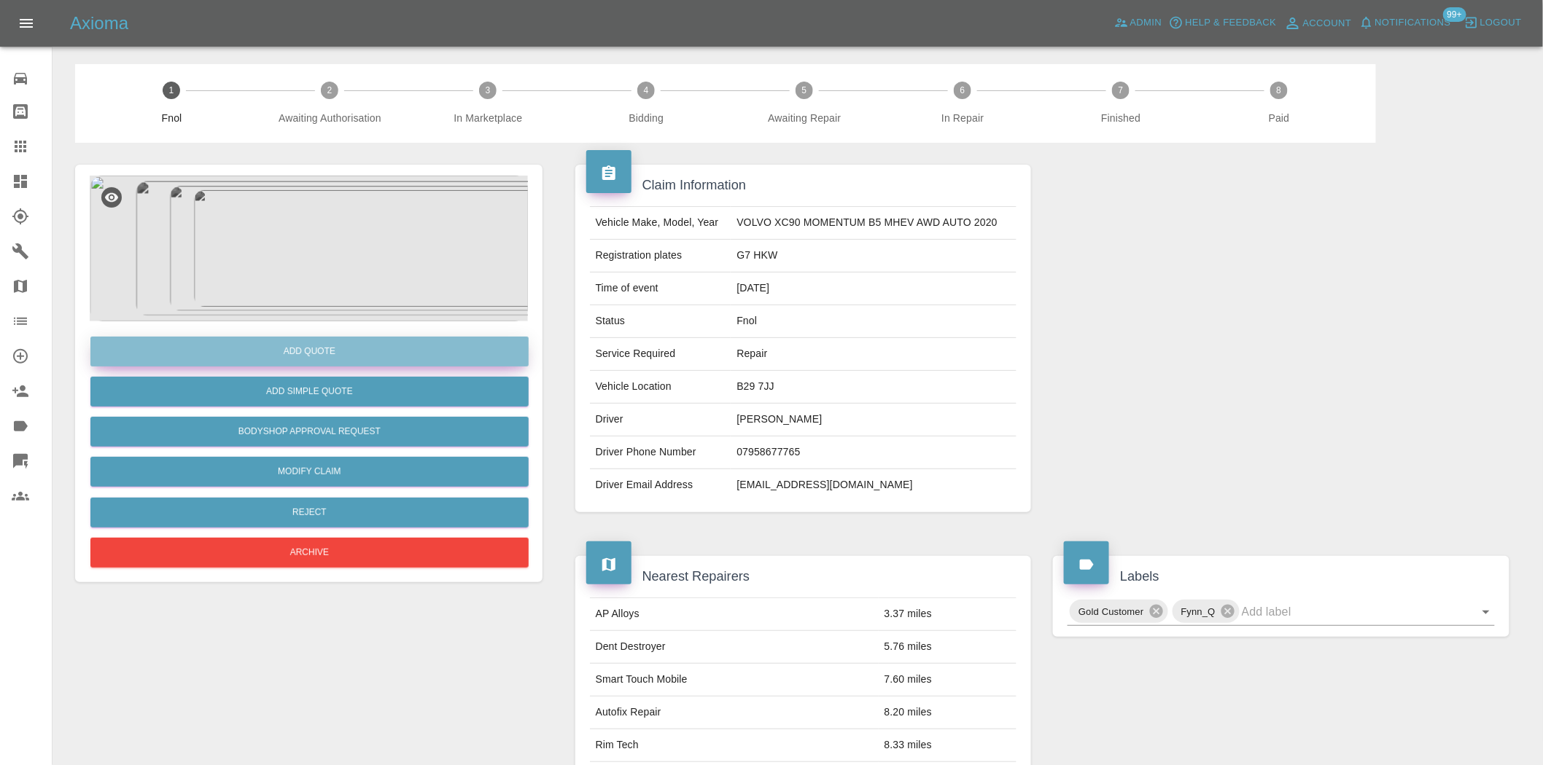
click at [362, 350] on button "Add Quote" at bounding box center [309, 352] width 438 height 30
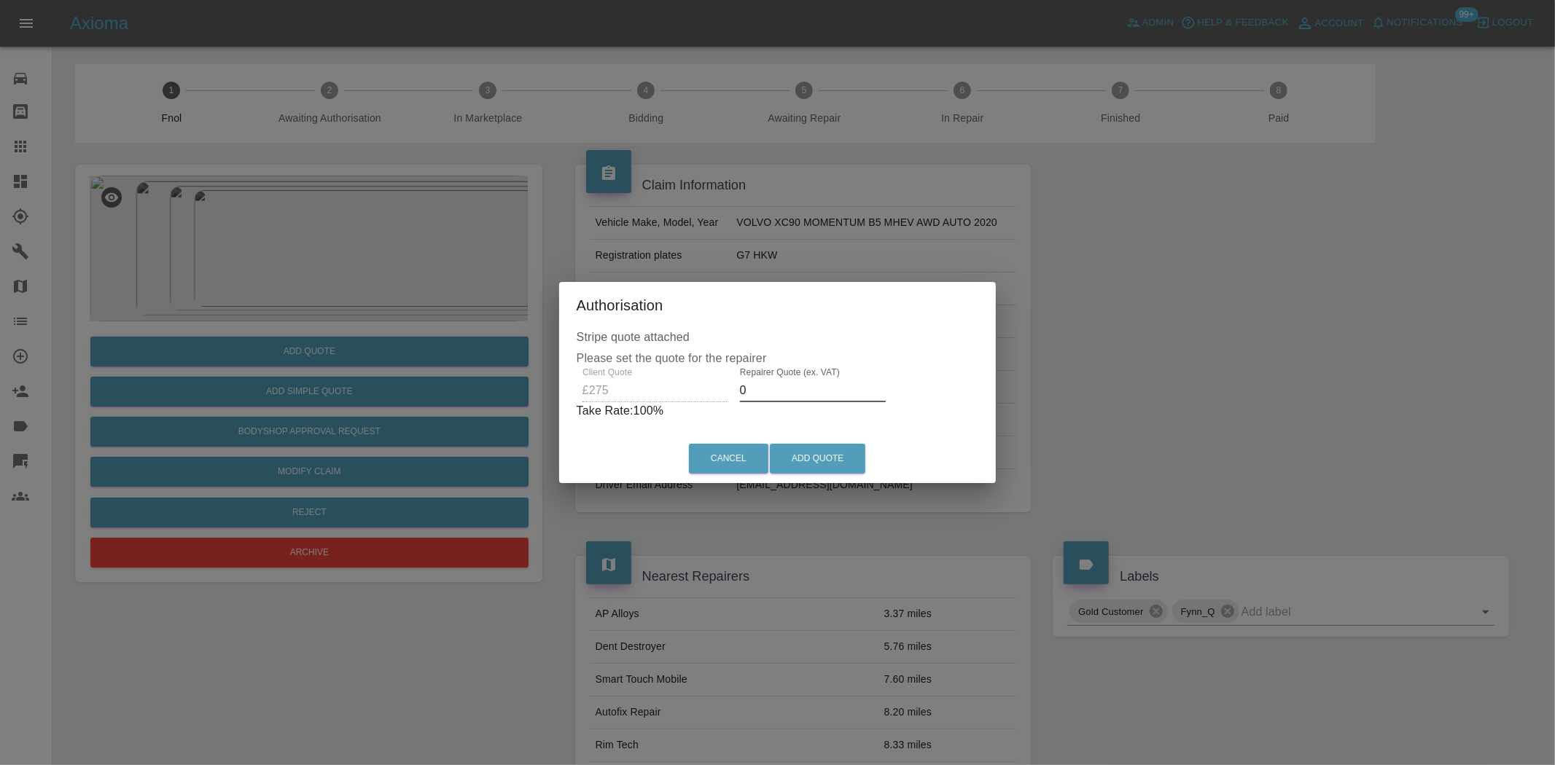
click at [662, 401] on div "Client Quote £275 Repairer Quote (ex. VAT) 0 Take Rate: 100 %" at bounding box center [778, 393] width 402 height 52
type input "150"
click at [814, 448] on button "Add Quote" at bounding box center [817, 459] width 95 height 30
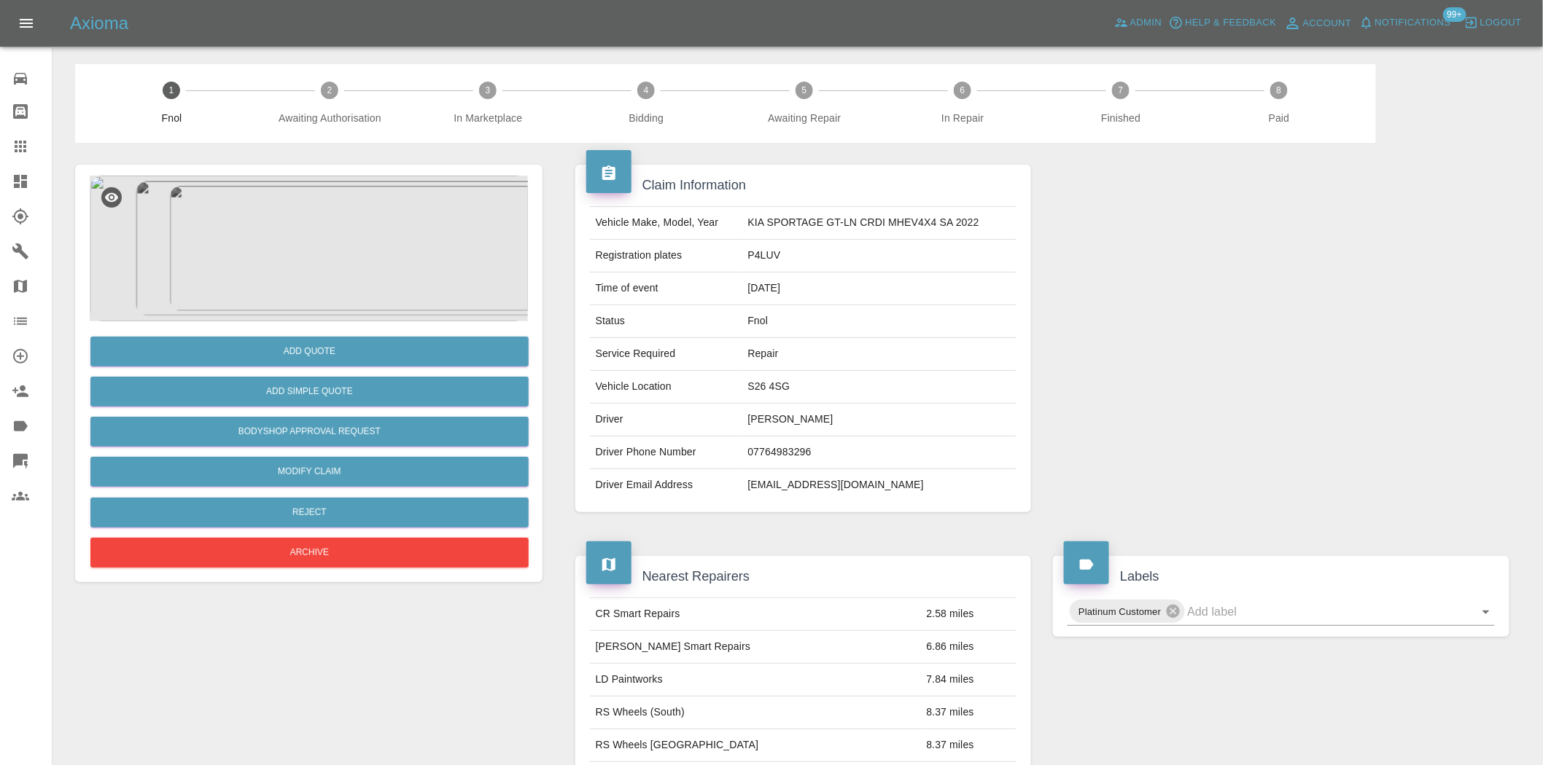
click at [322, 267] on img at bounding box center [309, 249] width 438 height 146
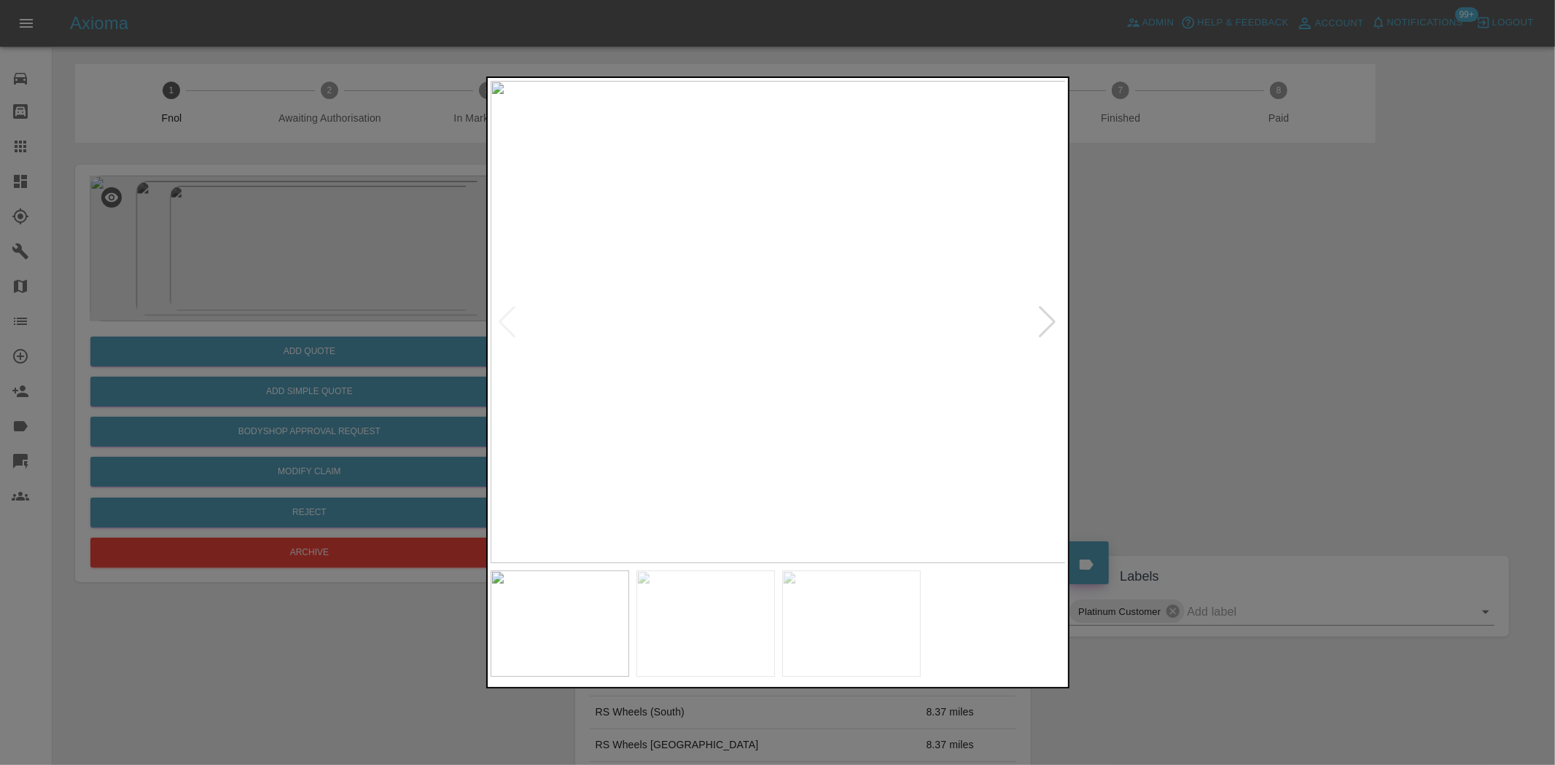
click at [792, 350] on img at bounding box center [779, 322] width 576 height 483
click at [792, 350] on img at bounding box center [732, 239] width 1728 height 1449
click at [763, 360] on img at bounding box center [779, 322] width 576 height 483
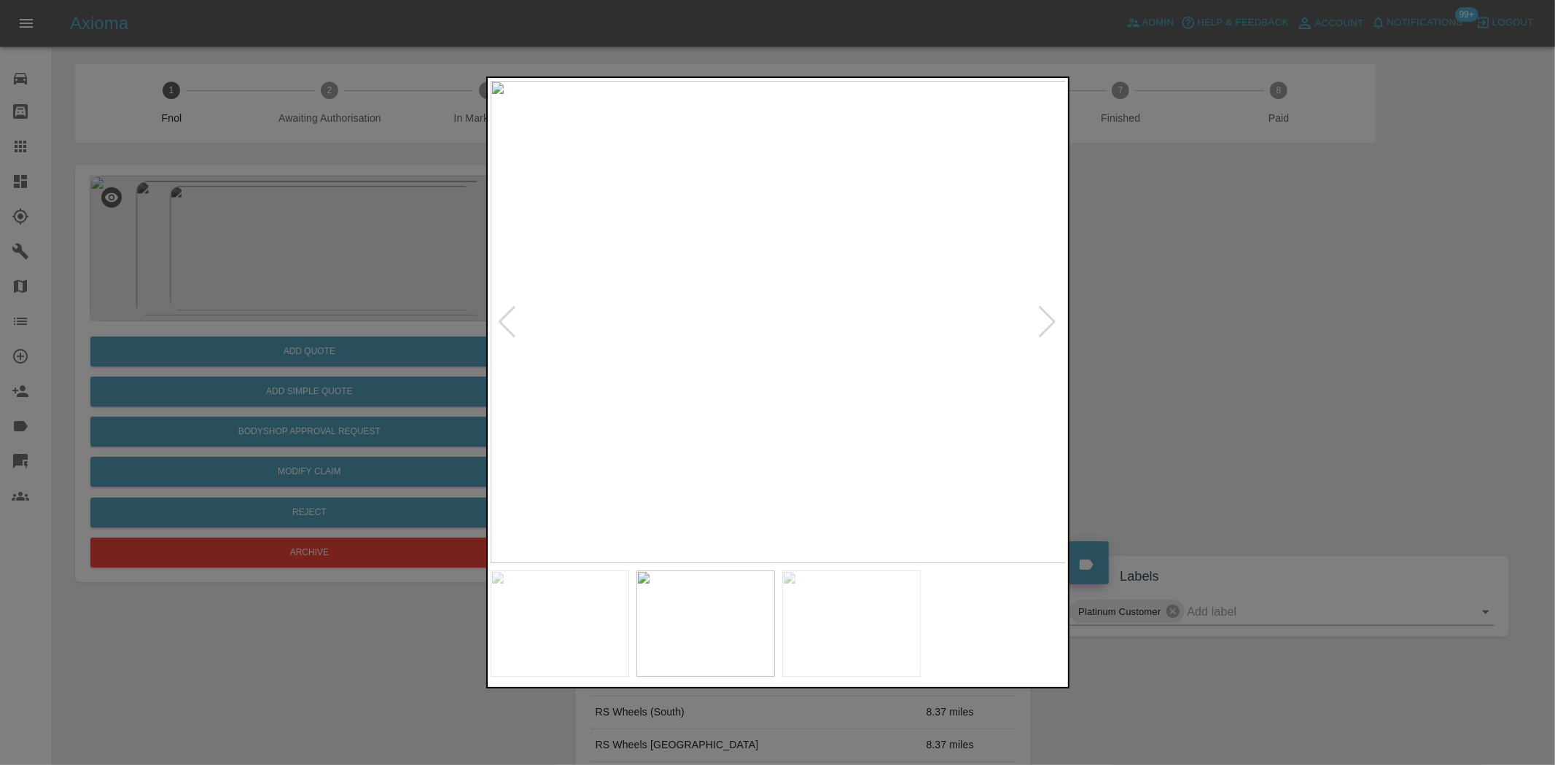
click at [747, 284] on img at bounding box center [779, 322] width 576 height 483
click at [817, 340] on img at bounding box center [871, 436] width 1728 height 1449
click at [818, 343] on img at bounding box center [871, 436] width 1728 height 1449
click at [763, 374] on img at bounding box center [779, 322] width 576 height 483
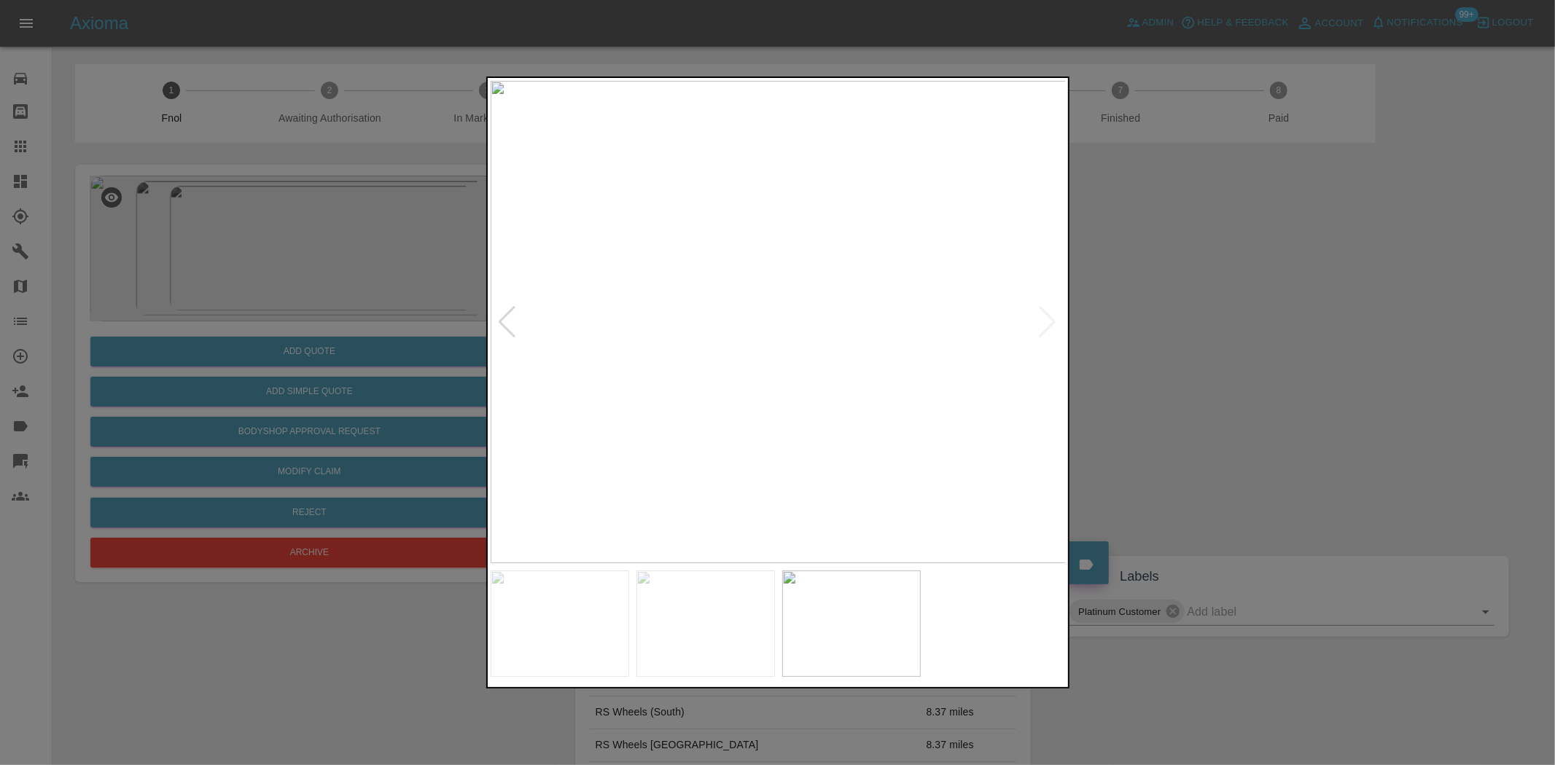
click at [825, 359] on img at bounding box center [779, 322] width 576 height 483
click at [824, 359] on img at bounding box center [779, 322] width 576 height 483
click at [583, 370] on img at bounding box center [631, 210] width 1728 height 1449
click at [485, 379] on div at bounding box center [777, 382] width 1555 height 765
click at [593, 376] on img at bounding box center [203, 210] width 1728 height 1449
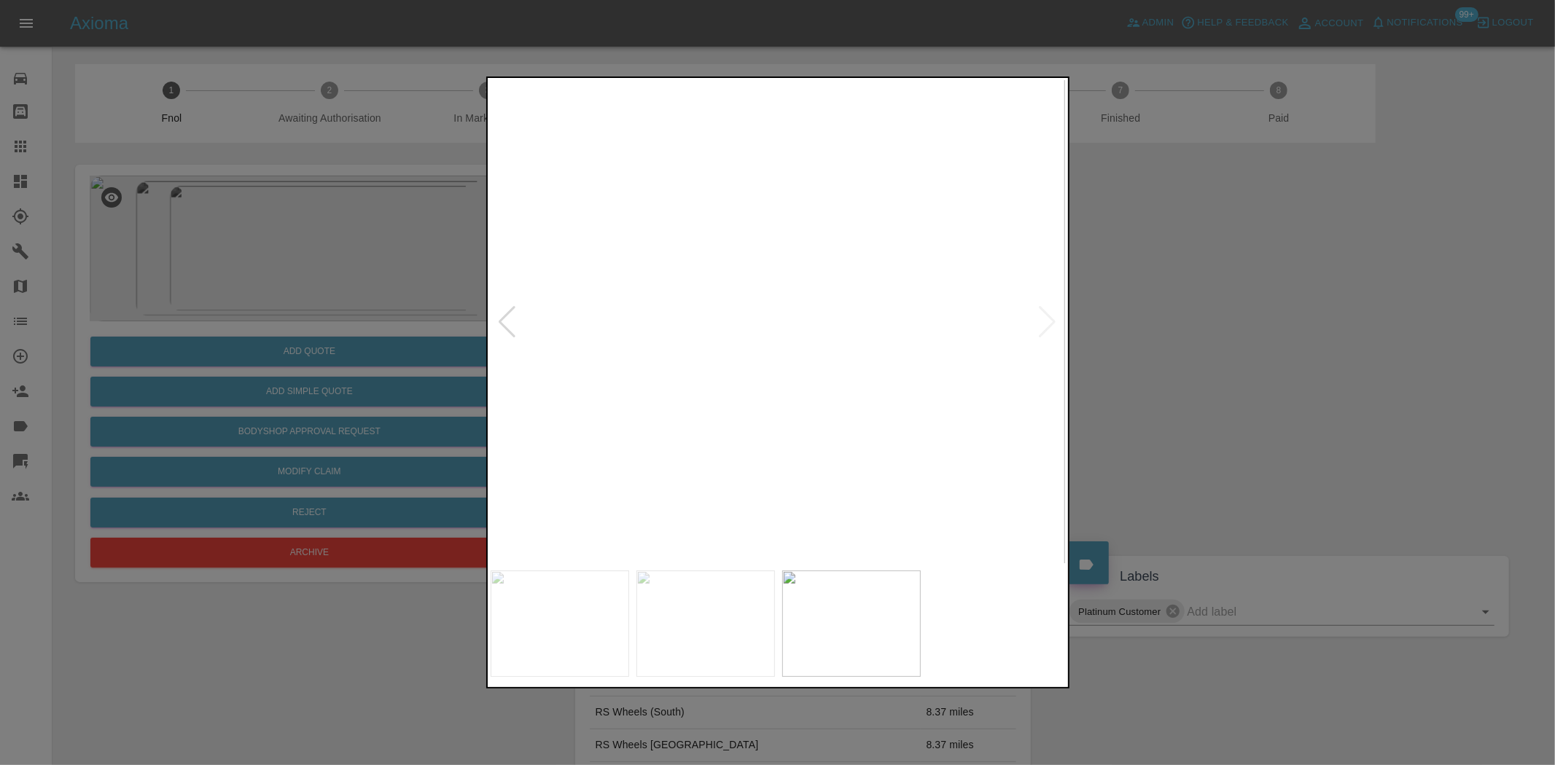
click at [238, 278] on div at bounding box center [777, 382] width 1555 height 765
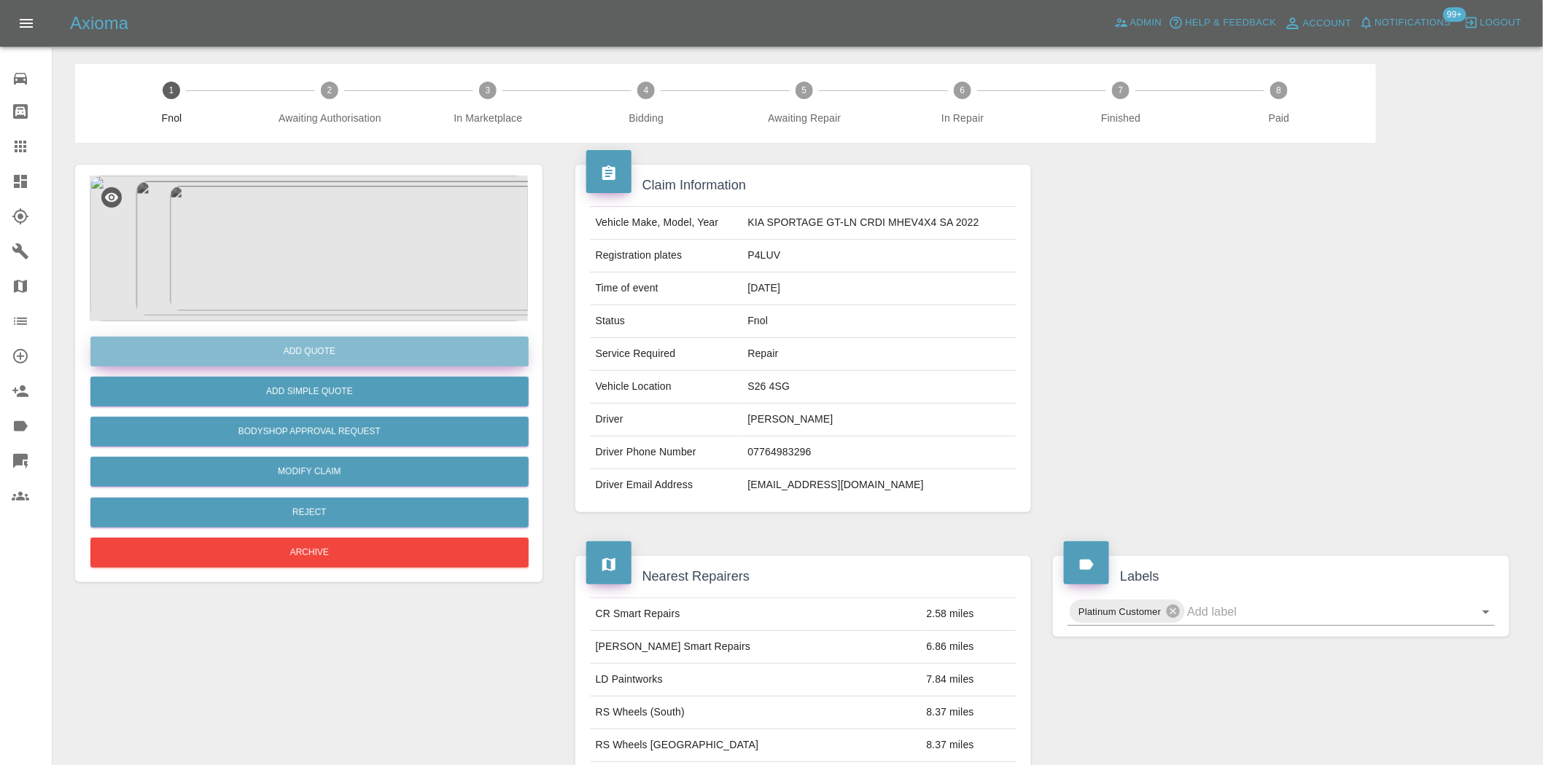
click at [365, 353] on button "Add Quote" at bounding box center [309, 352] width 438 height 30
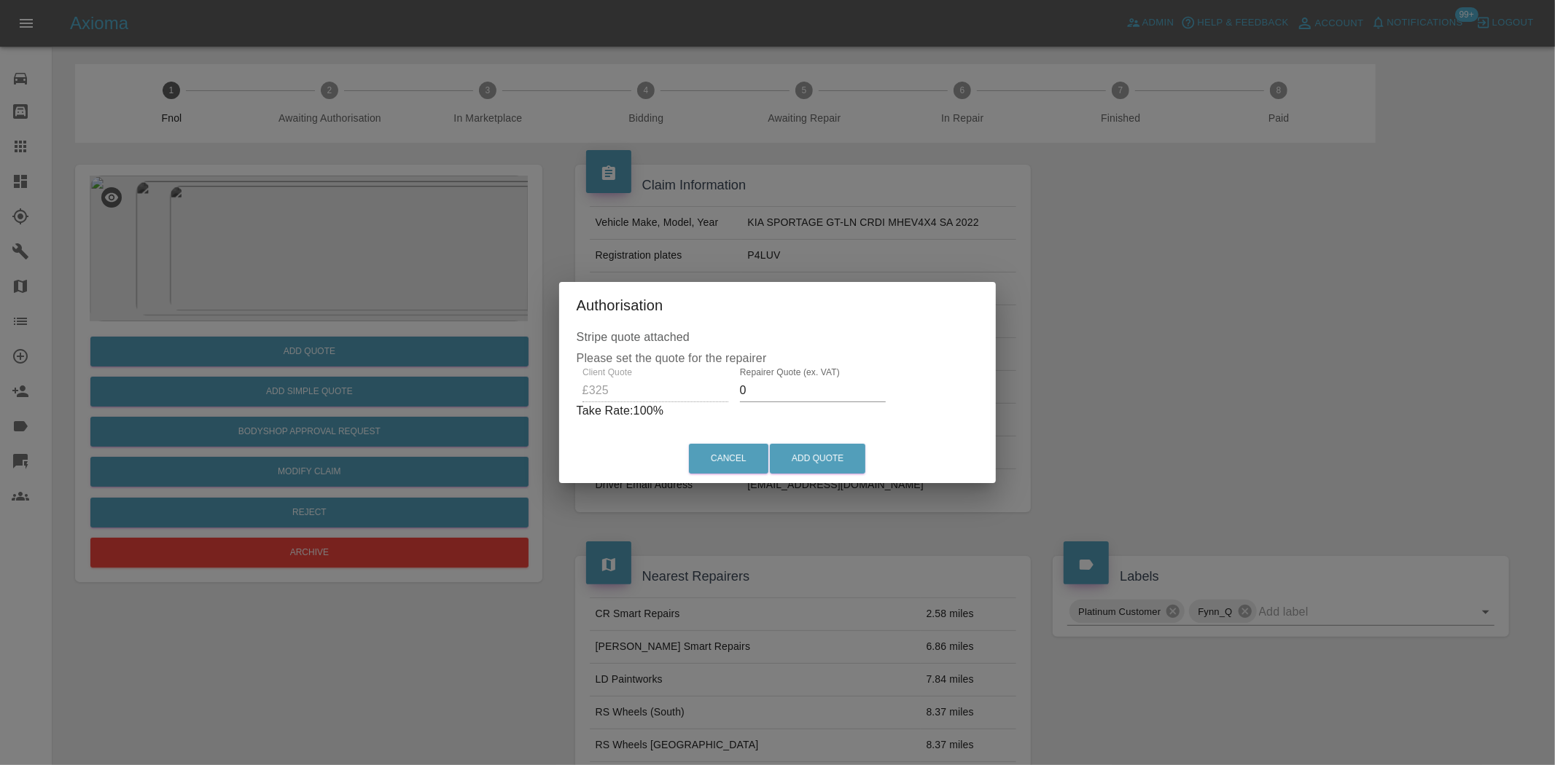
click at [717, 397] on div "Client Quote £325 Repairer Quote (ex. VAT) 0 Take Rate: 100 %" at bounding box center [778, 393] width 402 height 52
drag, startPoint x: 786, startPoint y: 387, endPoint x: 589, endPoint y: 373, distance: 197.4
click at [598, 373] on div "Client Quote £325 Repairer Quote (ex. VAT) 250 Take Rate: 23 %" at bounding box center [778, 393] width 396 height 52
type input "210"
click at [835, 446] on button "Add Quote" at bounding box center [817, 459] width 95 height 30
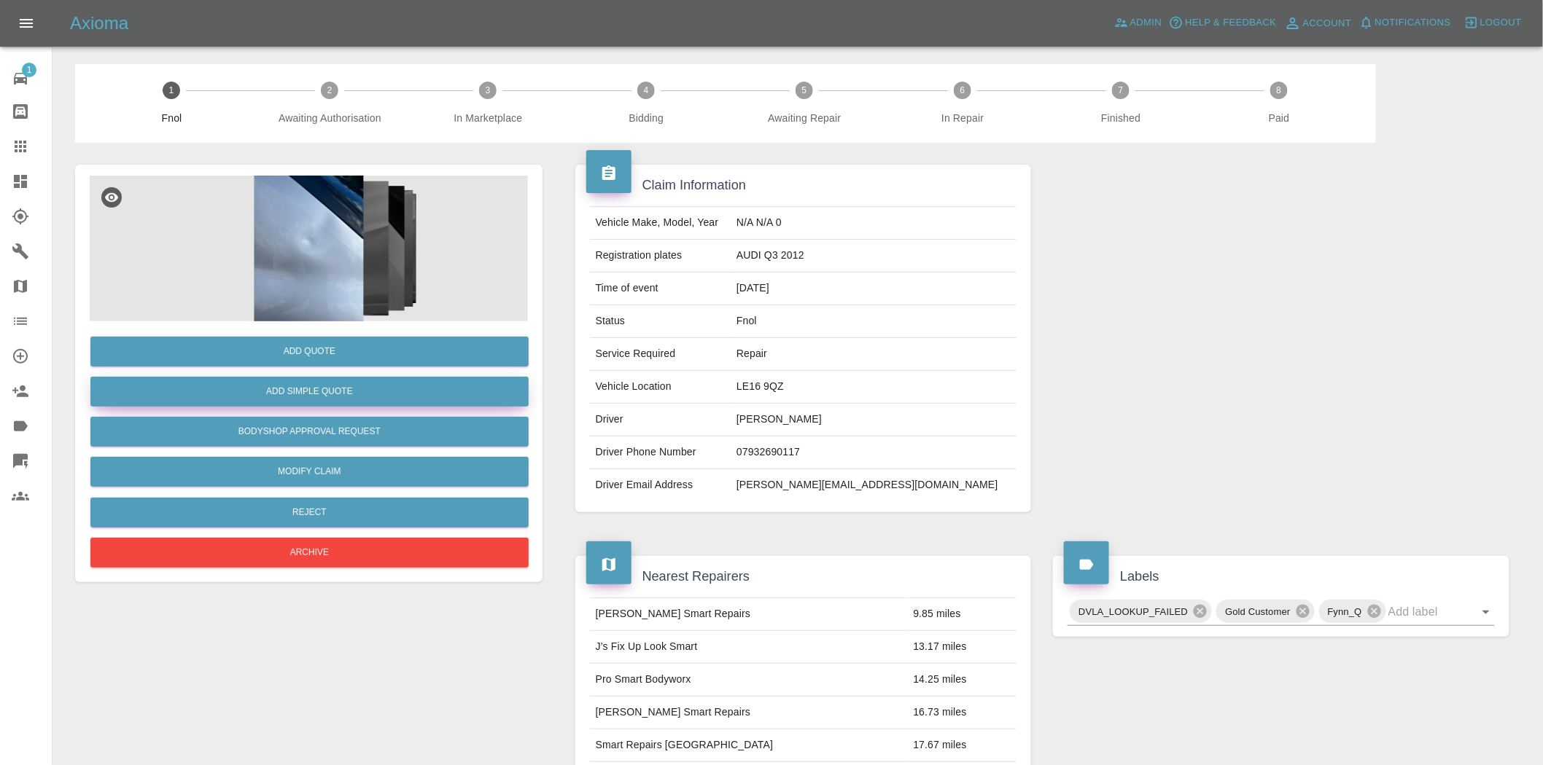
click at [346, 389] on button "Add Simple Quote" at bounding box center [309, 392] width 438 height 30
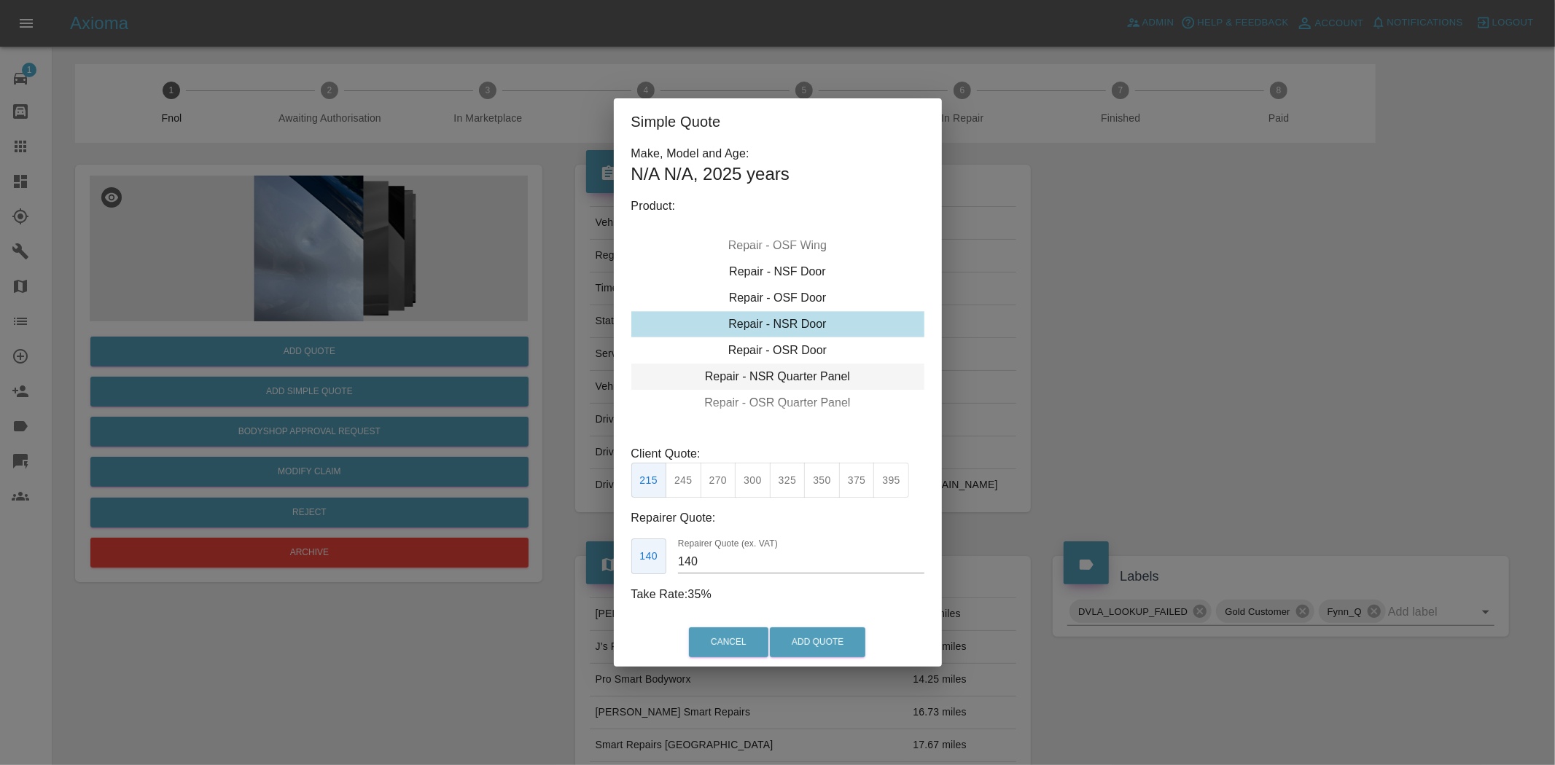
click at [763, 373] on div "Repair - NSR Quarter Panel" at bounding box center [777, 377] width 293 height 26
click at [857, 485] on button "375" at bounding box center [857, 481] width 36 height 36
drag, startPoint x: 716, startPoint y: 566, endPoint x: 621, endPoint y: 562, distance: 94.9
click at [623, 561] on div "Make, Model and Age: N/A N/A , 2025 years Product: Repair - Front Bumper Corner…" at bounding box center [778, 381] width 328 height 473
type input "240"
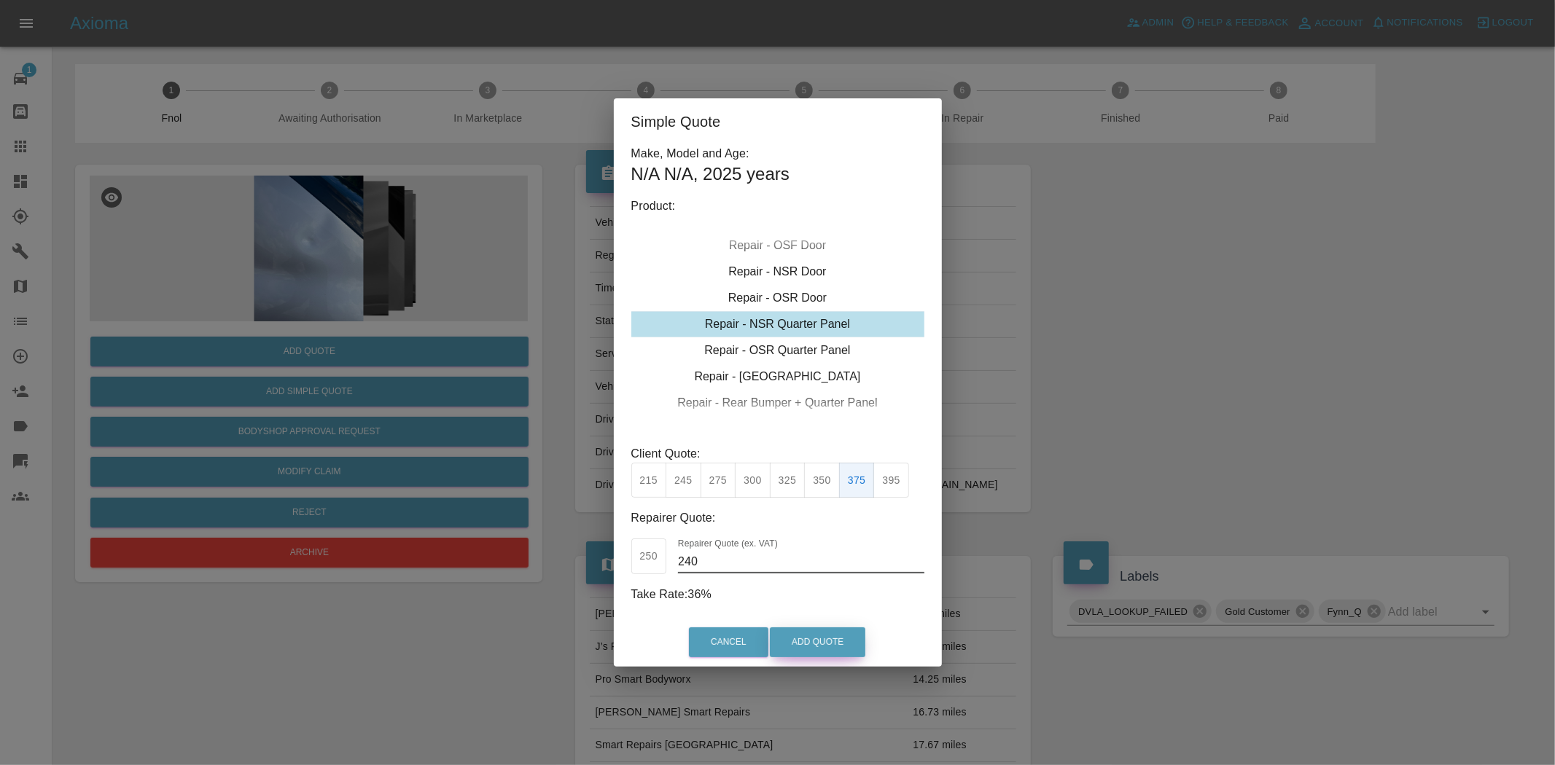
click at [817, 645] on button "Add Quote" at bounding box center [817, 643] width 95 height 30
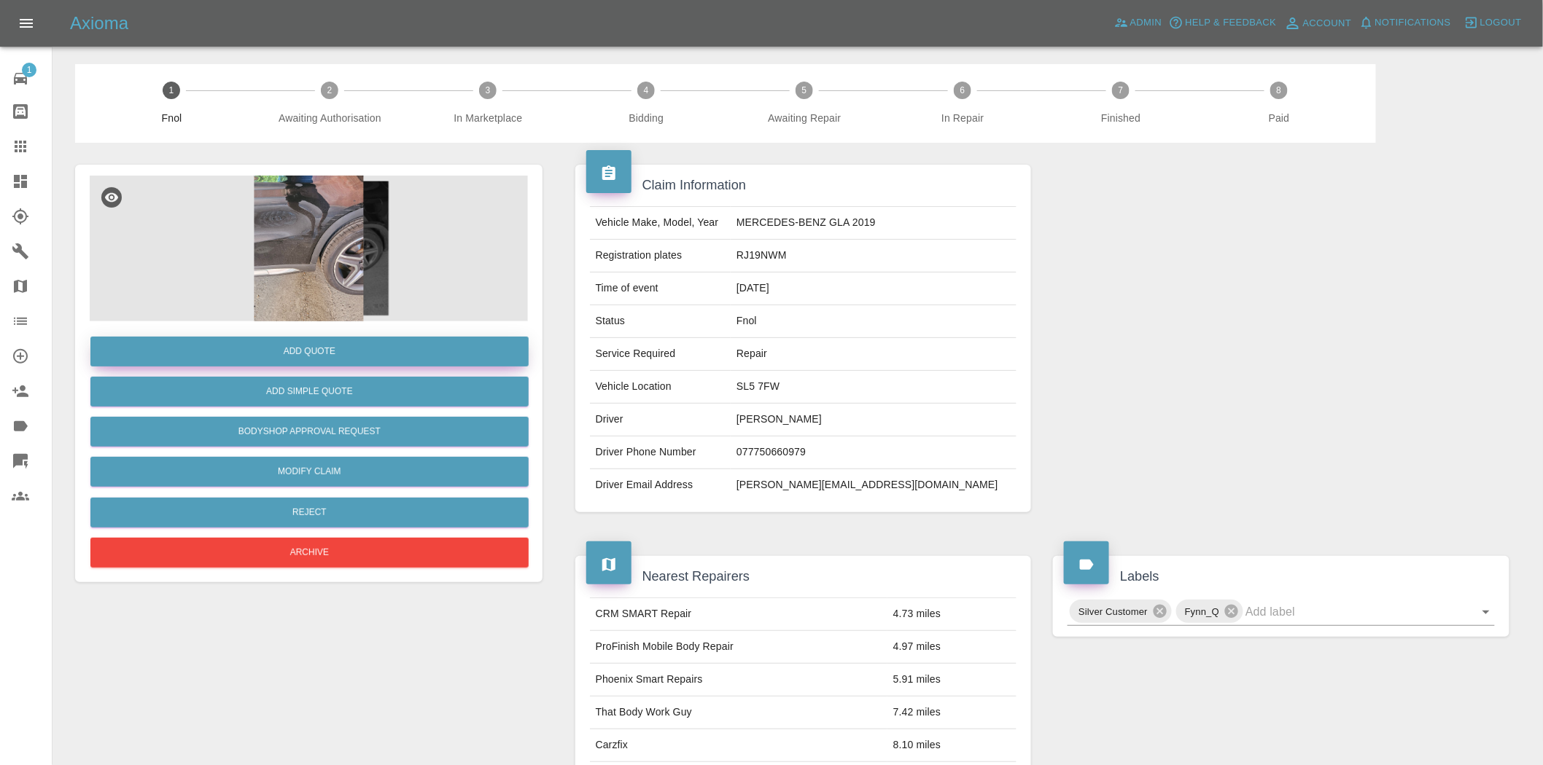
click at [310, 354] on button "Add Quote" at bounding box center [309, 352] width 438 height 30
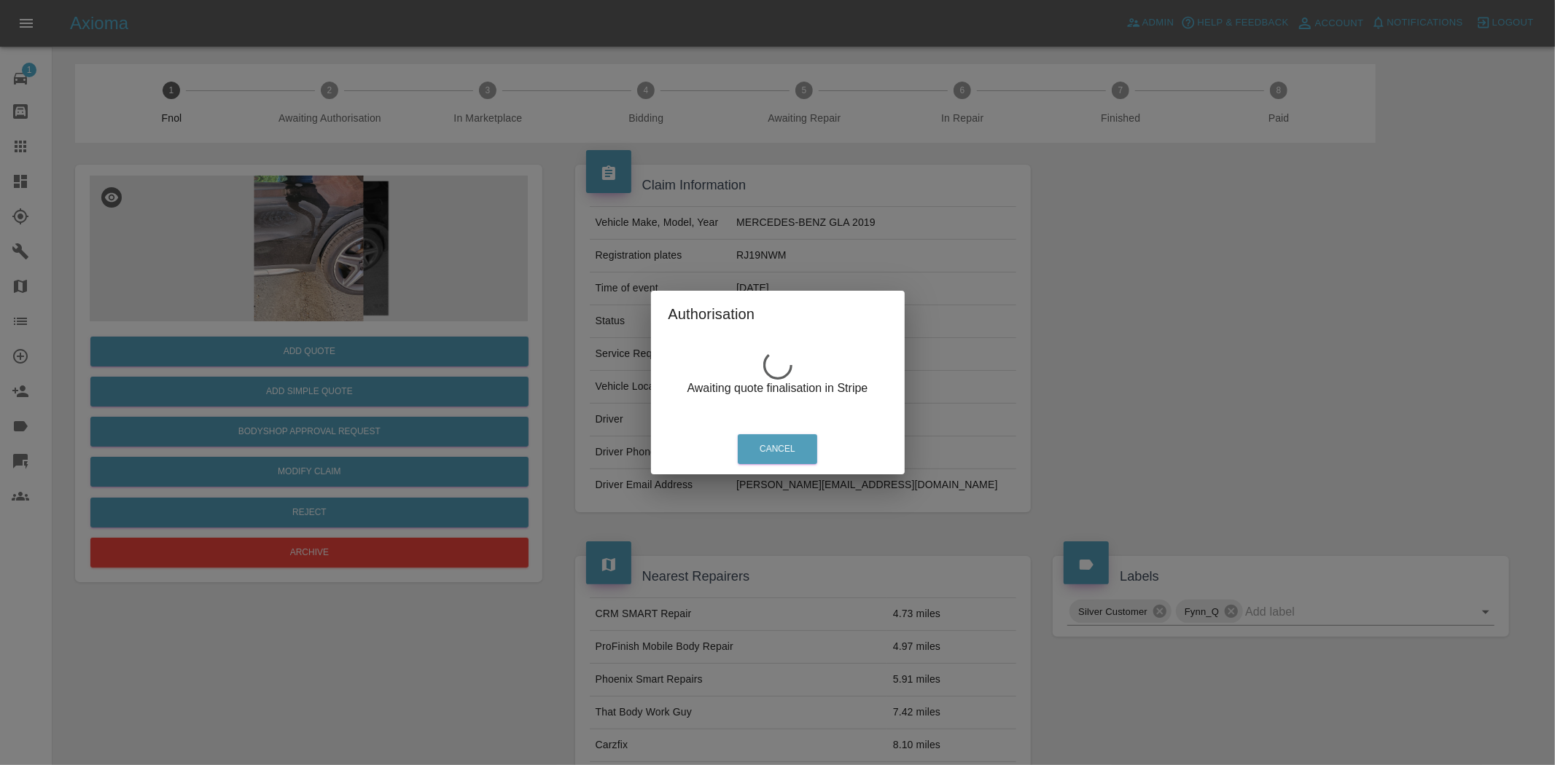
click at [309, 223] on div "Authorisation Awaiting quote finalisation in Stripe Cancel" at bounding box center [777, 382] width 1555 height 765
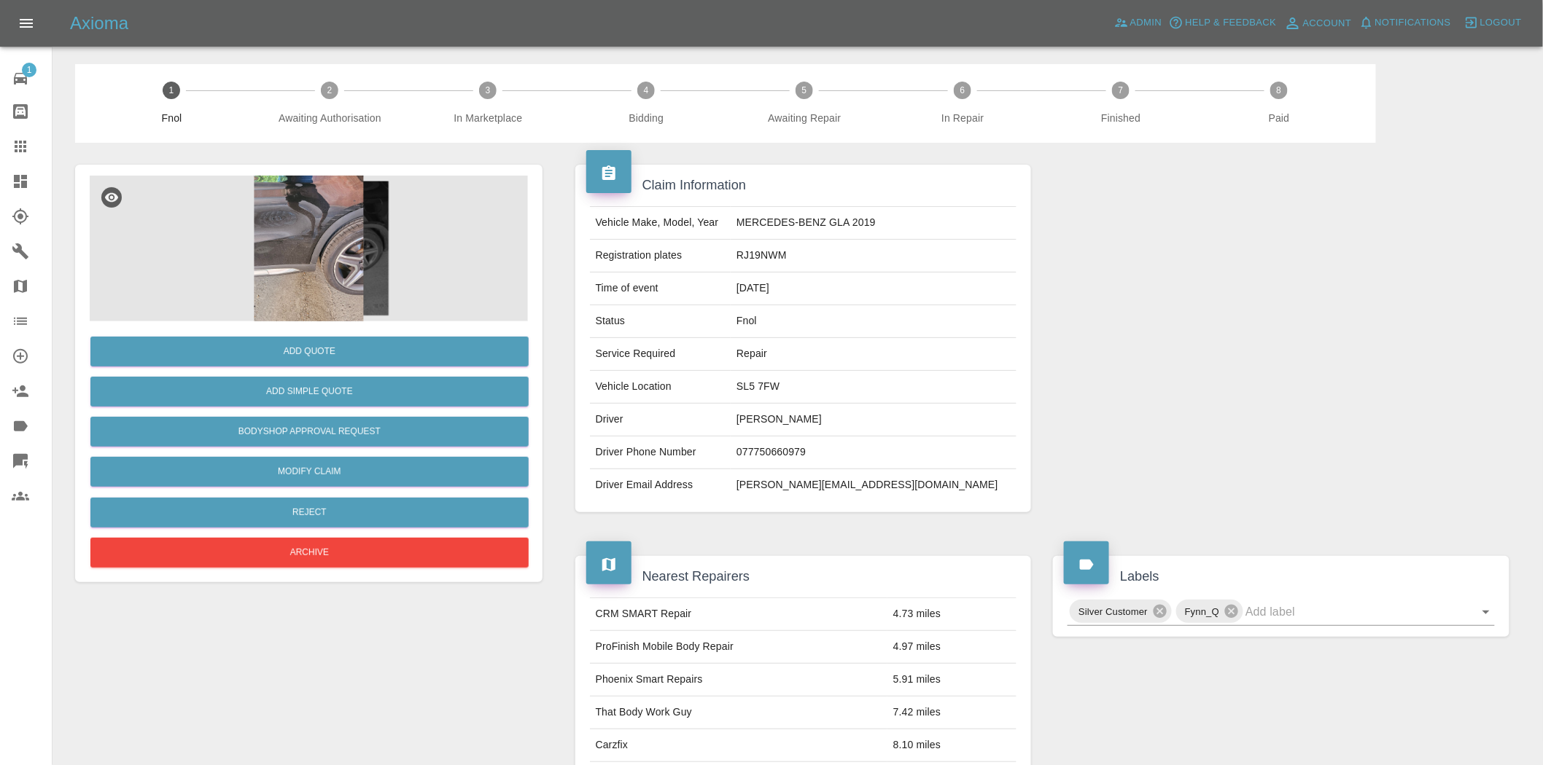
click at [353, 221] on img at bounding box center [309, 249] width 438 height 146
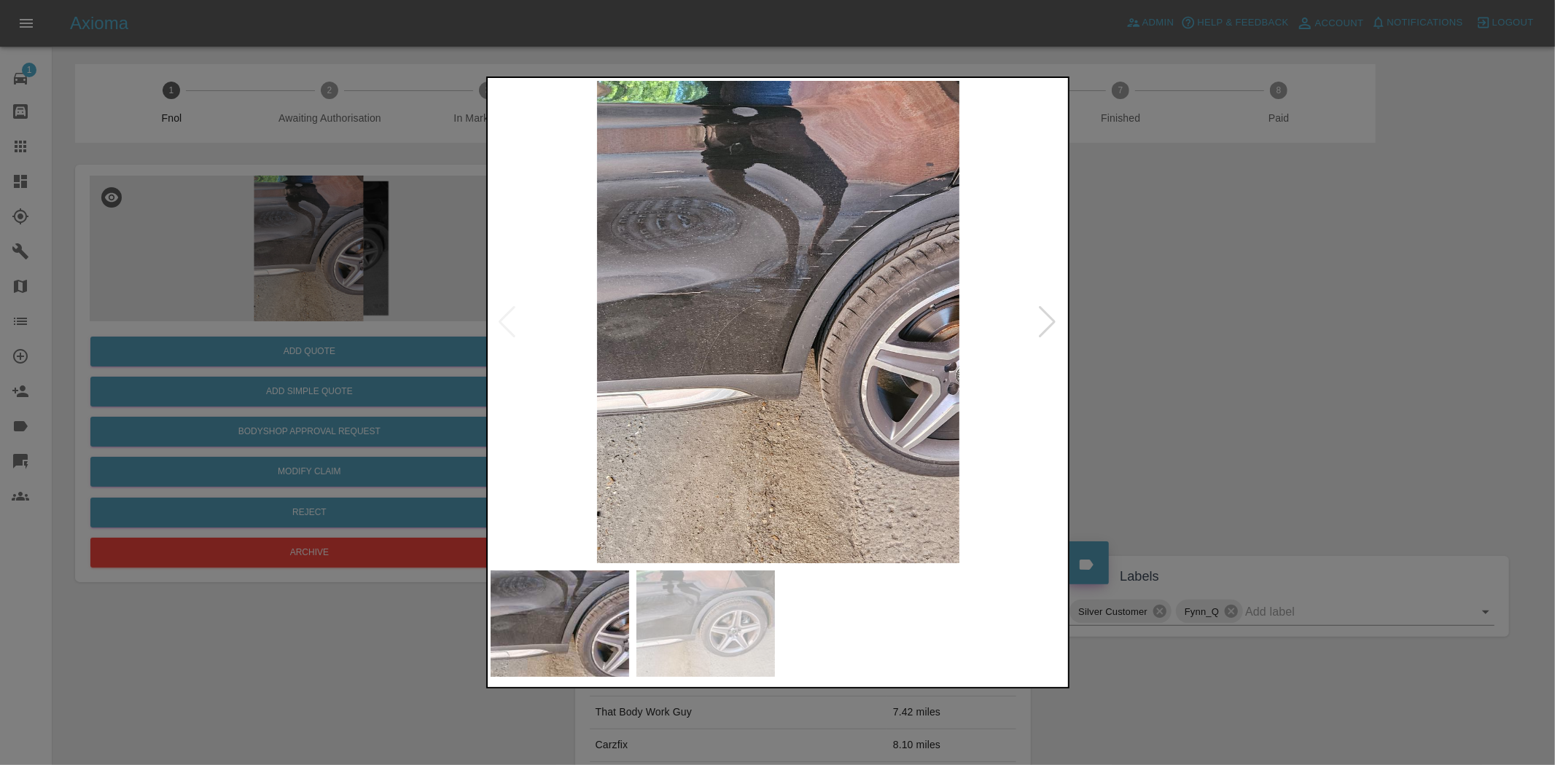
click at [841, 286] on img at bounding box center [779, 322] width 576 height 483
click at [840, 265] on img at bounding box center [779, 322] width 576 height 483
click at [844, 289] on img at bounding box center [779, 322] width 576 height 483
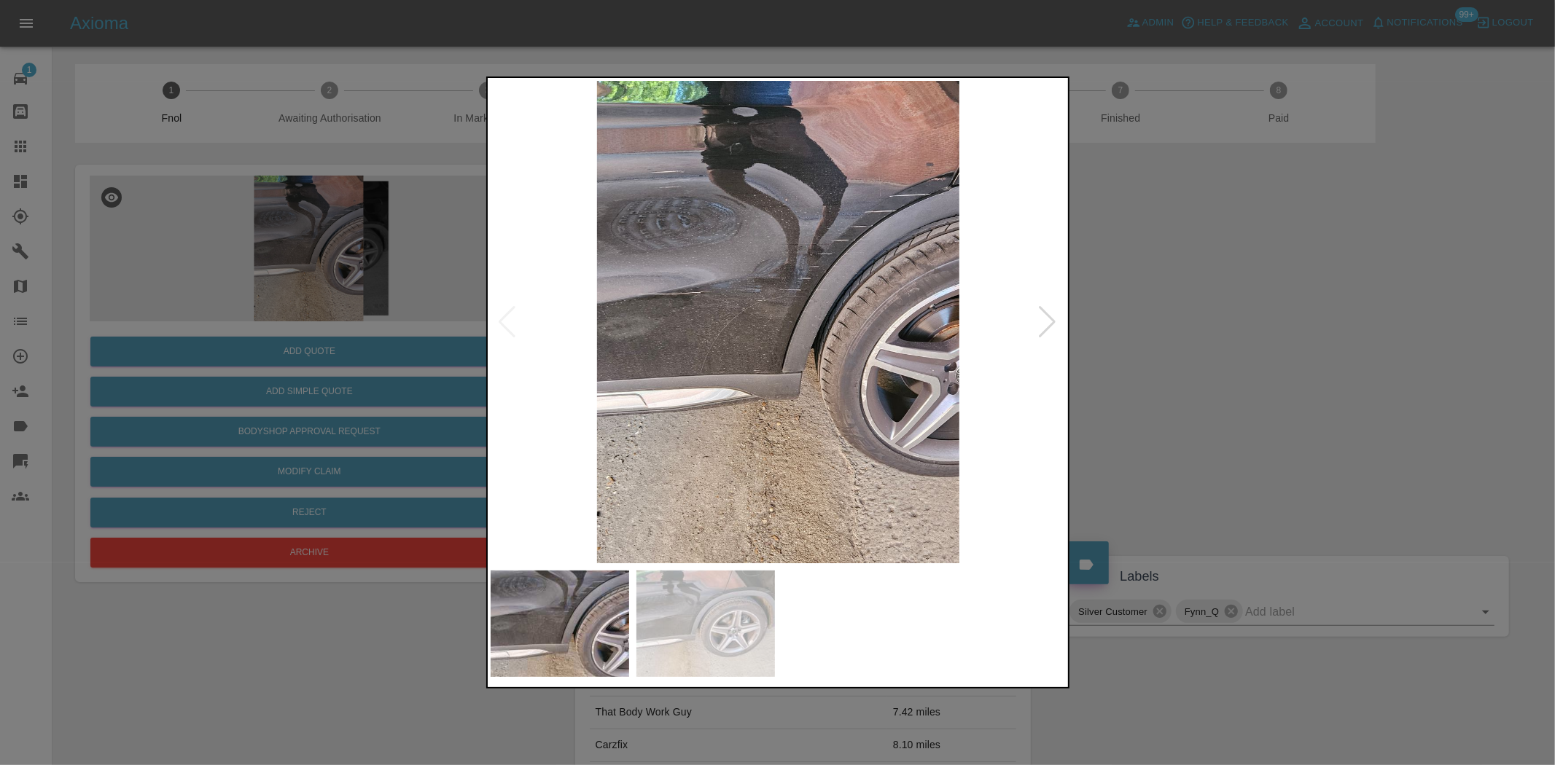
click at [843, 289] on img at bounding box center [779, 322] width 576 height 483
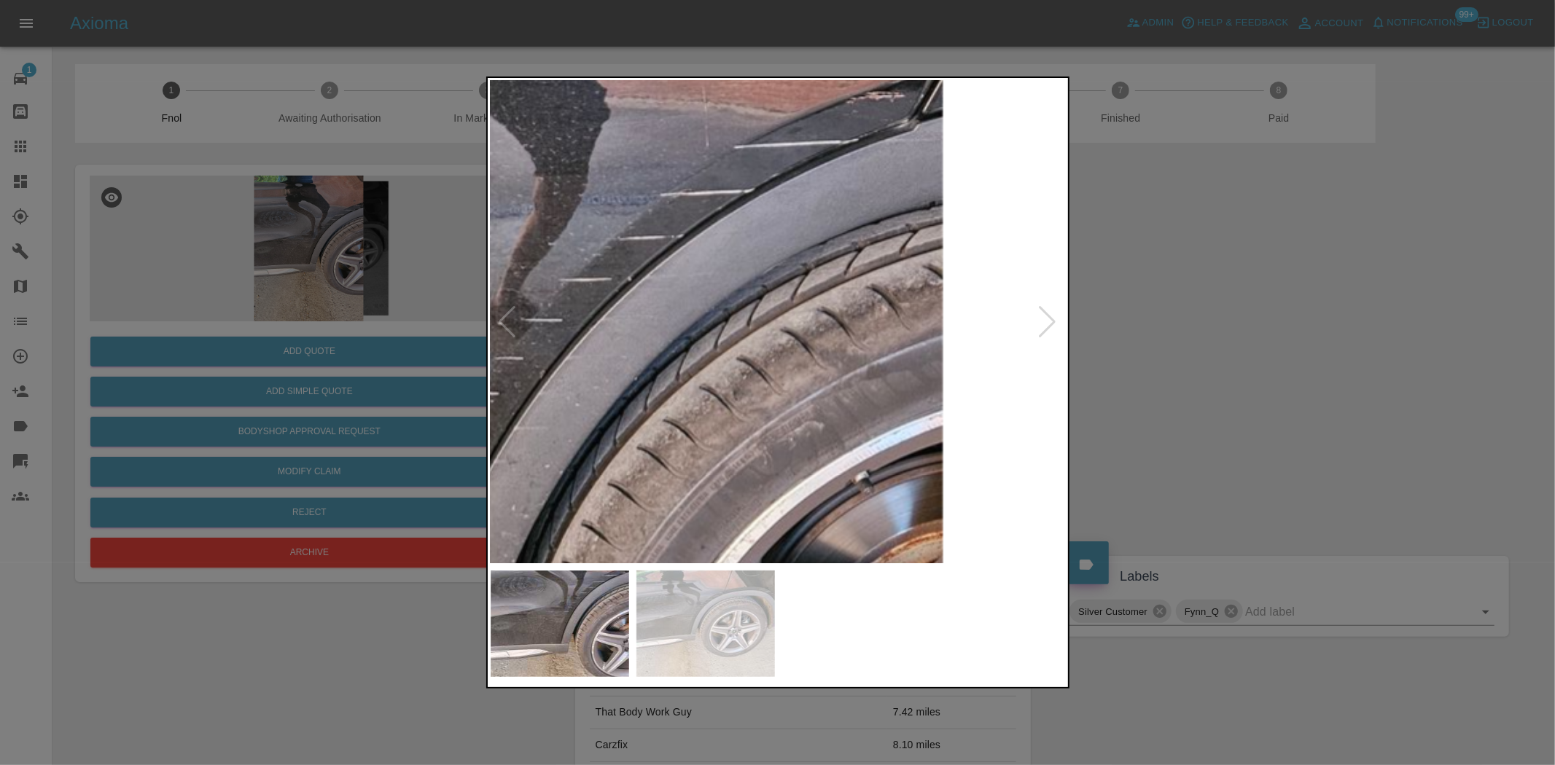
click at [497, 443] on img at bounding box center [400, 525] width 1728 height 1449
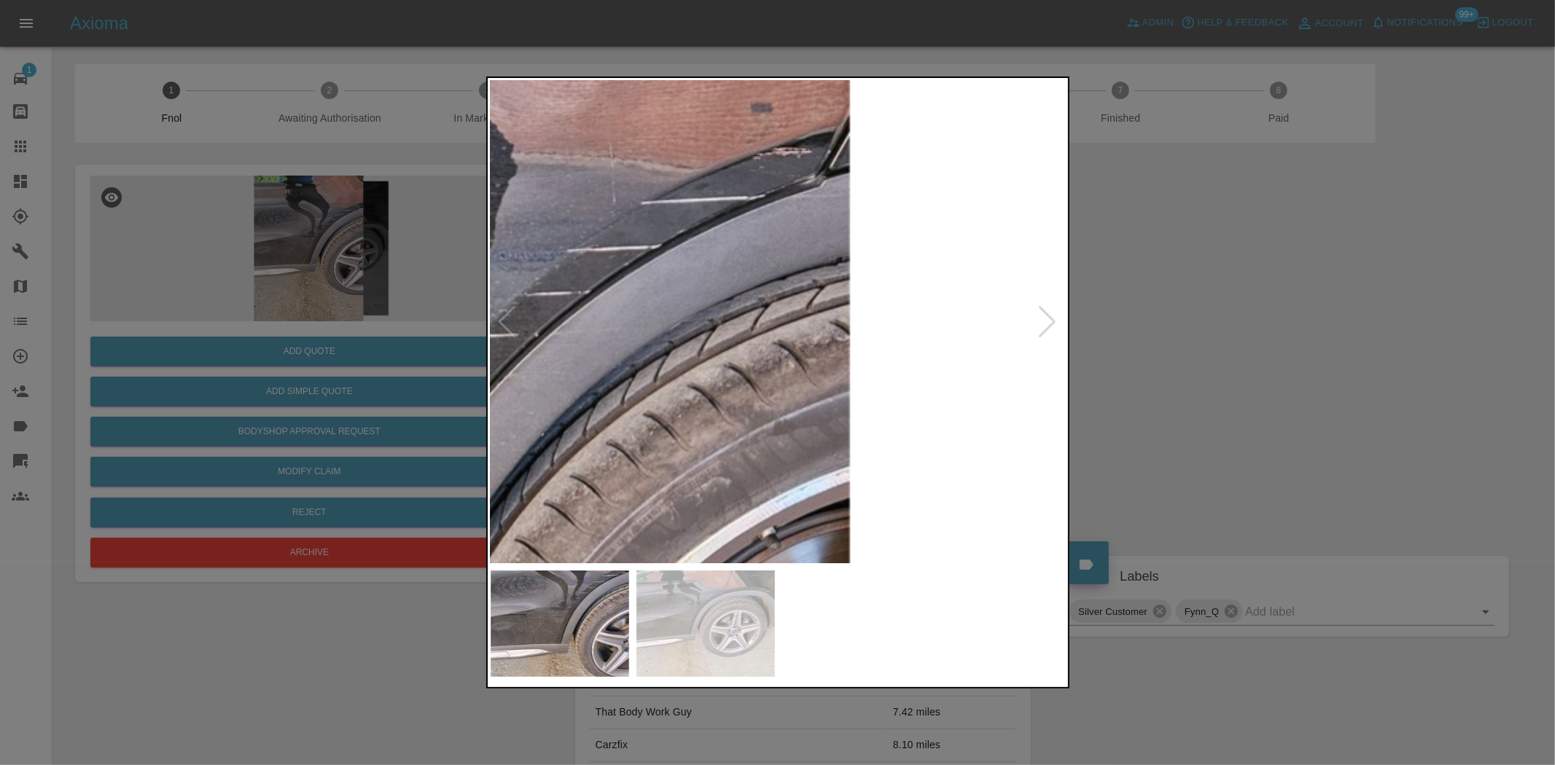
click at [698, 338] on img at bounding box center [307, 581] width 1728 height 1449
click at [687, 335] on img at bounding box center [307, 581] width 1728 height 1449
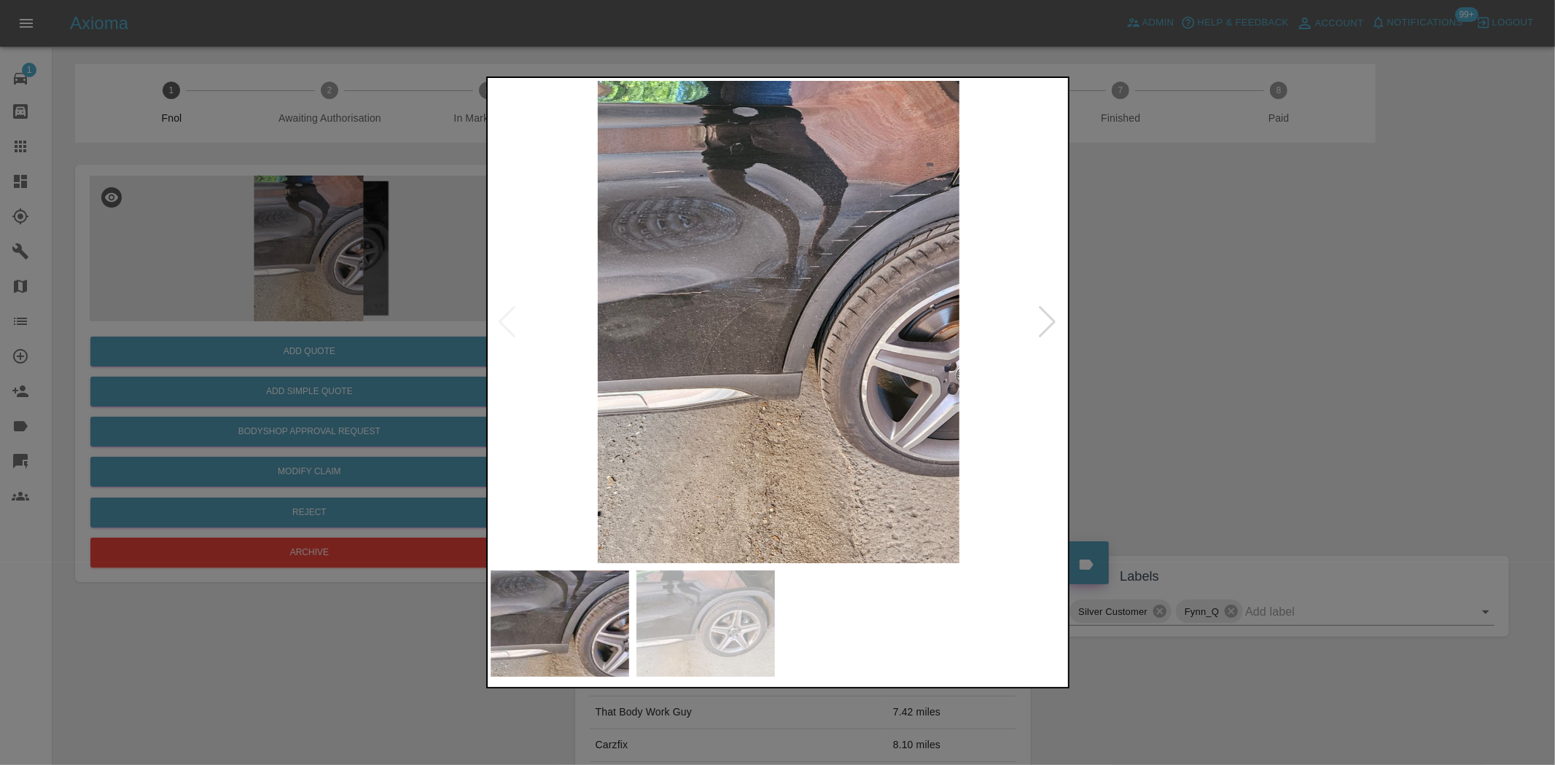
click at [911, 186] on img at bounding box center [779, 322] width 576 height 483
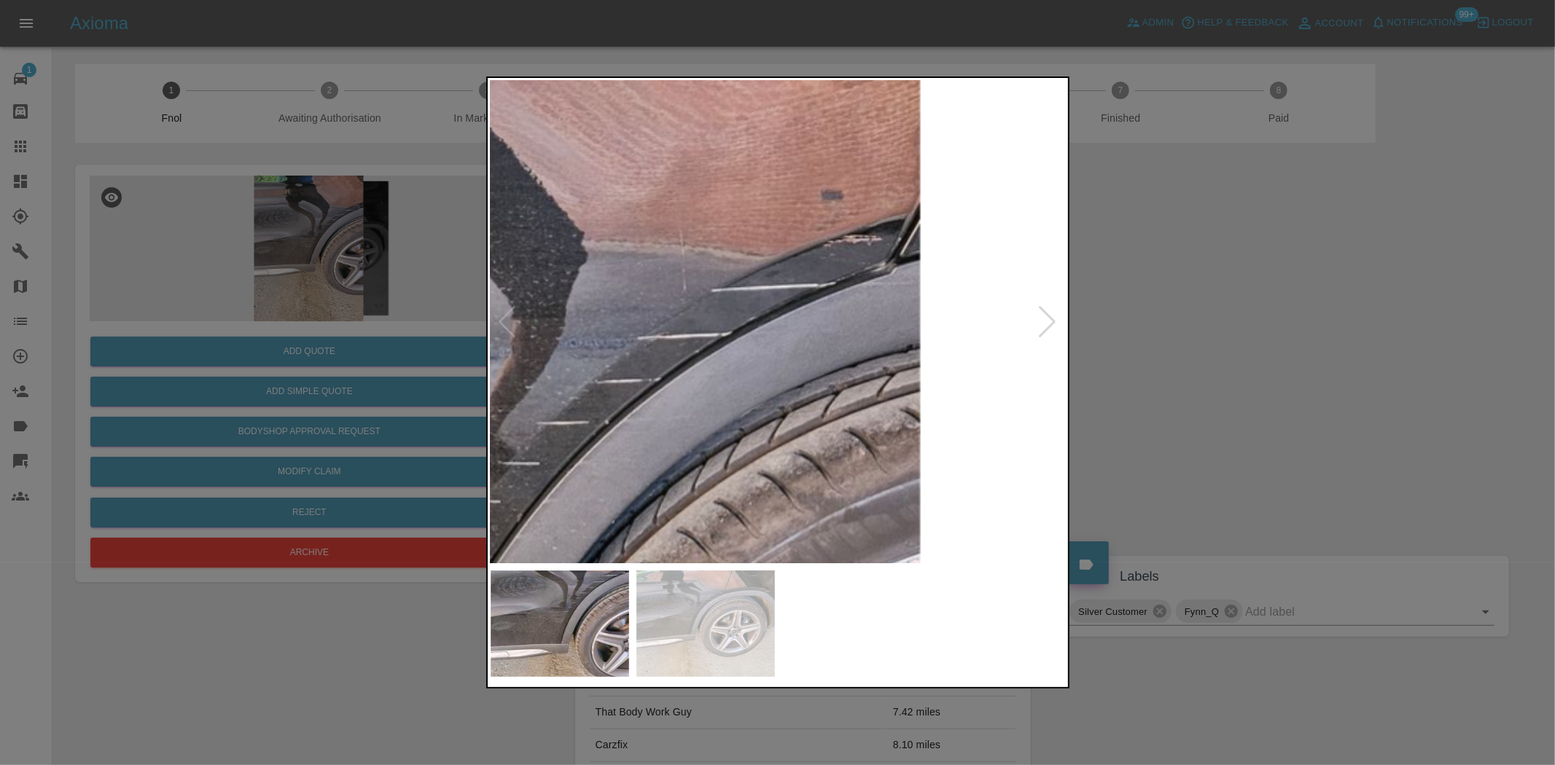
click at [747, 362] on img at bounding box center [378, 669] width 1728 height 1449
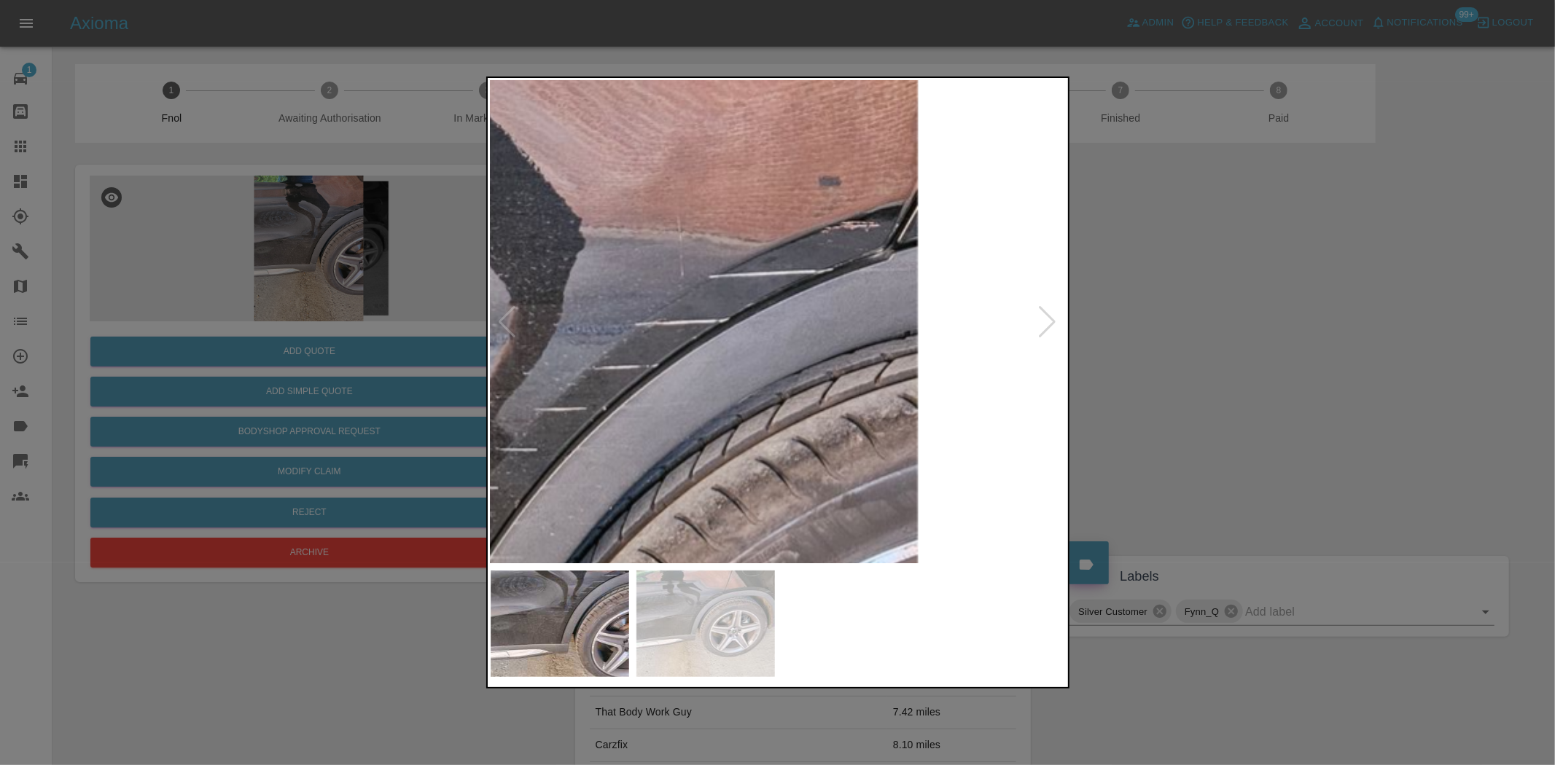
click at [843, 335] on img at bounding box center [375, 655] width 1728 height 1449
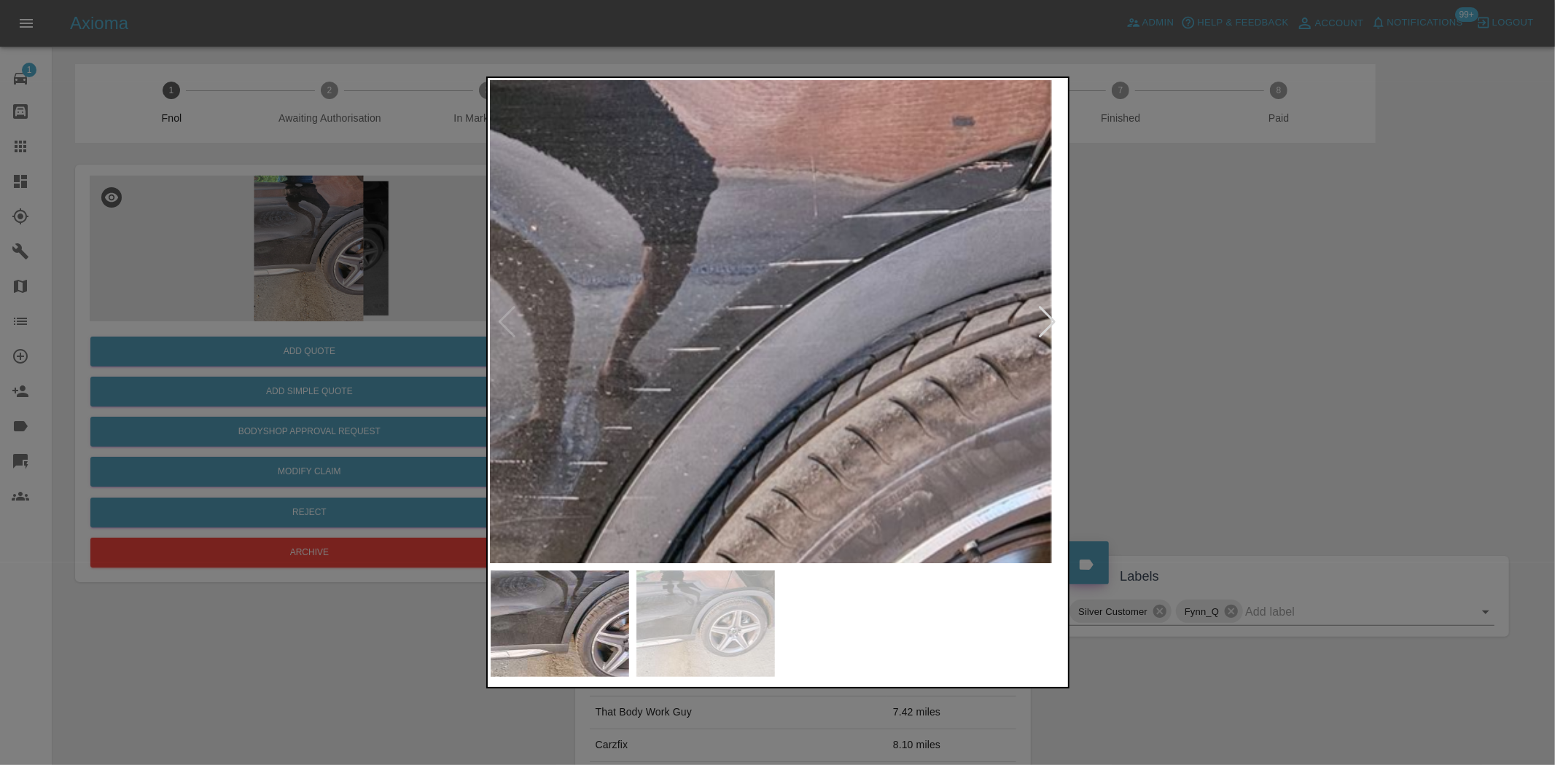
click at [787, 303] on img at bounding box center [509, 595] width 1728 height 1449
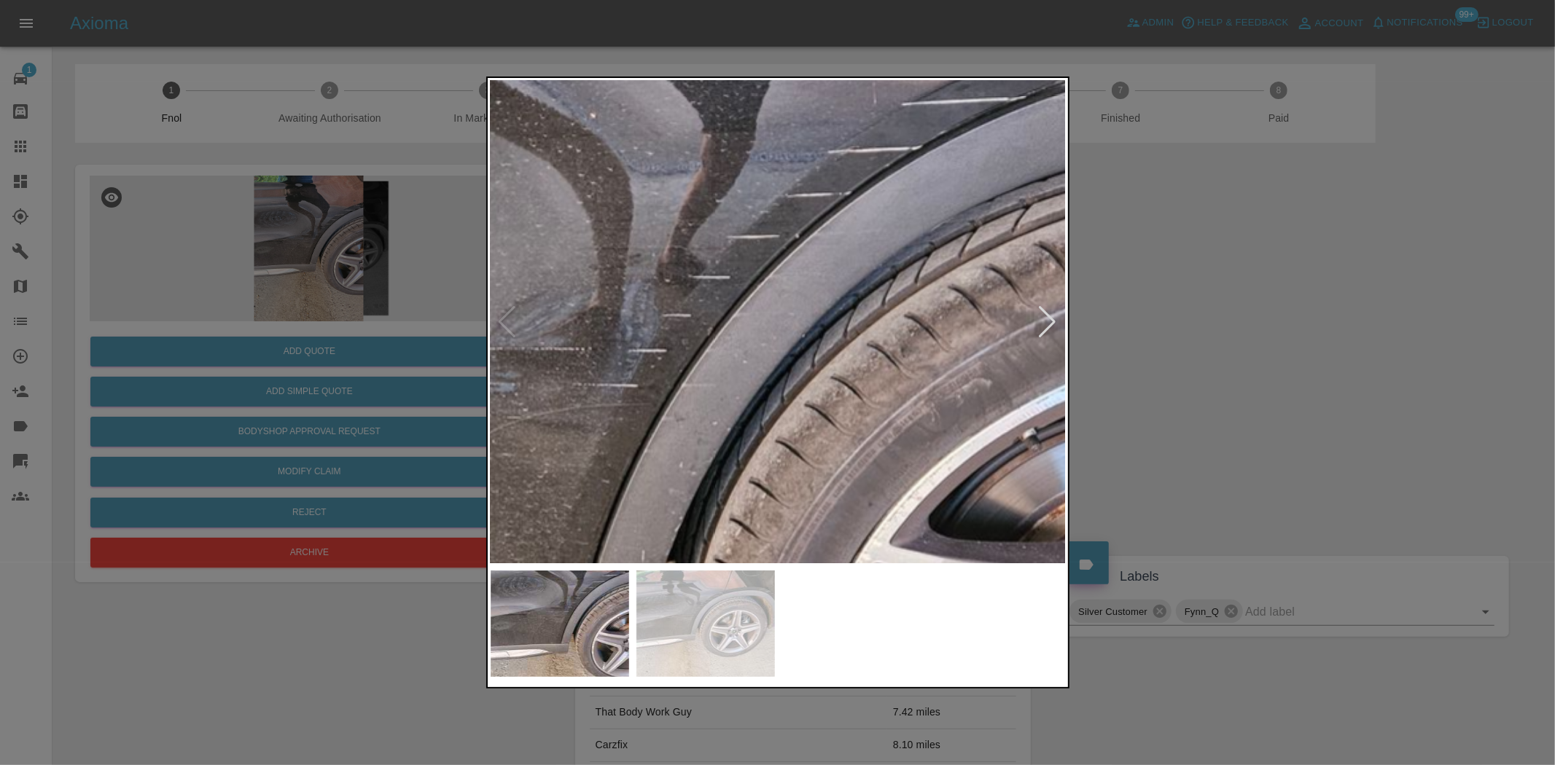
click at [776, 321] on img at bounding box center [568, 482] width 1728 height 1449
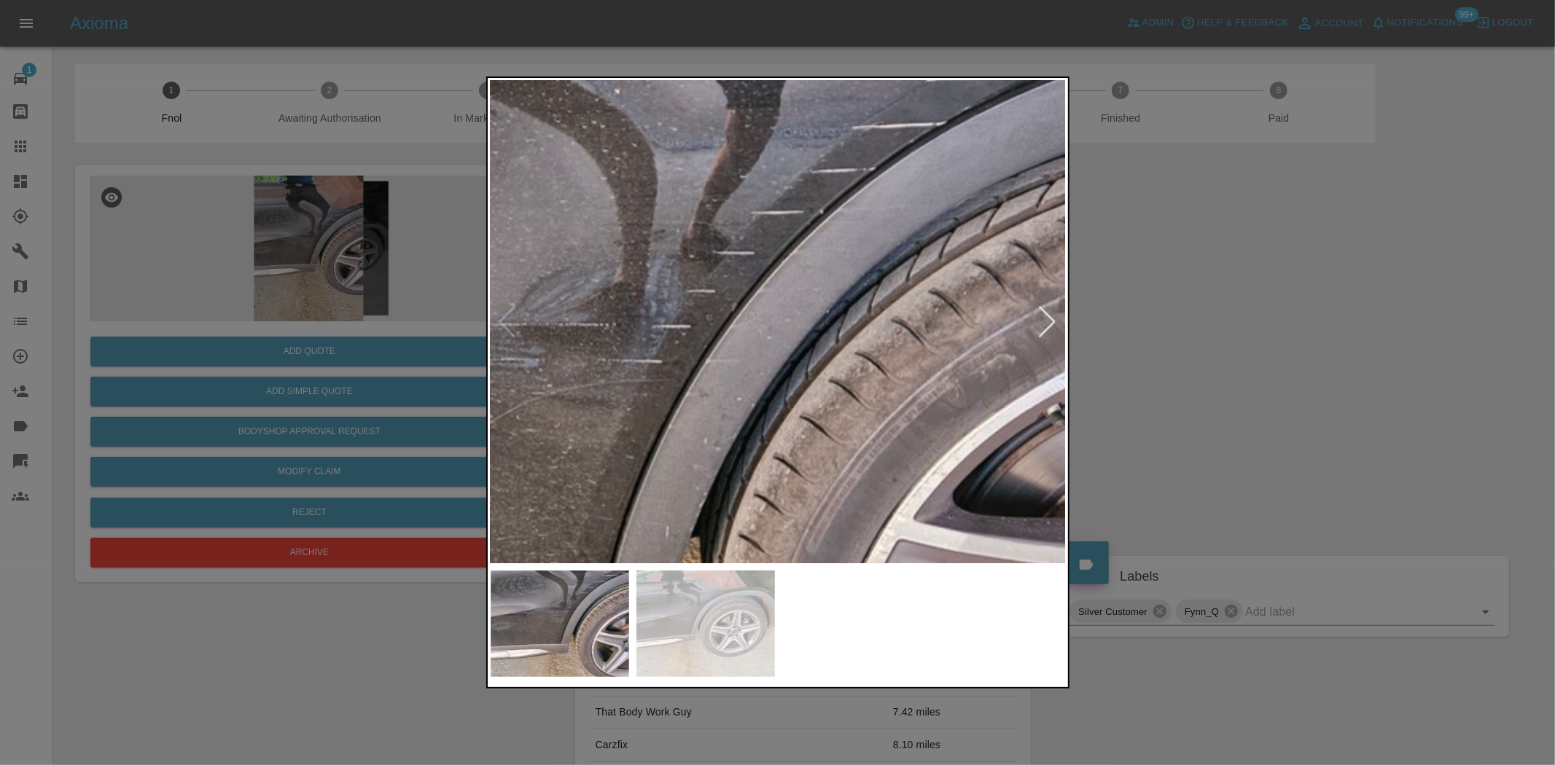
click at [767, 339] on img at bounding box center [592, 458] width 1728 height 1449
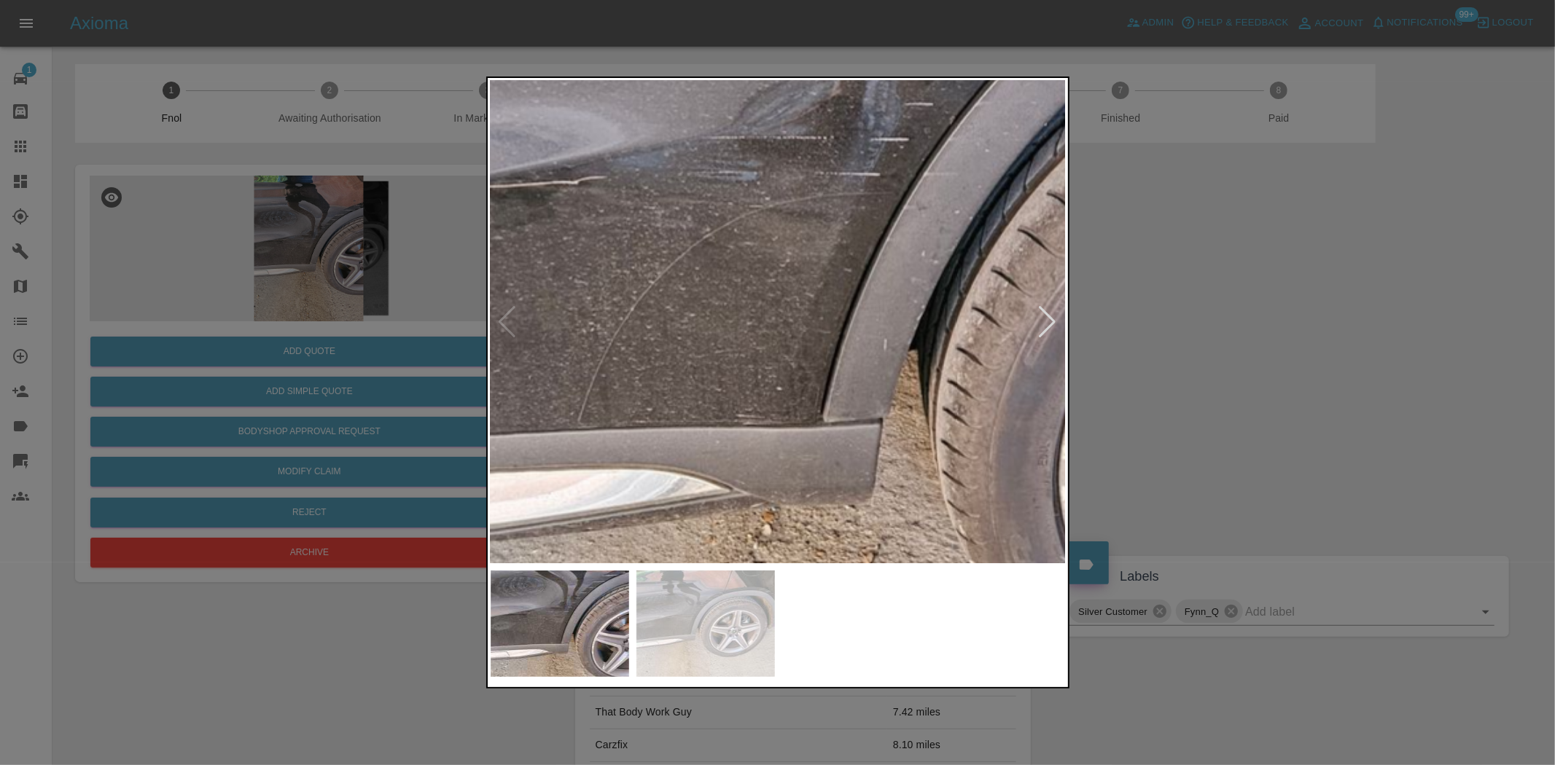
click at [766, 340] on img at bounding box center [810, 271] width 1728 height 1449
click at [766, 340] on img at bounding box center [808, 274] width 1728 height 1449
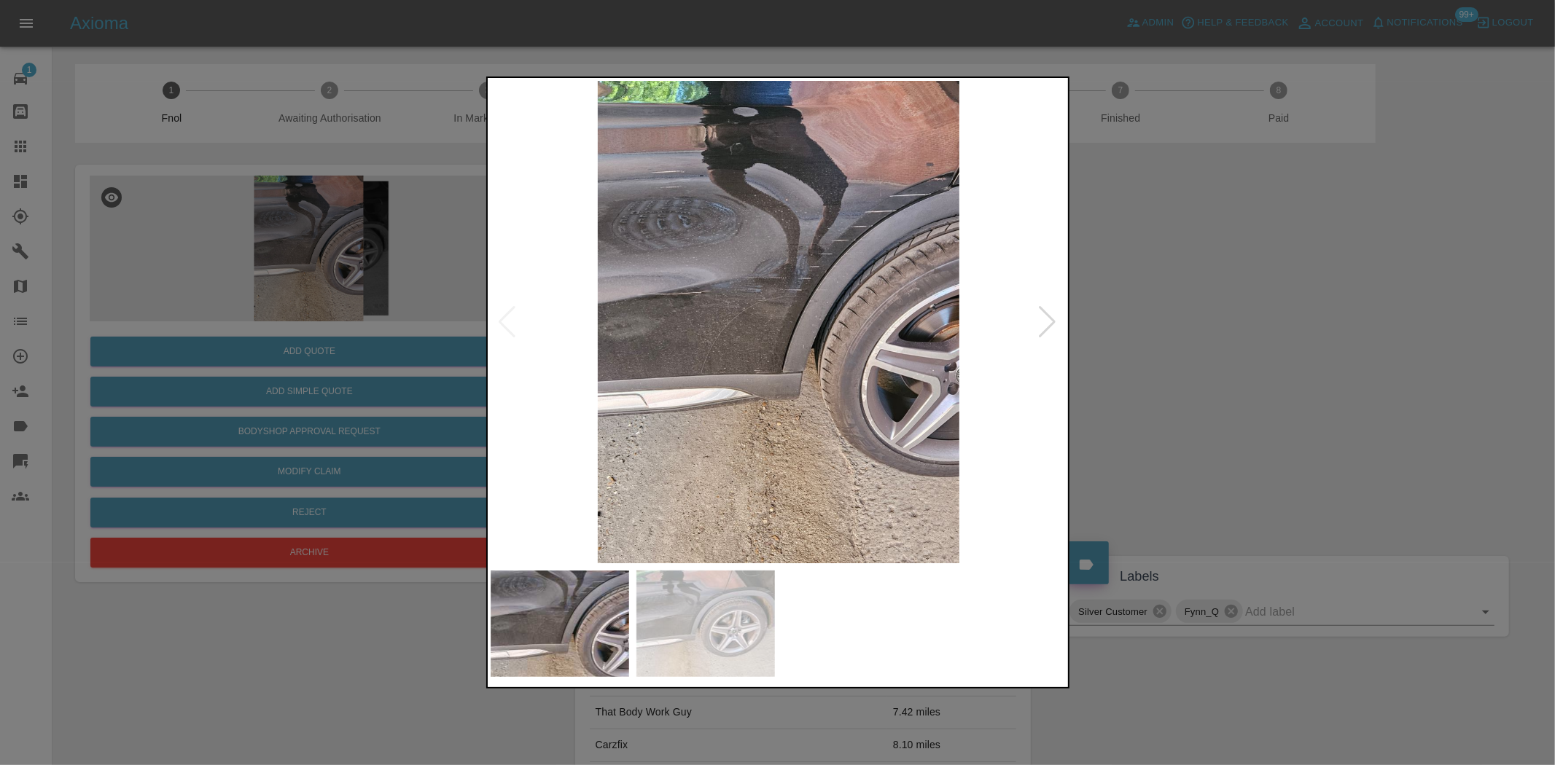
click at [599, 319] on img at bounding box center [779, 322] width 576 height 483
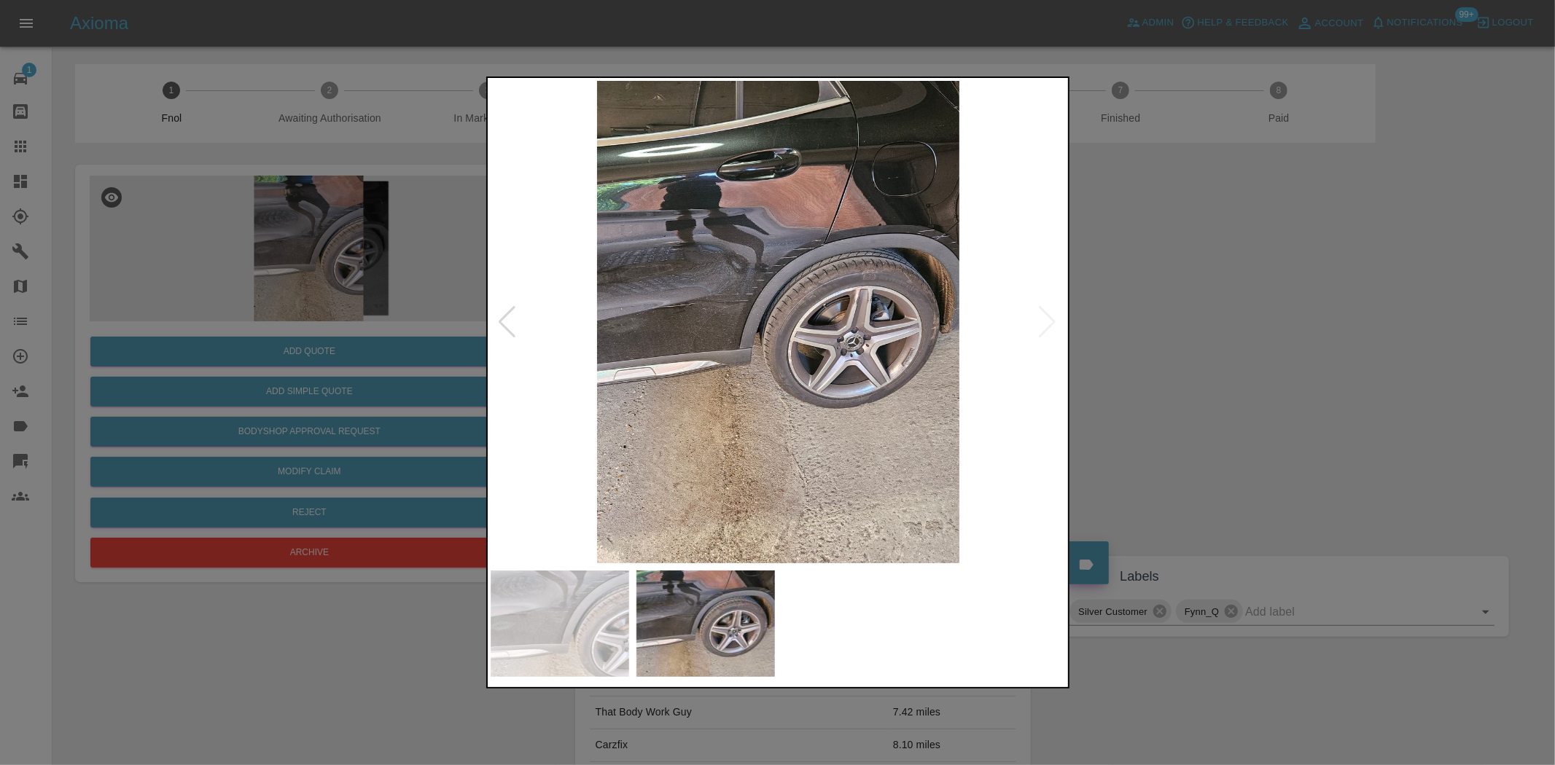
click at [764, 270] on img at bounding box center [779, 322] width 576 height 483
click at [765, 270] on img at bounding box center [779, 322] width 576 height 483
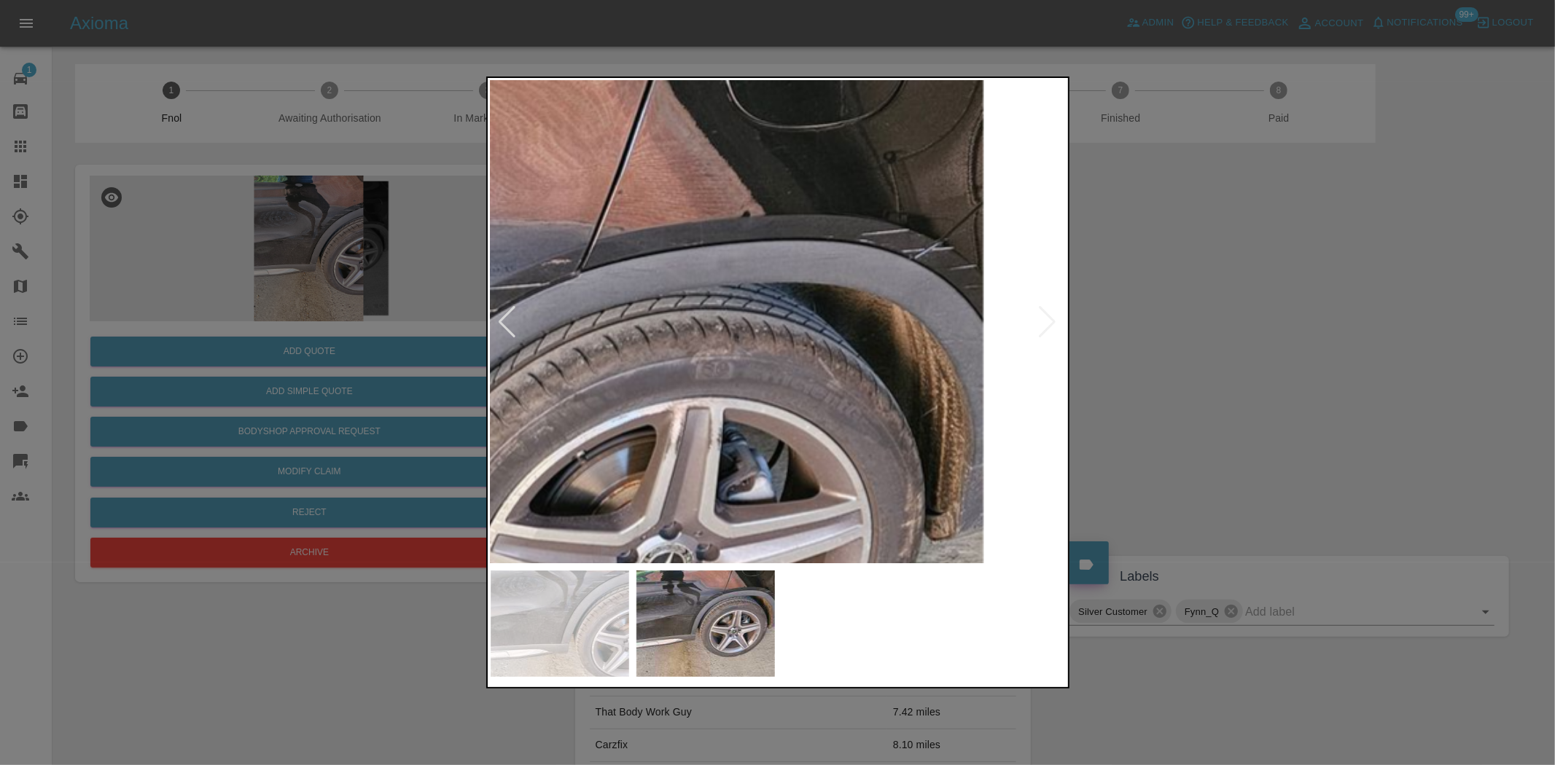
click at [522, 267] on img at bounding box center [440, 507] width 1728 height 1449
drag, startPoint x: 323, startPoint y: 251, endPoint x: 325, endPoint y: 377, distance: 126.1
click at [323, 255] on div at bounding box center [777, 382] width 1555 height 765
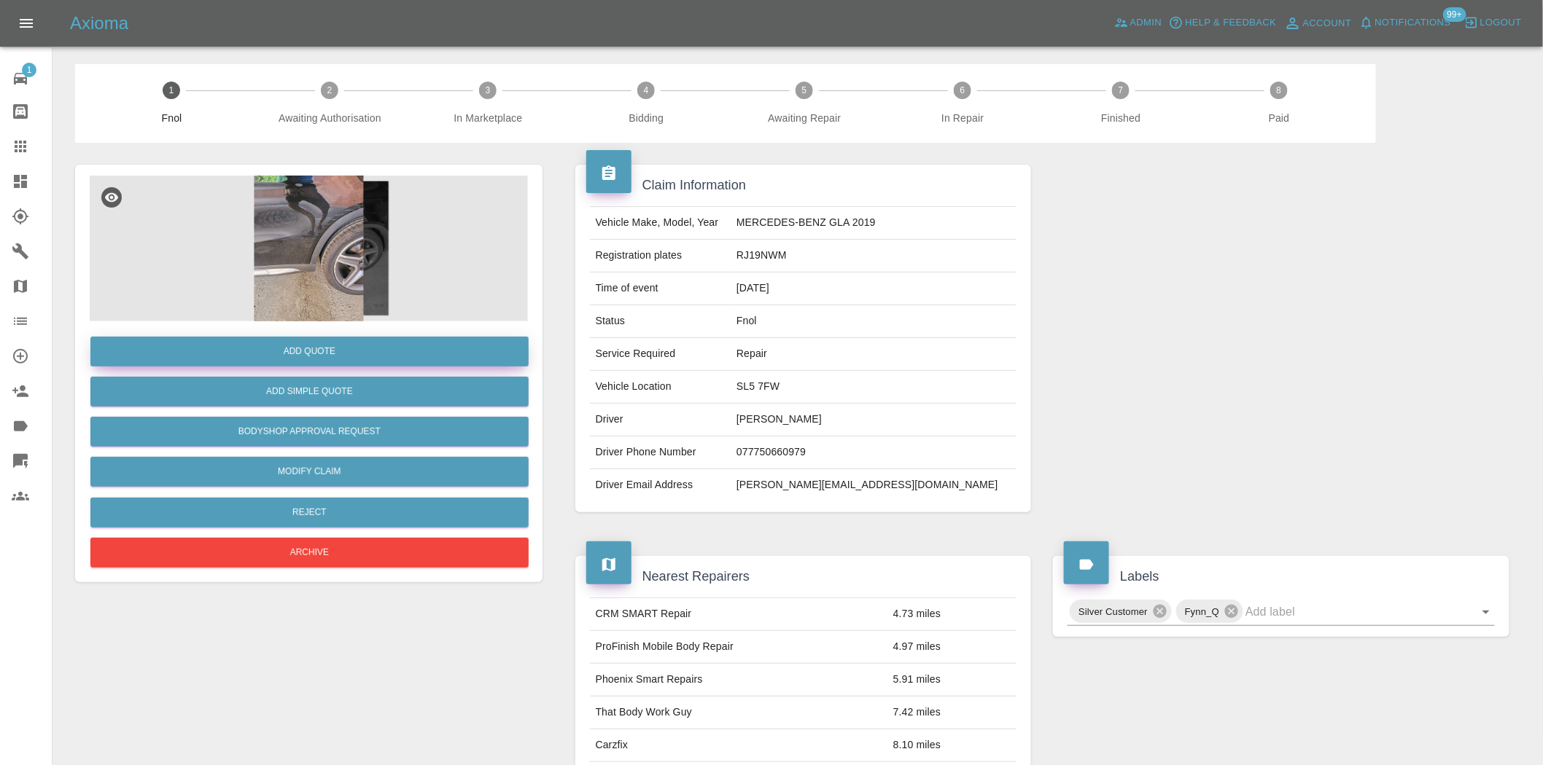
click at [329, 365] on button "Add Quote" at bounding box center [309, 352] width 438 height 30
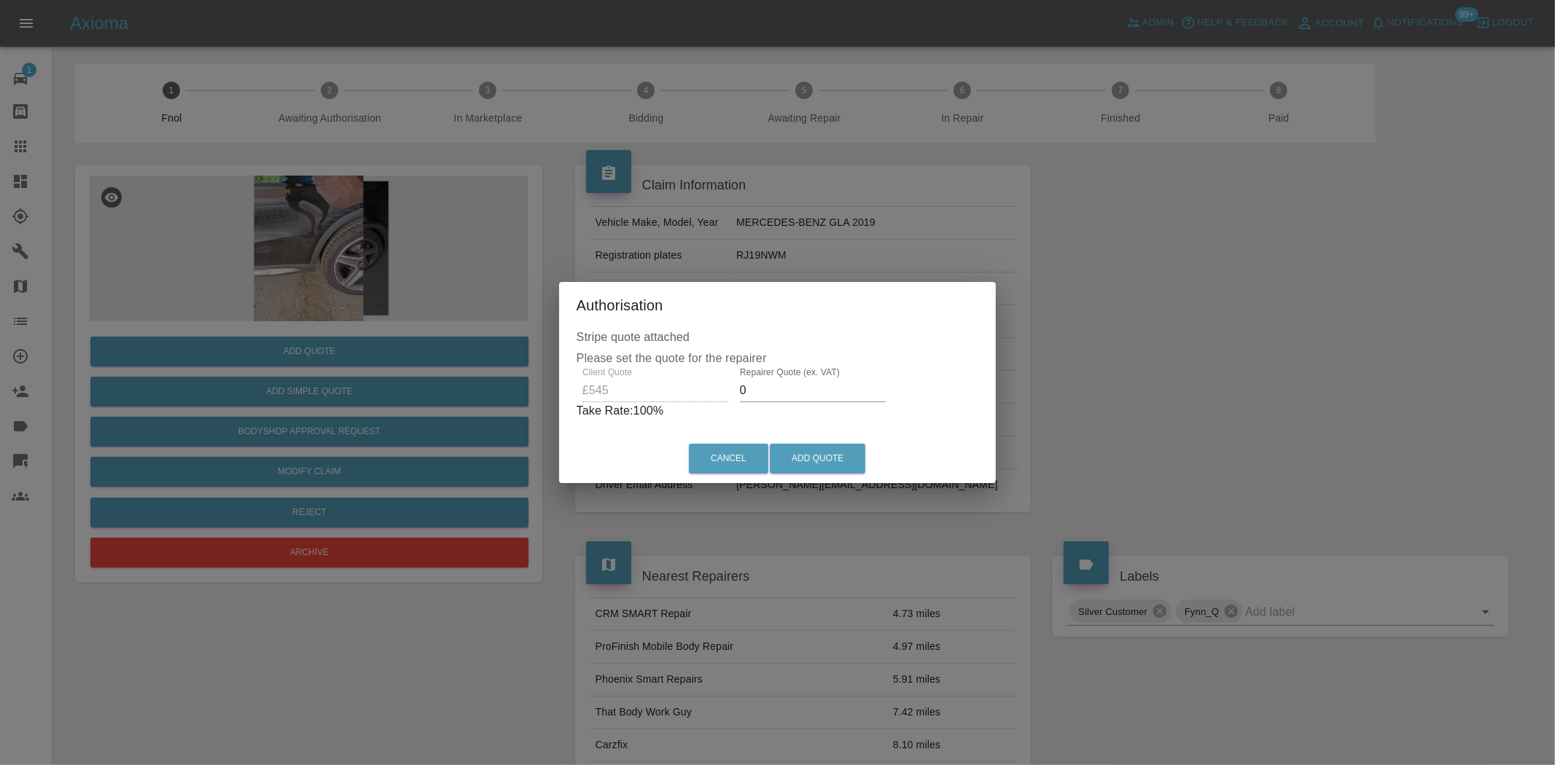
click at [660, 386] on div "Client Quote £545 Repairer Quote (ex. VAT) 0 Take Rate: 100 %" at bounding box center [778, 393] width 402 height 52
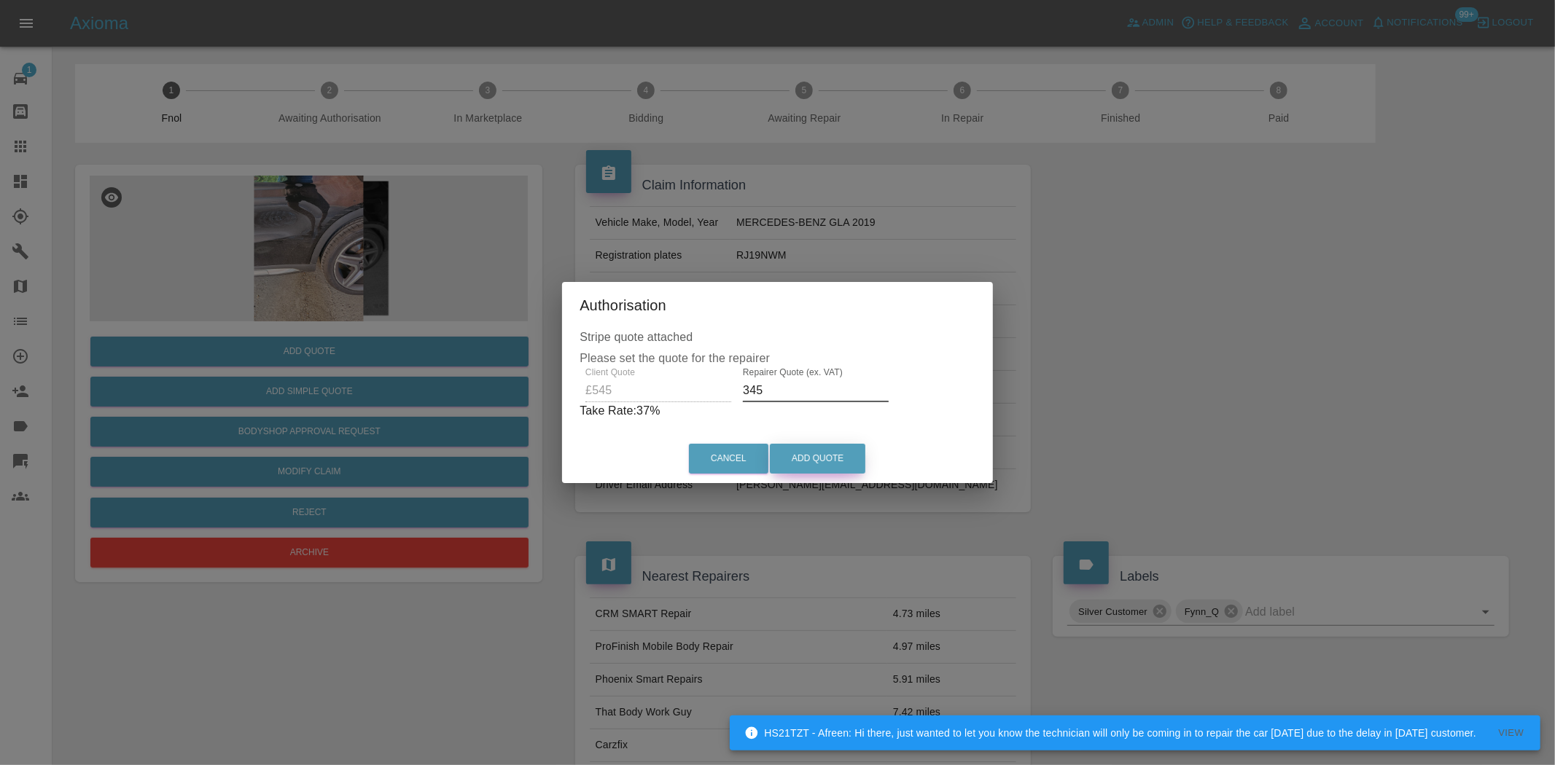
type input "345"
click at [820, 451] on button "Add Quote" at bounding box center [817, 459] width 95 height 30
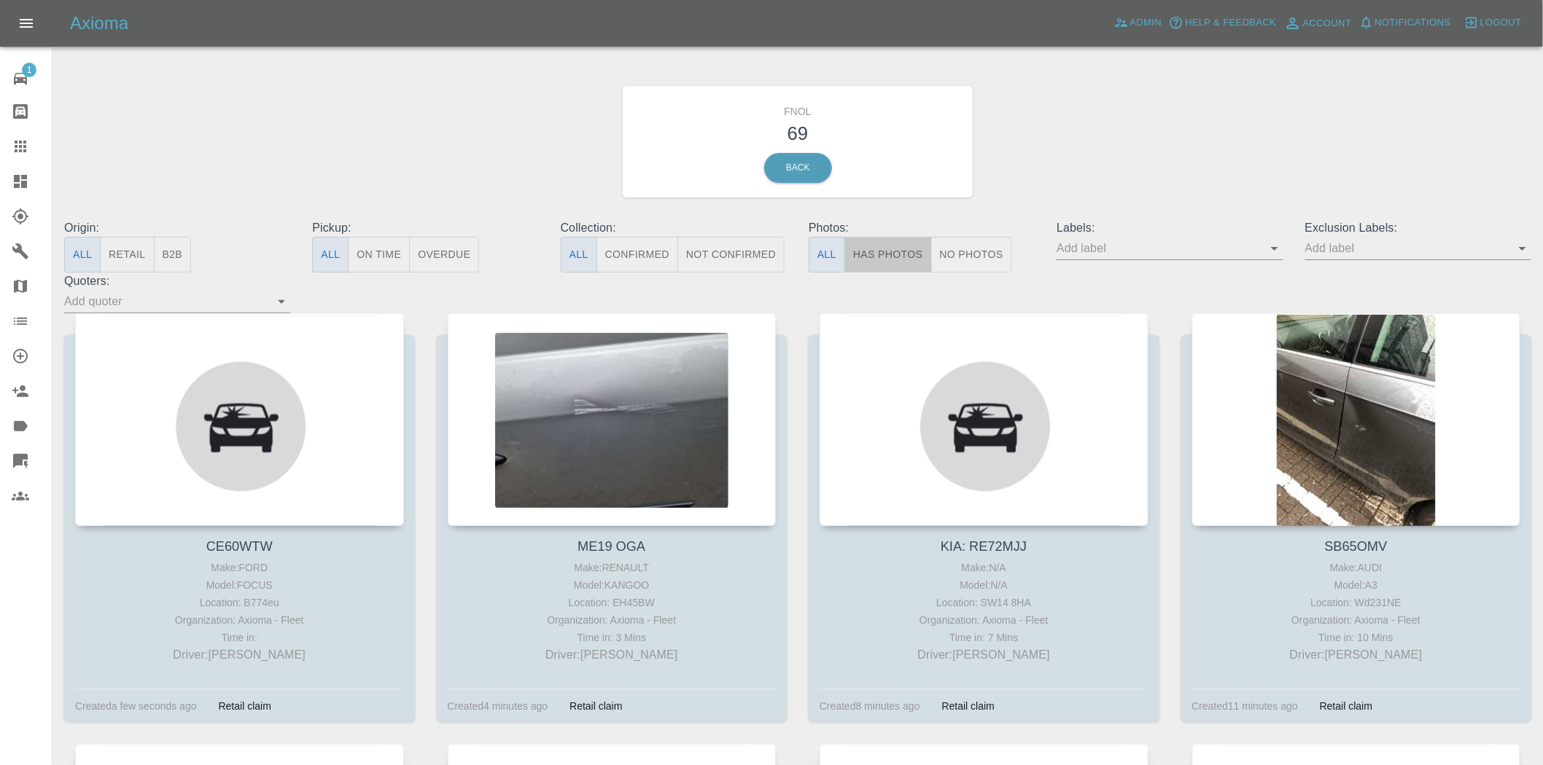
click at [907, 241] on button "Has Photos" at bounding box center [887, 255] width 87 height 36
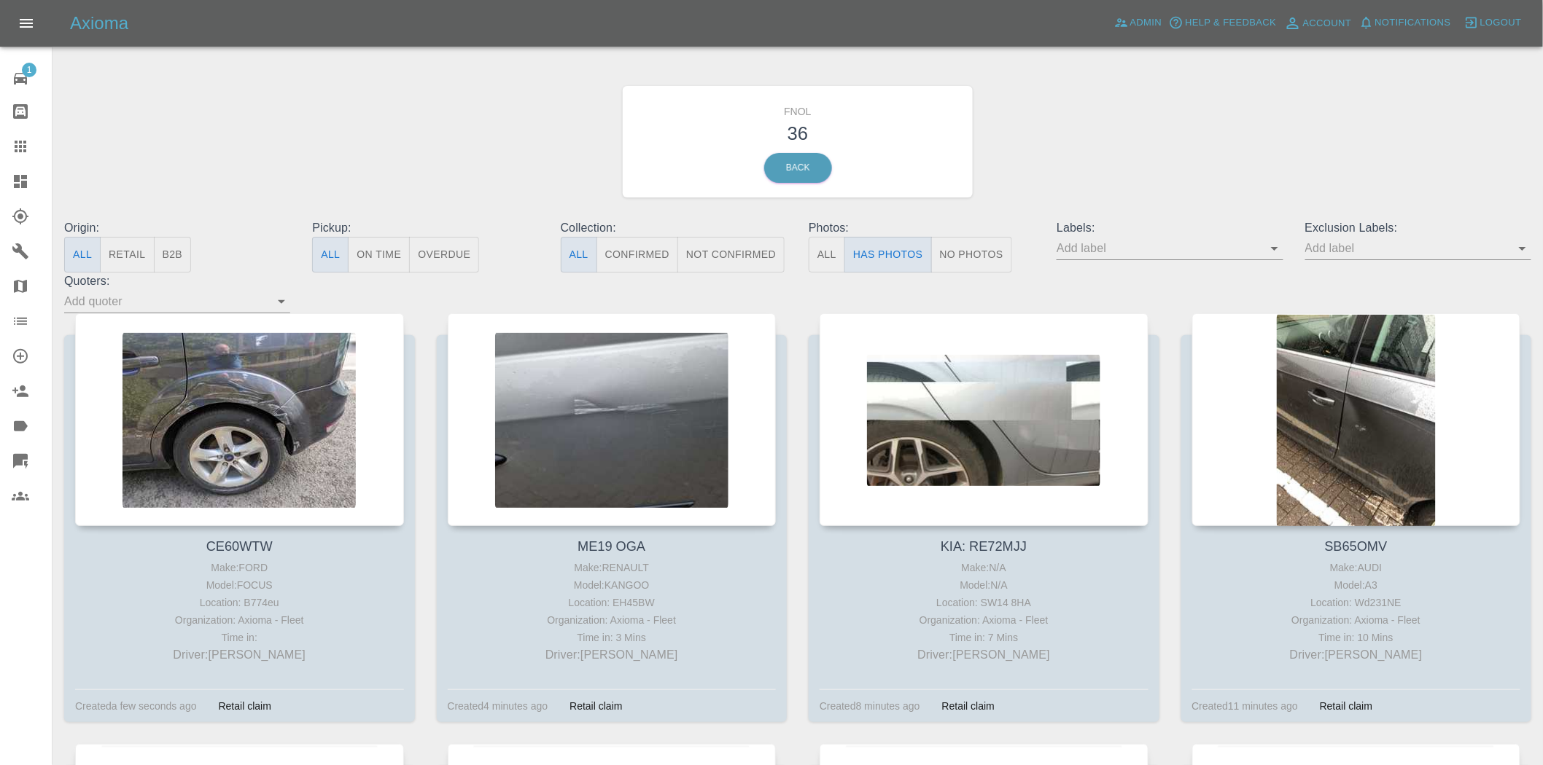
click at [1260, 248] on input "text" at bounding box center [1158, 248] width 204 height 23
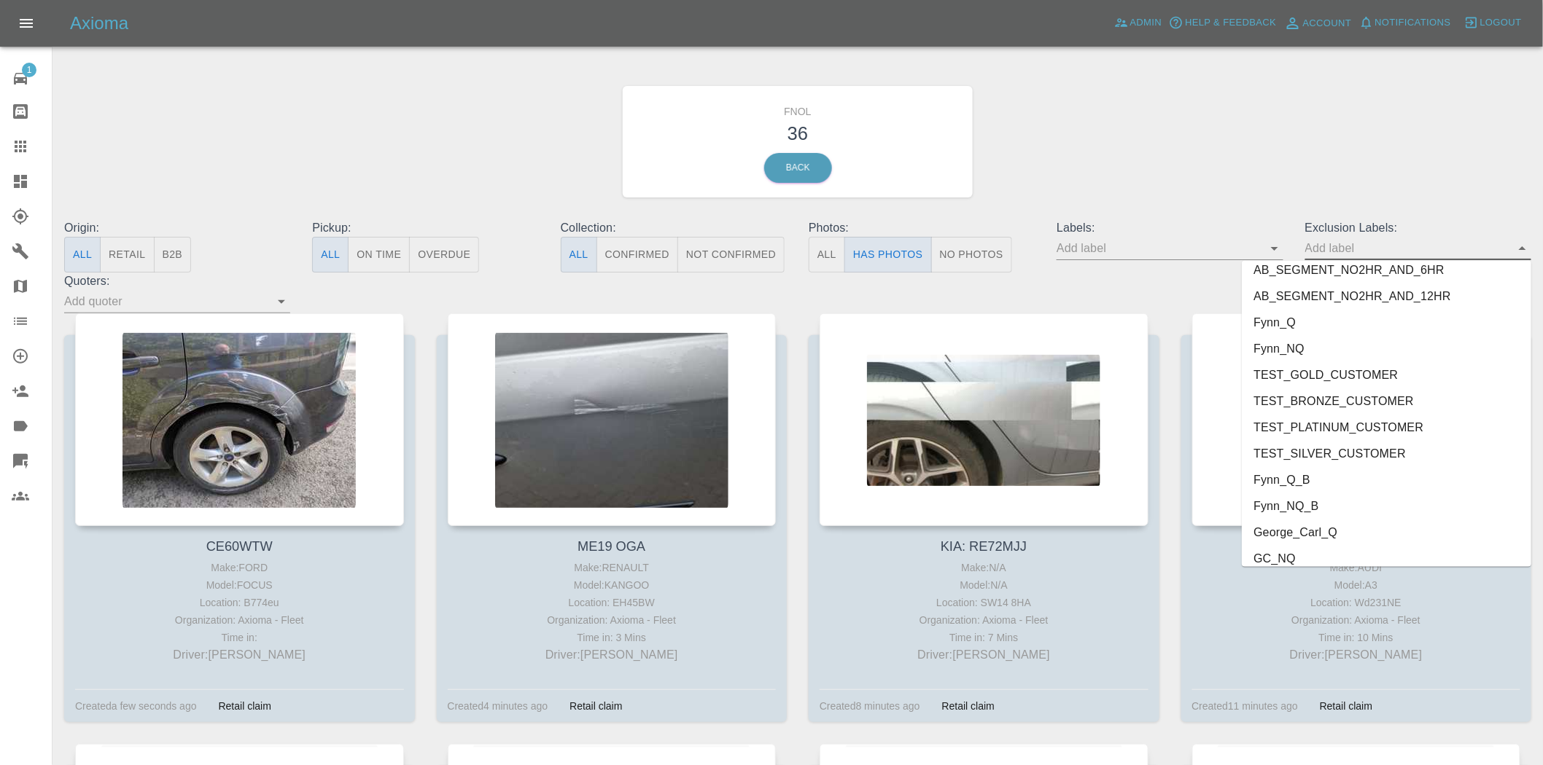
scroll to position [3037, 0]
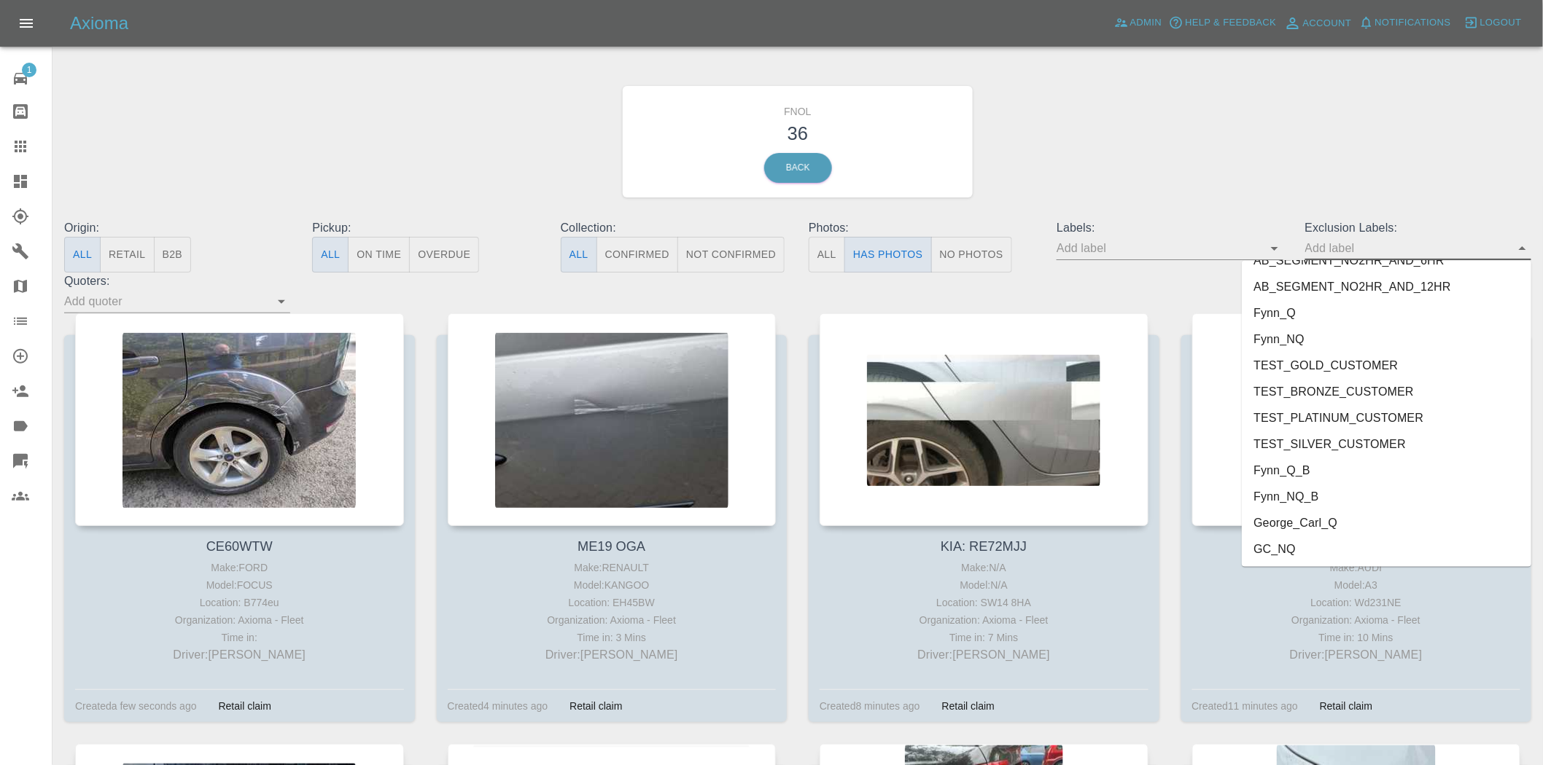
click at [1283, 523] on li "George_Carl_Q" at bounding box center [1385, 523] width 289 height 26
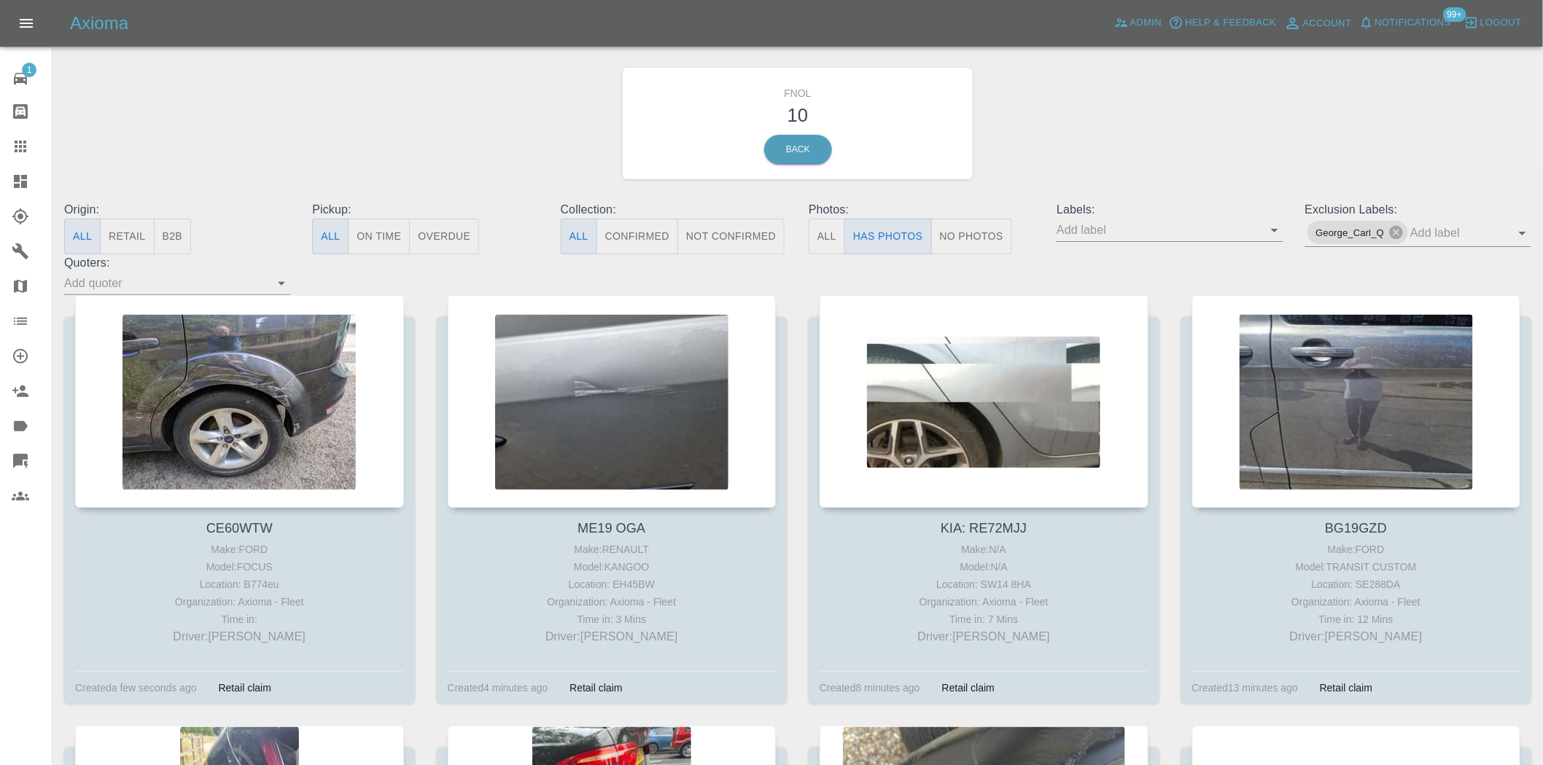
scroll to position [0, 0]
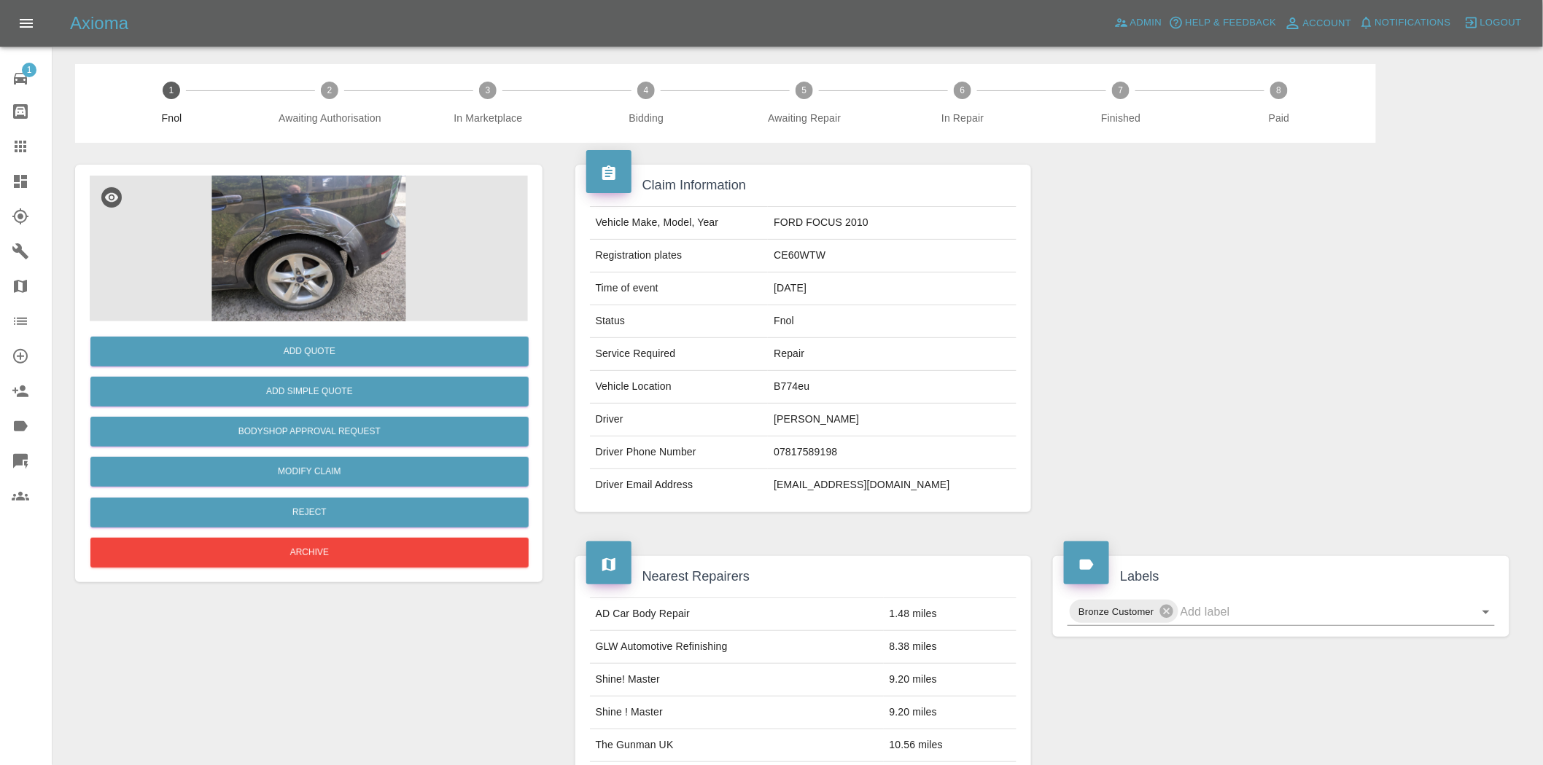
click at [310, 241] on img at bounding box center [309, 249] width 438 height 146
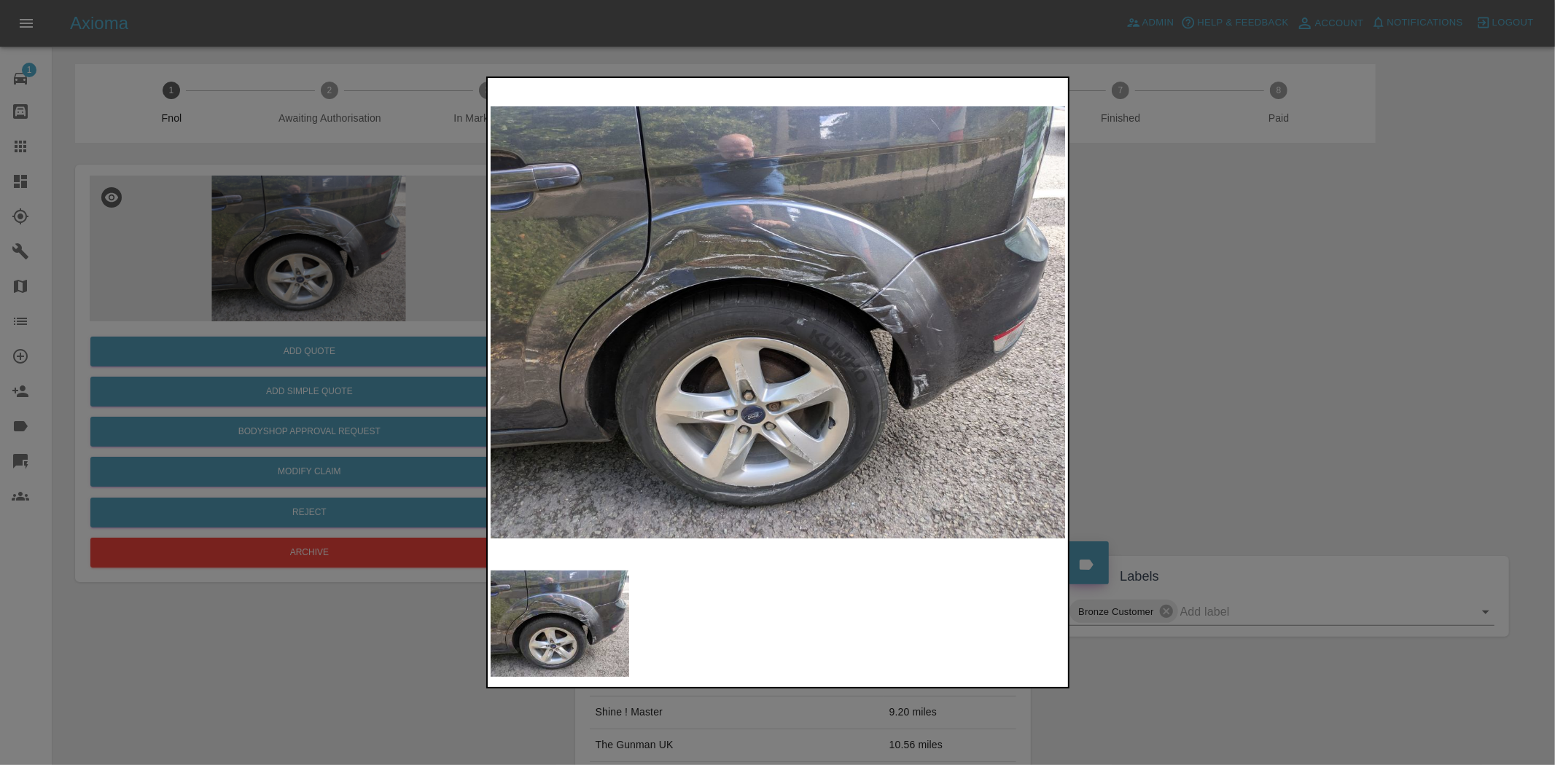
click at [860, 297] on img at bounding box center [779, 322] width 576 height 483
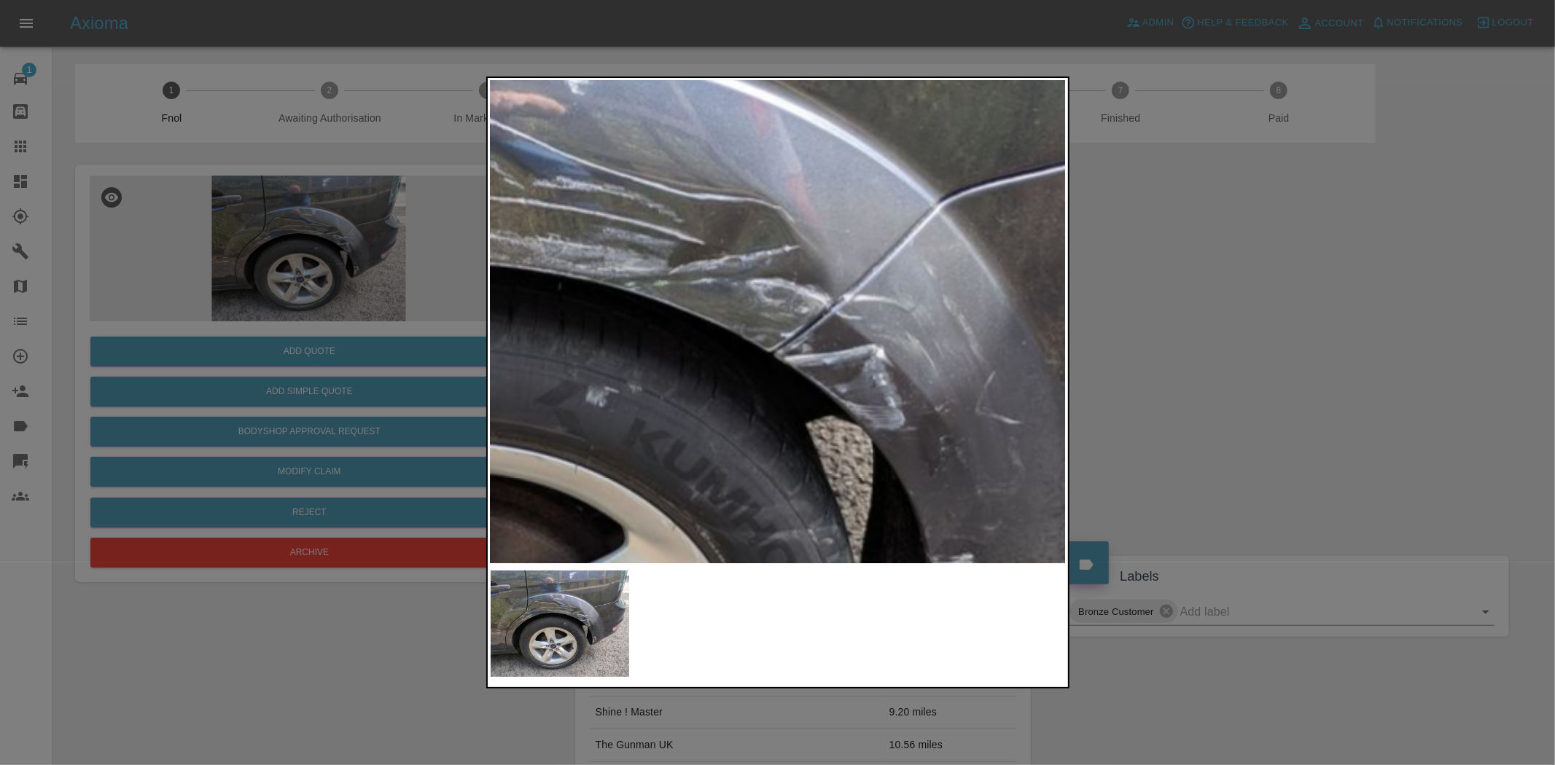
click at [1021, 385] on img at bounding box center [531, 397] width 1728 height 1449
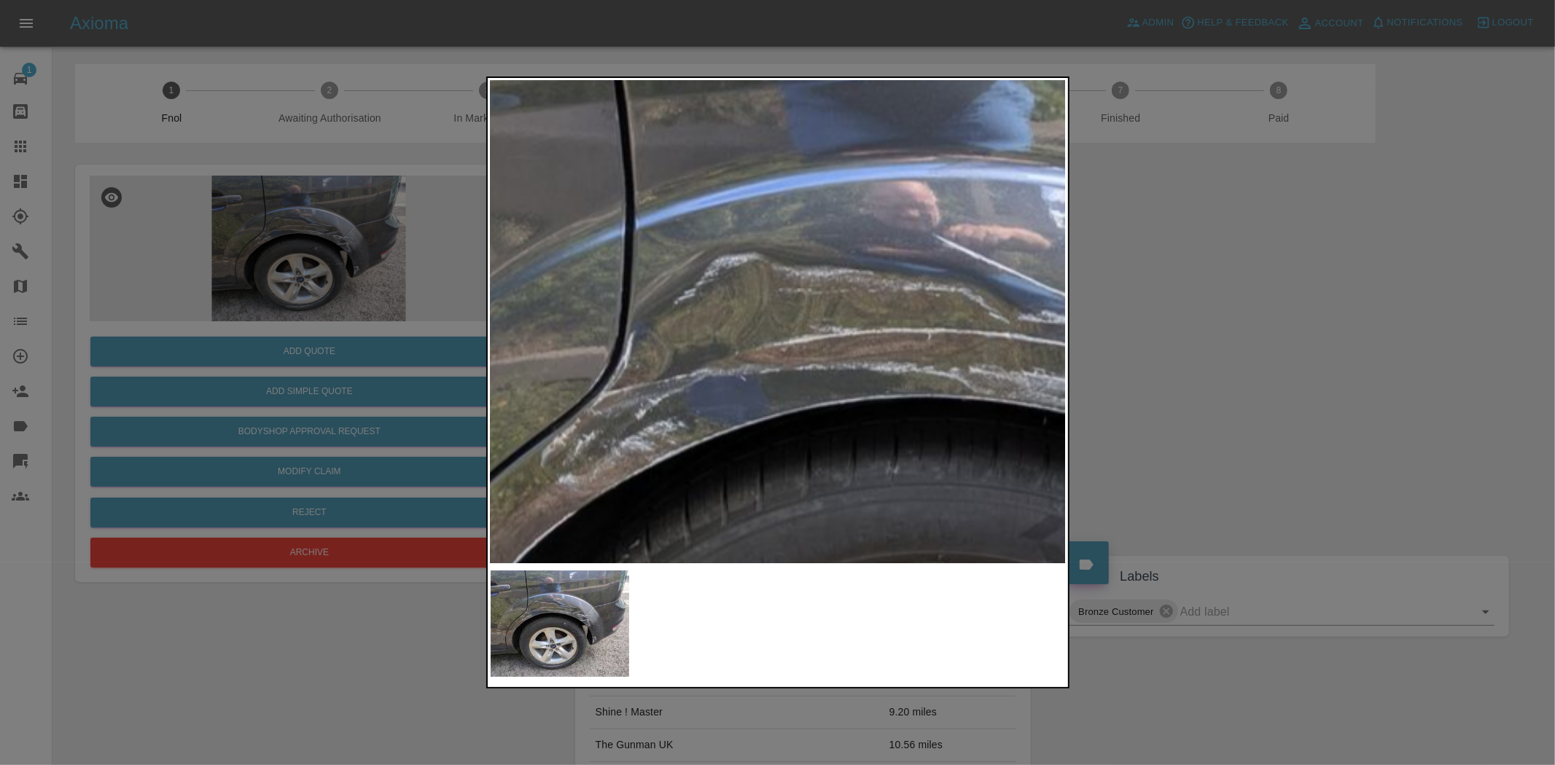
click at [909, 432] on img at bounding box center [1016, 532] width 1728 height 1449
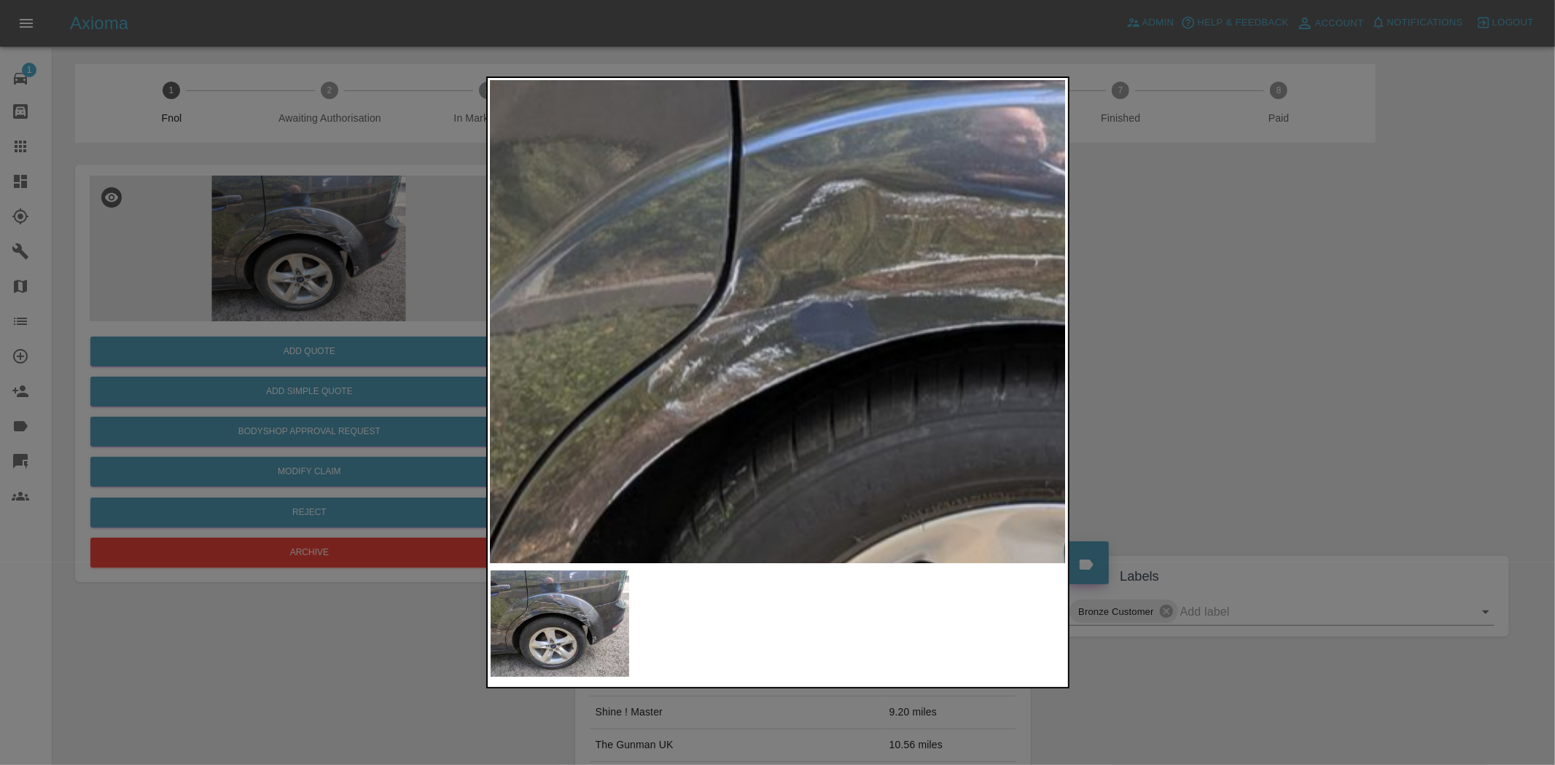
click at [876, 333] on img at bounding box center [1123, 458] width 1728 height 1449
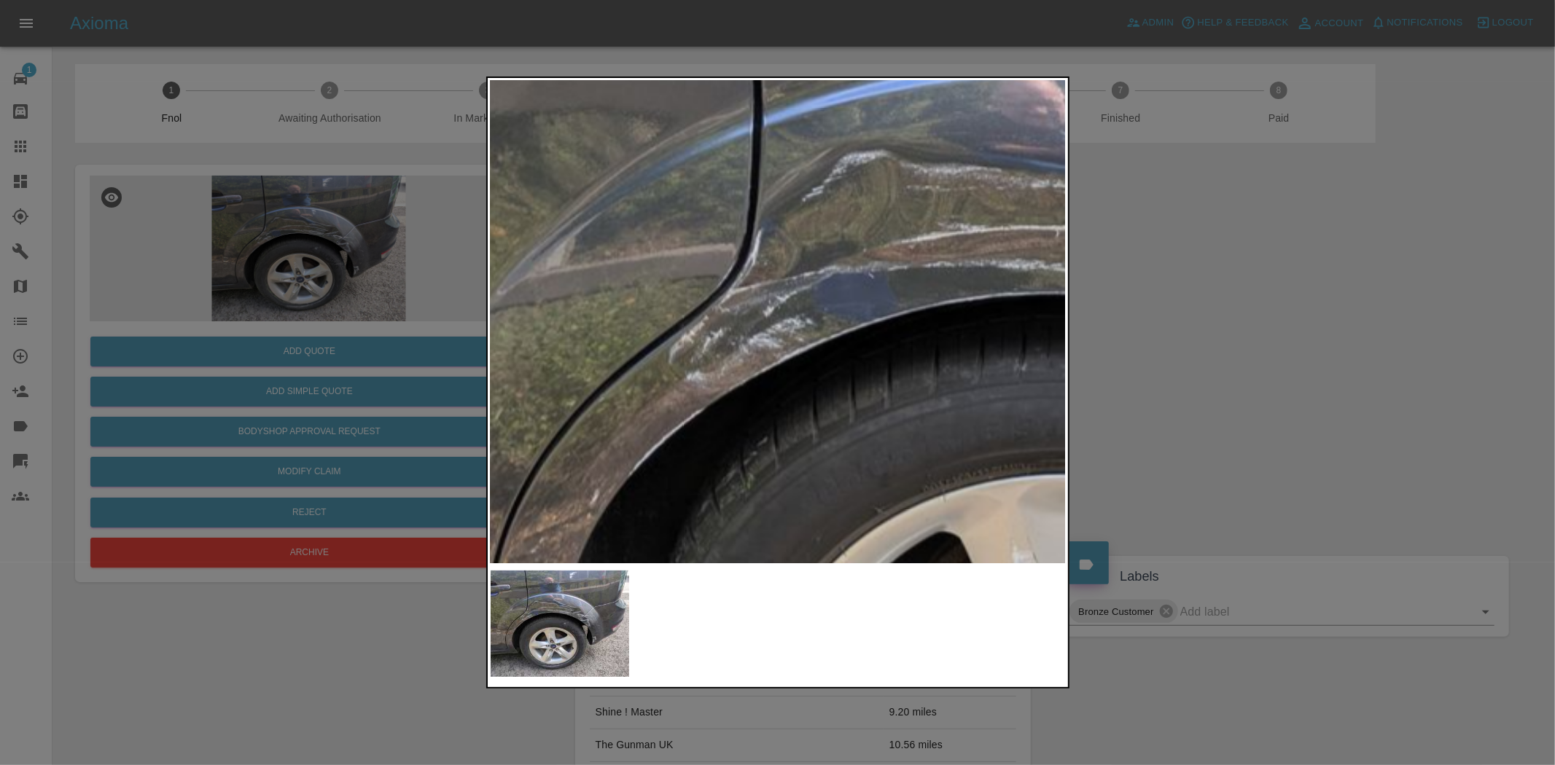
click at [248, 321] on div at bounding box center [777, 382] width 1555 height 765
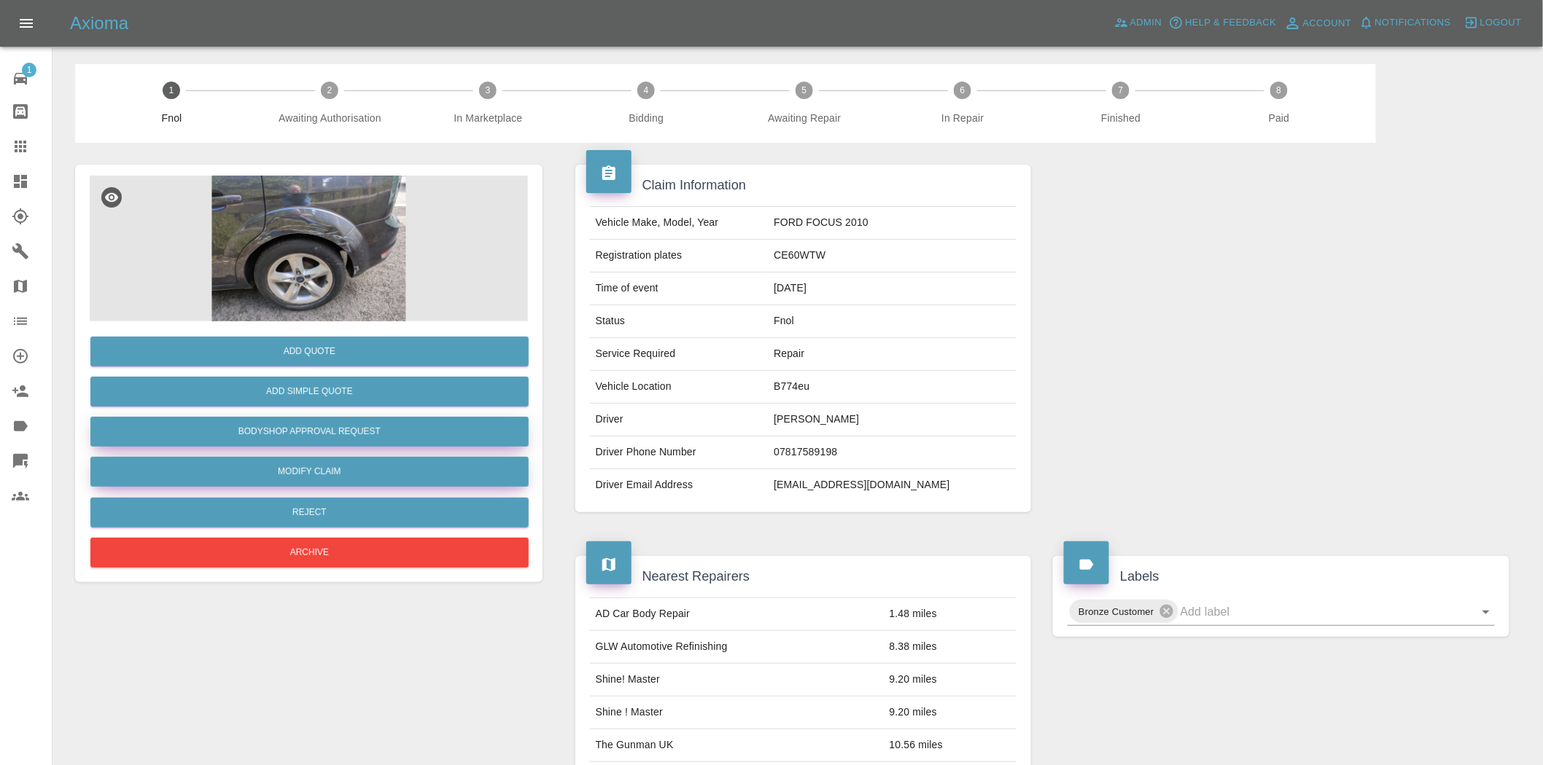
drag, startPoint x: 306, startPoint y: 424, endPoint x: 323, endPoint y: 486, distance: 63.5
click at [305, 423] on button "Bodyshop Approval Request" at bounding box center [309, 432] width 438 height 30
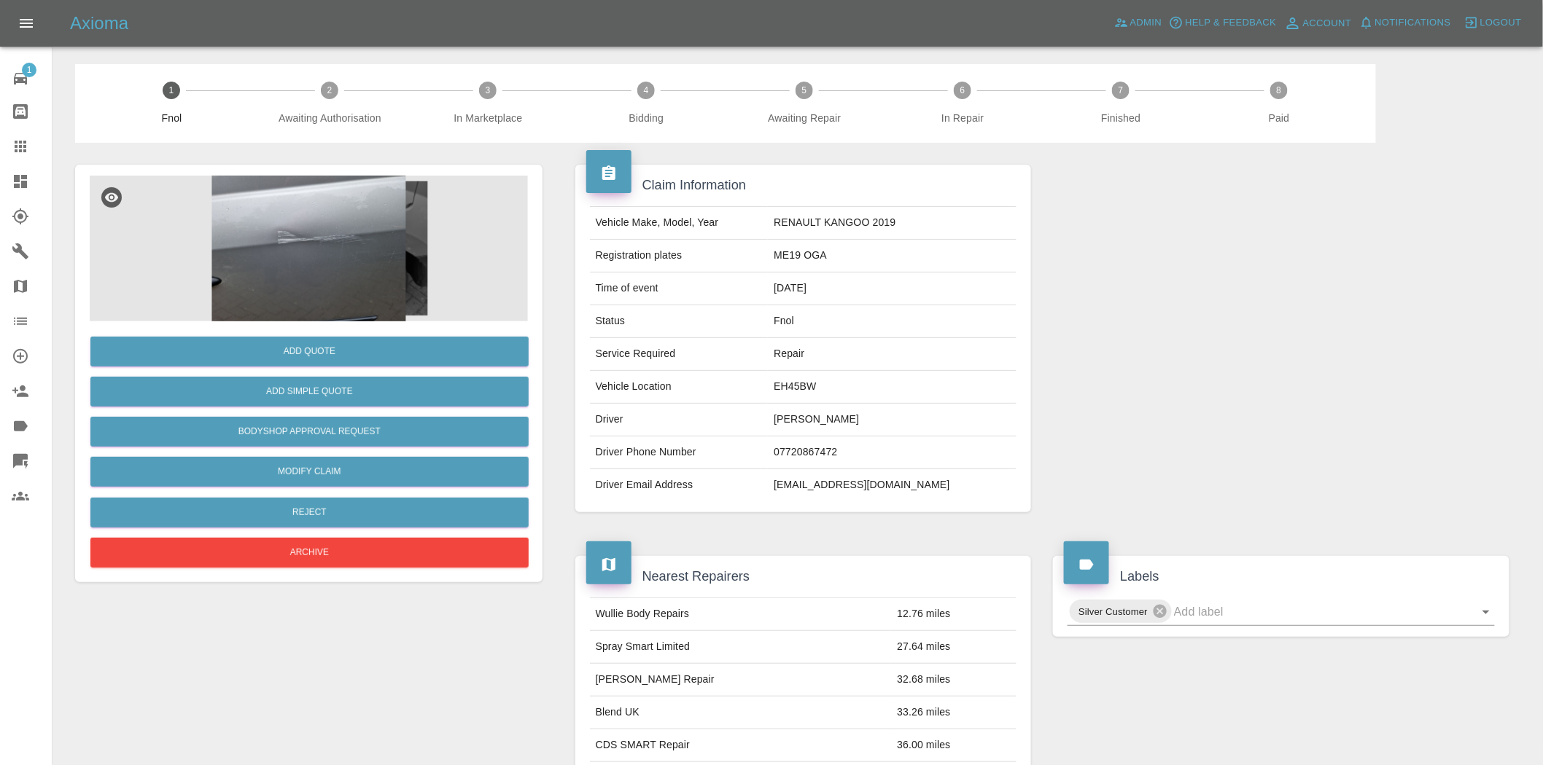
click at [316, 281] on img at bounding box center [309, 249] width 438 height 146
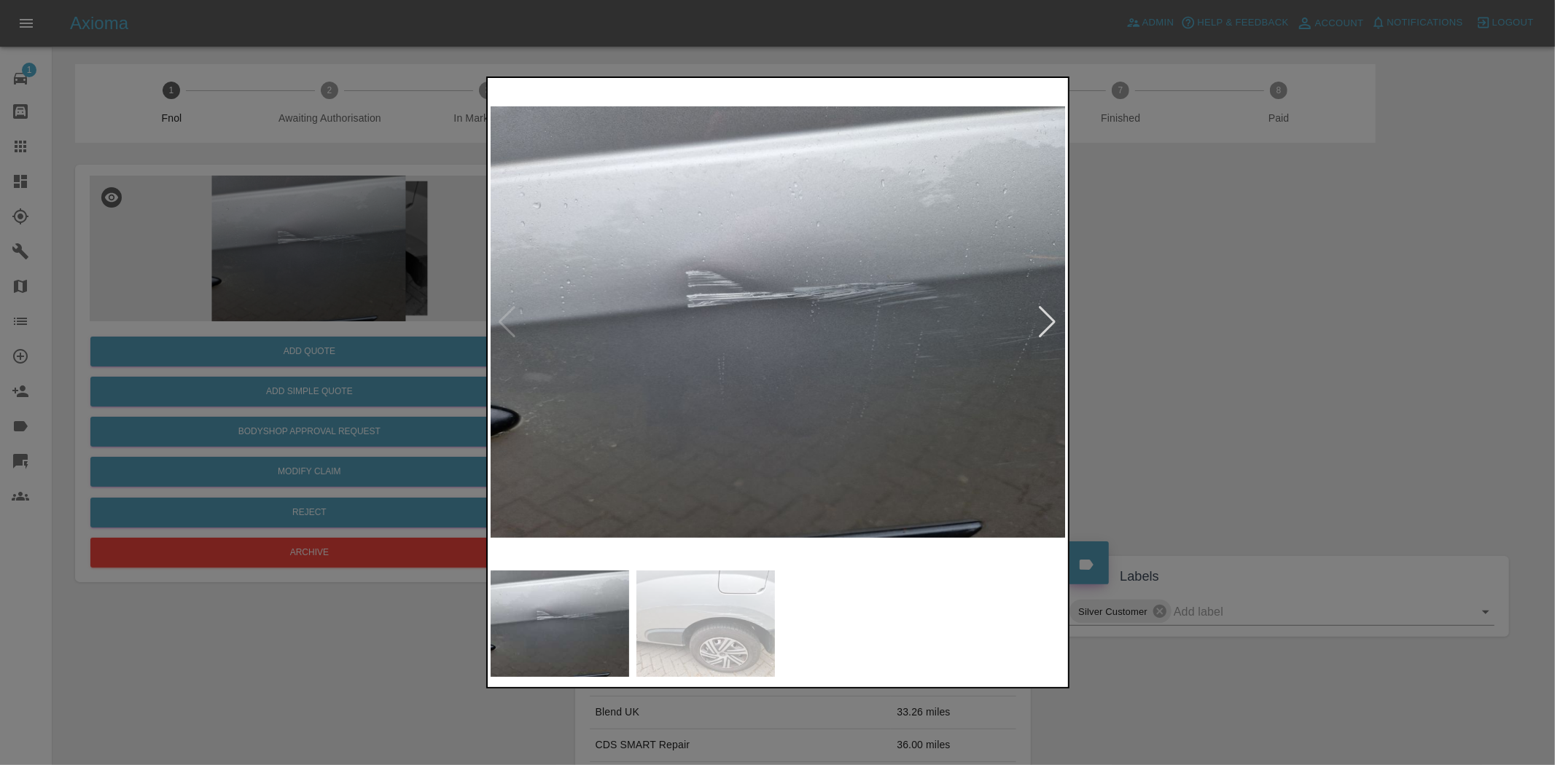
click at [672, 384] on img at bounding box center [779, 322] width 576 height 483
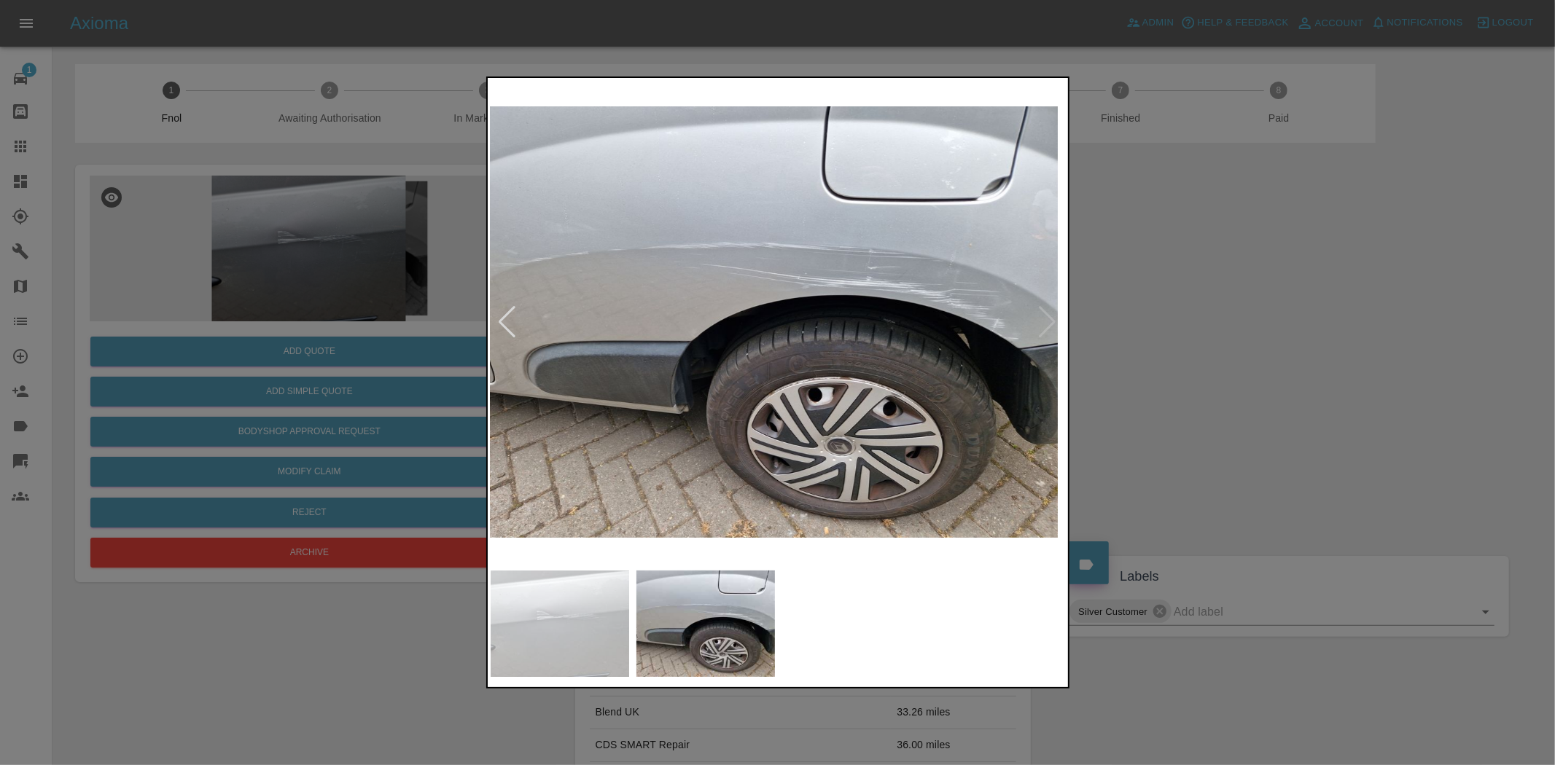
click at [693, 373] on img at bounding box center [770, 322] width 576 height 483
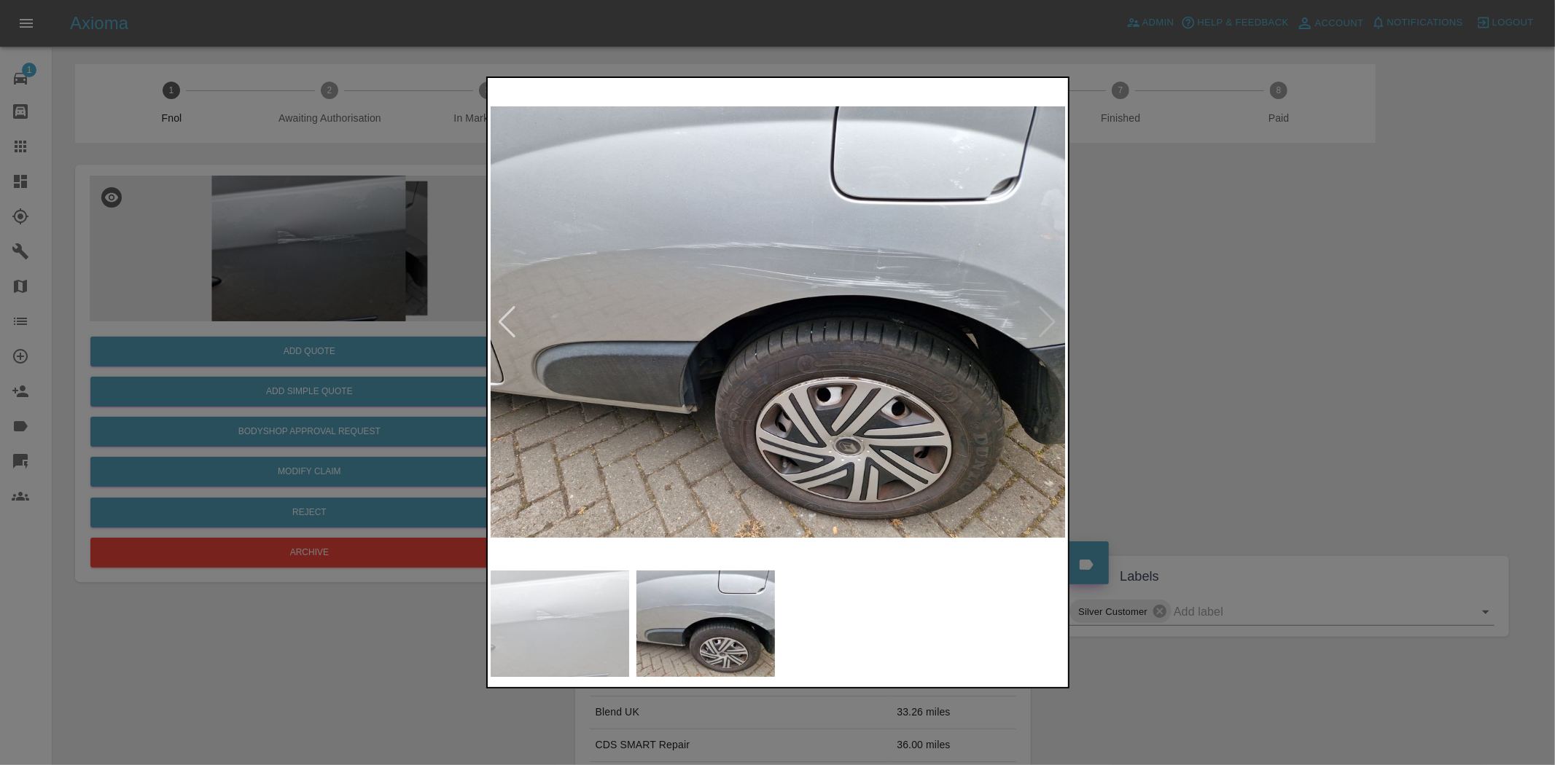
click at [873, 306] on img at bounding box center [779, 322] width 576 height 483
click at [873, 305] on img at bounding box center [779, 322] width 576 height 483
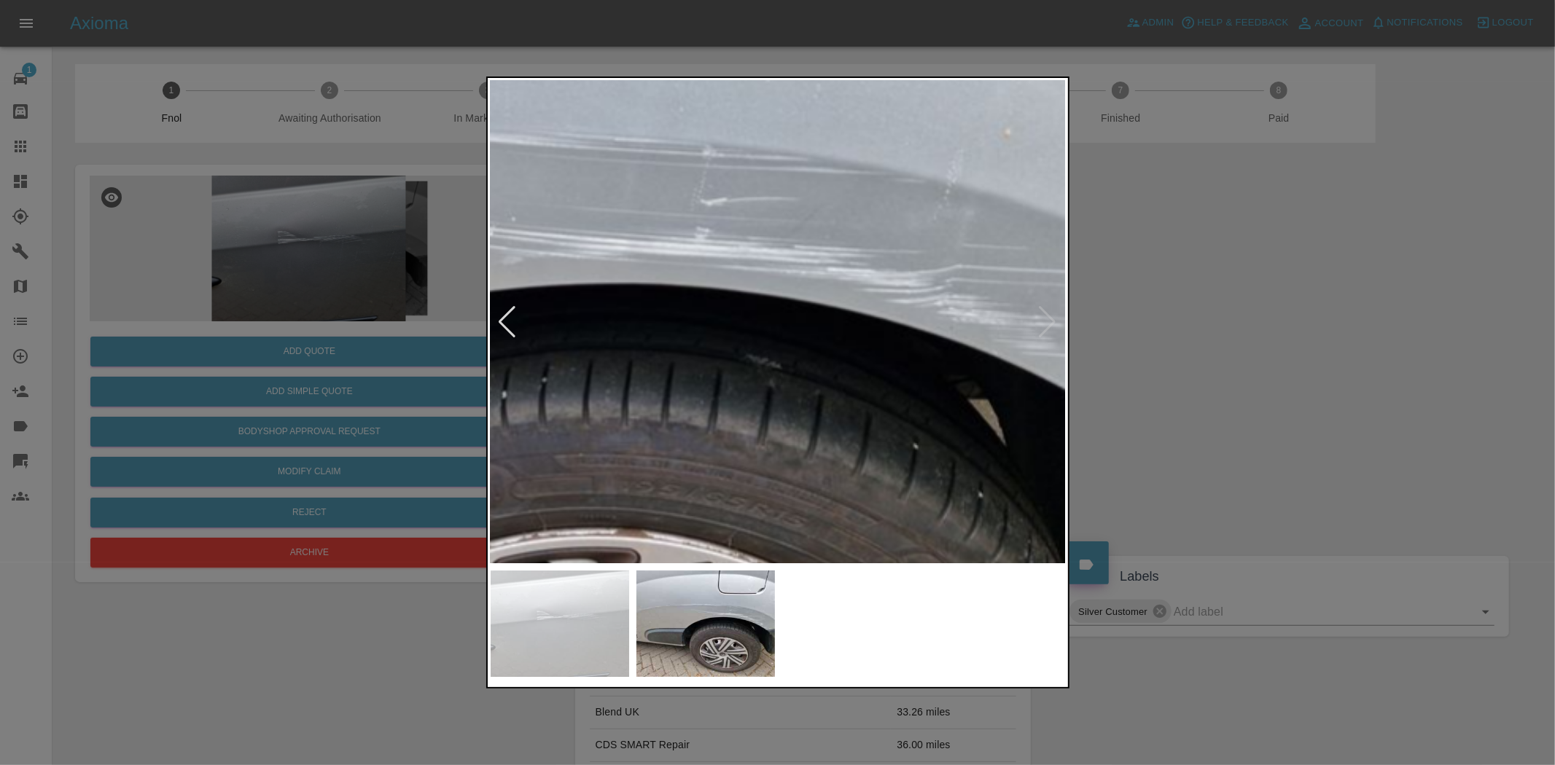
click at [530, 278] on img at bounding box center [405, 365] width 1728 height 1449
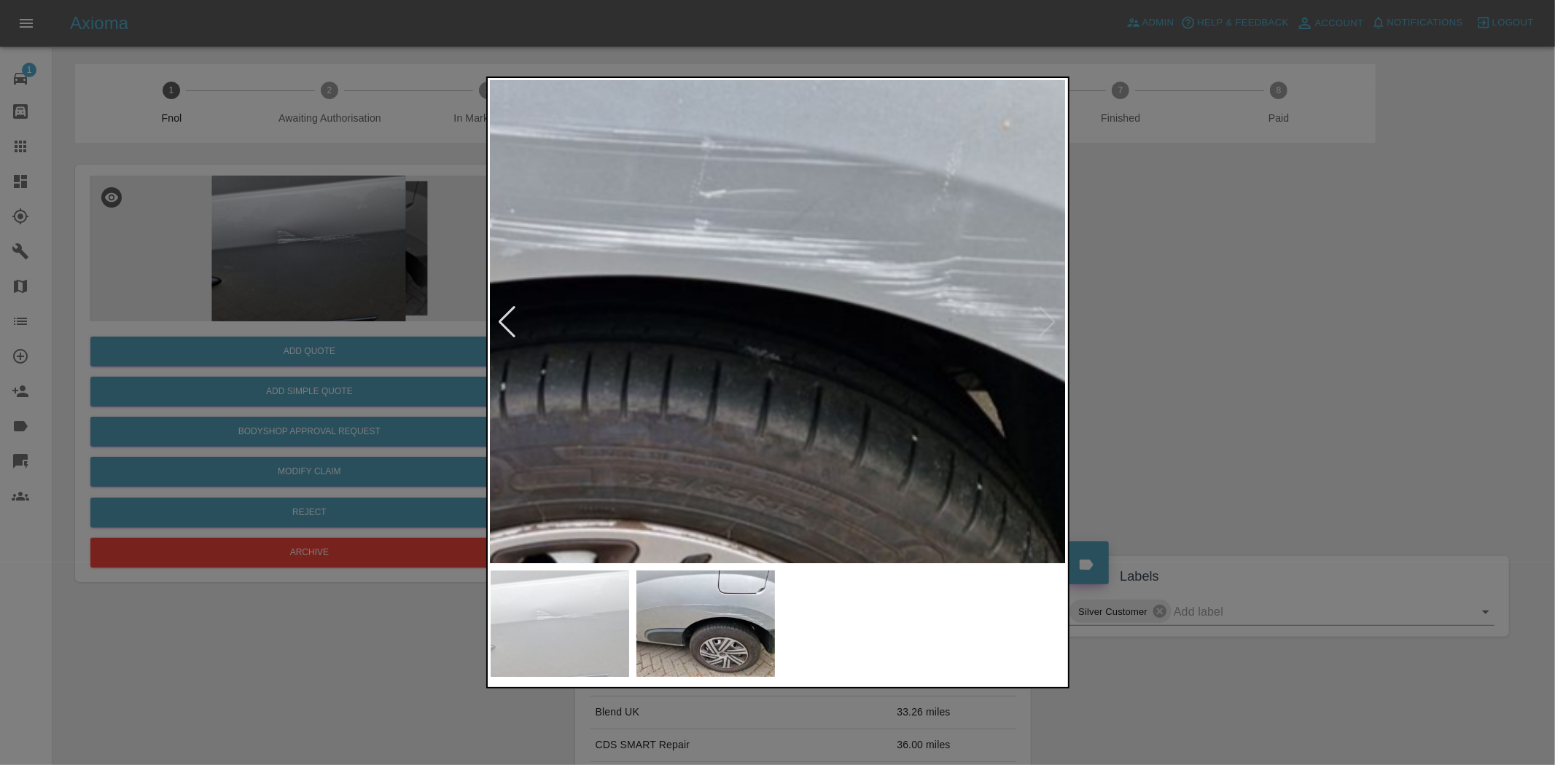
click at [814, 374] on img at bounding box center [404, 357] width 1728 height 1449
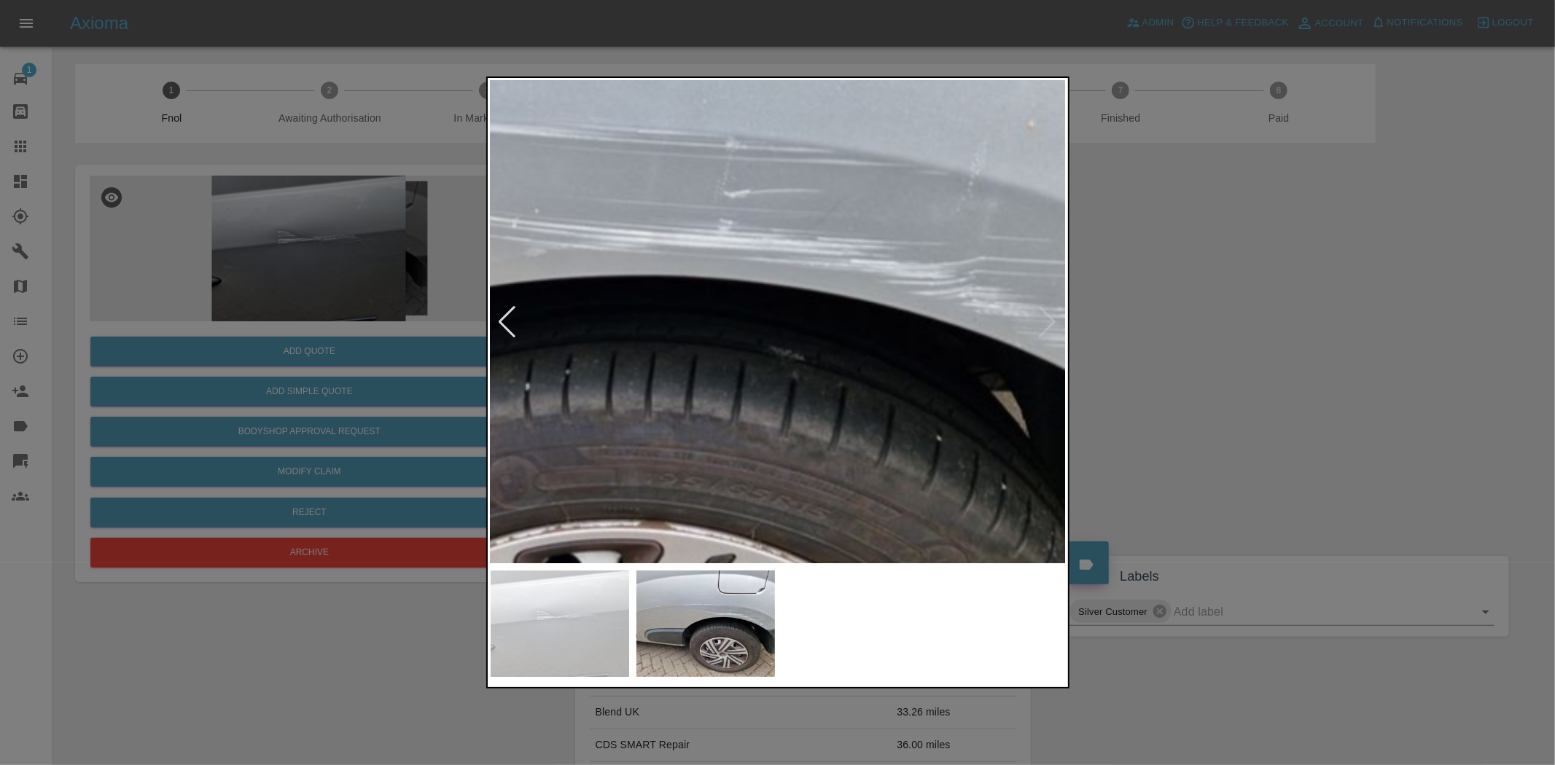
click at [934, 389] on img at bounding box center [428, 357] width 1728 height 1449
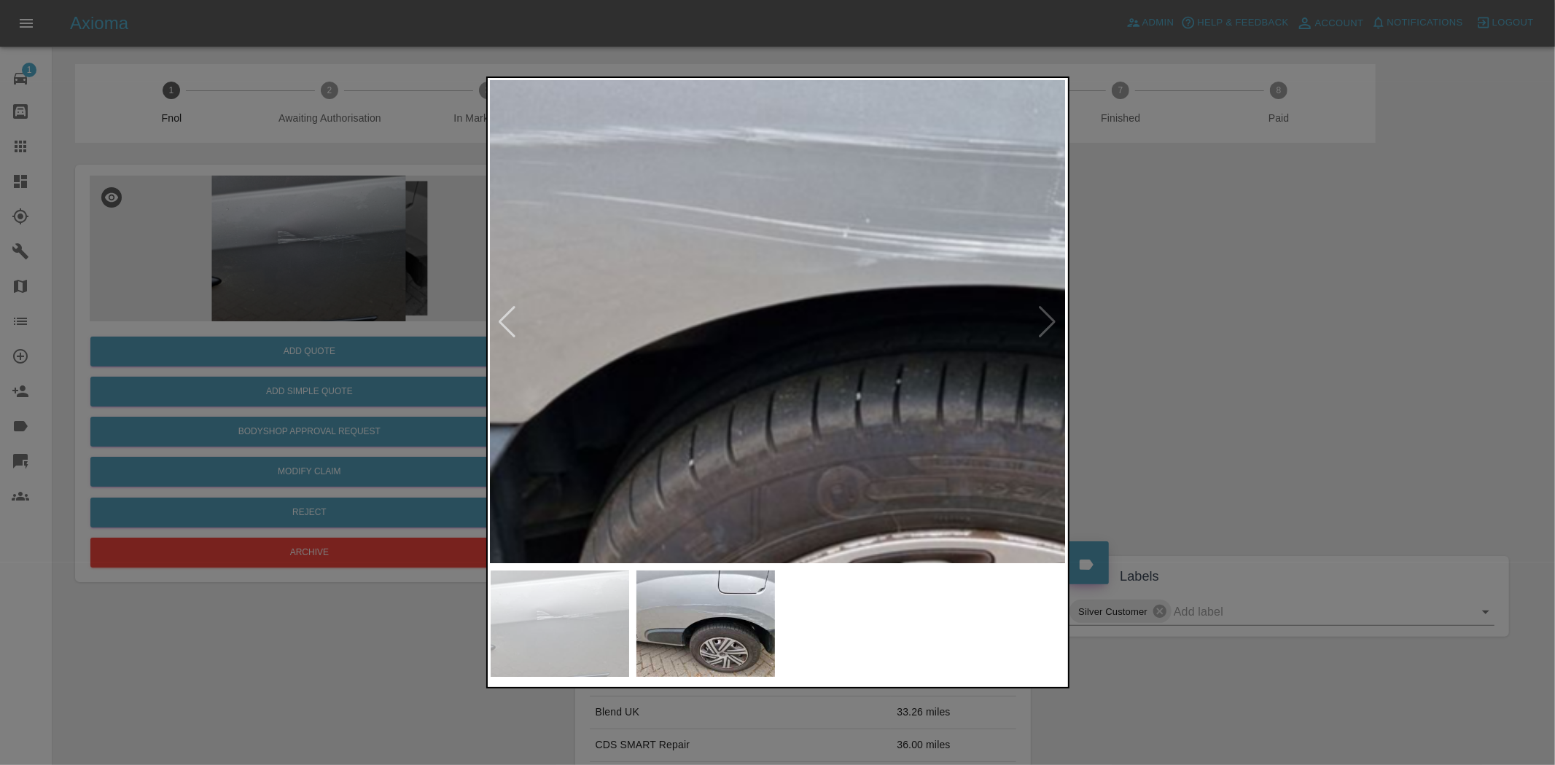
click at [639, 369] on img at bounding box center [760, 366] width 1728 height 1449
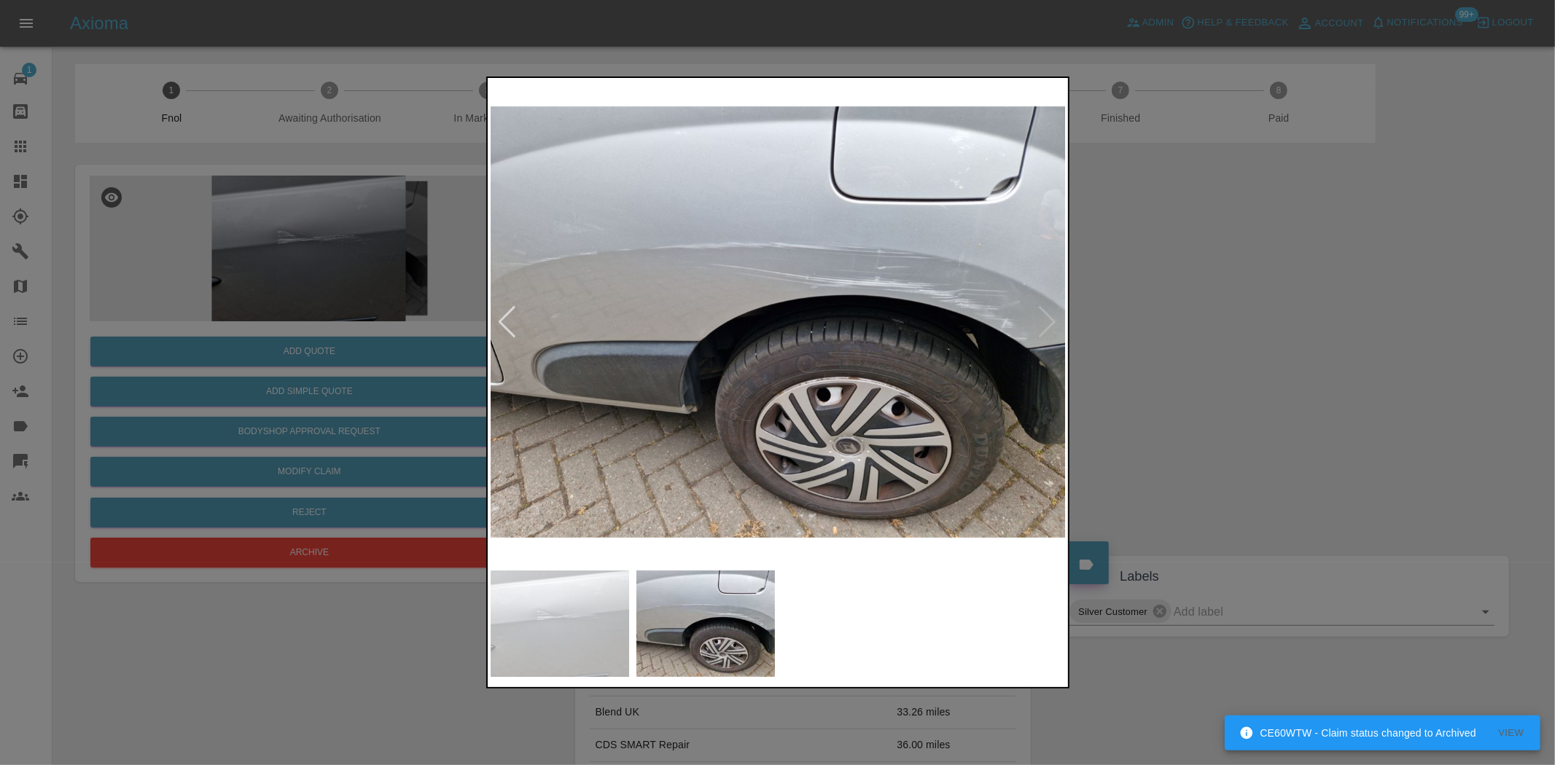
click at [617, 382] on img at bounding box center [779, 322] width 576 height 483
click at [741, 373] on img at bounding box center [779, 322] width 576 height 483
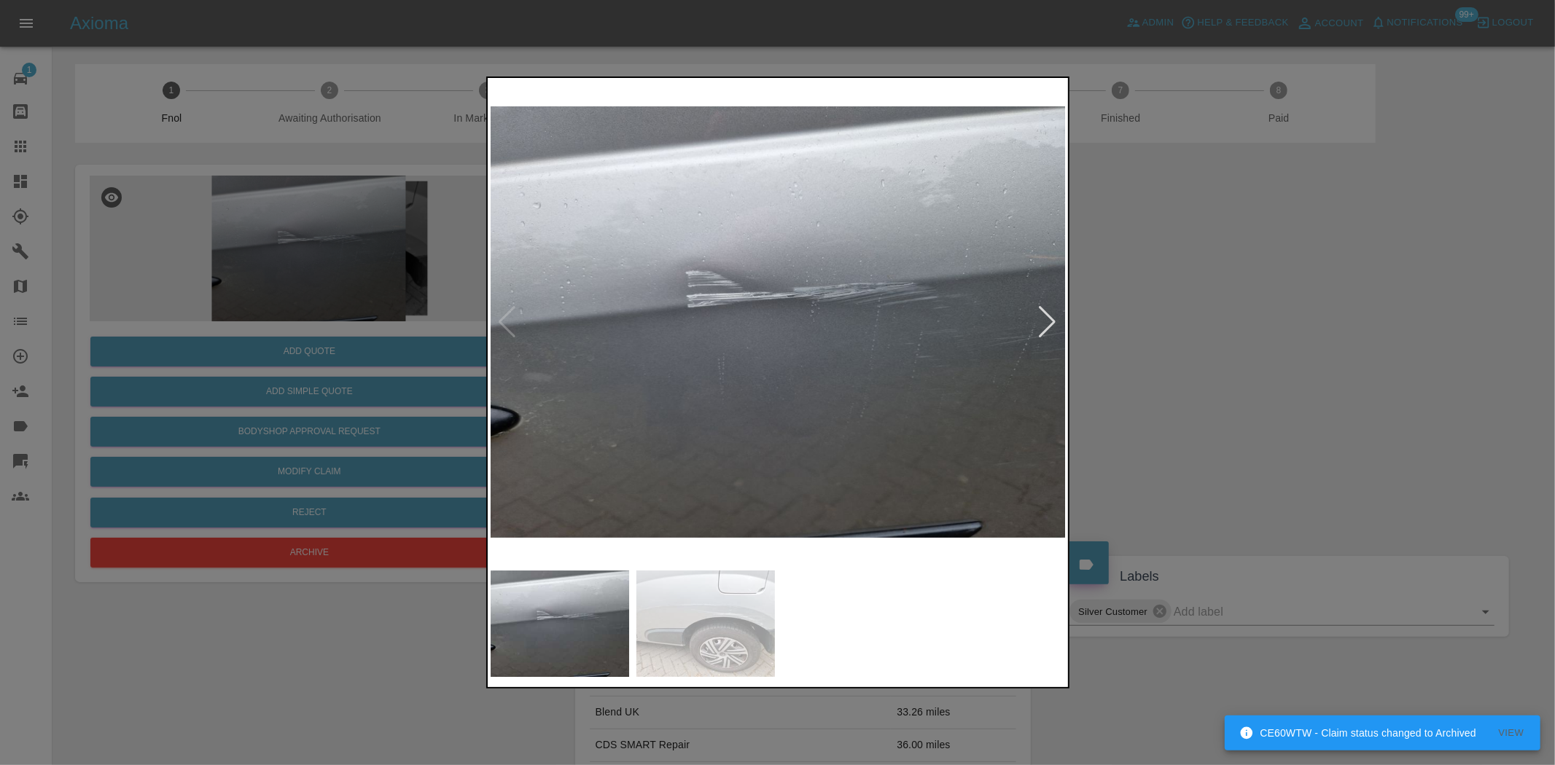
click at [744, 332] on img at bounding box center [779, 322] width 576 height 483
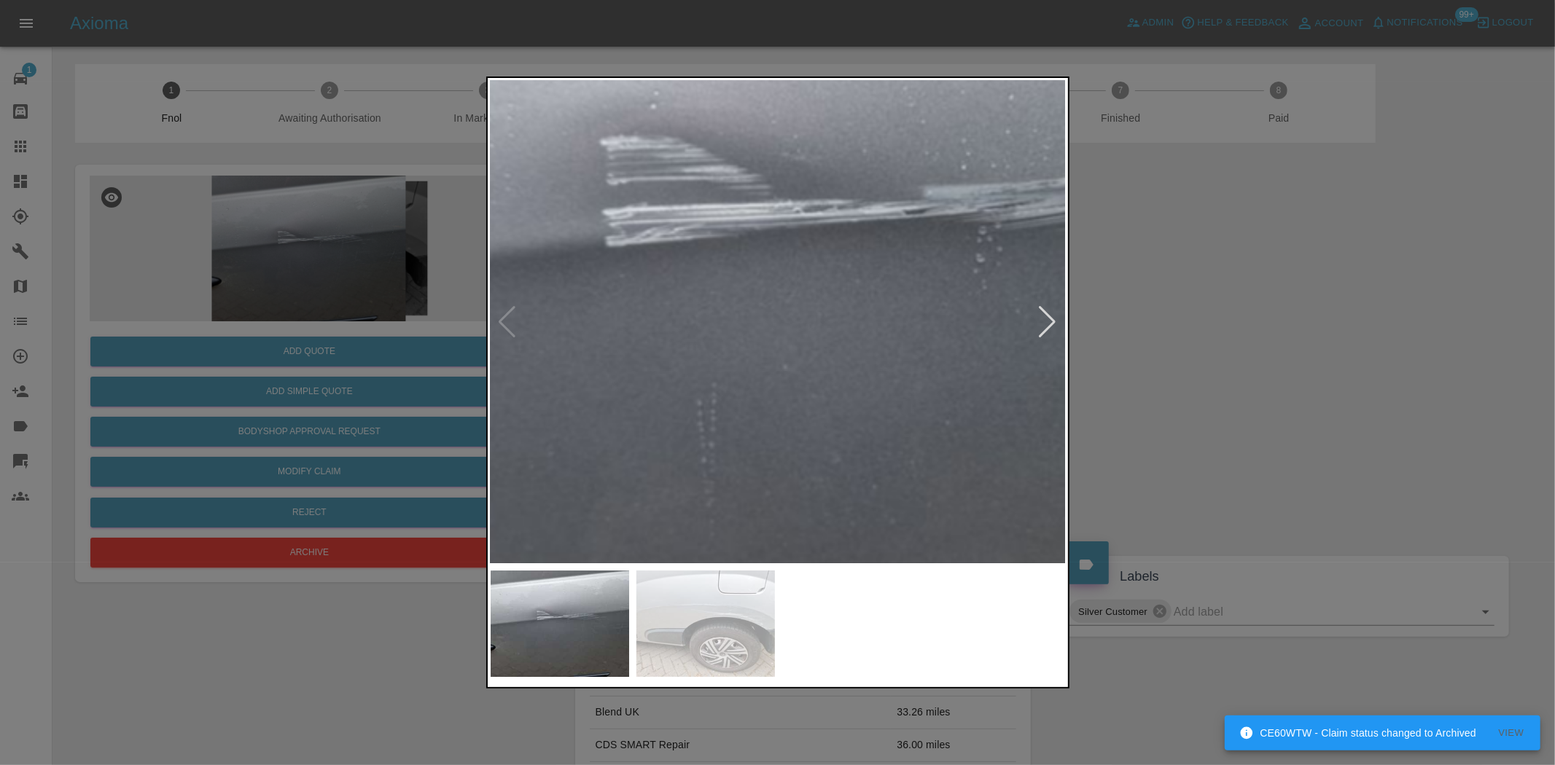
click at [741, 332] on img at bounding box center [878, 290] width 1728 height 1449
click at [740, 332] on img at bounding box center [878, 290] width 1728 height 1449
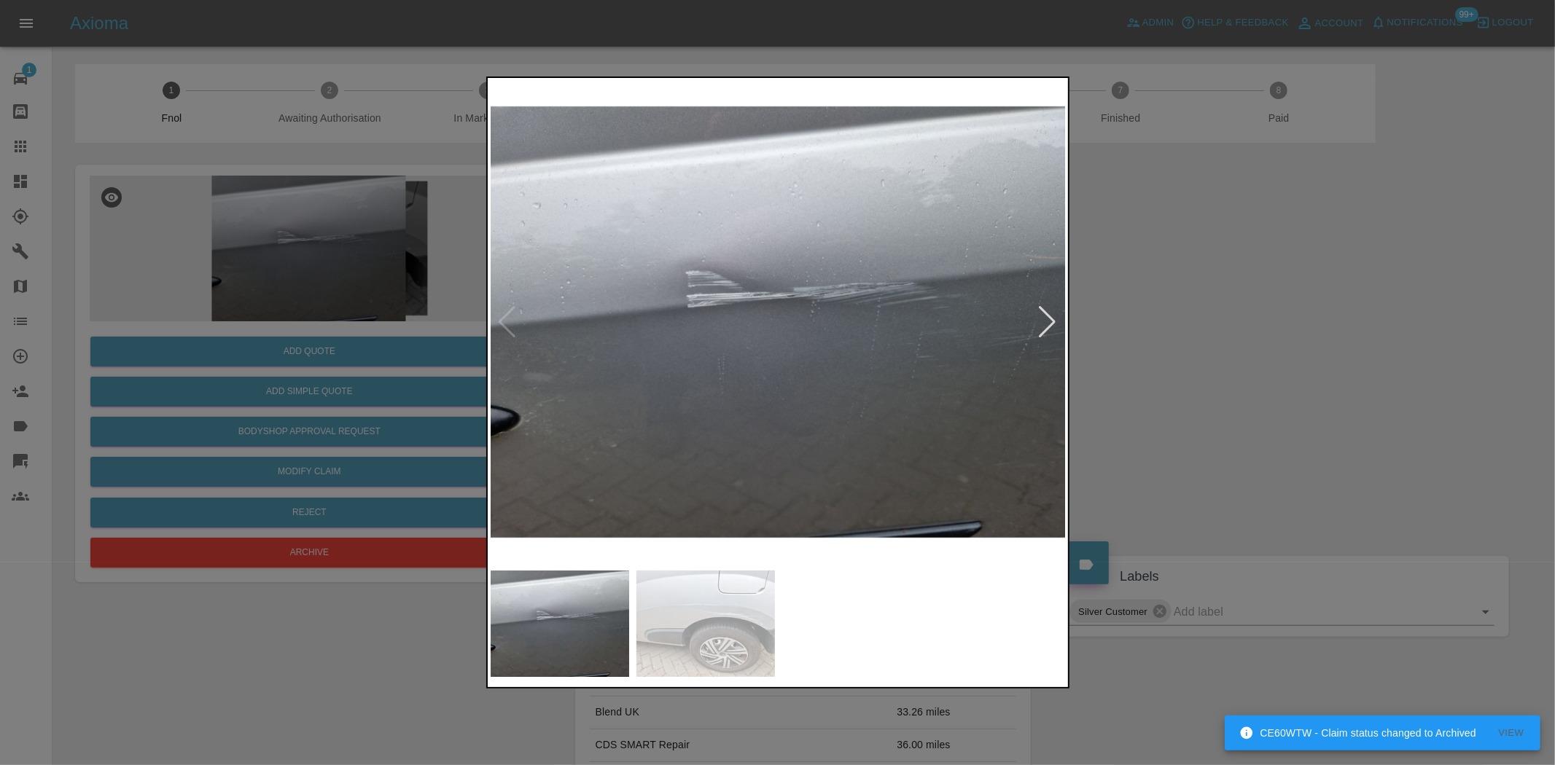
click at [681, 346] on img at bounding box center [779, 322] width 576 height 483
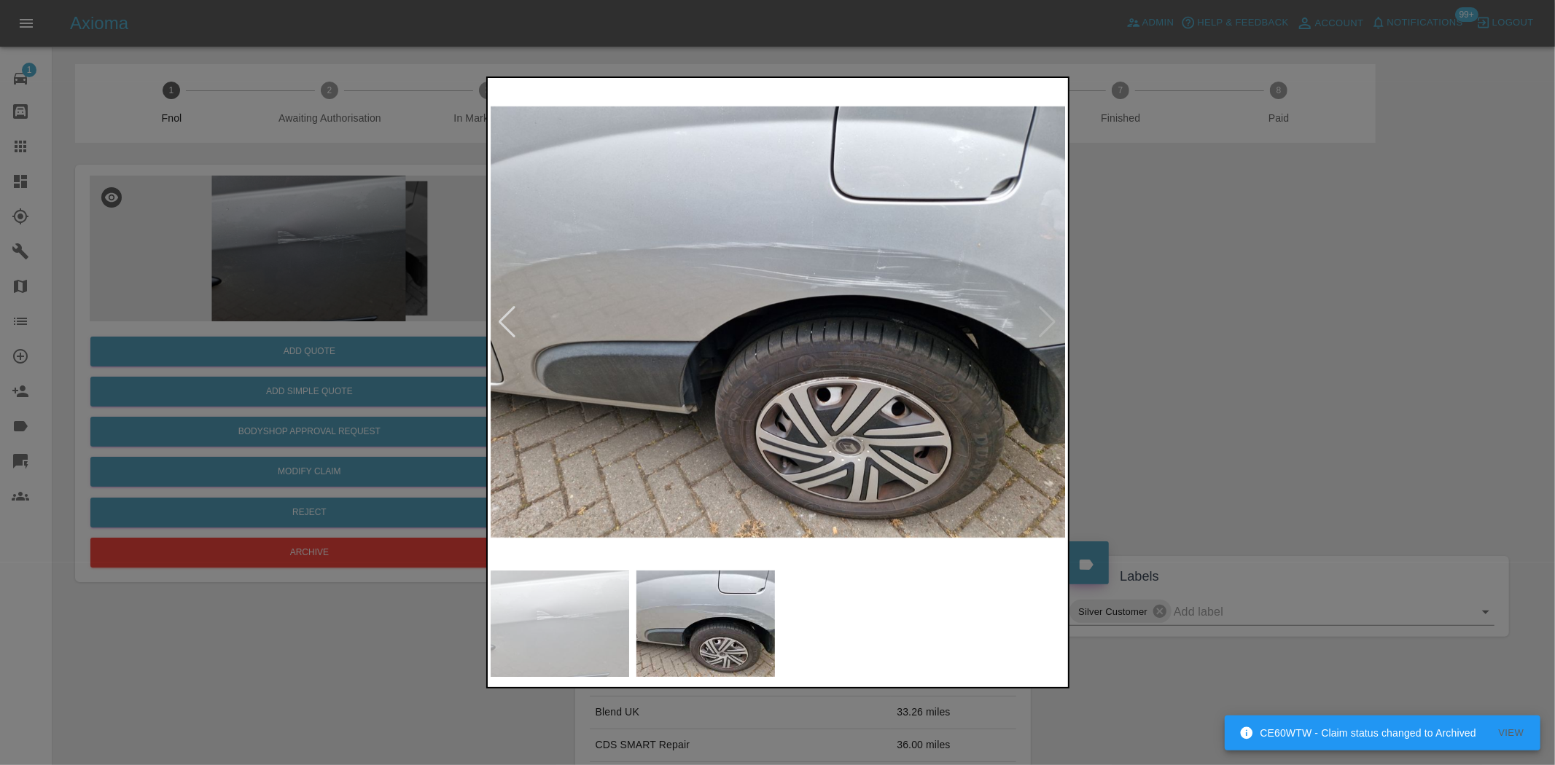
click at [639, 282] on img at bounding box center [779, 322] width 576 height 483
click at [638, 282] on img at bounding box center [779, 322] width 576 height 483
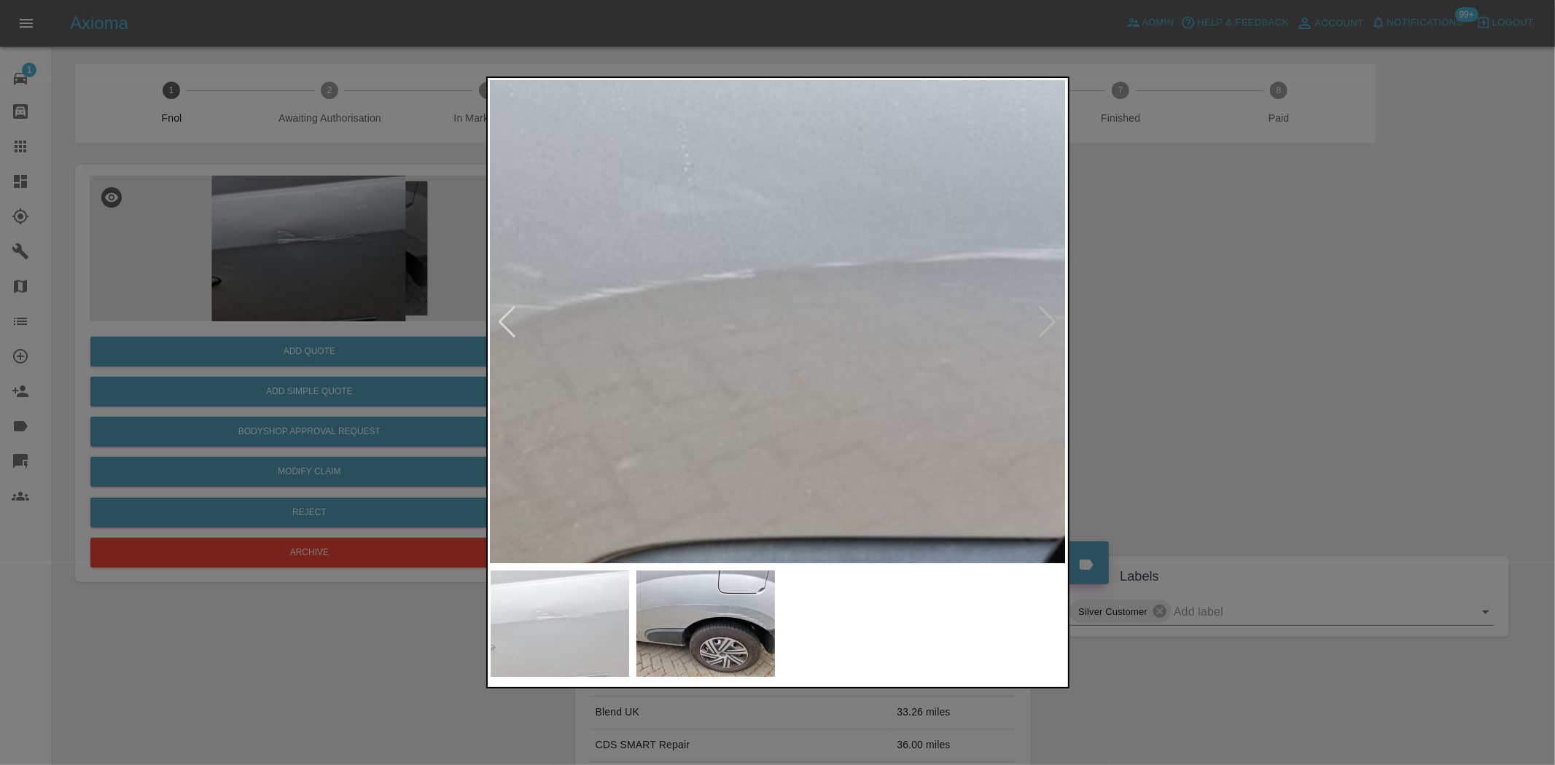
click at [599, 321] on img at bounding box center [1298, 481] width 1728 height 1449
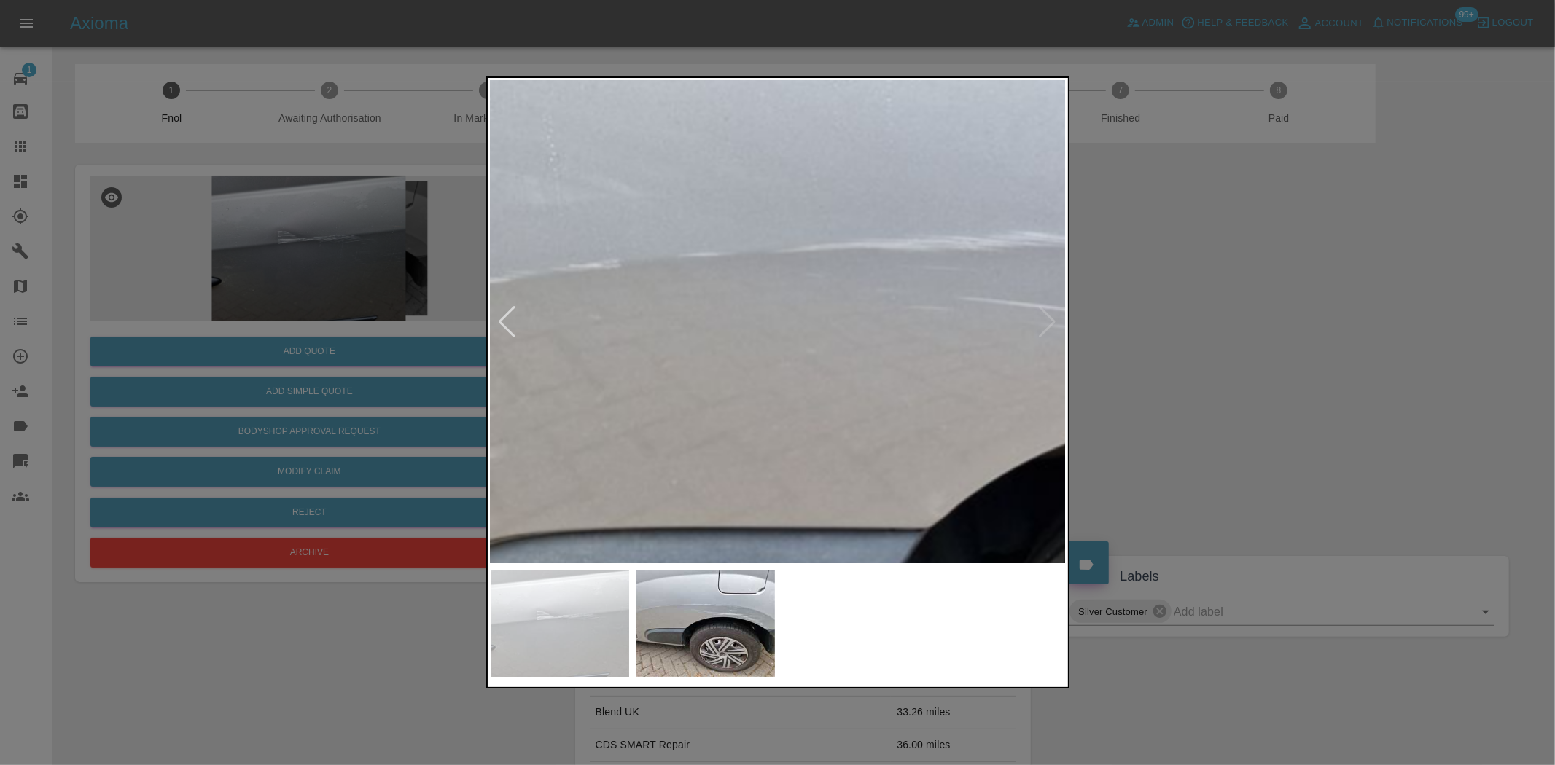
click at [628, 332] on img at bounding box center [1164, 472] width 1728 height 1449
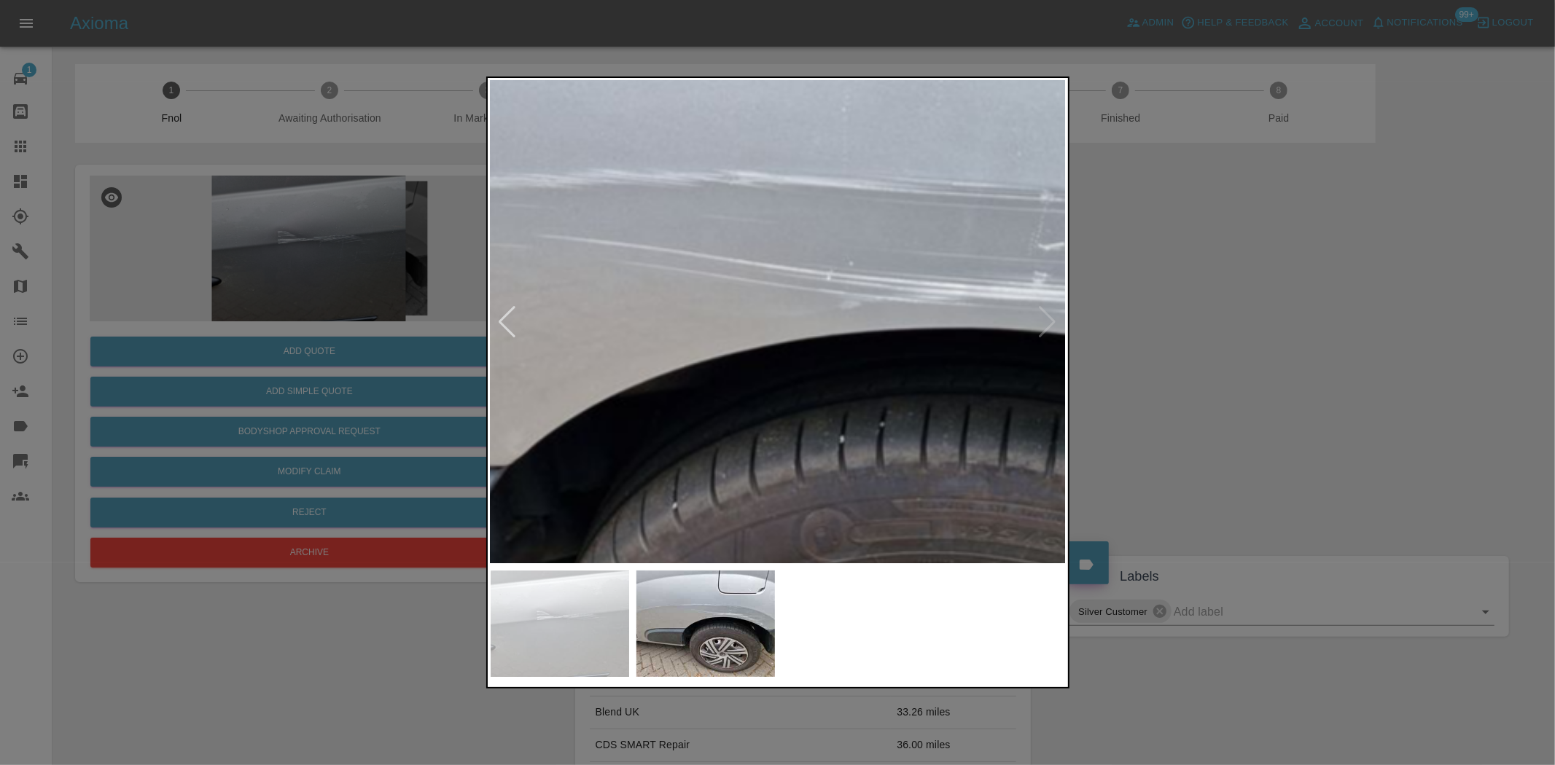
click at [599, 330] on img at bounding box center [743, 409] width 1728 height 1449
click at [685, 332] on img at bounding box center [734, 409] width 1728 height 1449
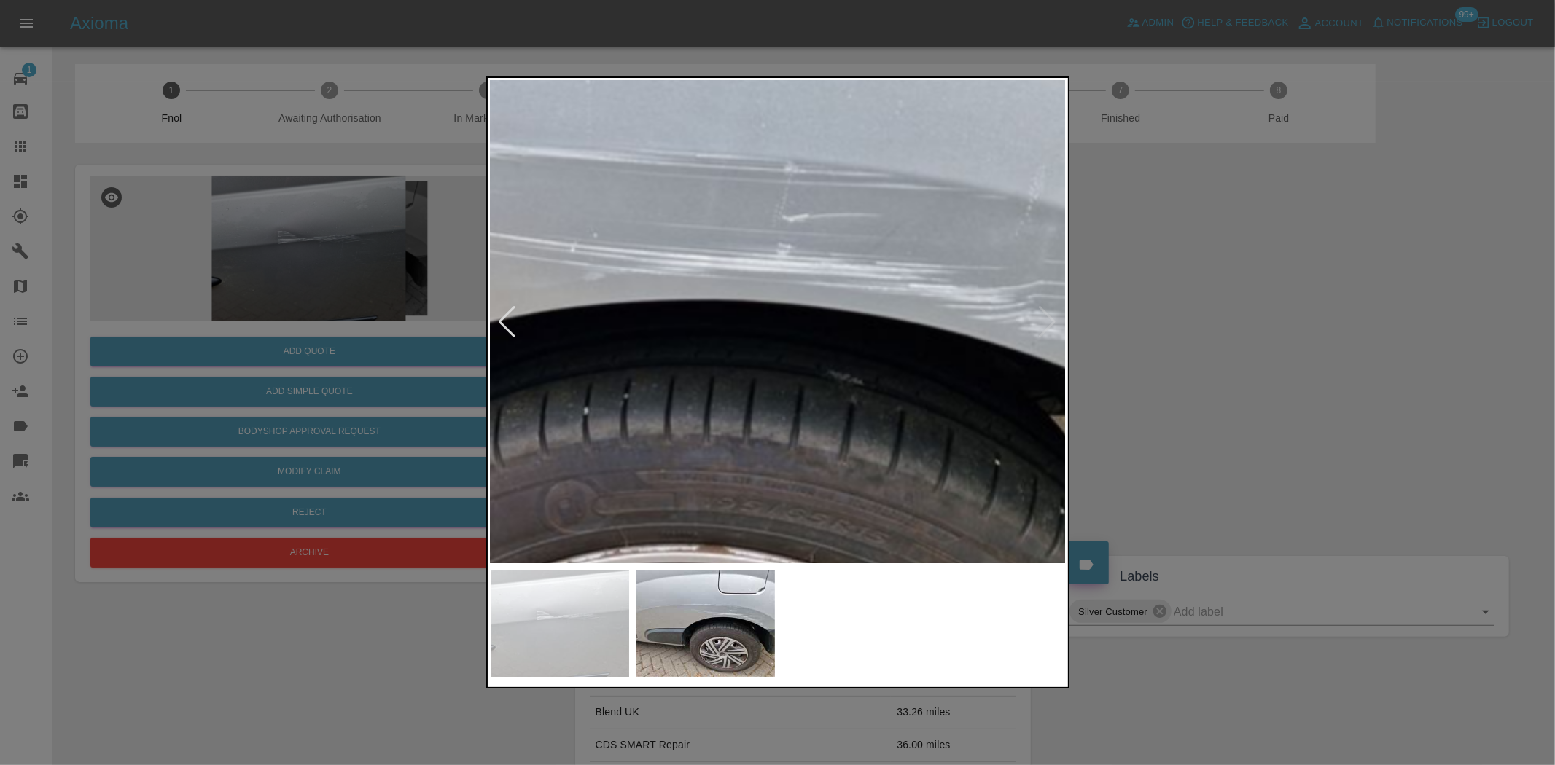
click at [687, 328] on img at bounding box center [487, 381] width 1728 height 1449
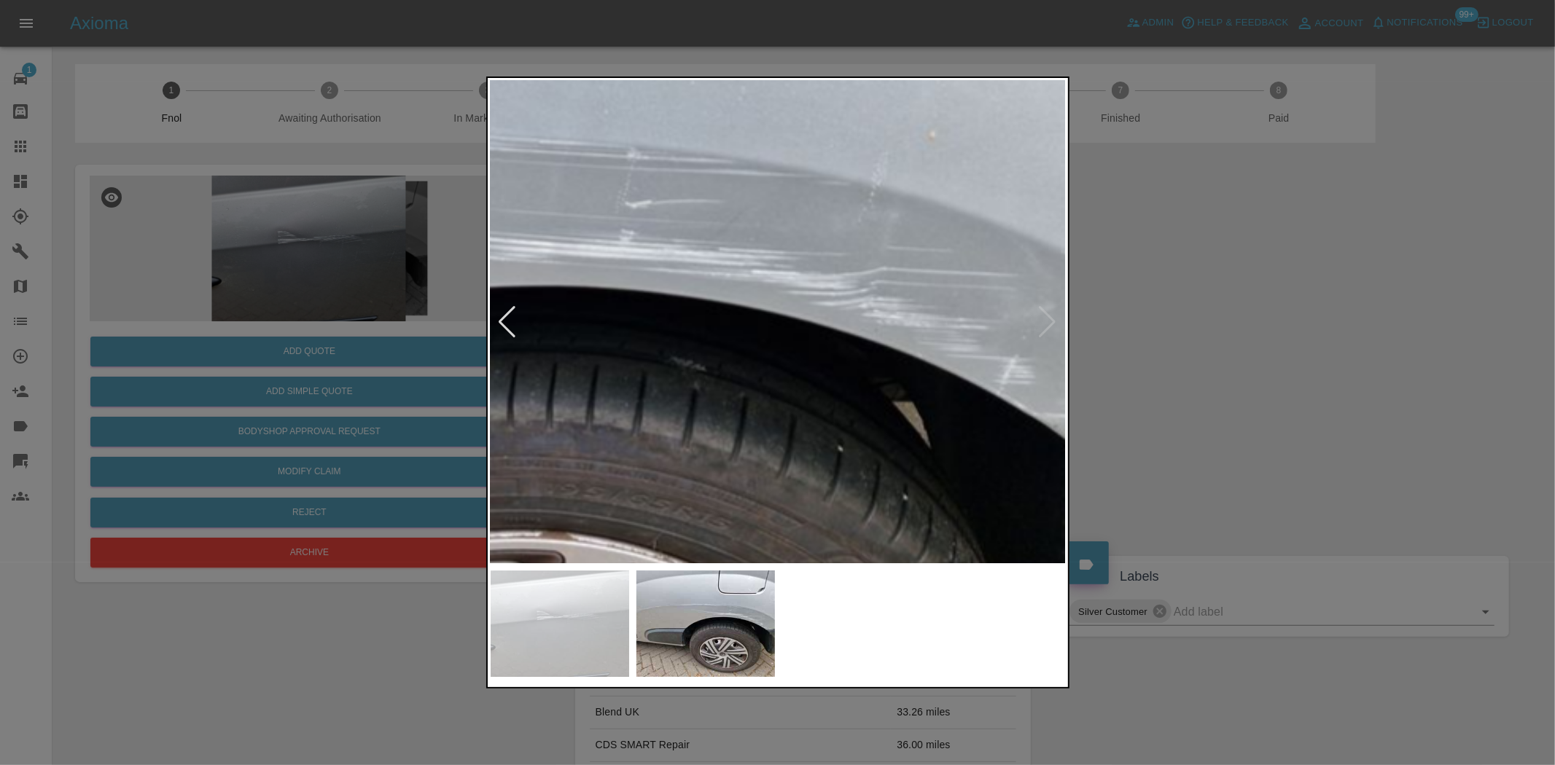
click at [610, 323] on img at bounding box center [330, 367] width 1728 height 1449
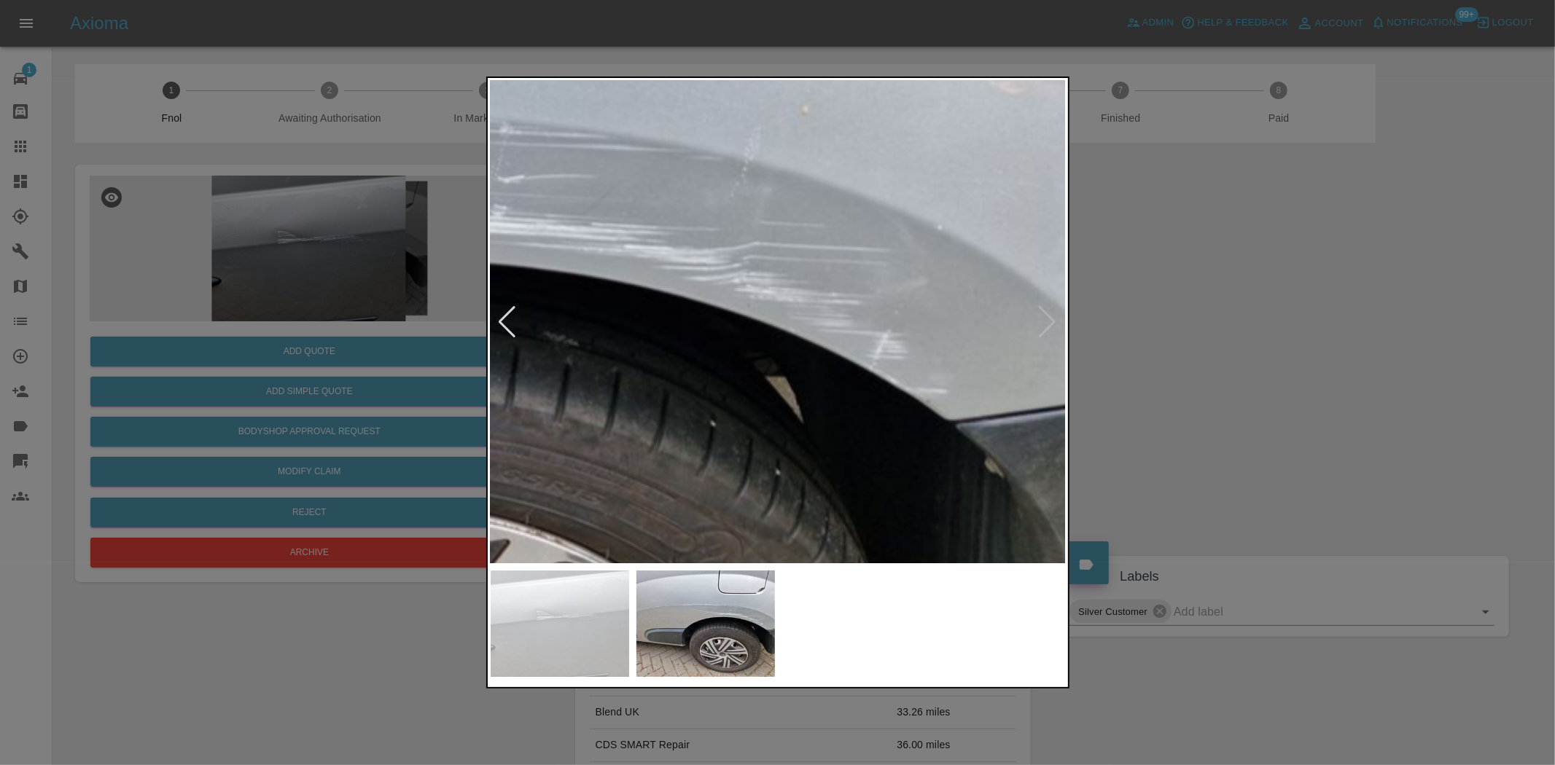
click at [615, 316] on img at bounding box center [203, 342] width 1728 height 1449
click at [677, 335] on img at bounding box center [203, 342] width 1728 height 1449
click at [675, 335] on img at bounding box center [203, 342] width 1728 height 1449
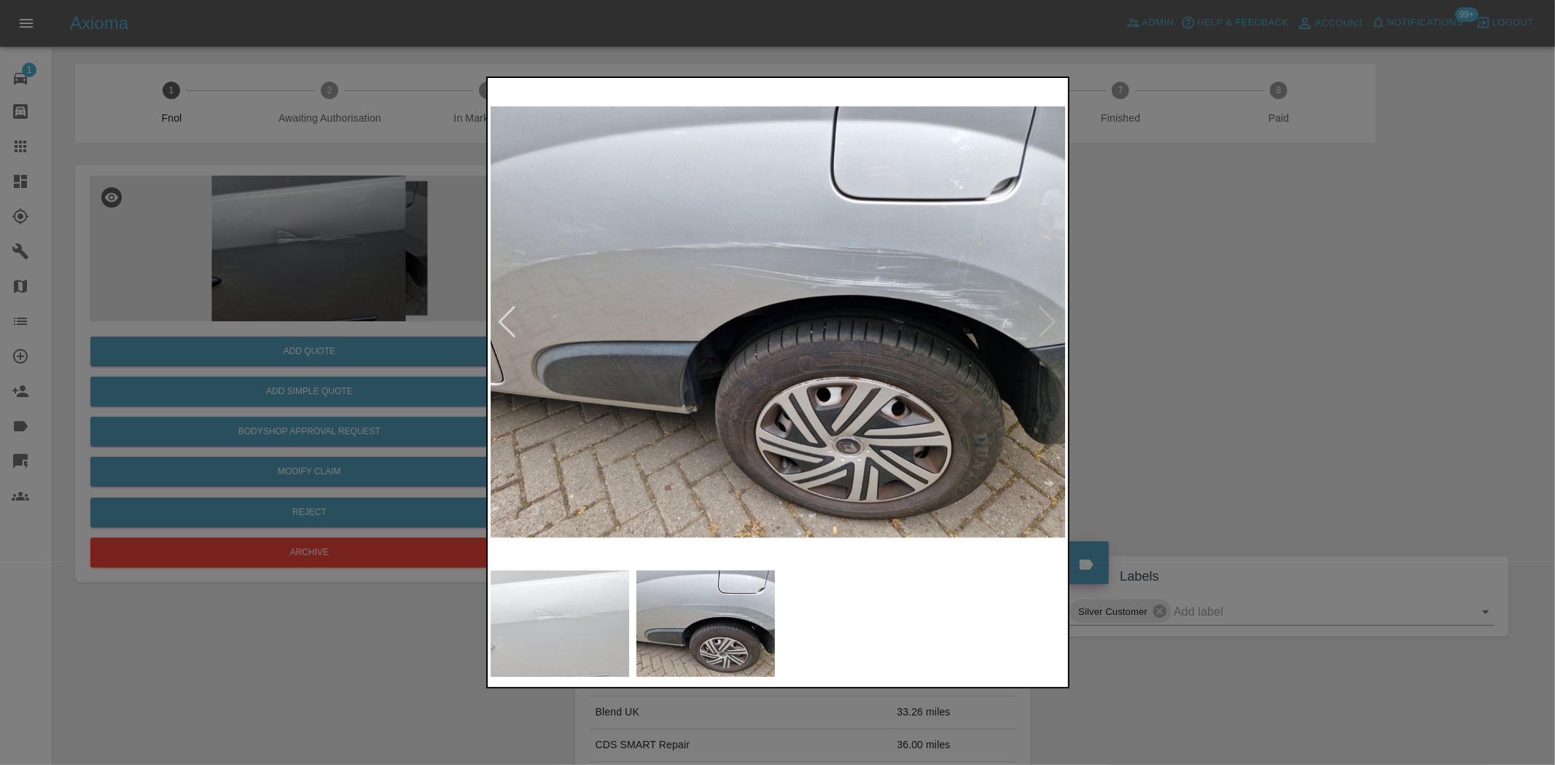
click at [929, 200] on img at bounding box center [779, 322] width 576 height 483
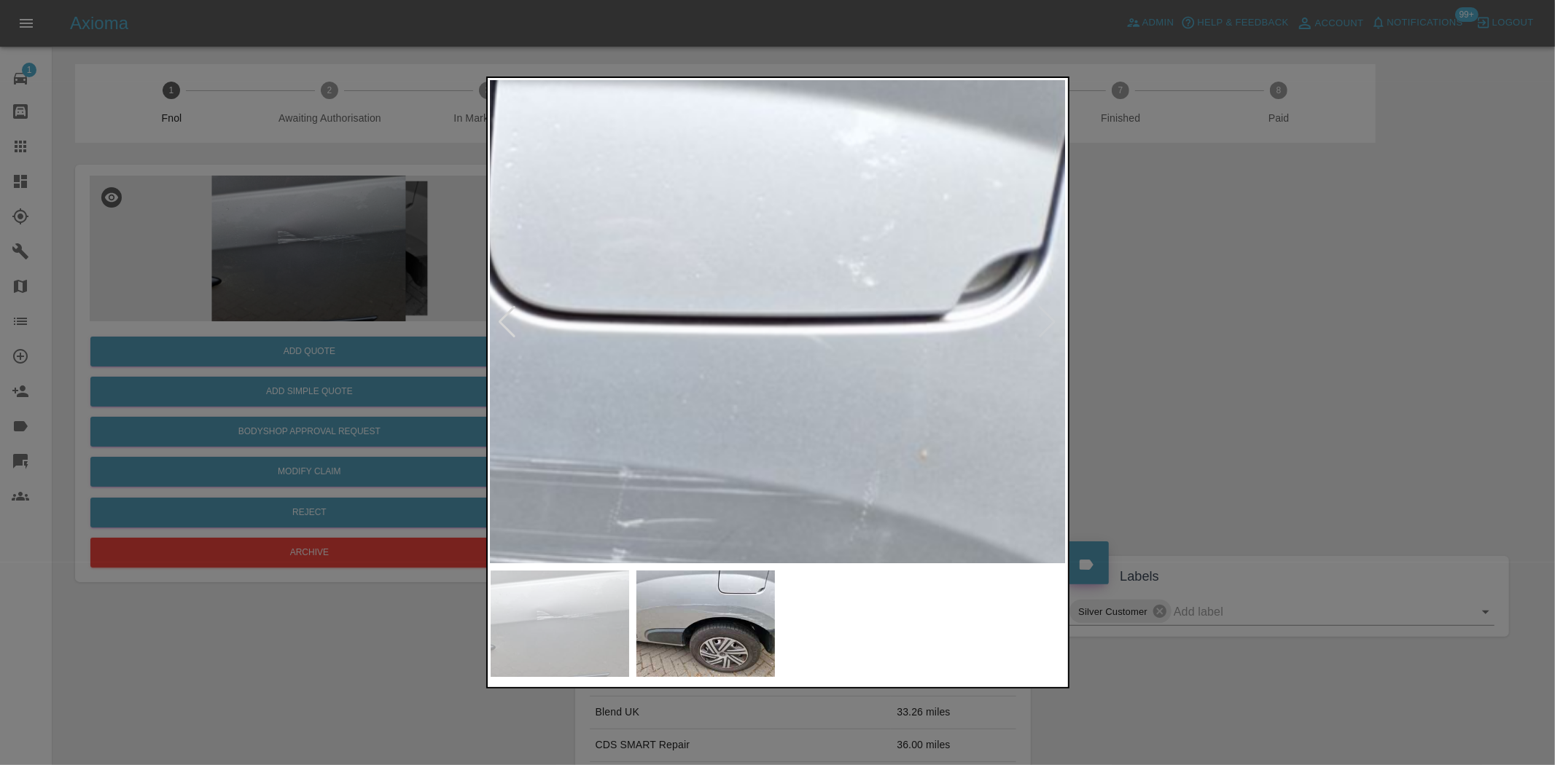
click at [784, 322] on img at bounding box center [322, 686] width 1728 height 1449
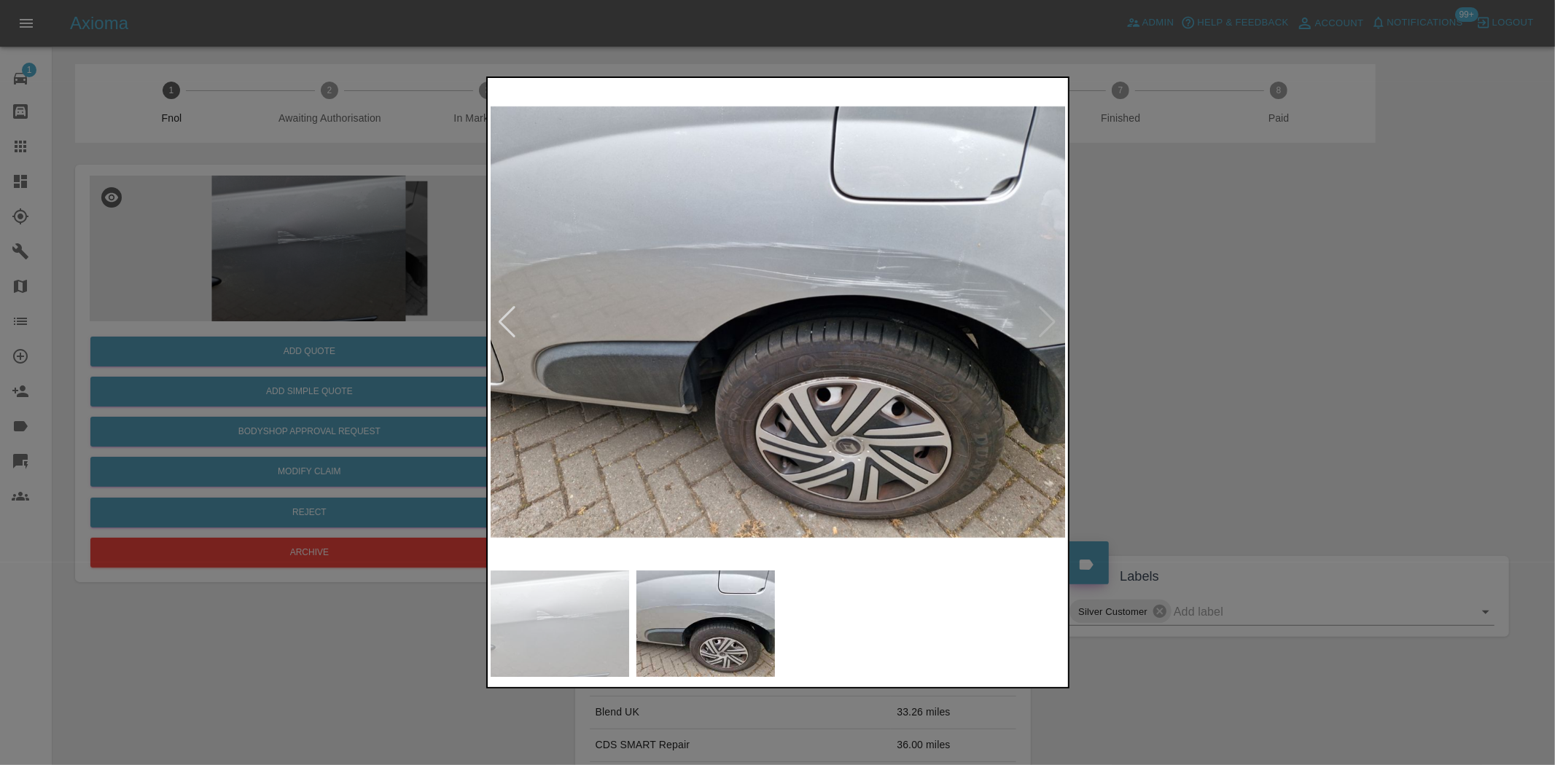
click at [848, 369] on img at bounding box center [779, 322] width 576 height 483
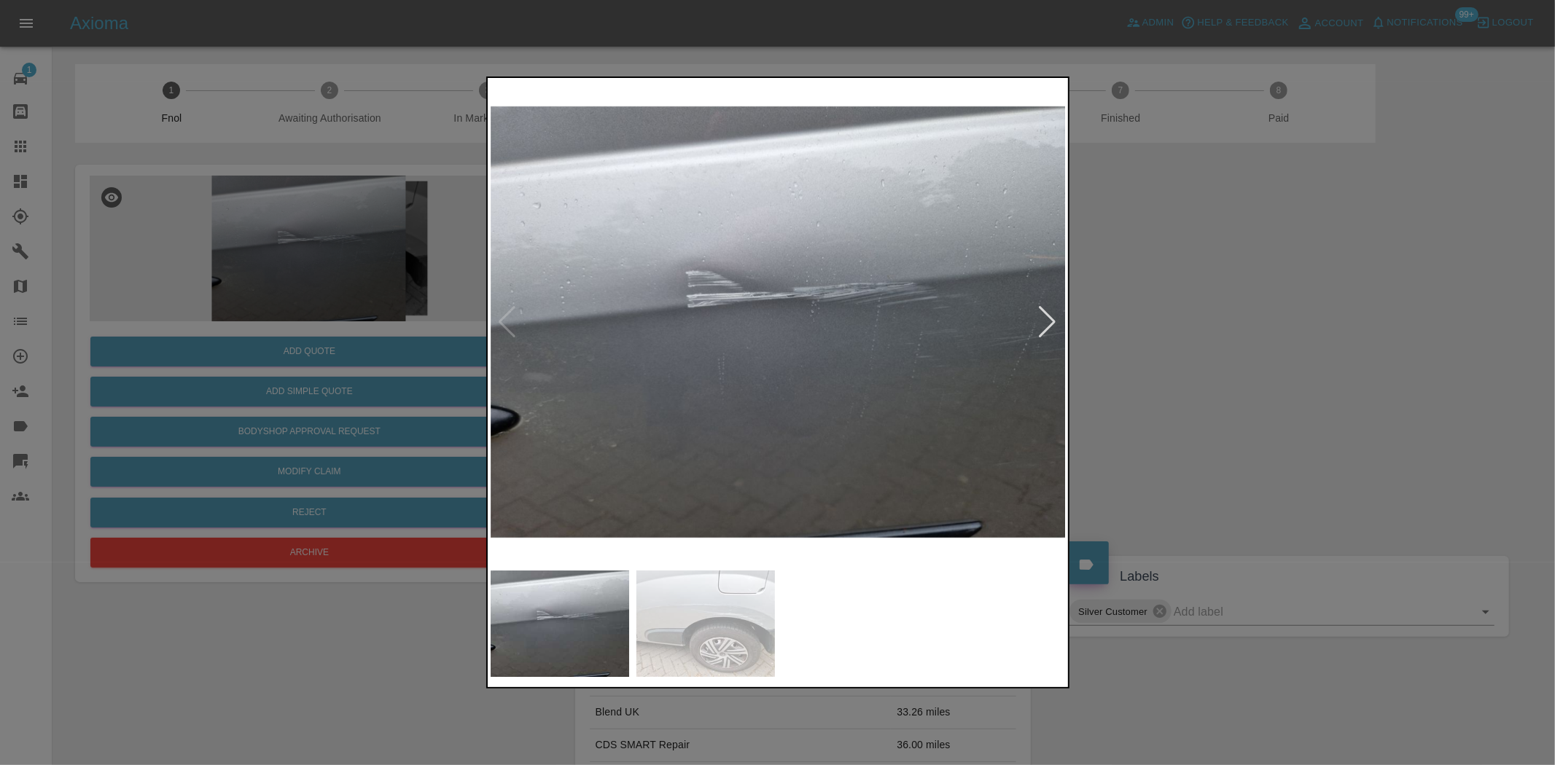
click at [768, 368] on img at bounding box center [779, 322] width 576 height 483
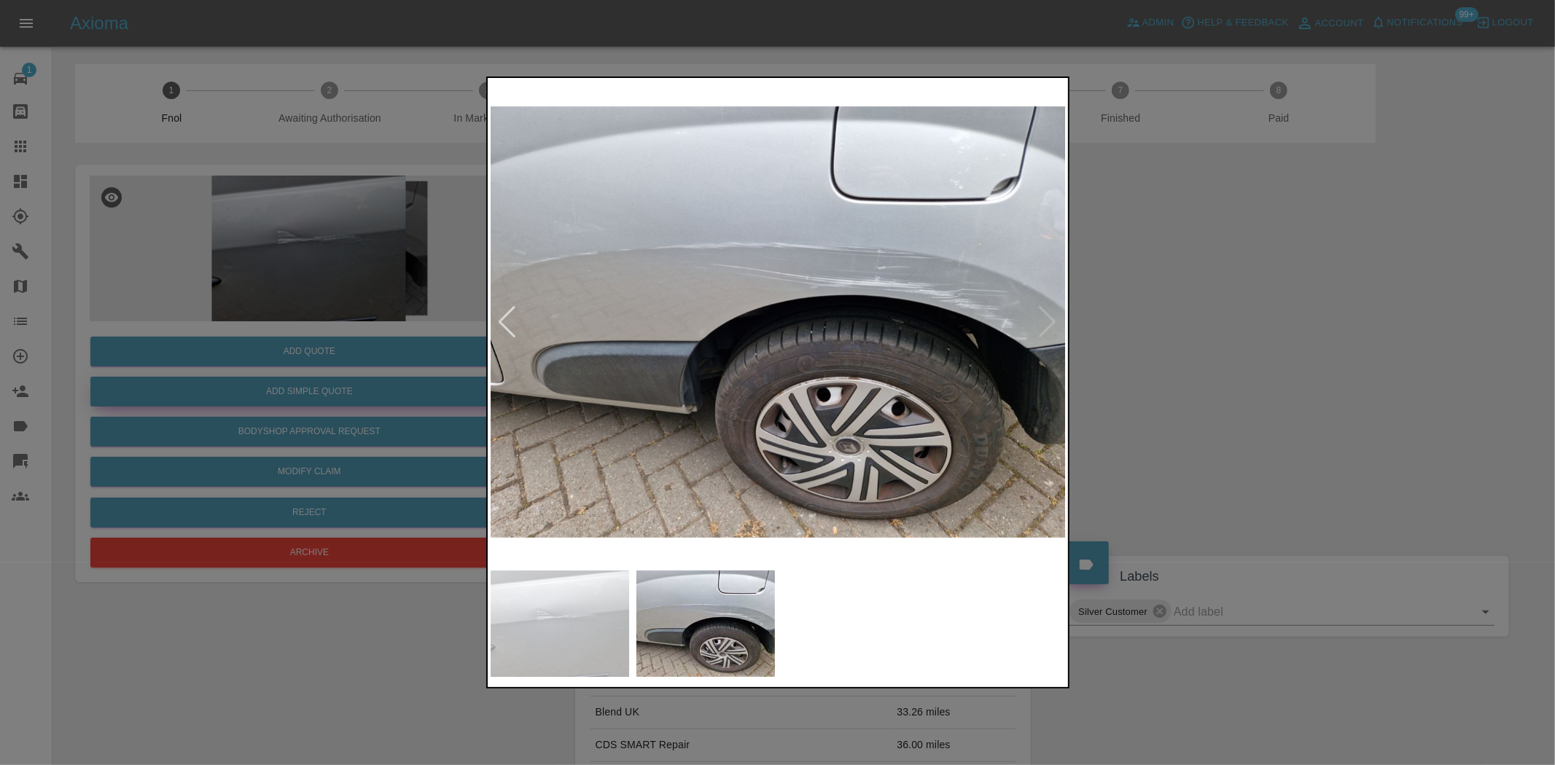
click at [278, 374] on div at bounding box center [777, 382] width 1555 height 765
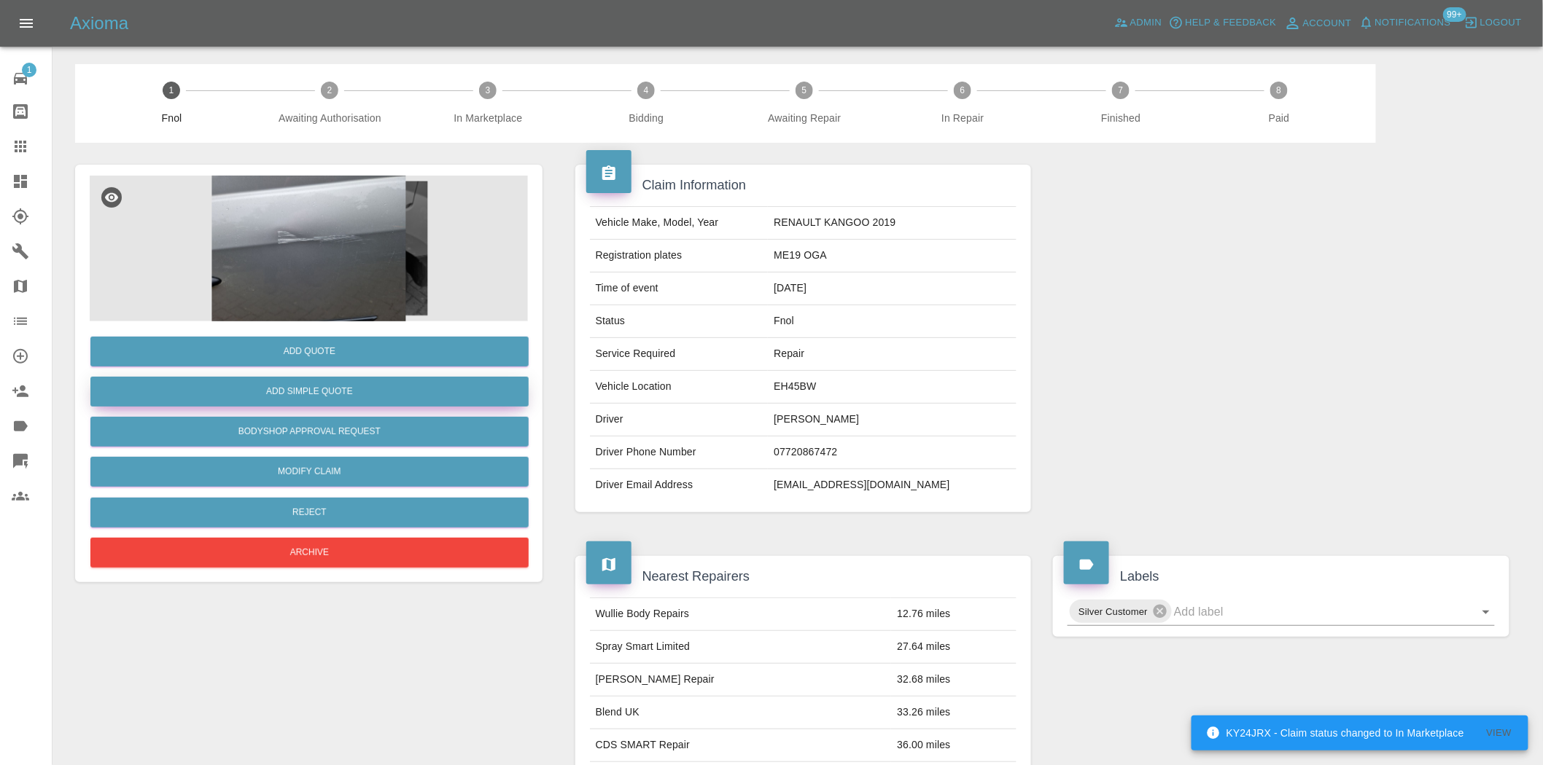
click at [279, 382] on button "Add Simple Quote" at bounding box center [309, 392] width 438 height 30
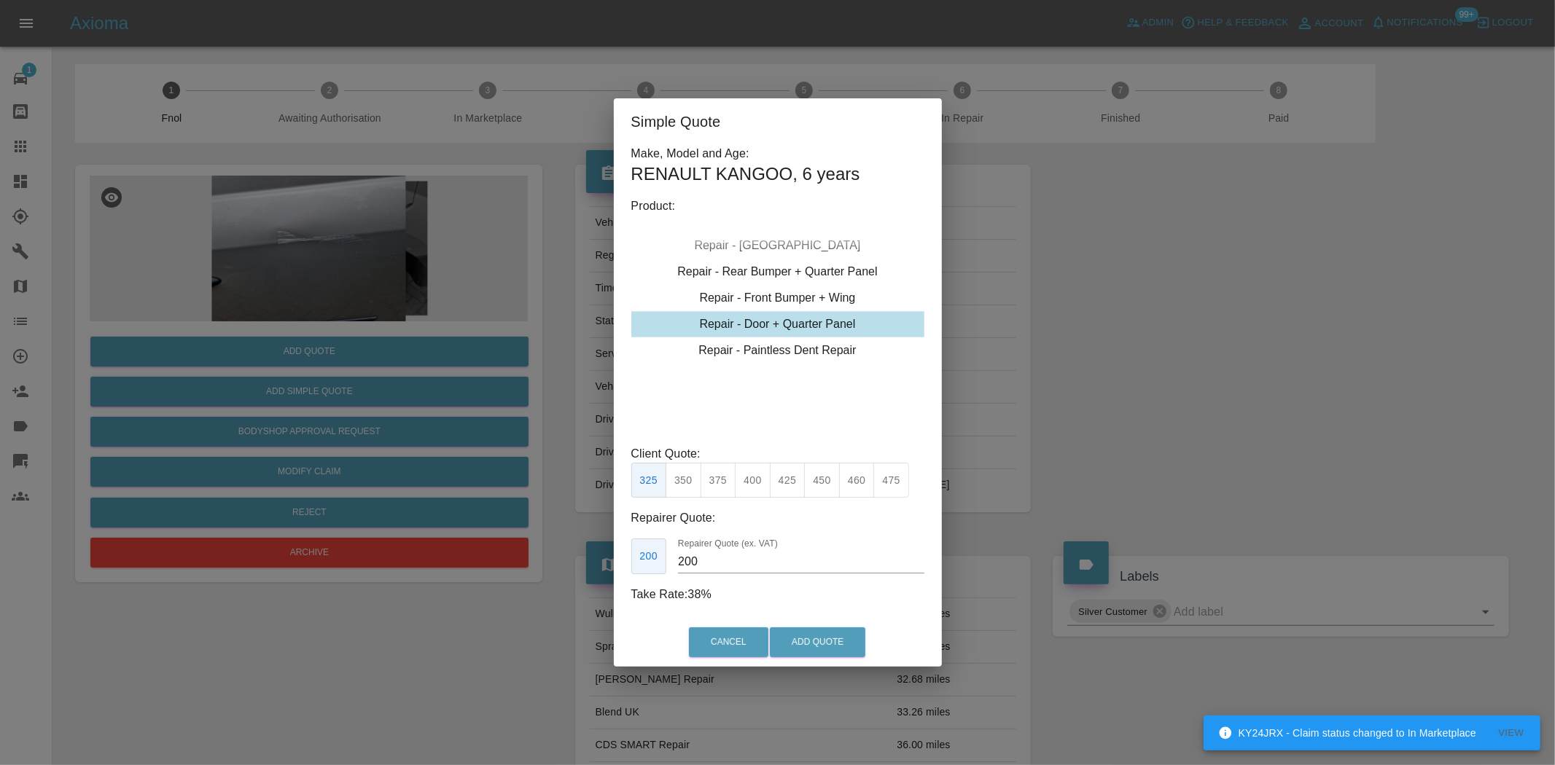
click at [771, 324] on div "Repair - Door + Quarter Panel" at bounding box center [777, 324] width 293 height 26
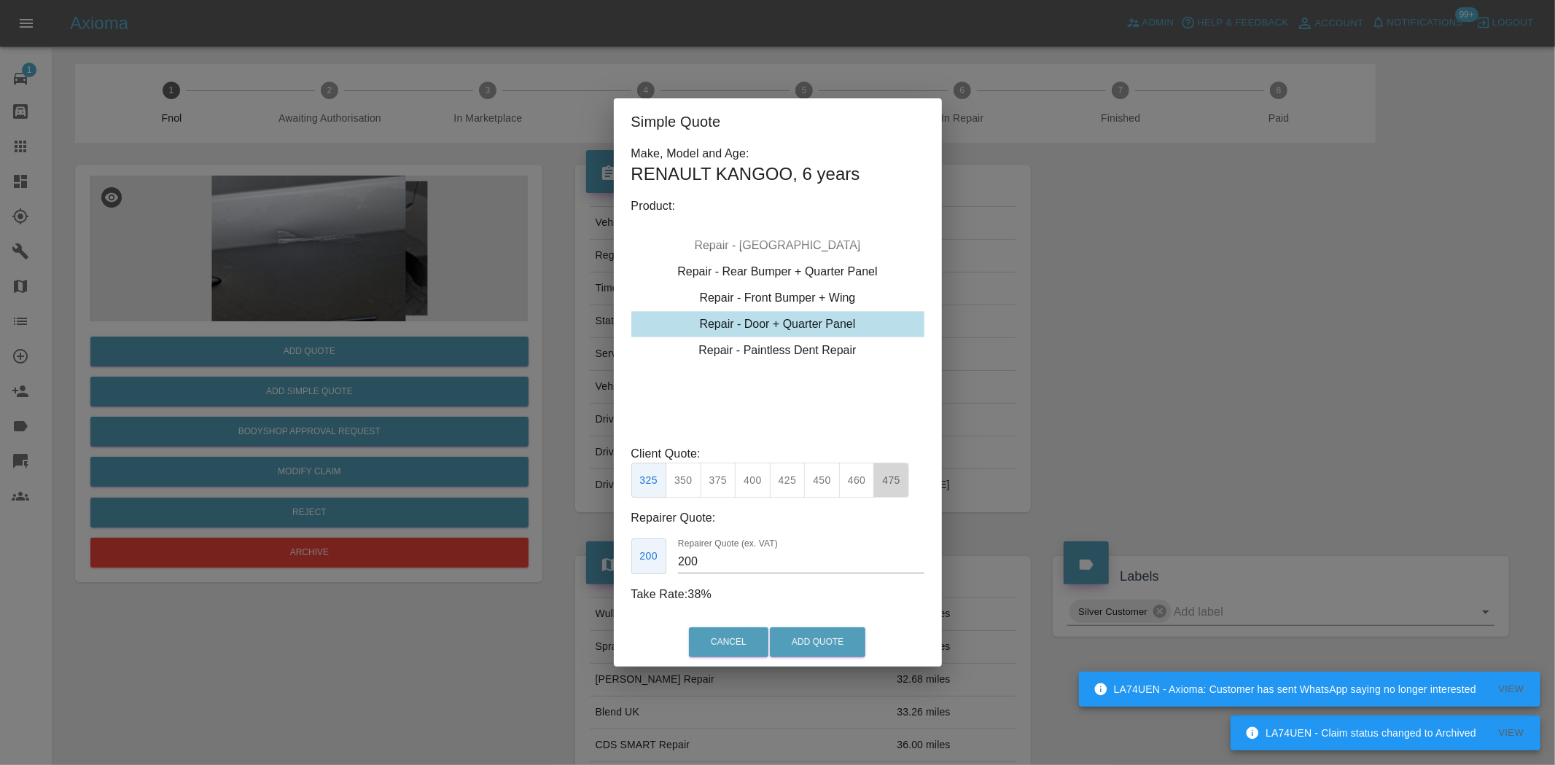
click at [885, 484] on button "475" at bounding box center [891, 481] width 36 height 36
drag, startPoint x: 702, startPoint y: 563, endPoint x: 552, endPoint y: 519, distance: 156.4
click at [569, 543] on div "Simple Quote Make, Model and Age: RENAULT KANGOO , 6 years Product: Repair - Fr…" at bounding box center [777, 382] width 1555 height 765
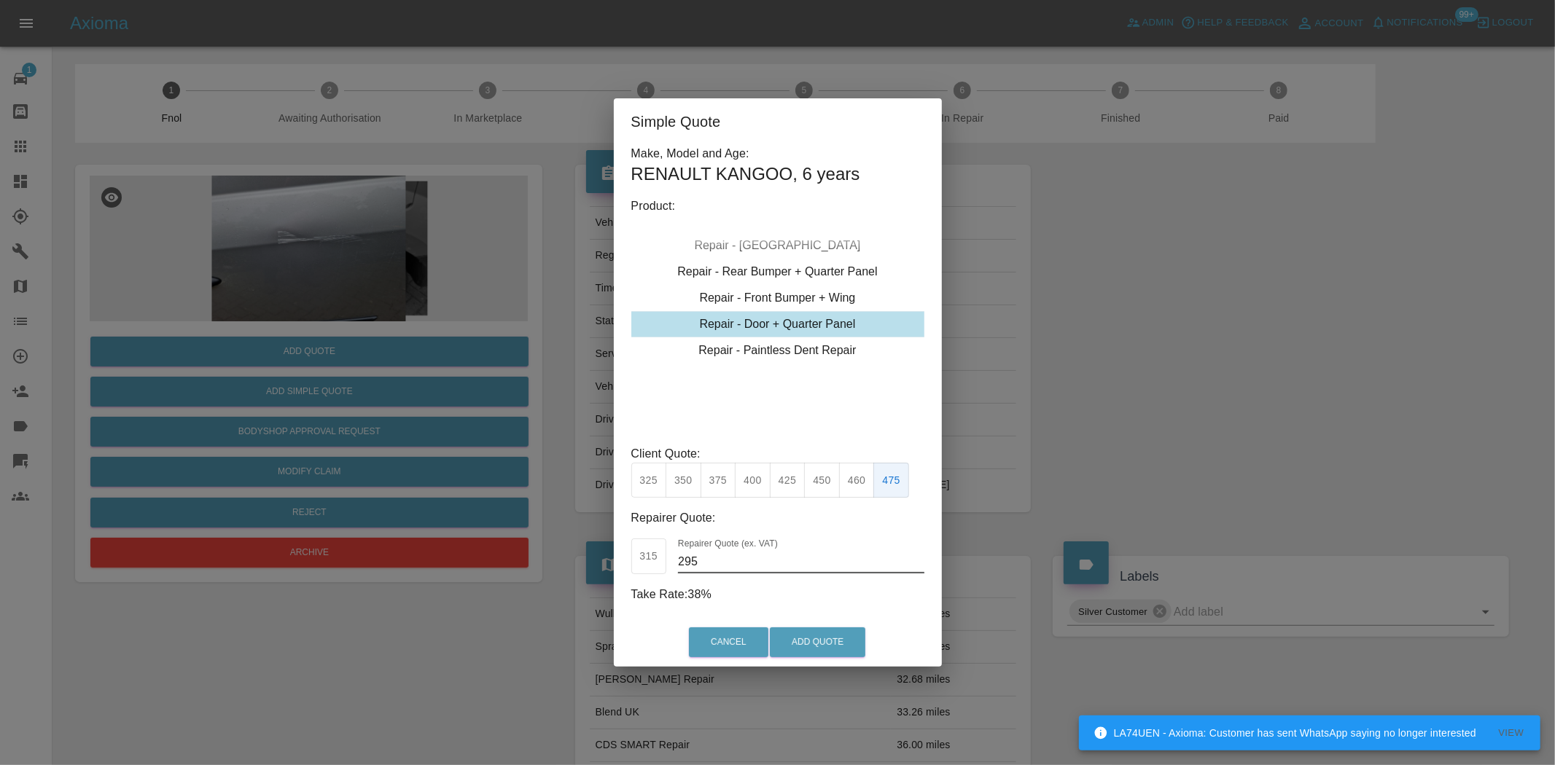
type input "295"
click at [808, 647] on button "Add Quote" at bounding box center [817, 643] width 95 height 30
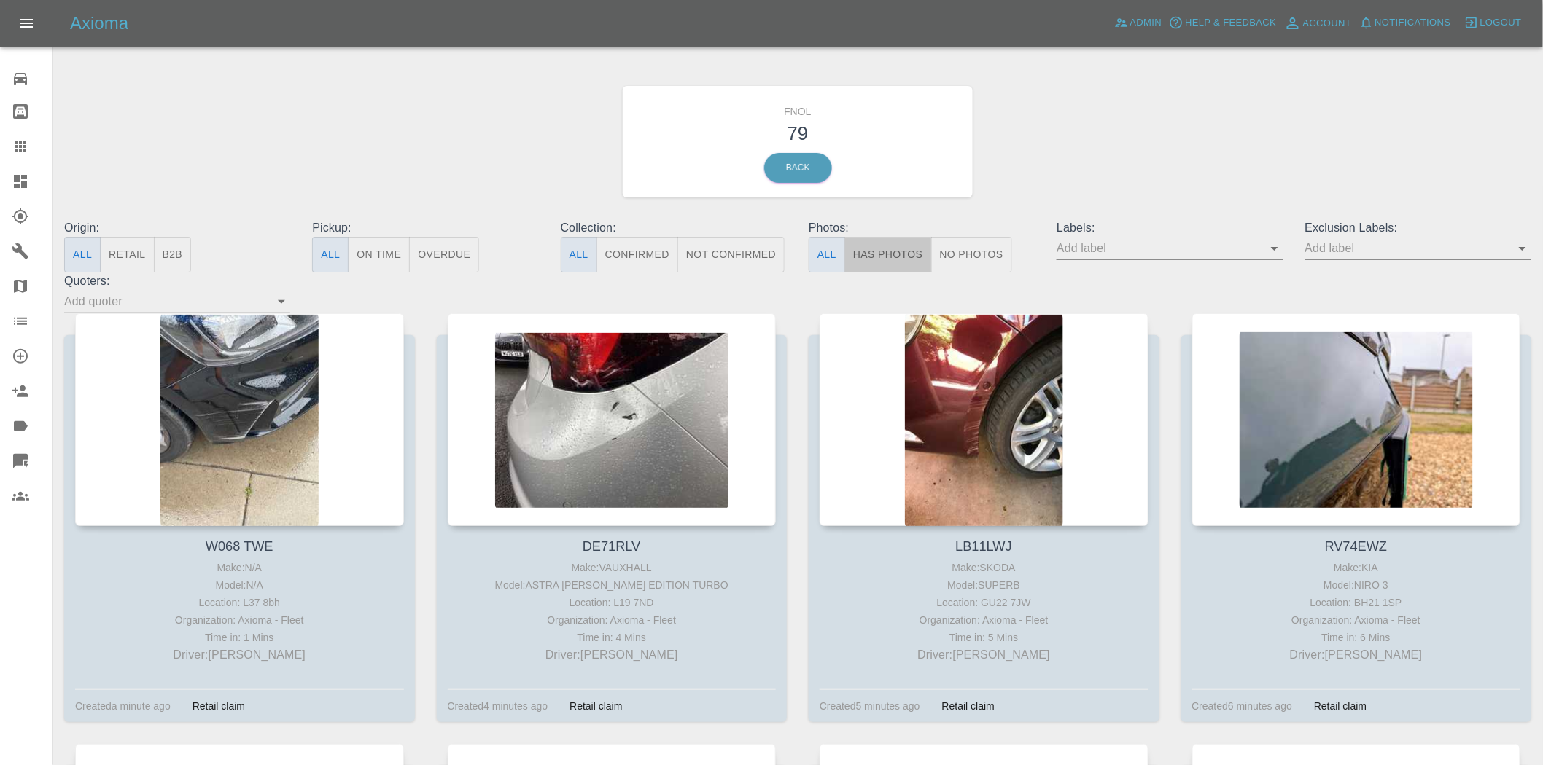
click at [882, 251] on button "Has Photos" at bounding box center [887, 255] width 87 height 36
click at [1260, 237] on input "text" at bounding box center [1158, 248] width 204 height 23
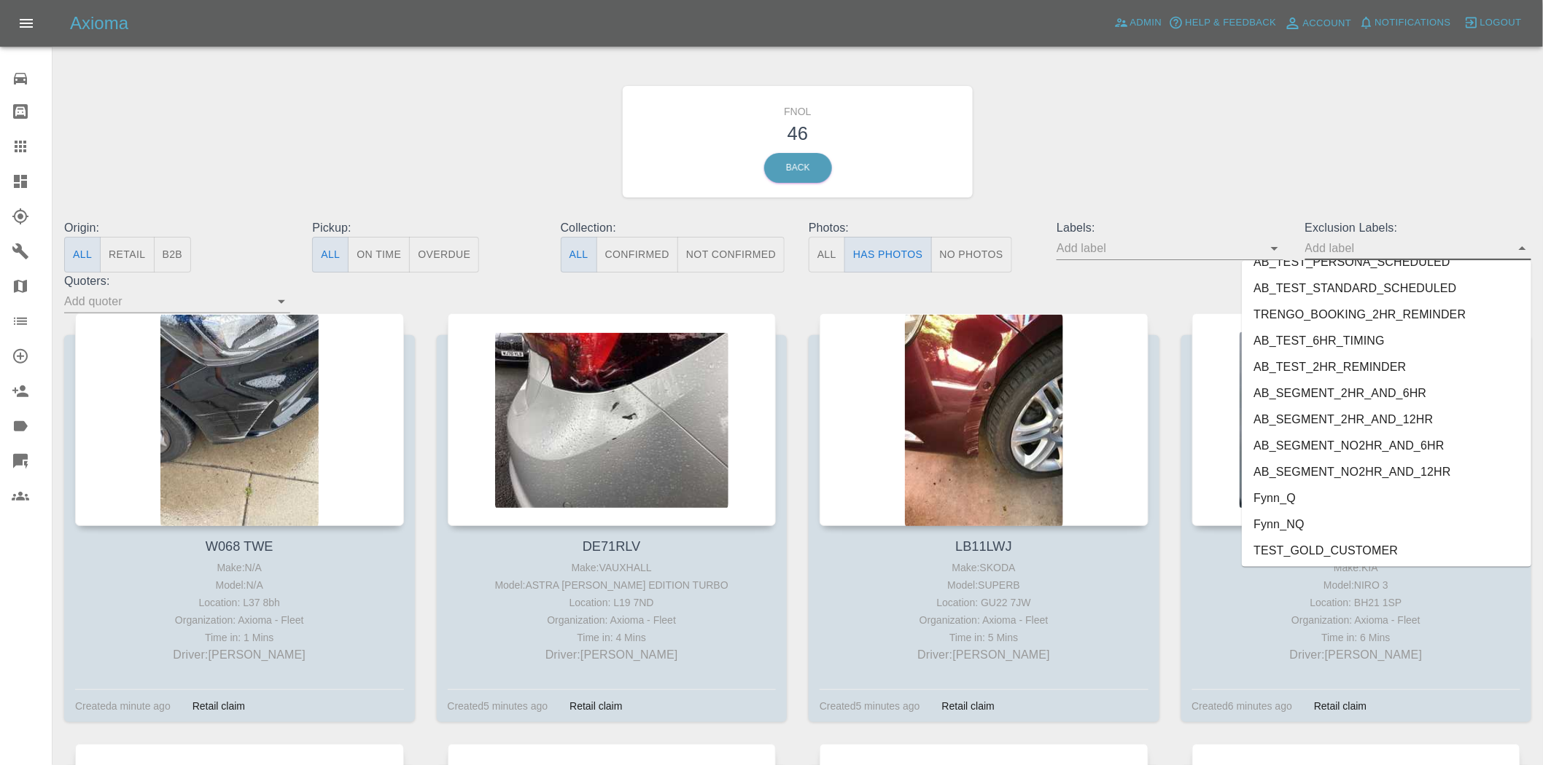
scroll to position [3037, 0]
click at [1354, 530] on li "George_Carl_Q" at bounding box center [1385, 523] width 289 height 26
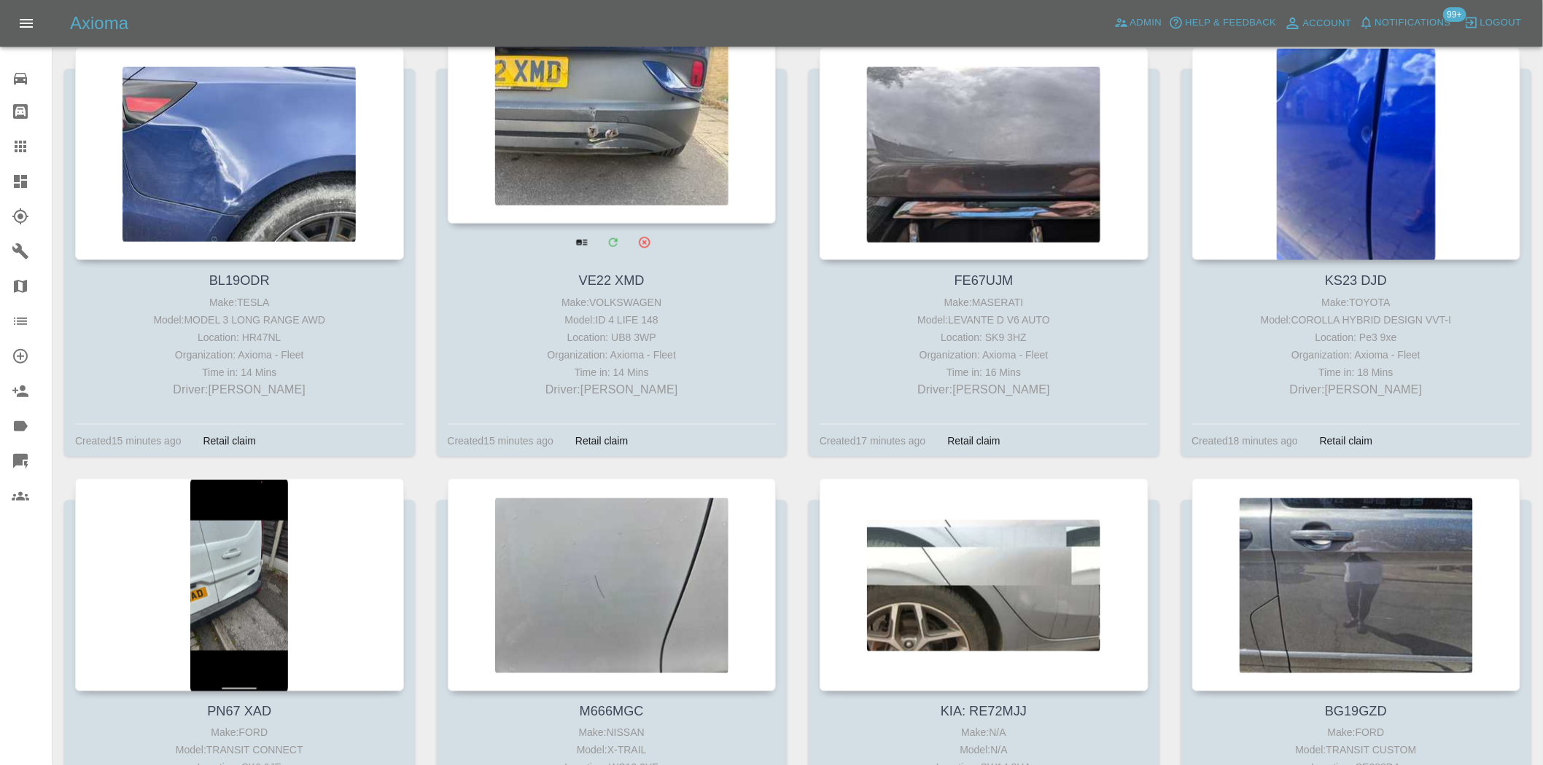
scroll to position [891, 0]
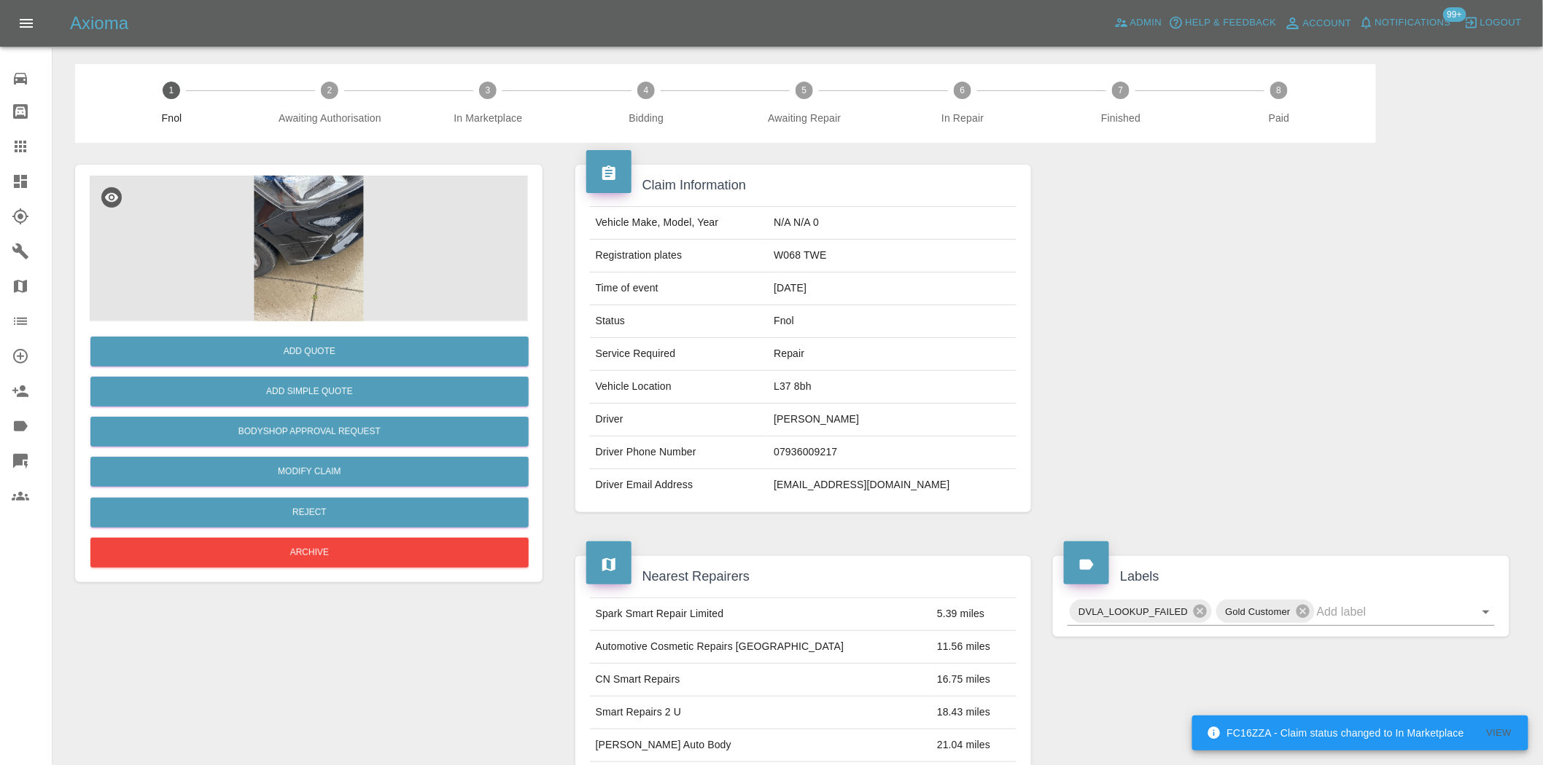
click at [346, 207] on img at bounding box center [309, 249] width 438 height 146
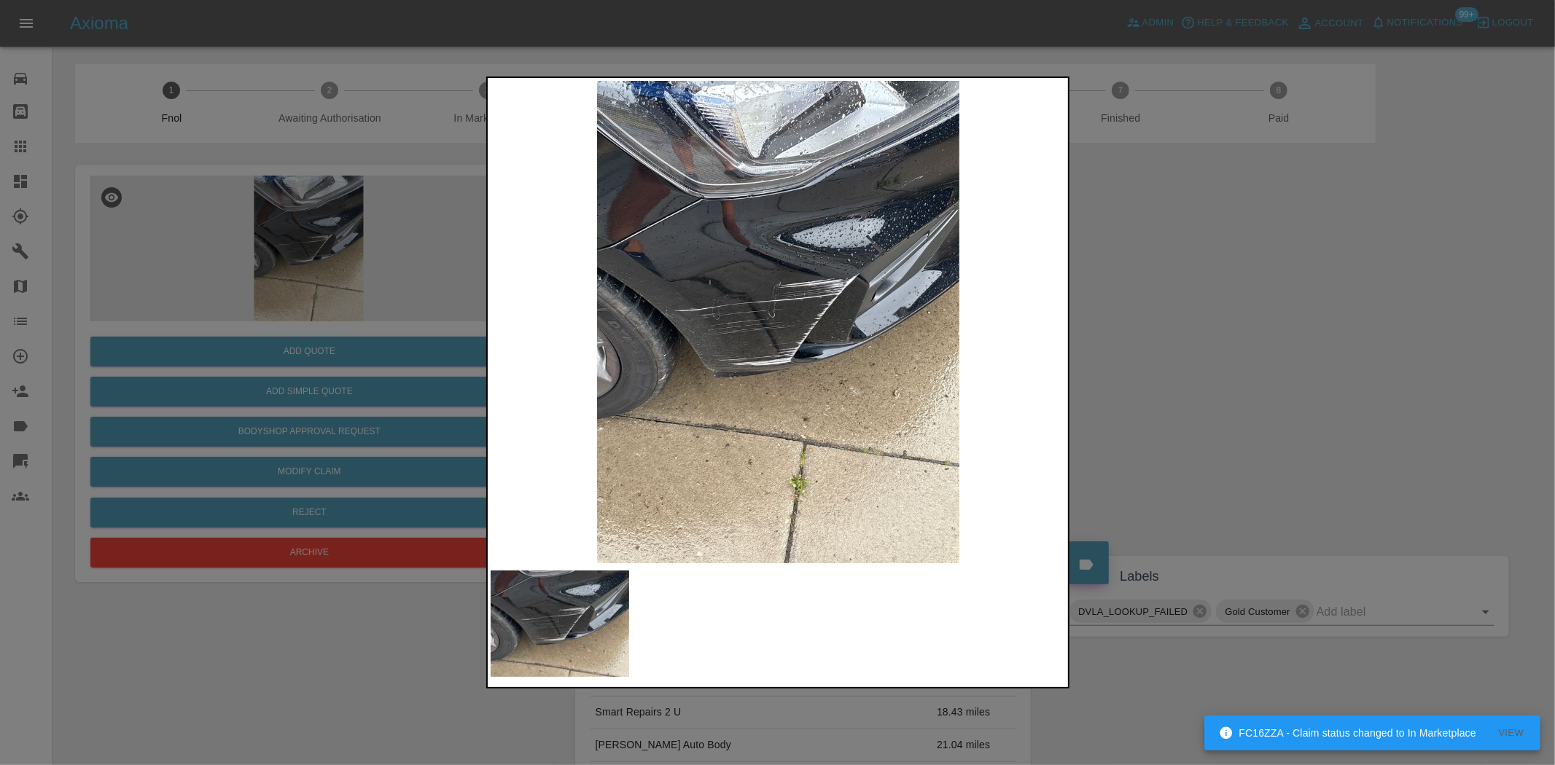
click at [782, 332] on img at bounding box center [779, 322] width 576 height 483
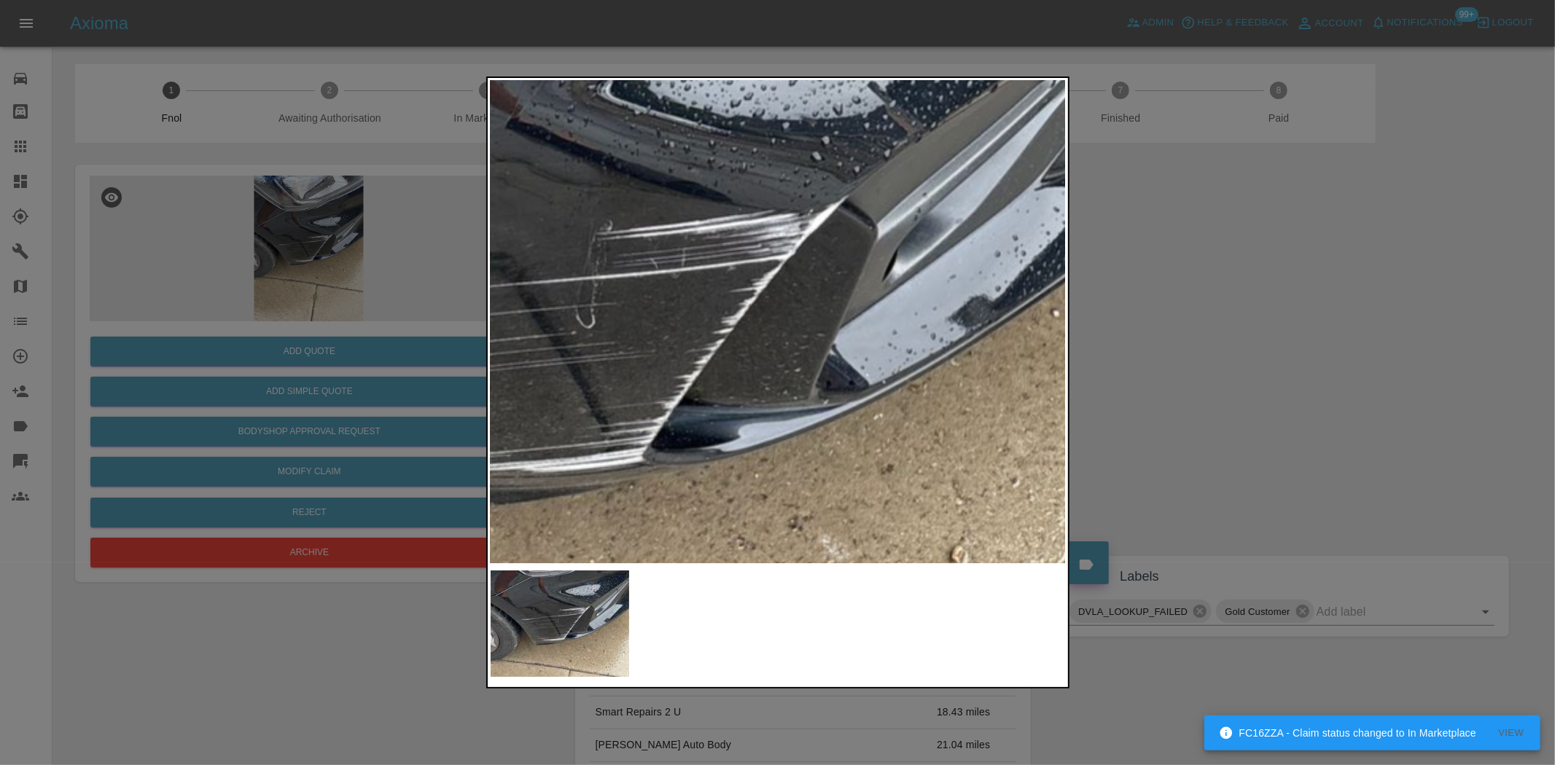
click at [645, 397] on img at bounding box center [604, 342] width 1728 height 1449
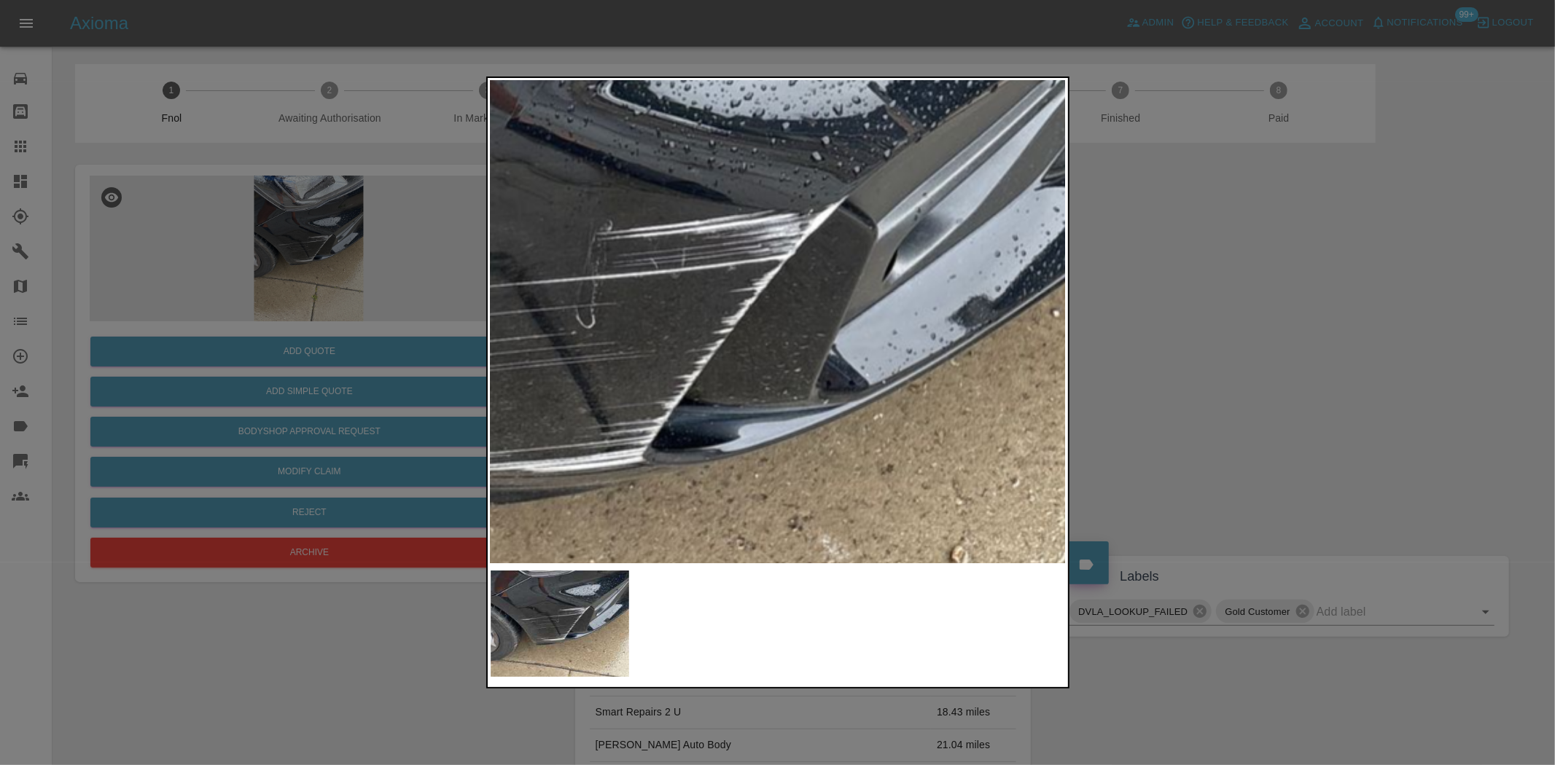
click at [652, 397] on img at bounding box center [604, 342] width 1728 height 1449
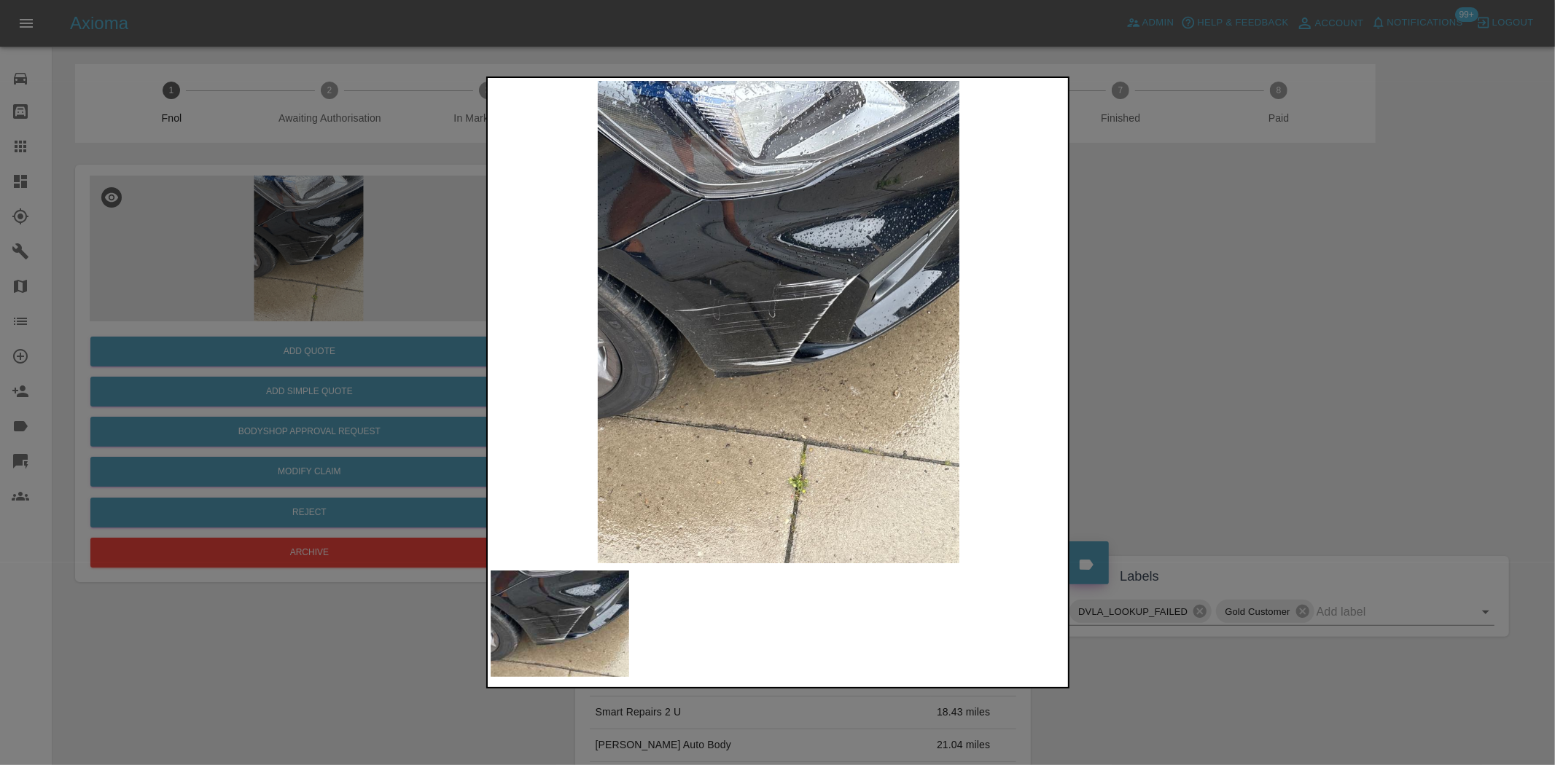
click at [769, 312] on img at bounding box center [779, 322] width 576 height 483
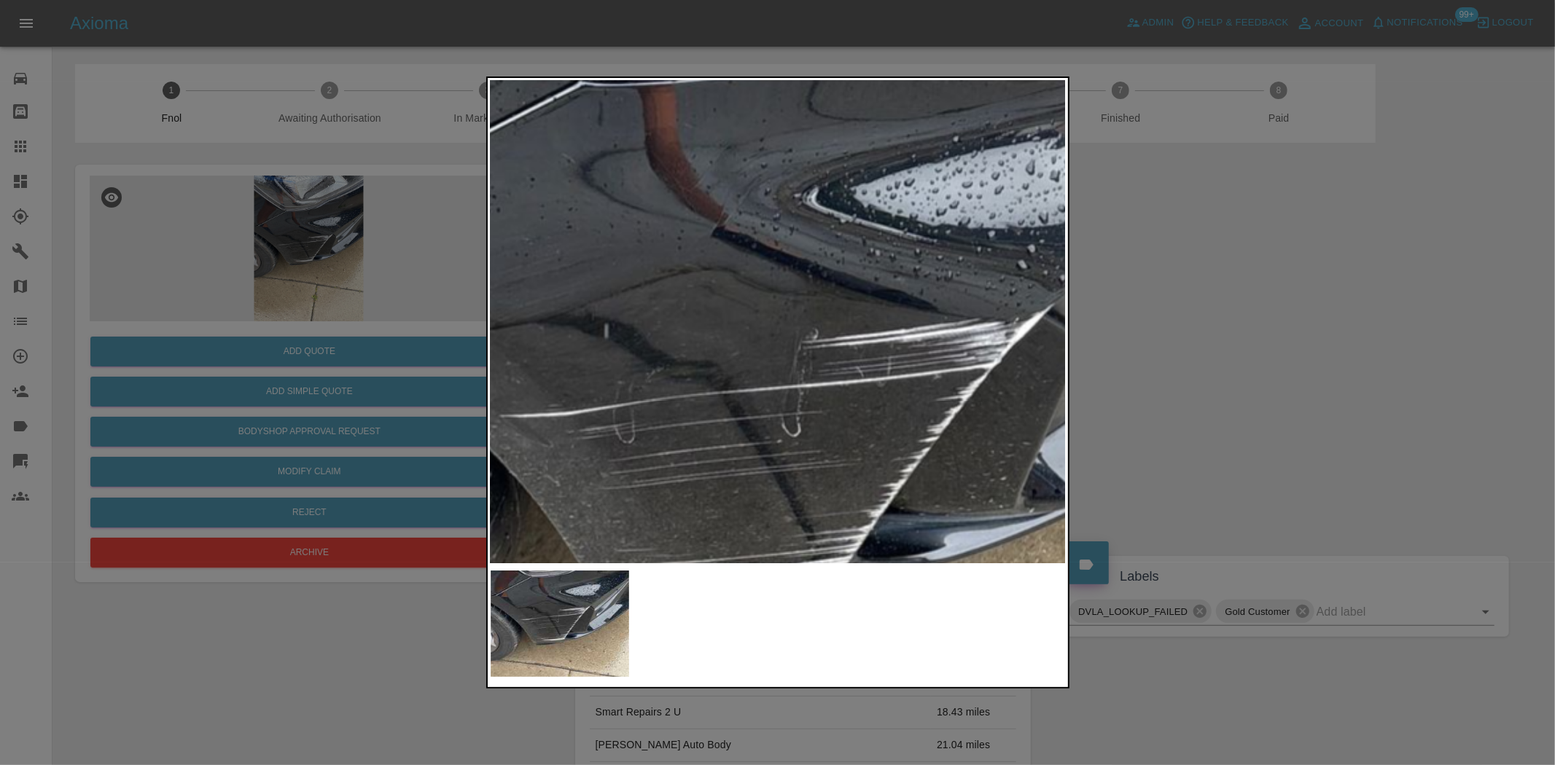
click at [714, 315] on img at bounding box center [810, 451] width 1728 height 1449
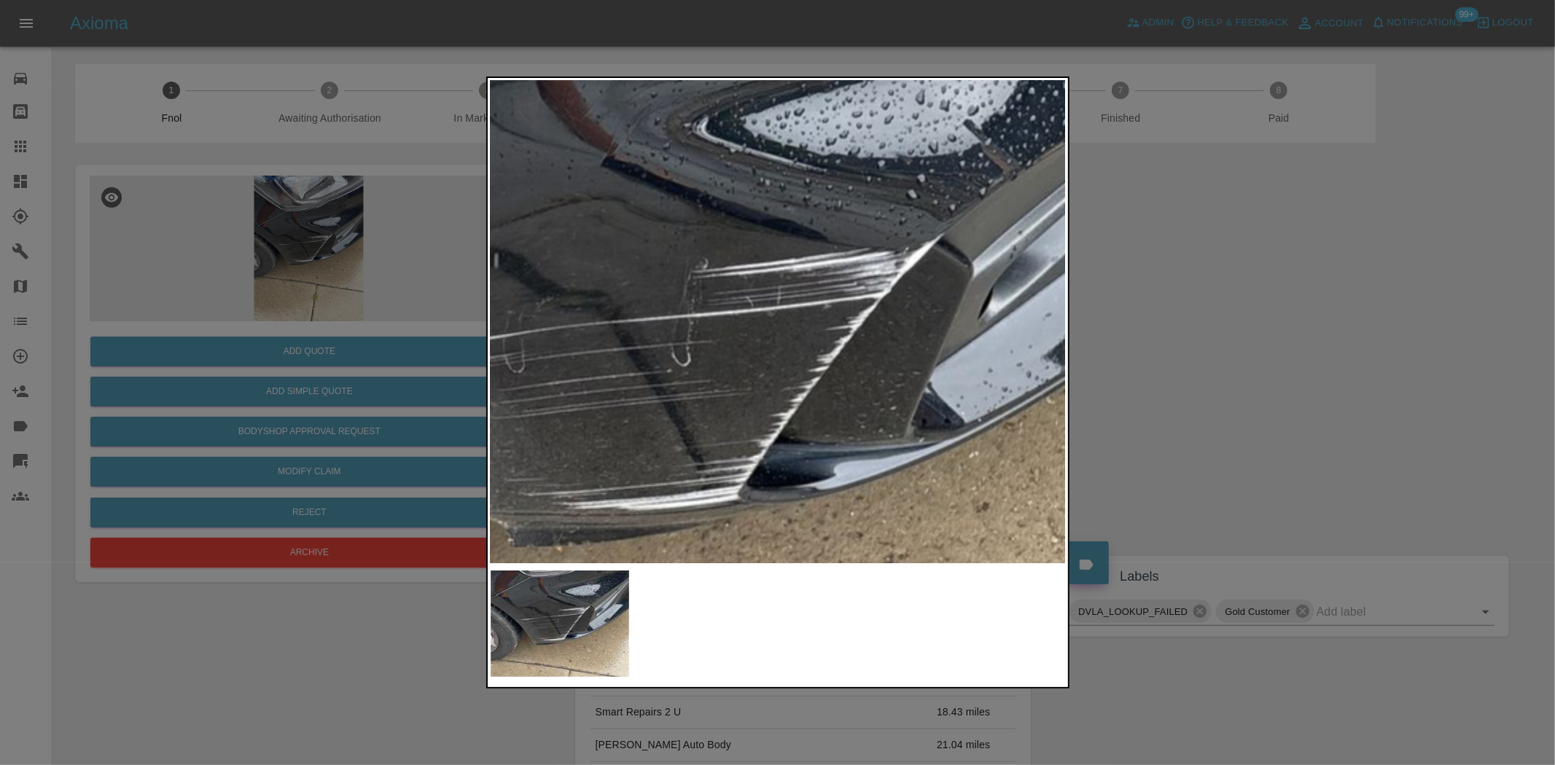
click at [674, 328] on img at bounding box center [700, 380] width 1728 height 1449
drag, startPoint x: 483, startPoint y: 316, endPoint x: 461, endPoint y: 325, distance: 23.6
click at [469, 322] on div at bounding box center [777, 382] width 1555 height 765
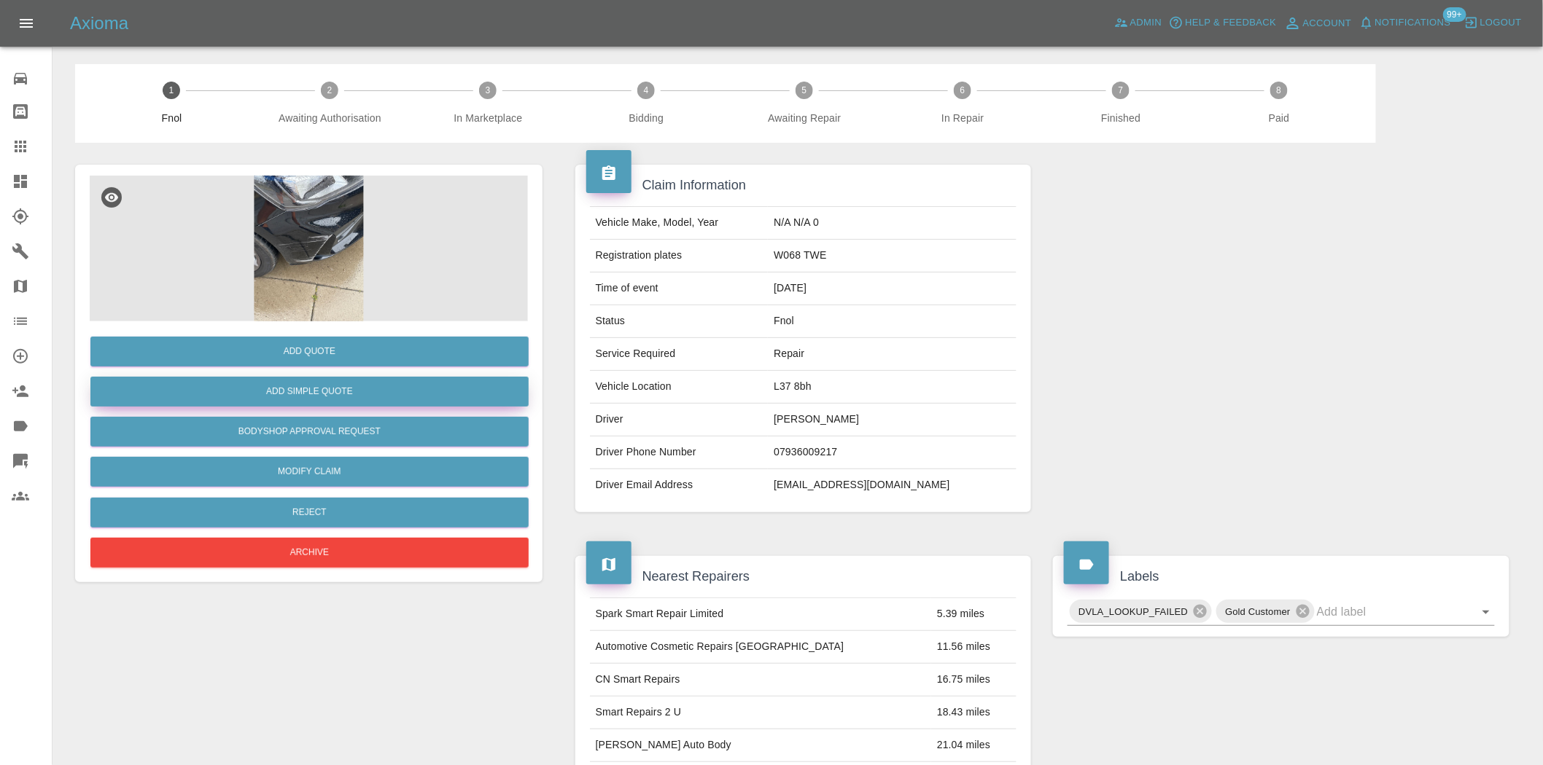
click at [360, 389] on button "Add Simple Quote" at bounding box center [309, 392] width 438 height 30
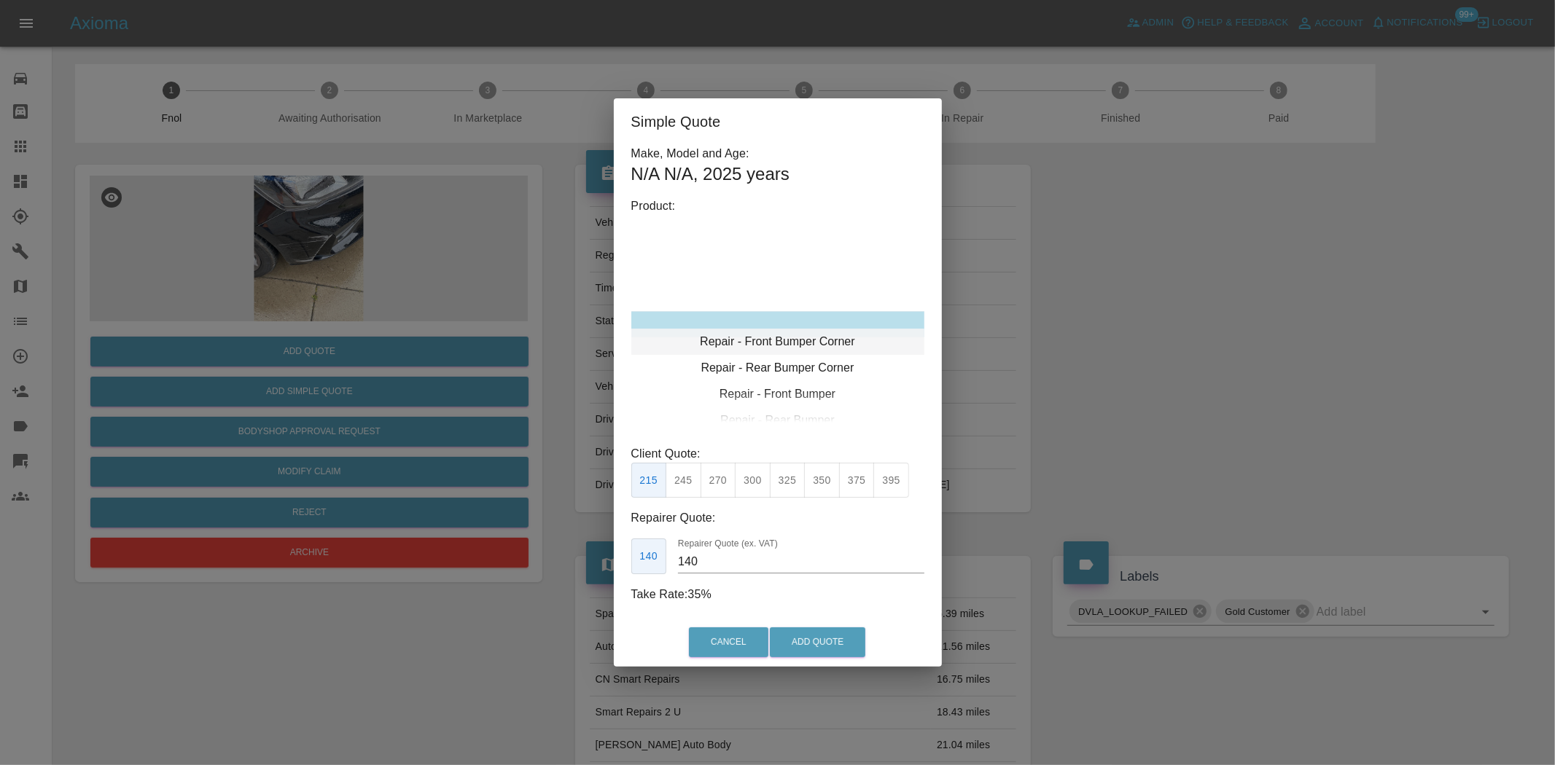
type input "120"
click at [742, 330] on div "Repair - Front Bumper Corner" at bounding box center [777, 324] width 293 height 26
click at [687, 486] on button "199" at bounding box center [684, 481] width 36 height 36
click at [790, 635] on button "Add Quote" at bounding box center [817, 643] width 95 height 30
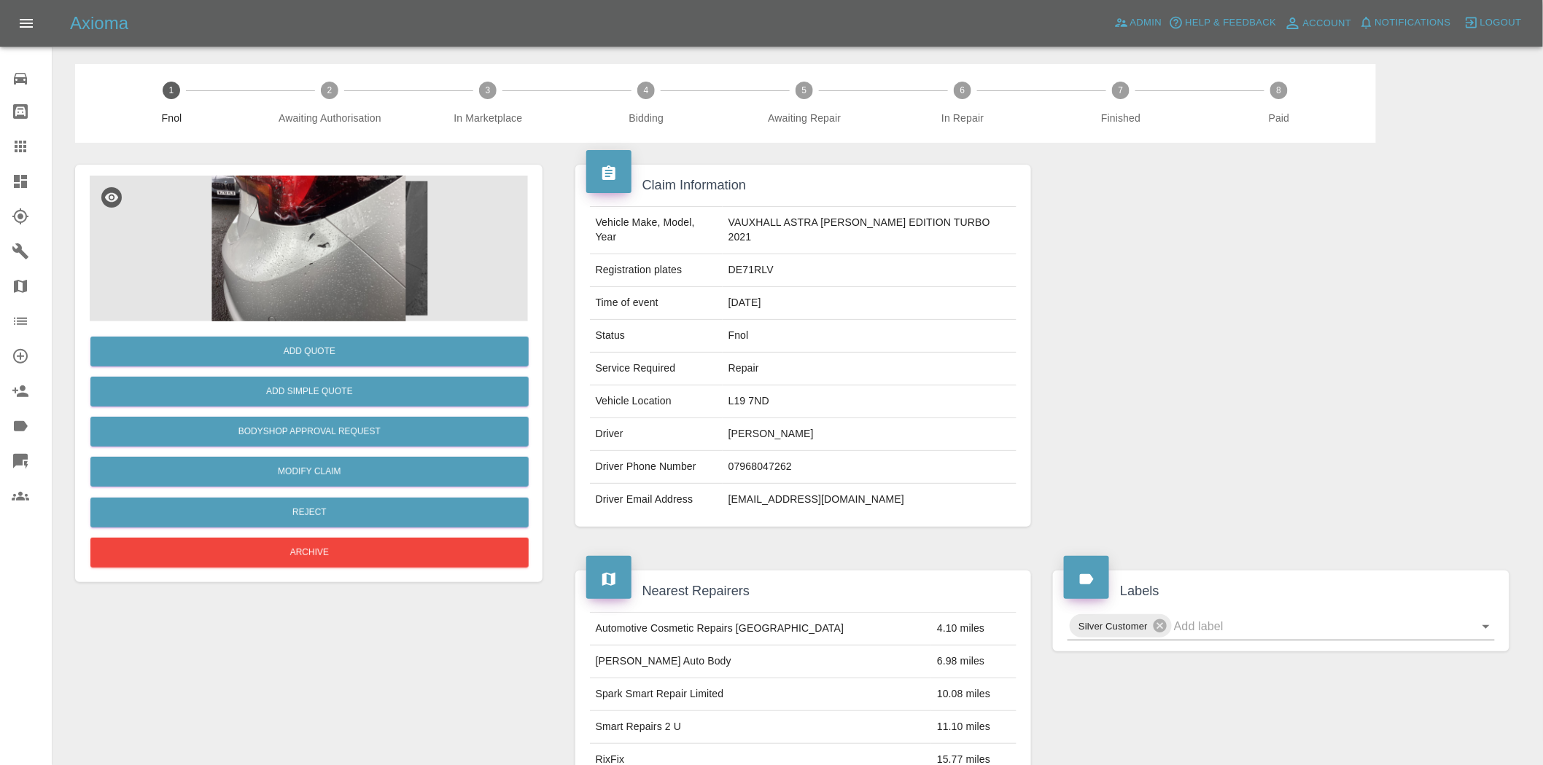
click at [359, 302] on img at bounding box center [309, 249] width 438 height 146
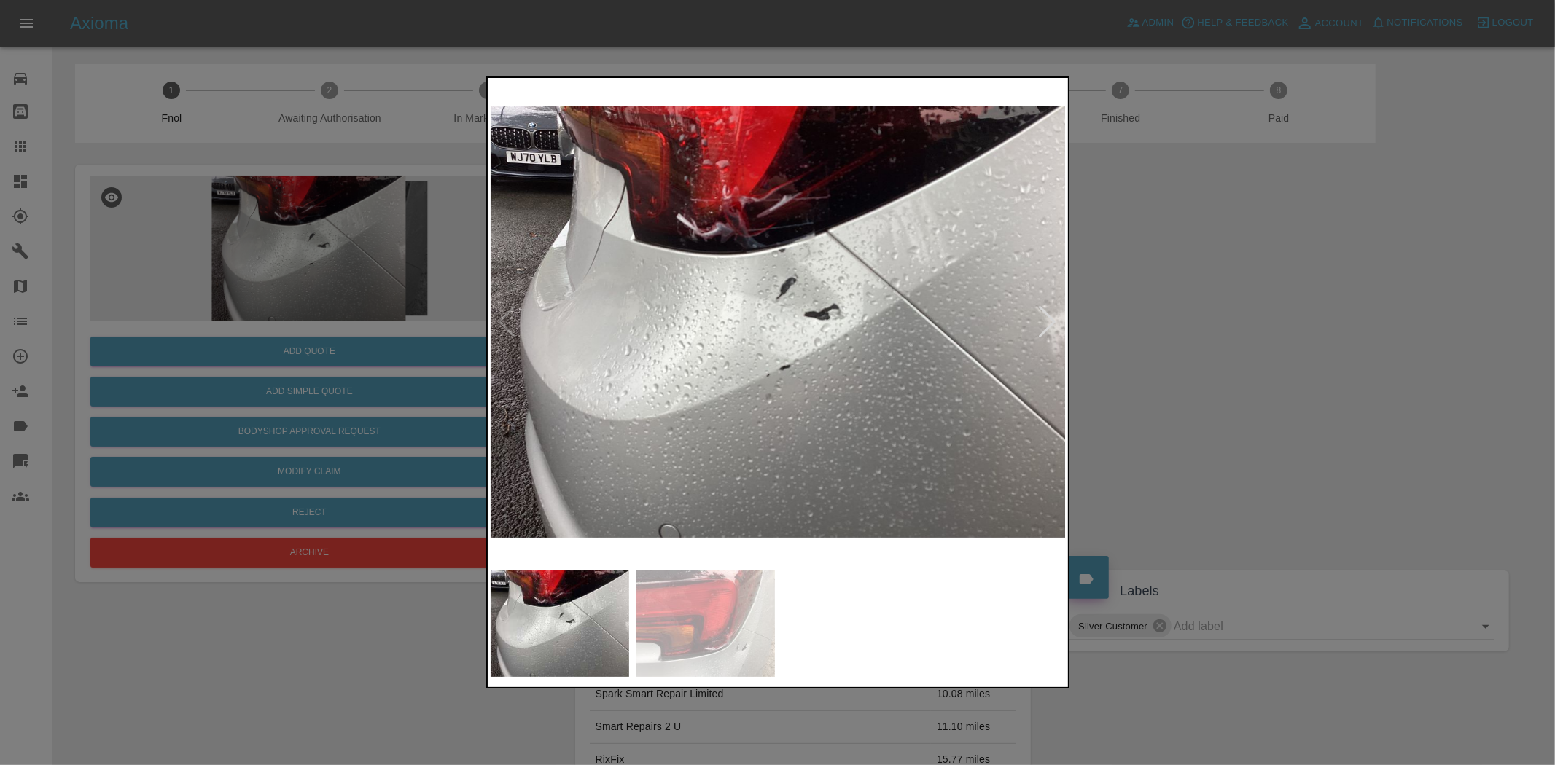
click at [790, 315] on img at bounding box center [779, 322] width 576 height 483
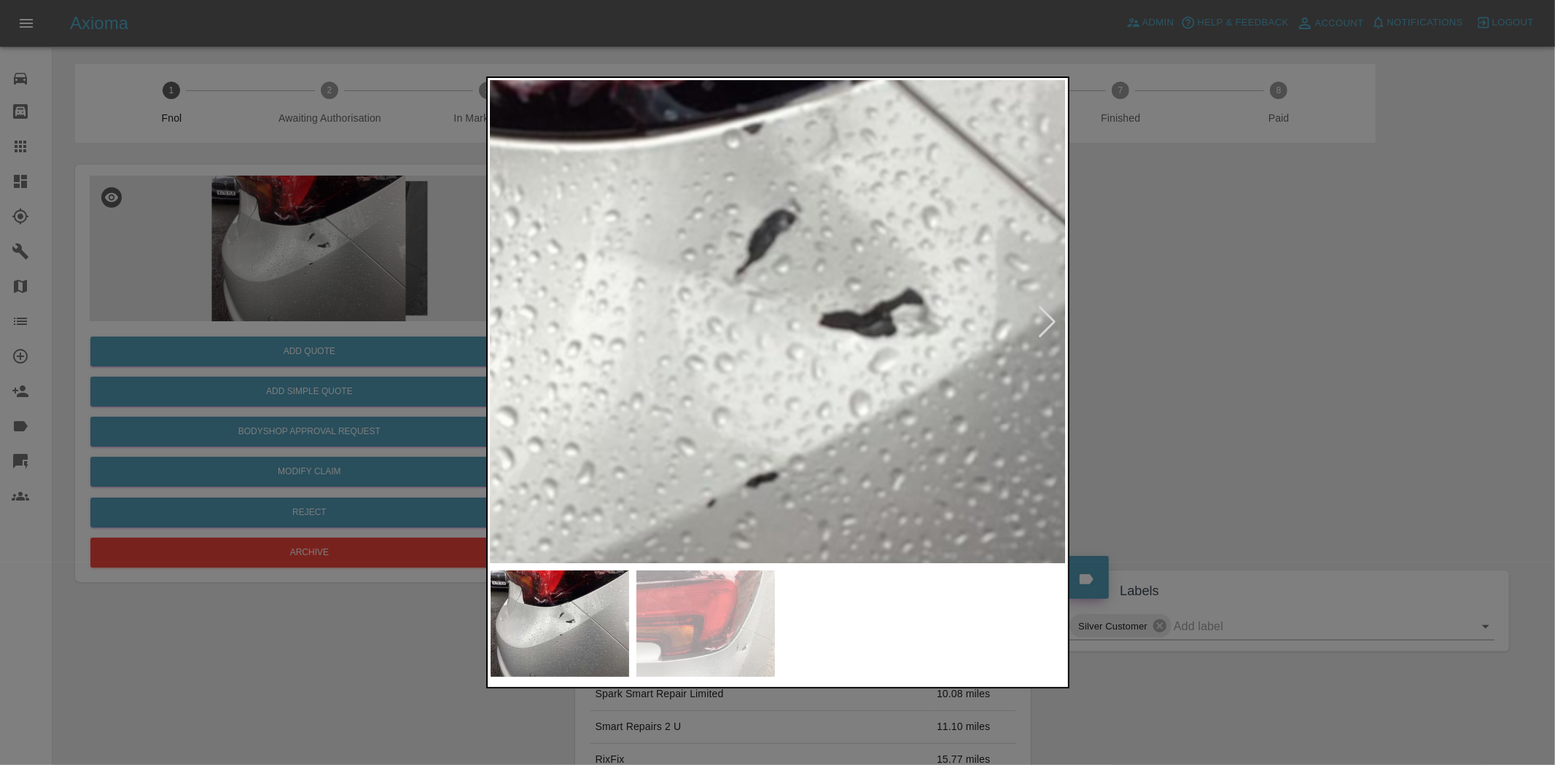
click at [790, 315] on img at bounding box center [742, 343] width 1728 height 1449
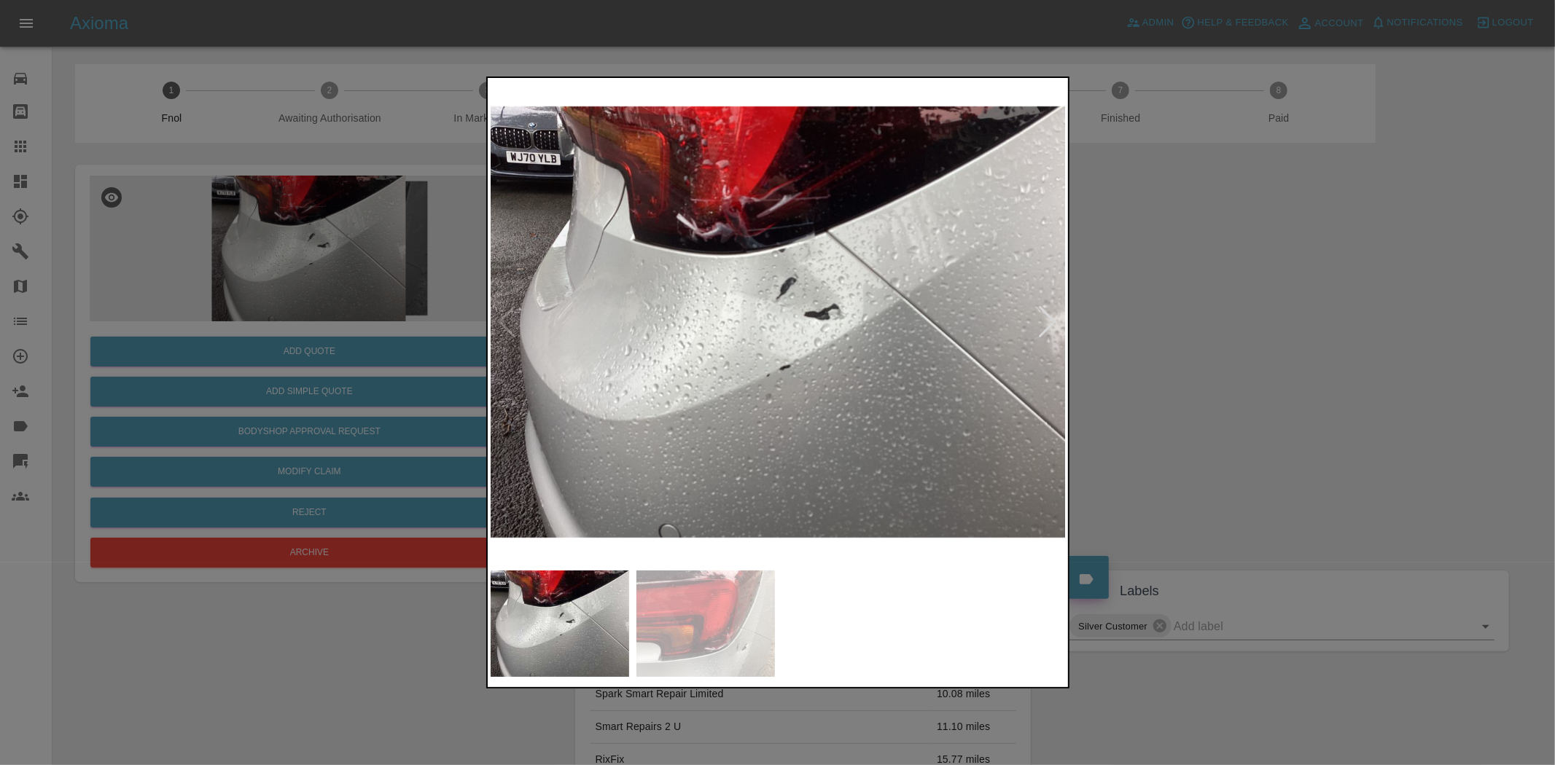
click at [754, 356] on img at bounding box center [779, 322] width 576 height 483
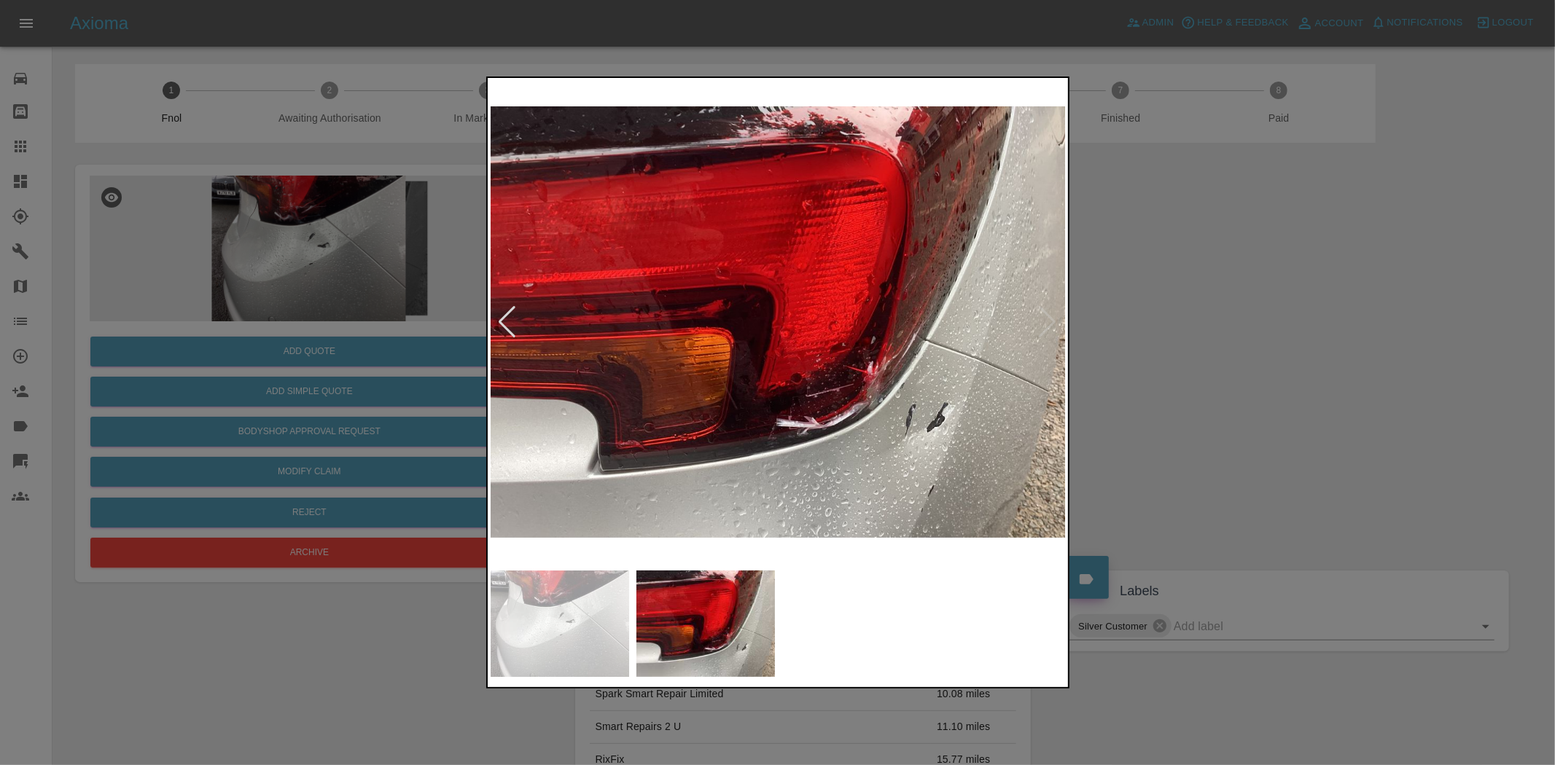
click at [908, 384] on img at bounding box center [779, 322] width 576 height 483
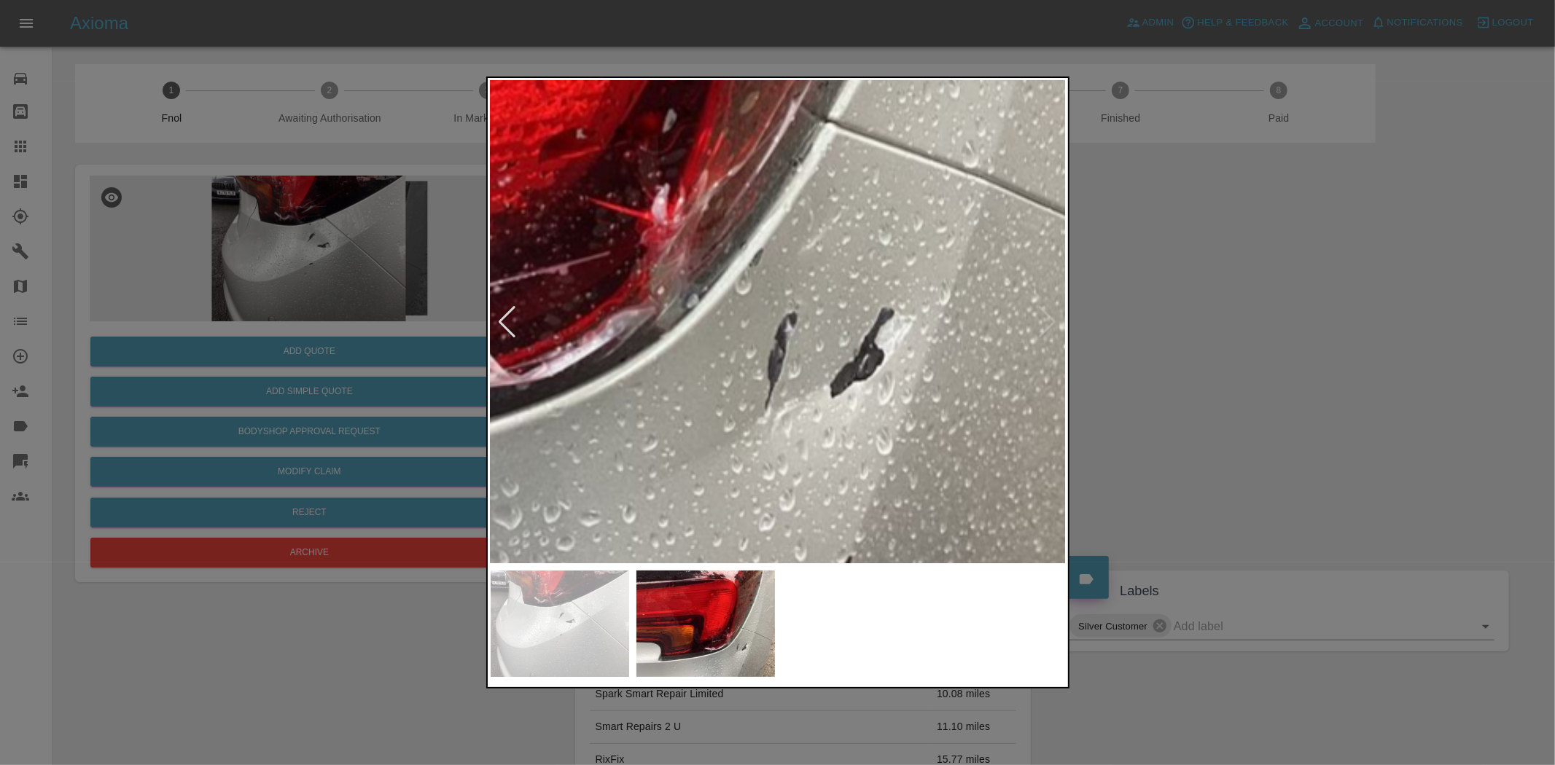
click at [883, 375] on img at bounding box center [385, 66] width 1728 height 1449
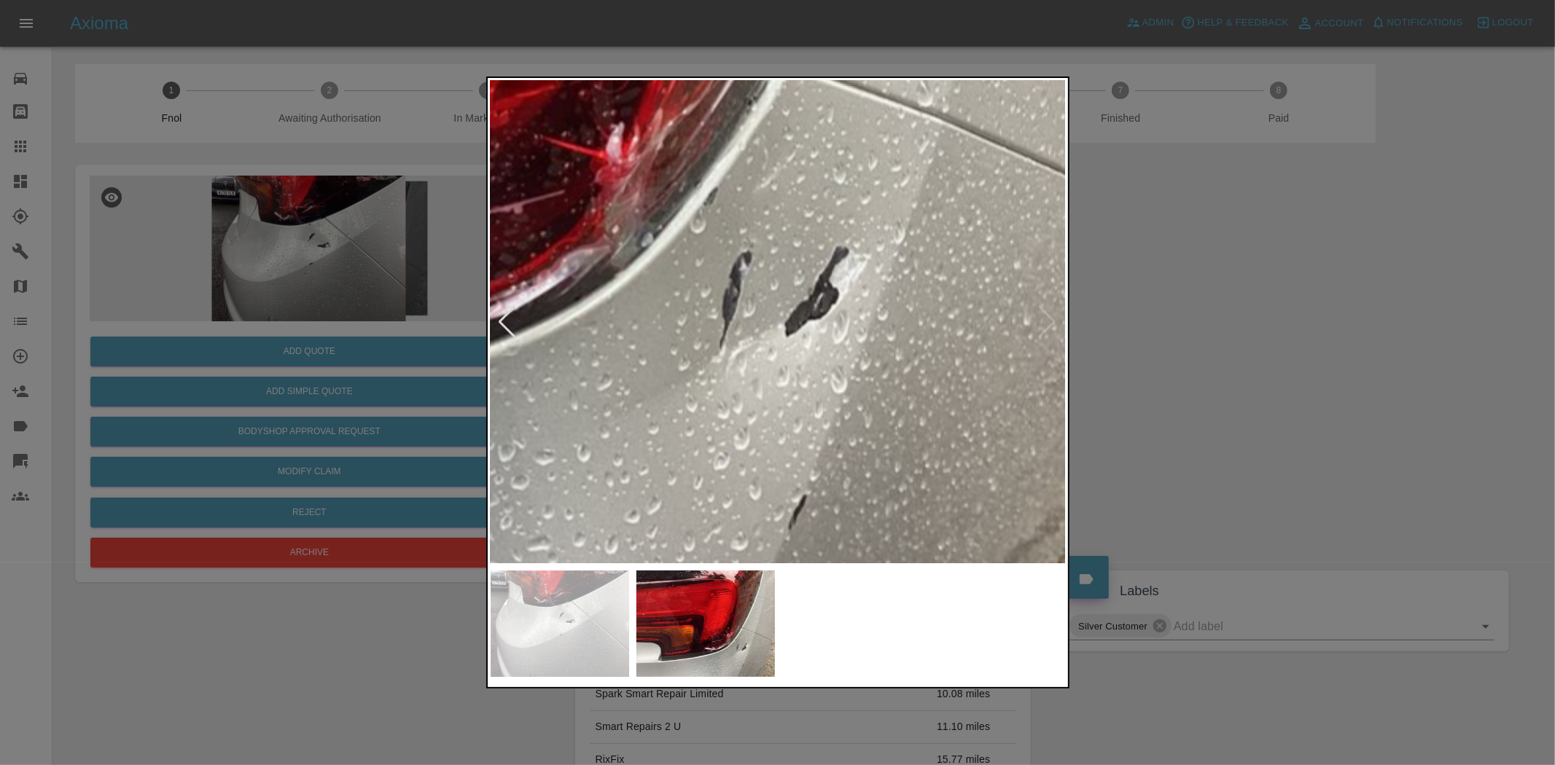
click at [682, 325] on img at bounding box center [340, 5] width 1728 height 1449
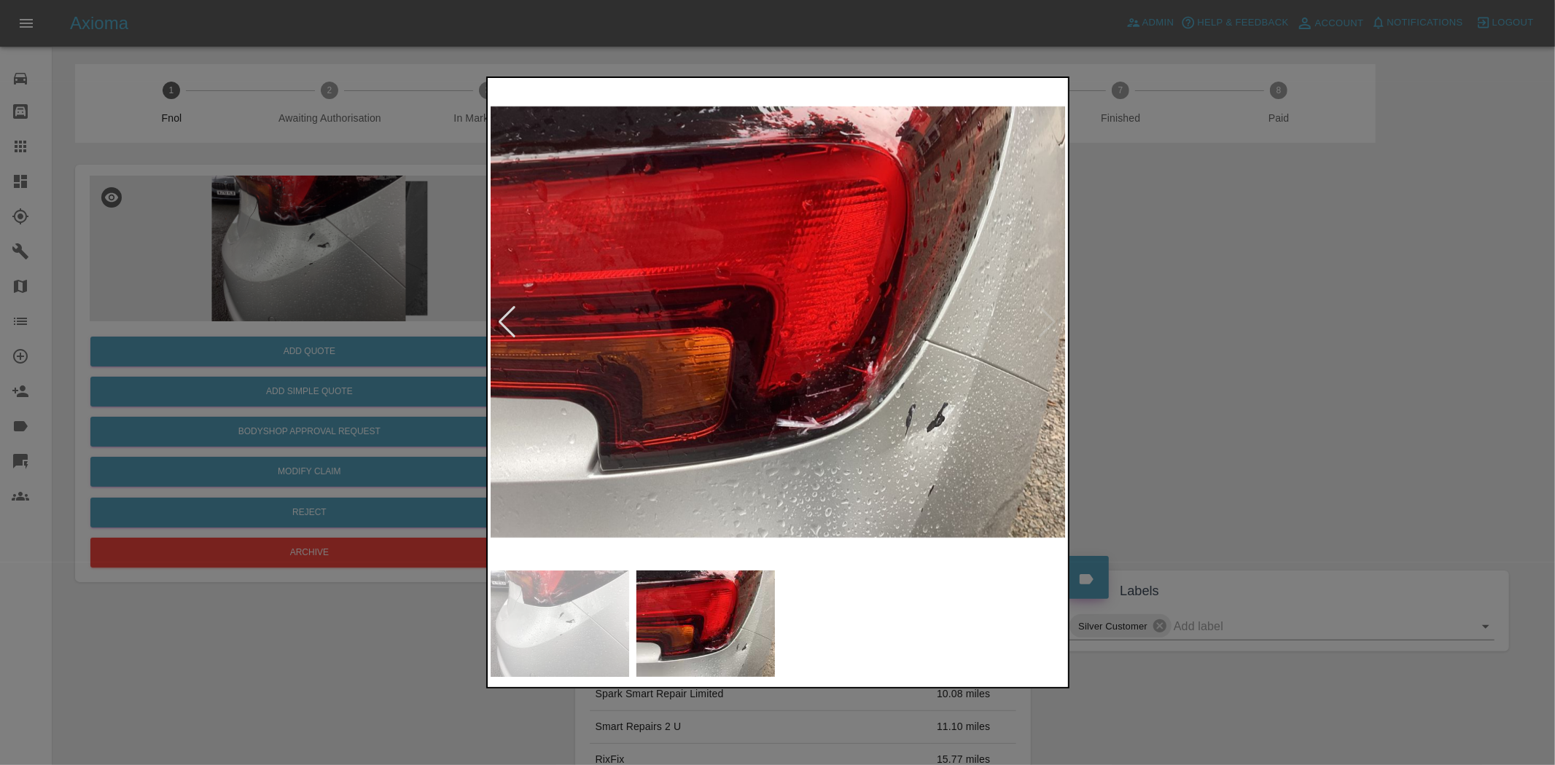
click at [824, 410] on img at bounding box center [779, 322] width 576 height 483
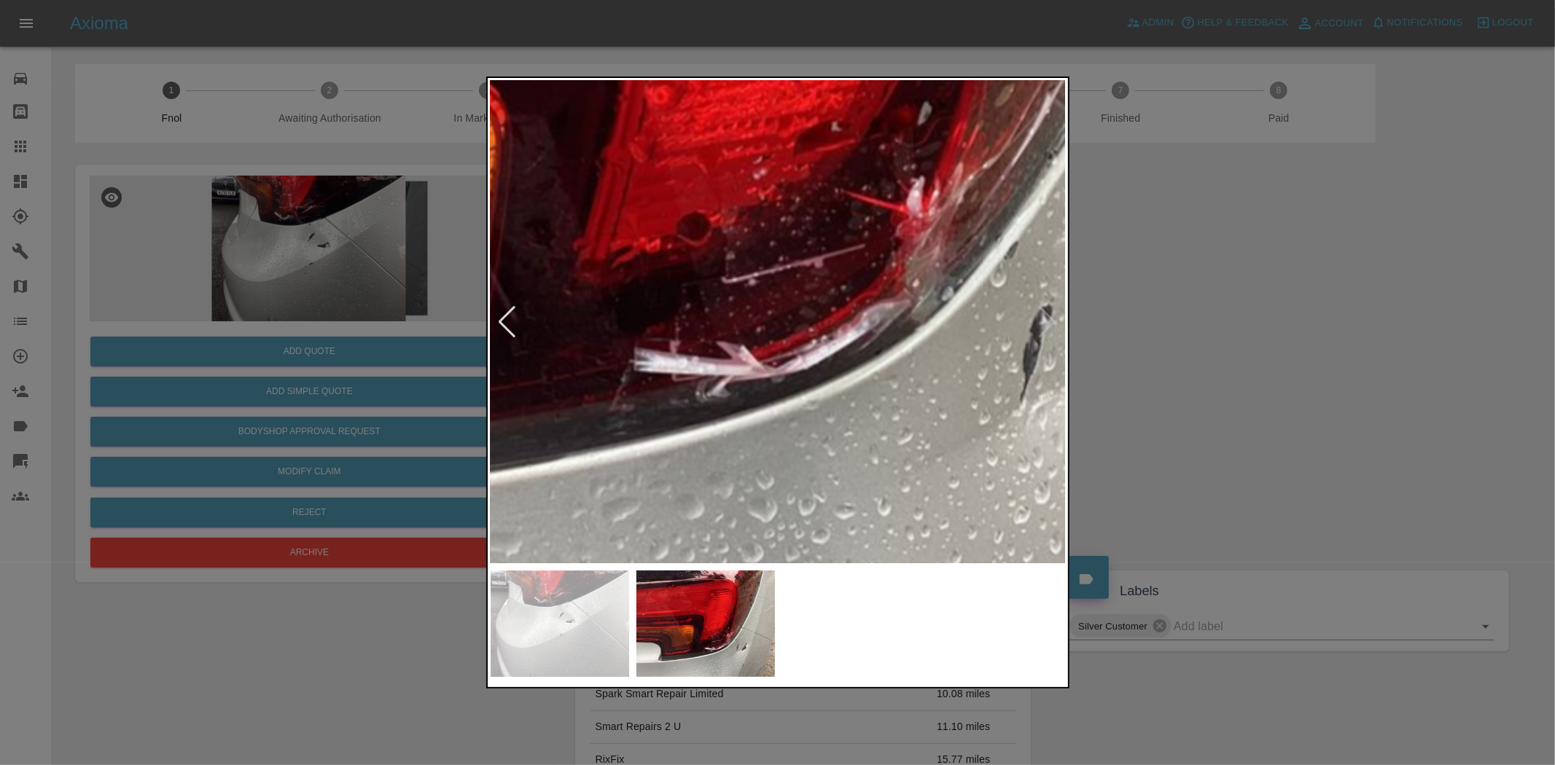
click at [825, 410] on img at bounding box center [640, 59] width 1728 height 1449
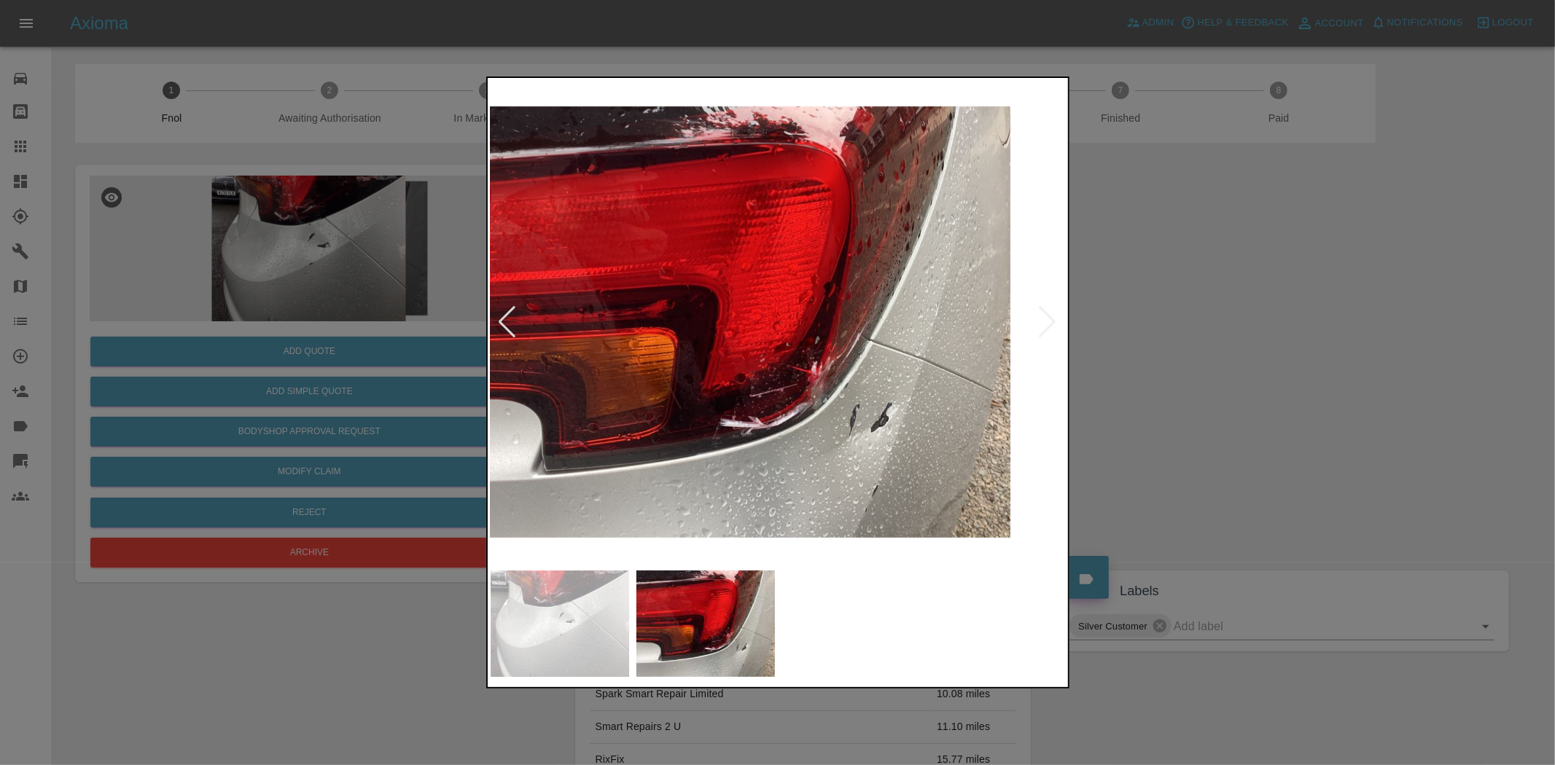
click at [763, 432] on img at bounding box center [722, 322] width 576 height 483
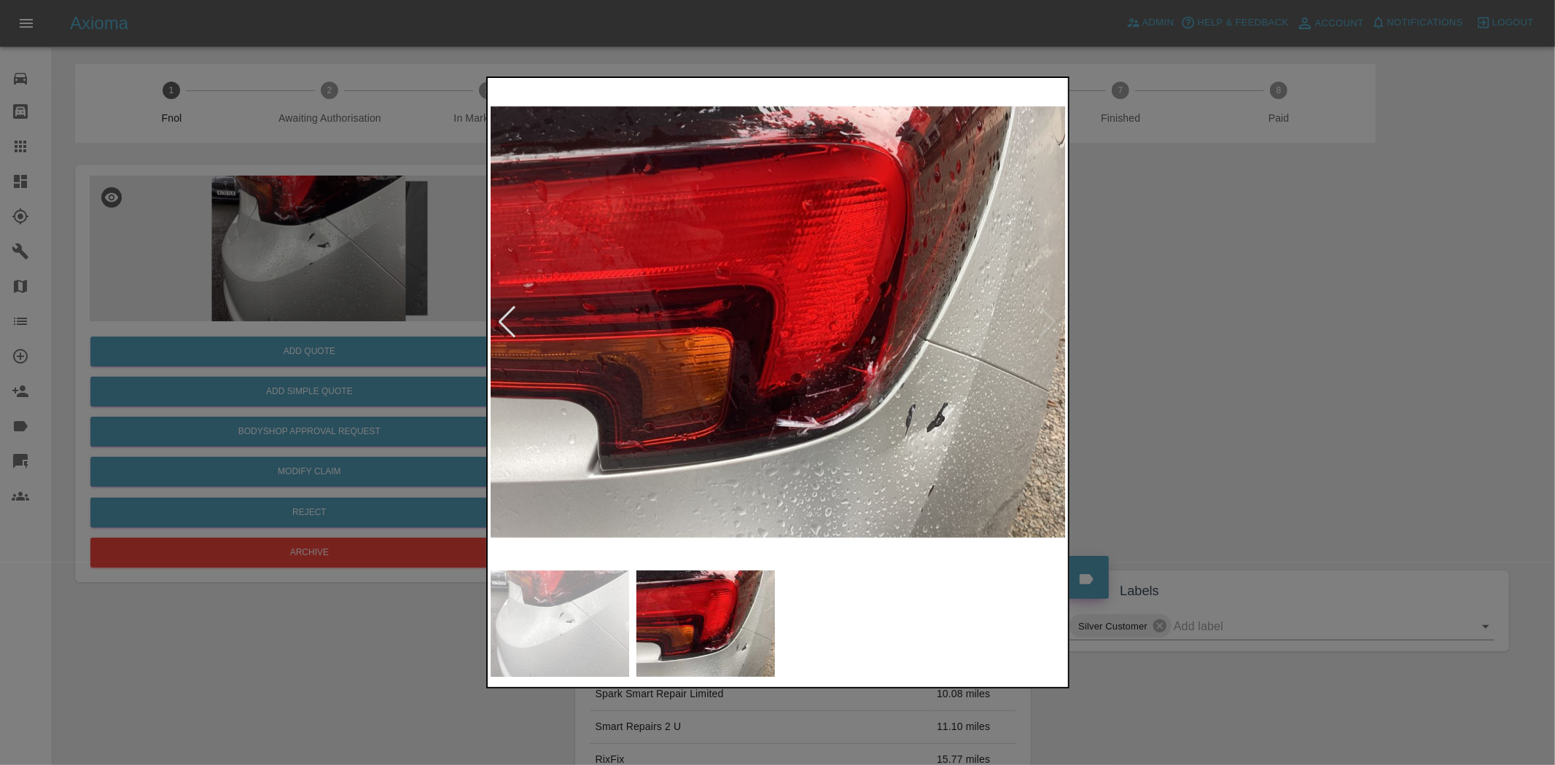
click at [904, 448] on img at bounding box center [779, 322] width 576 height 483
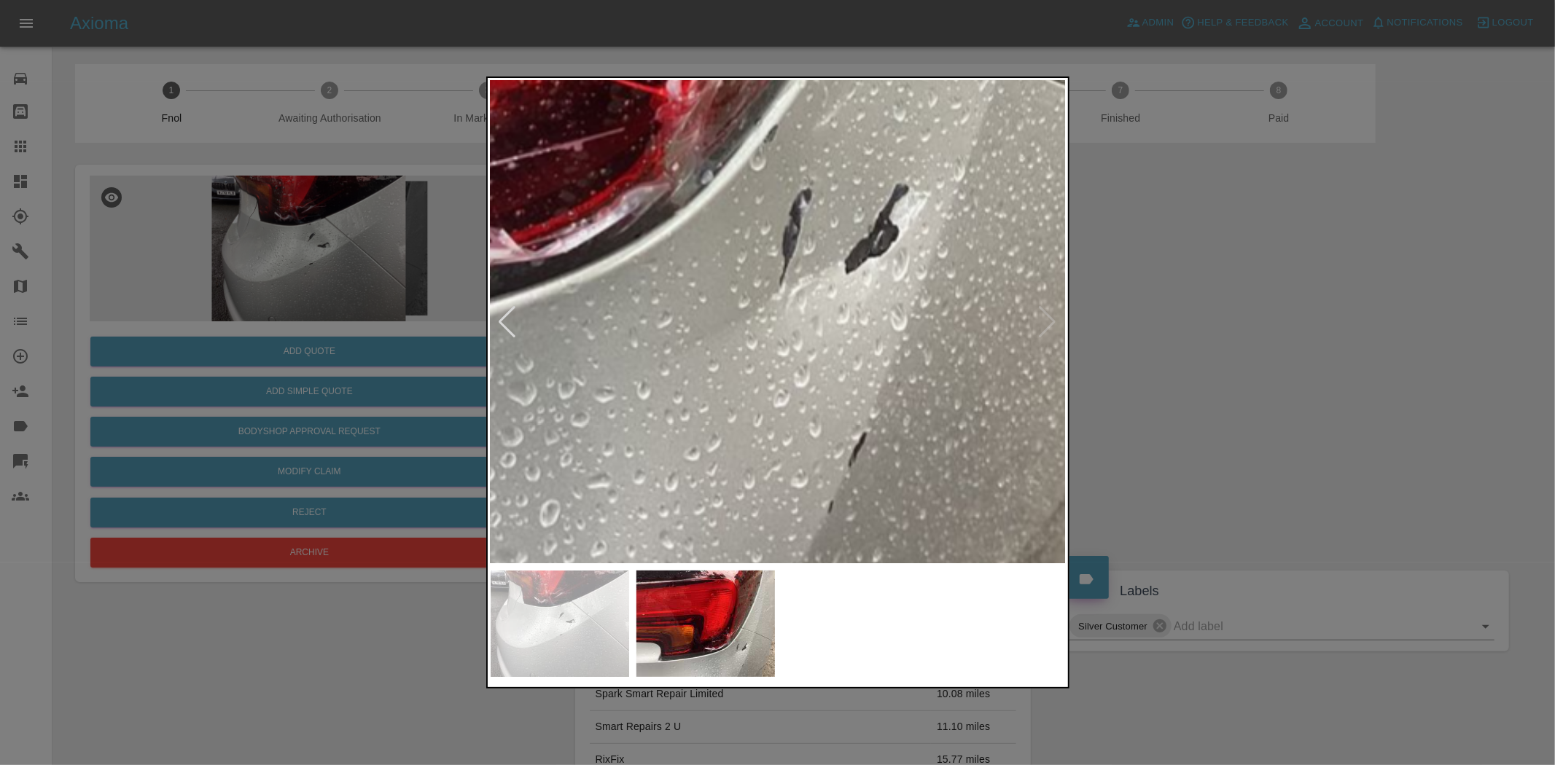
drag, startPoint x: 416, startPoint y: 316, endPoint x: 405, endPoint y: 329, distance: 16.5
click at [410, 323] on div at bounding box center [777, 382] width 1555 height 765
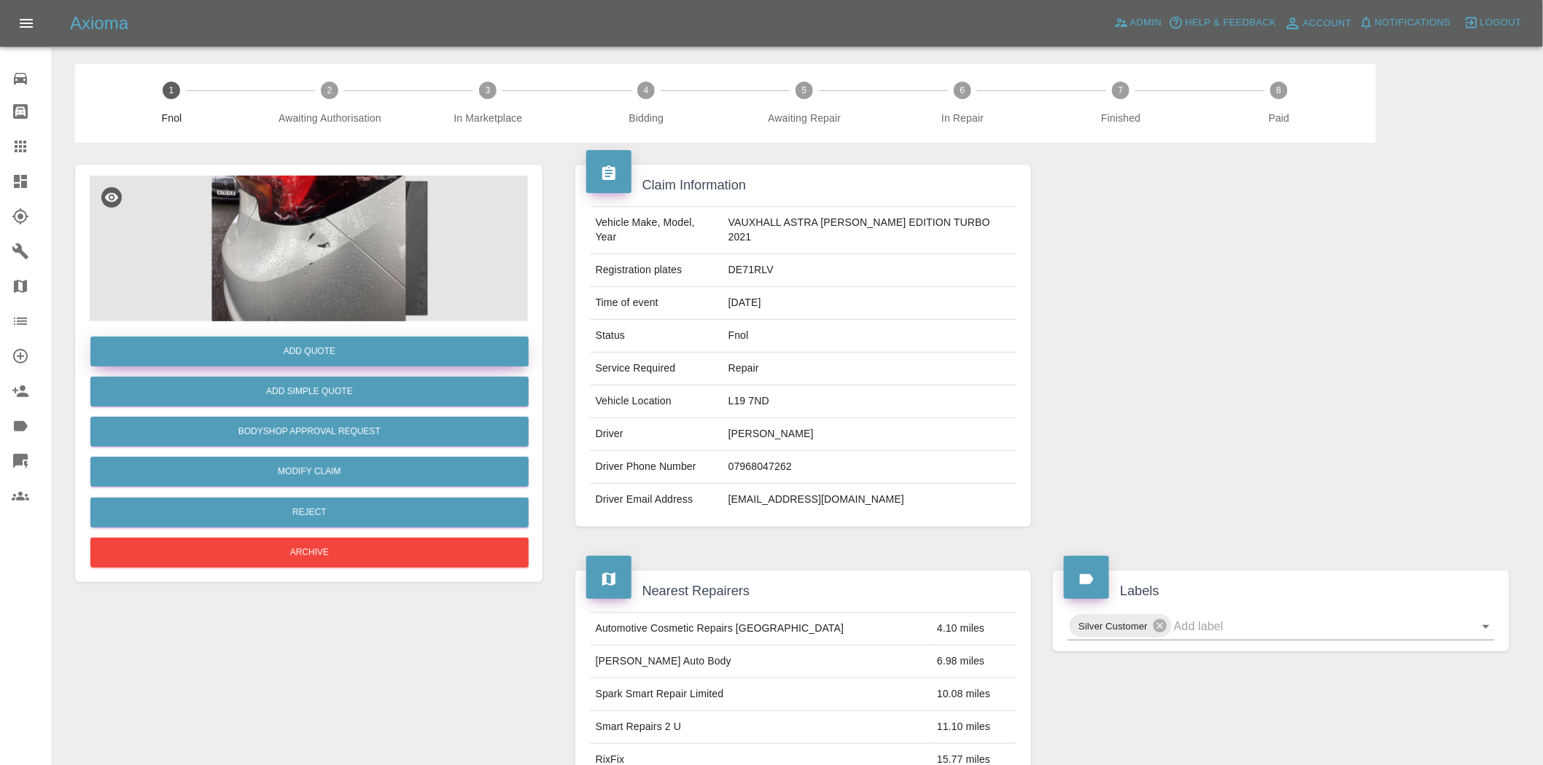
click at [367, 367] on button "Add Quote" at bounding box center [309, 352] width 438 height 30
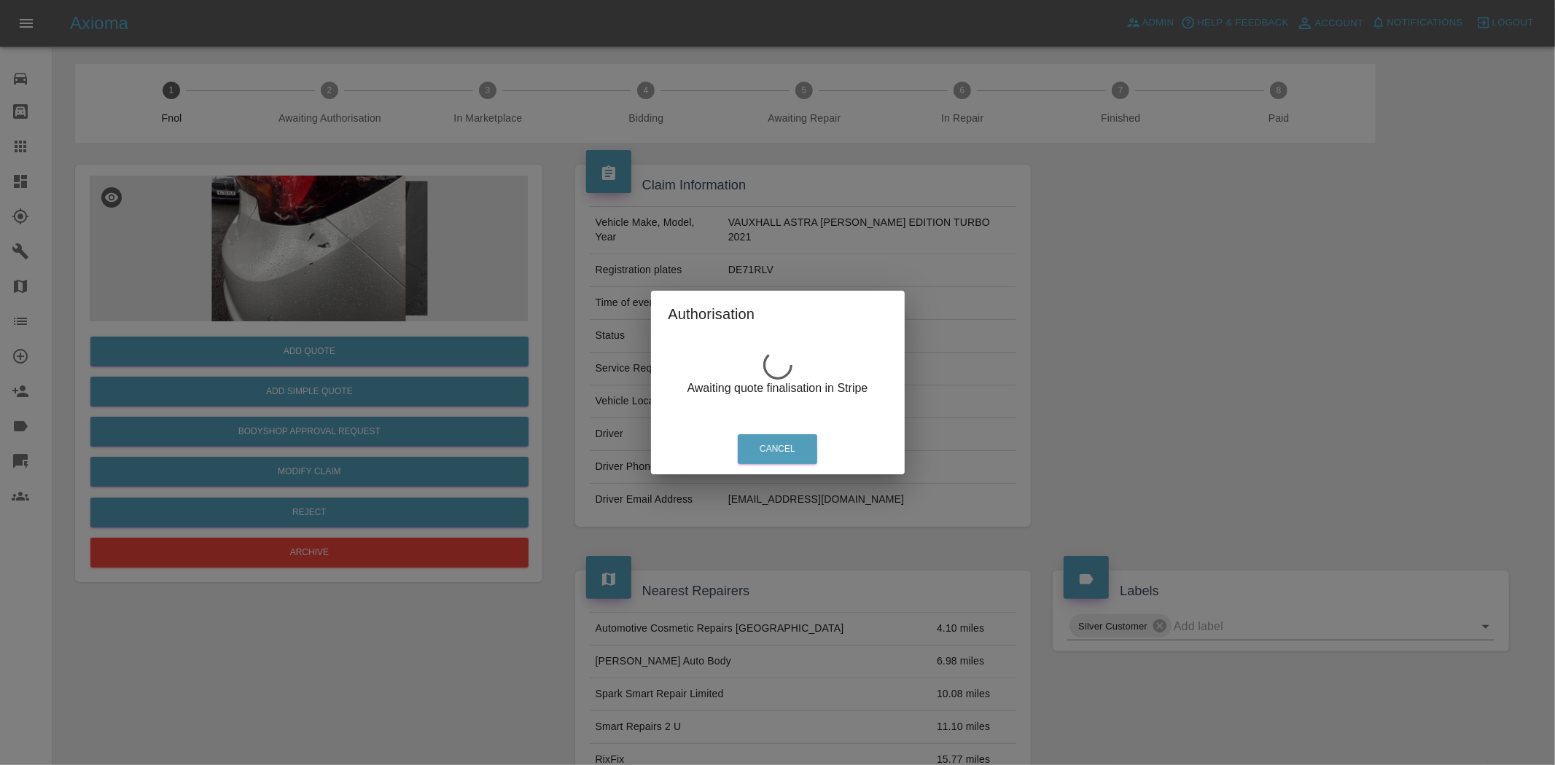
click at [275, 304] on div "Authorisation Awaiting quote finalisation in Stripe Cancel" at bounding box center [777, 382] width 1555 height 765
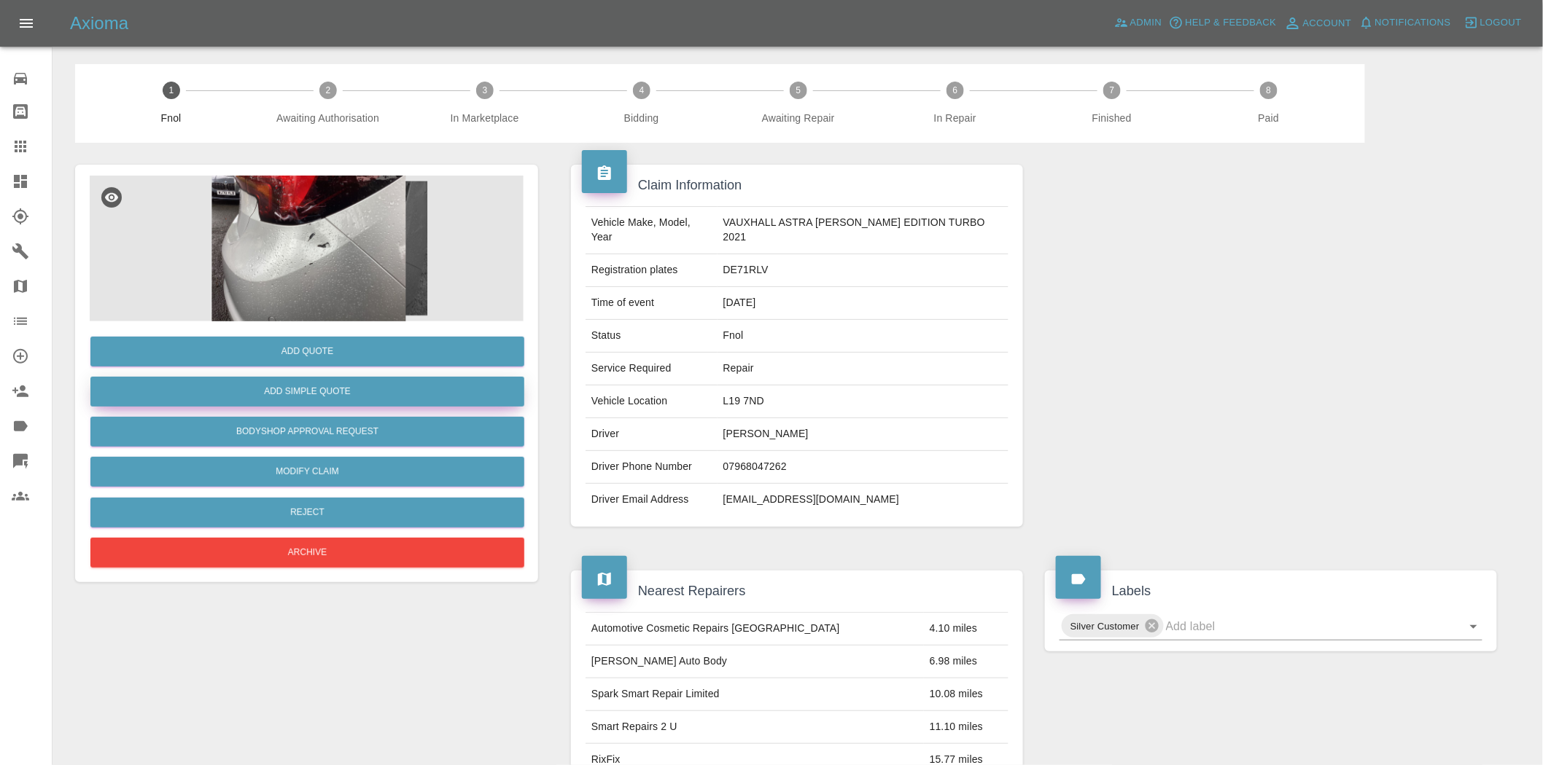
click at [308, 388] on button "Add Simple Quote" at bounding box center [307, 392] width 434 height 30
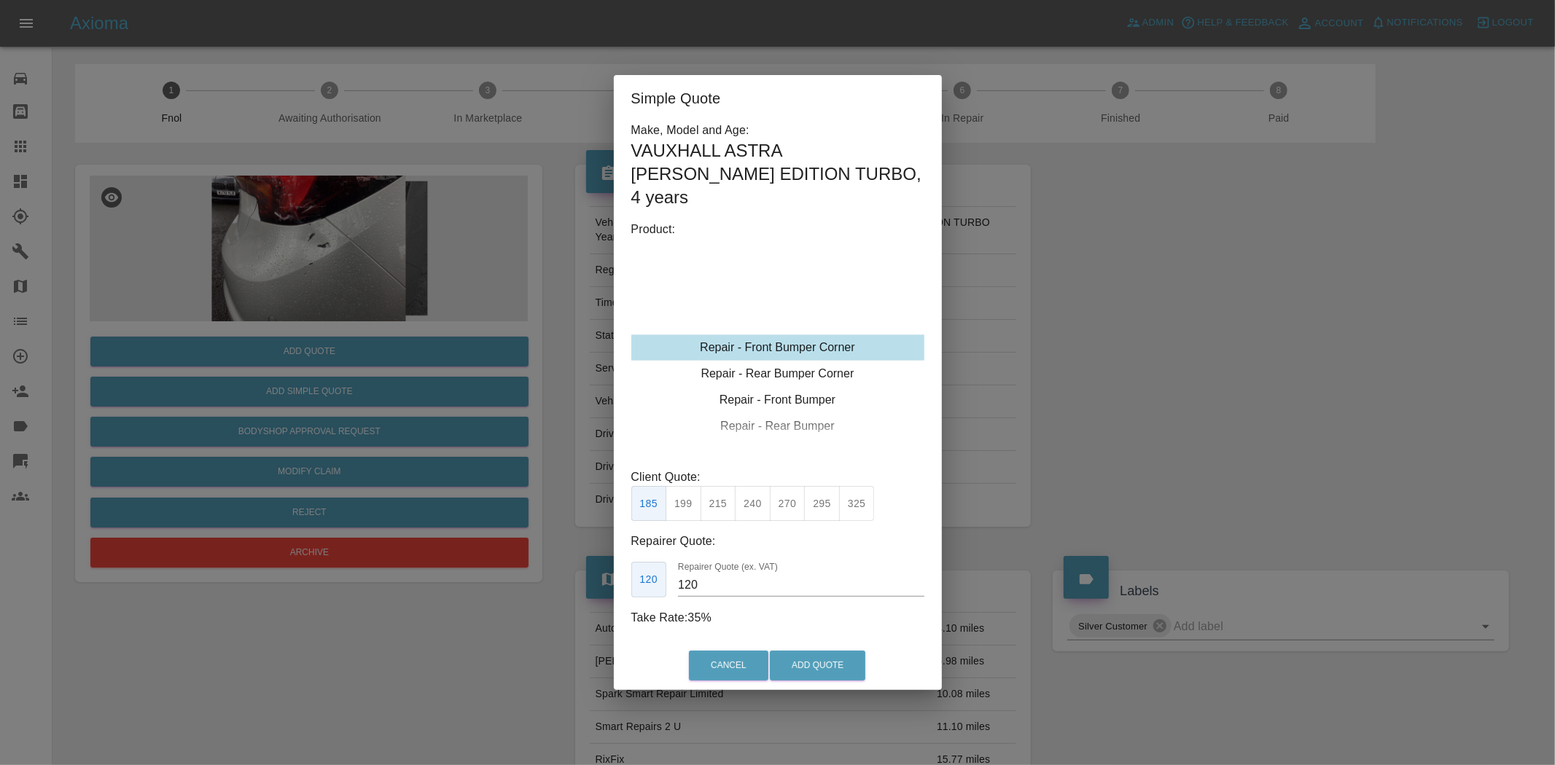
drag, startPoint x: 761, startPoint y: 491, endPoint x: 789, endPoint y: 487, distance: 27.9
click at [760, 491] on button "240" at bounding box center [753, 504] width 36 height 36
click at [780, 365] on div "Repair - Rear Bumper Corner" at bounding box center [777, 374] width 293 height 26
click at [766, 487] on button "240" at bounding box center [753, 504] width 36 height 36
type input "150"
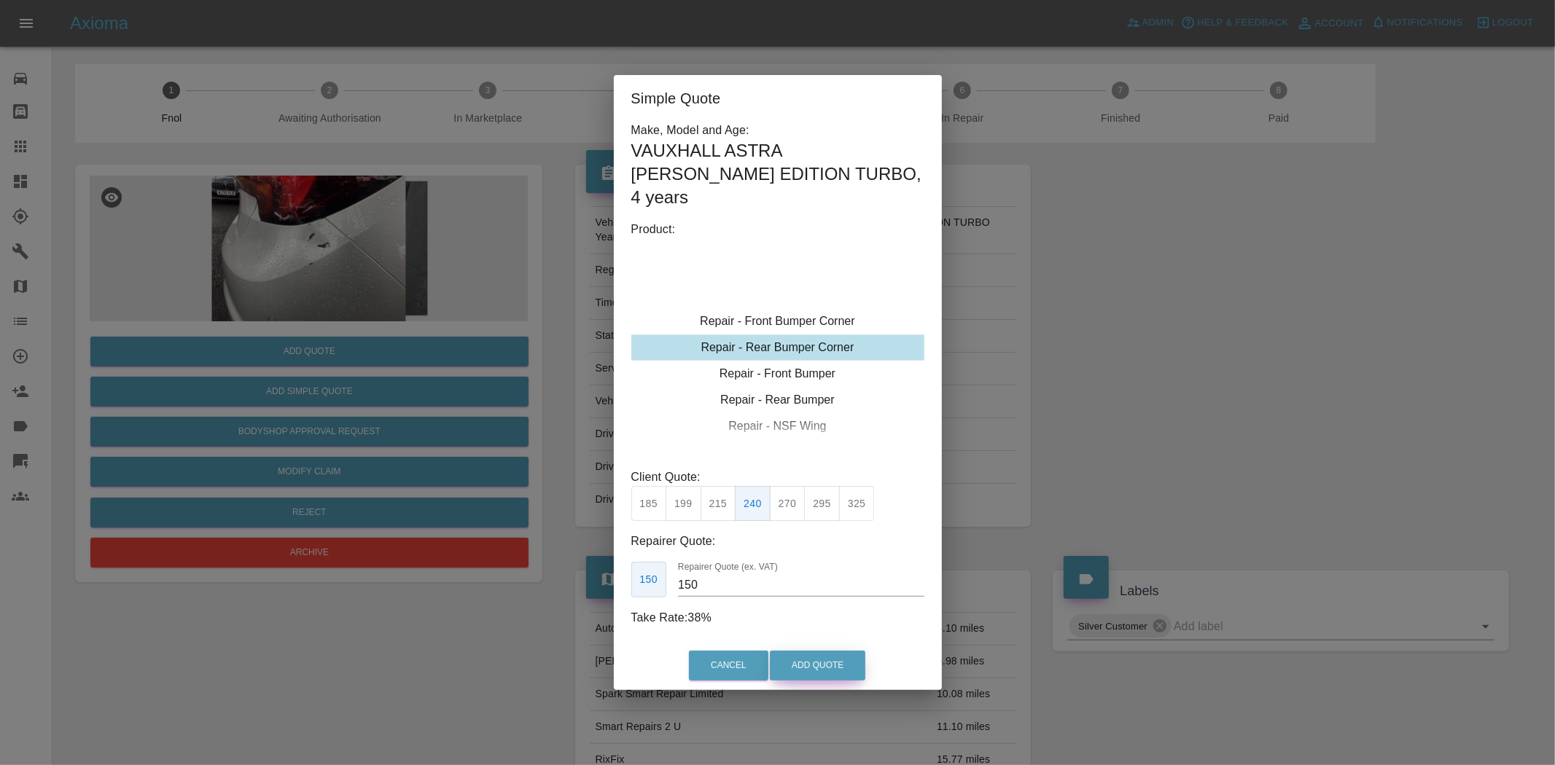
click at [792, 652] on button "Add Quote" at bounding box center [817, 666] width 95 height 30
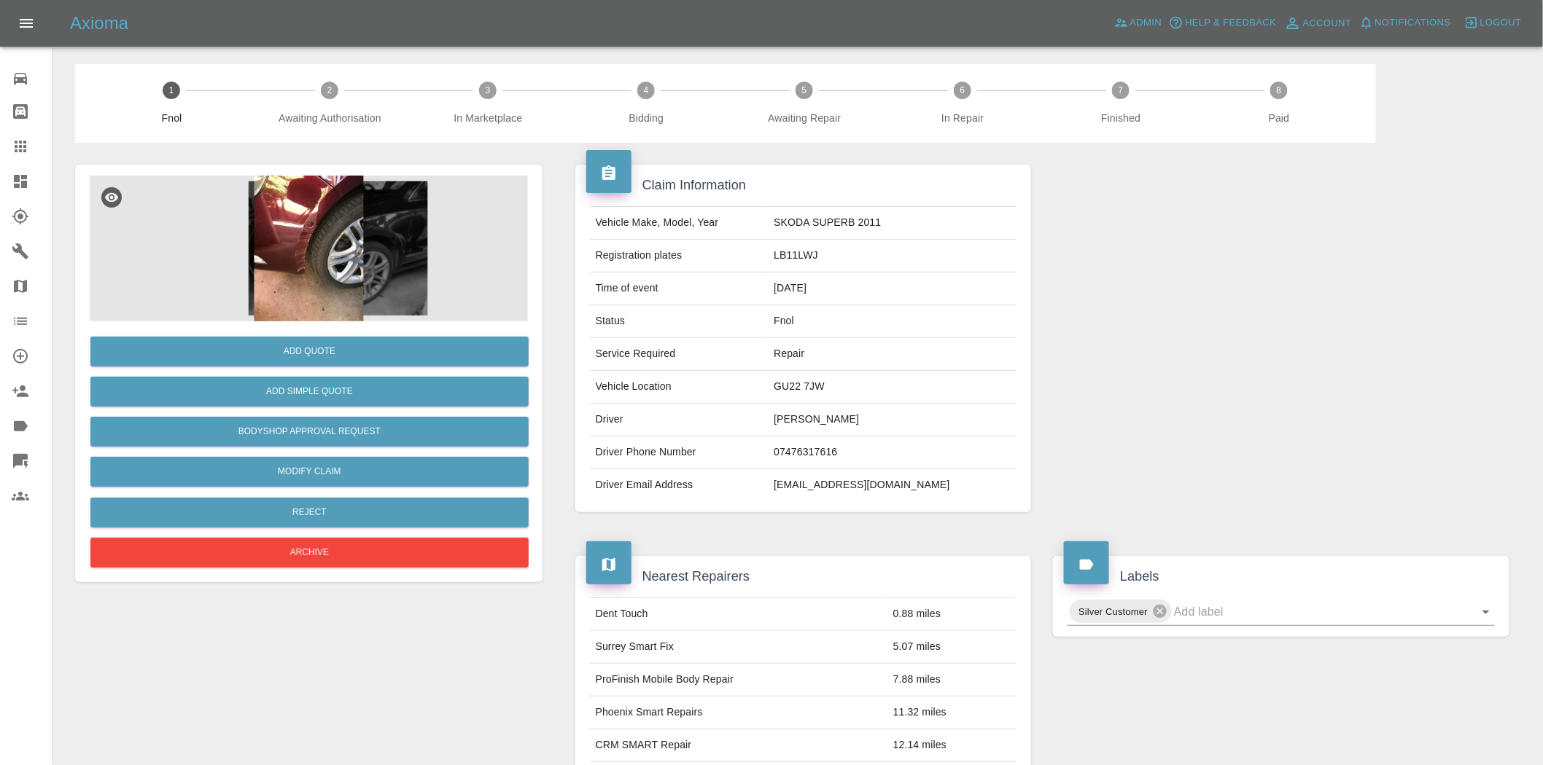
click at [321, 226] on img at bounding box center [309, 249] width 438 height 146
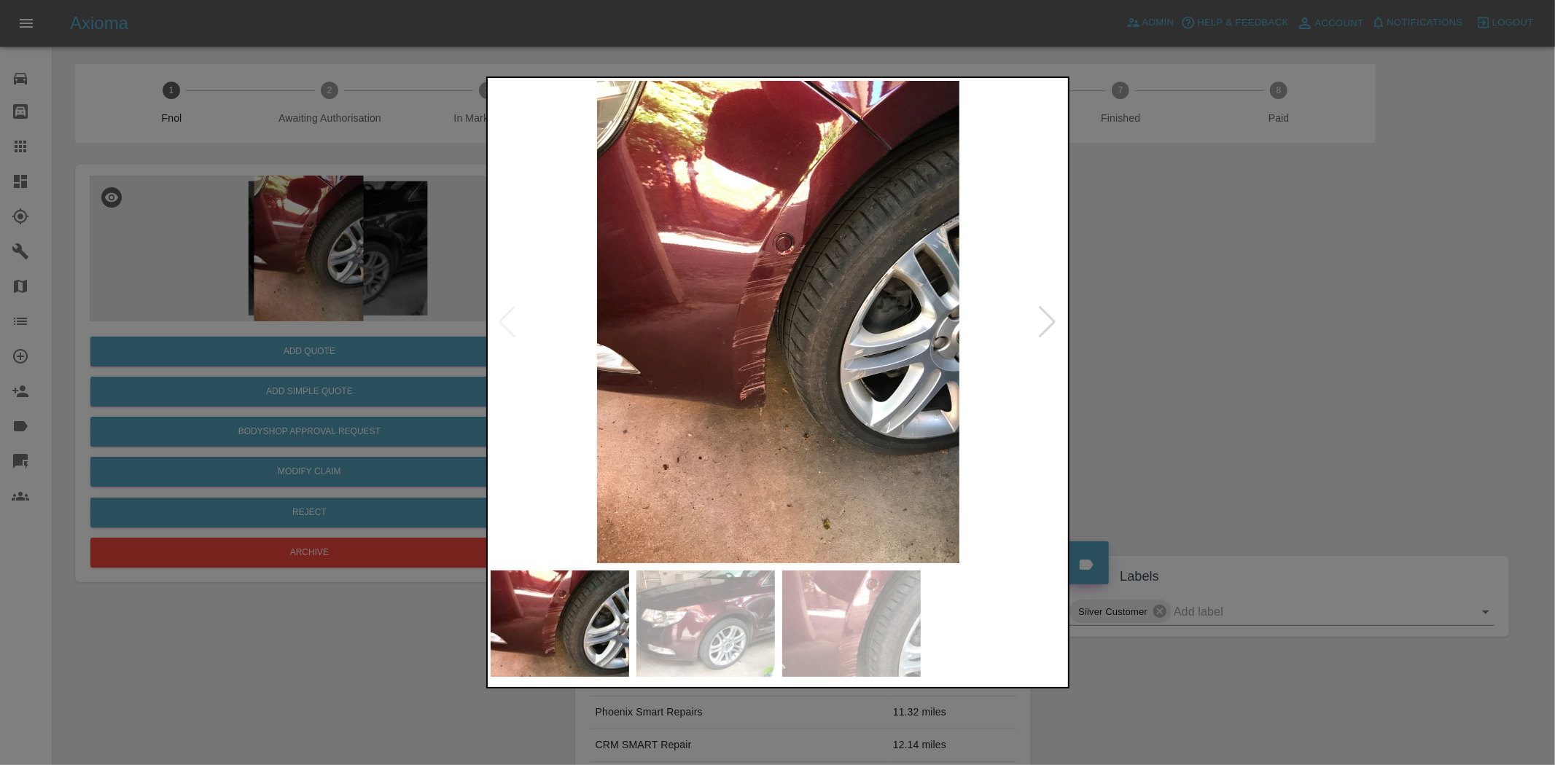
click at [693, 308] on img at bounding box center [779, 322] width 576 height 483
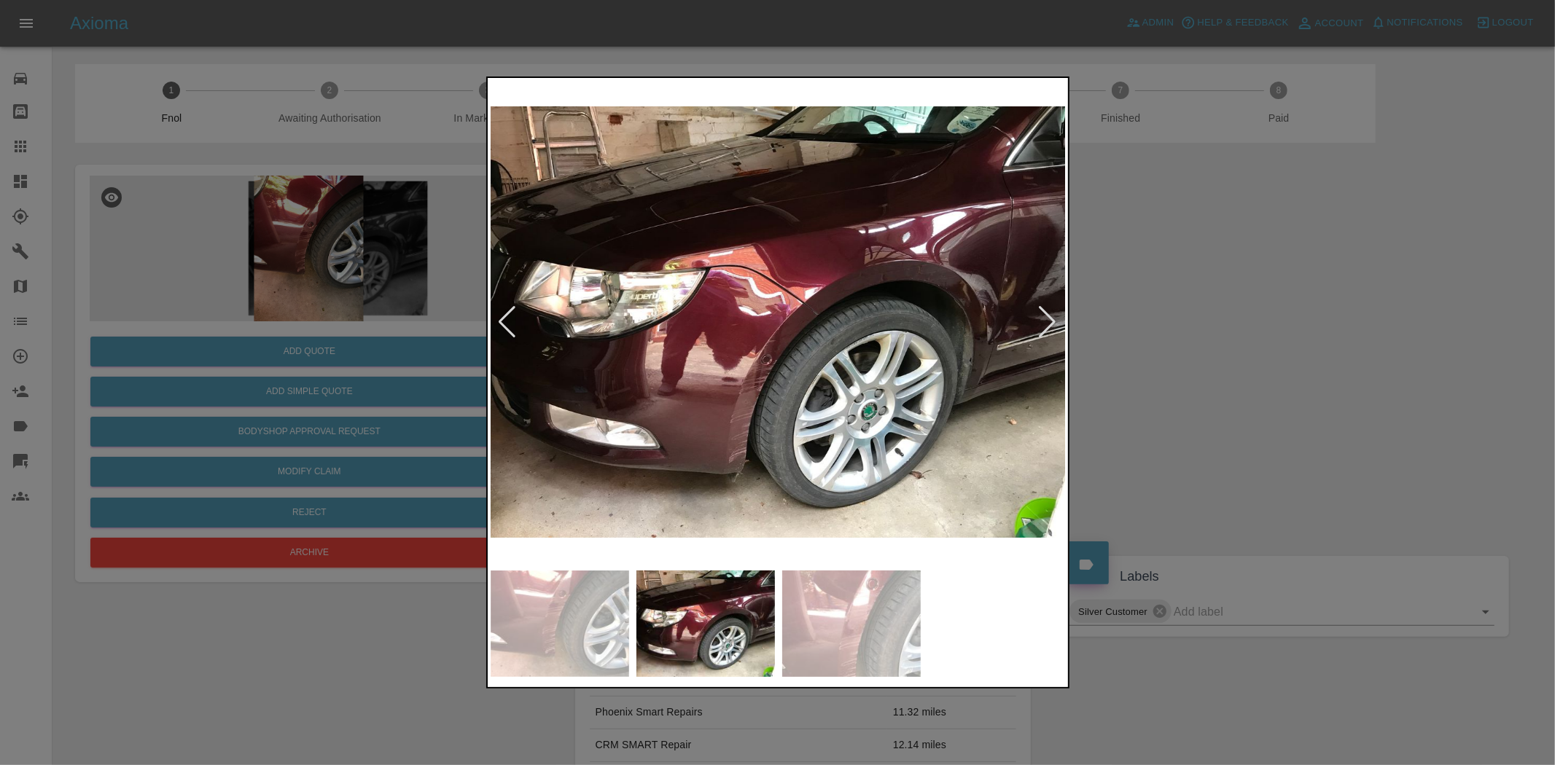
click at [705, 351] on img at bounding box center [779, 322] width 576 height 483
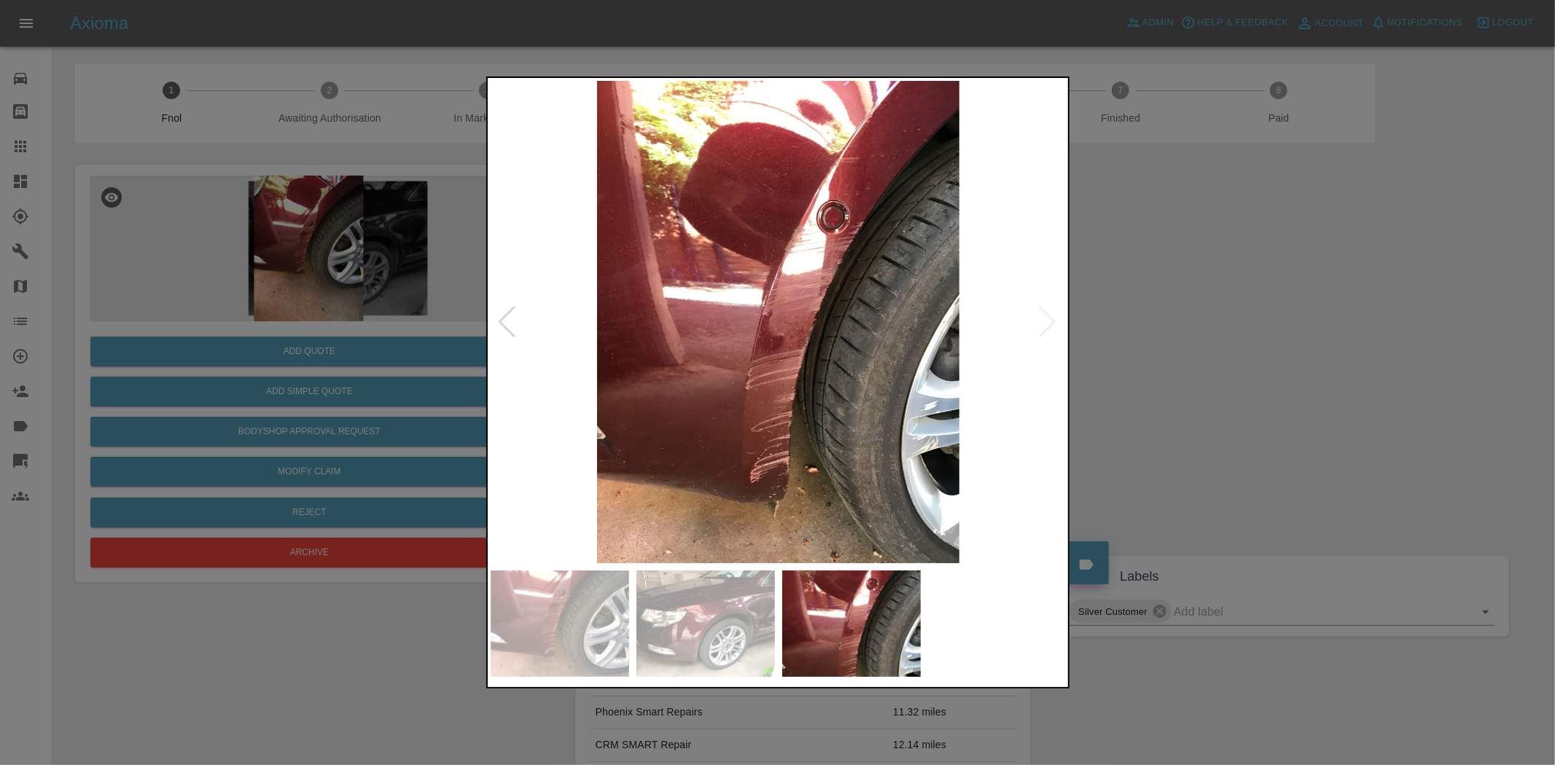
click at [696, 430] on img at bounding box center [779, 322] width 576 height 483
click at [766, 341] on img at bounding box center [779, 322] width 576 height 483
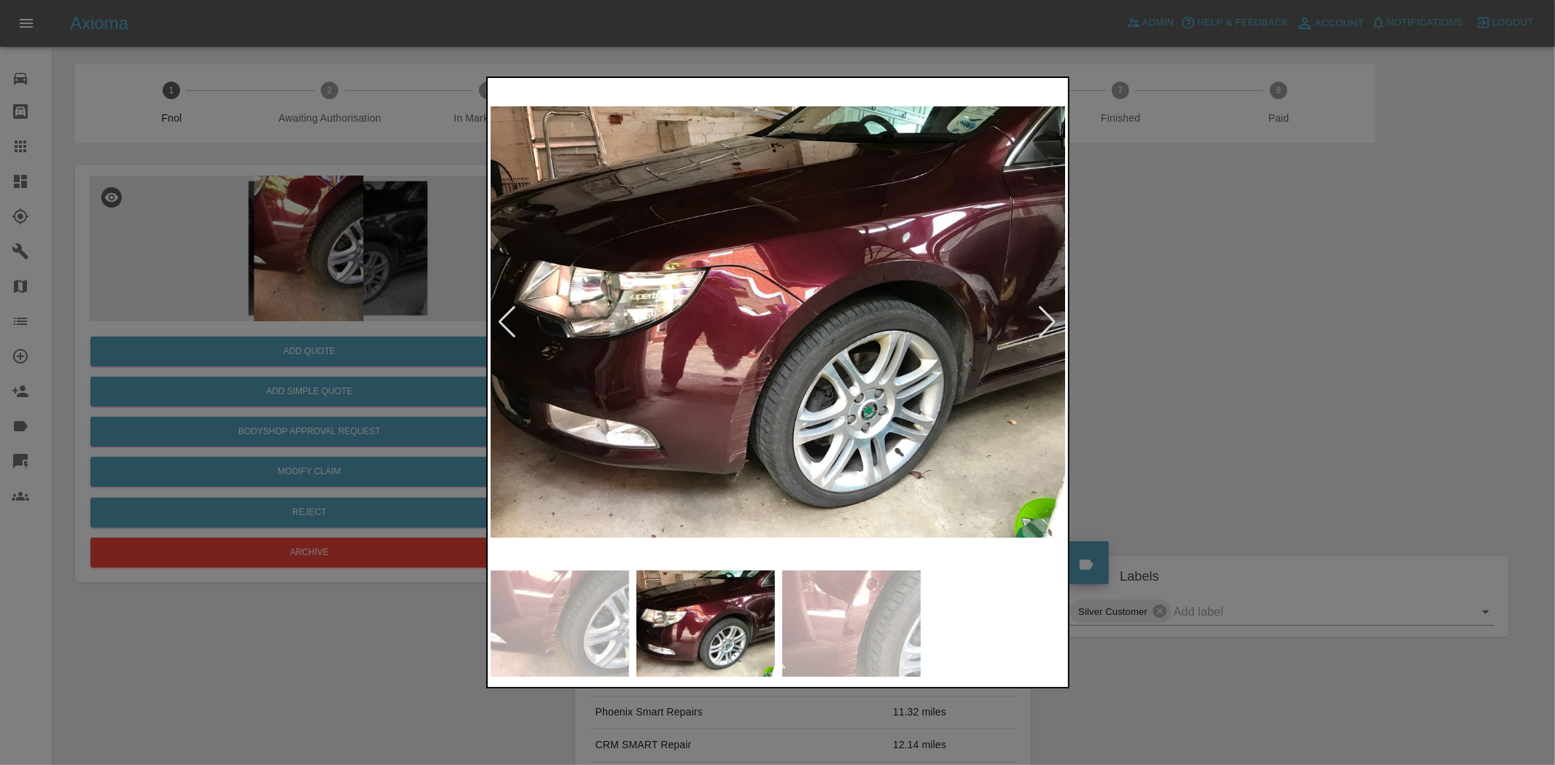
click at [788, 384] on img at bounding box center [779, 322] width 576 height 483
click at [786, 383] on img at bounding box center [779, 322] width 576 height 483
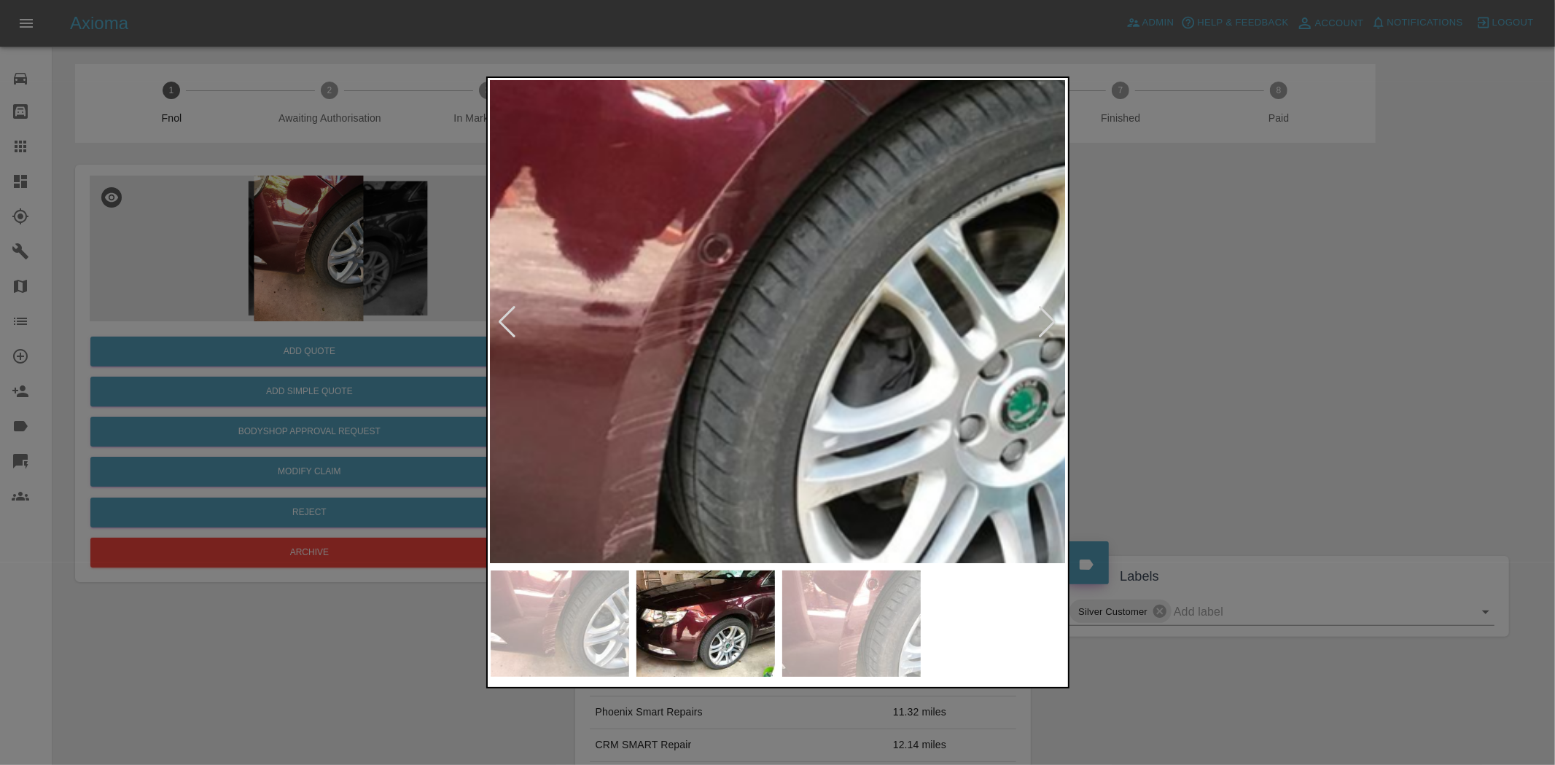
click at [722, 402] on img at bounding box center [752, 137] width 1728 height 1449
click at [719, 402] on img at bounding box center [752, 137] width 1728 height 1449
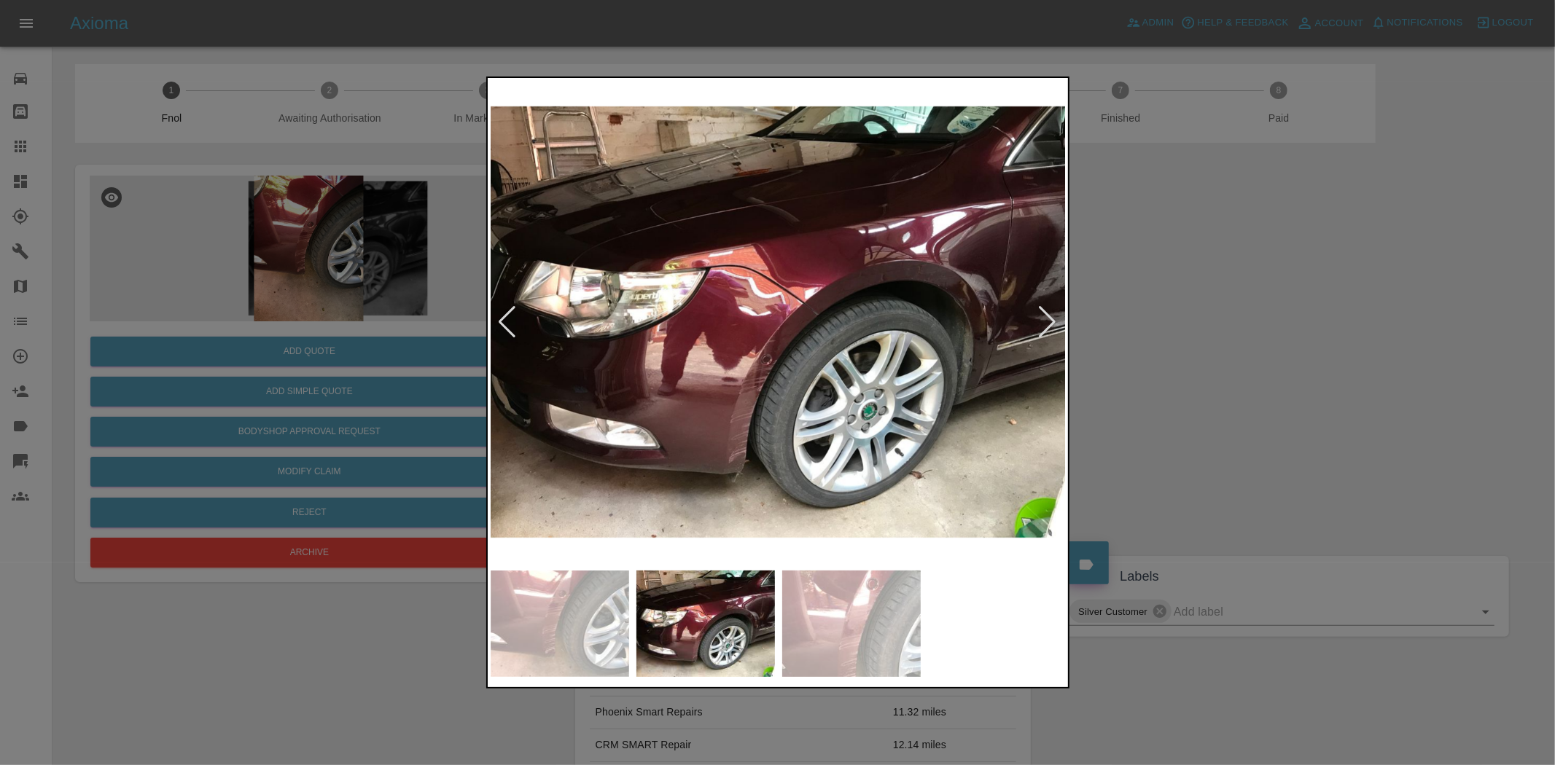
click at [705, 452] on img at bounding box center [779, 322] width 576 height 483
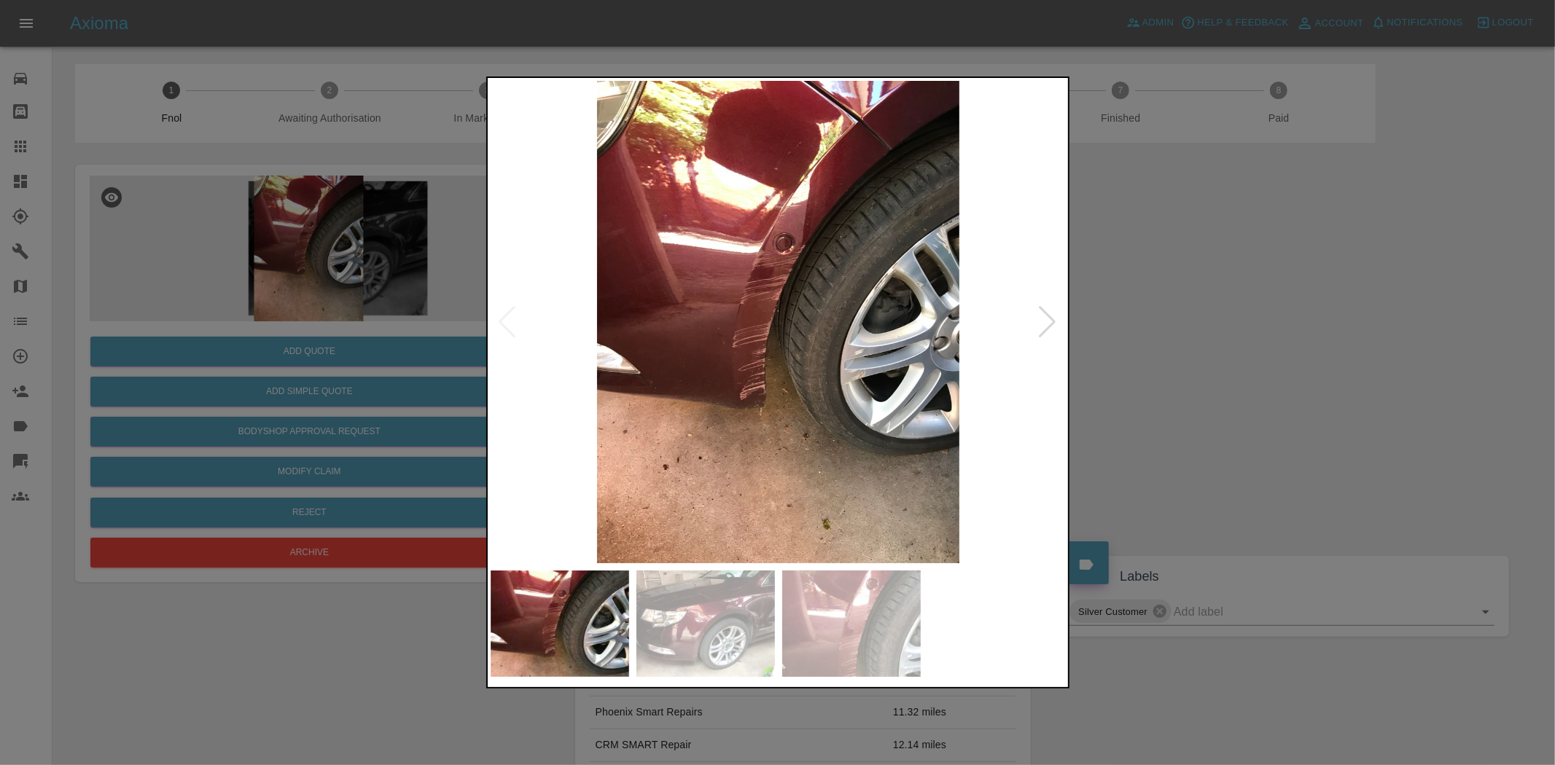
click at [791, 331] on img at bounding box center [779, 322] width 576 height 483
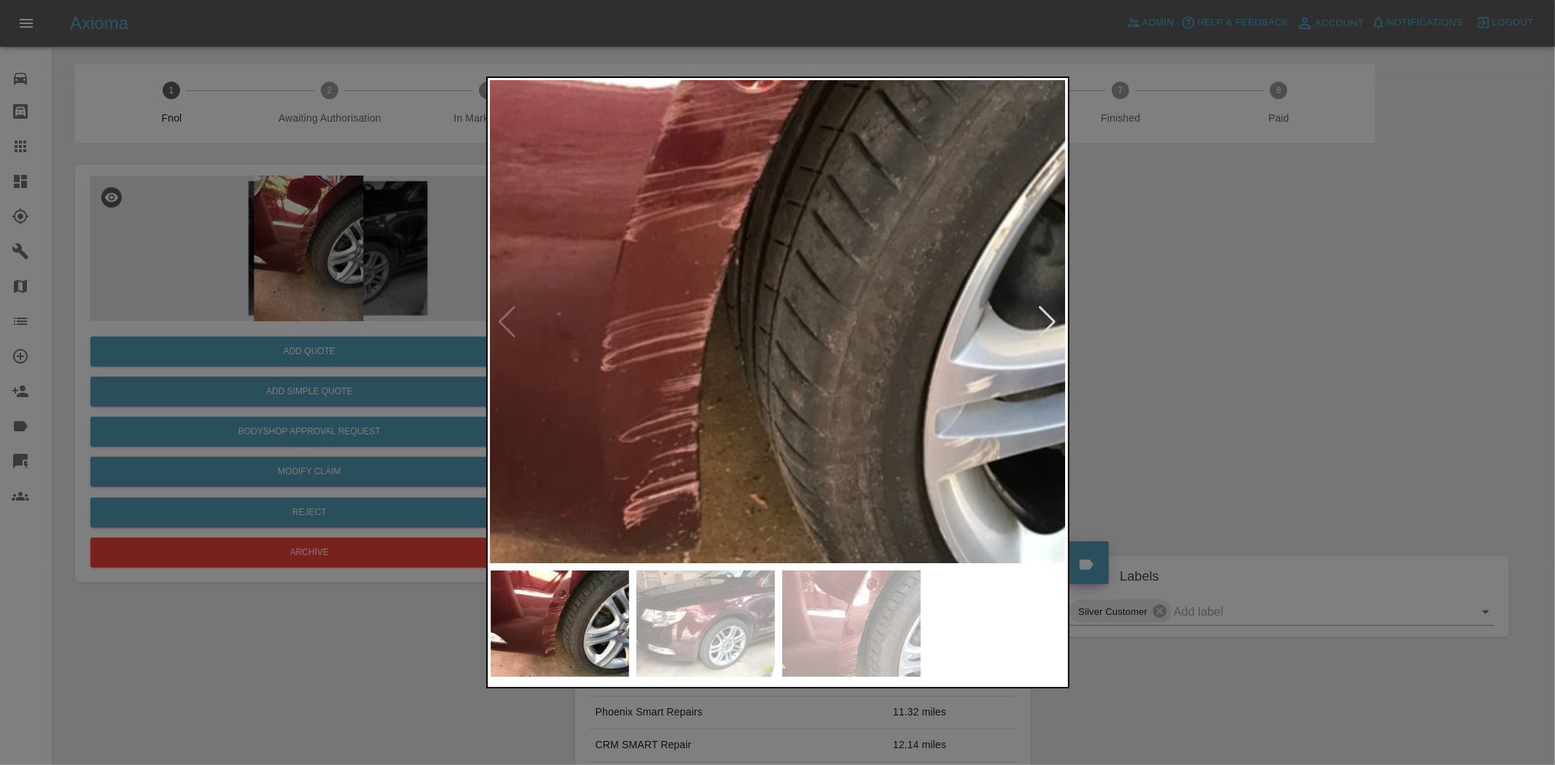
click at [494, 321] on img at bounding box center [737, 295] width 1728 height 1449
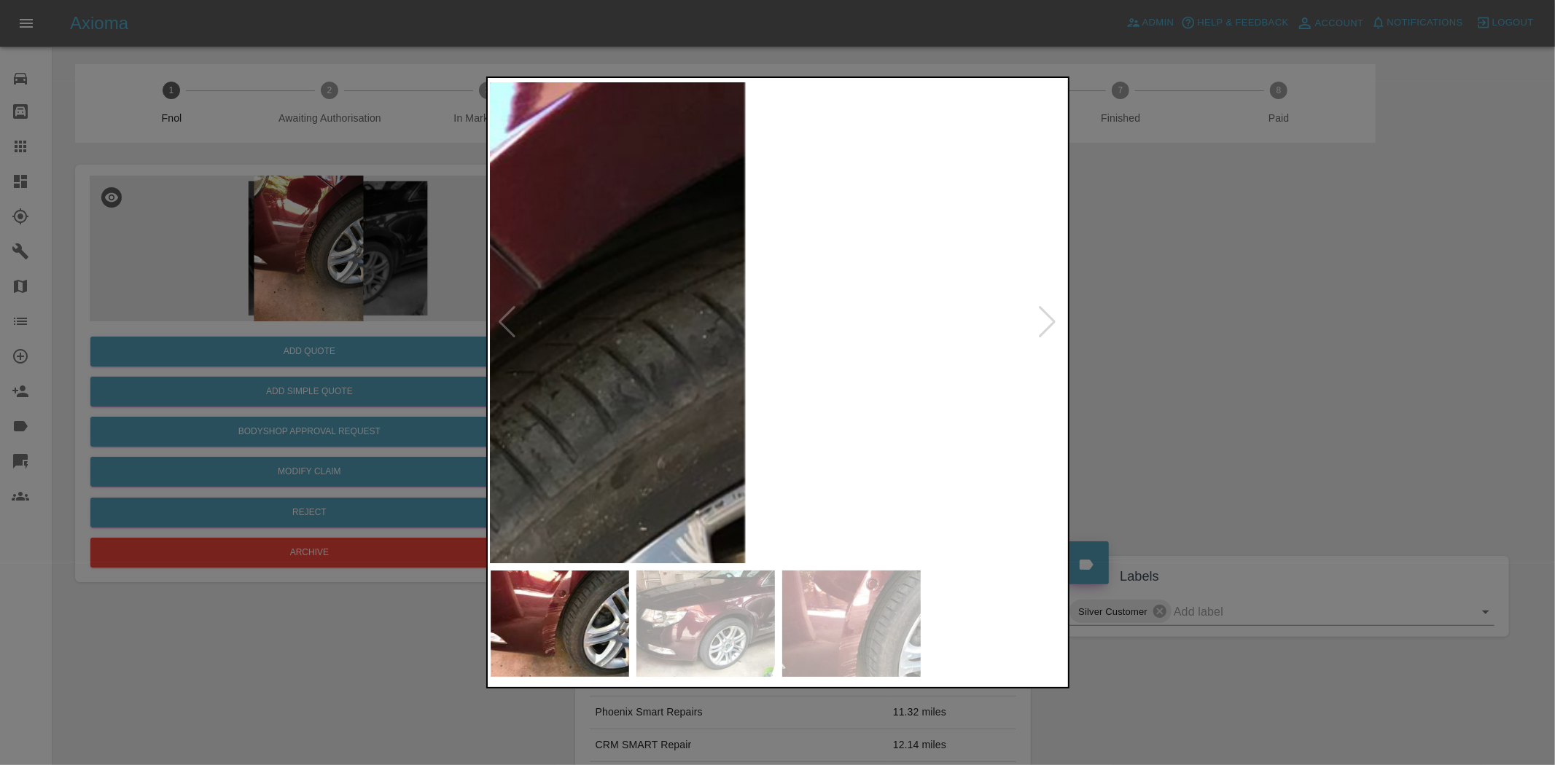
click at [355, 402] on div at bounding box center [777, 382] width 1555 height 765
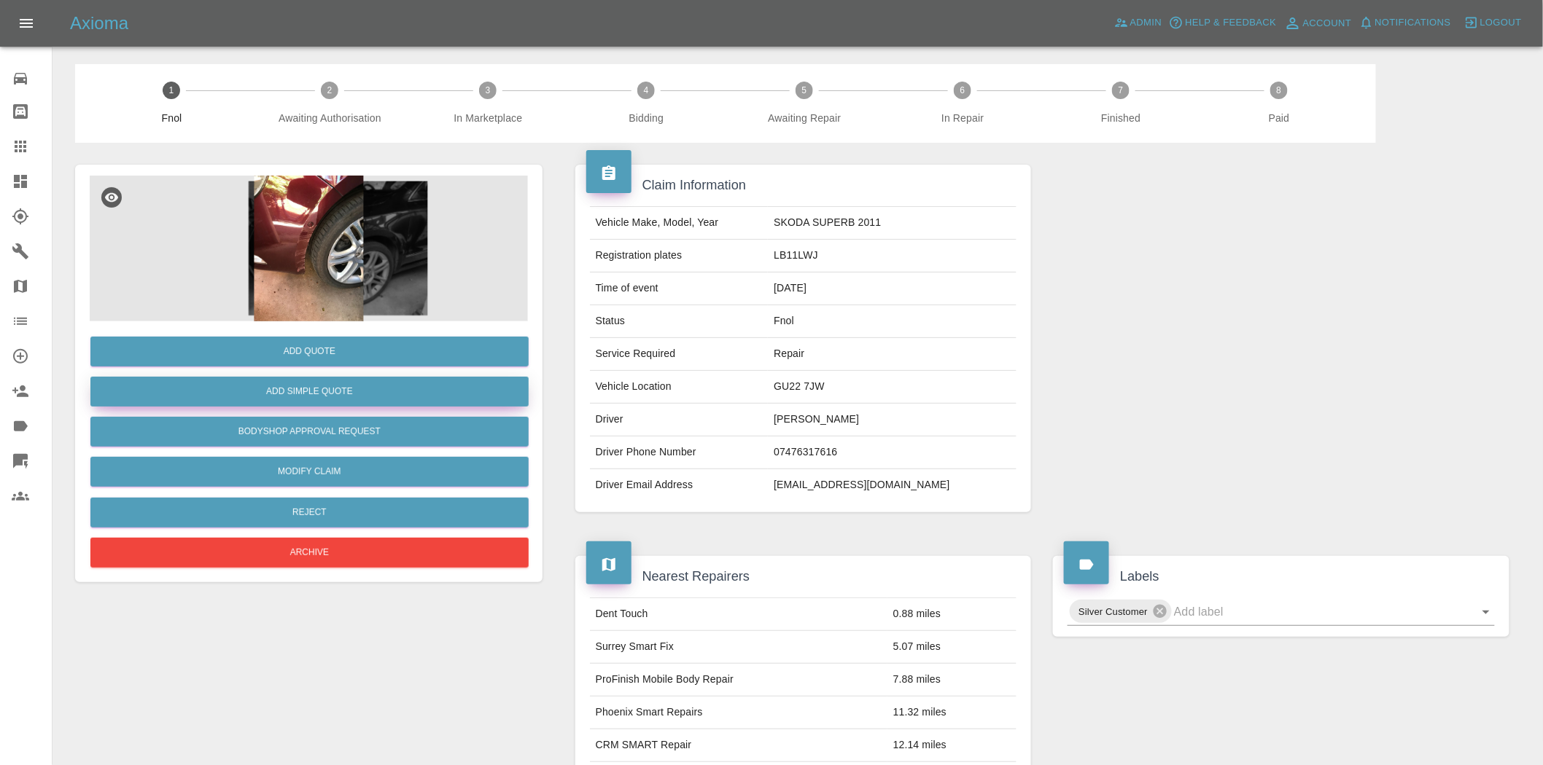
click at [355, 397] on button "Add Simple Quote" at bounding box center [309, 392] width 438 height 30
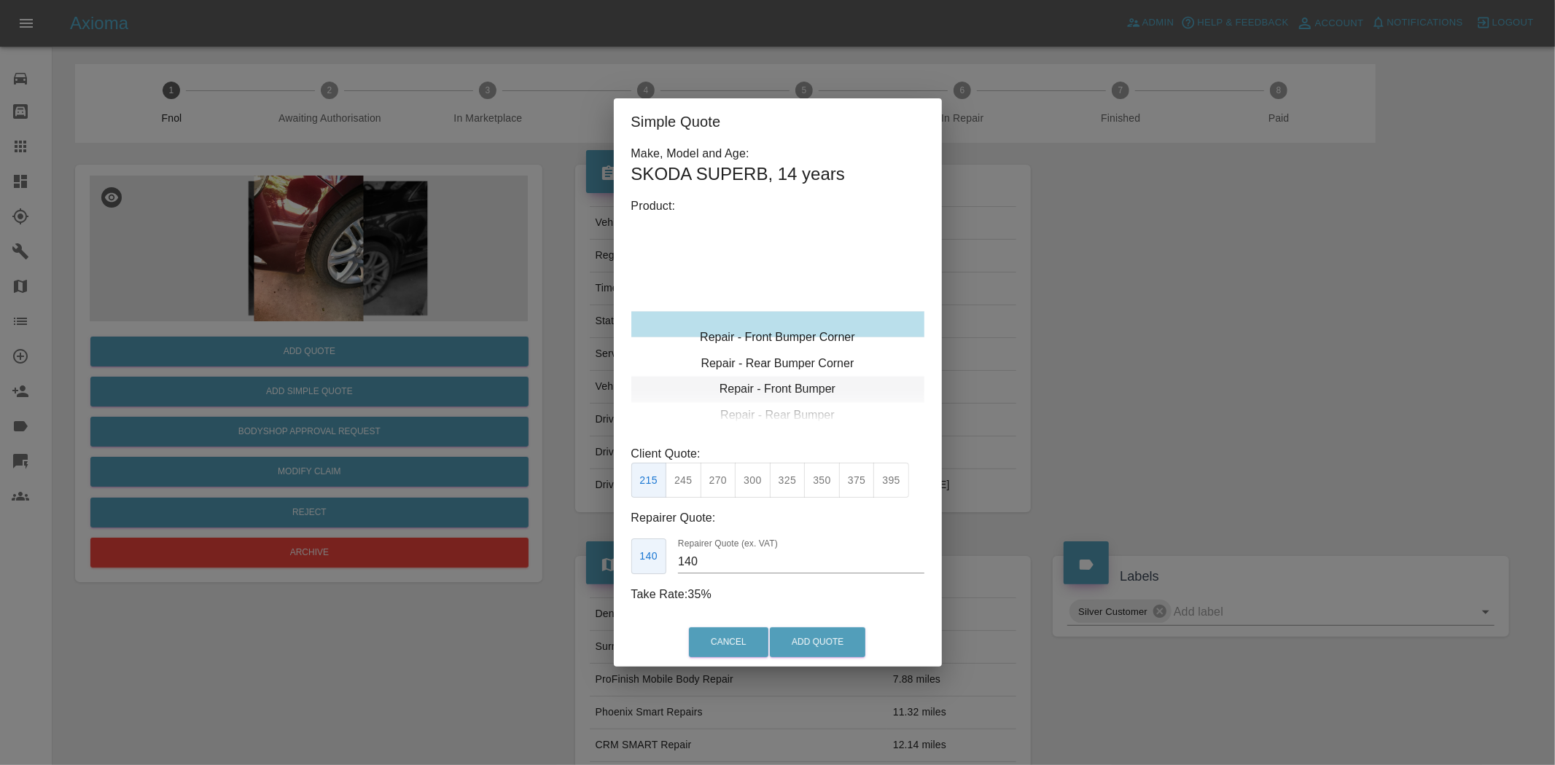
type input "120"
drag, startPoint x: 762, startPoint y: 324, endPoint x: 697, endPoint y: 454, distance: 145.1
click at [763, 325] on div "Repair - Front Bumper Corner" at bounding box center [777, 324] width 293 height 26
click at [682, 486] on button "199" at bounding box center [684, 481] width 36 height 36
drag, startPoint x: 815, startPoint y: 635, endPoint x: 884, endPoint y: 617, distance: 71.4
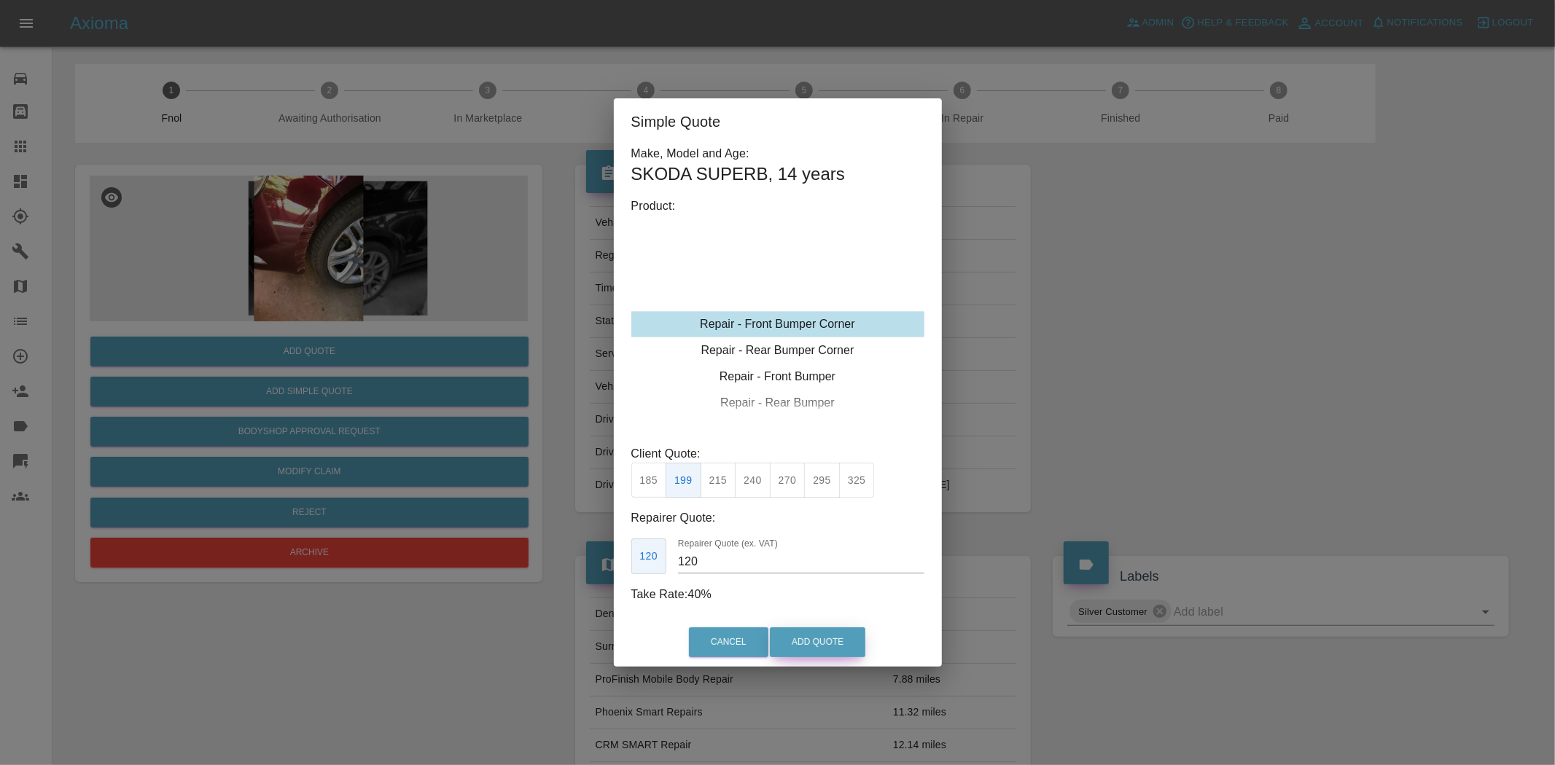
click at [814, 635] on button "Add Quote" at bounding box center [817, 643] width 95 height 30
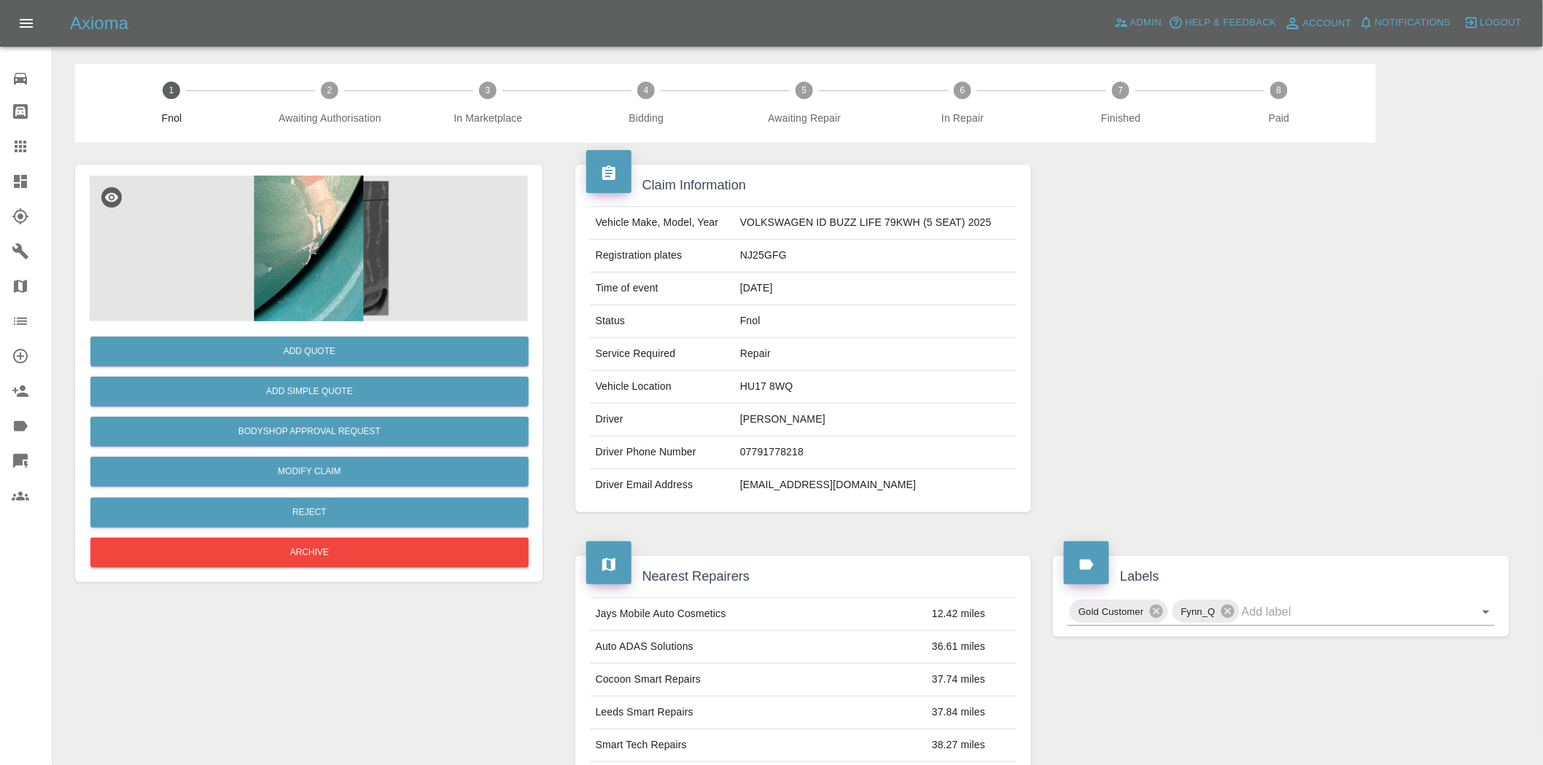
click at [286, 212] on img at bounding box center [309, 249] width 438 height 146
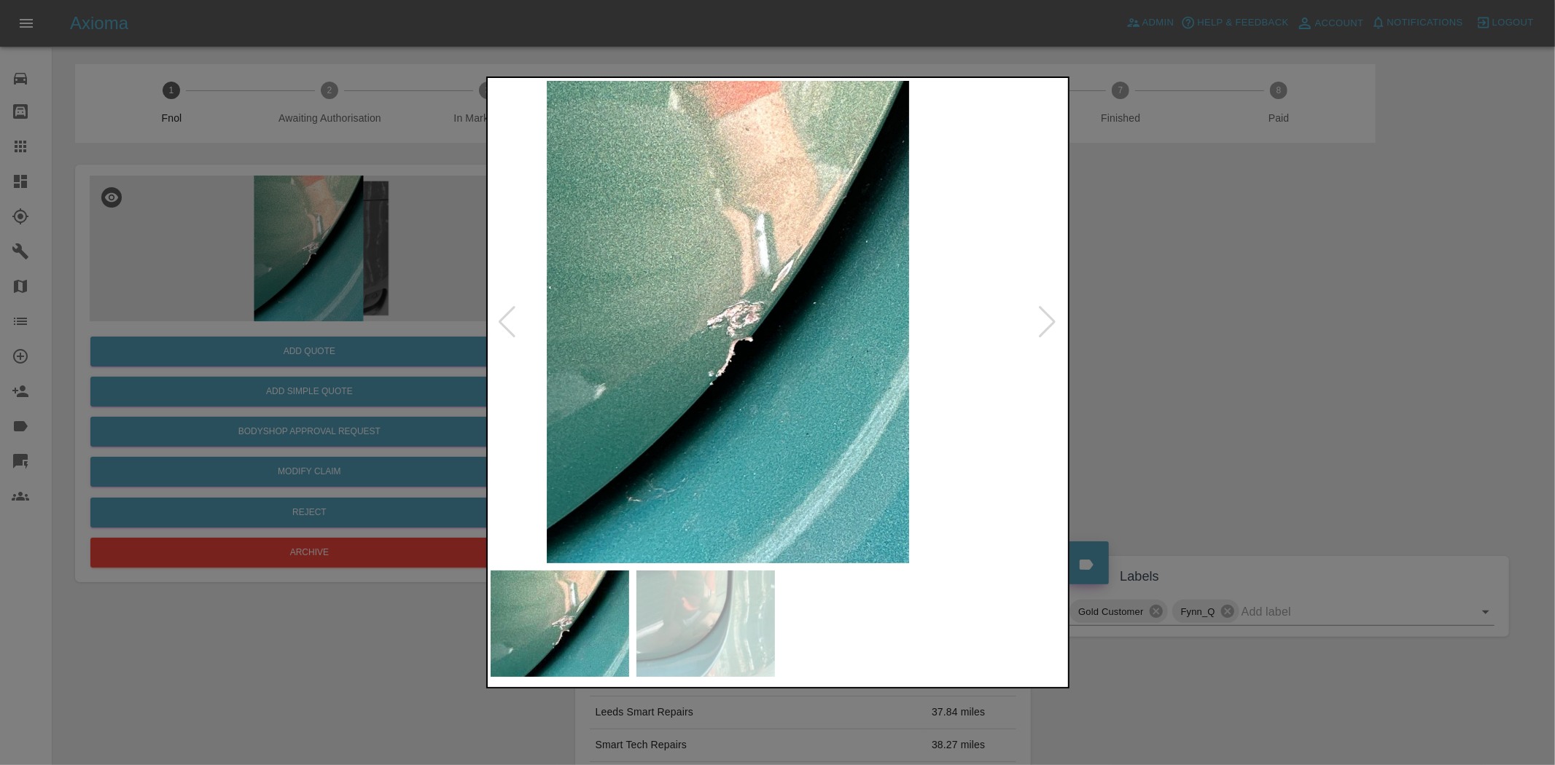
click at [665, 317] on img at bounding box center [728, 322] width 576 height 483
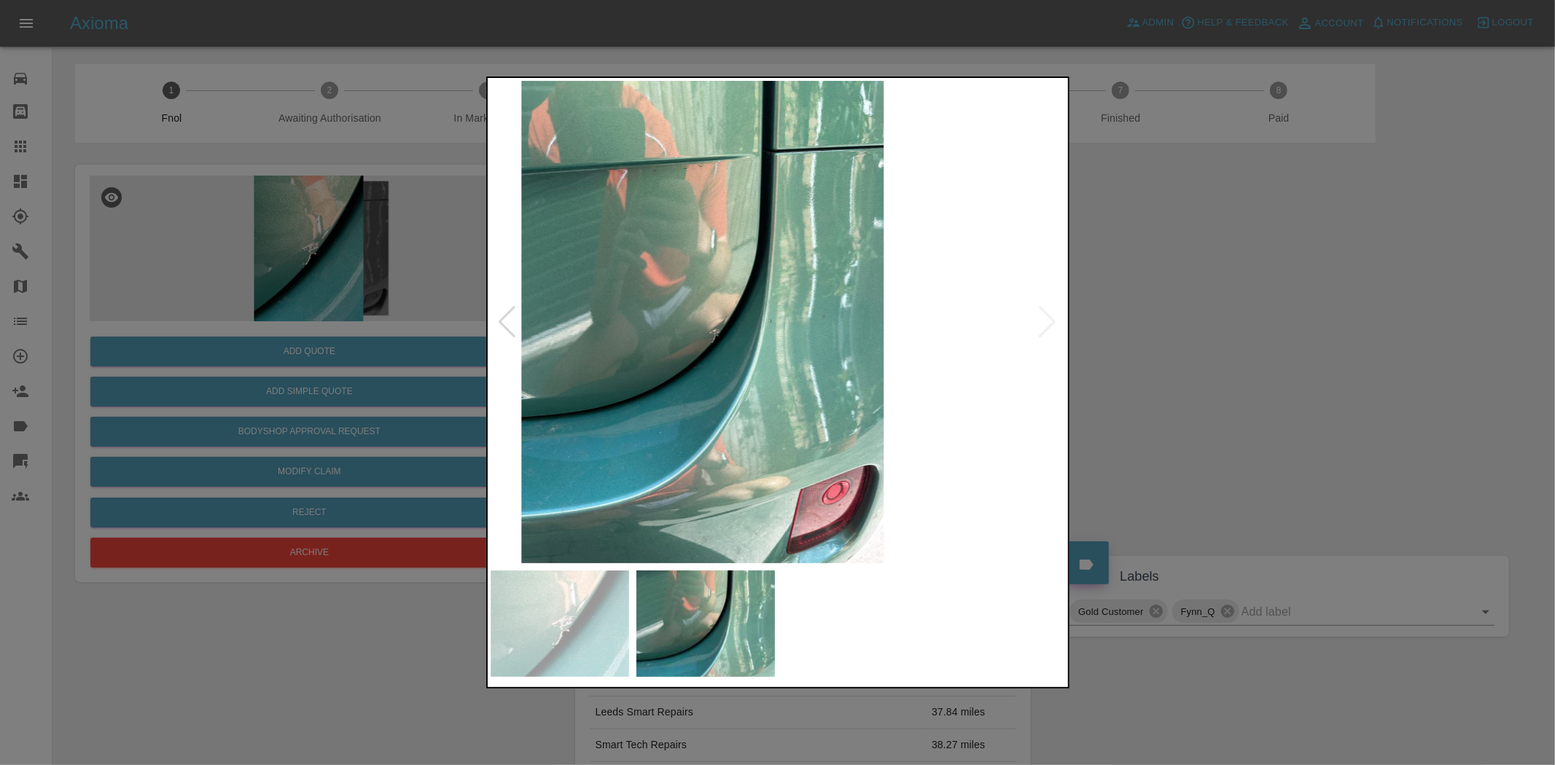
click at [605, 367] on img at bounding box center [703, 322] width 576 height 483
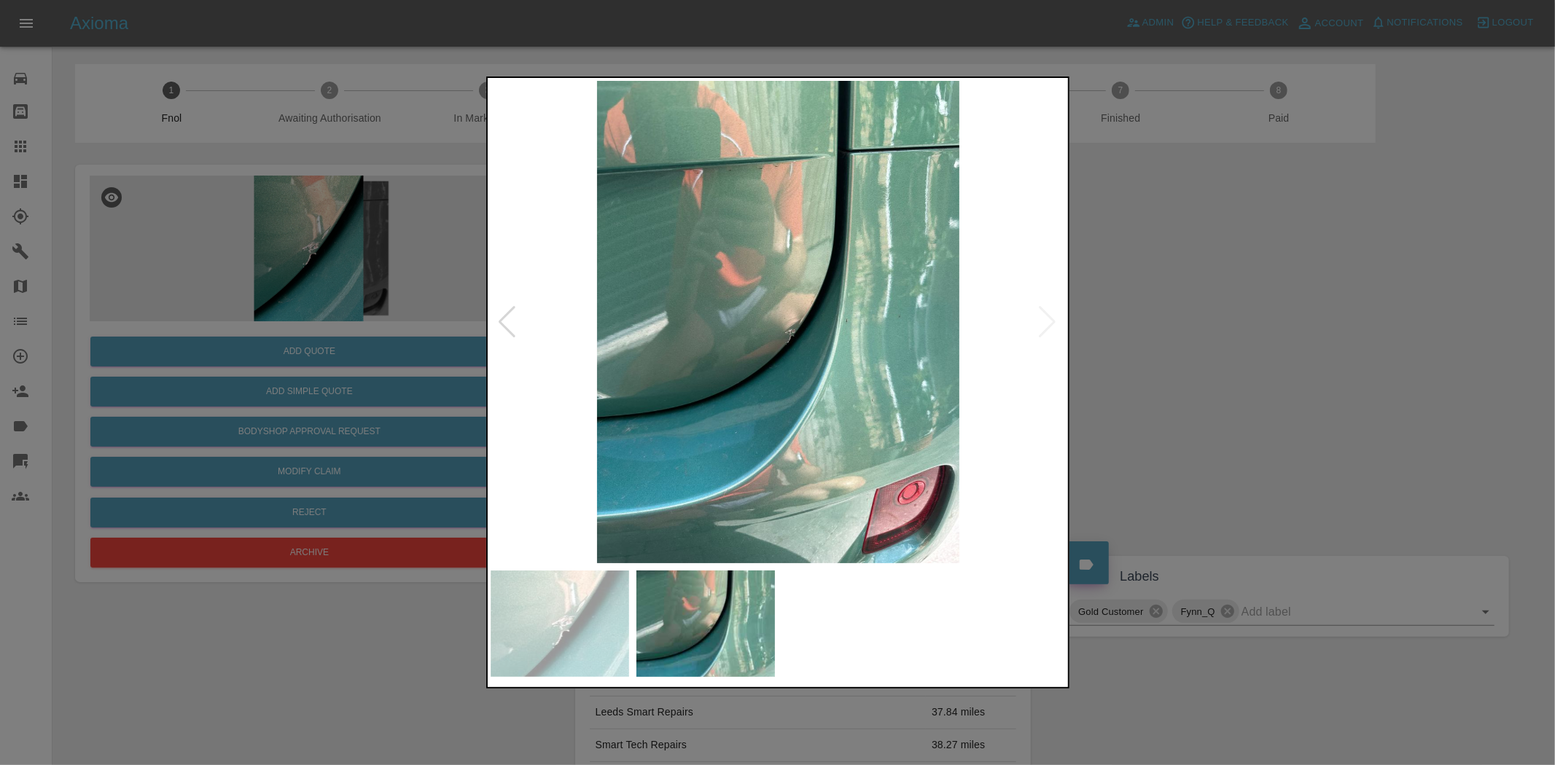
click at [769, 396] on img at bounding box center [779, 322] width 576 height 483
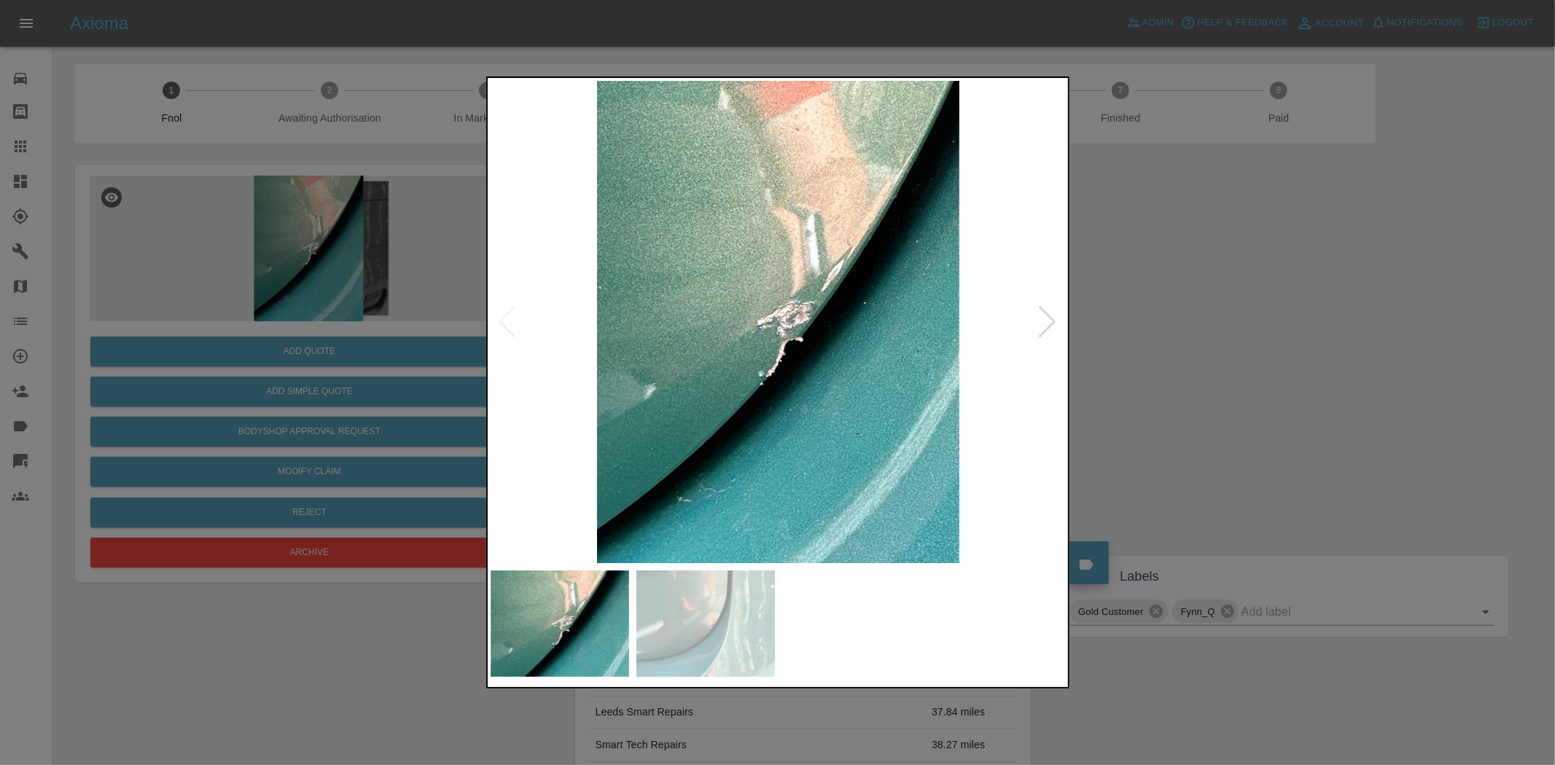
click at [717, 381] on img at bounding box center [779, 322] width 576 height 483
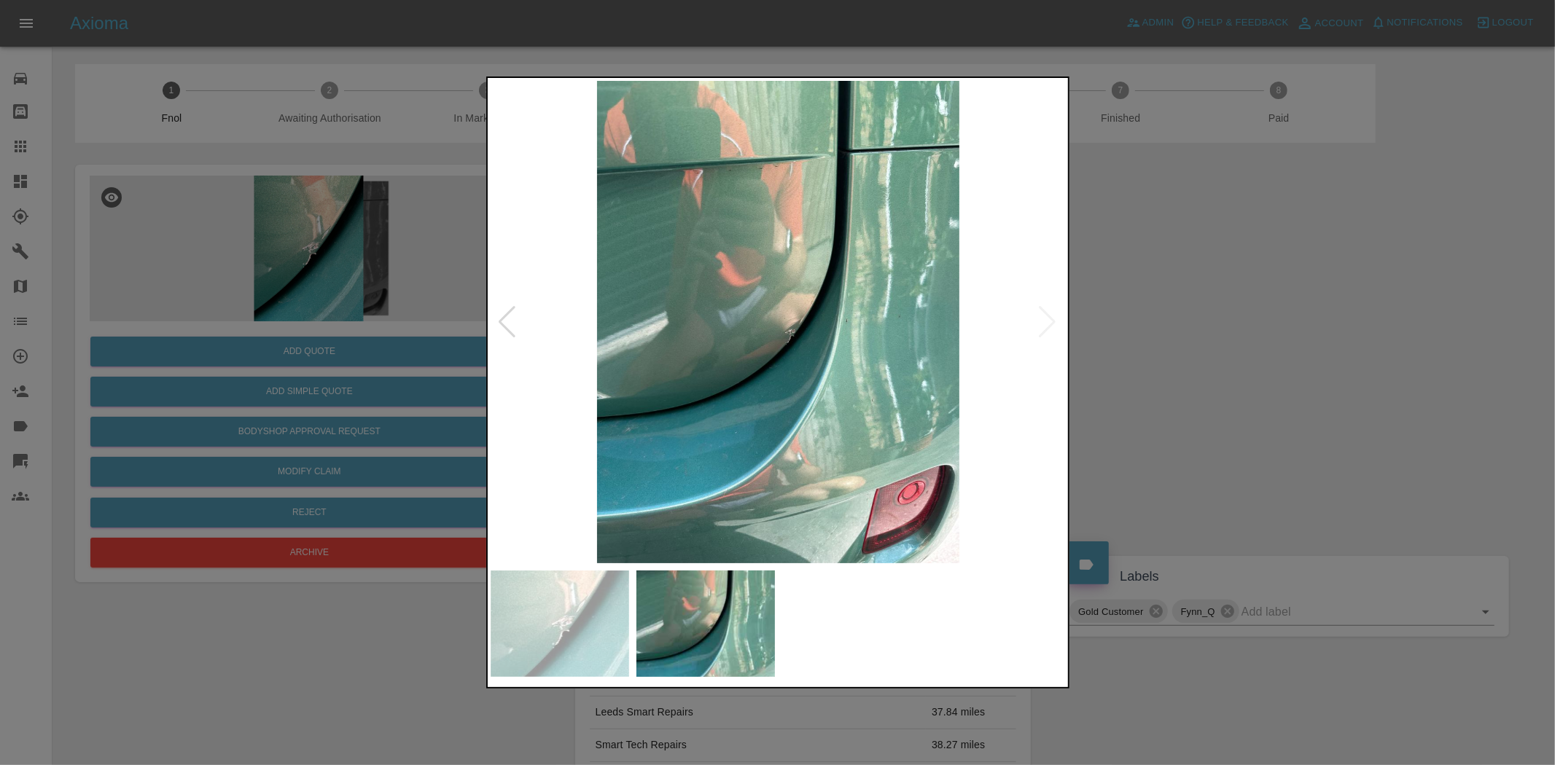
click at [807, 335] on img at bounding box center [779, 322] width 576 height 483
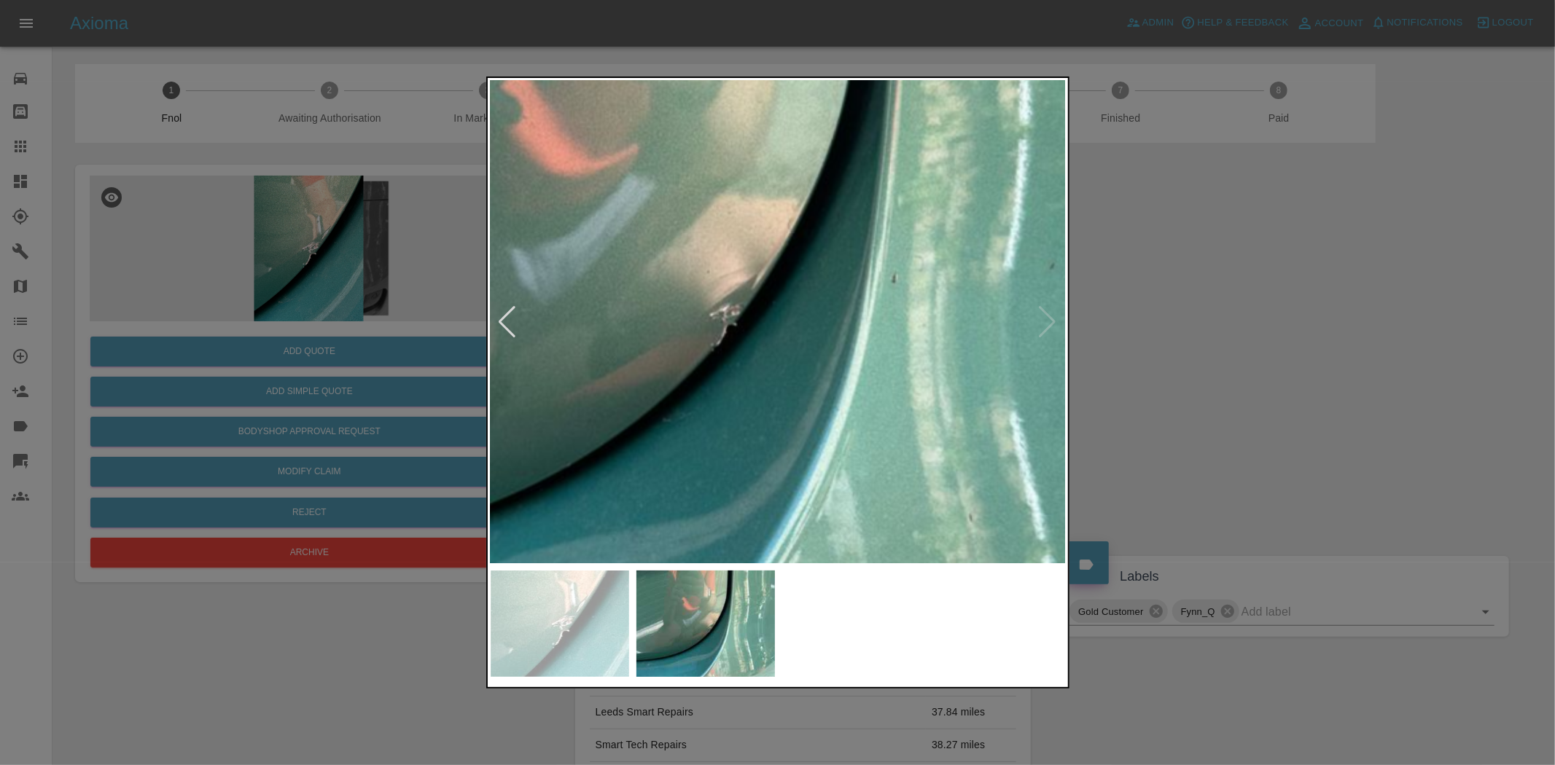
click at [792, 339] on img at bounding box center [688, 283] width 1728 height 1449
click at [786, 339] on img at bounding box center [688, 283] width 1728 height 1449
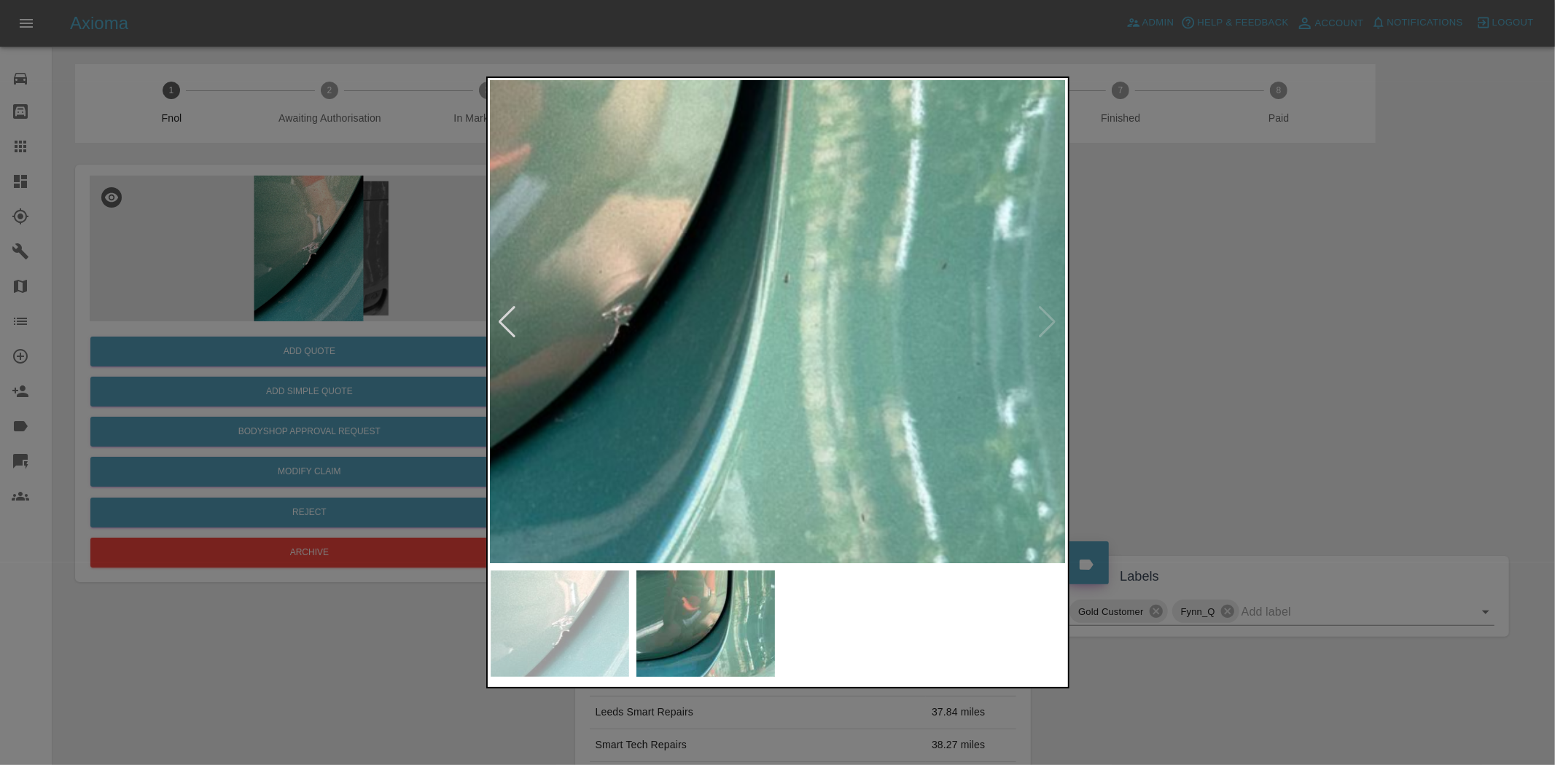
click at [795, 358] on img at bounding box center [581, 283] width 1728 height 1449
click at [790, 357] on img at bounding box center [581, 283] width 1728 height 1449
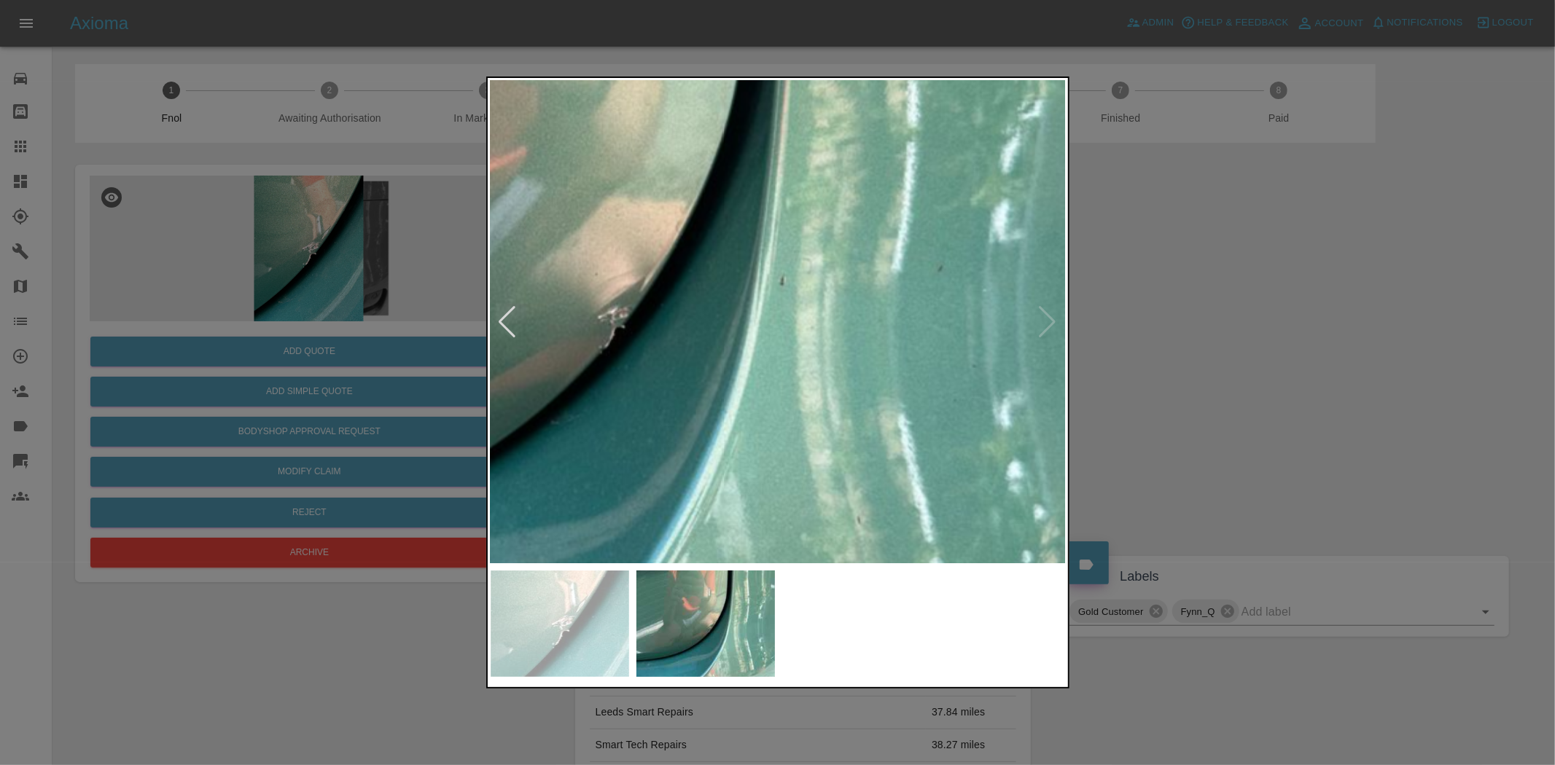
click at [792, 404] on img at bounding box center [577, 285] width 1728 height 1449
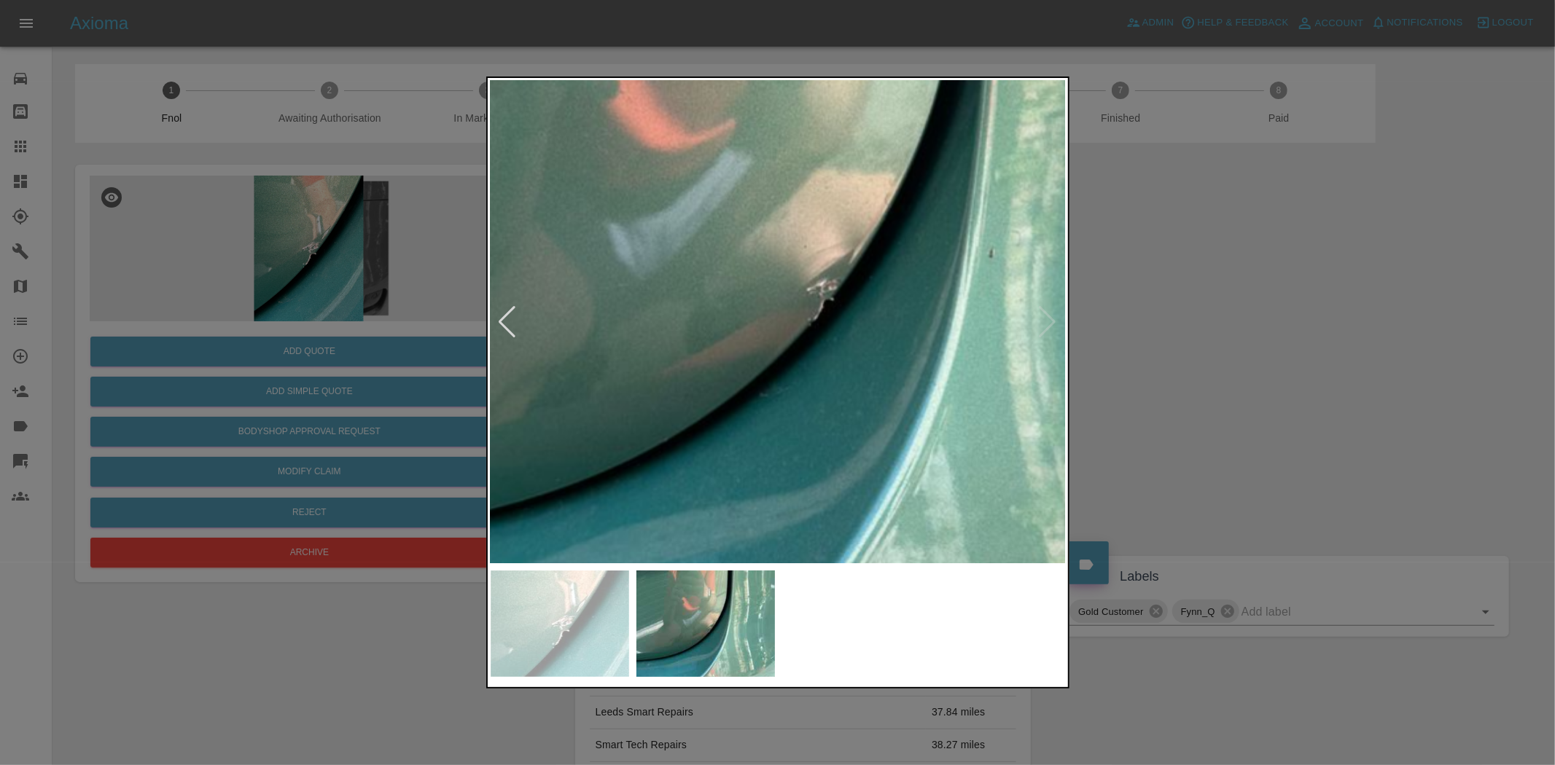
click at [351, 217] on div at bounding box center [777, 382] width 1555 height 765
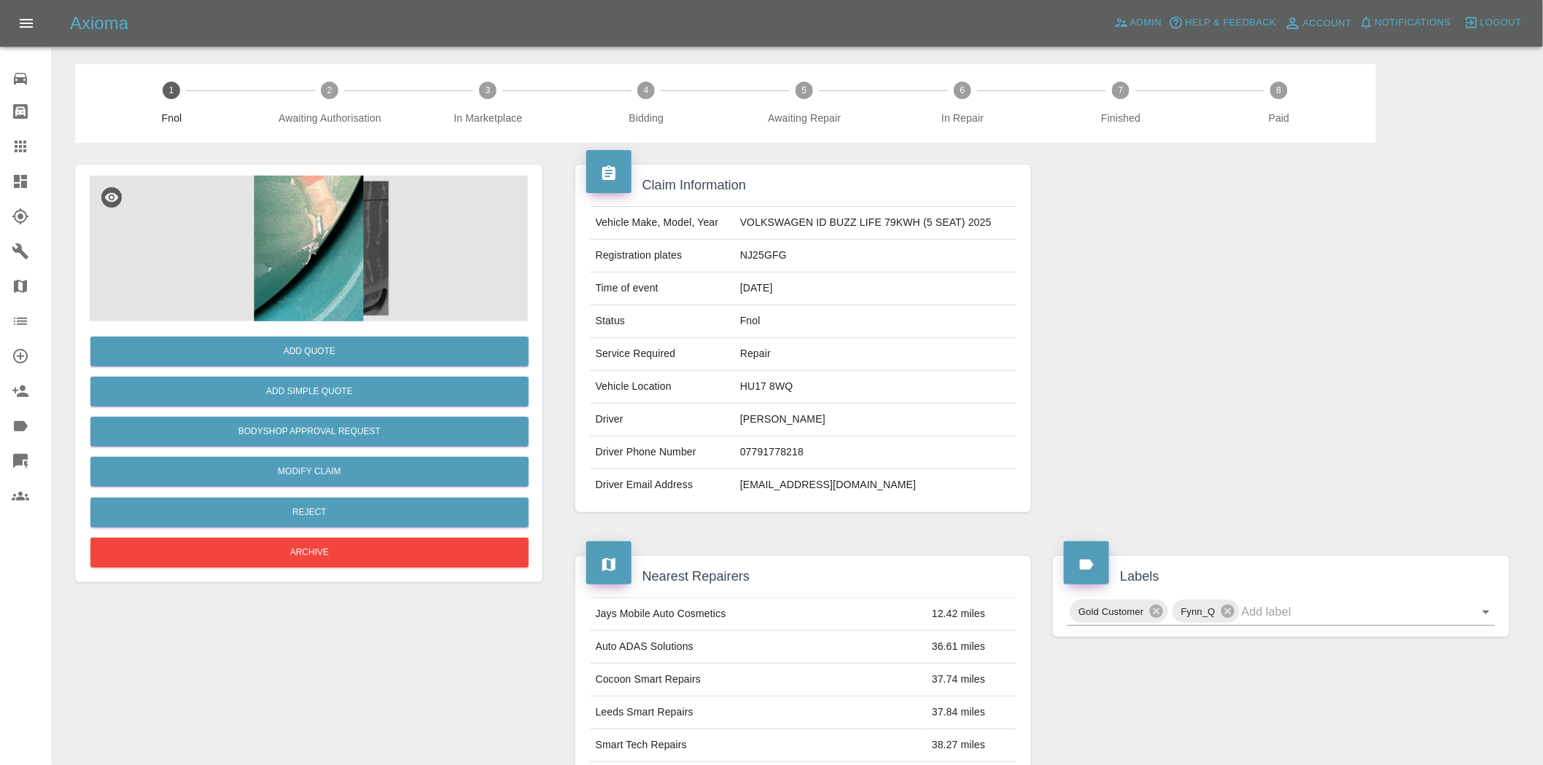
click at [329, 246] on img at bounding box center [309, 249] width 438 height 146
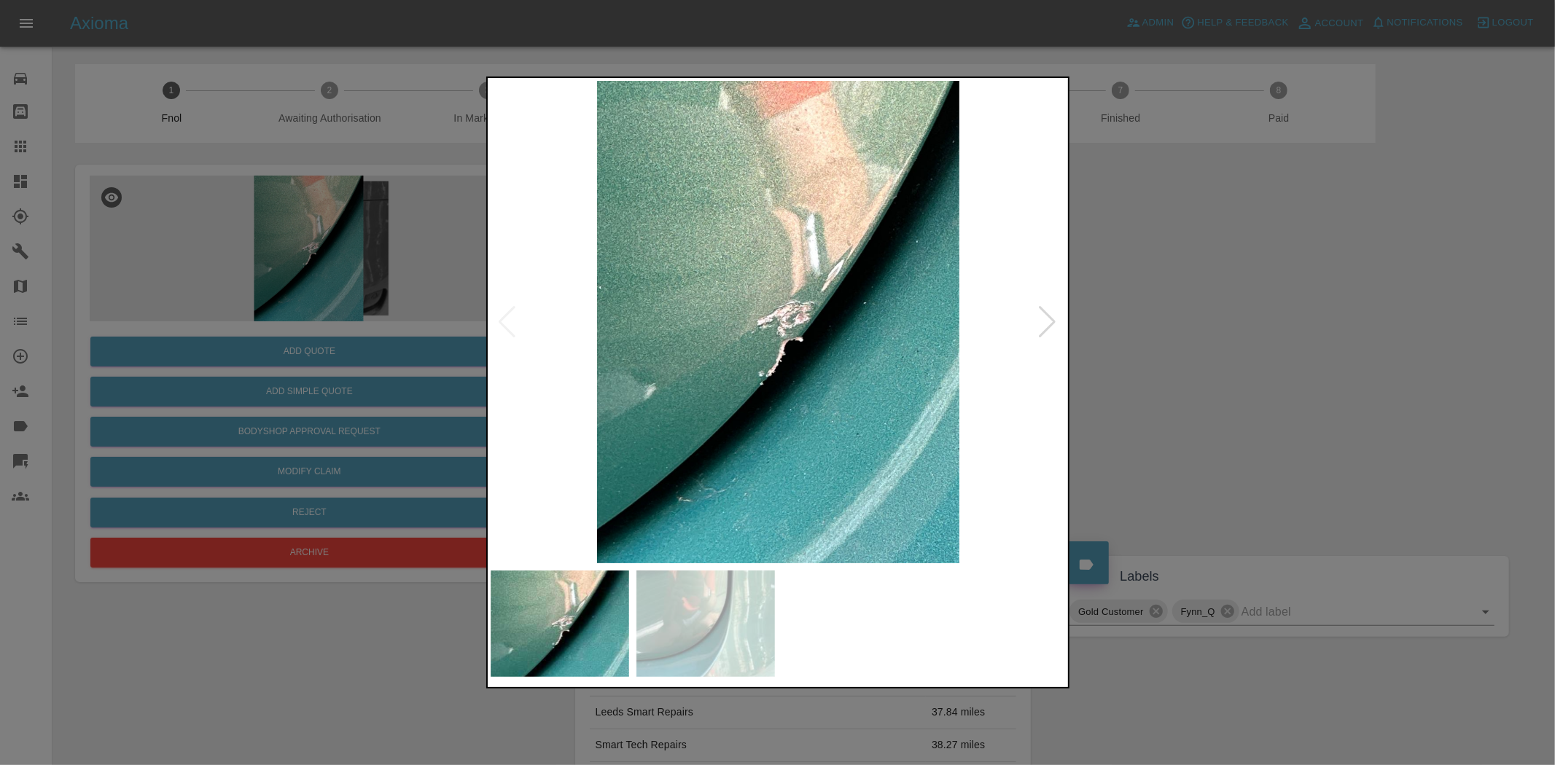
click at [747, 303] on img at bounding box center [779, 322] width 576 height 483
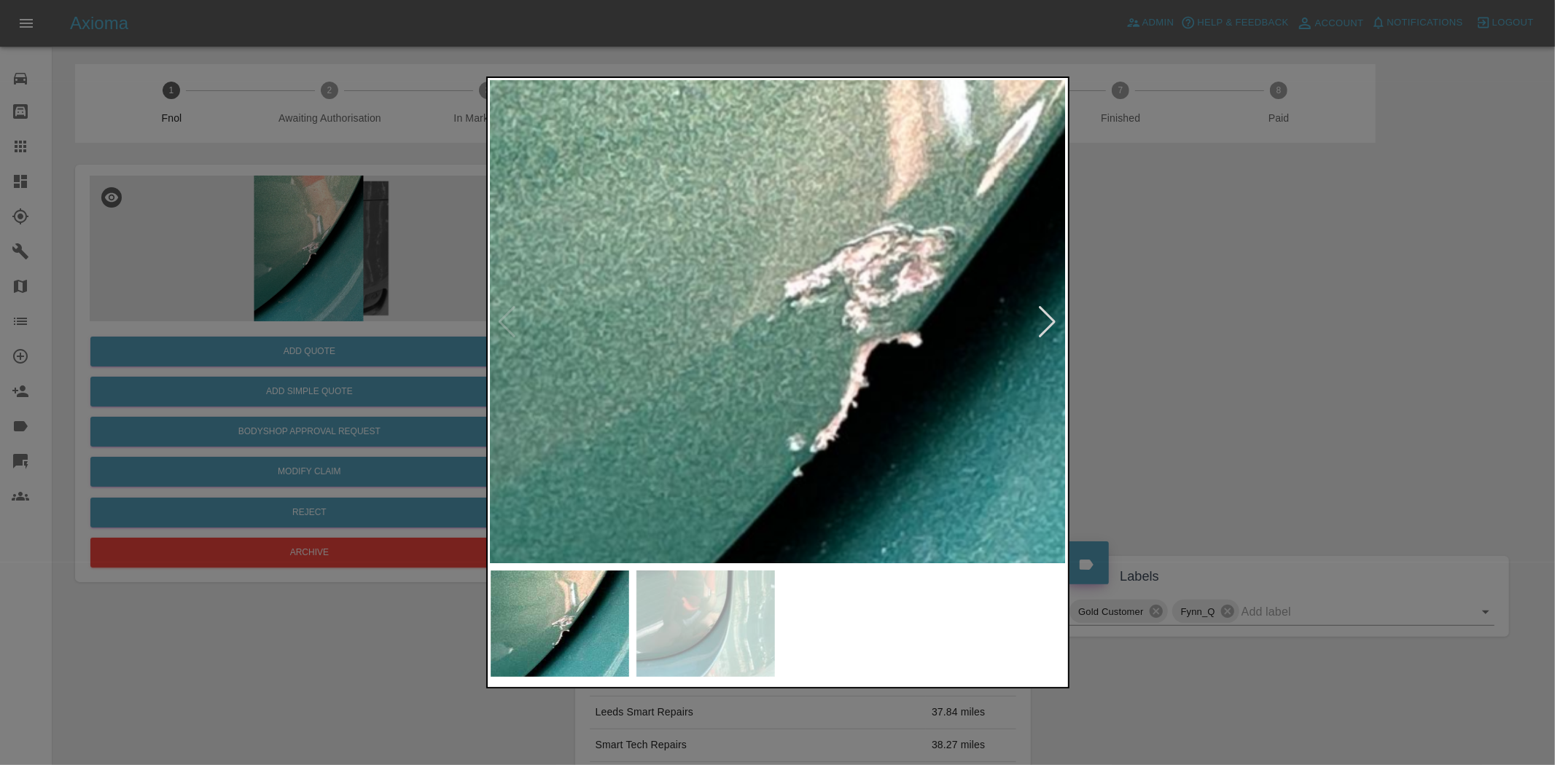
click at [724, 216] on img at bounding box center [847, 288] width 1728 height 1449
click at [346, 424] on div at bounding box center [777, 382] width 1555 height 765
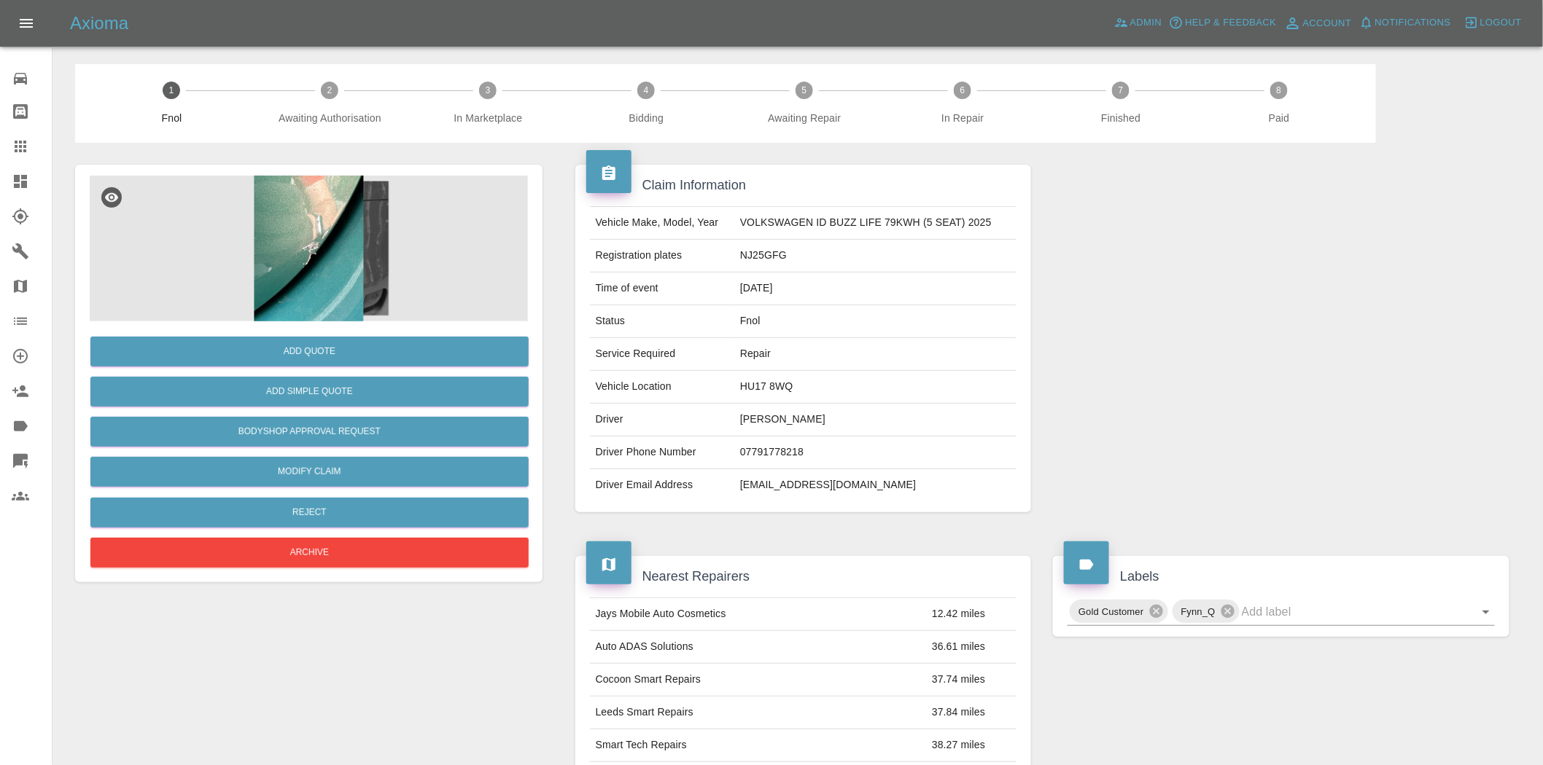
click at [289, 254] on img at bounding box center [309, 249] width 438 height 146
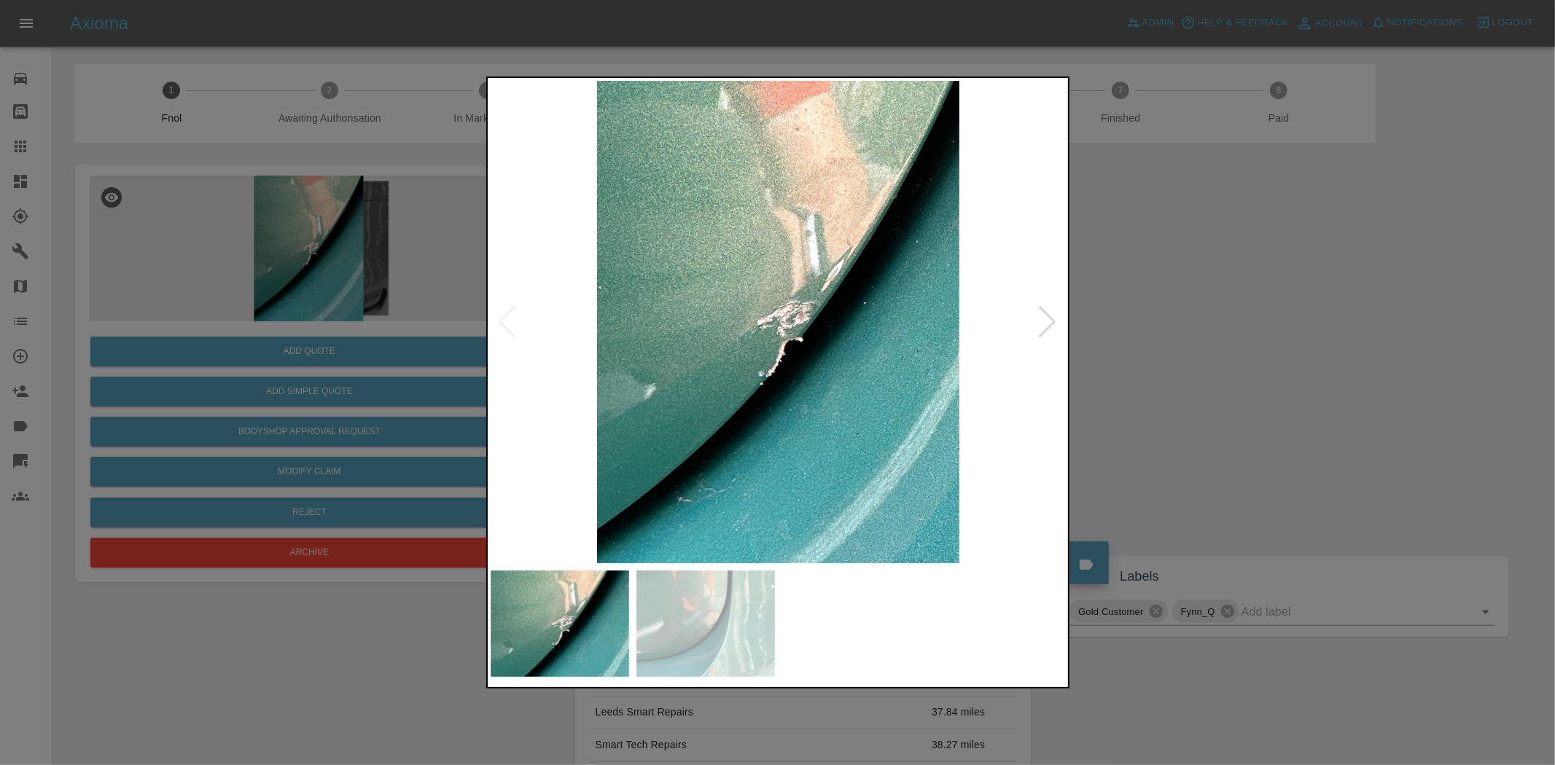
click at [788, 363] on img at bounding box center [779, 322] width 576 height 483
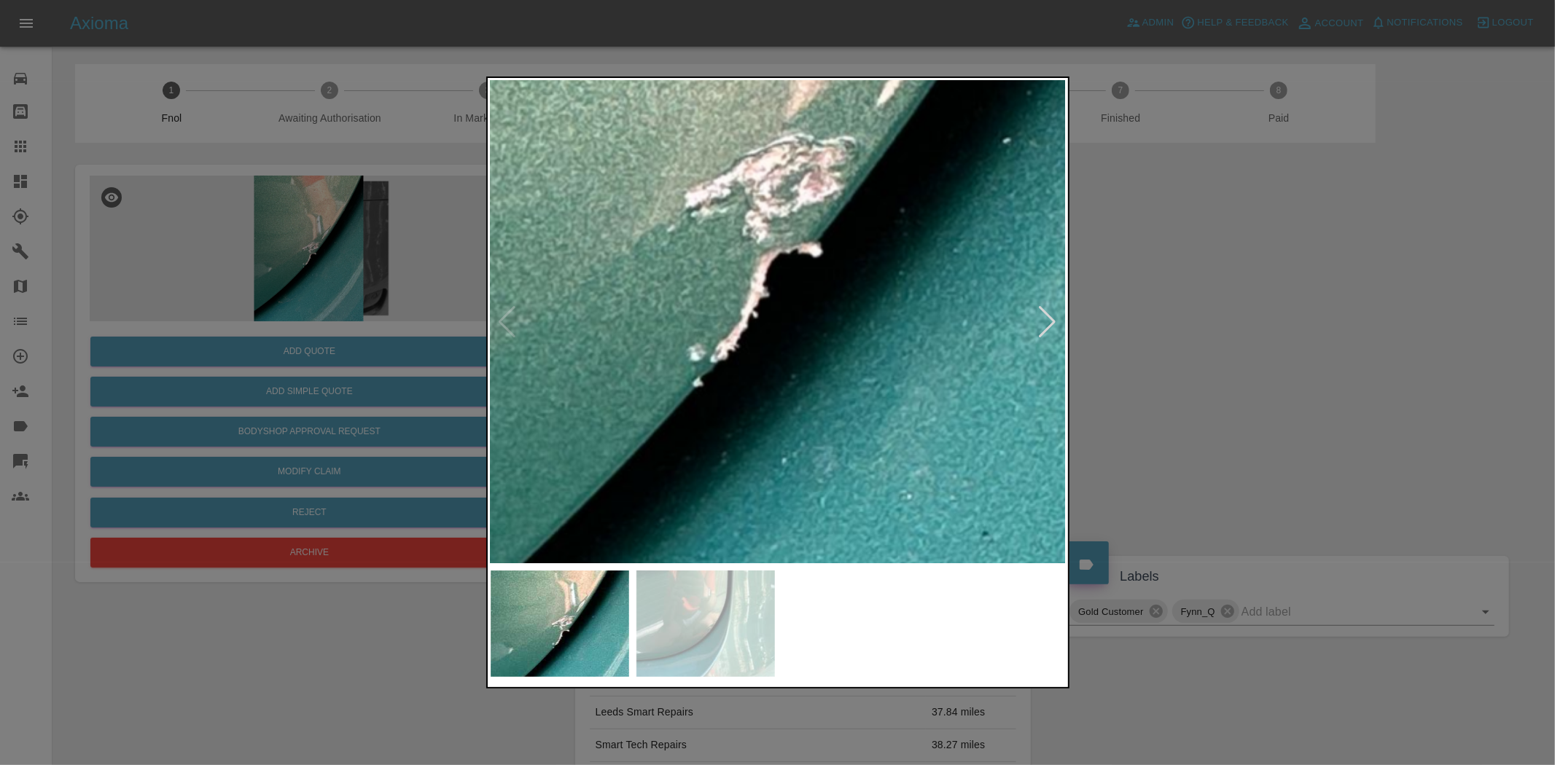
click at [301, 277] on div at bounding box center [777, 382] width 1555 height 765
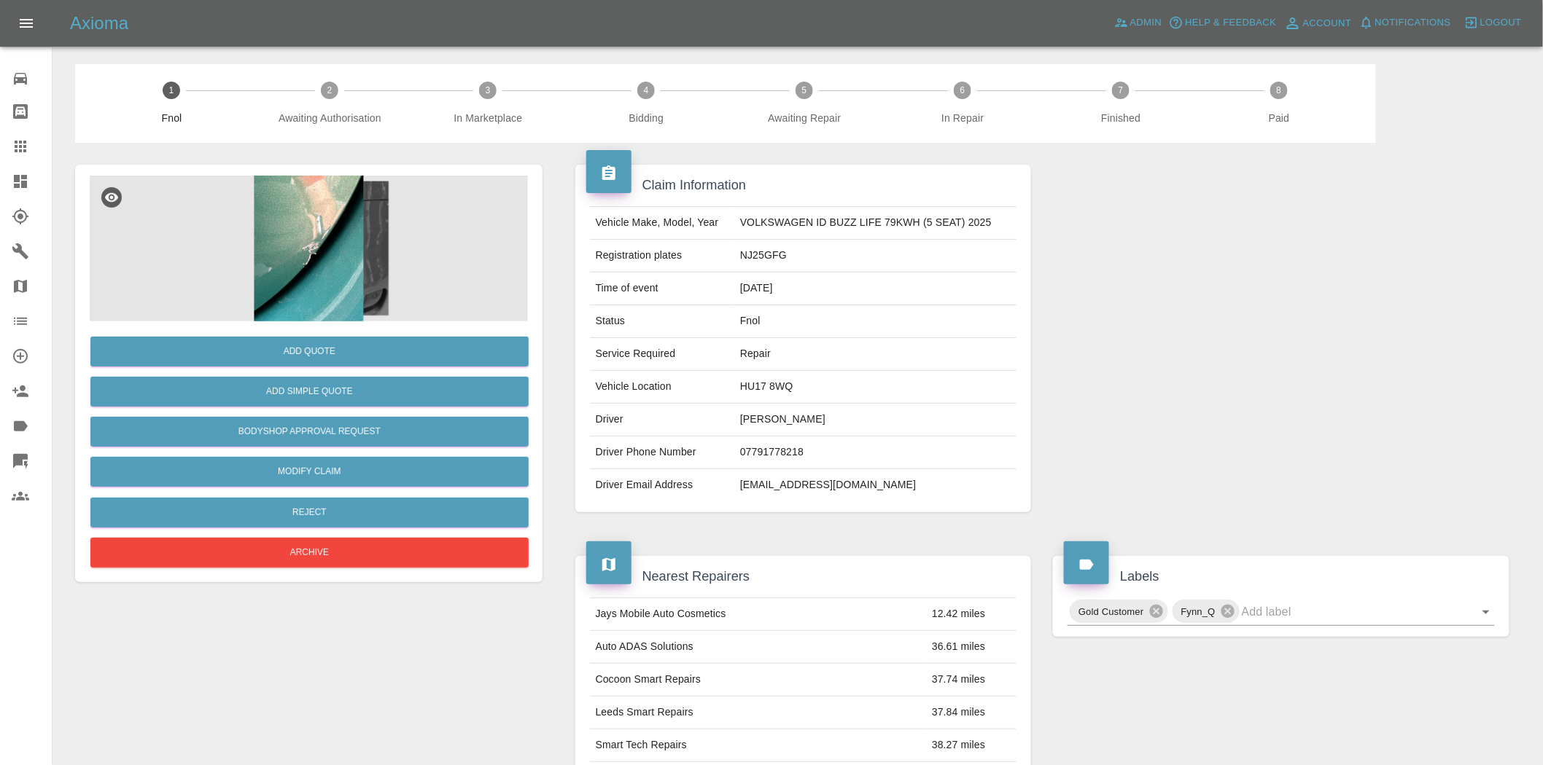
click at [315, 267] on img at bounding box center [309, 249] width 438 height 146
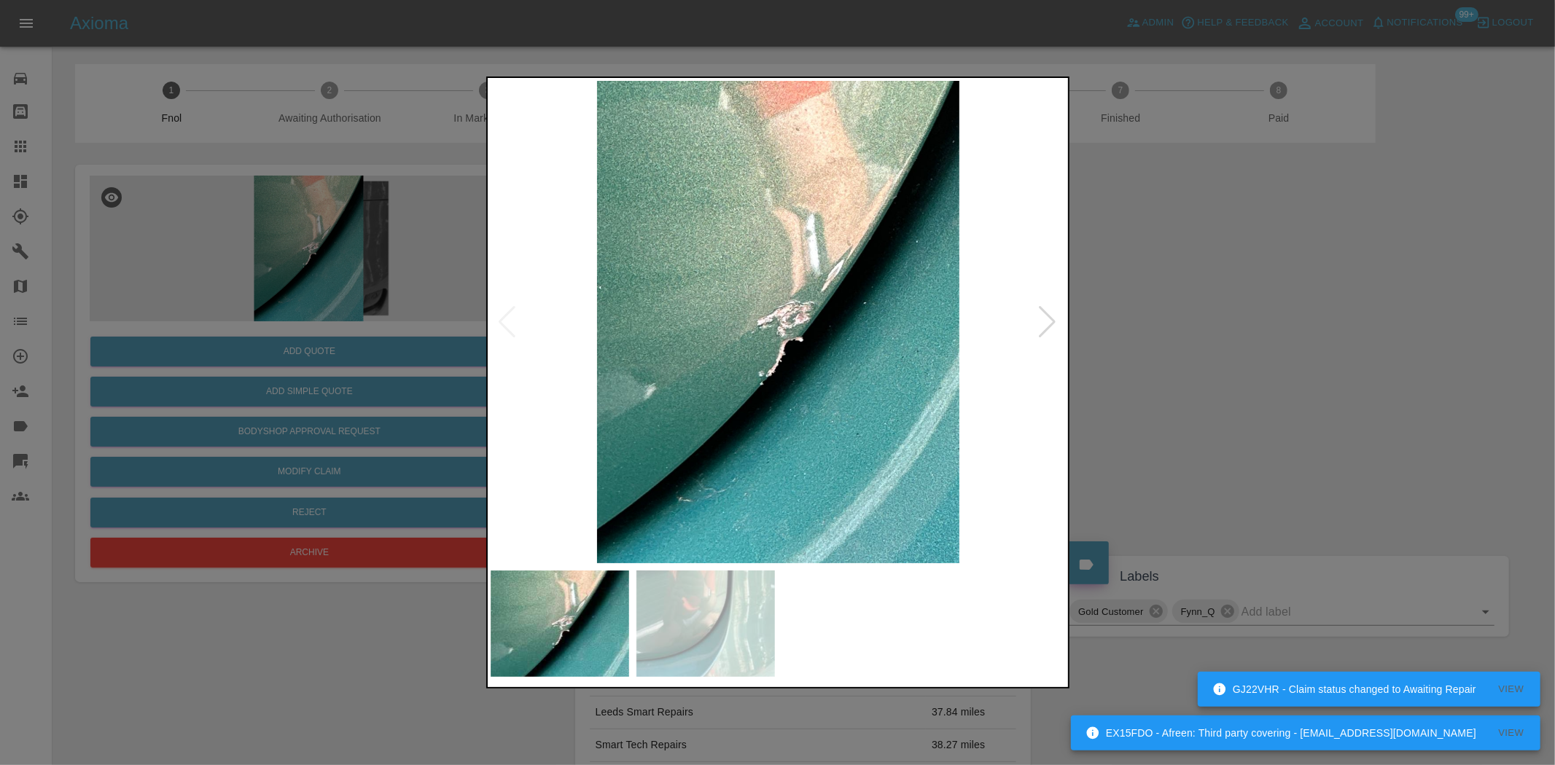
click at [286, 278] on div at bounding box center [777, 382] width 1555 height 765
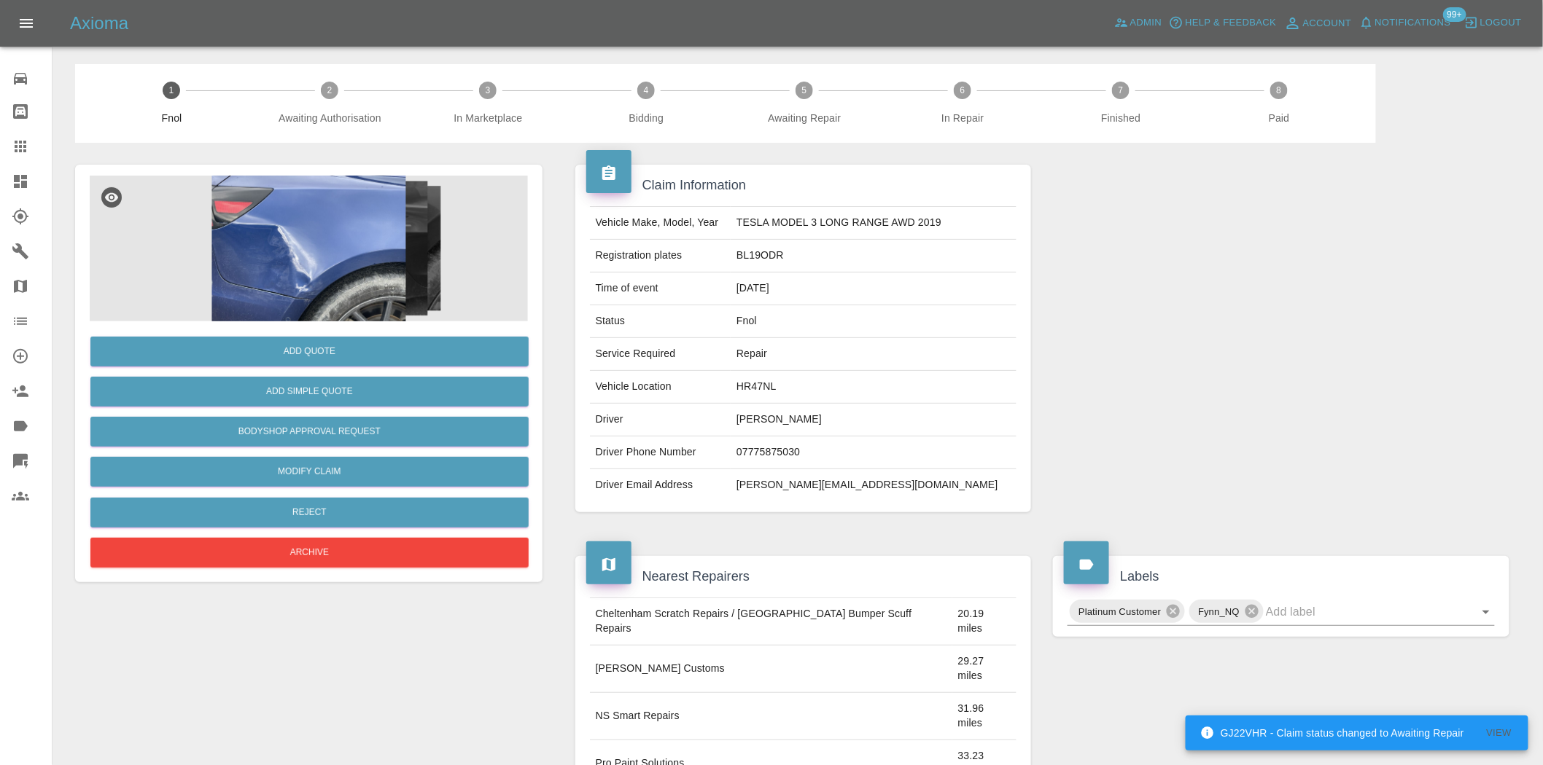
click at [346, 264] on img at bounding box center [309, 249] width 438 height 146
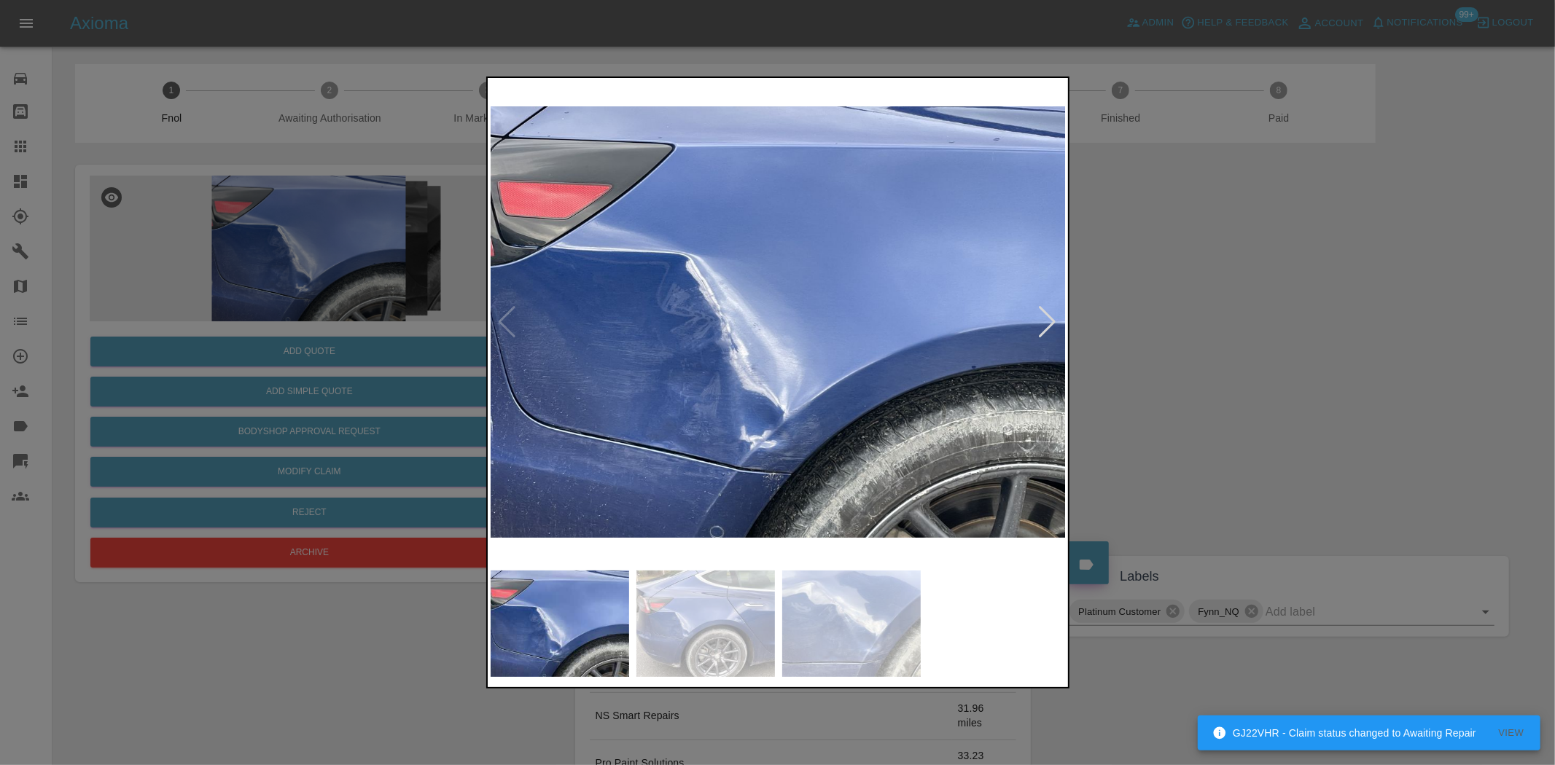
click at [652, 369] on img at bounding box center [779, 322] width 576 height 483
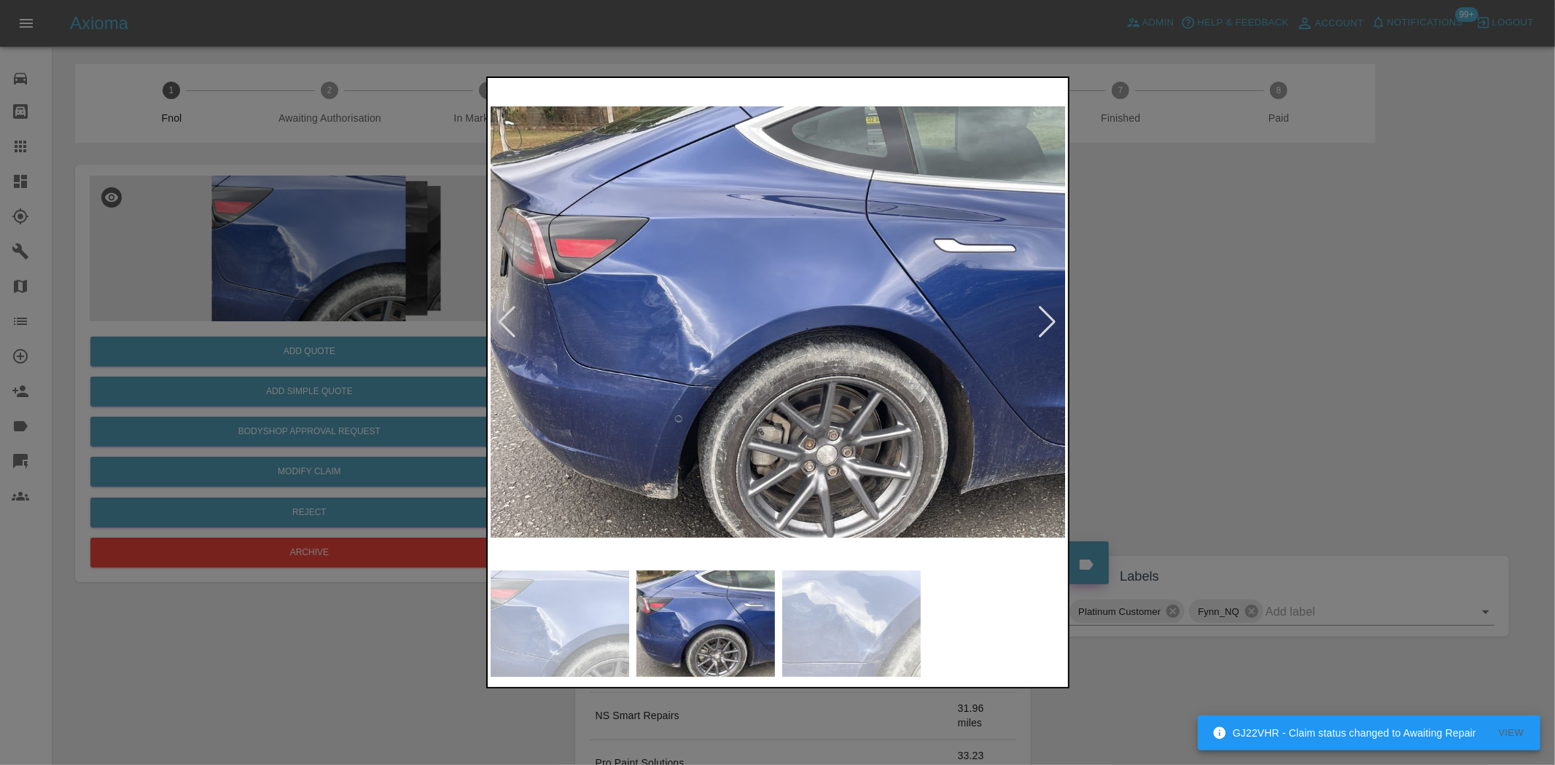
click at [717, 404] on img at bounding box center [779, 322] width 576 height 483
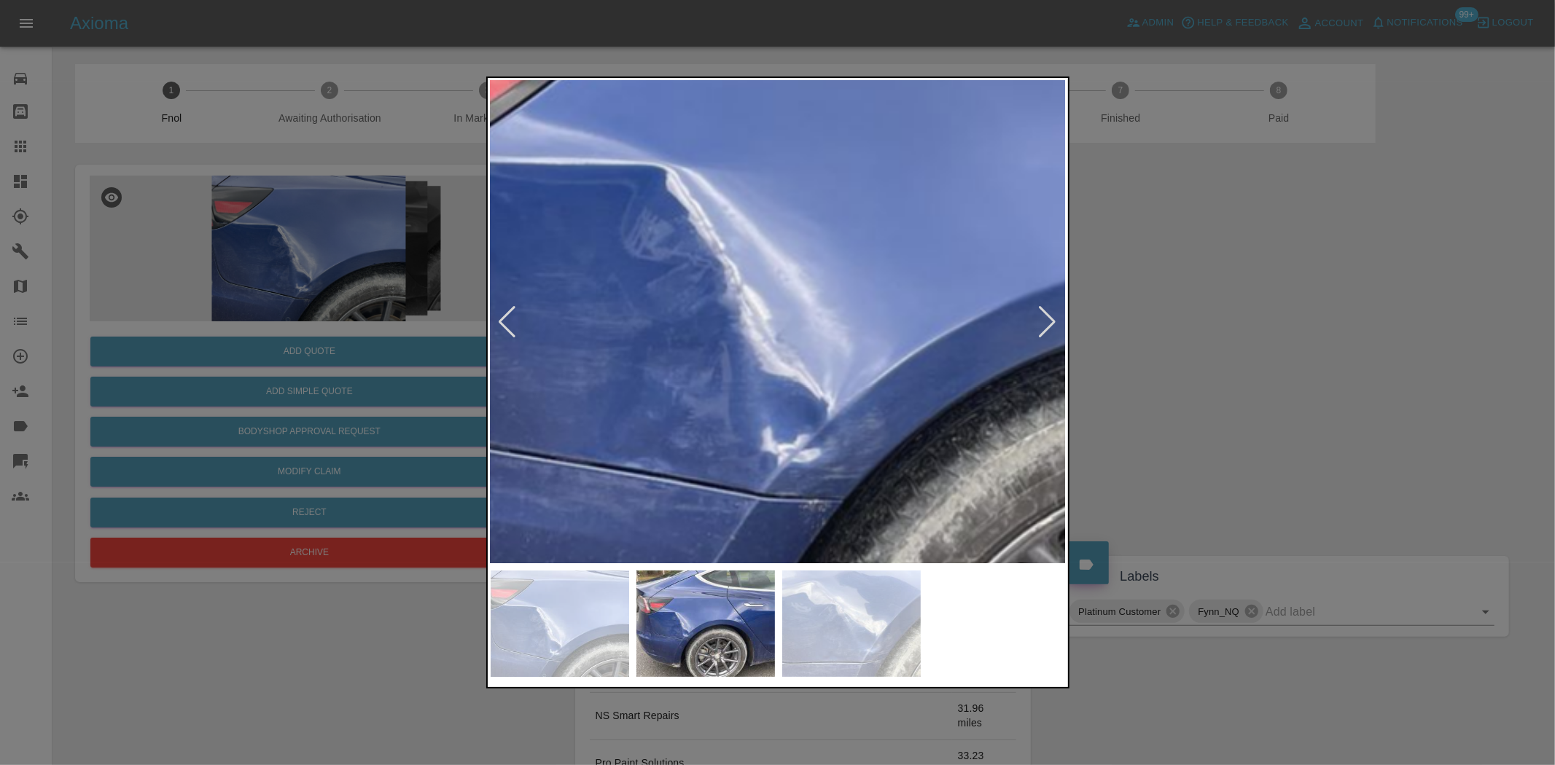
click at [765, 627] on div at bounding box center [777, 383] width 583 height 612
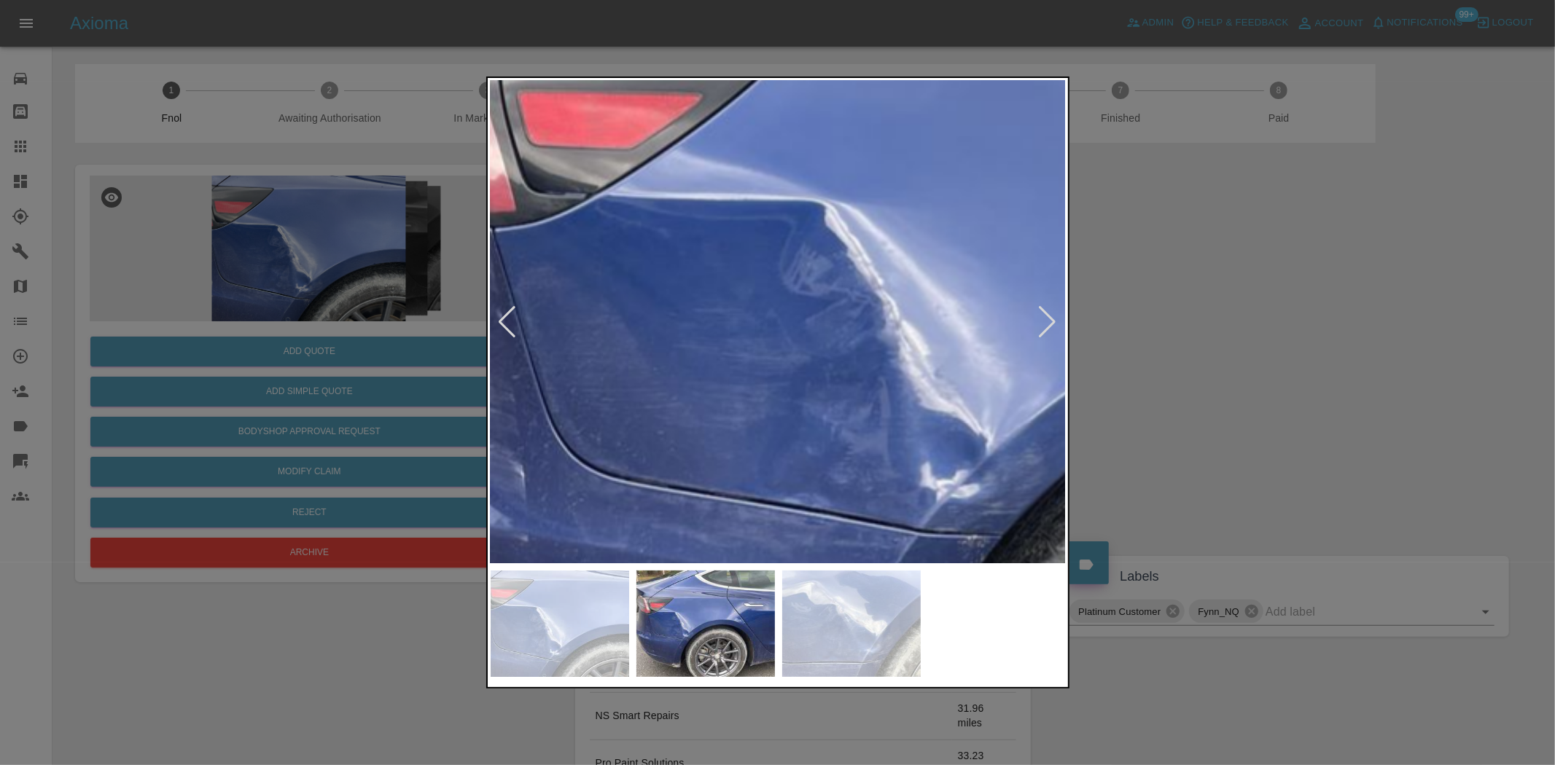
click at [737, 311] on img at bounding box center [1188, 342] width 1728 height 1449
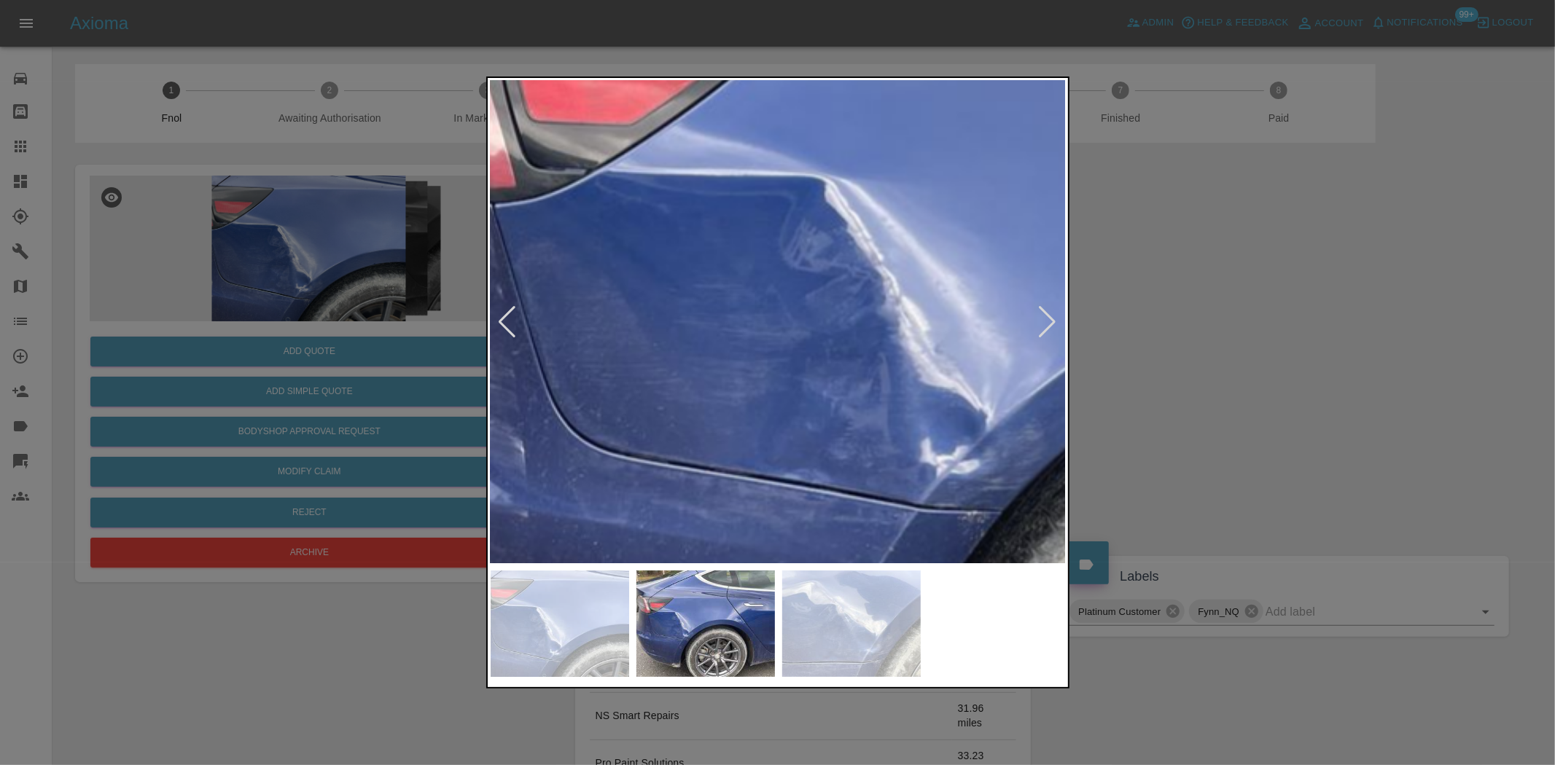
click at [650, 452] on img at bounding box center [1188, 318] width 1728 height 1449
click at [651, 453] on img at bounding box center [1188, 318] width 1728 height 1449
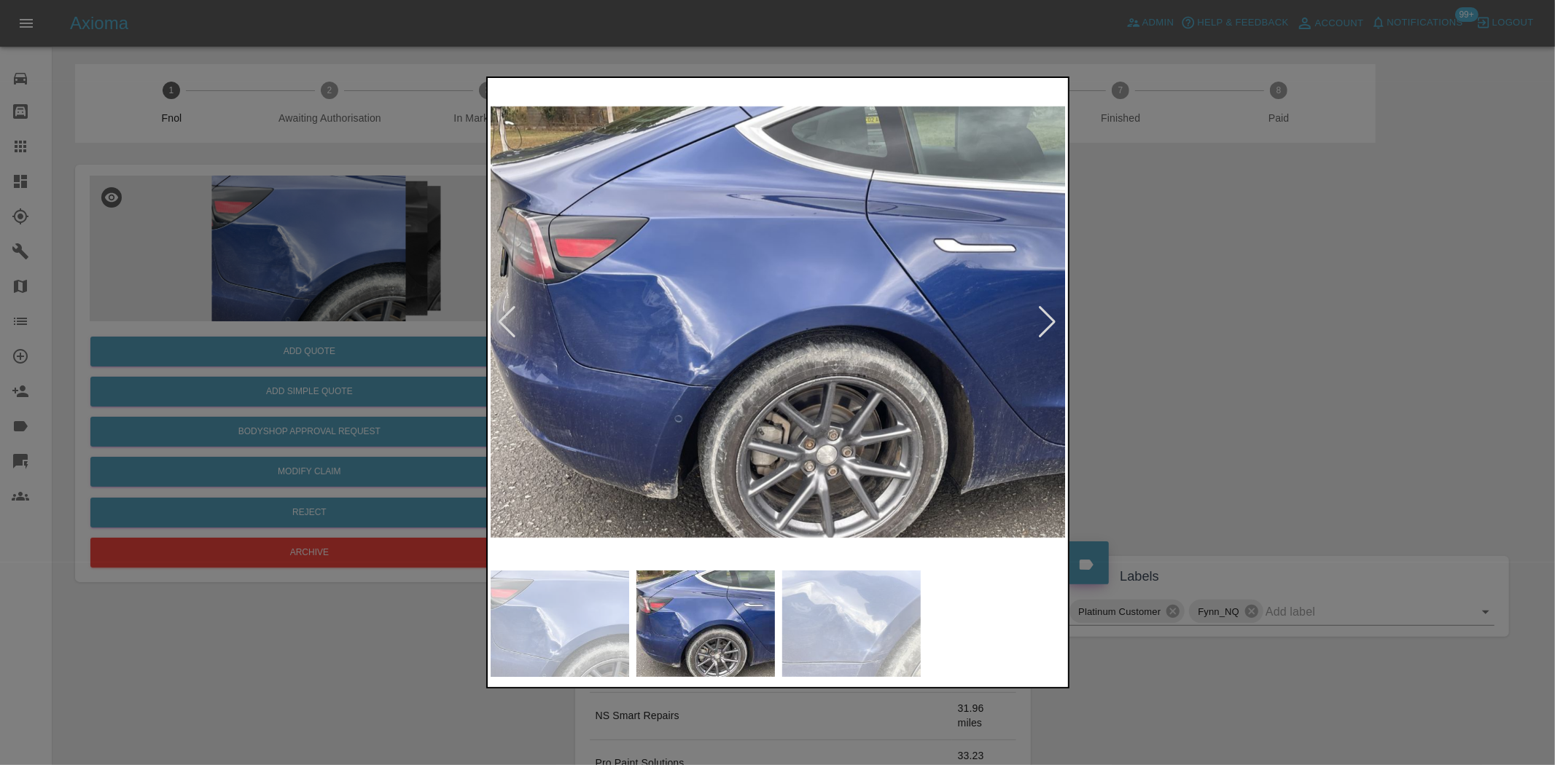
click at [674, 367] on img at bounding box center [779, 322] width 576 height 483
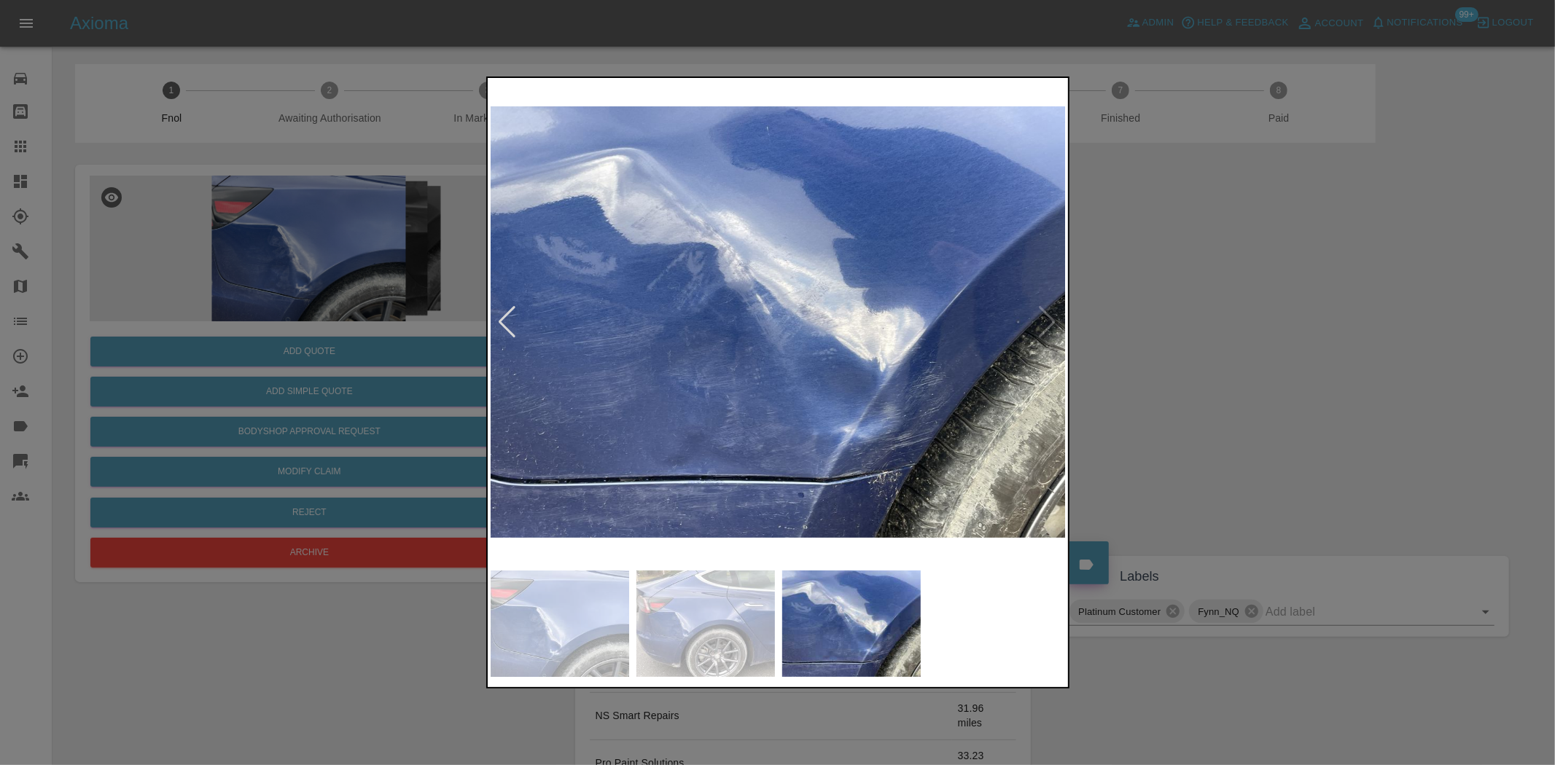
click at [409, 397] on div at bounding box center [777, 382] width 1555 height 765
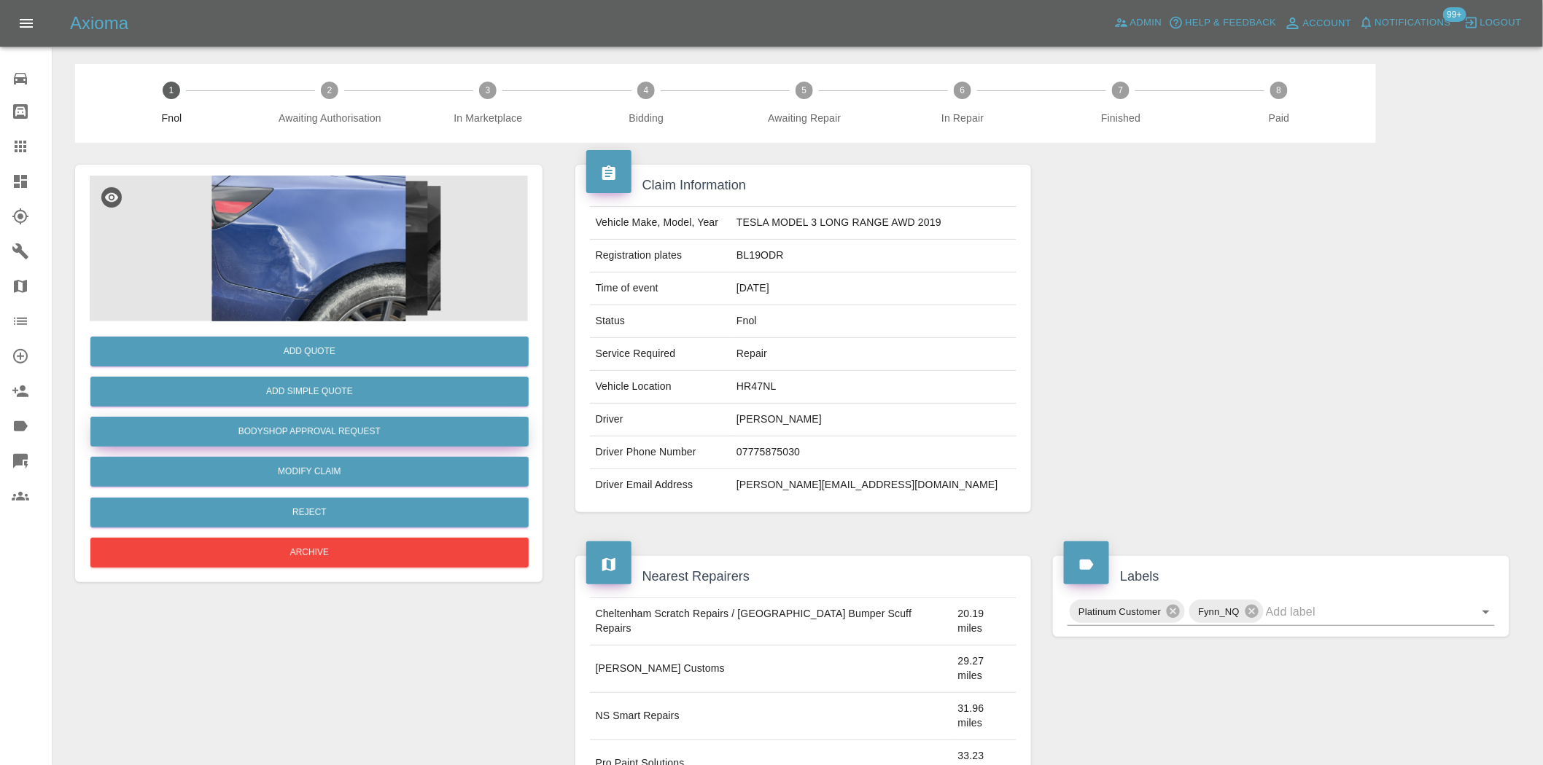
drag, startPoint x: 324, startPoint y: 424, endPoint x: 351, endPoint y: 434, distance: 29.5
click at [324, 426] on button "Bodyshop Approval Request" at bounding box center [309, 432] width 438 height 30
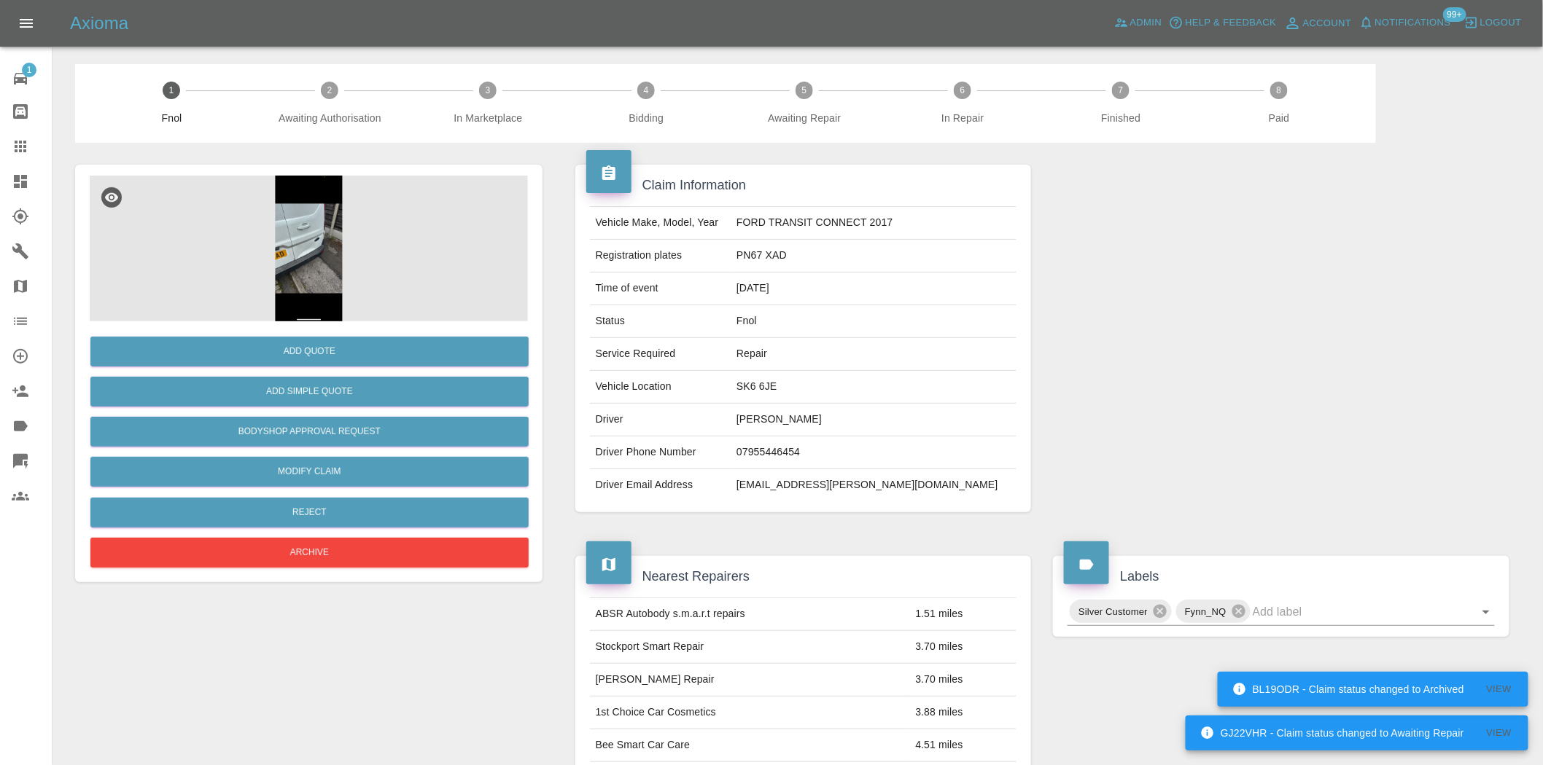
click at [343, 270] on img at bounding box center [309, 249] width 438 height 146
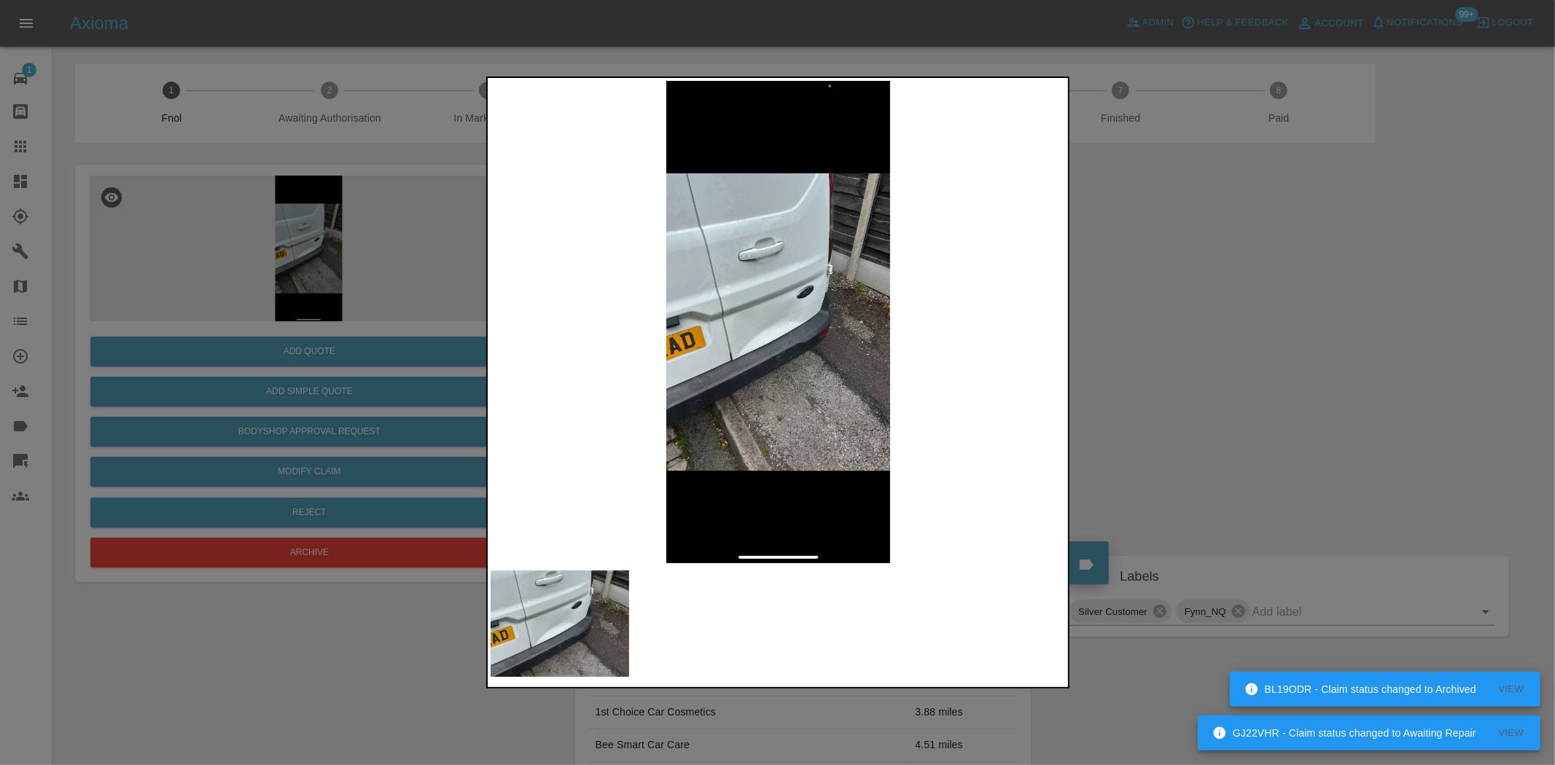
click at [768, 297] on img at bounding box center [779, 322] width 576 height 483
click at [765, 297] on img at bounding box center [779, 322] width 576 height 483
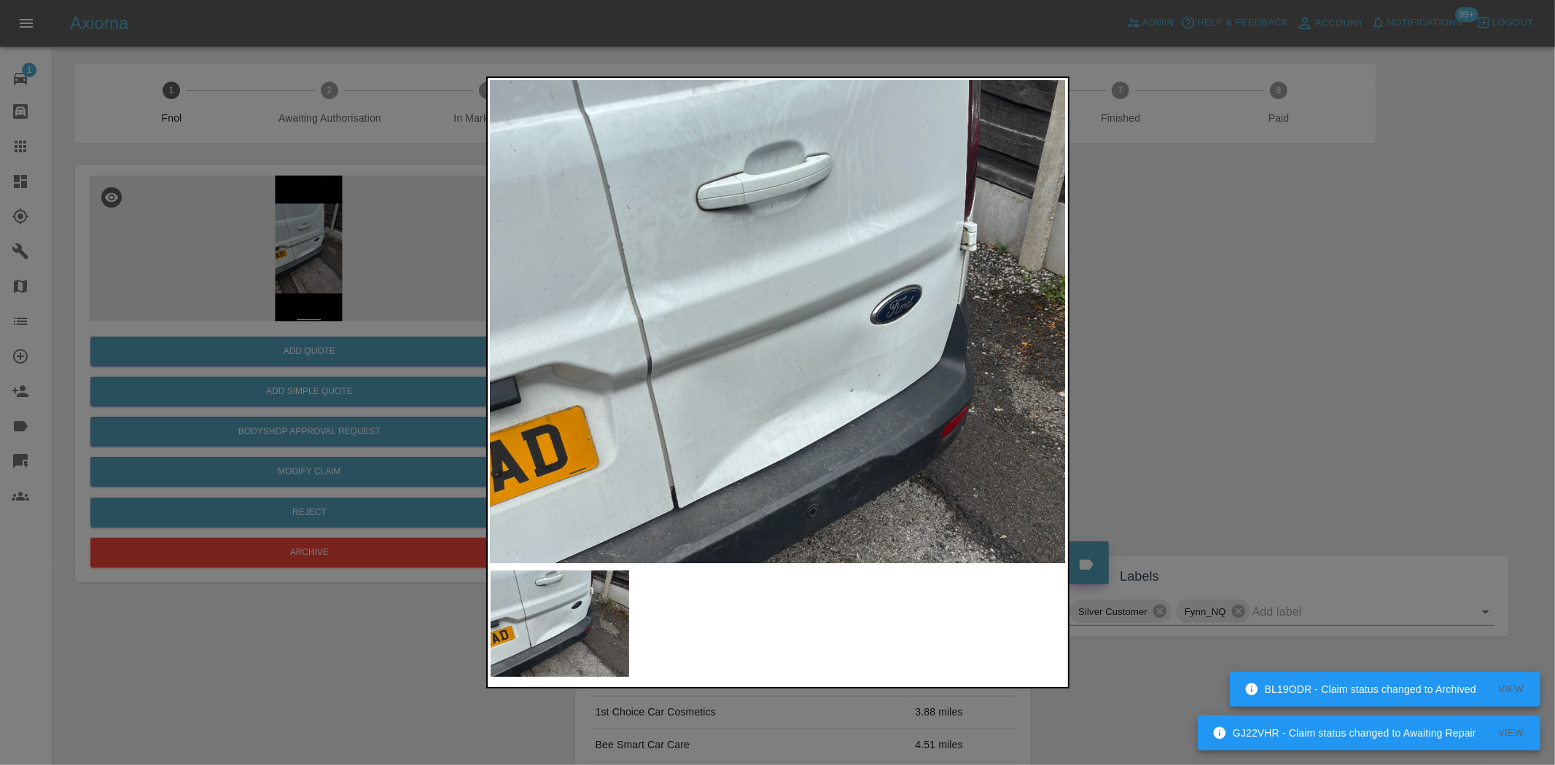
click at [217, 308] on div at bounding box center [777, 382] width 1555 height 765
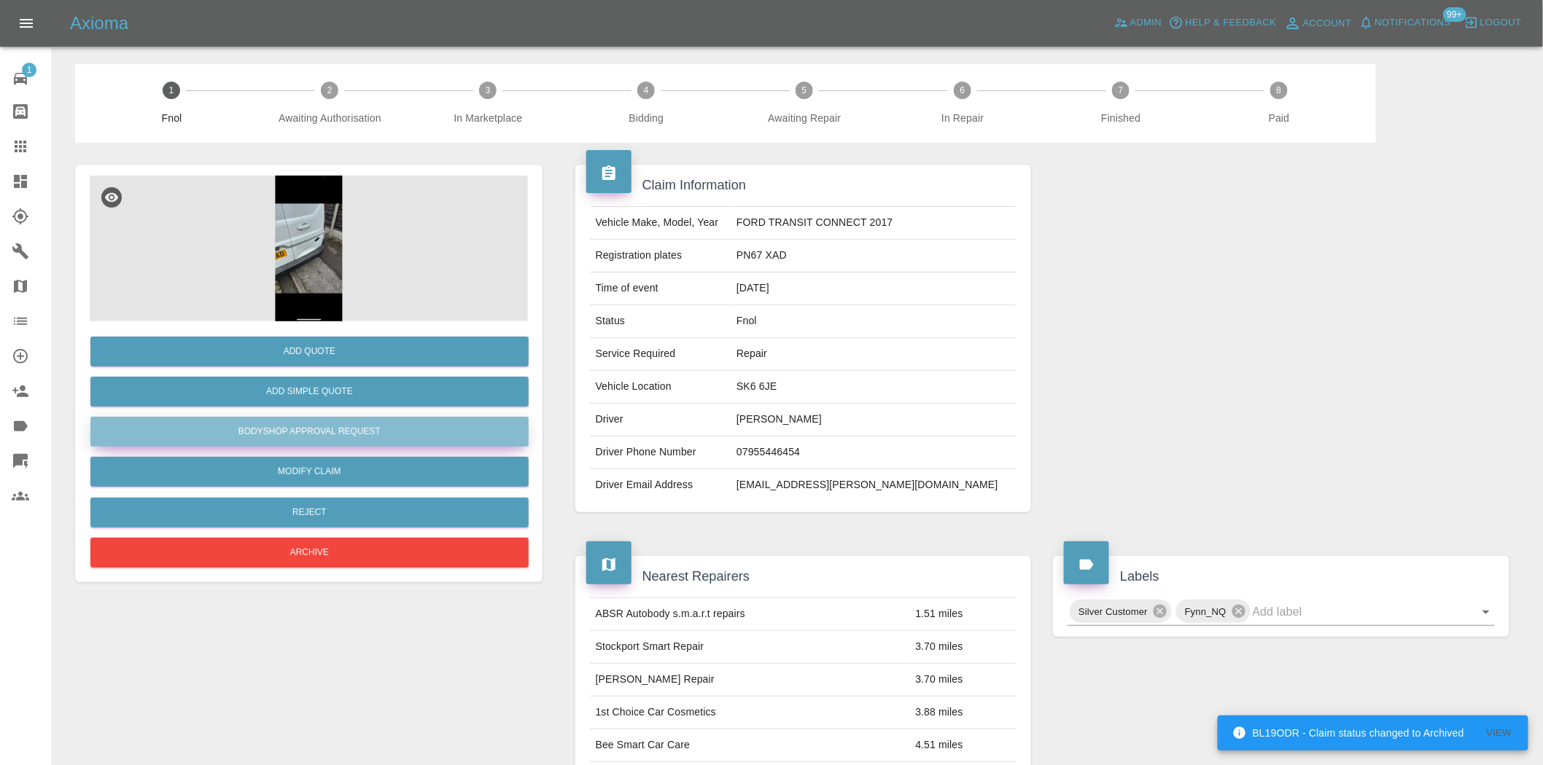
click at [308, 441] on button "Bodyshop Approval Request" at bounding box center [309, 432] width 438 height 30
